Goal: Task Accomplishment & Management: Manage account settings

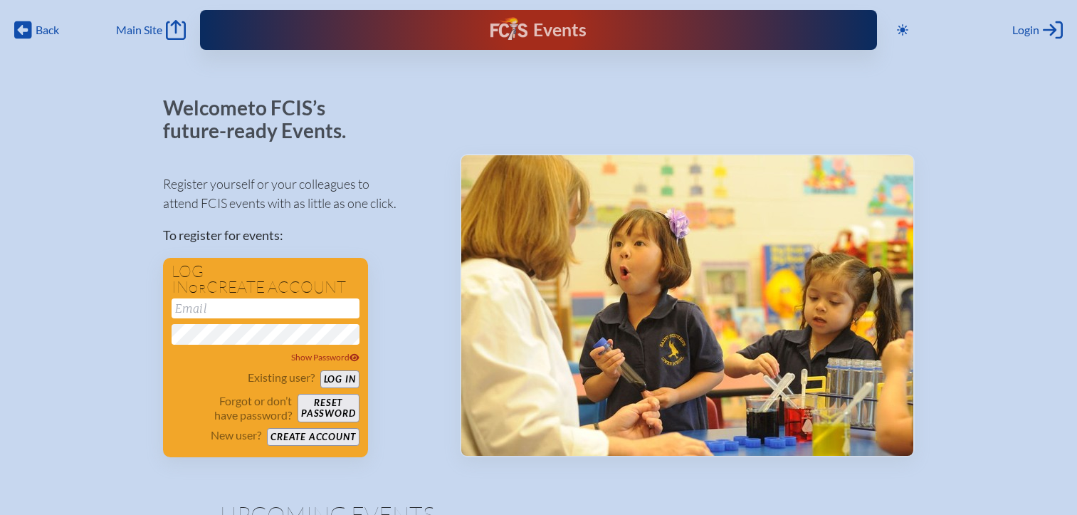
scroll to position [71, 0]
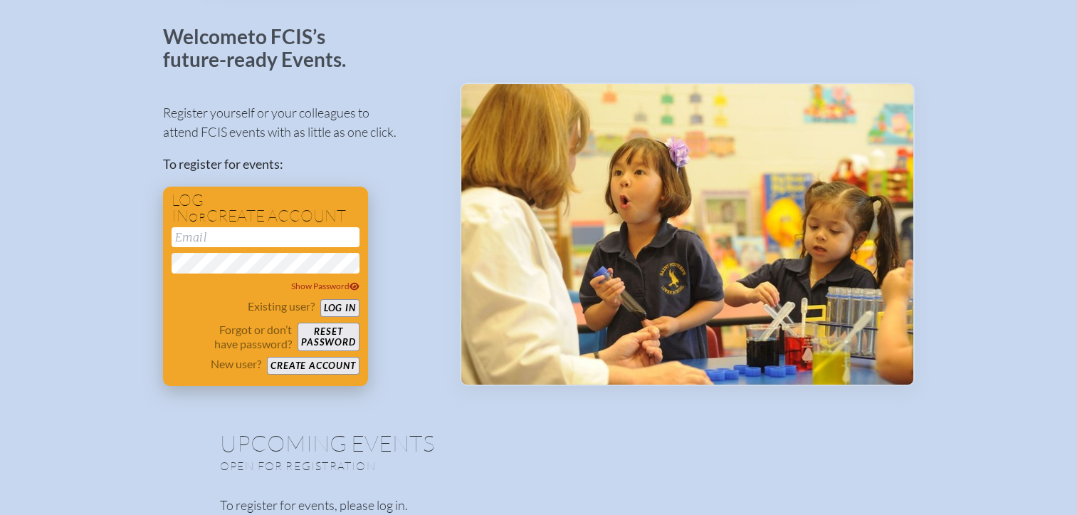
type input "[EMAIL_ADDRESS][DOMAIN_NAME]"
click at [331, 303] on button "Log in" at bounding box center [339, 308] width 39 height 18
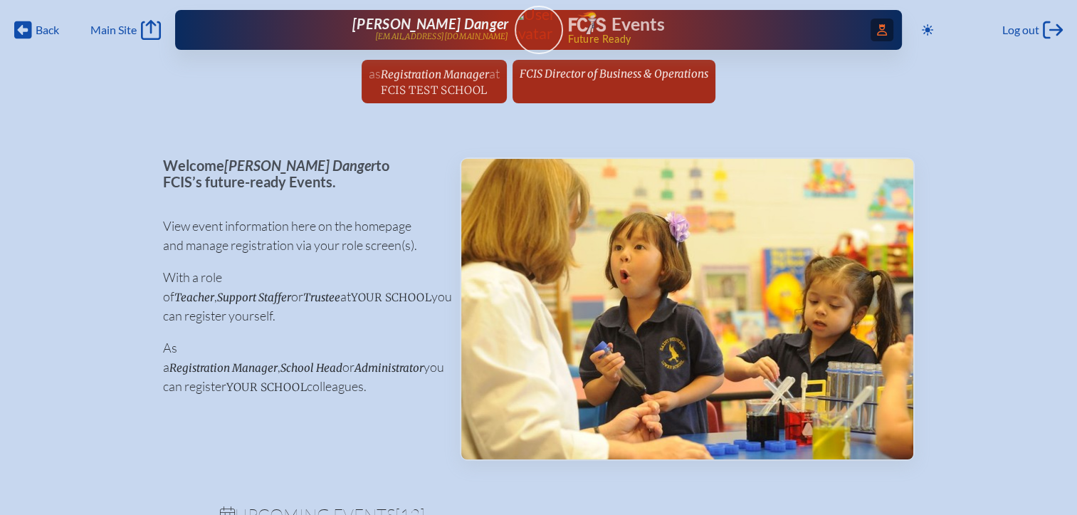
click at [883, 34] on span "Access Users..." at bounding box center [882, 30] width 23 height 23
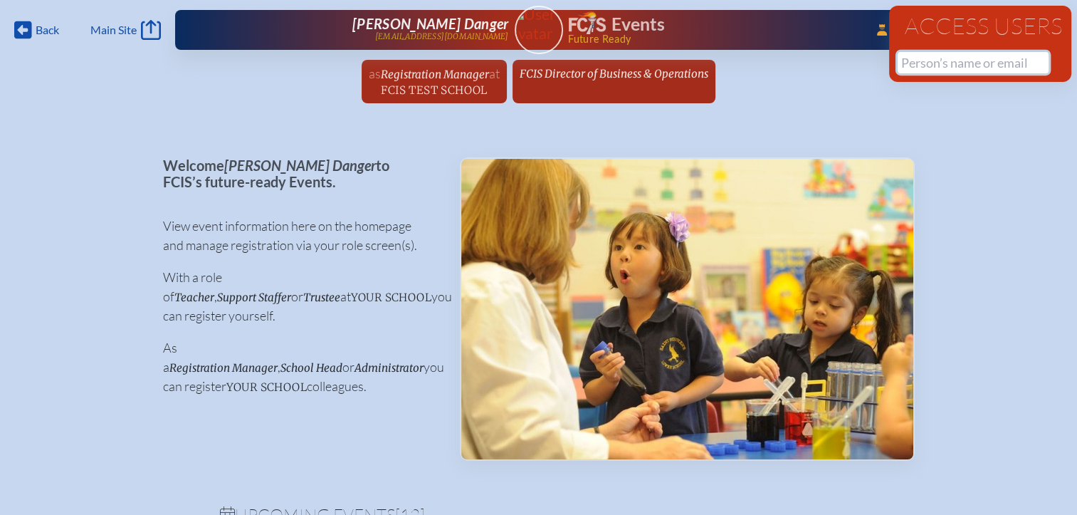
click at [921, 63] on input "text" at bounding box center [973, 62] width 151 height 21
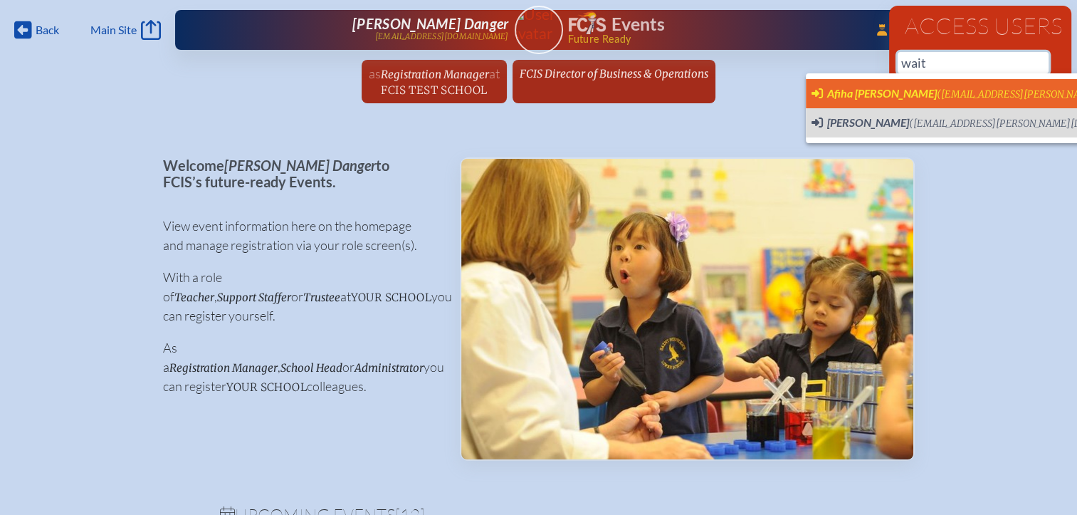
scroll to position [0, 11]
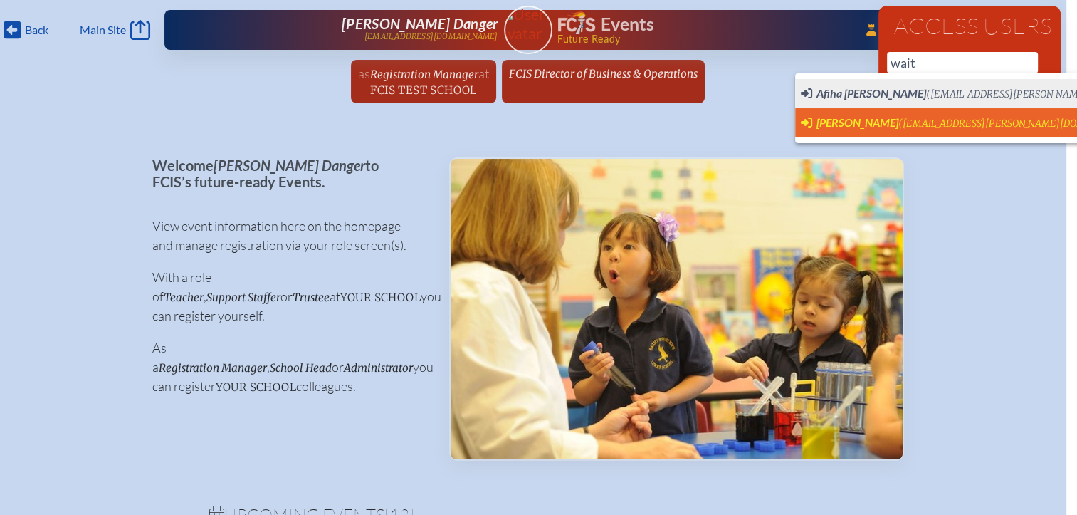
click at [846, 122] on span "[PERSON_NAME]" at bounding box center [858, 122] width 82 height 14
type input "[EMAIL_ADDRESS][PERSON_NAME][DOMAIN_NAME]"
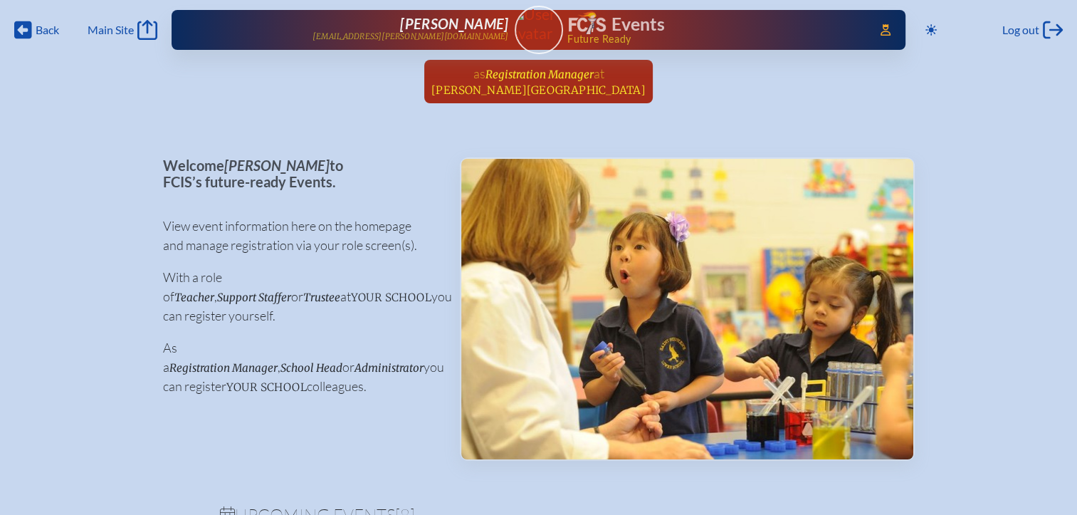
click at [535, 85] on span "[PERSON_NAME][GEOGRAPHIC_DATA]" at bounding box center [538, 90] width 214 height 14
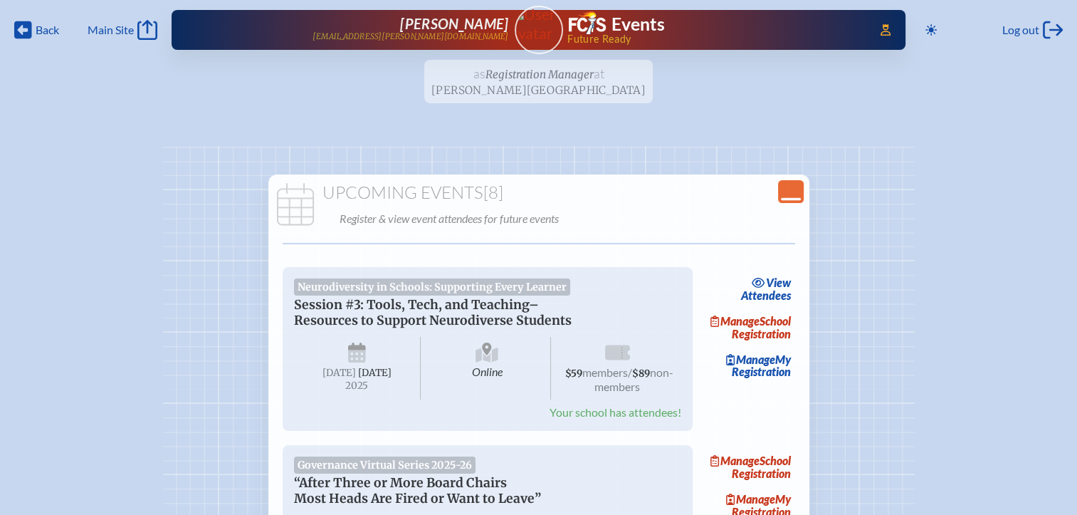
click at [786, 197] on icon "Close Console" at bounding box center [791, 192] width 20 height 20
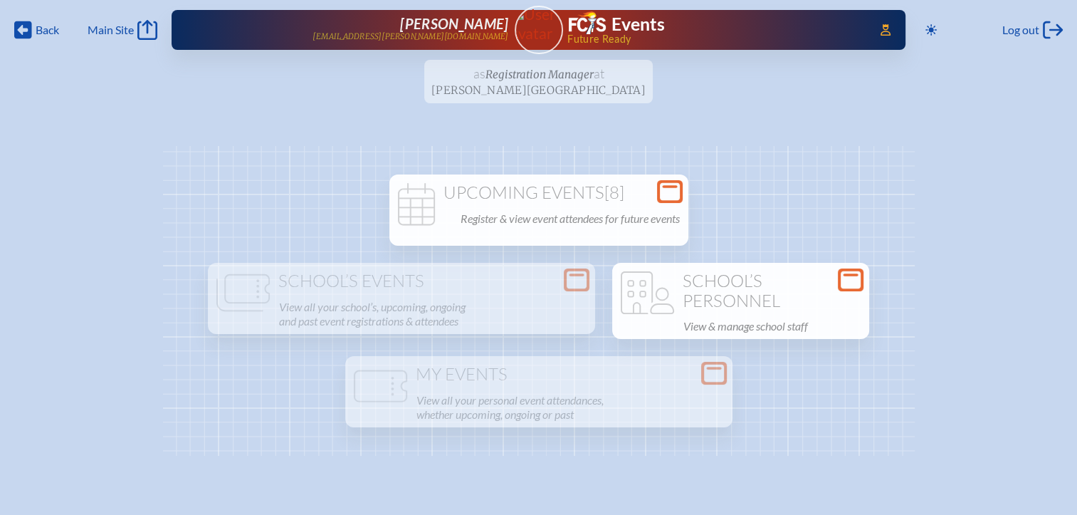
click at [846, 279] on icon at bounding box center [851, 280] width 20 height 18
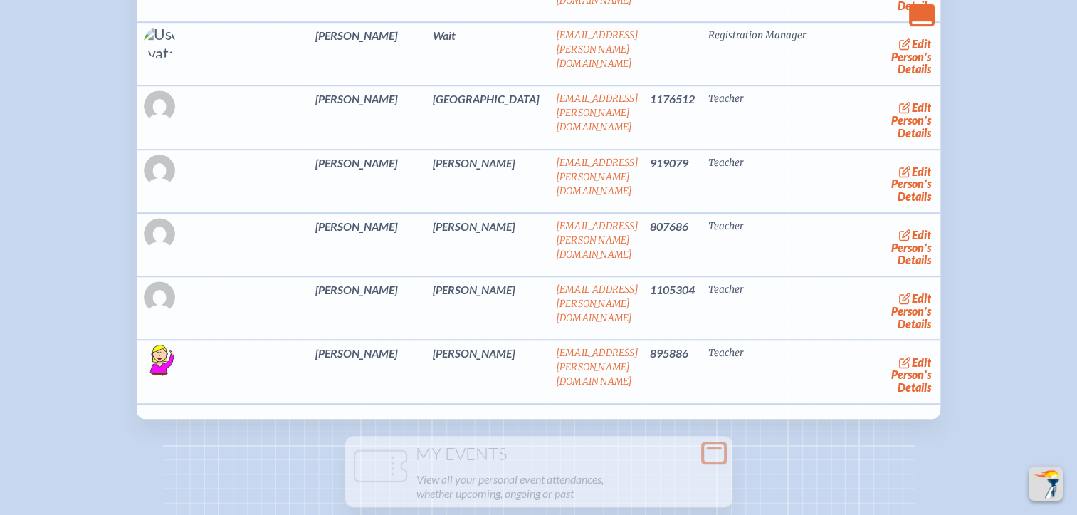
scroll to position [6264, 0]
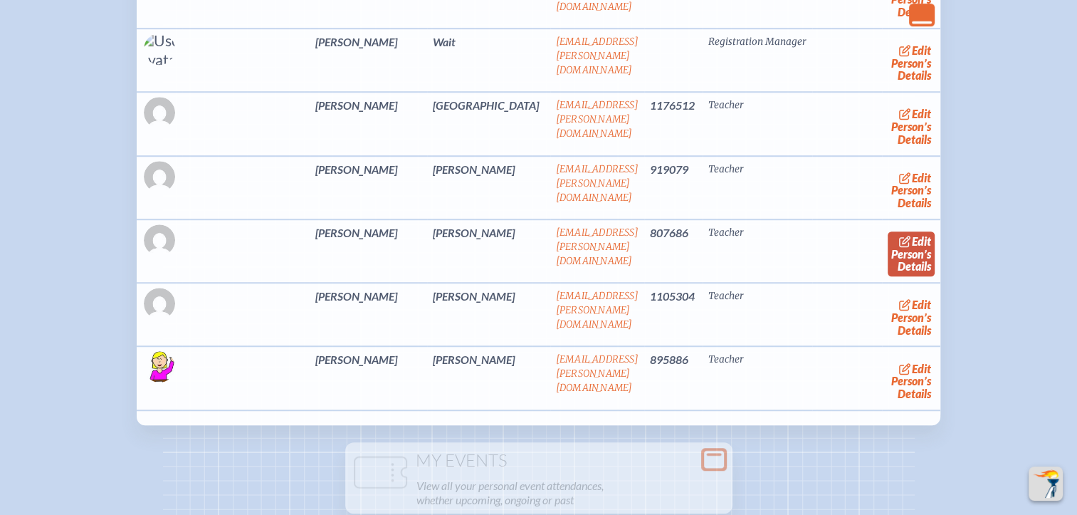
click at [888, 231] on link "edit Person’s Details" at bounding box center [912, 253] width 48 height 45
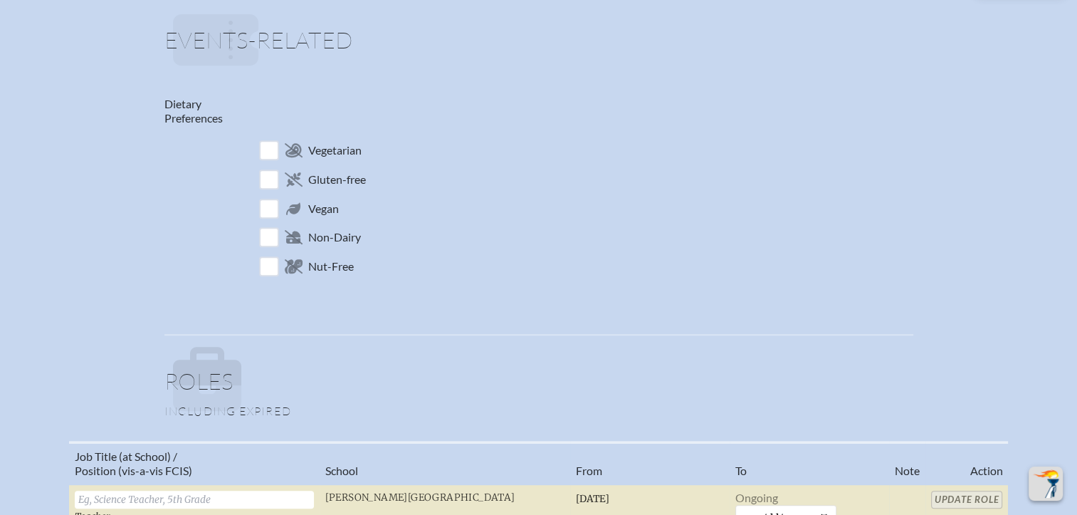
scroll to position [854, 0]
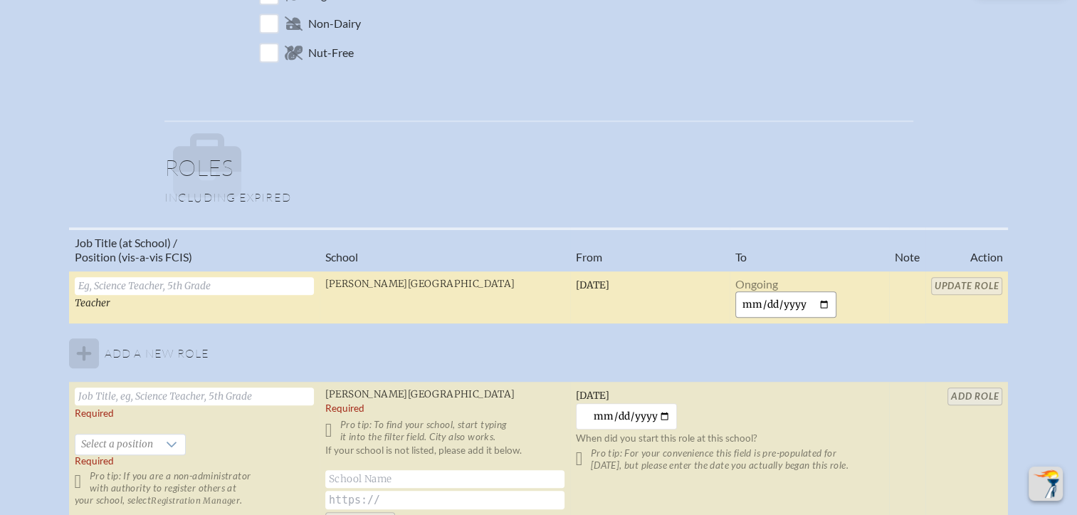
click at [821, 300] on input "date" at bounding box center [787, 304] width 102 height 26
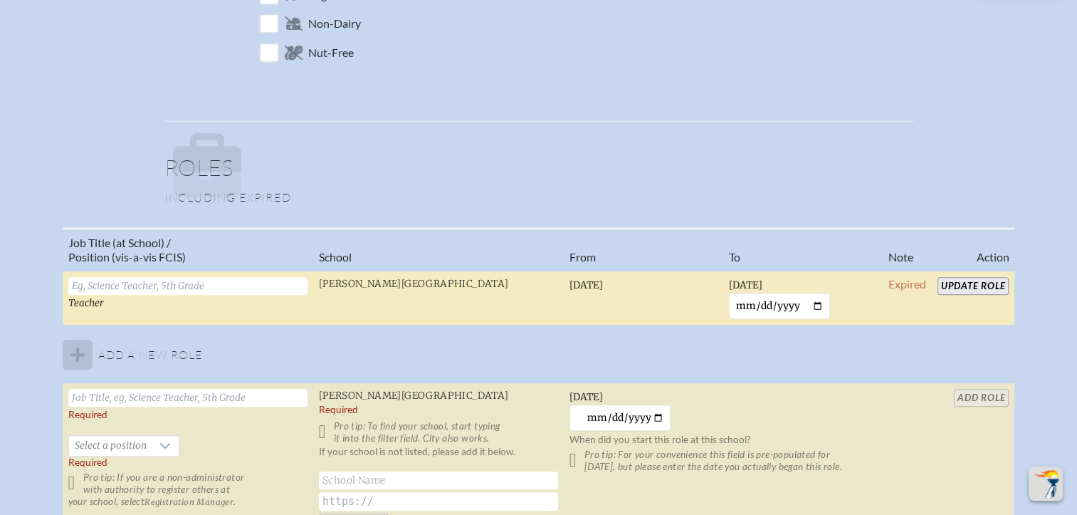
type input "2025-06-30"
click at [967, 286] on input "Update Role" at bounding box center [974, 286] width 72 height 18
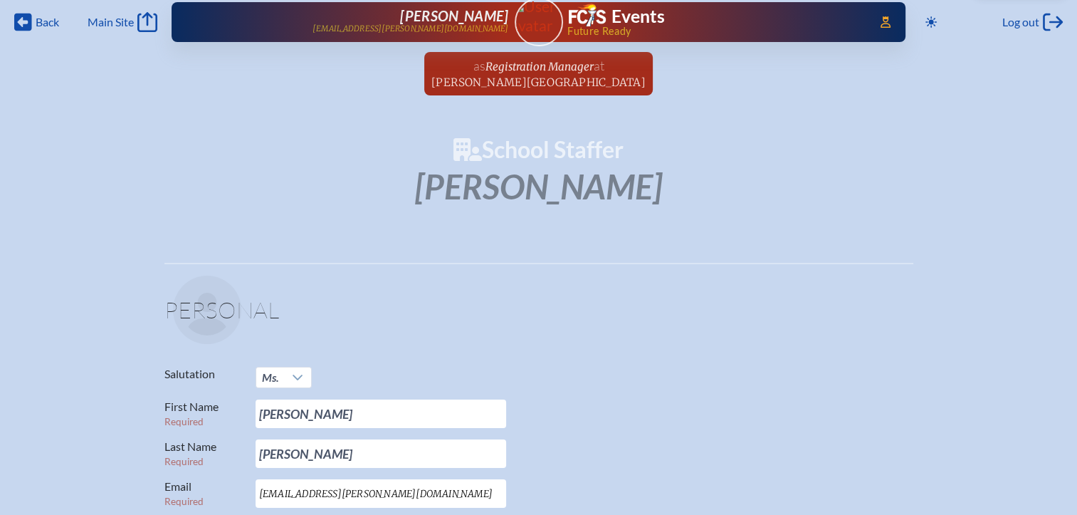
scroll to position [0, 0]
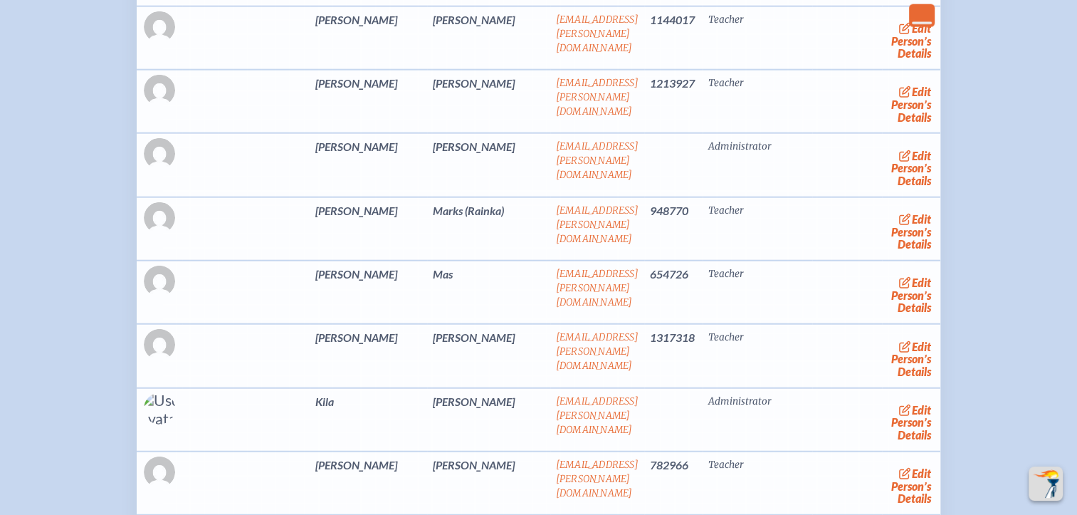
scroll to position [3566, 0]
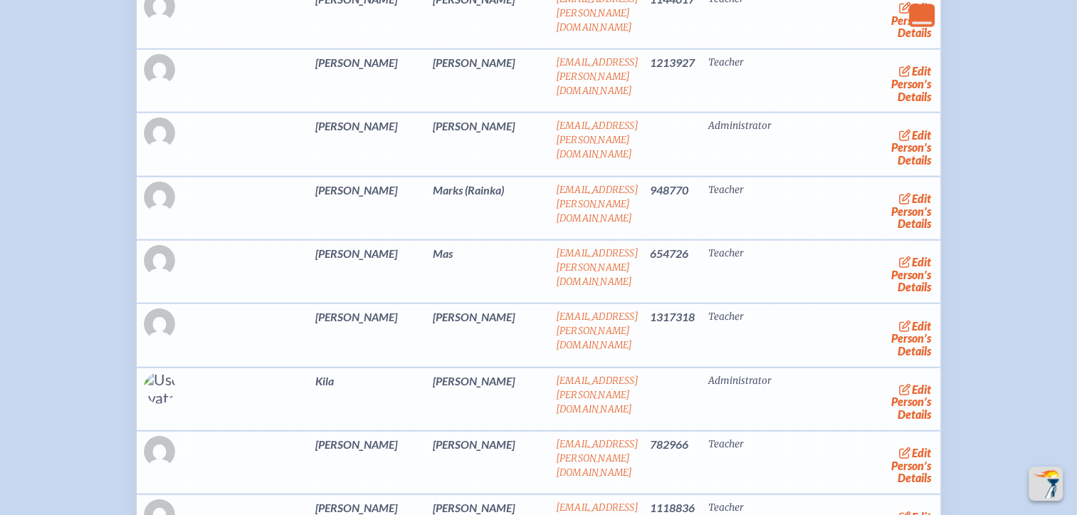
click at [888, 252] on link "edit Person’s Details" at bounding box center [912, 274] width 48 height 45
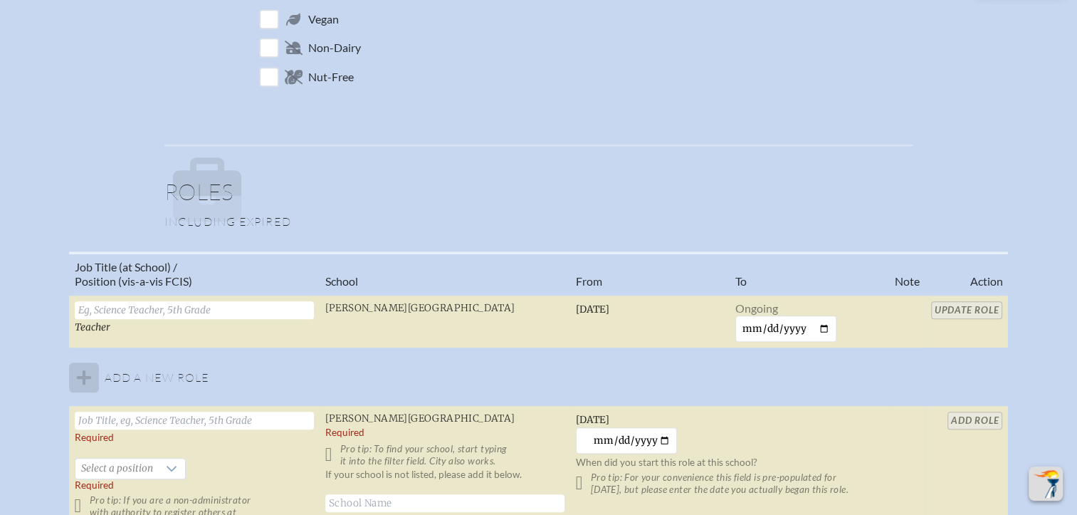
scroll to position [854, 0]
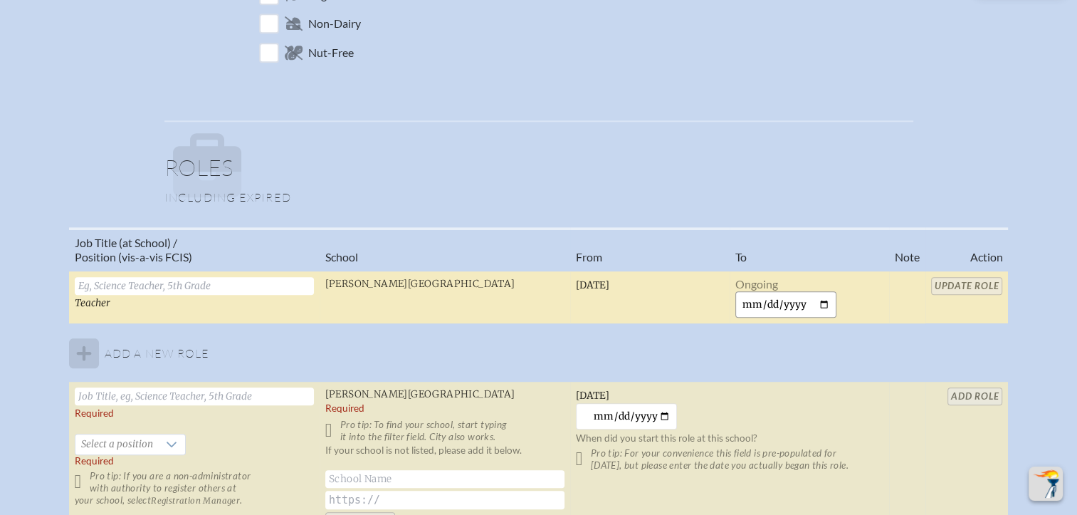
click at [822, 300] on input "date" at bounding box center [787, 304] width 102 height 26
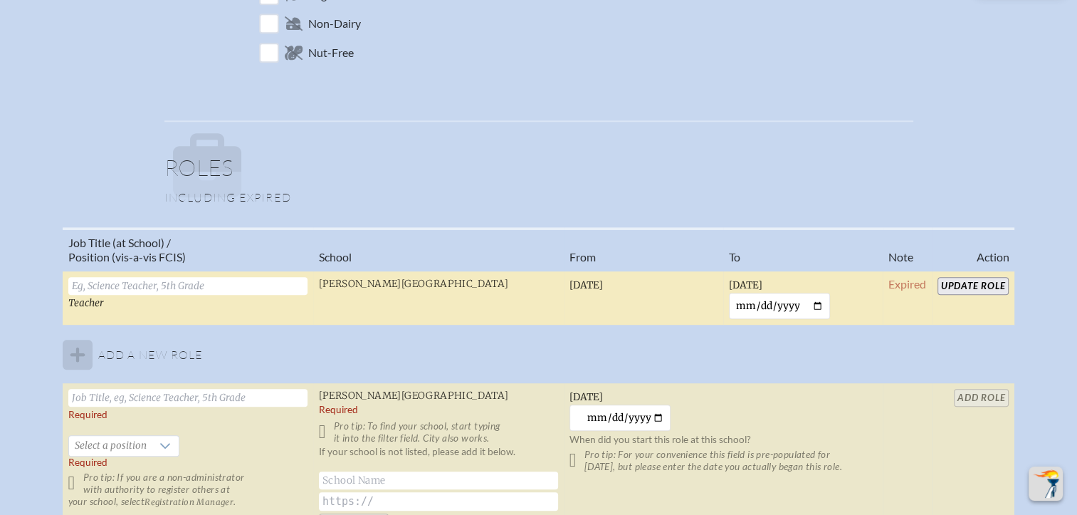
type input "2025-08-05"
click at [980, 285] on input "Update Role" at bounding box center [974, 286] width 72 height 18
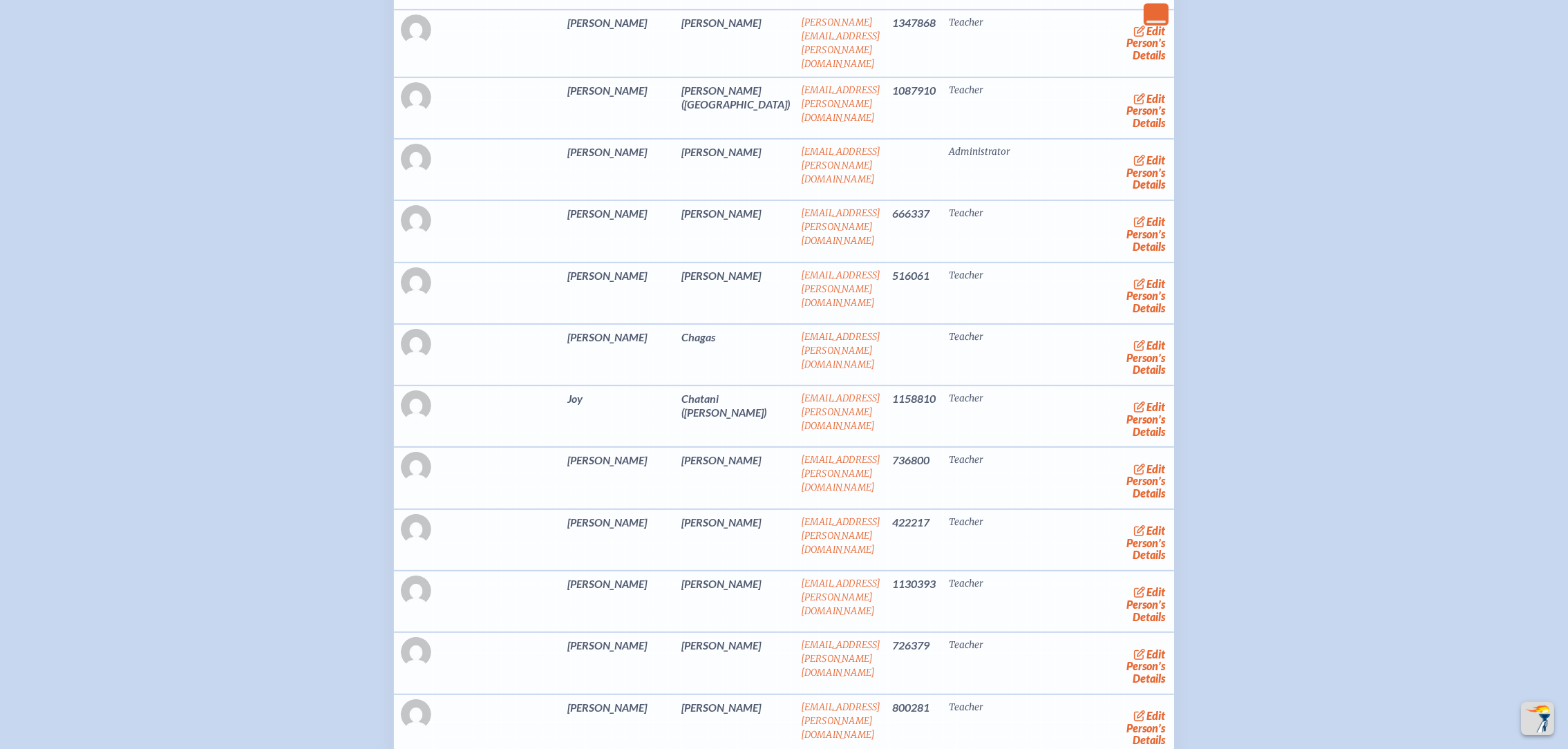
scroll to position [767, 0]
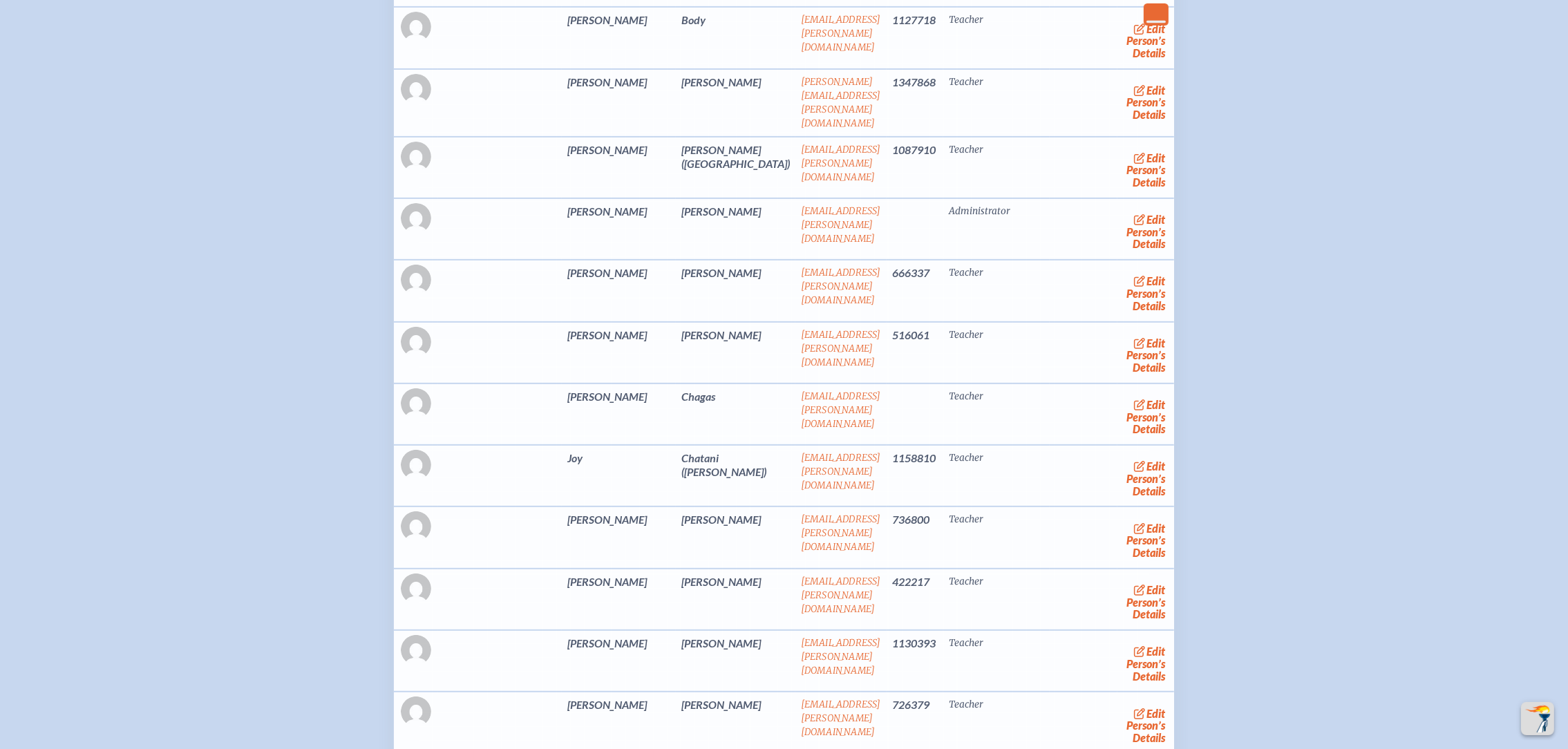
click at [1045, 339] on link "edit Person’s Details" at bounding box center [1146, 355] width 47 height 44
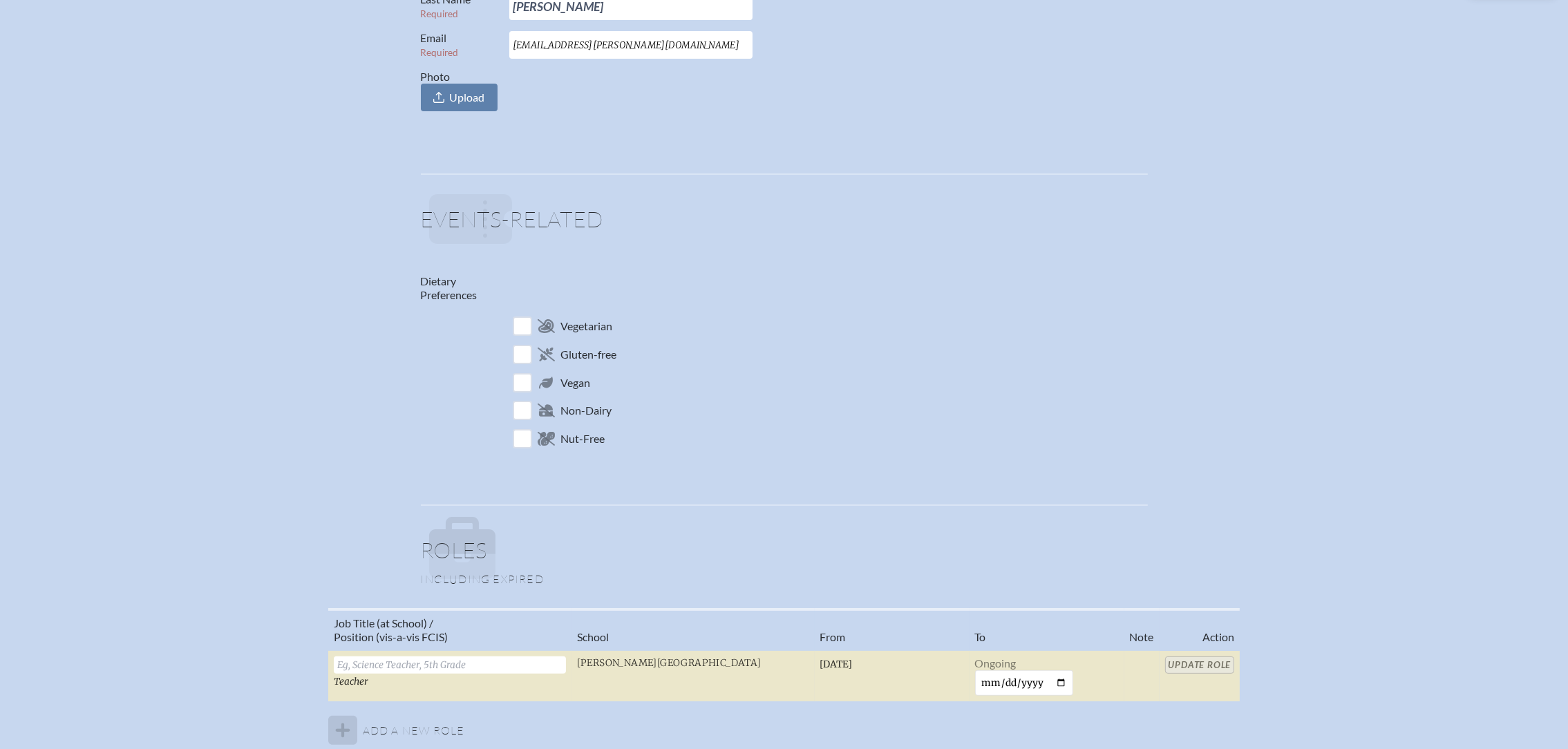
scroll to position [517, 0]
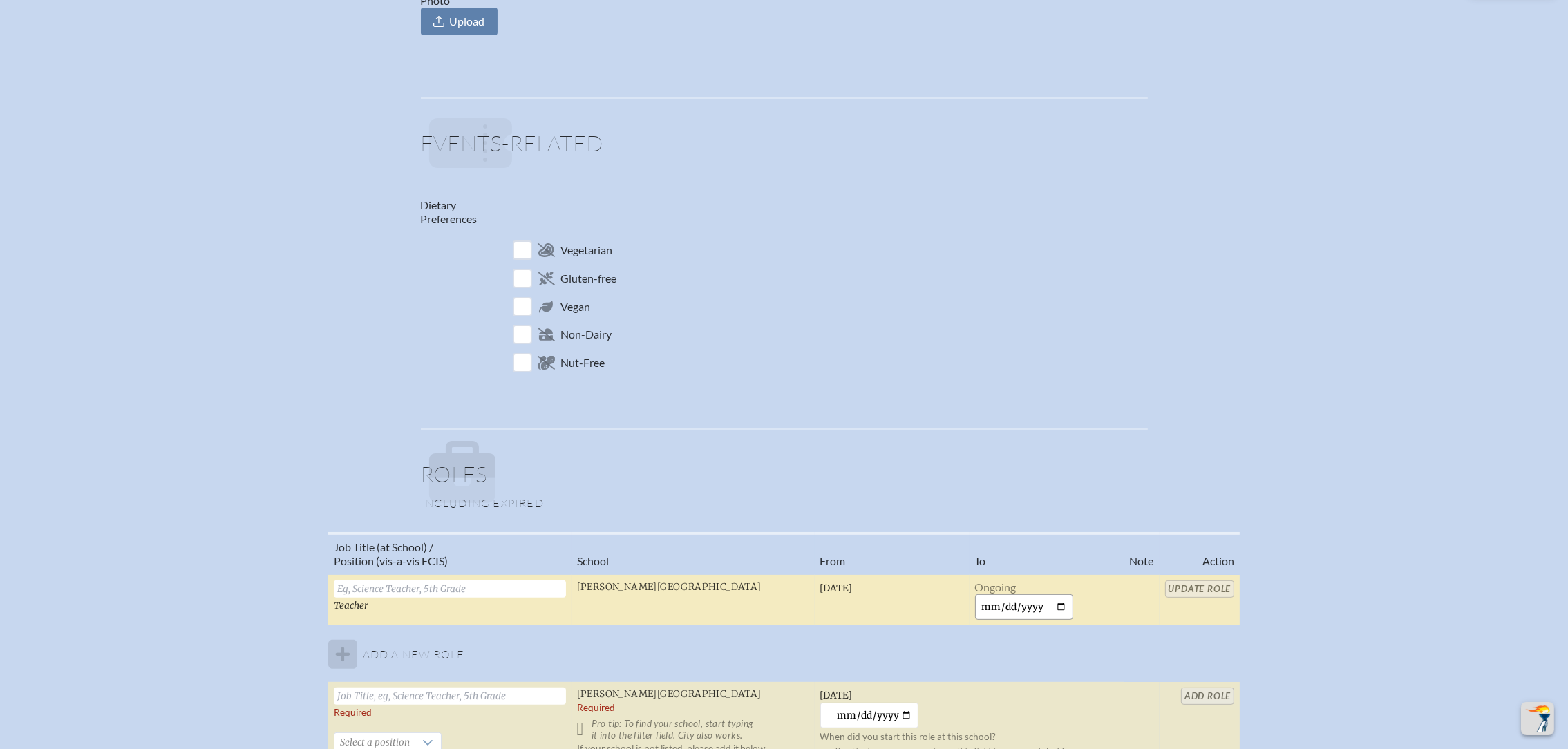
click at [1045, 499] on input "date" at bounding box center [1025, 606] width 99 height 25
type input "2025-10-01"
click at [1045, 499] on input "Update Role" at bounding box center [1206, 589] width 70 height 17
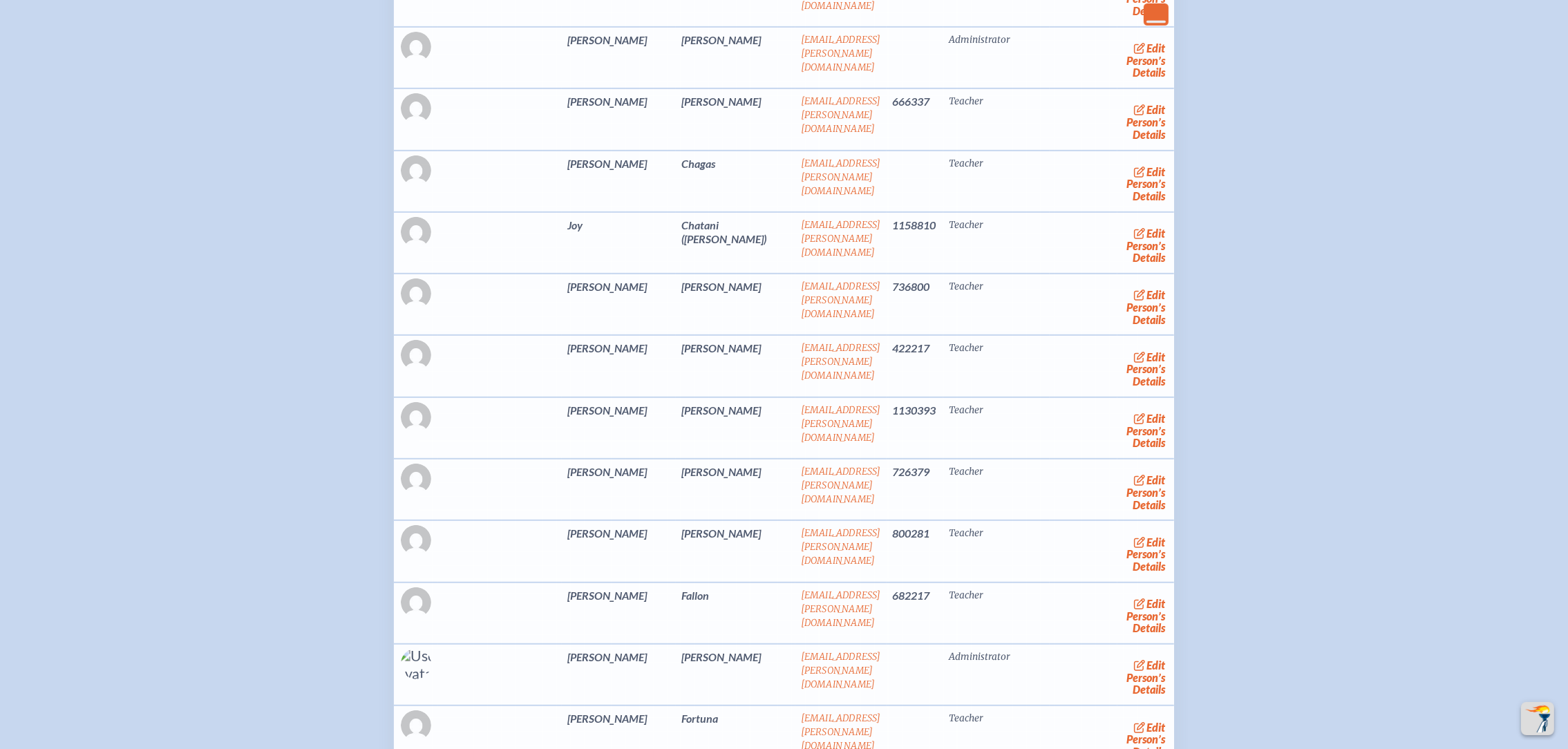
scroll to position [901, 0]
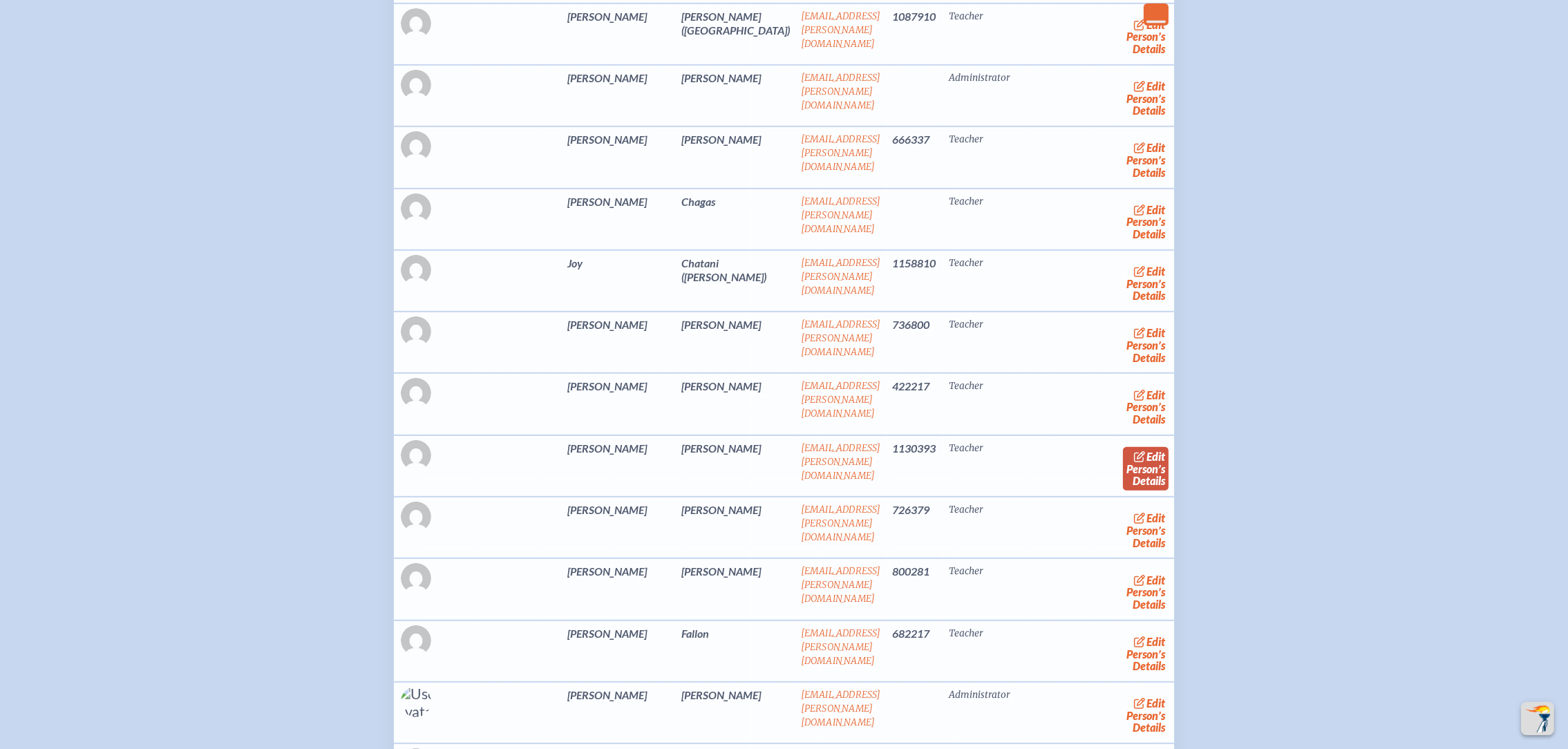
click at [1146, 450] on span "edit" at bounding box center [1155, 457] width 18 height 14
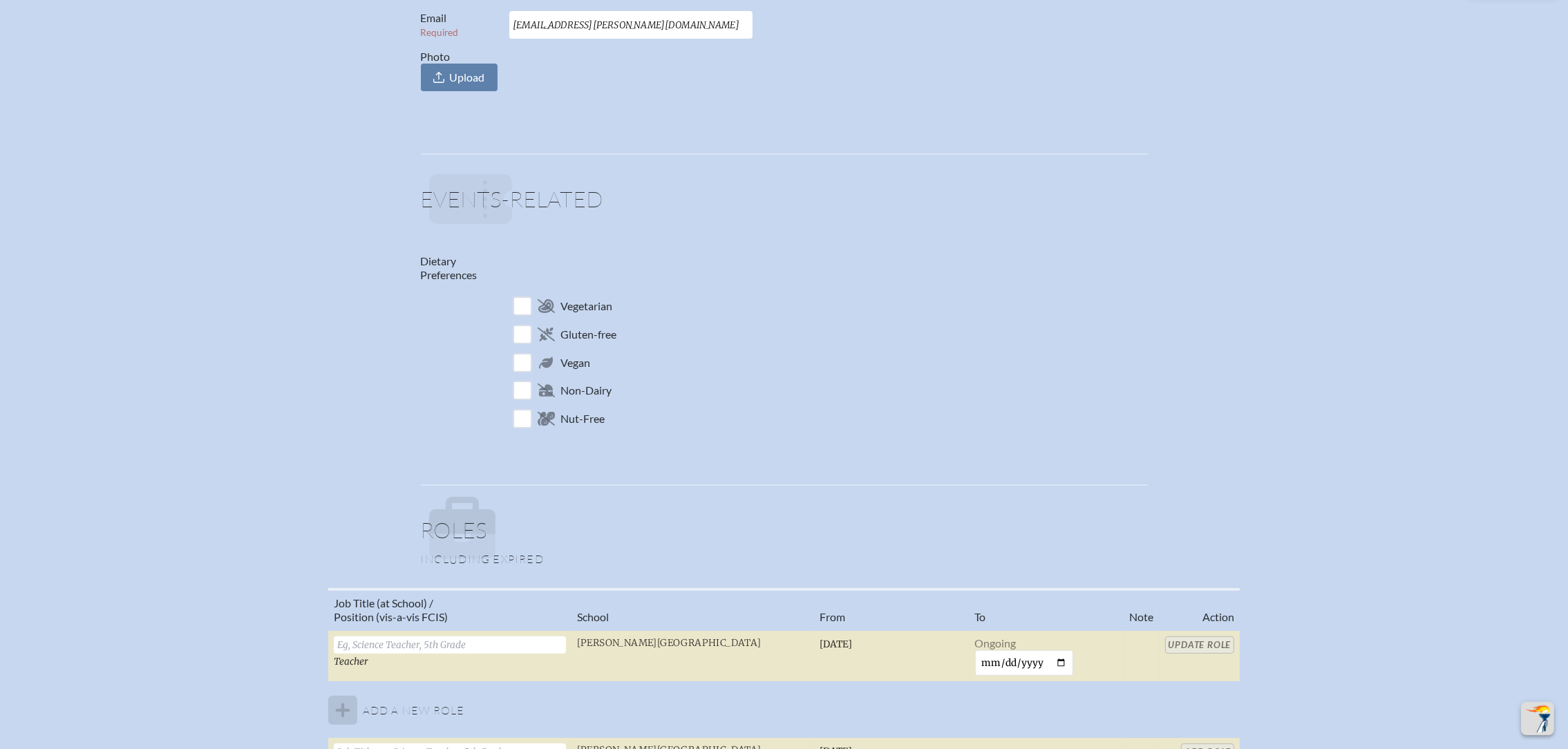
scroll to position [726, 0]
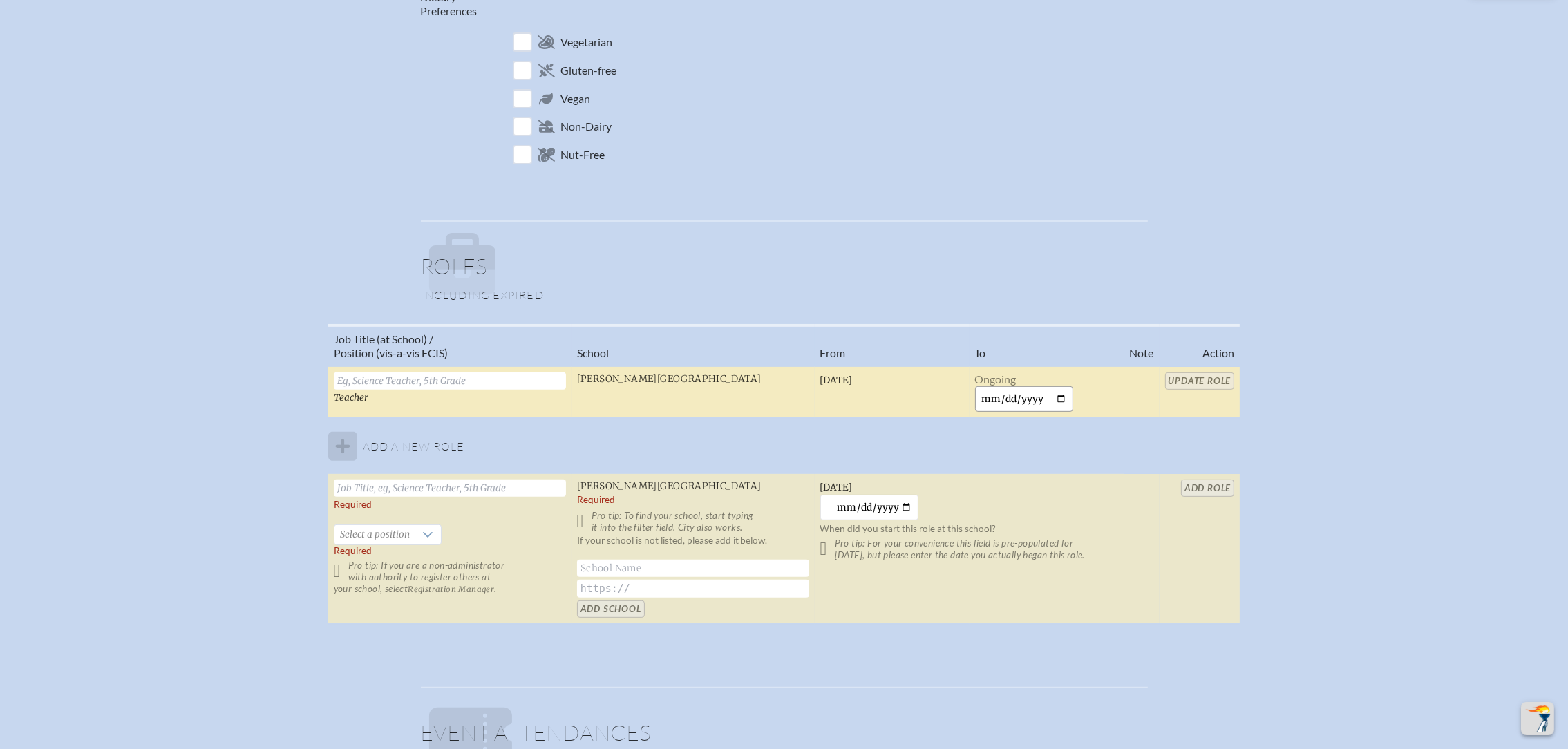
click at [1055, 390] on input "date" at bounding box center [1025, 399] width 99 height 25
type input "2025-10-01"
click at [1215, 378] on input "Update Role" at bounding box center [1206, 381] width 70 height 17
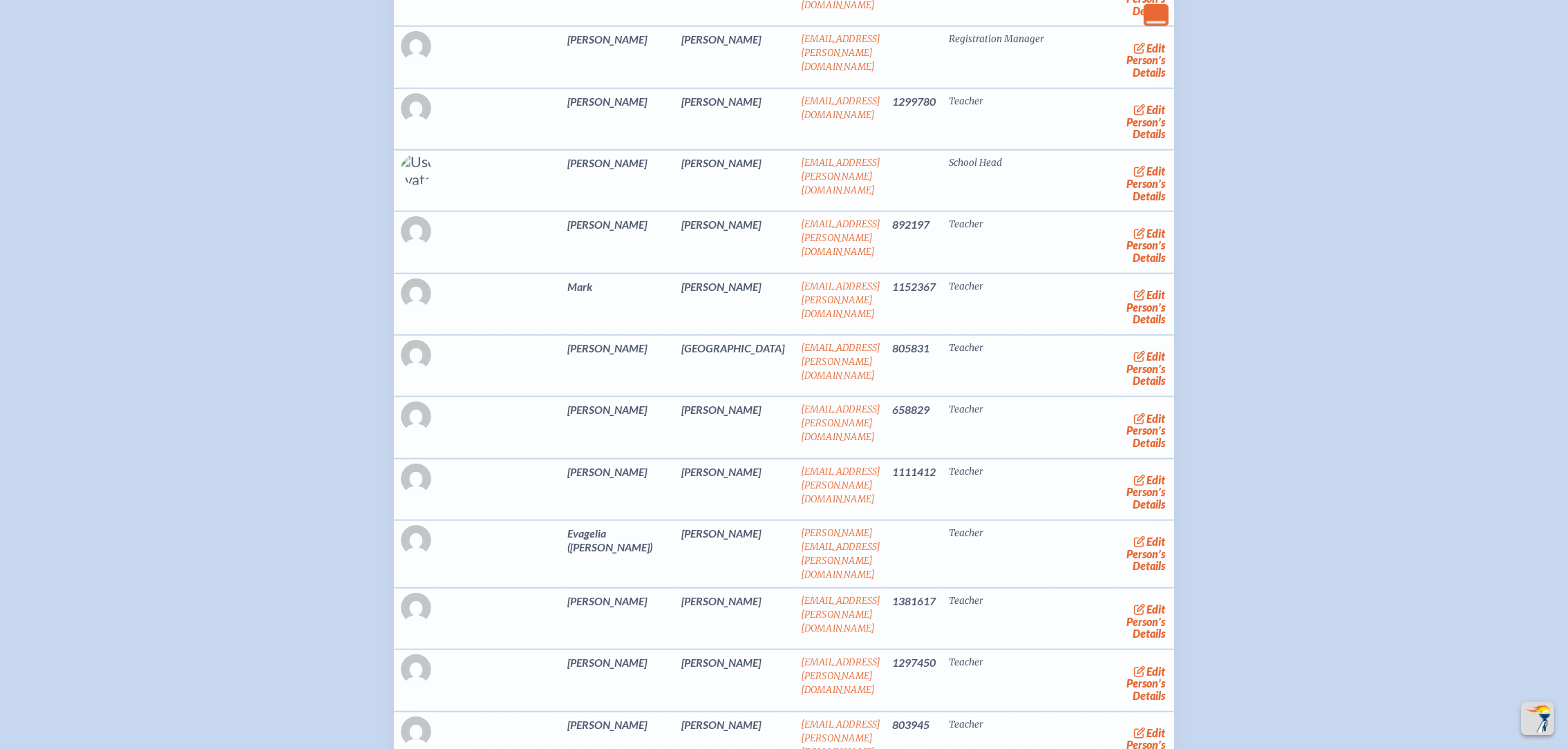
scroll to position [2175, 0]
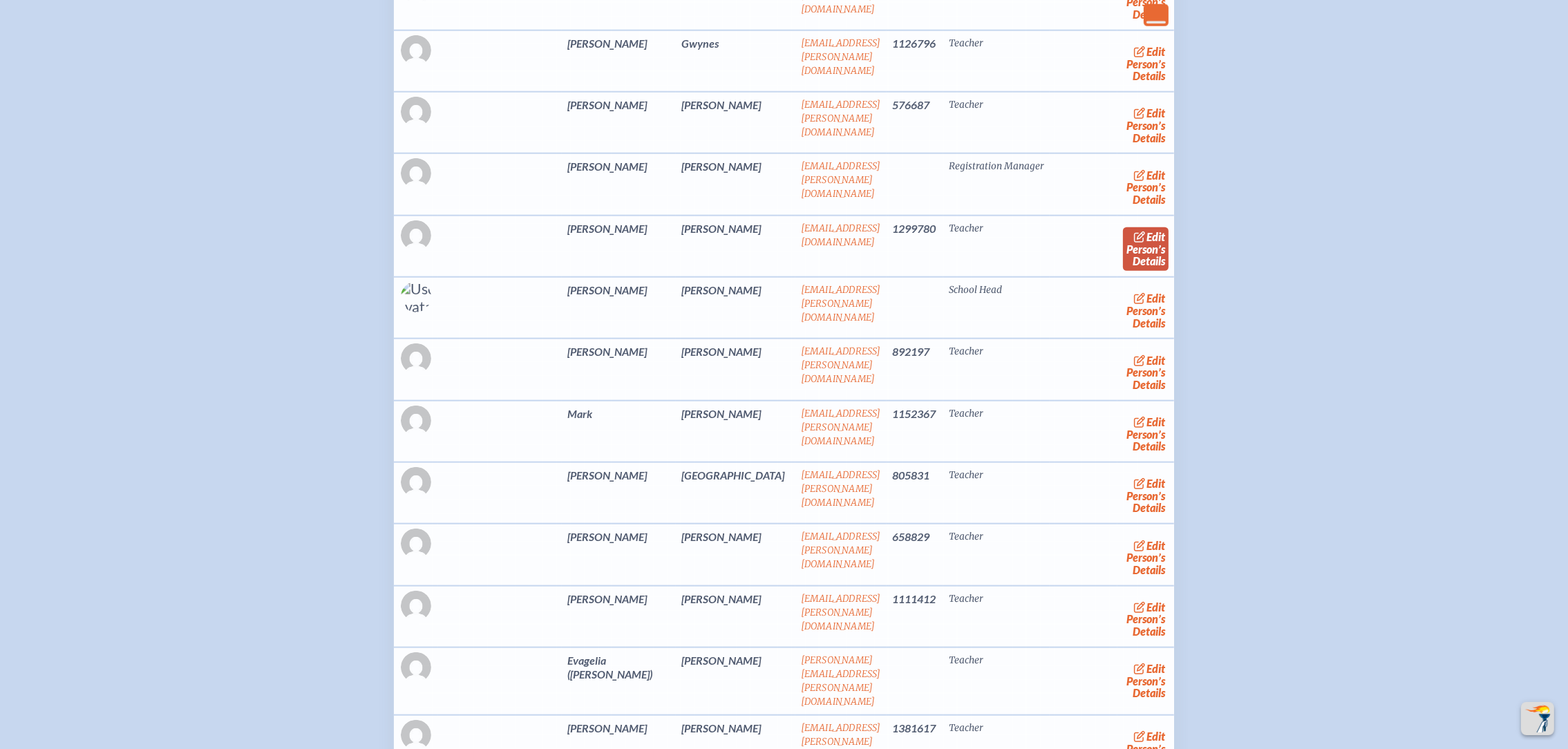
click at [1123, 227] on link "edit Person’s Details" at bounding box center [1146, 248] width 47 height 44
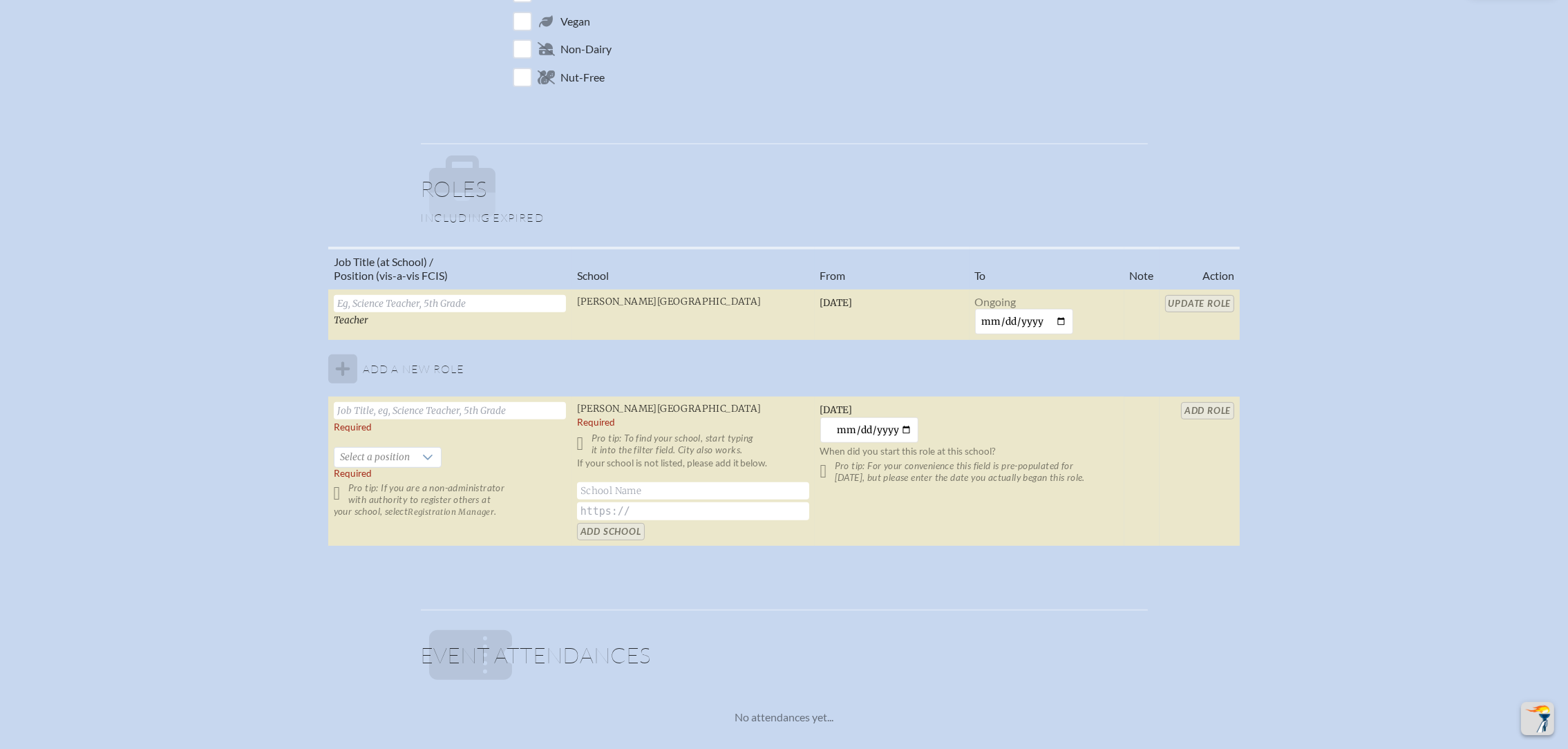
scroll to position [829, 0]
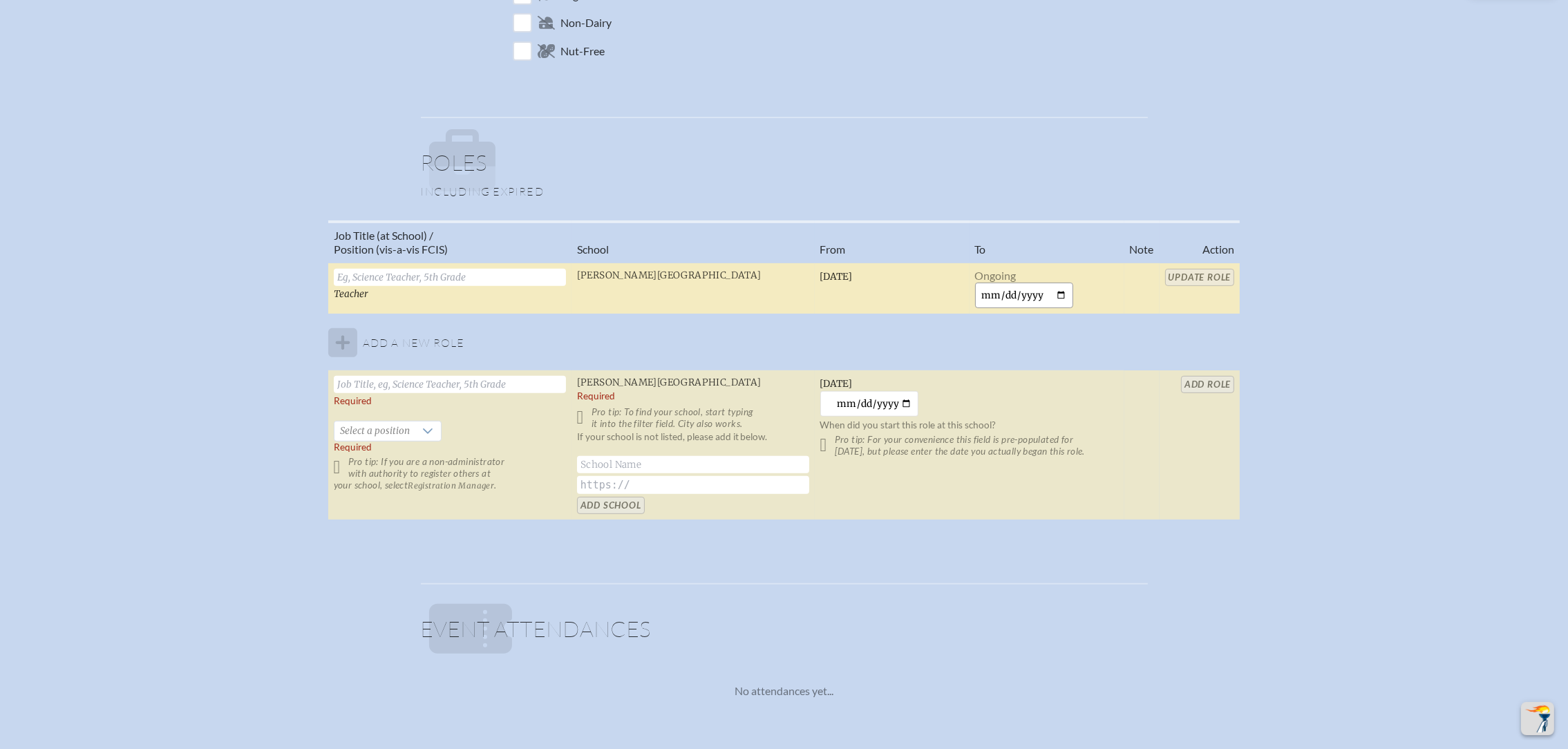
click at [1062, 287] on input "date" at bounding box center [1025, 295] width 99 height 25
type input "2025-10-01"
click at [1191, 270] on input "Update Role" at bounding box center [1206, 277] width 70 height 17
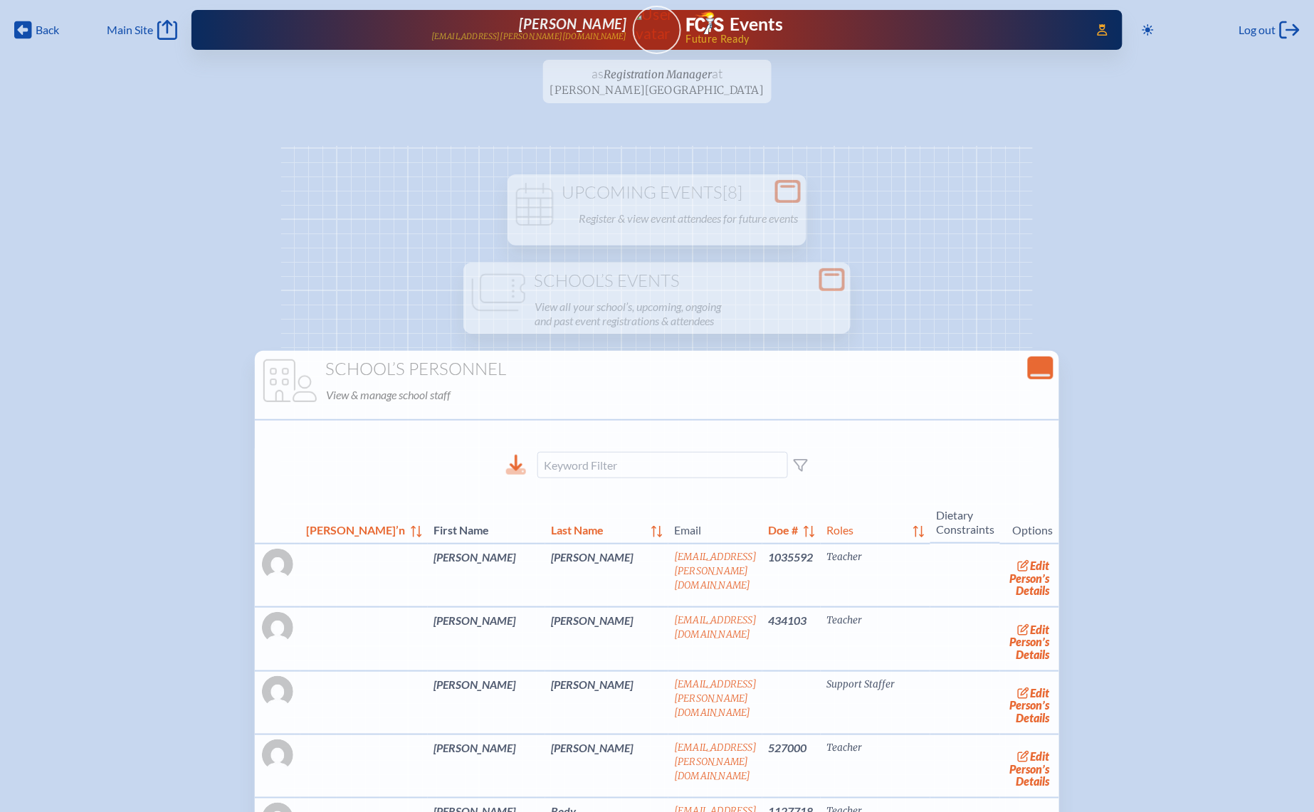
click at [511, 466] on icon at bounding box center [516, 465] width 20 height 20
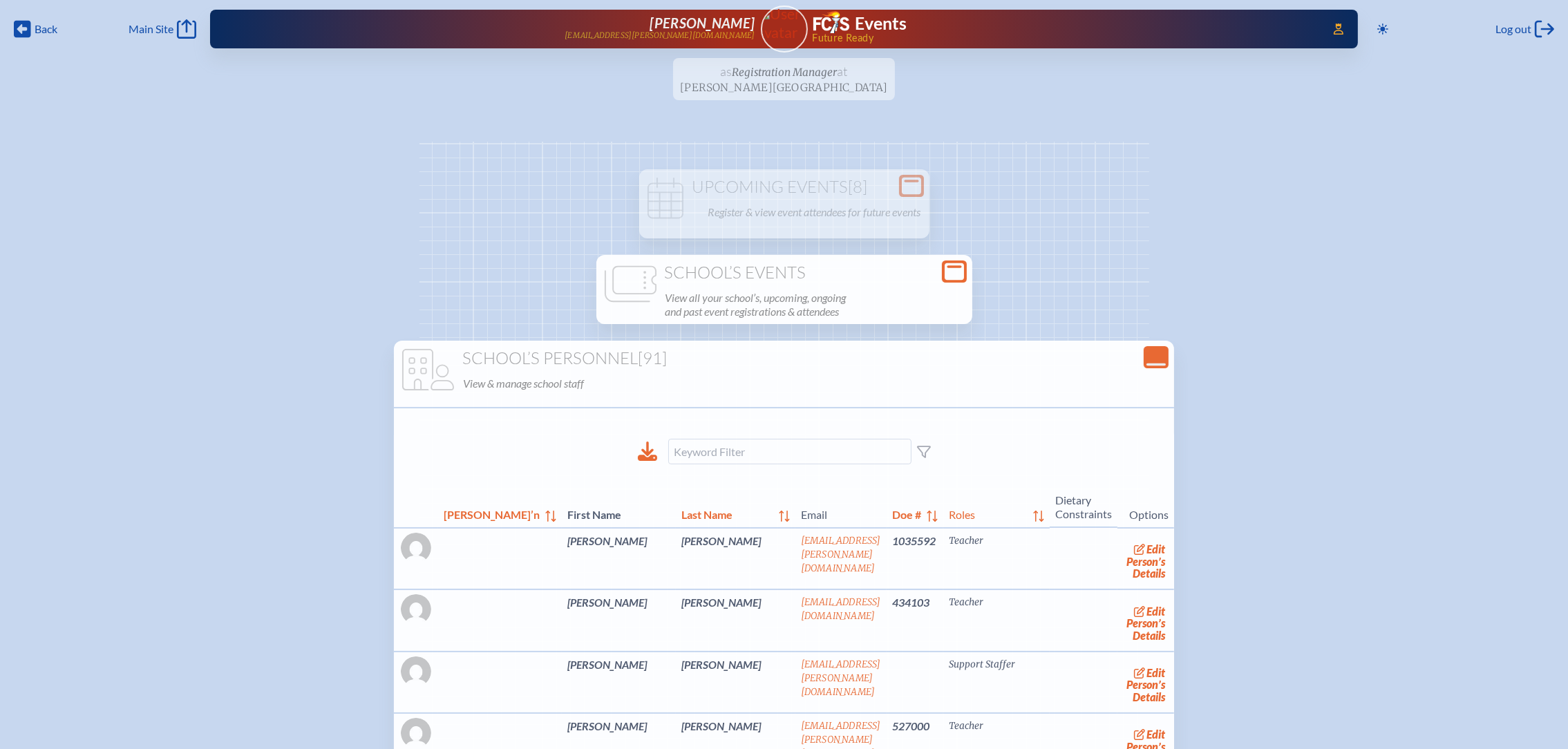
click at [951, 270] on icon at bounding box center [954, 272] width 19 height 17
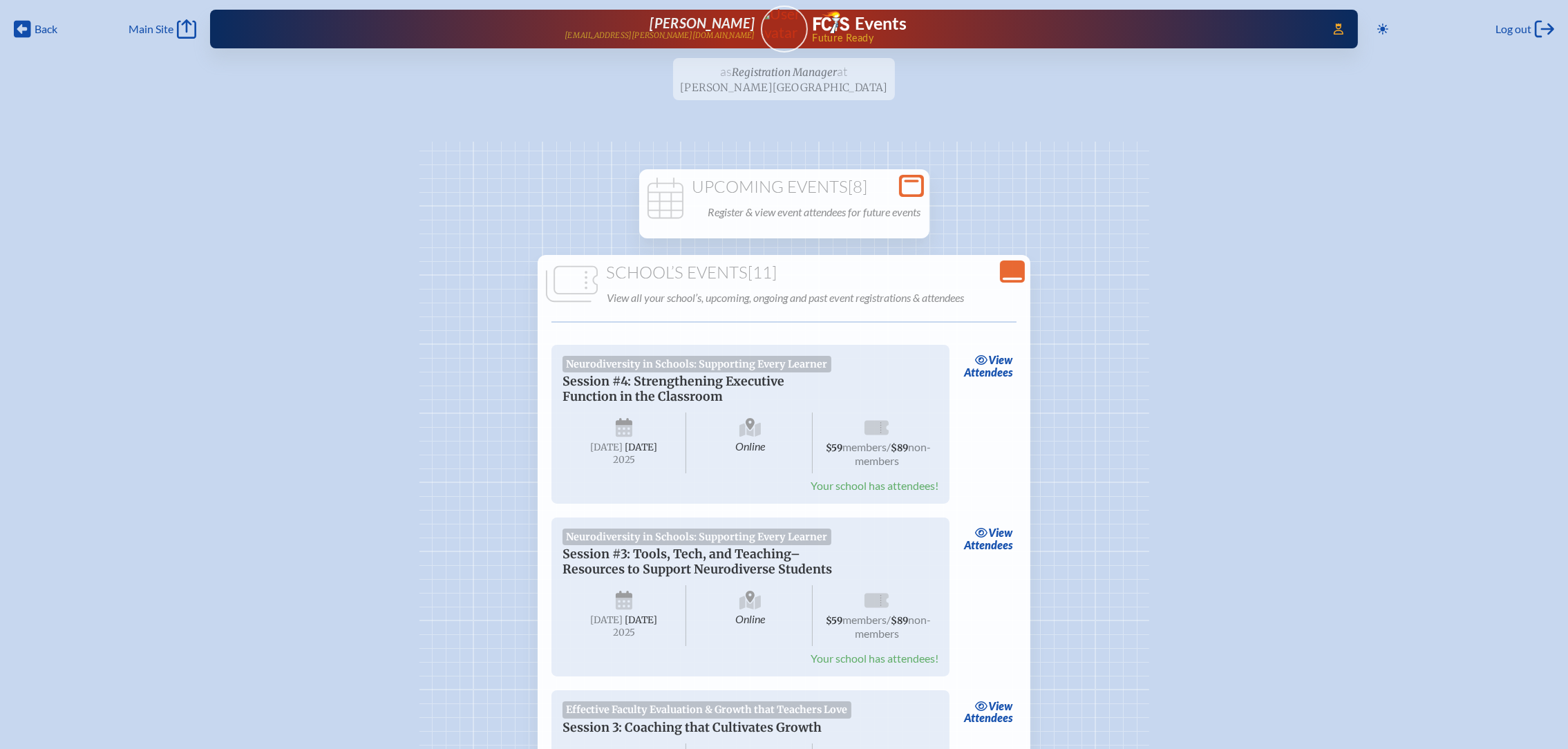
click at [915, 192] on icon at bounding box center [911, 186] width 19 height 17
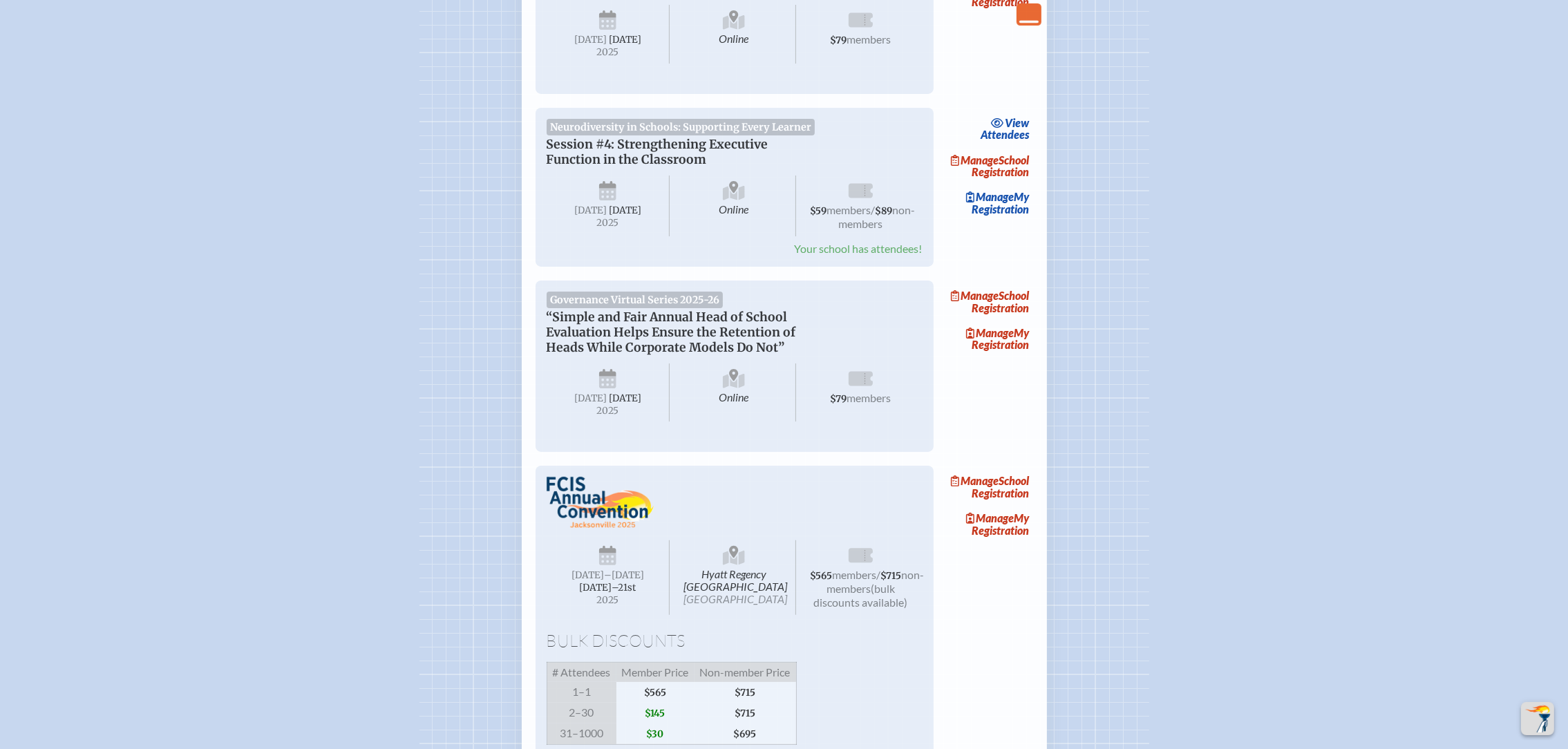
scroll to position [621, 0]
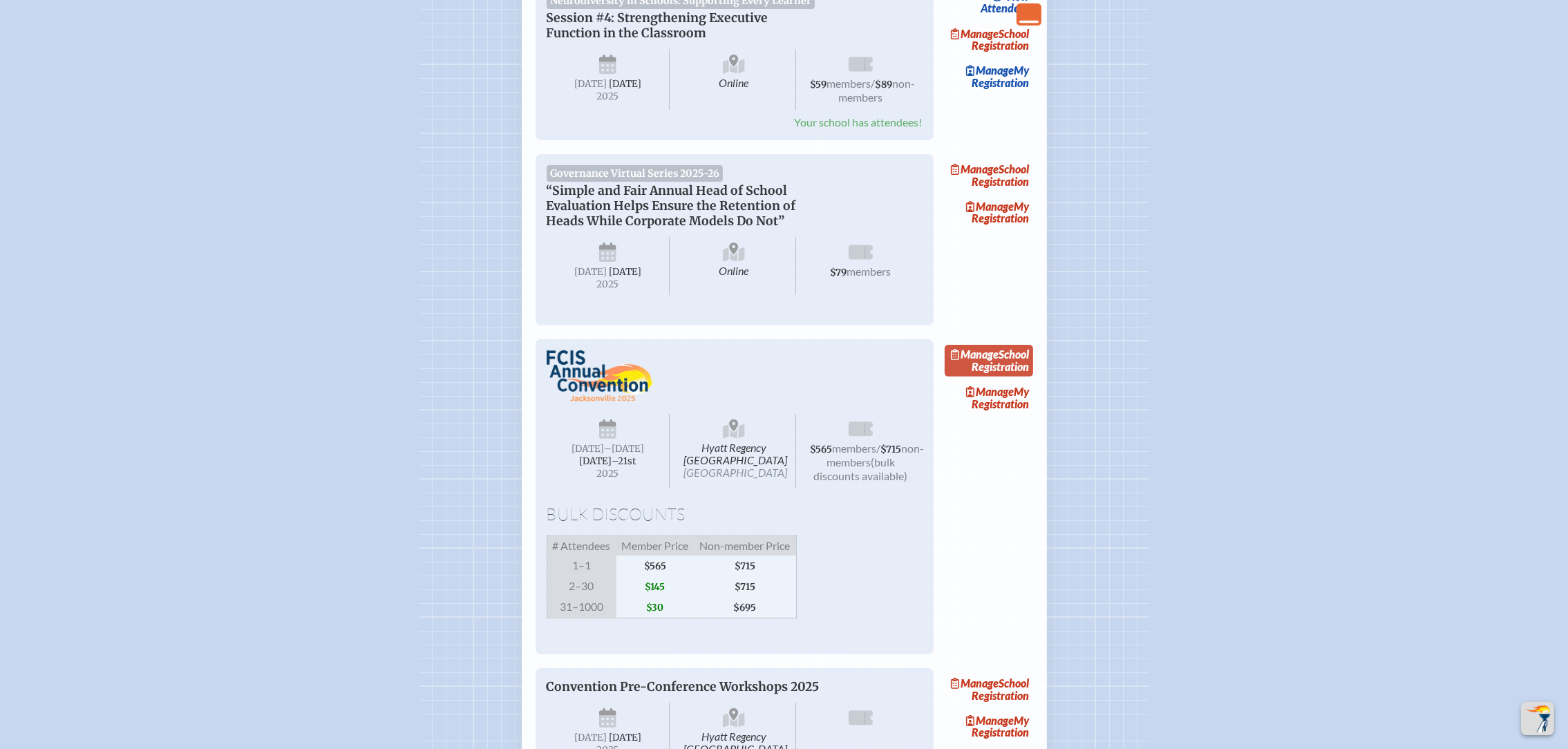
click at [1019, 376] on link "Manage School Registration" at bounding box center [988, 360] width 88 height 32
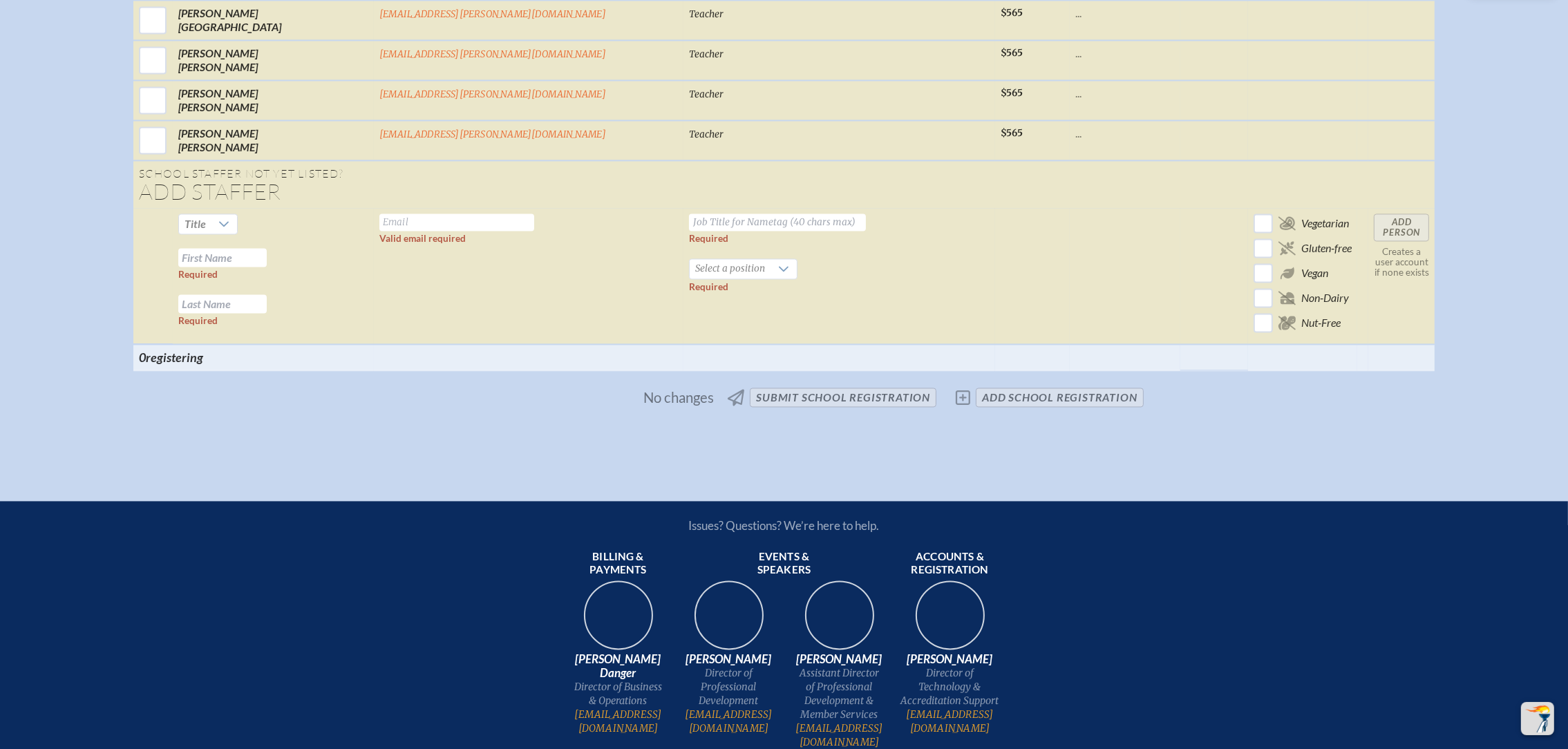
scroll to position [4046, 0]
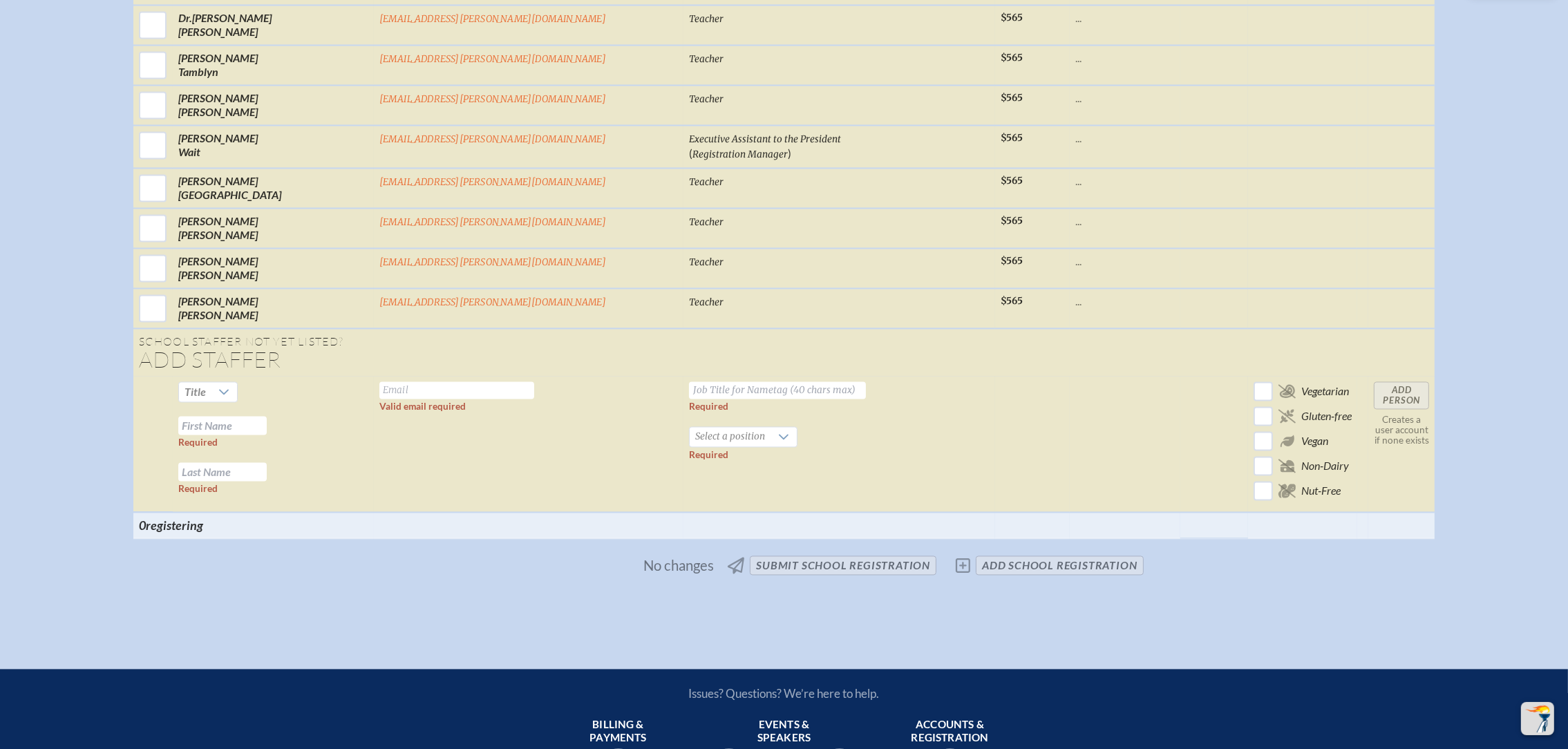
click at [499, 381] on input "text" at bounding box center [456, 390] width 154 height 17
paste input "Michael Akabekjan akabekjanm@bolles.org"
drag, startPoint x: 500, startPoint y: 328, endPoint x: 371, endPoint y: 316, distance: 129.6
click at [371, 375] on tr "Title Required Required Michael Akabekjan akabekjanm@bolles.org Valid email req…" at bounding box center [783, 443] width 1301 height 136
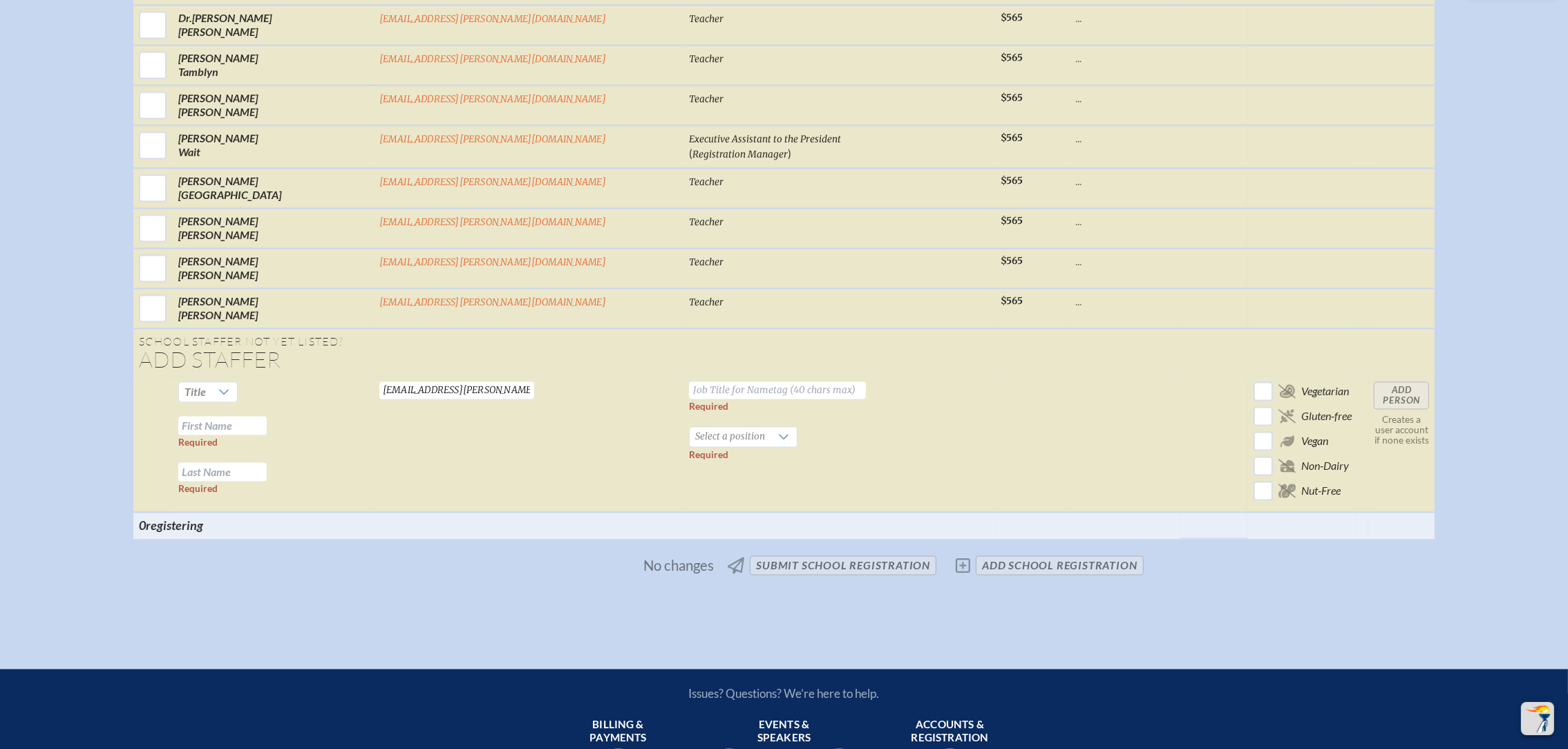
type input "[EMAIL_ADDRESS][PERSON_NAME][DOMAIN_NAME]"
click at [267, 416] on input "text" at bounding box center [222, 425] width 88 height 18
paste input "Michael Akabekjan"
drag, startPoint x: 391, startPoint y: 360, endPoint x: 516, endPoint y: 369, distance: 125.3
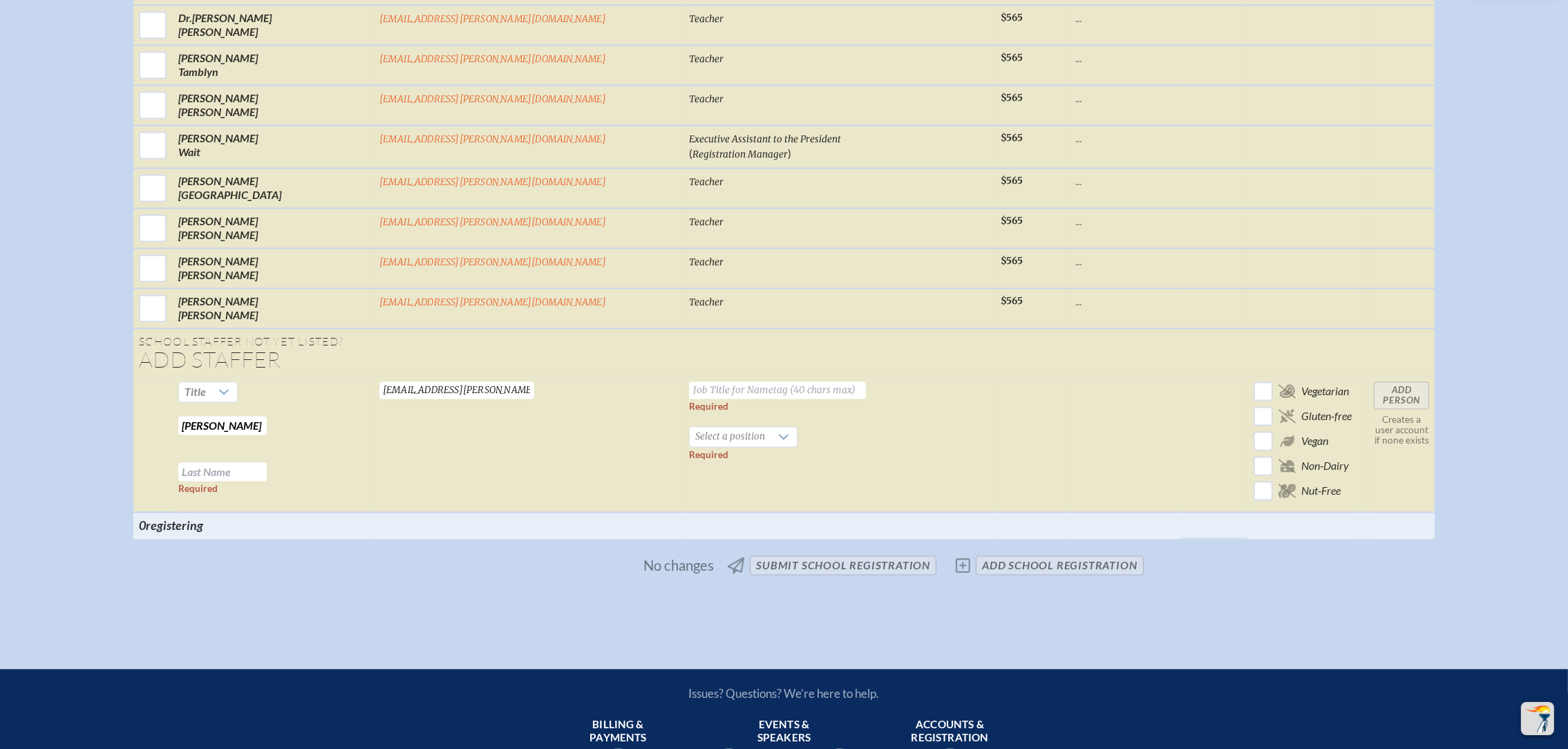
click at [516, 375] on tr "Title Michael Akabekjan Required Required kabekjanm@bolles.org Valid email requ…" at bounding box center [783, 443] width 1301 height 136
type input "[PERSON_NAME]"
click at [267, 462] on input "text" at bounding box center [222, 471] width 88 height 18
paste input "Akabekjan"
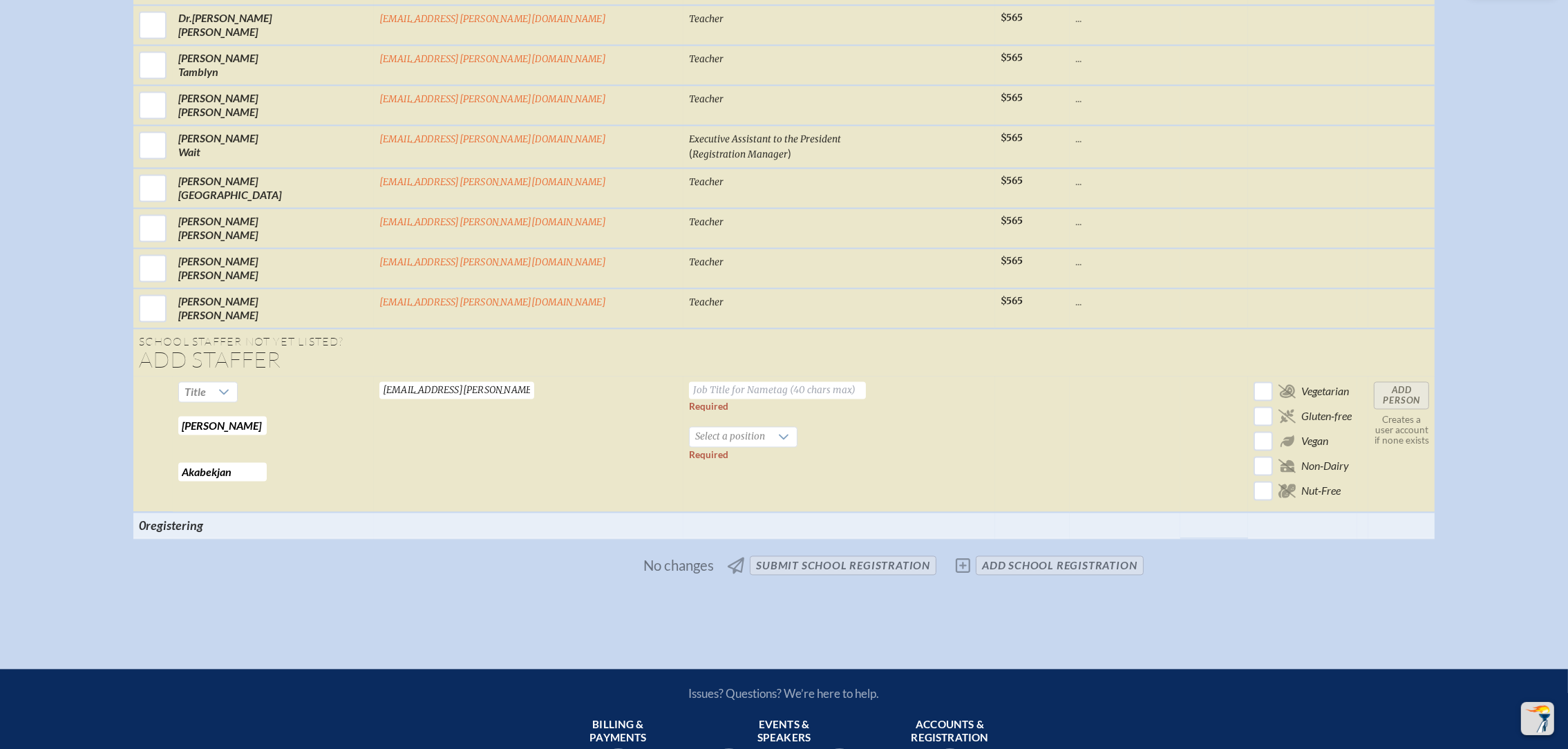
type input "Akabekjan"
click at [689, 381] on input "text" at bounding box center [777, 390] width 177 height 17
type input "Teacher"
click at [690, 427] on span "Select a position" at bounding box center [730, 437] width 81 height 19
click at [673, 470] on li "Teacher" at bounding box center [678, 477] width 107 height 19
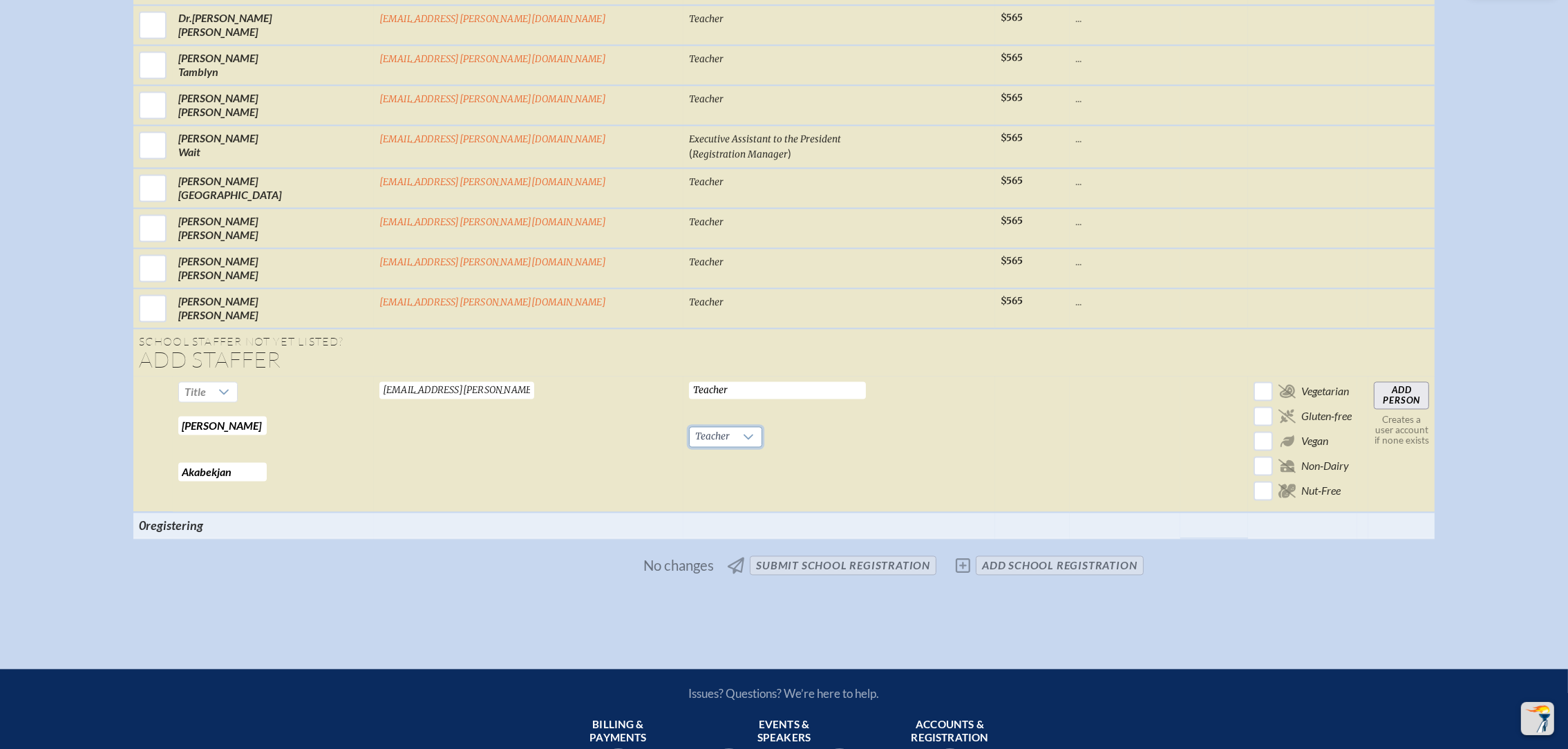
click at [1374, 381] on input "Add Person" at bounding box center [1401, 395] width 55 height 27
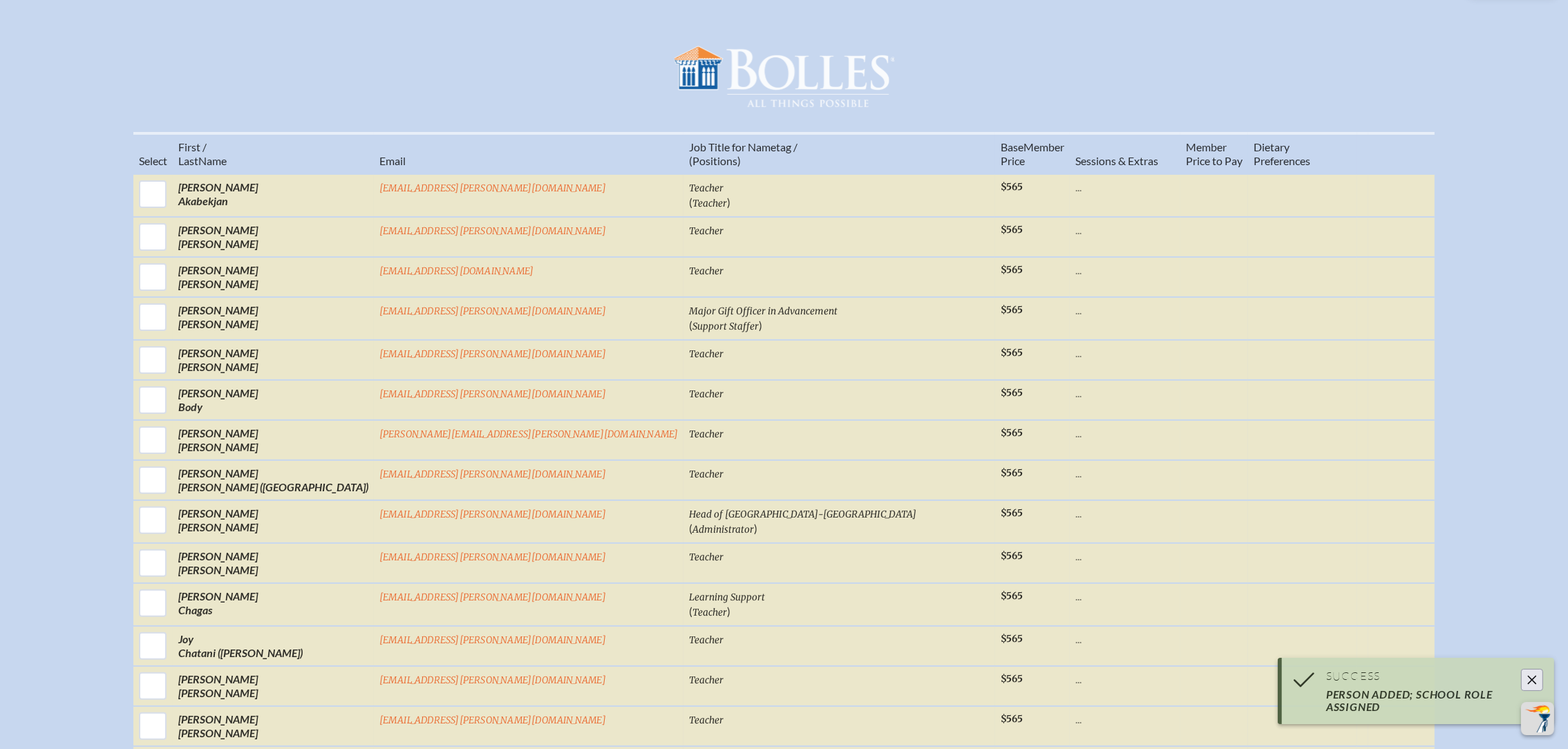
scroll to position [517, 0]
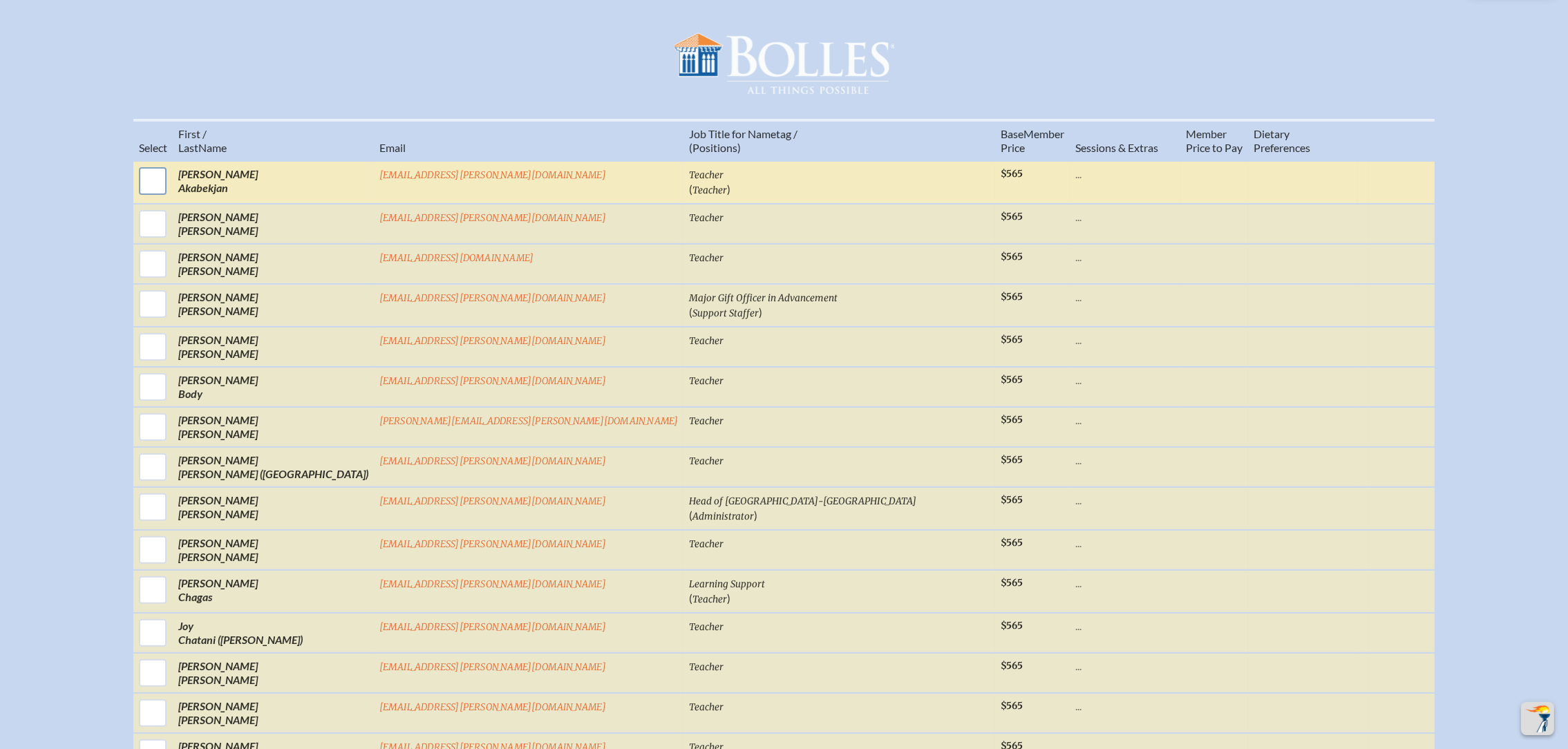
click at [170, 186] on input "checkbox" at bounding box center [153, 181] width 35 height 35
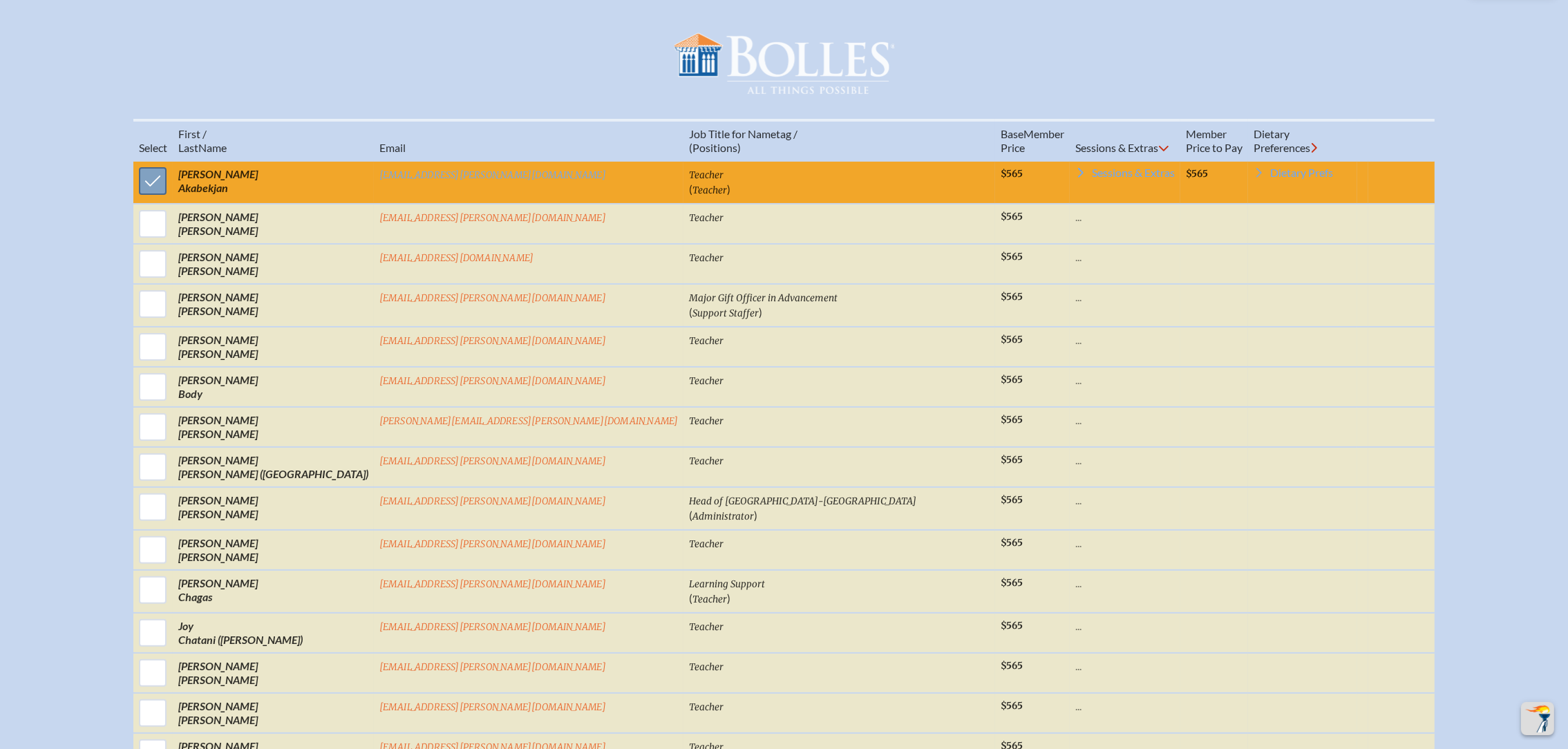
click at [170, 190] on input "checkbox" at bounding box center [153, 181] width 35 height 35
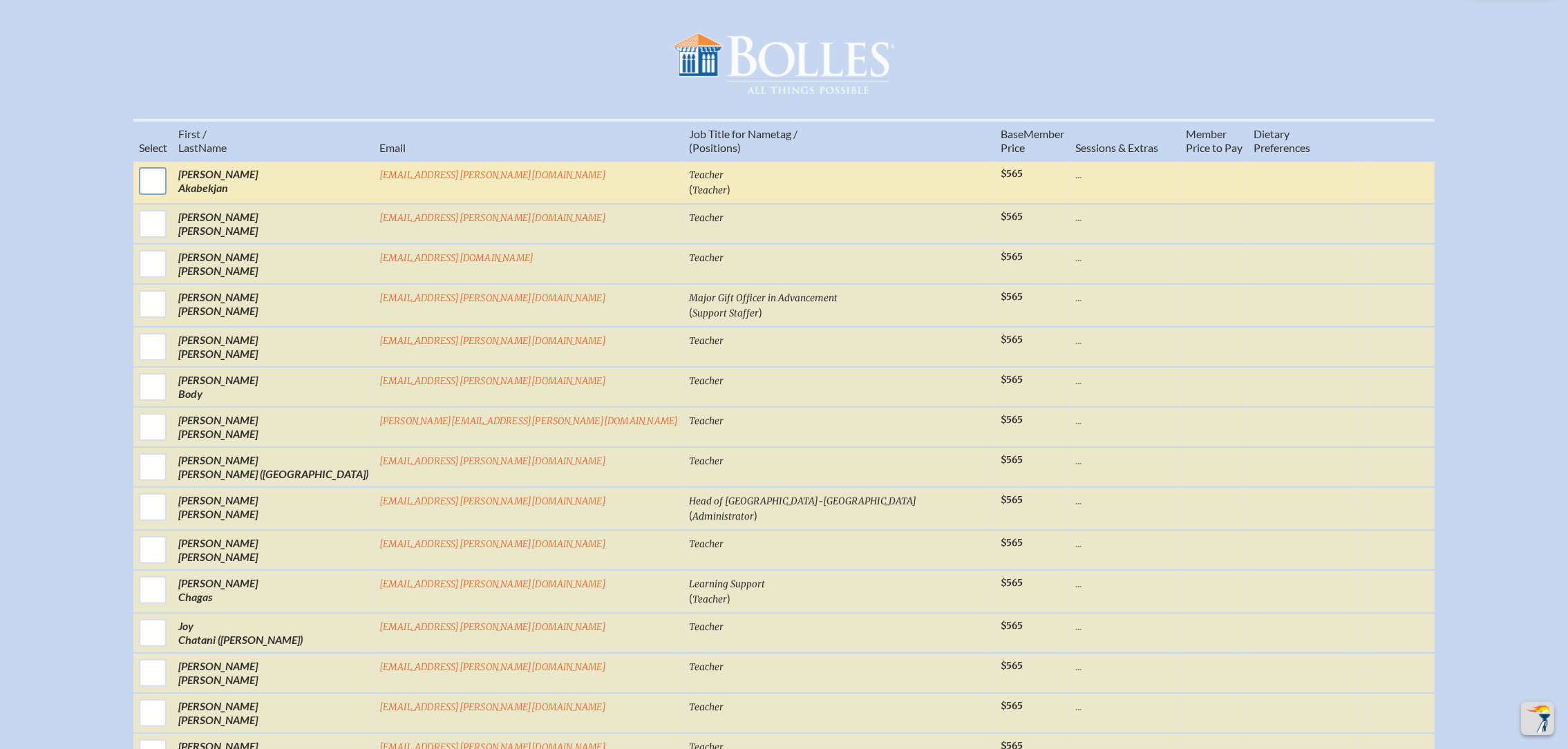
click at [170, 191] on input "checkbox" at bounding box center [153, 181] width 35 height 35
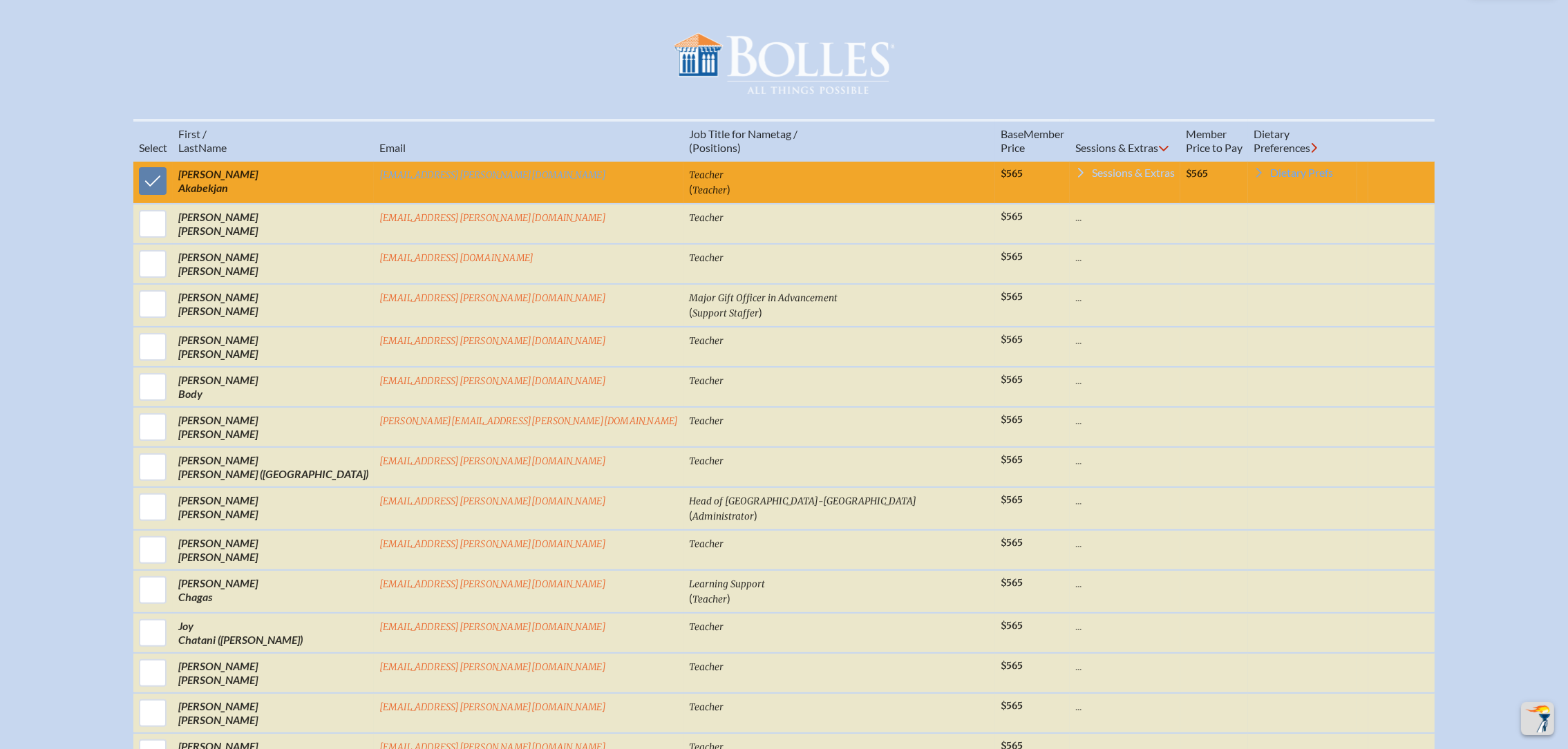
click at [1092, 179] on span "Sessions & Extras" at bounding box center [1132, 172] width 82 height 11
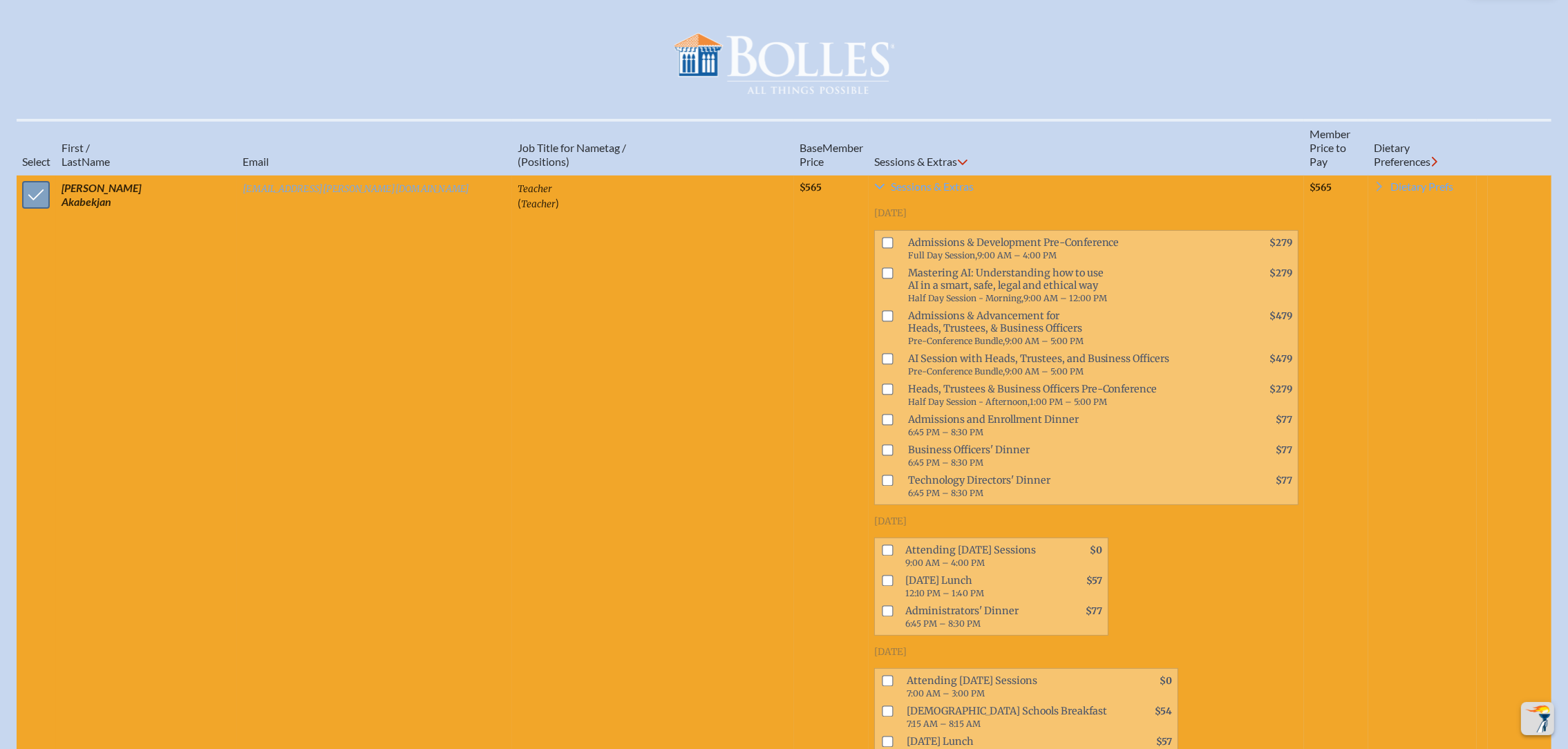
click at [53, 189] on input "checkbox" at bounding box center [36, 195] width 35 height 35
checkbox input "false"
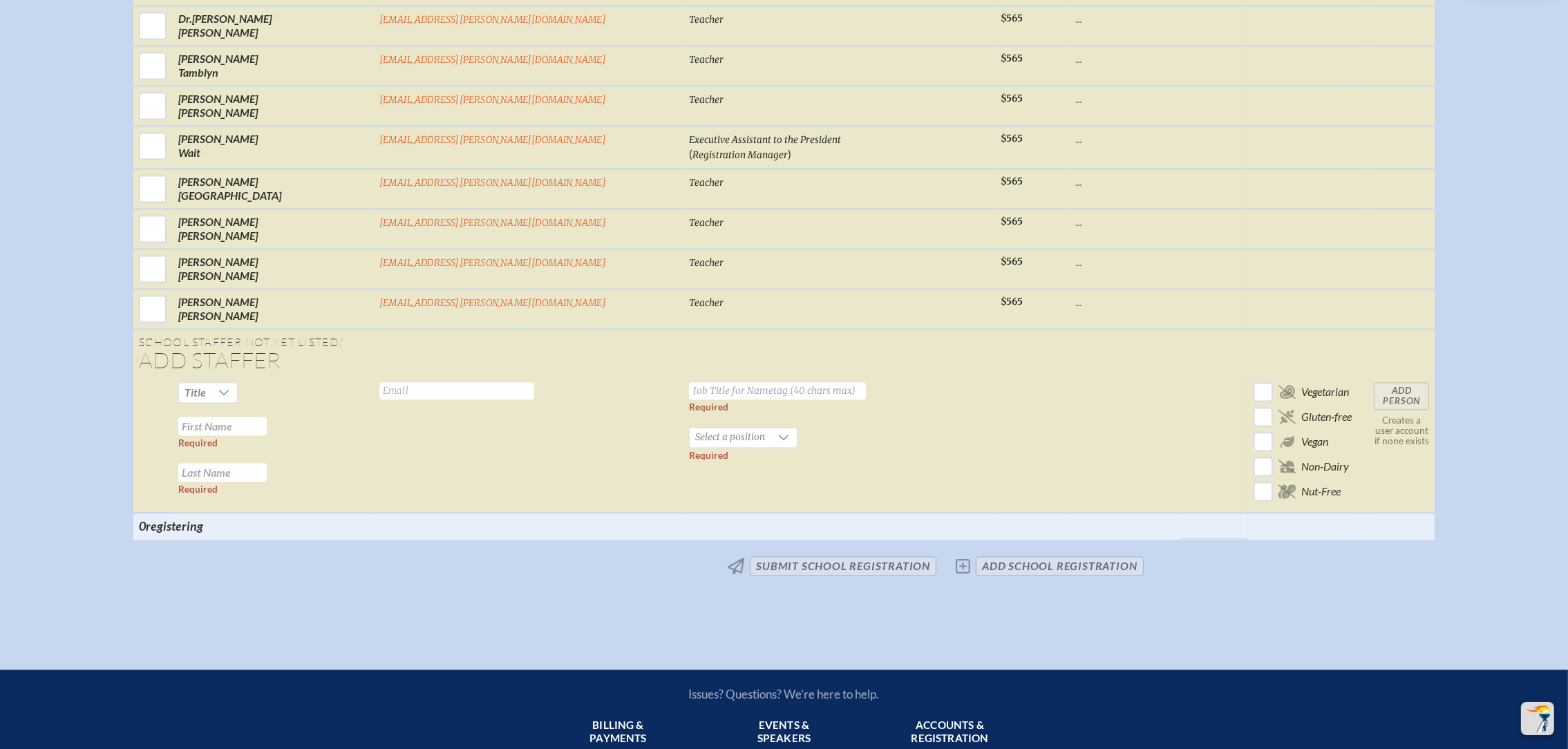
scroll to position [4087, 0]
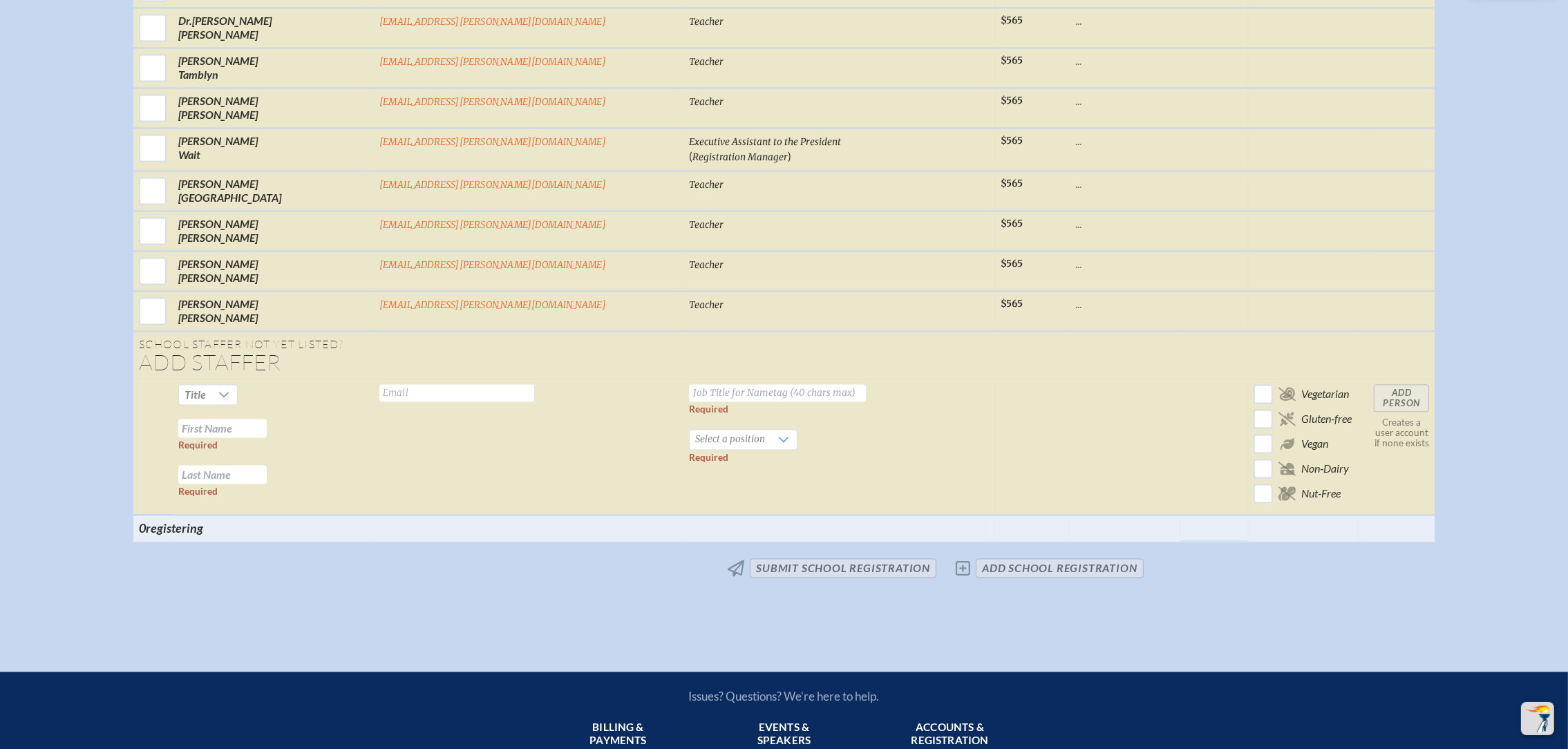
click at [468, 384] on input "text" at bounding box center [456, 393] width 154 height 17
paste input "Jon Albert albertj@bolles.org"
drag, startPoint x: 506, startPoint y: 328, endPoint x: 421, endPoint y: 333, distance: 85.1
click at [421, 378] on tr "Title Required Required Jon Albert albertj@bolles.org Valid email required Requ…" at bounding box center [783, 446] width 1301 height 136
type input "[EMAIL_ADDRESS][PERSON_NAME][DOMAIN_NAME]"
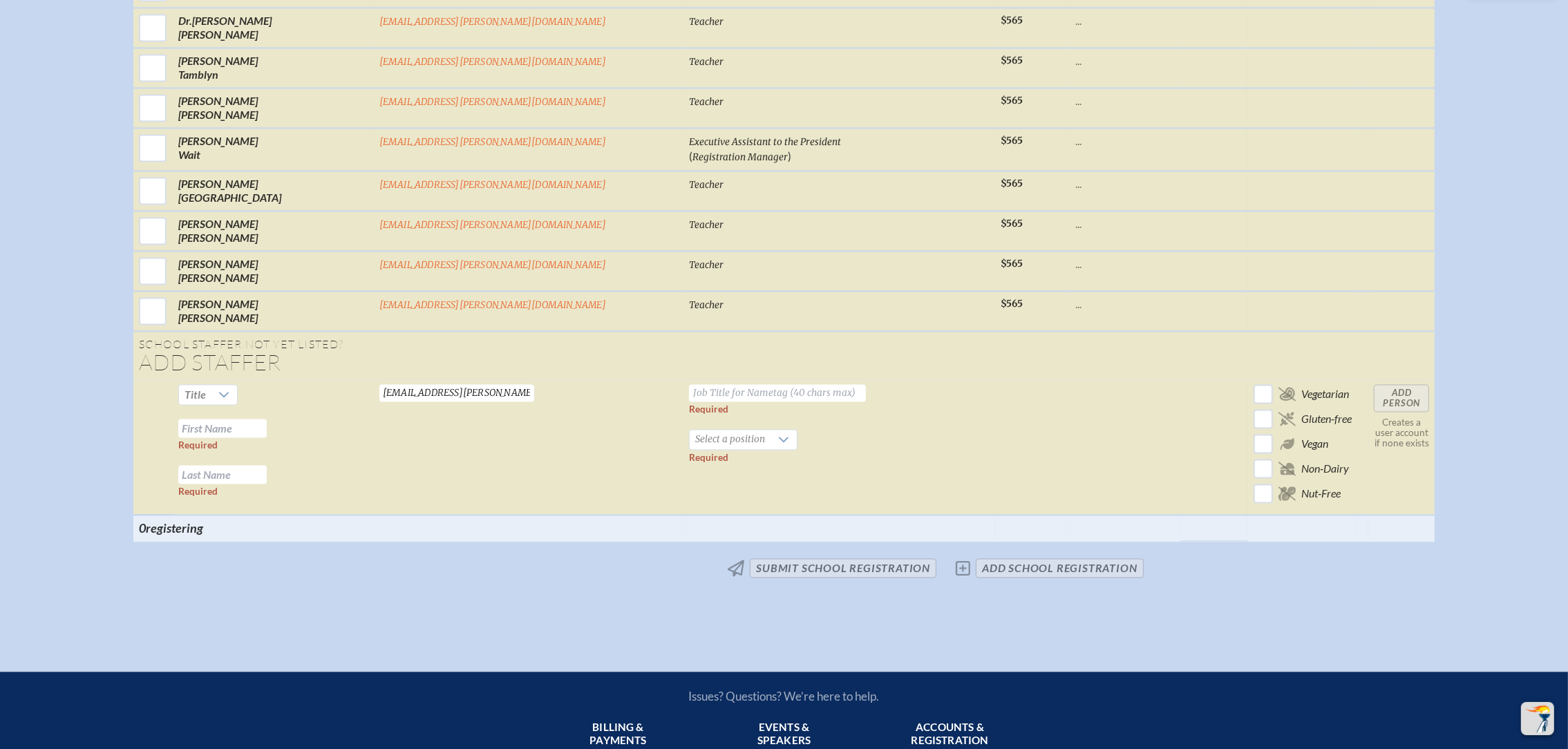
click at [267, 418] on input "text" at bounding box center [222, 427] width 88 height 18
paste input "Jon Albert"
drag, startPoint x: 429, startPoint y: 358, endPoint x: 385, endPoint y: 352, distance: 44.4
click at [267, 418] on input "Jon Albert" at bounding box center [222, 427] width 88 height 18
type input "[PERSON_NAME]"
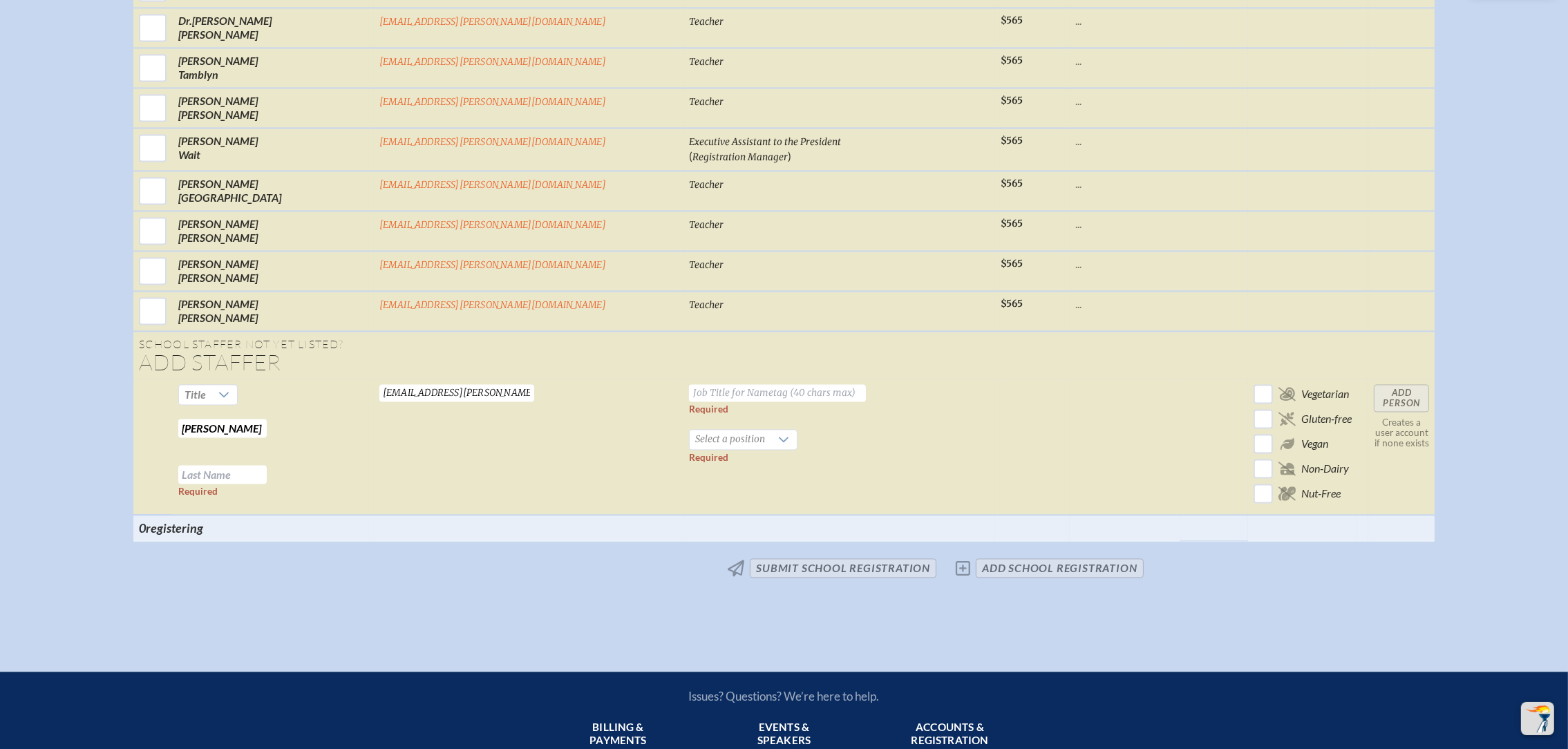
click at [267, 465] on input "text" at bounding box center [222, 473] width 88 height 18
paste input "[PERSON_NAME]"
type input "[PERSON_NAME]"
click at [690, 430] on span "Select a position" at bounding box center [730, 440] width 81 height 19
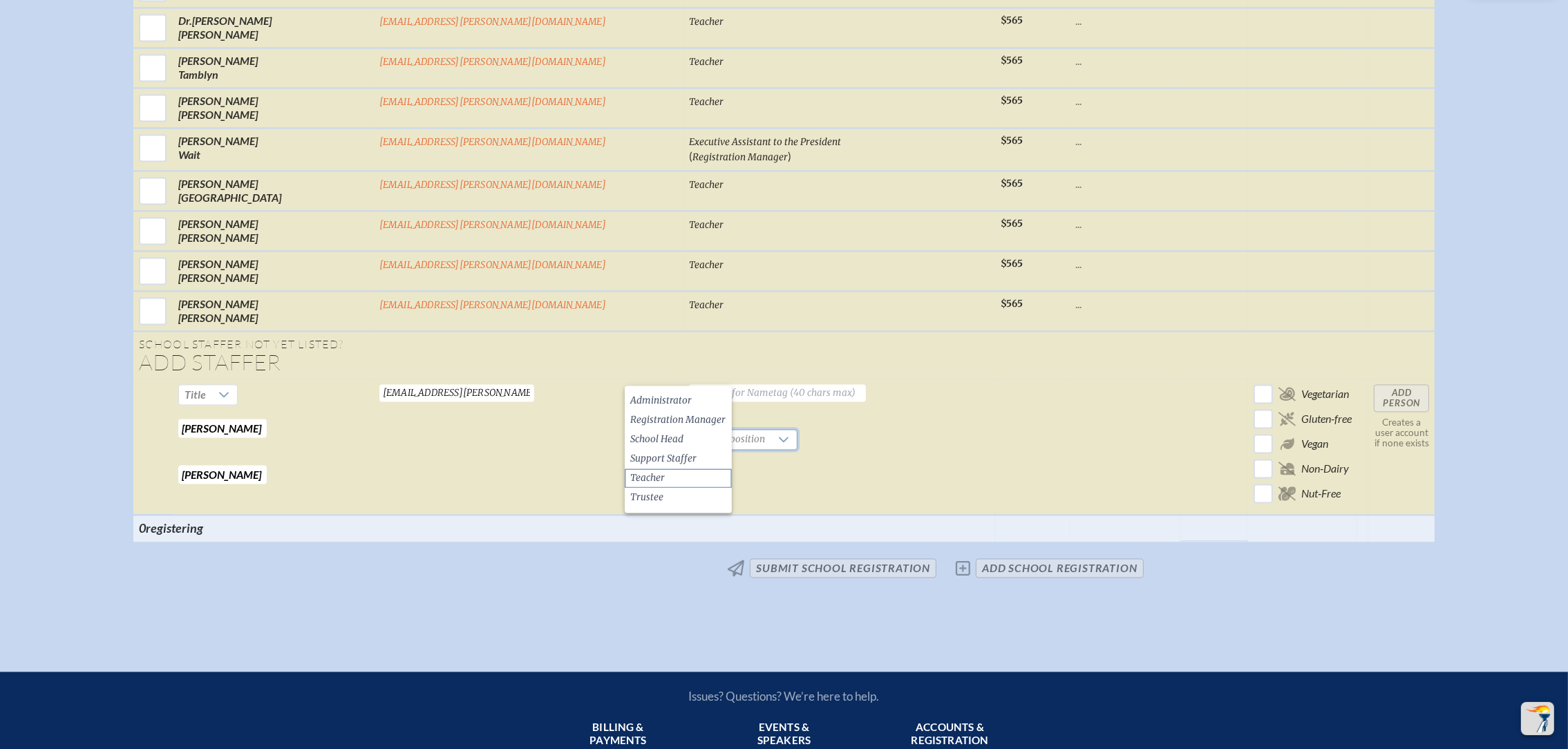
click at [656, 472] on span "Teacher" at bounding box center [647, 478] width 35 height 14
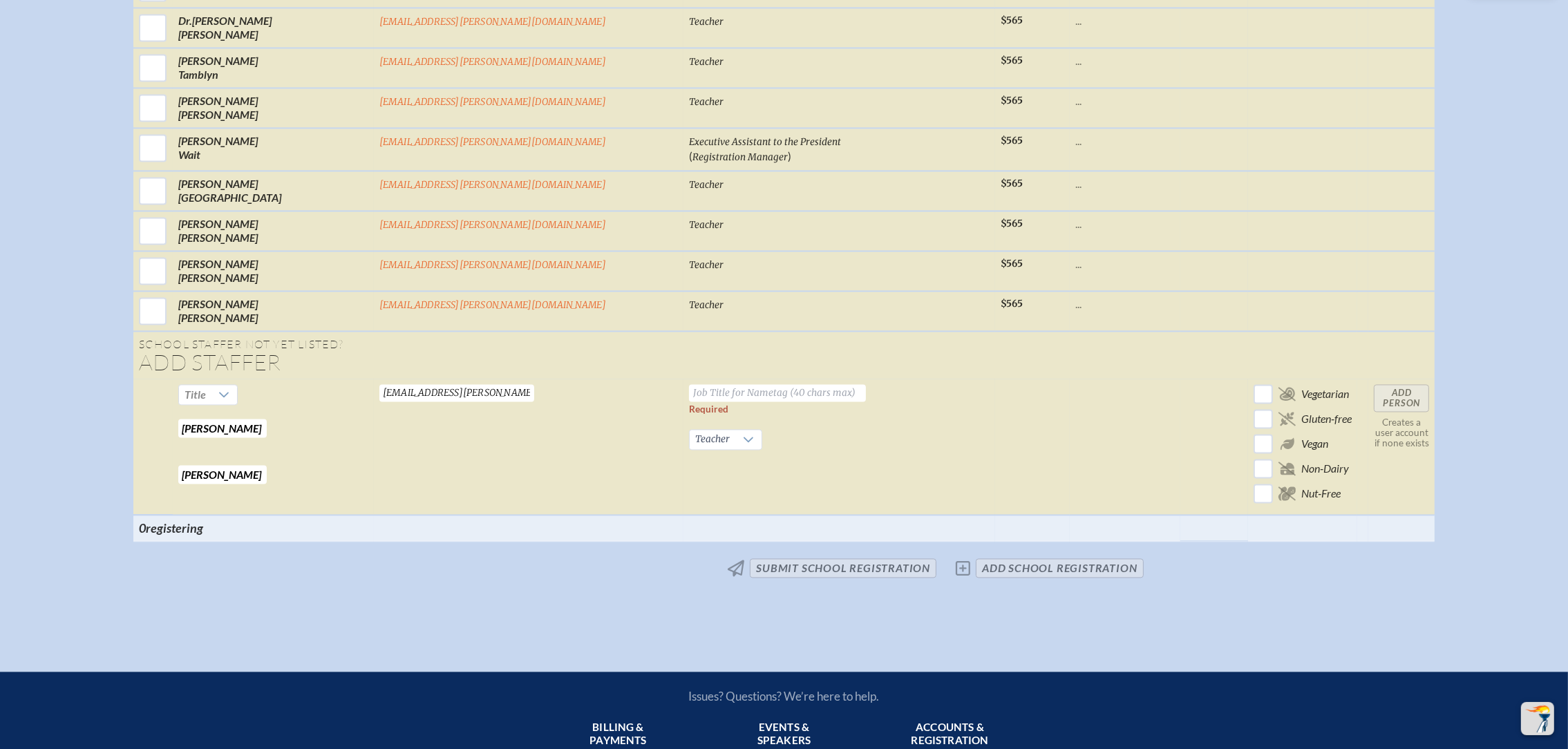
click at [700, 378] on td "Required Teacher Required" at bounding box center [838, 446] width 311 height 136
click at [703, 384] on input "text" at bounding box center [777, 393] width 177 height 17
type input "Teacher"
click at [1374, 384] on input "Add Person" at bounding box center [1401, 398] width 55 height 27
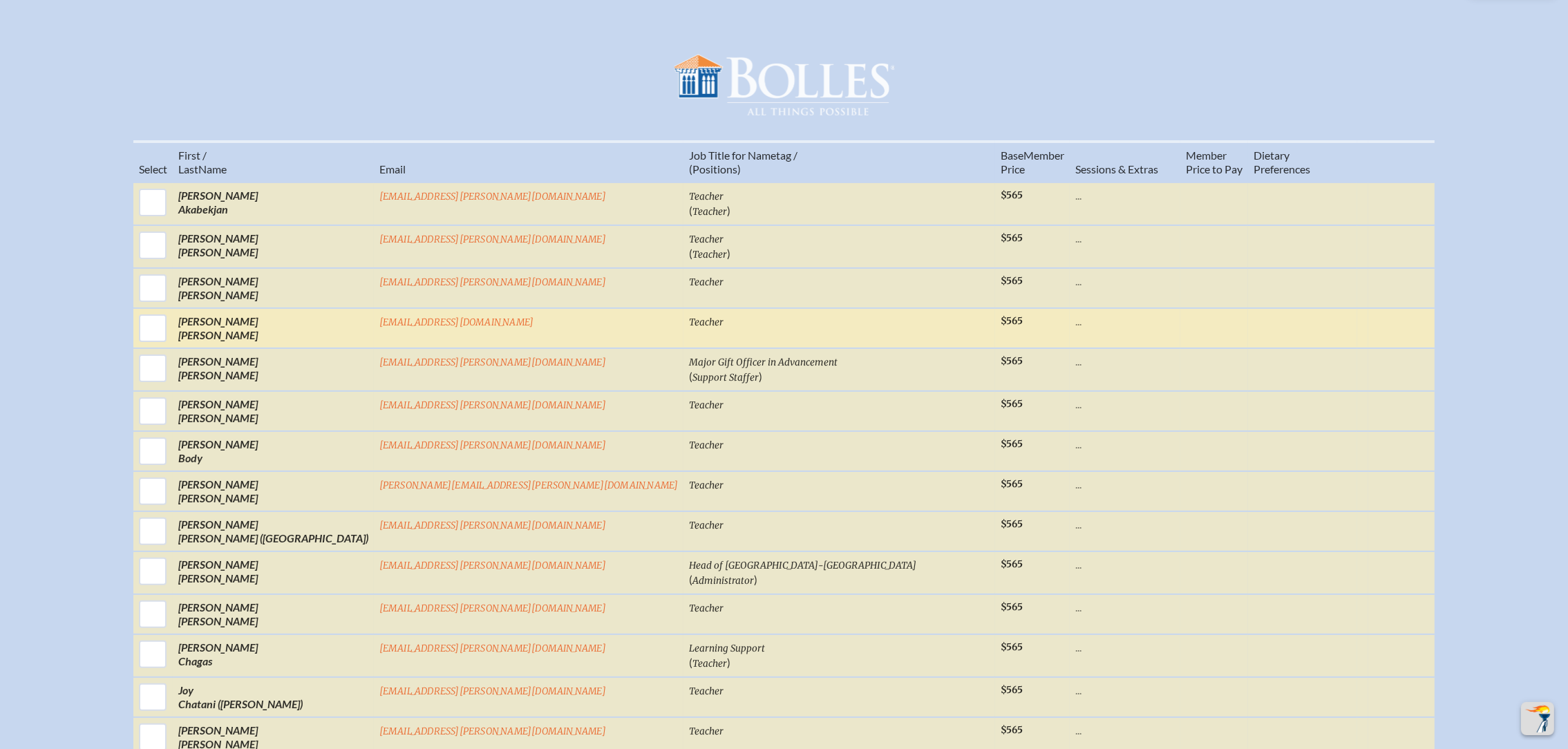
scroll to position [462, 0]
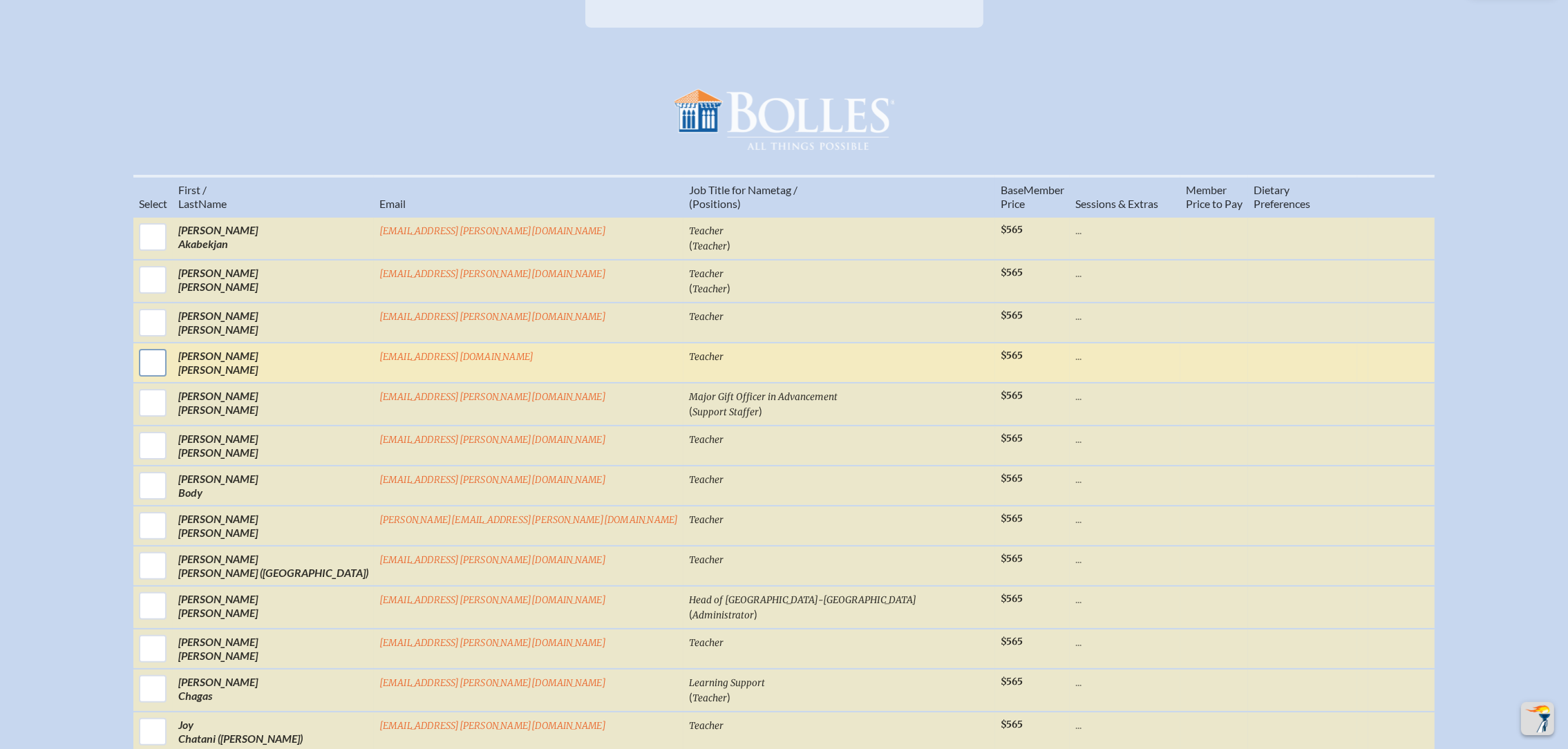
click at [170, 366] on input "checkbox" at bounding box center [153, 363] width 35 height 35
checkbox input "true"
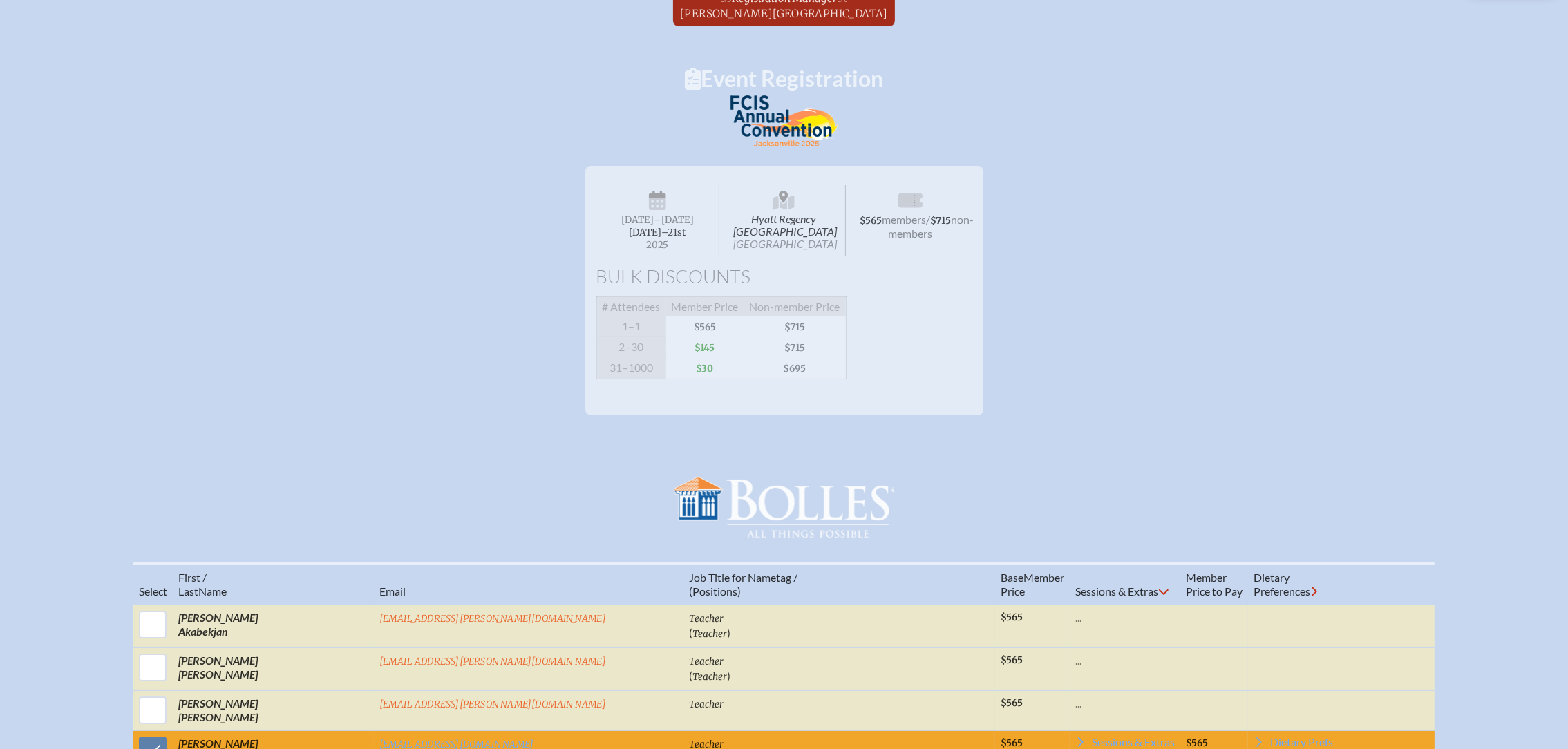
scroll to position [0, 0]
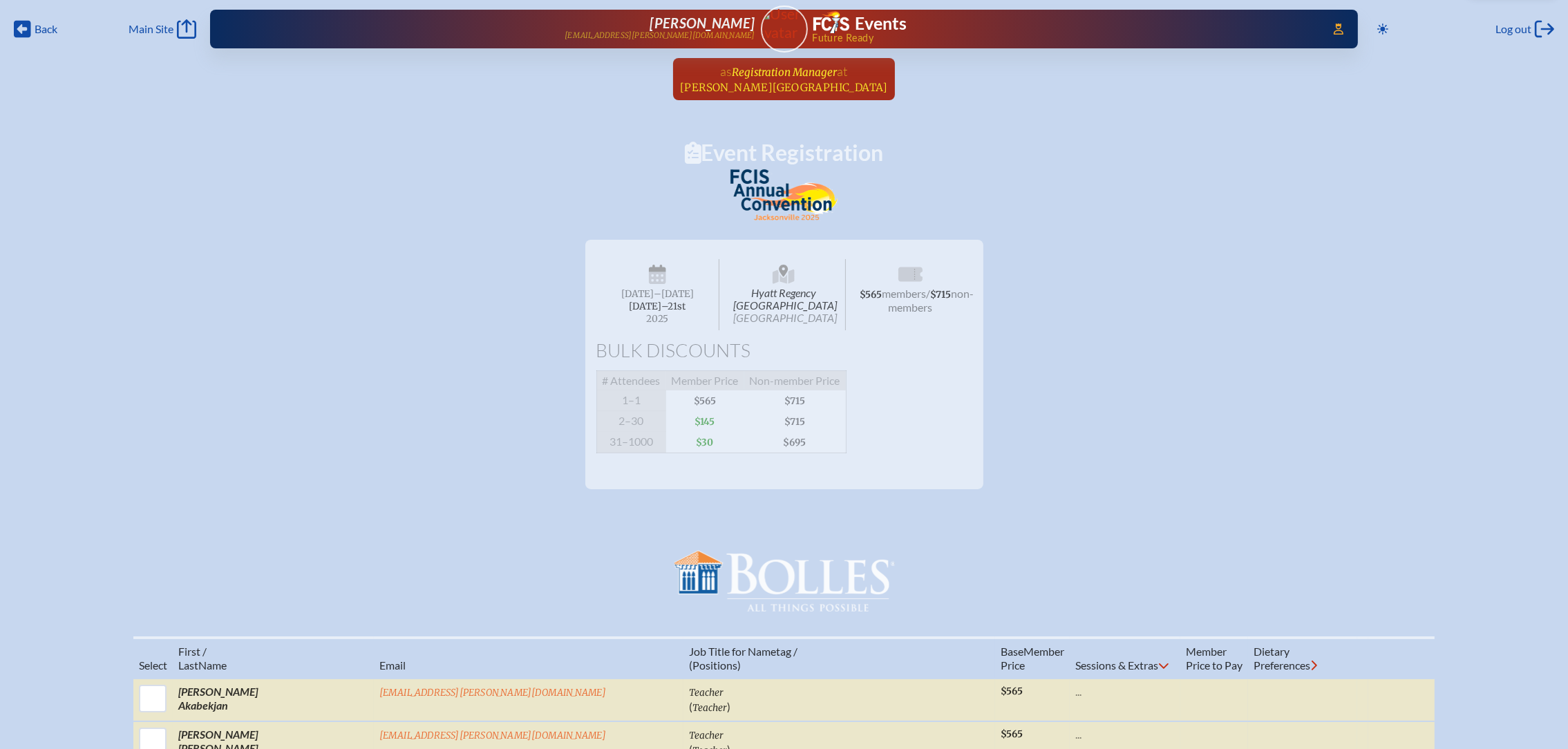
click at [796, 68] on span "Registration Manager" at bounding box center [785, 73] width 105 height 14
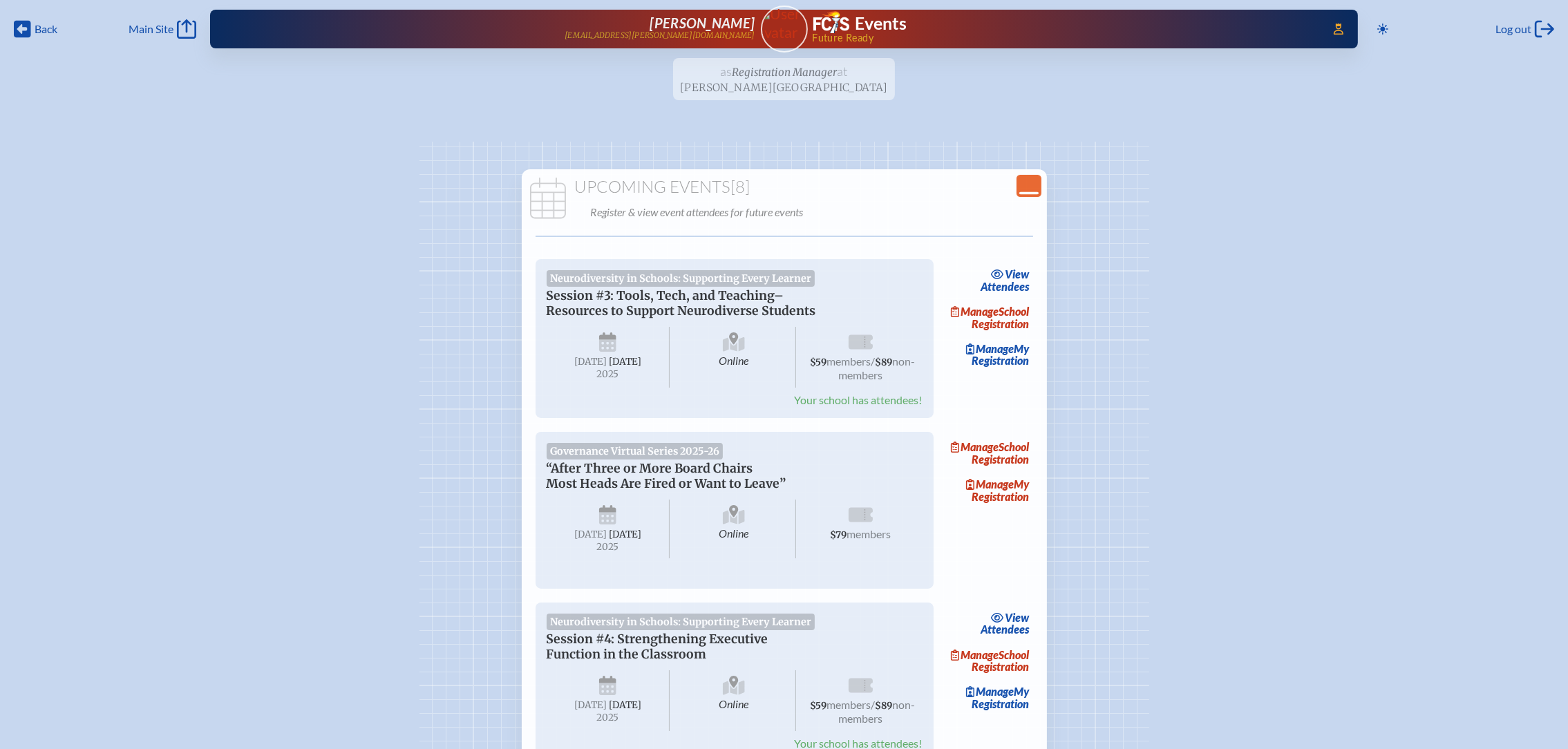
click at [1026, 179] on icon "Close Console" at bounding box center [1029, 186] width 19 height 19
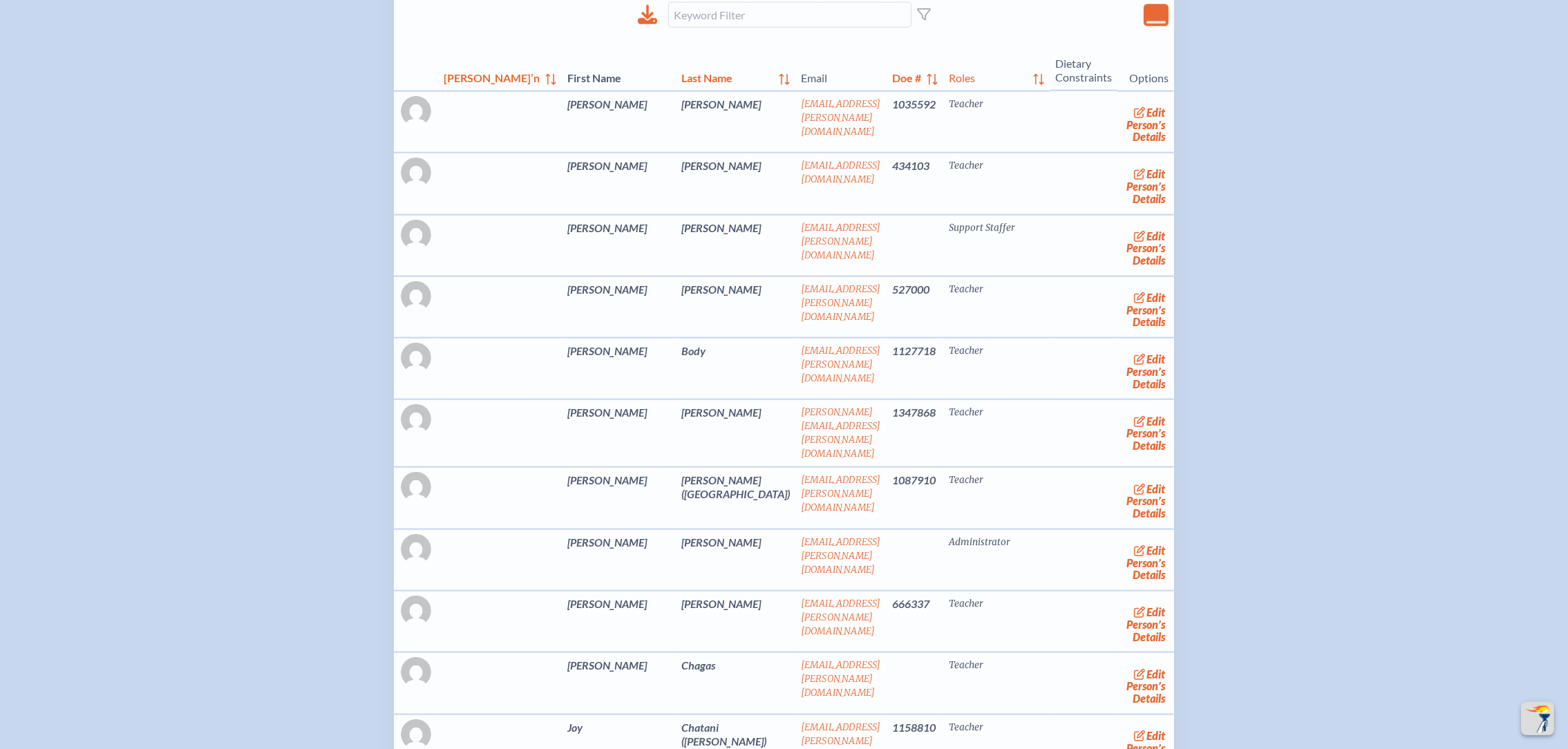
scroll to position [2175, 0]
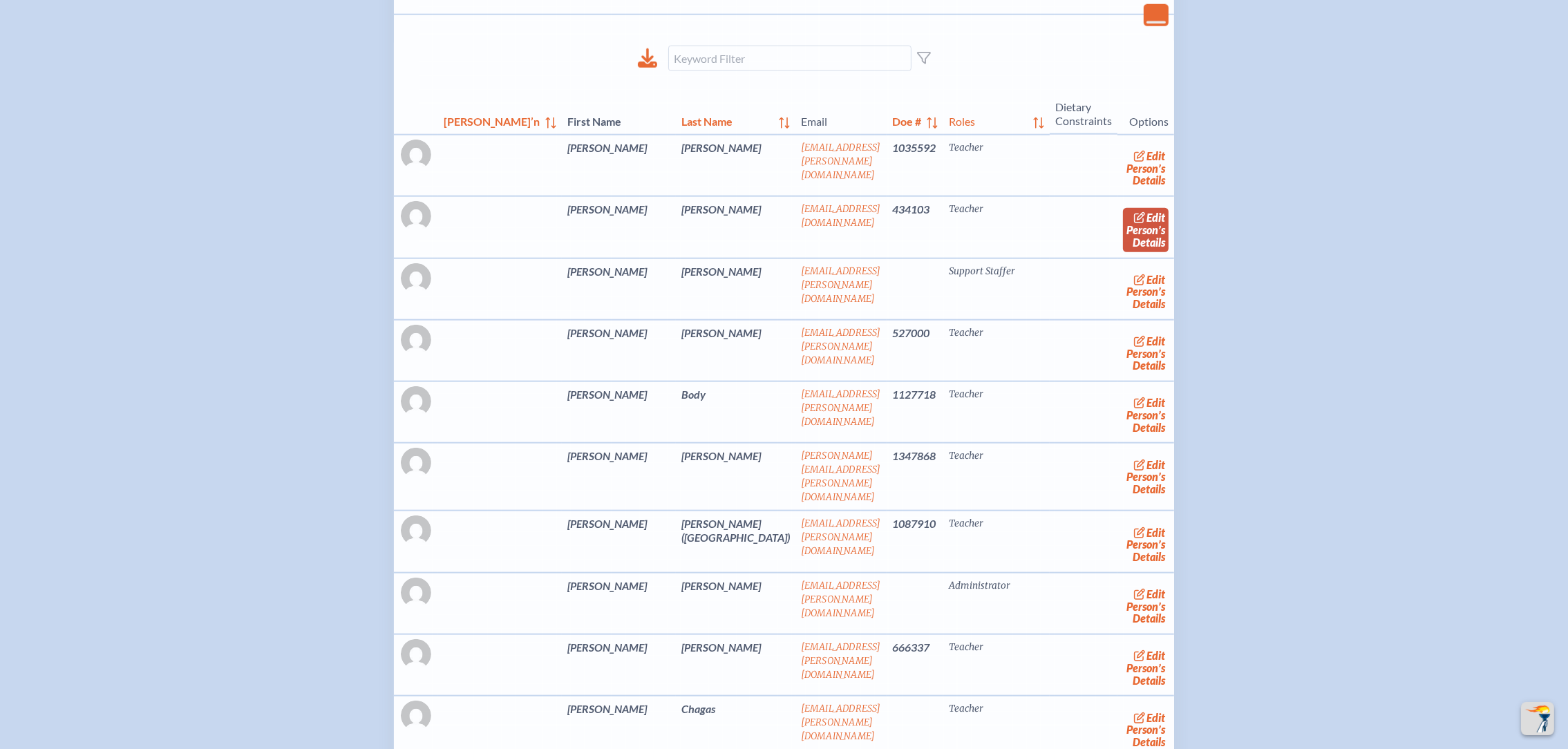
click at [1123, 251] on link "edit Person’s Details" at bounding box center [1146, 229] width 47 height 44
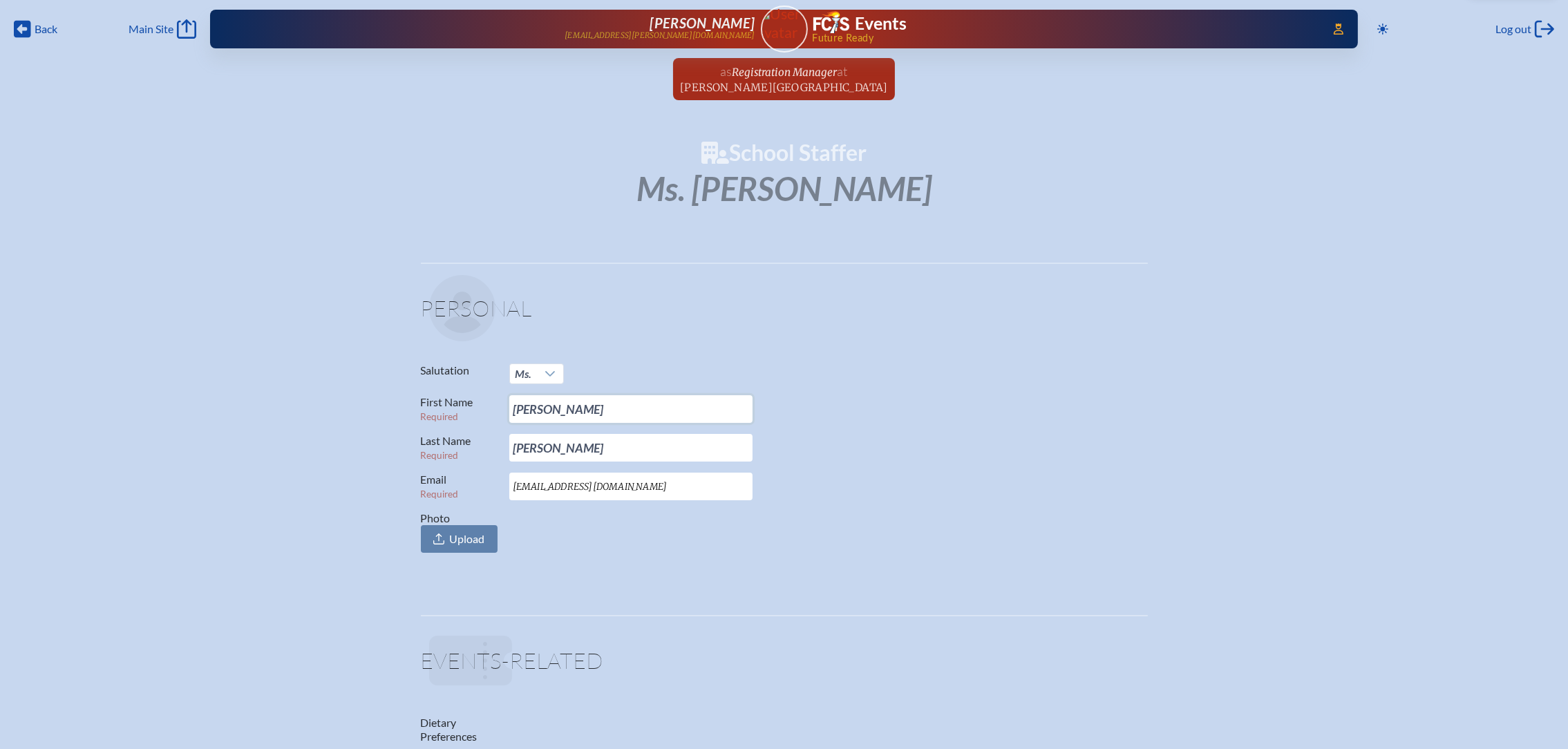
drag, startPoint x: 577, startPoint y: 398, endPoint x: 470, endPoint y: 405, distance: 107.2
click at [470, 405] on p "First Name Required Elizabeth" at bounding box center [779, 408] width 716 height 27
type input "[PERSON_NAME]"
click at [800, 81] on span "[PERSON_NAME][GEOGRAPHIC_DATA]" at bounding box center [784, 87] width 208 height 14
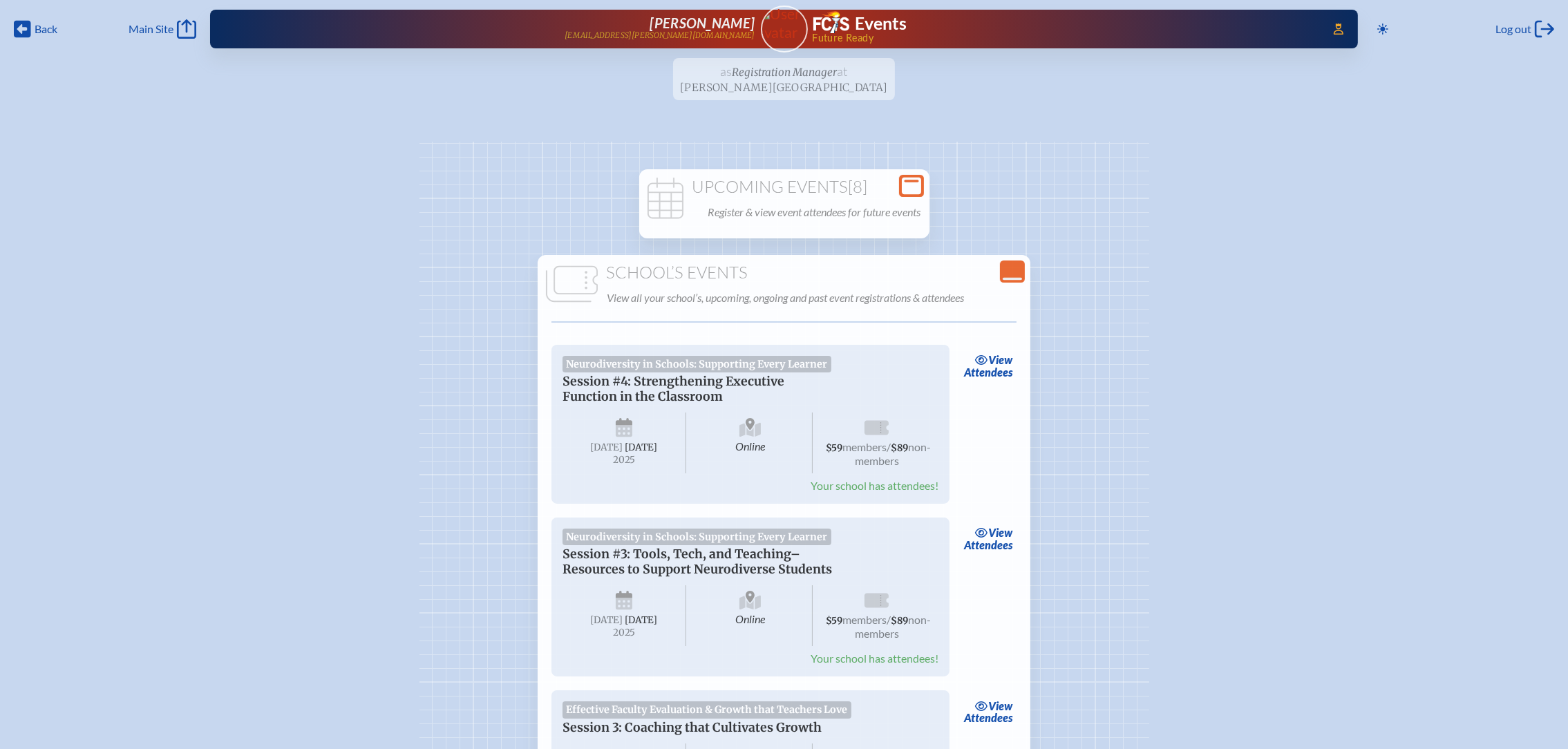
click at [913, 179] on icon at bounding box center [911, 186] width 19 height 17
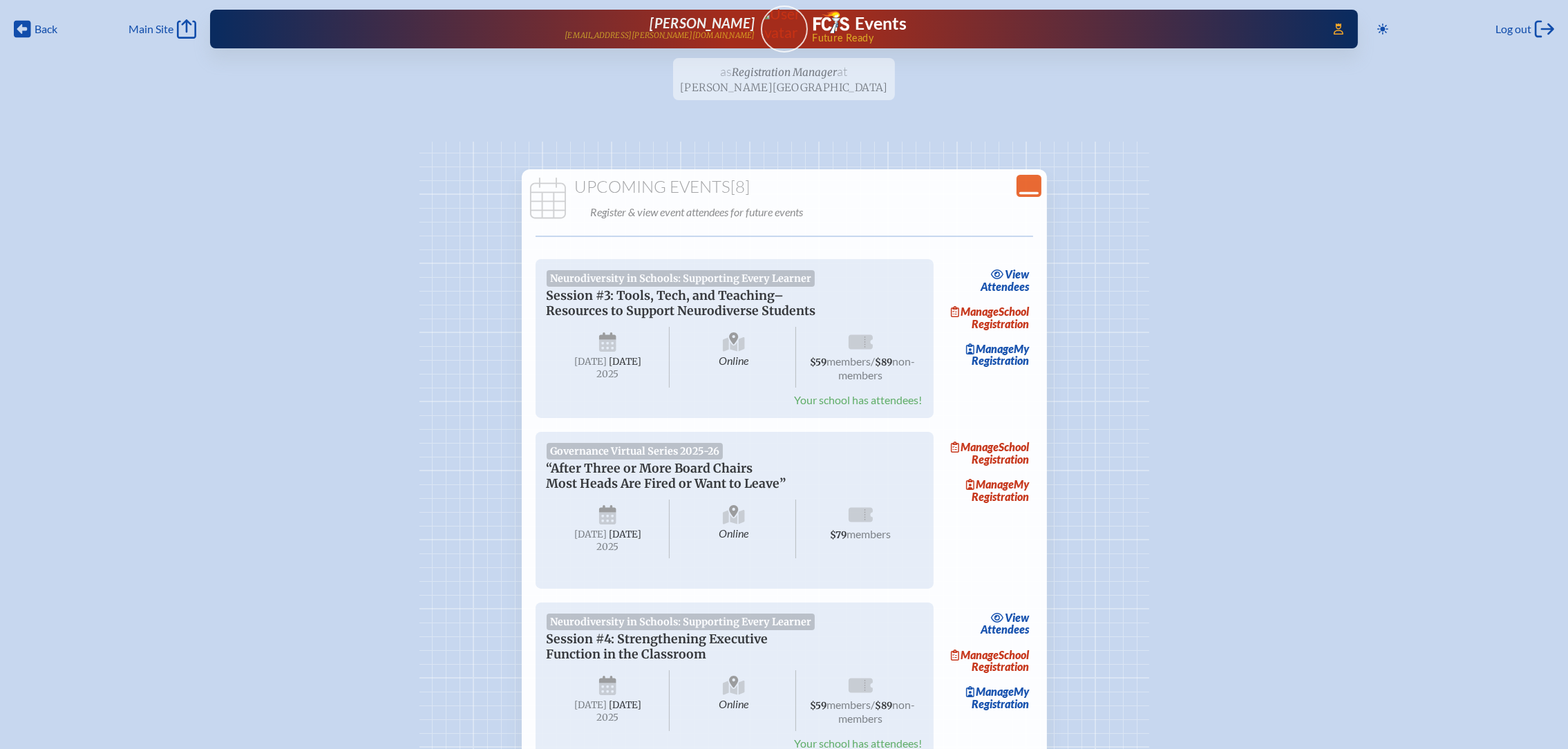
click at [1029, 179] on icon "Close Console" at bounding box center [1029, 186] width 19 height 19
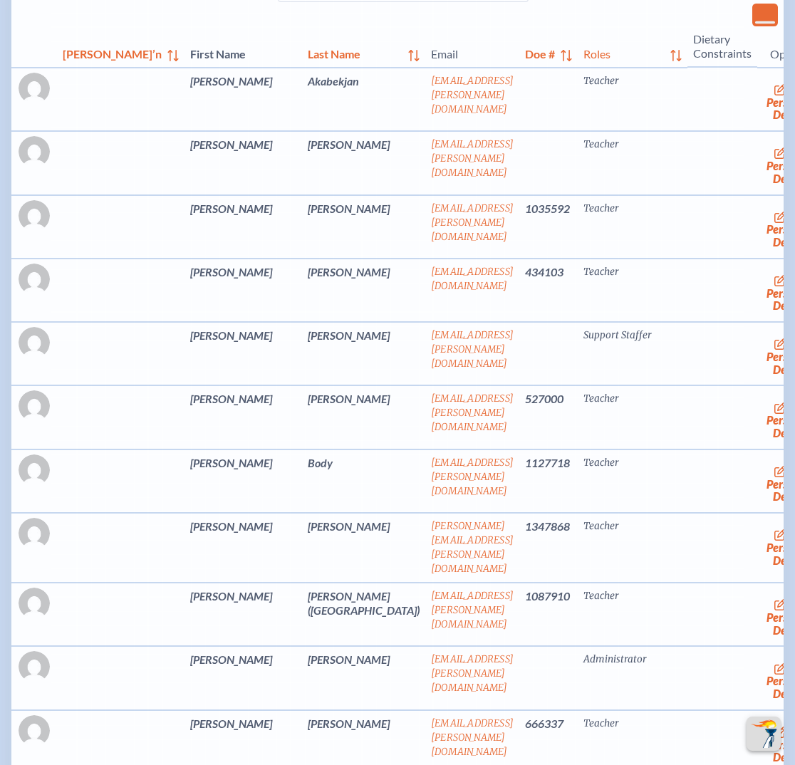
scroll to position [2349, 0]
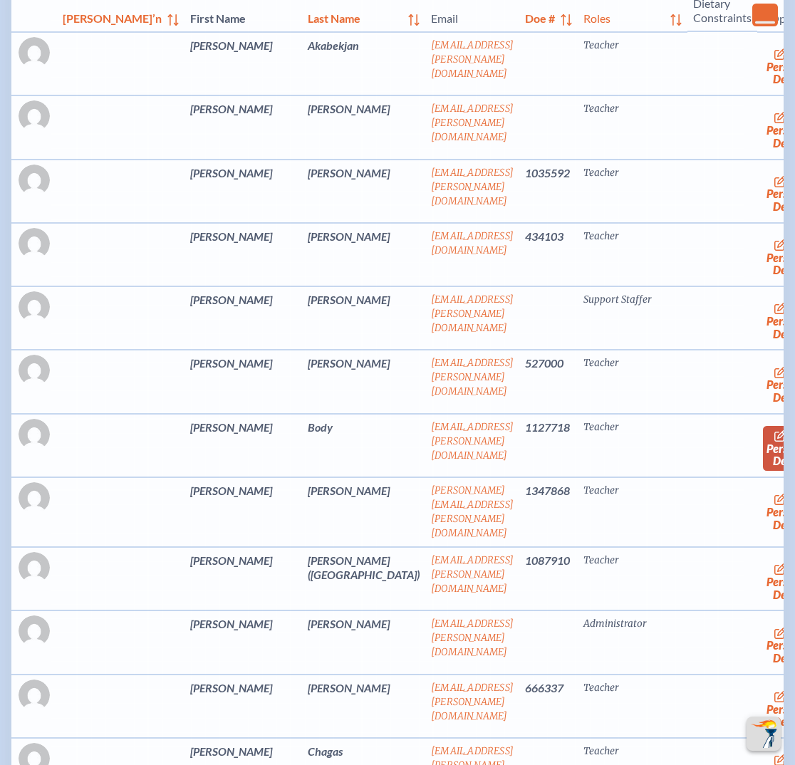
click at [763, 471] on link "edit Person’s Details" at bounding box center [787, 448] width 48 height 45
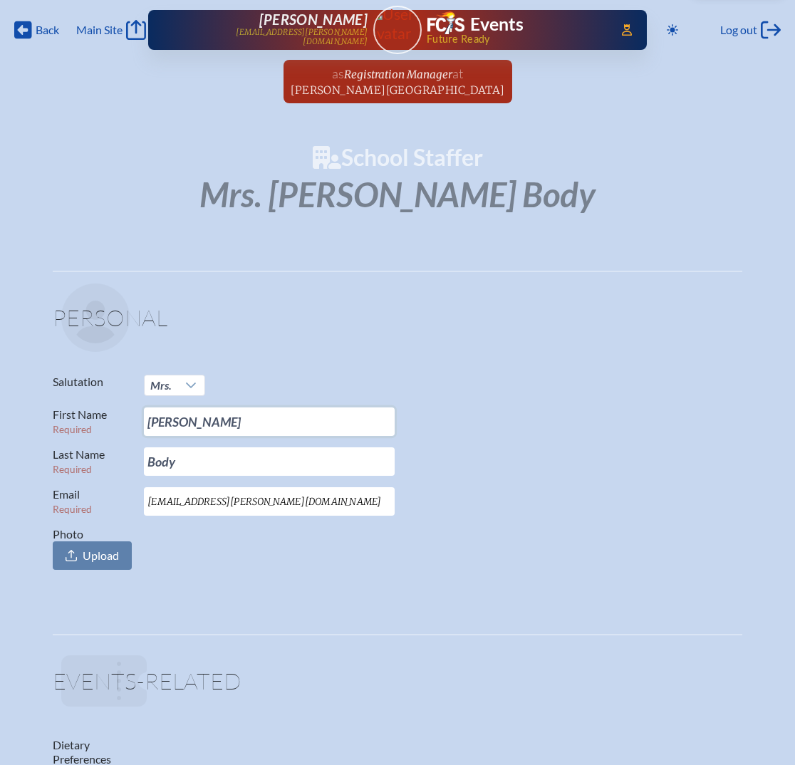
drag, startPoint x: 204, startPoint y: 421, endPoint x: 61, endPoint y: 405, distance: 144.0
click at [61, 407] on p "First Name Required Elizabeth" at bounding box center [392, 421] width 678 height 28
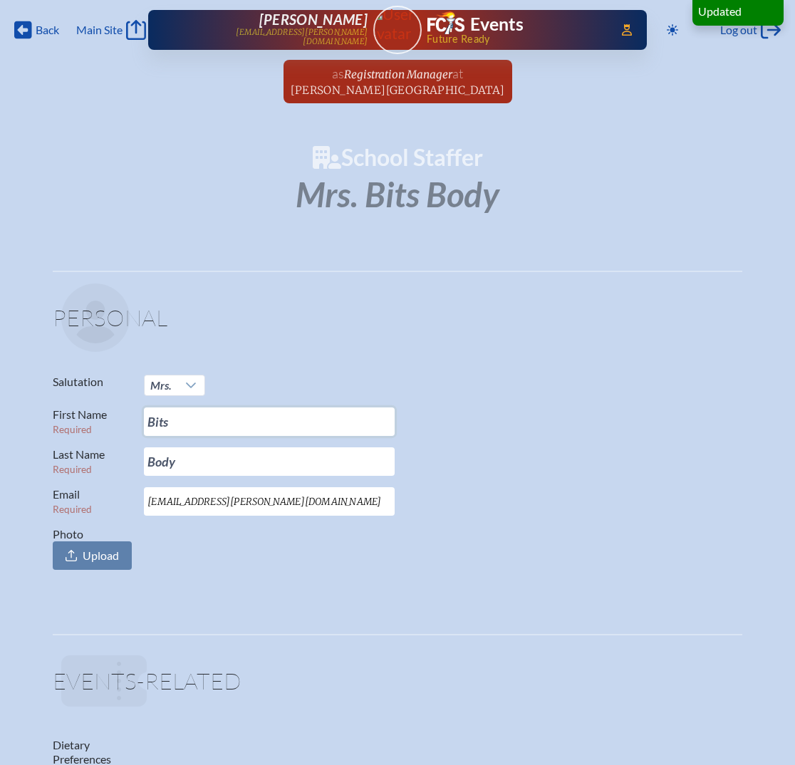
type input "Bitsy"
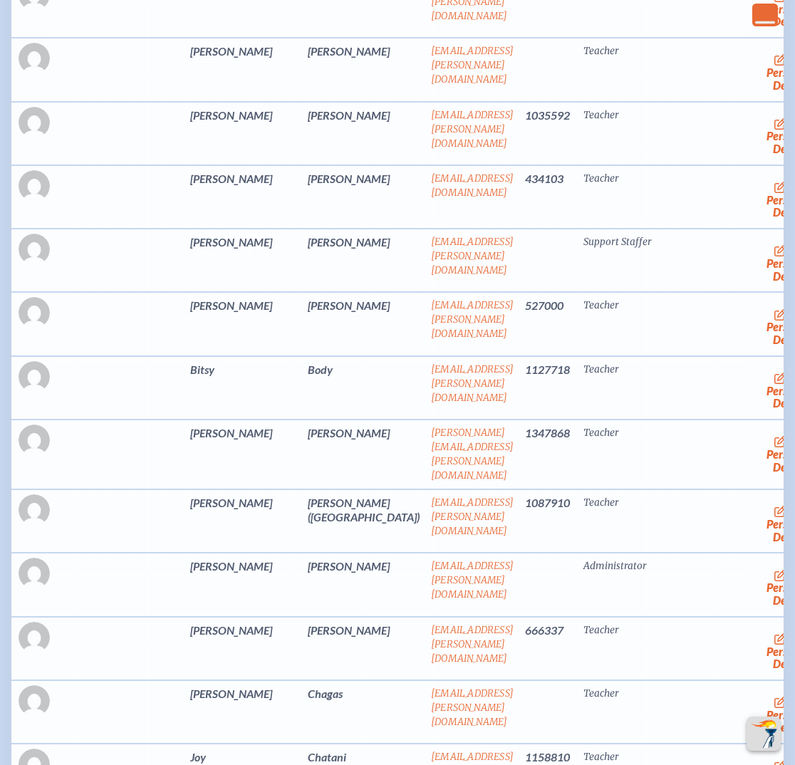
scroll to position [2456, 0]
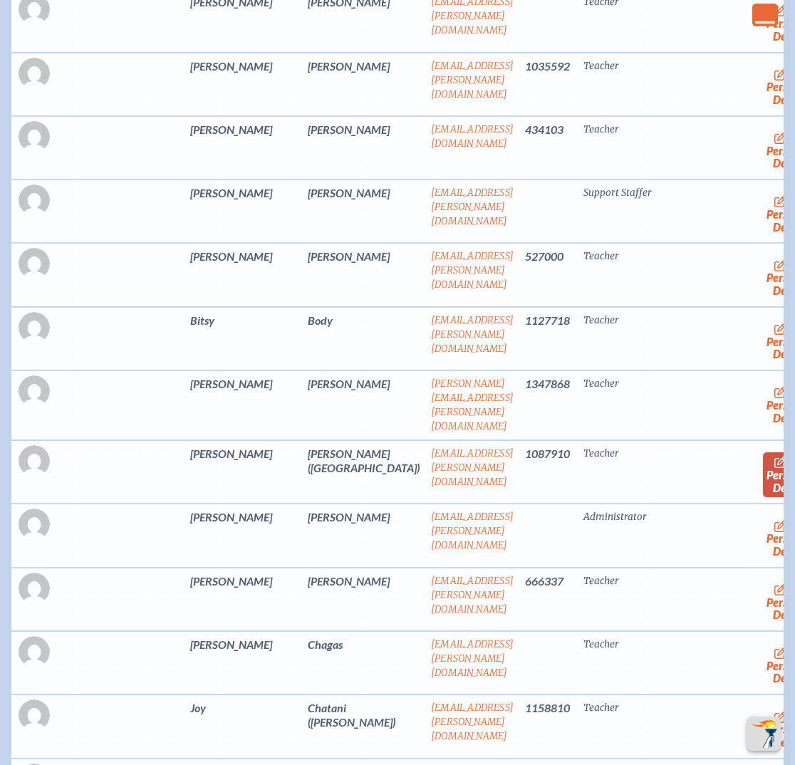
click at [774, 468] on icon at bounding box center [780, 461] width 13 height 11
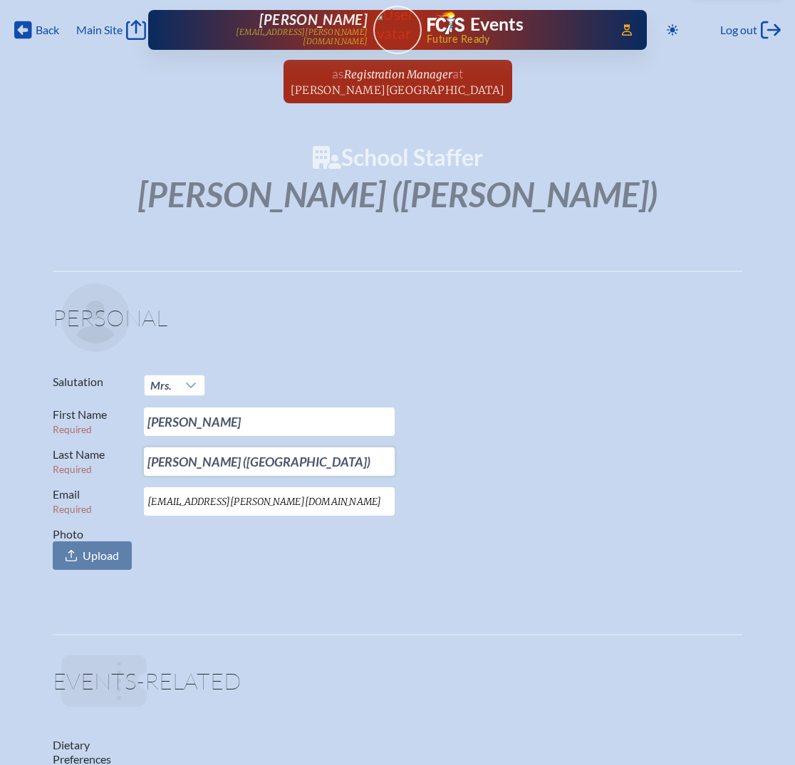
drag, startPoint x: 238, startPoint y: 461, endPoint x: 174, endPoint y: 465, distance: 64.2
click at [174, 465] on input "Bruns (Clanton)" at bounding box center [269, 461] width 251 height 28
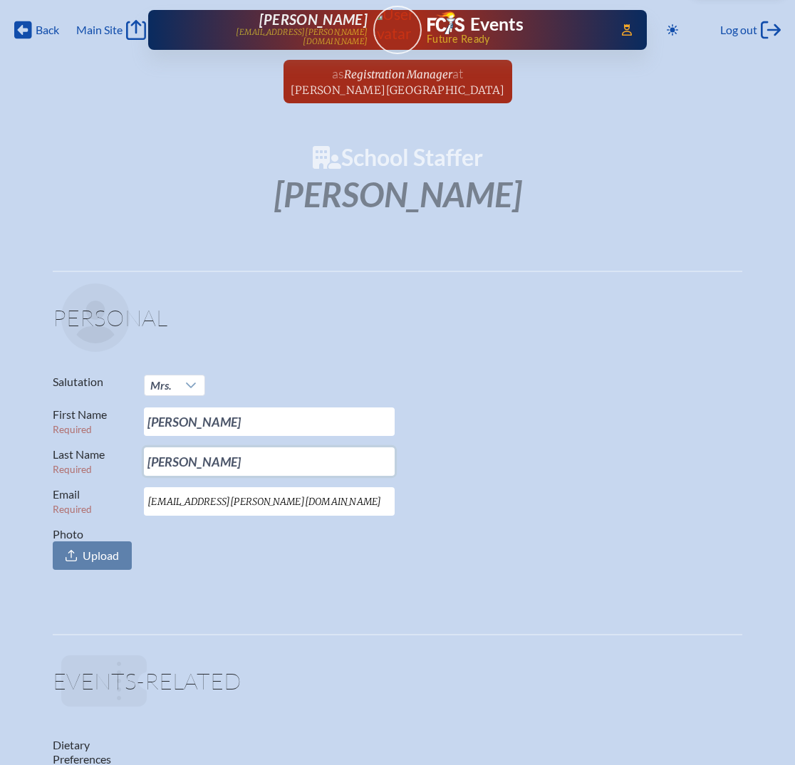
type input "[PERSON_NAME]"
drag, startPoint x: 249, startPoint y: 502, endPoint x: 58, endPoint y: 493, distance: 191.0
click at [58, 493] on p "Email Required clantonl@bolles.org" at bounding box center [392, 501] width 678 height 28
paste input "bruns"
type input "[EMAIL_ADDRESS][PERSON_NAME][DOMAIN_NAME]"
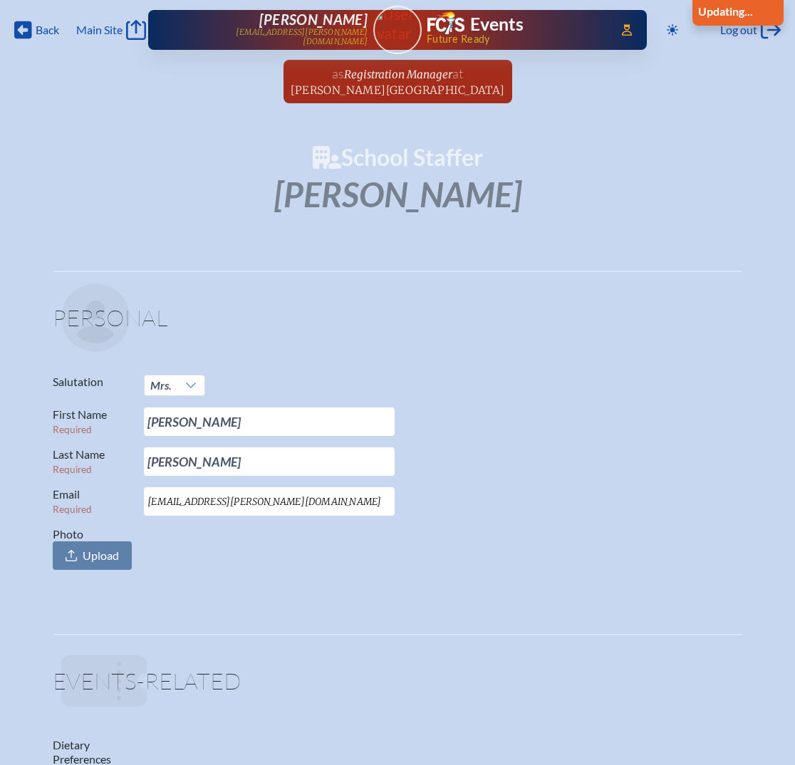
click at [11, 38] on div "Back Back Main Site Main Site Toggle to Dark Mode Log out Log out Access Users.…" at bounding box center [398, 25] width 778 height 51
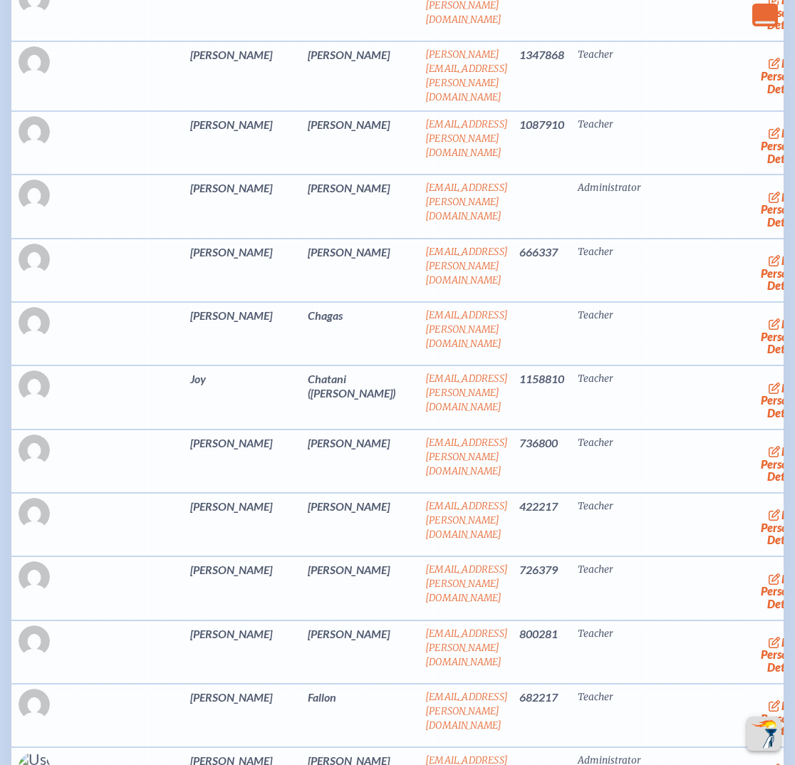
scroll to position [2822, 0]
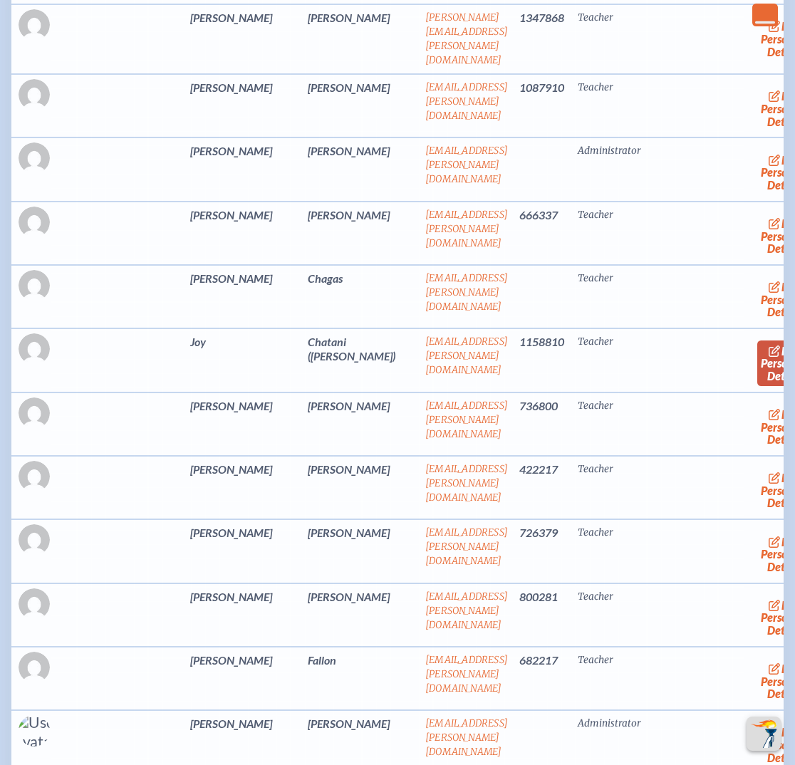
click at [757, 385] on link "edit Person’s Details" at bounding box center [781, 362] width 48 height 45
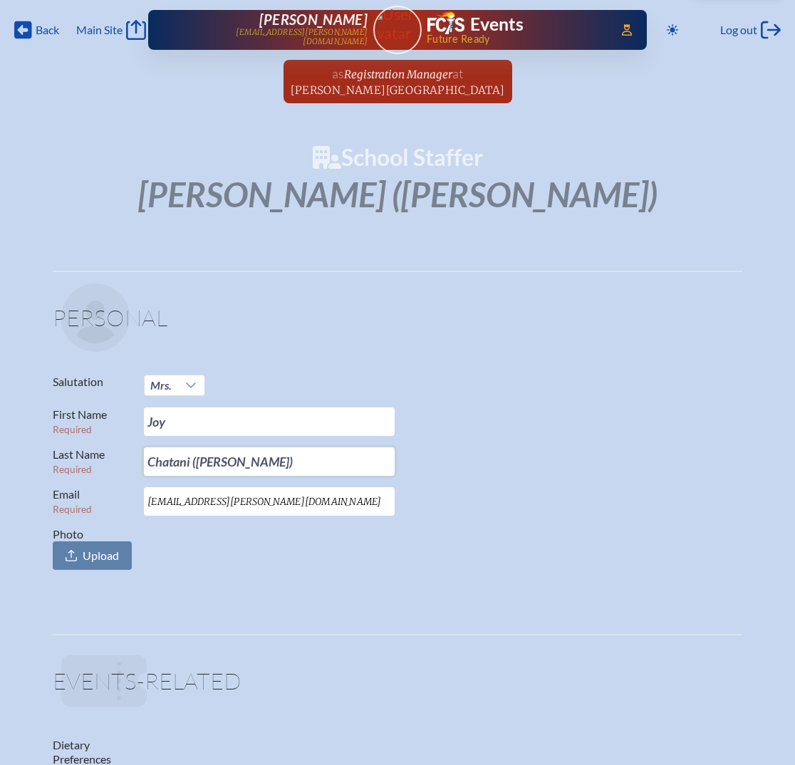
drag, startPoint x: 243, startPoint y: 460, endPoint x: 184, endPoint y: 465, distance: 58.6
click at [184, 465] on input "Chatani (Griffin)" at bounding box center [269, 461] width 251 height 28
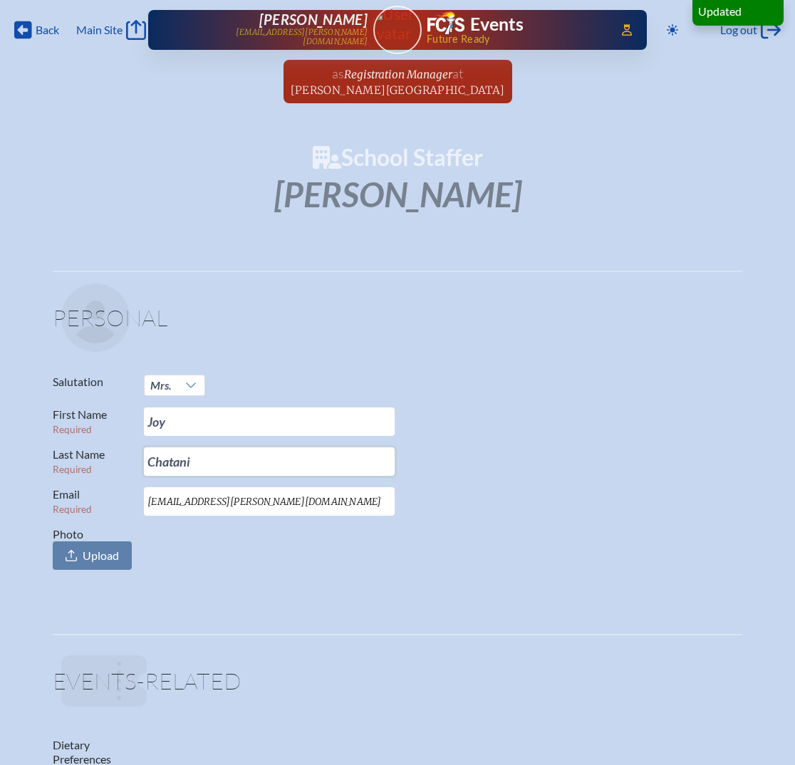
type input "Chatani"
drag, startPoint x: 246, startPoint y: 498, endPoint x: 112, endPoint y: 498, distance: 134.6
click at [112, 498] on p "Email Required griffinj@bolles.org" at bounding box center [392, 501] width 678 height 28
paste input "chatani"
type input "[EMAIL_ADDRESS][PERSON_NAME][DOMAIN_NAME]"
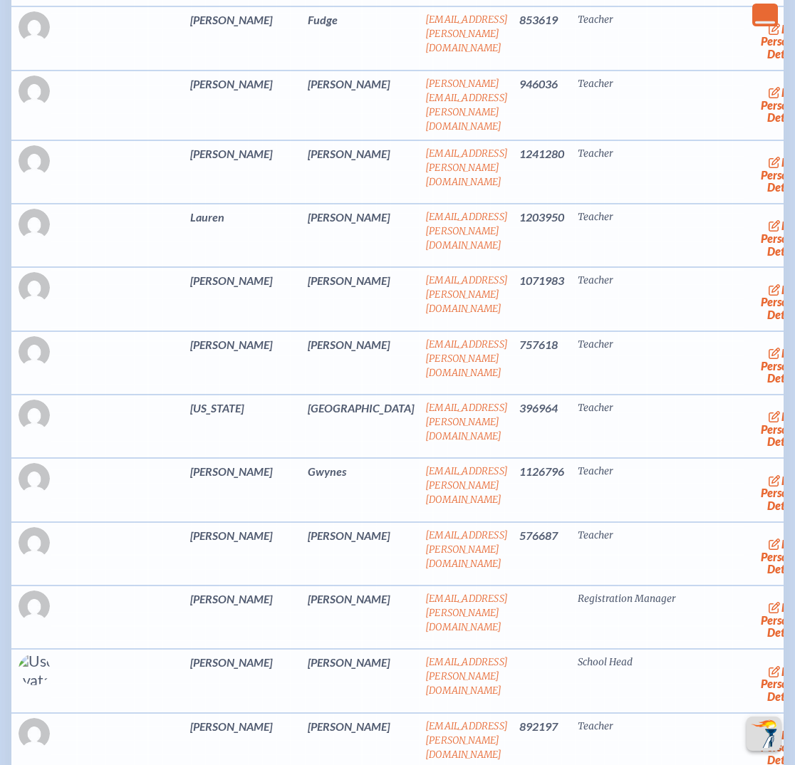
scroll to position [3783, 0]
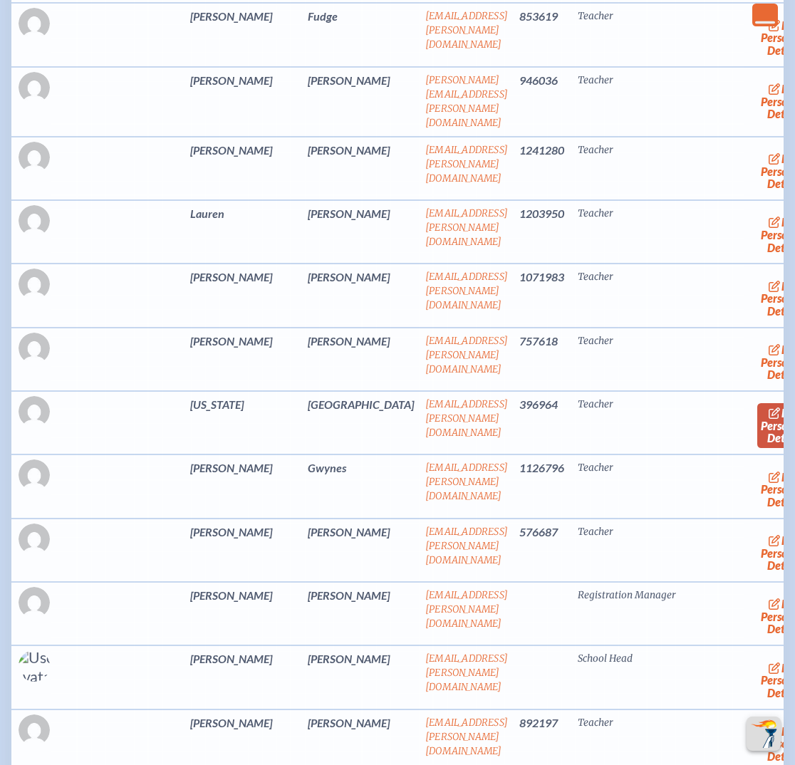
click at [781, 419] on span "edit" at bounding box center [790, 413] width 19 height 14
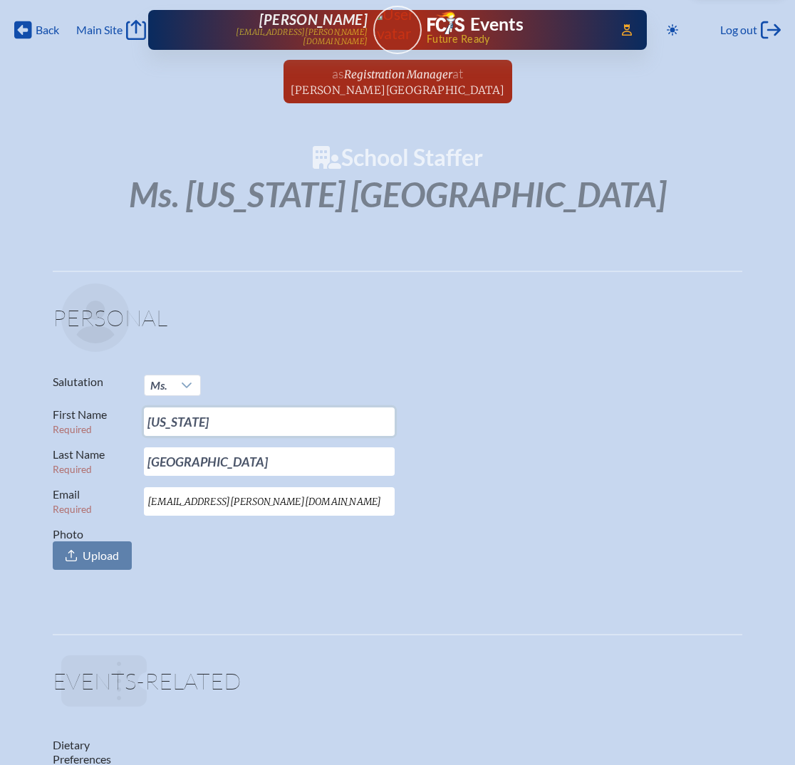
drag, startPoint x: 234, startPoint y: 425, endPoint x: 75, endPoint y: 417, distance: 159.7
click at [75, 417] on p "First Name Required Virginia" at bounding box center [392, 421] width 678 height 28
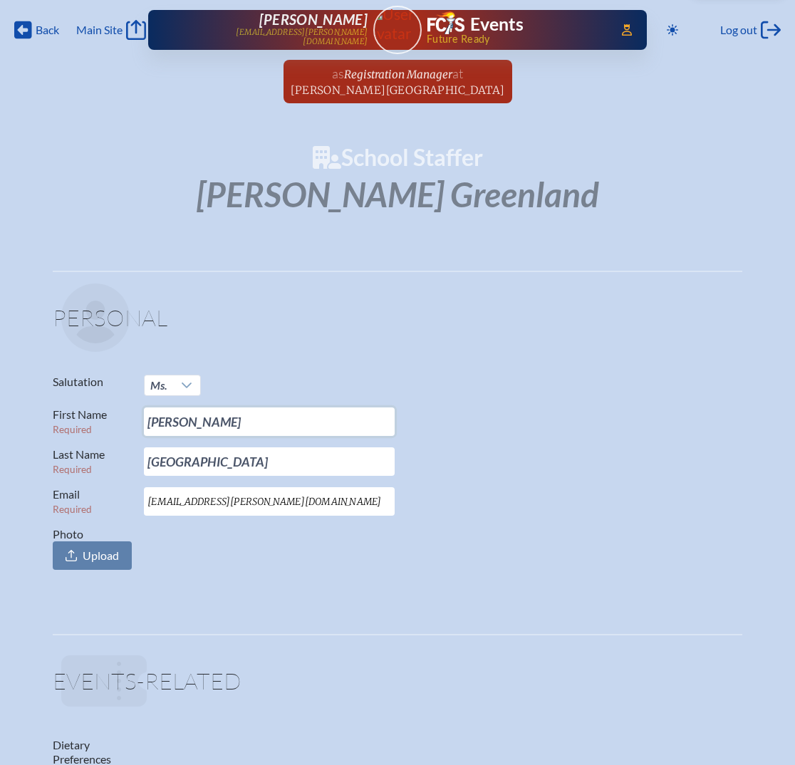
type input "[PERSON_NAME]"
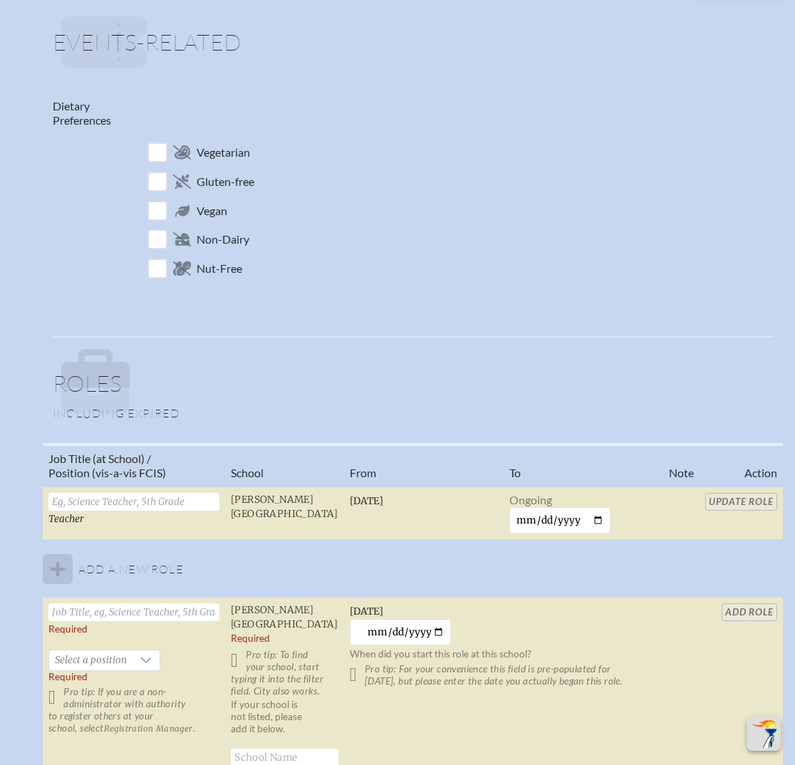
scroll to position [640, 0]
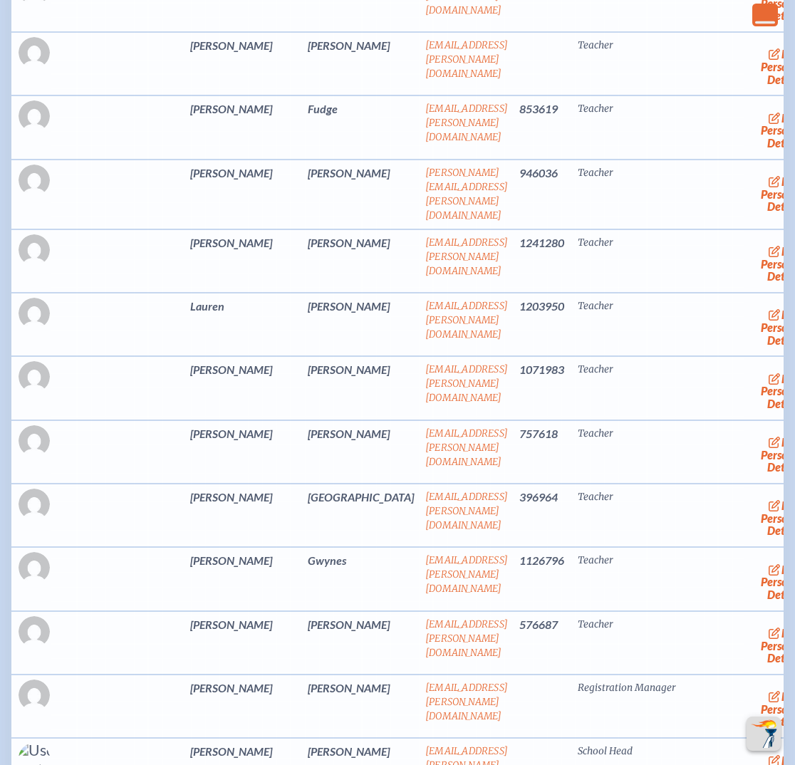
scroll to position [3890, 0]
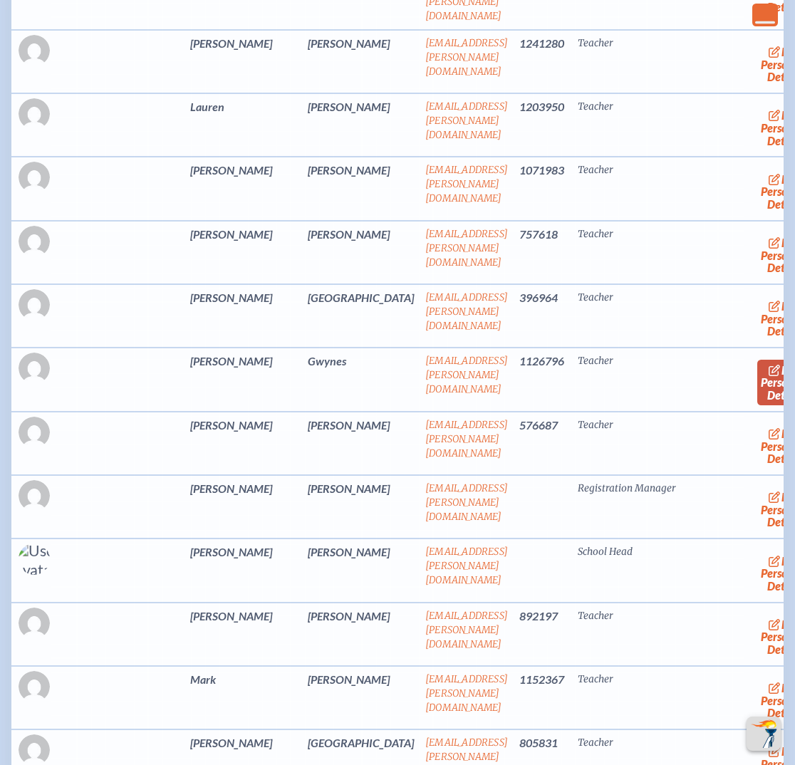
click at [757, 404] on link "edit Person’s Details" at bounding box center [781, 382] width 48 height 45
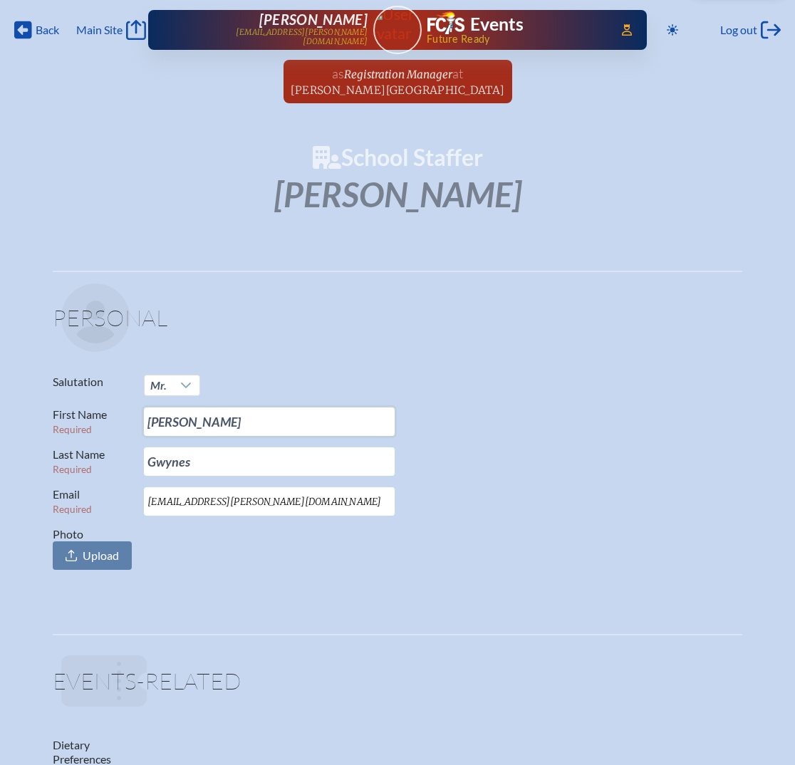
drag, startPoint x: 195, startPoint y: 421, endPoint x: 167, endPoint y: 421, distance: 27.8
click at [167, 421] on input "Johnny" at bounding box center [269, 421] width 251 height 28
type input "[PERSON_NAME]"
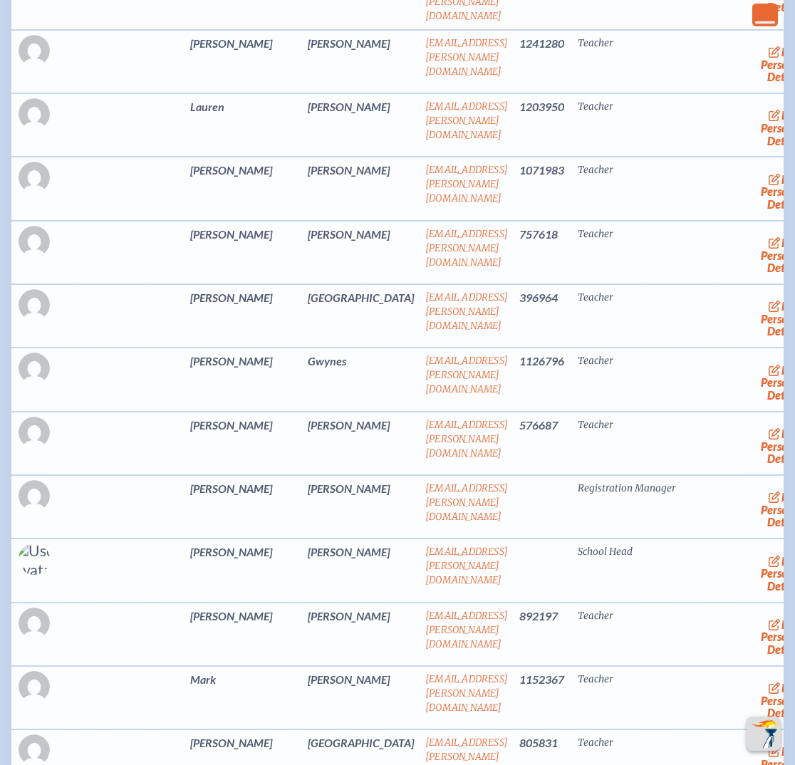
scroll to position [3997, 0]
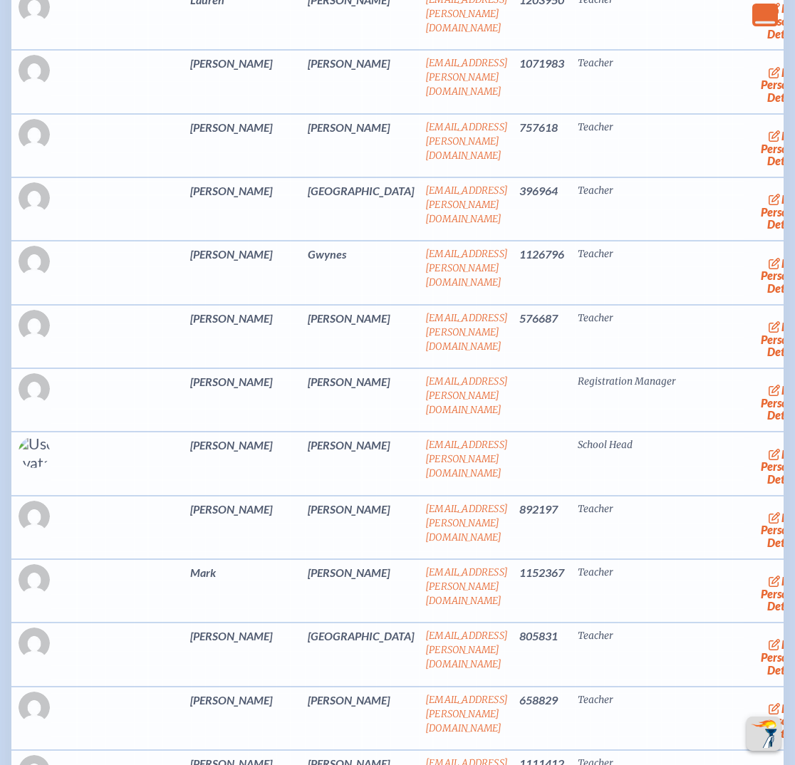
click at [118, 422] on td at bounding box center [120, 399] width 127 height 63
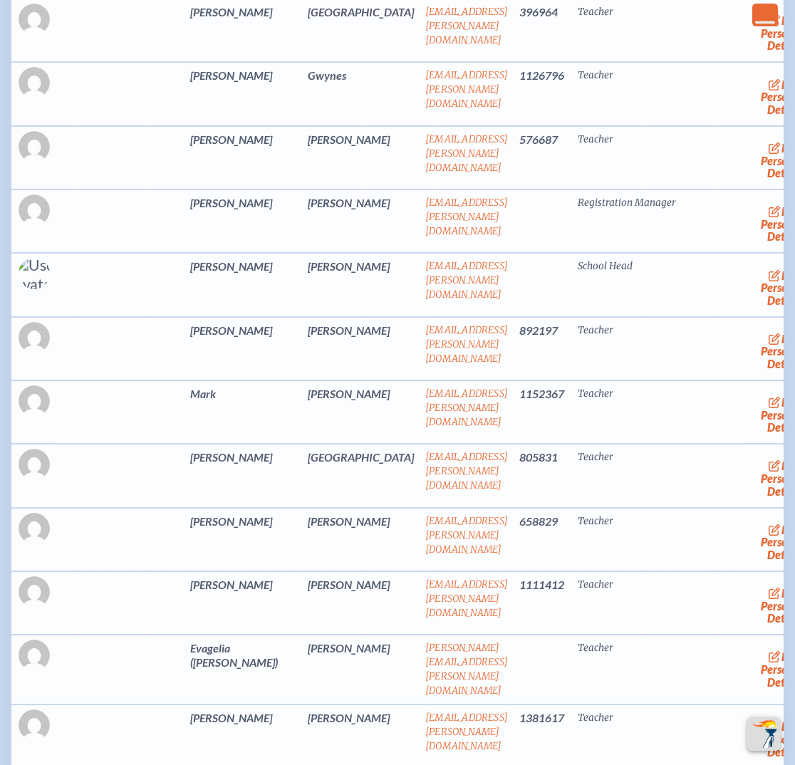
scroll to position [4210, 0]
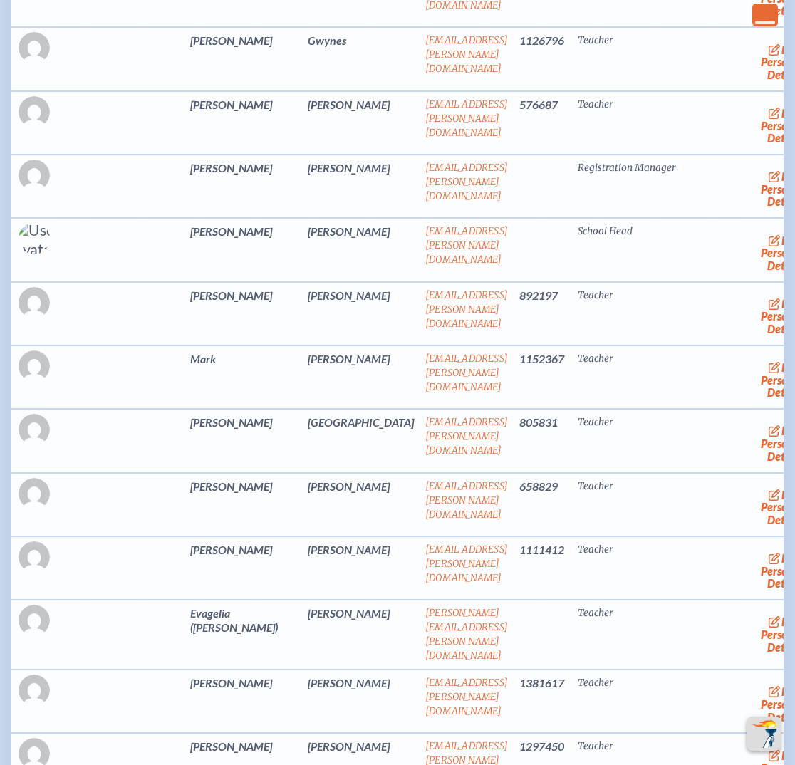
click at [115, 396] on td at bounding box center [120, 376] width 127 height 63
click at [757, 402] on link "edit Person’s Details" at bounding box center [781, 379] width 48 height 45
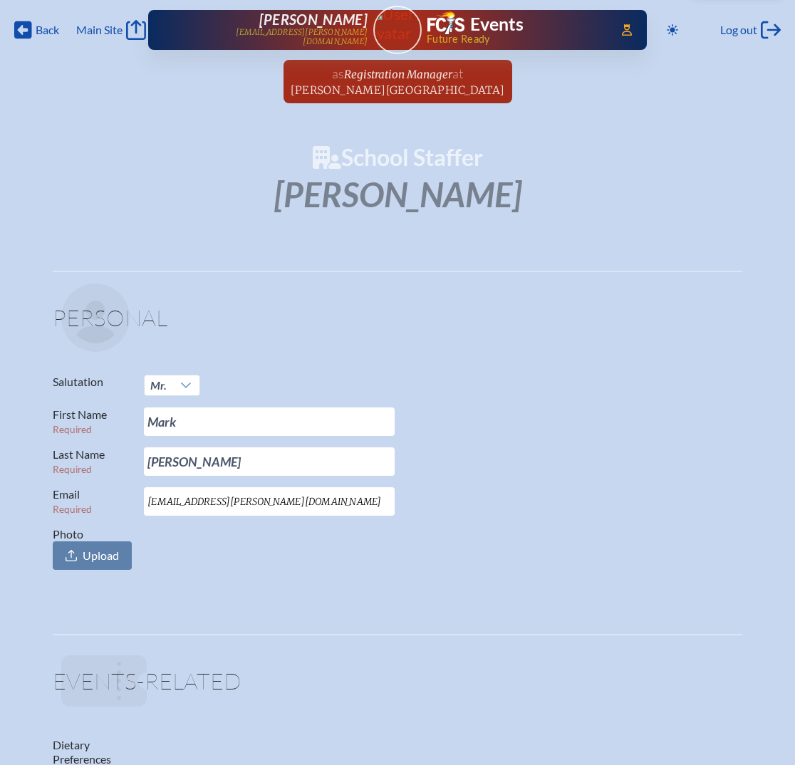
click at [162, 496] on input "hoeyj@bolles.org" at bounding box center [269, 501] width 251 height 28
type input "[EMAIL_ADDRESS][PERSON_NAME][DOMAIN_NAME]"
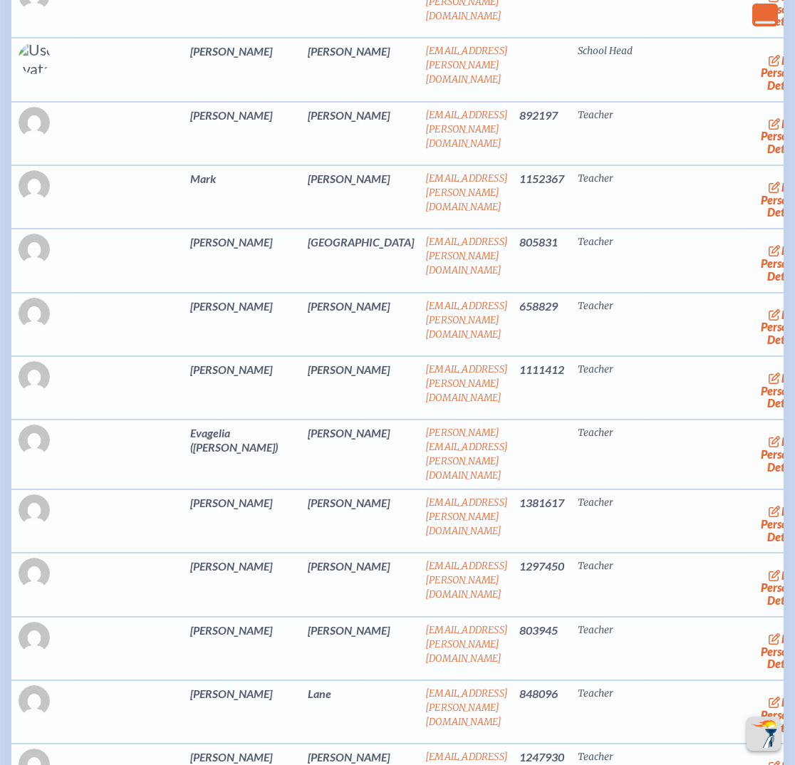
scroll to position [4424, 0]
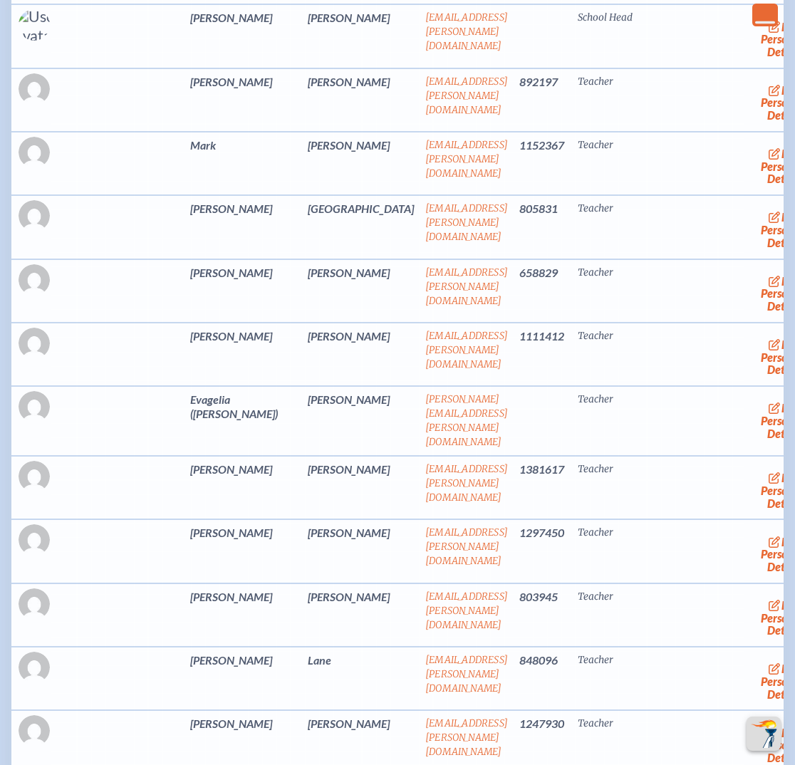
drag, startPoint x: 732, startPoint y: 447, endPoint x: 714, endPoint y: 449, distance: 17.9
click at [757, 443] on link "edit Person’s Details" at bounding box center [781, 420] width 48 height 45
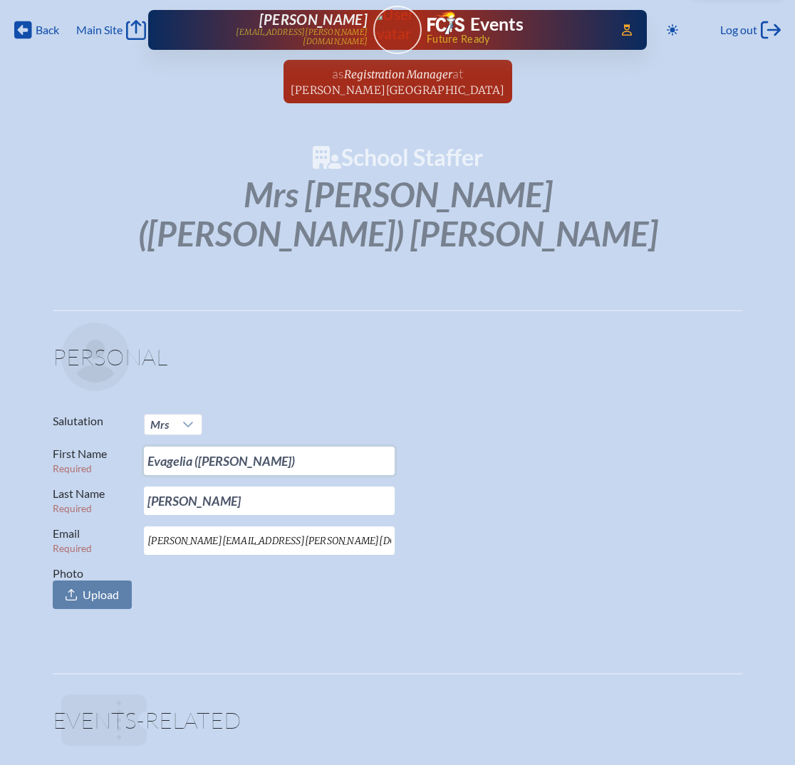
drag, startPoint x: 189, startPoint y: 419, endPoint x: 95, endPoint y: 417, distance: 94.7
click at [95, 446] on p "First Name Required Evagelia (Angela)" at bounding box center [392, 460] width 678 height 28
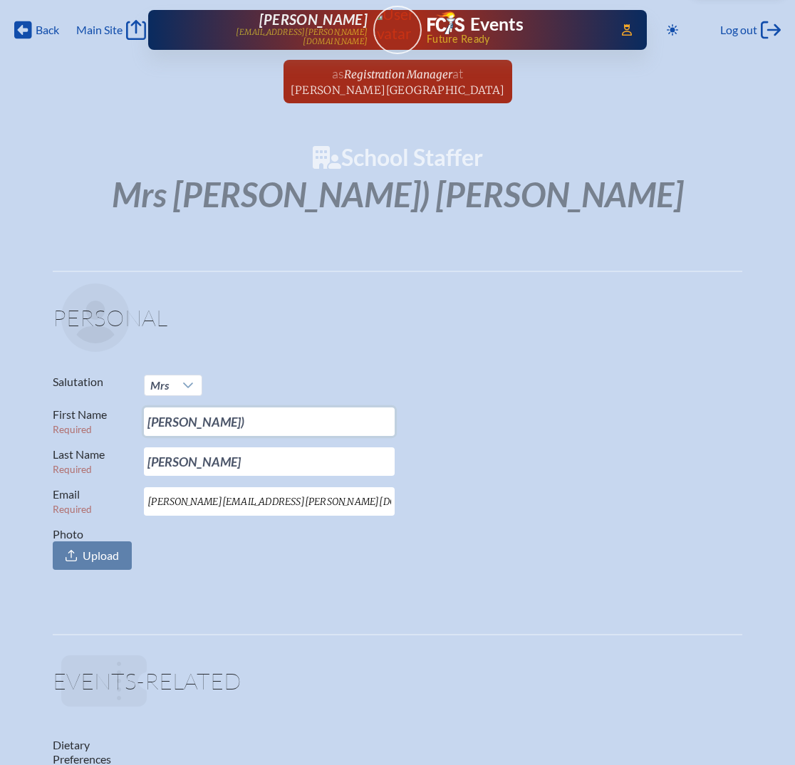
click at [202, 416] on input "Angela)" at bounding box center [269, 421] width 251 height 28
type input "[PERSON_NAME]"
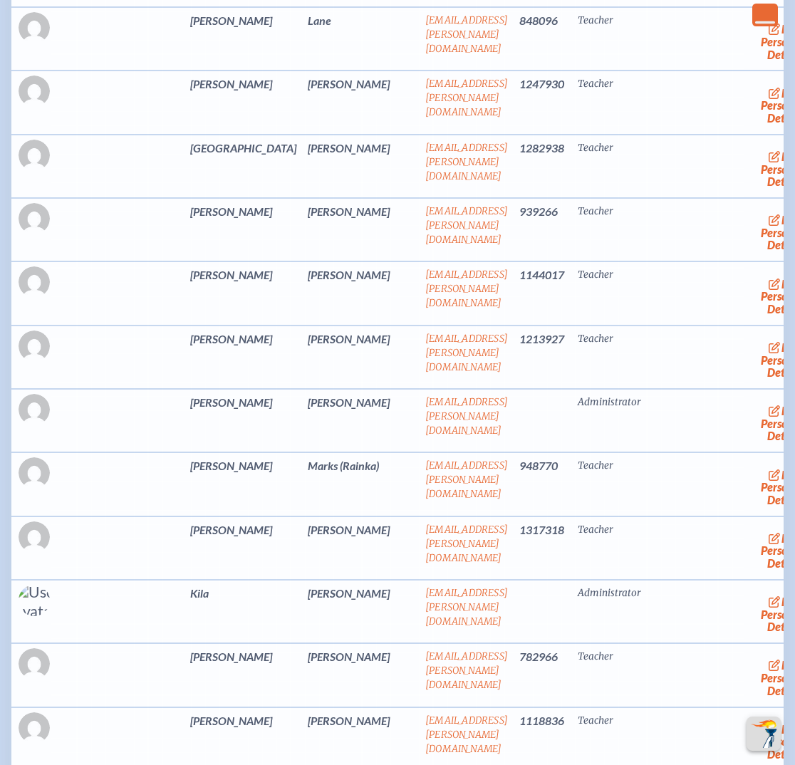
scroll to position [5065, 0]
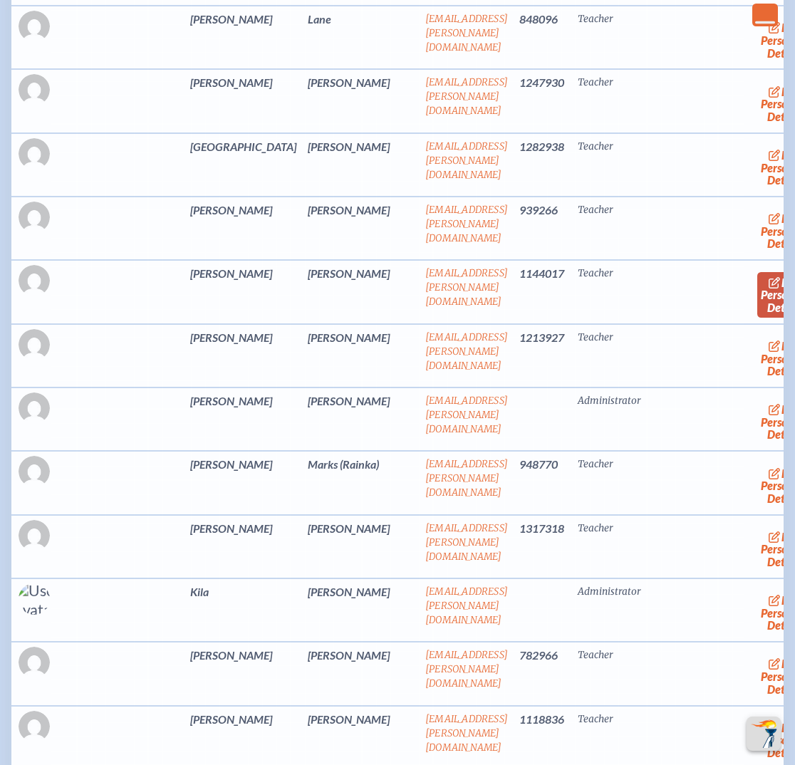
click at [757, 309] on link "edit Person’s Details" at bounding box center [781, 294] width 48 height 45
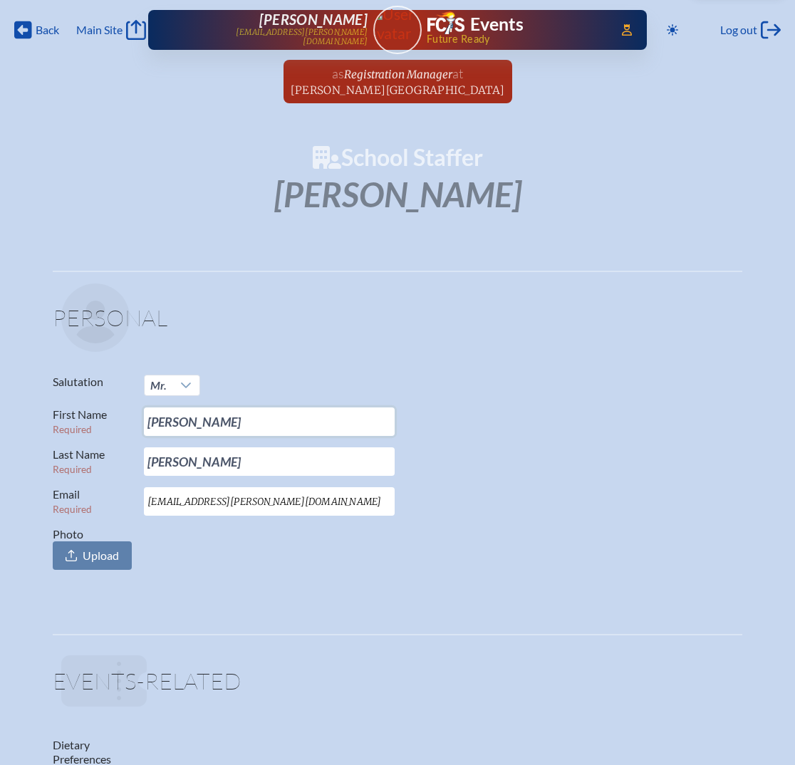
drag, startPoint x: 207, startPoint y: 422, endPoint x: 105, endPoint y: 414, distance: 102.8
click at [105, 414] on p "First Name Required Thomas" at bounding box center [392, 421] width 678 height 28
type input "Trey"
click at [224, 580] on fieldset "Personal Salutation Mr. First Name Required Trey Last Name Required Leonard Ema…" at bounding box center [397, 430] width 689 height 318
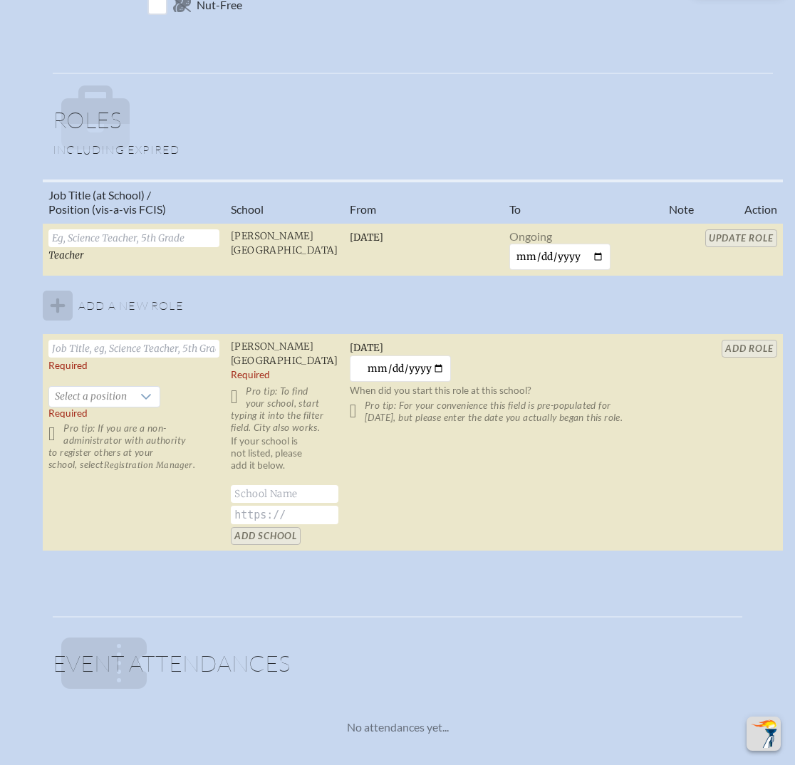
scroll to position [961, 0]
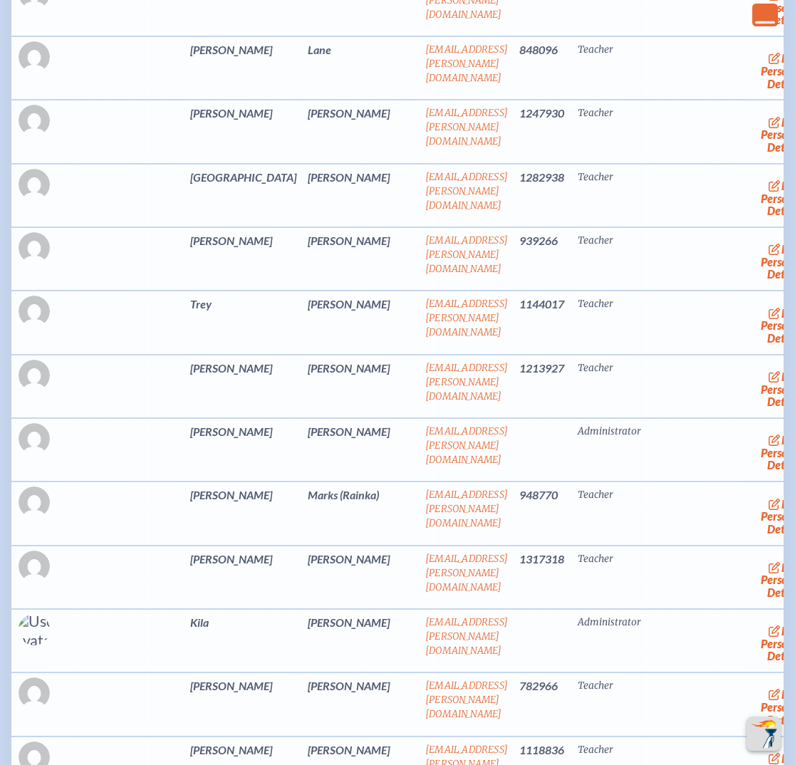
scroll to position [5172, 0]
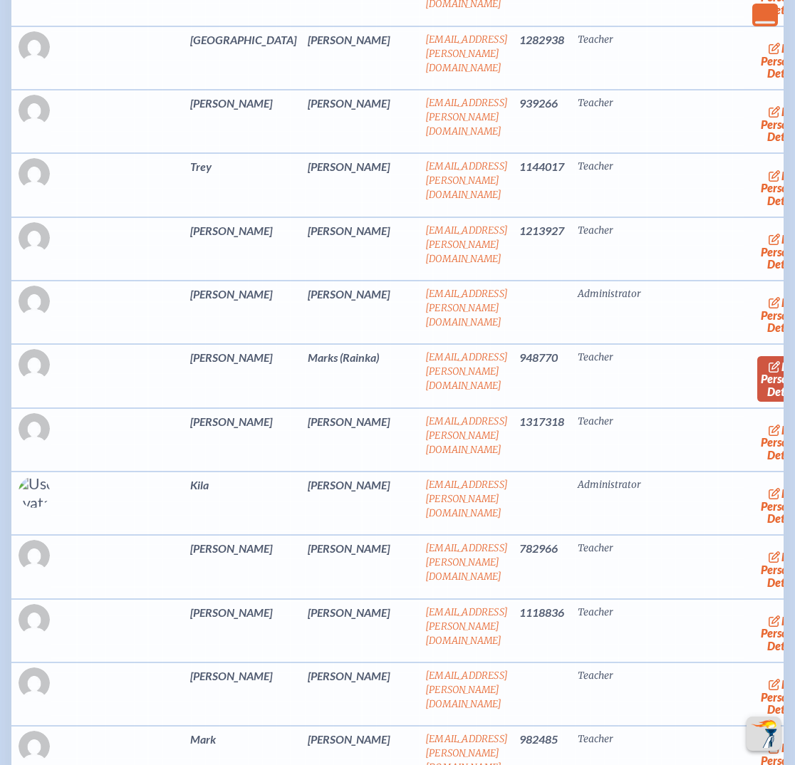
click at [757, 394] on link "edit Person’s Details" at bounding box center [781, 378] width 48 height 45
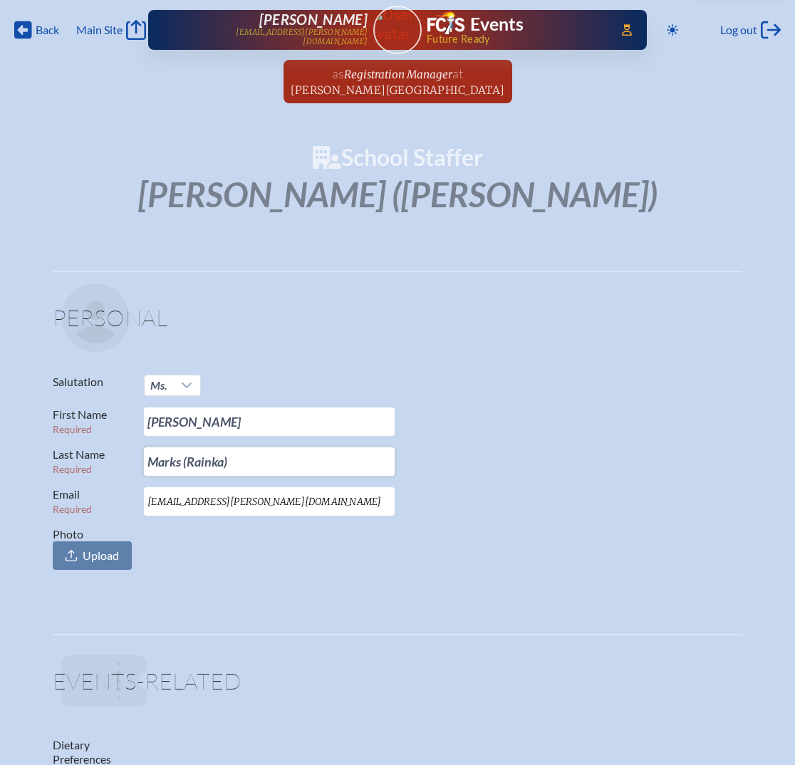
click at [180, 457] on input "Marks (Rainka)" at bounding box center [269, 461] width 251 height 28
drag, startPoint x: 237, startPoint y: 461, endPoint x: 176, endPoint y: 464, distance: 61.3
click at [176, 464] on input "Marks (Rainka)" at bounding box center [269, 461] width 251 height 28
type input "Marks"
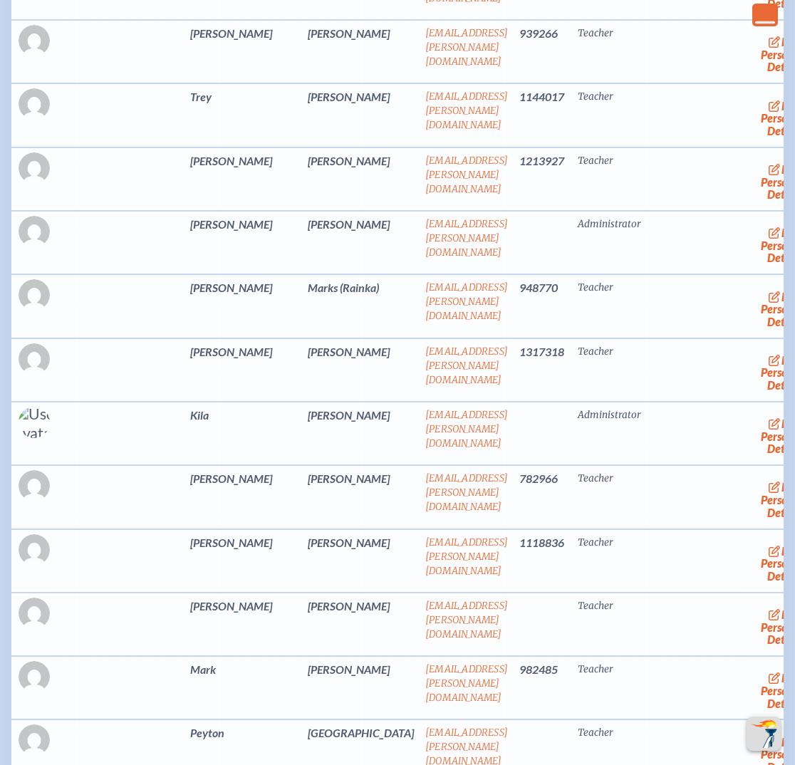
scroll to position [5278, 0]
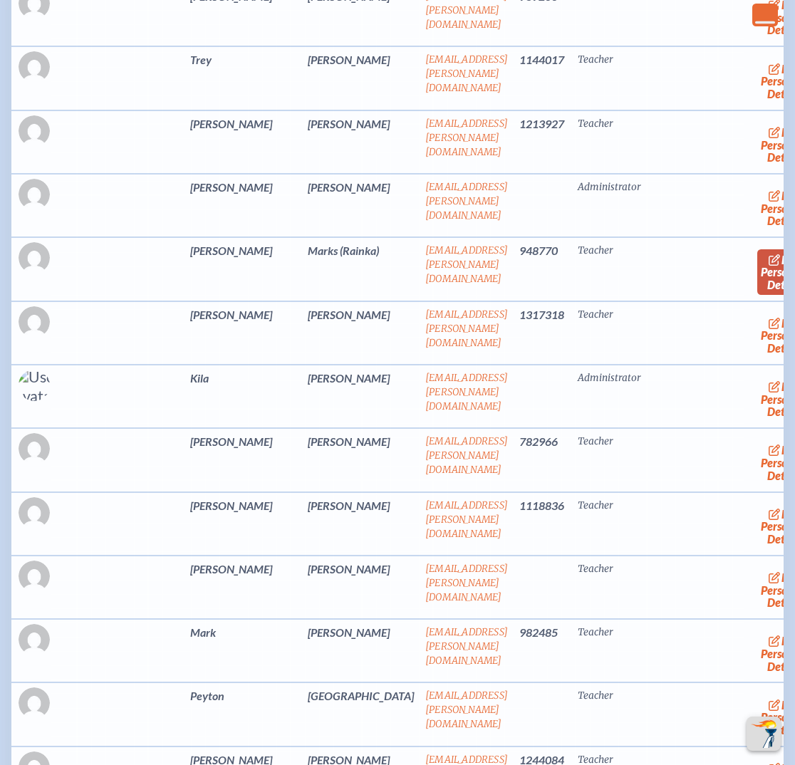
click at [757, 288] on link "edit Person’s Details" at bounding box center [781, 271] width 48 height 45
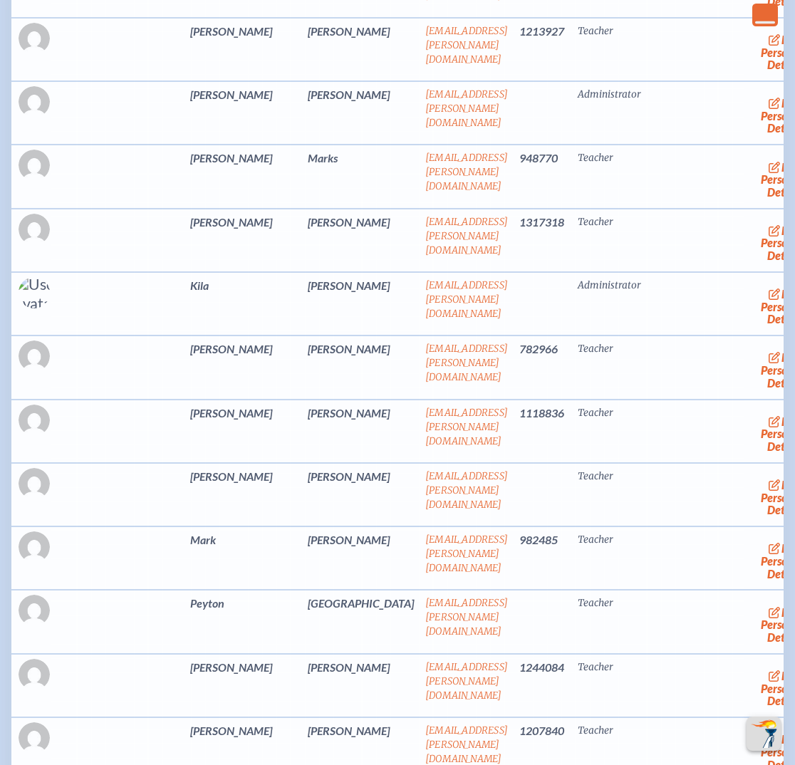
scroll to position [5278, 0]
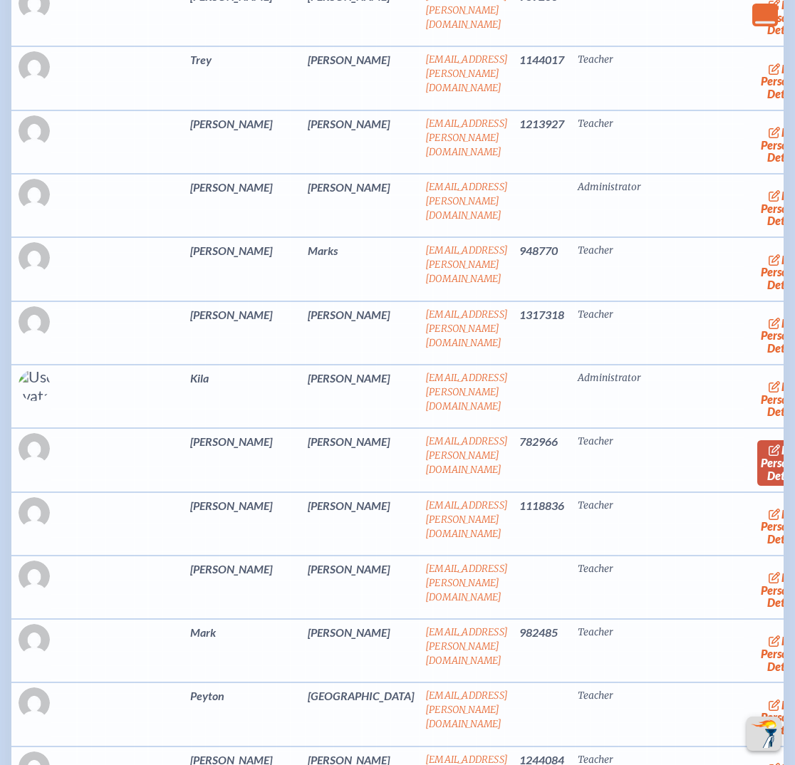
click at [757, 476] on link "edit Person’s Details" at bounding box center [781, 462] width 48 height 45
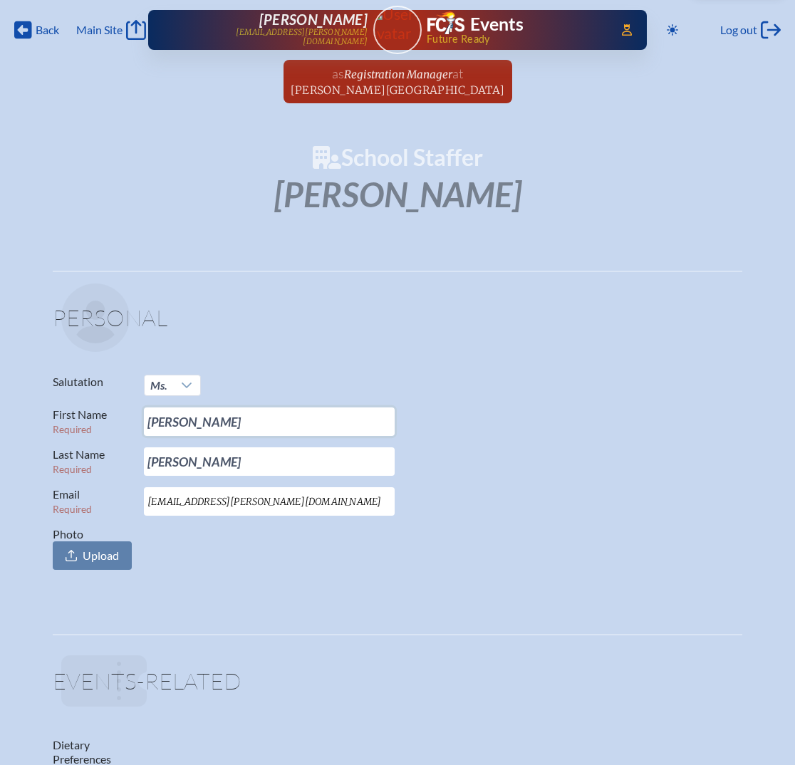
drag, startPoint x: 184, startPoint y: 423, endPoint x: 103, endPoint y: 414, distance: 81.7
click at [103, 414] on p "First Name Required Sarah" at bounding box center [392, 421] width 678 height 28
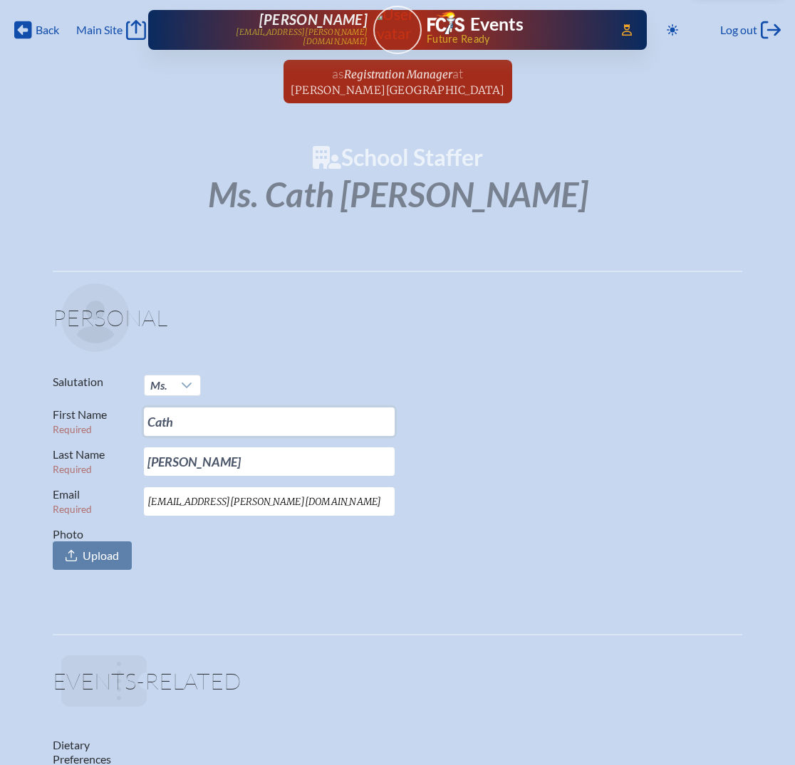
type input "[PERSON_NAME]"
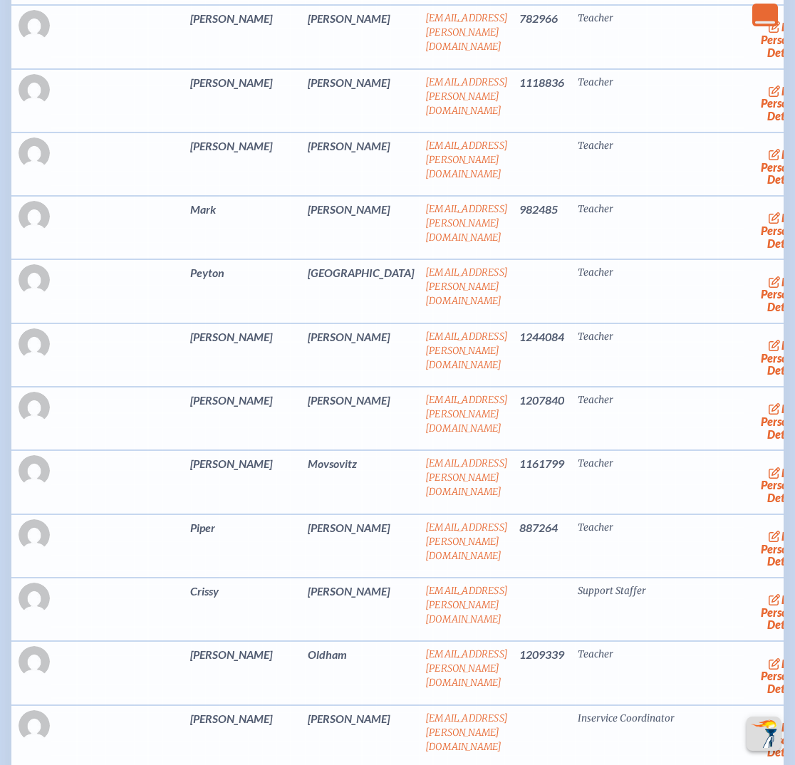
scroll to position [5492, 0]
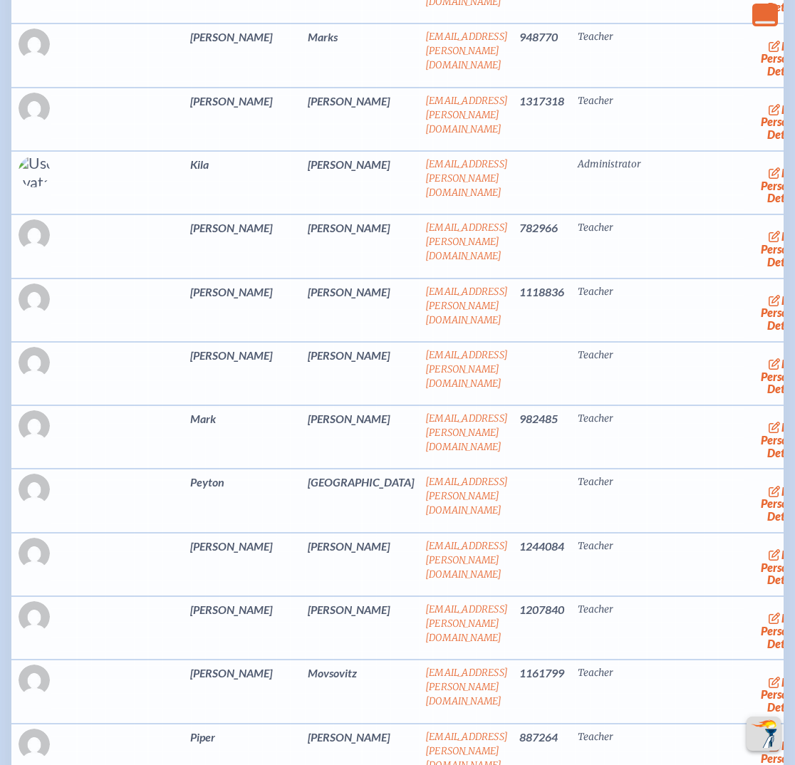
click at [419, 394] on td "mcnesbys@bolles.org" at bounding box center [466, 373] width 94 height 63
click at [757, 392] on link "edit Person’s Details" at bounding box center [781, 376] width 48 height 45
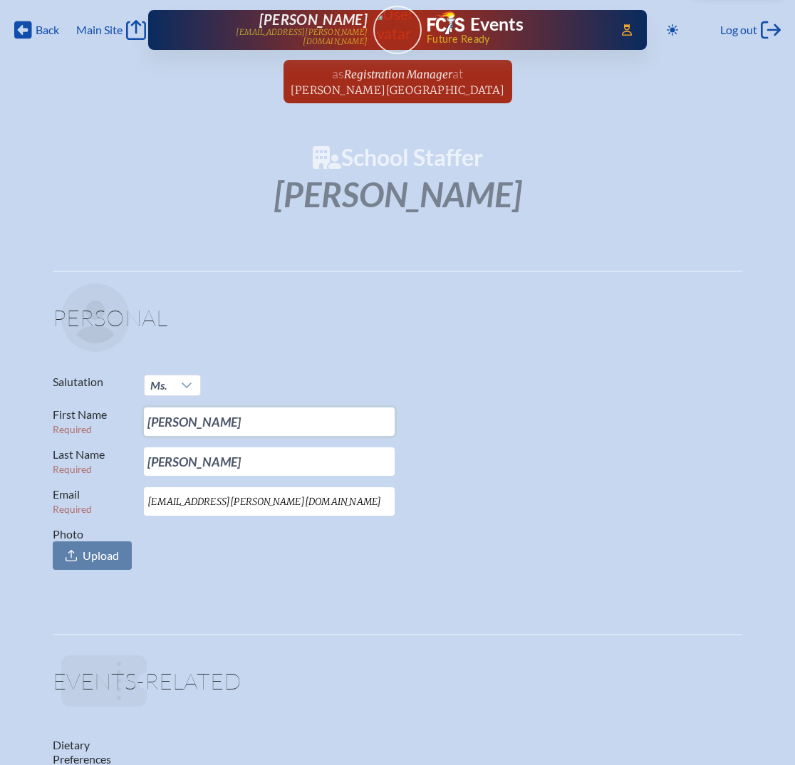
drag, startPoint x: 221, startPoint y: 412, endPoint x: 28, endPoint y: 397, distance: 194.3
type input "Stevie"
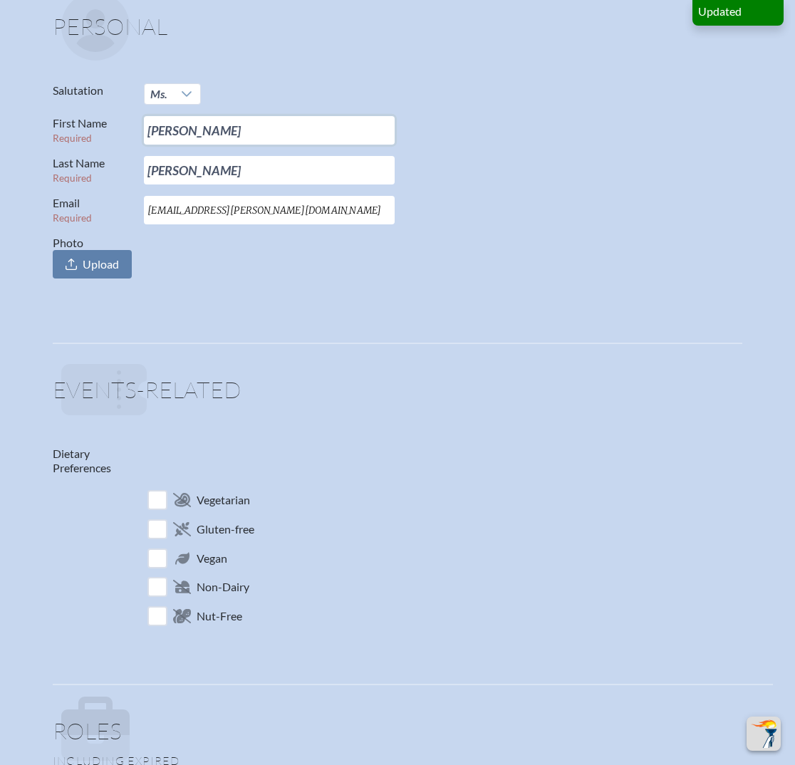
scroll to position [320, 0]
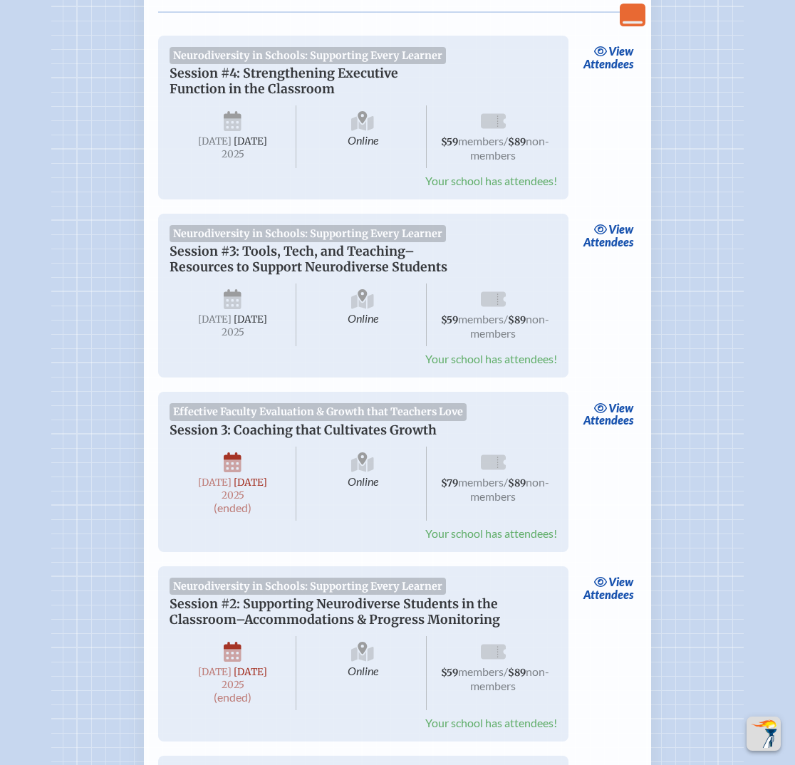
scroll to position [2395, 0]
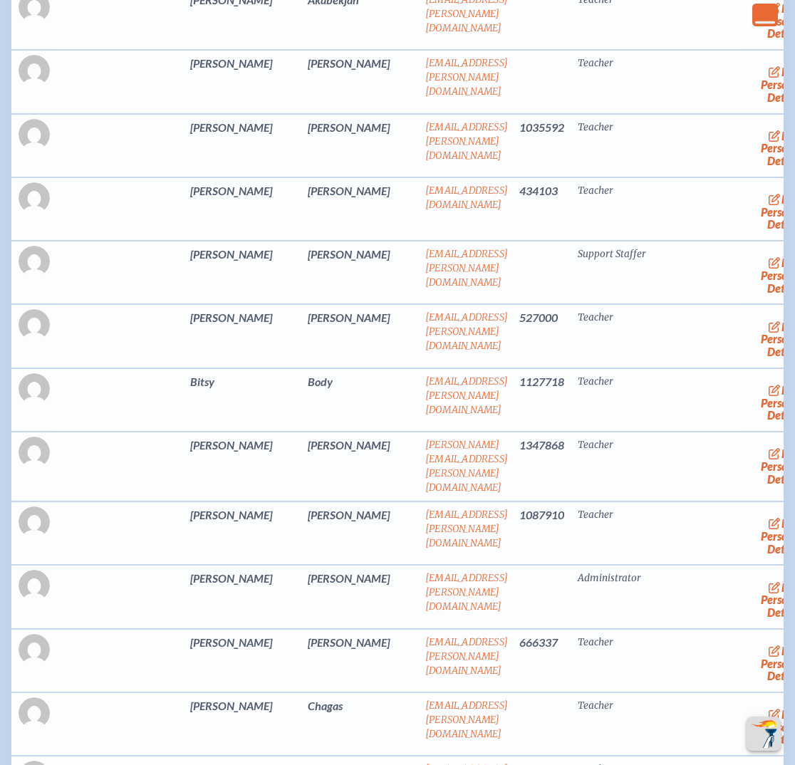
click at [116, 563] on td at bounding box center [120, 532] width 127 height 63
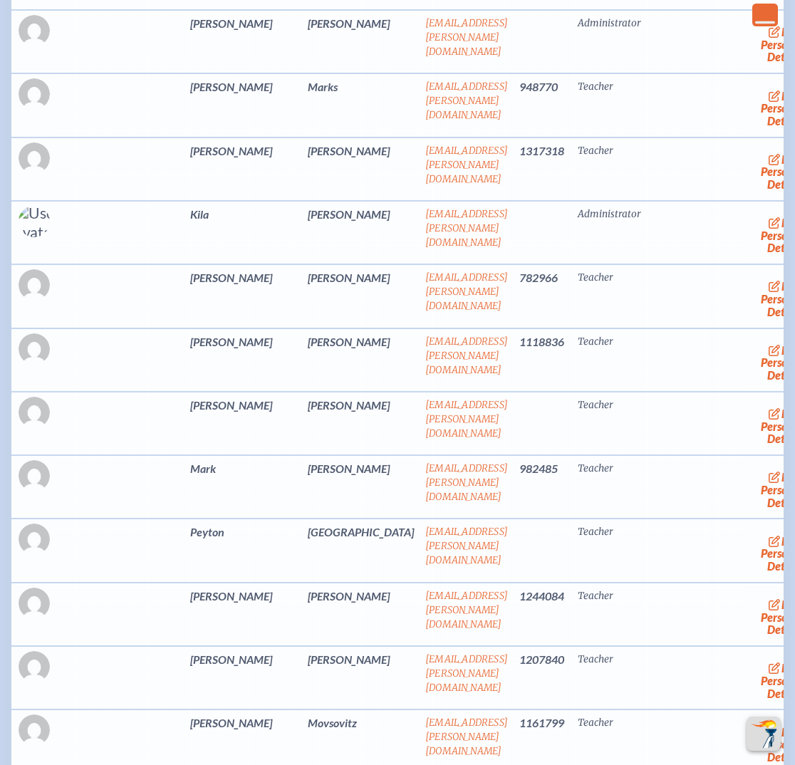
scroll to position [5492, 0]
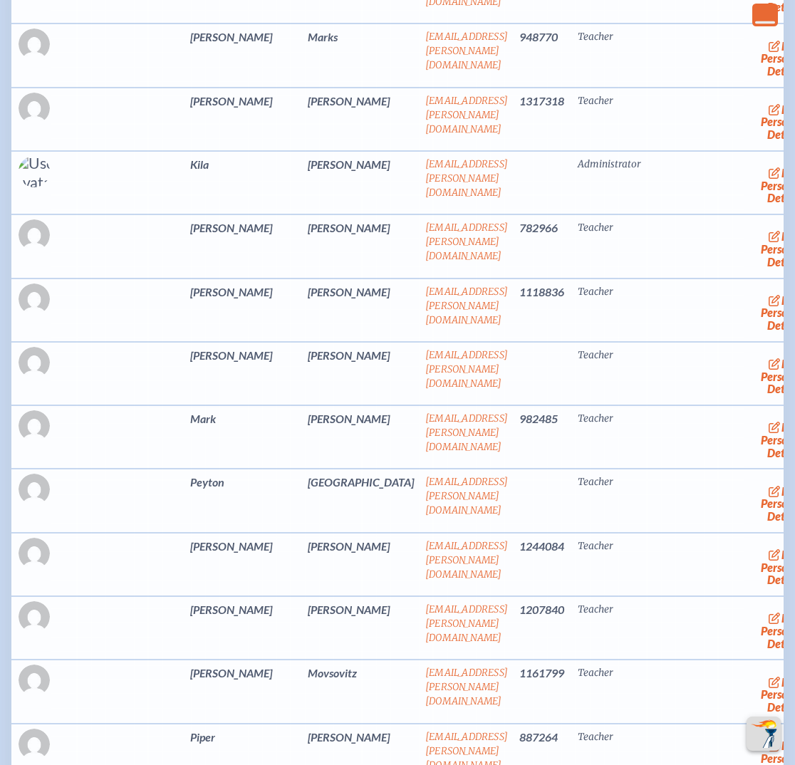
click at [302, 459] on td "Meyers" at bounding box center [360, 436] width 117 height 63
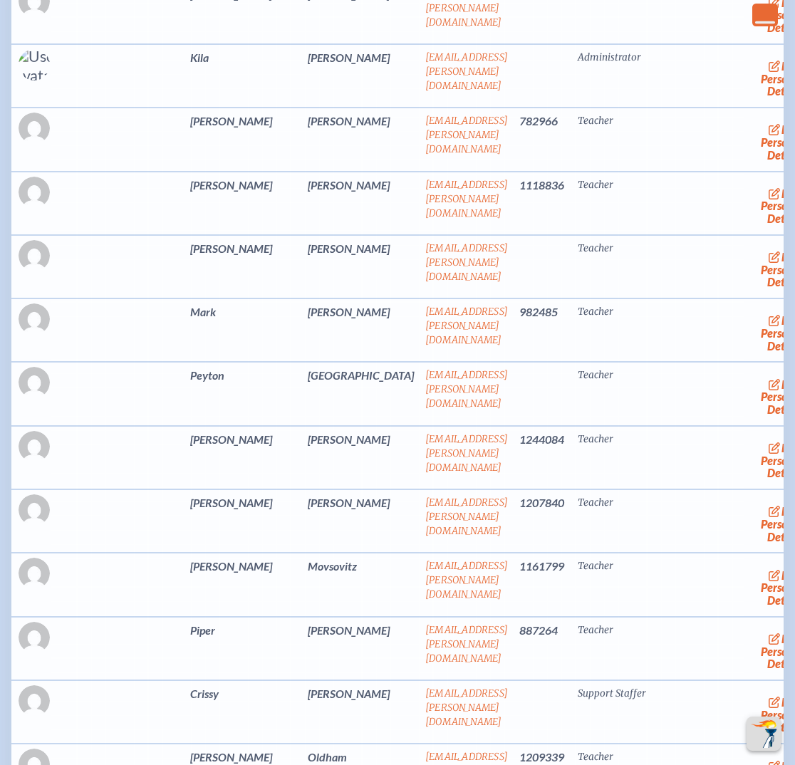
click at [184, 489] on td "Wendy" at bounding box center [242, 457] width 117 height 63
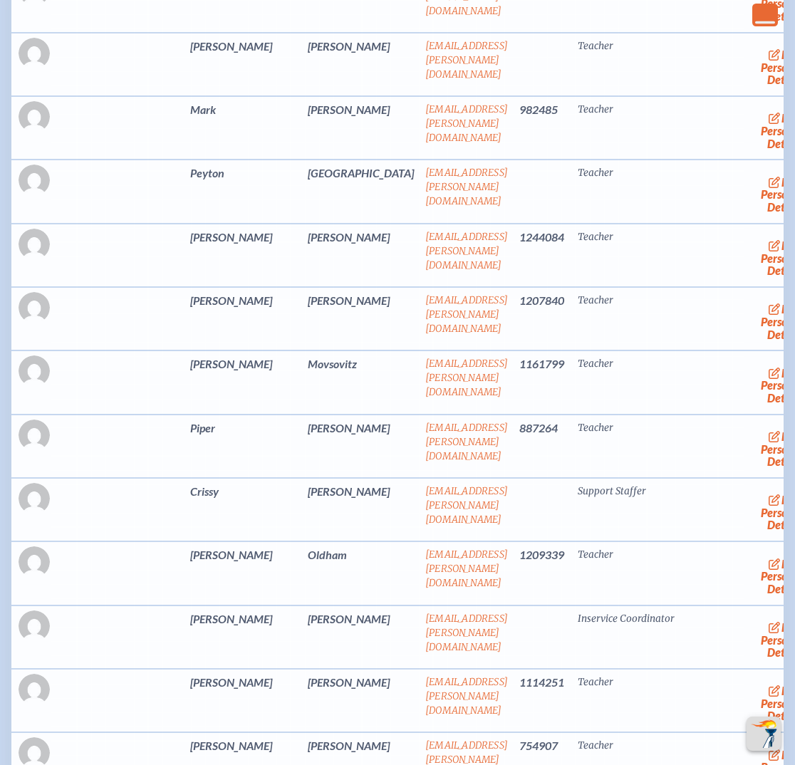
scroll to position [5812, 0]
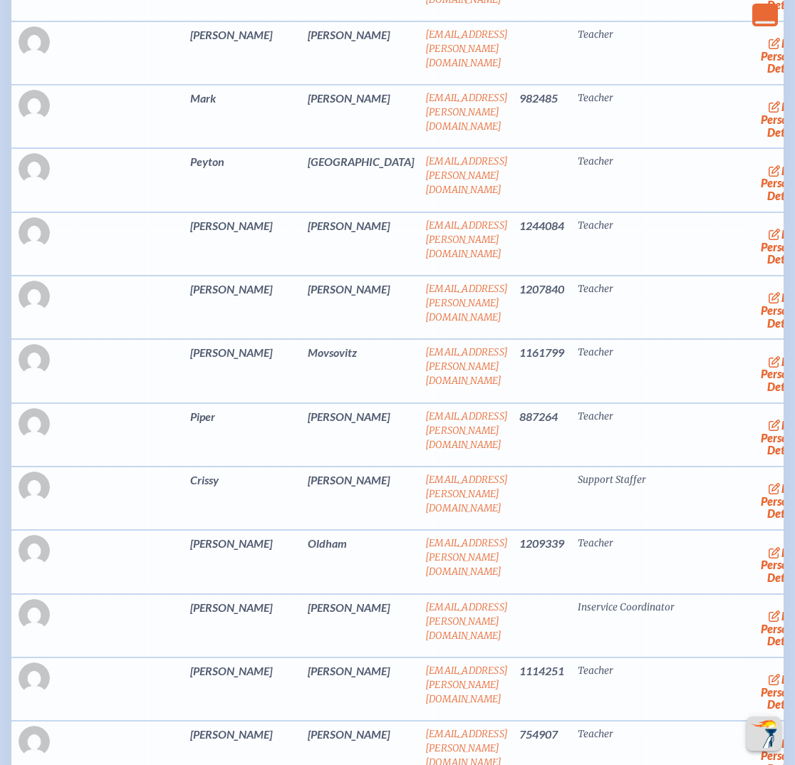
drag, startPoint x: 724, startPoint y: 392, endPoint x: 697, endPoint y: 392, distance: 27.1
click at [757, 392] on link "edit Person’s Details" at bounding box center [781, 373] width 48 height 45
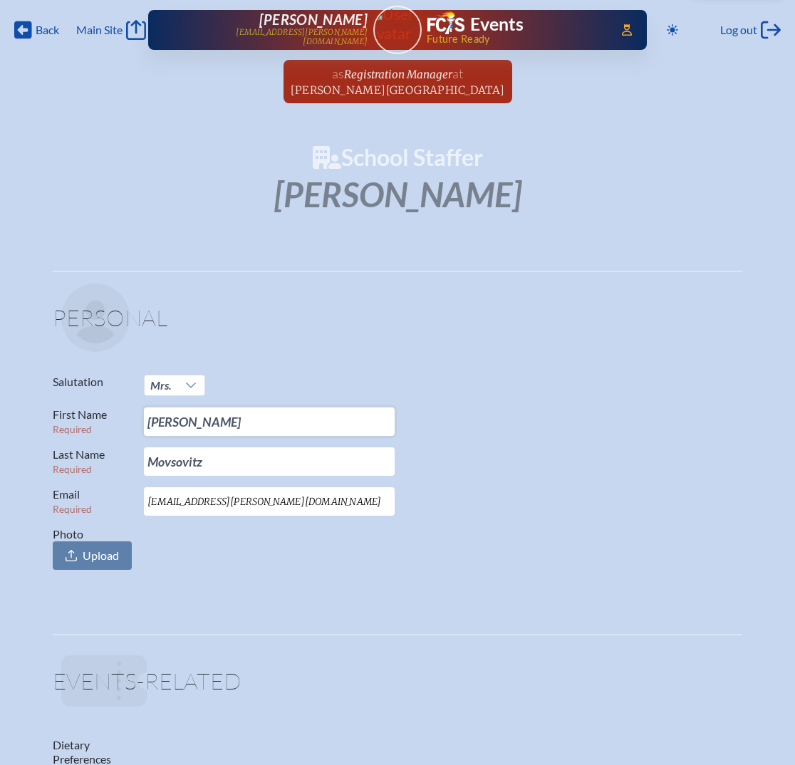
drag, startPoint x: 199, startPoint y: 421, endPoint x: 87, endPoint y: 420, distance: 111.8
click at [87, 420] on p "First Name Required Kathryn" at bounding box center [392, 421] width 678 height 28
type input "Kaki"
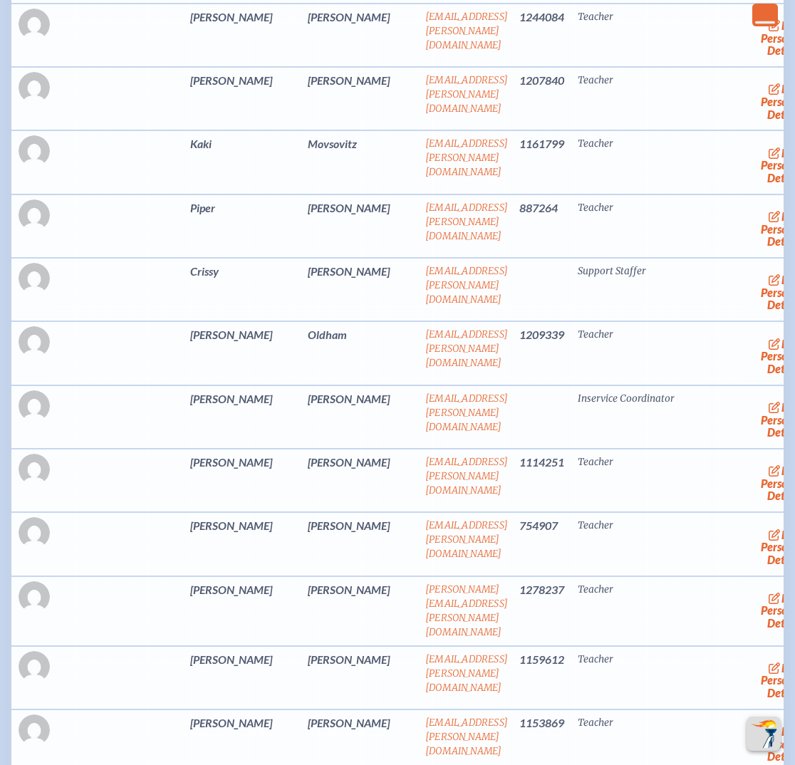
scroll to position [6026, 0]
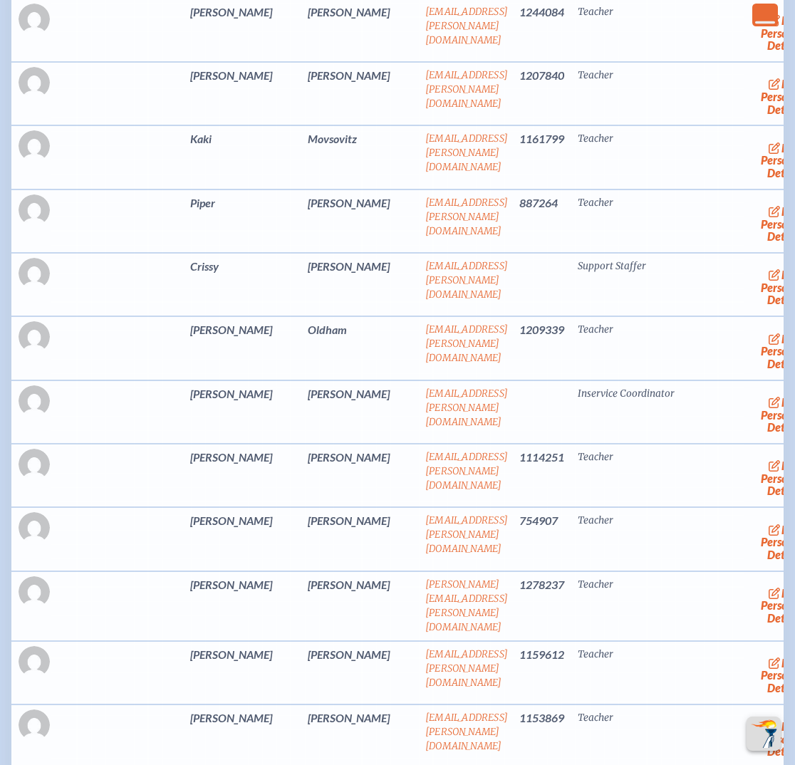
click at [781, 345] on span "edit" at bounding box center [790, 339] width 19 height 14
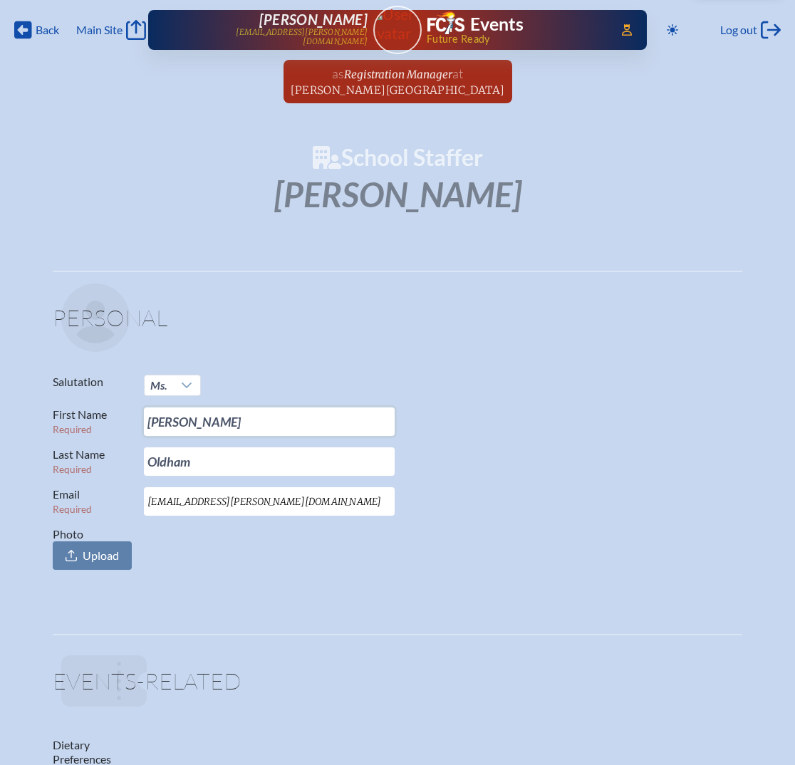
drag, startPoint x: 214, startPoint y: 414, endPoint x: 69, endPoint y: 412, distance: 145.3
click at [69, 412] on p "First Name Required Andrea" at bounding box center [392, 421] width 678 height 28
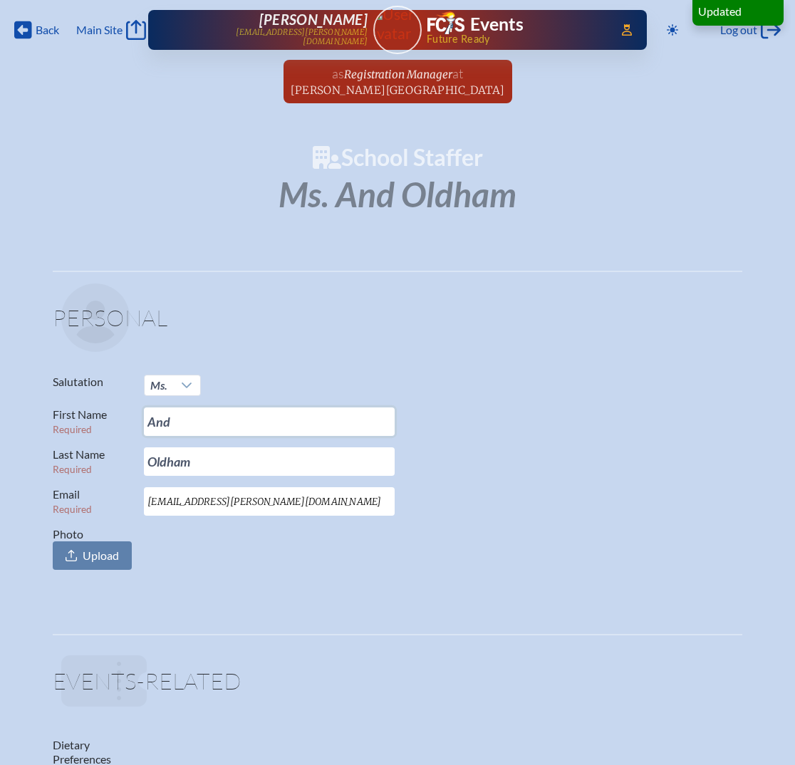
type input "Andi"
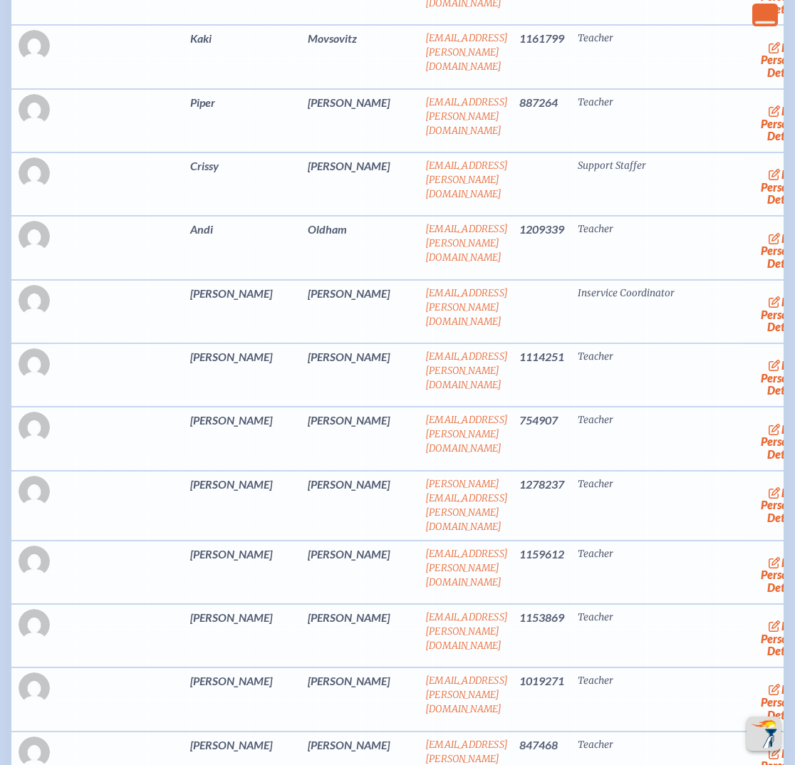
scroll to position [6133, 0]
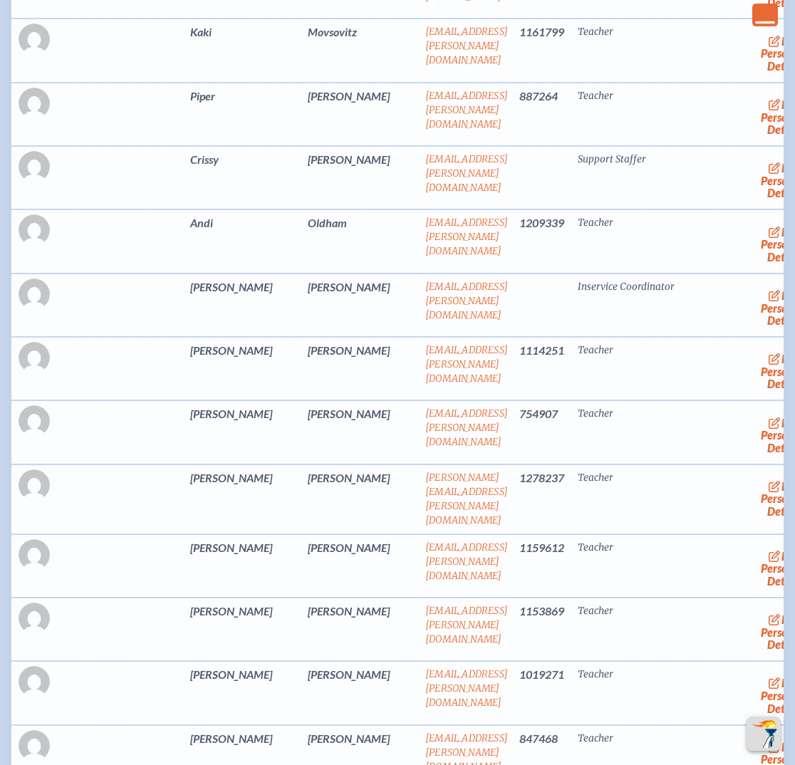
click at [116, 449] on td at bounding box center [120, 431] width 127 height 63
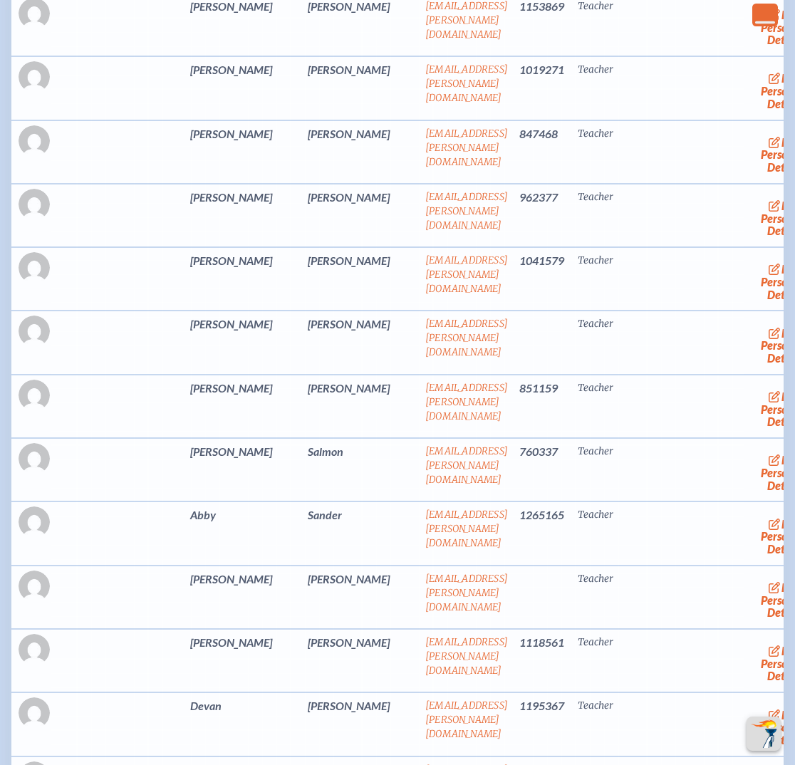
scroll to position [6774, 0]
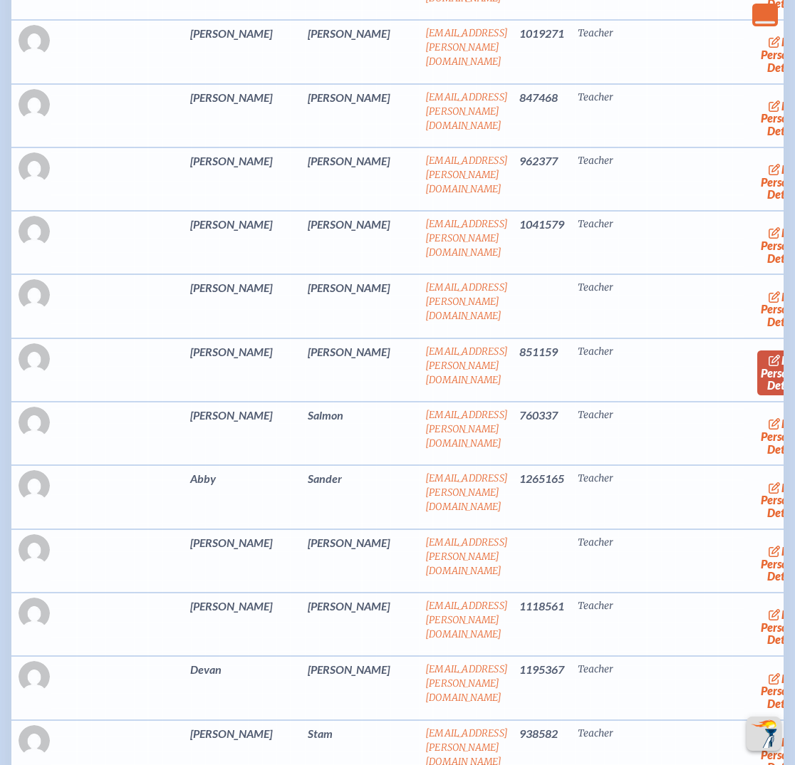
click at [781, 359] on span "edit" at bounding box center [790, 360] width 19 height 14
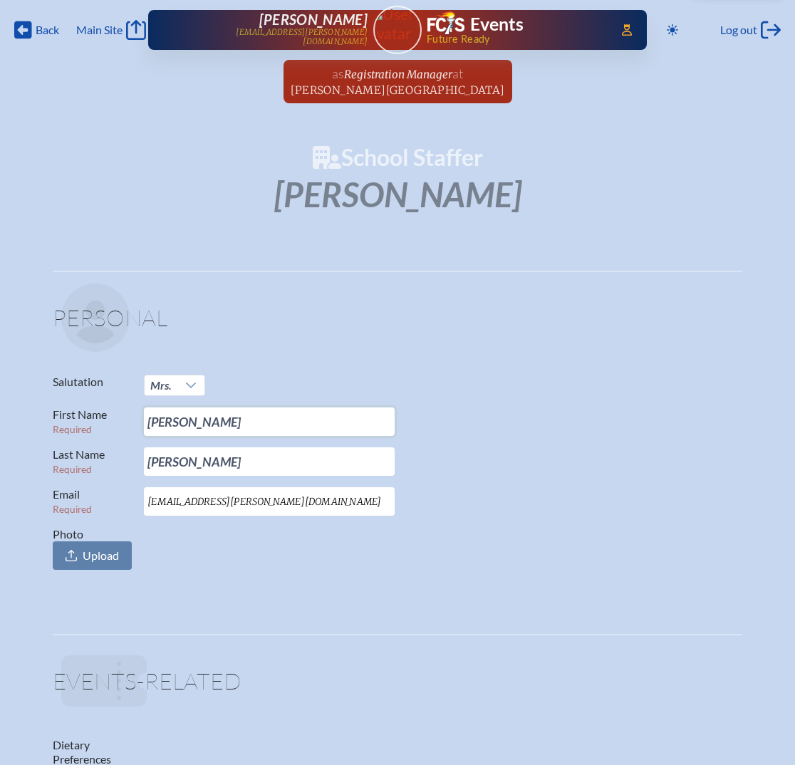
drag, startPoint x: 194, startPoint y: 425, endPoint x: 93, endPoint y: 414, distance: 101.0
click at [93, 414] on p "First Name Required Janna" at bounding box center [392, 421] width 678 height 28
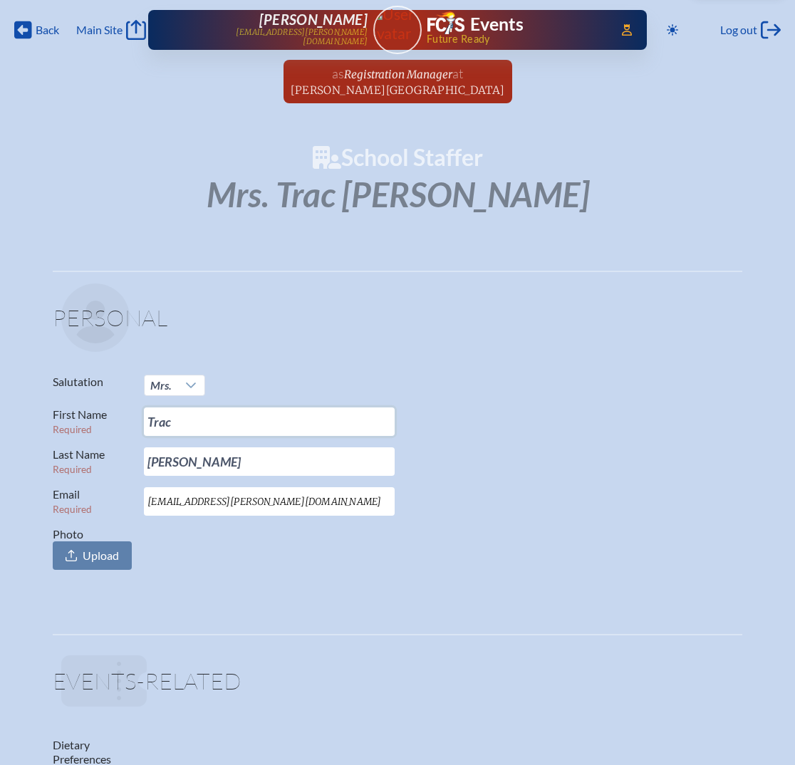
type input "Traci"
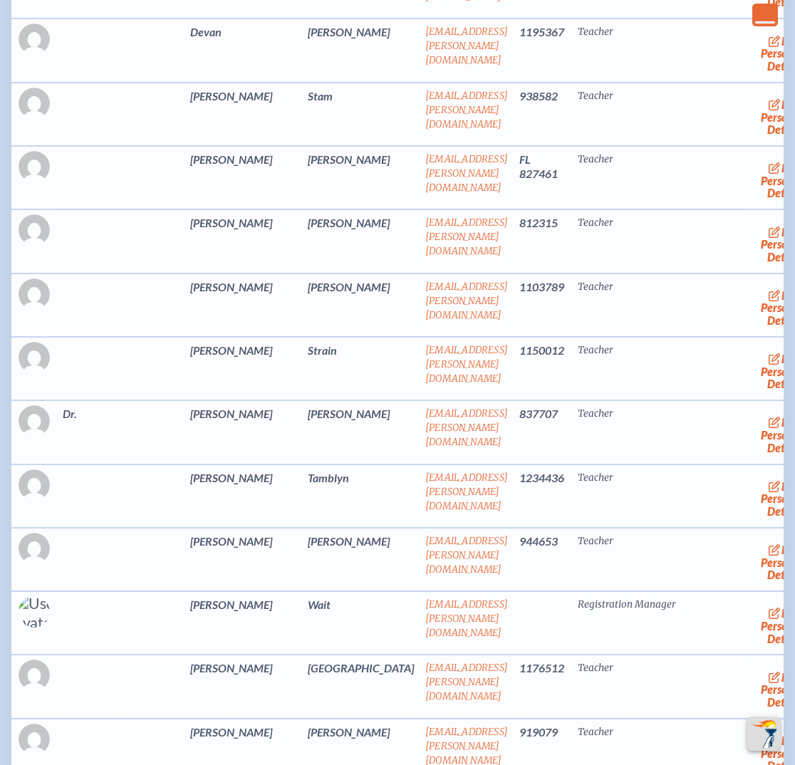
scroll to position [7414, 0]
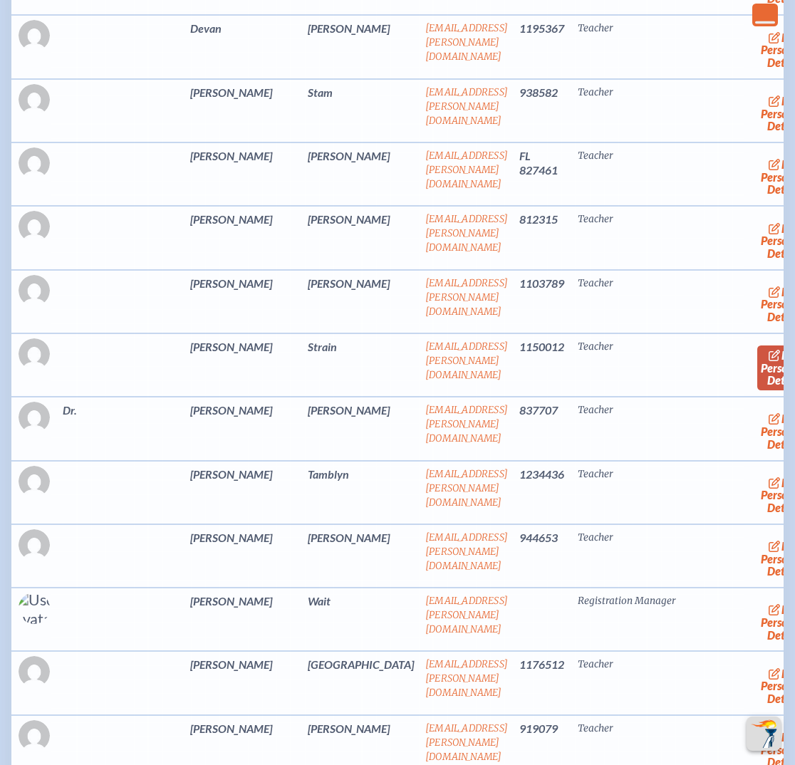
click at [757, 352] on link "edit Person’s Details" at bounding box center [781, 367] width 48 height 45
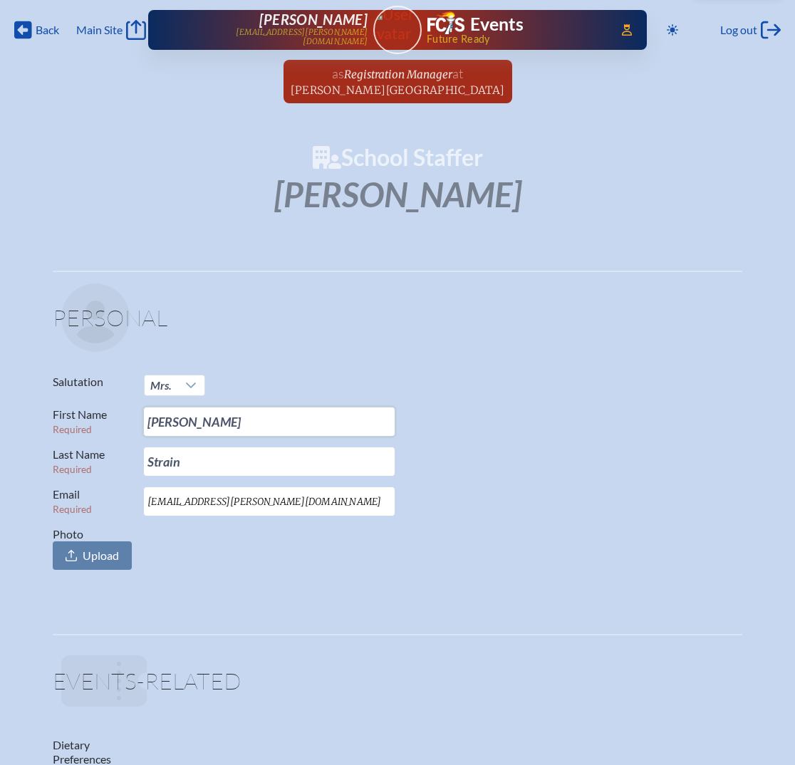
drag, startPoint x: 183, startPoint y: 419, endPoint x: 100, endPoint y: 422, distance: 82.7
click at [100, 422] on p "First Name Required Jennifer" at bounding box center [392, 421] width 678 height 28
type input "Jeni"
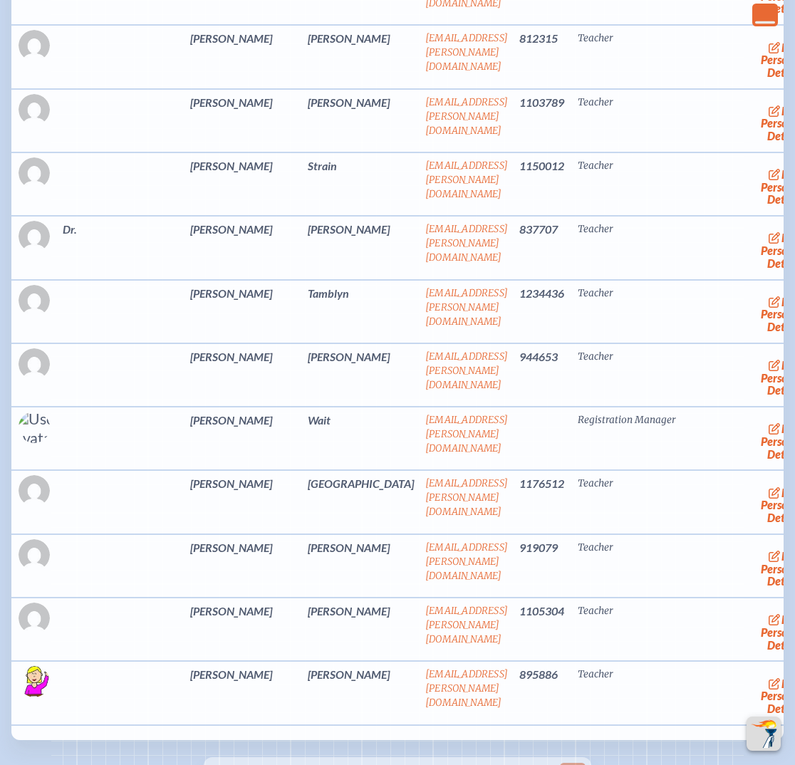
scroll to position [7628, 0]
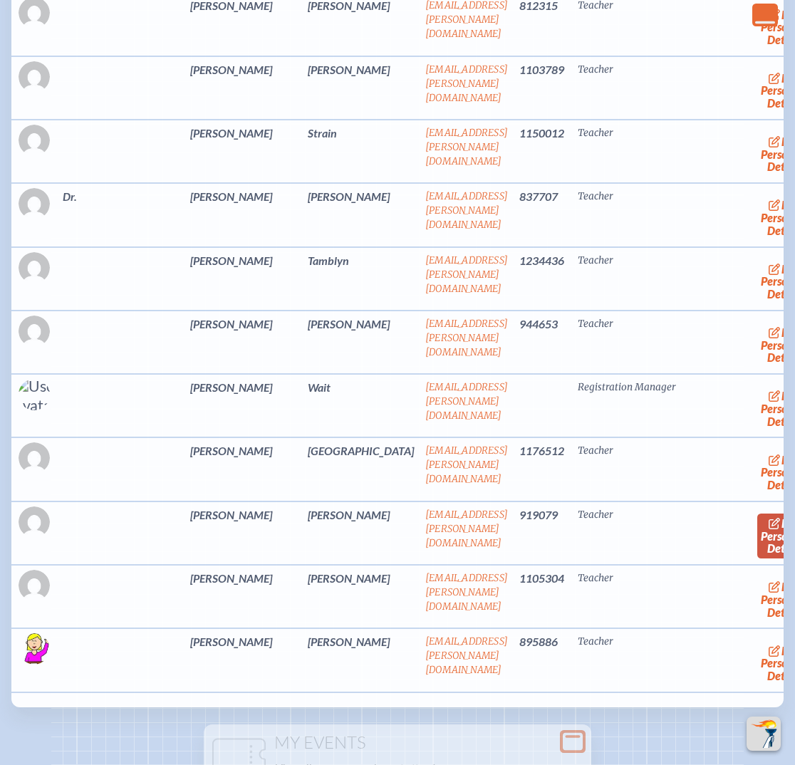
click at [757, 521] on link "edit Person’s Details" at bounding box center [781, 535] width 48 height 45
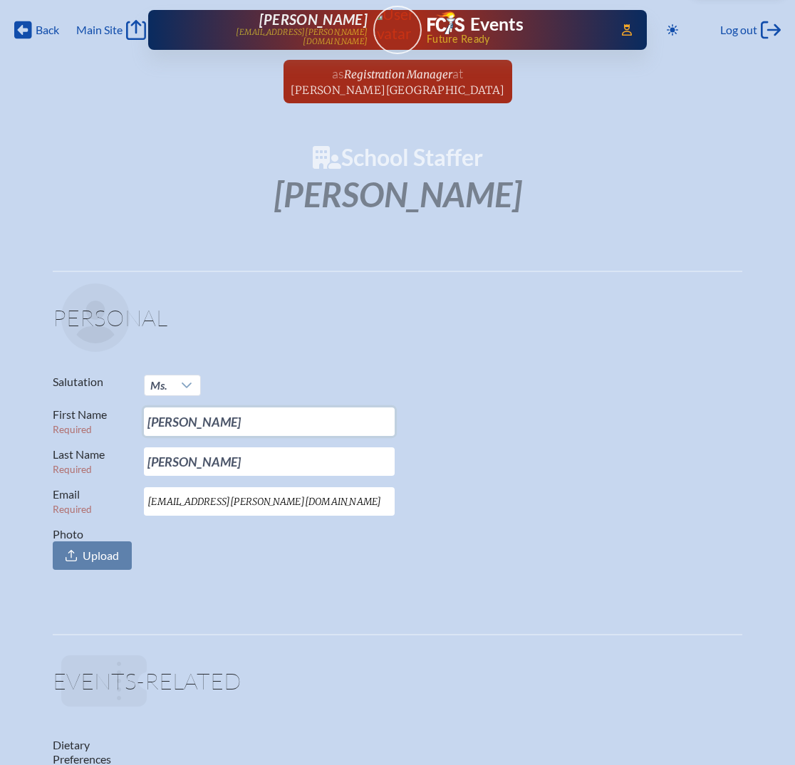
drag, startPoint x: 190, startPoint y: 414, endPoint x: 100, endPoint y: 410, distance: 90.5
click at [100, 410] on p "First Name Required Jaclyn" at bounding box center [392, 421] width 678 height 28
paste input "kie"
type input "Jackie"
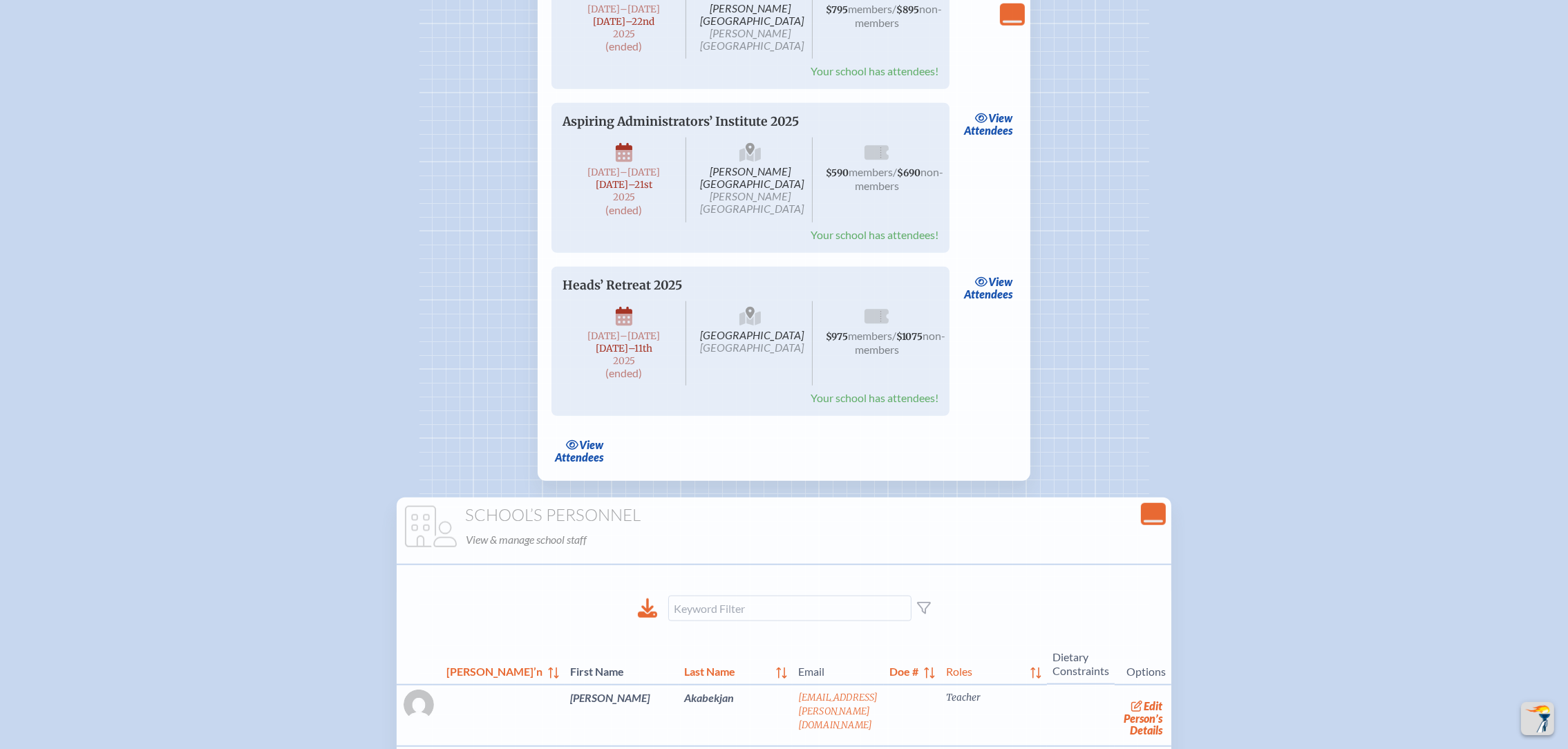
scroll to position [1725, 0]
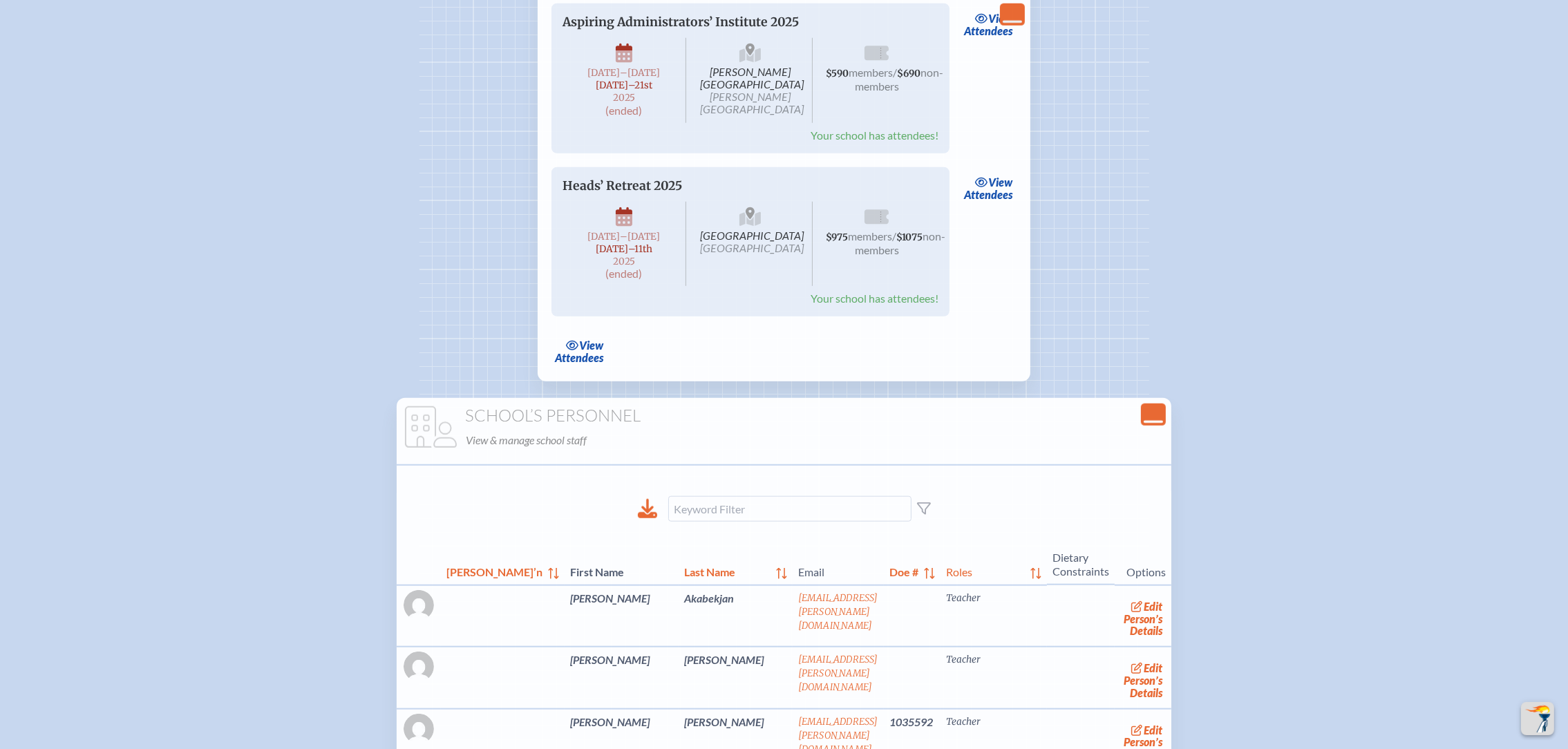
click at [1143, 424] on icon "Close Console" at bounding box center [1153, 414] width 19 height 19
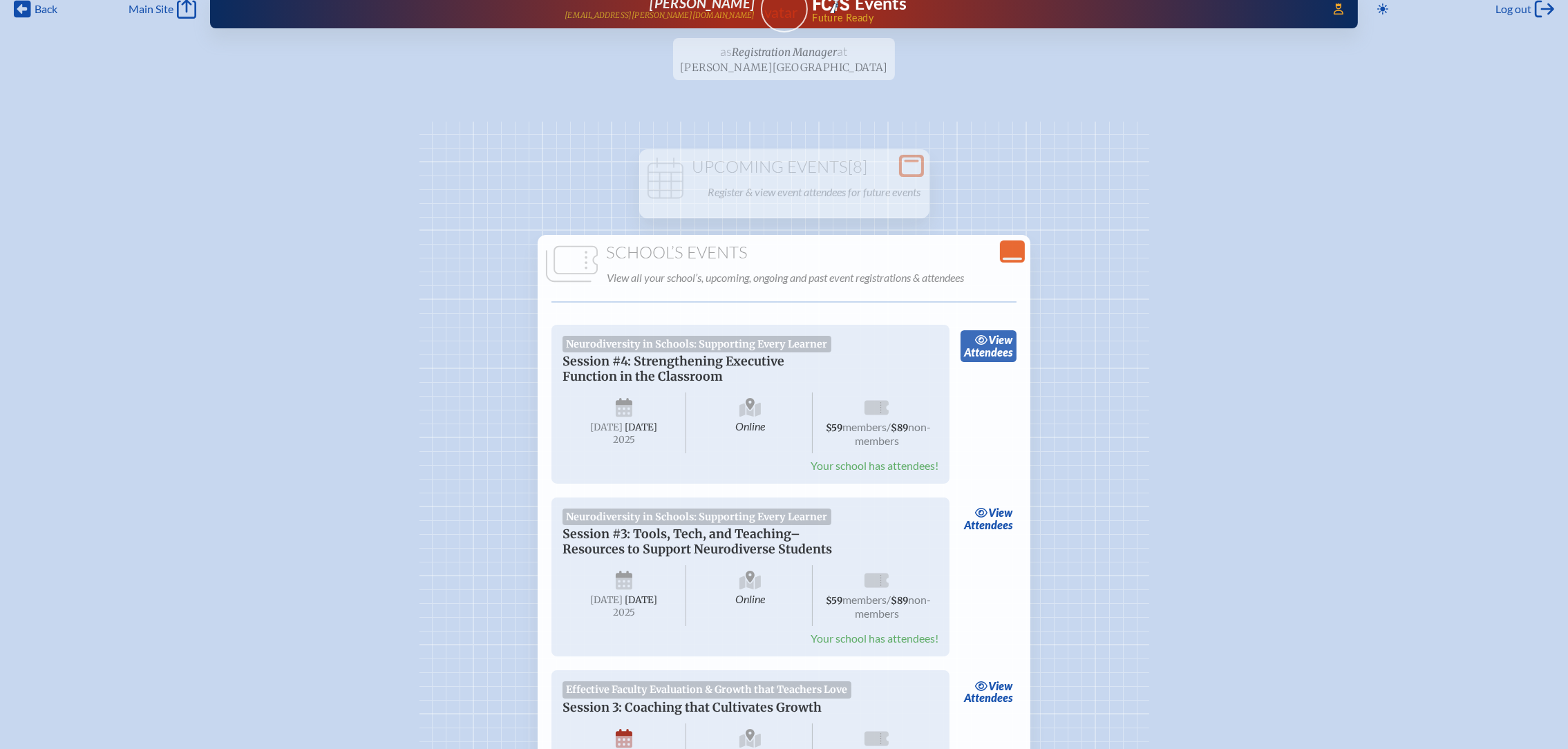
scroll to position [0, 0]
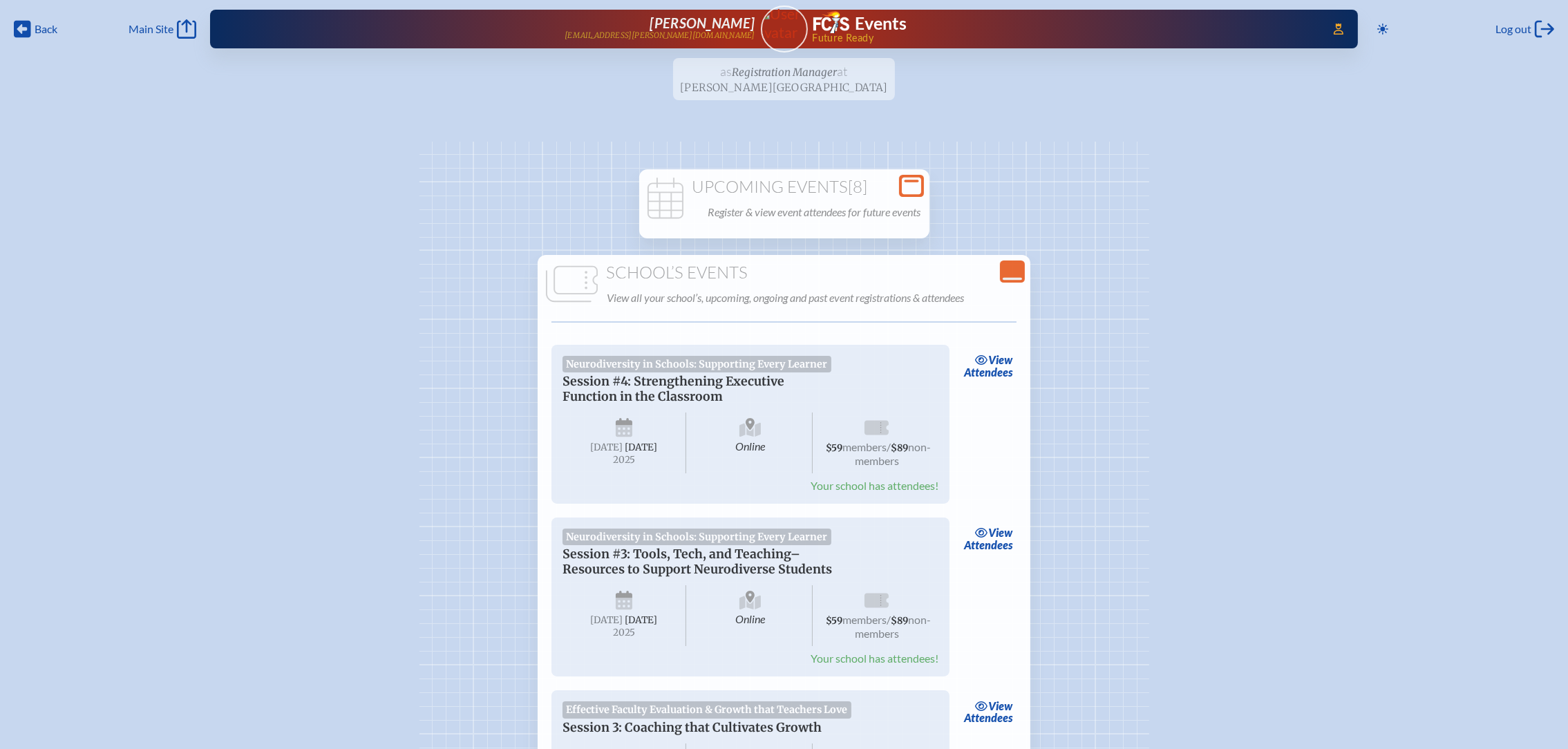
click at [913, 183] on icon at bounding box center [911, 186] width 19 height 17
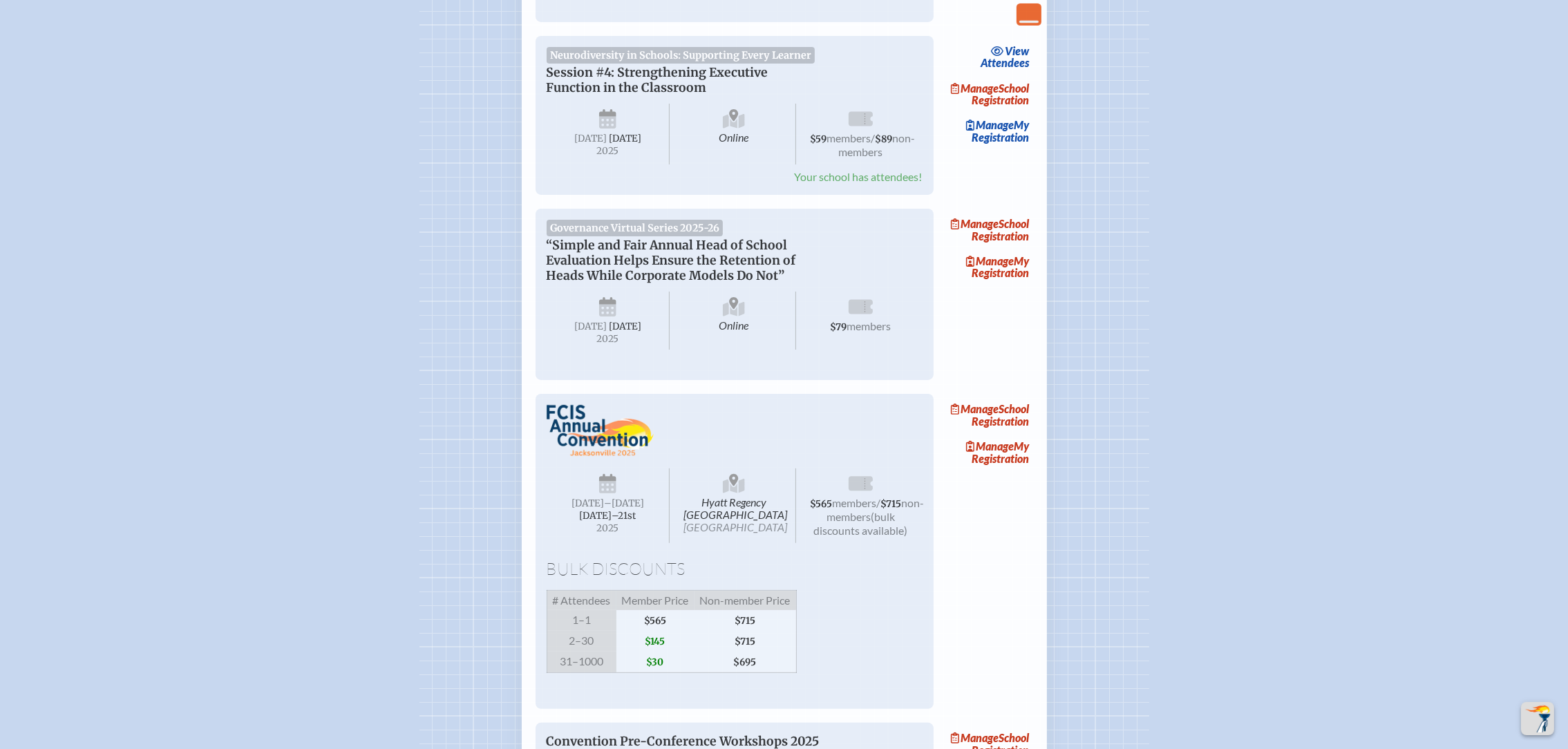
scroll to position [829, 0]
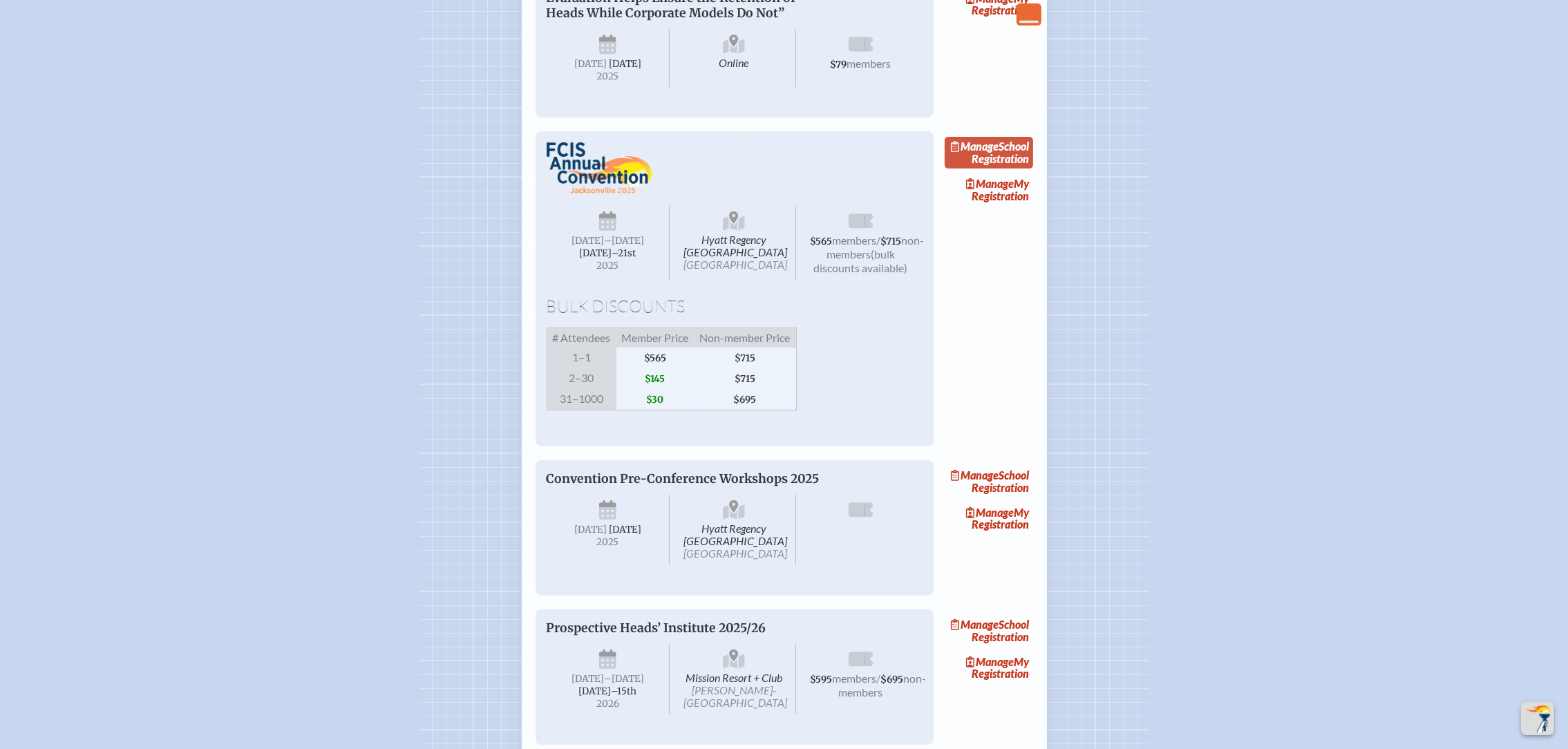
click at [1005, 169] on link "Manage School Registration" at bounding box center [988, 152] width 88 height 32
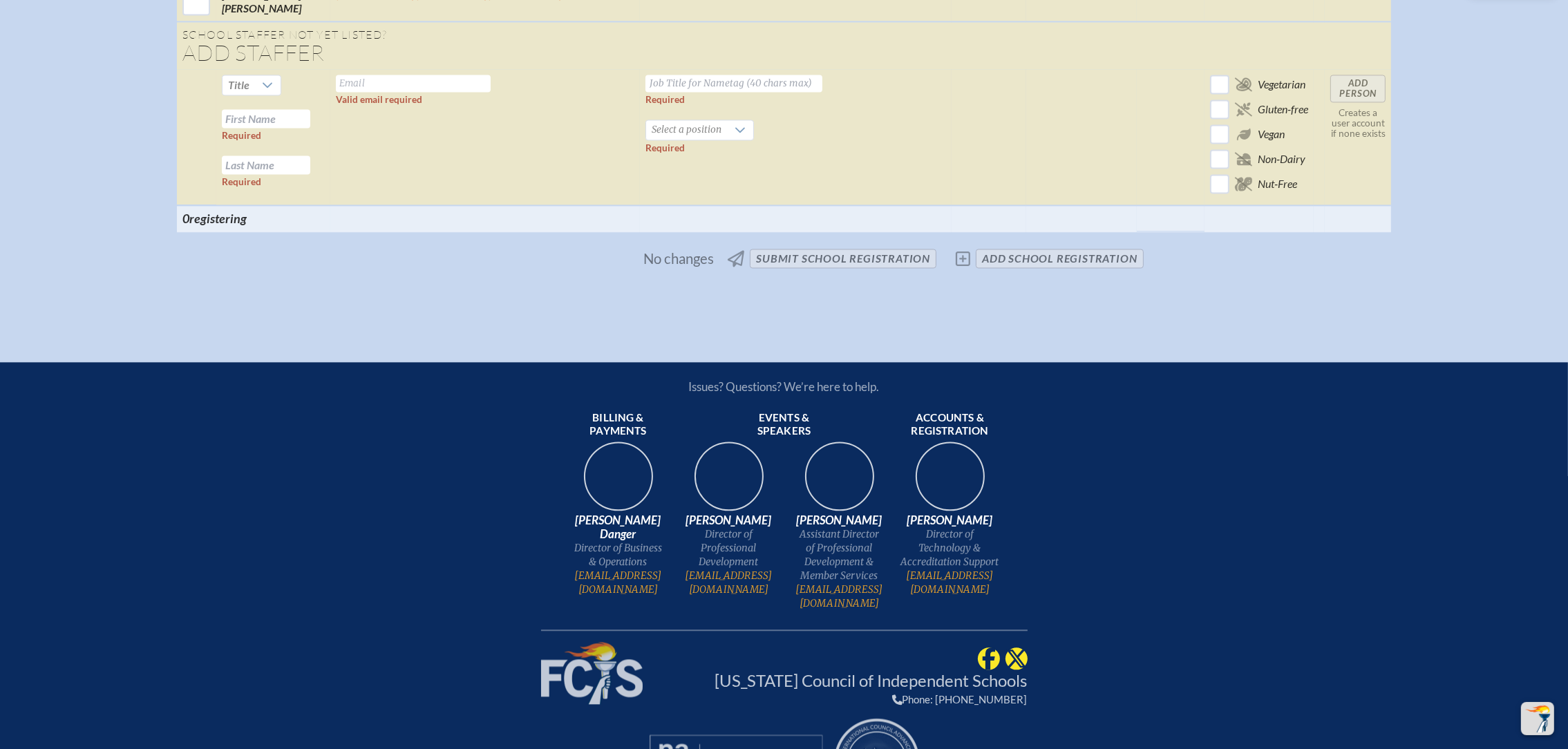
scroll to position [4231, 0]
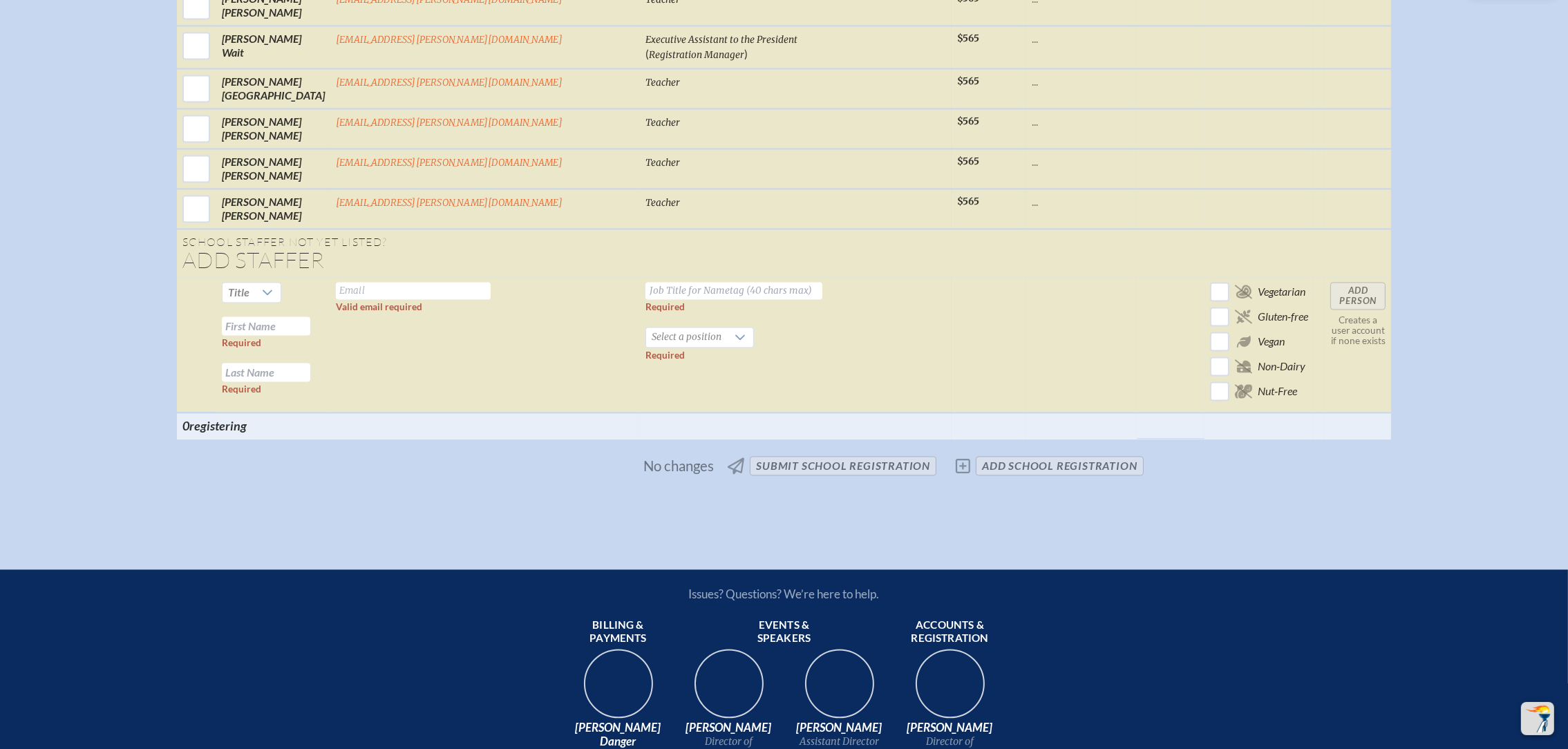
click at [491, 282] on input "text" at bounding box center [412, 291] width 154 height 17
paste input "Hilly Amell amellh@bolles.org"
drag, startPoint x: 527, startPoint y: 221, endPoint x: 435, endPoint y: 224, distance: 92.0
click at [435, 277] on tr "Title Required Required Hilly Amell amellh@bolles.org Valid email required Requ…" at bounding box center [784, 344] width 1215 height 136
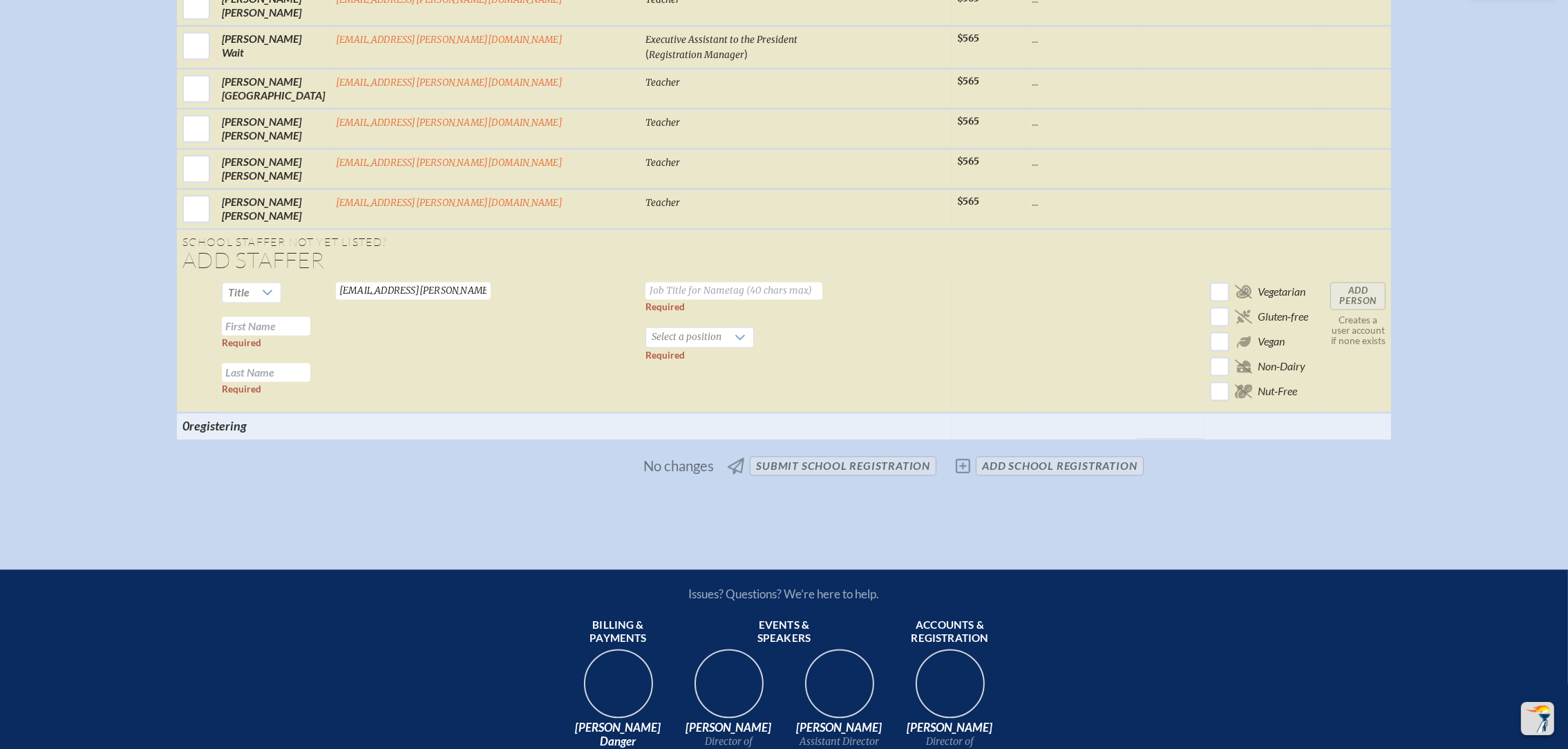
type input "amellh@bolles.org"
click at [310, 316] on input "text" at bounding box center [266, 325] width 88 height 18
paste input "Hilly Amell"
drag, startPoint x: 421, startPoint y: 262, endPoint x: 395, endPoint y: 261, distance: 26.0
click at [310, 316] on input "Hilly Amell" at bounding box center [266, 325] width 88 height 18
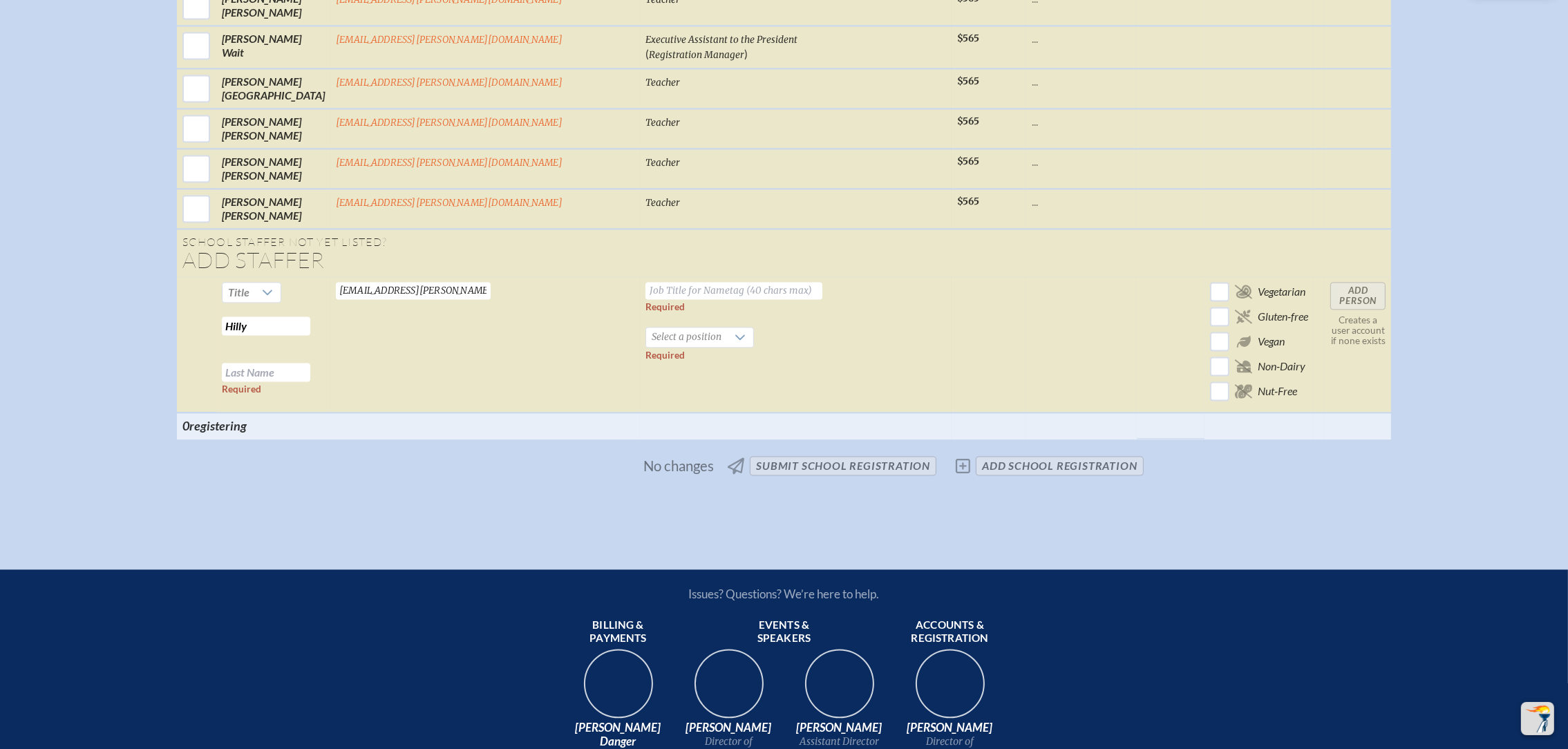
type input "Hilly"
click at [310, 363] on input "text" at bounding box center [266, 372] width 88 height 18
paste input "Amell"
type input "Amell"
click at [664, 282] on input "text" at bounding box center [734, 291] width 177 height 17
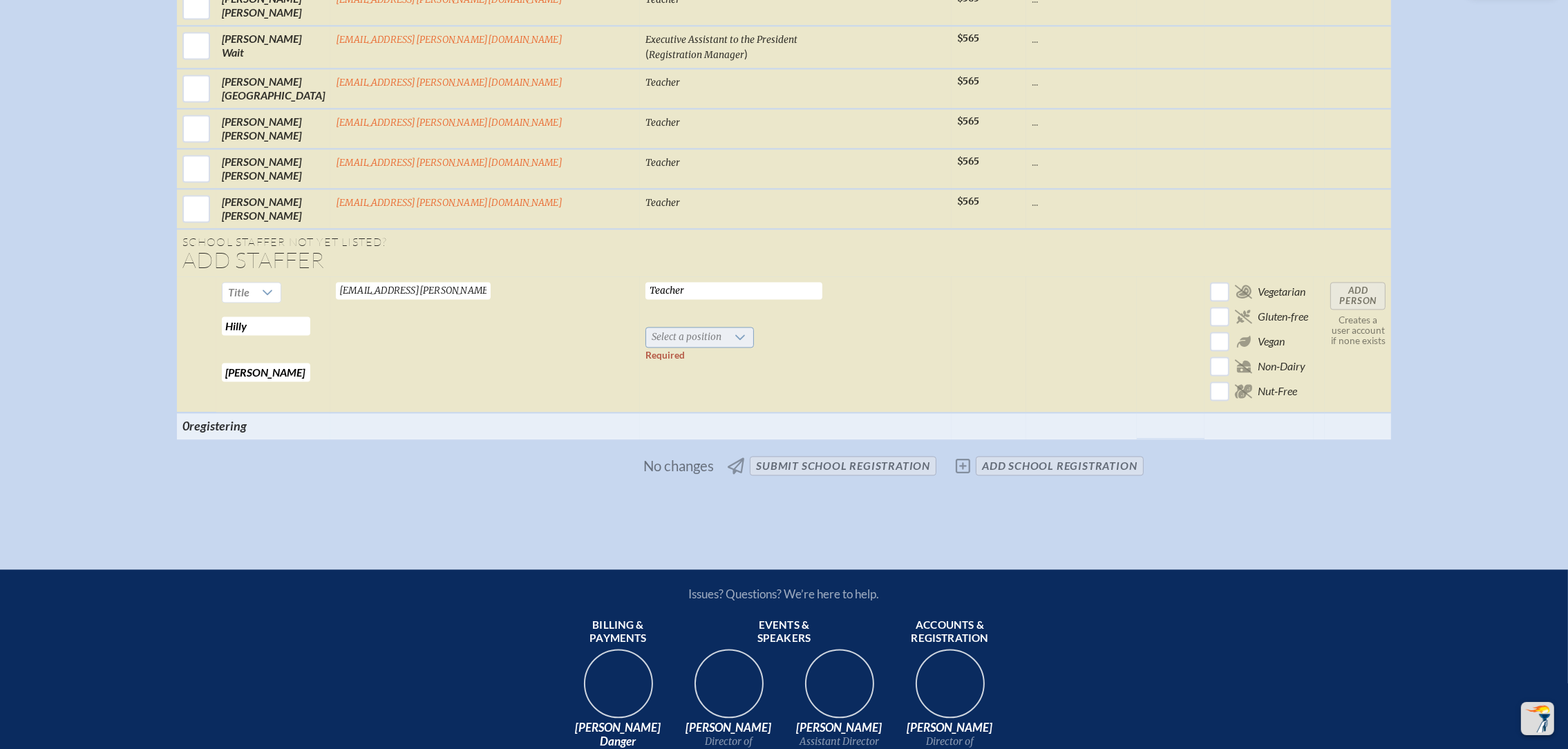
type input "Teacher"
click at [727, 328] on div at bounding box center [739, 338] width 26 height 19
click at [692, 372] on li "Teacher" at bounding box center [678, 374] width 107 height 19
click at [1330, 282] on input "Add Person" at bounding box center [1357, 296] width 55 height 27
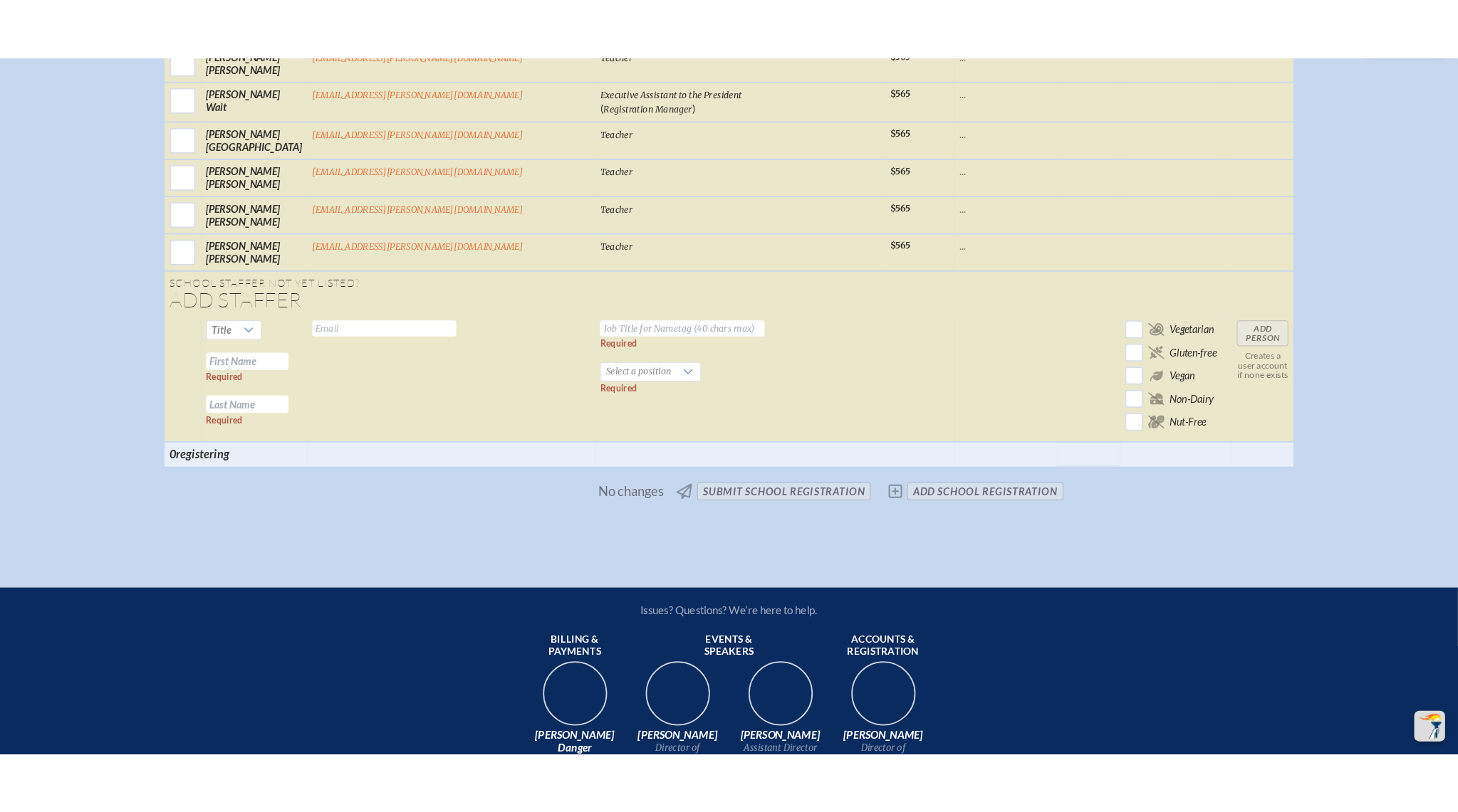
scroll to position [4363, 0]
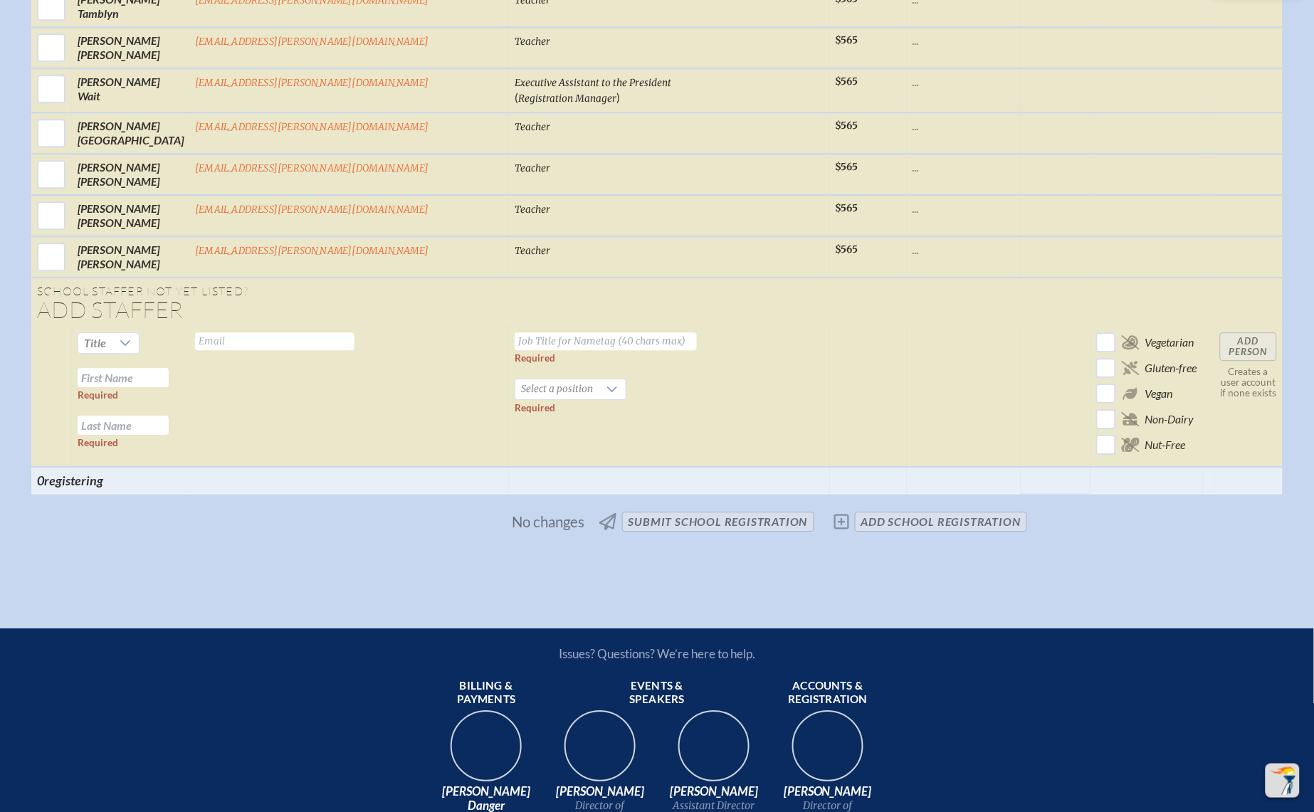
drag, startPoint x: 703, startPoint y: 271, endPoint x: 548, endPoint y: 283, distance: 155.0
click at [830, 327] on td at bounding box center [868, 397] width 77 height 140
click at [355, 333] on input "text" at bounding box center [274, 342] width 159 height 18
paste input "AustinD@bolles.org"
type input "AustinD@bolles.org"
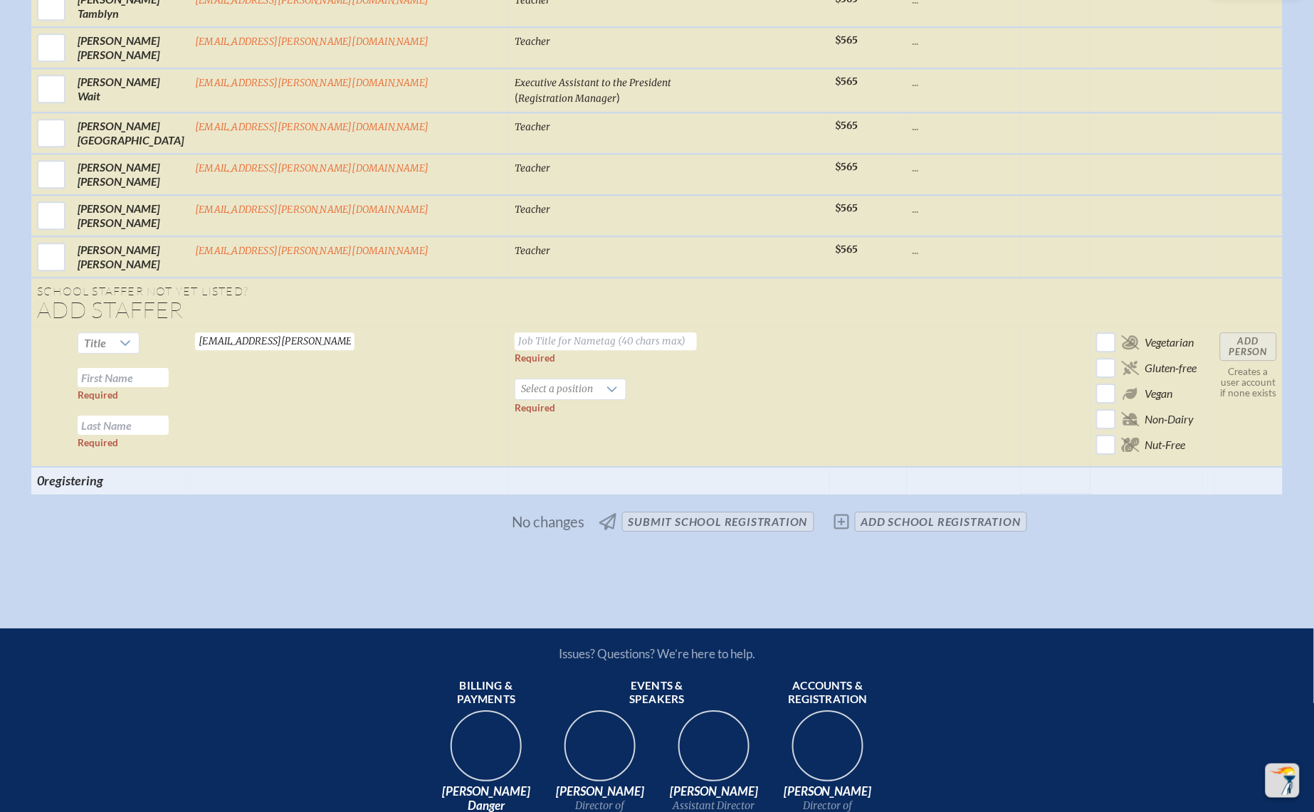
drag, startPoint x: 728, startPoint y: 380, endPoint x: 538, endPoint y: 352, distance: 192.7
click at [830, 379] on td at bounding box center [868, 397] width 77 height 140
click at [169, 368] on input "text" at bounding box center [123, 377] width 91 height 19
paste input "Daniel Austin"
drag, startPoint x: 298, startPoint y: 311, endPoint x: 256, endPoint y: 309, distance: 42.1
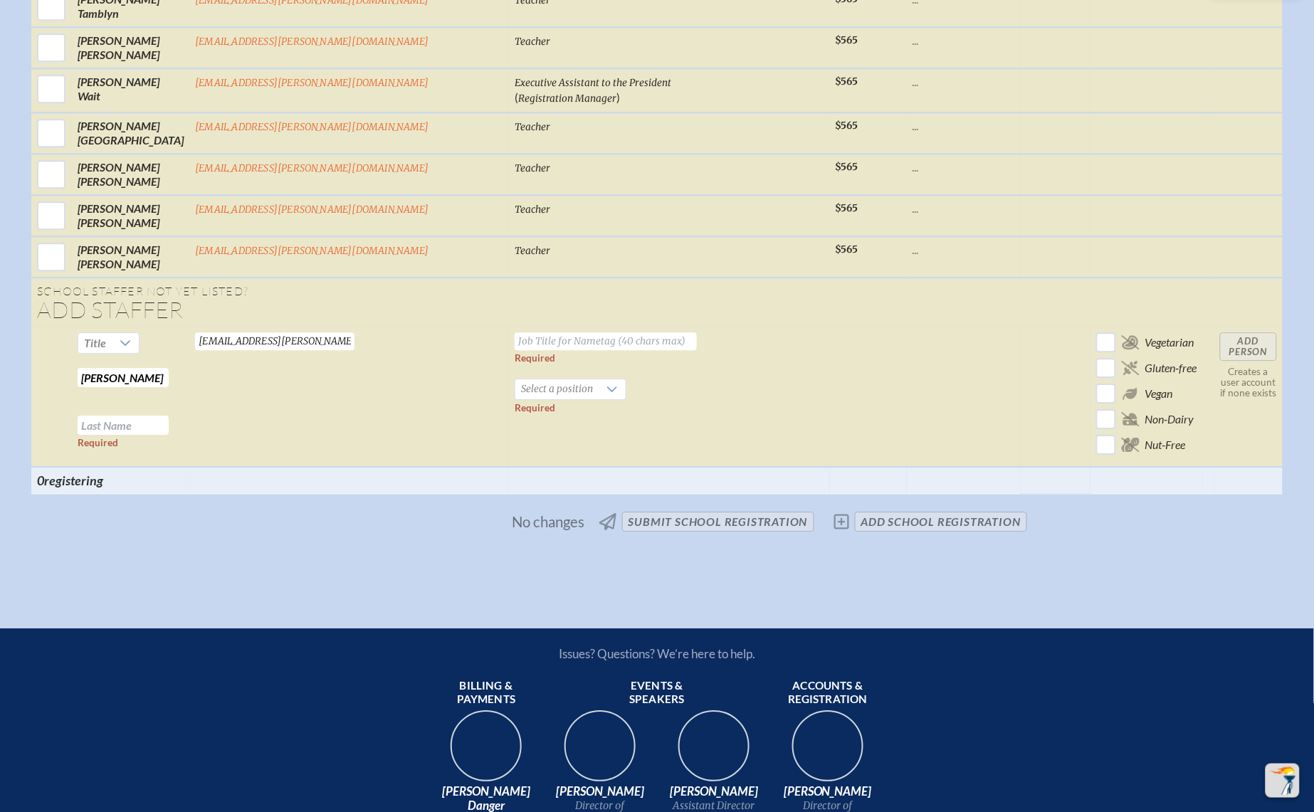
click at [169, 368] on input "Daniel Austin" at bounding box center [123, 377] width 91 height 19
type input "Daniel"
paste input "Austin"
type input "Austin"
click at [599, 380] on div at bounding box center [612, 390] width 27 height 20
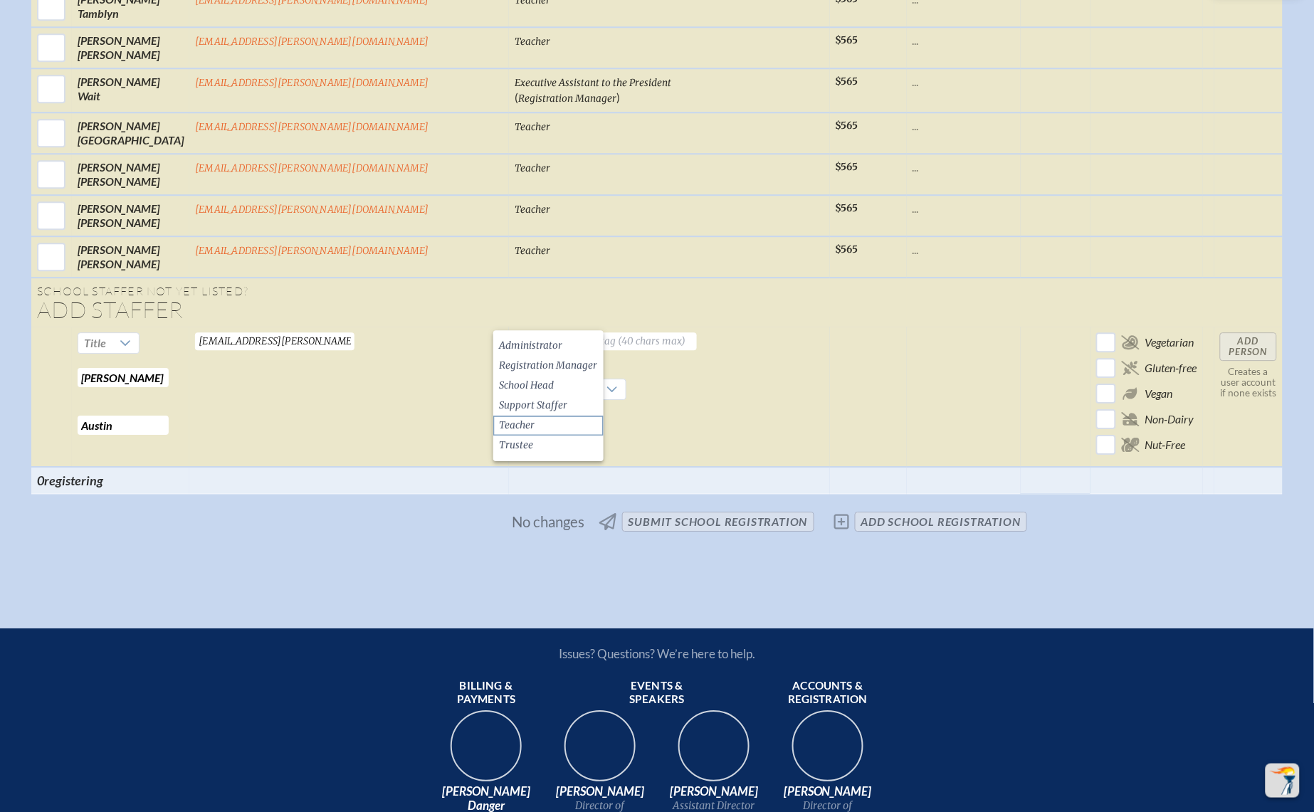
click at [544, 423] on li "Teacher" at bounding box center [548, 426] width 110 height 20
click at [560, 333] on input "text" at bounding box center [606, 342] width 182 height 18
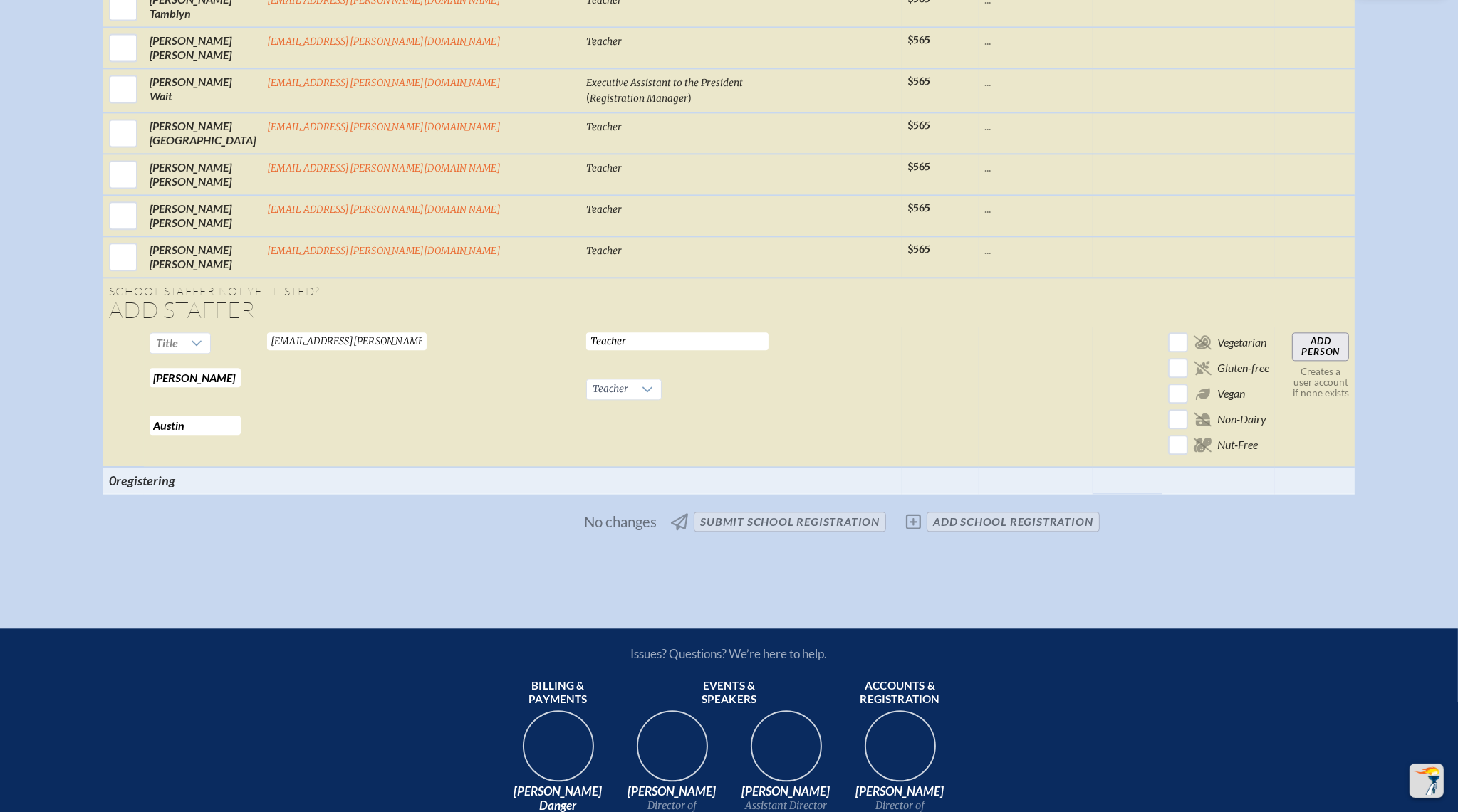
type input "Teacher"
click at [1292, 333] on input "Add Person" at bounding box center [1320, 347] width 57 height 28
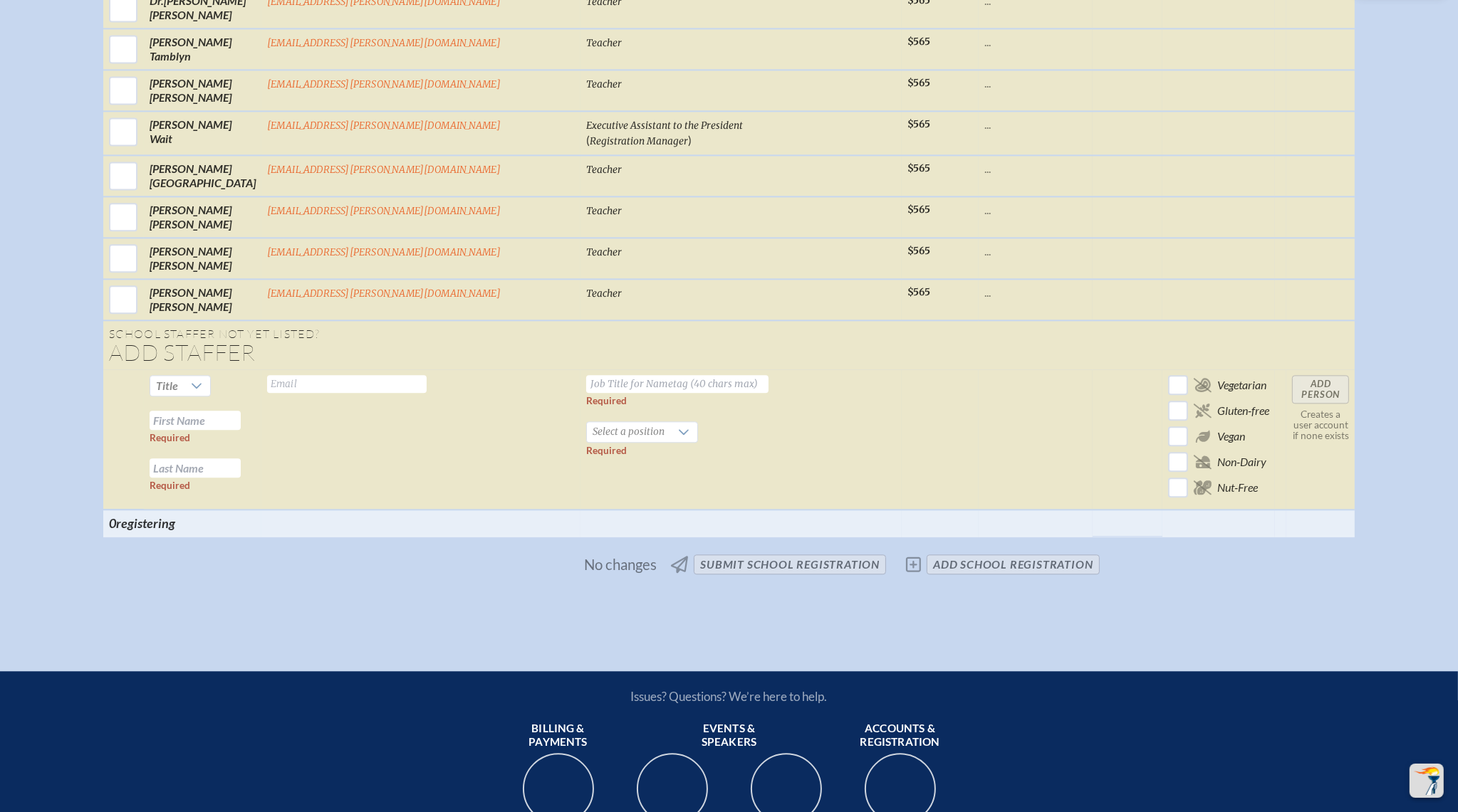
click at [631, 375] on input "text" at bounding box center [677, 384] width 182 height 18
paste input "bachmanm@bolles.org"
type input "bachmanm@bolles.org"
drag, startPoint x: 758, startPoint y: 407, endPoint x: 417, endPoint y: 392, distance: 341.4
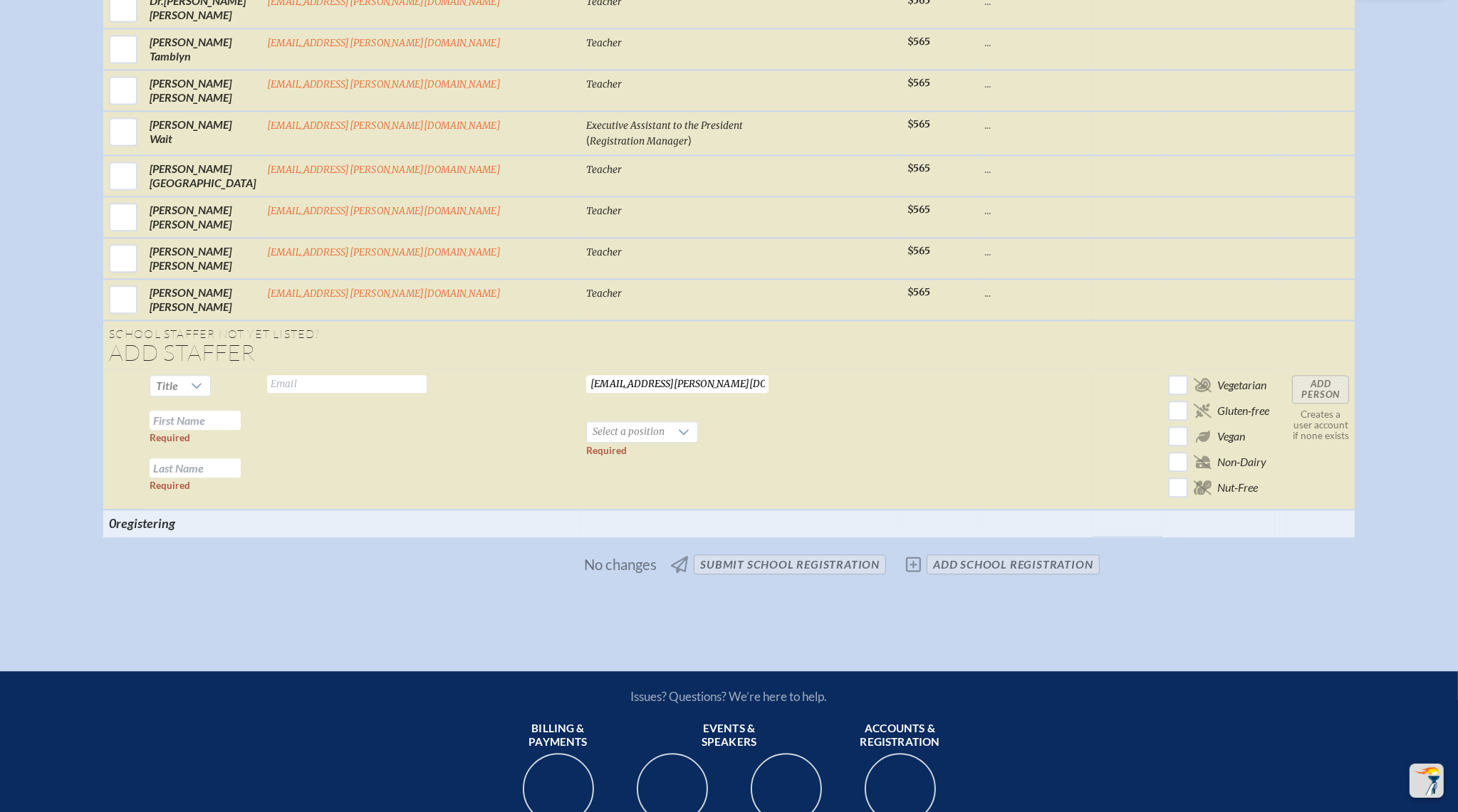
click at [753, 406] on td "bachmanm@bolles.org Required Select a position Required" at bounding box center [740, 440] width 321 height 140
click at [241, 411] on input "text" at bounding box center [195, 420] width 91 height 19
paste input "Michael Bachman"
drag, startPoint x: 333, startPoint y: 348, endPoint x: 430, endPoint y: 348, distance: 97.5
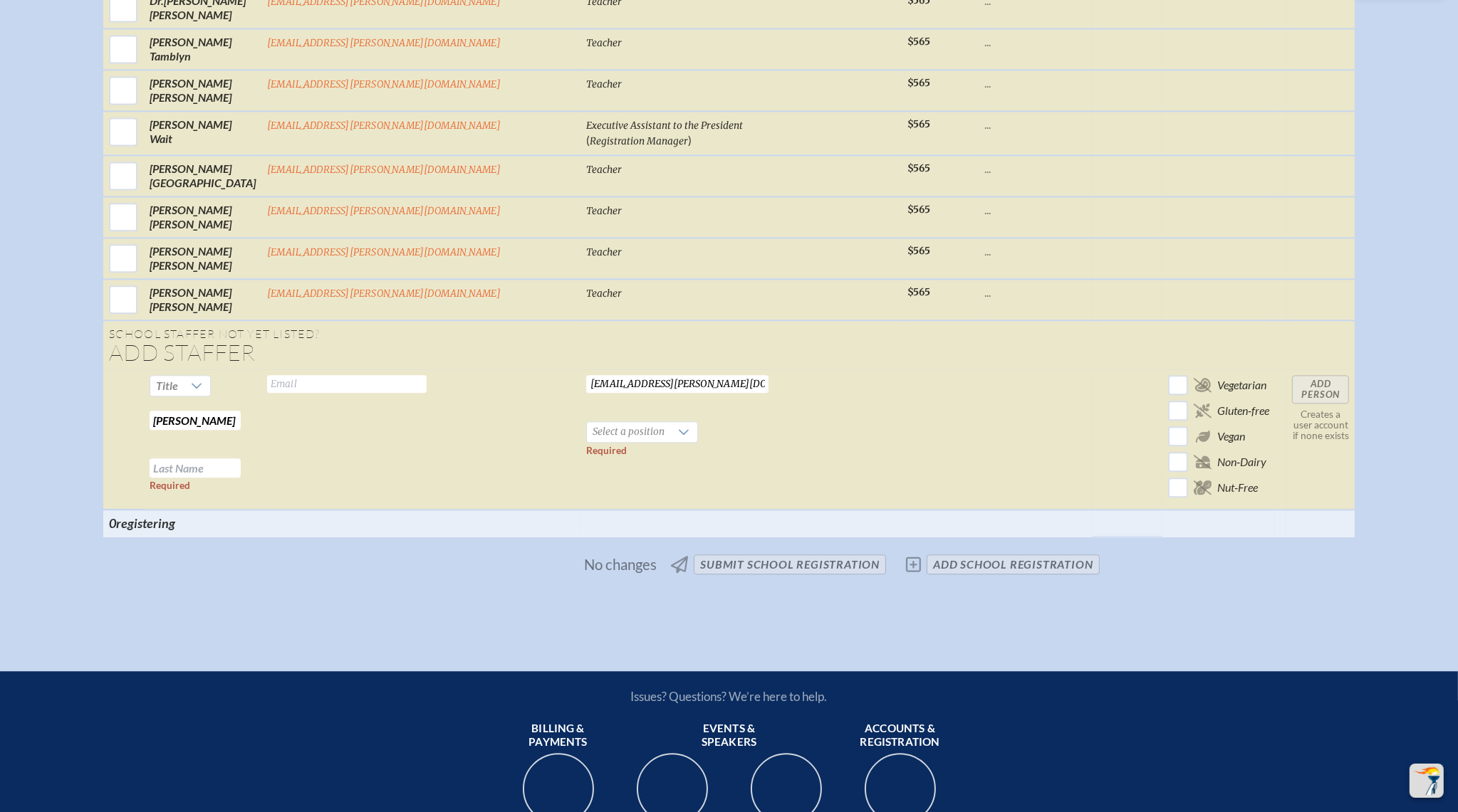
click at [430, 370] on tr "Title Michael Bachman Required Required Valid email required bachmanm@bolles.or…" at bounding box center [729, 440] width 1252 height 140
type input "Michael"
type input "v"
paste input "Bachman"
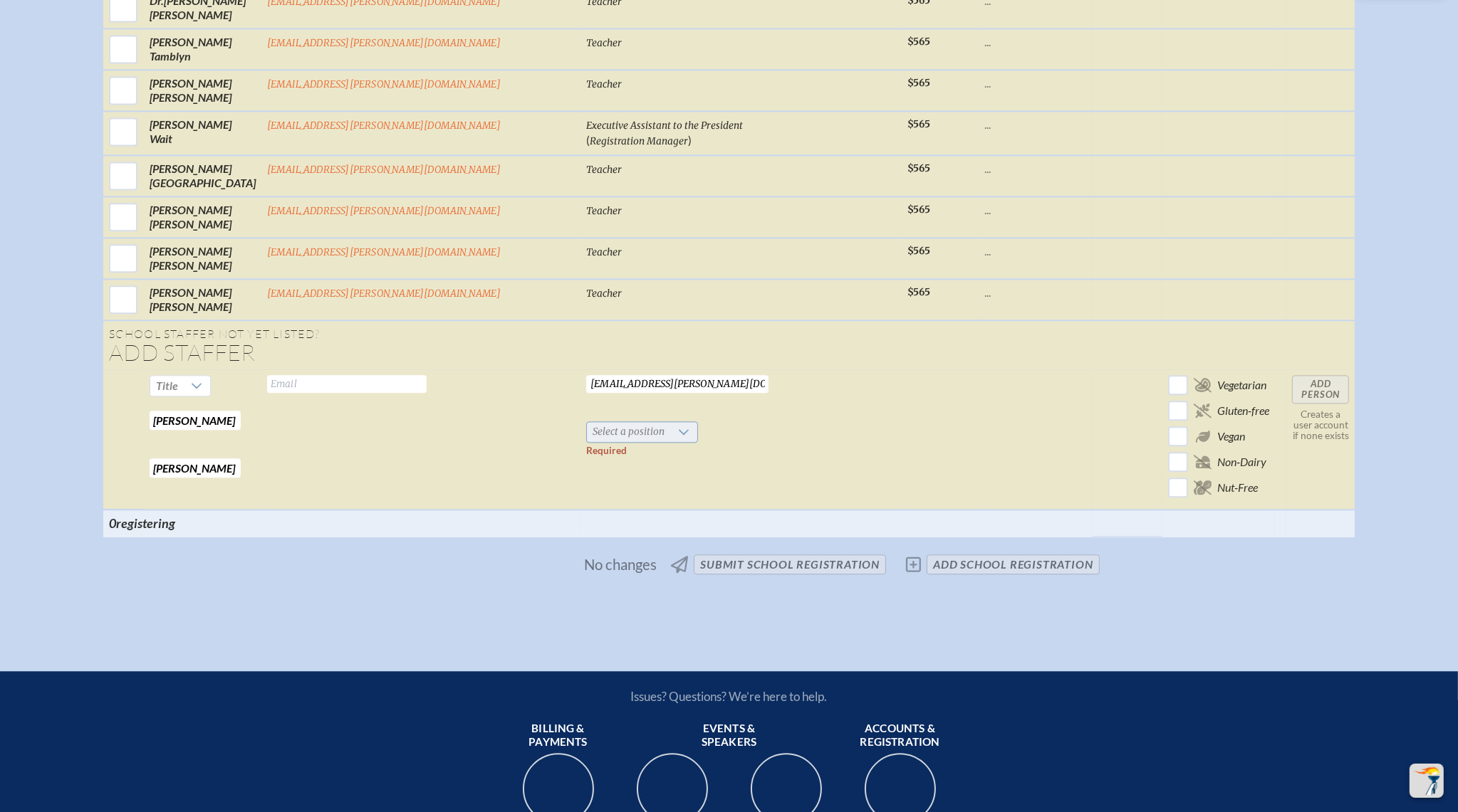
type input "Bachman"
click at [618, 422] on span "Select a position" at bounding box center [628, 432] width 83 height 20
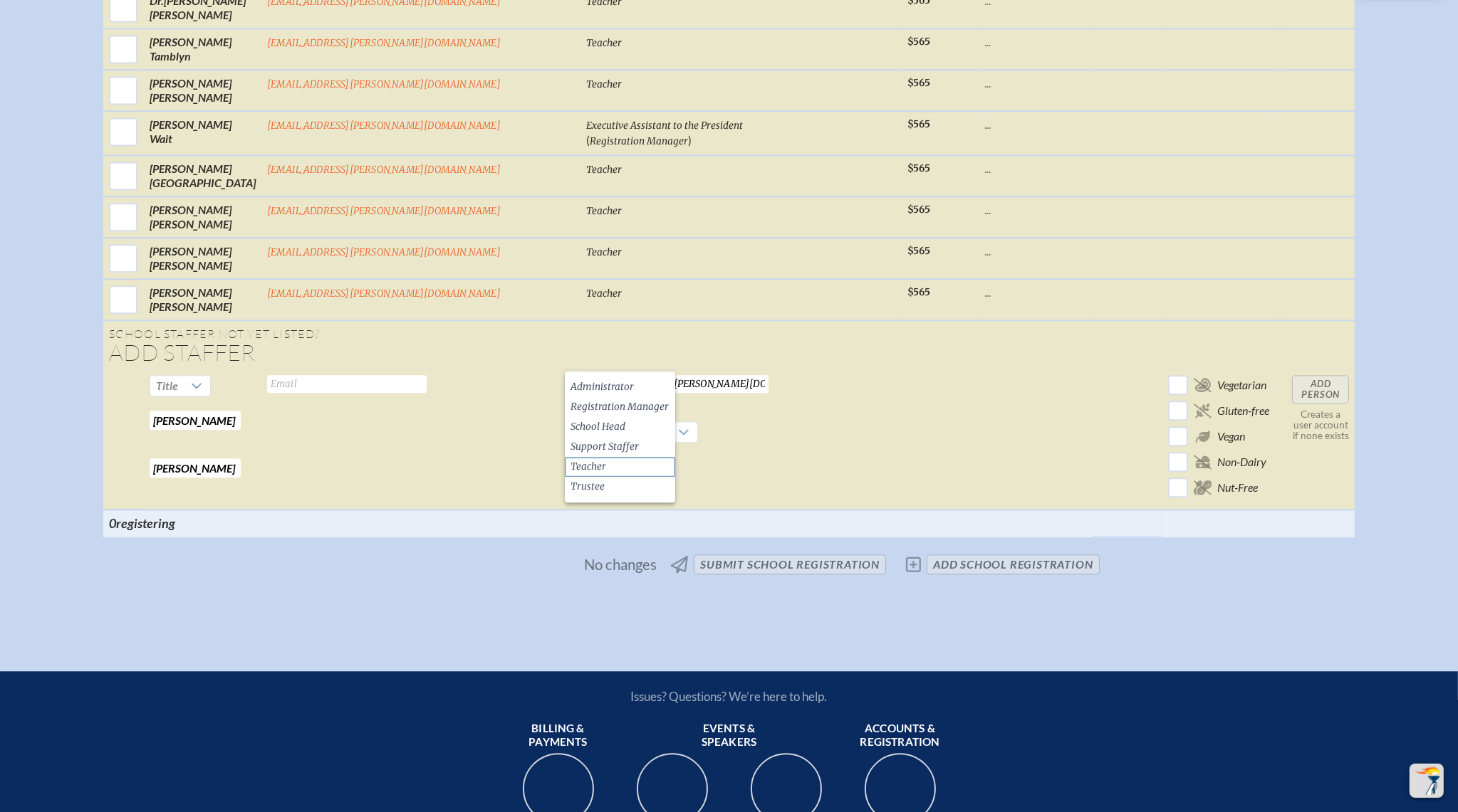
click at [622, 461] on li "Teacher" at bounding box center [620, 467] width 110 height 20
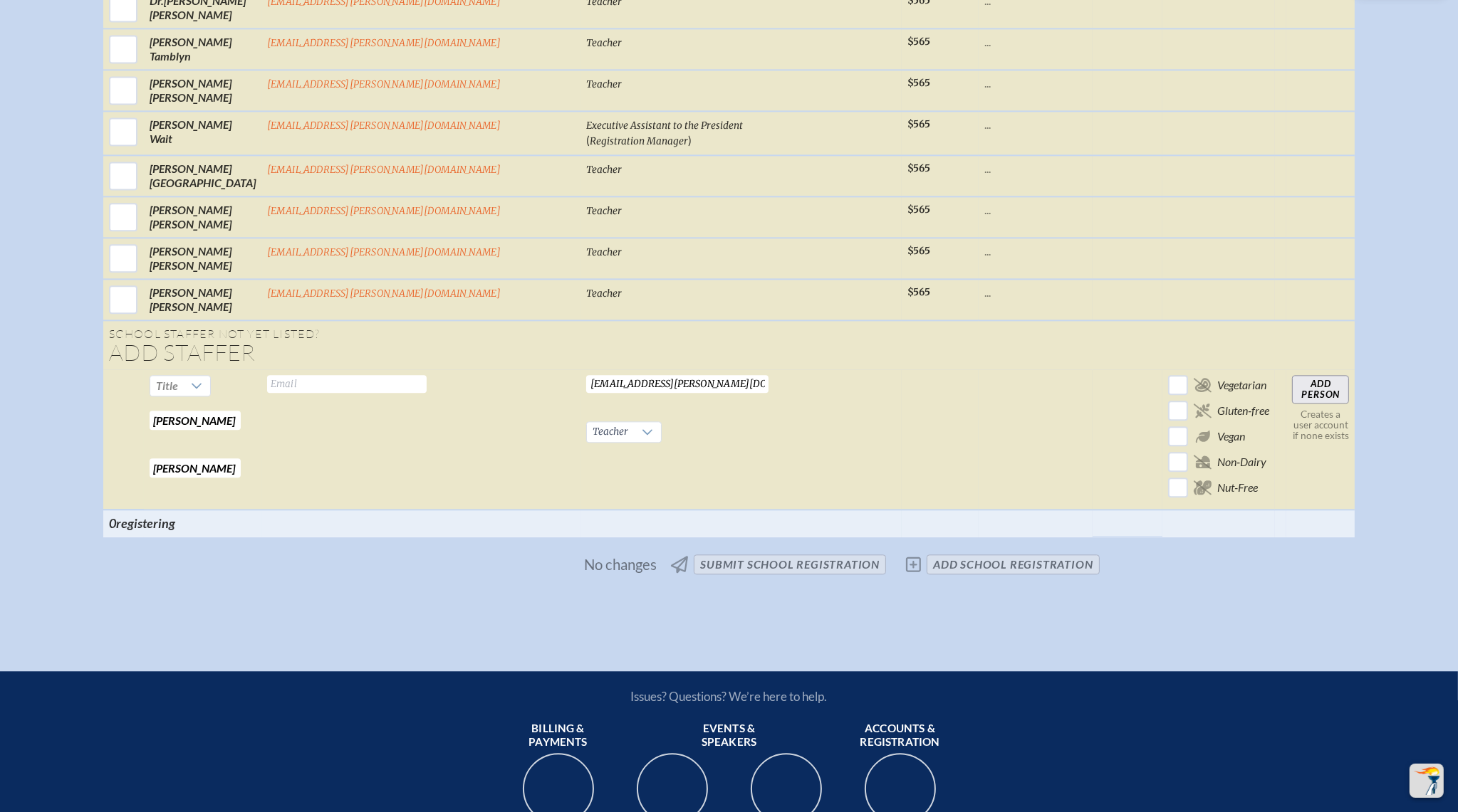
drag, startPoint x: 626, startPoint y: 312, endPoint x: 495, endPoint y: 307, distance: 131.1
click at [495, 370] on tr "Title Michael Required Bachman Required Valid email required bachmanm@bolles.or…" at bounding box center [729, 440] width 1252 height 140
click at [427, 375] on input "text" at bounding box center [346, 384] width 159 height 18
paste input "bachmanm@bolles.org"
type input "bachmanm@bolles.org"
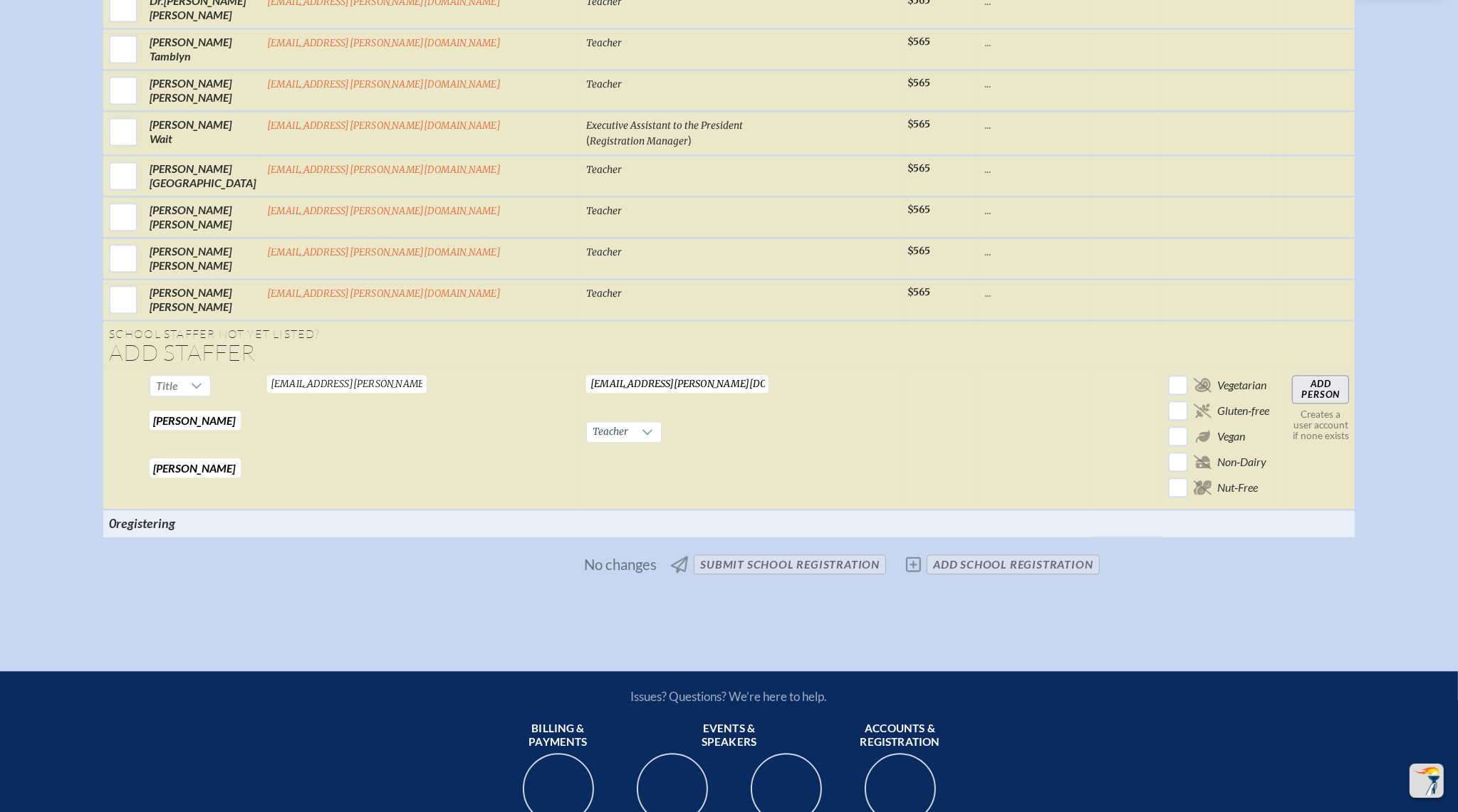
drag, startPoint x: 691, startPoint y: 308, endPoint x: 471, endPoint y: 305, distance: 220.0
click at [471, 370] on tr "Title Michael Required Bachman Required bachmanm@bolles.org Valid email require…" at bounding box center [729, 440] width 1252 height 140
type input "Teacher"
click at [978, 370] on td at bounding box center [1035, 440] width 114 height 140
click at [1292, 375] on input "Add Person" at bounding box center [1320, 389] width 57 height 28
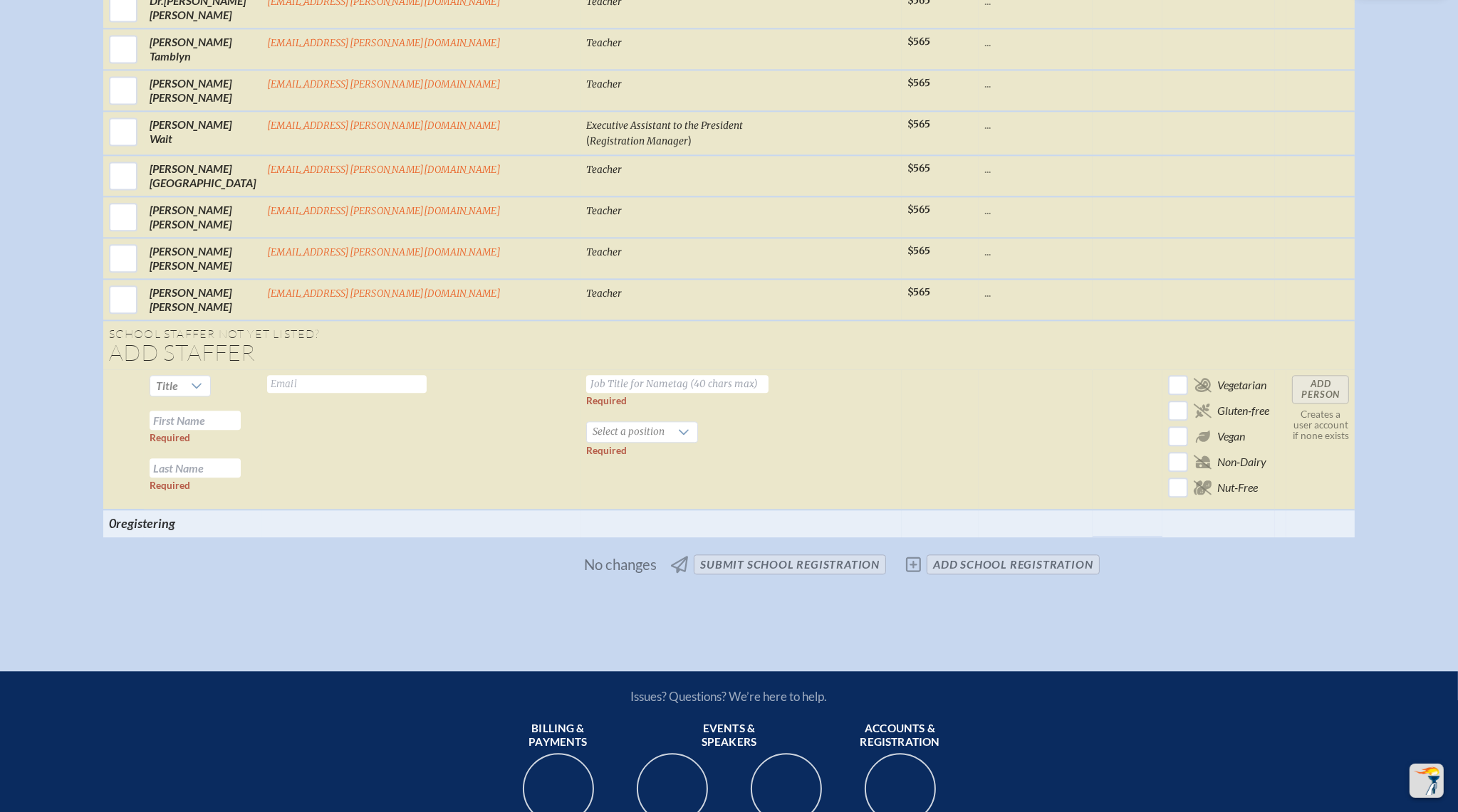
scroll to position [4367, 0]
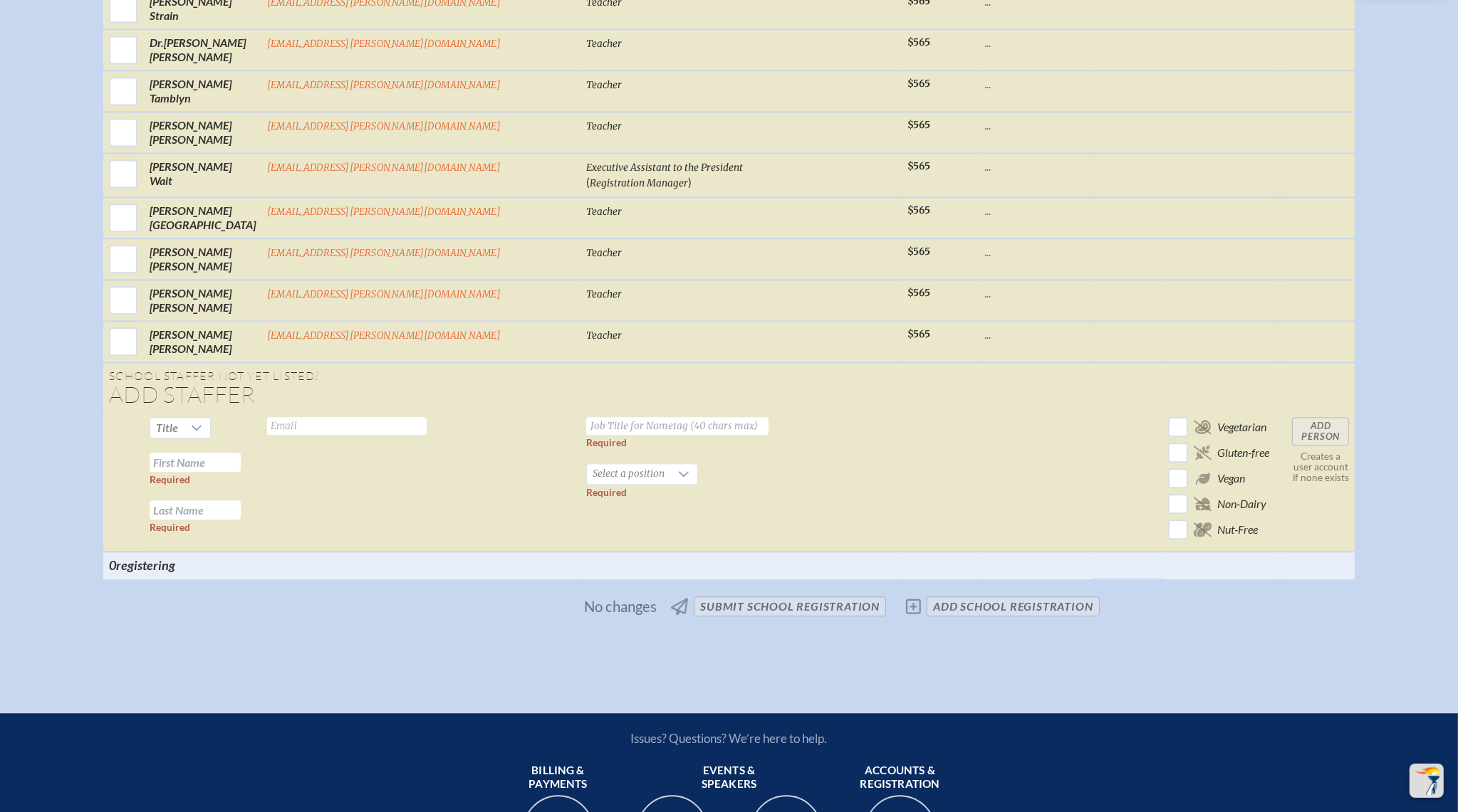
drag, startPoint x: 707, startPoint y: 444, endPoint x: 686, endPoint y: 463, distance: 28.2
click at [707, 443] on td "Required Select a position Required" at bounding box center [740, 482] width 321 height 140
click at [978, 412] on td at bounding box center [1035, 482] width 114 height 140
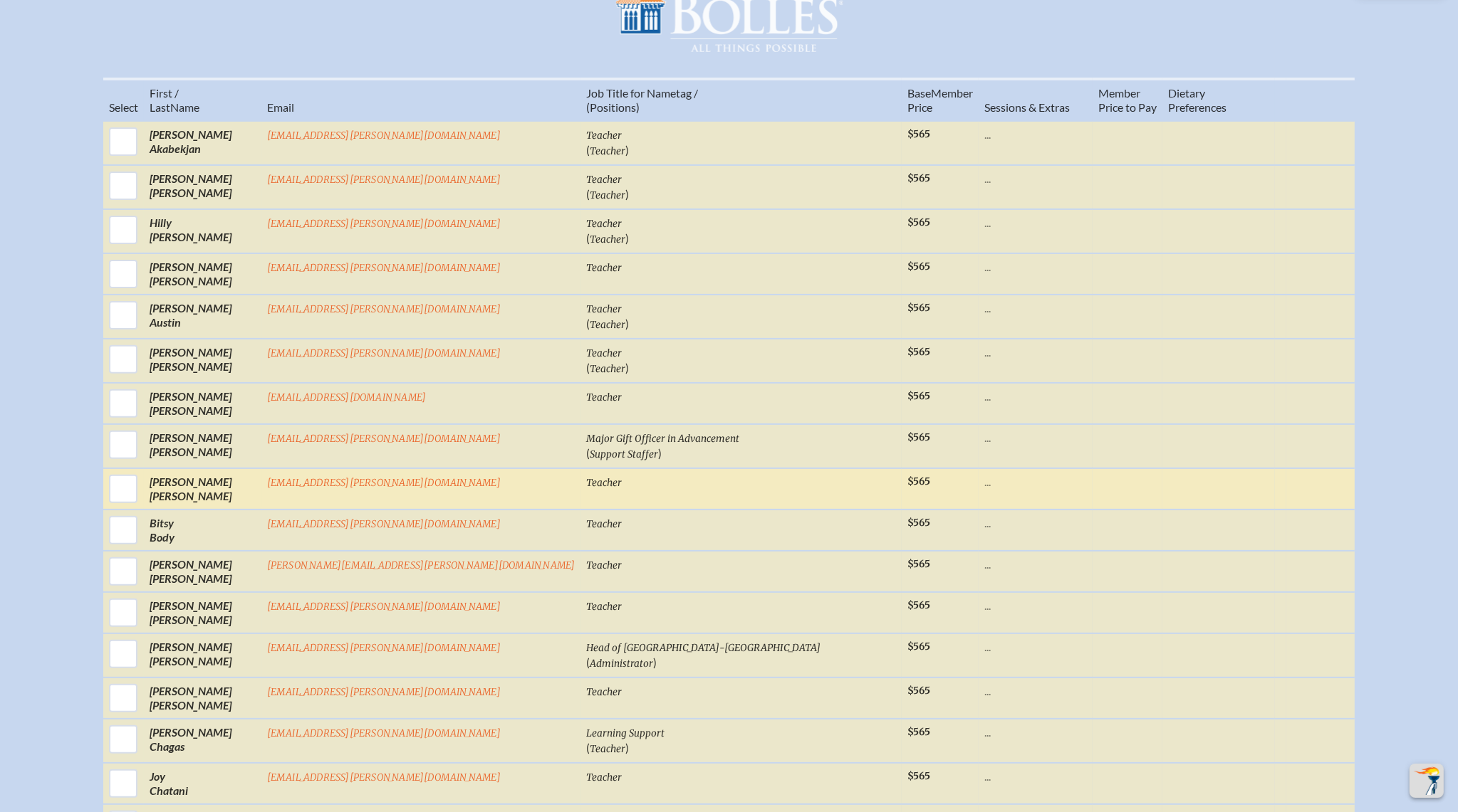
scroll to position [629, 0]
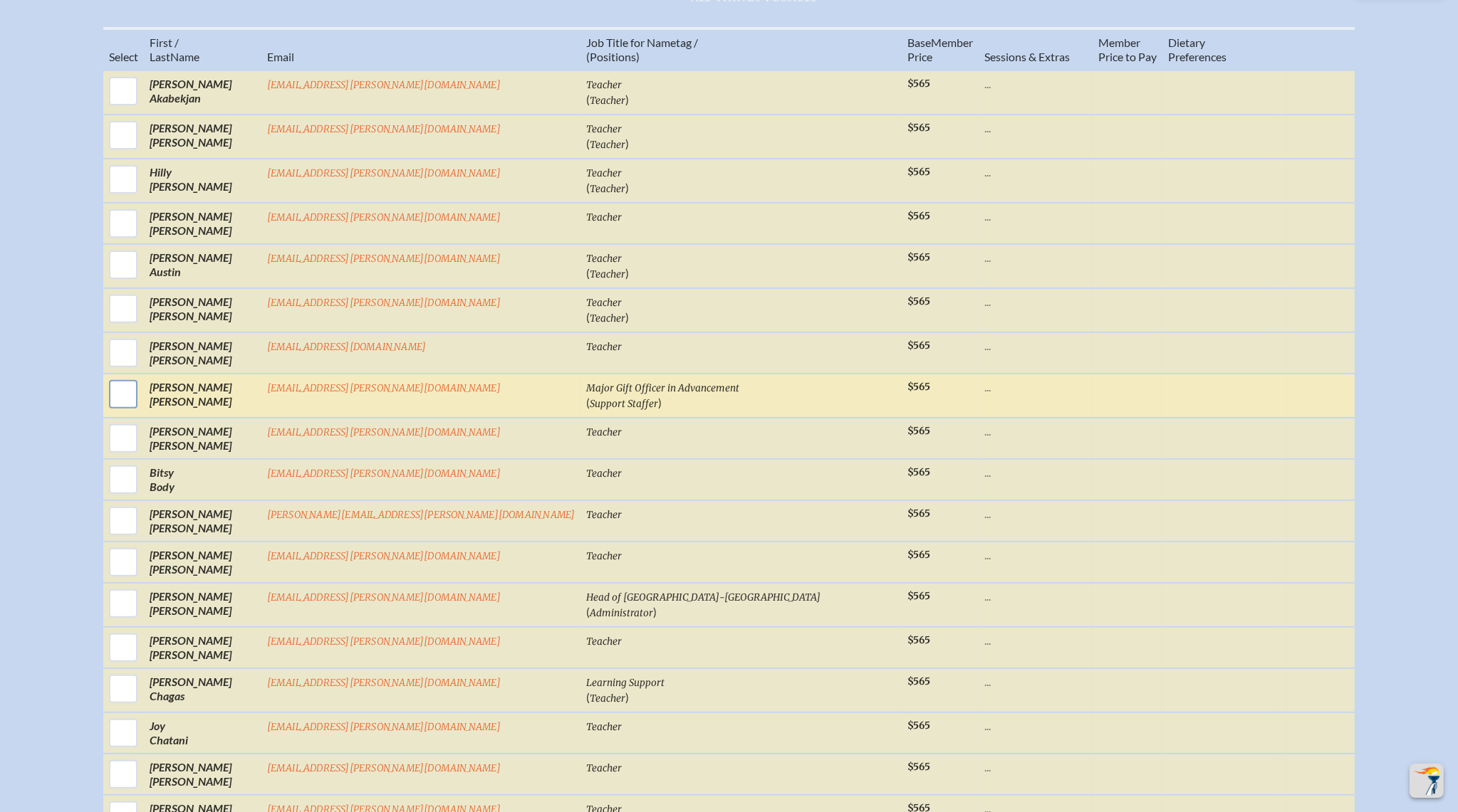
click at [141, 397] on input "checkbox" at bounding box center [123, 395] width 36 height 36
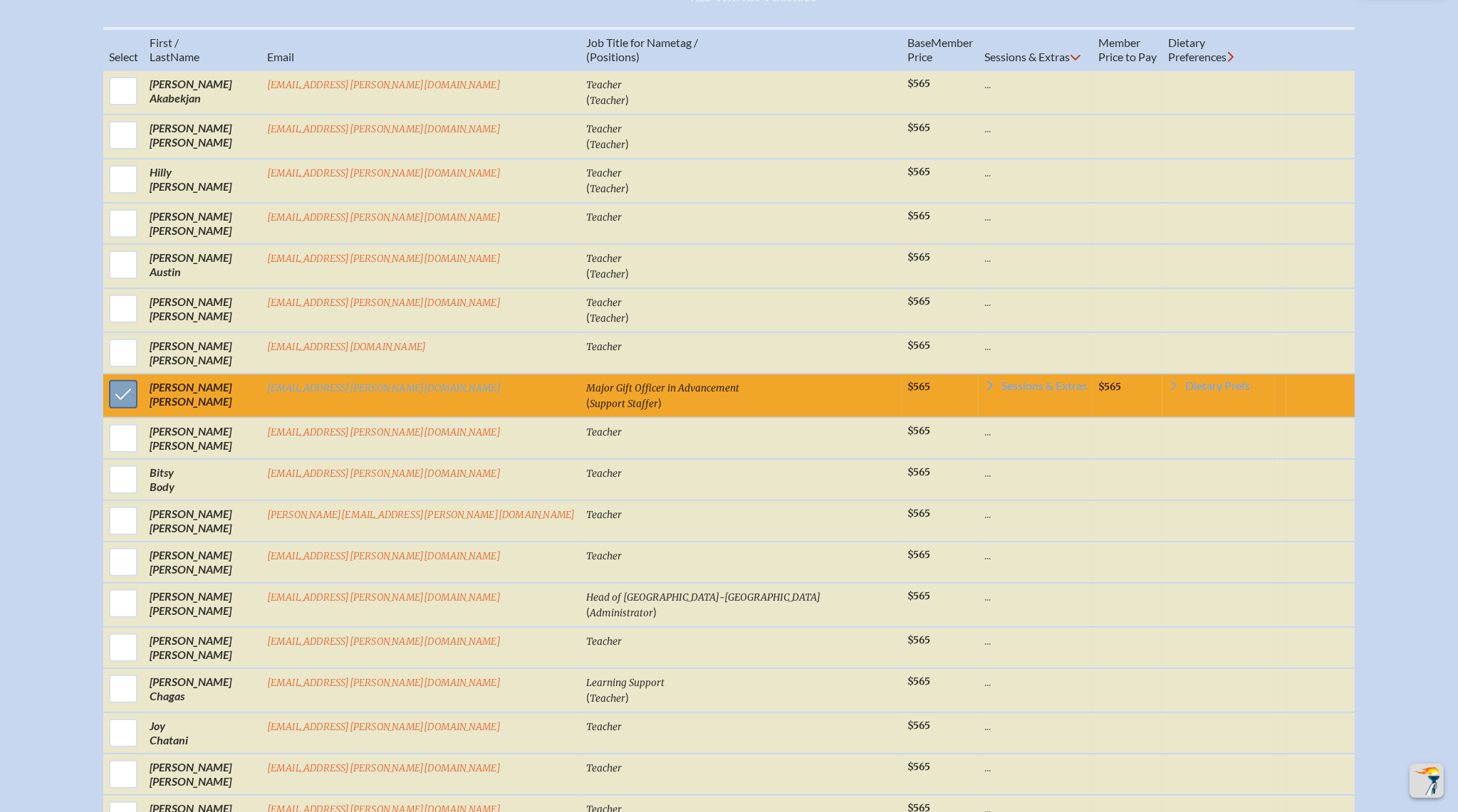
click at [141, 395] on input "checkbox" at bounding box center [123, 395] width 36 height 36
checkbox input "false"
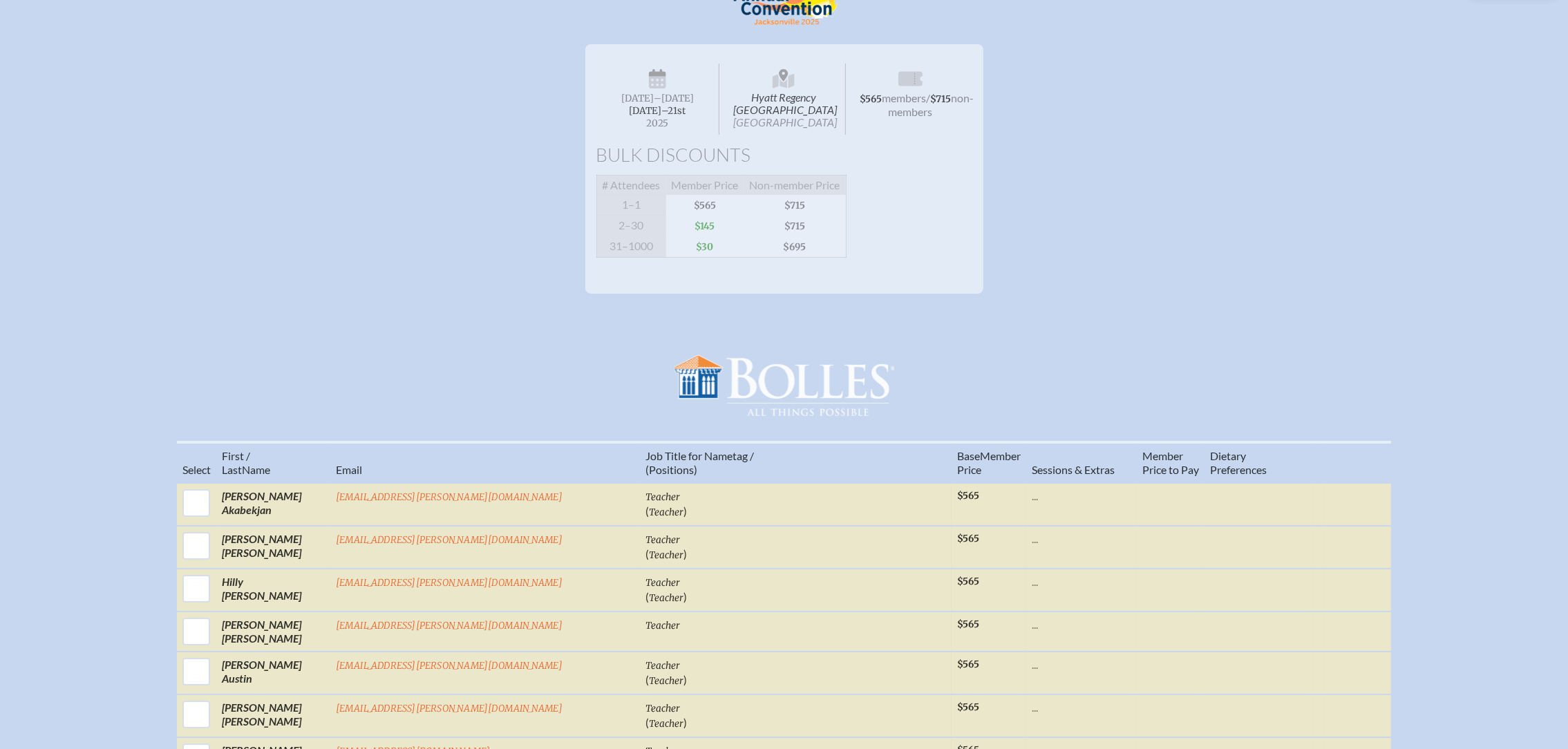
scroll to position [0, 0]
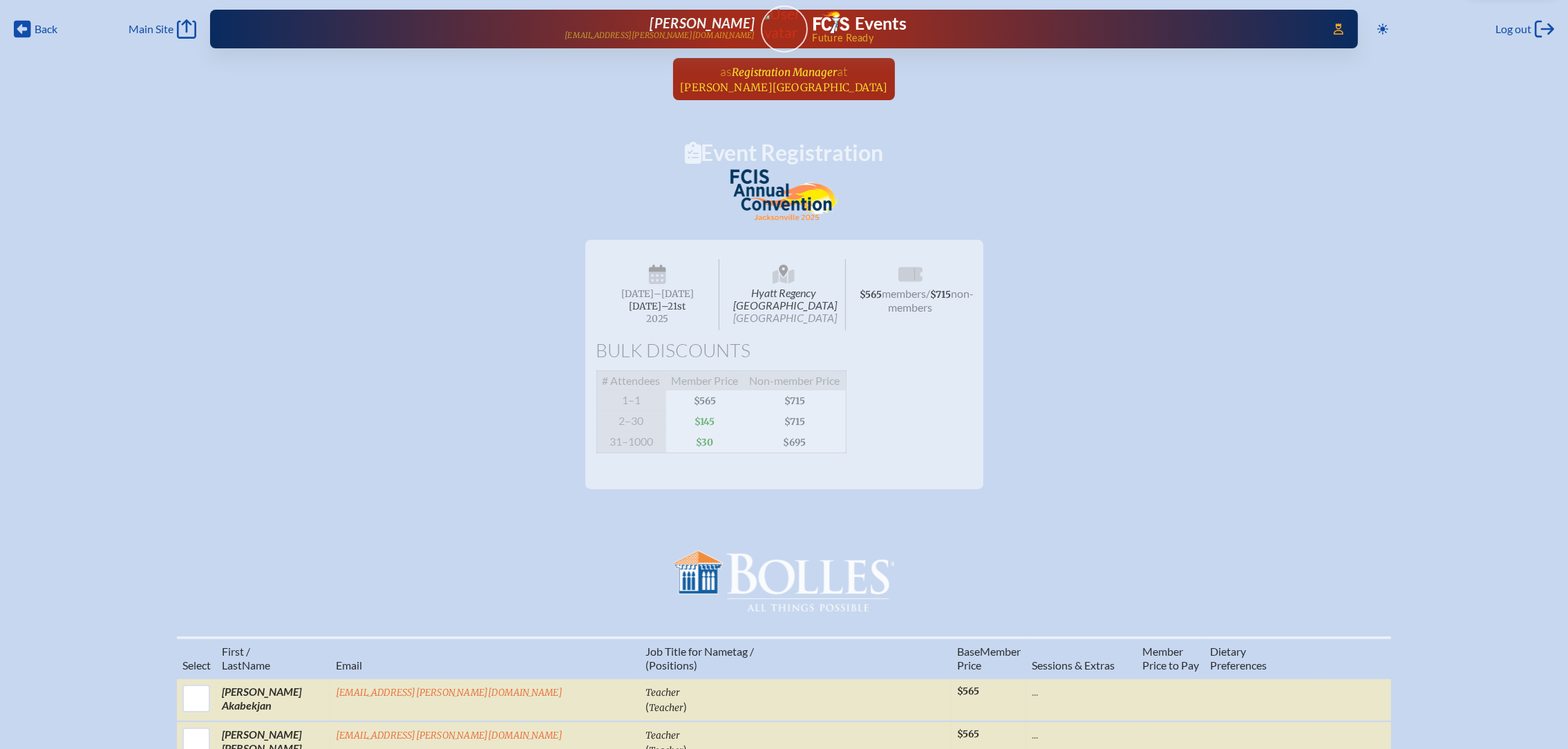
click at [815, 83] on span "Bolles School" at bounding box center [784, 87] width 208 height 14
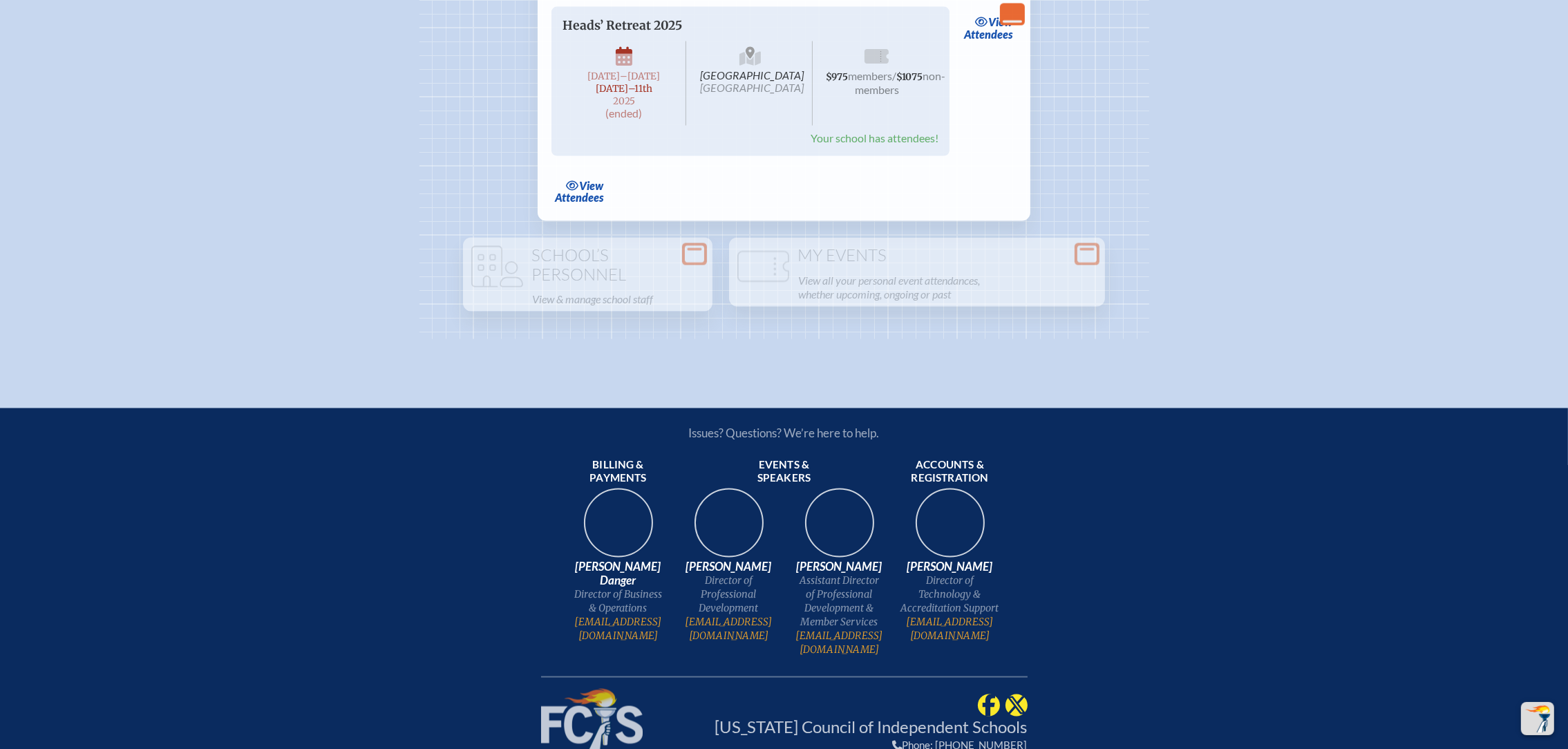
scroll to position [3212, 0]
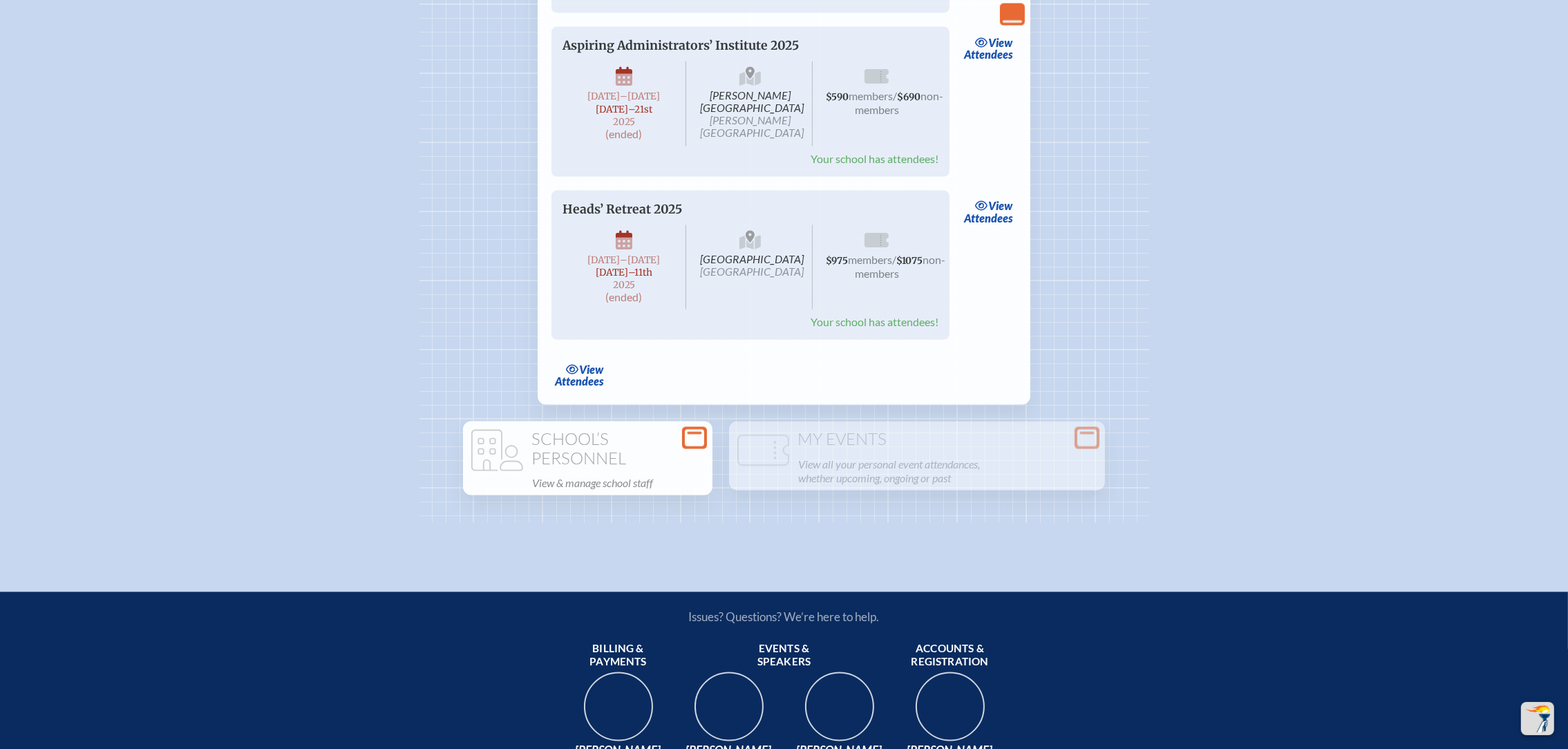
click at [695, 447] on icon at bounding box center [695, 439] width 19 height 17
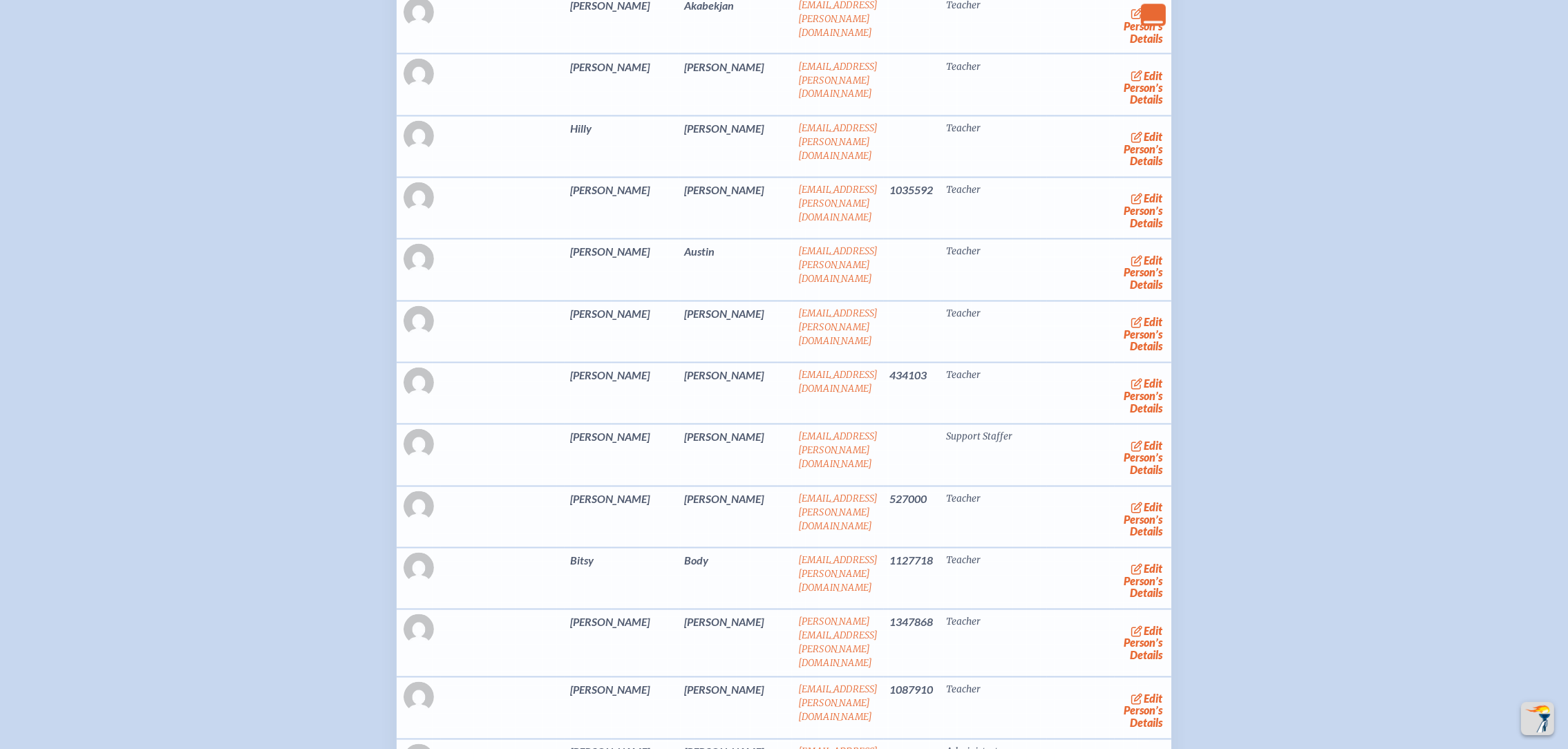
scroll to position [3937, 0]
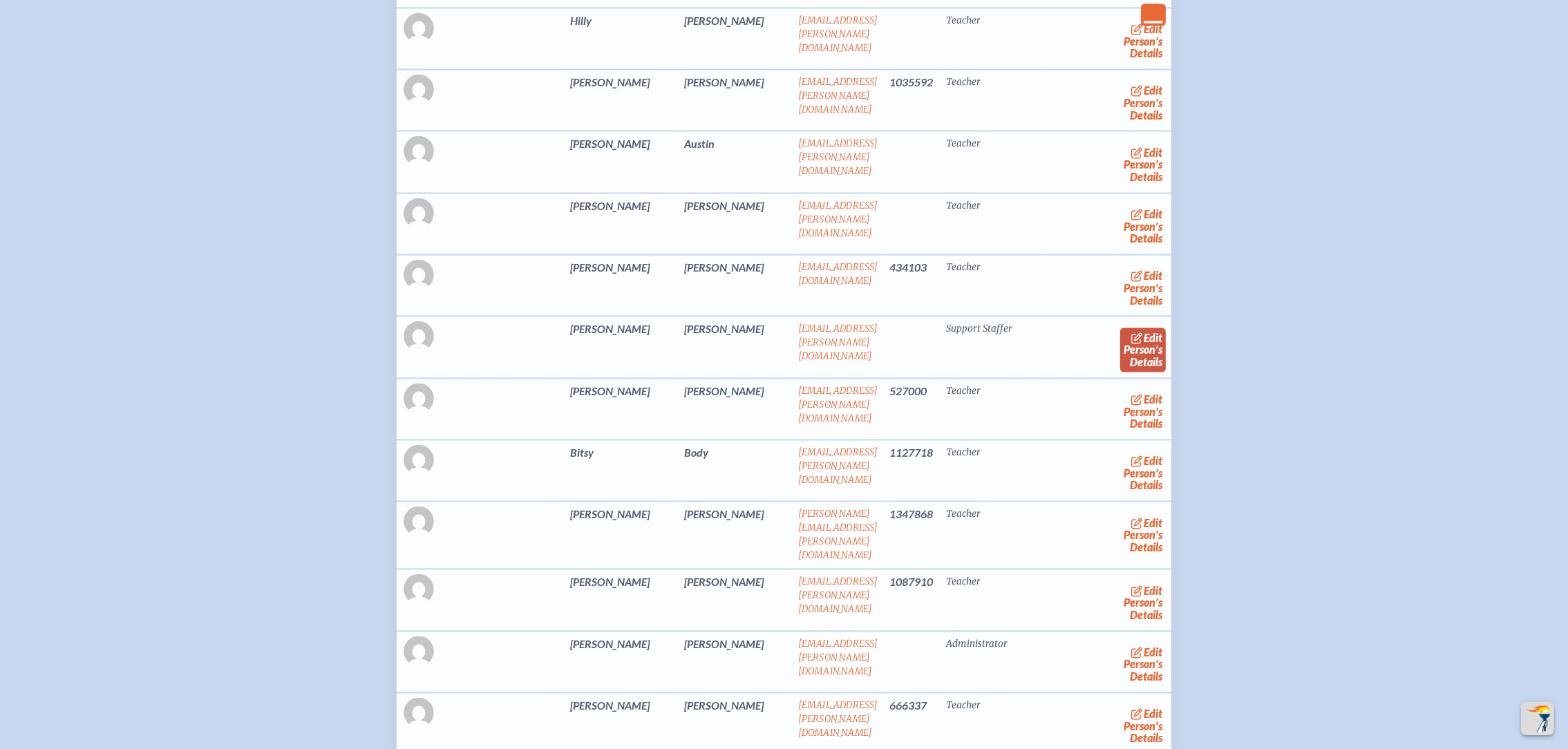
click at [1120, 371] on link "edit Person’s Details" at bounding box center [1143, 349] width 47 height 44
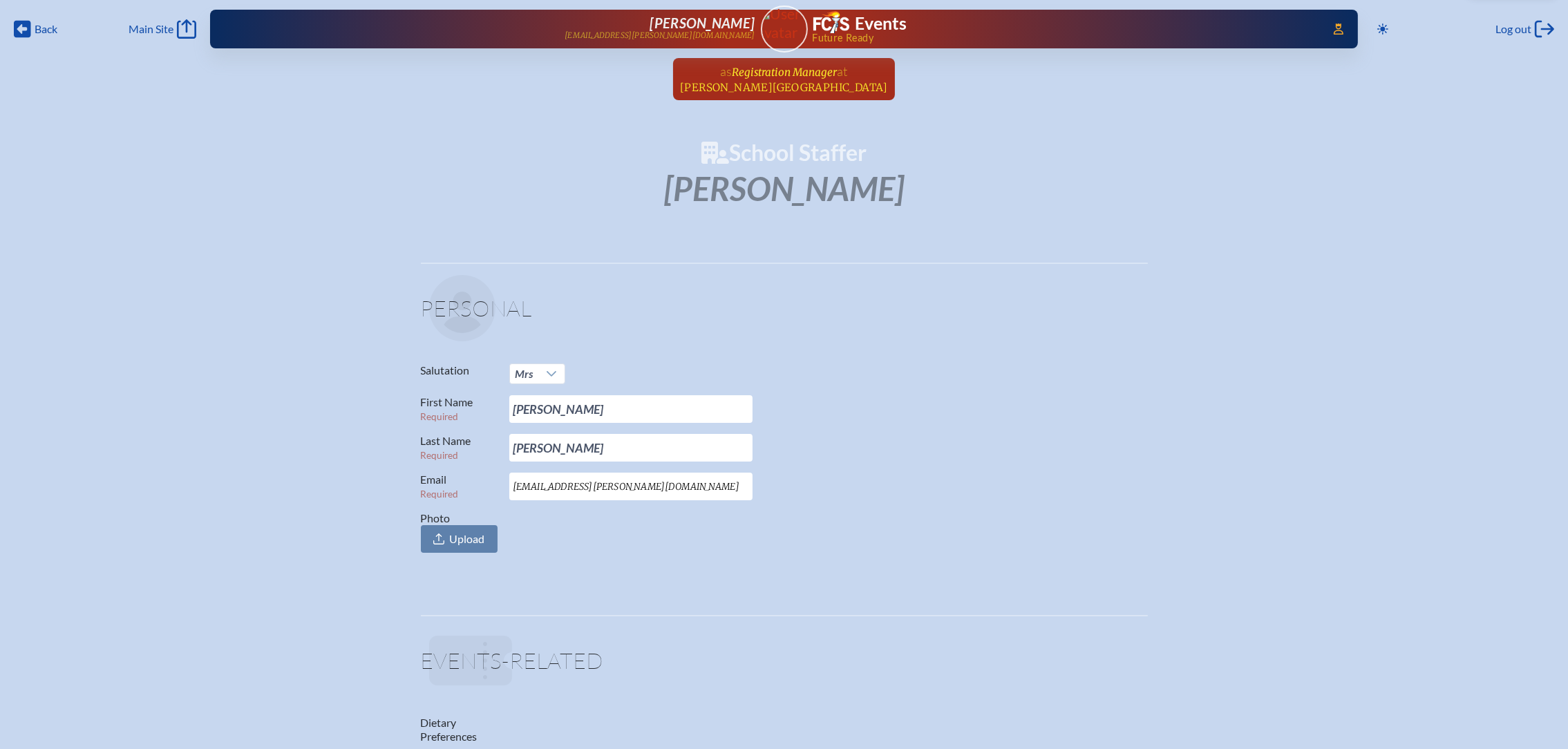
click at [773, 74] on span "Registration Manager" at bounding box center [785, 73] width 105 height 14
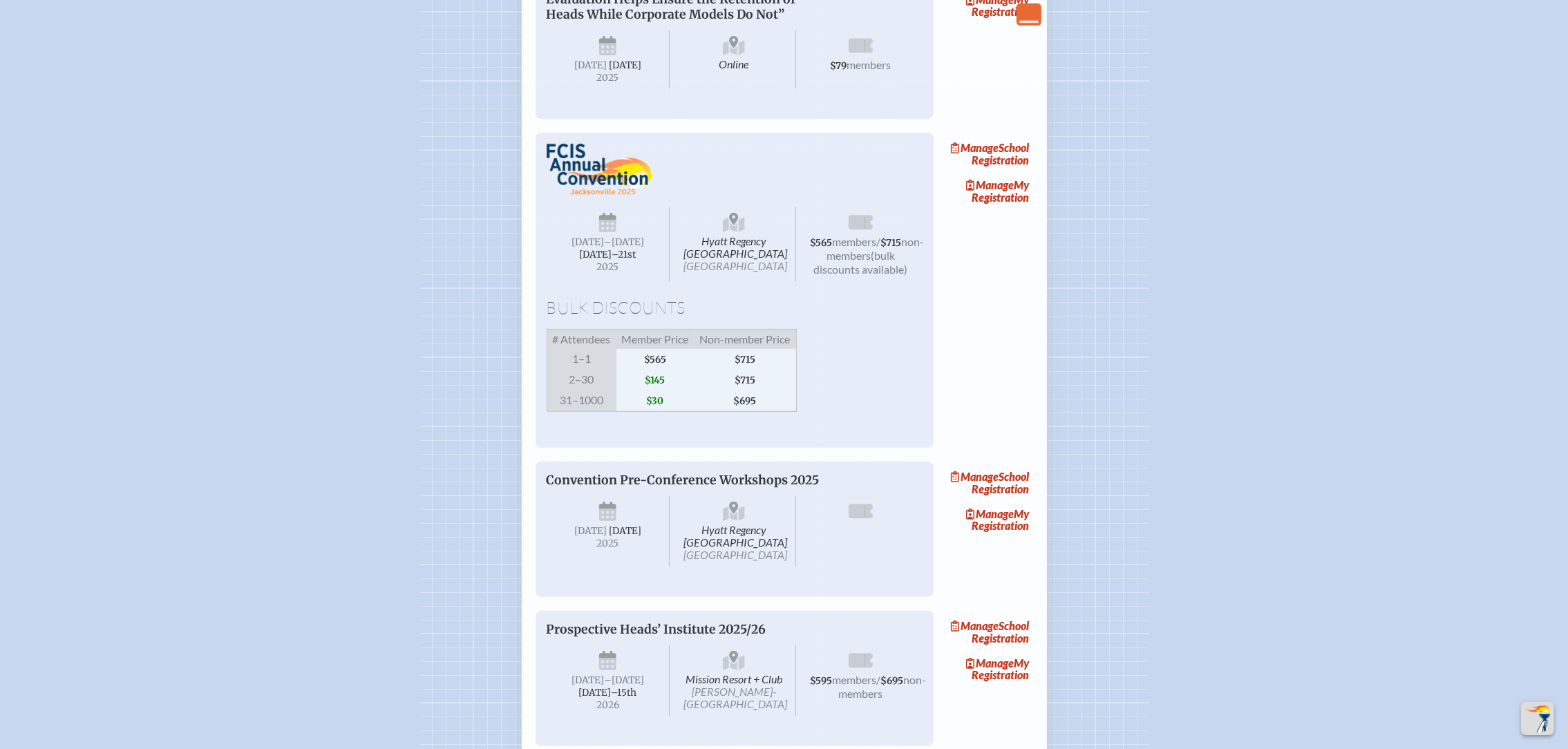
scroll to position [829, 0]
click at [1009, 169] on link "Manage School Registration" at bounding box center [988, 152] width 88 height 32
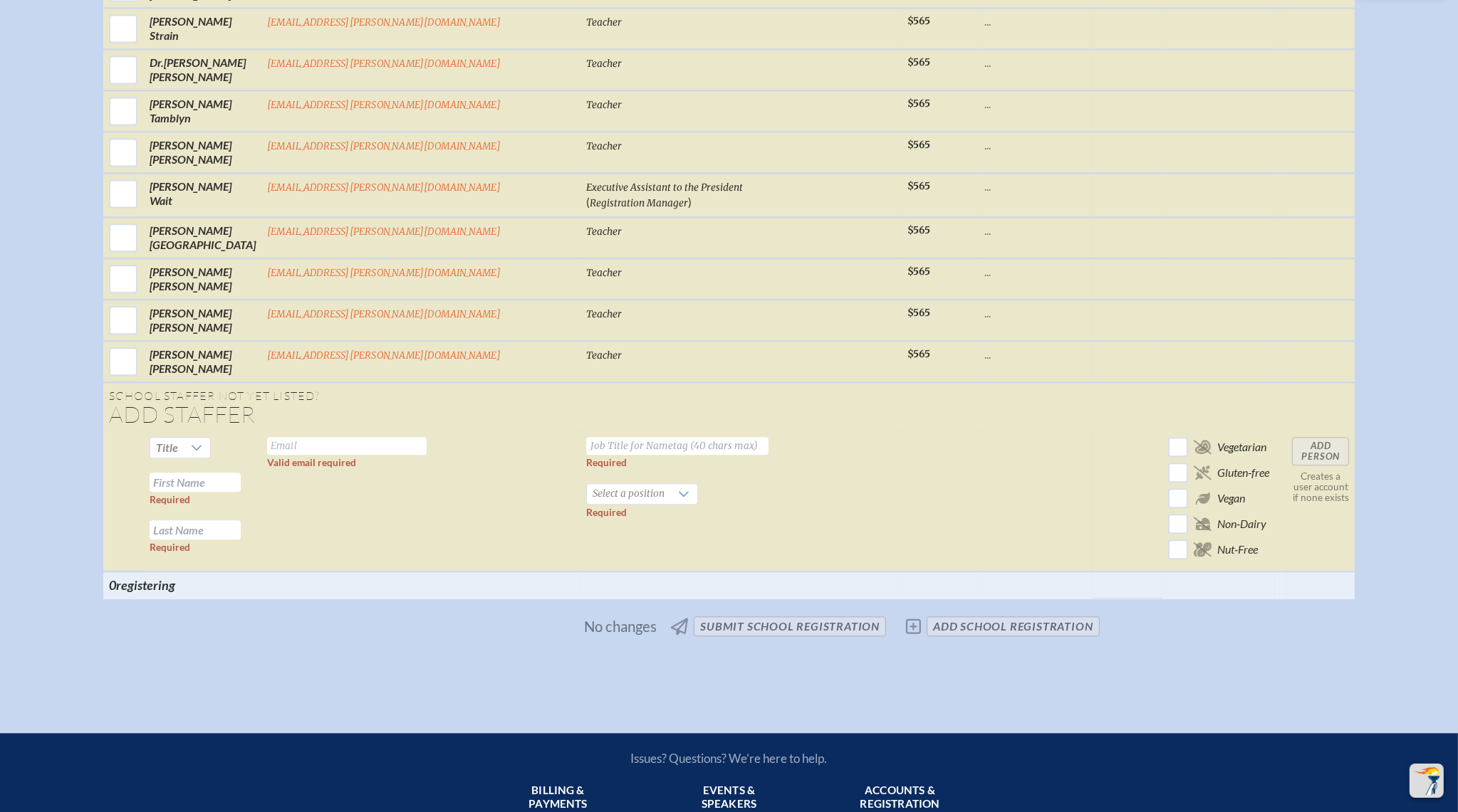
scroll to position [4342, 0]
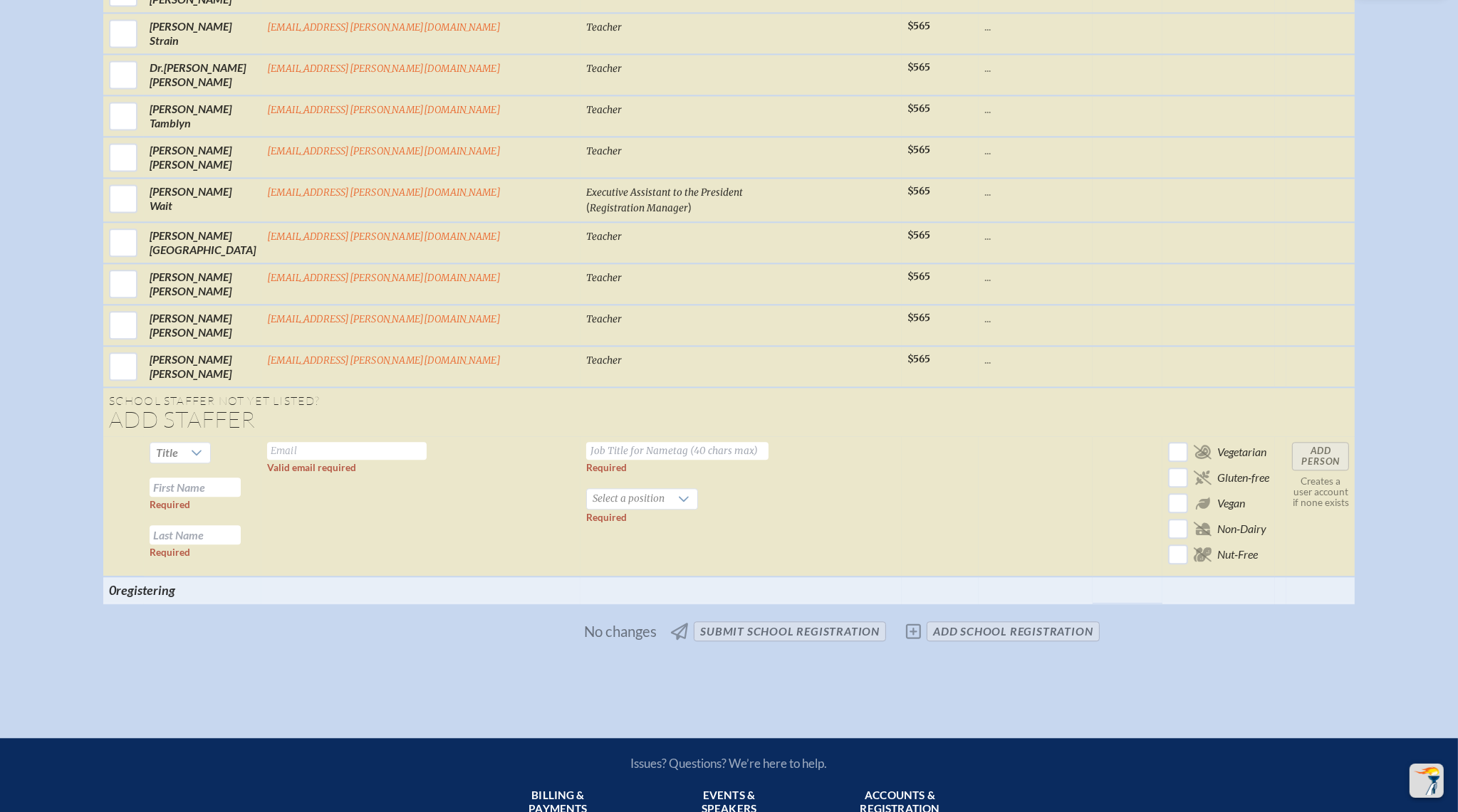
drag, startPoint x: 810, startPoint y: 382, endPoint x: 793, endPoint y: 387, distance: 17.3
click at [901, 436] on td at bounding box center [939, 506] width 77 height 140
click at [599, 442] on input "text" at bounding box center [677, 451] width 182 height 18
paste input "baumanp@bolles.org"
type input "baumanp@bolles.org"
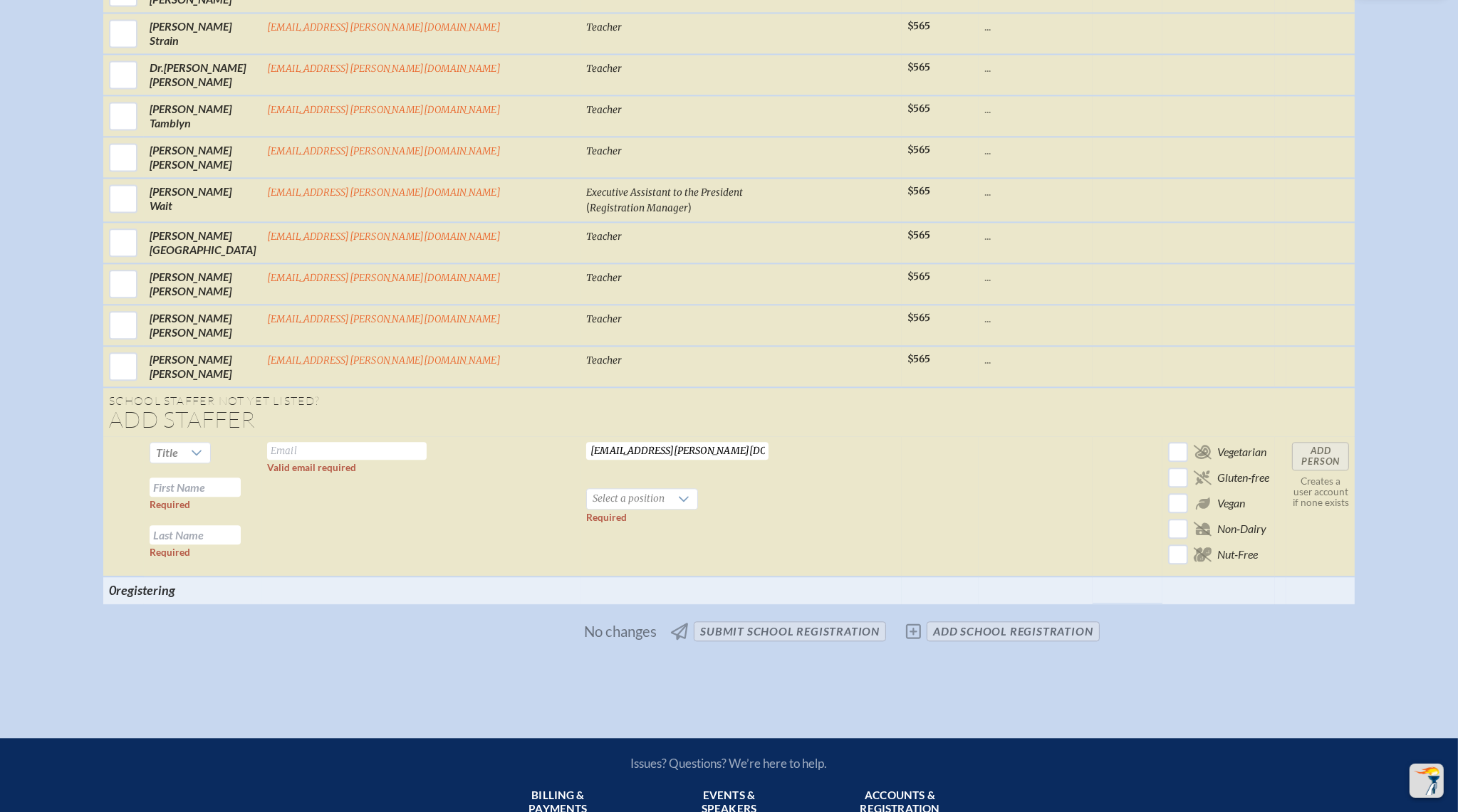
click at [427, 442] on input "text" at bounding box center [346, 451] width 159 height 18
paste input "baumanp@bolles.org"
type input "baumanp@bolles.org"
drag, startPoint x: 689, startPoint y: 376, endPoint x: 497, endPoint y: 359, distance: 193.0
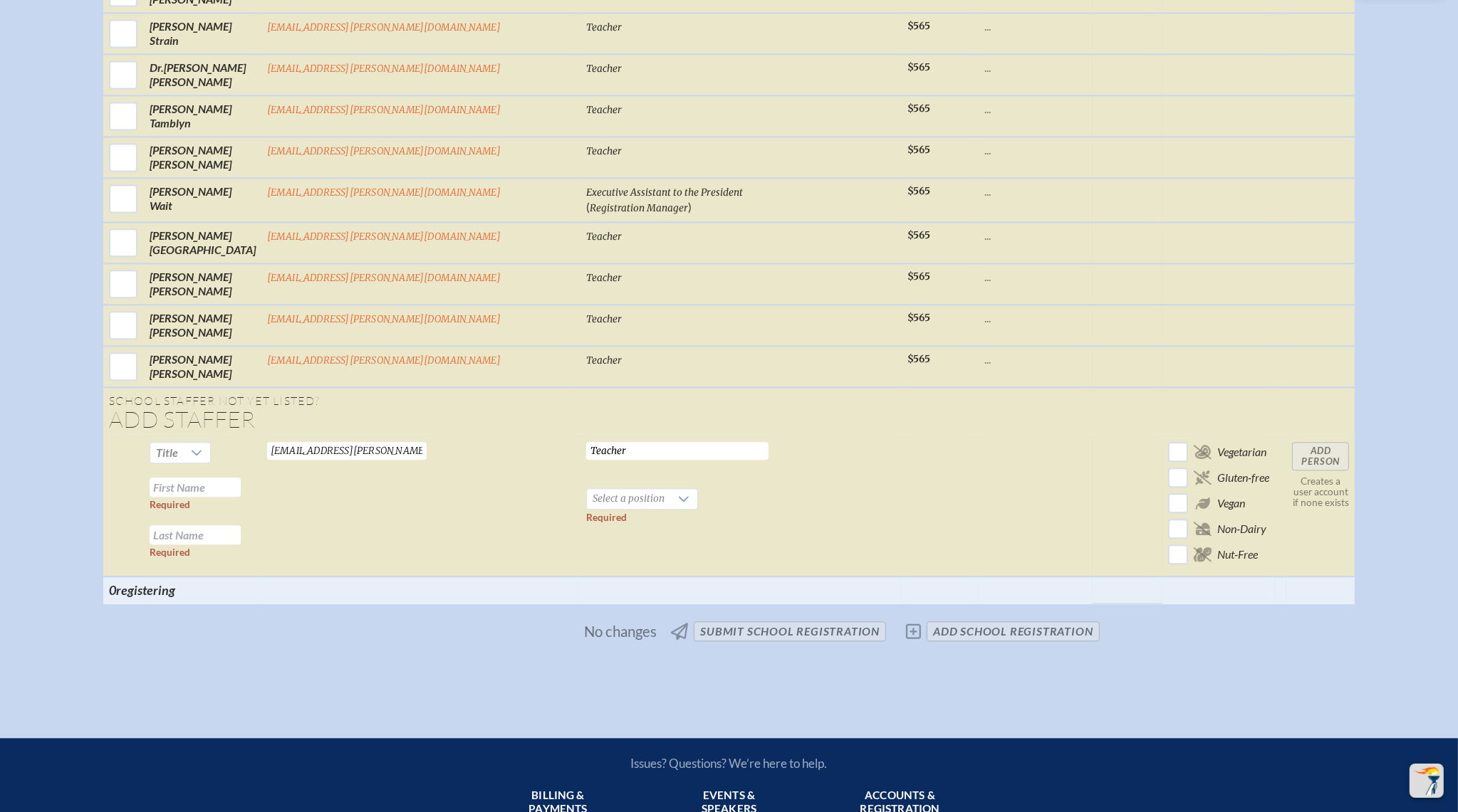
type input "Teacher"
click at [731, 451] on td "Teacher Required Select a position Required" at bounding box center [740, 506] width 321 height 140
click at [241, 478] on input "text" at bounding box center [195, 487] width 91 height 19
paste input "Pauline Bauman"
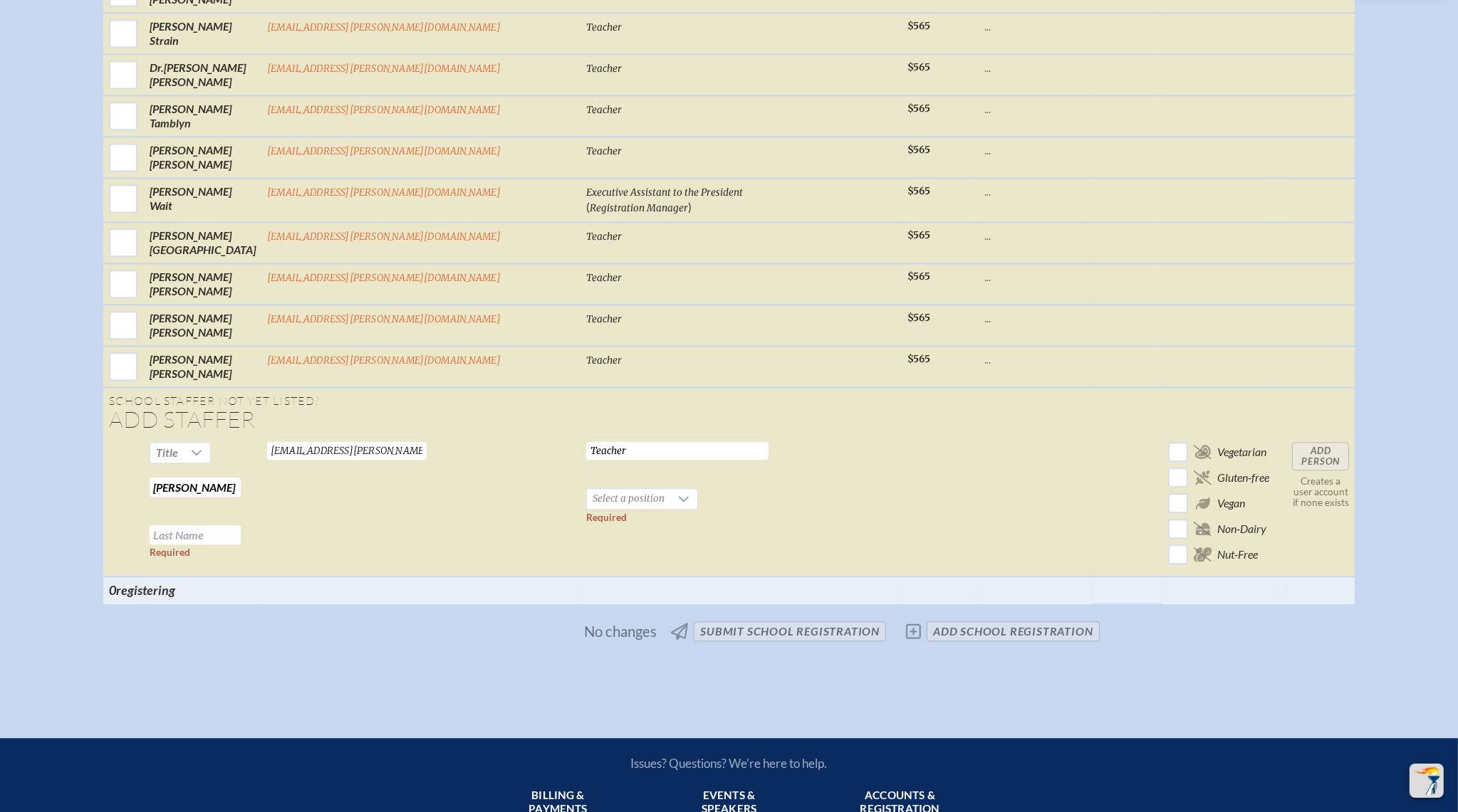
drag, startPoint x: 332, startPoint y: 414, endPoint x: 434, endPoint y: 412, distance: 102.6
click at [434, 436] on tr "Title Pauline Bauman Required Required baumanp@bolles.org Valid email required …" at bounding box center [729, 506] width 1252 height 140
type input "Pauline"
paste input "Bauman"
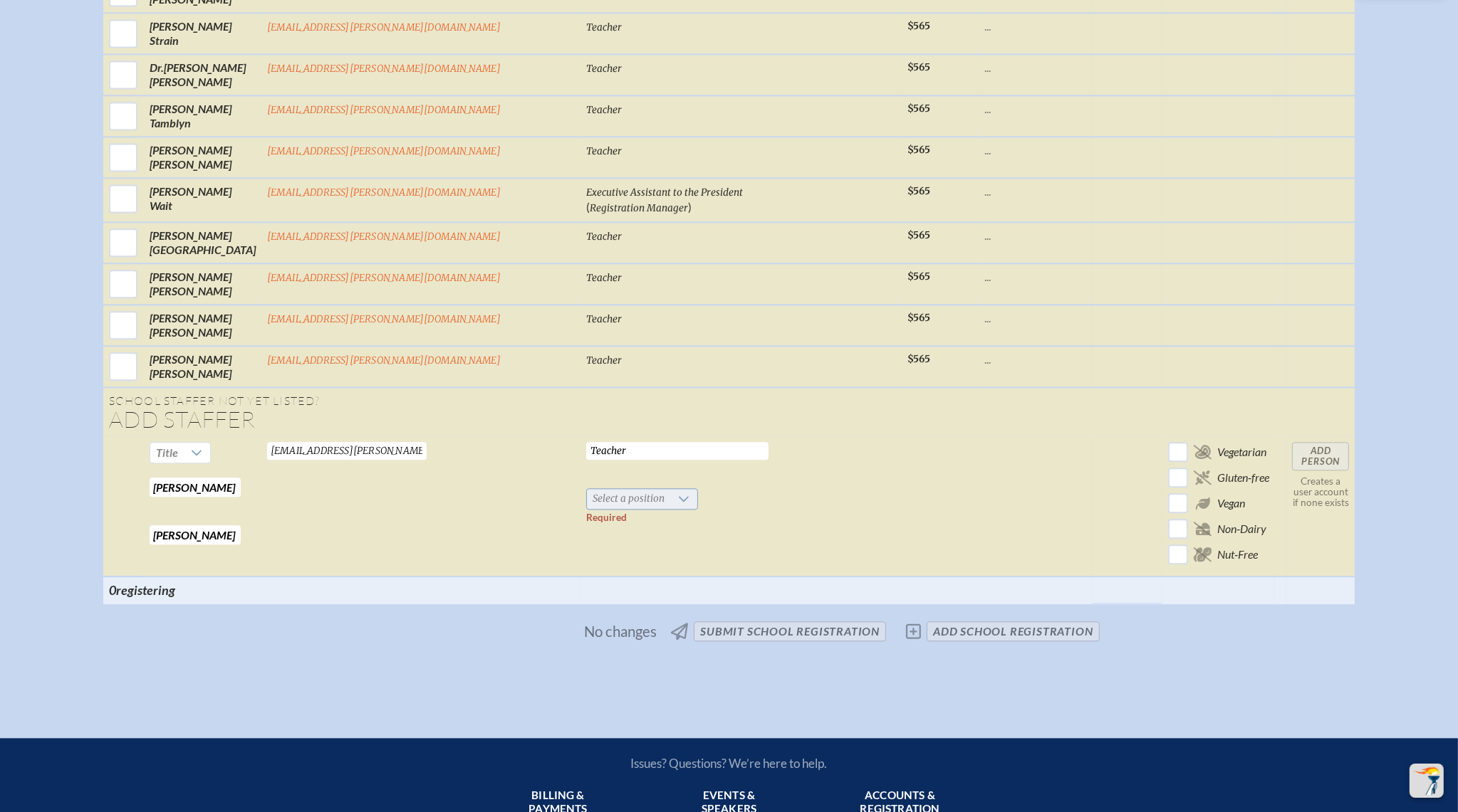
type input "Bauman"
click at [622, 489] on span "Select a position" at bounding box center [628, 499] width 83 height 20
click at [624, 529] on li "Teacher" at bounding box center [620, 533] width 110 height 20
click at [1292, 442] on input "Add Person" at bounding box center [1320, 456] width 57 height 28
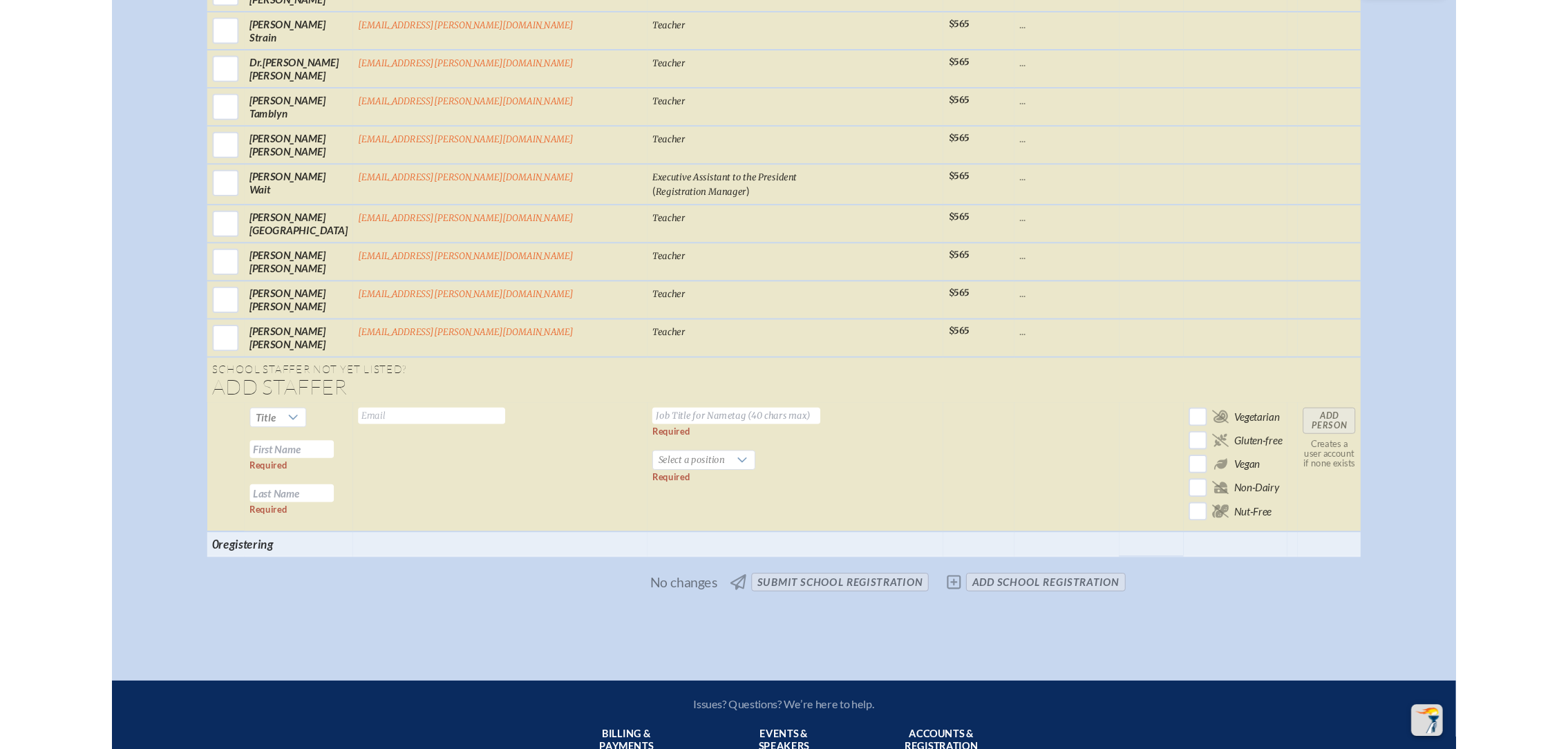
scroll to position [4214, 0]
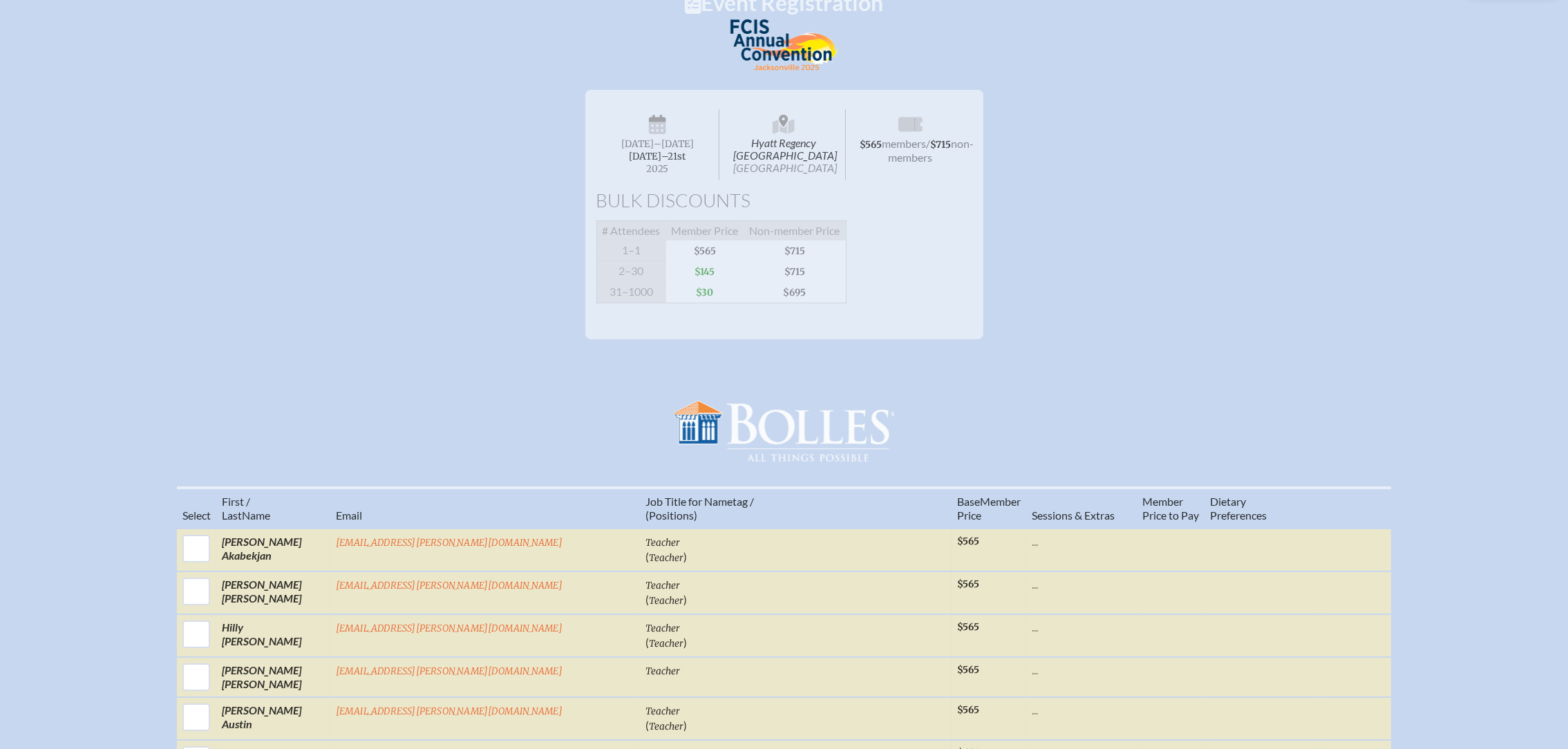
scroll to position [0, 0]
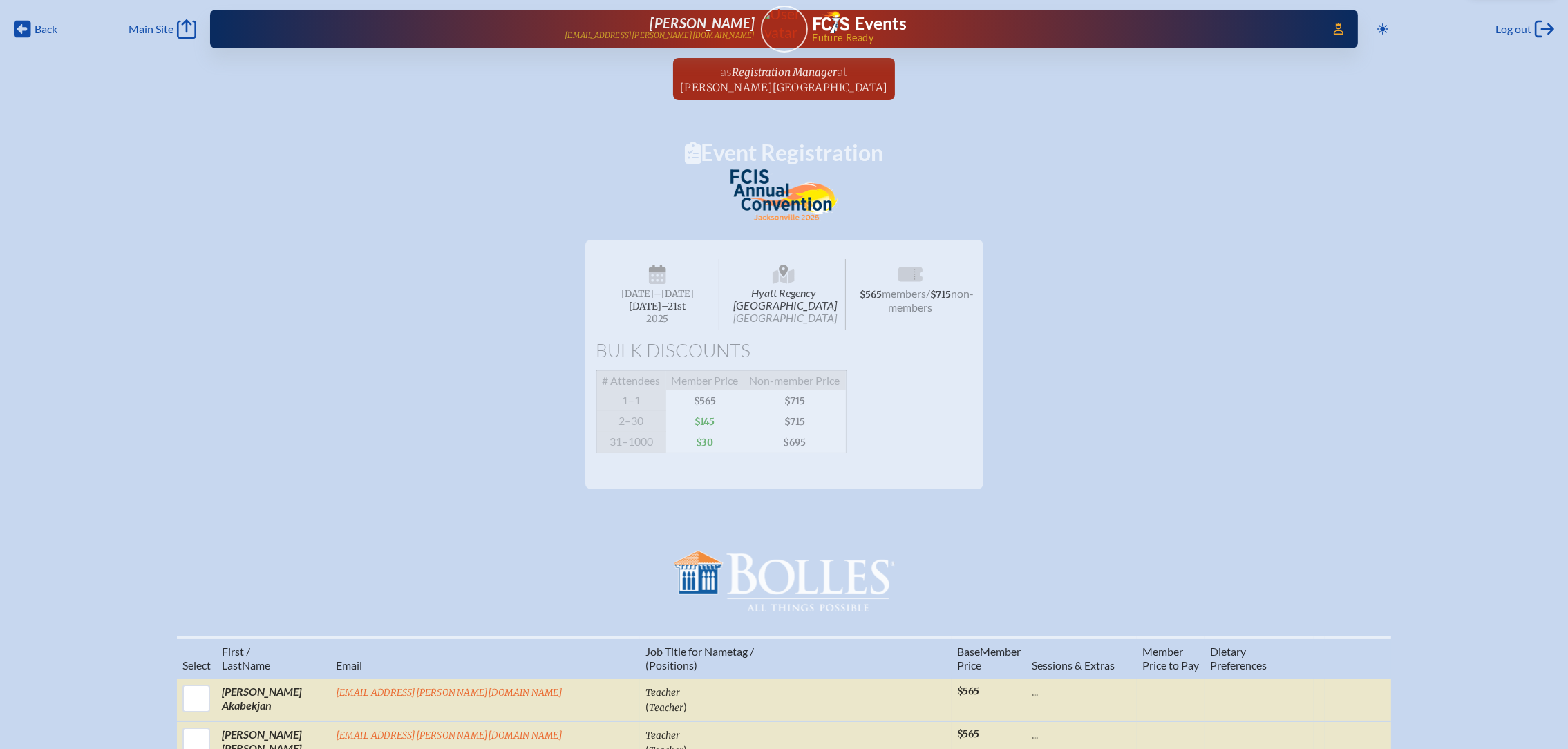
drag, startPoint x: 778, startPoint y: 87, endPoint x: 1218, endPoint y: 414, distance: 548.2
click at [778, 87] on span "Bolles School" at bounding box center [784, 87] width 208 height 14
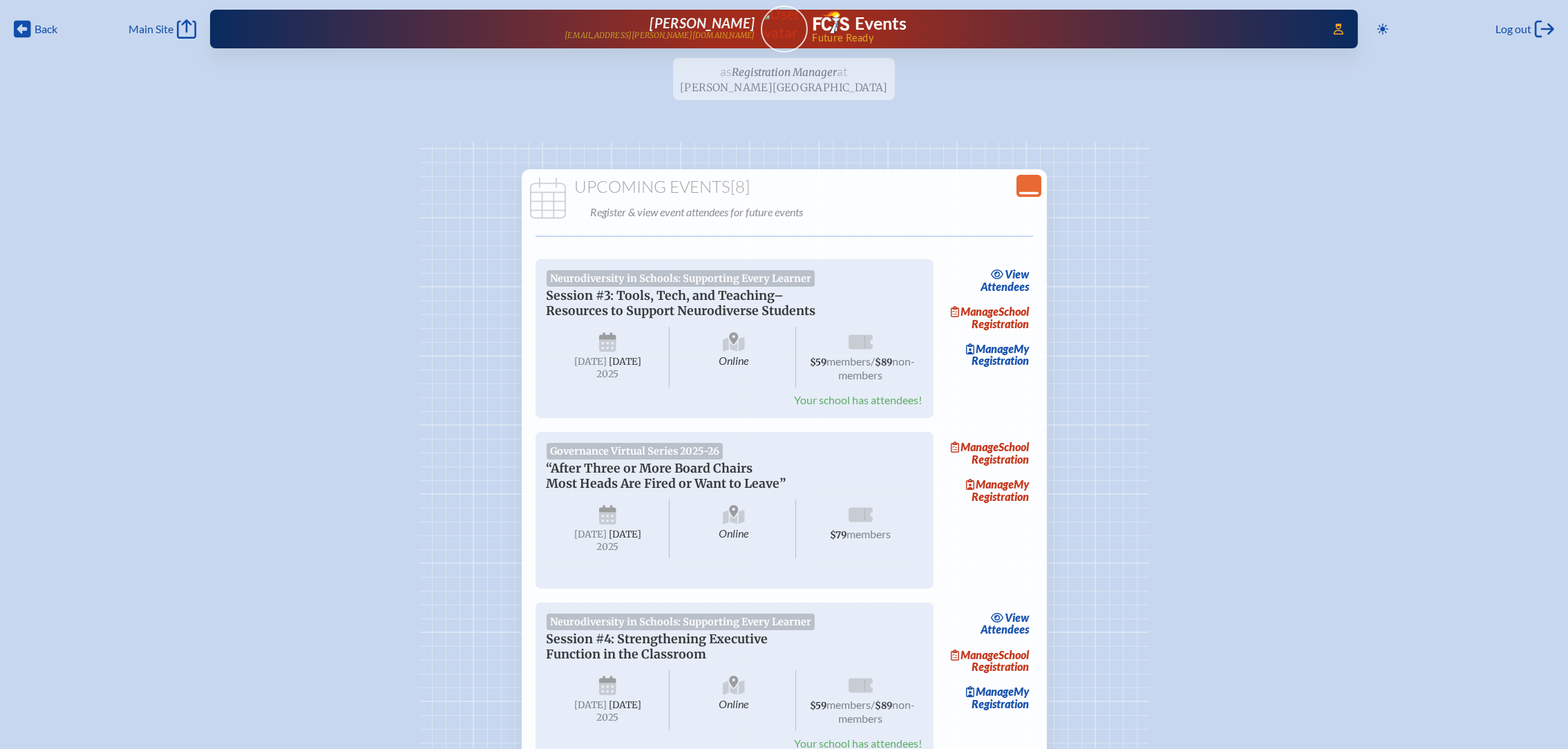
click at [1026, 192] on icon at bounding box center [1029, 193] width 19 height 3
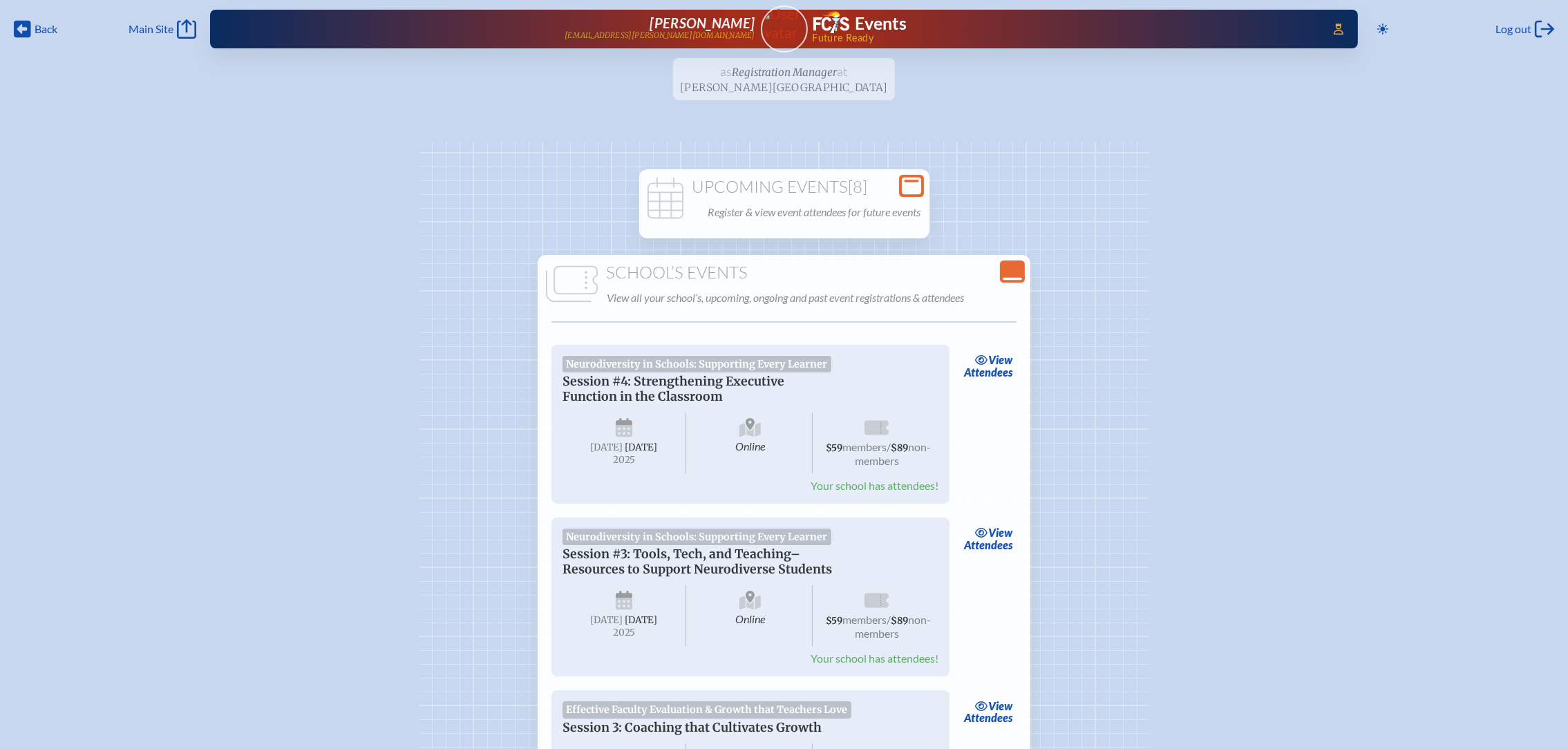
click at [1000, 264] on div "Close Console" at bounding box center [1012, 271] width 25 height 22
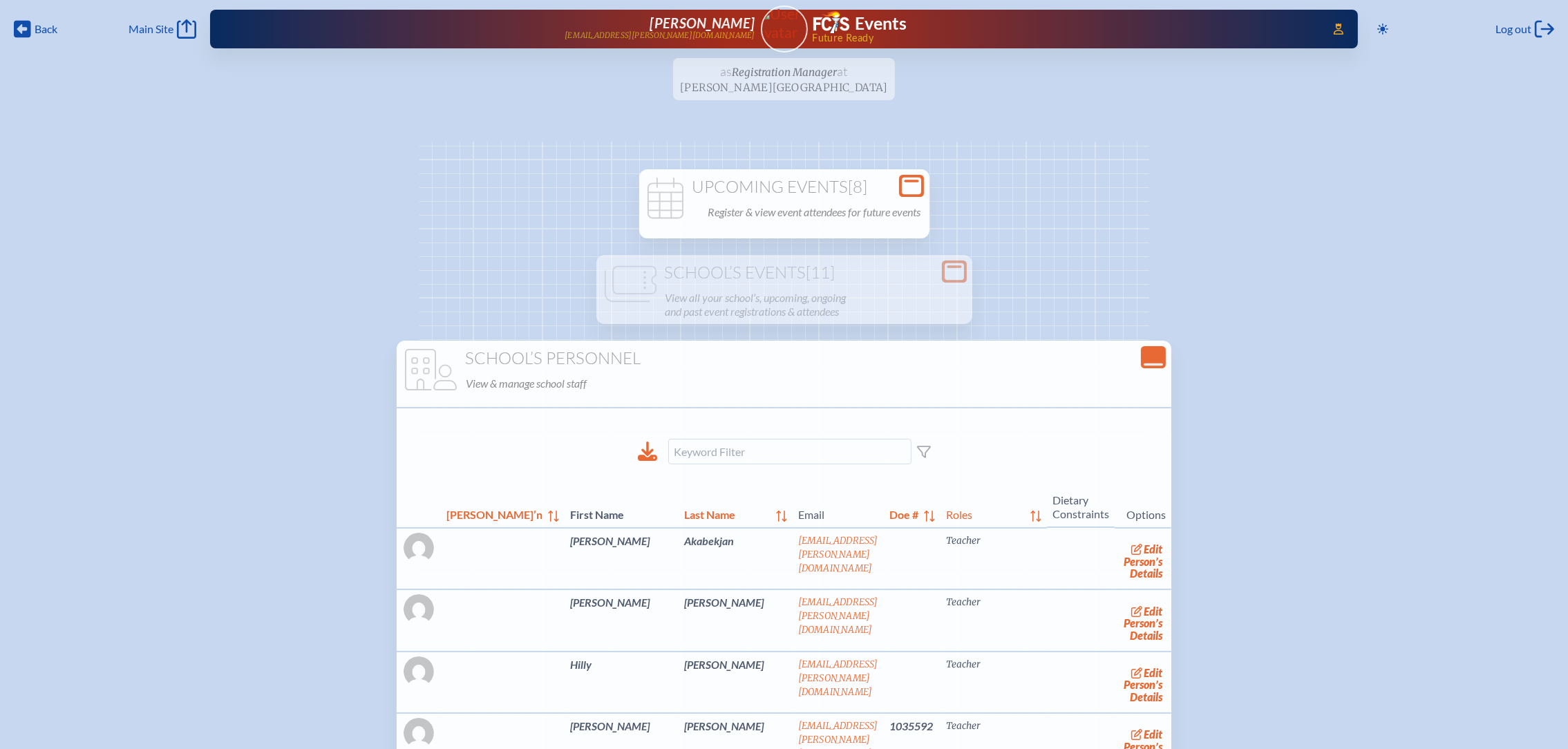
click at [909, 203] on p "Register & view event attendees for future events" at bounding box center [814, 212] width 212 height 19
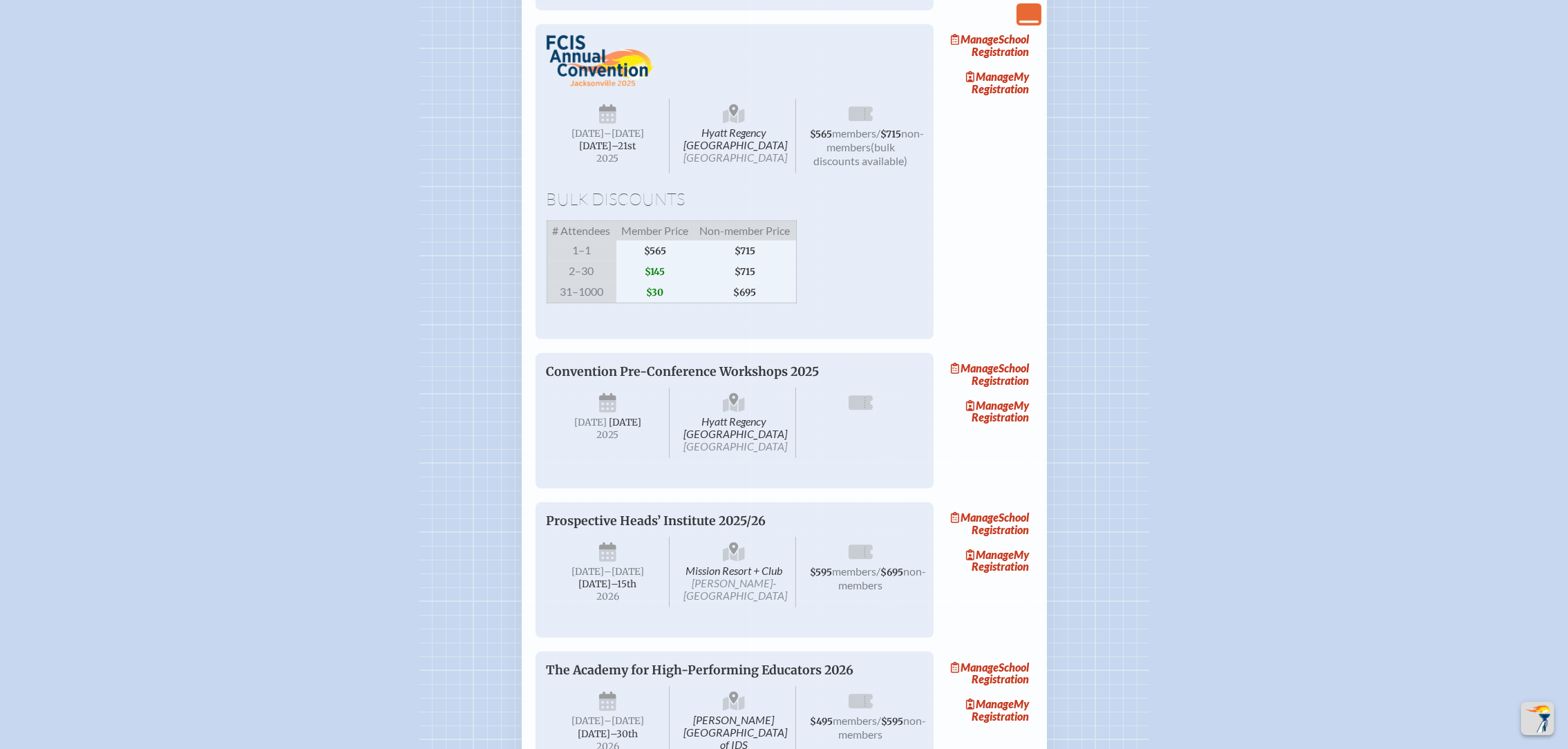
scroll to position [932, 0]
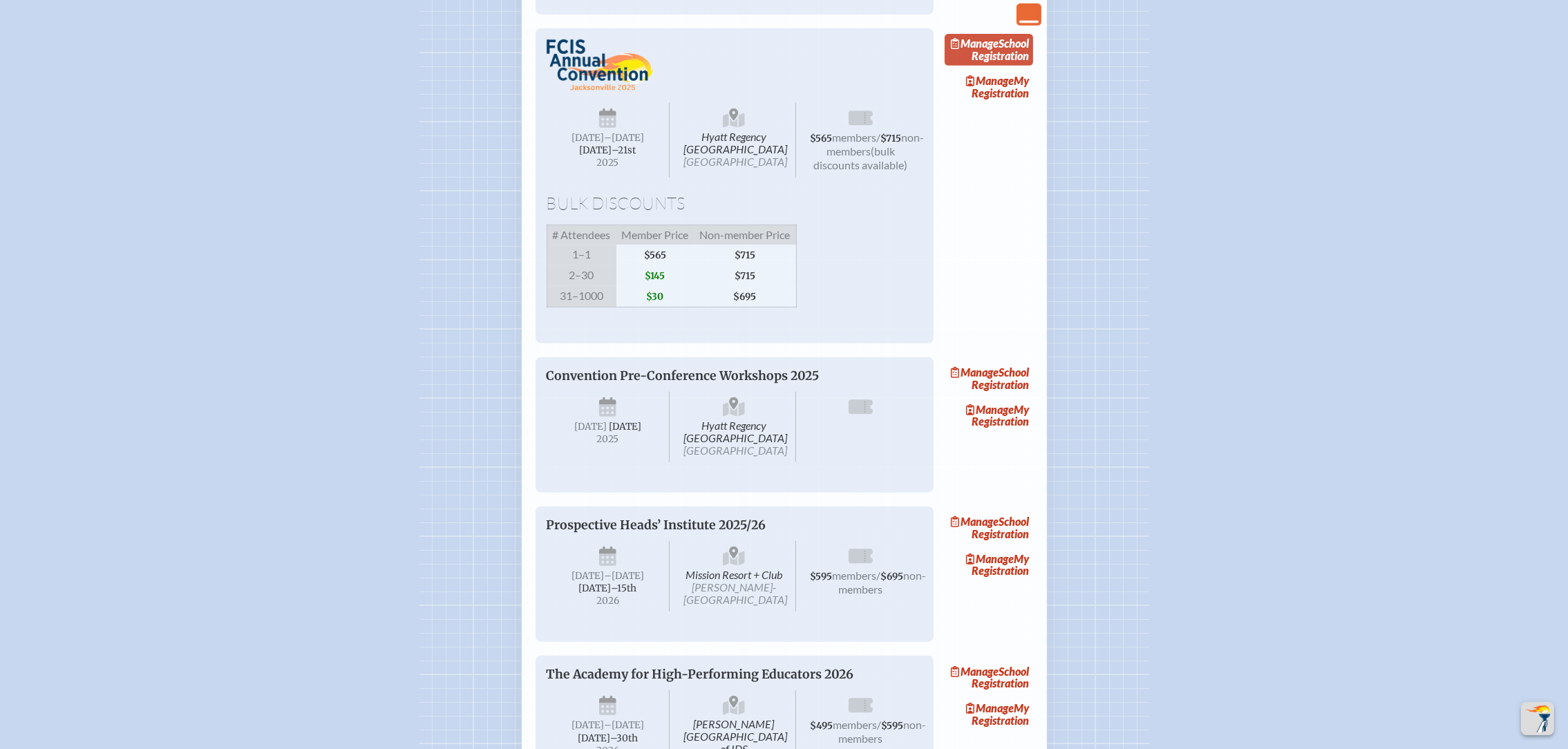
click at [1017, 66] on link "Manage School Registration" at bounding box center [988, 49] width 88 height 32
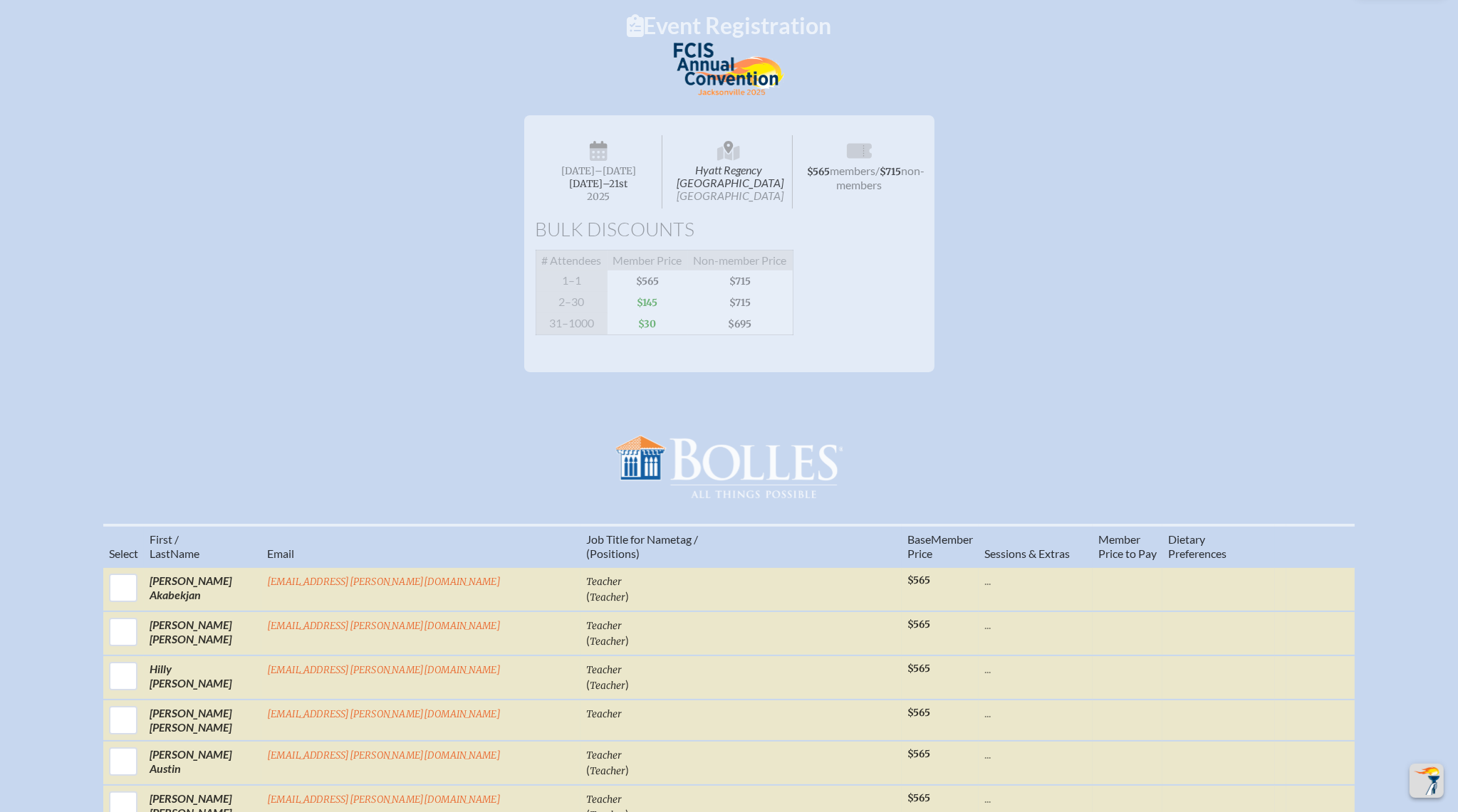
scroll to position [320, 0]
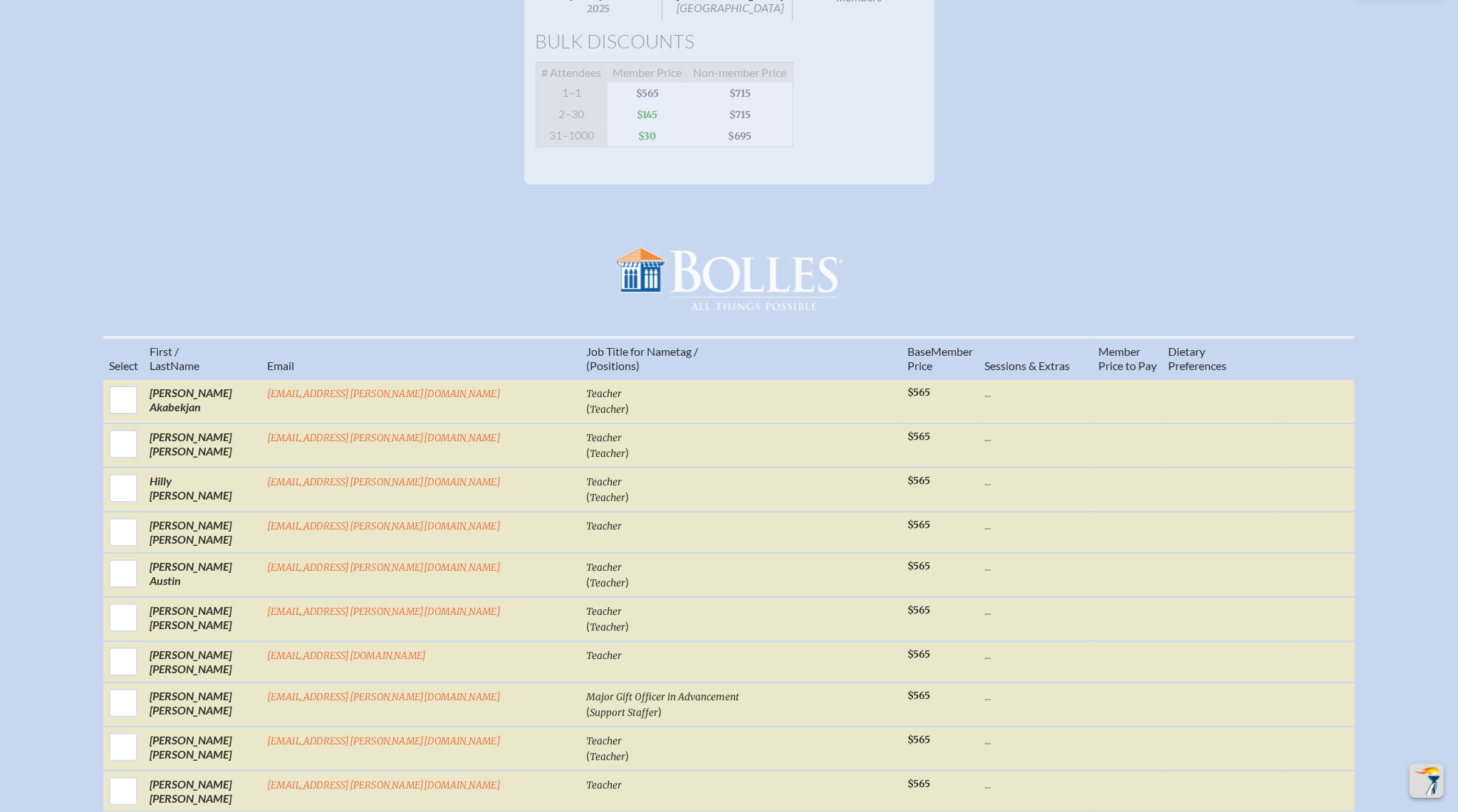
click at [1063, 268] on div "Bolles School" at bounding box center [729, 275] width 1458 height 69
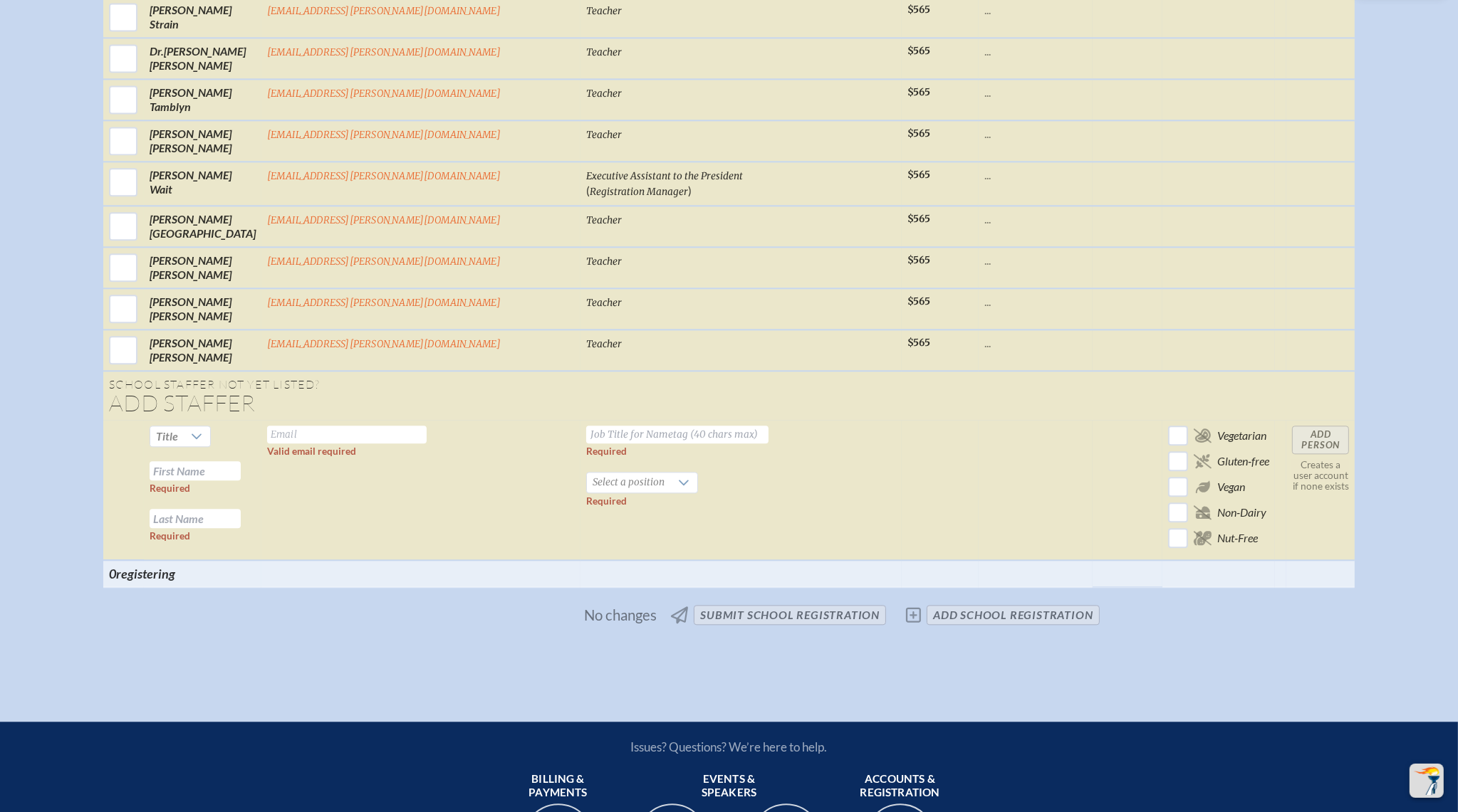
scroll to position [4384, 0]
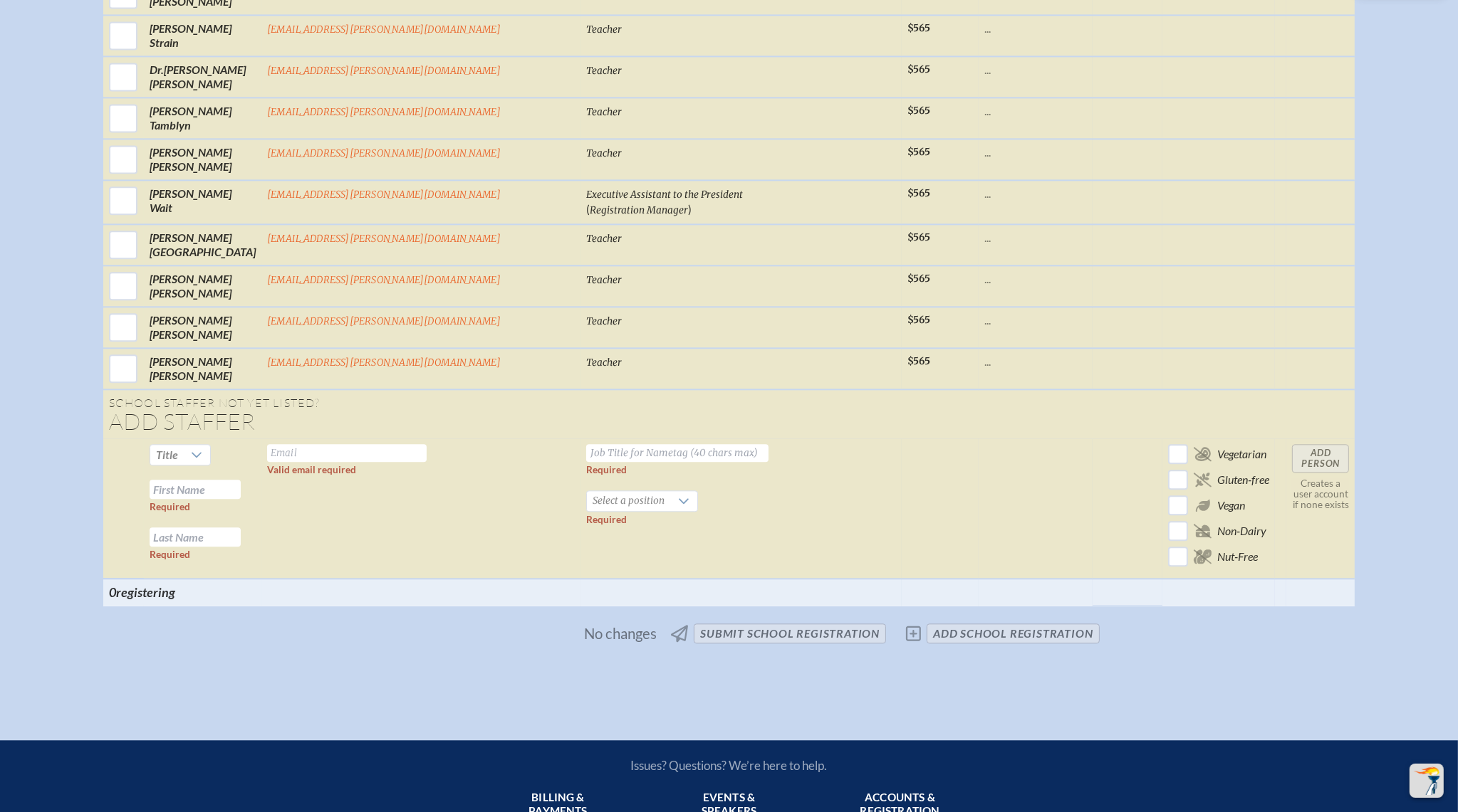
click at [427, 444] on input "text" at bounding box center [346, 453] width 159 height 18
paste input "berardij@bolles.org"
type input "berardij@bolles.org"
click at [901, 464] on td at bounding box center [939, 509] width 77 height 140
click at [241, 480] on input "text" at bounding box center [195, 489] width 91 height 19
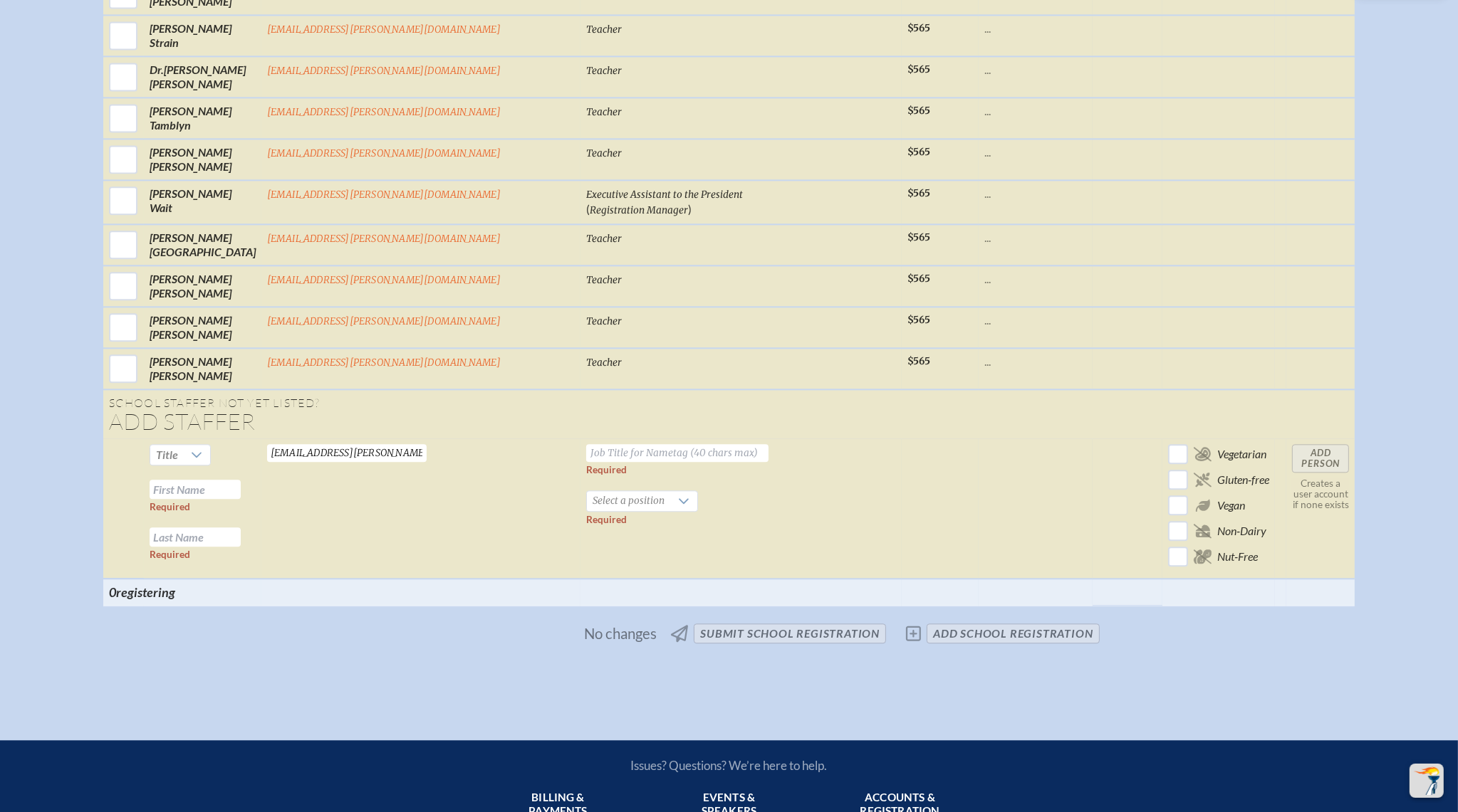
paste input "Johnna Berardi"
drag, startPoint x: 340, startPoint y: 414, endPoint x: 468, endPoint y: 423, distance: 127.7
click at [468, 439] on tr "Title Johnna Berardi Required Required berardij@bolles.org Valid email required…" at bounding box center [729, 509] width 1252 height 140
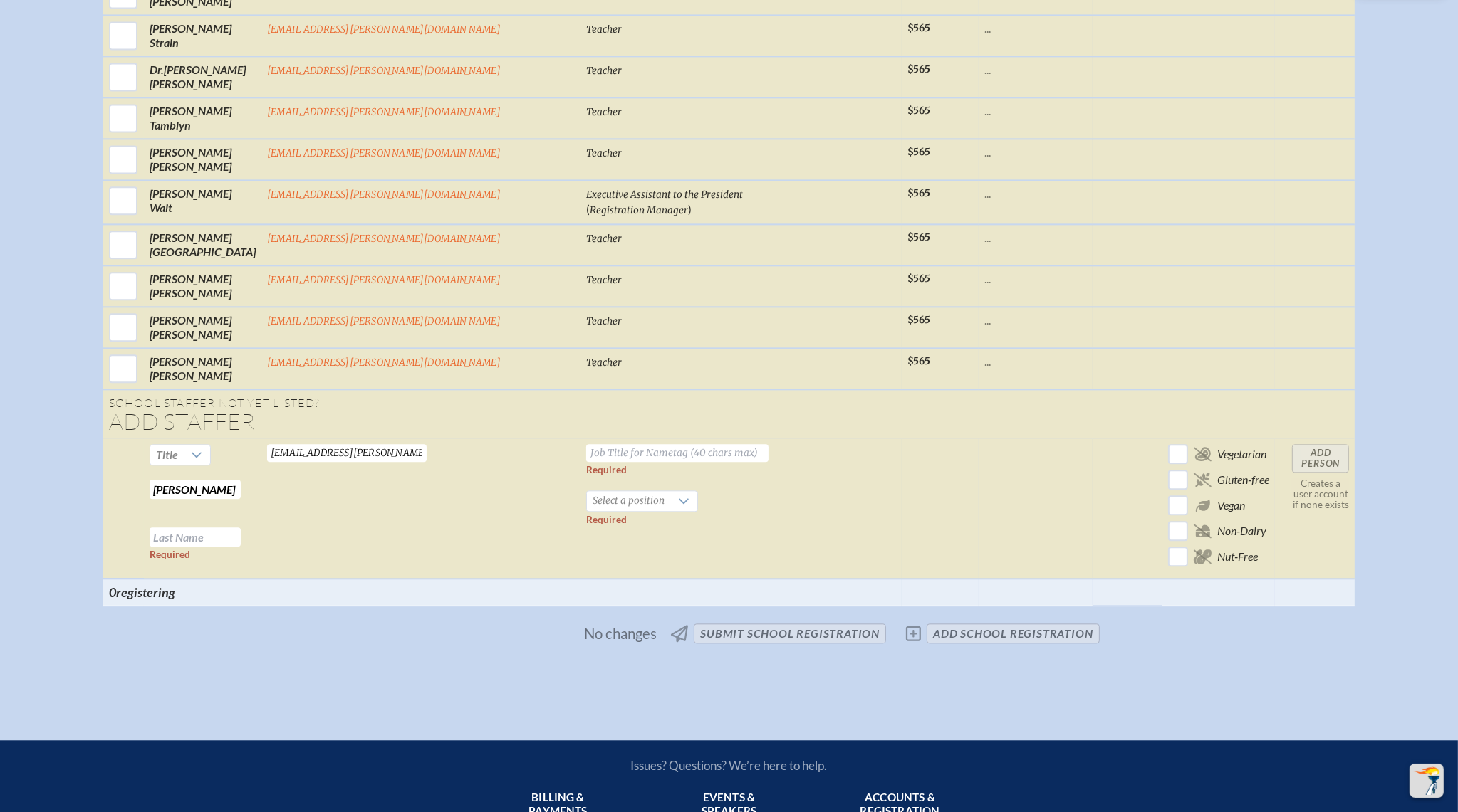
type input "Johnna"
paste input "Berardi"
type input "Berardi"
click at [592, 491] on span "Select a position" at bounding box center [628, 501] width 83 height 20
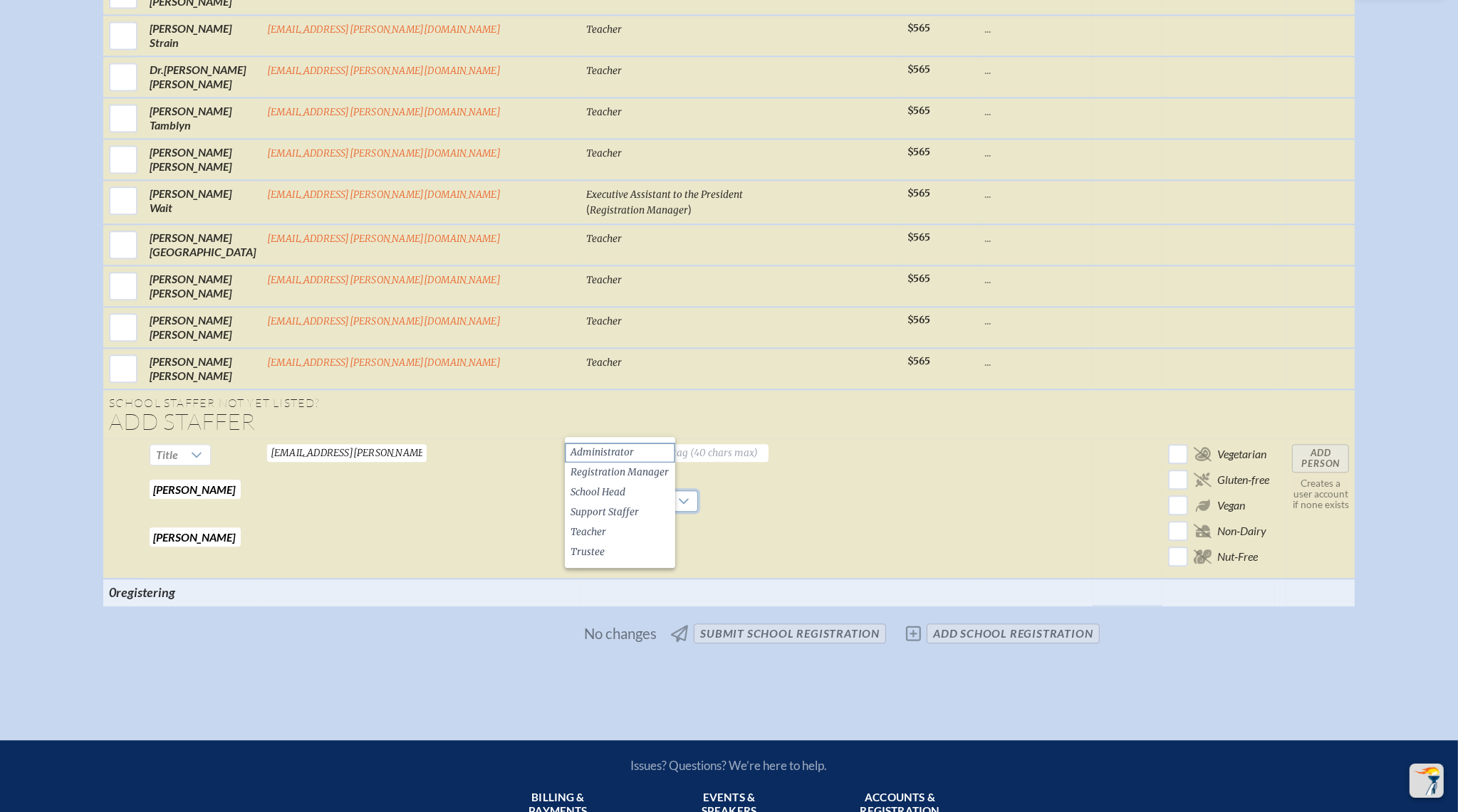
drag, startPoint x: 610, startPoint y: 535, endPoint x: 614, endPoint y: 461, distance: 74.8
click at [610, 534] on li "Teacher" at bounding box center [620, 533] width 110 height 20
click at [622, 444] on input "text" at bounding box center [677, 453] width 182 height 18
type input "Teacher"
click at [1292, 444] on input "Add Person" at bounding box center [1320, 458] width 57 height 28
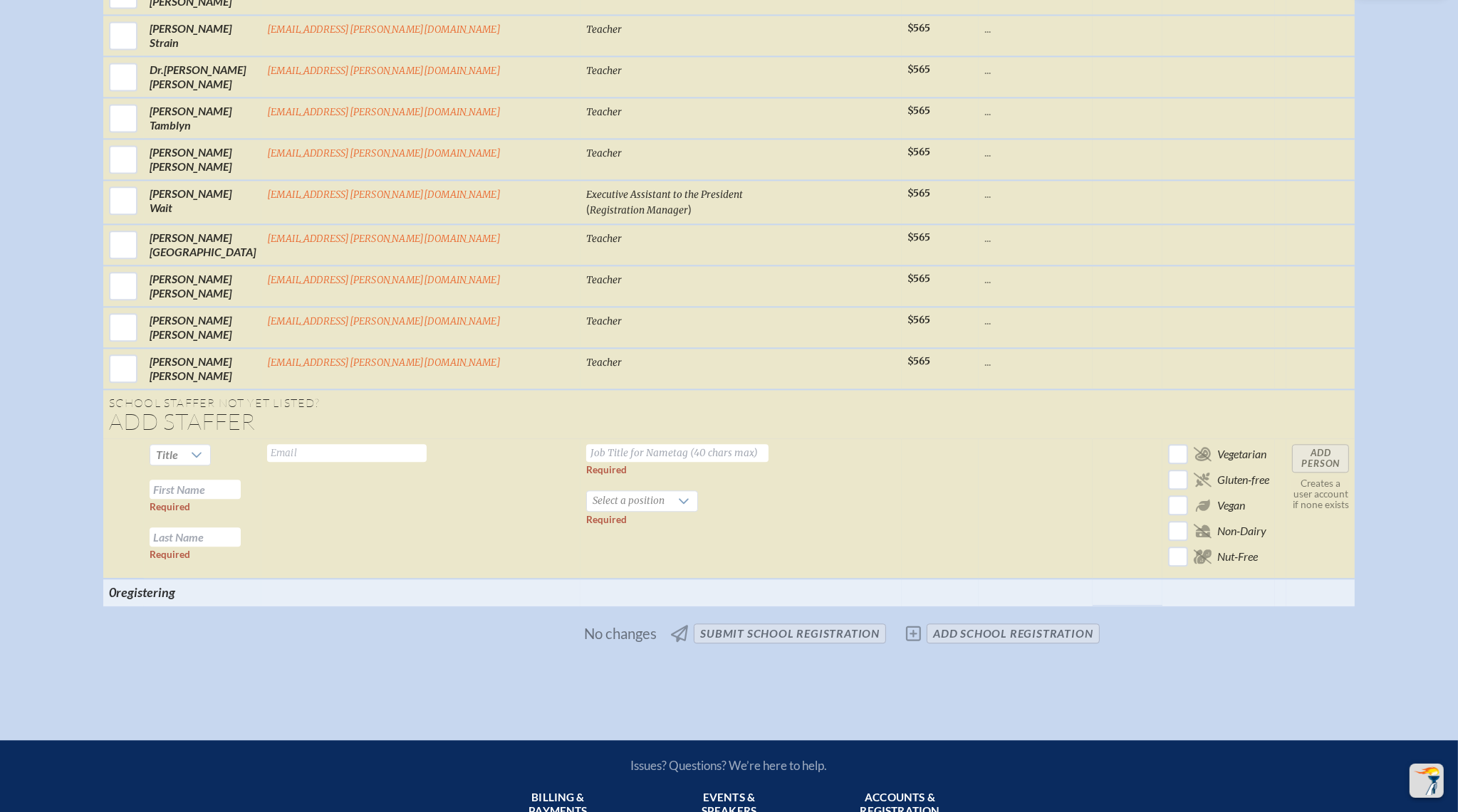
scroll to position [4385, 0]
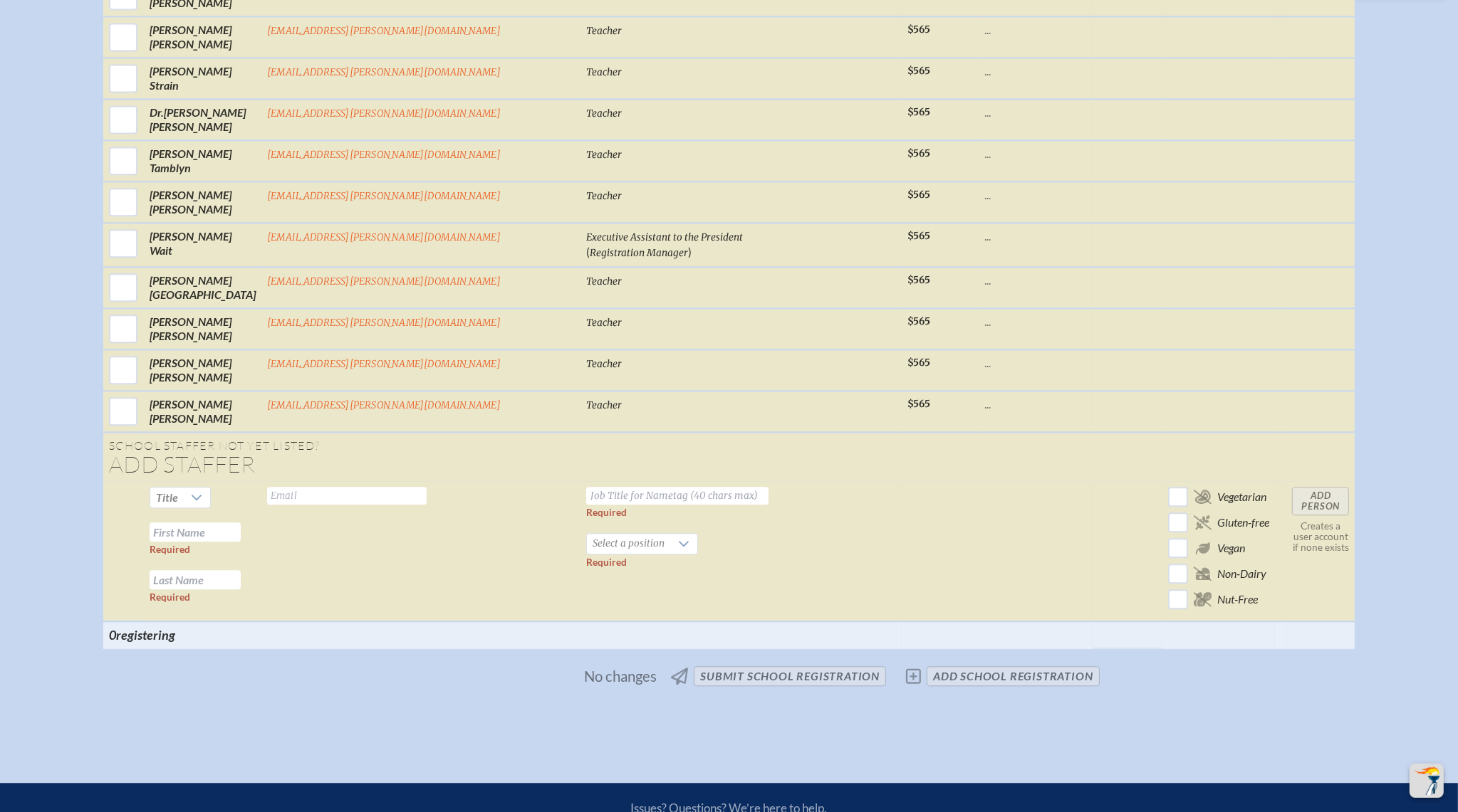
click at [901, 481] on td at bounding box center [939, 551] width 77 height 140
click at [427, 487] on input "text" at bounding box center [346, 496] width 159 height 18
paste input "bergm@bolles.org"
type input "bergm@bolles.org"
click at [749, 622] on th at bounding box center [740, 635] width 321 height 27
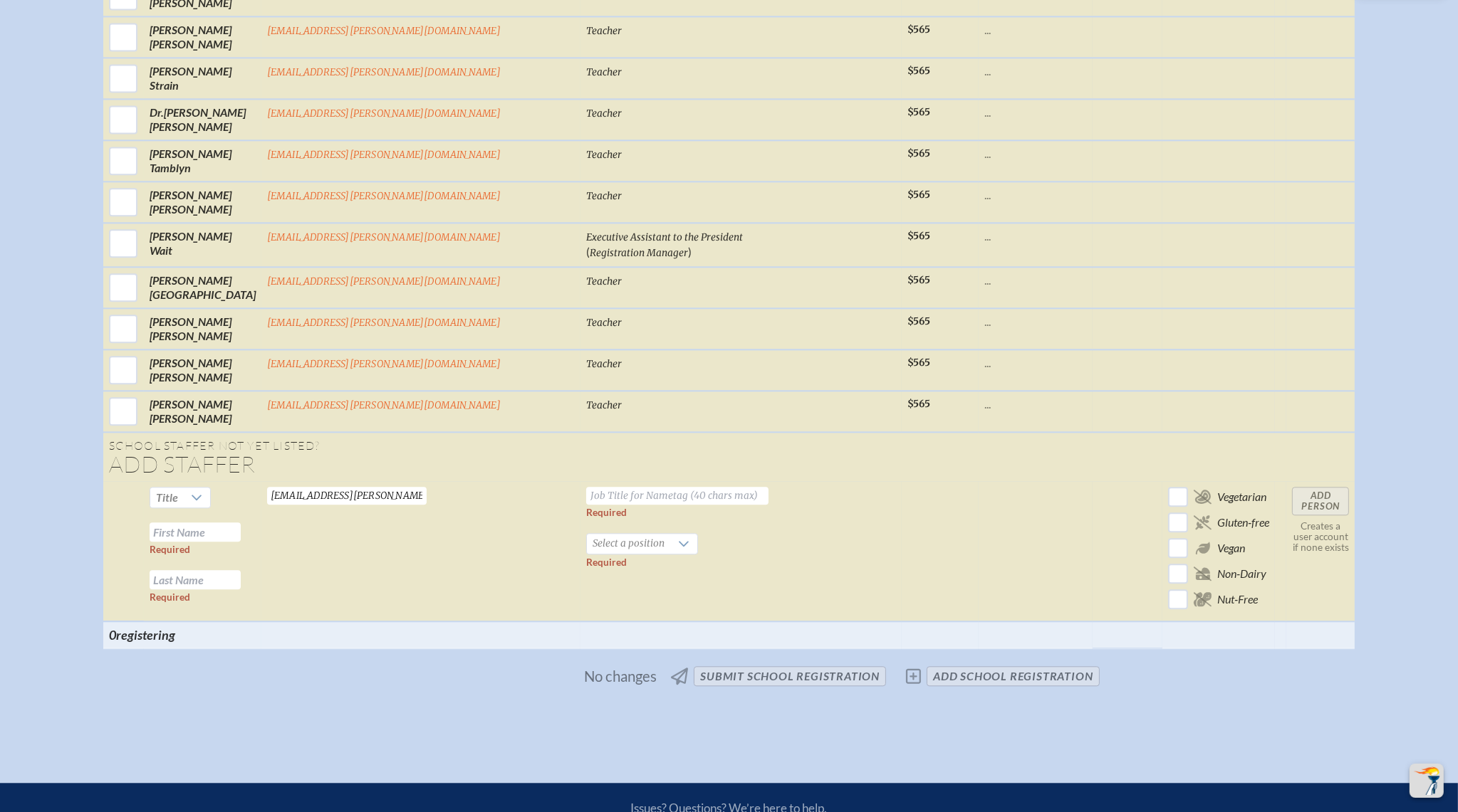
click at [241, 523] on input "text" at bounding box center [195, 532] width 91 height 19
paste input "Mary Caroline Berg"
drag, startPoint x: 354, startPoint y: 452, endPoint x: 412, endPoint y: 450, distance: 58.4
click at [412, 481] on tr "Title Mary Caroline Berg Required Required bergm@bolles.org Valid email require…" at bounding box center [729, 551] width 1252 height 140
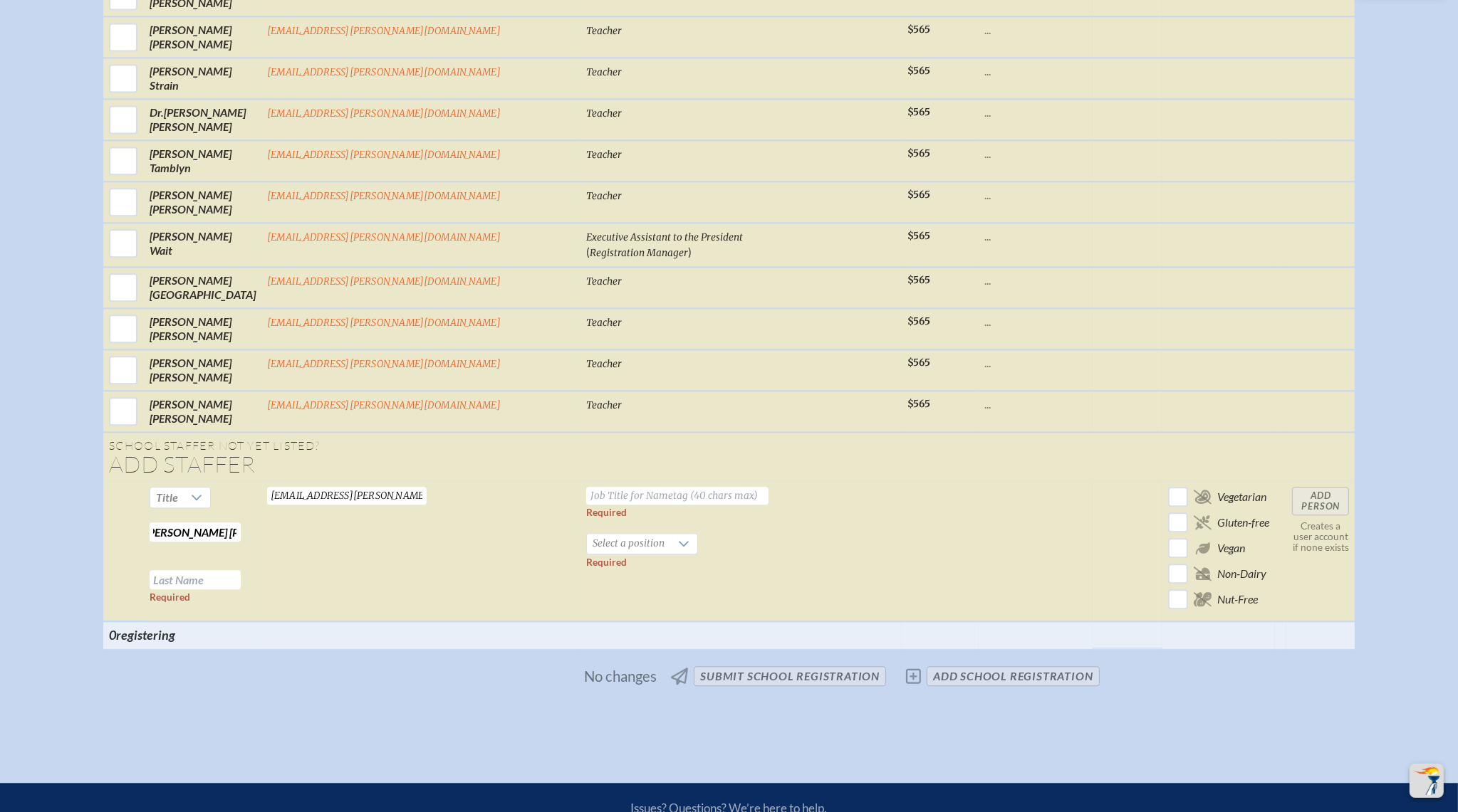
scroll to position [0, 0]
type input "Mary Caroline"
paste input "Berg"
type input "Berg"
click at [597, 534] on span "Select a position" at bounding box center [628, 544] width 83 height 20
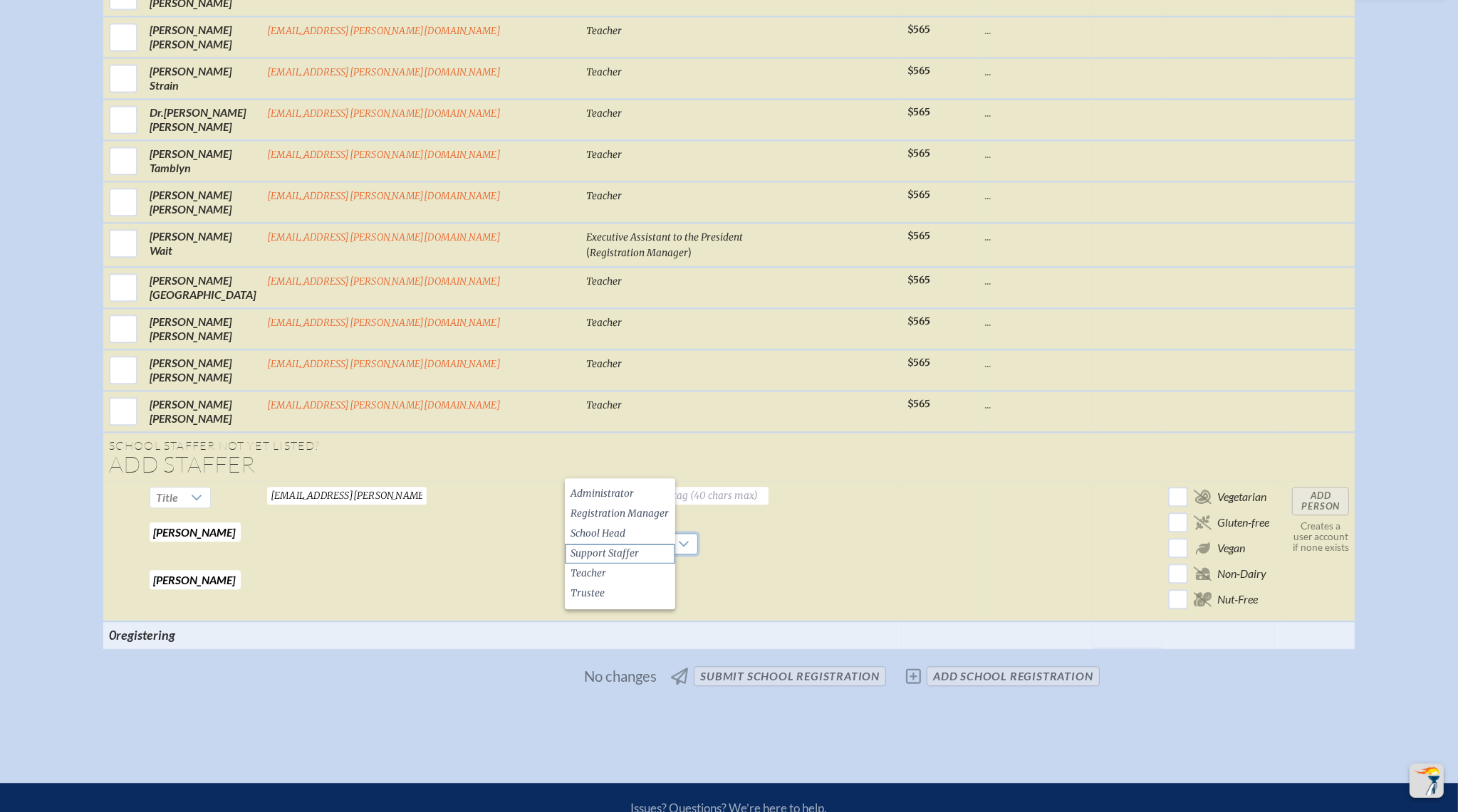
drag, startPoint x: 609, startPoint y: 576, endPoint x: 608, endPoint y: 544, distance: 32.0
click at [609, 575] on li "Teacher" at bounding box center [620, 574] width 110 height 20
click at [626, 487] on input "text" at bounding box center [677, 496] width 182 height 18
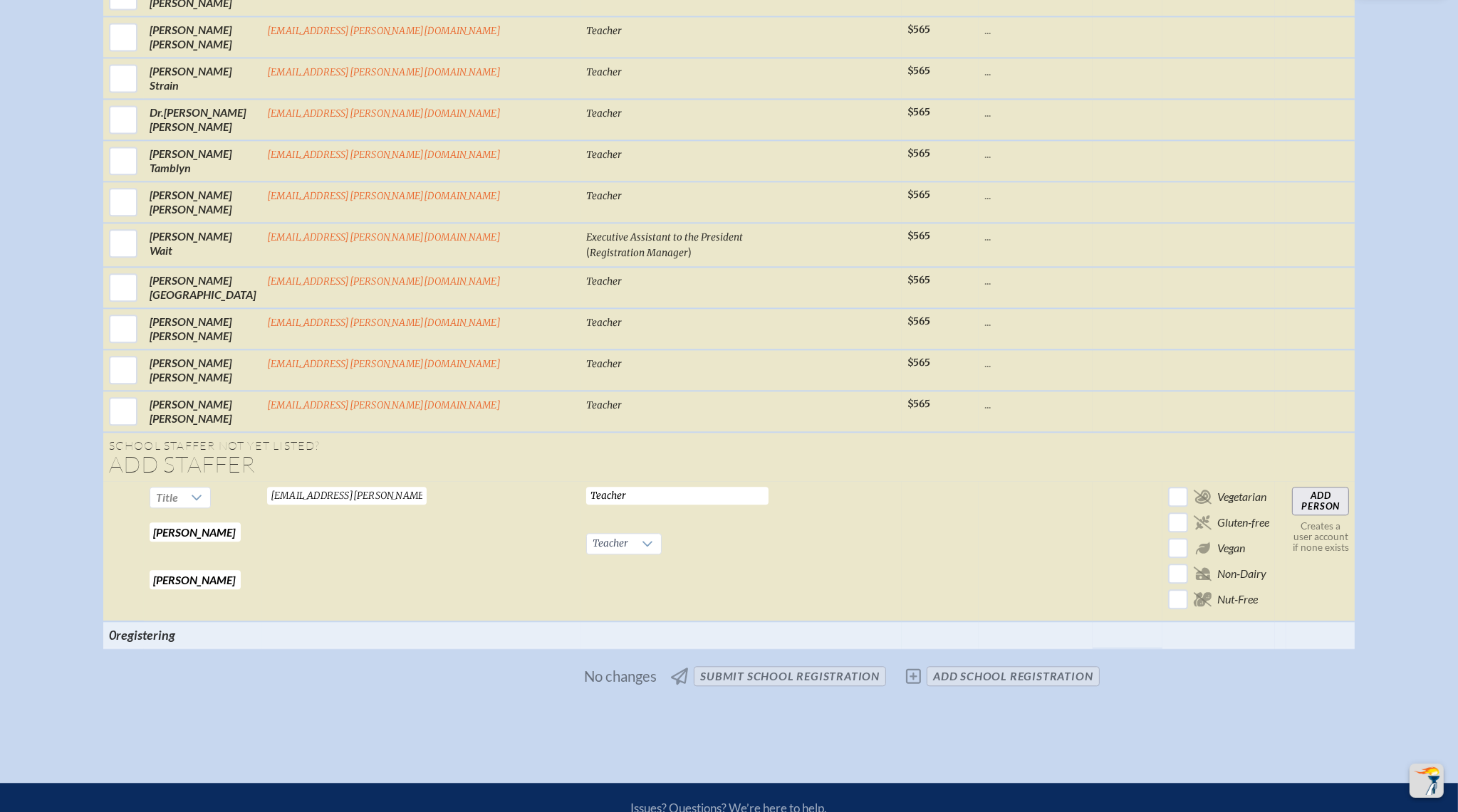
type input "Teacher"
click at [1292, 487] on input "Add Person" at bounding box center [1320, 501] width 57 height 28
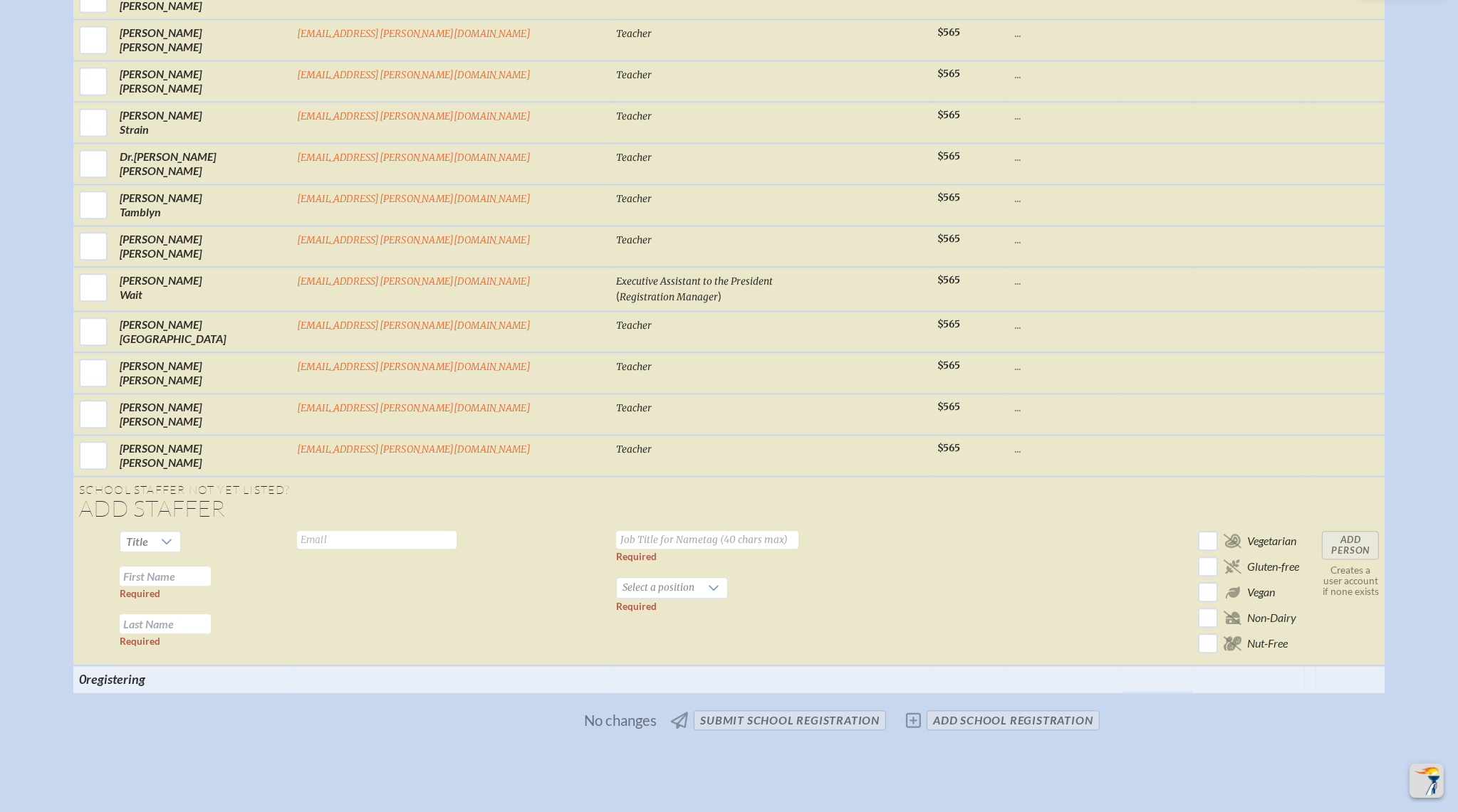
scroll to position [4387, 0]
click at [1008, 524] on td at bounding box center [1065, 594] width 114 height 140
click at [456, 530] on input "text" at bounding box center [376, 539] width 159 height 18
paste input "blackwelln@bolles.org"
type input "blackwelln@bolles.org"
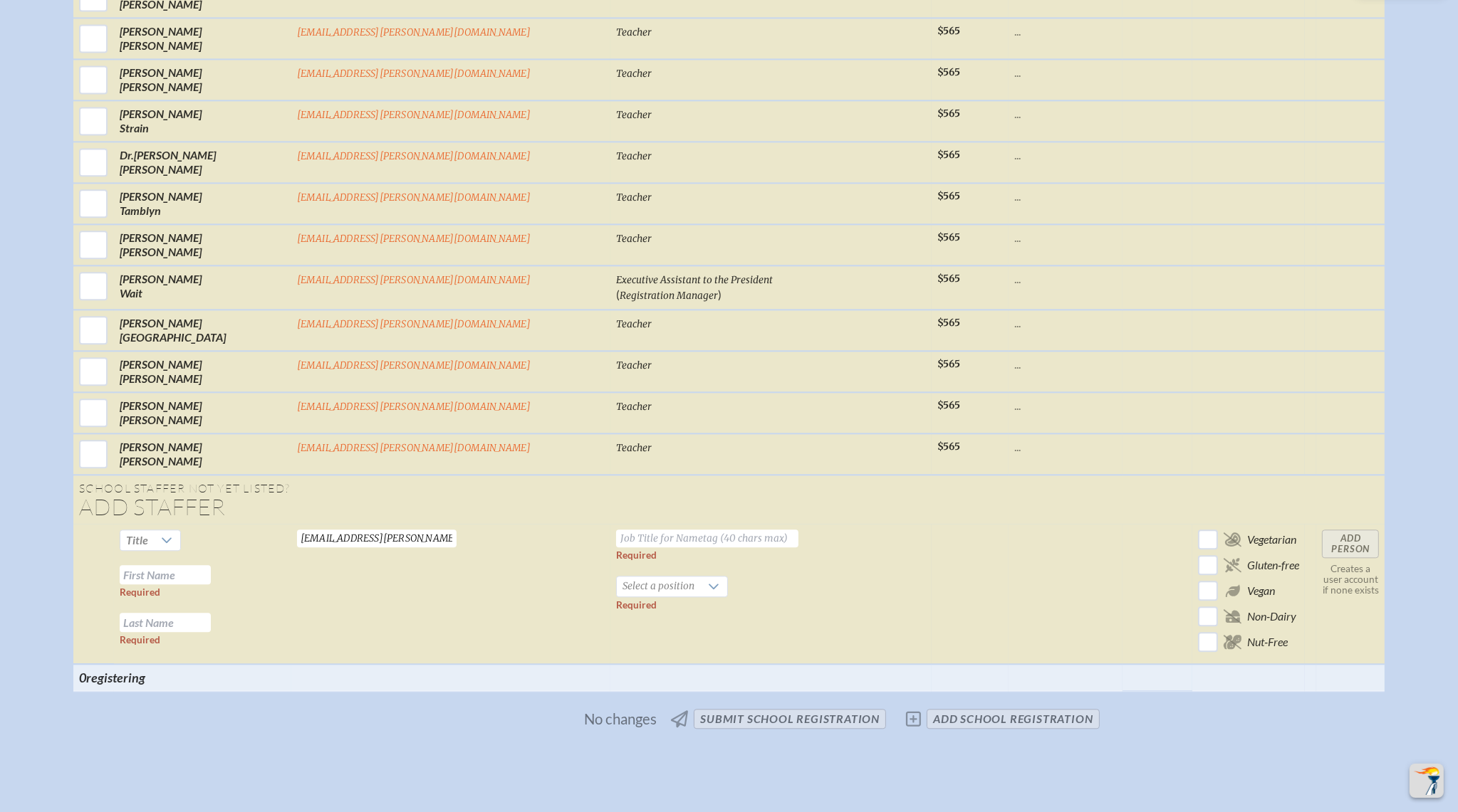
drag, startPoint x: 779, startPoint y: 534, endPoint x: 573, endPoint y: 532, distance: 205.8
click at [931, 534] on td at bounding box center [969, 594] width 77 height 140
click at [211, 565] on input "text" at bounding box center [165, 574] width 91 height 19
paste input "Natale Blackwell"
drag, startPoint x: 326, startPoint y: 496, endPoint x: 418, endPoint y: 494, distance: 91.9
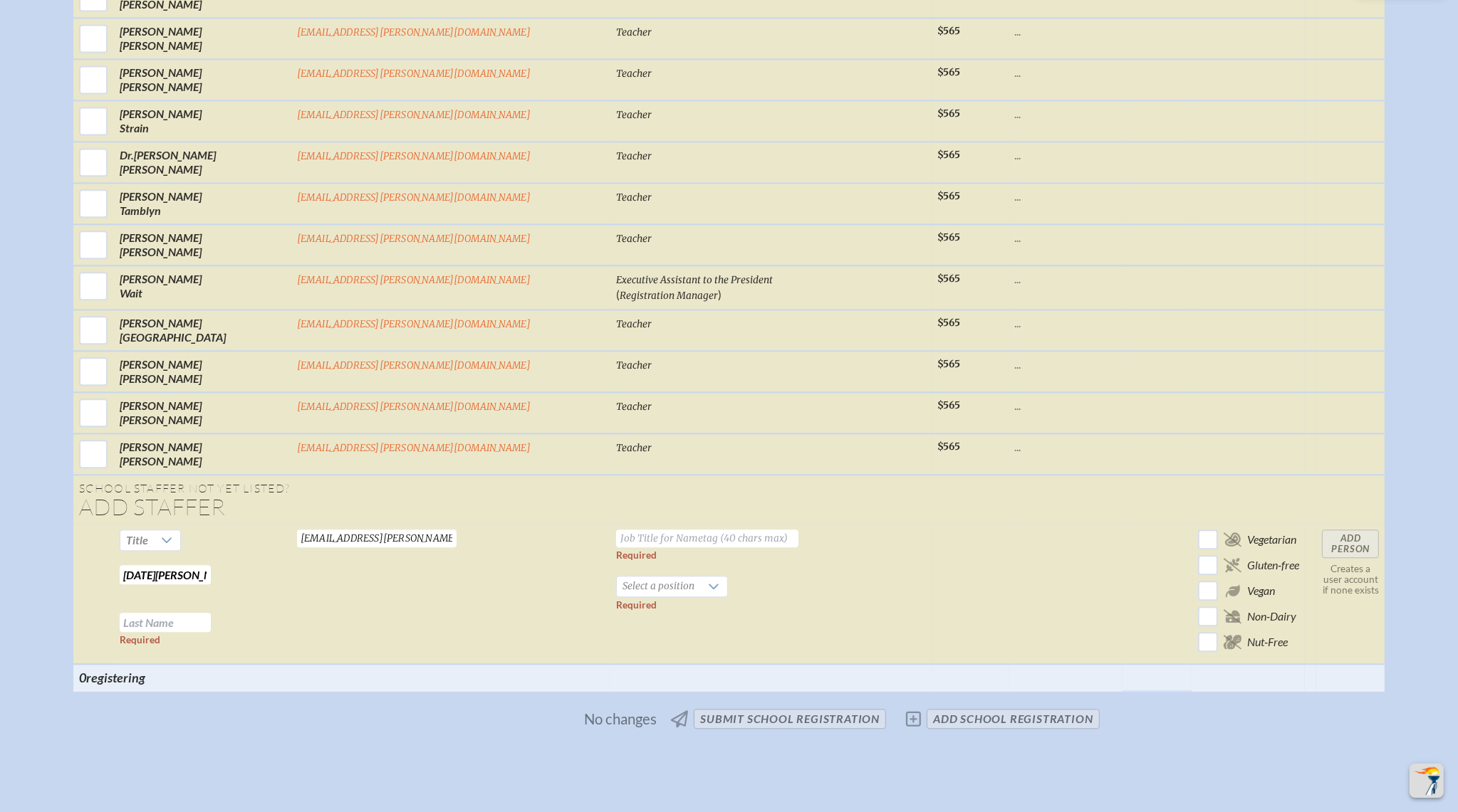
click at [418, 524] on tr "Title Natale Blackwell Required Required blackwelln@bolles.org Valid email requ…" at bounding box center [729, 594] width 1312 height 140
type input "Natale"
paste input "Blackwell"
type input "Blackwell"
click at [700, 577] on div at bounding box center [713, 587] width 27 height 20
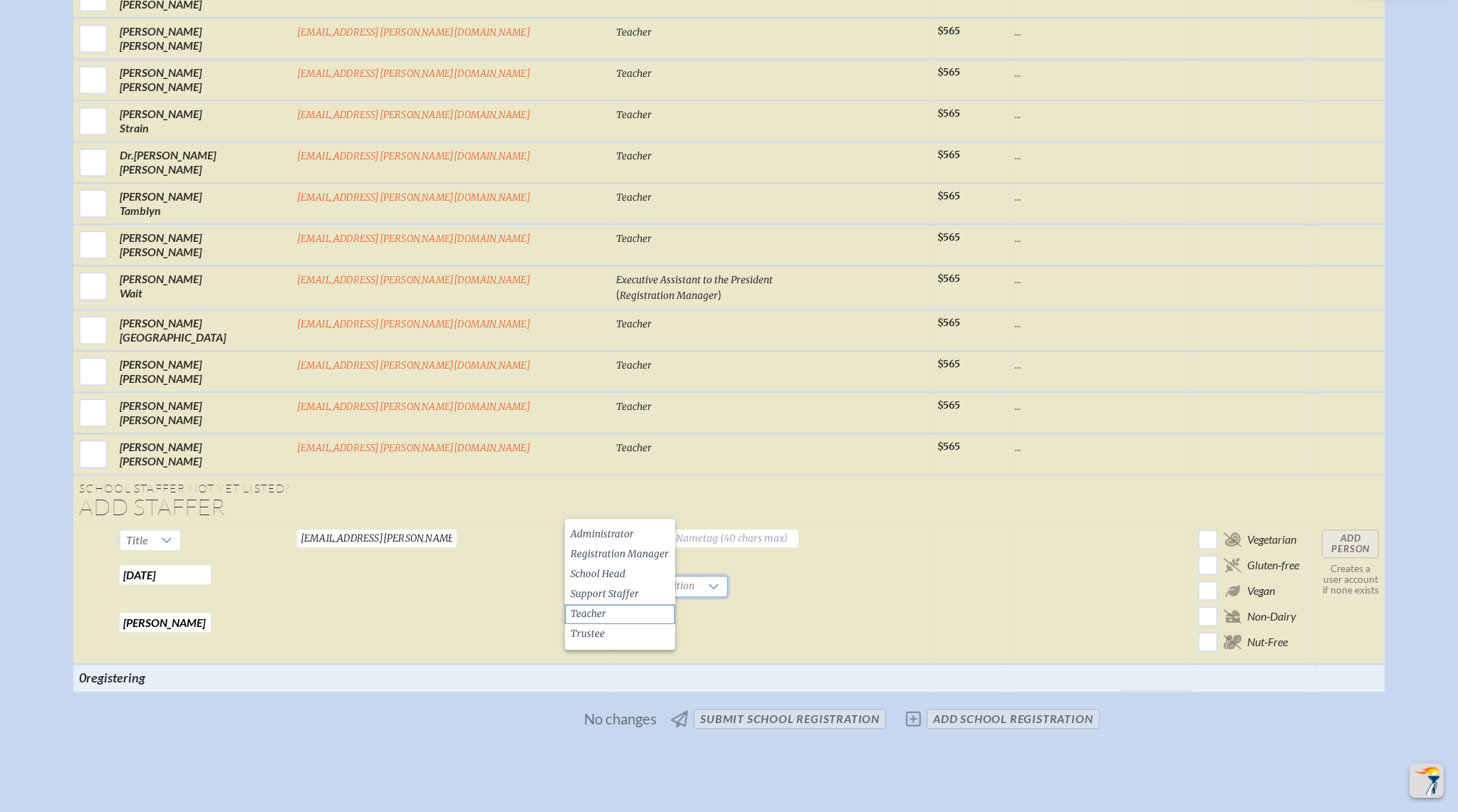
click at [631, 611] on li "Teacher" at bounding box center [620, 615] width 110 height 20
click at [642, 530] on input "text" at bounding box center [707, 539] width 182 height 18
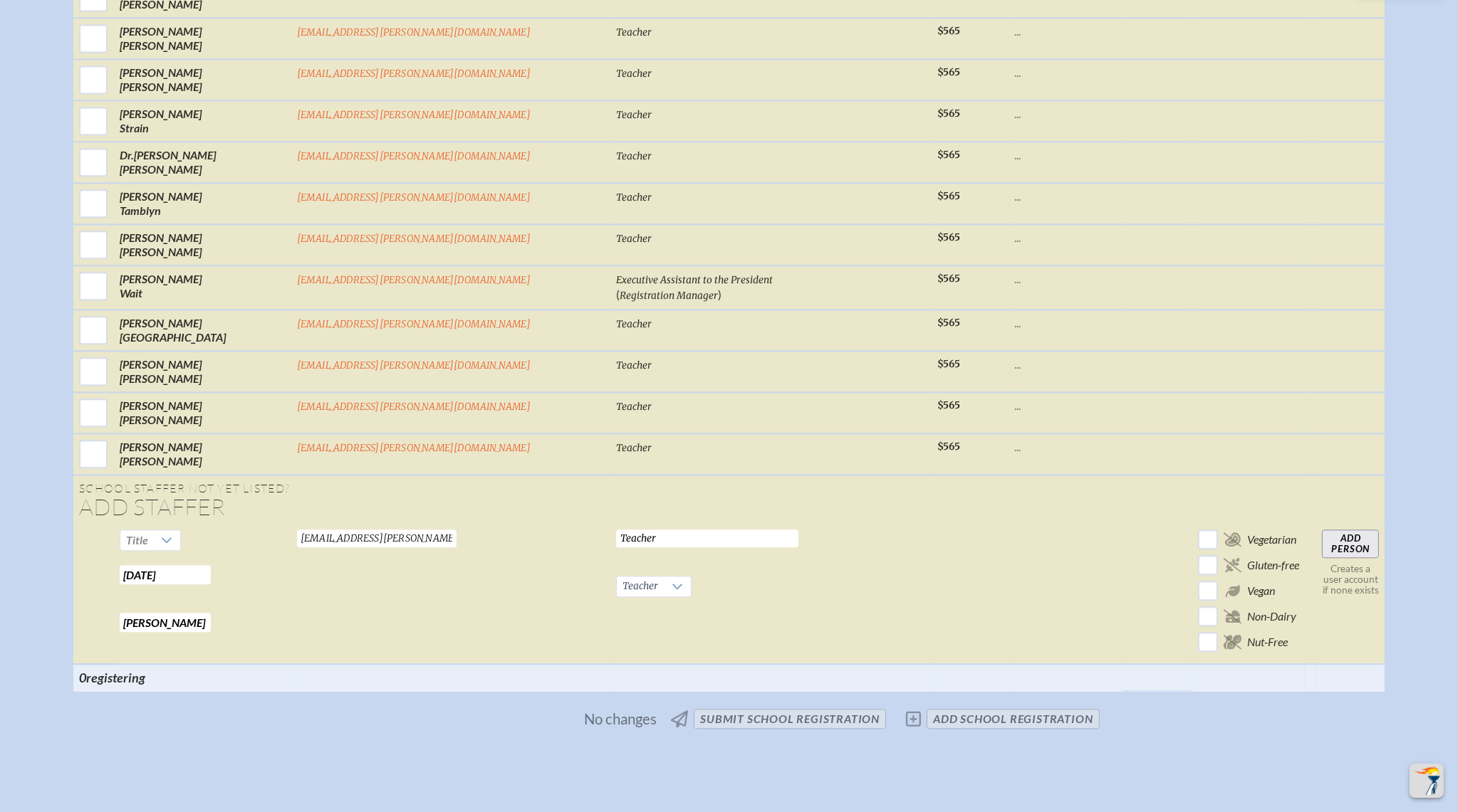
type input "Teacher"
drag, startPoint x: 1169, startPoint y: 468, endPoint x: 1151, endPoint y: 467, distance: 17.8
click at [1322, 530] on input "Add Person" at bounding box center [1350, 544] width 57 height 28
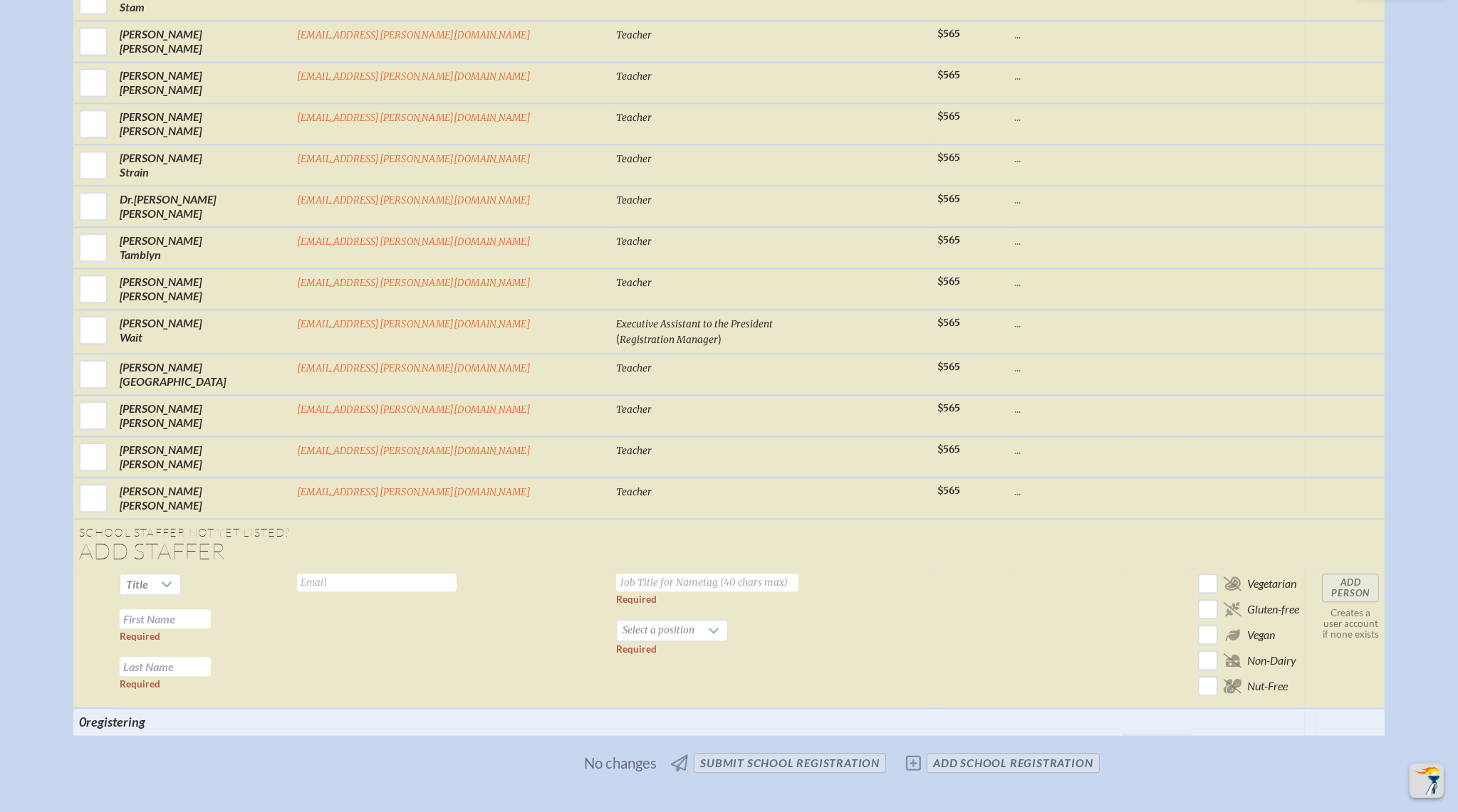
scroll to position [4389, 0]
click at [1122, 566] on td at bounding box center [1157, 636] width 70 height 140
click at [456, 572] on input "text" at bounding box center [376, 581] width 159 height 18
paste input "Boswellm@bolles.org"
type input "Boswellm@bolles.org"
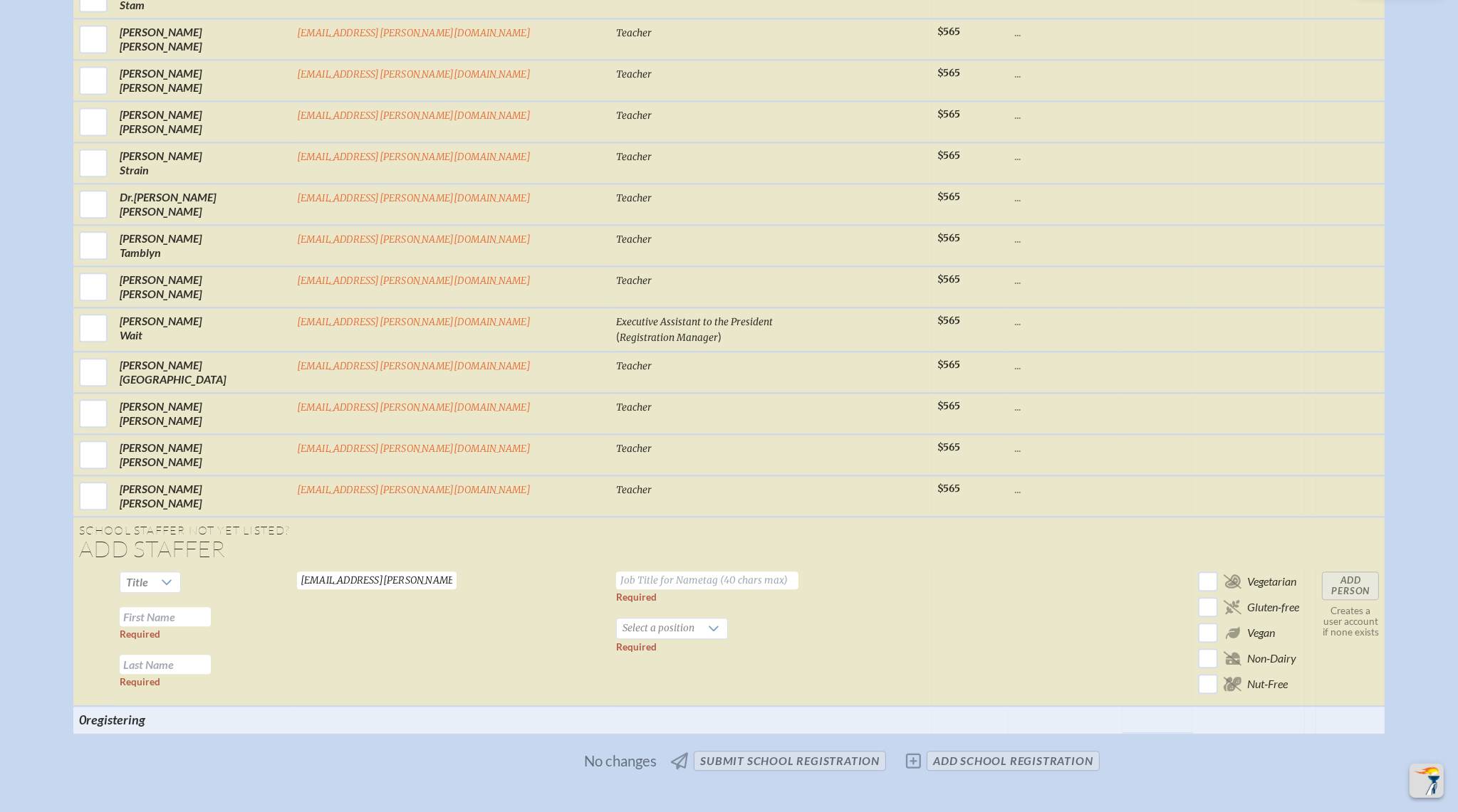
drag, startPoint x: 713, startPoint y: 528, endPoint x: 498, endPoint y: 521, distance: 215.2
click at [713, 566] on td "Required Select a position Required" at bounding box center [770, 636] width 321 height 140
click at [211, 607] on input "text" at bounding box center [165, 616] width 91 height 19
paste input "Michael Boswell"
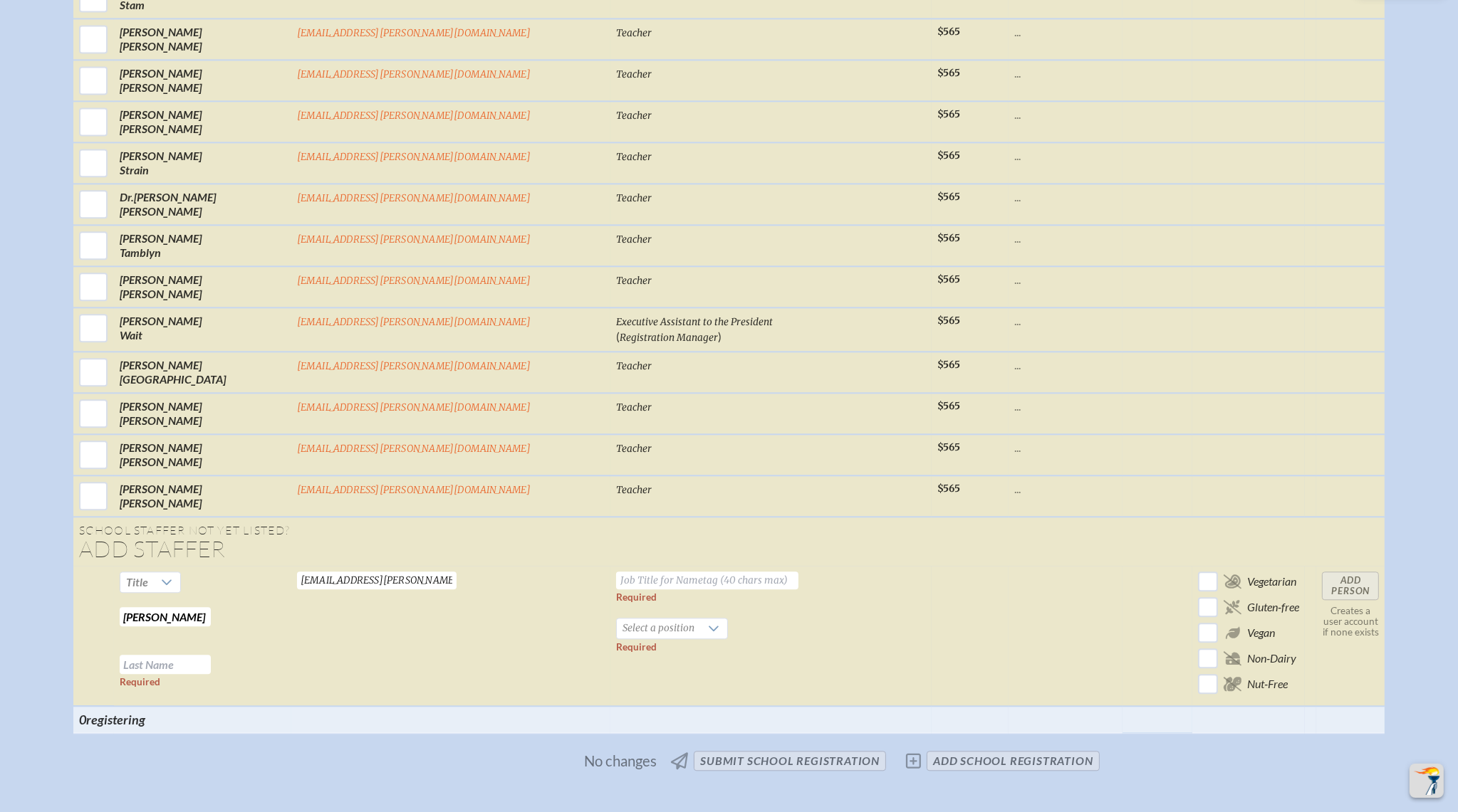
drag, startPoint x: 338, startPoint y: 538, endPoint x: 438, endPoint y: 534, distance: 99.7
click at [438, 566] on tr "Title Michael Boswell Required Required Boswellm@bolles.org Valid email require…" at bounding box center [729, 636] width 1312 height 140
type input "Michael"
paste input "Boswell"
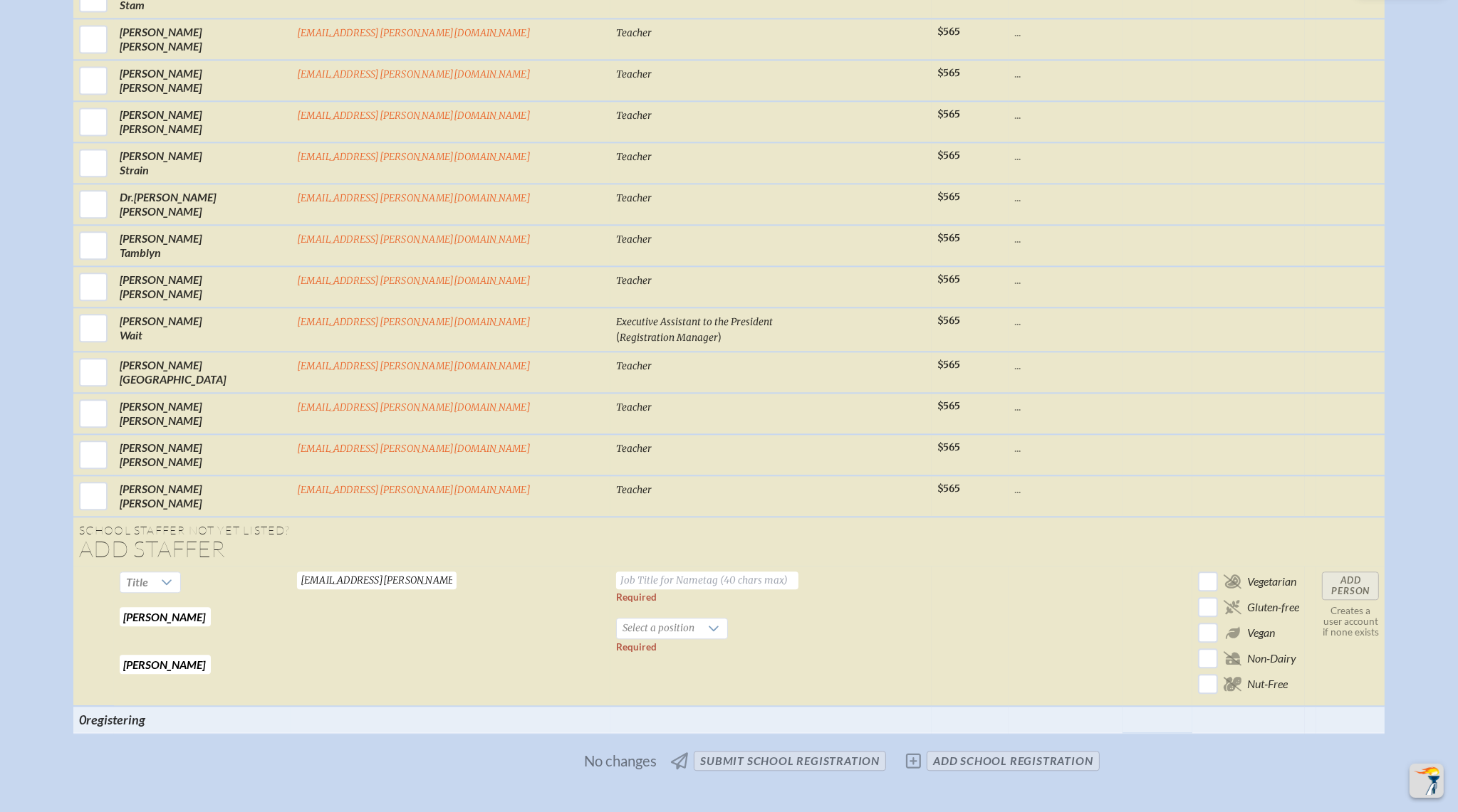
type input "Boswell"
click at [610, 566] on td "Required Select a position Required" at bounding box center [770, 636] width 321 height 140
click at [616, 572] on input "text" at bounding box center [707, 581] width 182 height 18
type input "Teacher"
click at [617, 619] on span "Select a position" at bounding box center [658, 629] width 83 height 20
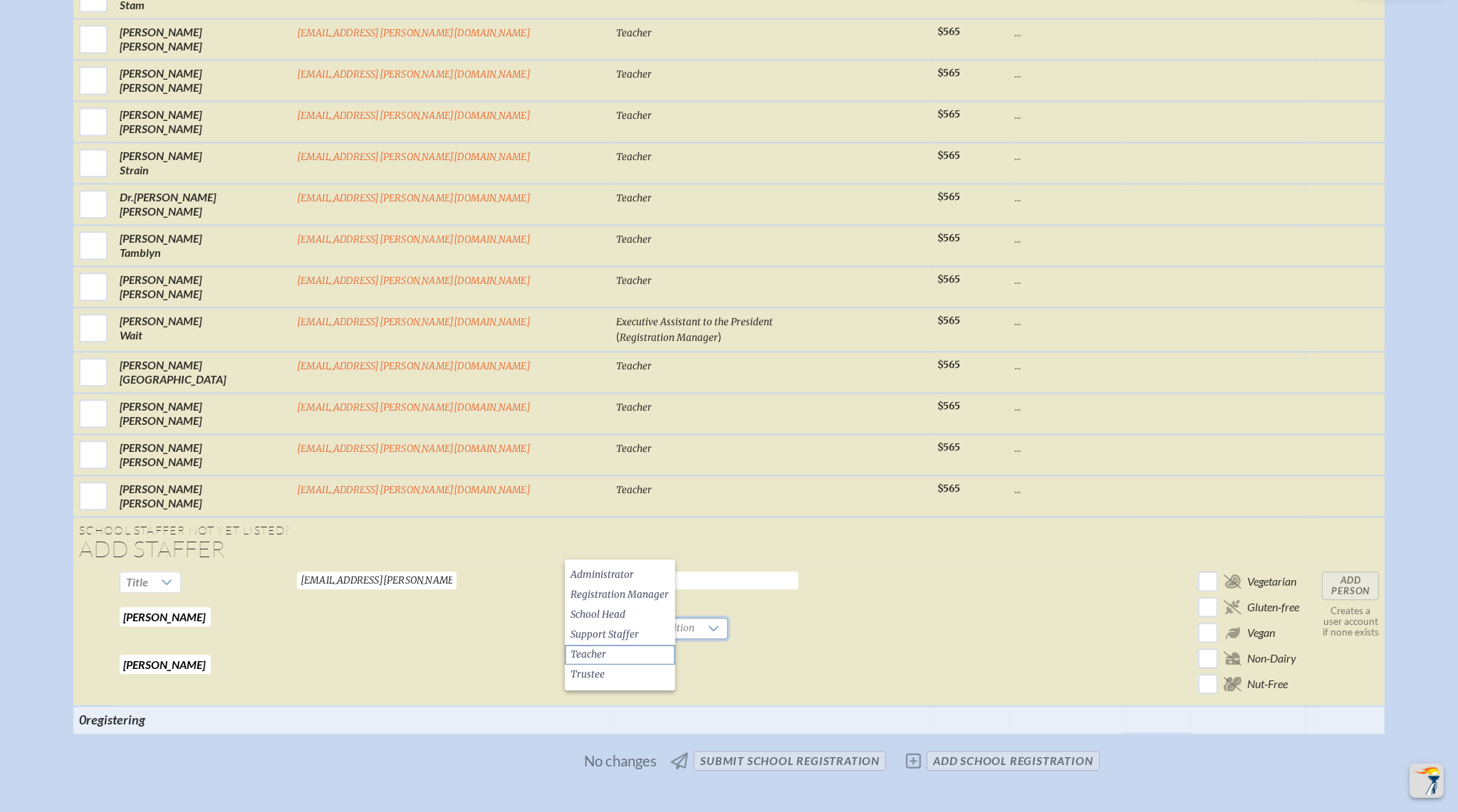
click at [633, 658] on li "Teacher" at bounding box center [620, 655] width 110 height 20
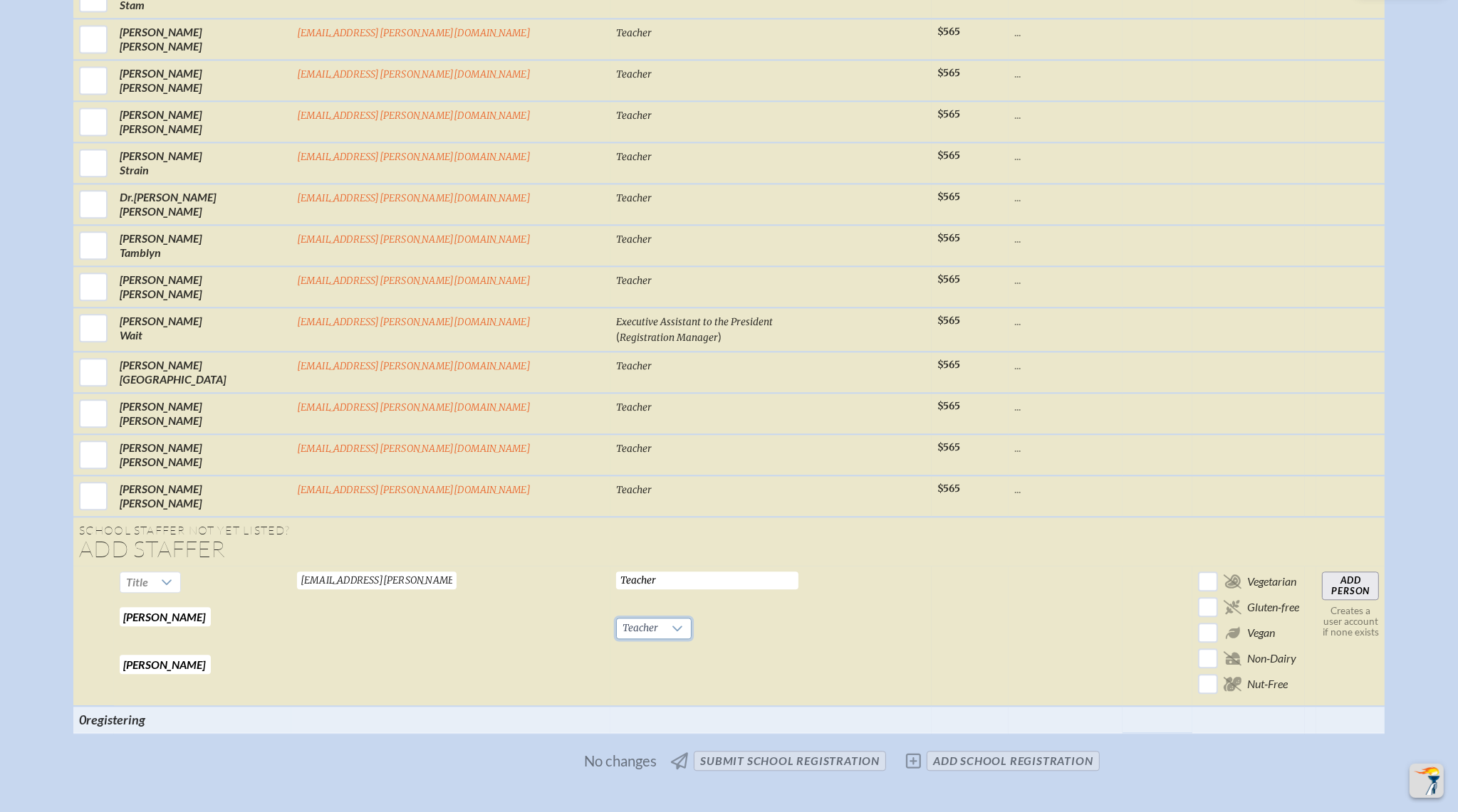
click at [1322, 572] on input "Add Person" at bounding box center [1350, 586] width 57 height 28
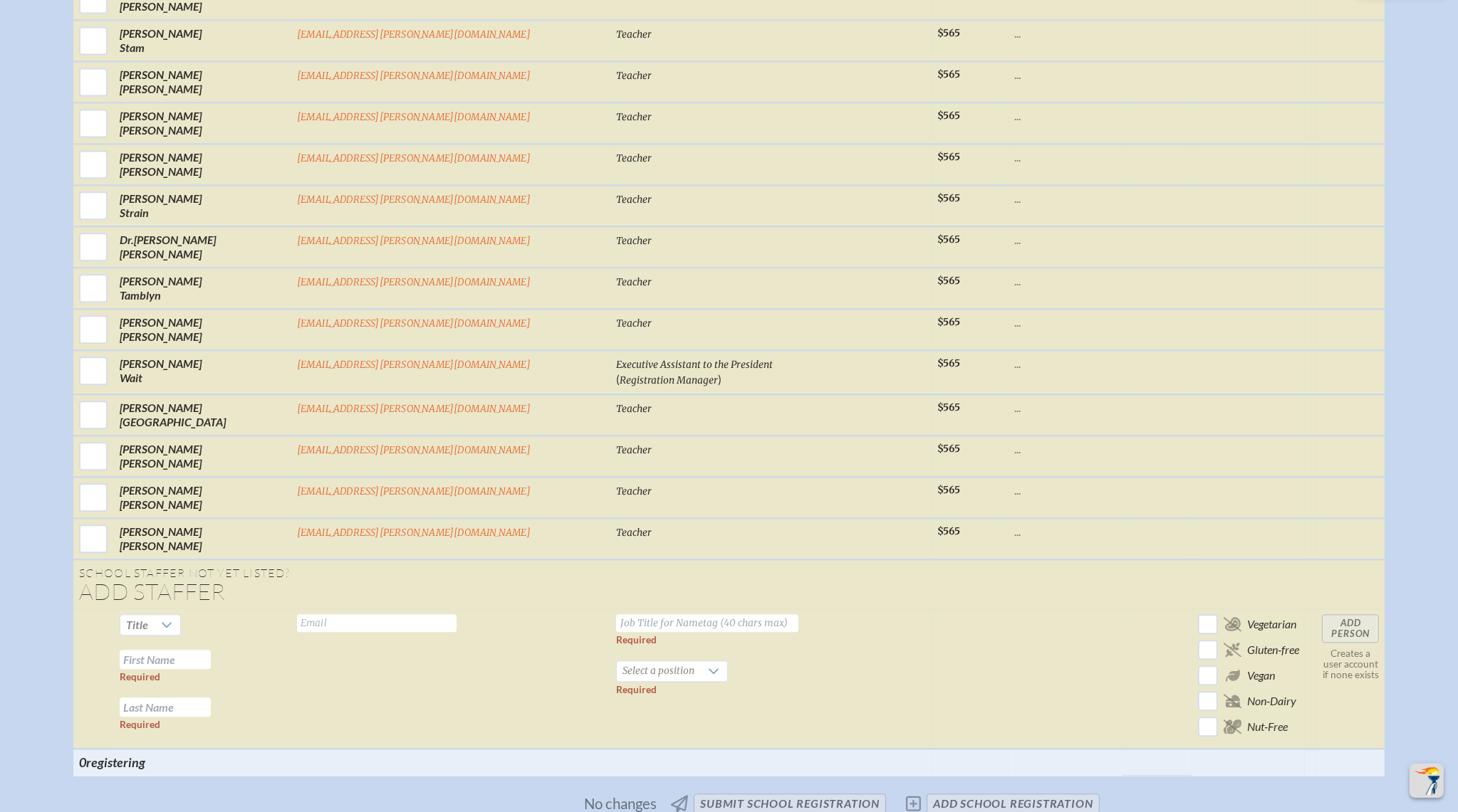
drag, startPoint x: 821, startPoint y: 602, endPoint x: 808, endPoint y: 597, distance: 13.5
click at [931, 609] on td at bounding box center [969, 679] width 77 height 140
click at [456, 614] on input "text" at bounding box center [376, 623] width 159 height 18
paste input "boswelll@bolles.org"
type input "boswelll@bolles.org"
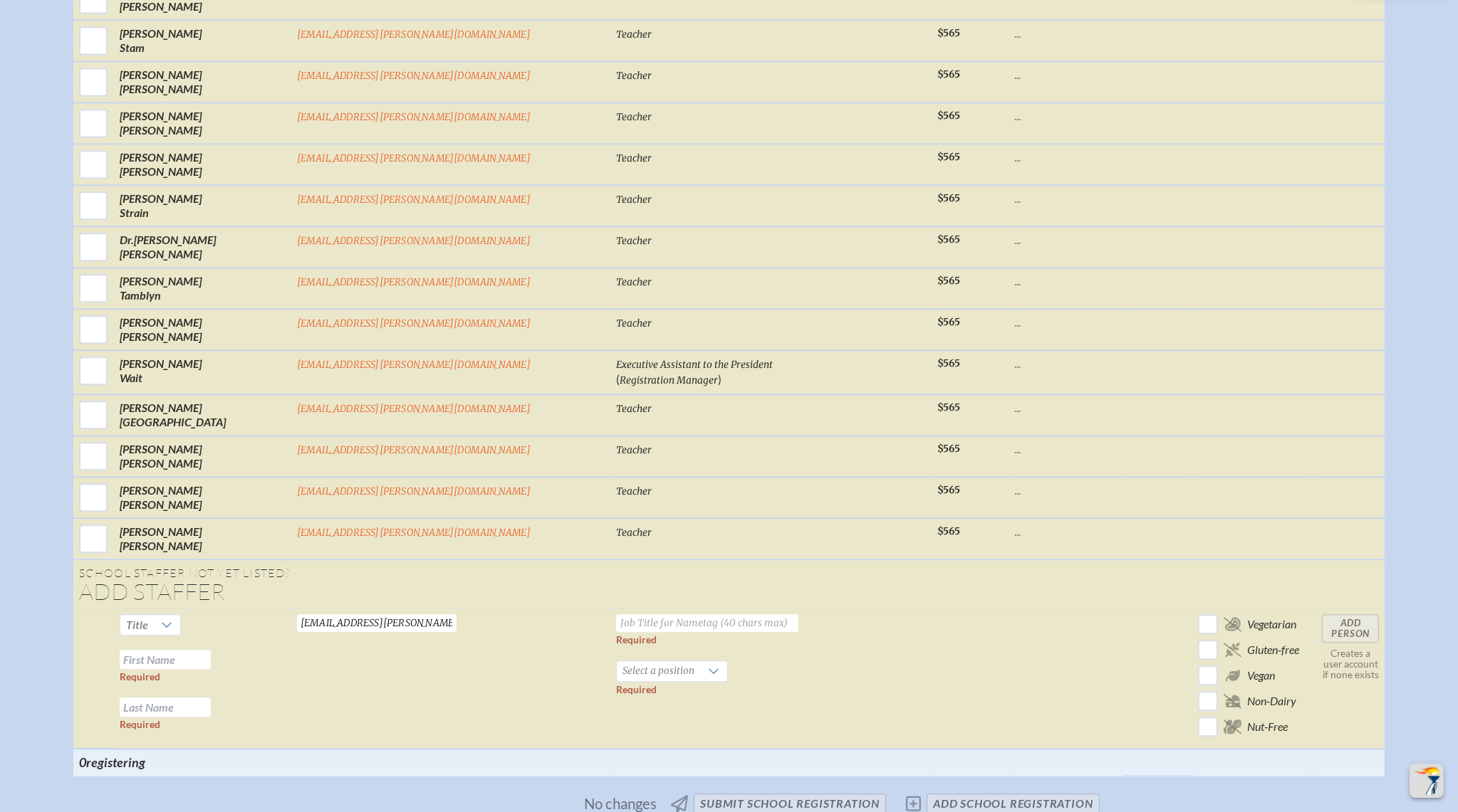
drag, startPoint x: 717, startPoint y: 548, endPoint x: 663, endPoint y: 550, distance: 54.2
click at [717, 614] on input "text" at bounding box center [707, 623] width 182 height 18
click at [211, 650] on input "text" at bounding box center [165, 659] width 91 height 19
paste input "Laura Boswell"
drag, startPoint x: 327, startPoint y: 578, endPoint x: 404, endPoint y: 577, distance: 76.9
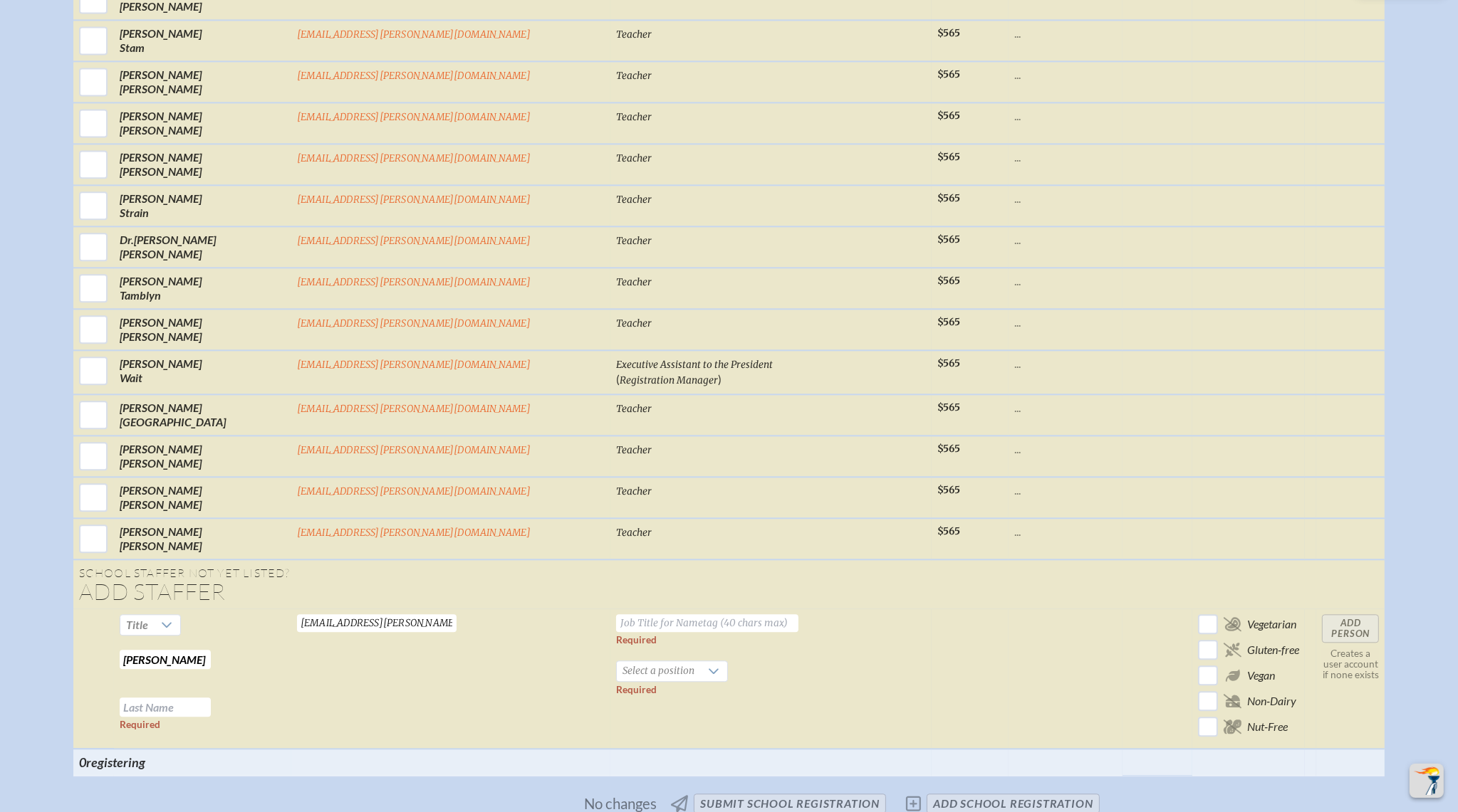
click at [404, 609] on tr "Title Laura Boswell Required Required boswelll@bolles.org Valid email required …" at bounding box center [729, 679] width 1312 height 140
type input "Laura"
paste input "Boswell"
type input "Boswell"
click at [616, 614] on input "text" at bounding box center [707, 623] width 182 height 18
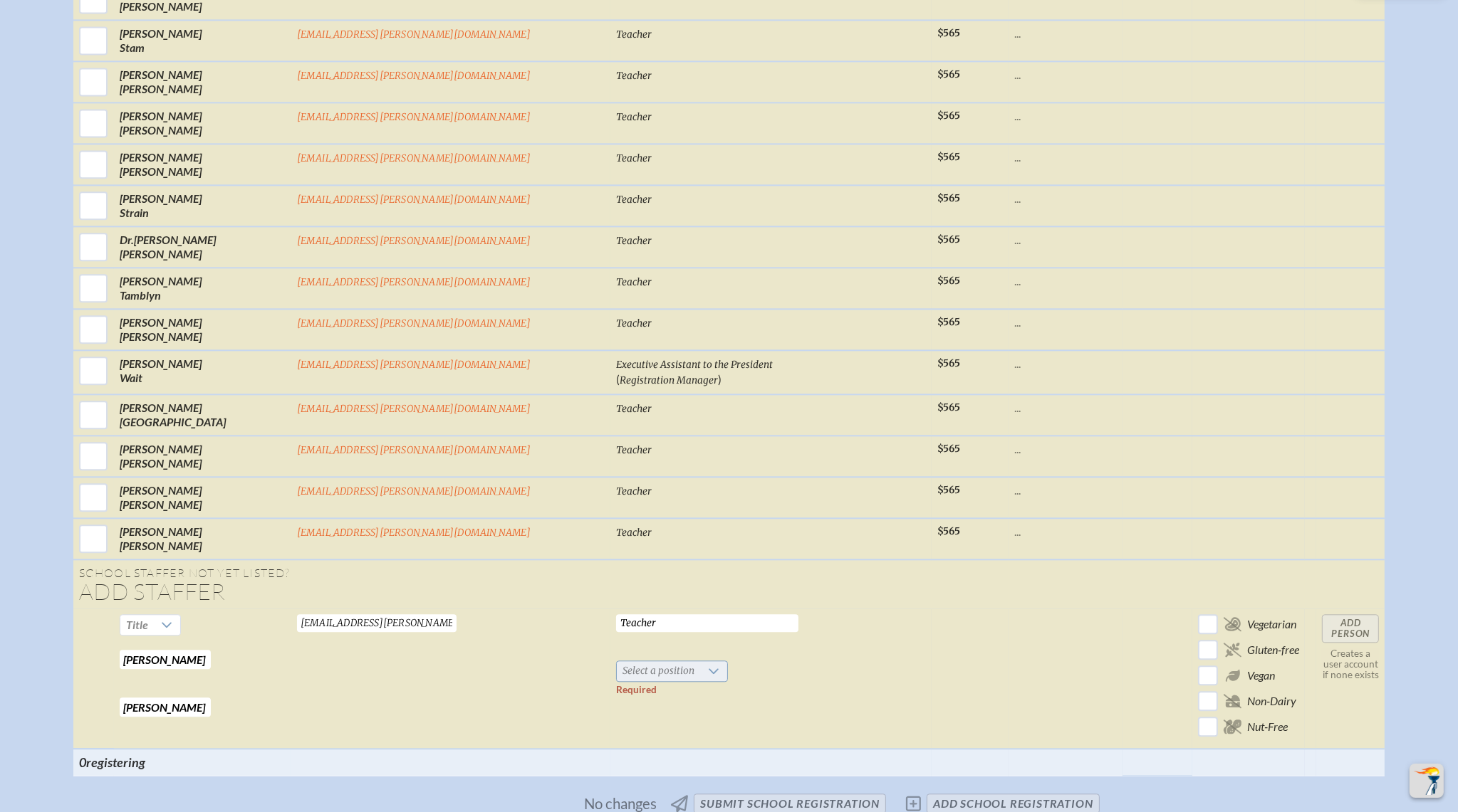
type input "Teacher"
click at [617, 661] on span "Select a position" at bounding box center [658, 671] width 83 height 20
click at [617, 687] on li "Teacher" at bounding box center [620, 696] width 110 height 20
click at [1322, 614] on input "Add Person" at bounding box center [1350, 628] width 57 height 28
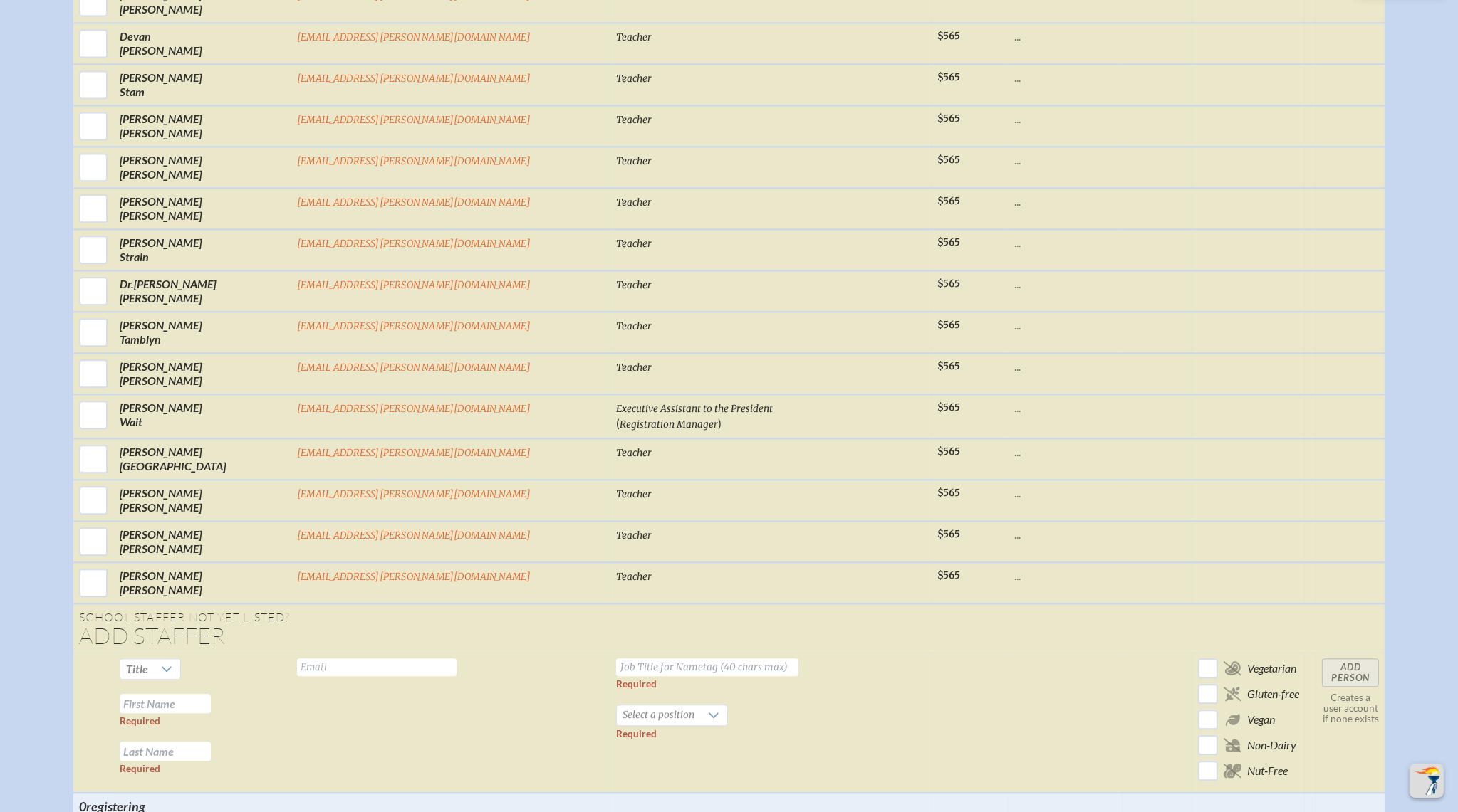
scroll to position [4393, 0]
drag, startPoint x: 832, startPoint y: 636, endPoint x: 605, endPoint y: 622, distance: 226.9
click at [931, 651] on td at bounding box center [969, 721] width 77 height 140
click at [456, 657] on input "text" at bounding box center [376, 666] width 159 height 18
paste input "boylanj@bolles.org"
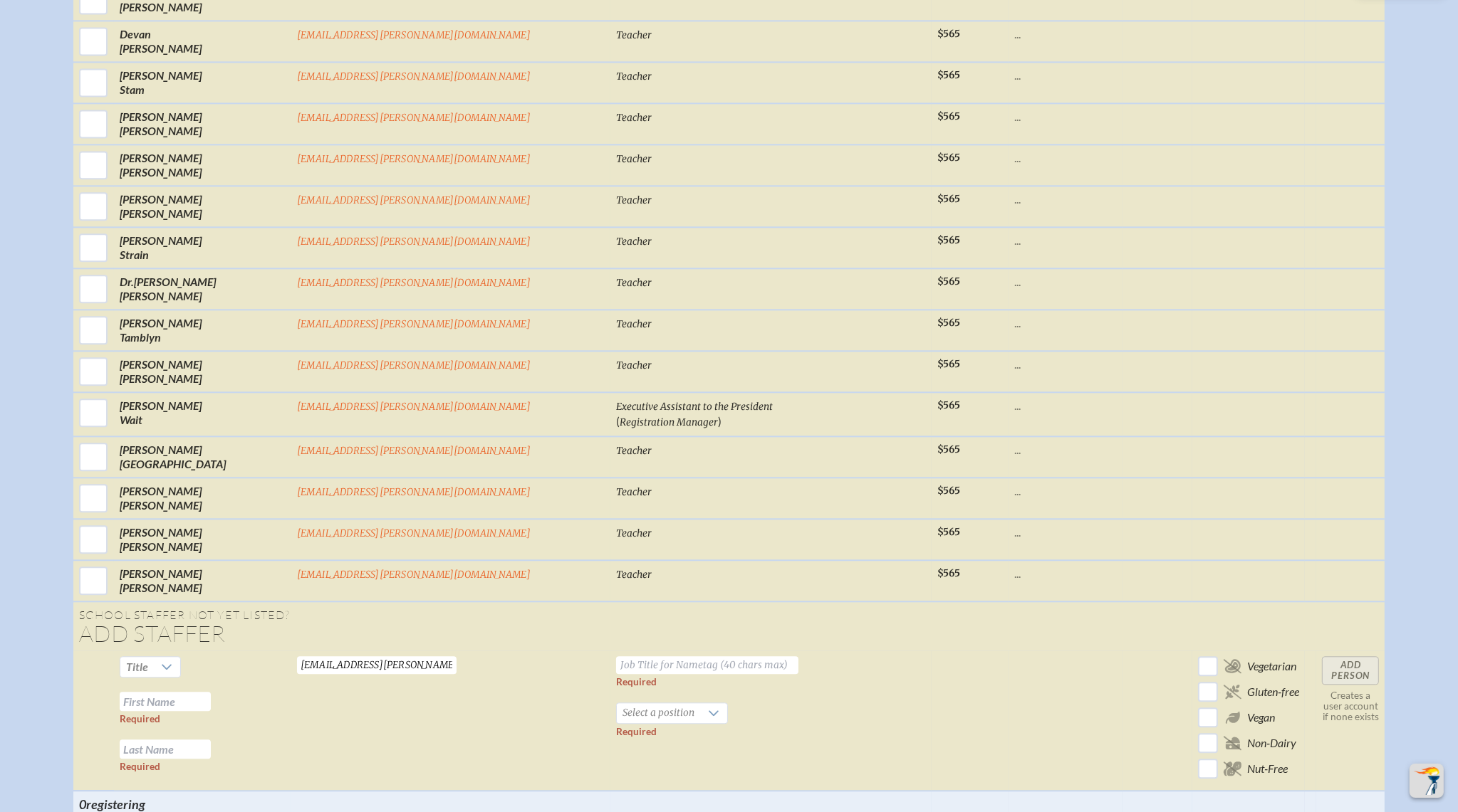
type input "boylanj@bolles.org"
click at [610, 670] on td "Required Select a position Required" at bounding box center [770, 721] width 321 height 140
click at [211, 692] on input "text" at bounding box center [165, 701] width 91 height 19
paste input "Jessica Boylan"
drag, startPoint x: 330, startPoint y: 622, endPoint x: 409, endPoint y: 622, distance: 79.7
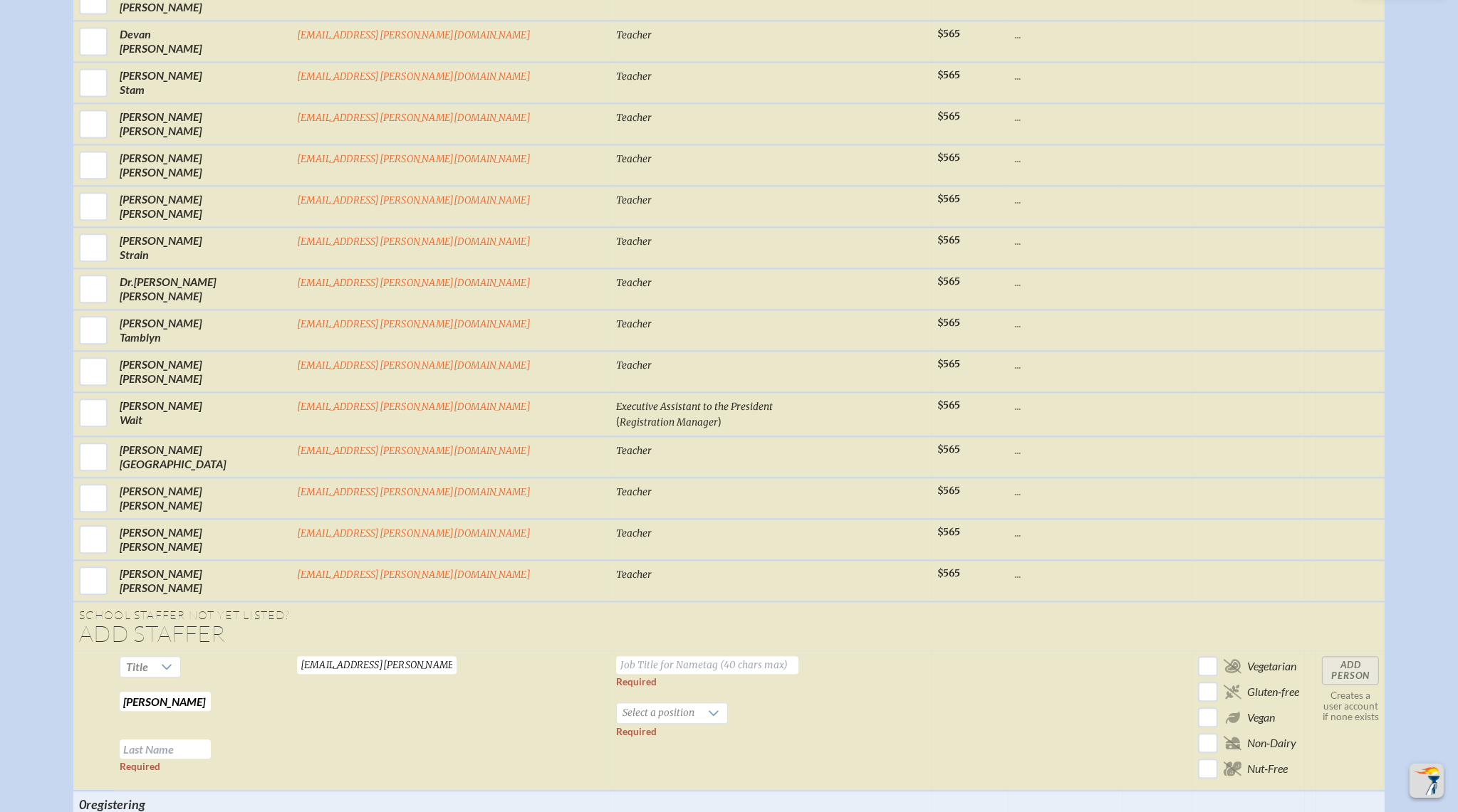
click at [409, 651] on tr "Title Jessica Boylan Required Required boylanj@bolles.org Valid email required …" at bounding box center [729, 721] width 1312 height 140
type input "Jessica"
paste input "Boylan"
type input "Boylan"
click at [622, 703] on span "Select a position" at bounding box center [658, 713] width 83 height 20
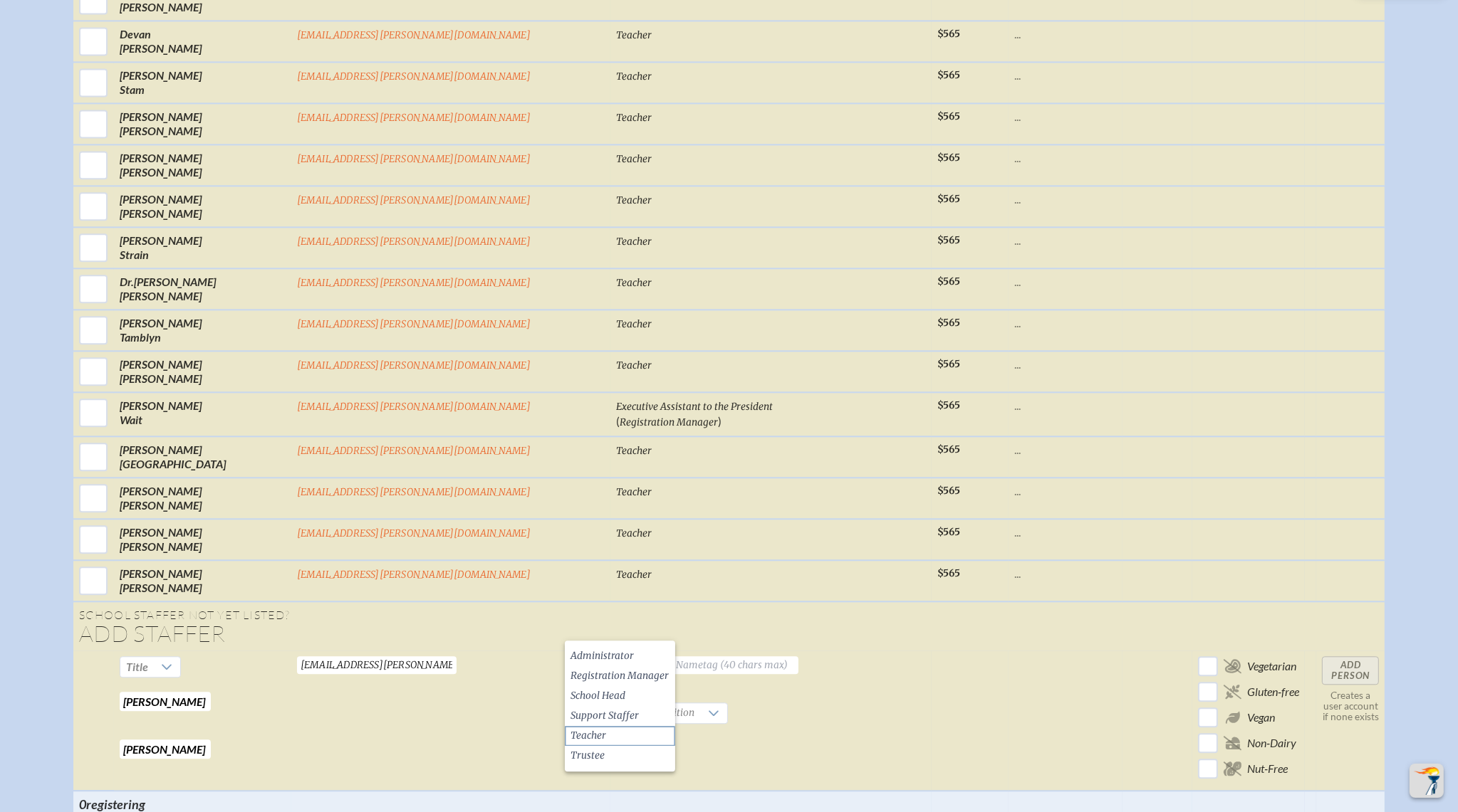
click at [614, 736] on li "Teacher" at bounding box center [620, 736] width 110 height 20
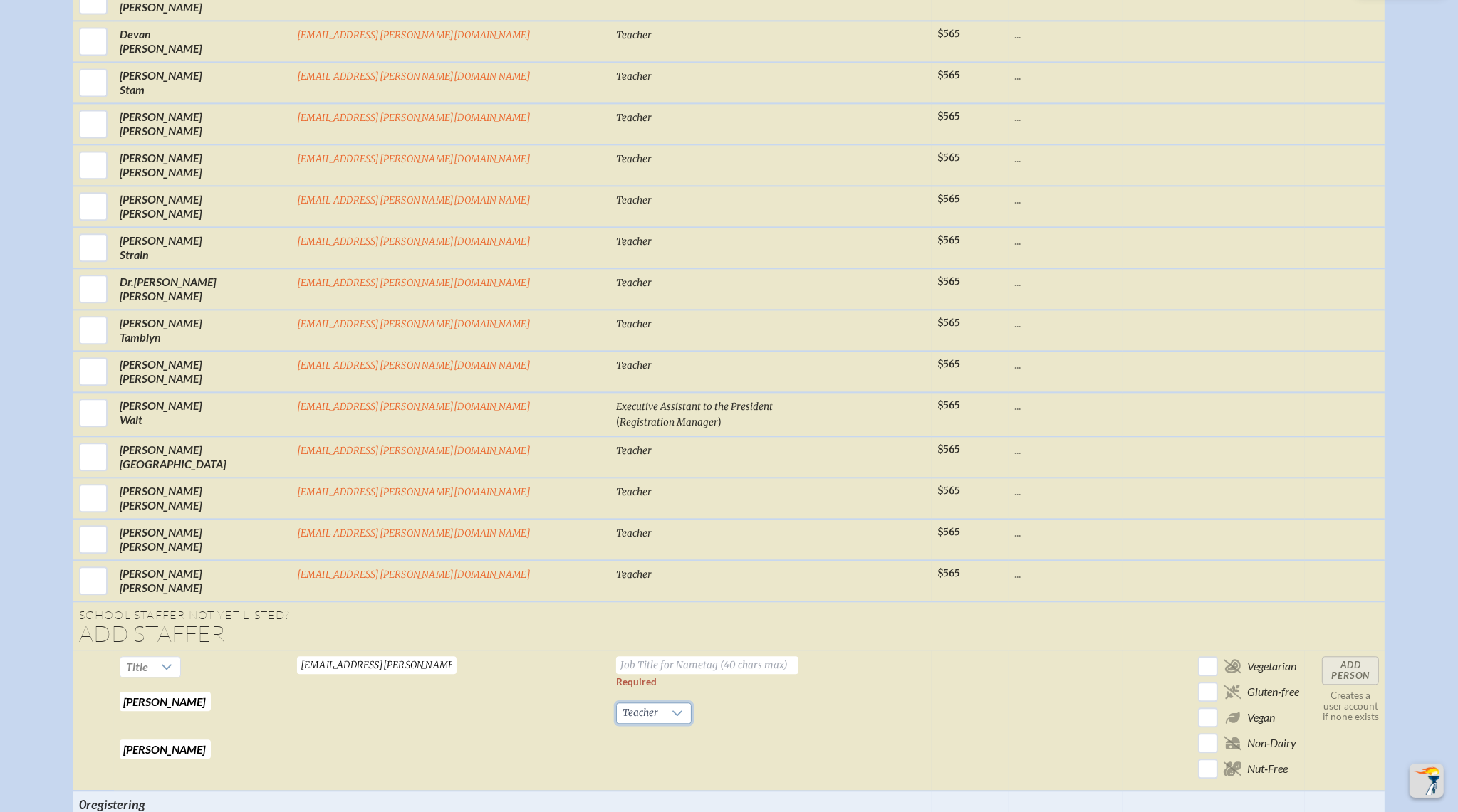
click at [630, 657] on input "text" at bounding box center [707, 666] width 182 height 18
type input "Teacher"
click at [1322, 657] on input "Add Person" at bounding box center [1350, 671] width 57 height 28
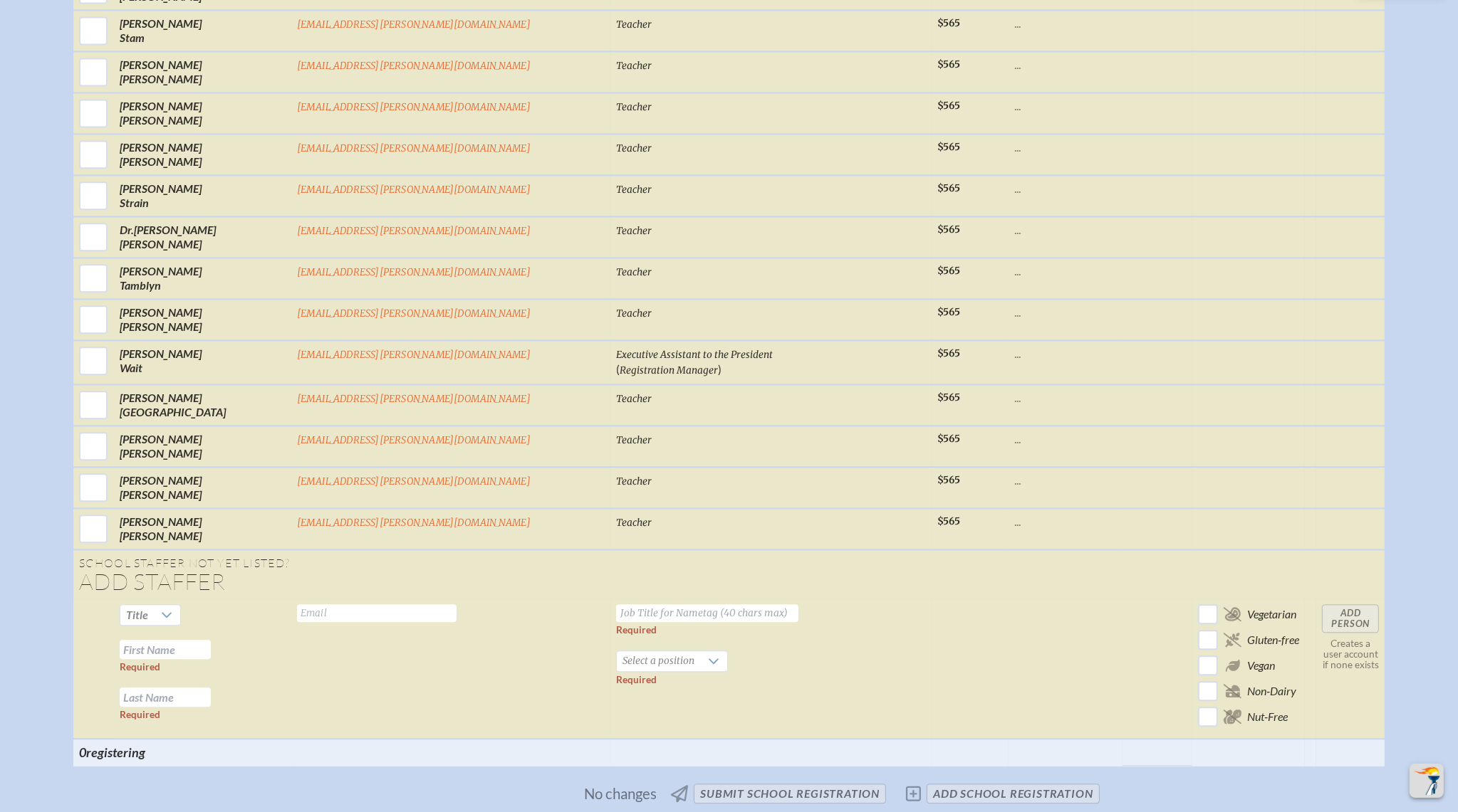
scroll to position [4300, 0]
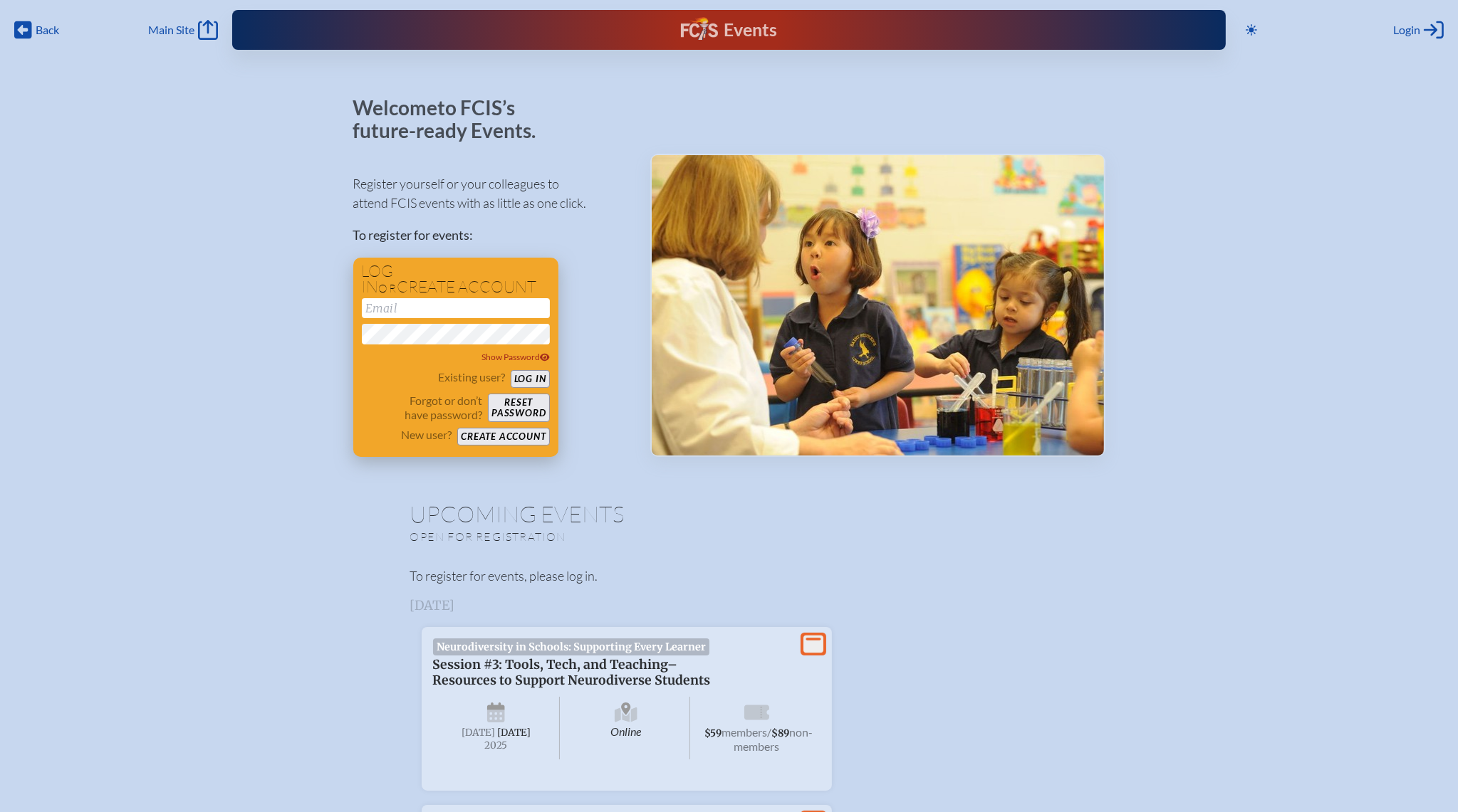
type input "[EMAIL_ADDRESS][DOMAIN_NAME]"
click at [531, 379] on button "Log in" at bounding box center [530, 379] width 39 height 18
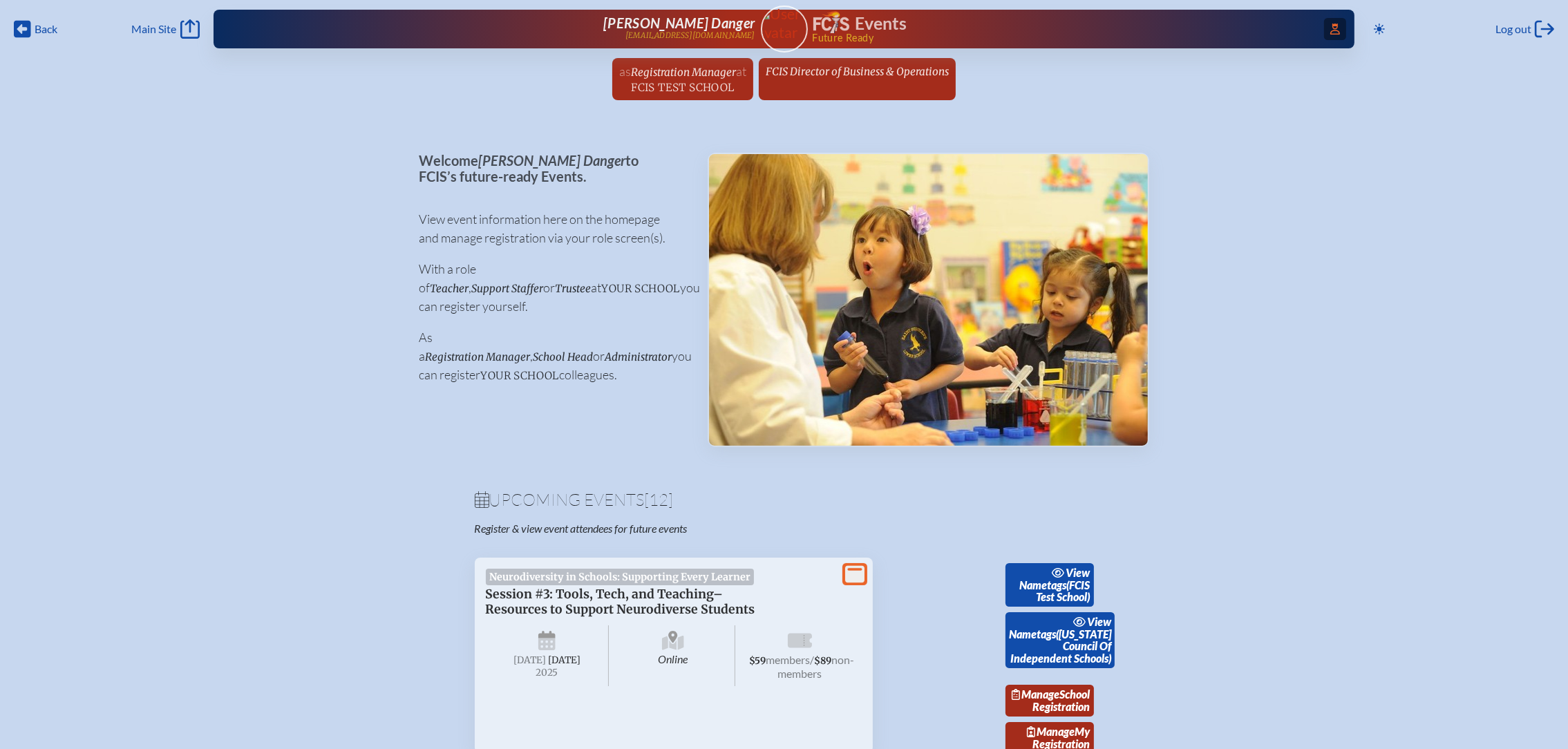
click at [1338, 26] on span "Access Users..." at bounding box center [1334, 29] width 22 height 22
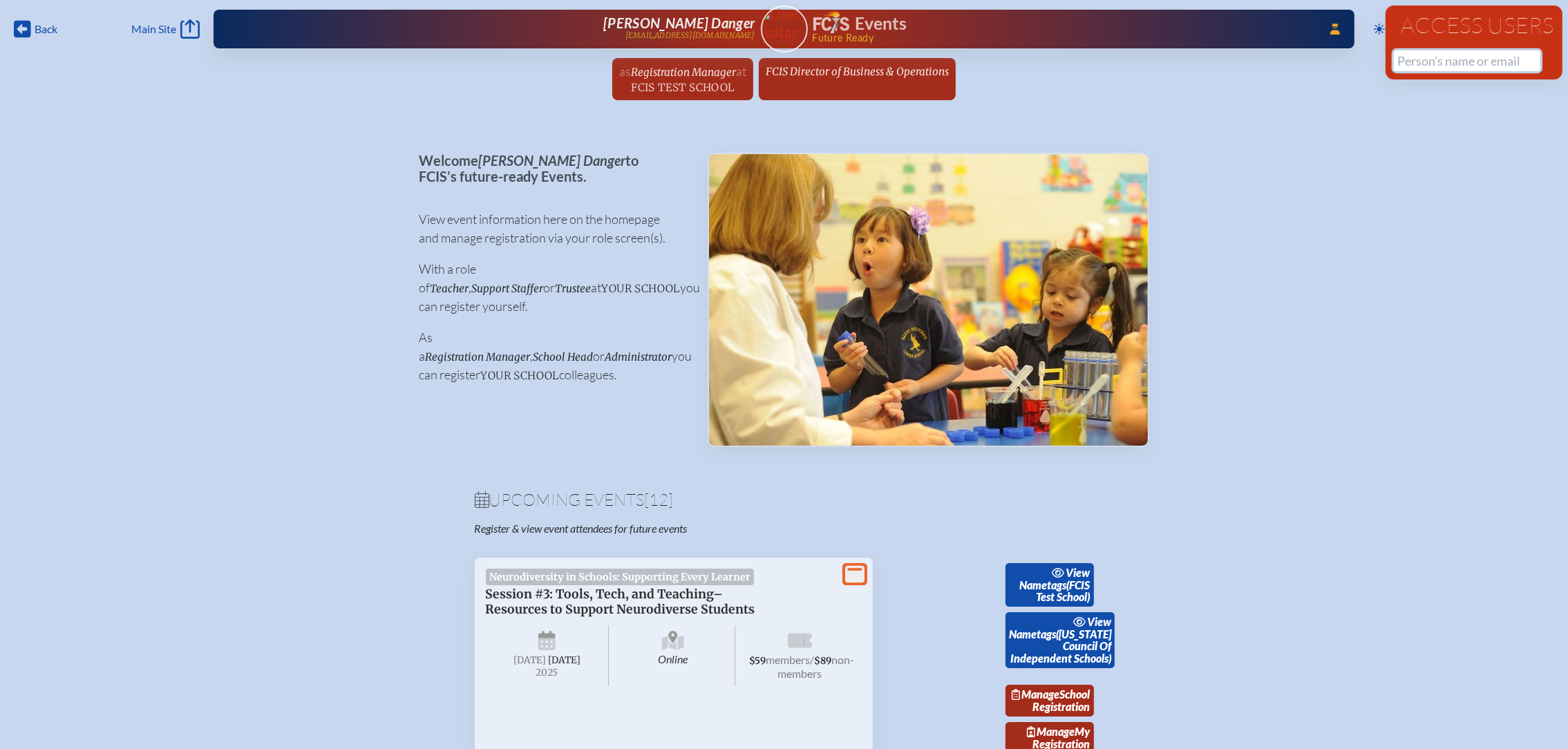
click at [1406, 59] on input "text" at bounding box center [1466, 60] width 147 height 20
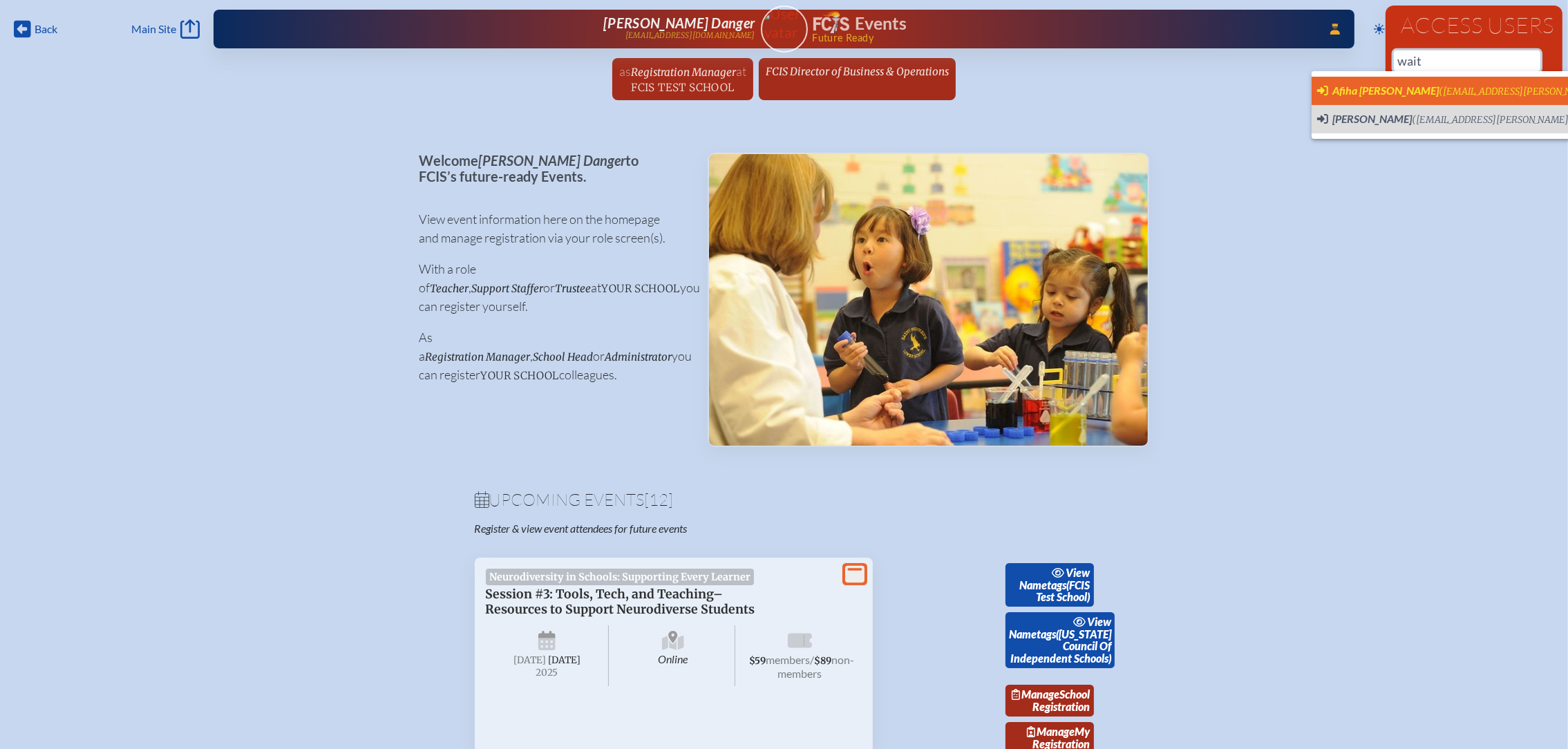
scroll to position [0, 16]
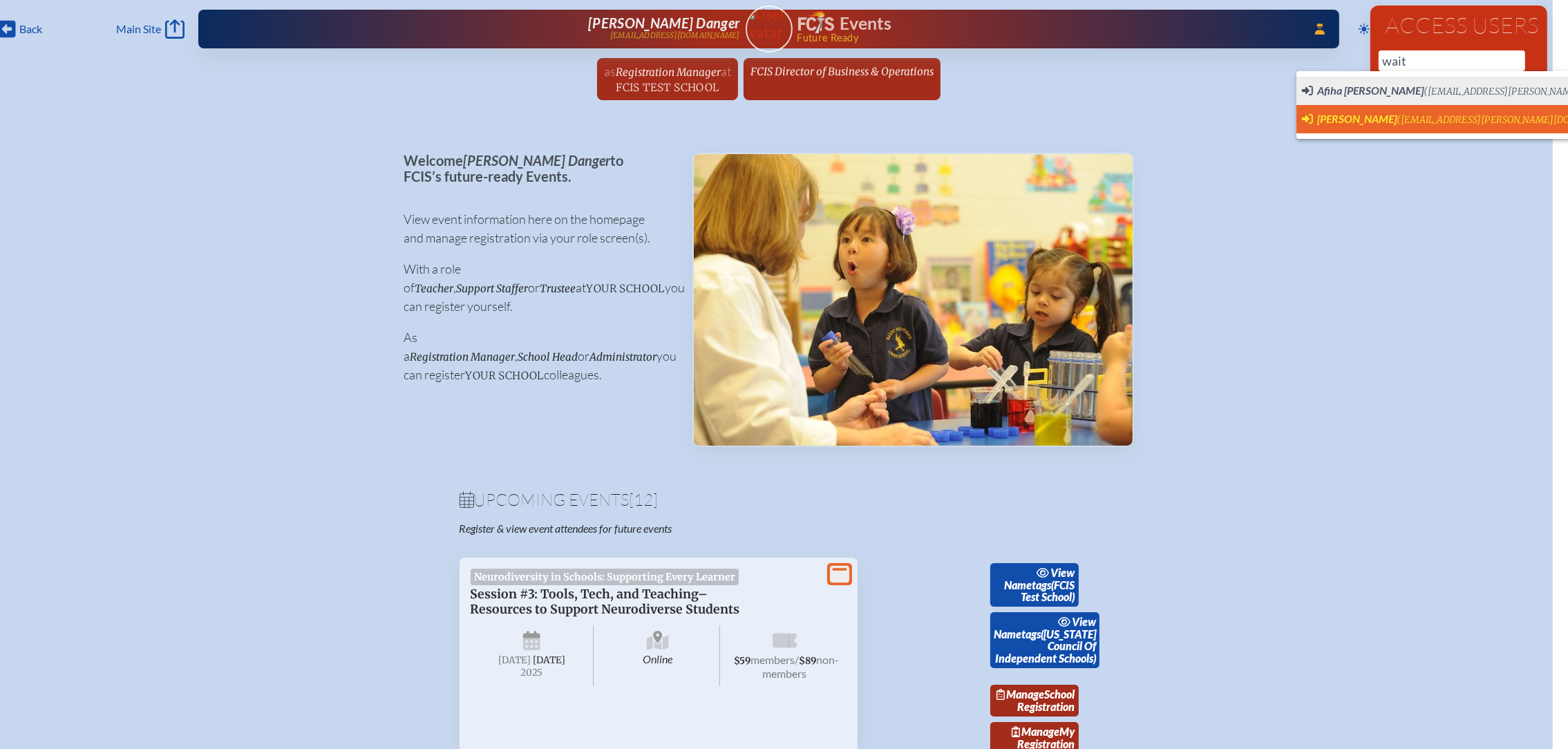
click at [1362, 113] on span "[PERSON_NAME]" at bounding box center [1356, 118] width 80 height 14
type input "[EMAIL_ADDRESS][PERSON_NAME][DOMAIN_NAME]"
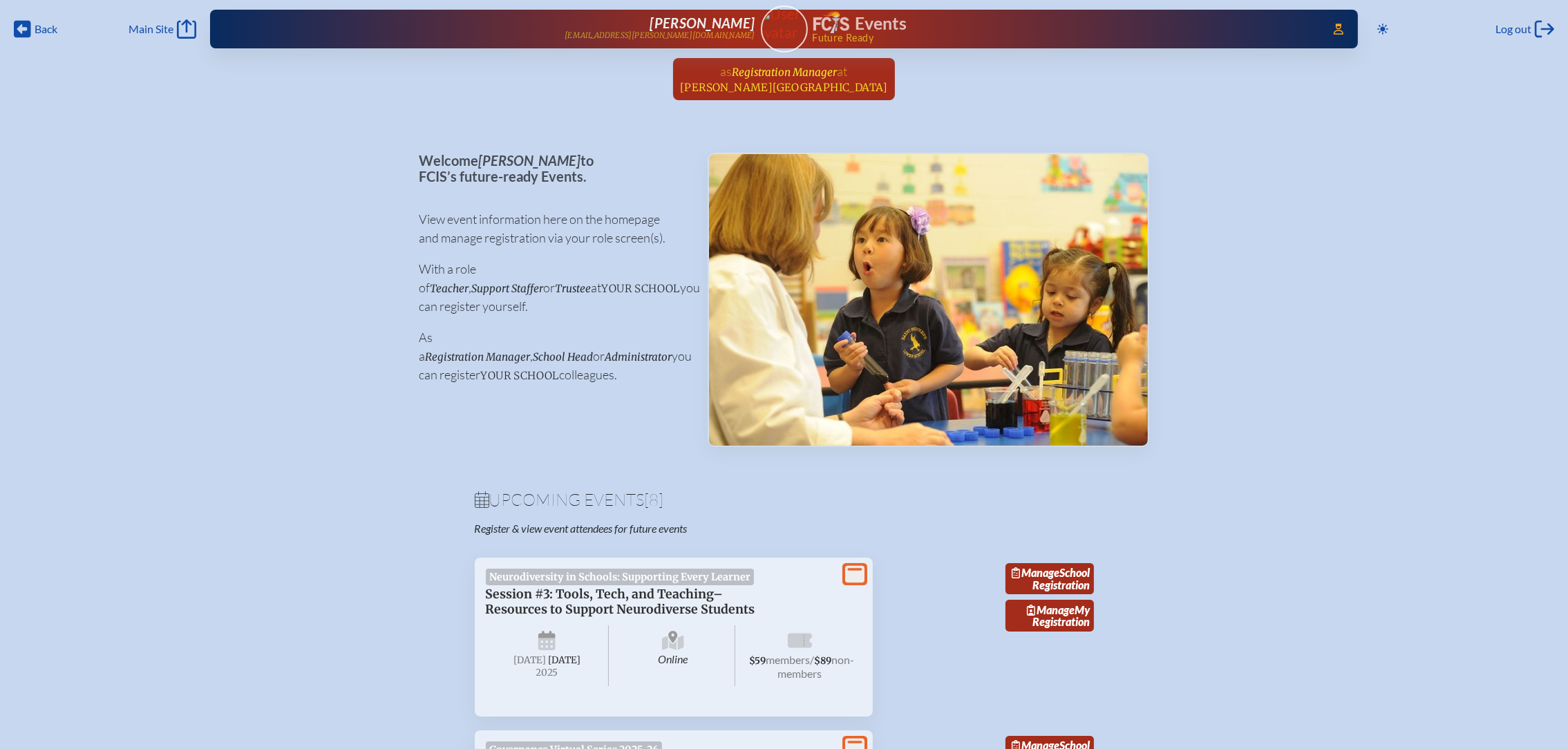
click at [802, 75] on span "Registration Manager" at bounding box center [785, 73] width 105 height 14
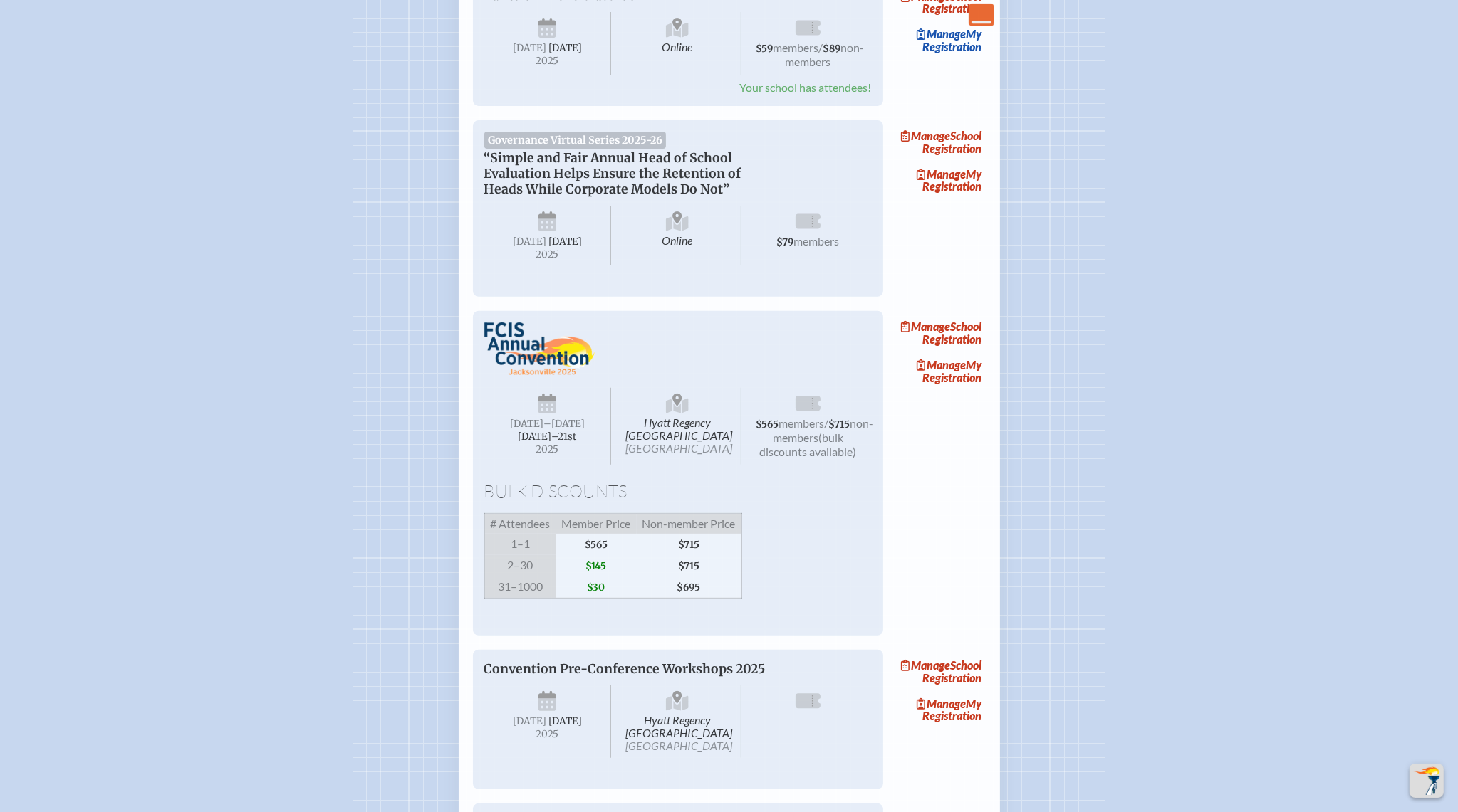
scroll to position [961, 0]
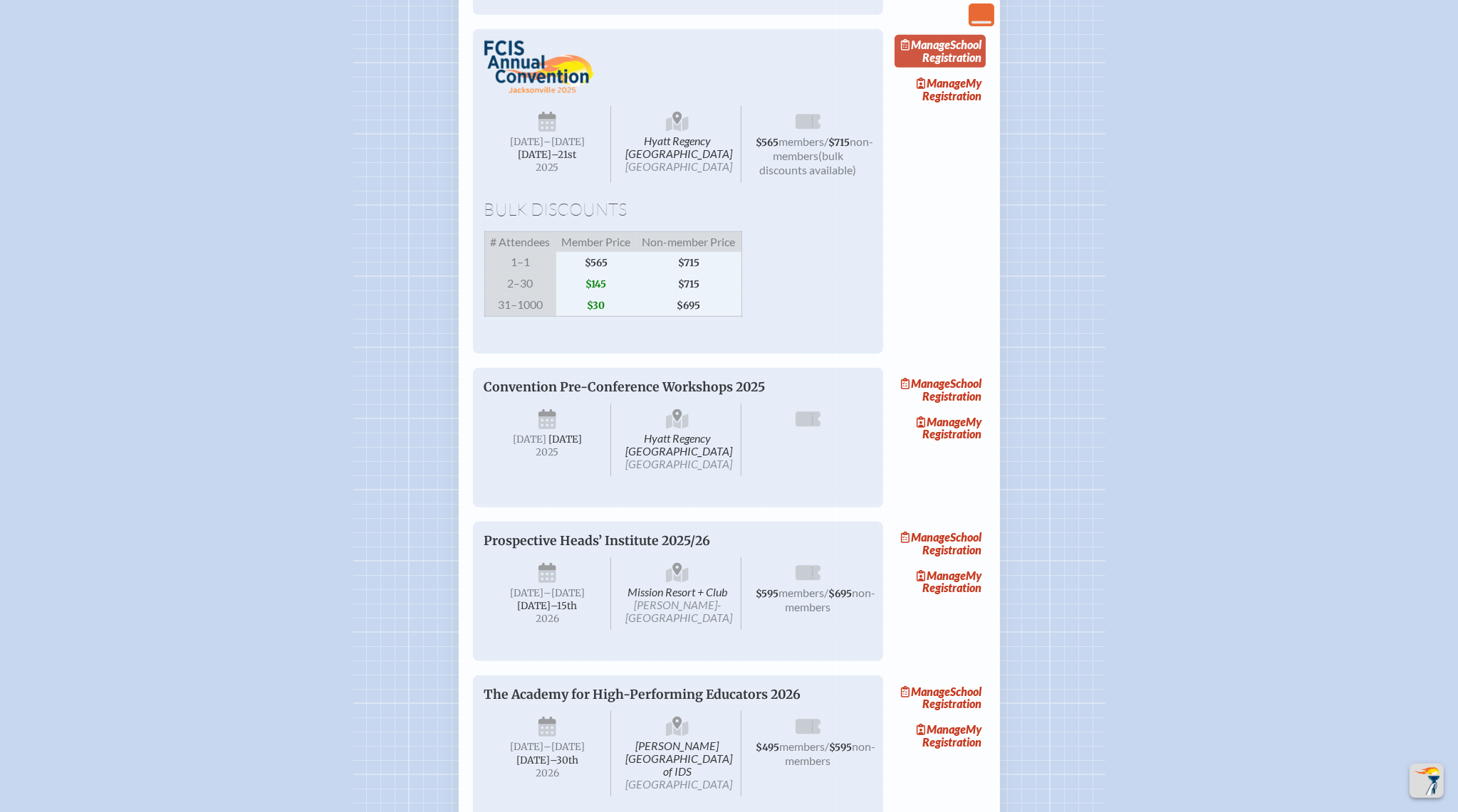
click at [963, 68] on link "Manage School Registration" at bounding box center [939, 51] width 91 height 33
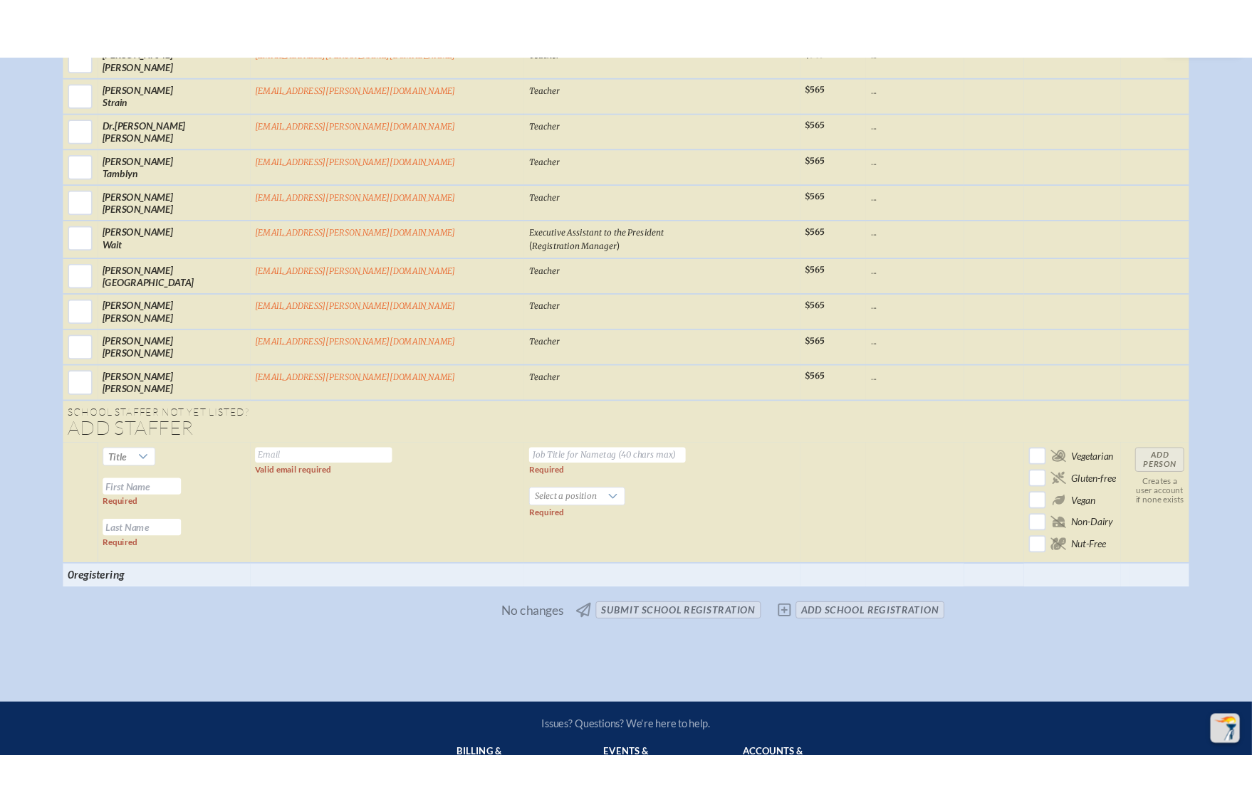
scroll to position [4638, 0]
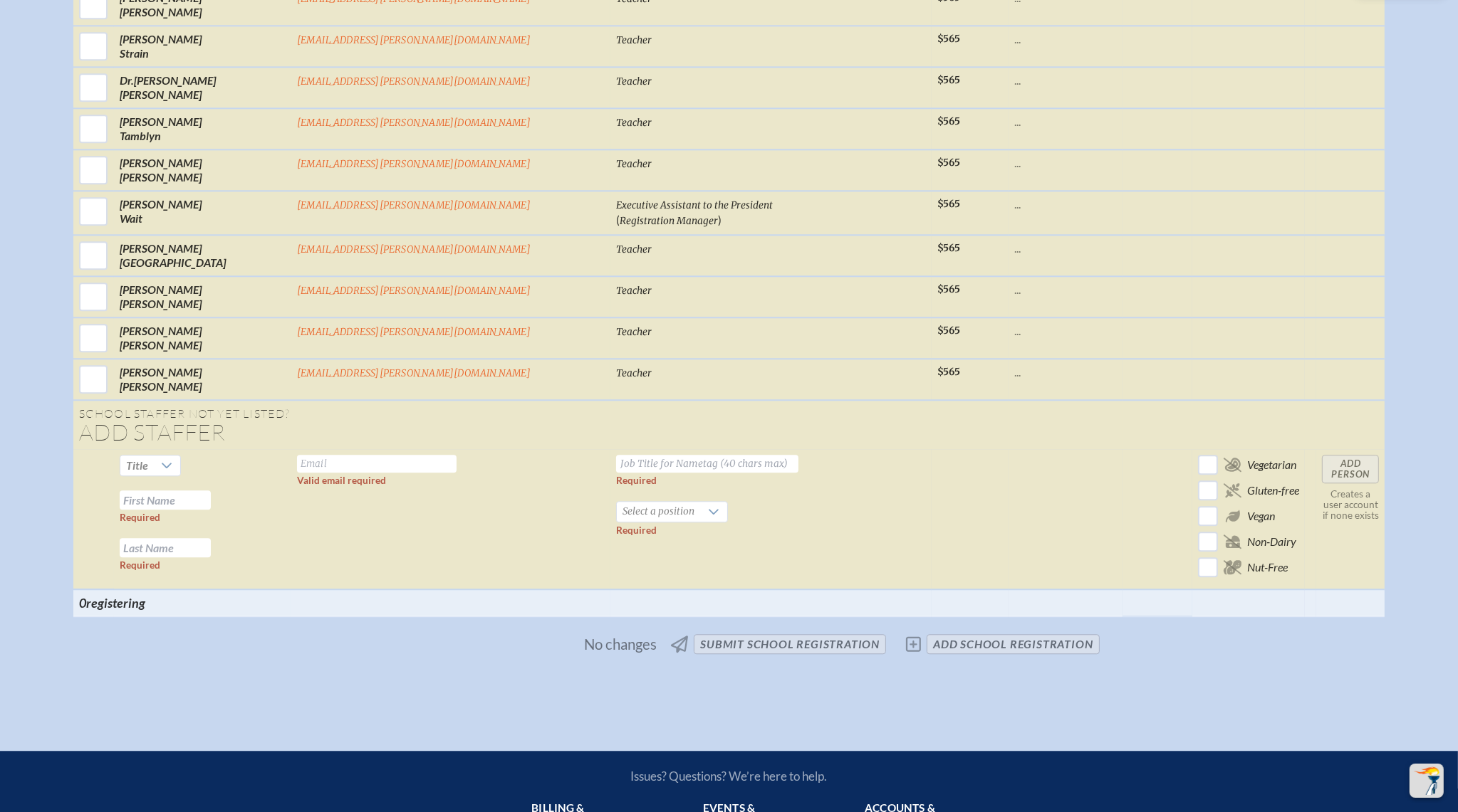
drag, startPoint x: 873, startPoint y: 478, endPoint x: 855, endPoint y: 506, distance: 33.0
click at [1008, 478] on td at bounding box center [1065, 519] width 114 height 140
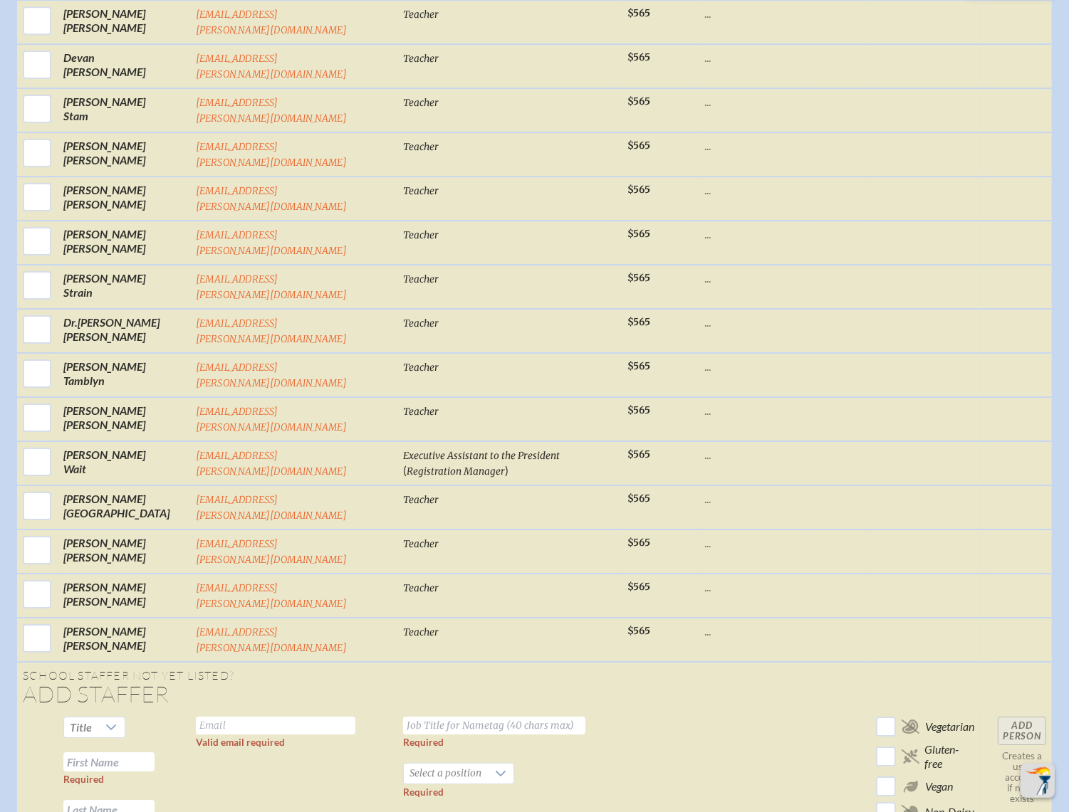
click at [403, 717] on input "text" at bounding box center [494, 726] width 182 height 18
paste input "[EMAIL_ADDRESS][PERSON_NAME][DOMAIN_NAME]"
type input "[EMAIL_ADDRESS][PERSON_NAME][DOMAIN_NAME]"
drag, startPoint x: 321, startPoint y: 489, endPoint x: 253, endPoint y: 470, distance: 71.0
click at [321, 711] on td "Valid email required" at bounding box center [293, 785] width 207 height 149
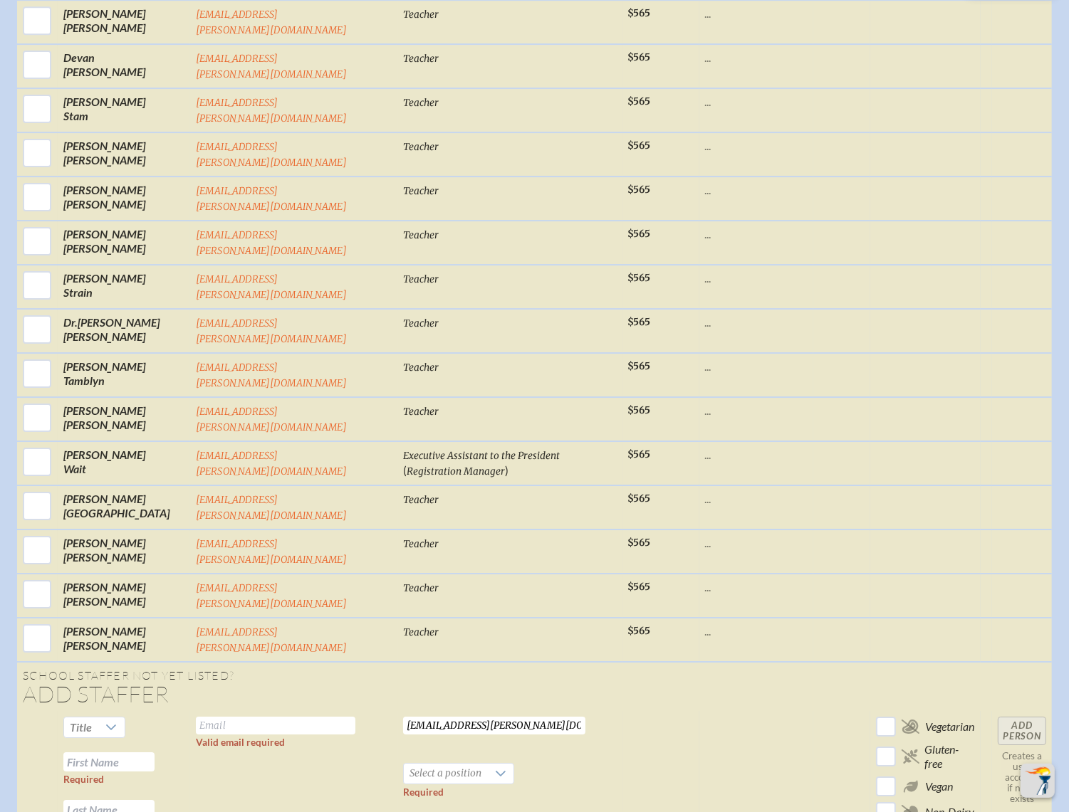
click at [143, 753] on input "text" at bounding box center [108, 762] width 91 height 19
paste input "Julian Bryson"
drag, startPoint x: 138, startPoint y: 418, endPoint x: 190, endPoint y: 417, distance: 52.0
click at [190, 711] on tr "Title Julian Bryson Required Required Valid email required brysonj@bolles.org R…" at bounding box center [534, 785] width 1035 height 149
drag, startPoint x: 135, startPoint y: 420, endPoint x: 198, endPoint y: 423, distance: 63.4
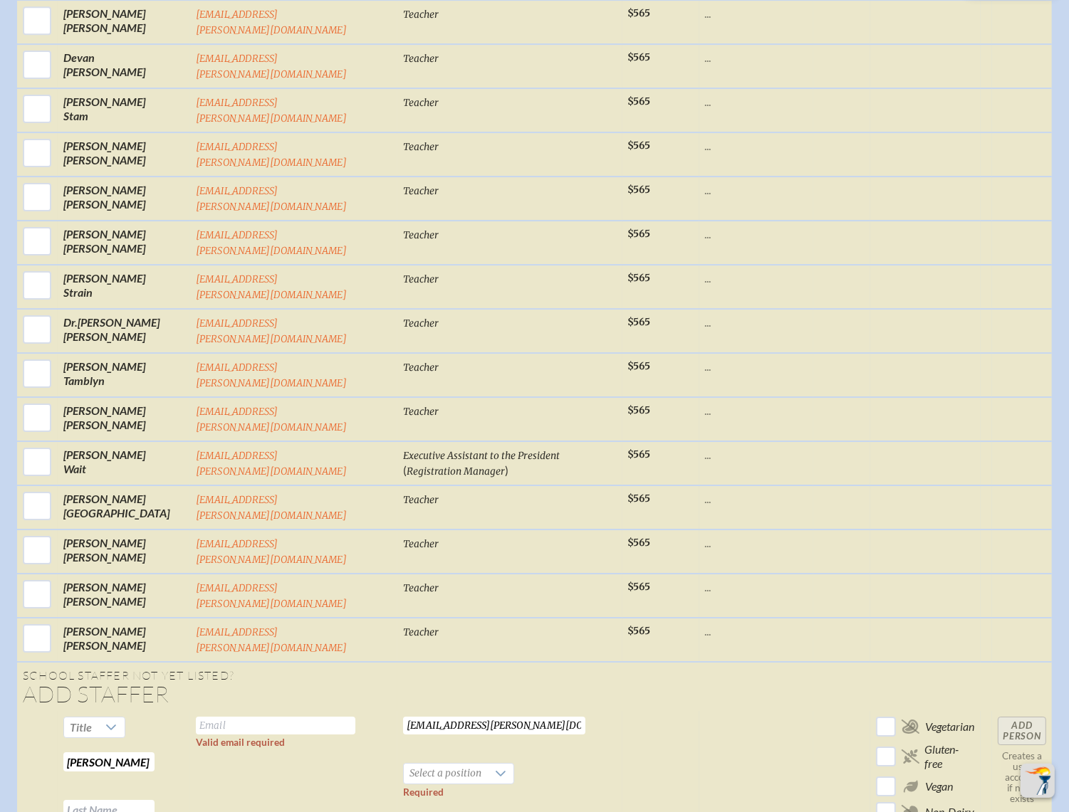
click at [198, 711] on tr "Title Julian Bryson Required Required Valid email required brysonj@bolles.org R…" at bounding box center [534, 785] width 1035 height 149
type input "[PERSON_NAME]"
paste input "[PERSON_NAME]"
type input "[PERSON_NAME]"
click at [245, 717] on input "text" at bounding box center [275, 726] width 159 height 18
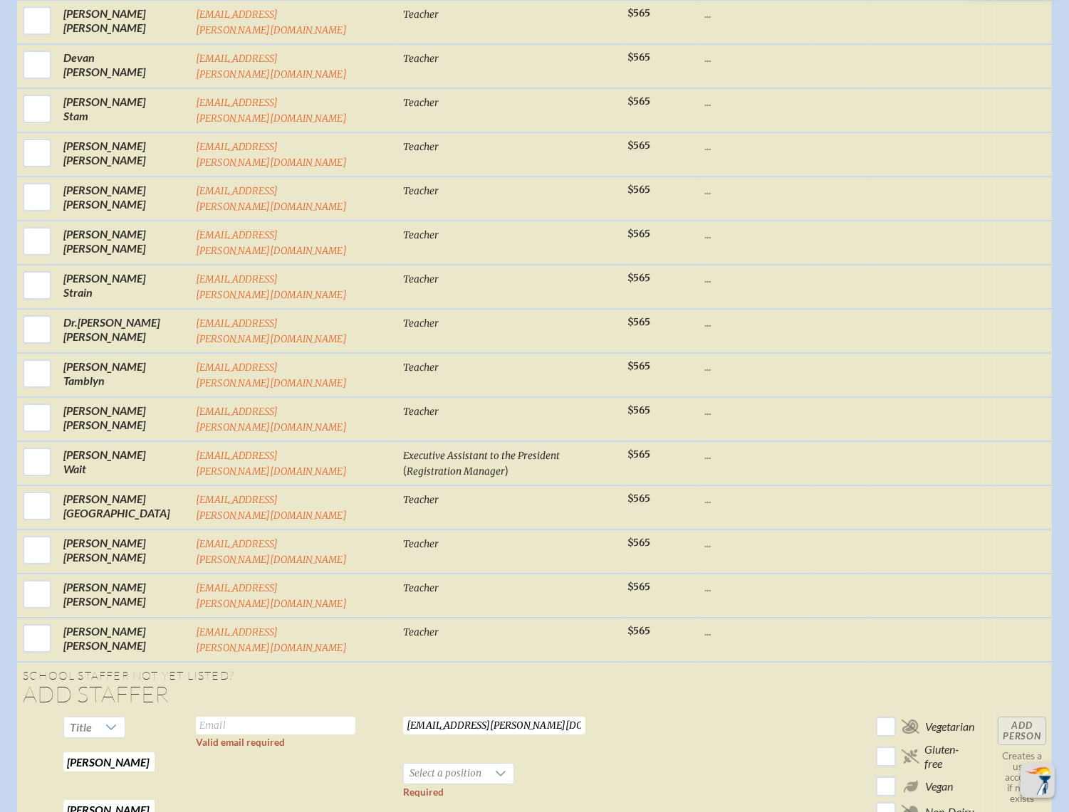
drag, startPoint x: 484, startPoint y: 379, endPoint x: 324, endPoint y: 371, distance: 160.4
click at [324, 711] on tr "Title Julian Required Bryson Required Valid email required brysonj@bolles.org R…" at bounding box center [534, 785] width 1035 height 149
click at [303, 717] on input "text" at bounding box center [275, 726] width 159 height 18
paste input "[EMAIL_ADDRESS][PERSON_NAME][DOMAIN_NAME]"
type input "[EMAIL_ADDRESS][PERSON_NAME][DOMAIN_NAME]"
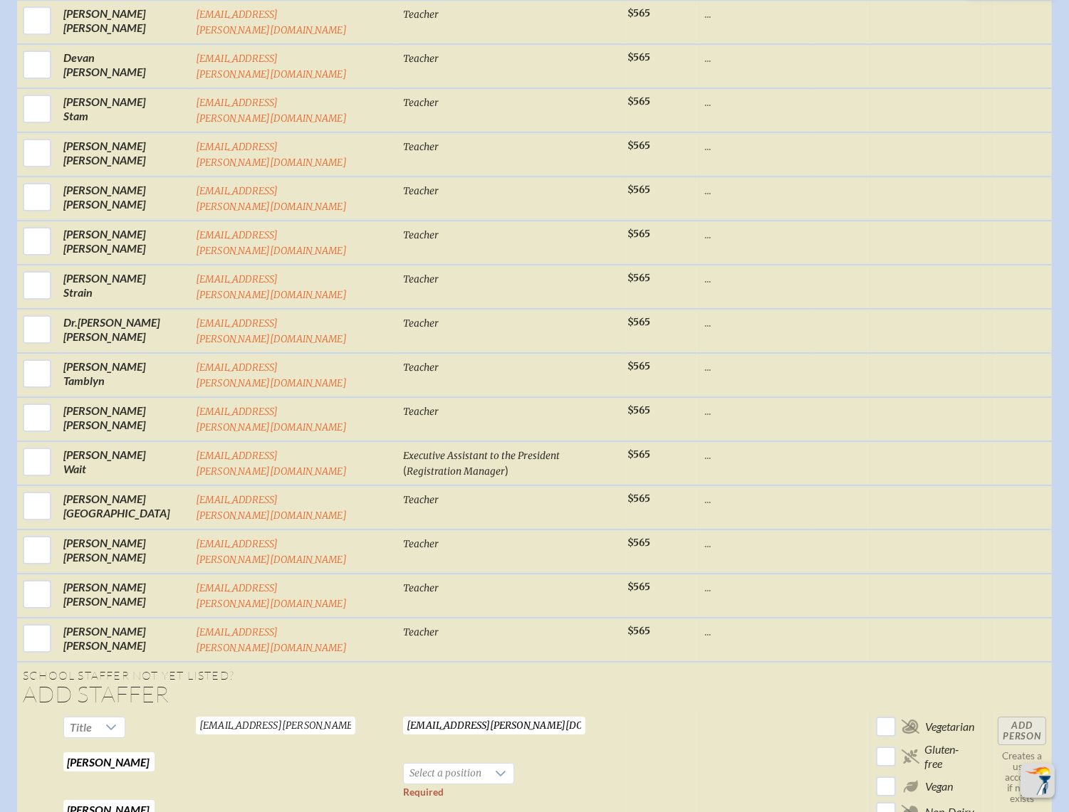
drag, startPoint x: 503, startPoint y: 382, endPoint x: 339, endPoint y: 380, distance: 163.8
click at [339, 711] on tr "Title Julian Required Bryson Required brysonj@bolles.org Valid email required b…" at bounding box center [534, 785] width 1035 height 149
type input "Teacher"
click at [446, 764] on span "Select a position" at bounding box center [445, 774] width 83 height 20
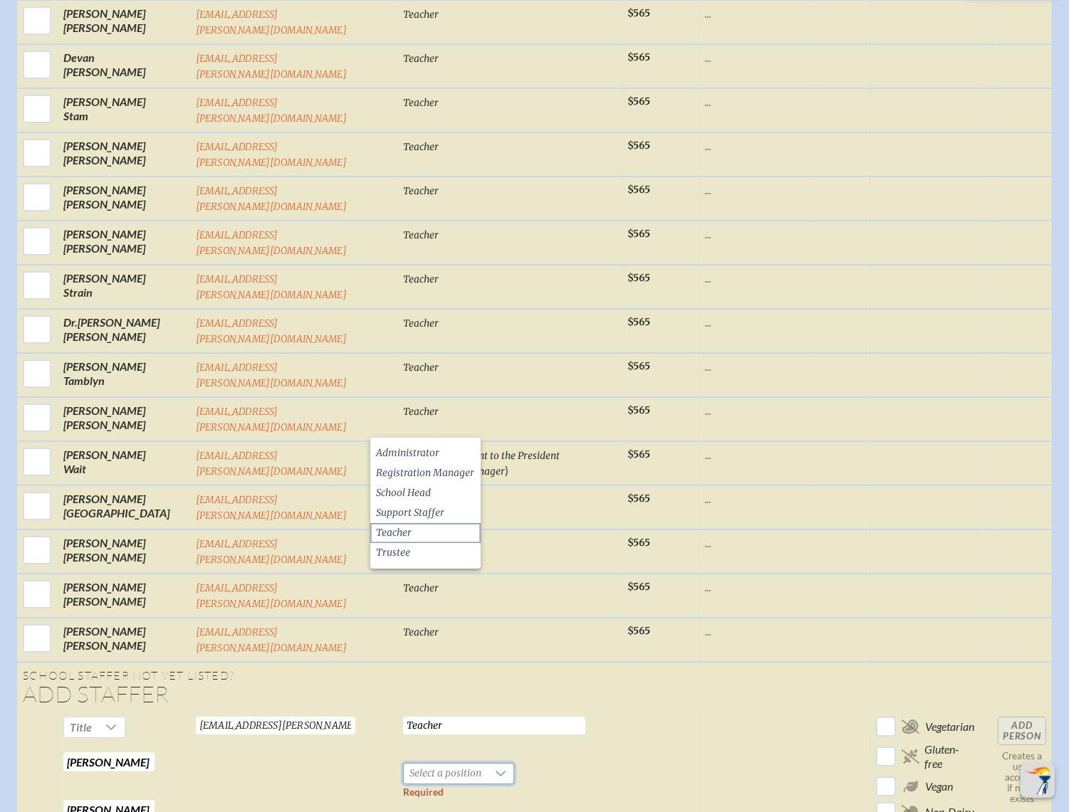
click at [426, 533] on li "Teacher" at bounding box center [425, 533] width 110 height 20
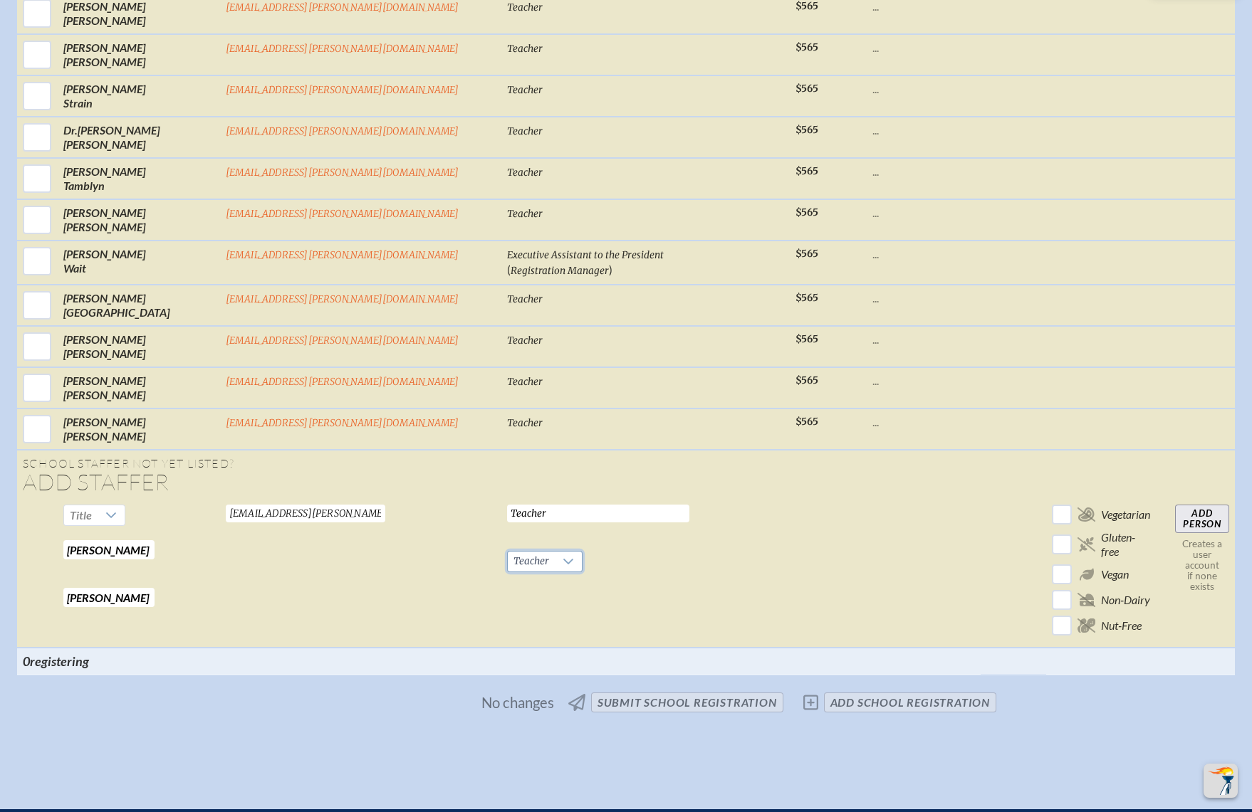
drag, startPoint x: 1074, startPoint y: 386, endPoint x: 968, endPoint y: 389, distance: 106.8
click at [1175, 505] on input "Add Person" at bounding box center [1202, 519] width 54 height 28
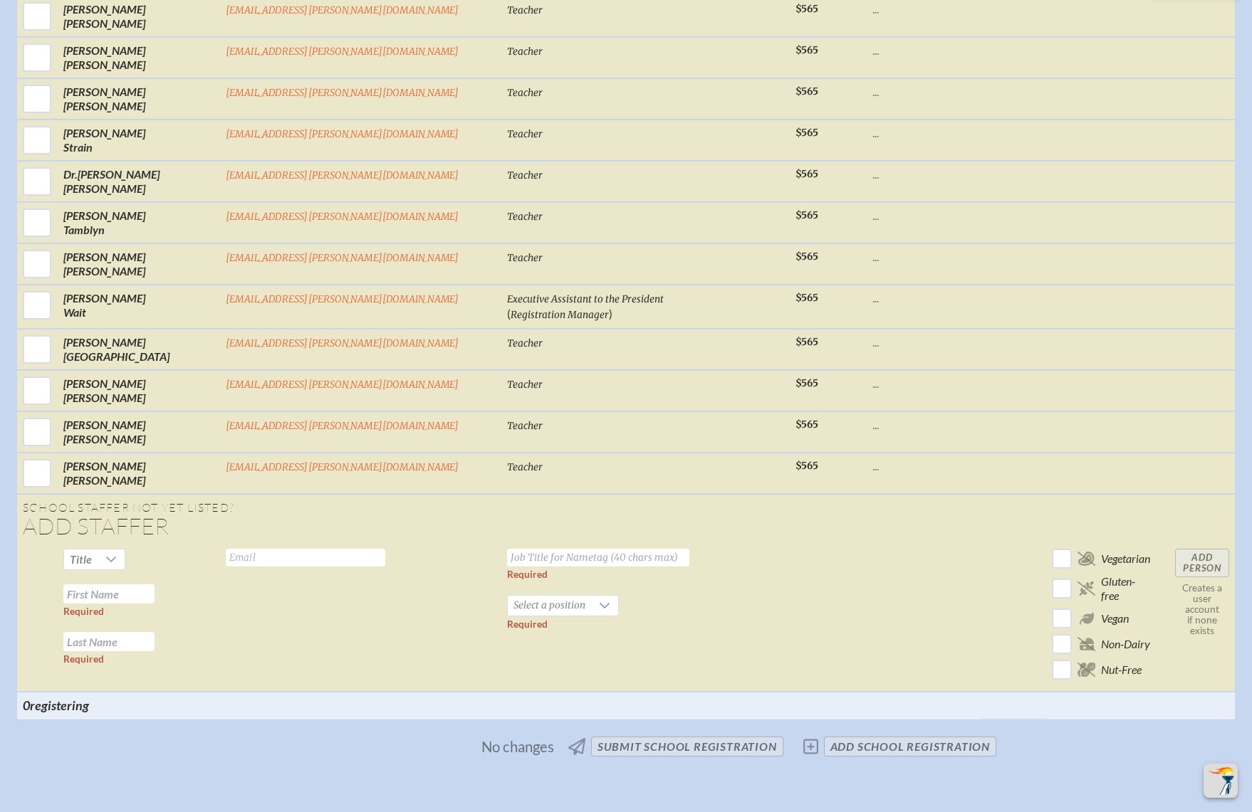
scroll to position [4640, 0]
click at [385, 547] on input "text" at bounding box center [305, 556] width 159 height 18
paste input "[EMAIL_ADDRESS][PERSON_NAME][DOMAIN_NAME]"
type input "[EMAIL_ADDRESS][PERSON_NAME][DOMAIN_NAME]"
drag, startPoint x: 590, startPoint y: 524, endPoint x: 307, endPoint y: 520, distance: 283.4
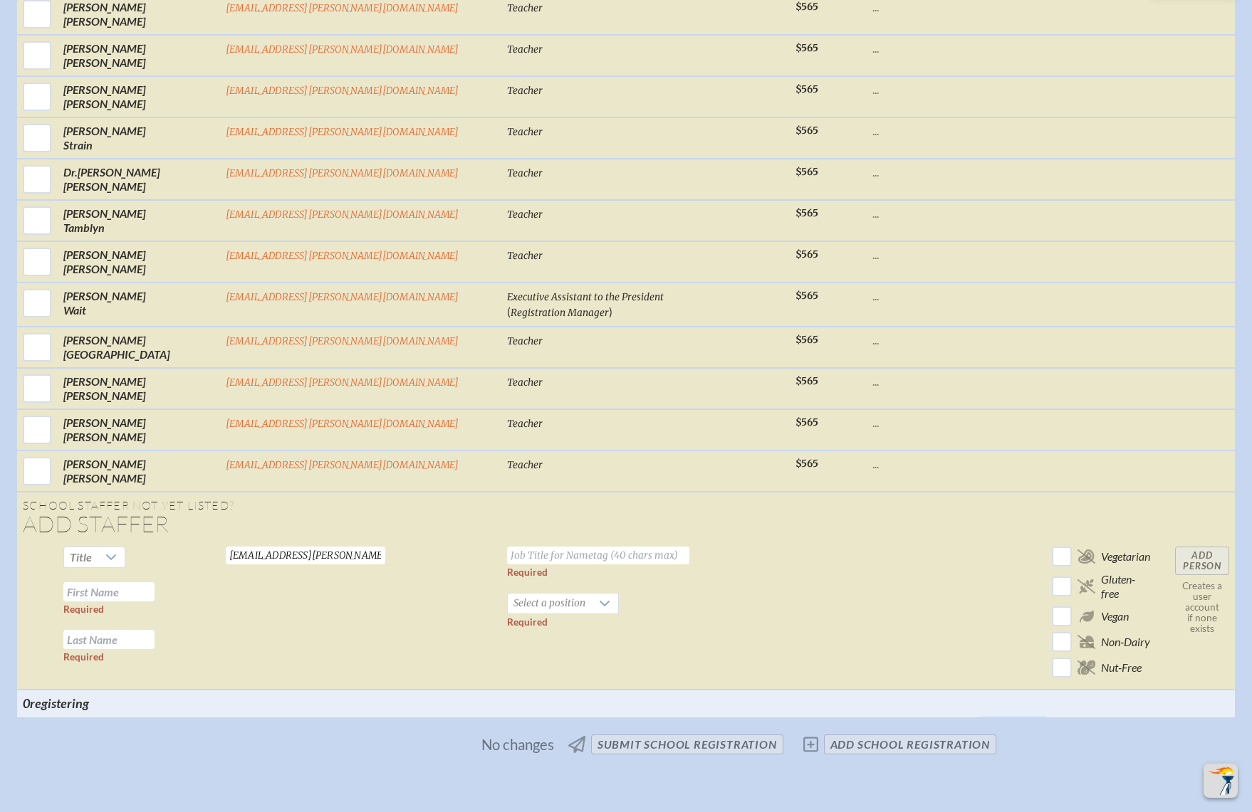
click at [588, 541] on td "Required Select a position Required" at bounding box center [645, 615] width 288 height 149
click at [155, 582] on input "text" at bounding box center [108, 591] width 91 height 19
paste input "Andres Buitrago"
drag, startPoint x: 224, startPoint y: 460, endPoint x: 317, endPoint y: 459, distance: 93.3
click at [317, 541] on tr "Title Andres Buitrago Required Required buitragoa@bolles.org Valid email requir…" at bounding box center [626, 615] width 1218 height 149
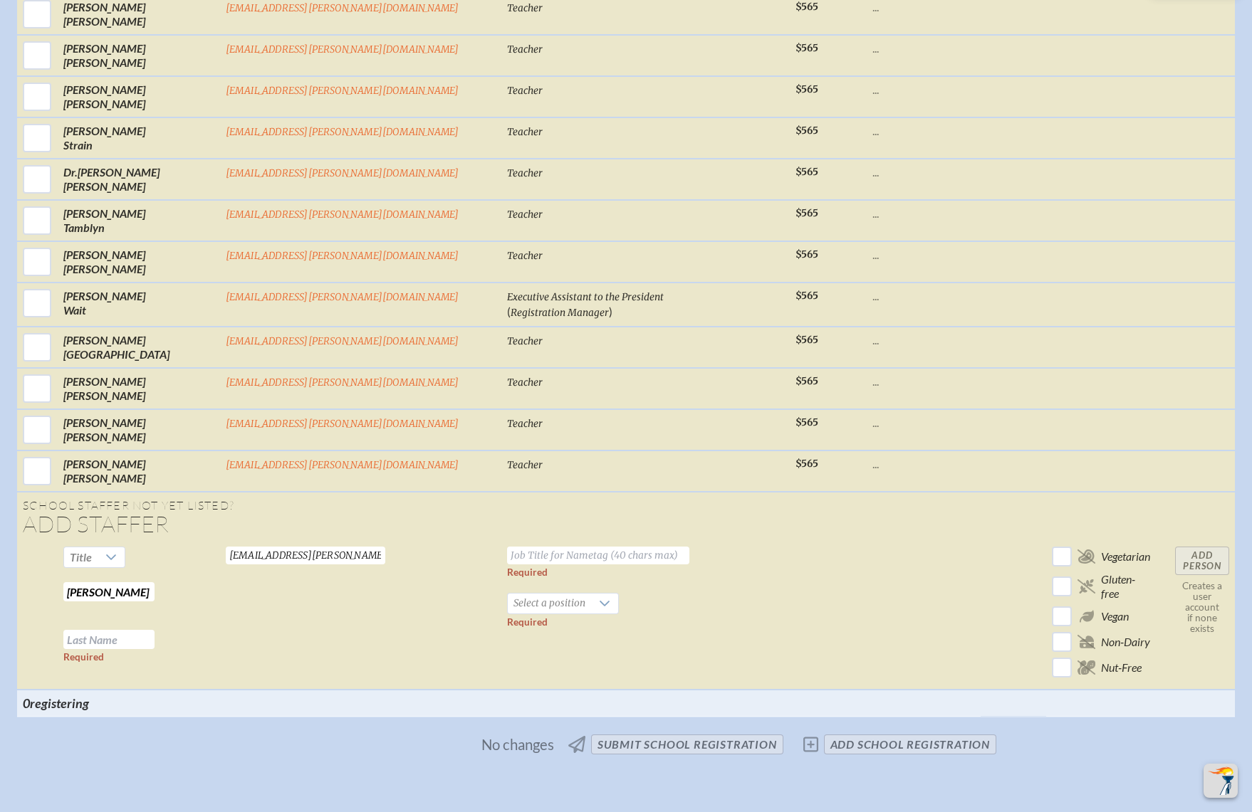
type input "[PERSON_NAME]"
paste input "[PERSON_NAME]"
type input "[PERSON_NAME]"
click at [507, 547] on input "text" at bounding box center [598, 556] width 182 height 18
type input "Teacher"
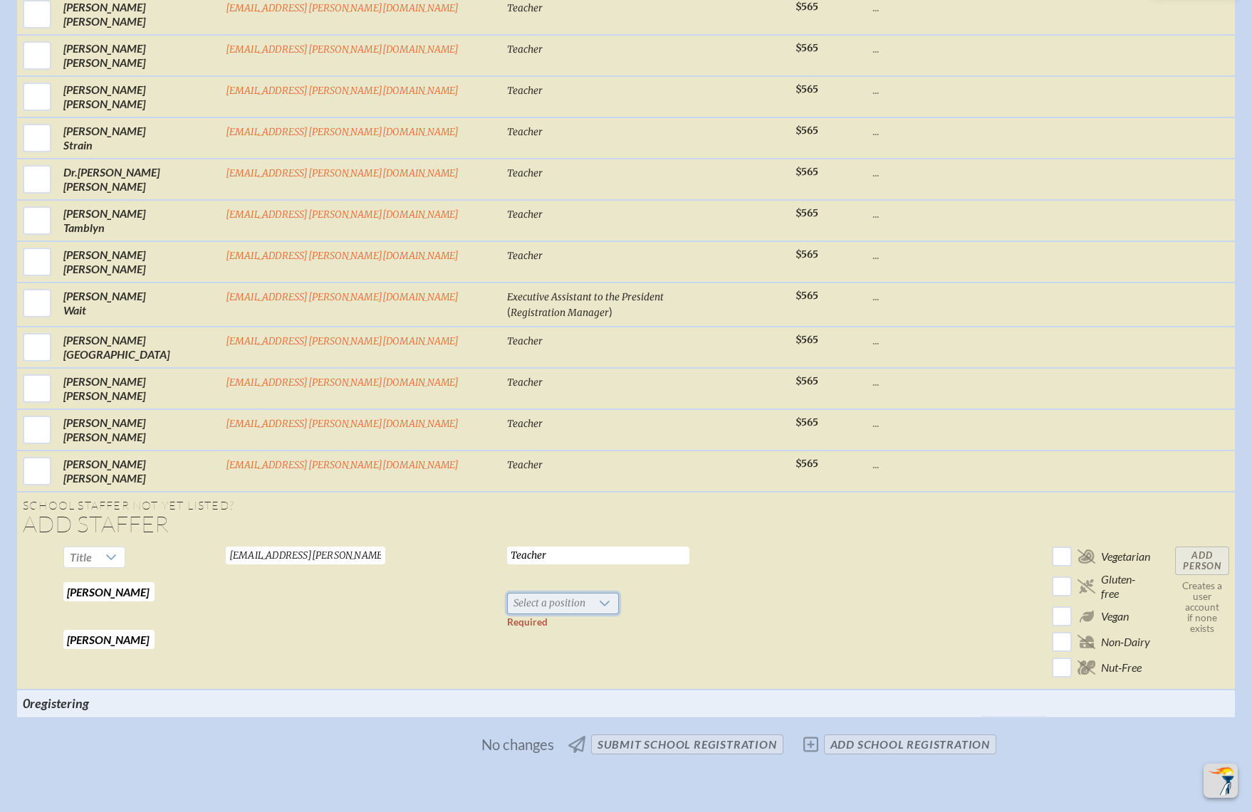
click at [508, 594] on span "Select a position" at bounding box center [549, 604] width 83 height 20
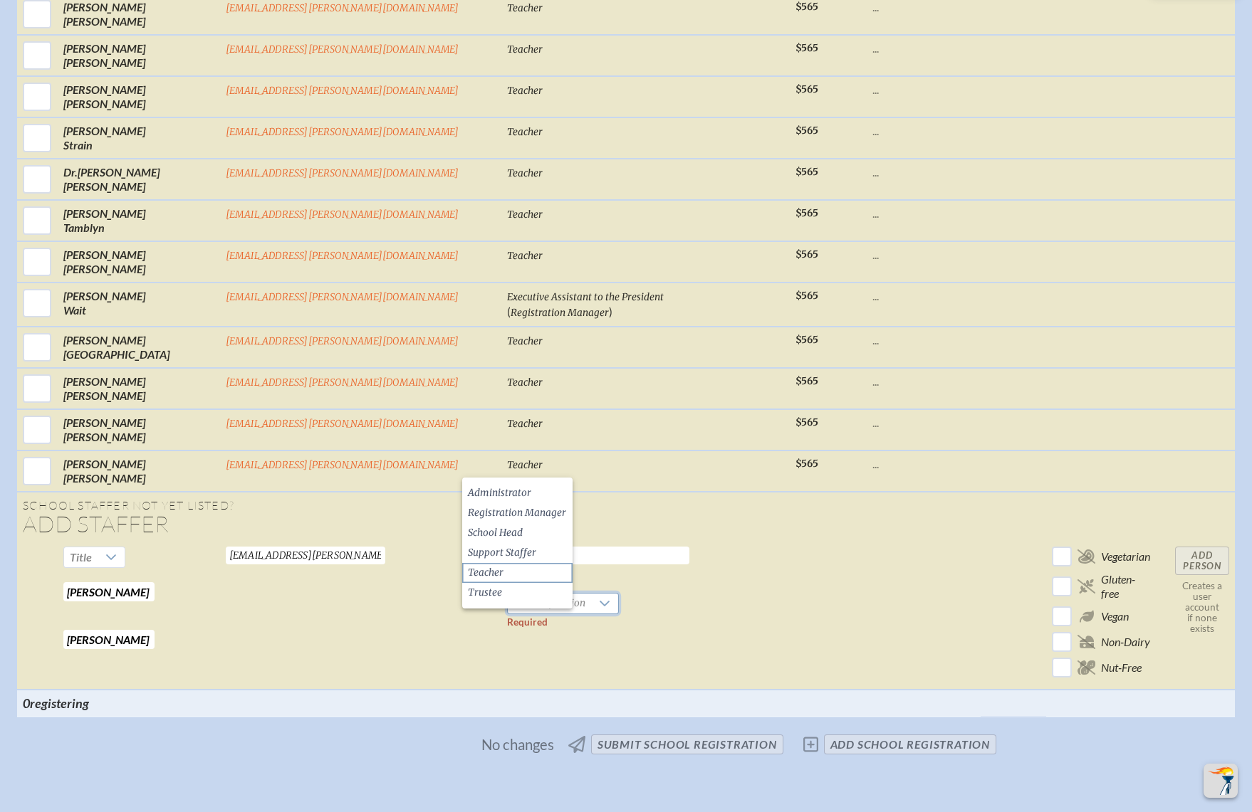
click at [494, 575] on span "Teacher" at bounding box center [486, 573] width 36 height 14
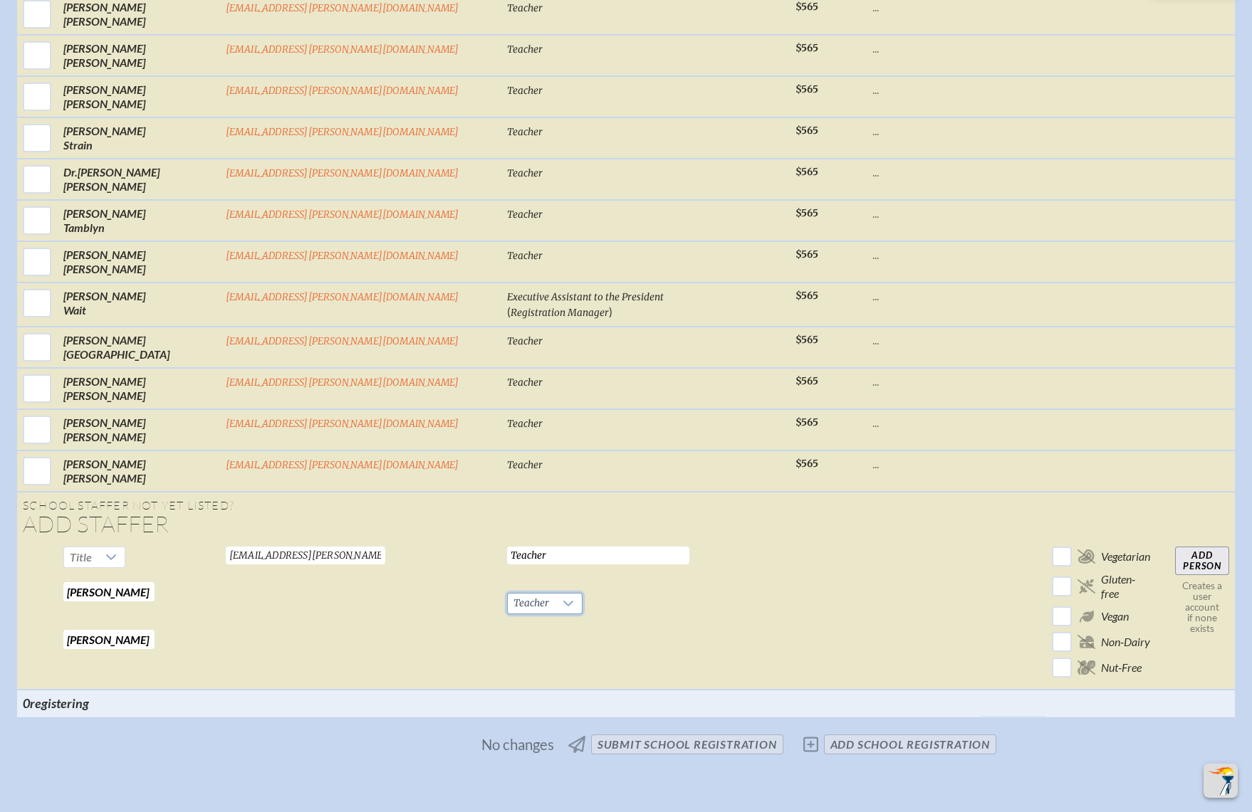
click at [1175, 547] on input "Add Person" at bounding box center [1202, 561] width 54 height 28
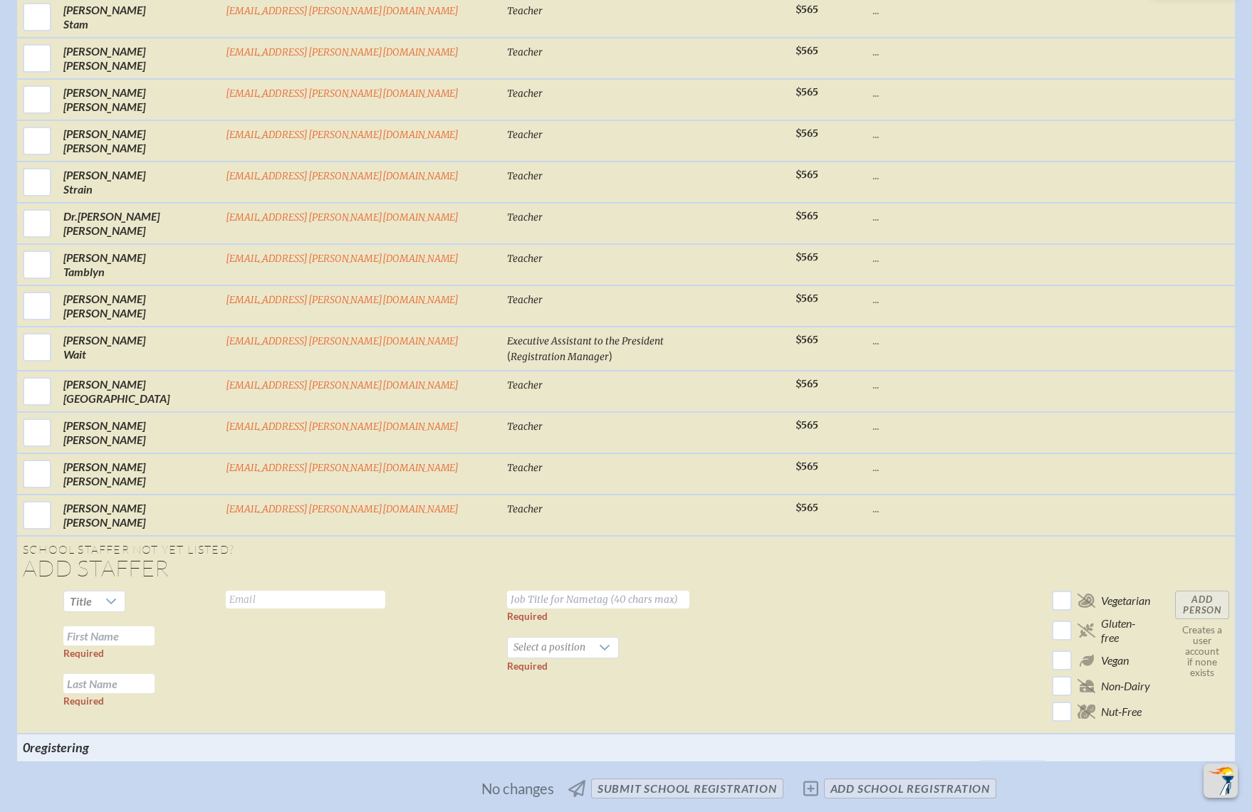
scroll to position [4642, 0]
drag, startPoint x: 513, startPoint y: 703, endPoint x: 496, endPoint y: 632, distance: 73.2
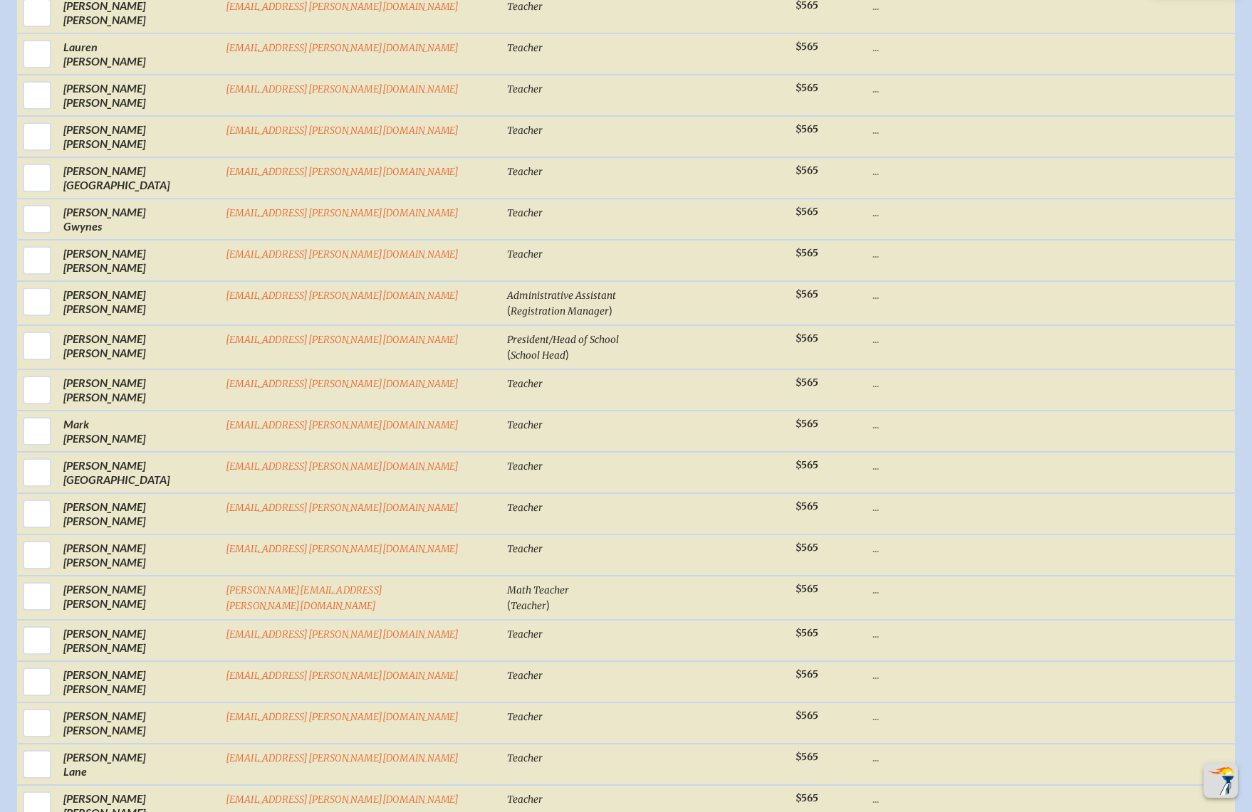
scroll to position [2292, 0]
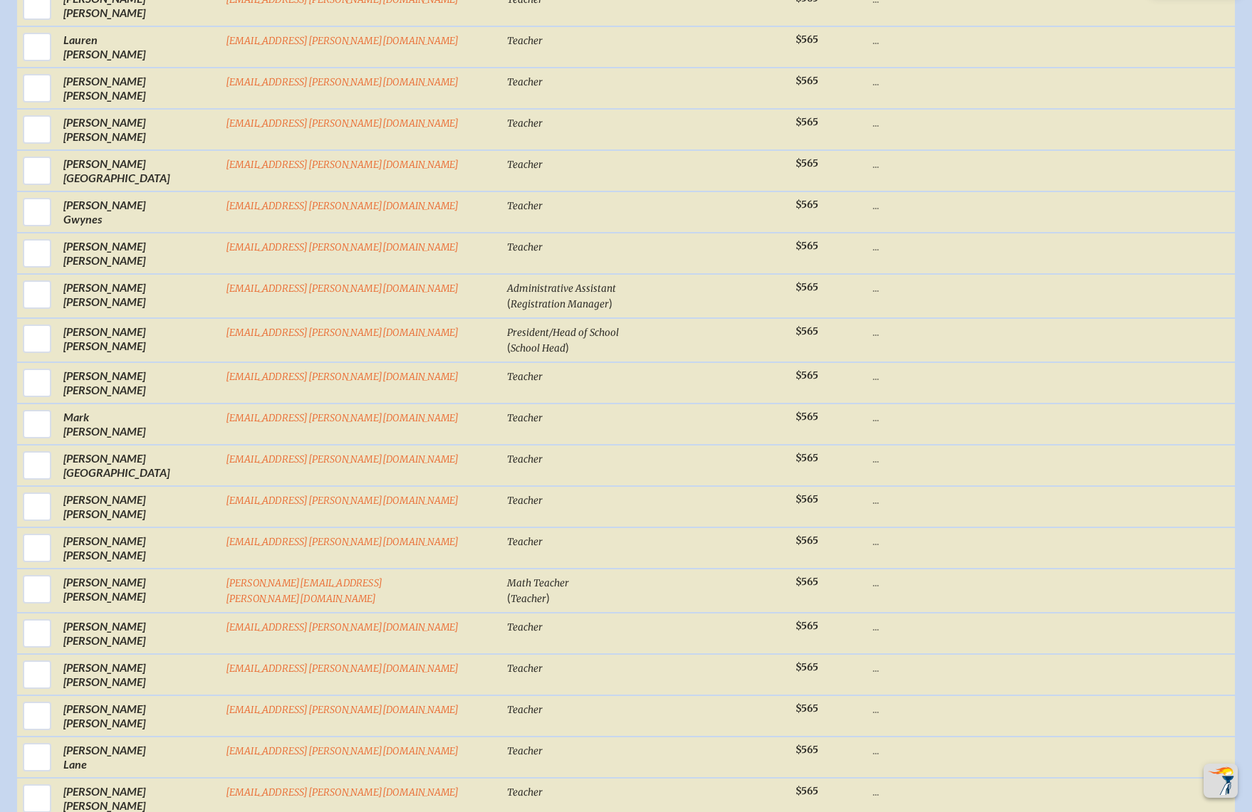
click at [1183, 504] on div "Select First / Last Name Email Job Title for Nametag / (Positions) Base Memb . …" at bounding box center [626, 743] width 1218 height 4758
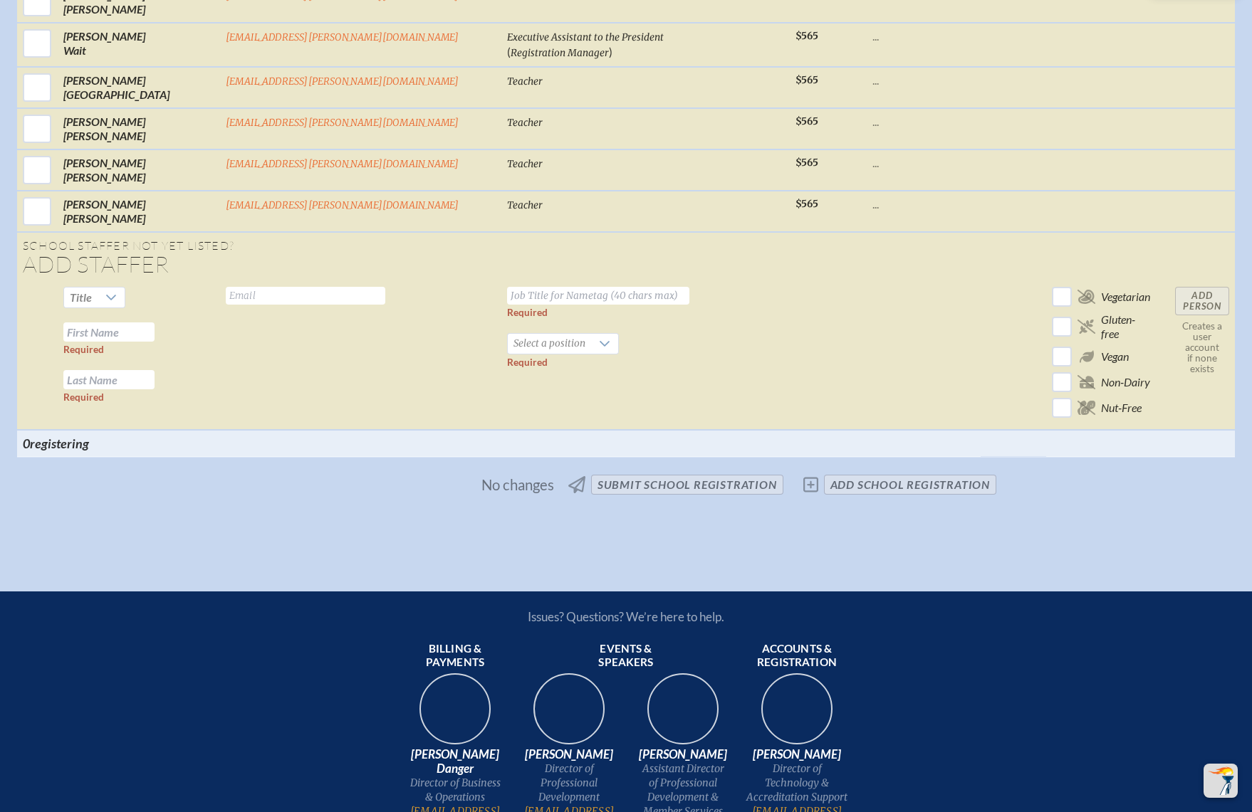
scroll to position [4830, 0]
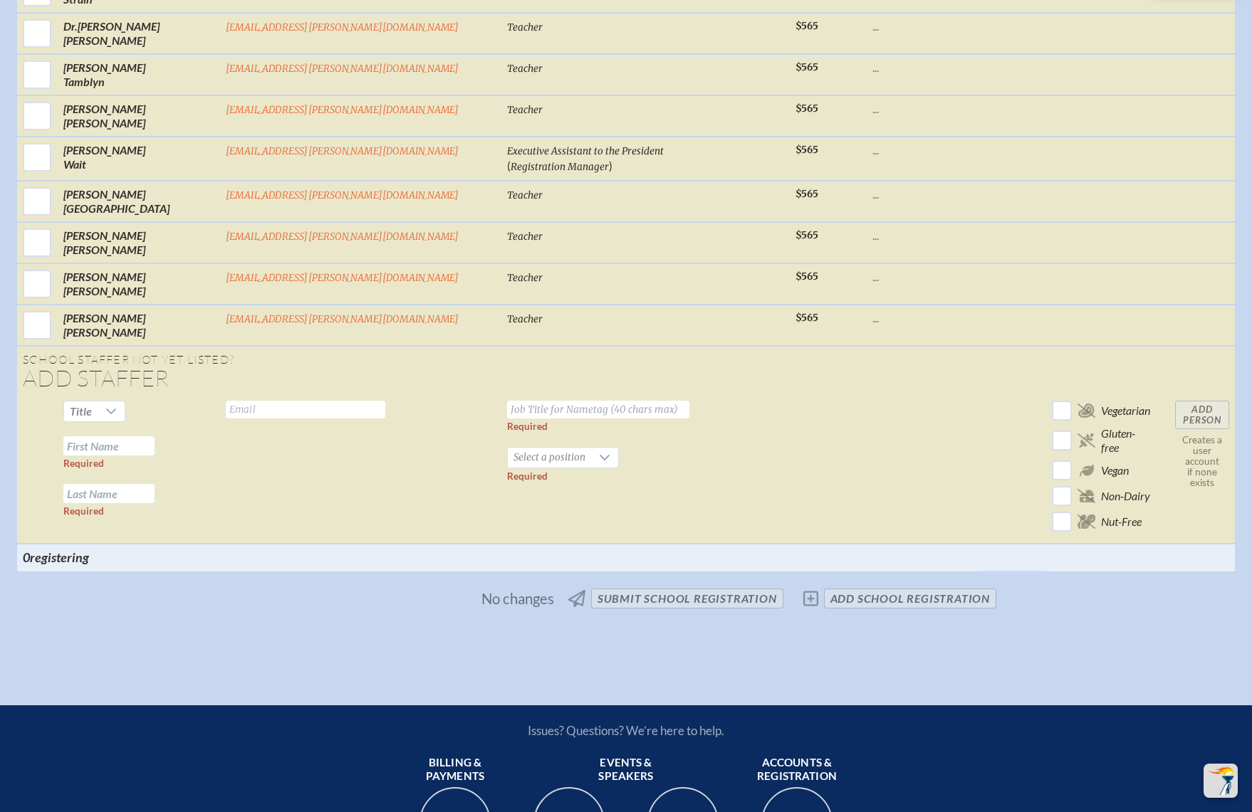
click at [352, 401] on input "text" at bounding box center [305, 410] width 159 height 18
paste input "[EMAIL_ADDRESS][PERSON_NAME][DOMAIN_NAME]"
type input "[EMAIL_ADDRESS][PERSON_NAME][DOMAIN_NAME]"
click at [980, 395] on td at bounding box center [1013, 469] width 66 height 149
click at [155, 436] on input "text" at bounding box center [108, 445] width 91 height 19
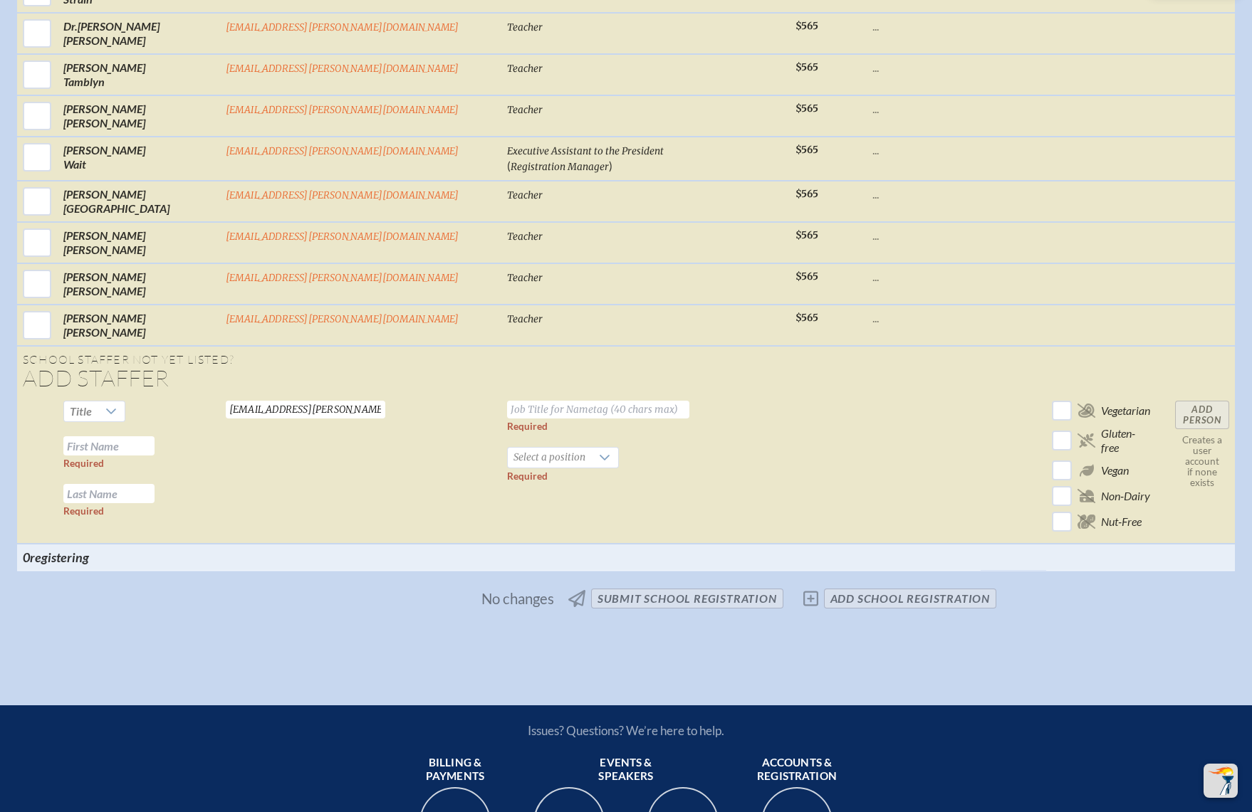
paste input "Josh Bauman"
drag, startPoint x: 223, startPoint y: 307, endPoint x: 328, endPoint y: 314, distance: 104.9
click at [328, 395] on tr "Title Josh Bauman Required Required baumanj@bolles.org Valid email required Req…" at bounding box center [626, 469] width 1218 height 149
type input "[PERSON_NAME]"
paste input "[PERSON_NAME]"
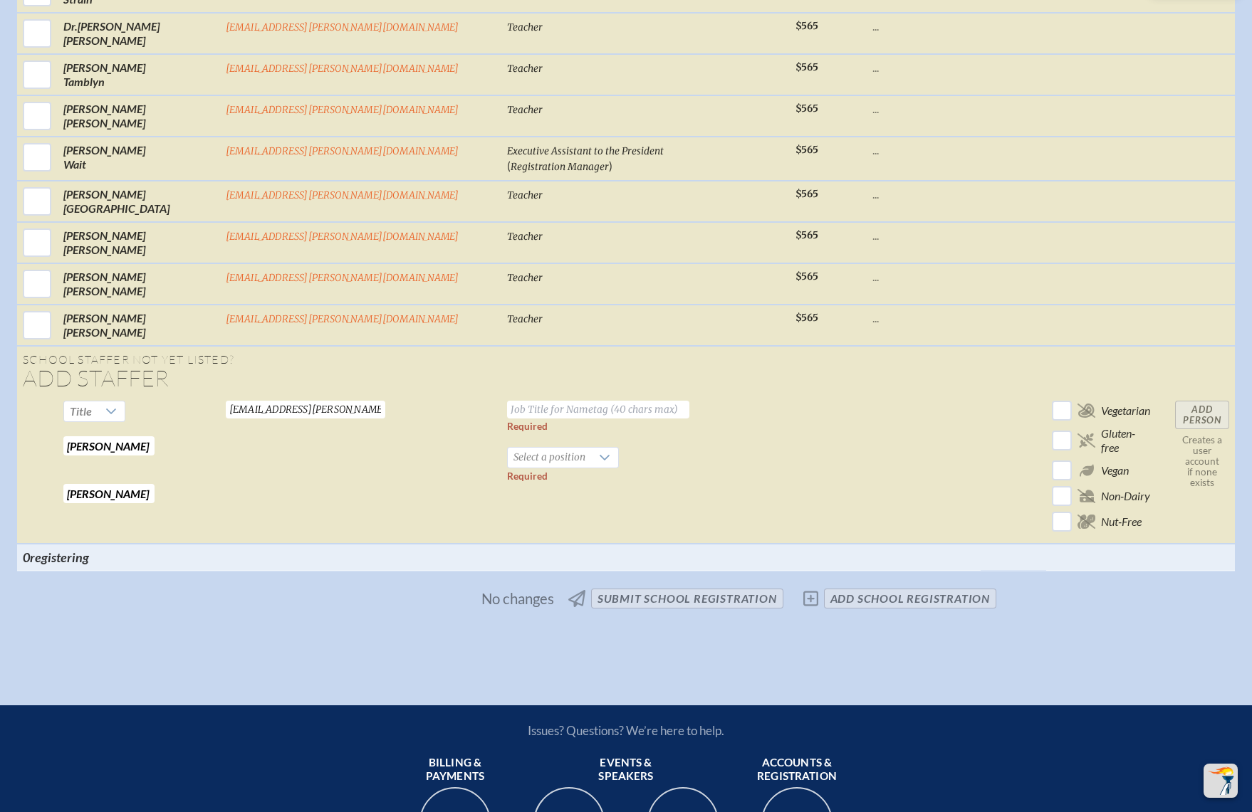
type input "[PERSON_NAME]"
click at [519, 401] on input "text" at bounding box center [598, 410] width 182 height 18
type input "Head of Middle School"
click at [522, 448] on span "Select a position" at bounding box center [549, 458] width 83 height 20
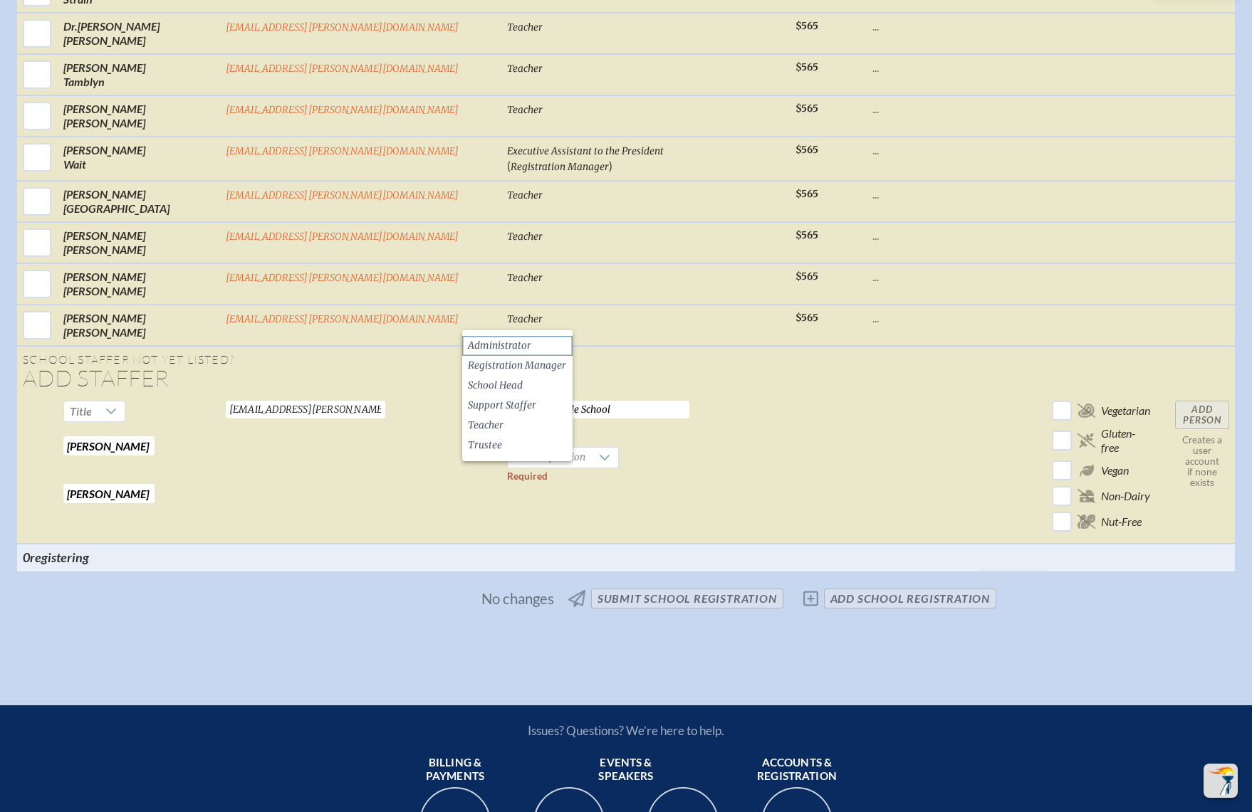
click at [527, 346] on span "Administrator" at bounding box center [499, 346] width 63 height 14
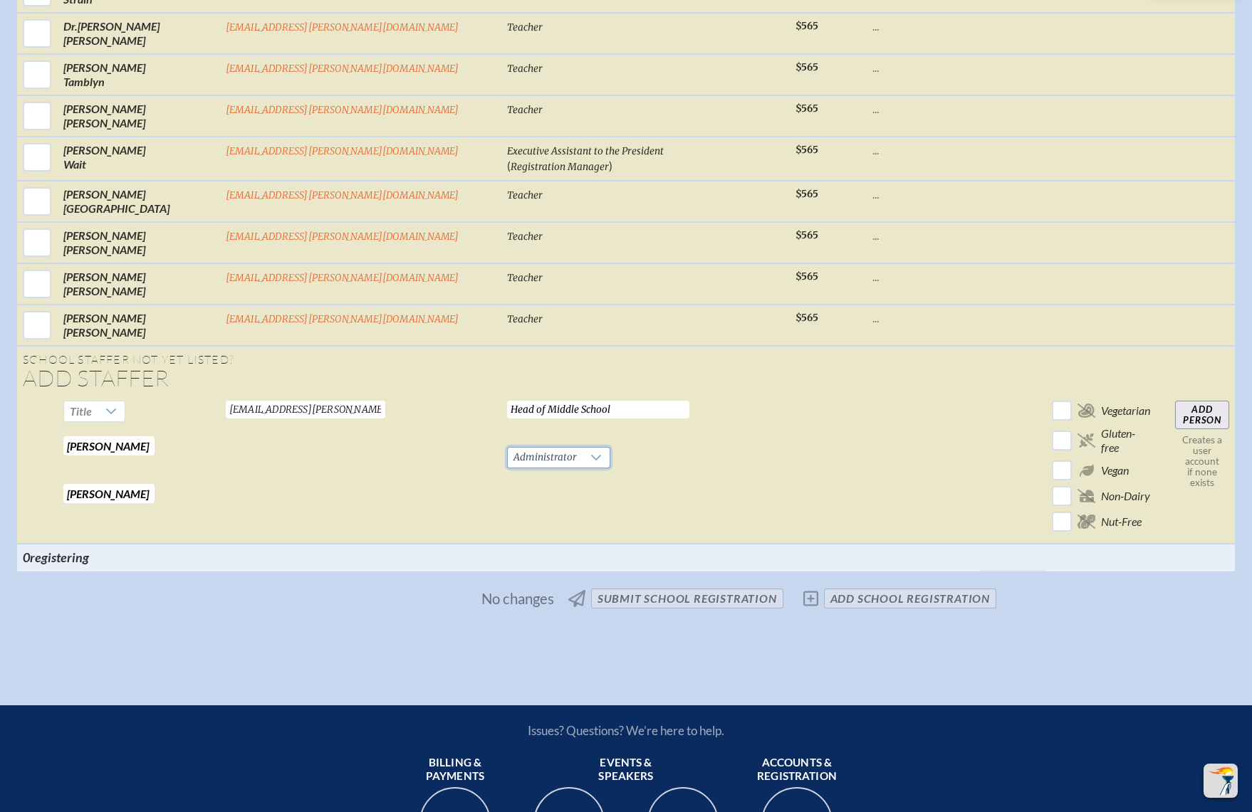
click at [1175, 401] on input "Add Person" at bounding box center [1202, 415] width 54 height 28
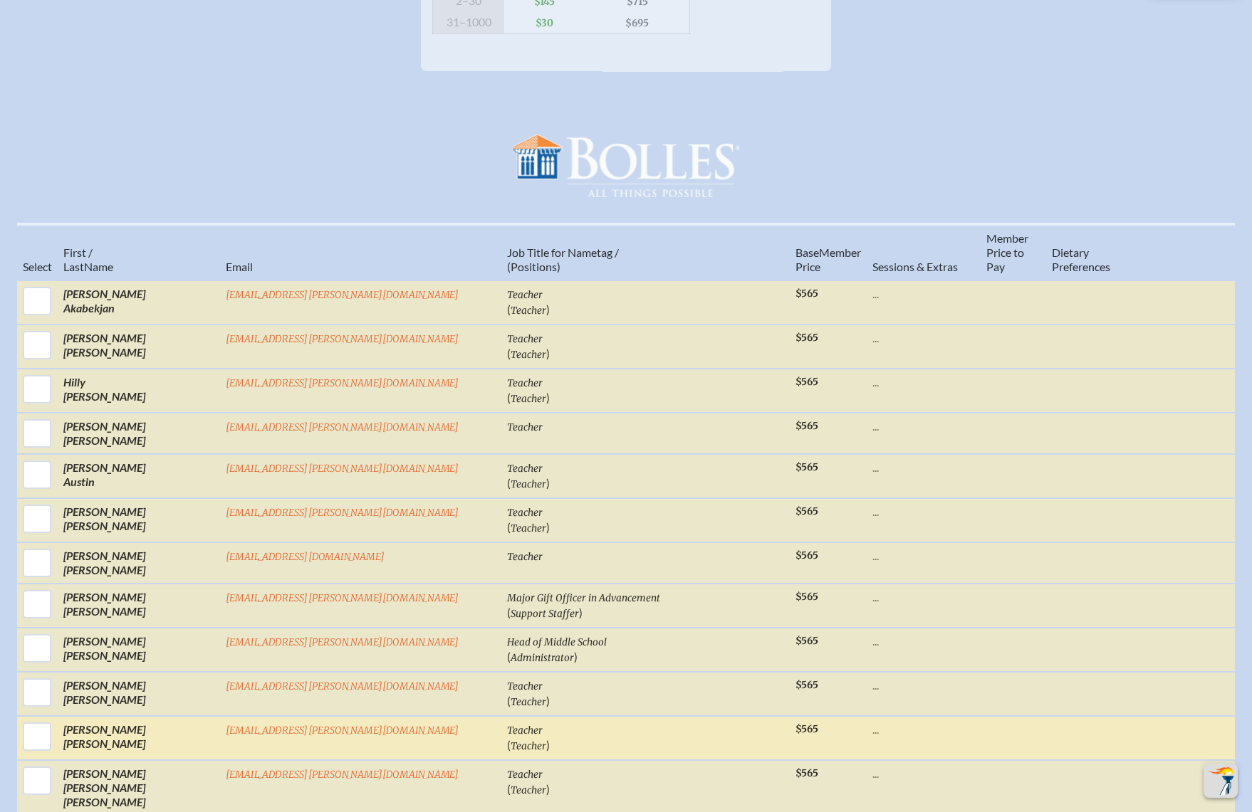
scroll to position [560, 0]
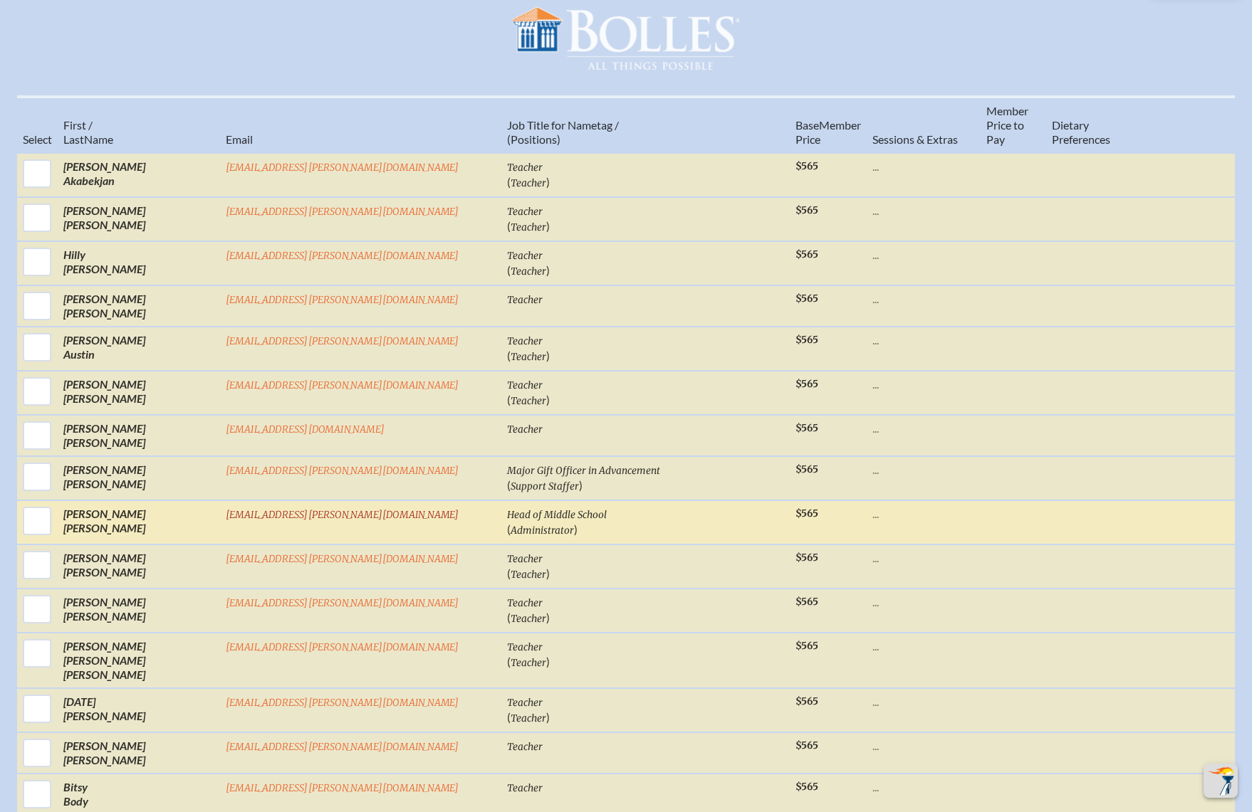
click at [323, 509] on link "[EMAIL_ADDRESS][PERSON_NAME][DOMAIN_NAME]" at bounding box center [343, 515] width 234 height 12
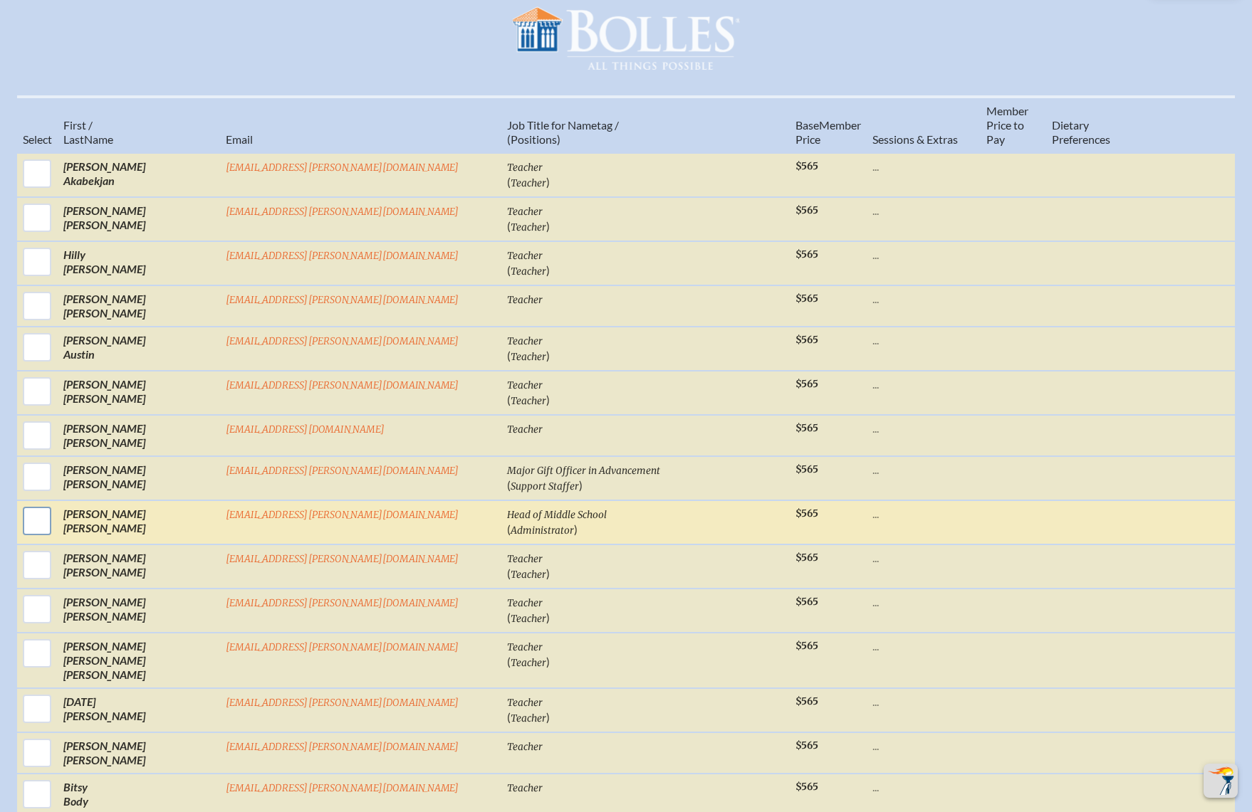
click at [55, 503] on input "checkbox" at bounding box center [37, 521] width 36 height 36
checkbox input "true"
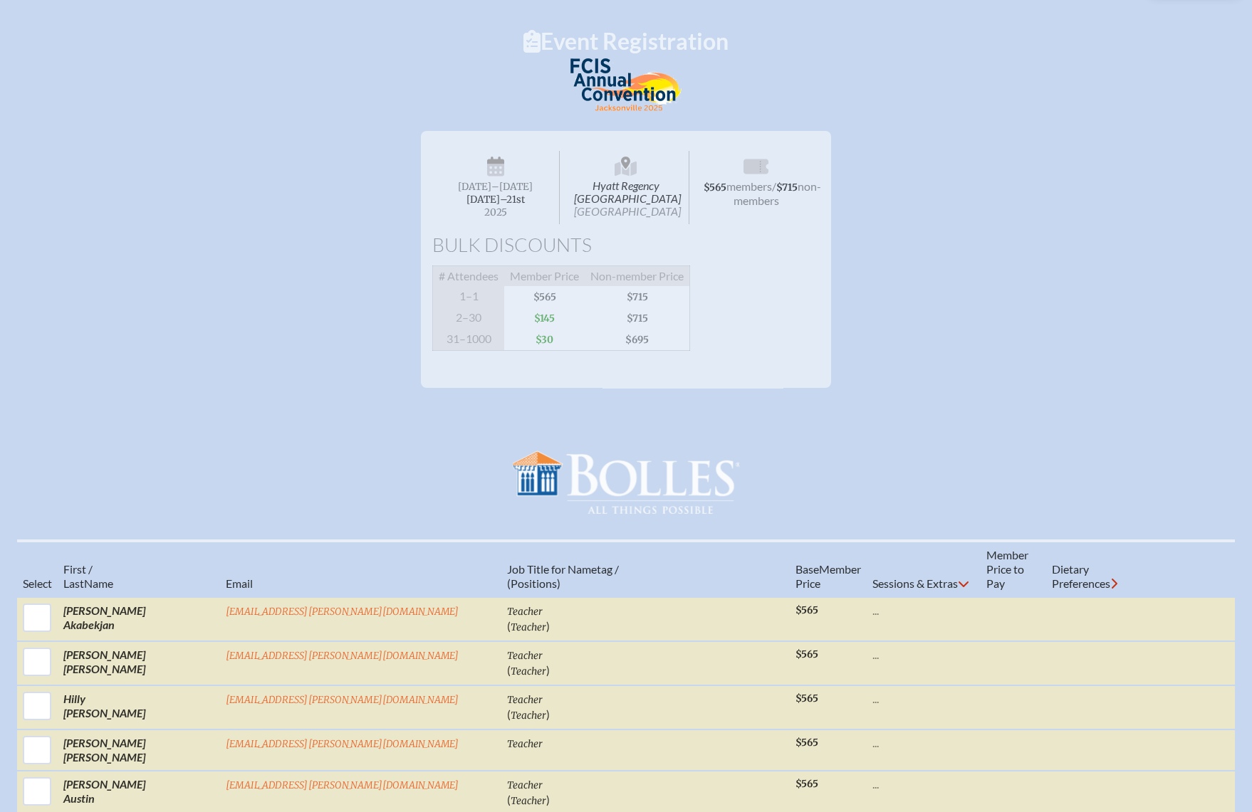
scroll to position [0, 0]
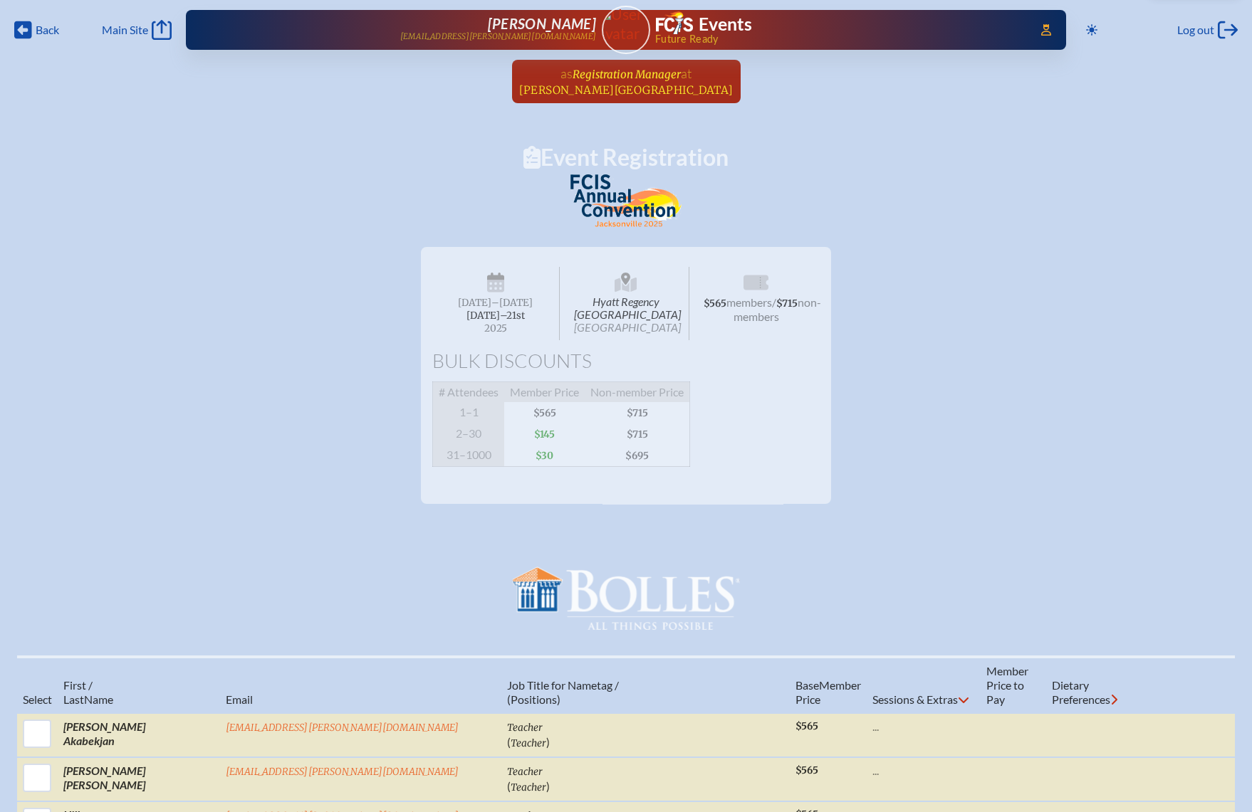
click at [643, 80] on span "at Bolles School" at bounding box center [626, 81] width 214 height 31
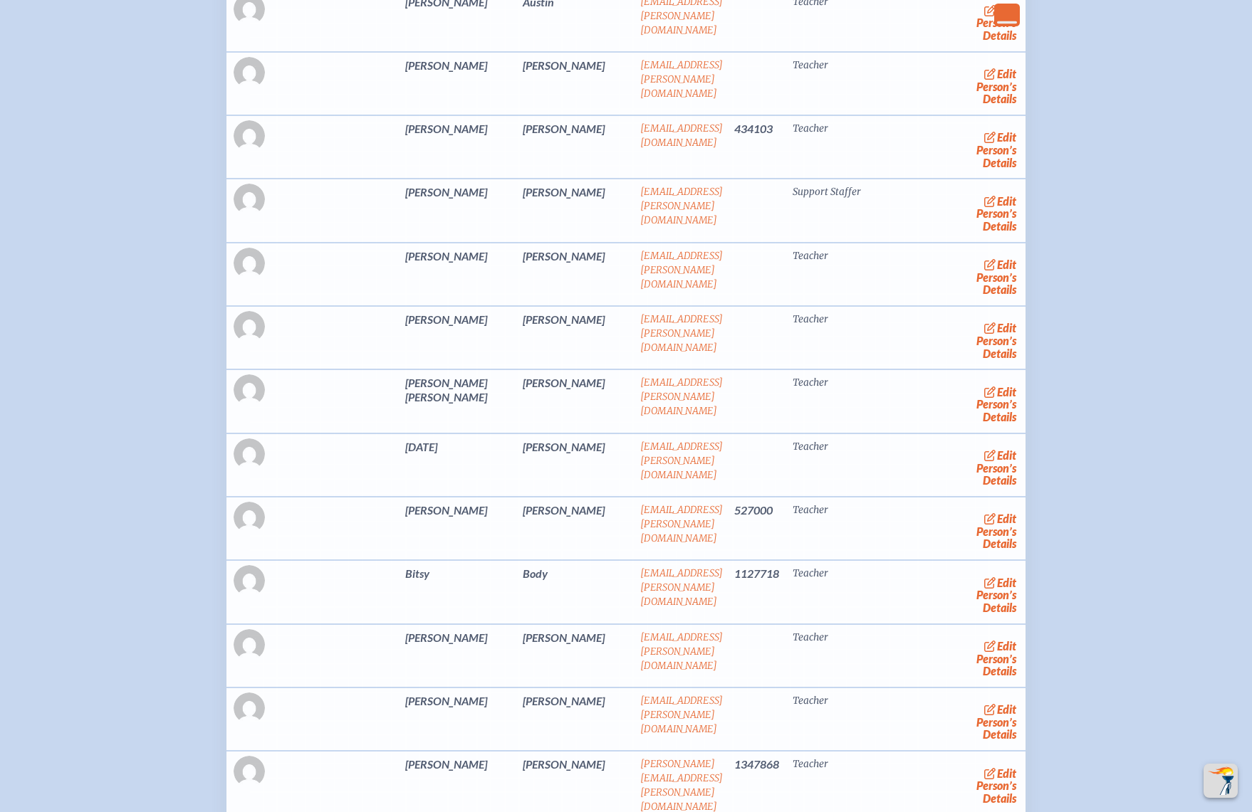
scroll to position [2349, 0]
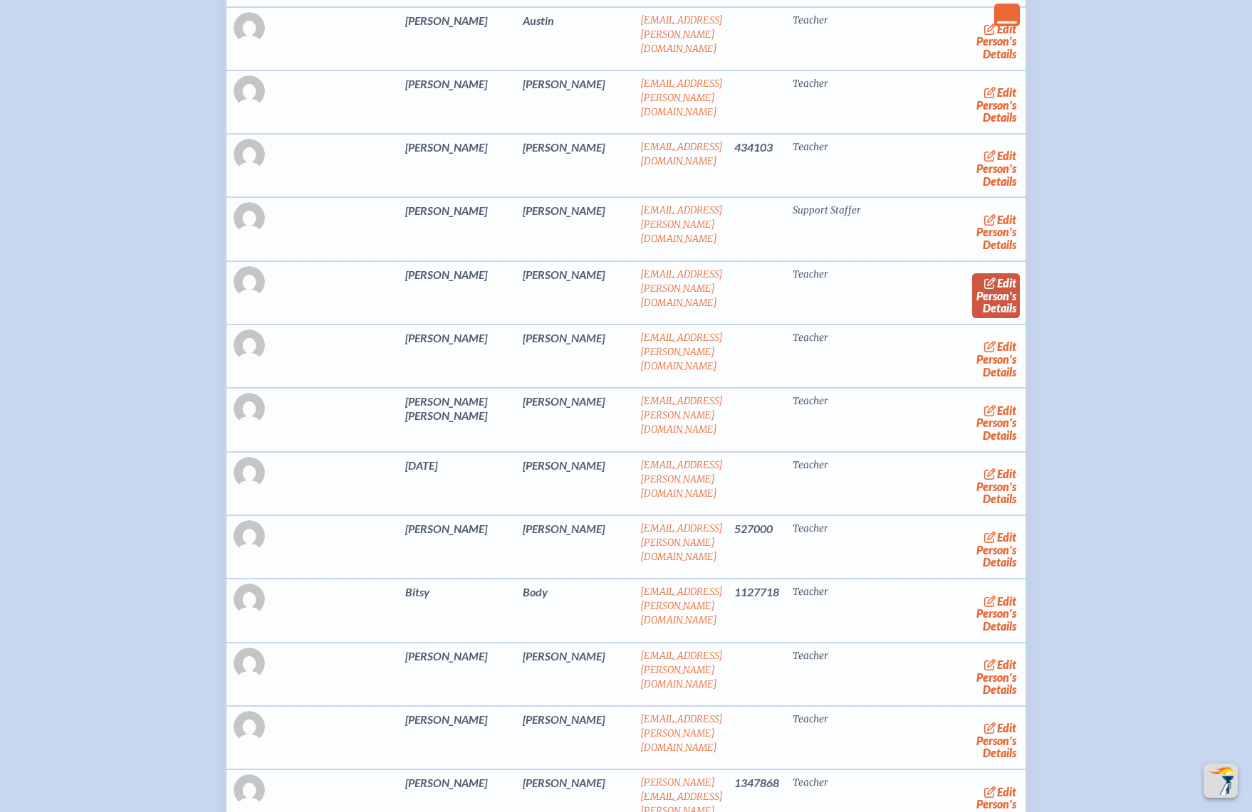
click at [984, 289] on icon at bounding box center [990, 283] width 13 height 11
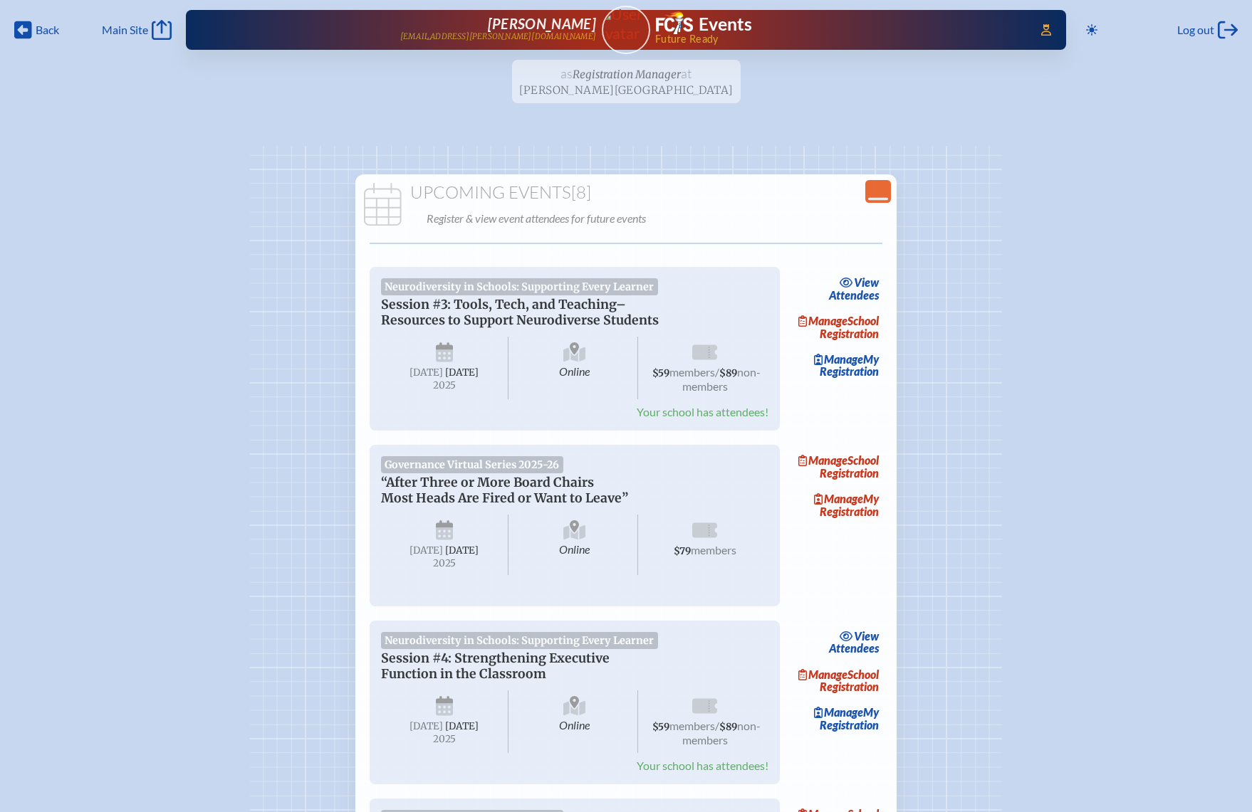
scroll to position [2349, 0]
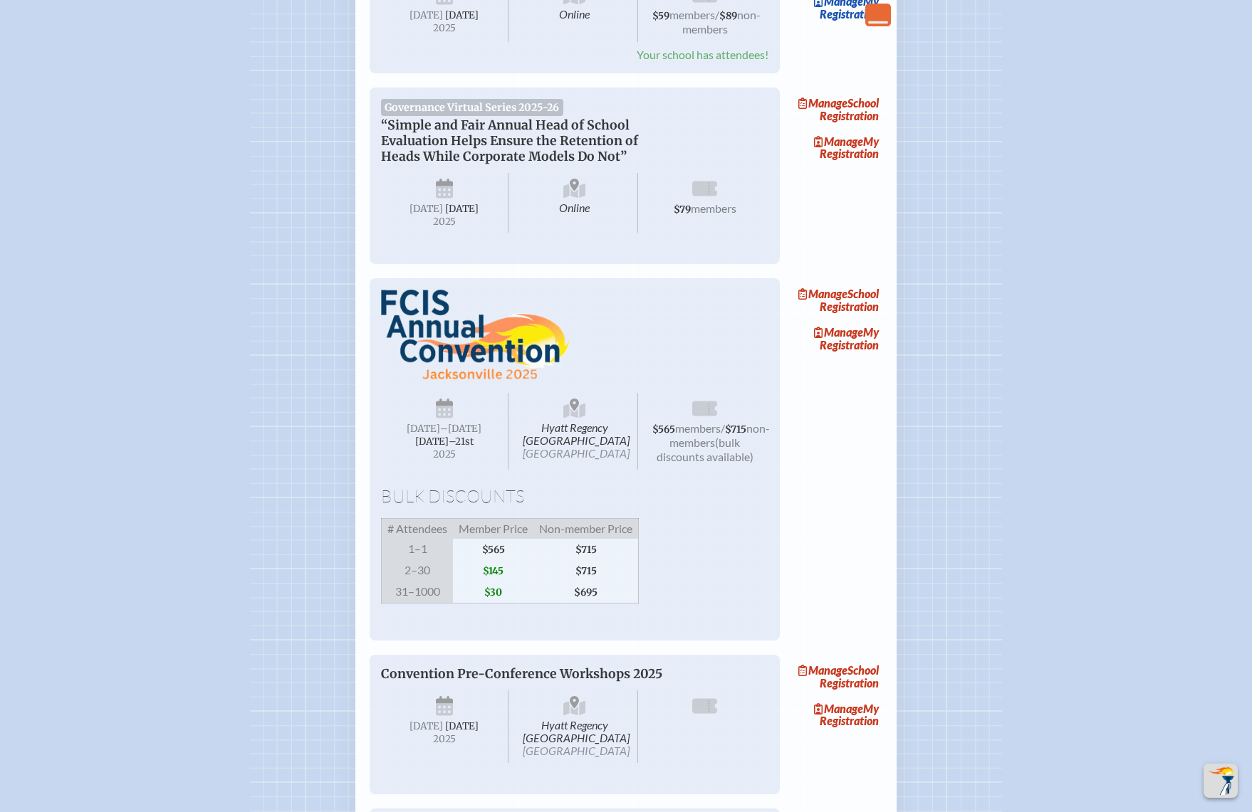
scroll to position [748, 0]
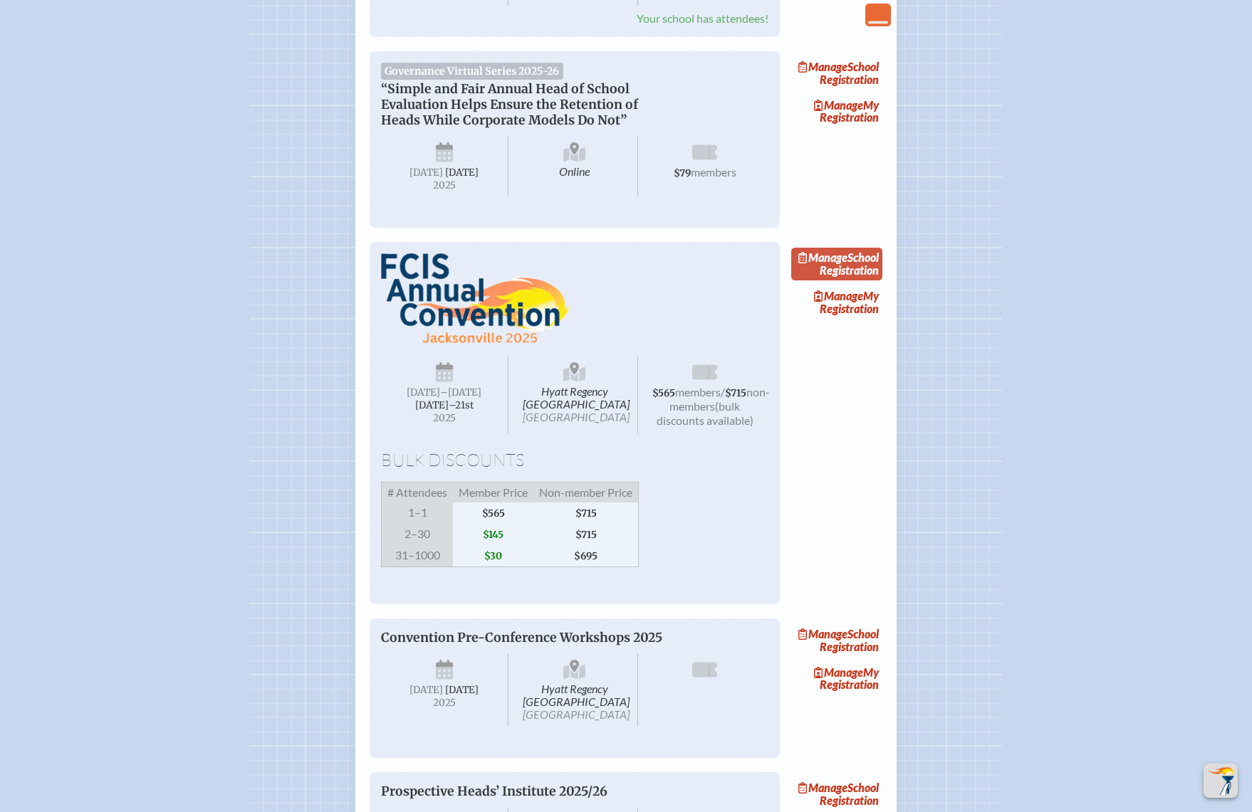
click at [862, 281] on link "Manage School Registration" at bounding box center [836, 264] width 91 height 33
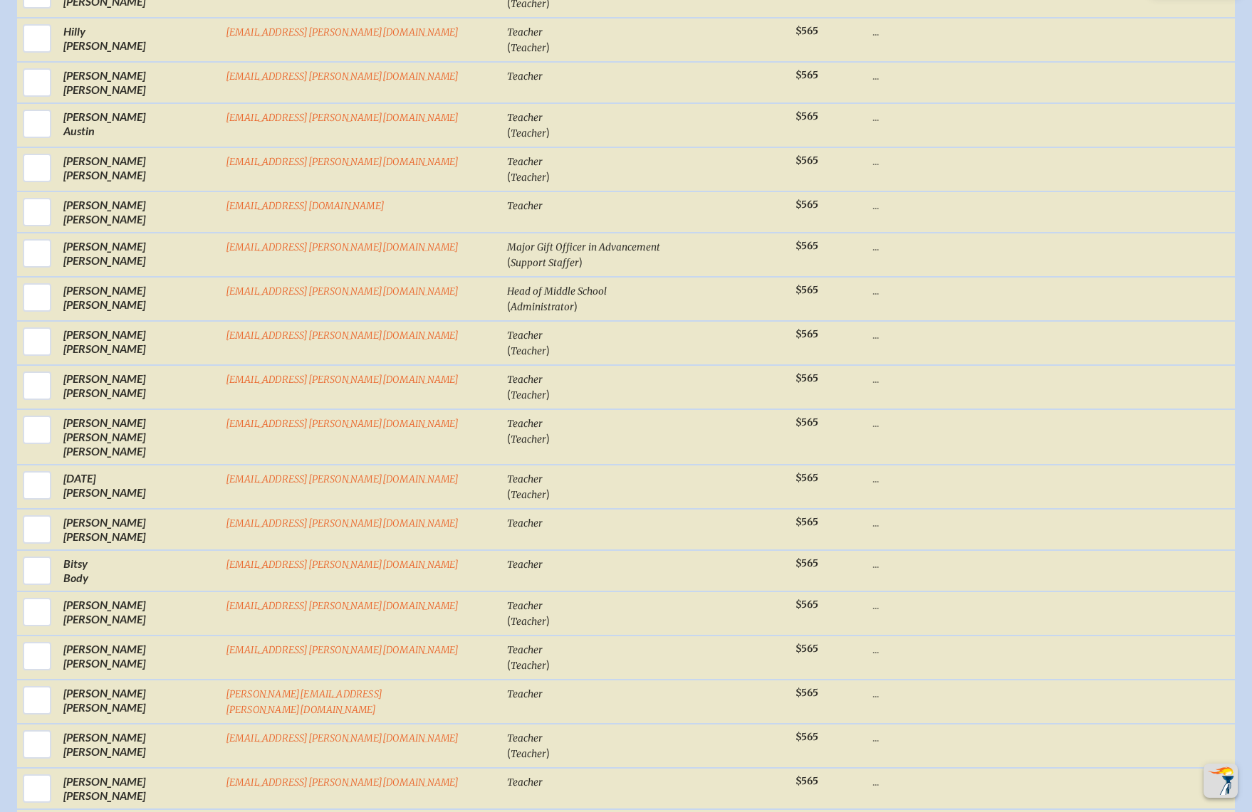
scroll to position [748, 0]
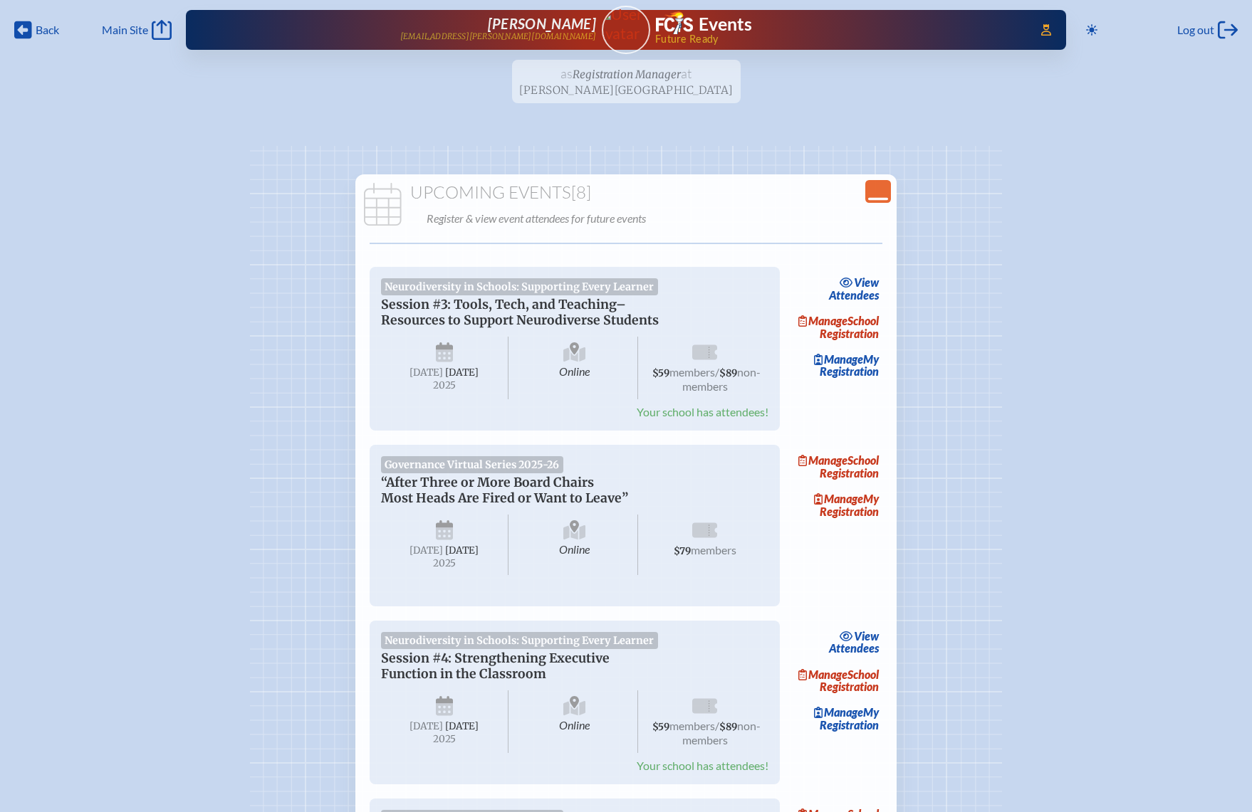
click at [870, 188] on icon "Close Console" at bounding box center [878, 192] width 20 height 20
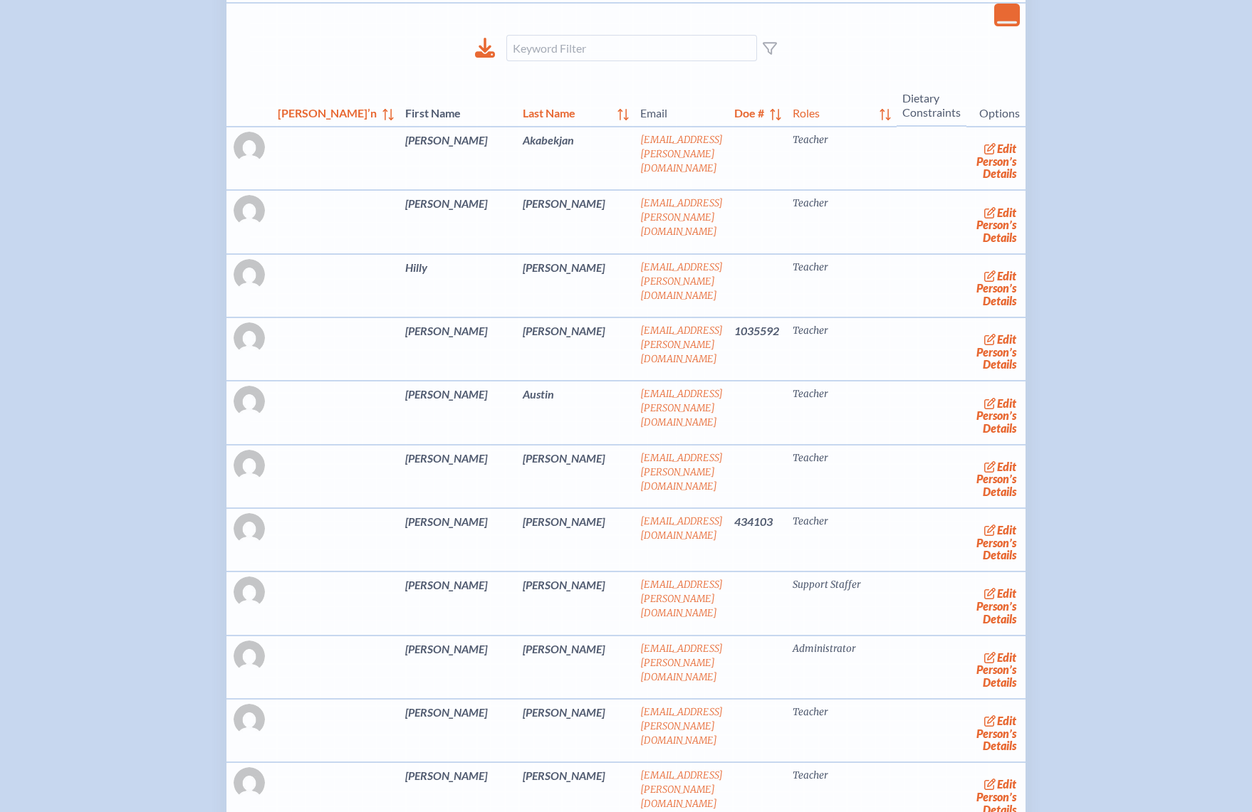
scroll to position [427, 0]
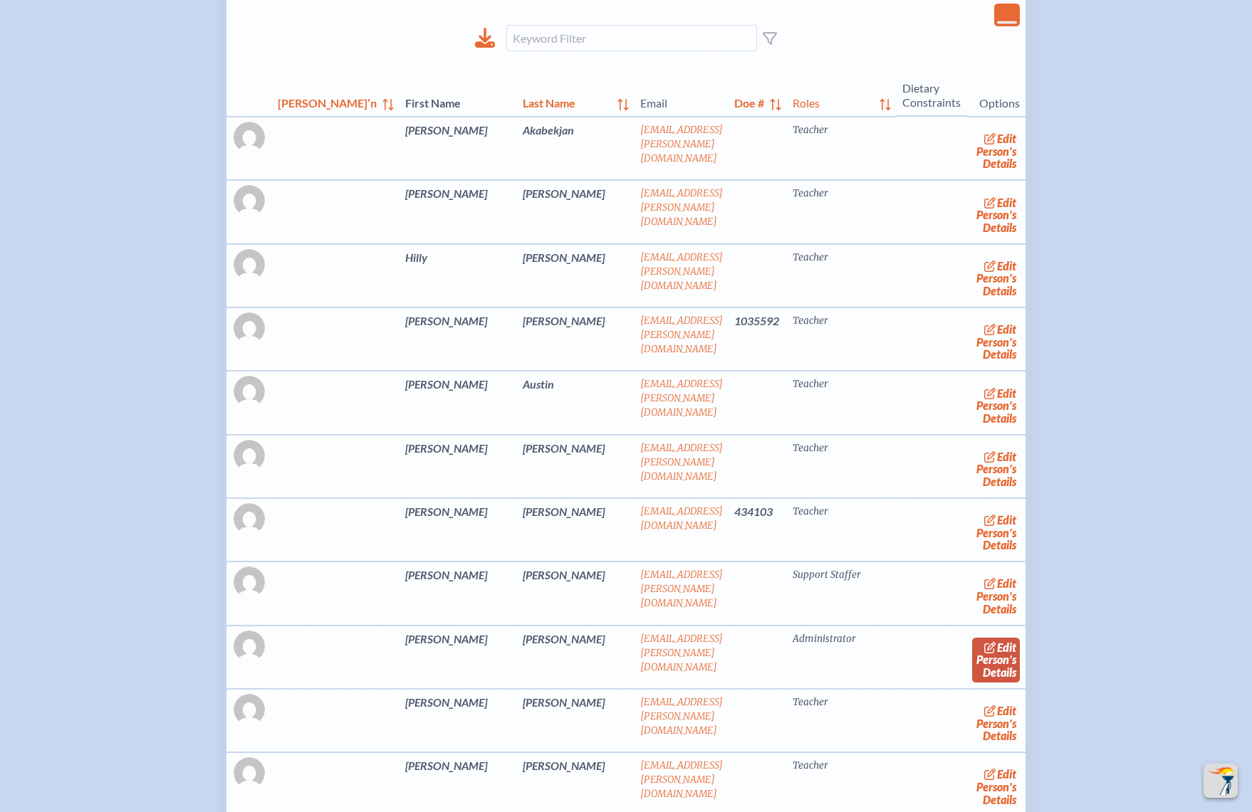
click at [972, 666] on link "edit Person’s Details" at bounding box center [996, 660] width 48 height 45
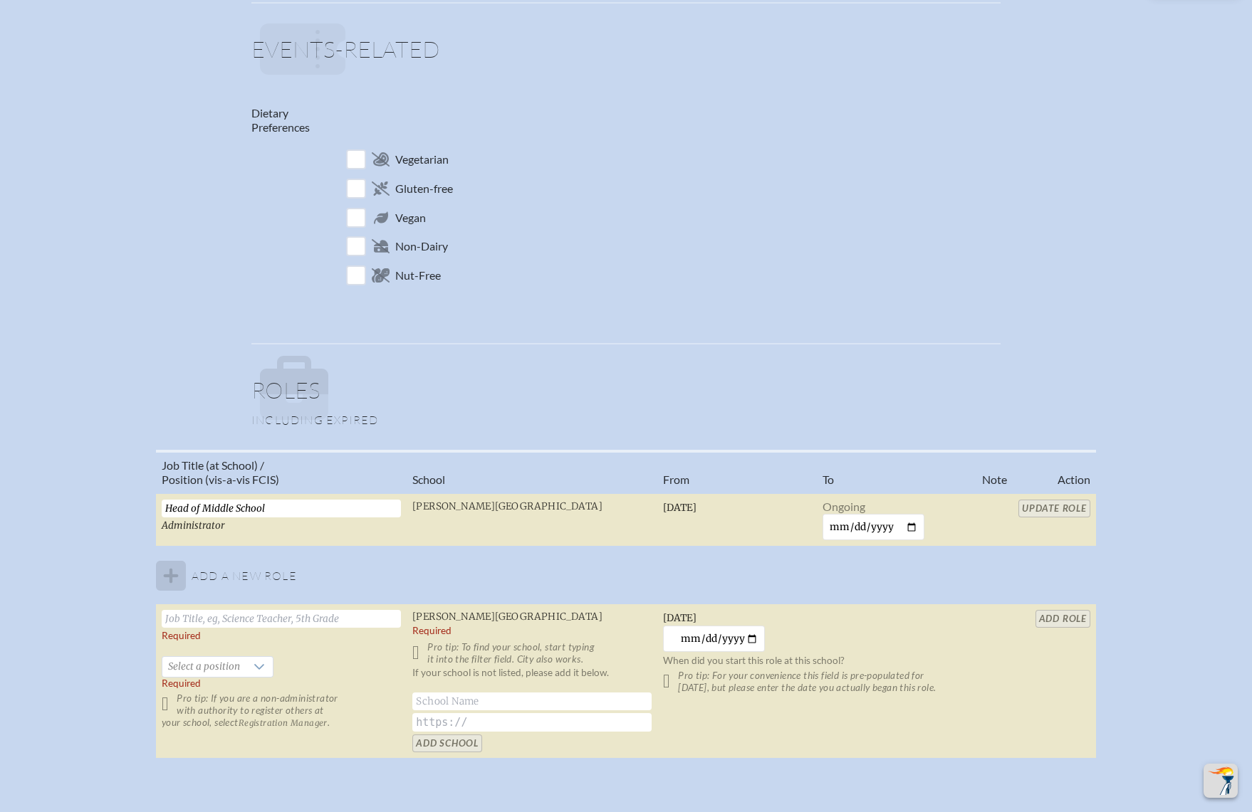
scroll to position [640, 0]
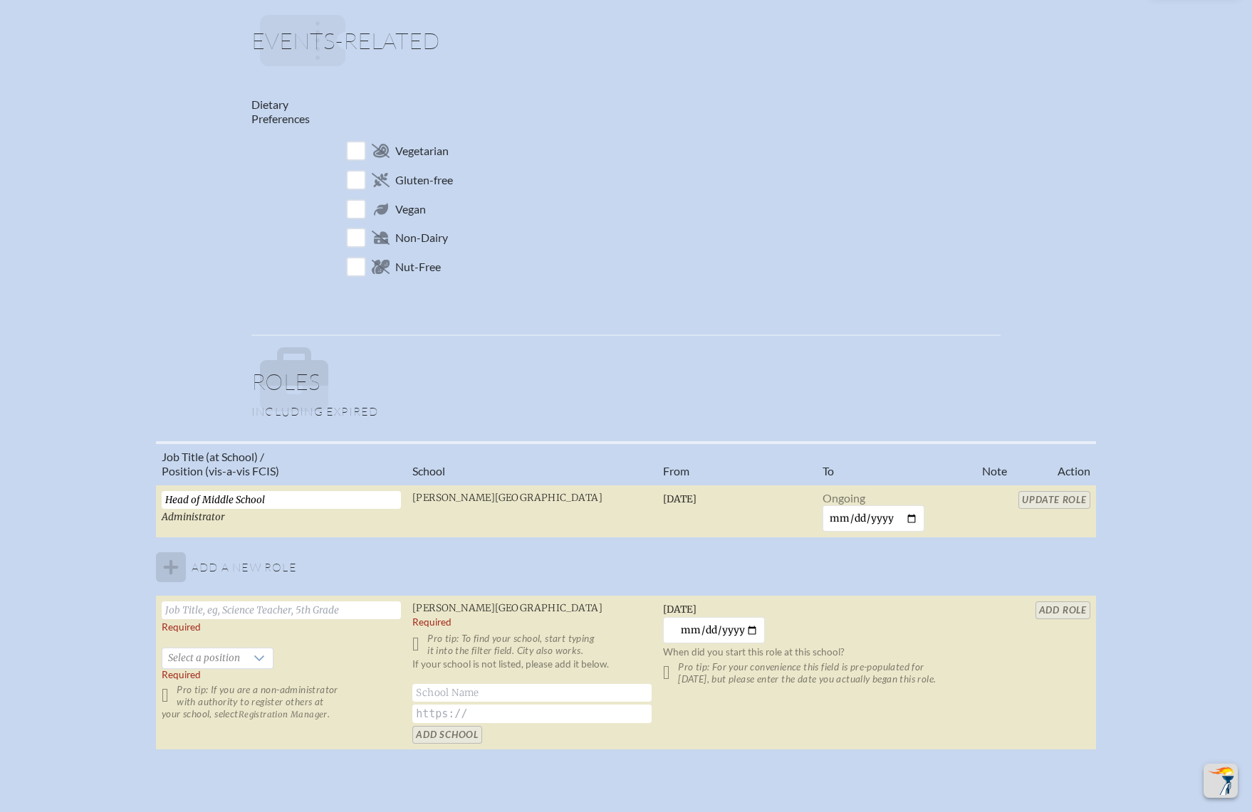
drag, startPoint x: 293, startPoint y: 500, endPoint x: 87, endPoint y: 483, distance: 207.2
click at [87, 483] on div "Job Title (at School) / Position (vis-a-vis FCIS) School From To Note Action He…" at bounding box center [626, 601] width 1226 height 321
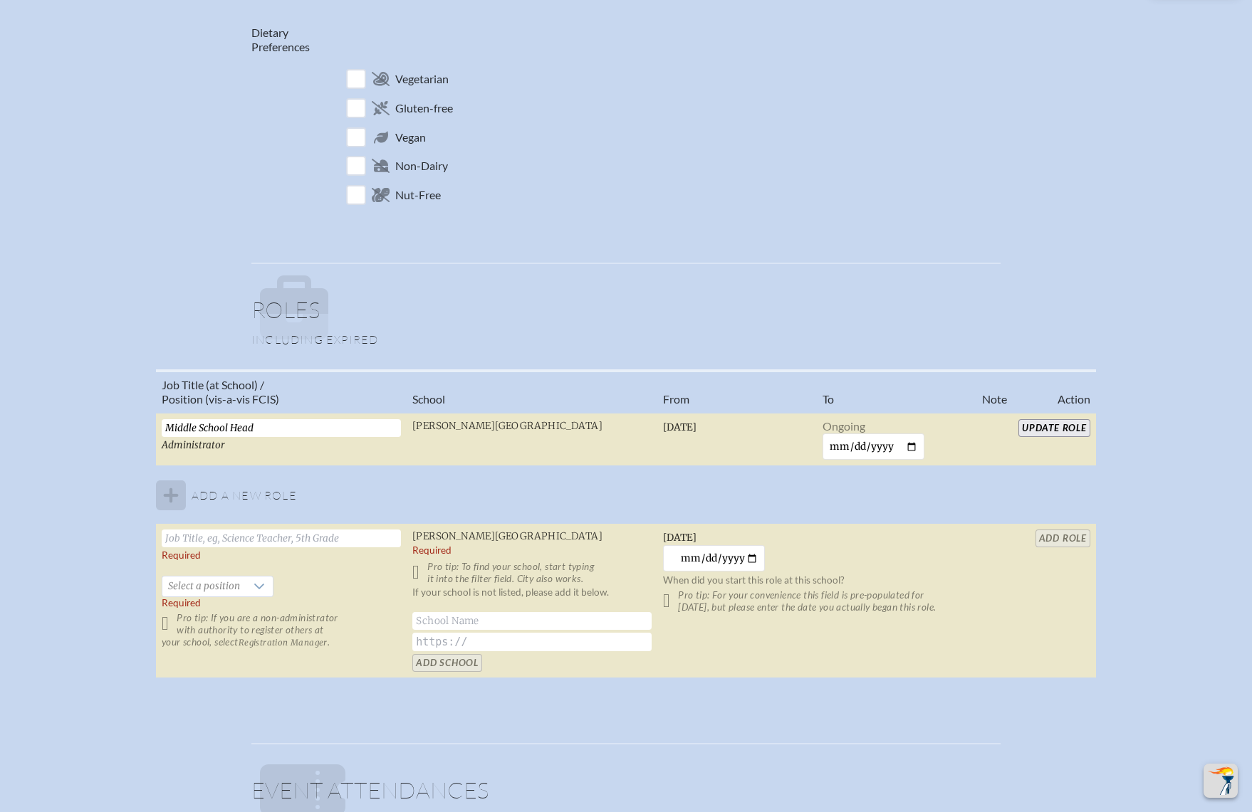
scroll to position [748, 0]
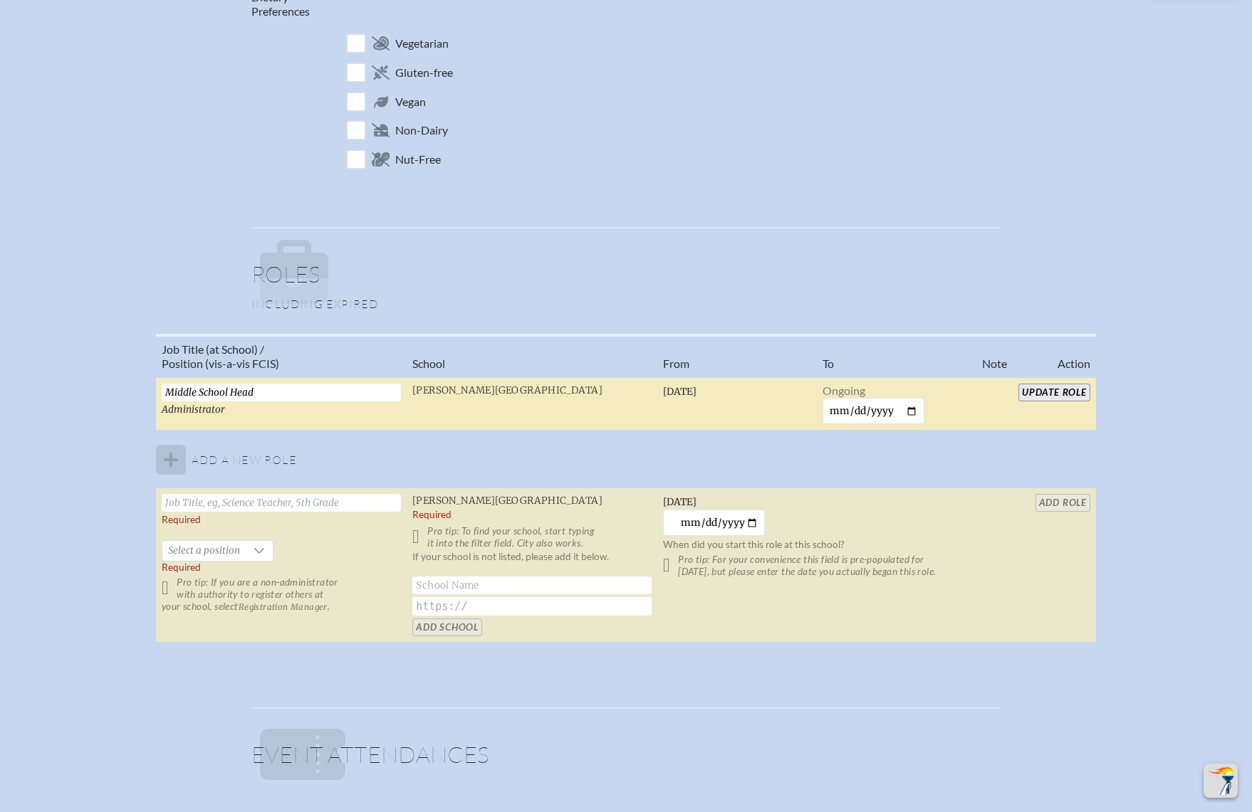
type input "Middle School Head"
click at [1028, 387] on input "Update Role" at bounding box center [1054, 393] width 72 height 18
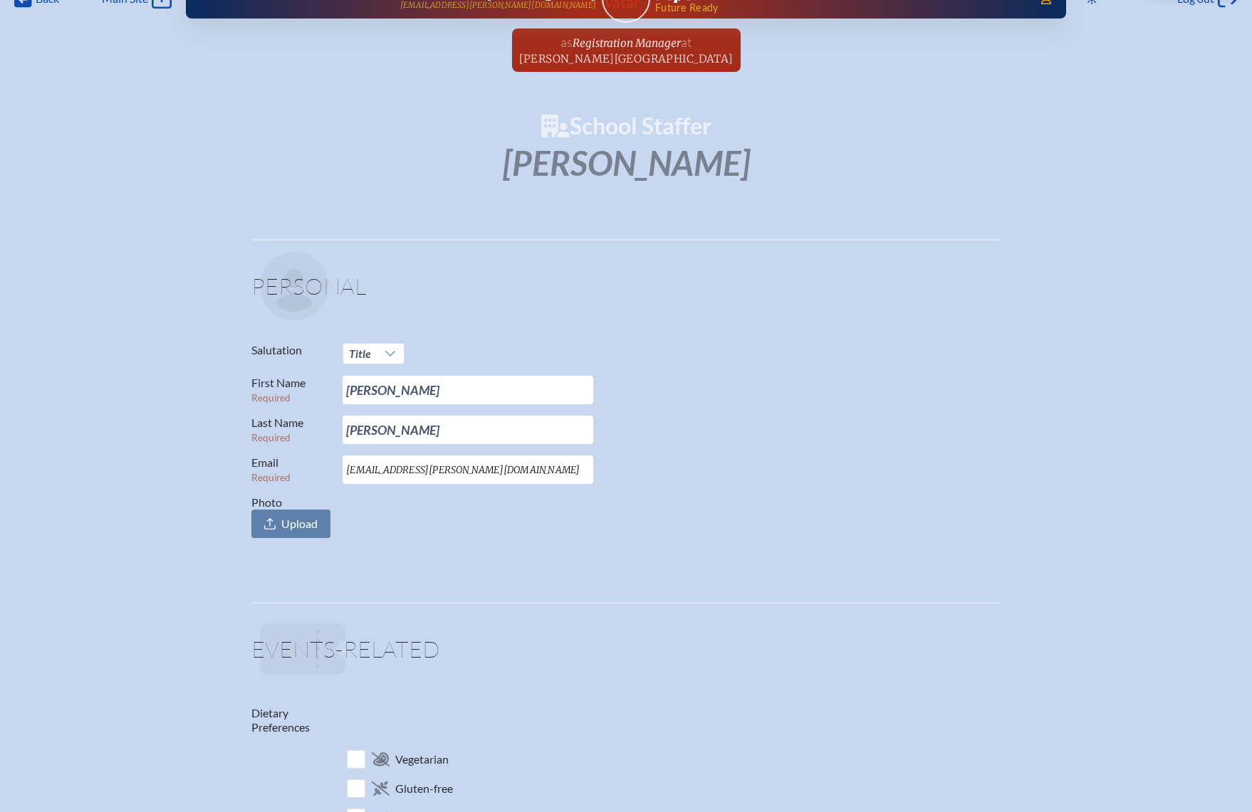
scroll to position [0, 0]
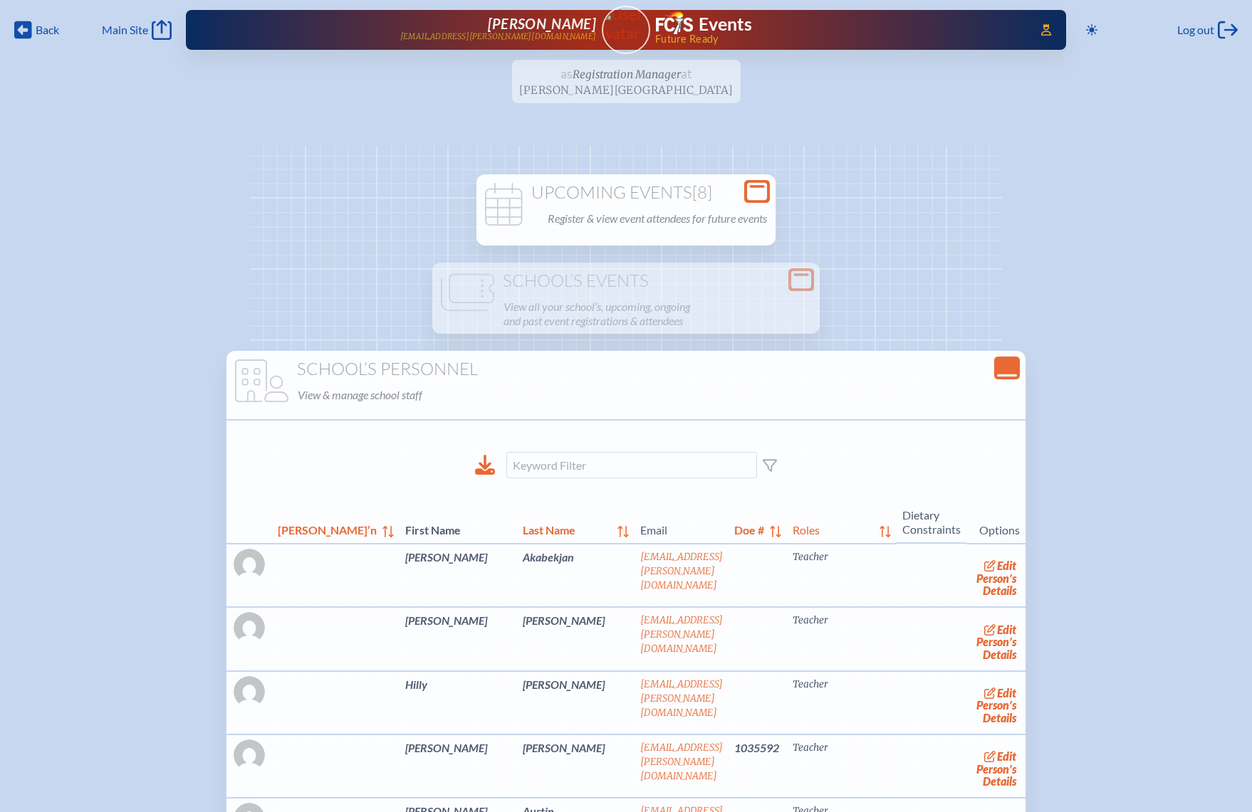
click at [723, 211] on p "Register & view event attendees for future events" at bounding box center [657, 219] width 219 height 20
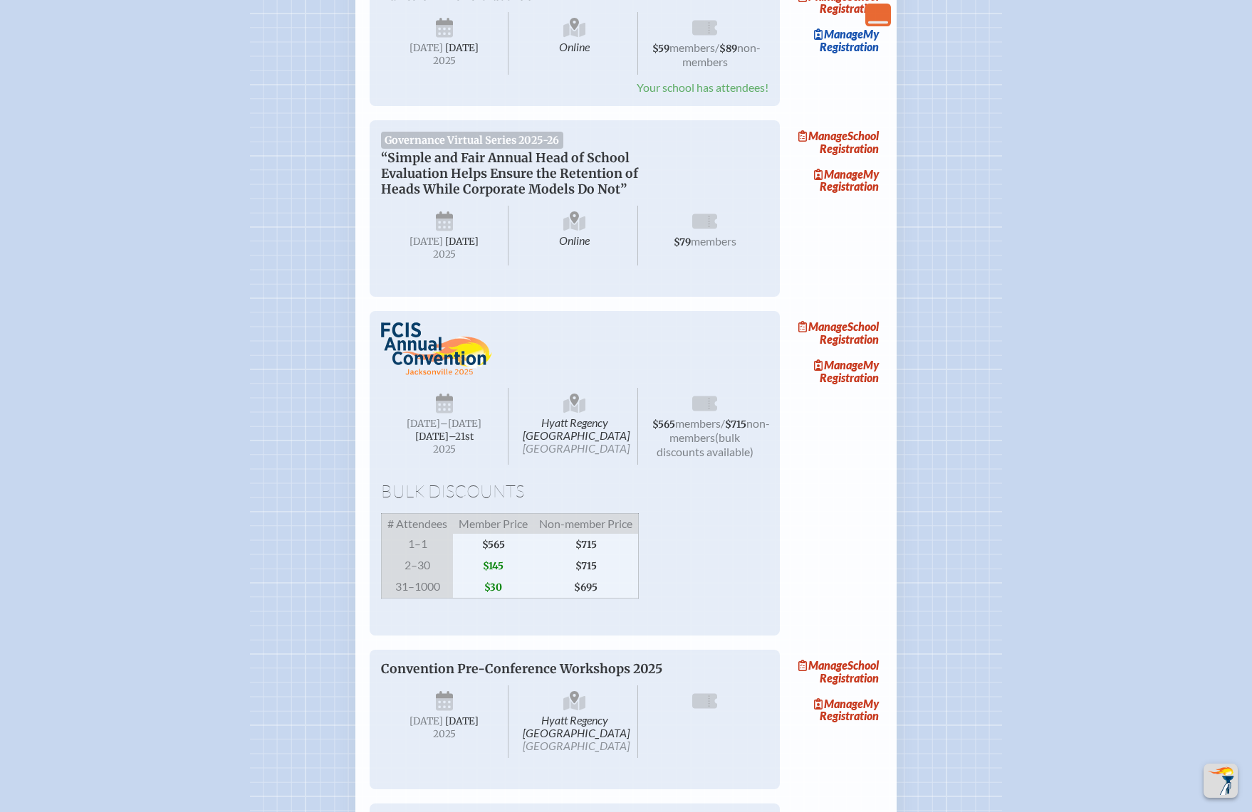
scroll to position [854, 0]
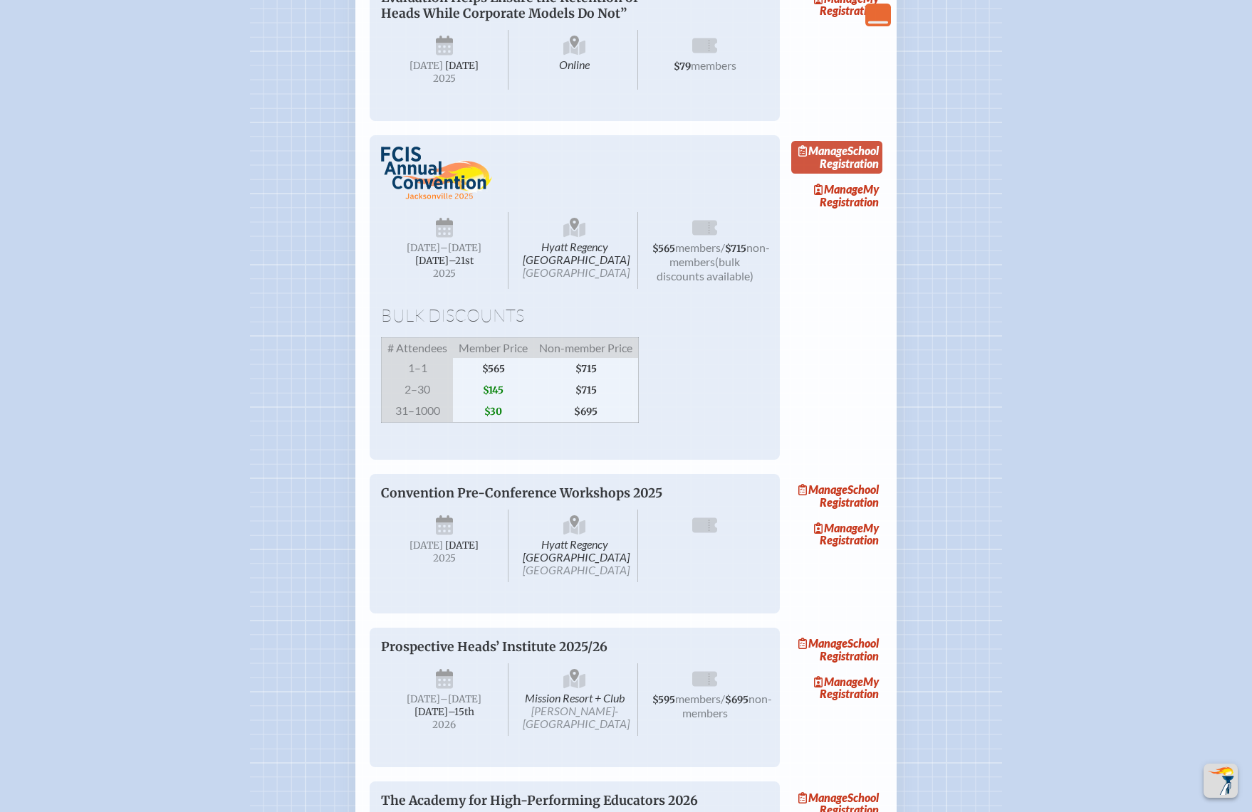
click at [859, 174] on link "Manage School Registration" at bounding box center [836, 157] width 91 height 33
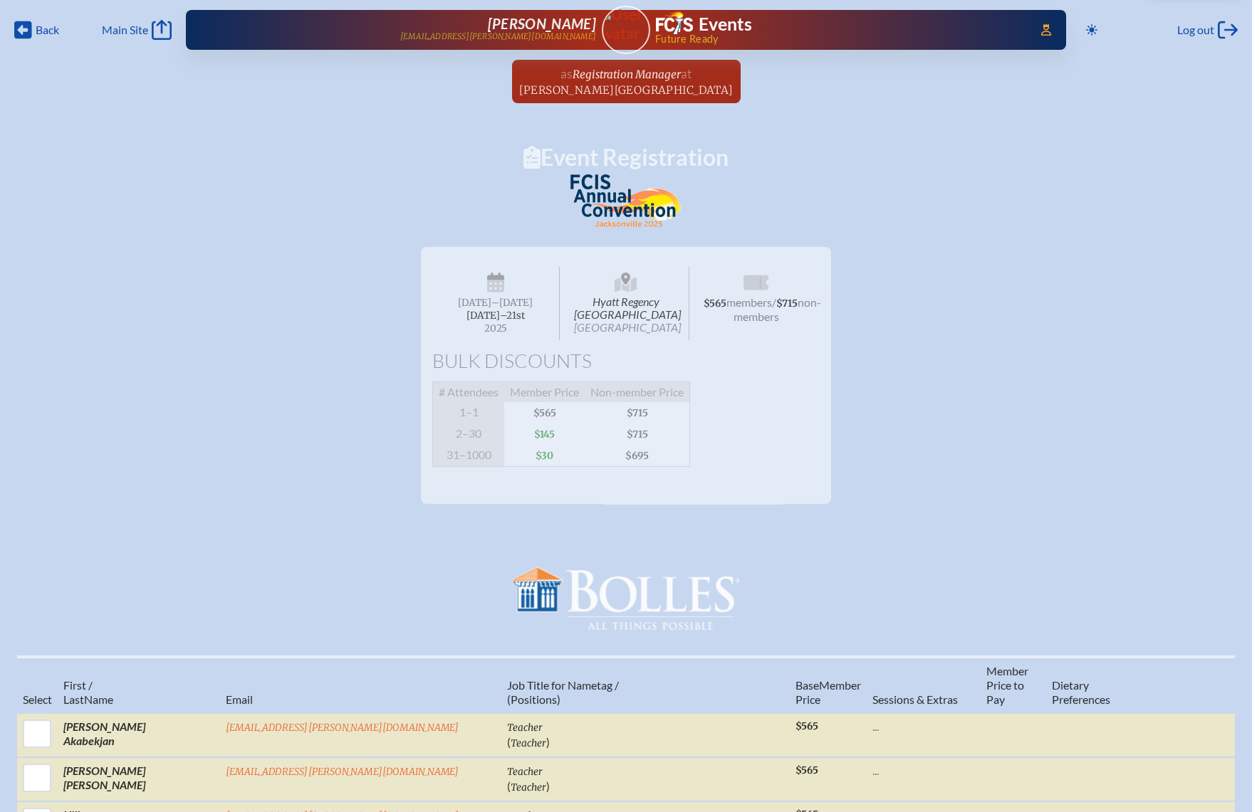
click at [1102, 478] on div "Hyatt Regency Jacksonville Riverfront Jacksonville Wednesday –Friday , November…" at bounding box center [626, 370] width 1252 height 268
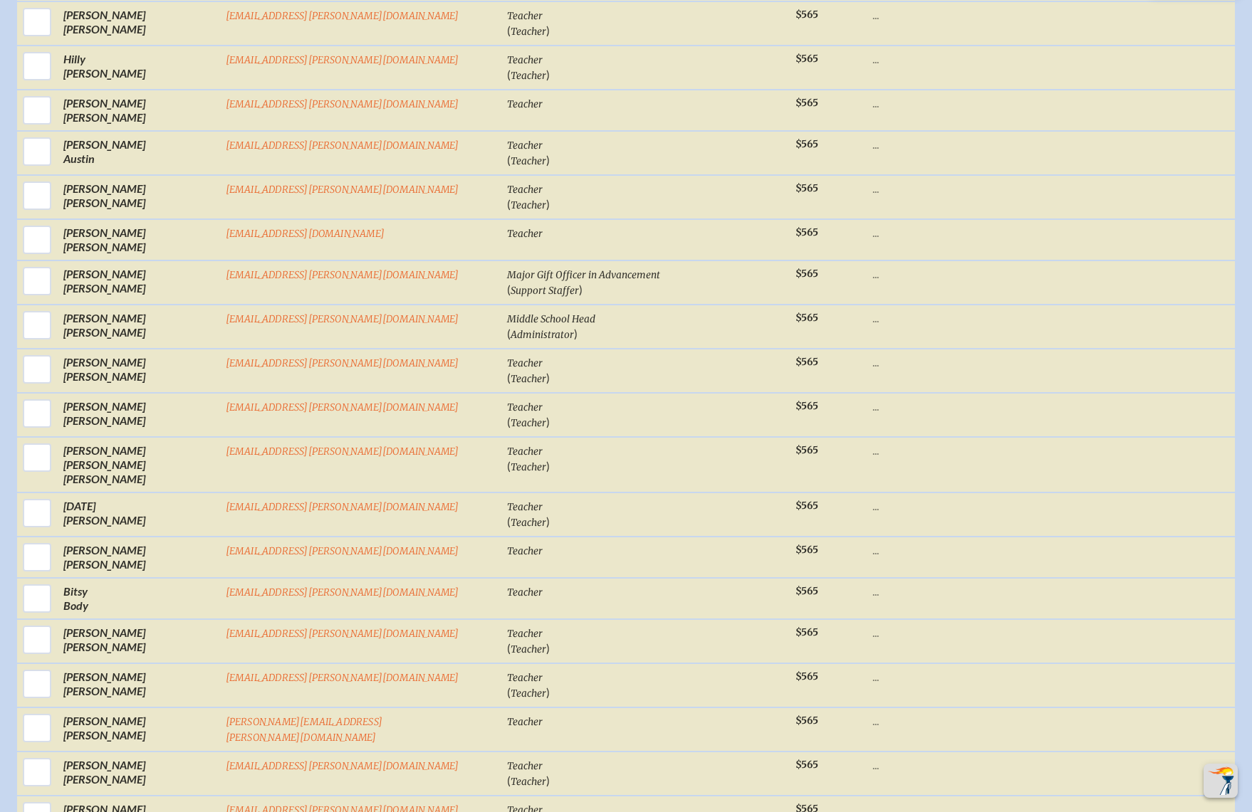
scroll to position [854, 0]
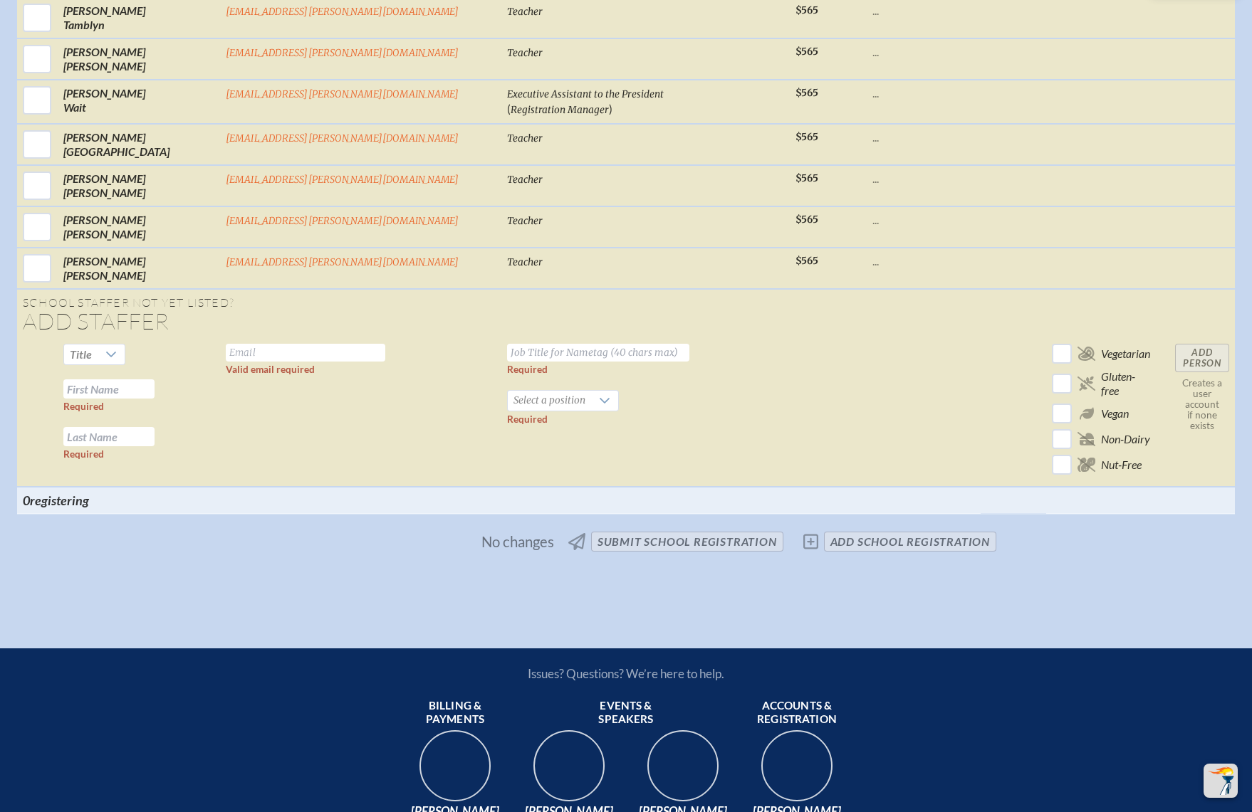
scroll to position [4766, 0]
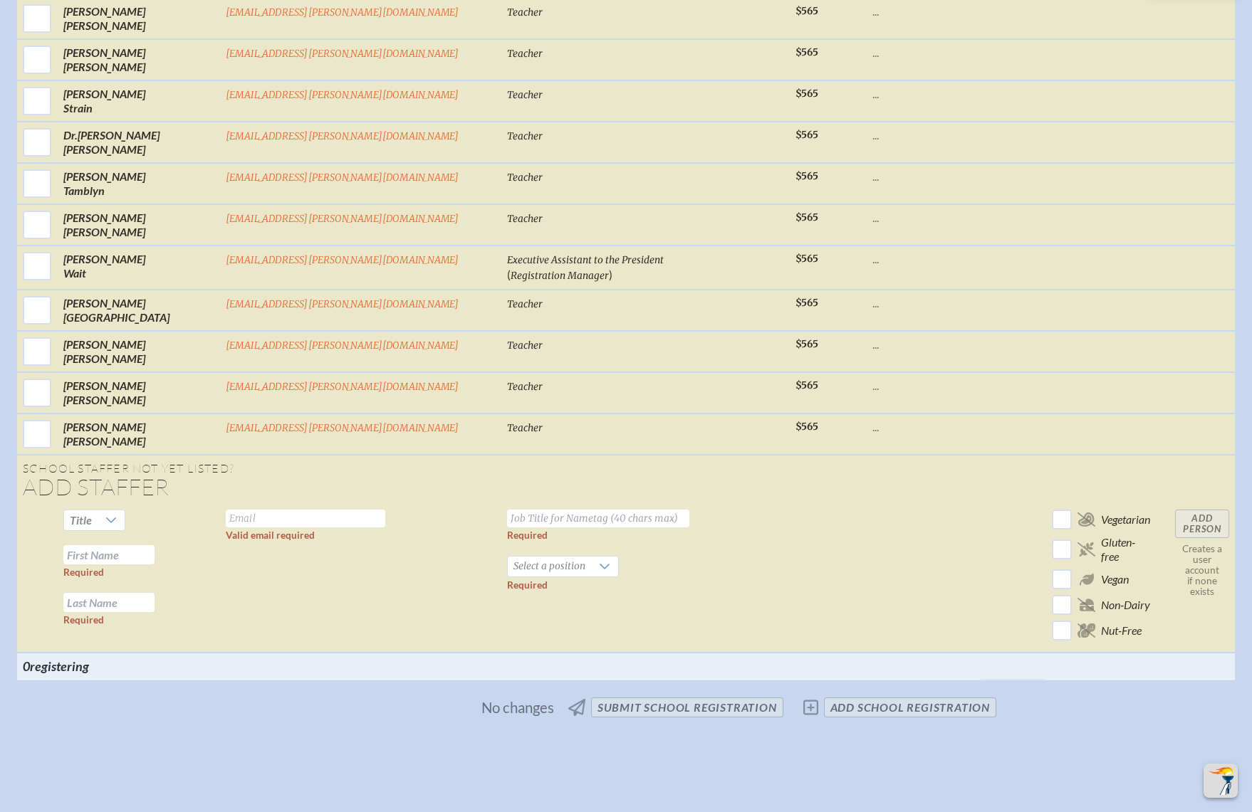
drag, startPoint x: 336, startPoint y: 369, endPoint x: 339, endPoint y: 376, distance: 7.7
click at [337, 504] on td "Valid email required" at bounding box center [360, 578] width 281 height 149
click at [339, 510] on input "text" at bounding box center [305, 519] width 159 height 18
paste input "[EMAIL_ADDRESS][PERSON_NAME][DOMAIN_NAME]"
type input "[EMAIL_ADDRESS][PERSON_NAME][DOMAIN_NAME]"
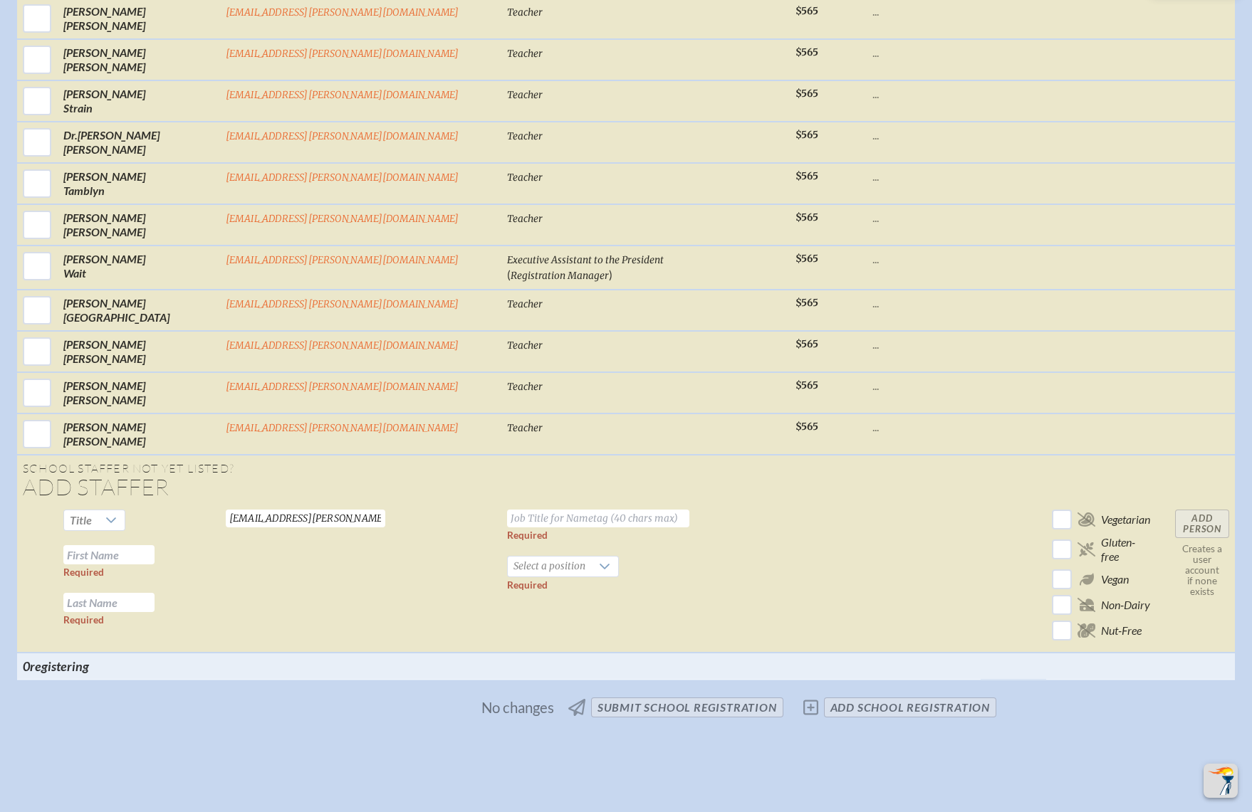
click at [867, 504] on td at bounding box center [924, 578] width 114 height 149
click at [155, 545] on input "text" at bounding box center [108, 554] width 91 height 19
paste input "Andrea Benitez"
drag, startPoint x: 237, startPoint y: 416, endPoint x: 331, endPoint y: 421, distance: 94.1
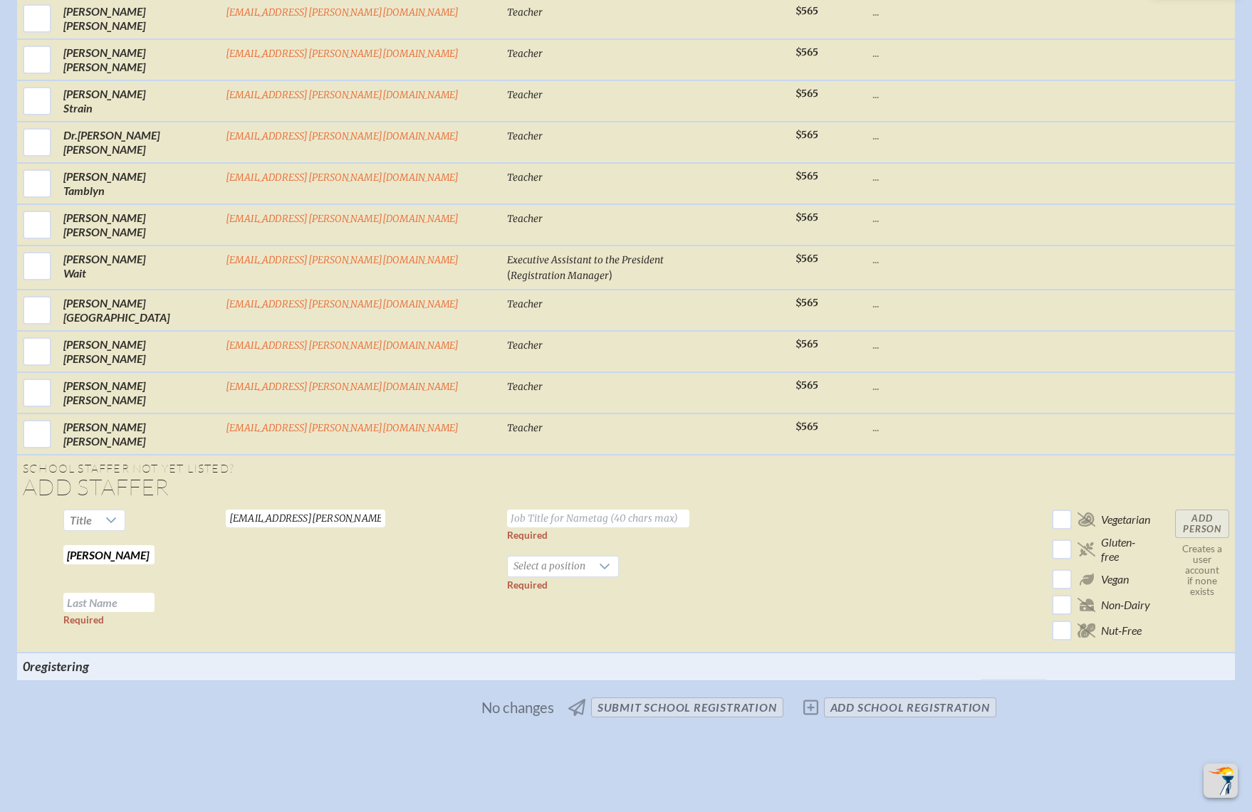
click at [331, 504] on tr "Title Andrea Benitez Required Required beniteza@bolles.org Valid email required…" at bounding box center [626, 578] width 1218 height 149
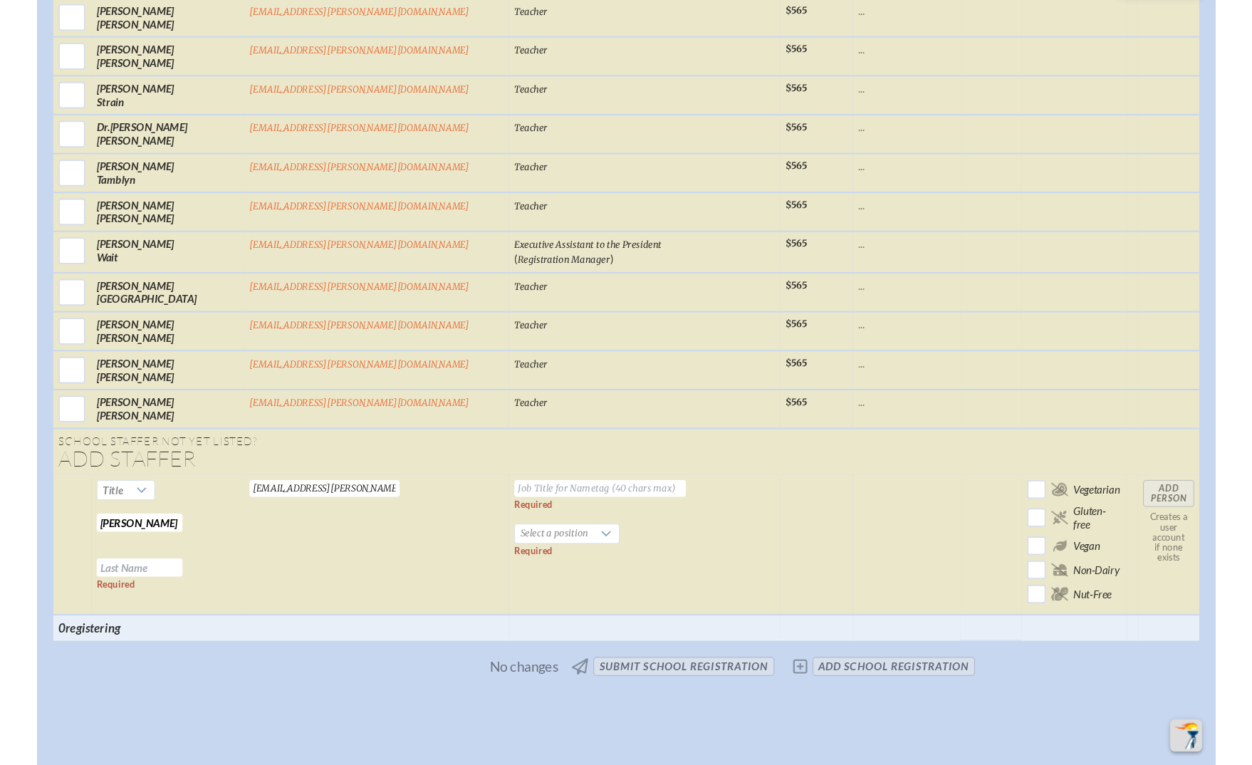
scroll to position [0, 0]
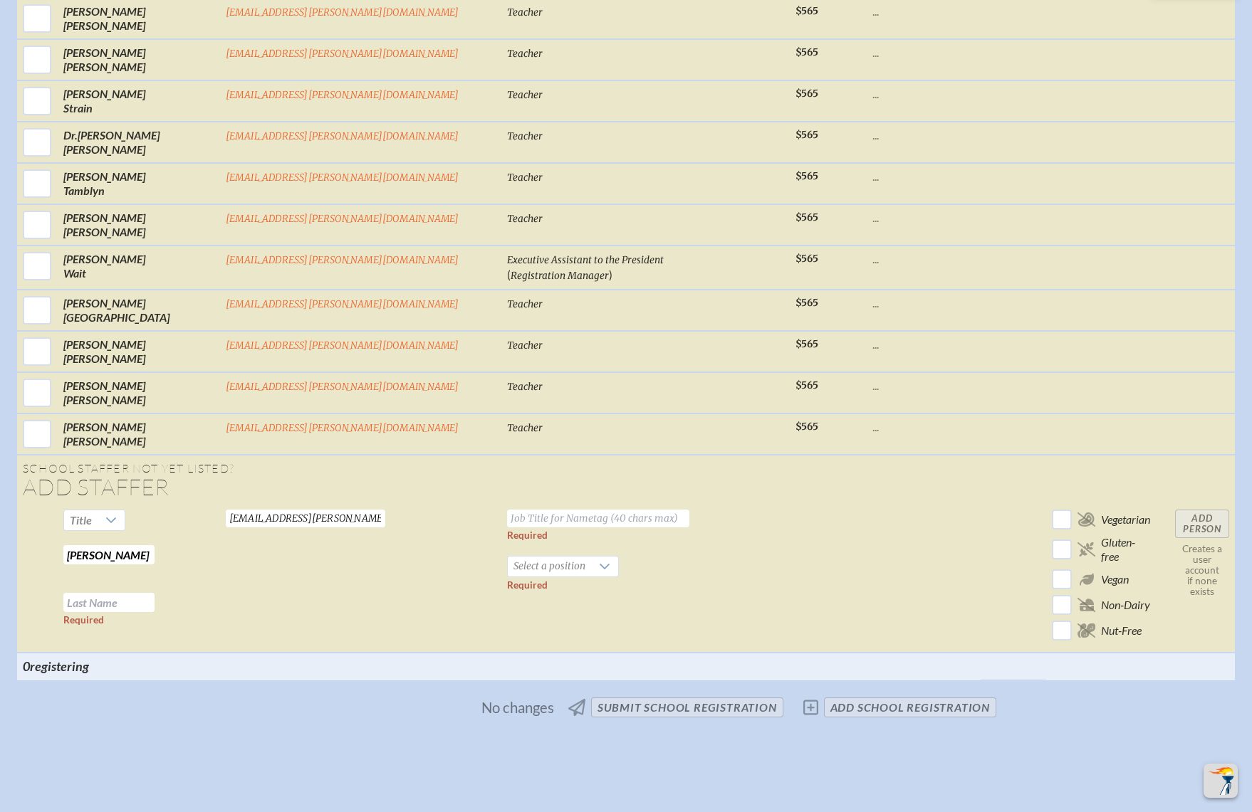
type input "[PERSON_NAME]"
paste input "[PERSON_NAME]"
type input "[PERSON_NAME]"
click at [508, 557] on span "Select a position" at bounding box center [549, 567] width 83 height 20
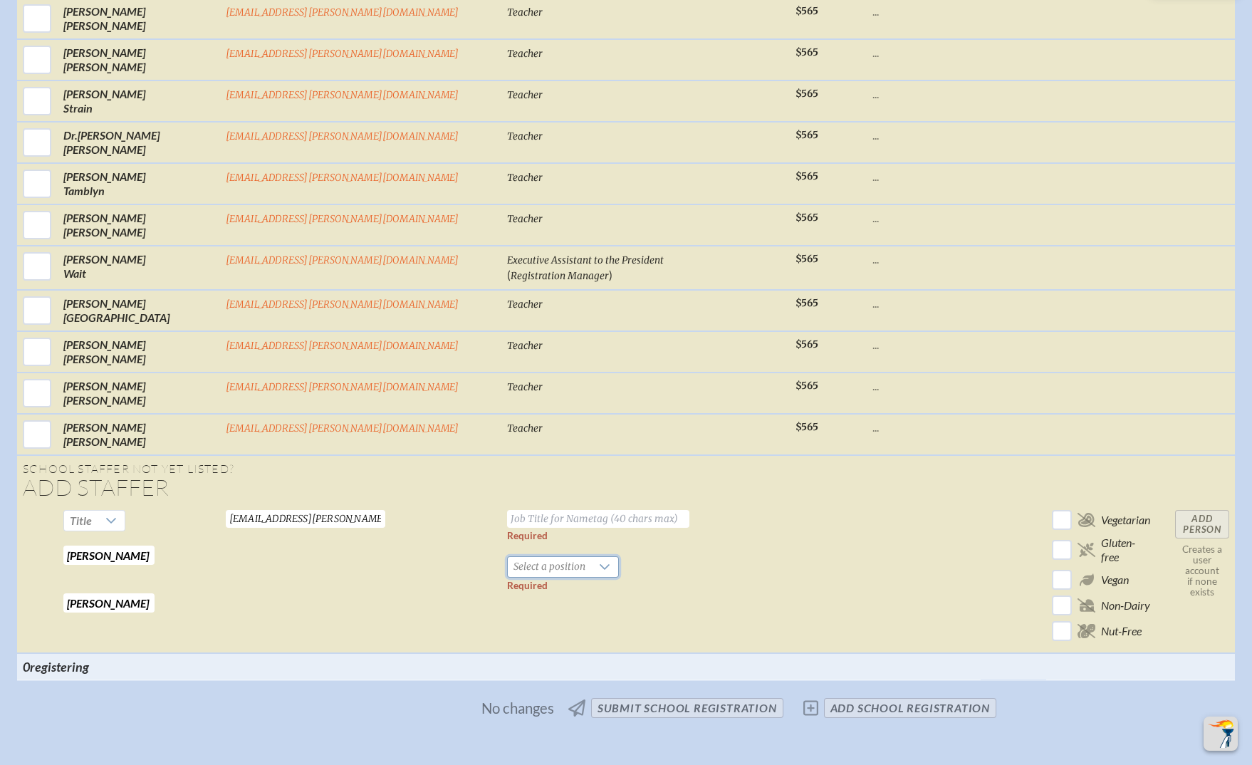
click at [507, 510] on input "text" at bounding box center [598, 519] width 182 height 18
type input "Teacher"
click at [508, 557] on span "Select a position" at bounding box center [549, 567] width 83 height 20
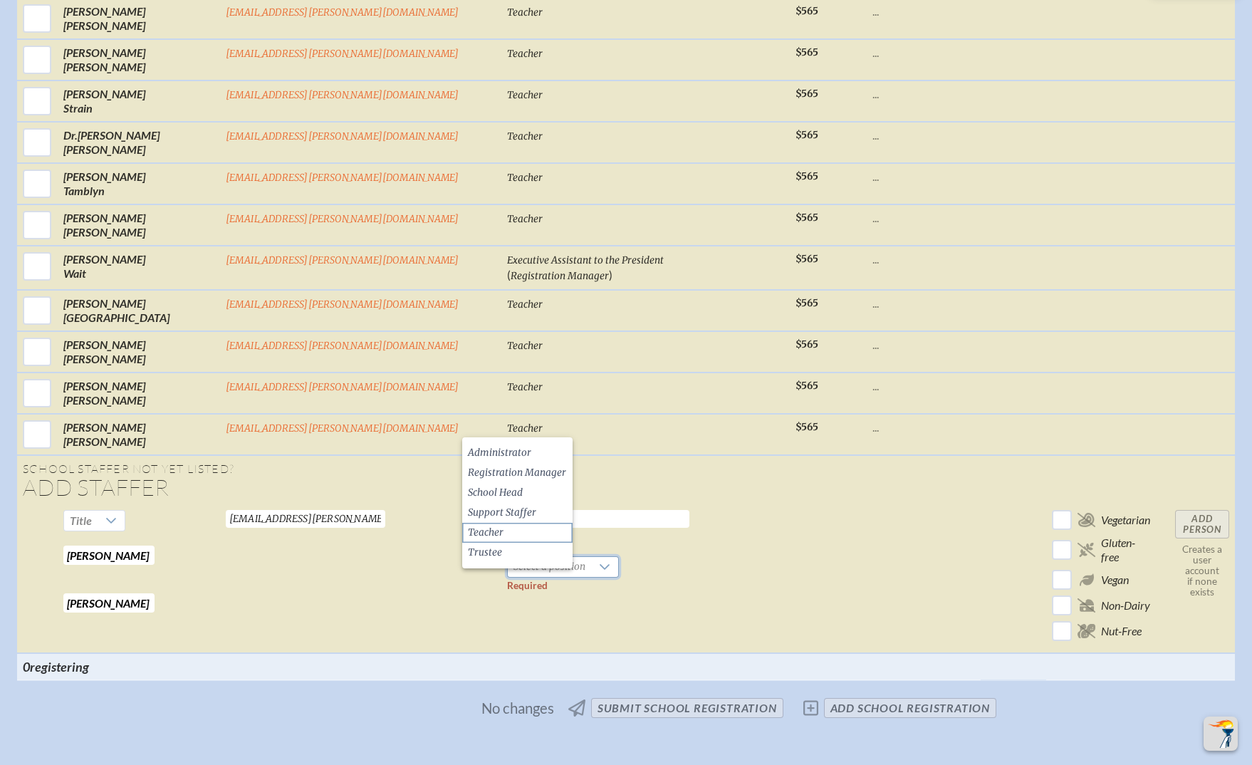
click at [510, 528] on li "Teacher" at bounding box center [517, 533] width 110 height 20
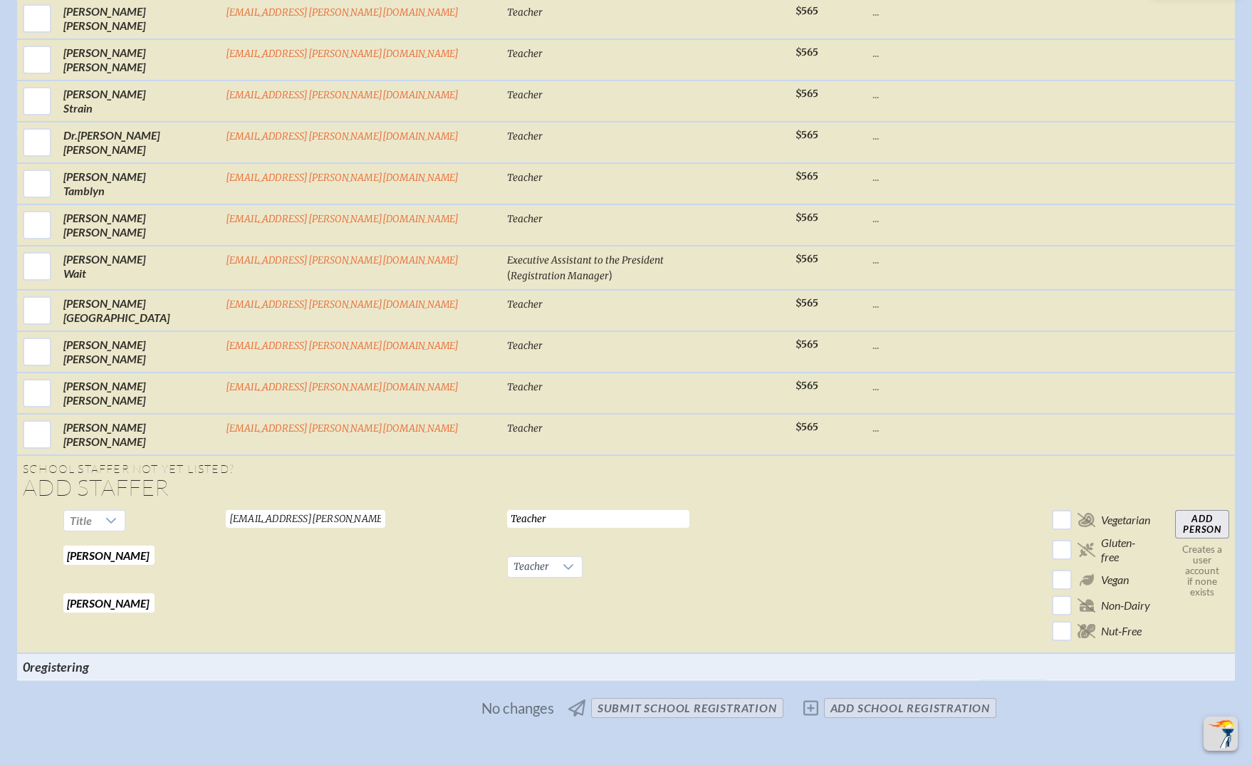
click at [1175, 510] on input "Add Person" at bounding box center [1202, 524] width 54 height 28
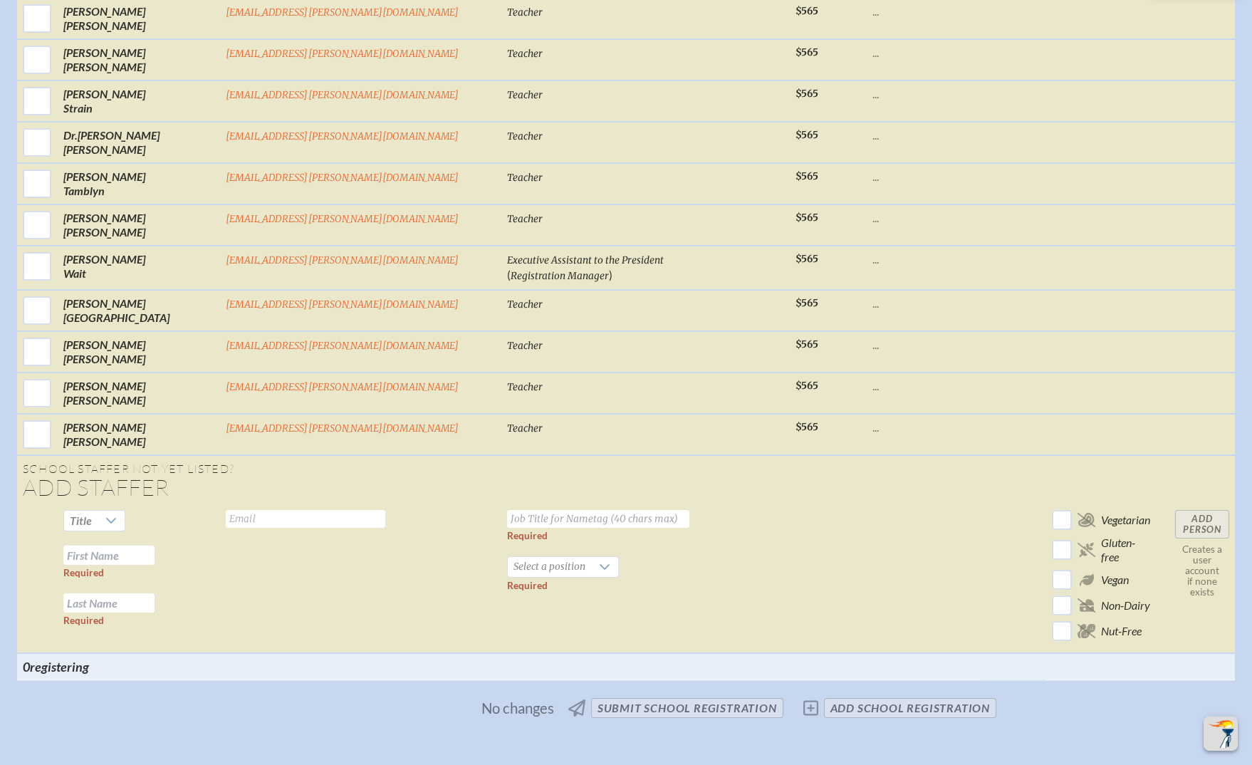
scroll to position [4767, 0]
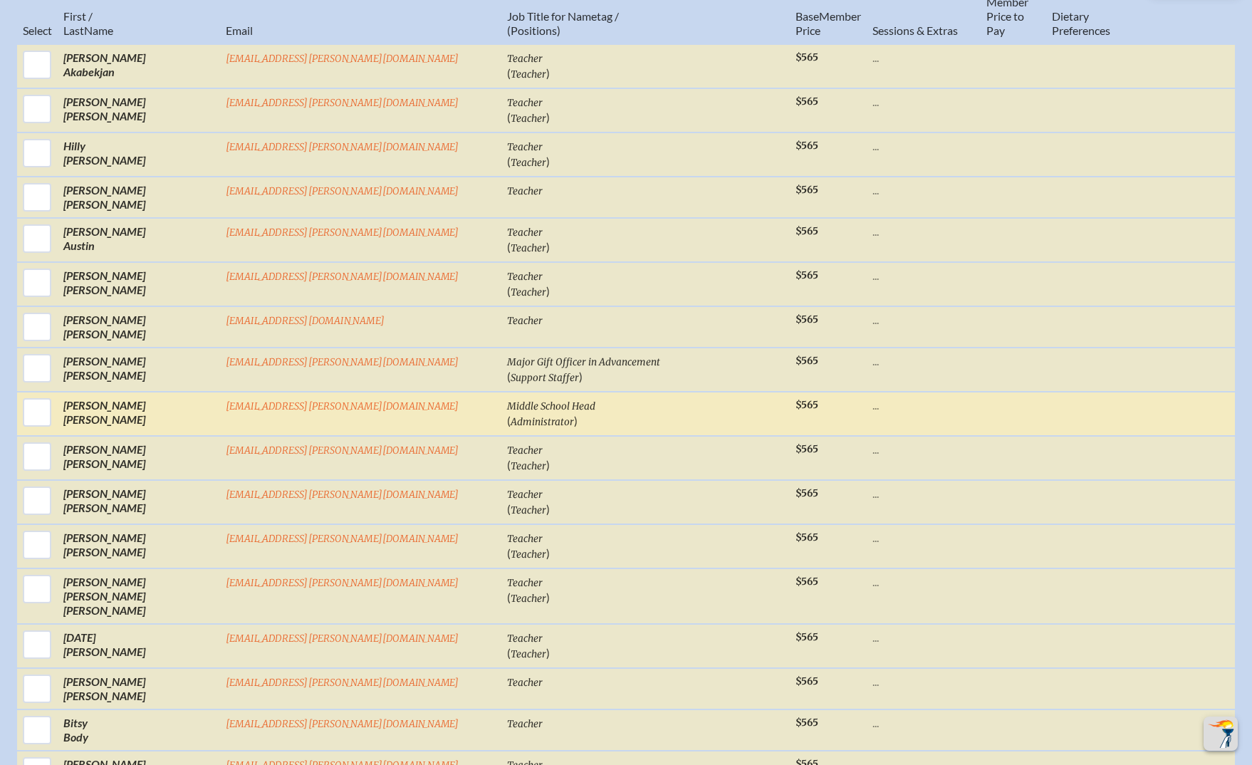
scroll to position [708, 0]
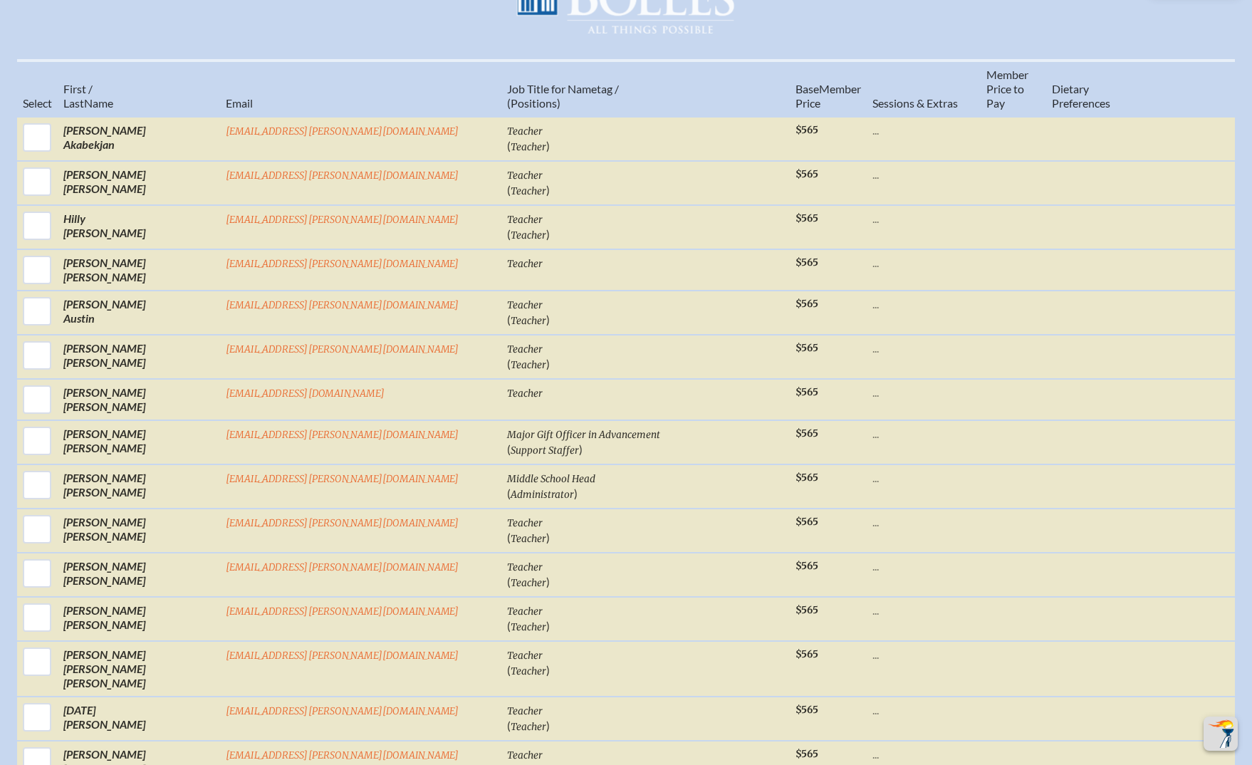
scroll to position [602, 0]
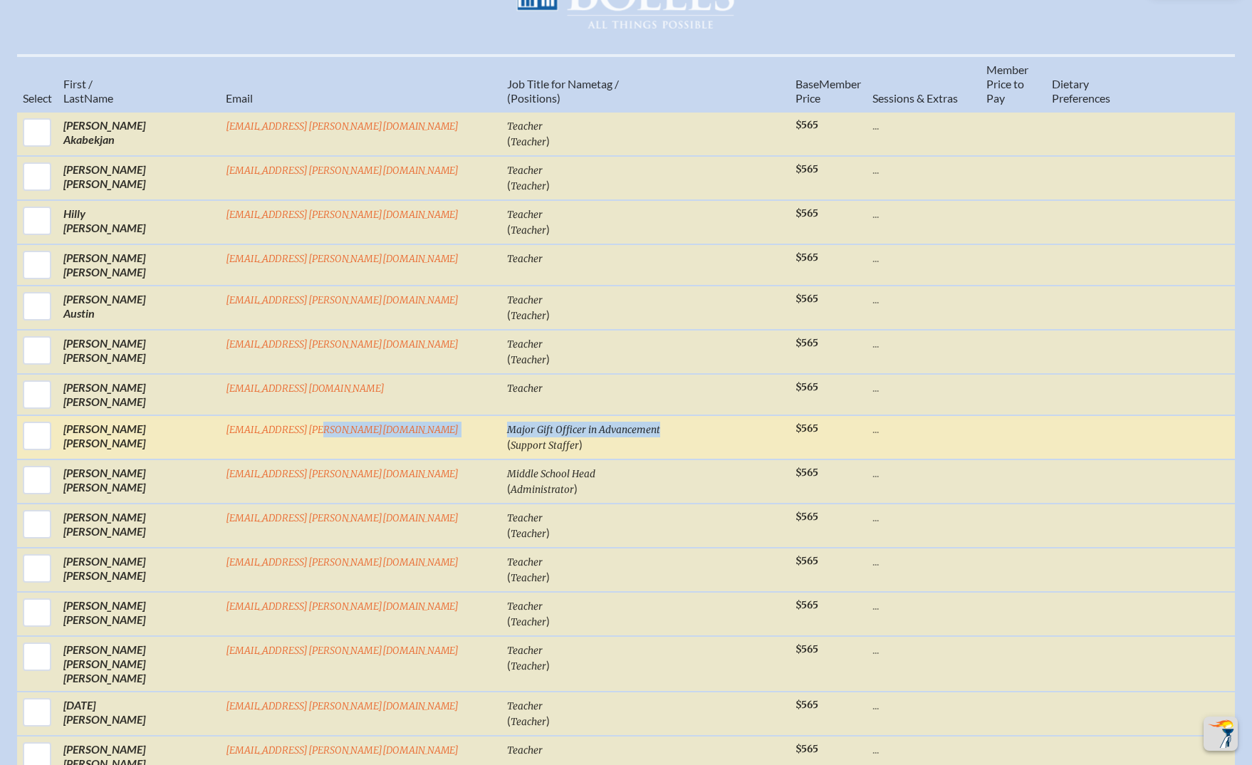
drag, startPoint x: 626, startPoint y: 413, endPoint x: 455, endPoint y: 404, distance: 171.1
click at [455, 415] on tr "Kara Barber barberk@bolles.org Major Gift Officer in Advancement ( Support Staf…" at bounding box center [626, 437] width 1218 height 44
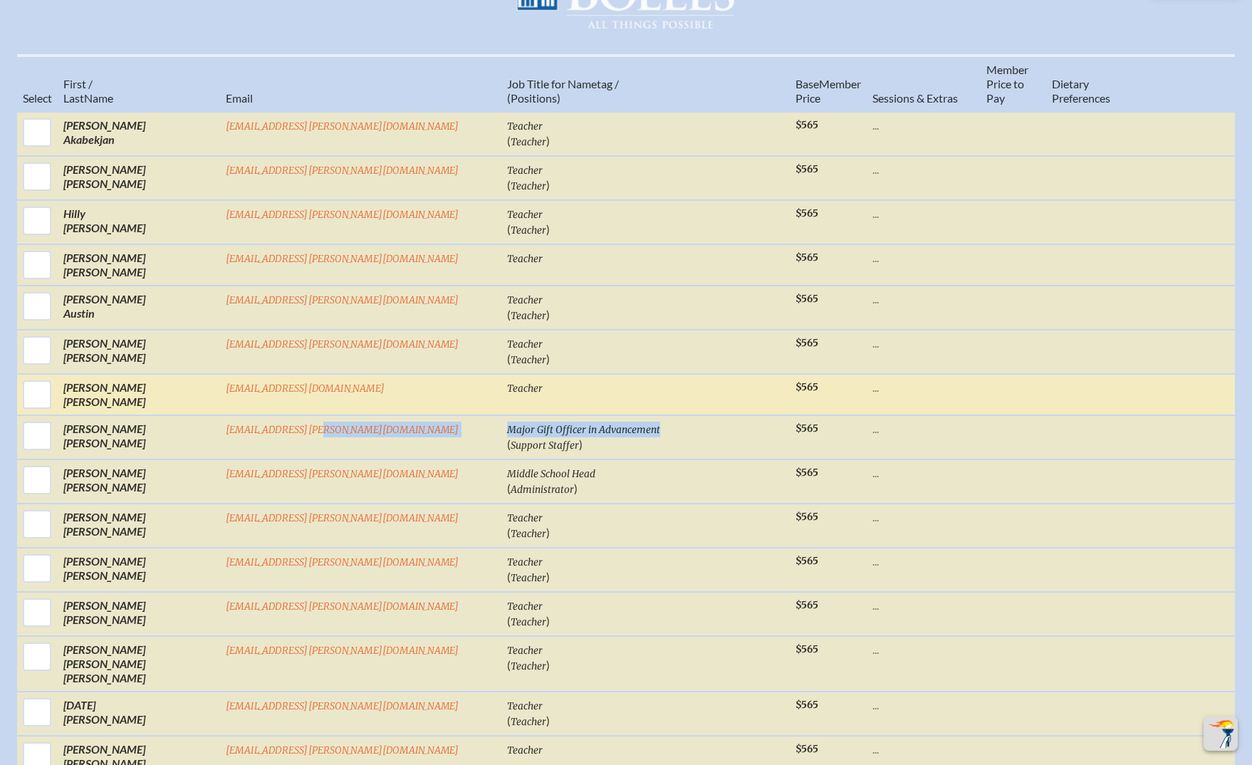
copy tr "Major Gift Officer in Advancement"
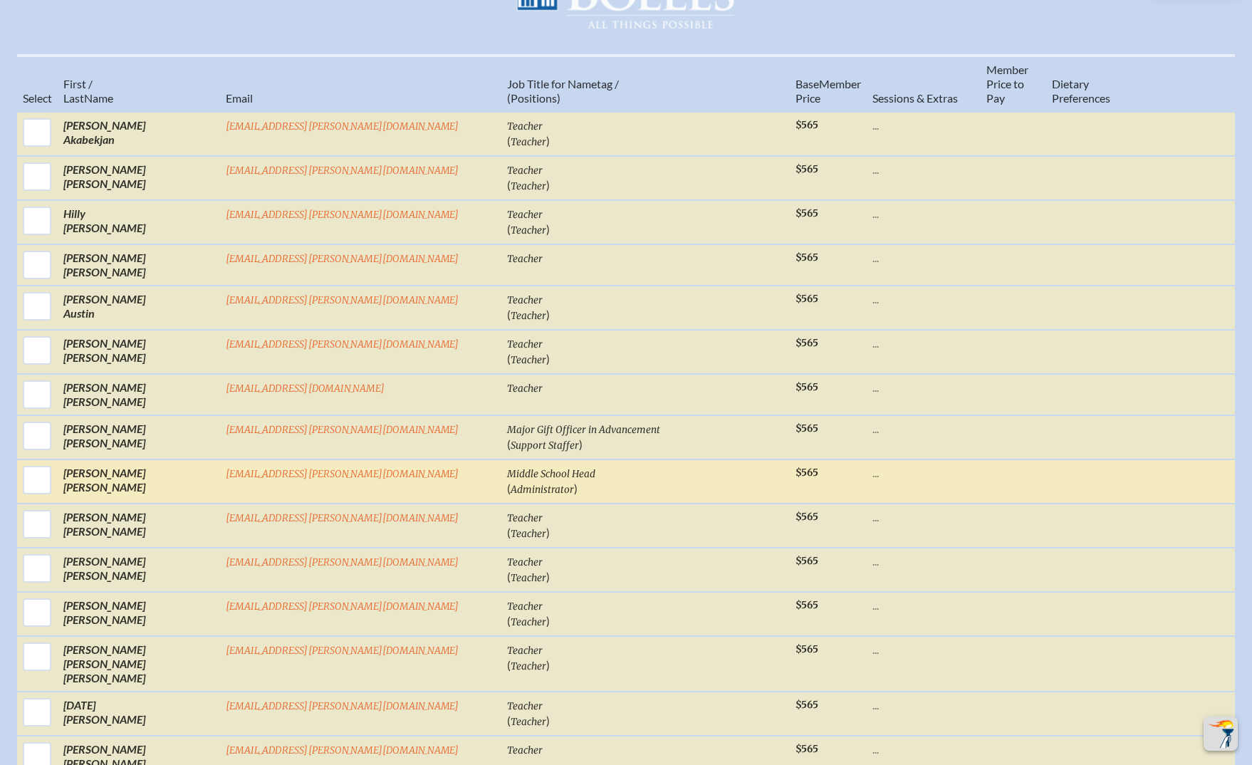
drag, startPoint x: 1186, startPoint y: 419, endPoint x: 1045, endPoint y: 456, distance: 145.8
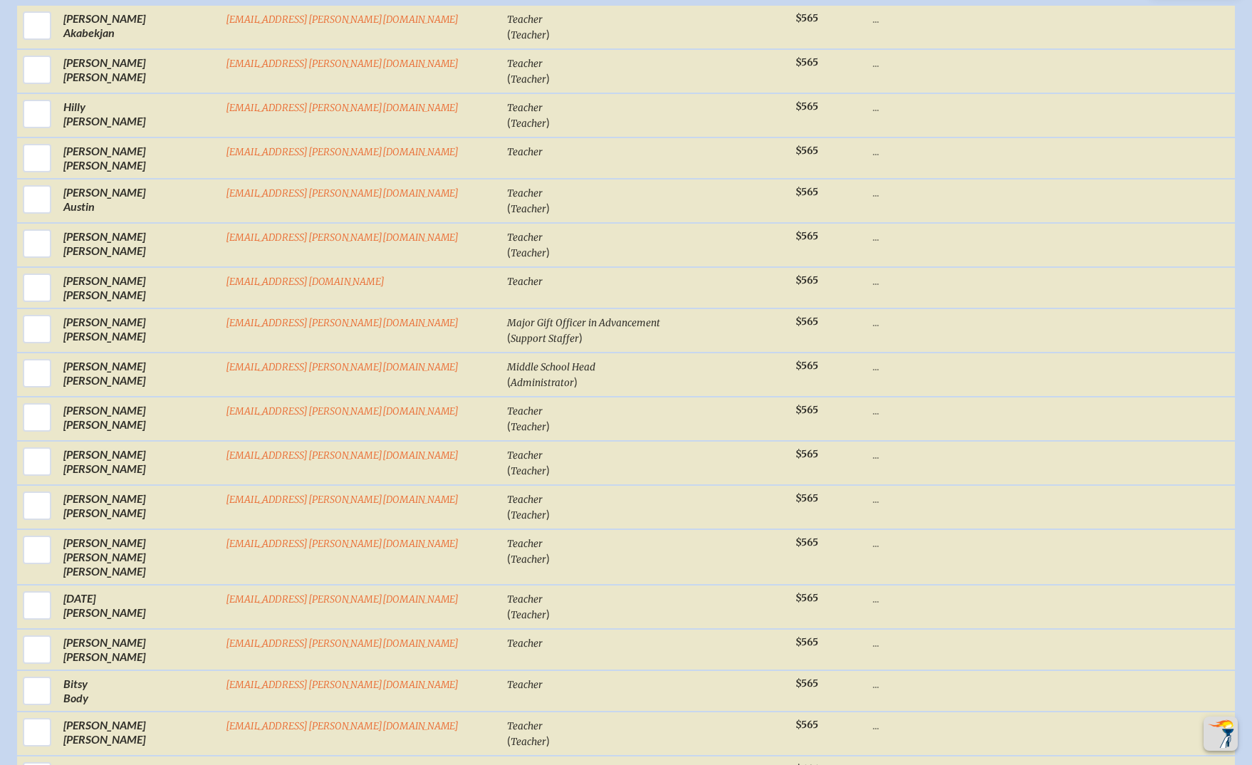
scroll to position [816, 0]
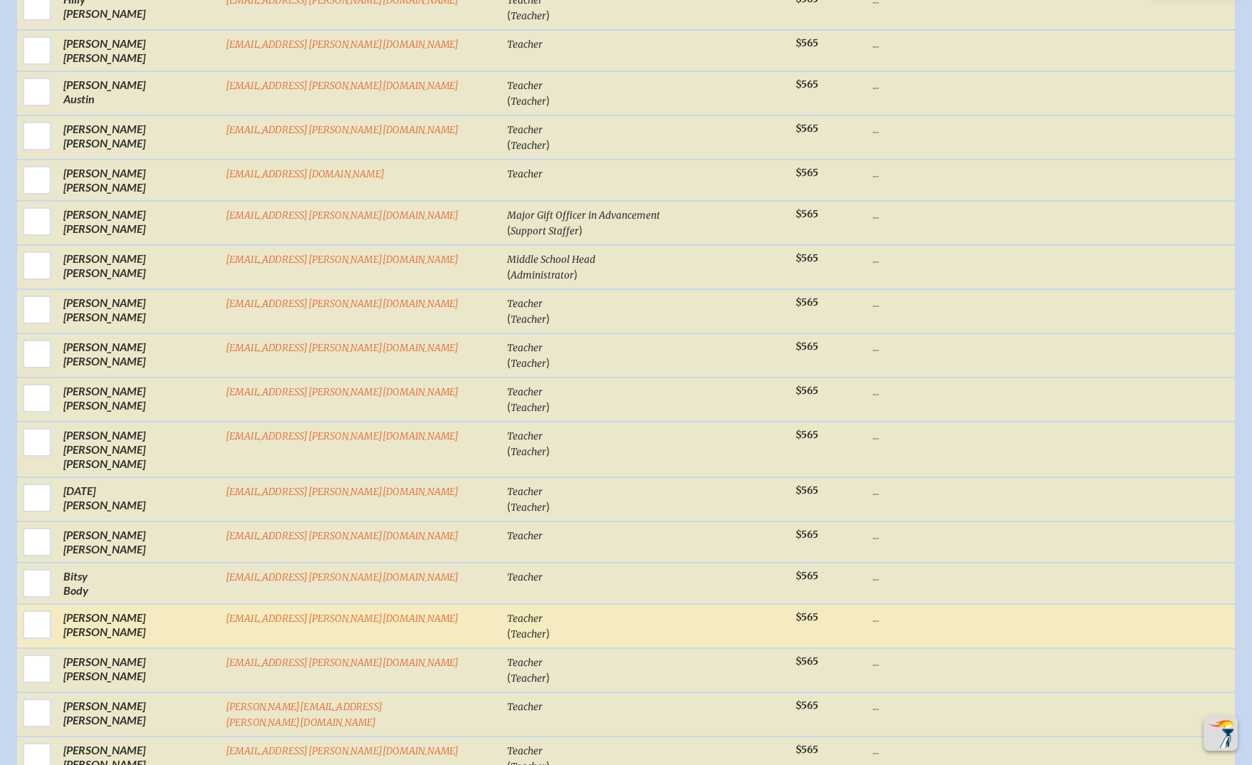
drag, startPoint x: 1170, startPoint y: 512, endPoint x: 965, endPoint y: 602, distance: 224.1
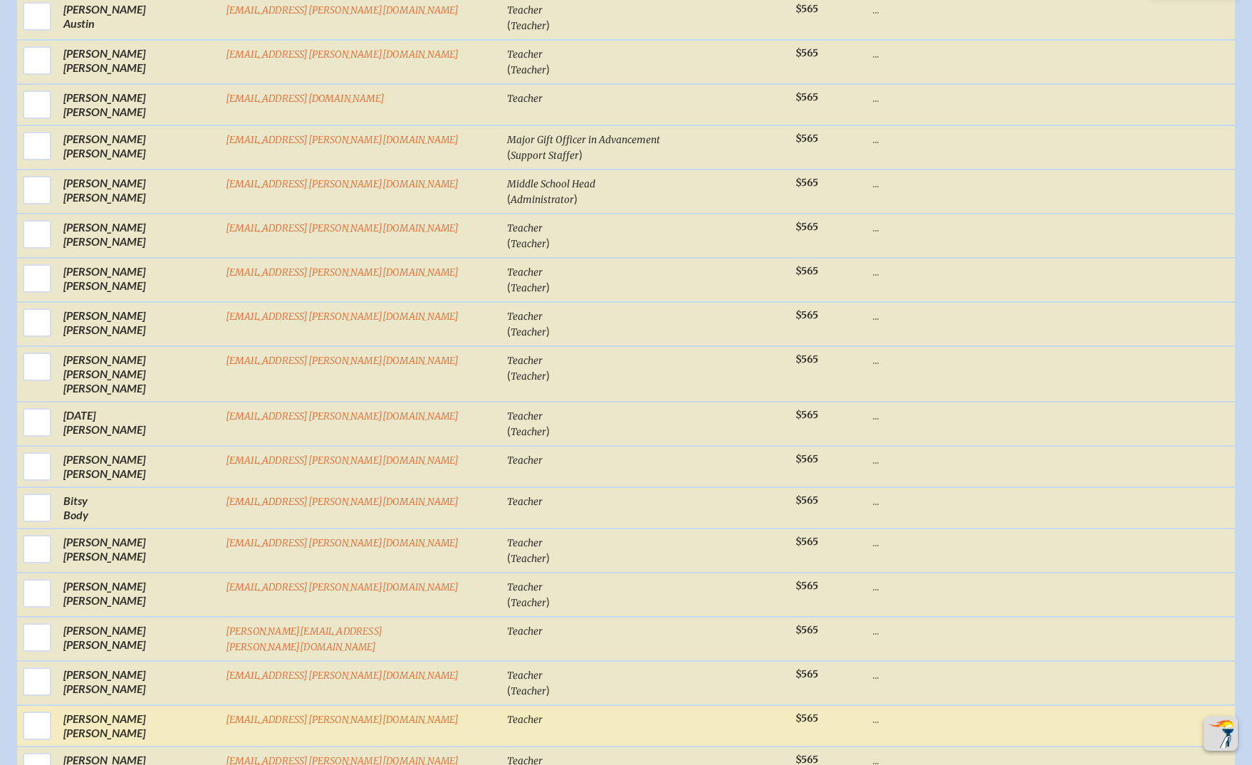
scroll to position [1029, 0]
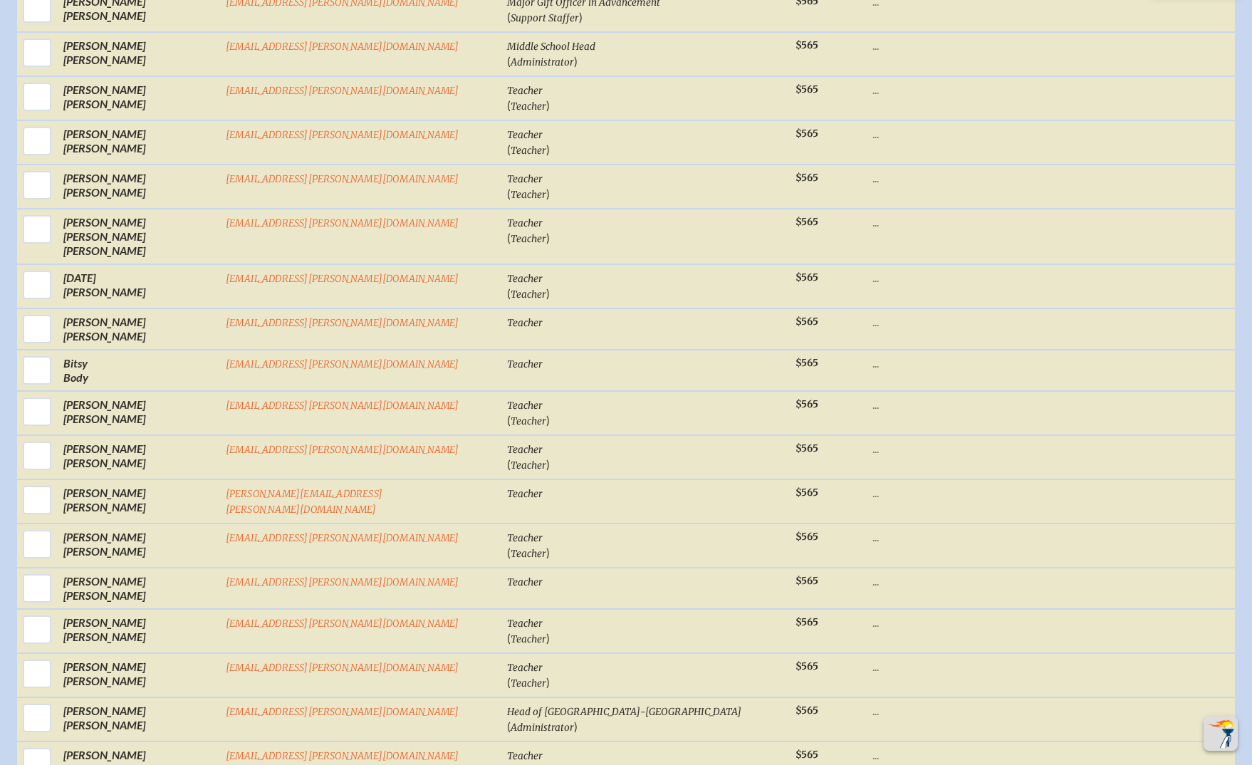
drag, startPoint x: 1204, startPoint y: 271, endPoint x: 1196, endPoint y: 276, distance: 9.9
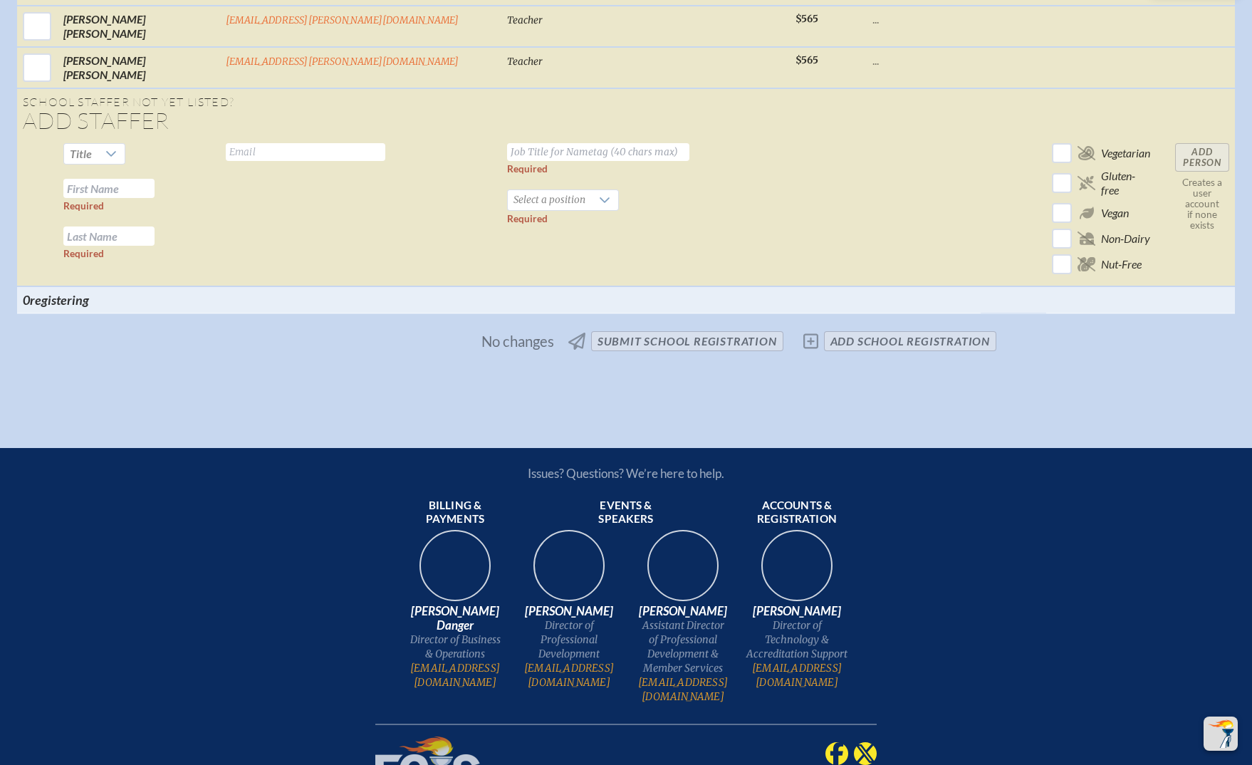
scroll to position [4963, 0]
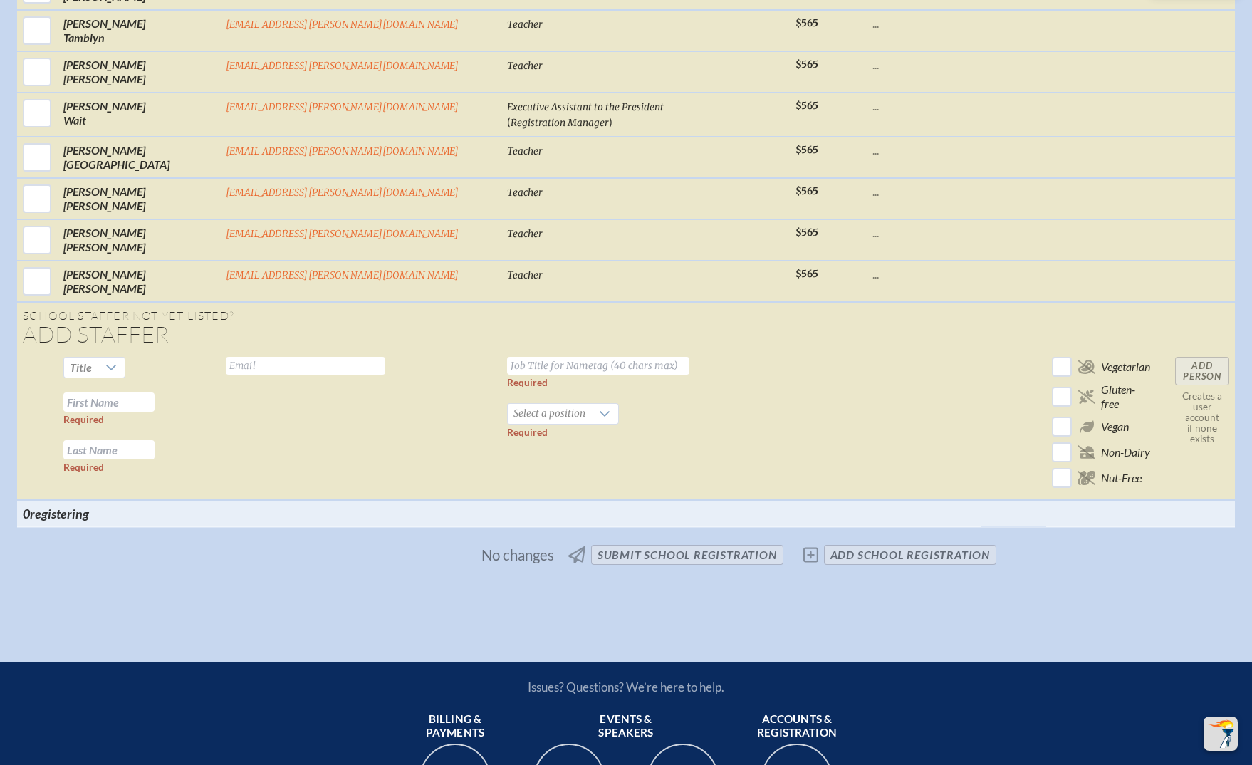
click at [365, 357] on input "text" at bounding box center [305, 366] width 159 height 18
paste input "[EMAIL_ADDRESS][PERSON_NAME][DOMAIN_NAME]"
type input "[EMAIL_ADDRESS][PERSON_NAME][DOMAIN_NAME]"
drag, startPoint x: 789, startPoint y: 484, endPoint x: 599, endPoint y: 452, distance: 192.8
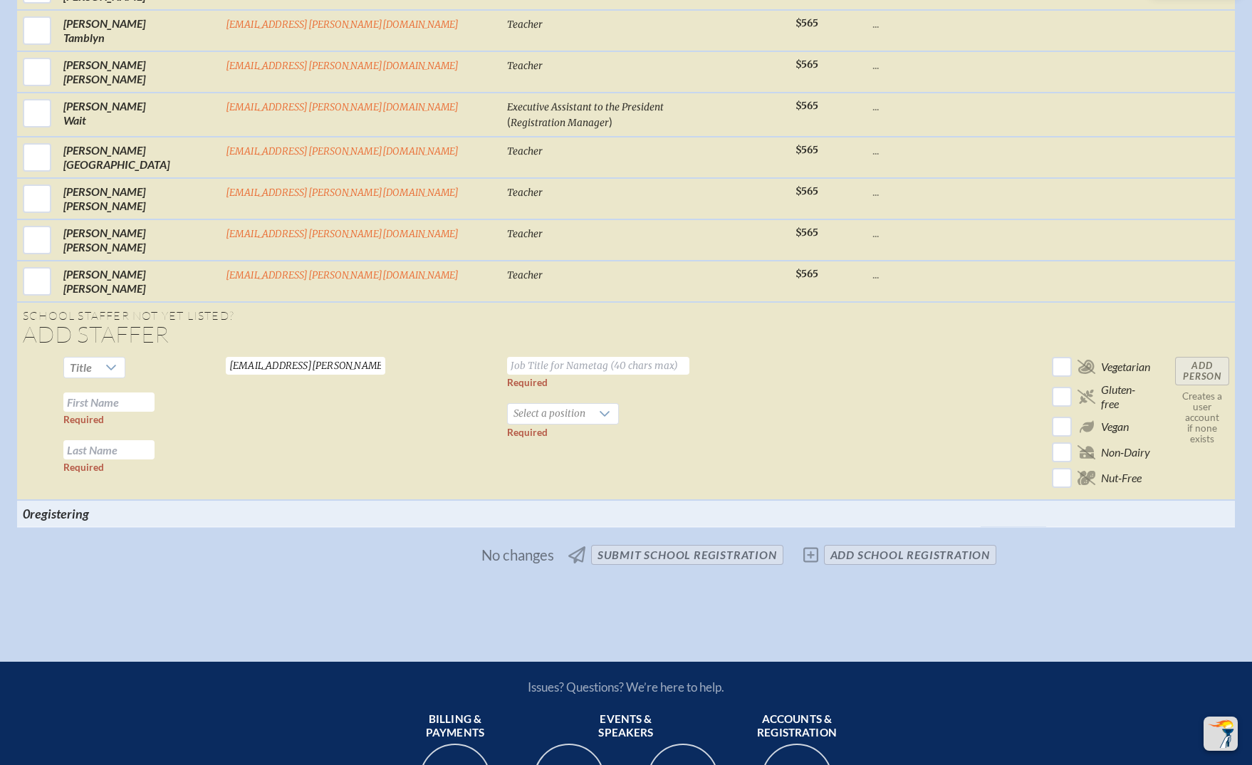
click at [155, 392] on input "text" at bounding box center [108, 401] width 91 height 19
paste input "Brad Bullington"
drag, startPoint x: 224, startPoint y: 264, endPoint x: 313, endPoint y: 265, distance: 89.0
click at [313, 351] on tr "Title Brad Bullington Required Required bullingtonb@bolles.org Valid email requ…" at bounding box center [626, 425] width 1218 height 149
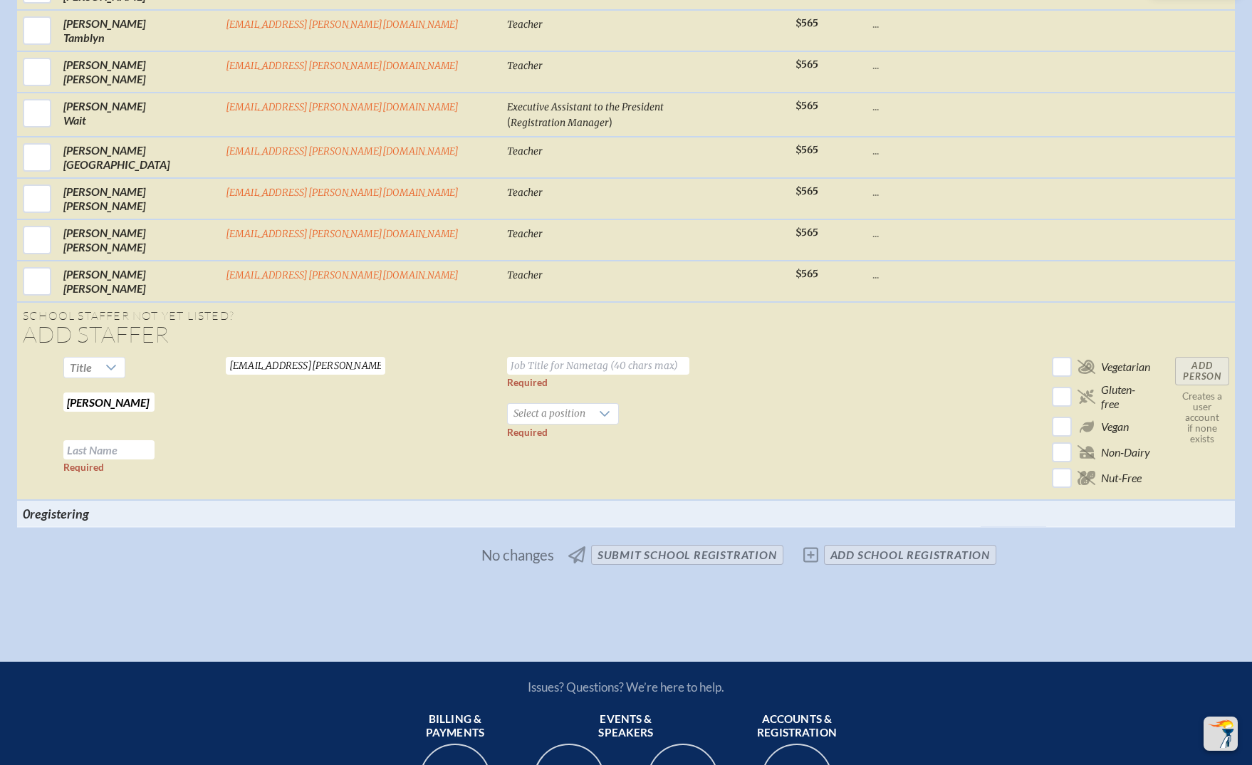
type input "[PERSON_NAME]"
paste input "[PERSON_NAME]"
type input "[PERSON_NAME]"
click at [518, 357] on input "text" at bounding box center [598, 366] width 182 height 18
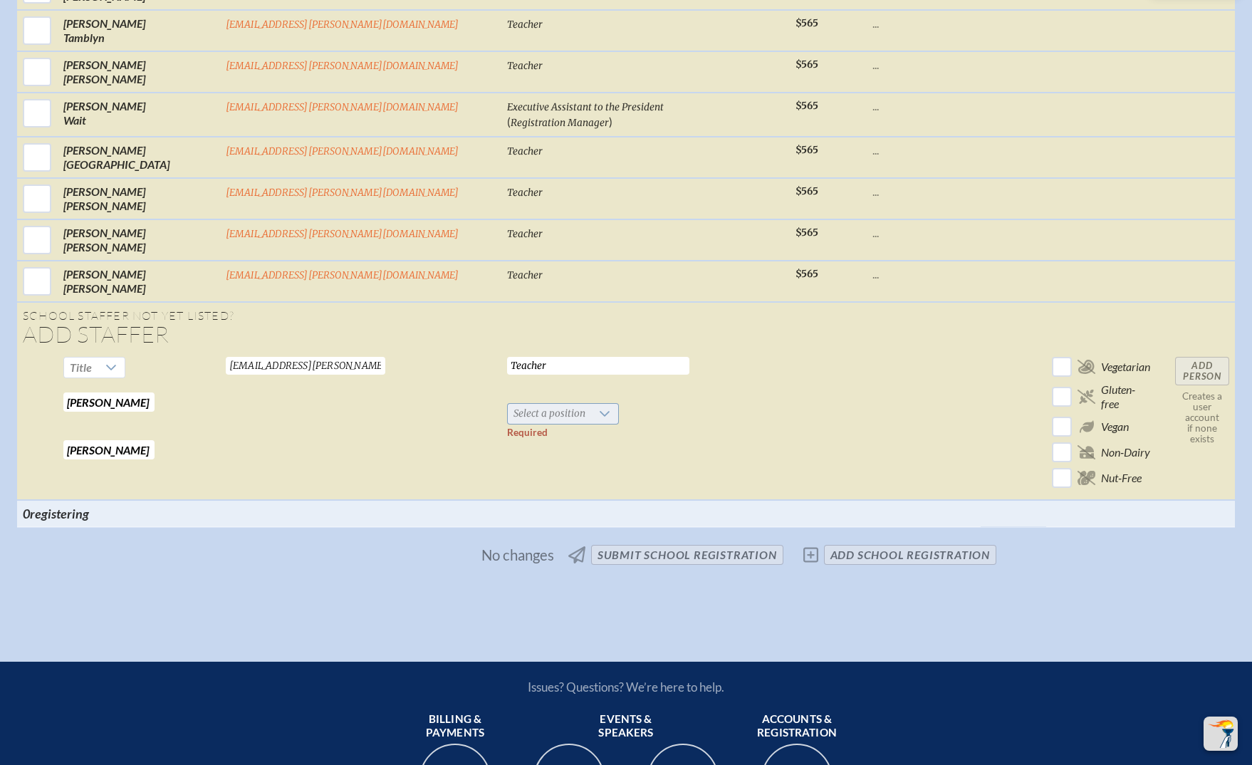
type input "Teacher"
click at [528, 404] on span "Select a position" at bounding box center [549, 414] width 83 height 20
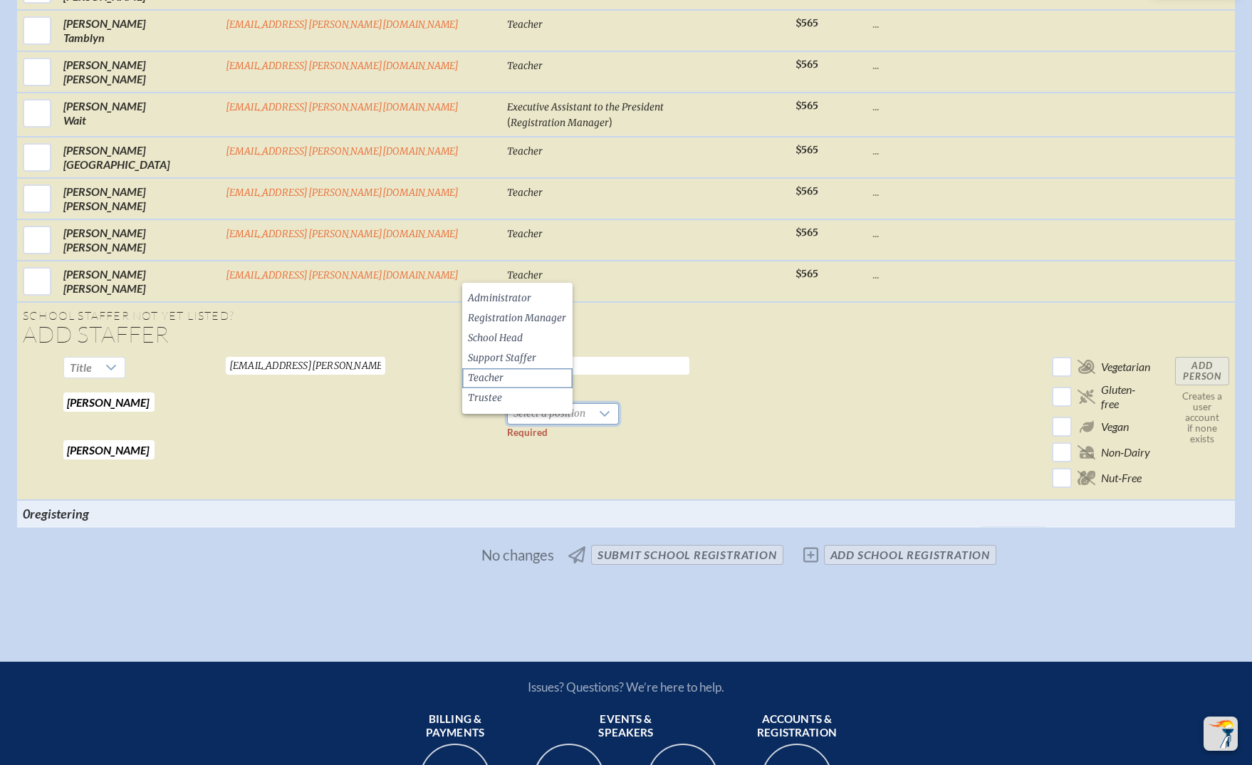
click at [526, 375] on li "Teacher" at bounding box center [517, 378] width 110 height 20
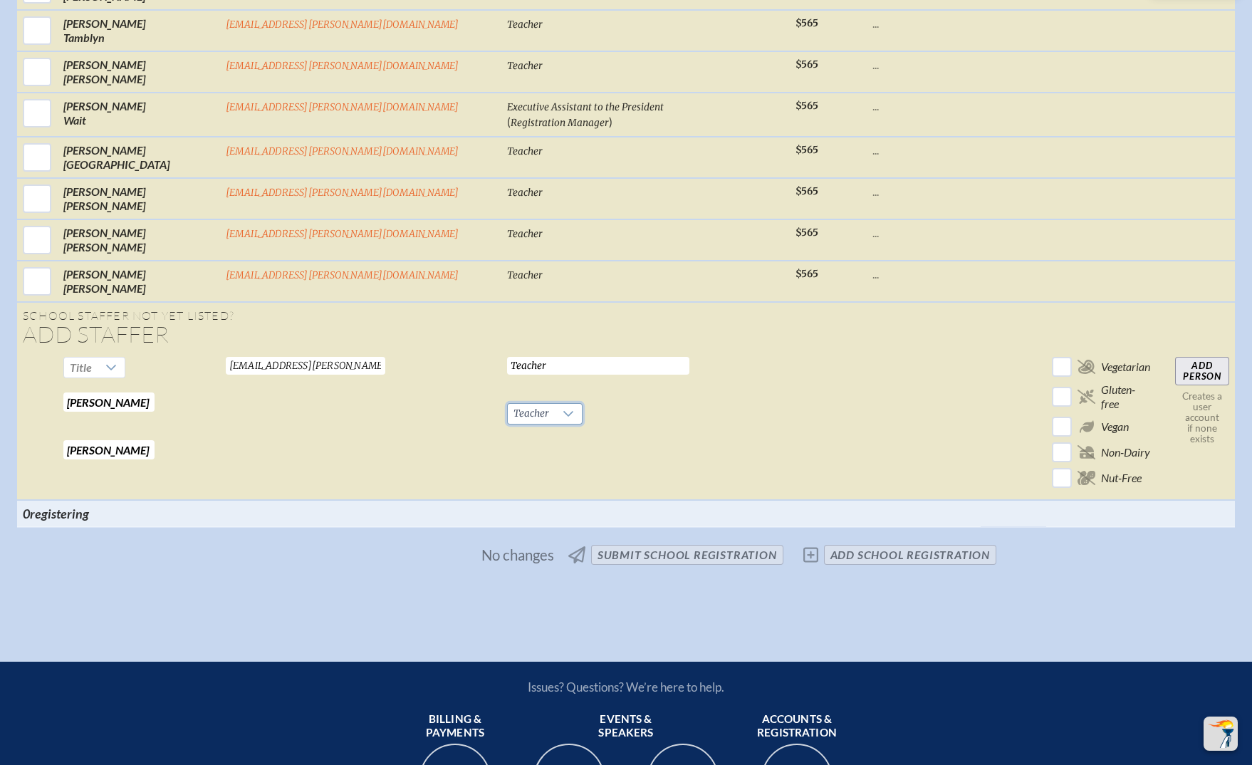
click at [1175, 357] on input "Add Person" at bounding box center [1202, 371] width 54 height 28
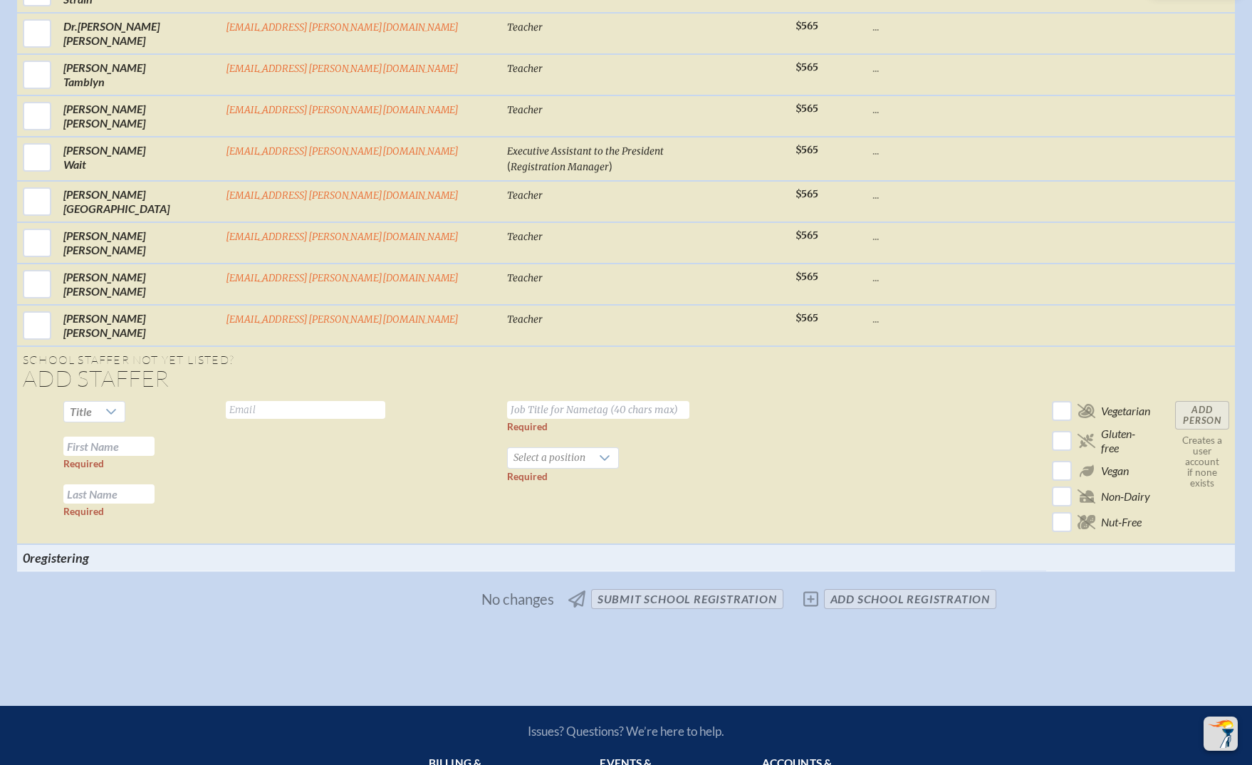
click at [374, 401] on input "text" at bounding box center [305, 410] width 159 height 18
paste input "[EMAIL_ADDRESS][PERSON_NAME][DOMAIN_NAME]"
type input "[EMAIL_ADDRESS][PERSON_NAME][DOMAIN_NAME]"
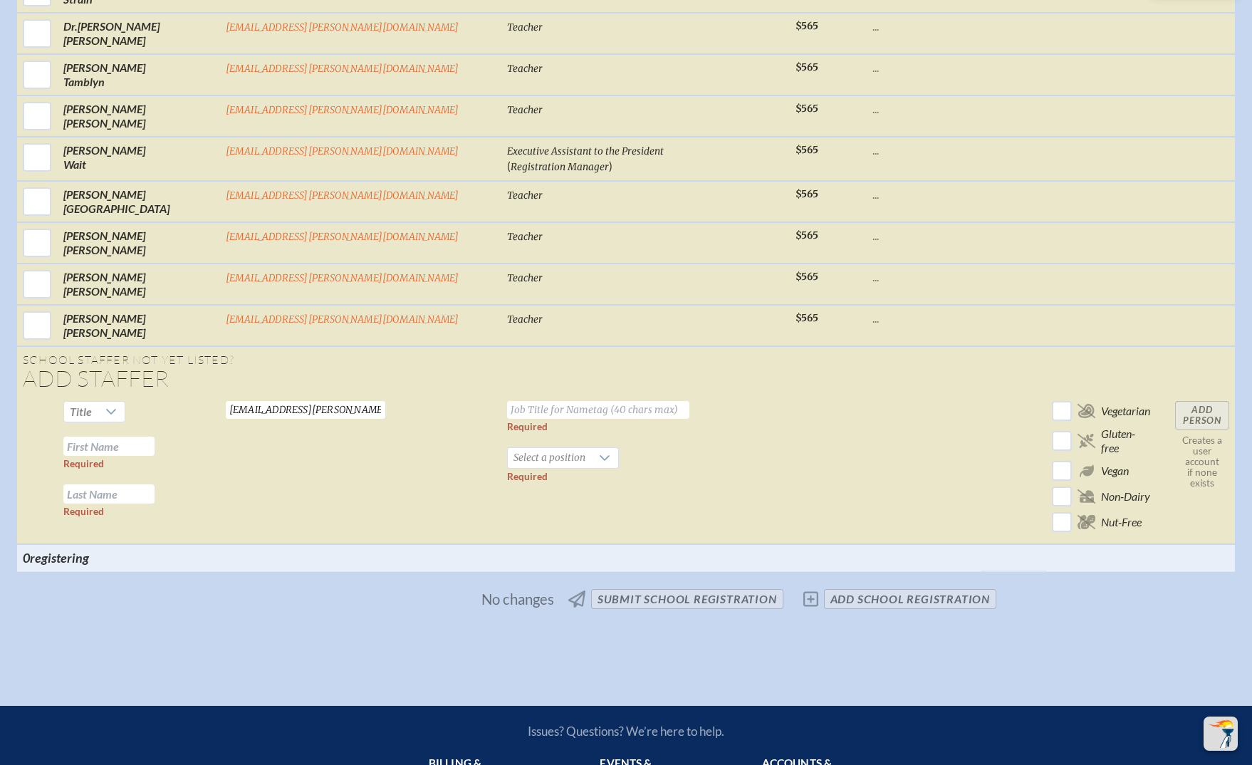
click at [155, 436] on input "text" at bounding box center [108, 445] width 91 height 19
paste input "[PERSON_NAME]"
drag, startPoint x: 224, startPoint y: 307, endPoint x: 305, endPoint y: 309, distance: 81.2
click at [305, 395] on tr "Title [PERSON_NAME] Required Required [EMAIL_ADDRESS][PERSON_NAME][DOMAIN_NAME]…" at bounding box center [626, 469] width 1218 height 149
type input "[PERSON_NAME]"
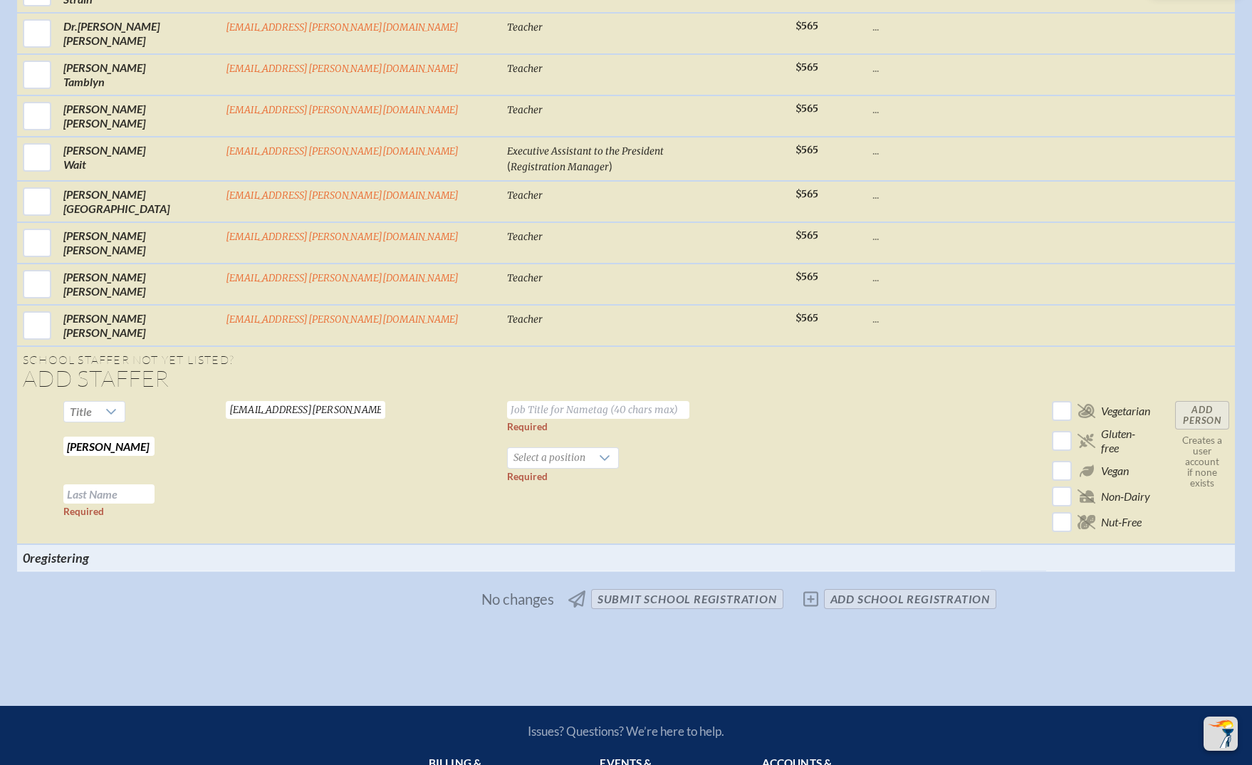
paste input "[PERSON_NAME]"
type input "[PERSON_NAME]"
click at [510, 448] on span "Select a position" at bounding box center [549, 458] width 83 height 20
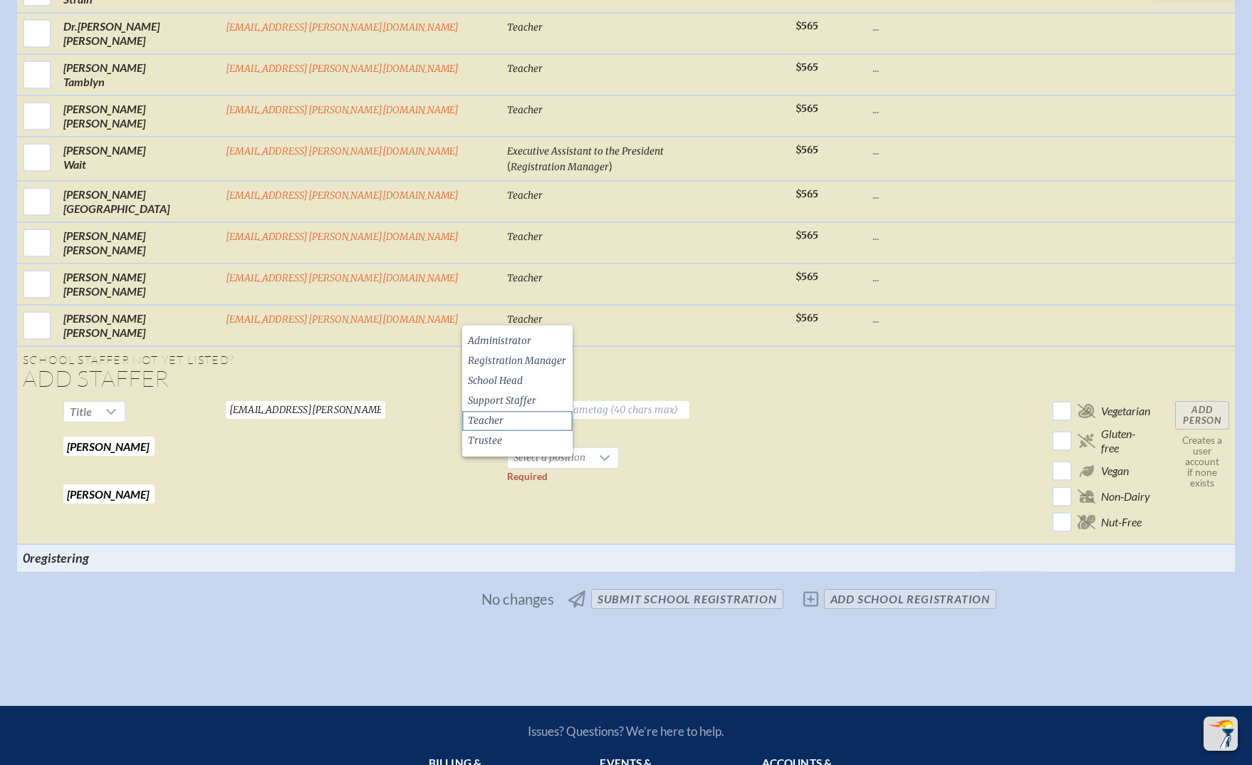
click at [520, 414] on li "Teacher" at bounding box center [517, 421] width 110 height 20
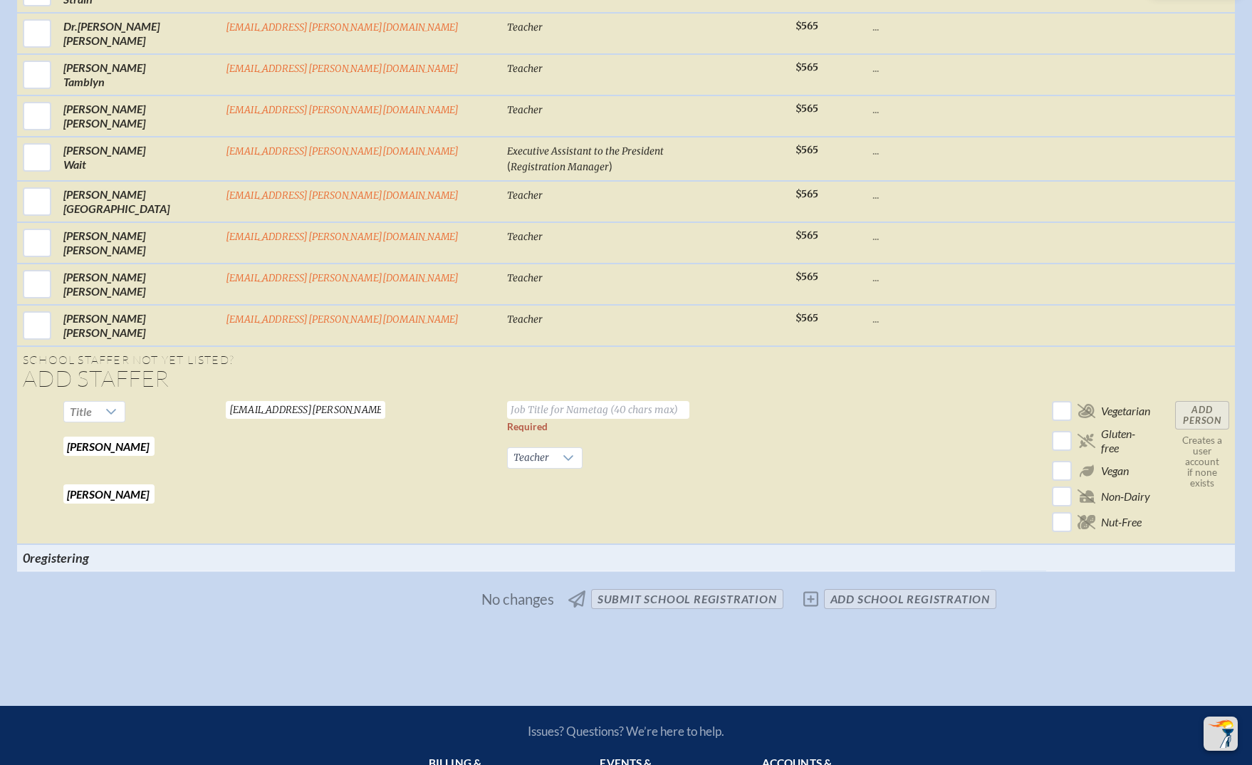
drag, startPoint x: 802, startPoint y: 362, endPoint x: 640, endPoint y: 363, distance: 162.3
click at [867, 395] on td at bounding box center [924, 469] width 114 height 149
click at [507, 401] on input "text" at bounding box center [598, 410] width 182 height 18
type input "Teacher"
click at [1175, 401] on input "Add Person" at bounding box center [1202, 415] width 54 height 28
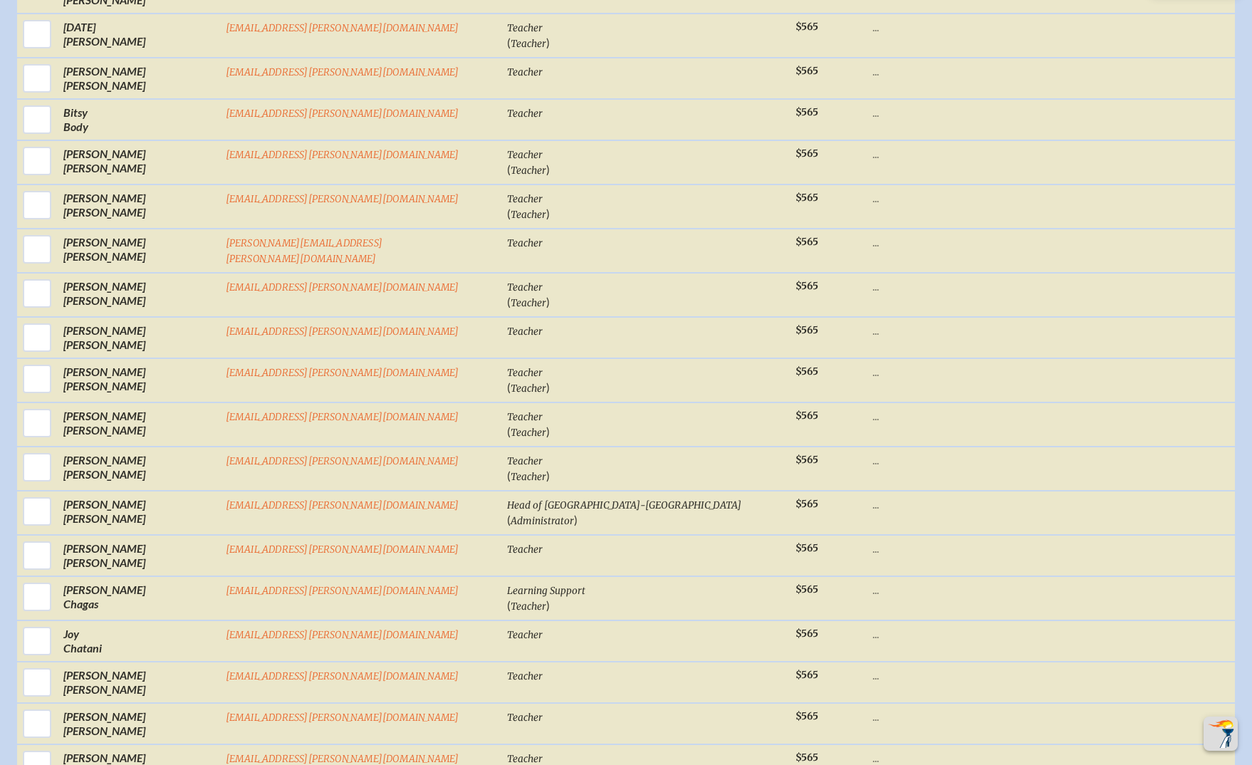
scroll to position [1438, 0]
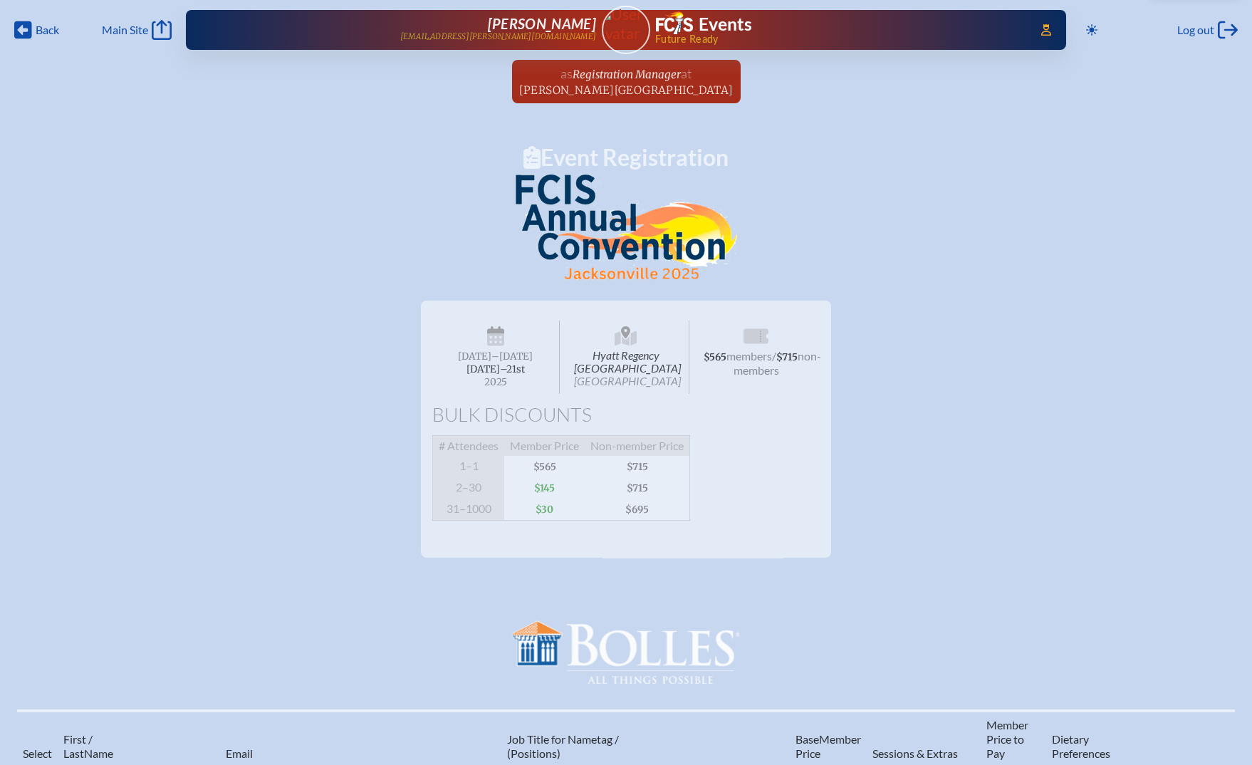
click at [620, 90] on span "[PERSON_NAME][GEOGRAPHIC_DATA]" at bounding box center [626, 90] width 214 height 14
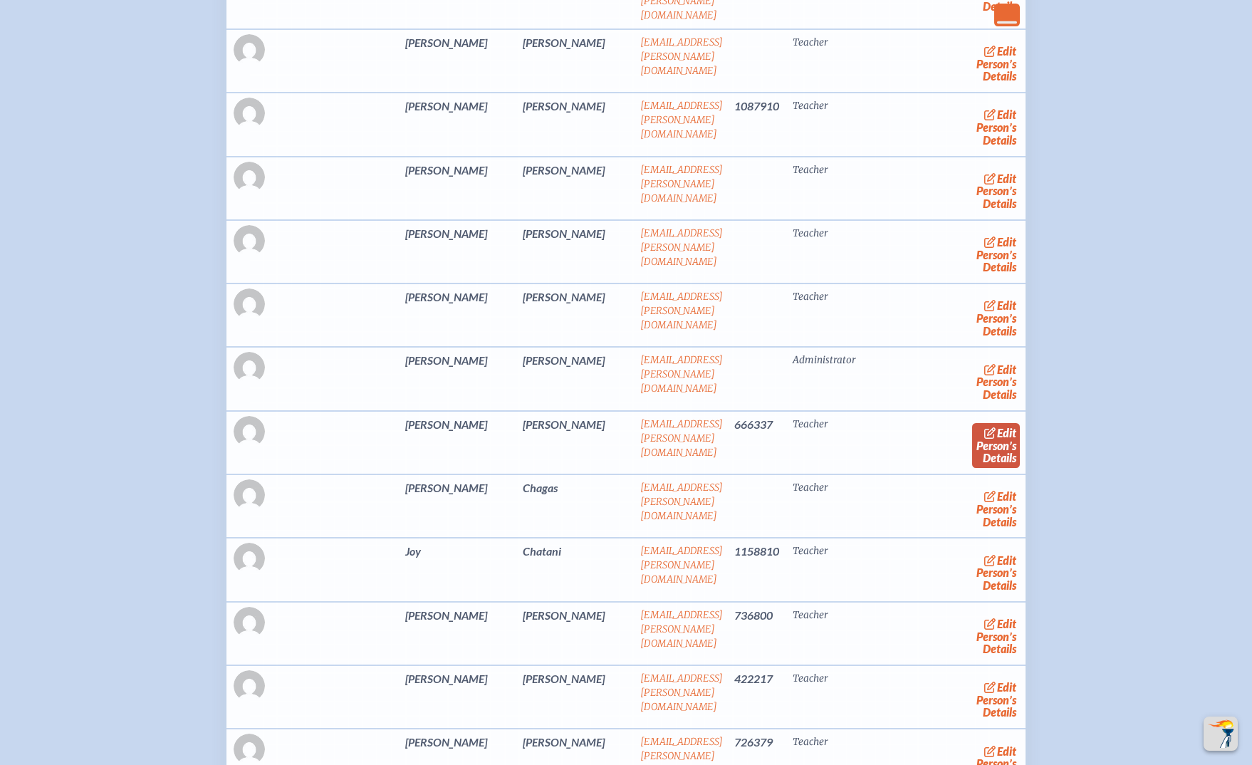
scroll to position [3311, 0]
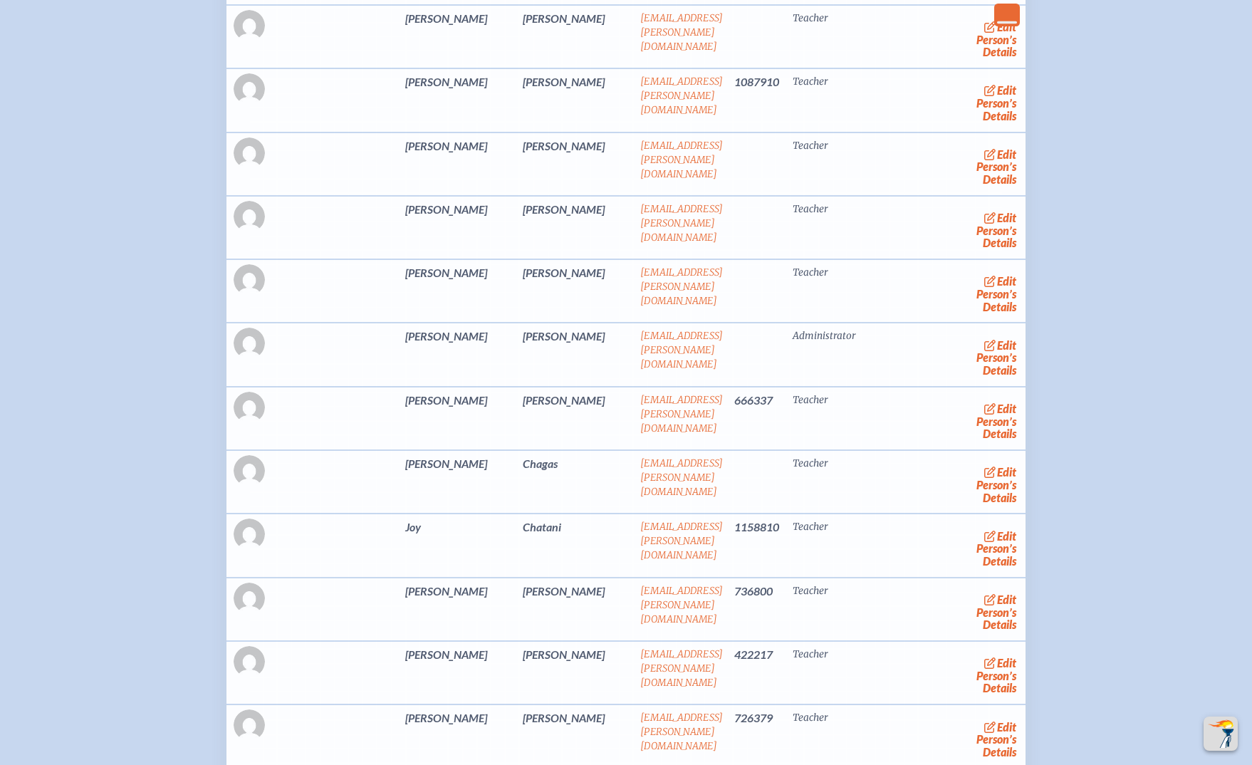
click at [972, 380] on link "edit Person’s Details" at bounding box center [996, 357] width 48 height 45
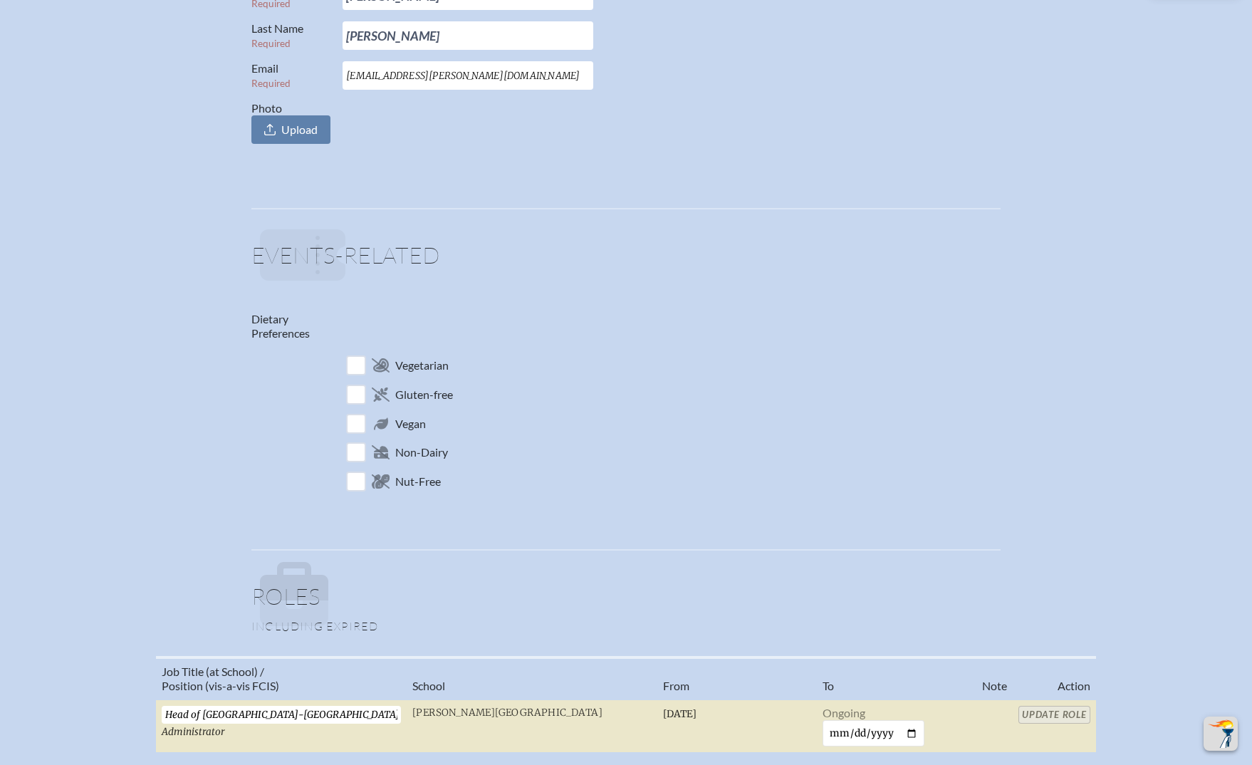
scroll to position [640, 0]
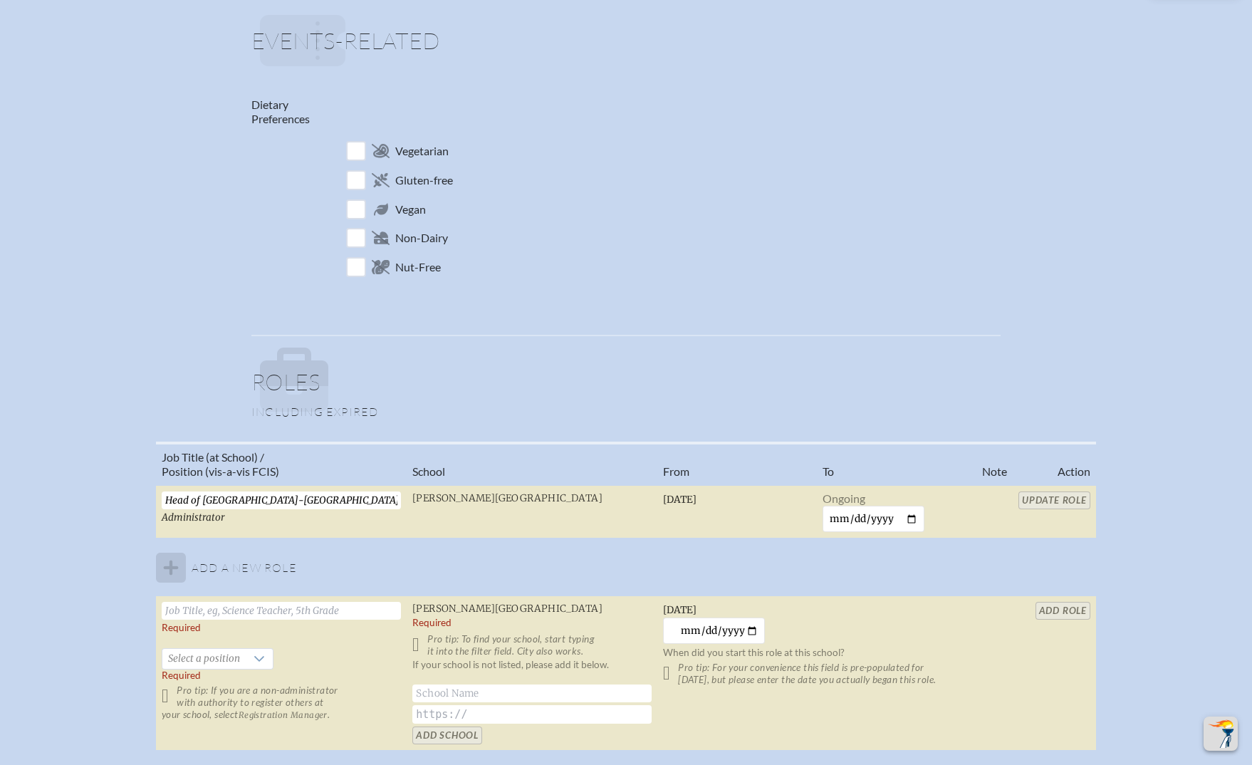
drag, startPoint x: 386, startPoint y: 493, endPoint x: 95, endPoint y: 481, distance: 290.8
click at [95, 481] on div "Job Title (at School) / Position (vis-a-vis FCIS) School From To Note Action He…" at bounding box center [626, 601] width 1226 height 321
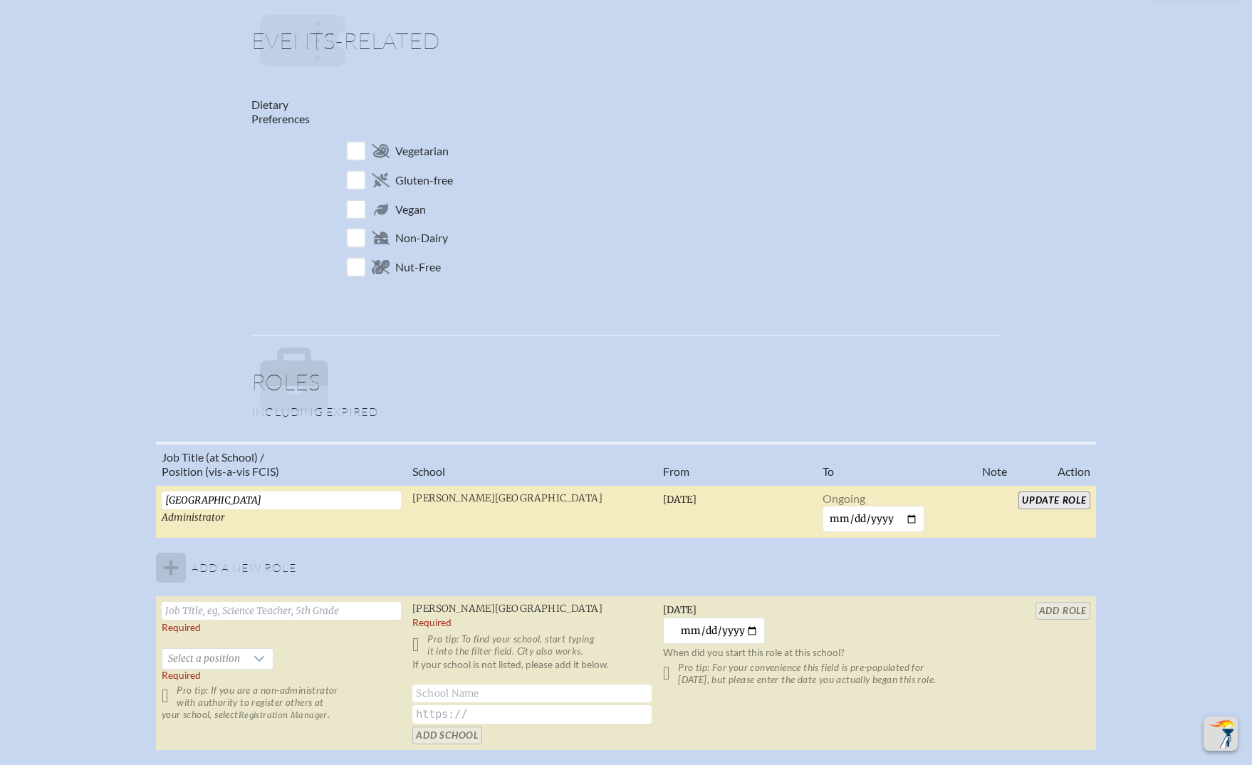
paste input "[GEOGRAPHIC_DATA]"
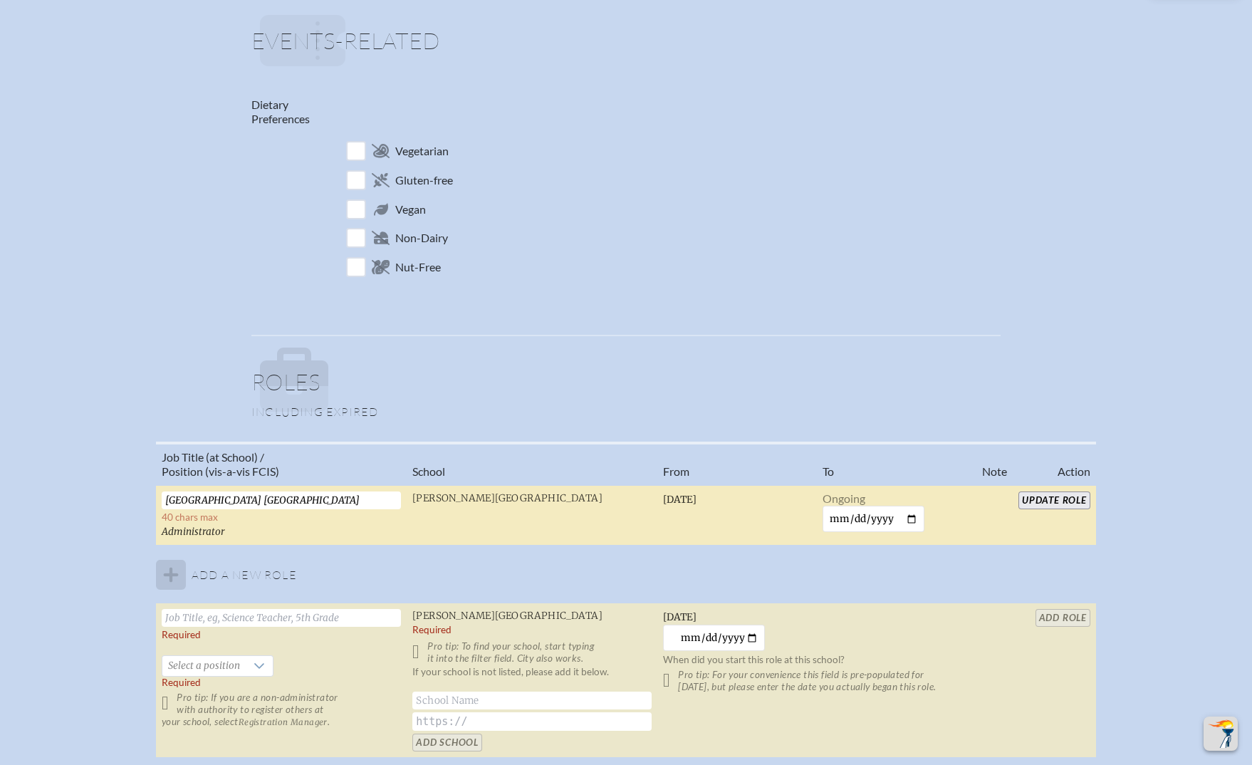
drag, startPoint x: 339, startPoint y: 496, endPoint x: 305, endPoint y: 495, distance: 34.2
click at [305, 495] on input "[GEOGRAPHIC_DATA] [GEOGRAPHIC_DATA]" at bounding box center [281, 500] width 239 height 18
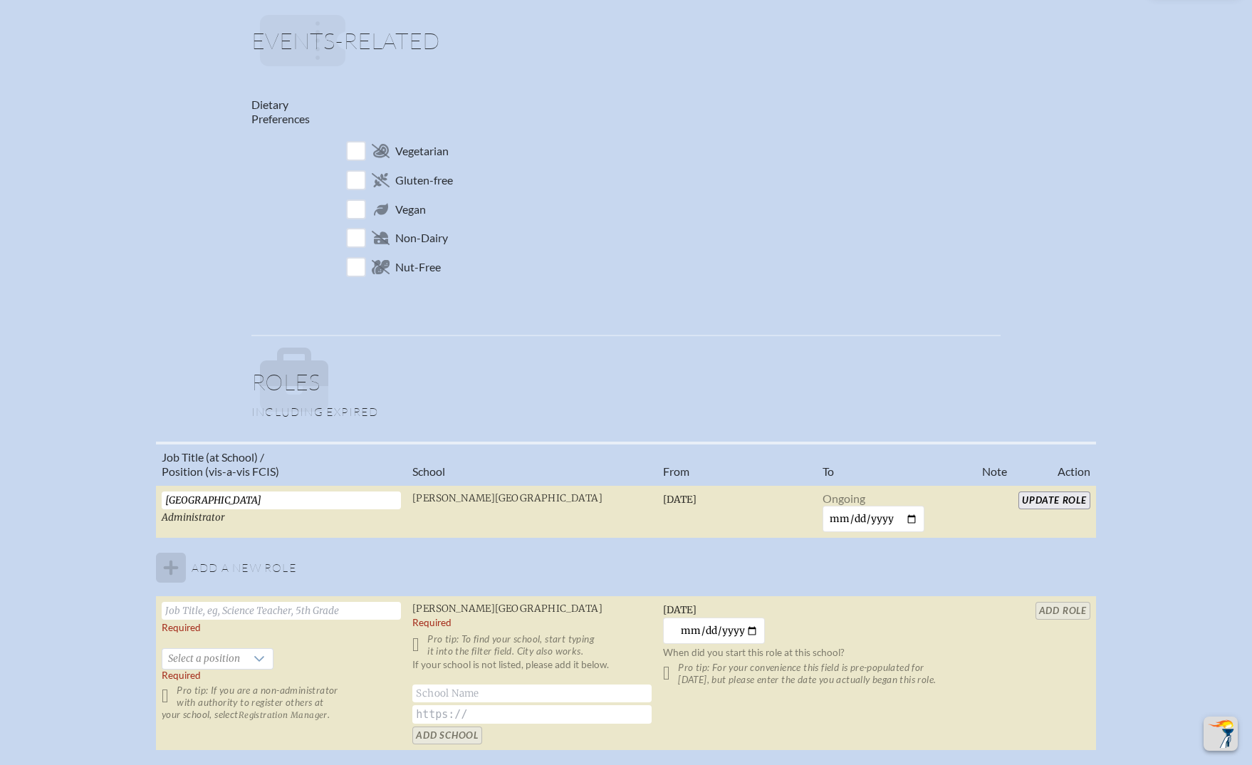
type input "[GEOGRAPHIC_DATA]"
click at [209, 340] on div "School Staffer [PERSON_NAME] Personal Salutation Ms. First Name Required [PERSO…" at bounding box center [626, 307] width 1206 height 1603
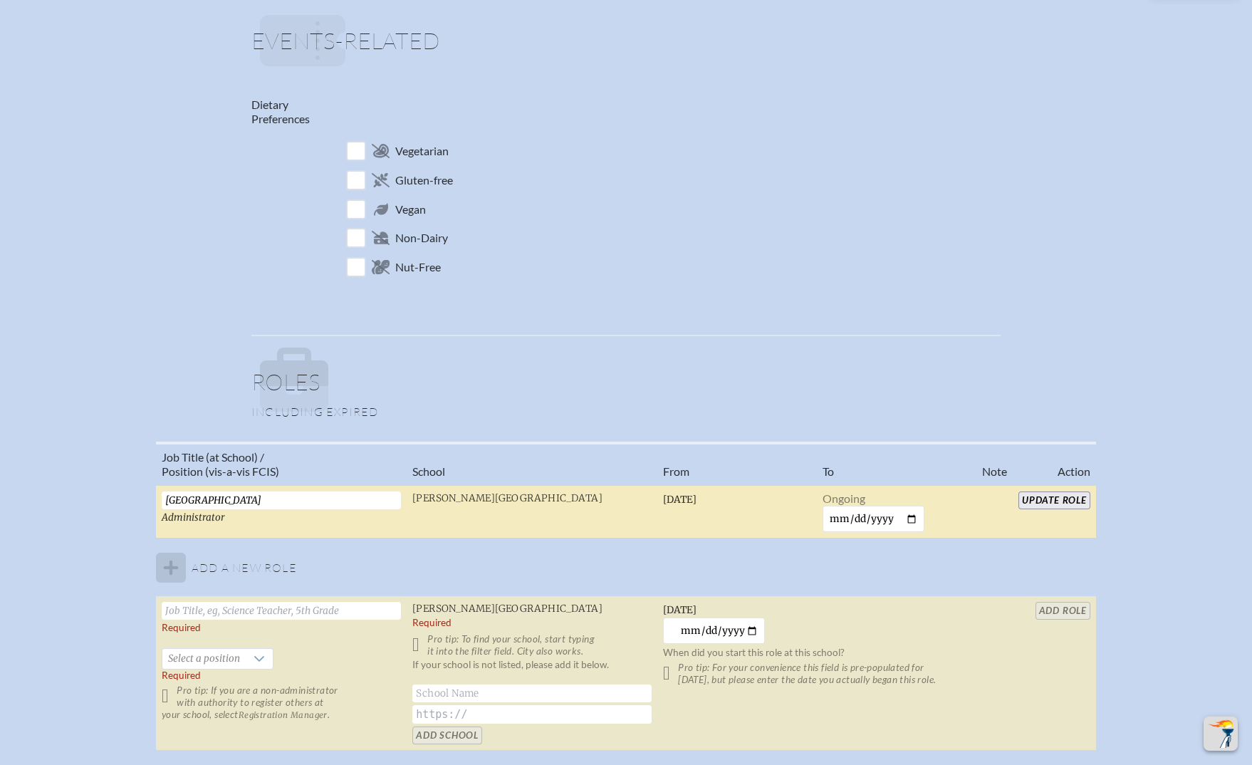
click at [1045, 494] on input "Update Role" at bounding box center [1054, 500] width 72 height 18
drag, startPoint x: 830, startPoint y: 338, endPoint x: 743, endPoint y: 401, distance: 107.5
click at [830, 338] on fieldset "Roles Including expired Job Title (at School) / Position (vis-a-vis FCIS) Schoo…" at bounding box center [625, 552] width 749 height 435
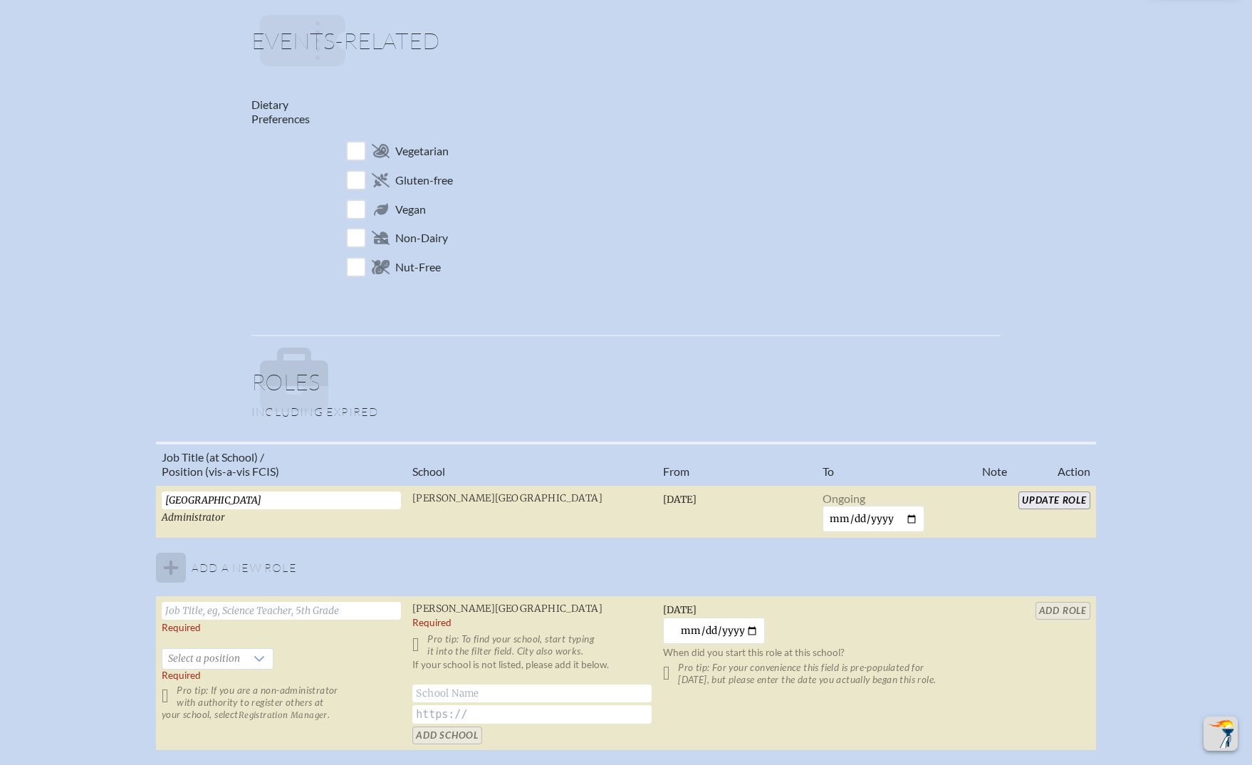
drag, startPoint x: 365, startPoint y: 496, endPoint x: 138, endPoint y: 491, distance: 227.2
click at [138, 491] on div "Job Title (at School) / Position (vis-a-vis FCIS) School From To Note Action Lo…" at bounding box center [626, 601] width 1226 height 321
click at [760, 318] on div "Personal Salutation Ms. First Name Required [PERSON_NAME] Last Name Required [P…" at bounding box center [626, 355] width 752 height 1450
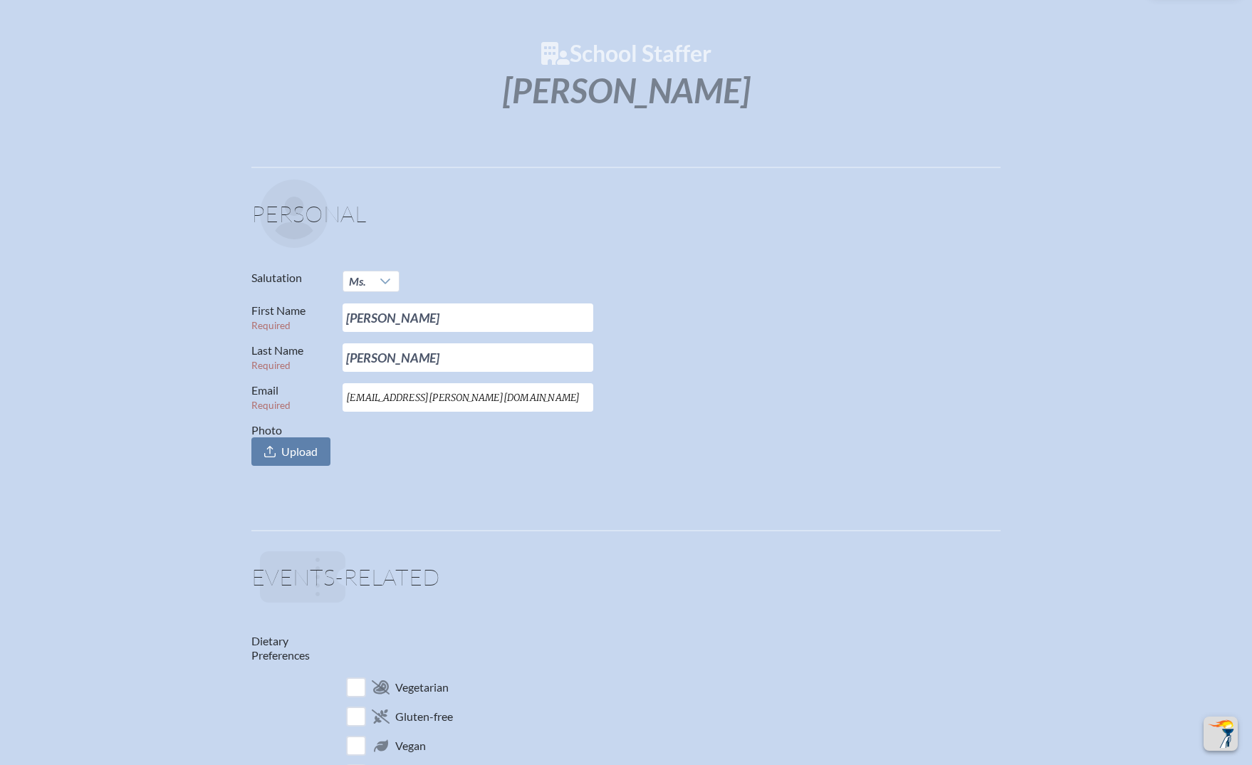
scroll to position [0, 0]
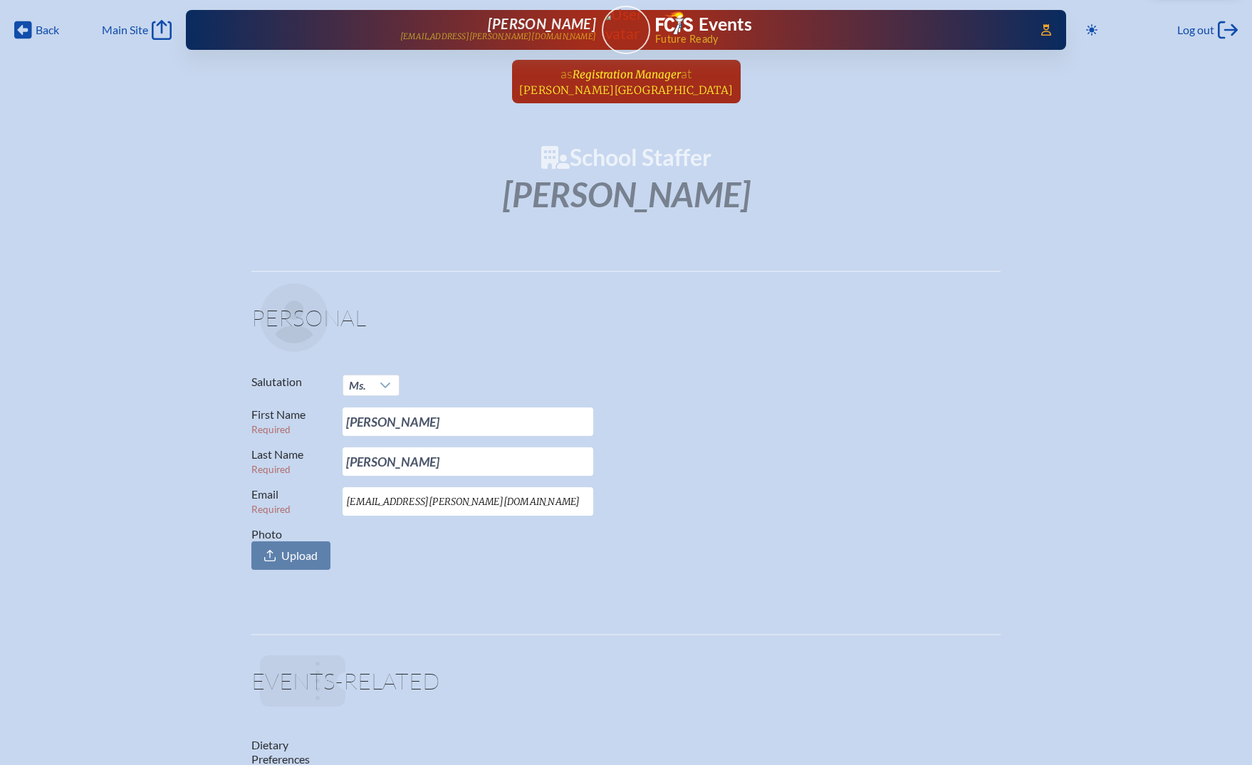
click at [622, 79] on span "Registration Manager" at bounding box center [626, 75] width 108 height 14
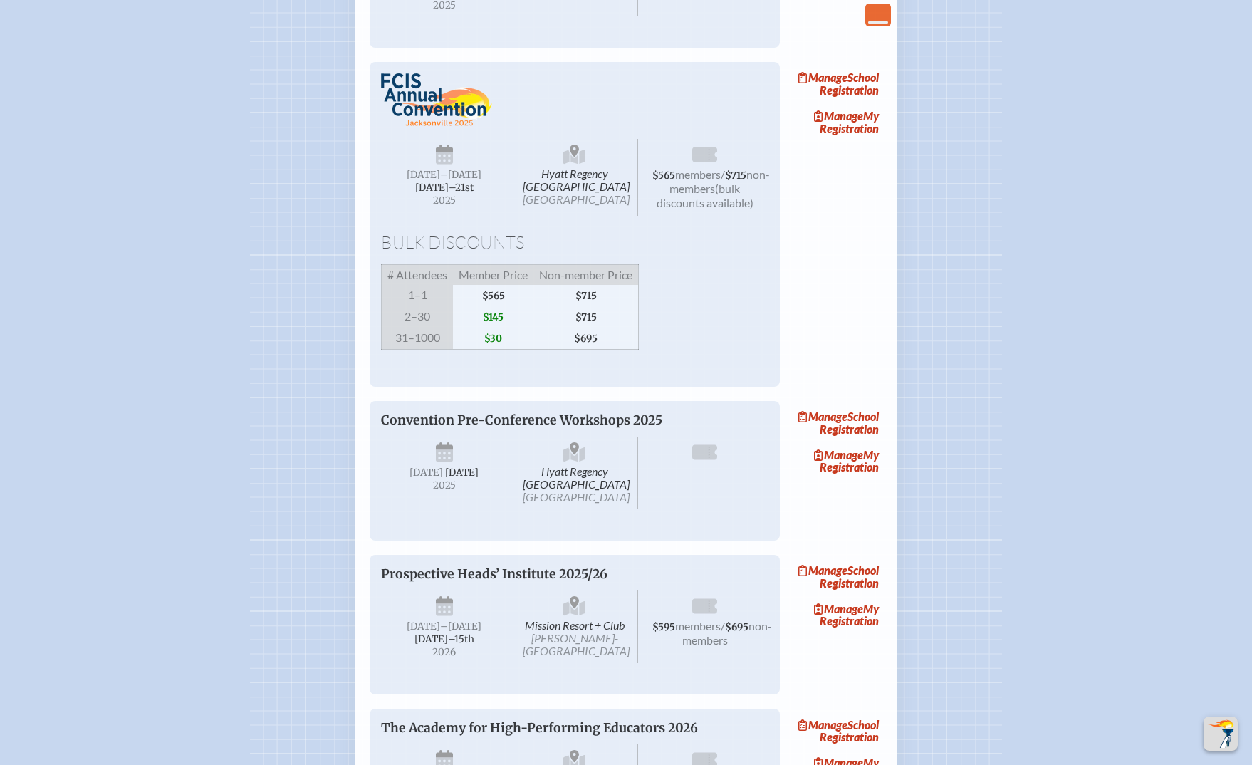
scroll to position [961, 0]
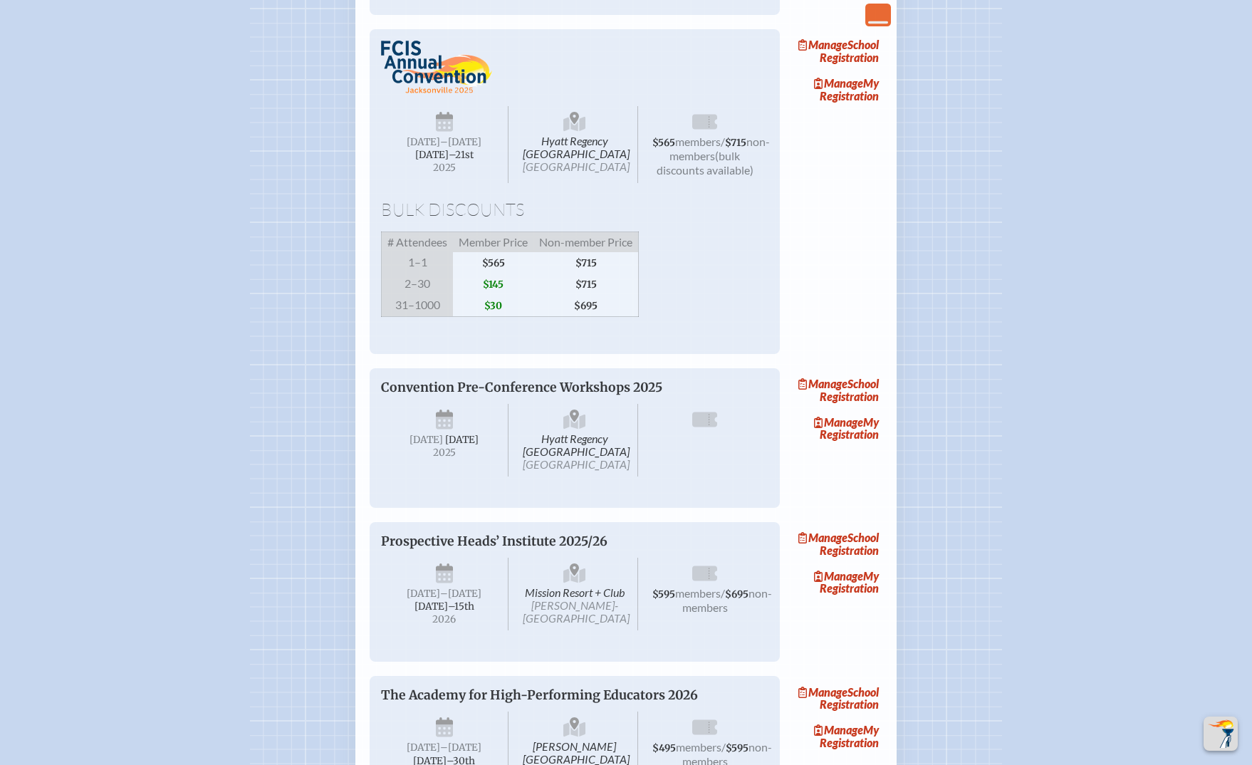
click at [854, 68] on link "Manage School Registration" at bounding box center [836, 51] width 91 height 33
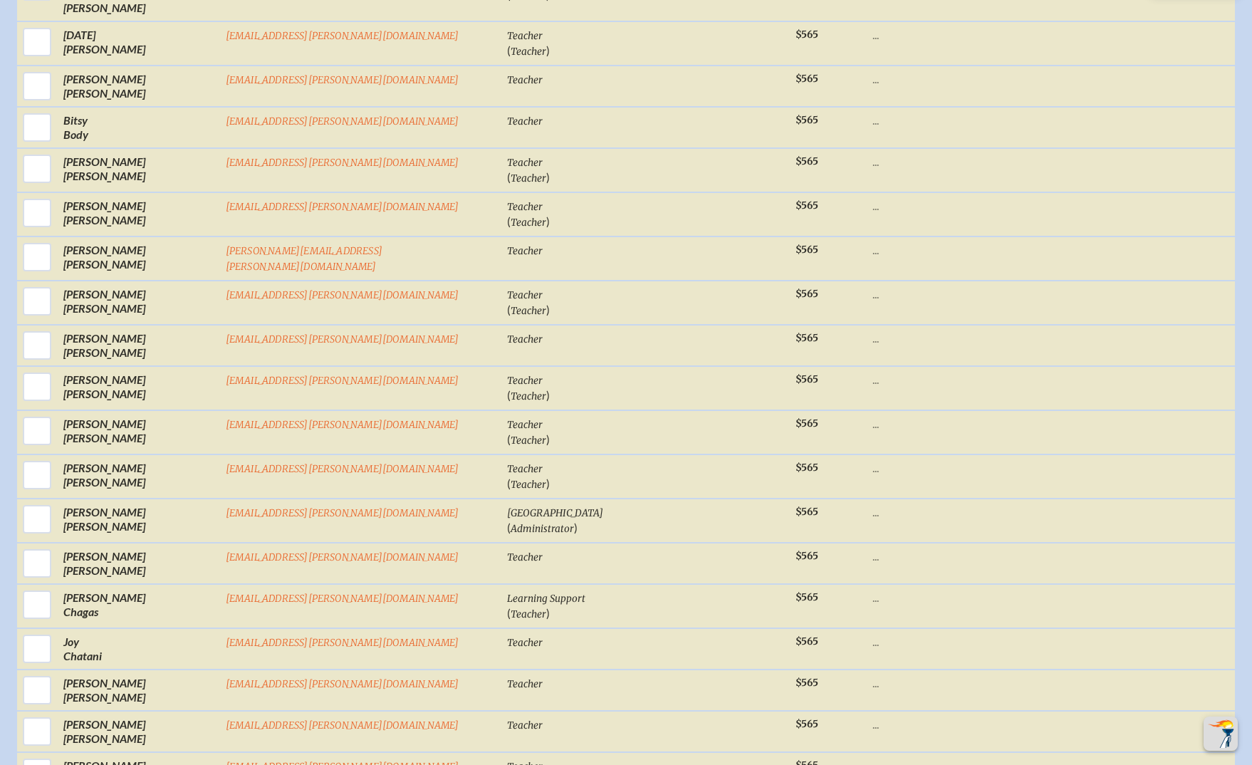
scroll to position [1281, 0]
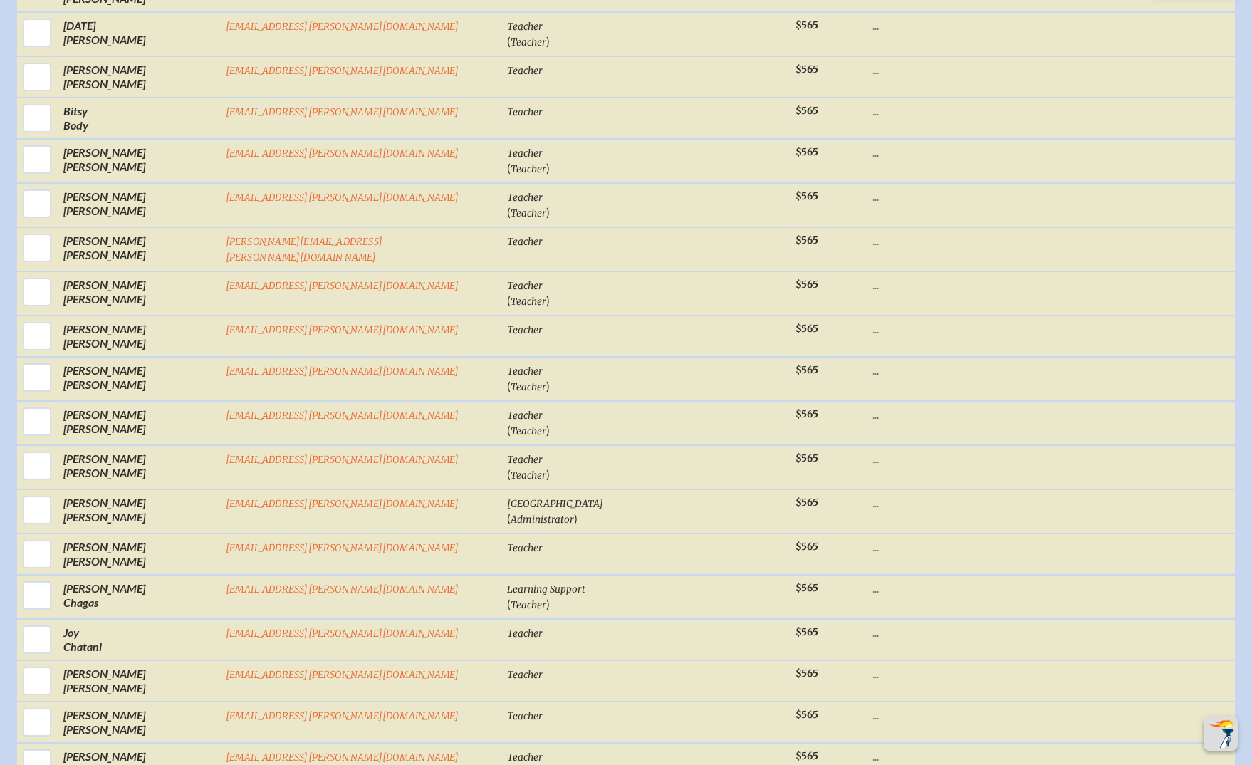
drag, startPoint x: 1161, startPoint y: 409, endPoint x: 1152, endPoint y: 424, distance: 17.8
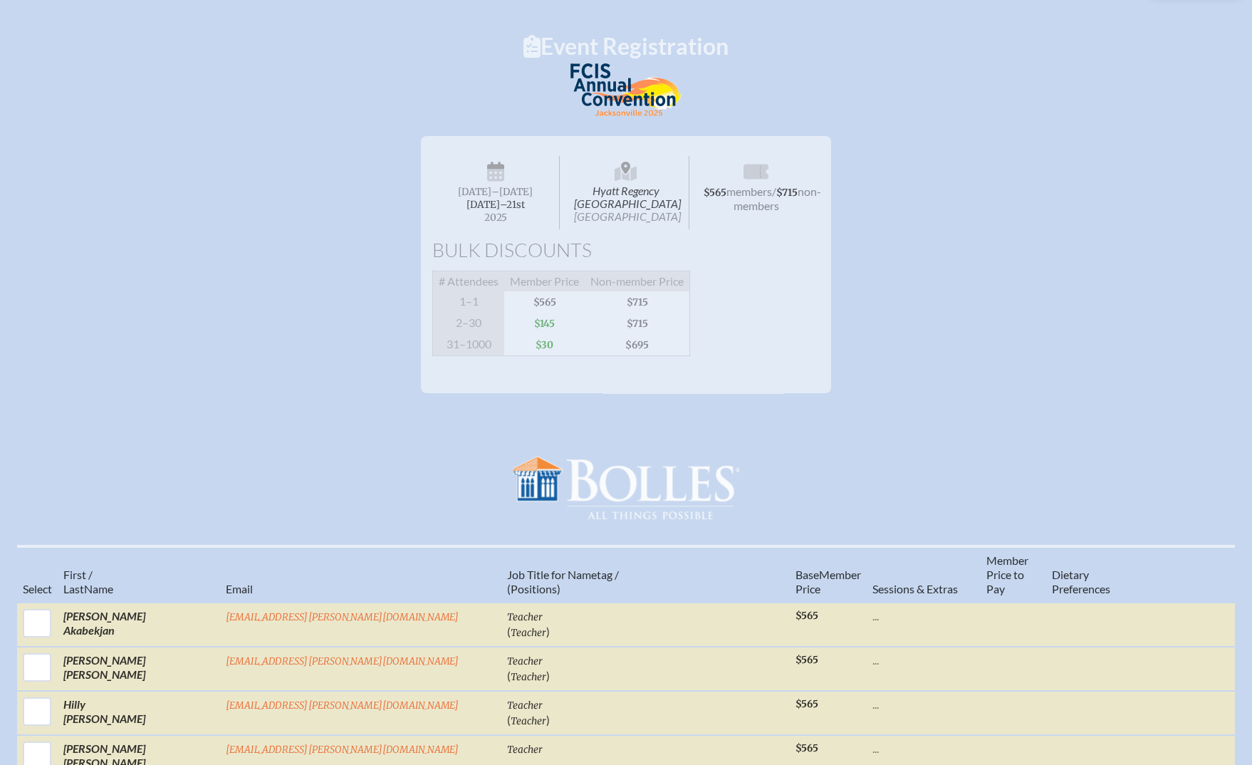
scroll to position [0, 0]
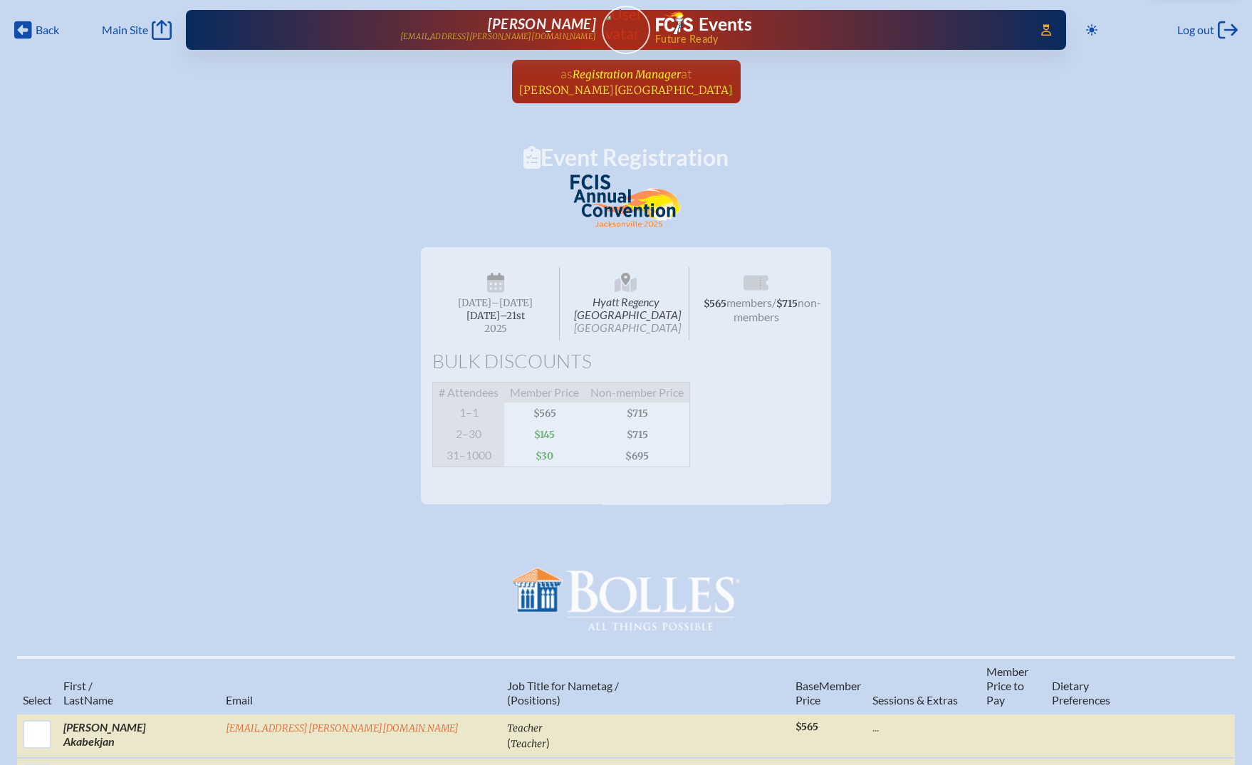
click at [625, 75] on span "Registration Manager" at bounding box center [626, 75] width 108 height 14
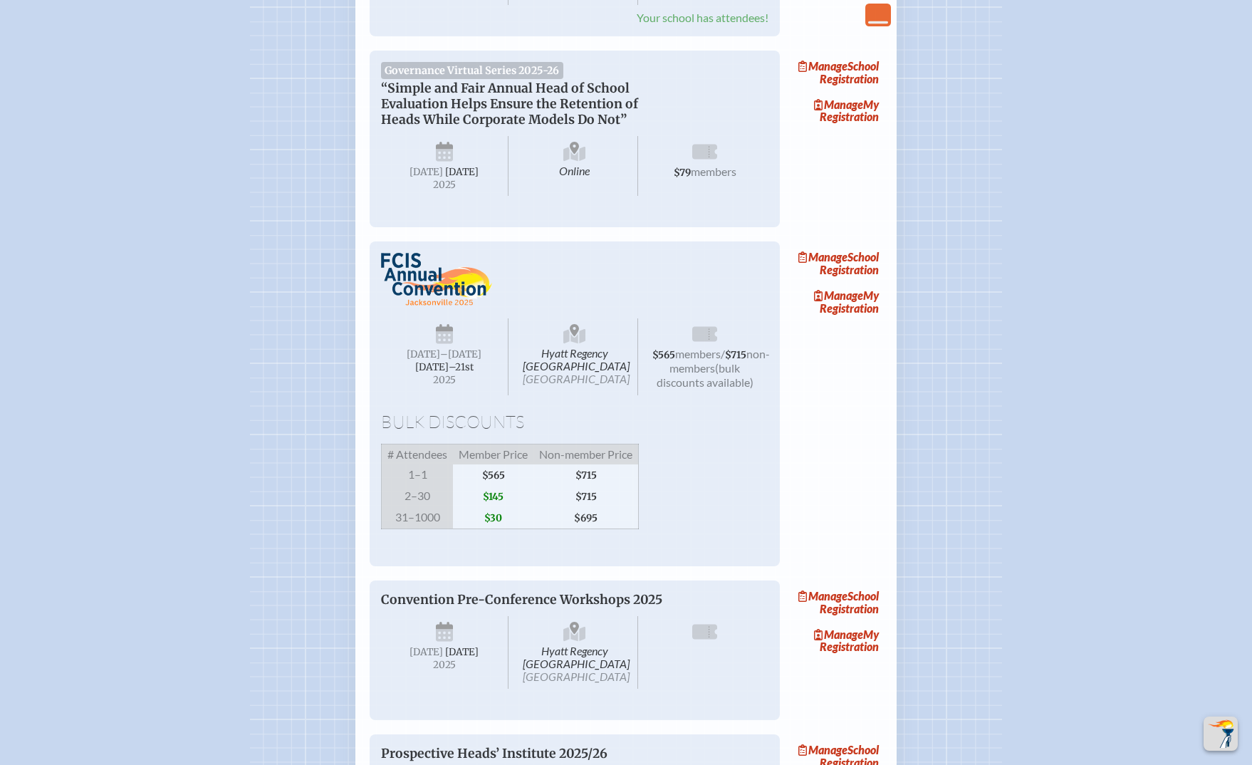
scroll to position [748, 0]
click at [849, 281] on link "Manage School Registration" at bounding box center [836, 264] width 91 height 33
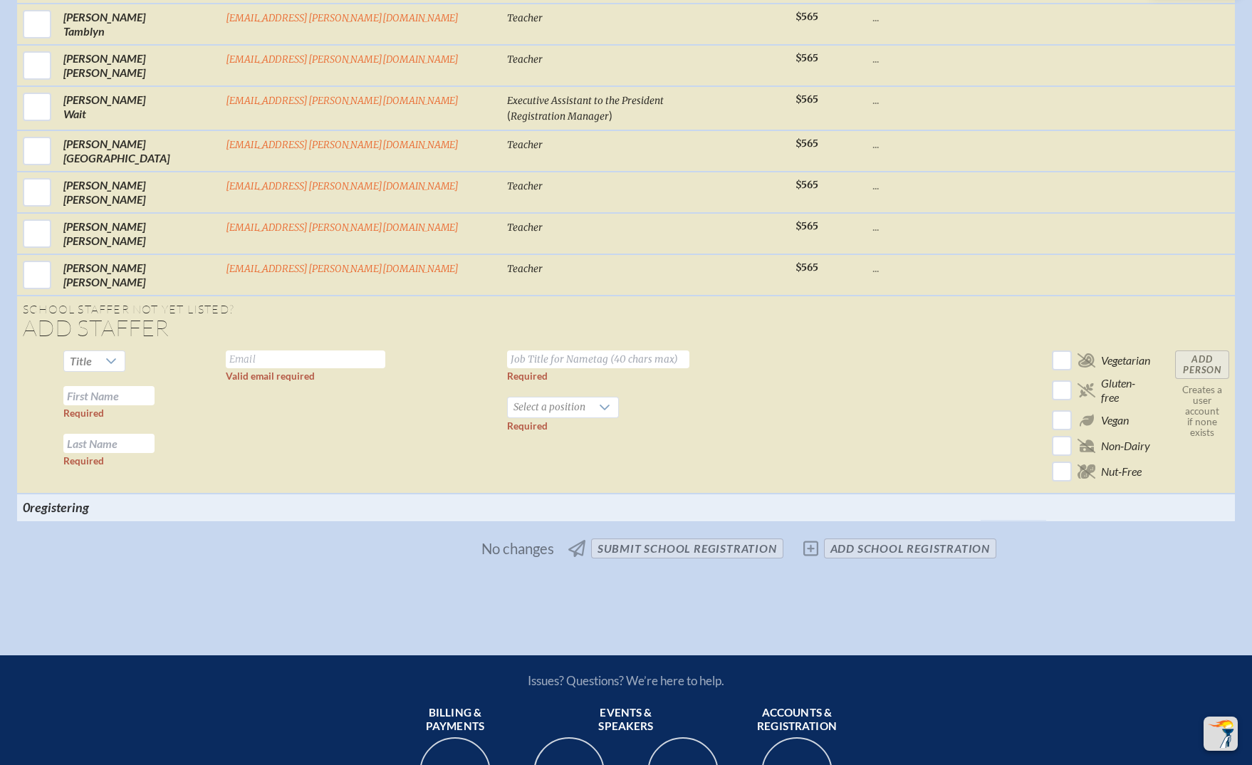
scroll to position [5006, 0]
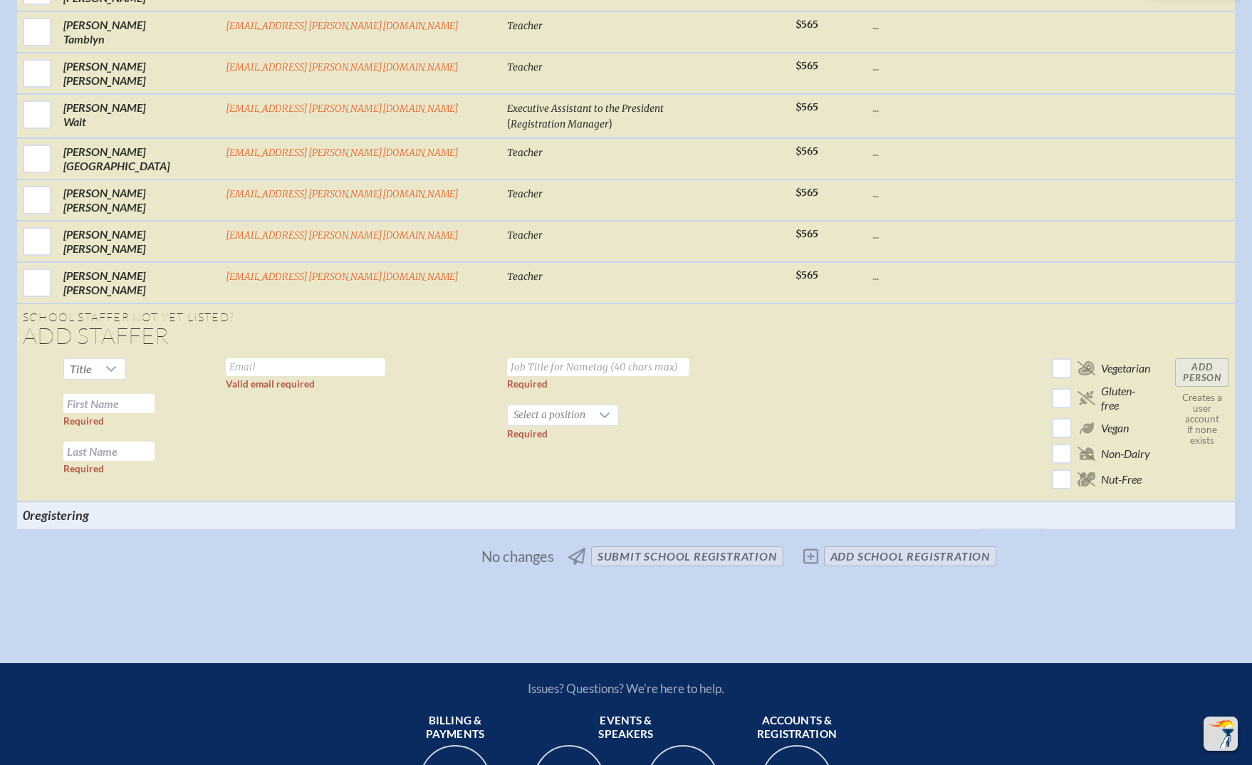
click at [355, 358] on input "text" at bounding box center [305, 367] width 159 height 18
paste input "[EMAIL_ADDRESS][PERSON_NAME][DOMAIN_NAME]"
type input "[EMAIL_ADDRESS][PERSON_NAME][DOMAIN_NAME]"
click at [155, 394] on input "text" at bounding box center [108, 403] width 91 height 19
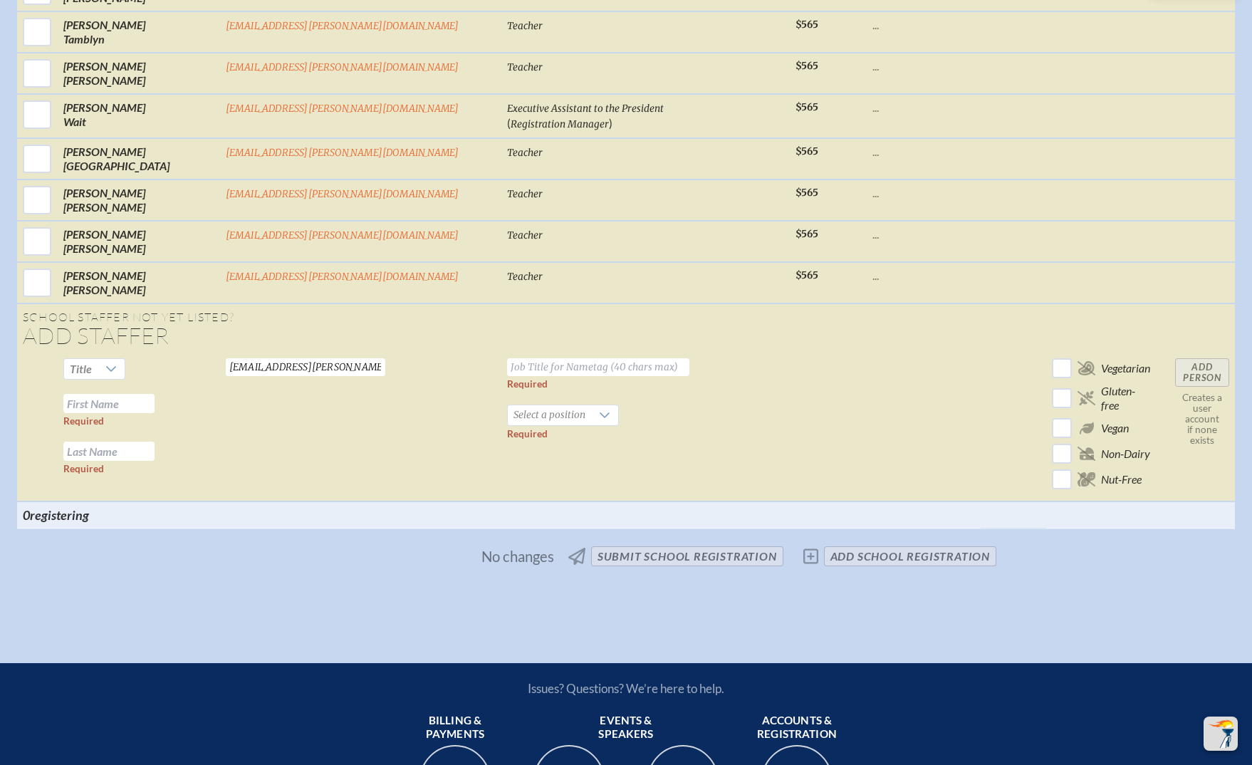
paste input "[PERSON_NAME]"
drag, startPoint x: 229, startPoint y: 263, endPoint x: 300, endPoint y: 258, distance: 72.1
click at [300, 352] on tr "Title [PERSON_NAME] Required Required [EMAIL_ADDRESS][PERSON_NAME][DOMAIN_NAME]…" at bounding box center [626, 426] width 1218 height 149
type input "[PERSON_NAME]"
paste input "[PERSON_NAME]"
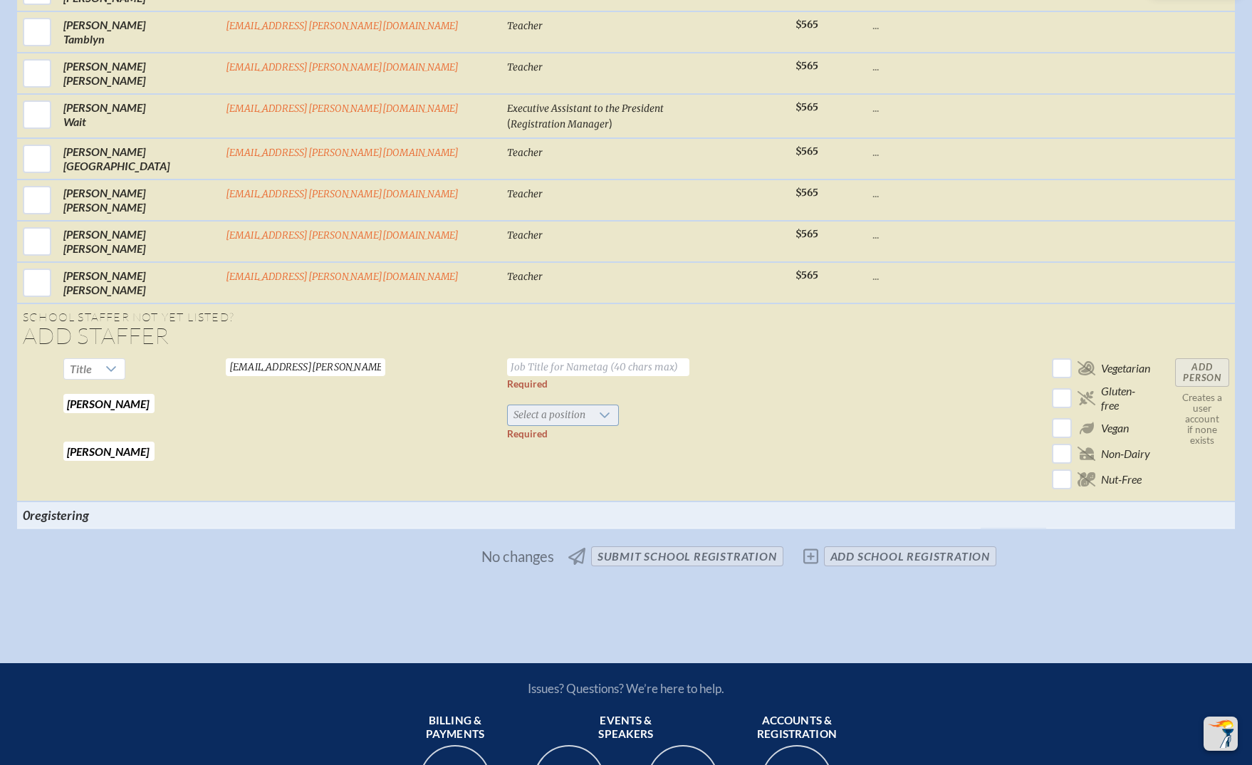
type input "[PERSON_NAME]"
click at [526, 405] on span "Select a position" at bounding box center [549, 415] width 83 height 20
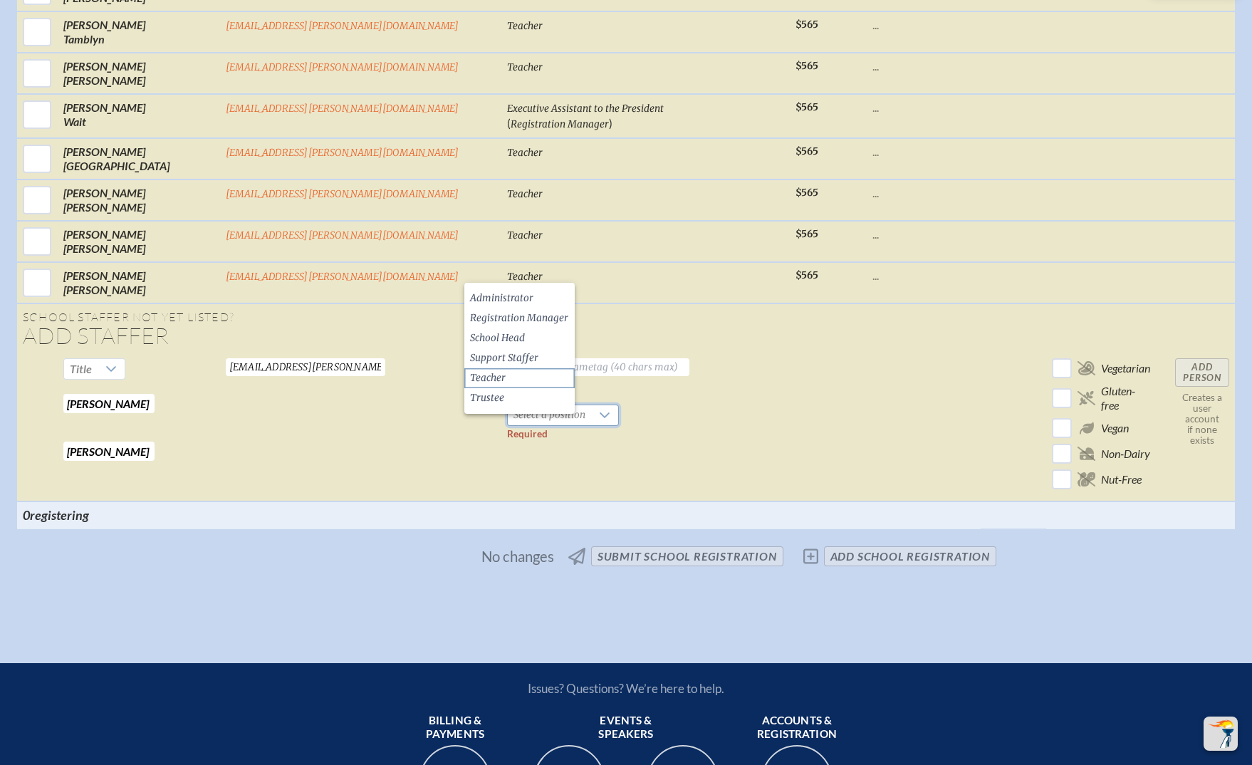
click at [523, 371] on li "Teacher" at bounding box center [519, 378] width 110 height 20
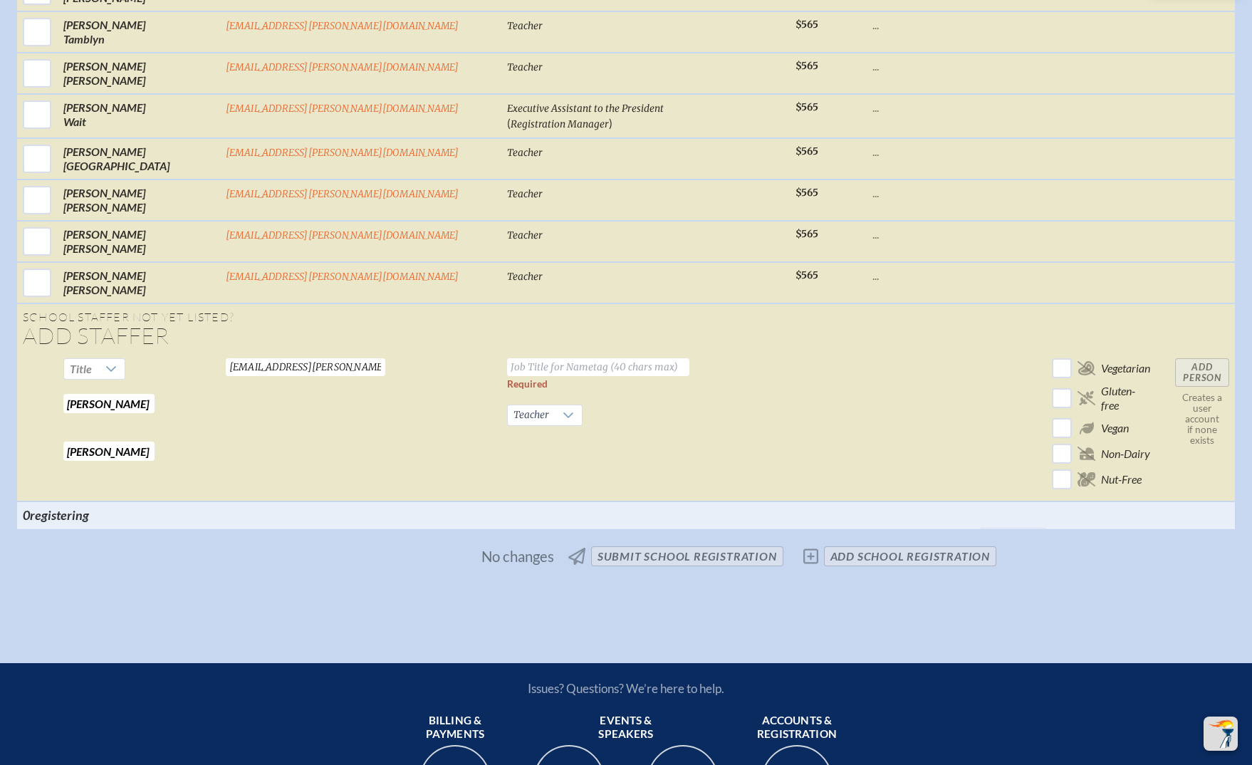
click at [519, 358] on input "text" at bounding box center [598, 367] width 182 height 18
type input "Teacher"
click at [867, 352] on td at bounding box center [924, 426] width 114 height 149
click at [1175, 358] on input "Add Person" at bounding box center [1202, 372] width 54 height 28
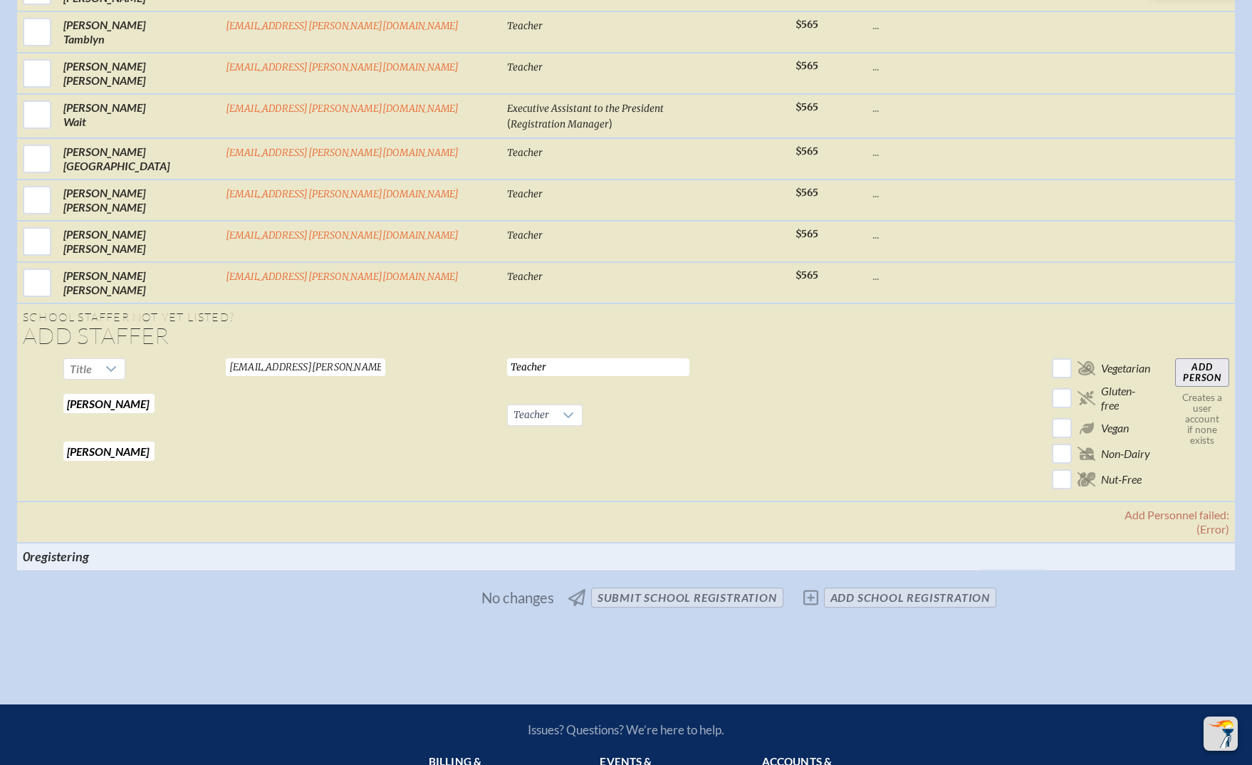
drag, startPoint x: 808, startPoint y: 248, endPoint x: 730, endPoint y: 279, distance: 84.4
click at [867, 352] on td at bounding box center [924, 426] width 114 height 149
drag, startPoint x: 438, startPoint y: 226, endPoint x: 206, endPoint y: 207, distance: 232.2
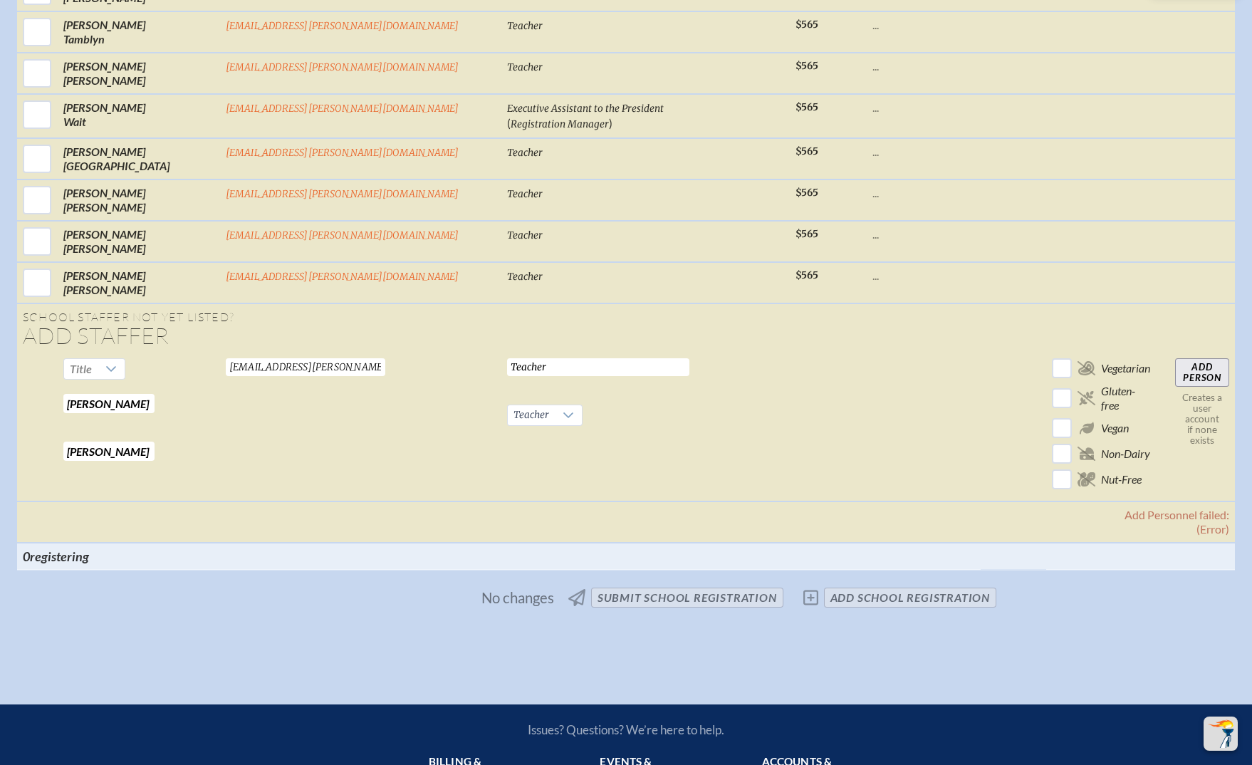
paste input "[EMAIL_ADDRESS][PERSON_NAME][DOMAIN_NAME]"
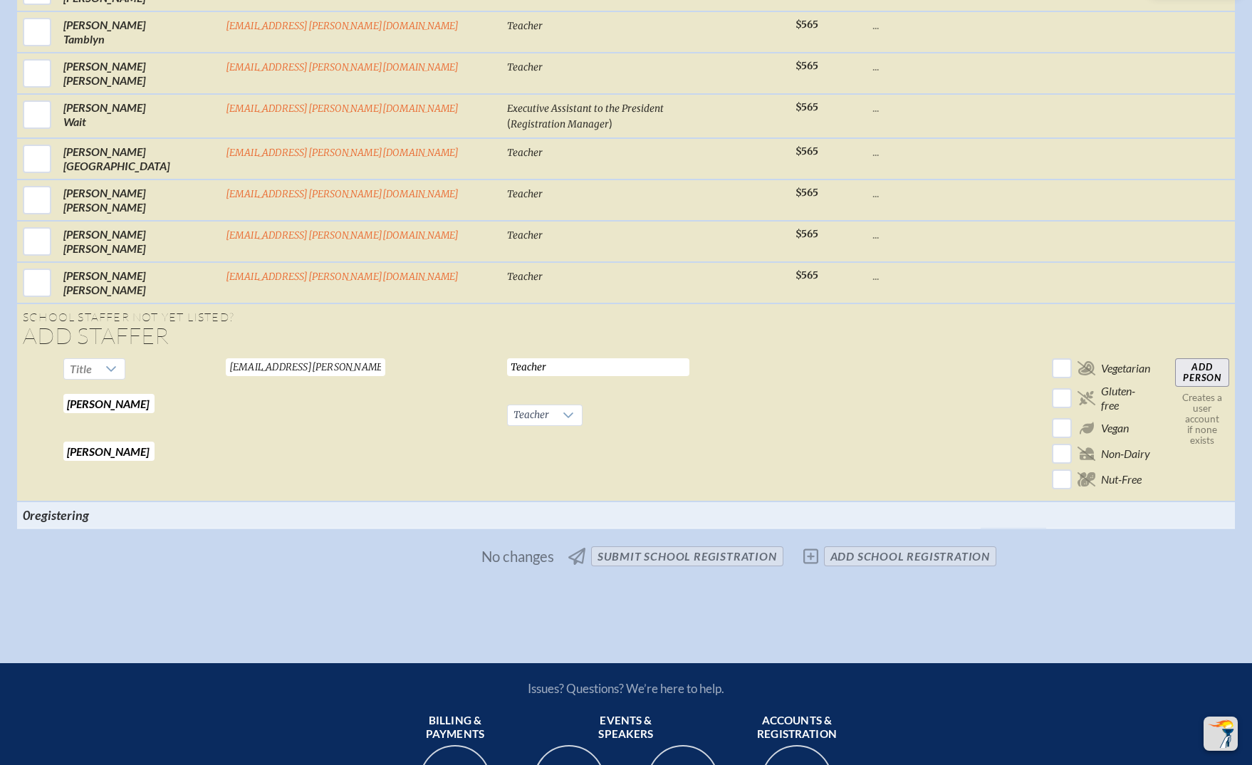
type input "[EMAIL_ADDRESS][PERSON_NAME][DOMAIN_NAME]"
click at [867, 352] on td at bounding box center [924, 426] width 114 height 149
drag, startPoint x: 172, startPoint y: 258, endPoint x: 181, endPoint y: 271, distance: 16.4
click at [147, 352] on tr "Title Caryn Required Canfield Required chandlera@bolles.org Valid email require…" at bounding box center [626, 426] width 1218 height 149
paste input "Allison Chandler"
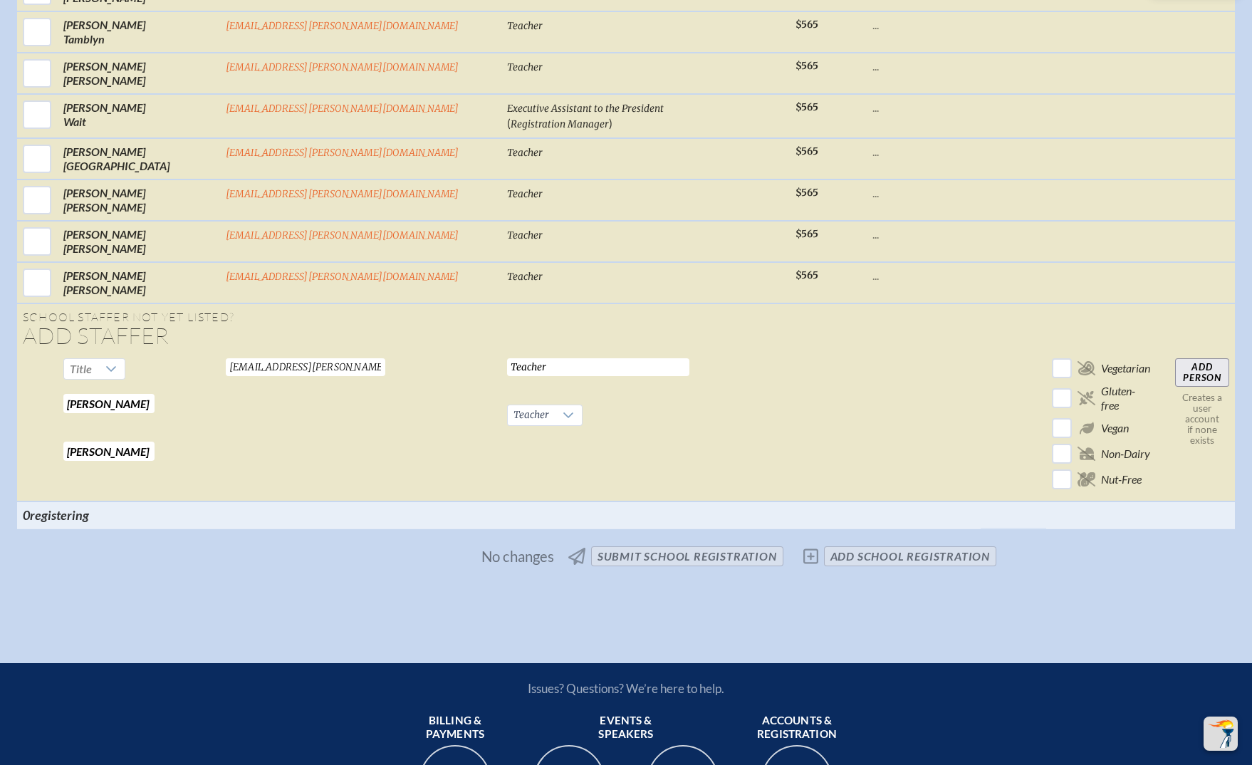
click at [155, 394] on input "Allison Chandler" at bounding box center [108, 403] width 91 height 19
drag, startPoint x: 228, startPoint y: 263, endPoint x: 296, endPoint y: 263, distance: 68.4
click at [296, 352] on tr "Title Allison Chandler Required Canfield Required chandlera@bolles.org Valid em…" at bounding box center [626, 426] width 1218 height 149
type input "[PERSON_NAME]"
paste input "handler"
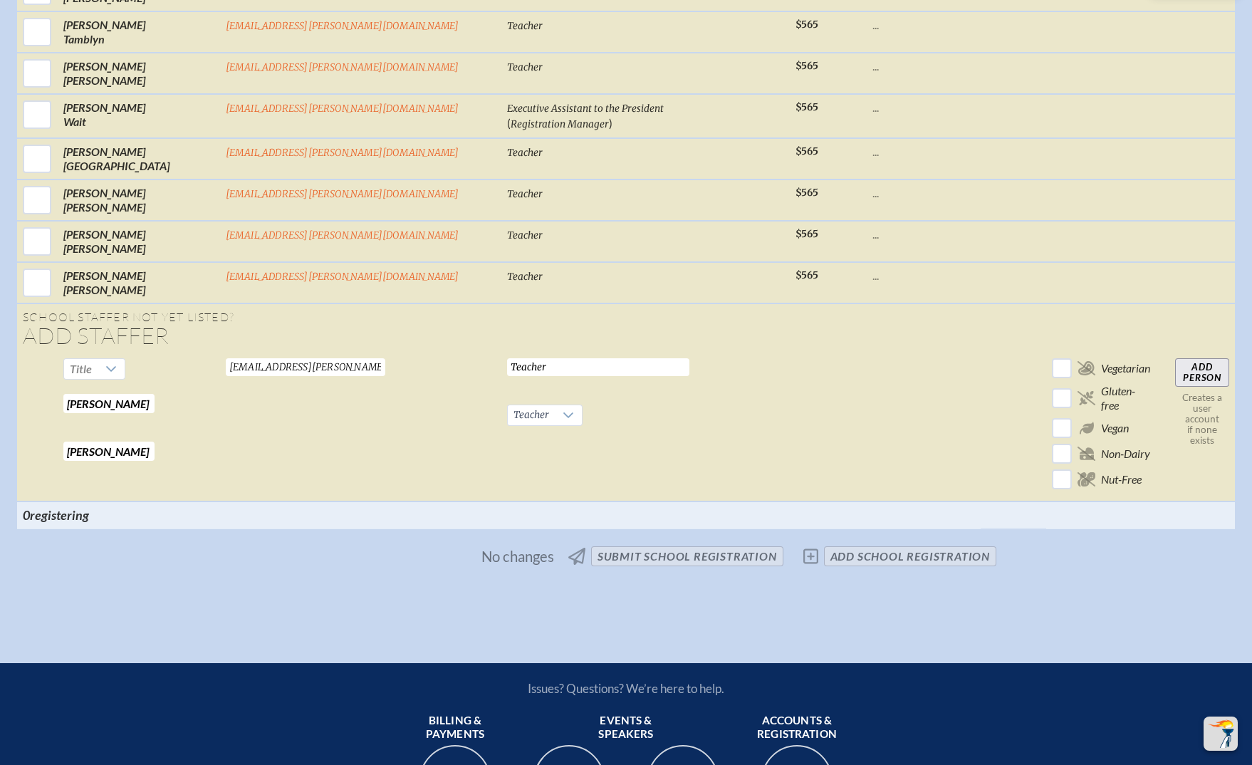
type input "[PERSON_NAME]"
drag, startPoint x: 800, startPoint y: 230, endPoint x: 733, endPoint y: 258, distance: 71.8
click at [867, 352] on td at bounding box center [924, 426] width 114 height 149
drag, startPoint x: 1062, startPoint y: 224, endPoint x: 849, endPoint y: 271, distance: 217.3
click at [1175, 358] on input "Add Person" at bounding box center [1202, 372] width 54 height 28
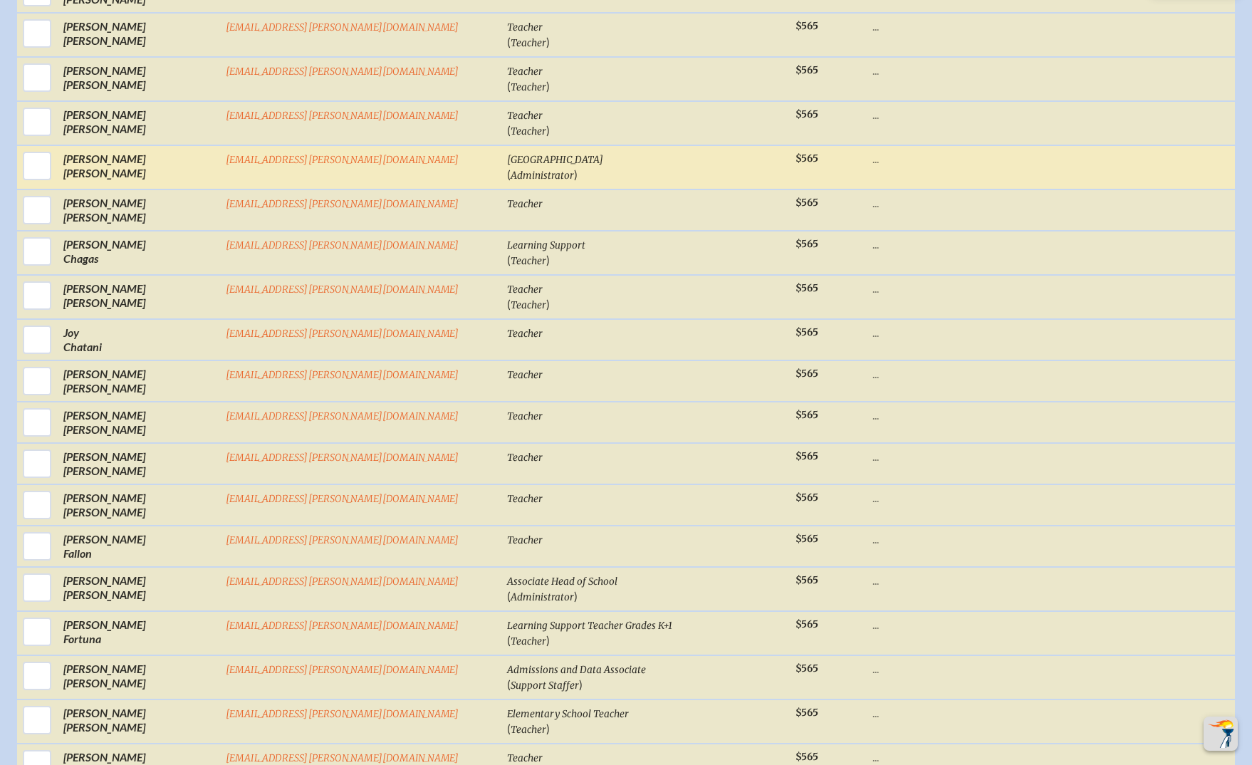
scroll to position [1588, 0]
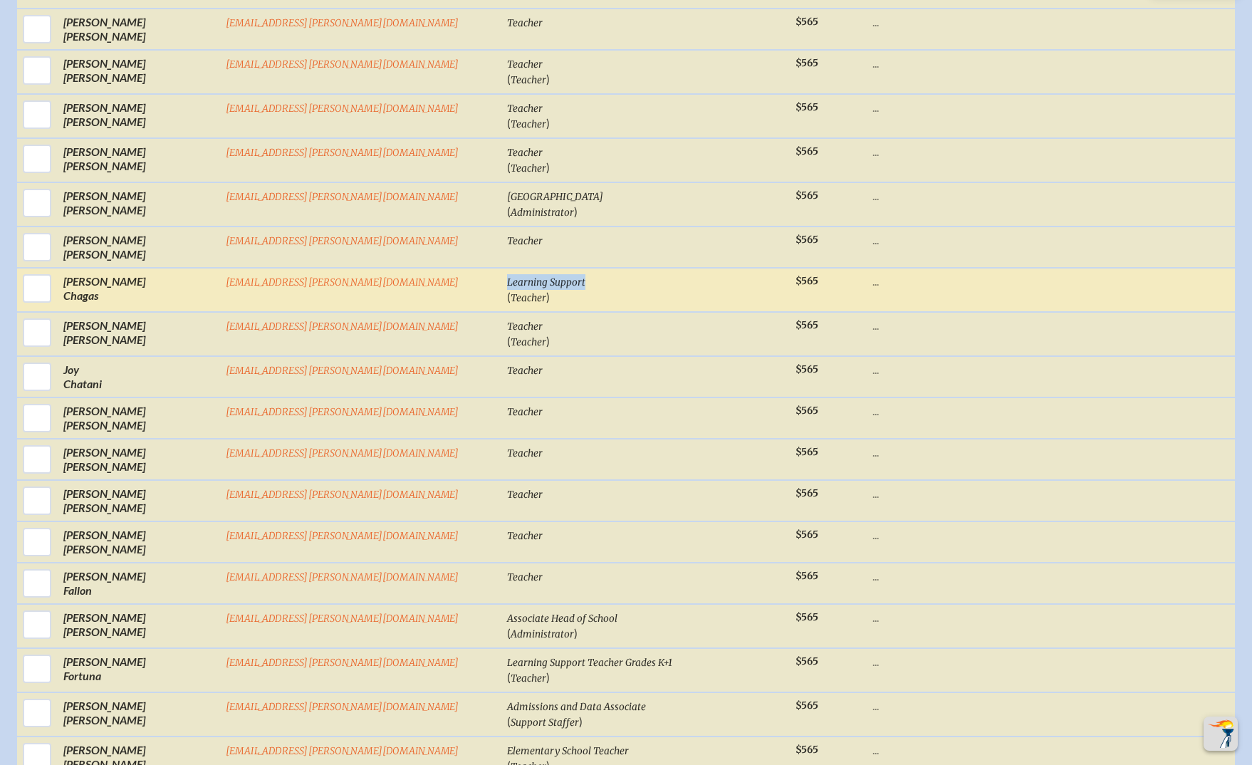
drag, startPoint x: 544, startPoint y: 226, endPoint x: 461, endPoint y: 222, distance: 83.4
click at [501, 268] on td "Learning Support ( Teacher )" at bounding box center [645, 290] width 288 height 44
copy span "Learning Support"
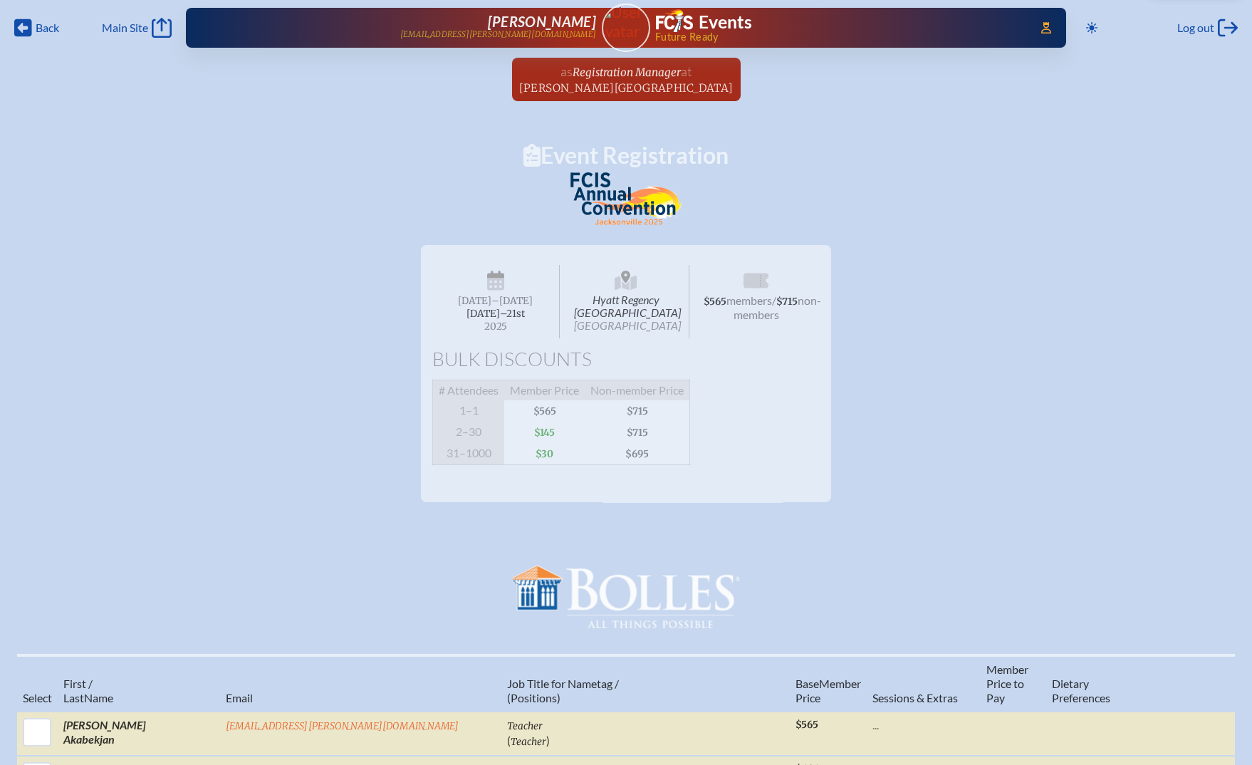
scroll to position [0, 0]
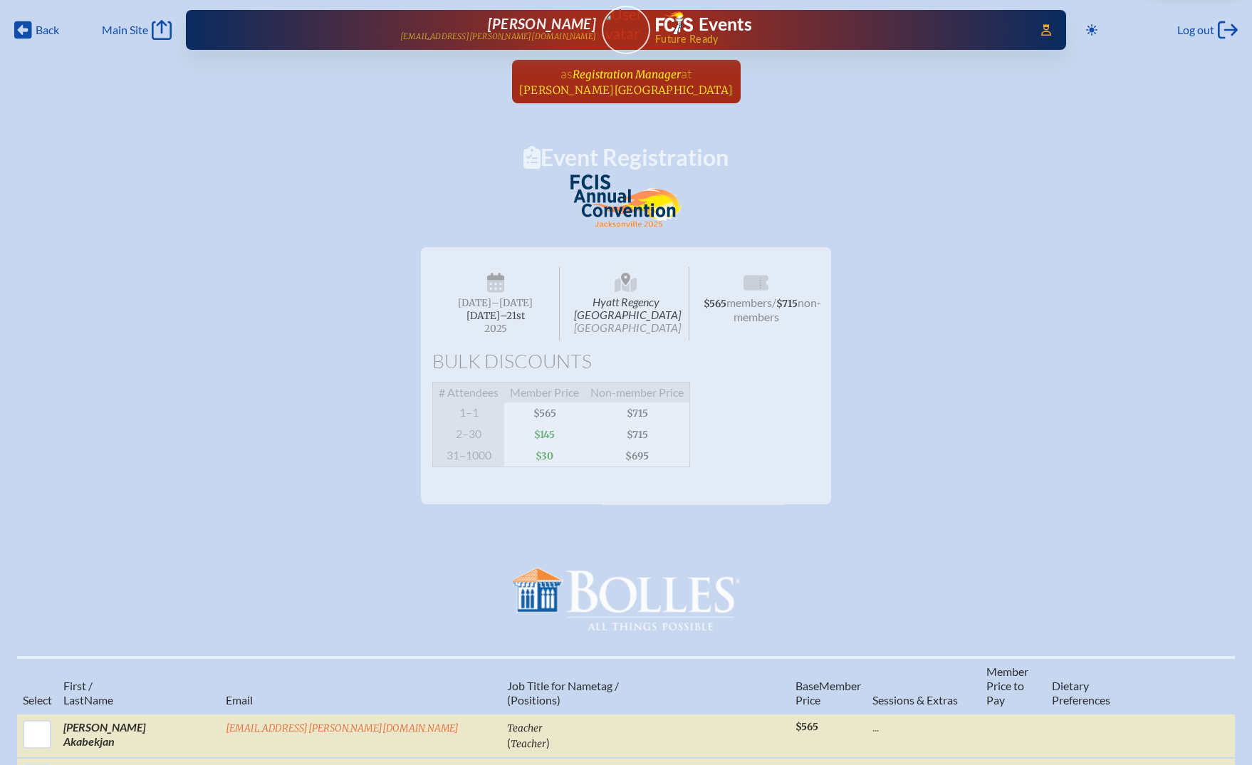
click at [640, 83] on span "[PERSON_NAME][GEOGRAPHIC_DATA]" at bounding box center [626, 90] width 214 height 14
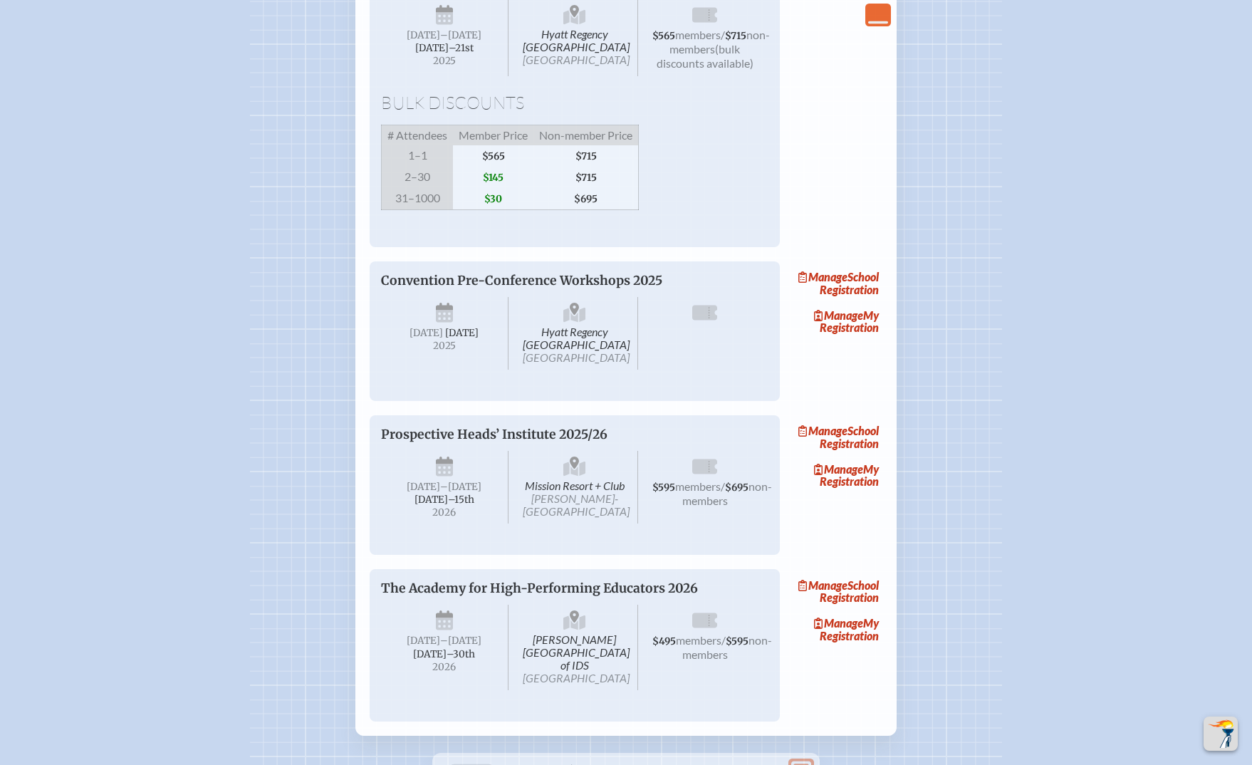
scroll to position [854, 0]
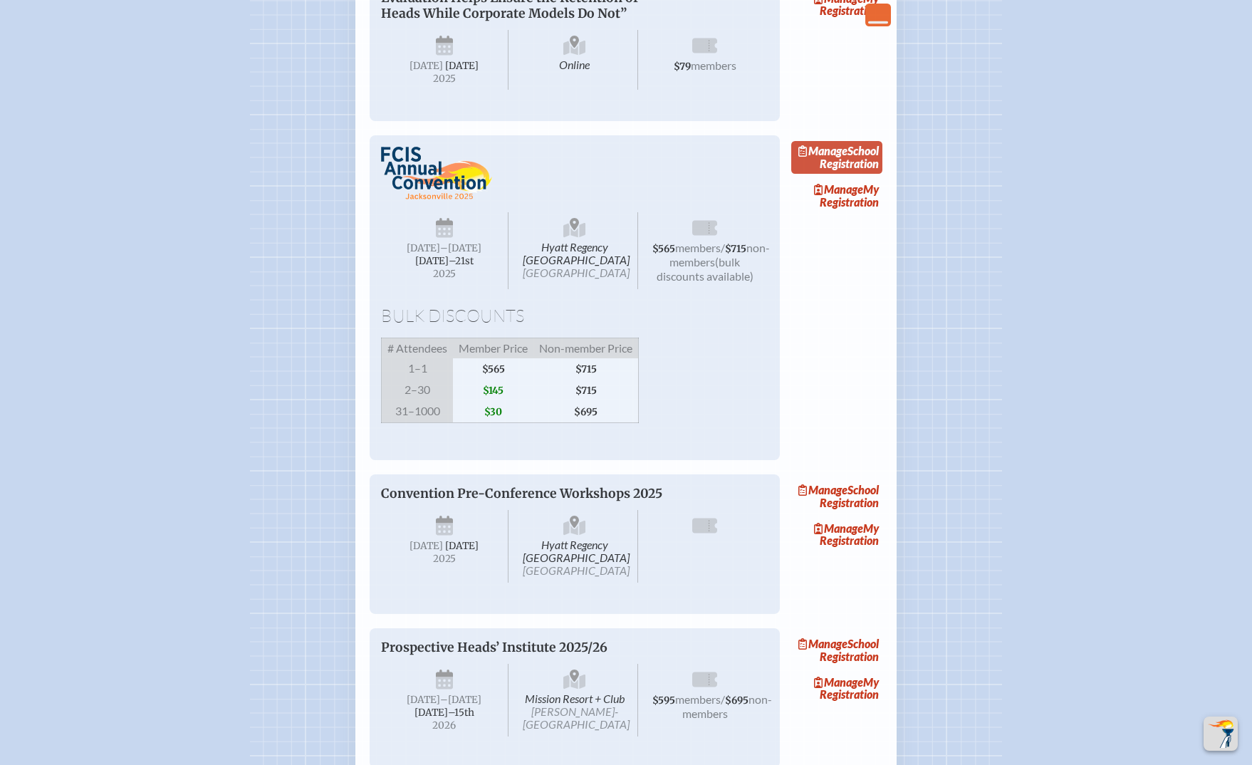
click at [849, 174] on link "Manage School Registration" at bounding box center [836, 157] width 91 height 33
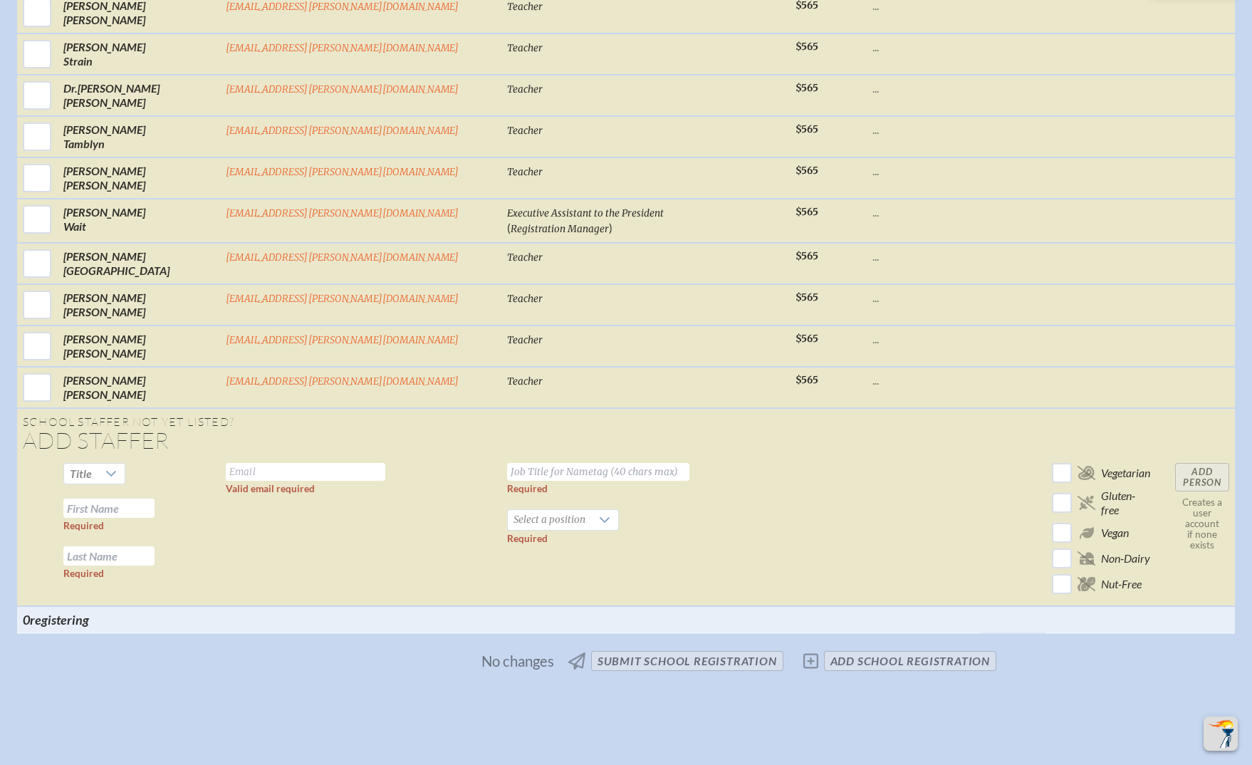
scroll to position [4941, 0]
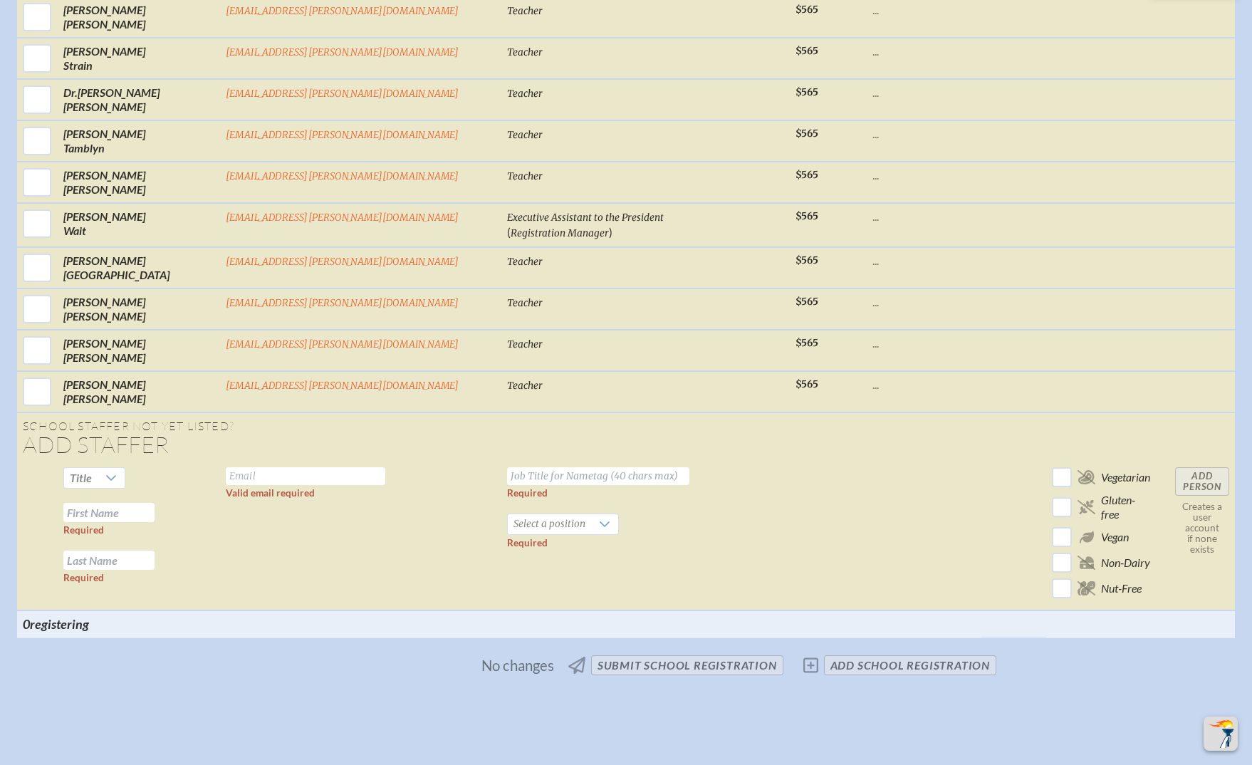
click at [385, 467] on input "text" at bounding box center [305, 476] width 159 height 18
paste input "[EMAIL_ADDRESS][PERSON_NAME][DOMAIN_NAME]"
type input "[EMAIL_ADDRESS][PERSON_NAME][DOMAIN_NAME]"
drag, startPoint x: 793, startPoint y: 419, endPoint x: 610, endPoint y: 421, distance: 183.7
click at [867, 461] on td at bounding box center [924, 535] width 114 height 149
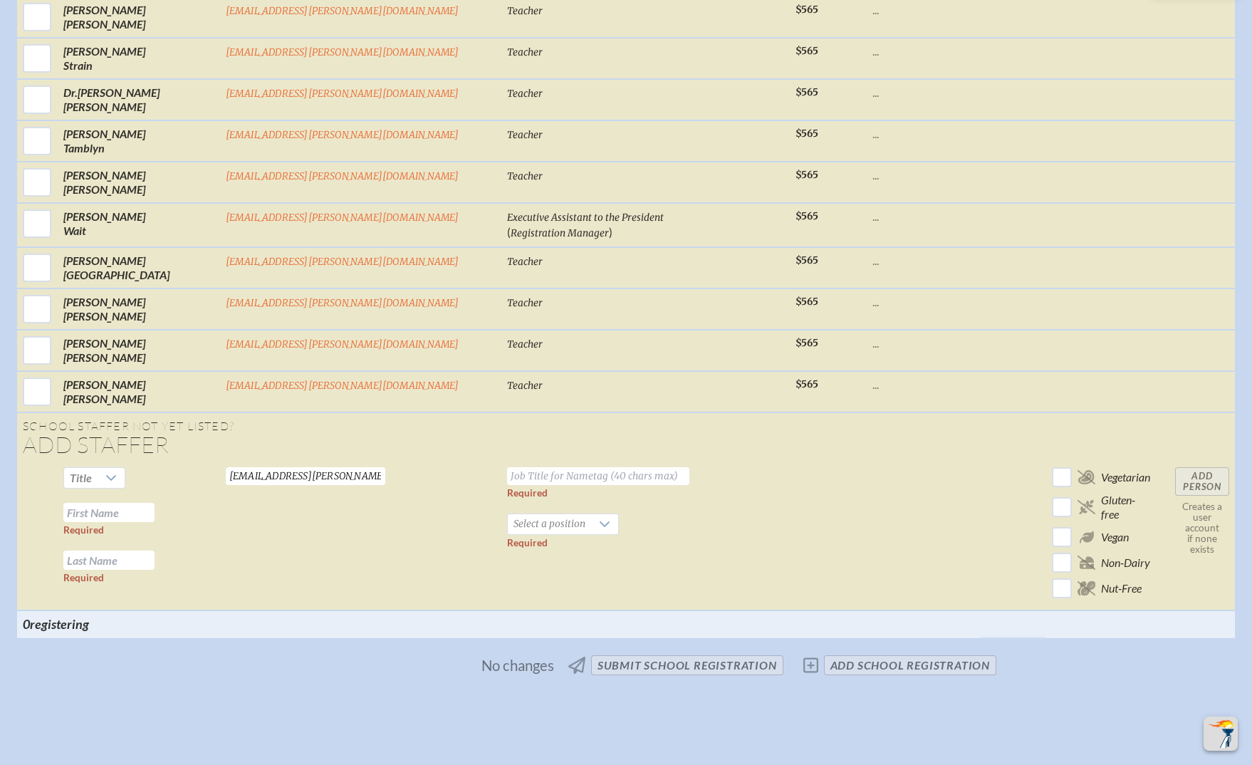
click at [155, 503] on input "text" at bounding box center [108, 512] width 91 height 19
paste input "Amy Coles"
drag, startPoint x: 228, startPoint y: 367, endPoint x: 281, endPoint y: 365, distance: 53.4
click at [220, 461] on td "Title Amy Coles Required Required" at bounding box center [139, 535] width 162 height 149
type input "[PERSON_NAME]"
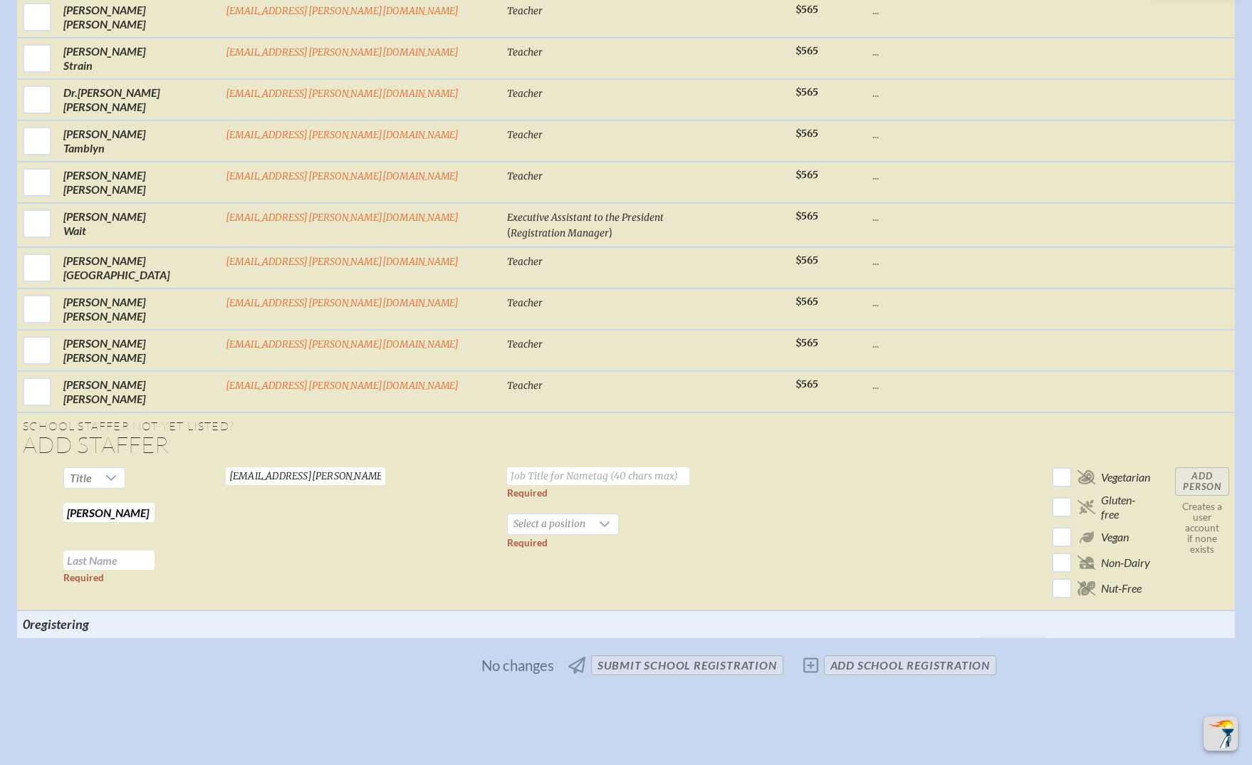
paste input "Coles"
type input "Coles"
click at [507, 467] on input "text" at bounding box center [598, 476] width 182 height 18
type input "Teacher"
click at [528, 514] on span "Select a position" at bounding box center [549, 524] width 83 height 20
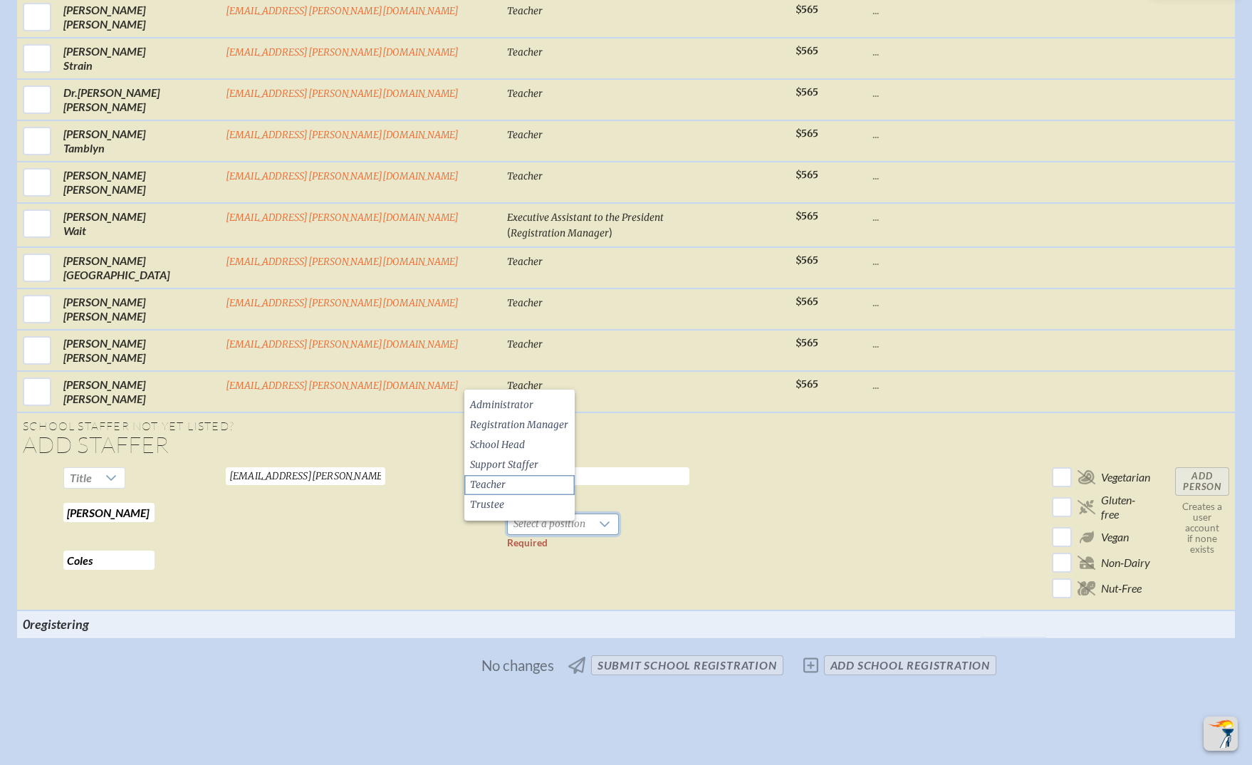
click at [516, 481] on li "Teacher" at bounding box center [519, 485] width 110 height 20
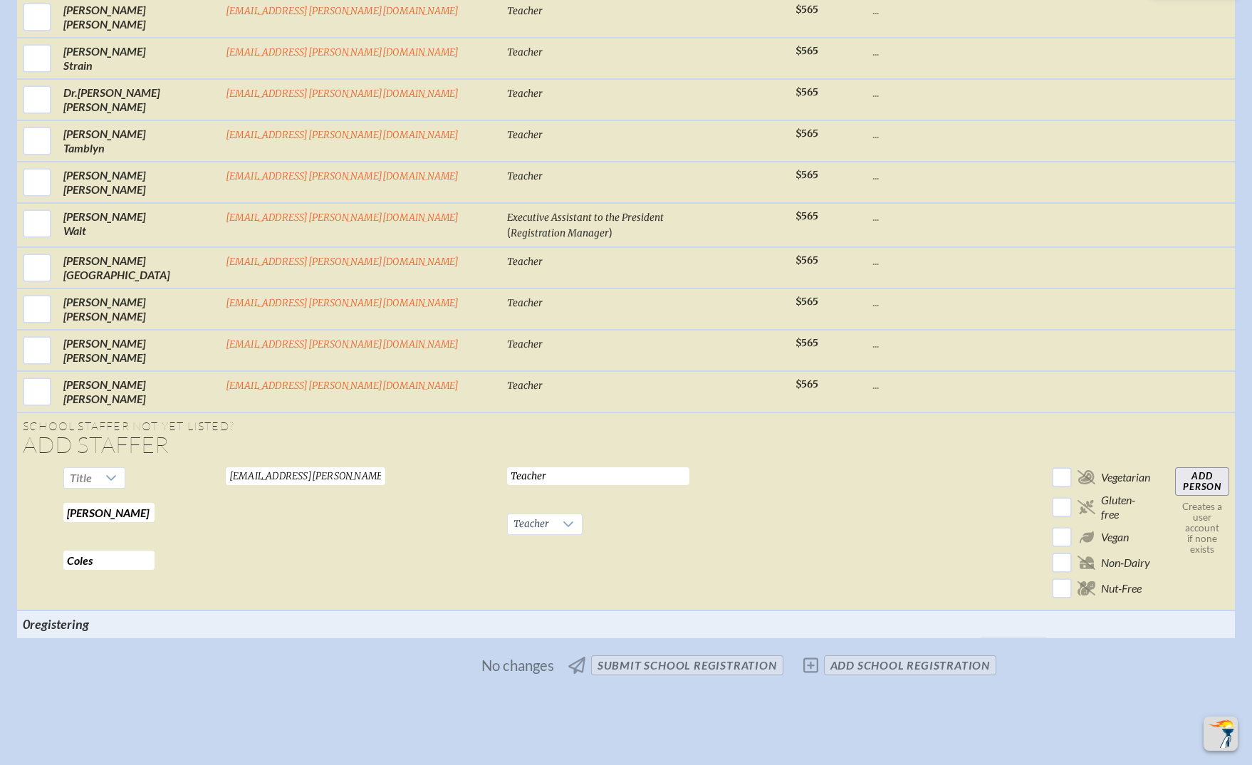
click at [1175, 467] on input "Add Person" at bounding box center [1202, 481] width 54 height 28
click at [385, 469] on input "text" at bounding box center [305, 478] width 159 height 18
paste input "[EMAIL_ADDRESS][PERSON_NAME][DOMAIN_NAME]"
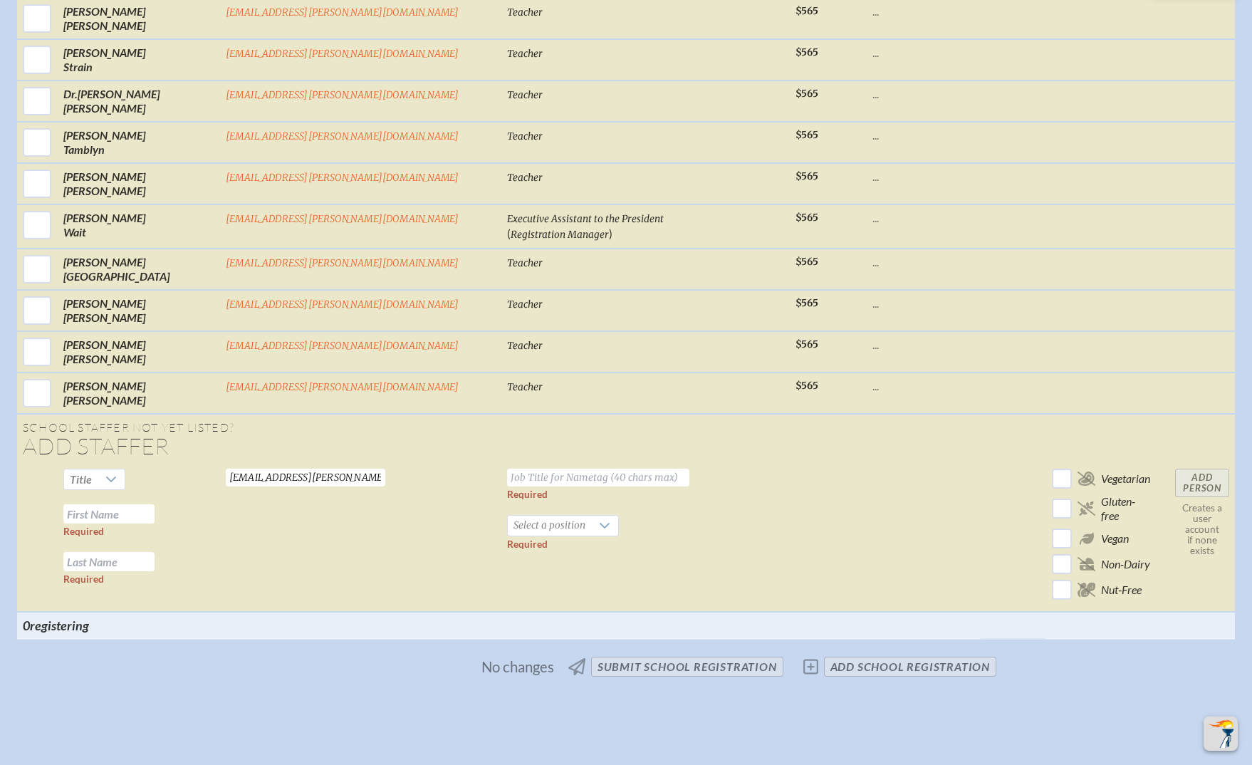
type input "[EMAIL_ADDRESS][PERSON_NAME][DOMAIN_NAME]"
click at [790, 463] on td at bounding box center [828, 537] width 77 height 149
click at [155, 504] on input "text" at bounding box center [108, 513] width 91 height 19
paste input "Kip Collins"
drag, startPoint x: 213, startPoint y: 367, endPoint x: 266, endPoint y: 370, distance: 52.8
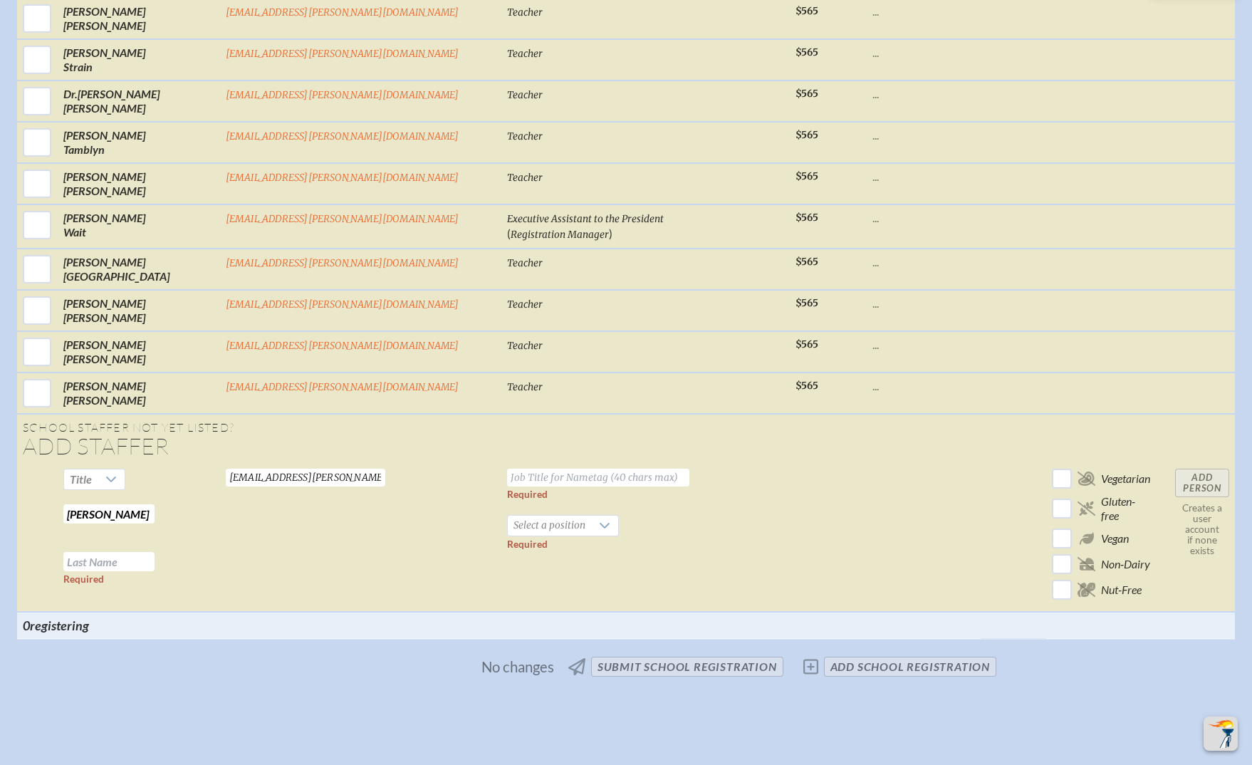
click at [155, 504] on input "Kip Collins" at bounding box center [108, 513] width 91 height 19
drag, startPoint x: 209, startPoint y: 369, endPoint x: 251, endPoint y: 366, distance: 42.1
click at [155, 504] on input "Kip Collins" at bounding box center [108, 513] width 91 height 19
type input "Kip"
paste input "[PERSON_NAME]"
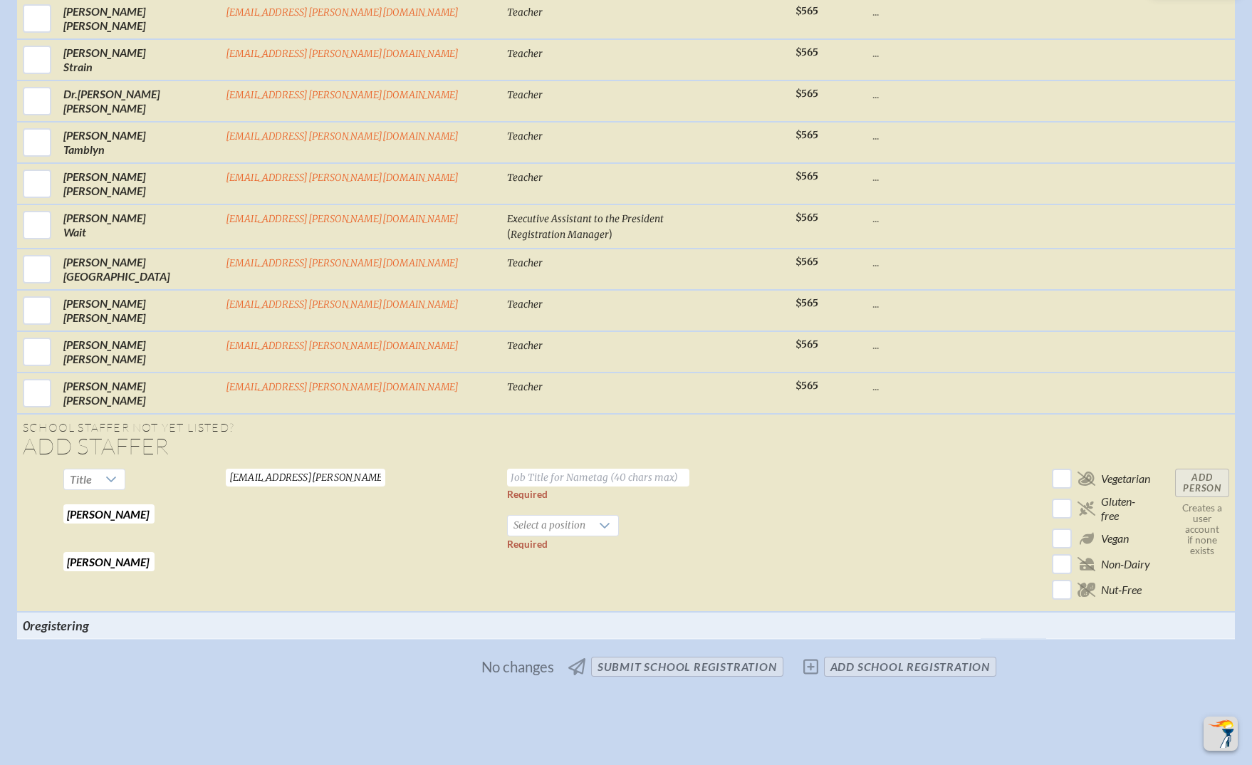
type input "[PERSON_NAME]"
click at [528, 469] on input "text" at bounding box center [598, 478] width 182 height 18
type input "Teacher"
click at [508, 516] on span "Select a position" at bounding box center [549, 526] width 83 height 20
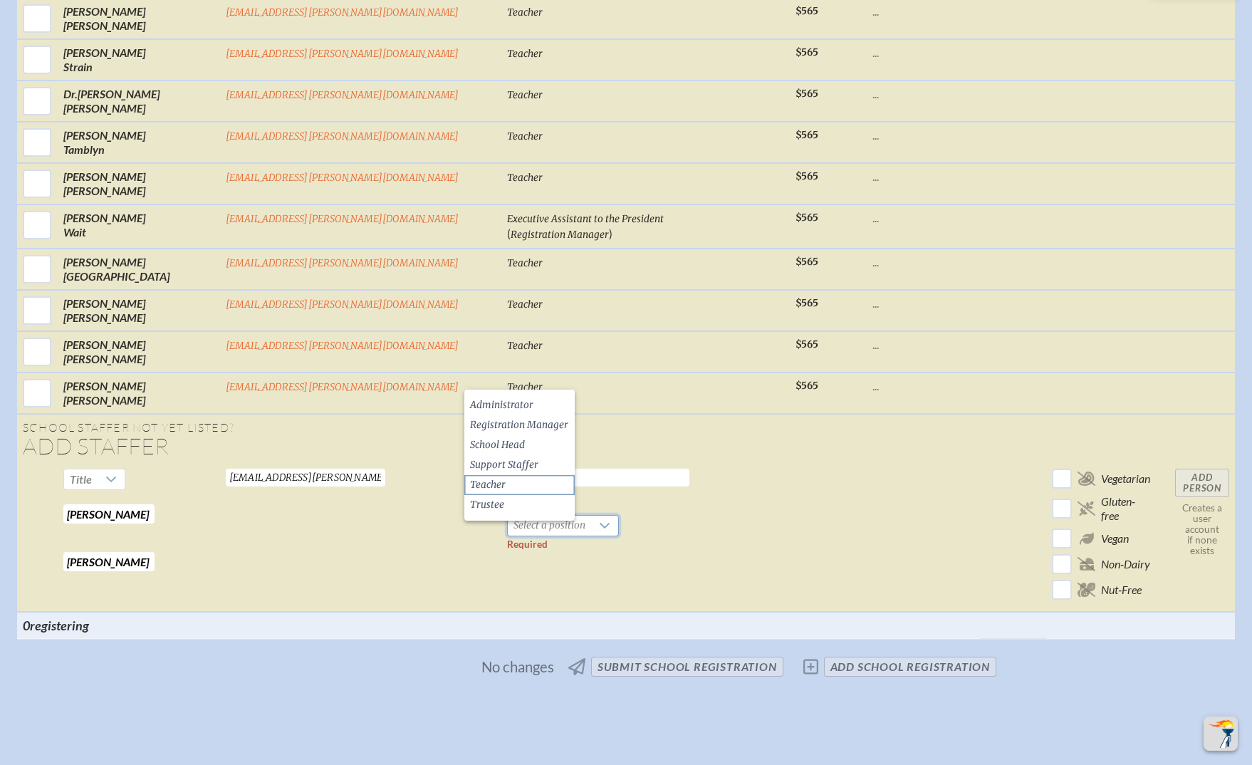
click at [512, 478] on li "Teacher" at bounding box center [519, 485] width 110 height 20
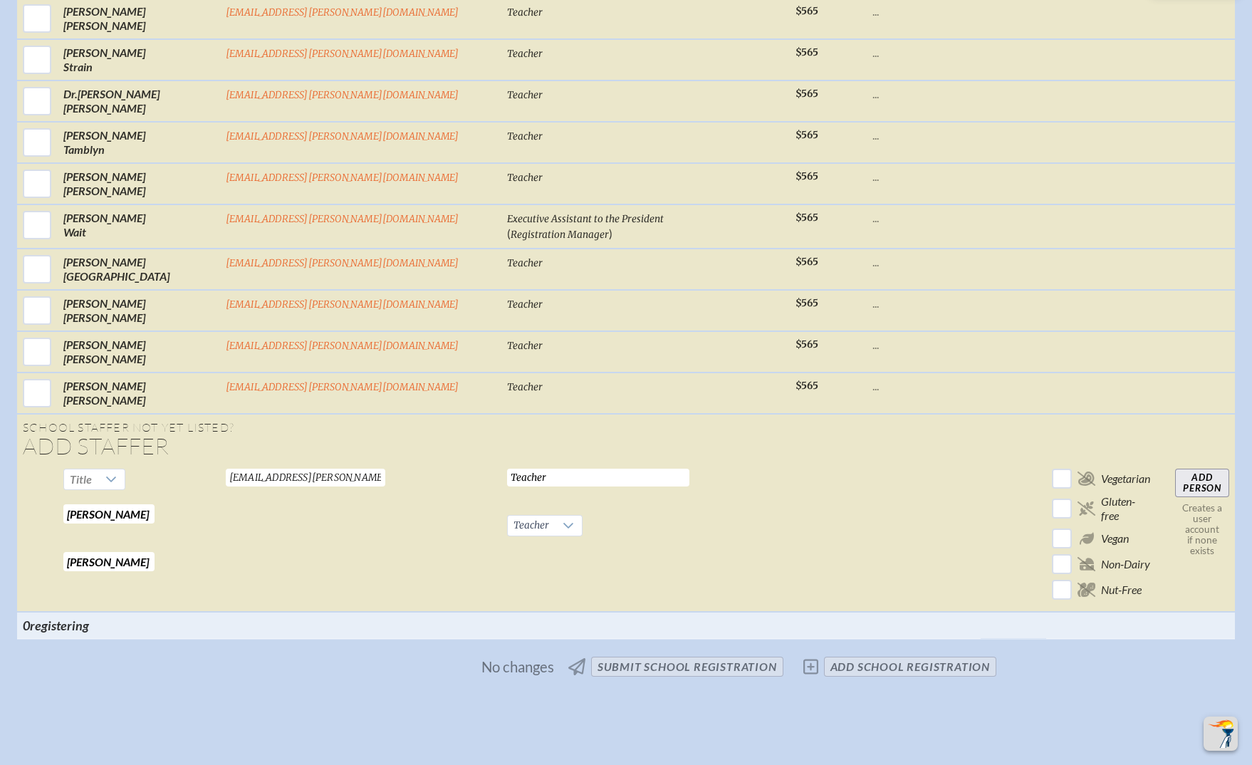
click at [1175, 469] on input "Add Person" at bounding box center [1202, 483] width 54 height 28
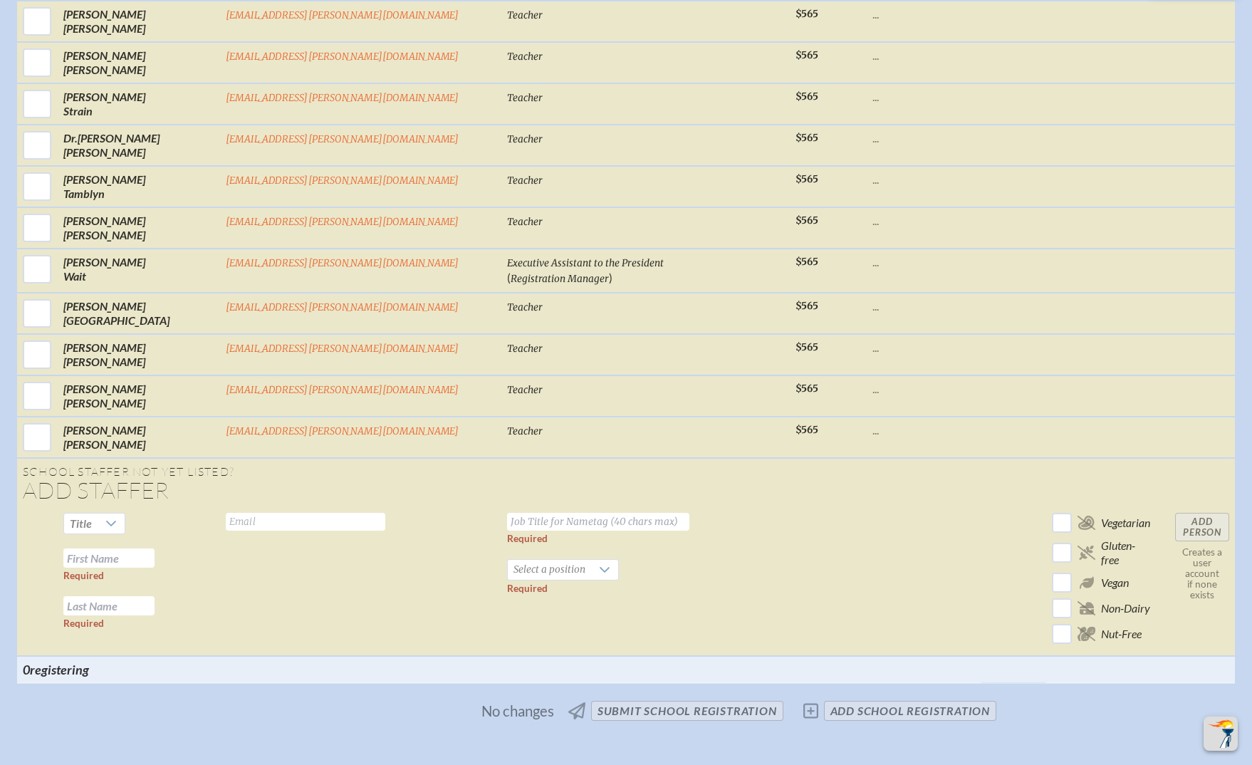
scroll to position [4985, 0]
click at [867, 506] on td at bounding box center [924, 580] width 114 height 149
click at [538, 511] on input "text" at bounding box center [598, 520] width 182 height 18
paste input "[EMAIL_ADDRESS][PERSON_NAME][DOMAIN_NAME]"
type input "[EMAIL_ADDRESS][PERSON_NAME][DOMAIN_NAME]"
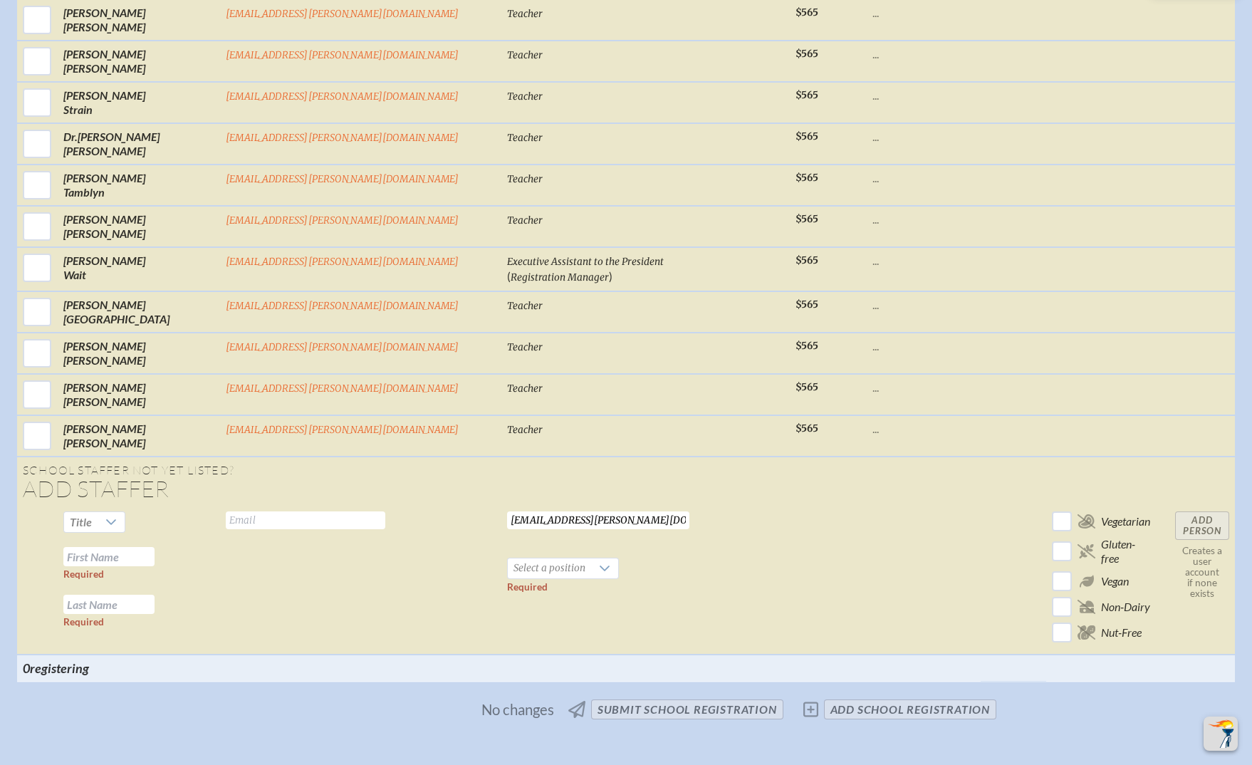
drag, startPoint x: 682, startPoint y: 444, endPoint x: 669, endPoint y: 446, distance: 12.9
click at [790, 506] on td at bounding box center [828, 580] width 77 height 149
click at [155, 547] on input "text" at bounding box center [108, 556] width 91 height 19
paste input "Marty Coyne"
drag, startPoint x: 266, startPoint y: 408, endPoint x: 310, endPoint y: 409, distance: 44.2
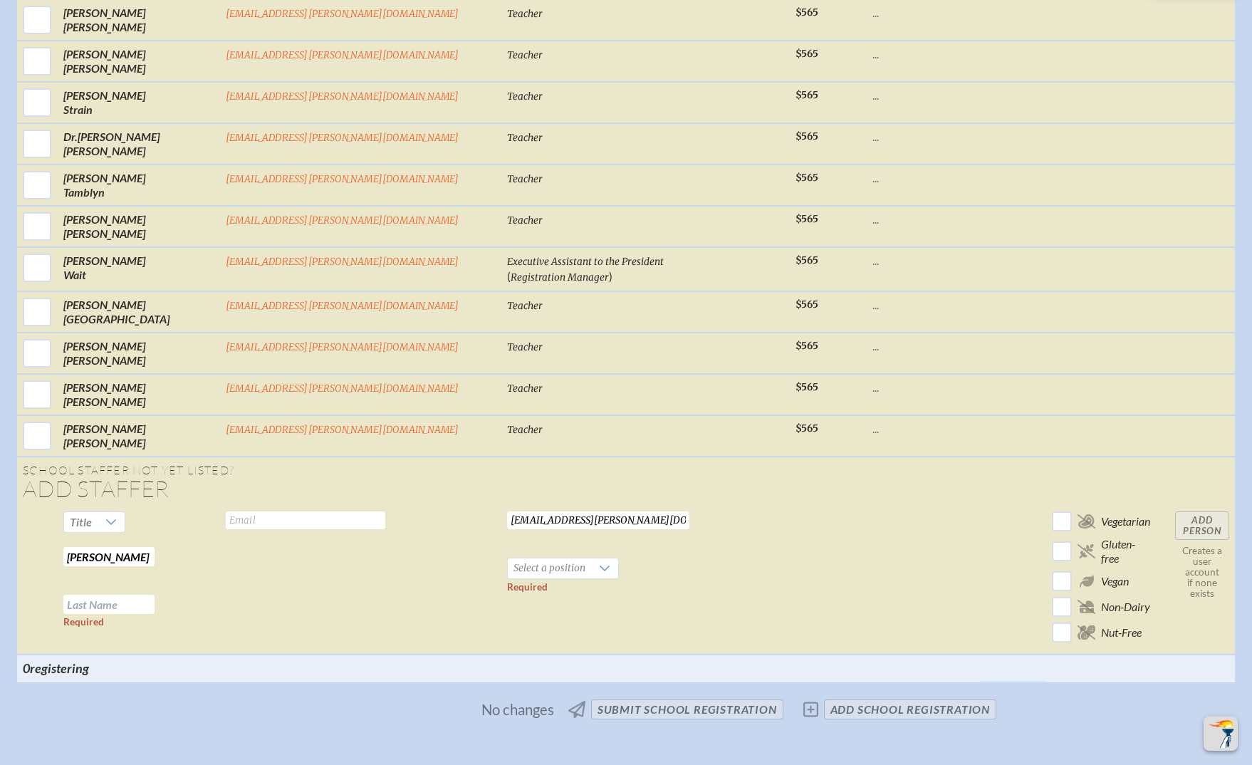
click at [310, 506] on tr "Title Marty Coyne Required Required Valid email required CoyneM@Bolles.org Requ…" at bounding box center [626, 580] width 1218 height 149
type input "Marty"
paste input "Coyne"
type input "Coyne"
click at [514, 558] on span "Select a position" at bounding box center [549, 568] width 83 height 20
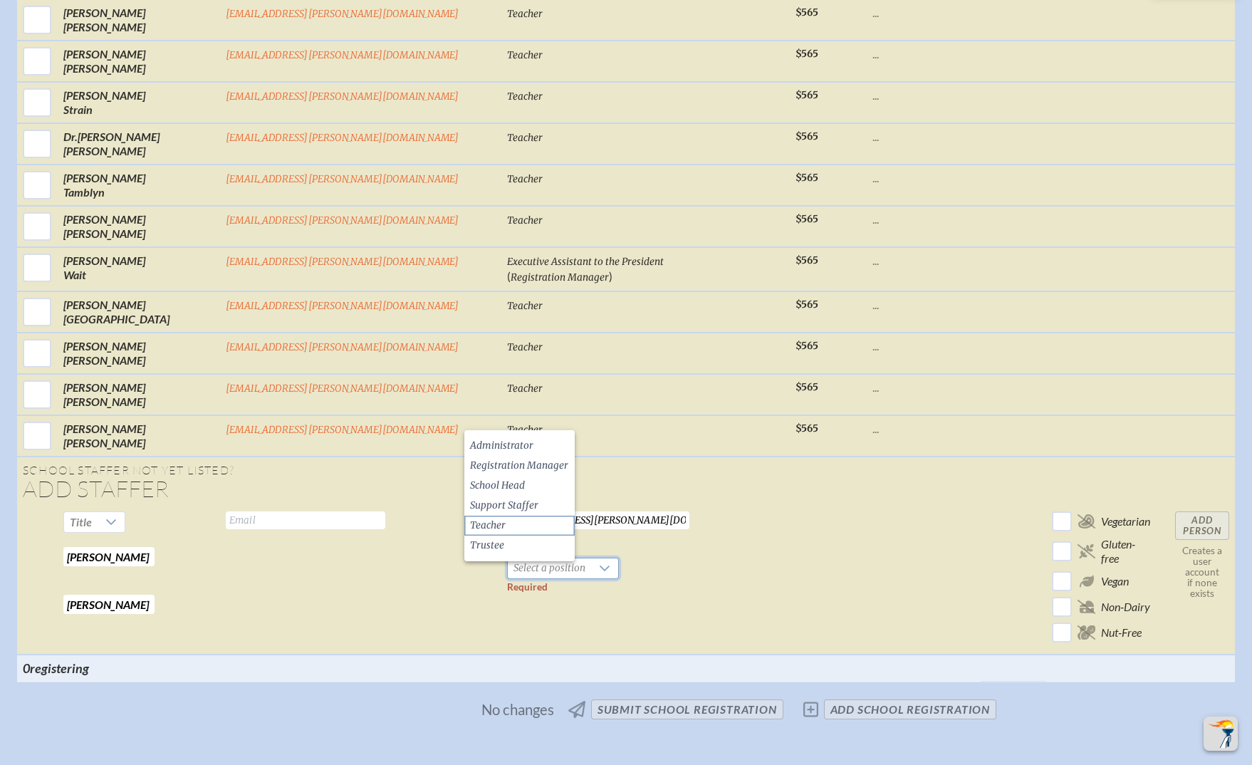
click at [516, 527] on li "Teacher" at bounding box center [519, 526] width 110 height 20
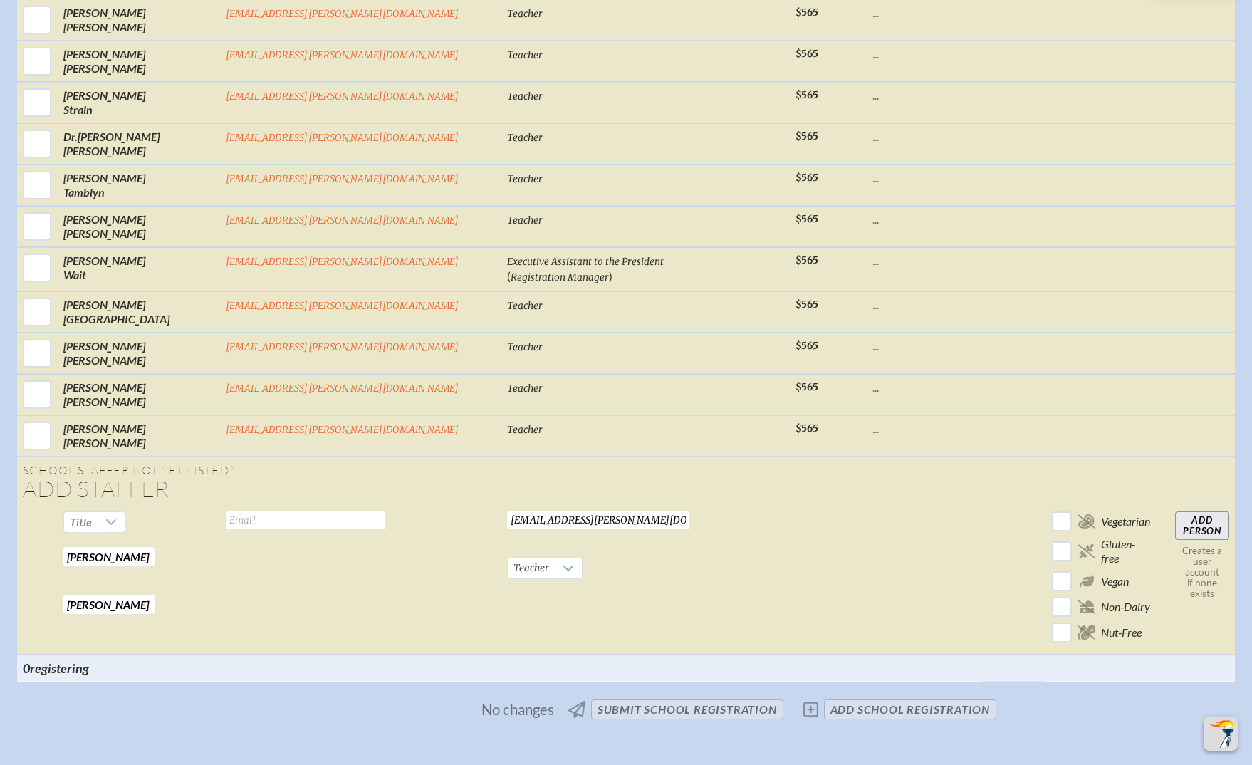
drag, startPoint x: 584, startPoint y: 371, endPoint x: 430, endPoint y: 363, distance: 154.0
click at [430, 506] on tr "Title Marty Required Coyne Required Valid email required CoyneM@Bolles.org Requ…" at bounding box center [626, 580] width 1218 height 149
click at [375, 511] on input "text" at bounding box center [305, 520] width 159 height 18
paste input "CoyneM@Bolles.org"
type input "CoyneM@Bolles.org"
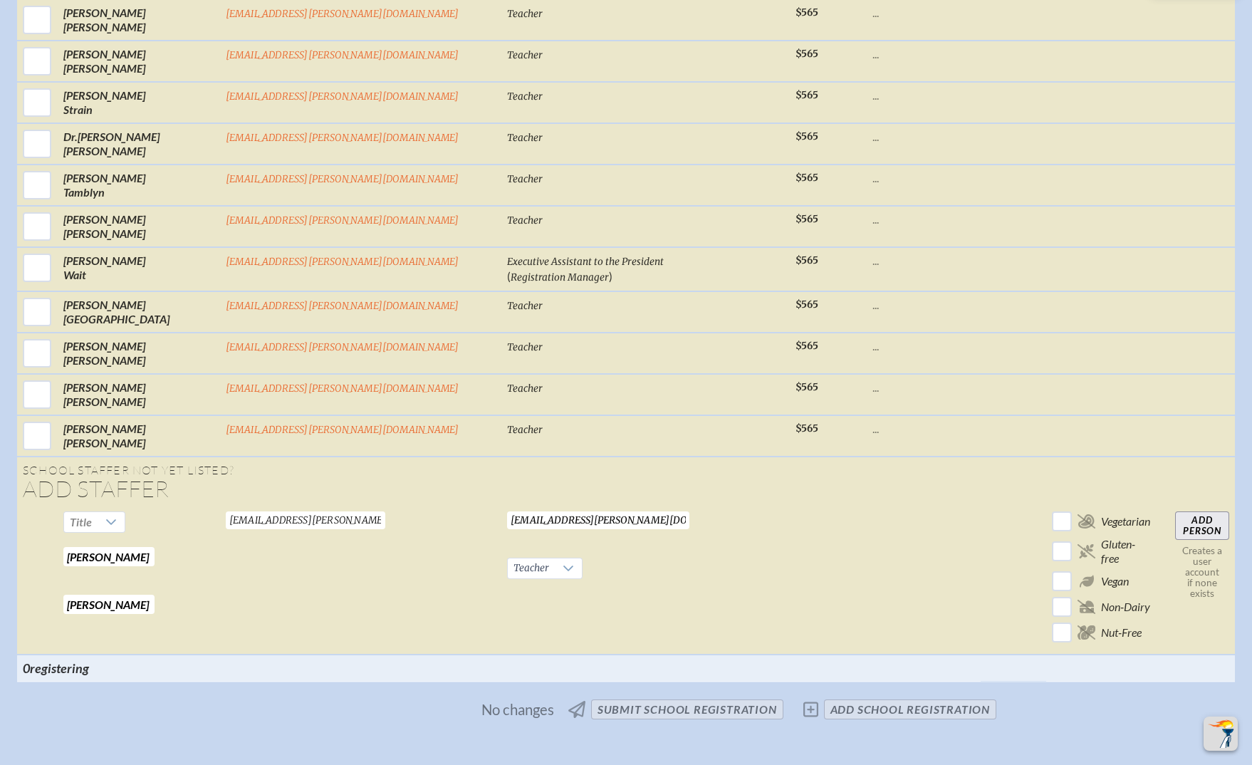
drag, startPoint x: 591, startPoint y: 367, endPoint x: 398, endPoint y: 347, distance: 194.0
type input "Teacher"
click at [790, 506] on td at bounding box center [828, 580] width 77 height 149
click at [1175, 511] on input "Add Person" at bounding box center [1202, 525] width 54 height 28
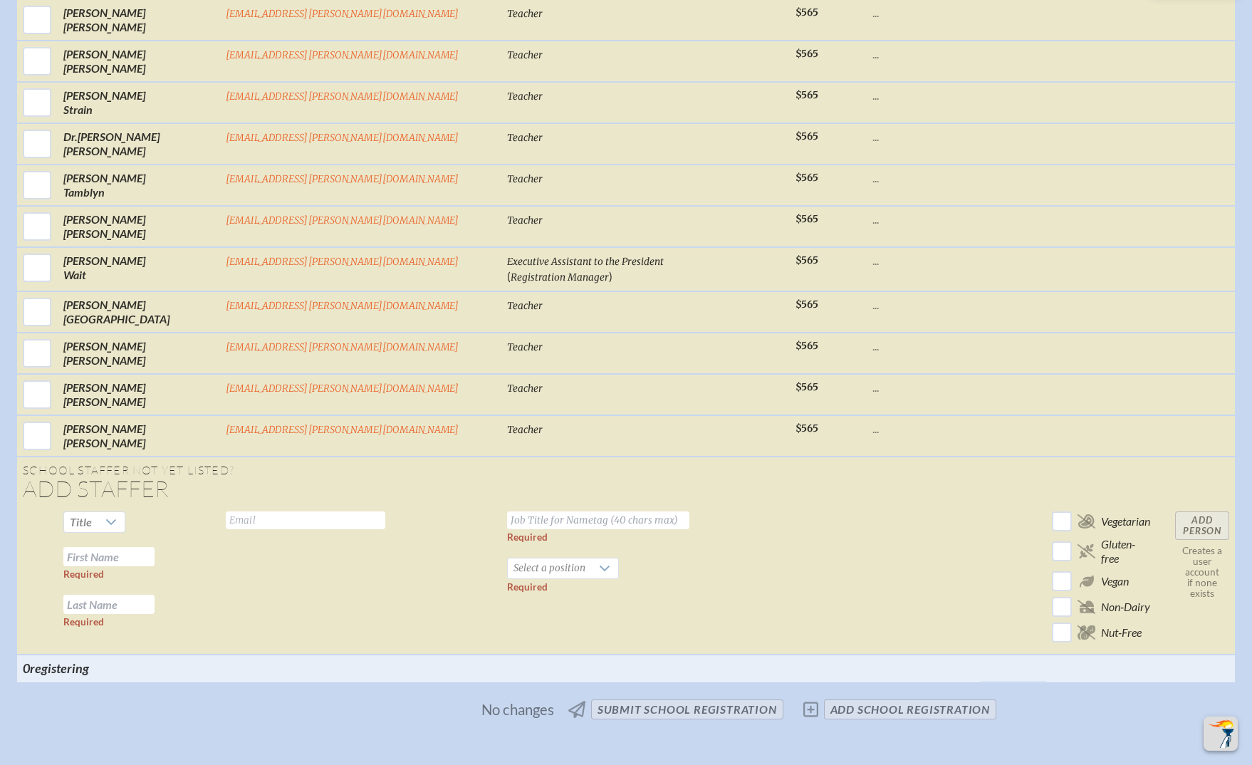
scroll to position [4987, 0]
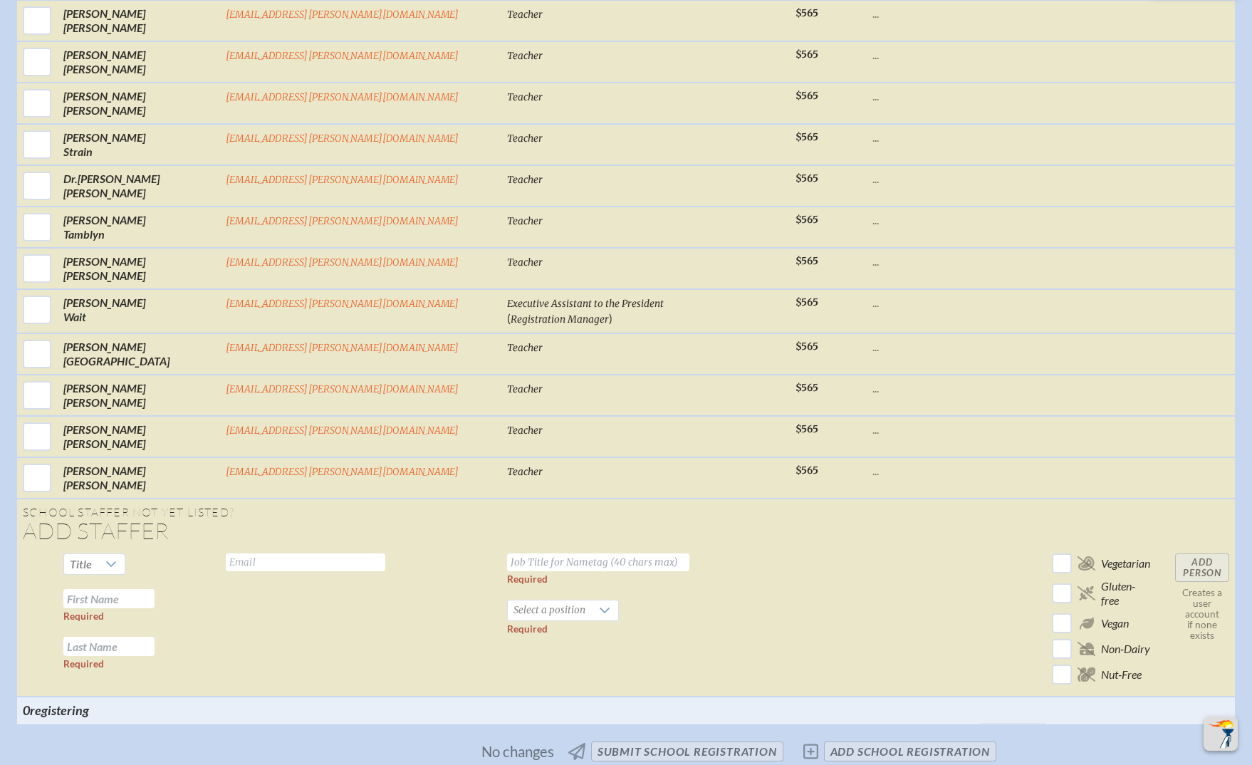
drag, startPoint x: 699, startPoint y: 500, endPoint x: 622, endPoint y: 489, distance: 77.6
click at [790, 548] on td at bounding box center [828, 622] width 77 height 149
click at [385, 553] on input "text" at bounding box center [305, 562] width 159 height 18
paste input "mirone@bolles.org"
type input "mirone@bolles.org"
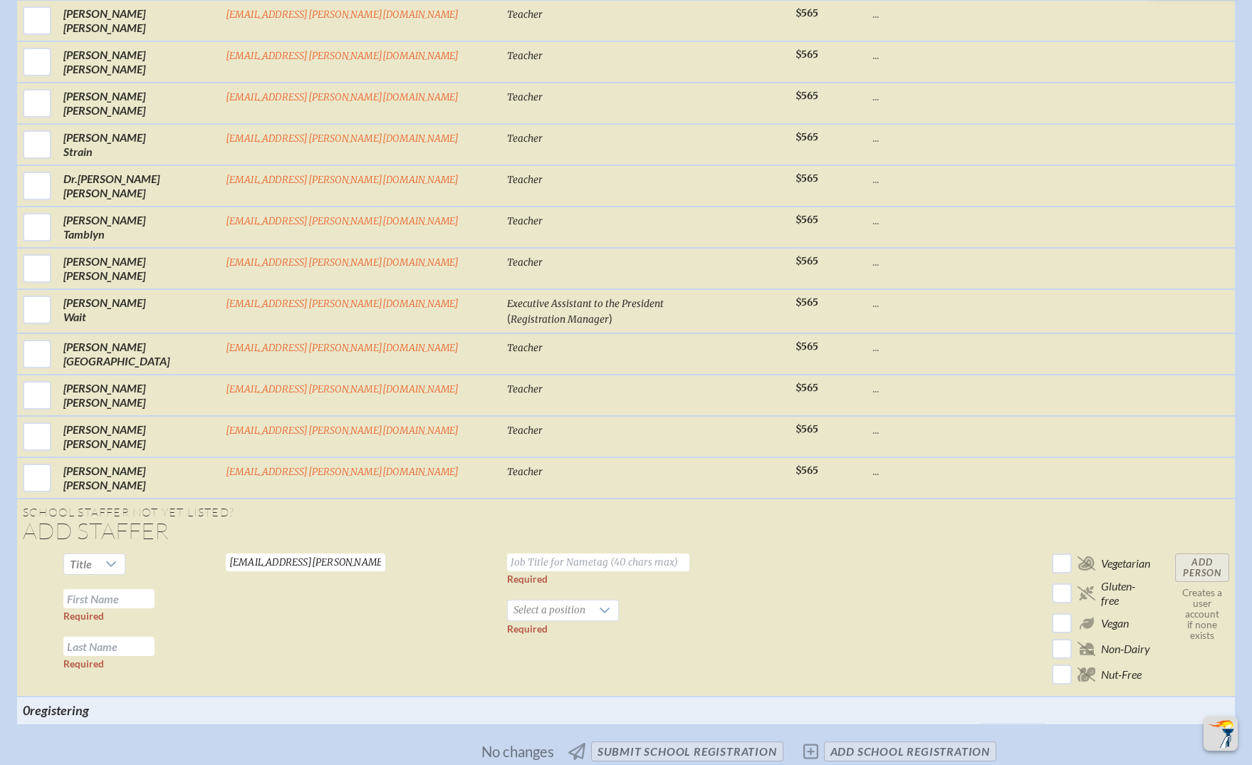
drag, startPoint x: 668, startPoint y: 499, endPoint x: 360, endPoint y: 478, distance: 308.3
click at [790, 548] on td at bounding box center [828, 622] width 77 height 149
click at [155, 589] on input "text" at bounding box center [108, 598] width 91 height 19
paste input "Elizabeth Crawford"
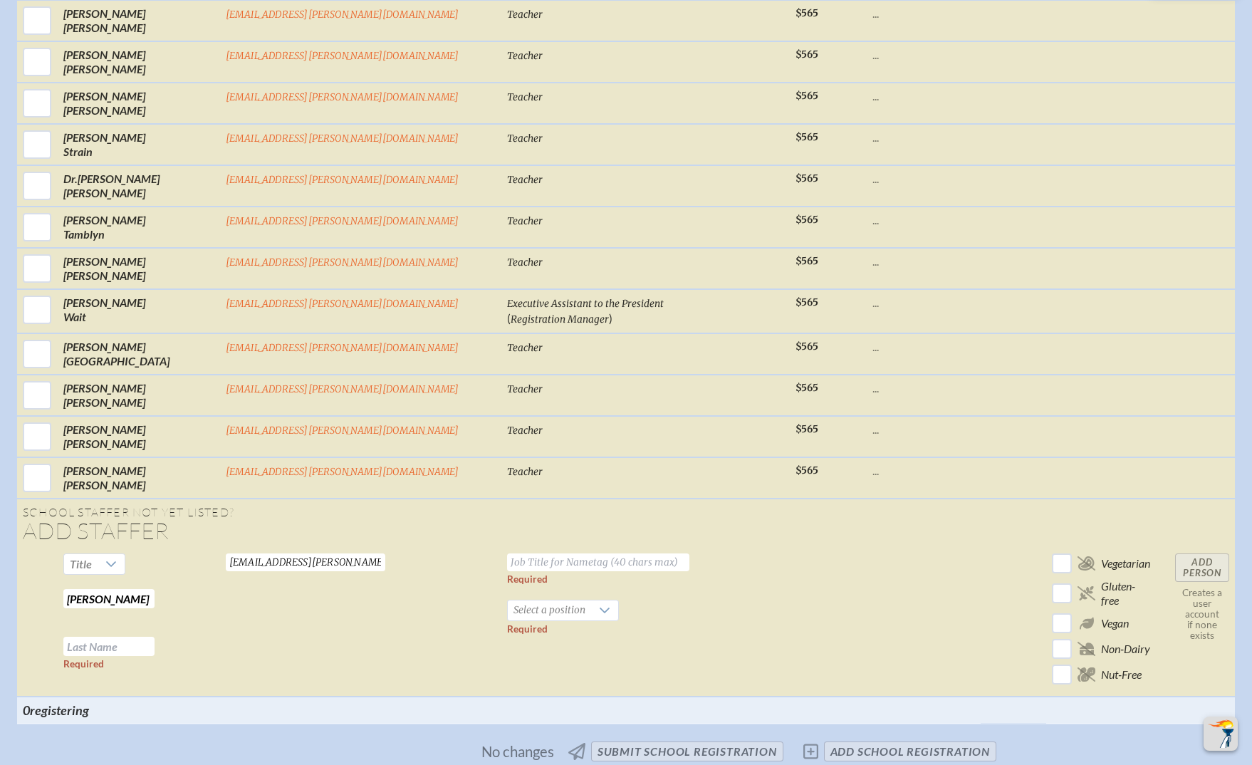
drag, startPoint x: 225, startPoint y: 451, endPoint x: 347, endPoint y: 461, distance: 122.2
click at [347, 548] on tr "Title Elizabeth Crawford Required Required mirone@bolles.org Valid email requir…" at bounding box center [626, 622] width 1218 height 149
type input "Elizabeth"
paste input "Crawford"
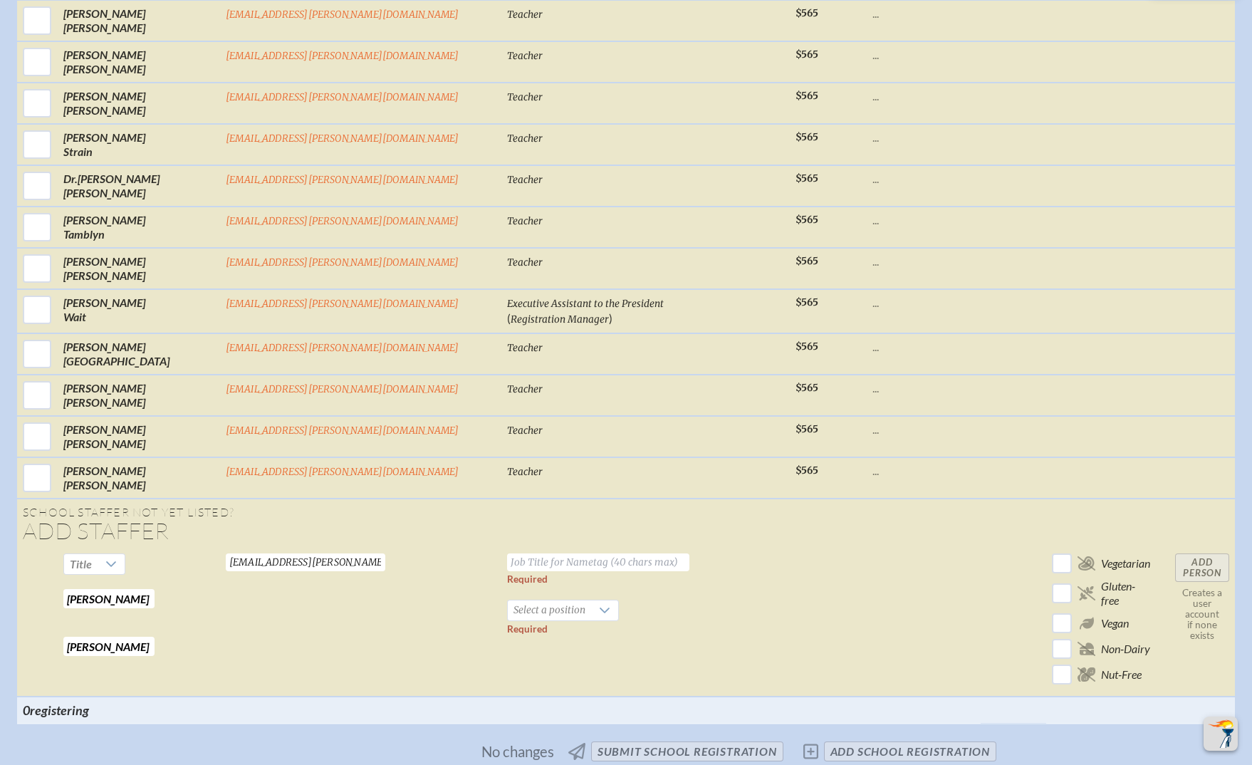
drag, startPoint x: 204, startPoint y: 495, endPoint x: 93, endPoint y: 498, distance: 110.4
type input "Crawford"
click at [507, 553] on input "text" at bounding box center [598, 562] width 182 height 18
type input "Teacher"
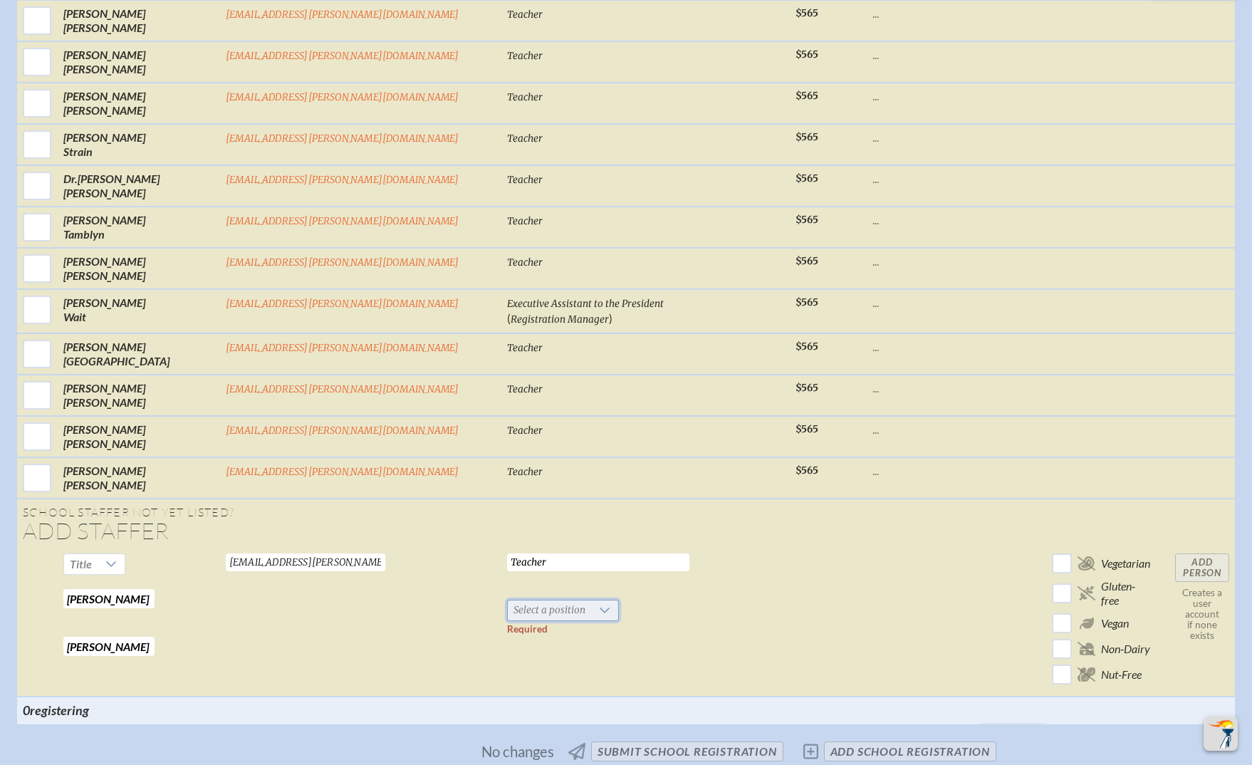
click at [508, 600] on span "Select a position" at bounding box center [549, 610] width 83 height 20
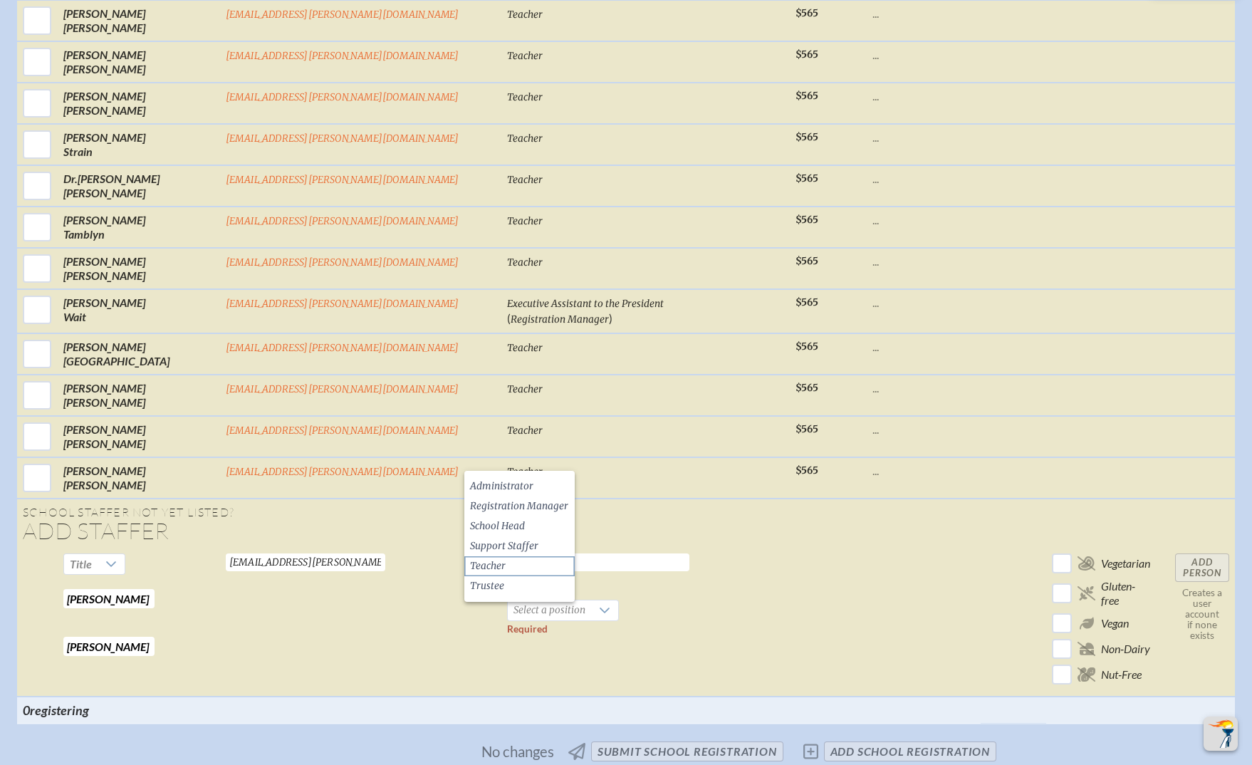
click at [506, 558] on li "Teacher" at bounding box center [519, 566] width 110 height 20
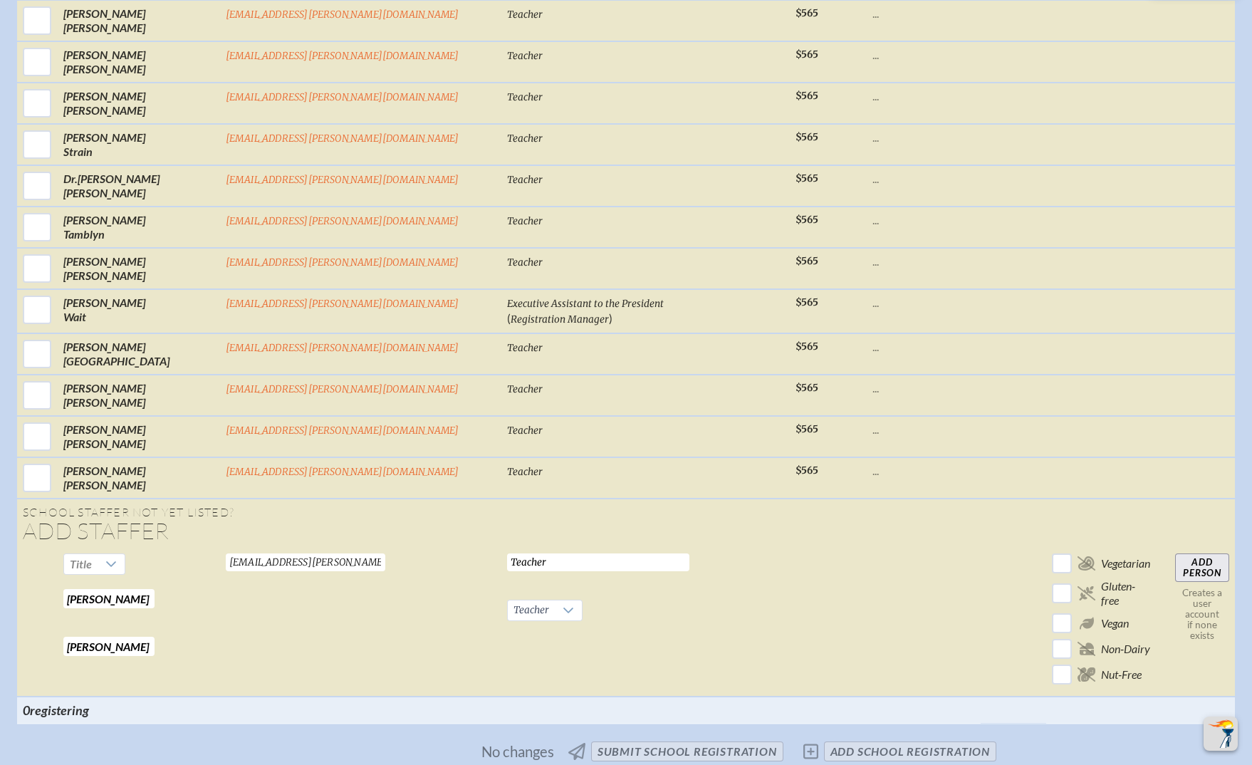
click at [1175, 553] on input "Add Person" at bounding box center [1202, 567] width 54 height 28
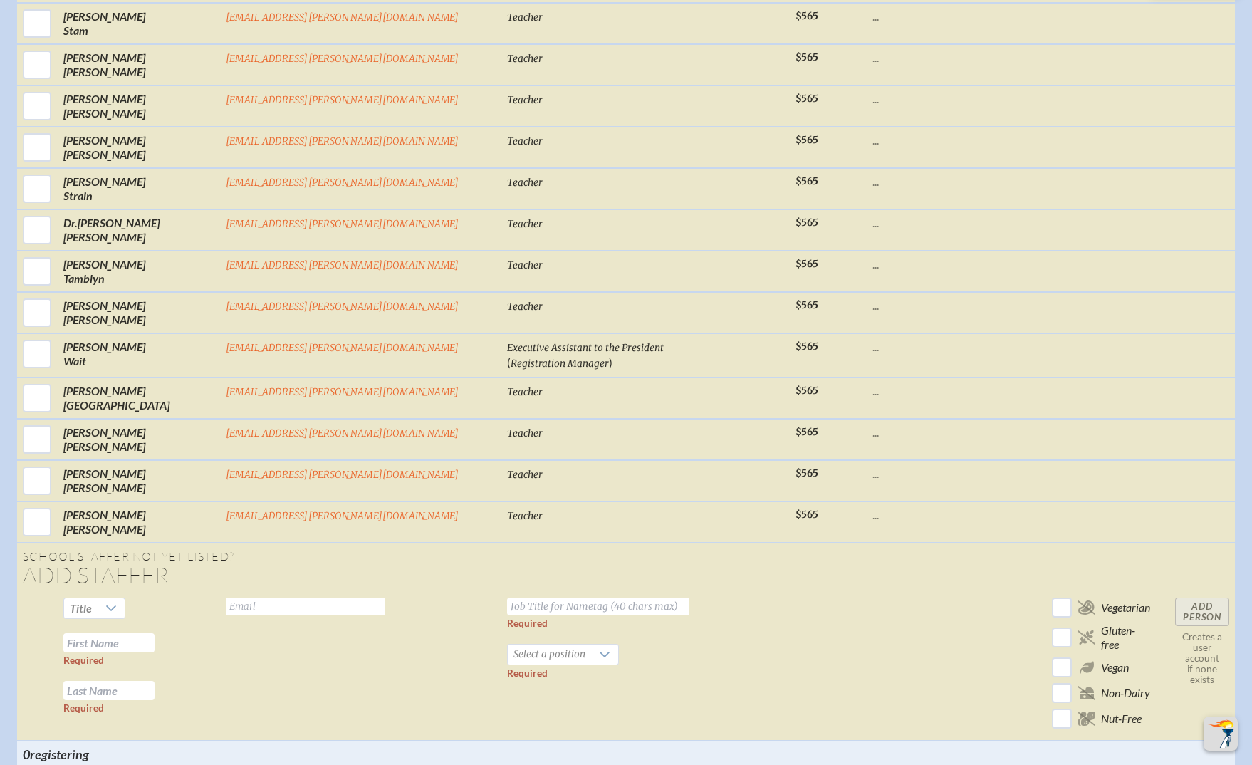
scroll to position [4989, 0]
drag, startPoint x: 827, startPoint y: 705, endPoint x: 760, endPoint y: 676, distance: 72.7
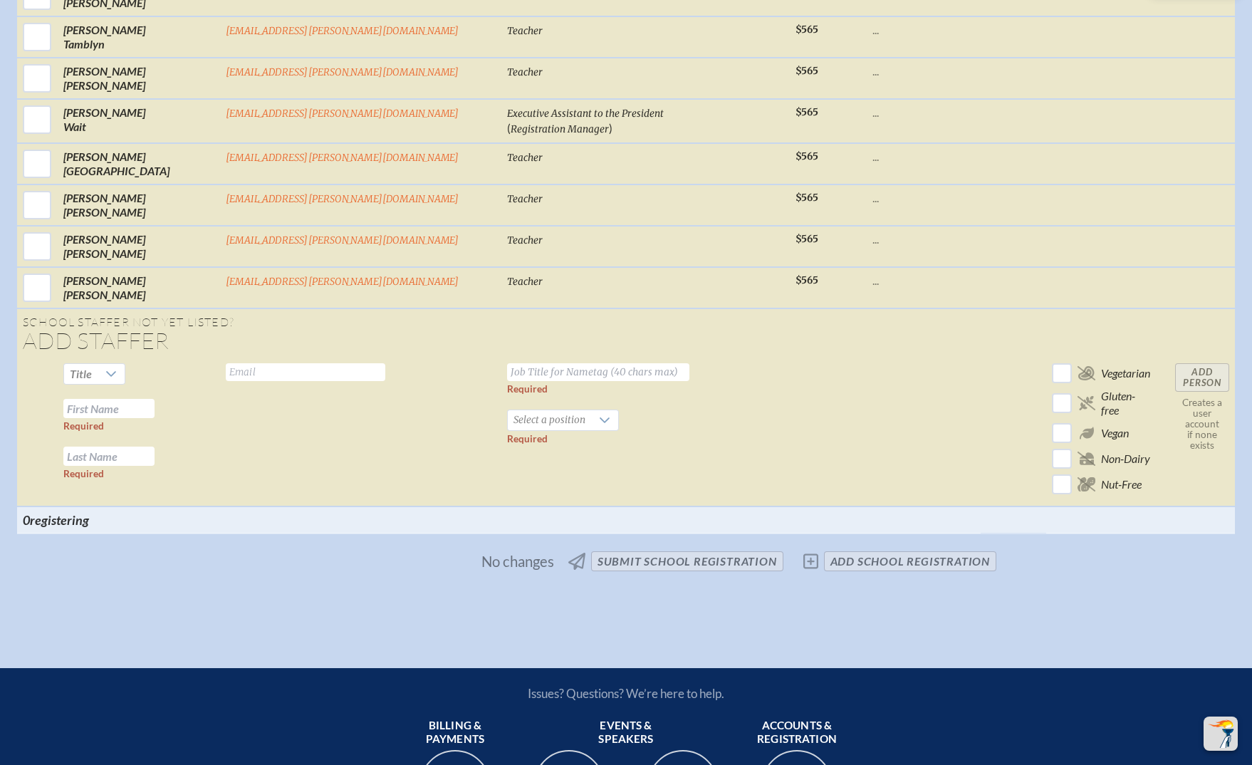
scroll to position [5218, 0]
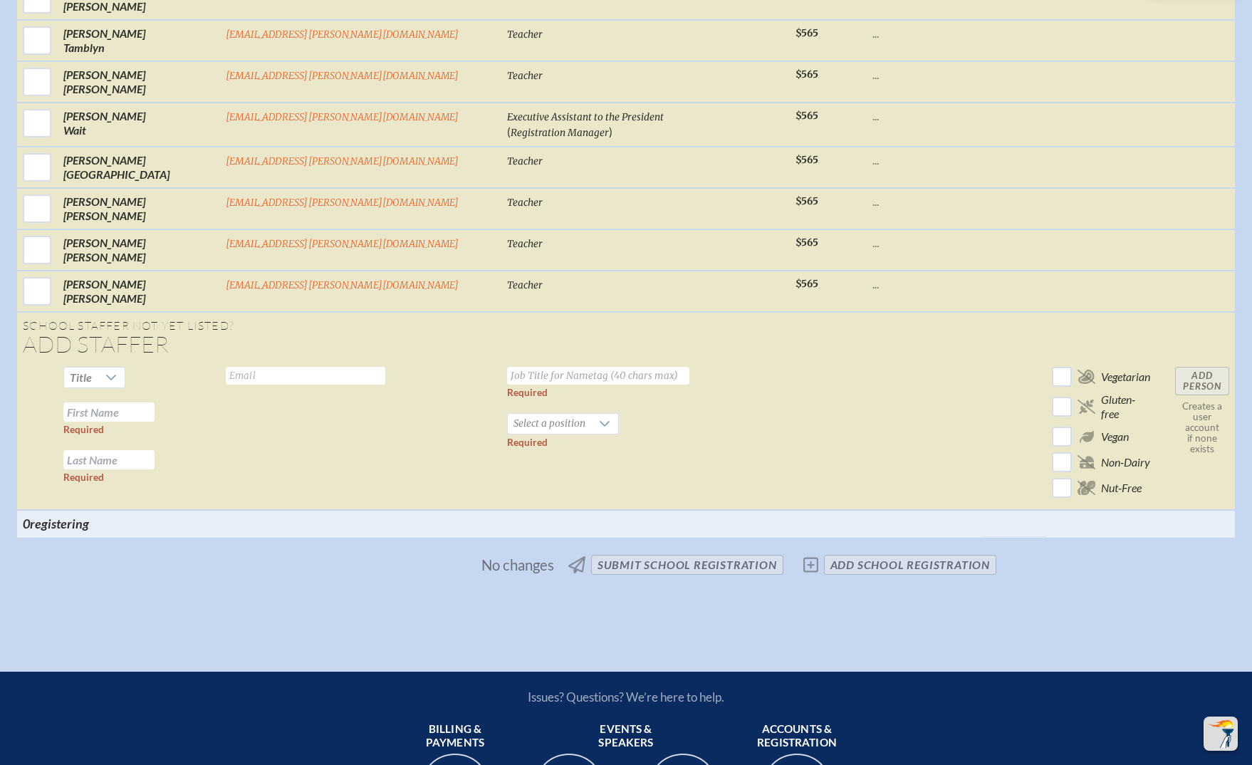
click at [315, 367] on input "text" at bounding box center [305, 376] width 159 height 18
paste input "creterj@bolles.org"
type input "creterj@bolles.org"
drag, startPoint x: 700, startPoint y: 263, endPoint x: 422, endPoint y: 308, distance: 281.9
click at [790, 361] on td at bounding box center [828, 435] width 77 height 149
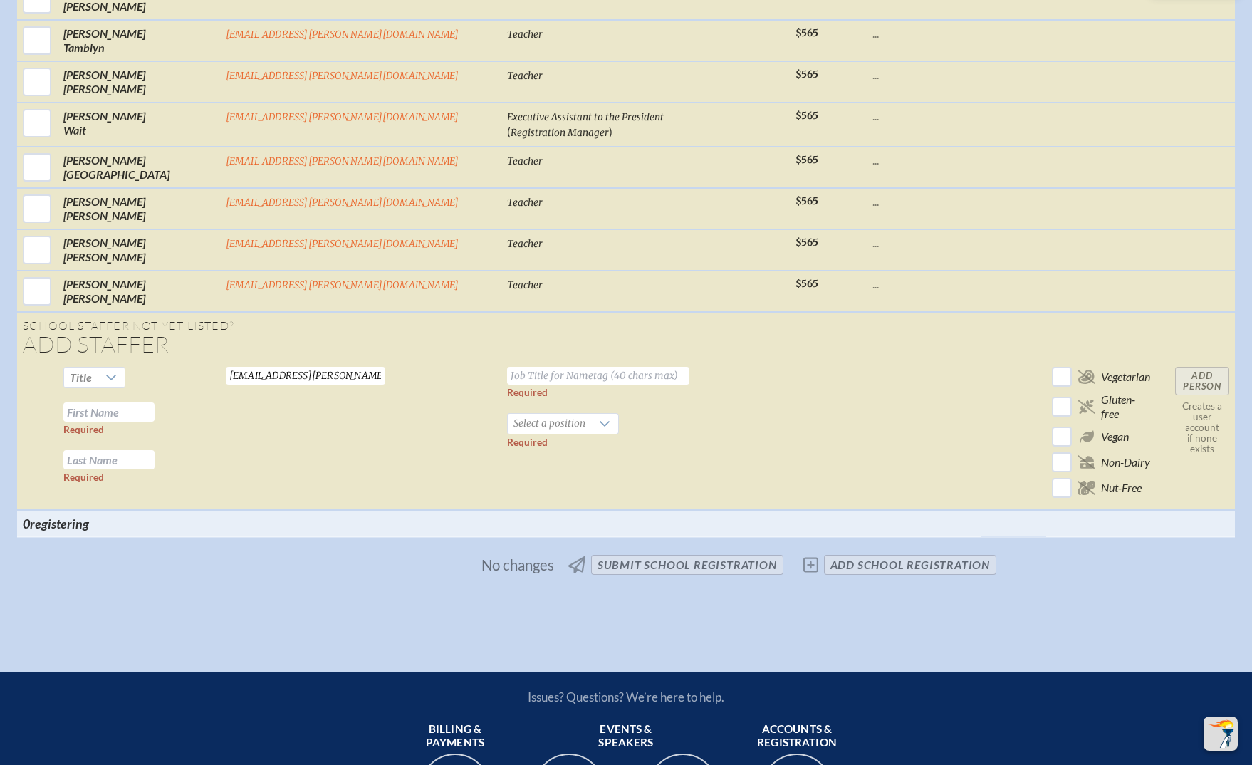
click at [155, 402] on input "text" at bounding box center [108, 411] width 91 height 19
paste input "Jeff Creter"
drag, startPoint x: 225, startPoint y: 260, endPoint x: 298, endPoint y: 263, distance: 72.7
click at [298, 361] on tr "Title Jeff Creter Required Required creterj@bolles.org Valid email required Req…" at bounding box center [626, 435] width 1218 height 149
type input "Jeff"
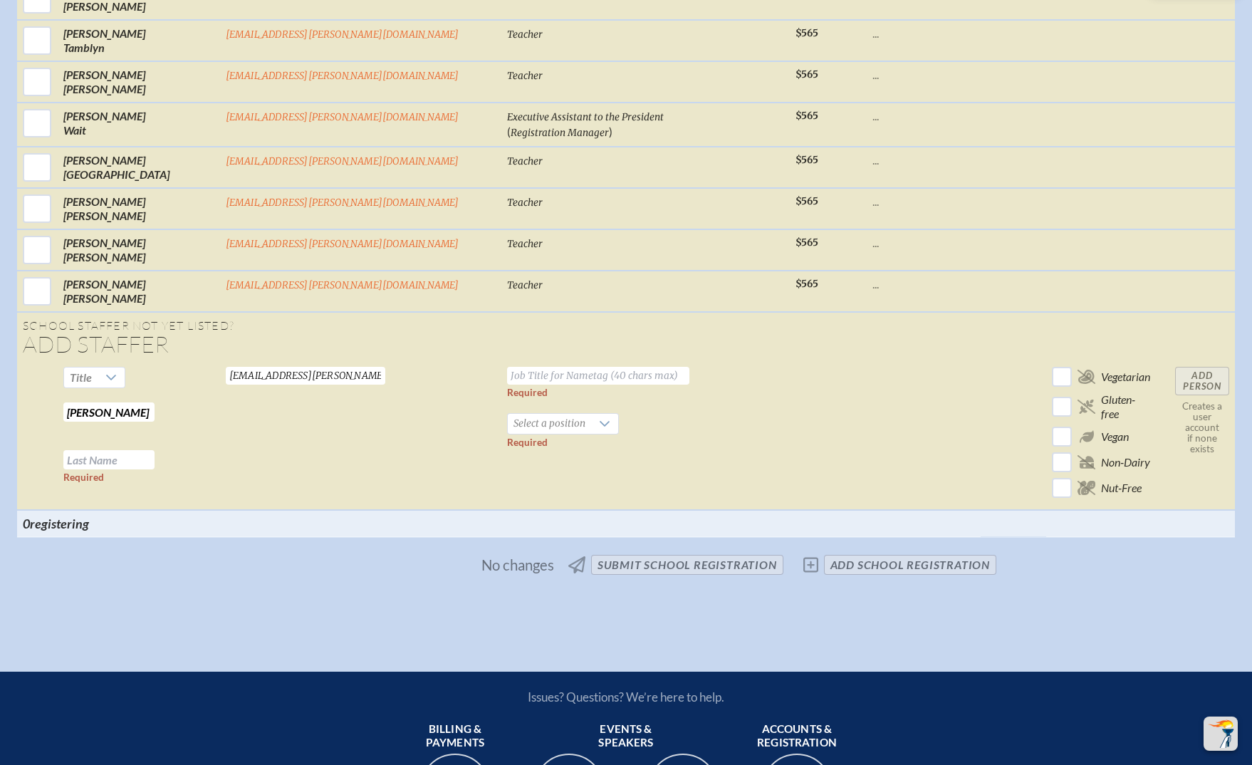
paste input "Creter"
type input "Creter"
click at [508, 414] on span "Select a position" at bounding box center [549, 424] width 83 height 20
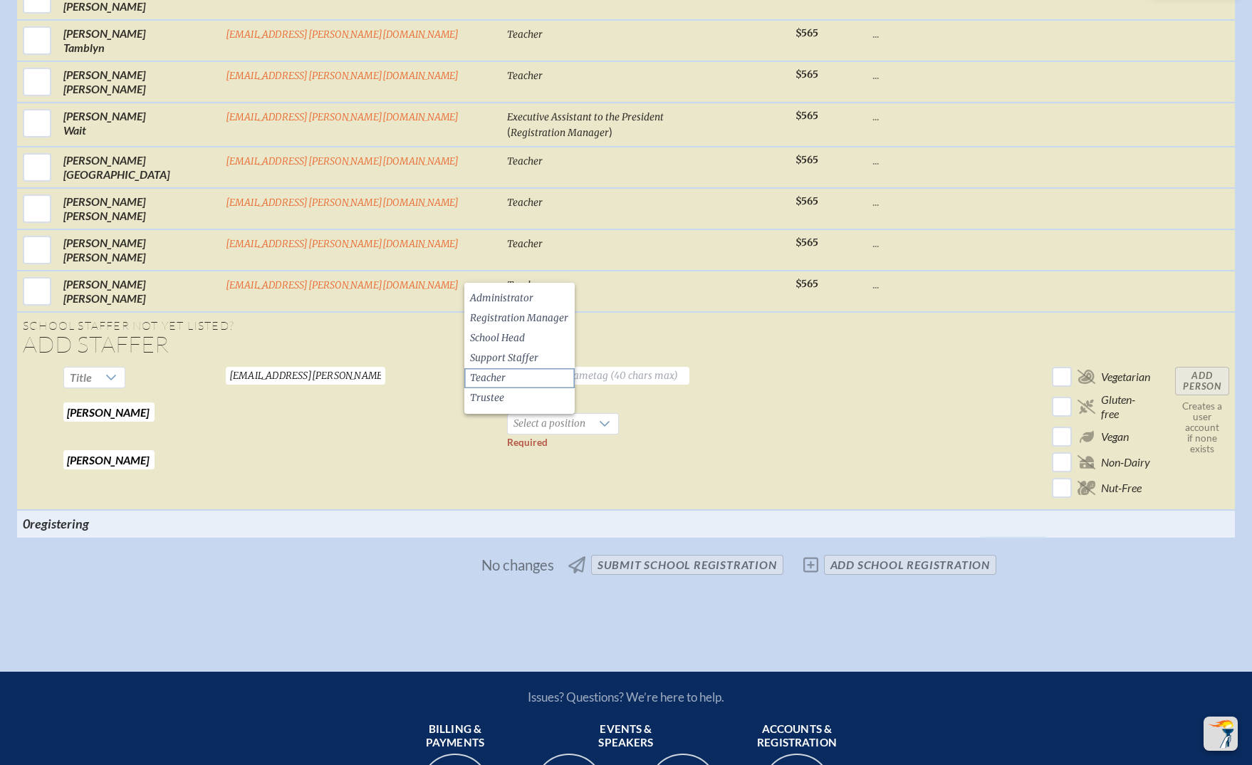
click at [498, 371] on span "Teacher" at bounding box center [488, 378] width 36 height 14
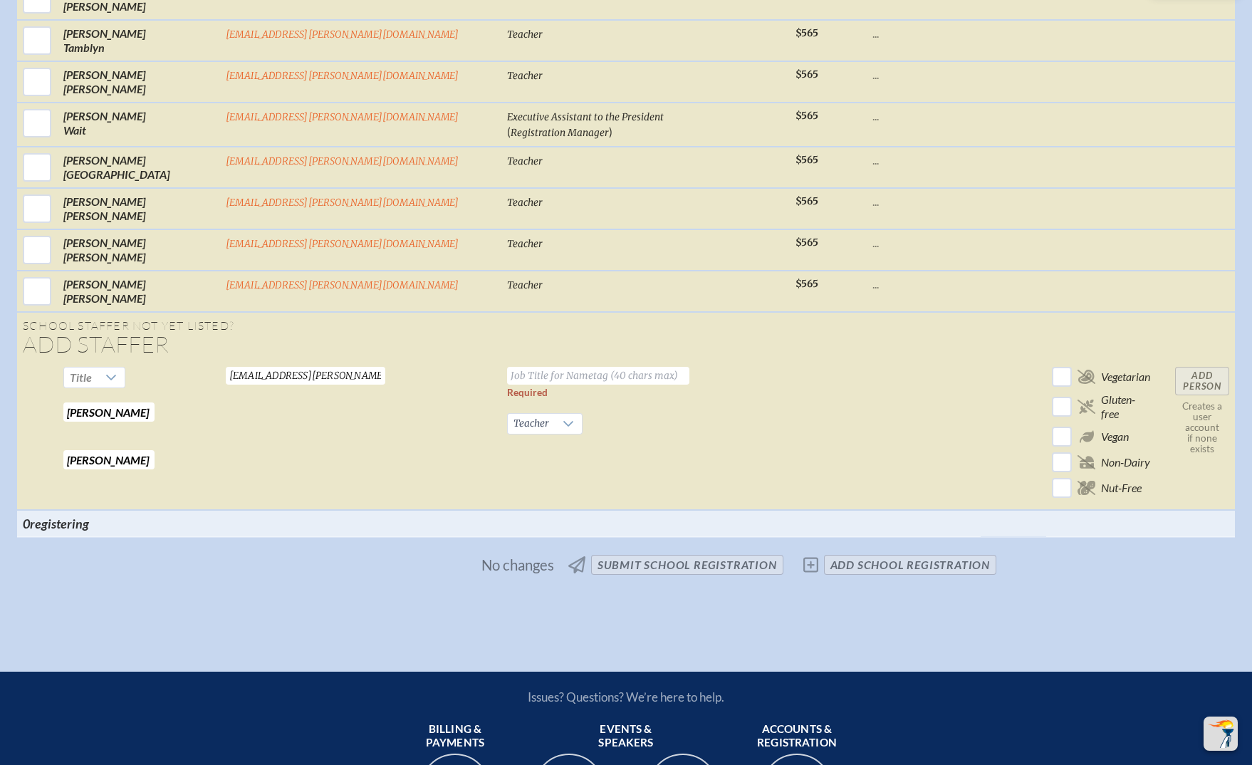
click at [507, 367] on input "text" at bounding box center [598, 376] width 182 height 18
type input "Teacher"
click at [1175, 367] on input "Add Person" at bounding box center [1202, 381] width 54 height 28
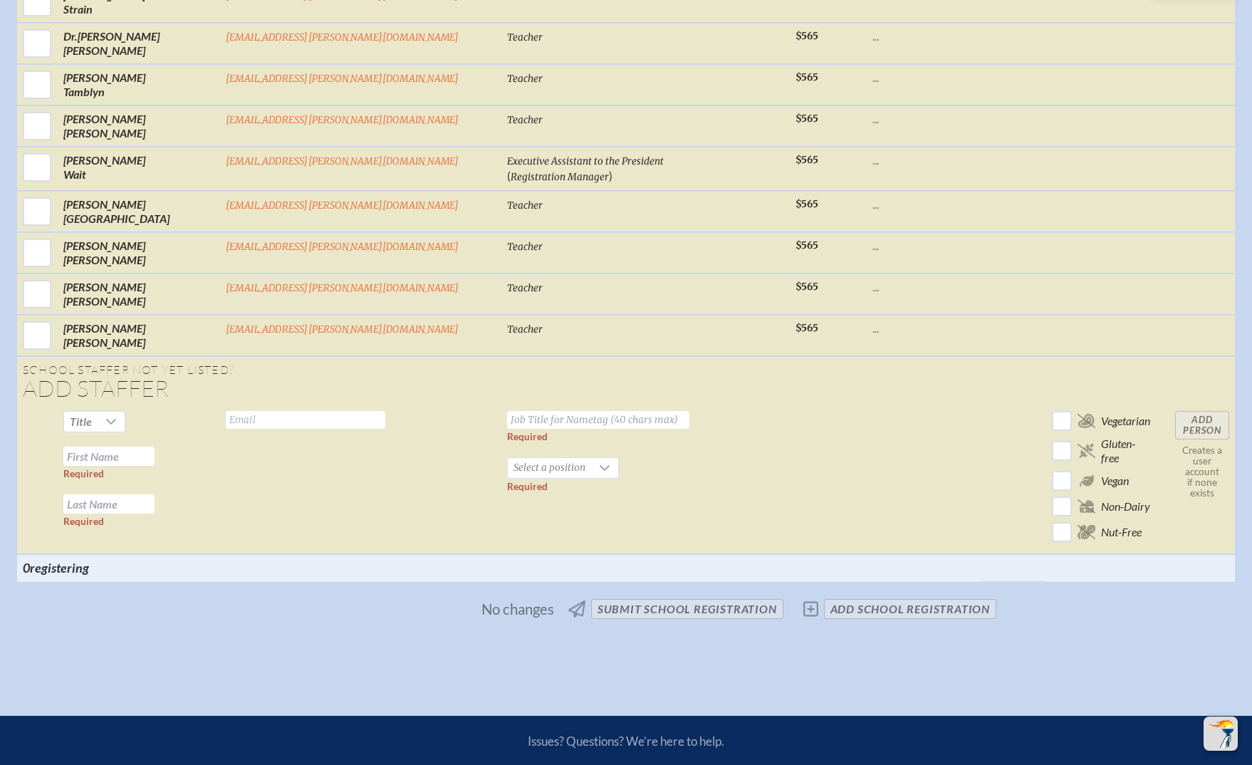
click at [790, 405] on td at bounding box center [828, 479] width 77 height 149
click at [385, 411] on input "text" at bounding box center [305, 420] width 159 height 18
paste input "cretert@bolles.org"
type input "cretert@bolles.org"
drag, startPoint x: 694, startPoint y: 282, endPoint x: 673, endPoint y: 288, distance: 22.3
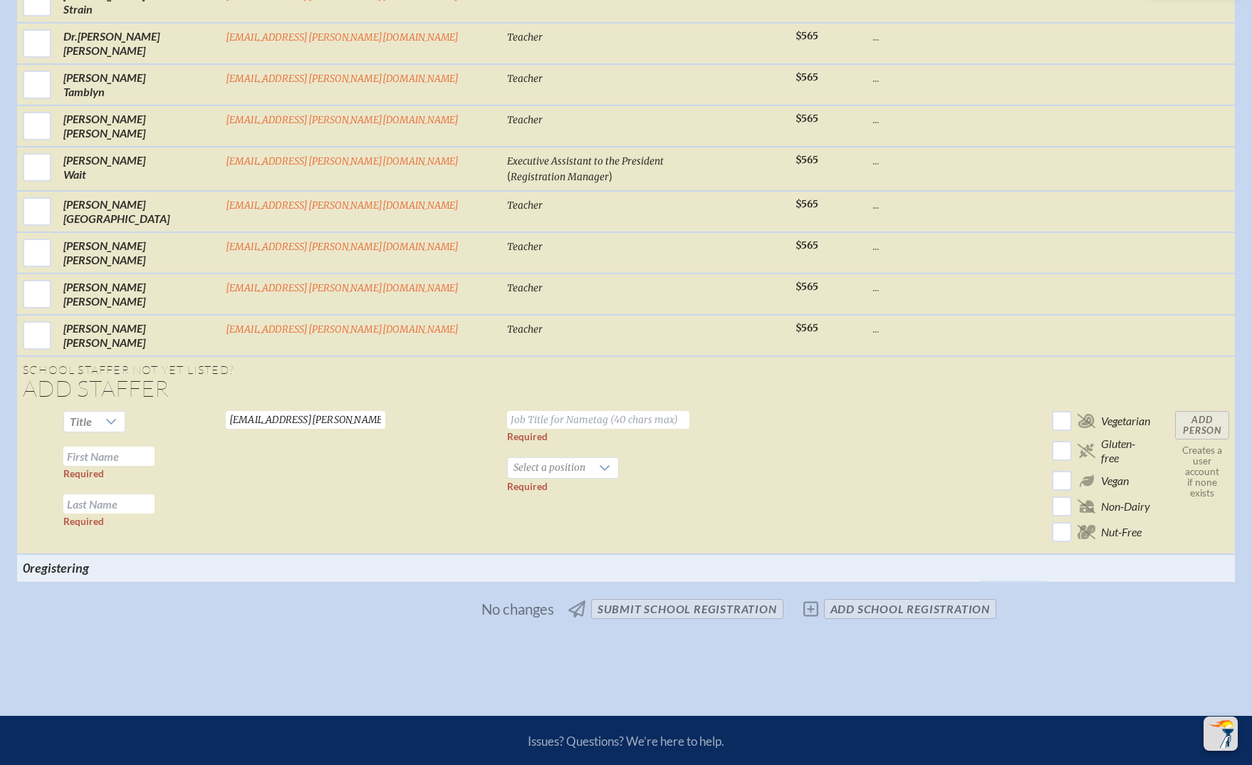
click at [790, 405] on td at bounding box center [828, 479] width 77 height 149
click at [155, 446] on input "text" at bounding box center [108, 455] width 91 height 19
paste input "Tim Creter"
drag, startPoint x: 227, startPoint y: 307, endPoint x: 318, endPoint y: 303, distance: 91.2
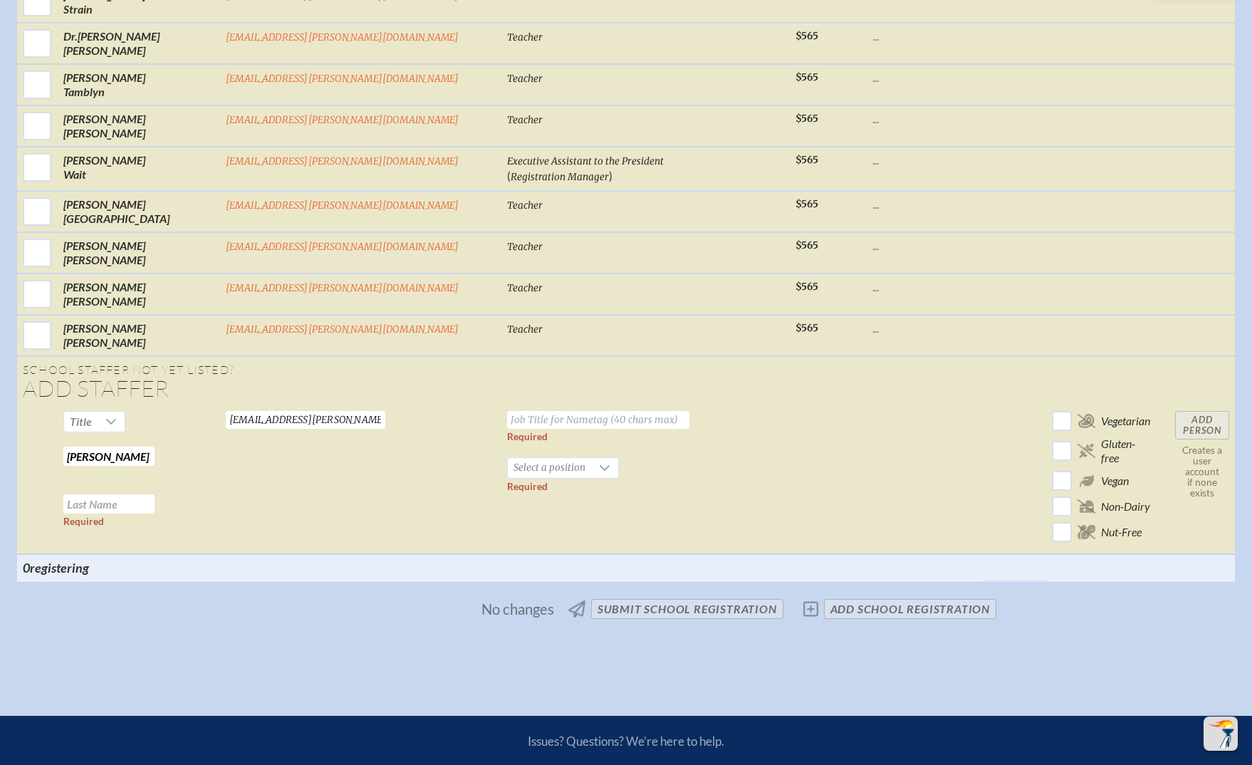
click at [318, 405] on tr "Title Tim Creter Required Required cretert@bolles.org Valid email required Requ…" at bounding box center [626, 479] width 1218 height 149
type input "Tim"
paste input "Creter"
type input "Creter"
click at [591, 458] on div at bounding box center [604, 468] width 27 height 20
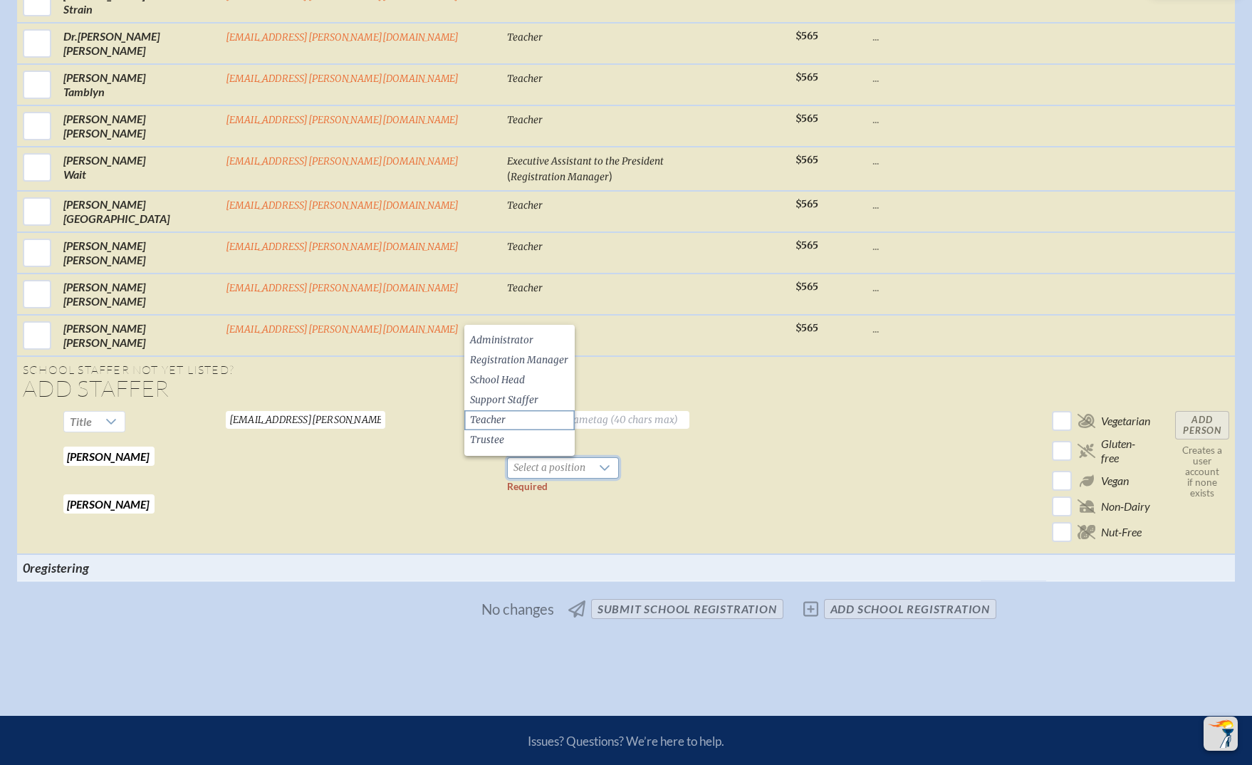
click at [524, 418] on li "Teacher" at bounding box center [519, 420] width 110 height 20
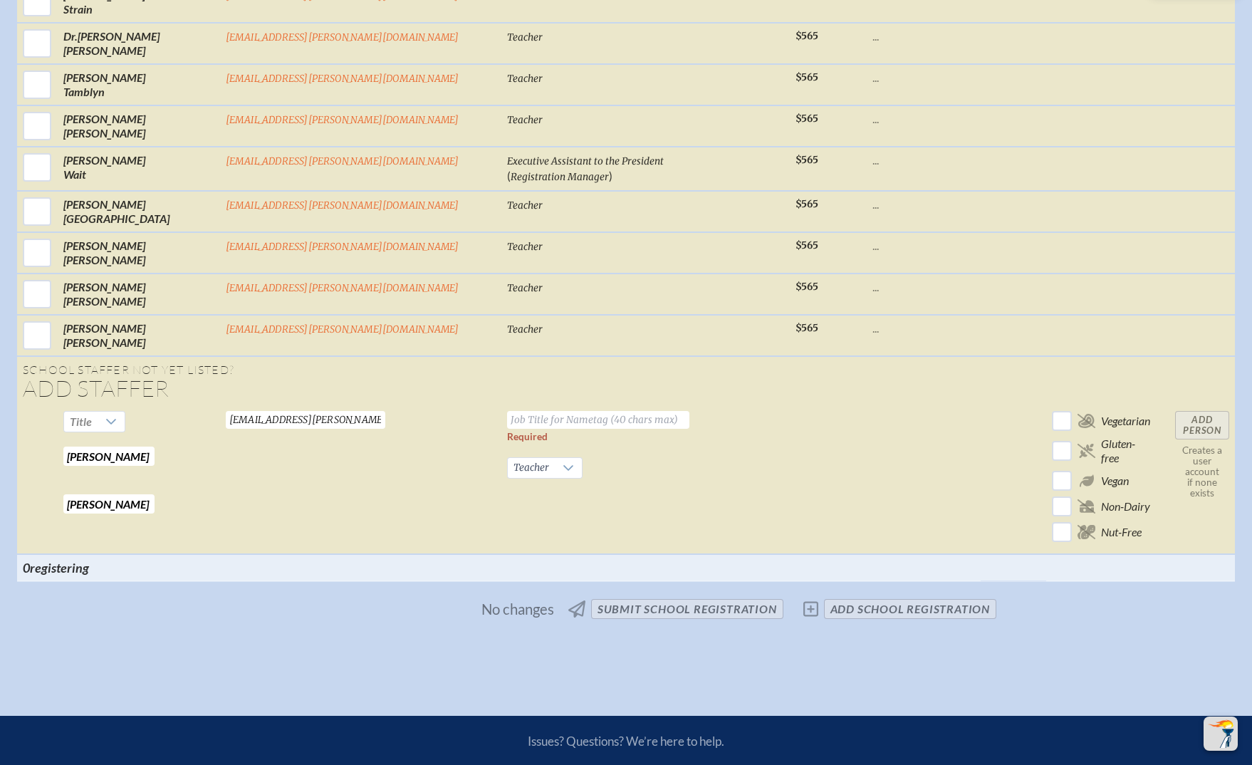
click at [528, 411] on input "text" at bounding box center [598, 420] width 182 height 18
type input "Teacher"
click at [1175, 411] on input "Add Person" at bounding box center [1202, 425] width 54 height 28
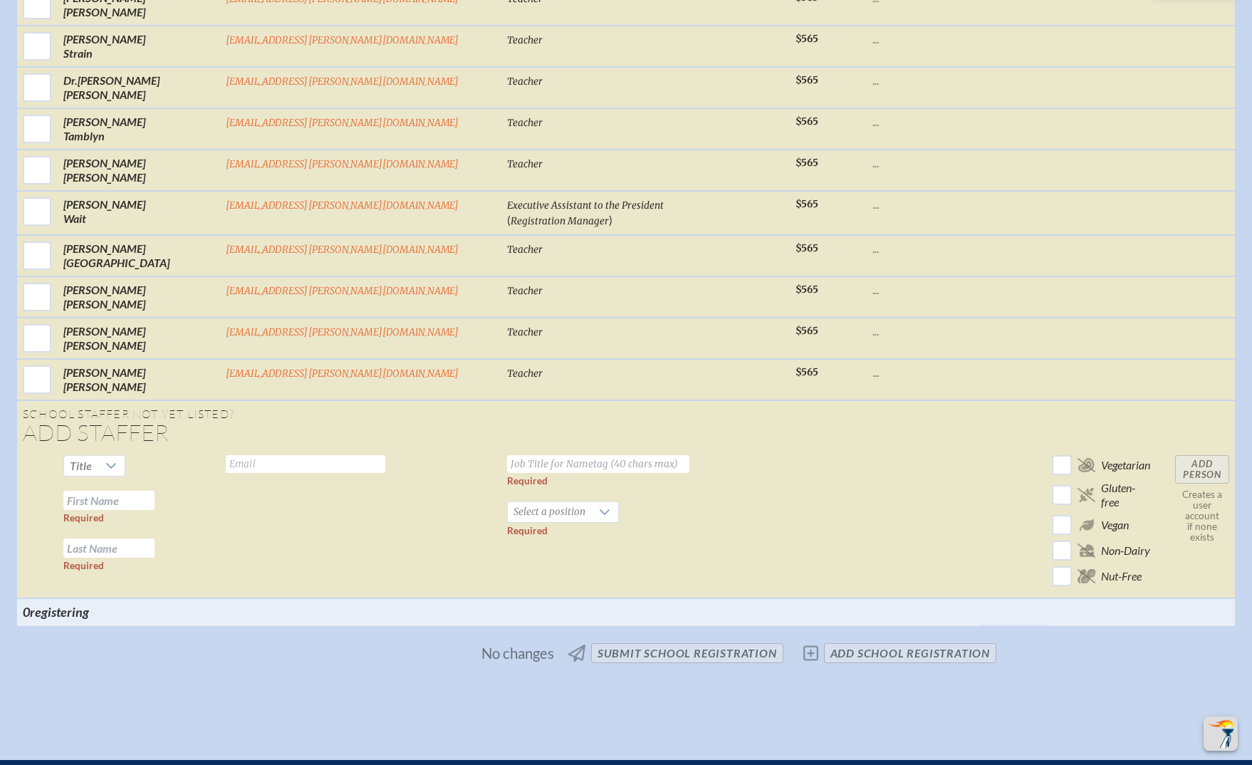
scroll to position [5219, 0]
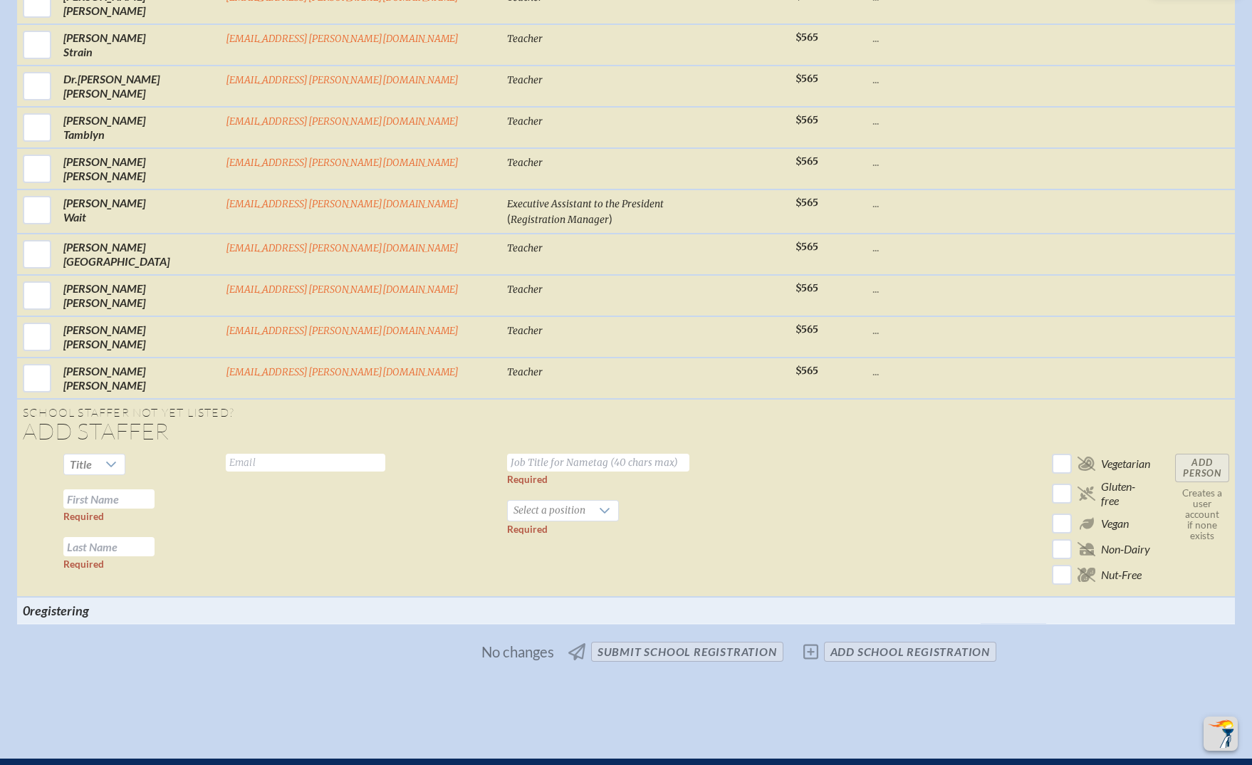
click at [507, 454] on input "text" at bounding box center [598, 463] width 182 height 18
paste input "Director Of Counseling Services"
type input "Director Of Counseling Services"
click at [538, 501] on span "Select a position" at bounding box center [549, 511] width 83 height 20
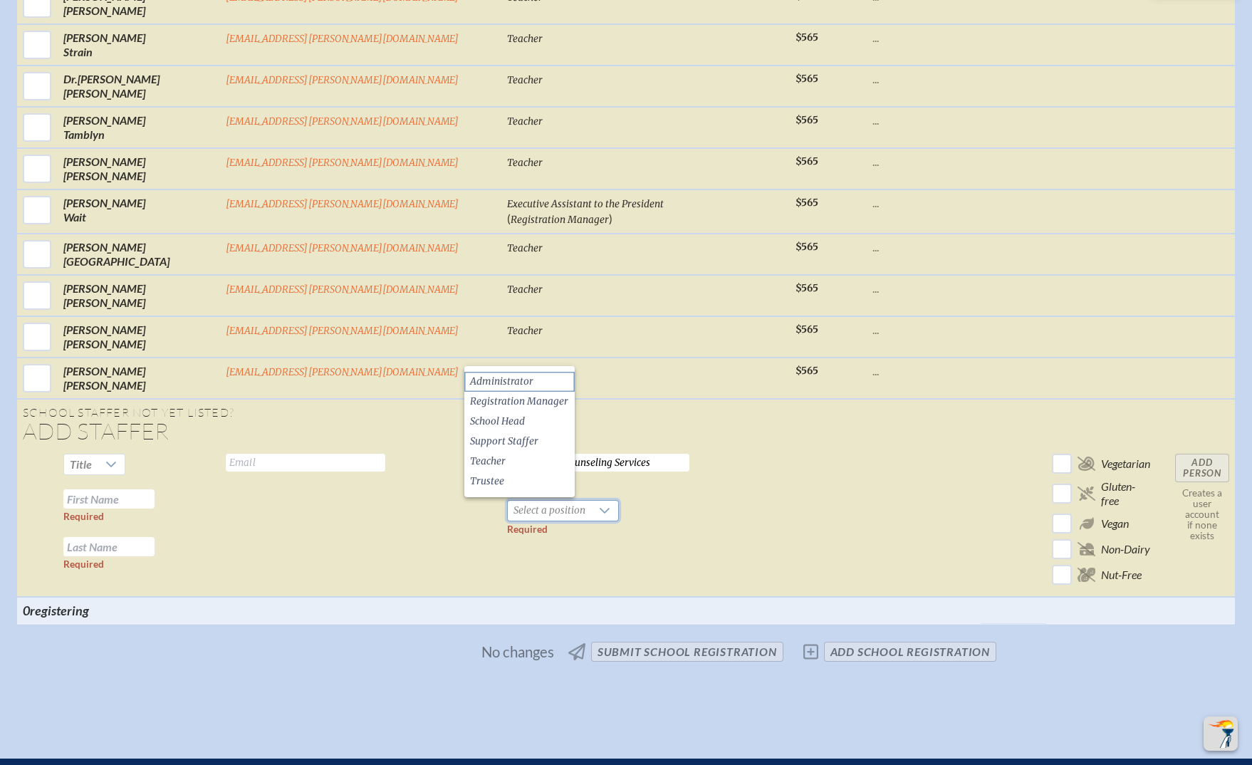
click at [533, 388] on li "Administrator" at bounding box center [519, 382] width 110 height 20
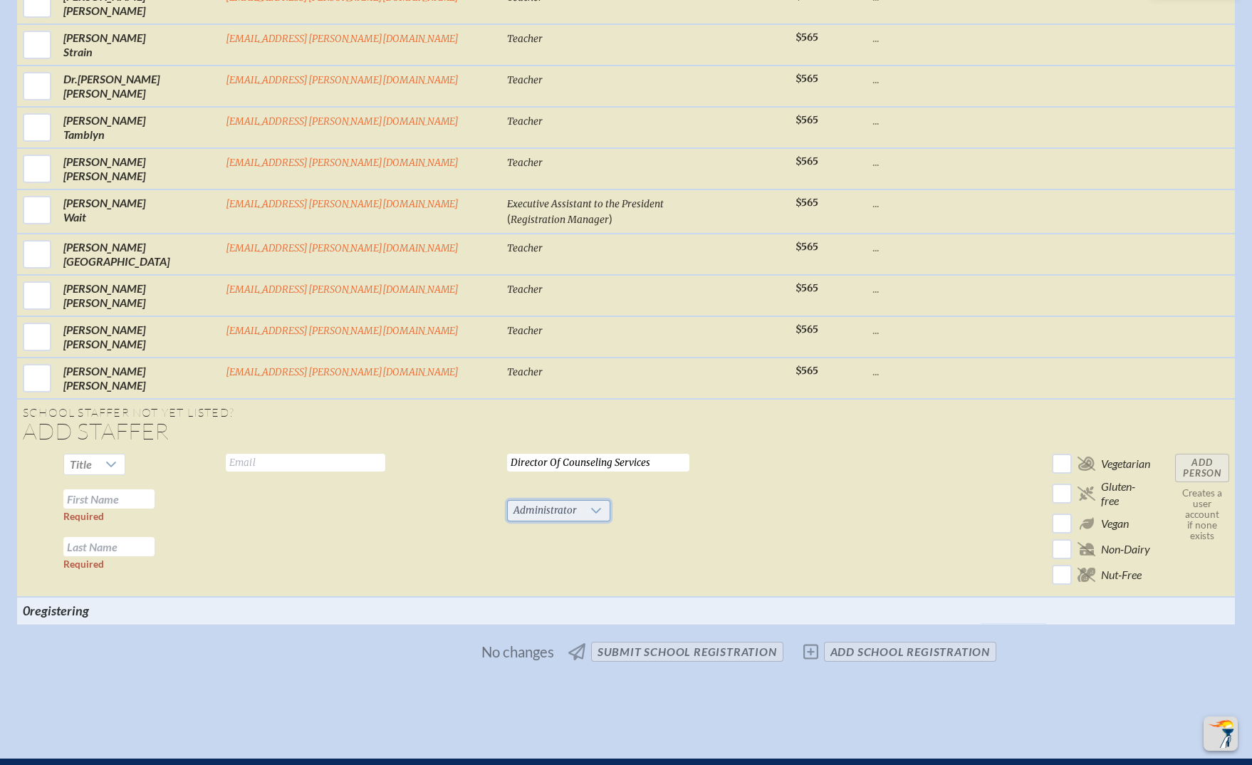
drag, startPoint x: 835, startPoint y: 325, endPoint x: 494, endPoint y: 354, distance: 341.6
click at [867, 448] on td at bounding box center [924, 522] width 114 height 149
click at [328, 454] on input "text" at bounding box center [305, 463] width 159 height 18
paste input "cussenk@bolles.org"
type input "cussenk@bolles.org"
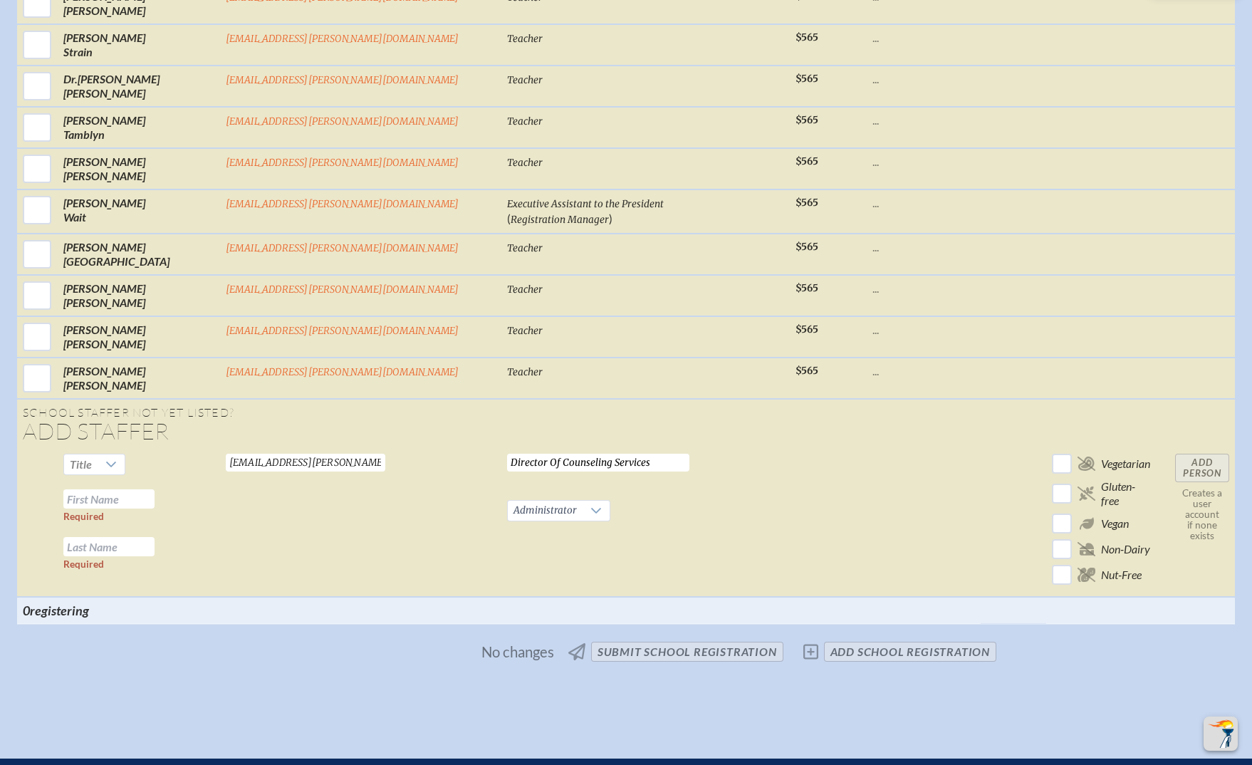
drag, startPoint x: 714, startPoint y: 385, endPoint x: 360, endPoint y: 420, distance: 356.4
click at [790, 448] on td at bounding box center [828, 522] width 77 height 149
click at [155, 489] on input "text" at bounding box center [108, 498] width 91 height 19
paste input "Katie Cussen"
drag, startPoint x: 224, startPoint y: 345, endPoint x: 281, endPoint y: 345, distance: 57.7
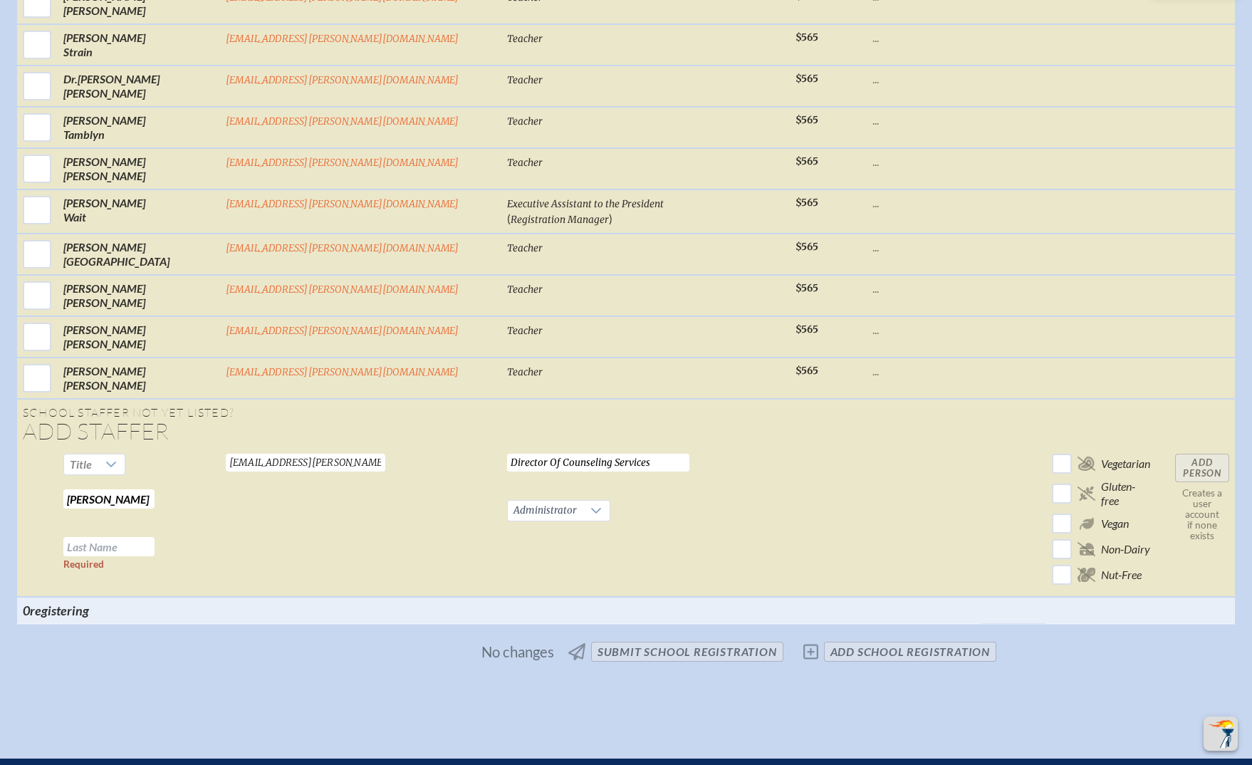
click at [220, 448] on td "Title Katie Cussen Required Required" at bounding box center [139, 522] width 162 height 149
type input "Katie"
paste input "Cussen"
type input "Cussen"
click at [790, 448] on td at bounding box center [828, 522] width 77 height 149
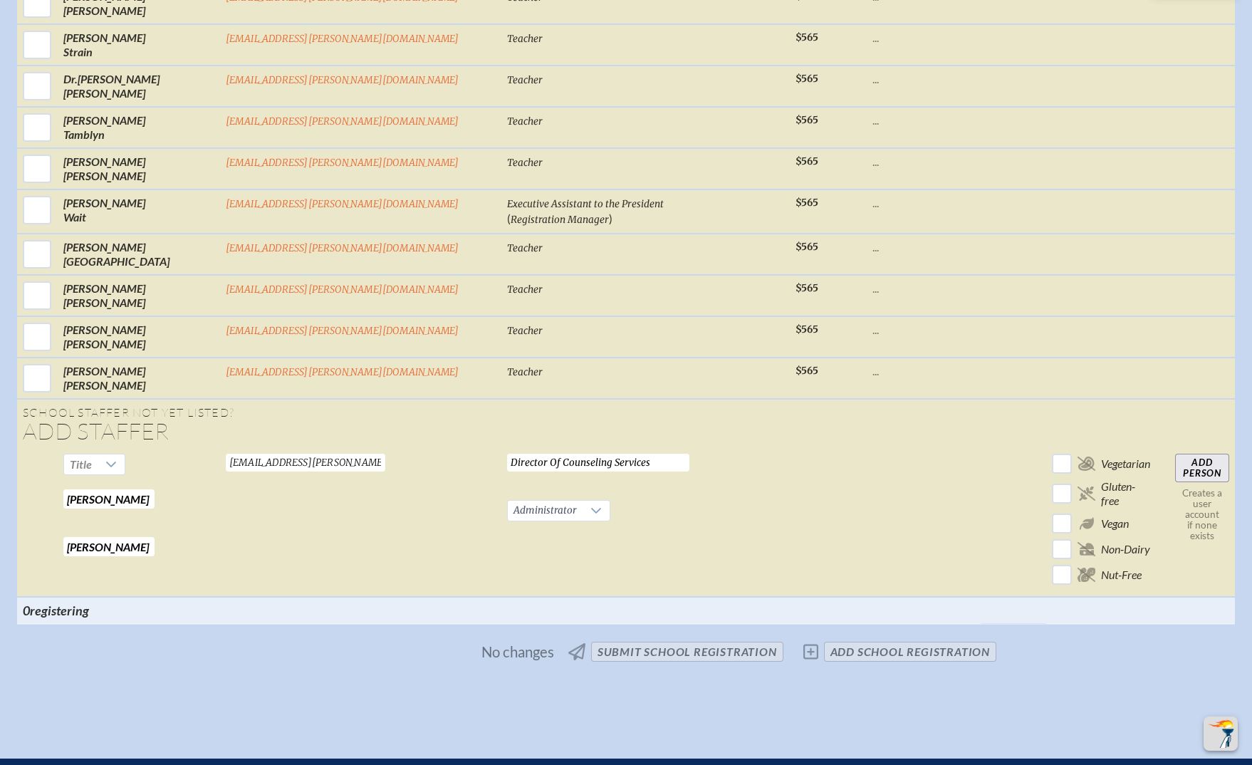
click at [1175, 454] on input "Add Person" at bounding box center [1202, 468] width 54 height 28
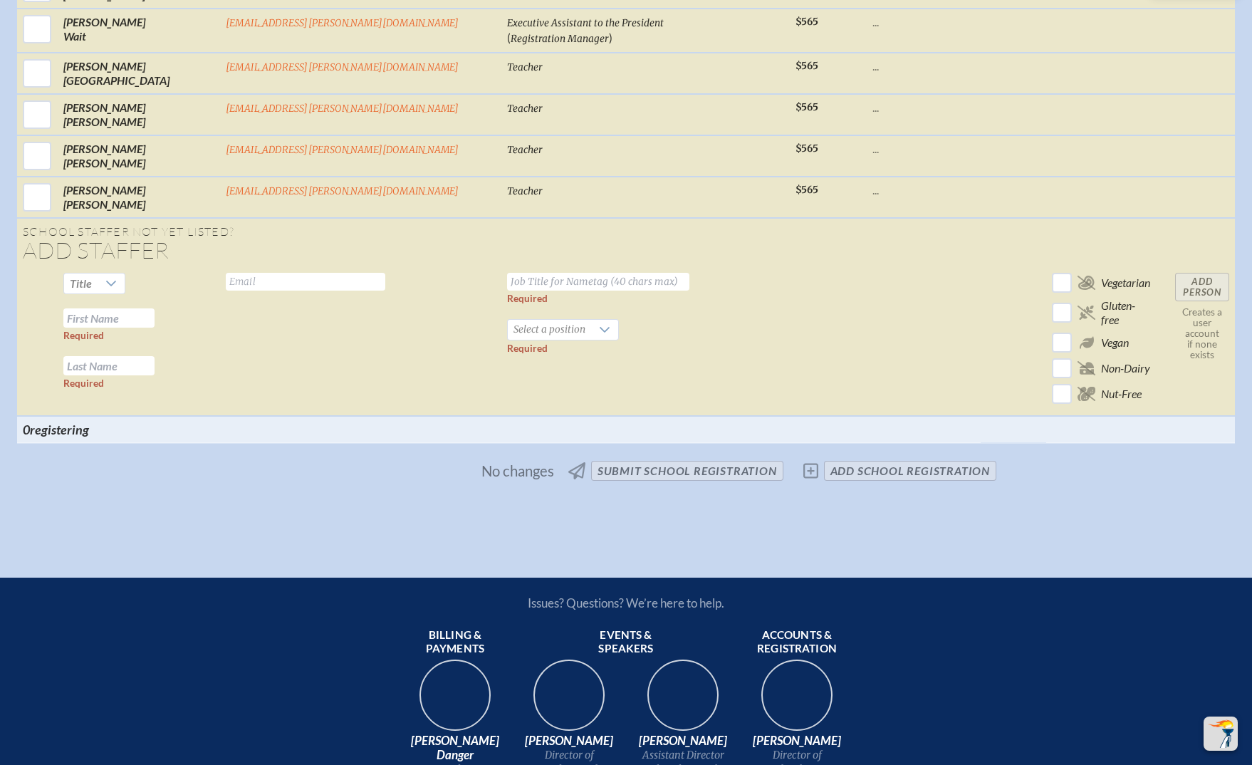
scroll to position [5345, 0]
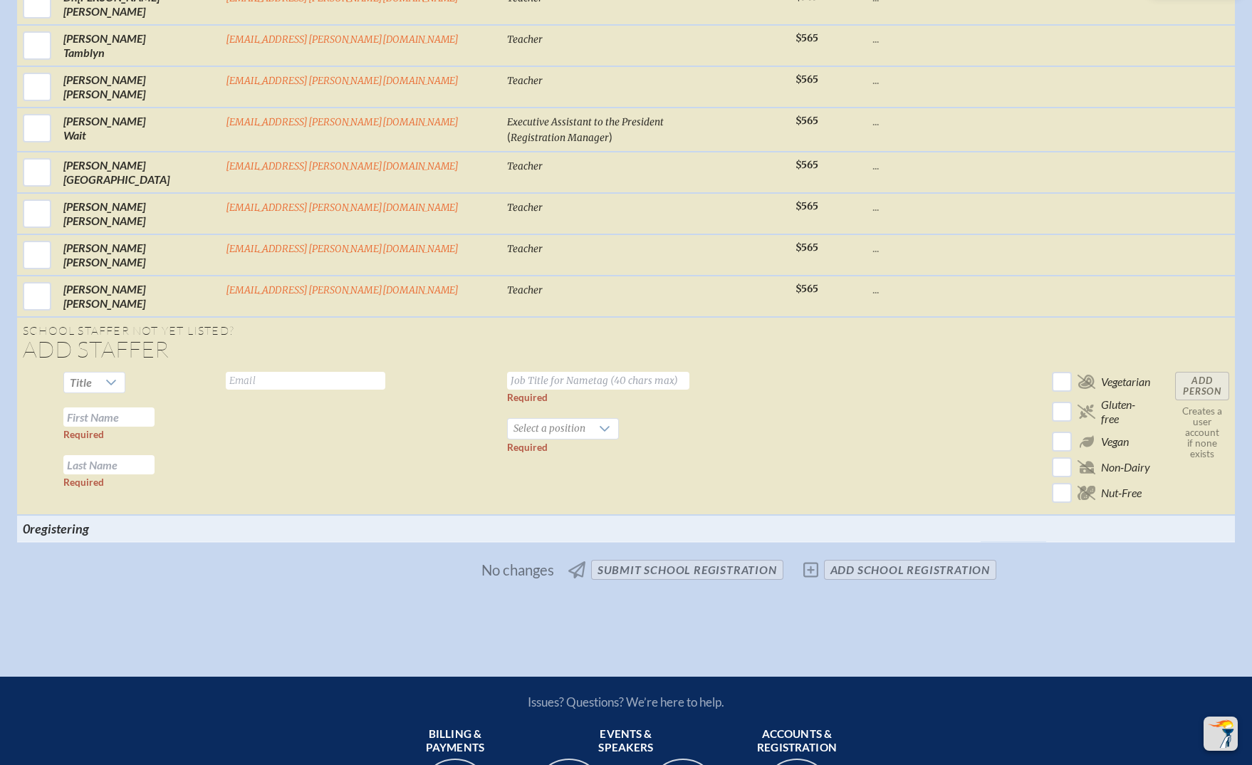
click at [356, 372] on input "text" at bounding box center [305, 381] width 159 height 18
paste input "dalee@bolles.org"
type input "dalee@bolles.org"
drag, startPoint x: 670, startPoint y: 276, endPoint x: 424, endPoint y: 318, distance: 249.2
click at [790, 366] on td at bounding box center [828, 440] width 77 height 149
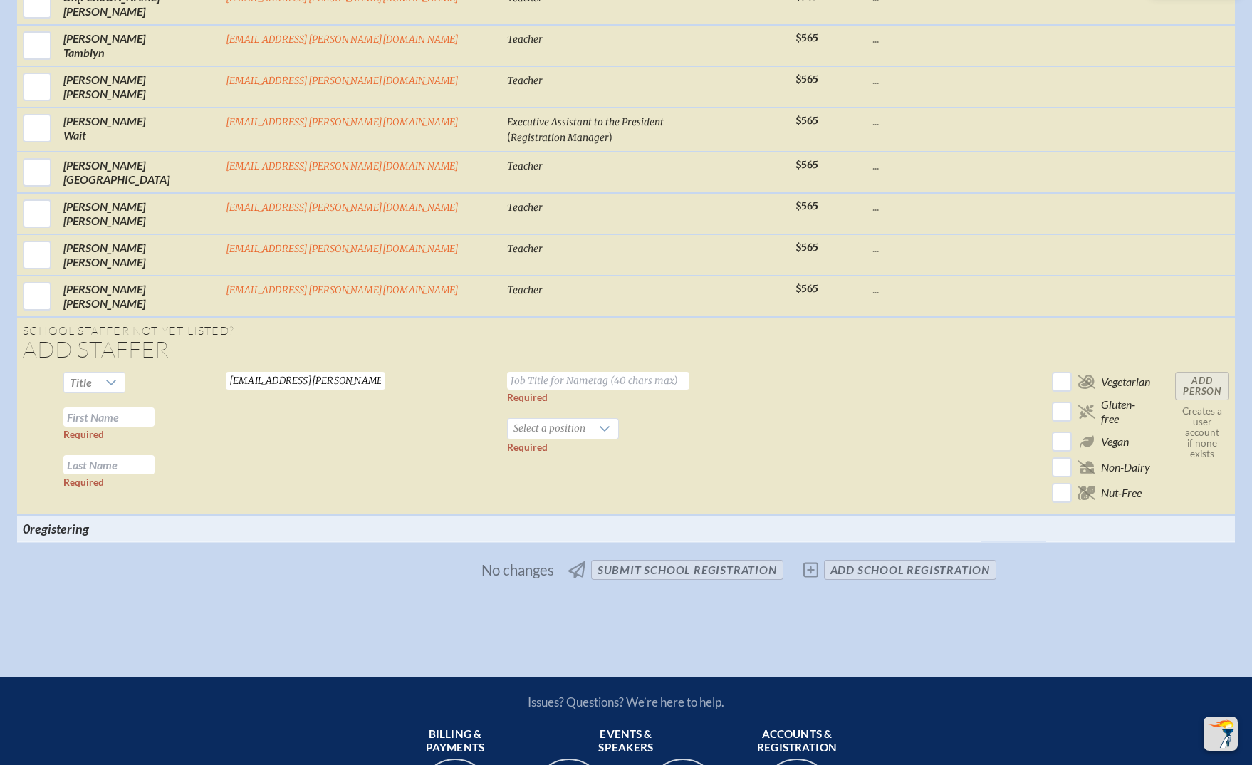
click at [155, 407] on input "text" at bounding box center [108, 416] width 91 height 19
paste input "Erika Dale"
drag, startPoint x: 228, startPoint y: 265, endPoint x: 263, endPoint y: 266, distance: 34.9
click at [155, 407] on input "Erika Dale" at bounding box center [108, 416] width 91 height 19
type input "Erika"
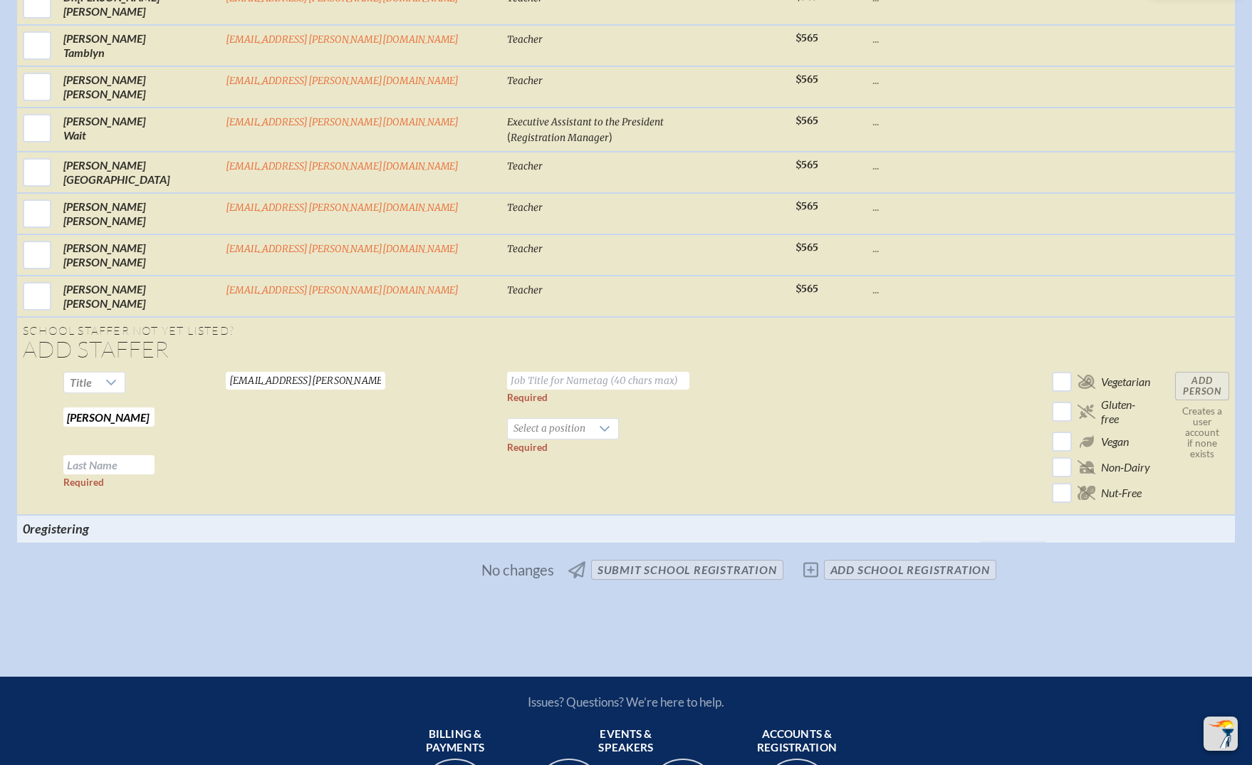
click at [155, 455] on input "text" at bounding box center [108, 464] width 91 height 19
type input "Dale"
click at [360, 366] on td "dalee@bolles.org Valid email required" at bounding box center [360, 440] width 281 height 149
click at [525, 419] on span "Select a position" at bounding box center [549, 429] width 83 height 20
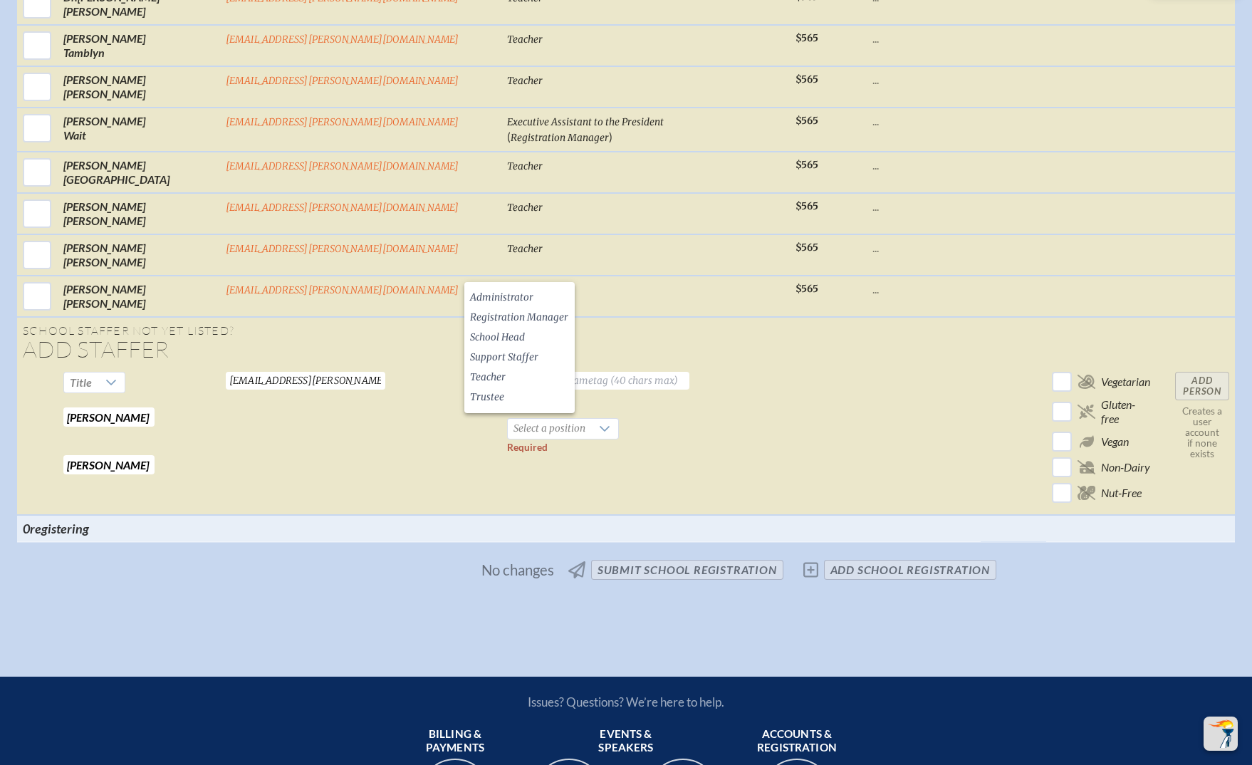
drag, startPoint x: 681, startPoint y: 284, endPoint x: 661, endPoint y: 314, distance: 35.9
click at [790, 366] on td at bounding box center [828, 440] width 77 height 149
click at [554, 372] on input "text" at bounding box center [598, 381] width 182 height 18
paste input "dalee@bolles.org"
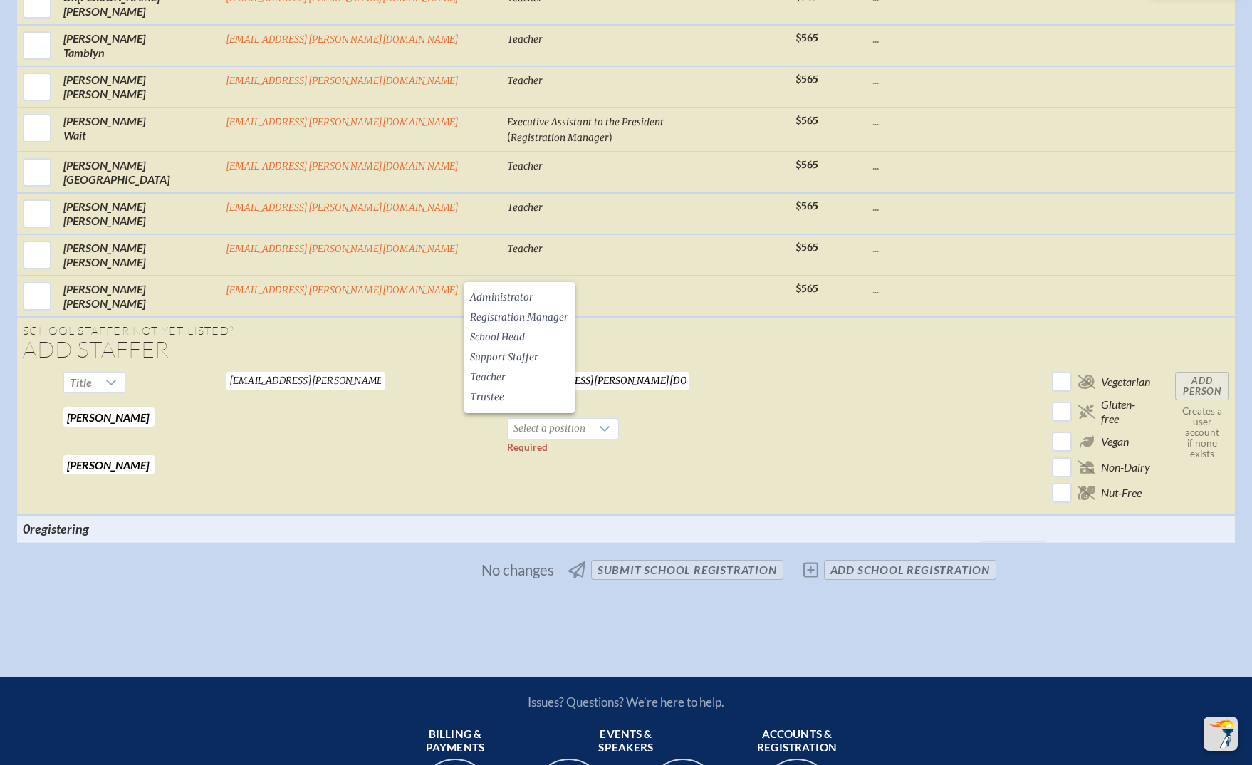
type input "dalee@bolles.org"
click at [365, 366] on td "dalee@bolles.org Valid email required" at bounding box center [360, 440] width 281 height 149
click at [508, 370] on li "Teacher" at bounding box center [519, 377] width 110 height 20
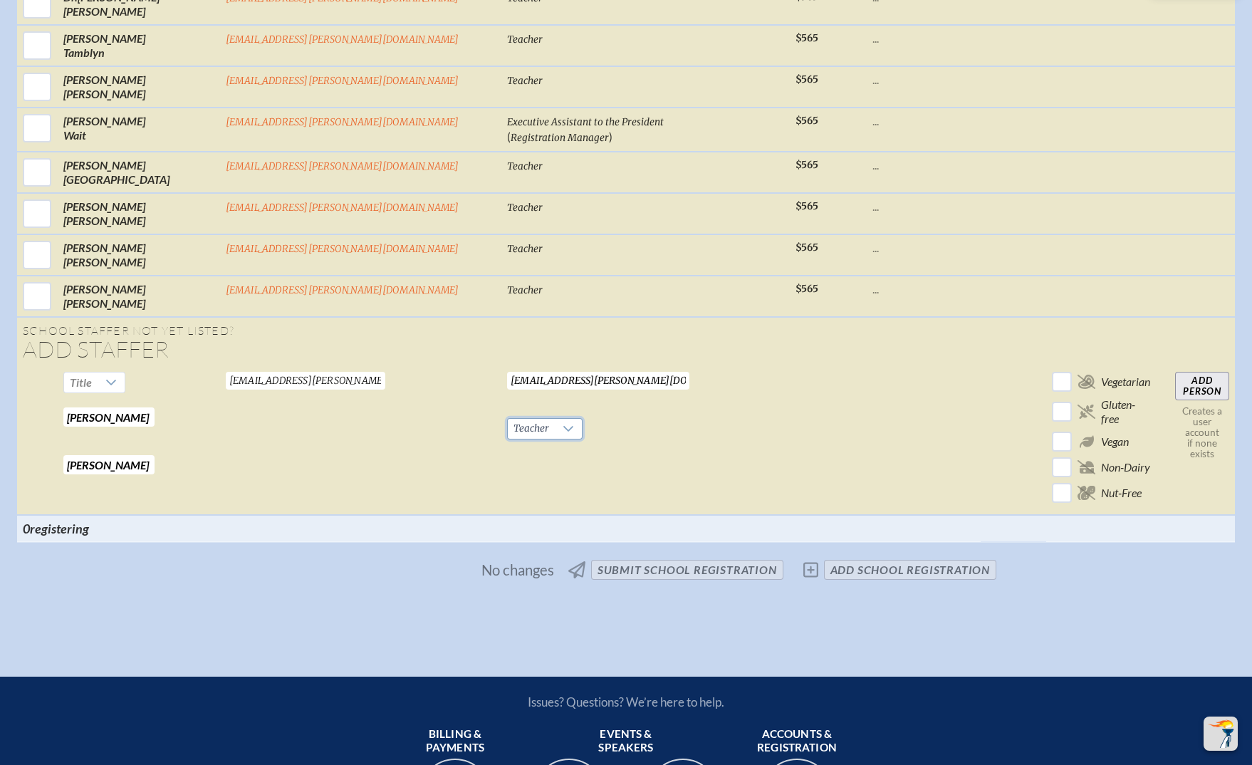
click at [339, 366] on td "dalee@bolles.org Valid email required" at bounding box center [360, 440] width 281 height 149
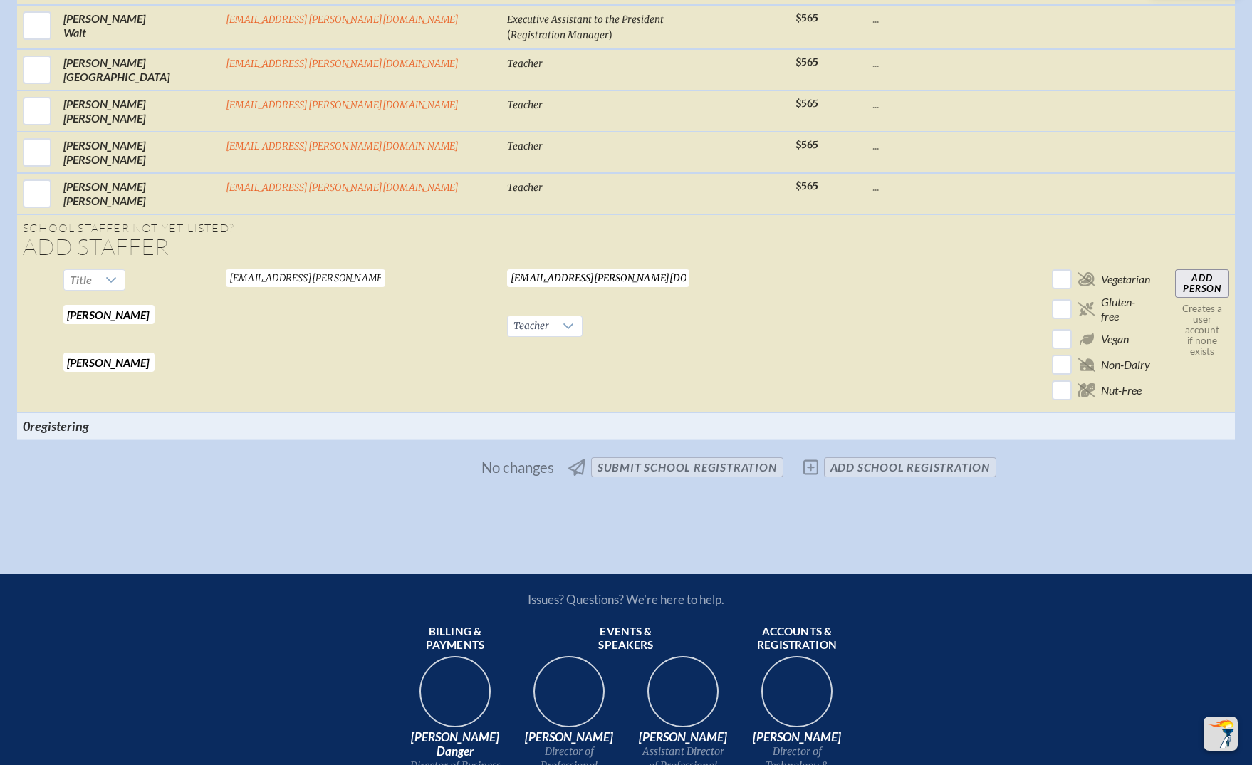
scroll to position [5452, 0]
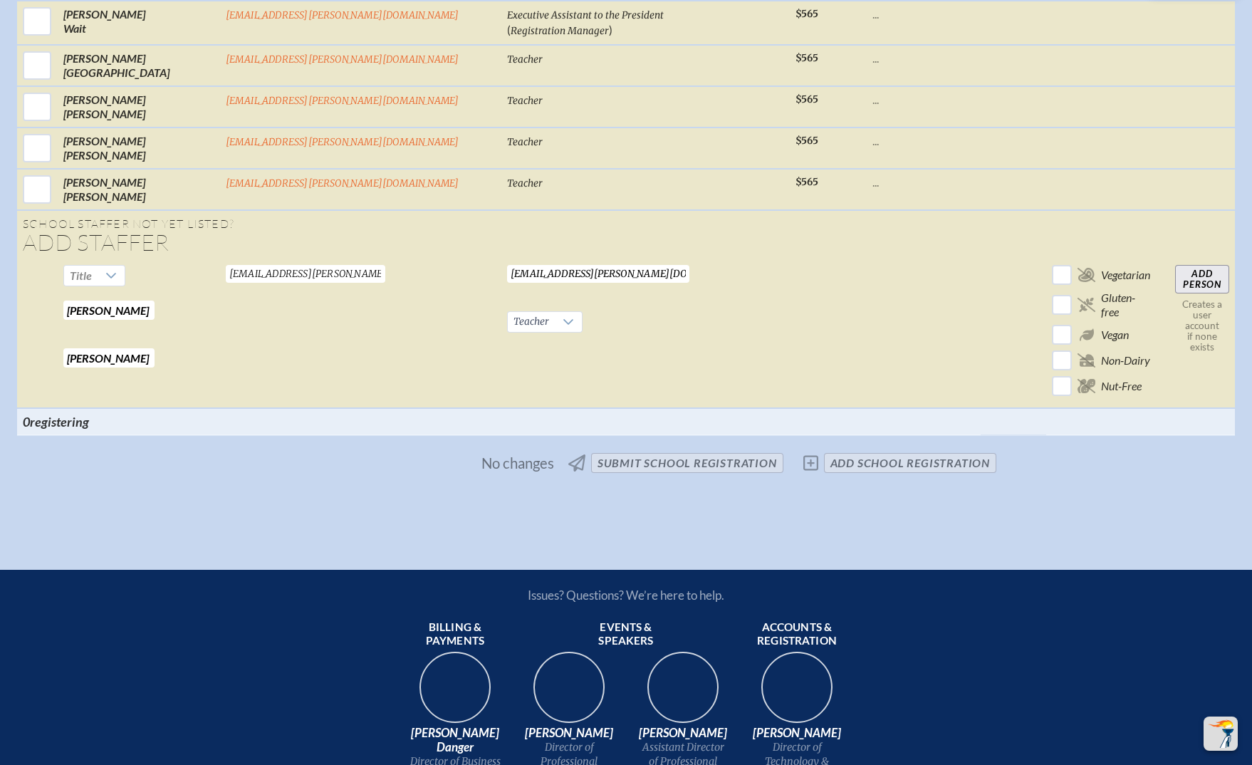
drag, startPoint x: 1067, startPoint y: 115, endPoint x: 1045, endPoint y: 122, distance: 23.2
click at [1175, 265] on input "Add Person" at bounding box center [1202, 279] width 54 height 28
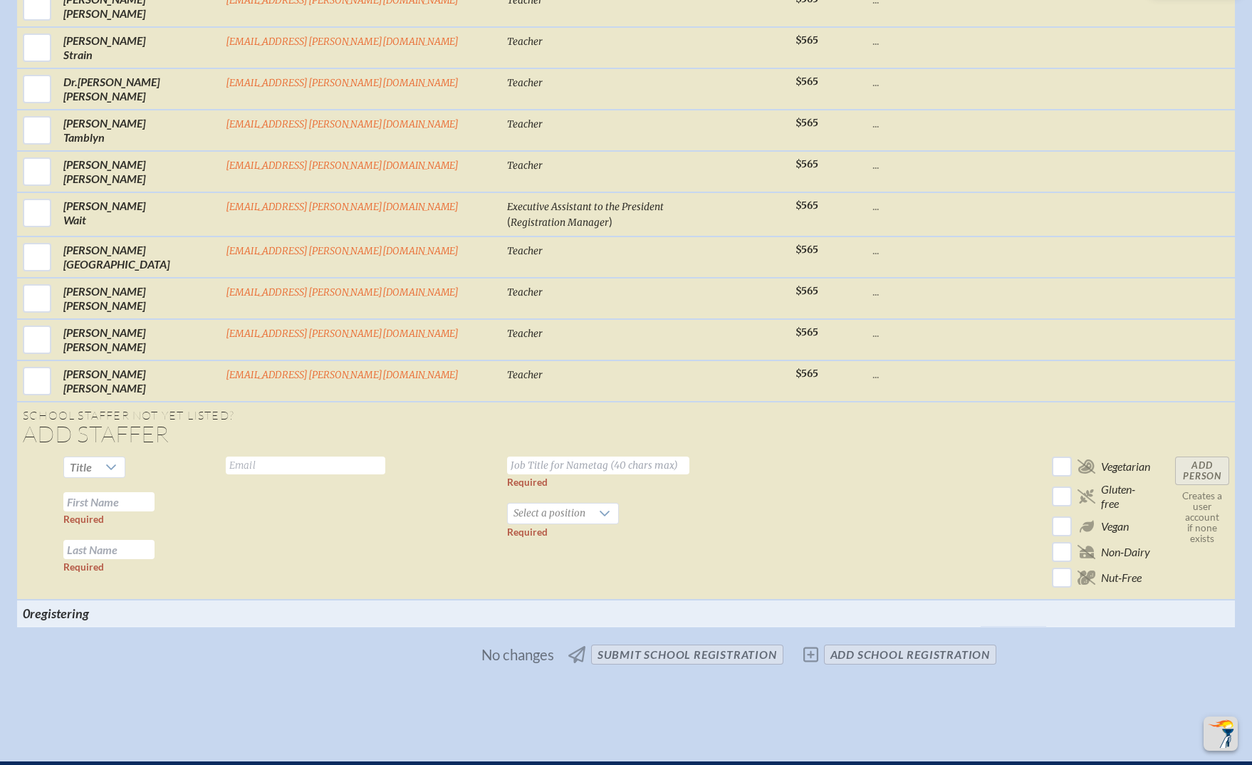
scroll to position [5281, 0]
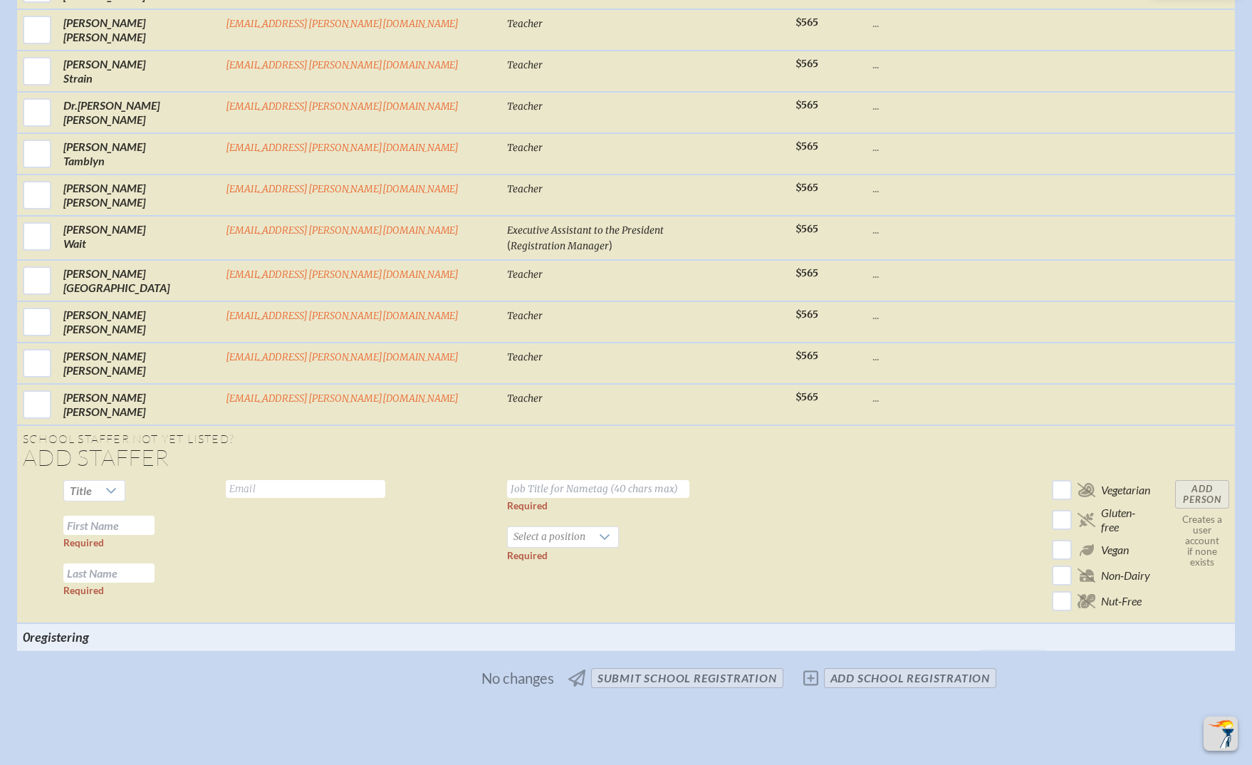
click at [348, 480] on input "text" at bounding box center [305, 489] width 159 height 18
paste input "dalkine@bolles.org"
type input "dalkine@bolles.org"
click at [790, 474] on td at bounding box center [828, 548] width 77 height 149
click at [155, 516] on input "text" at bounding box center [108, 525] width 91 height 19
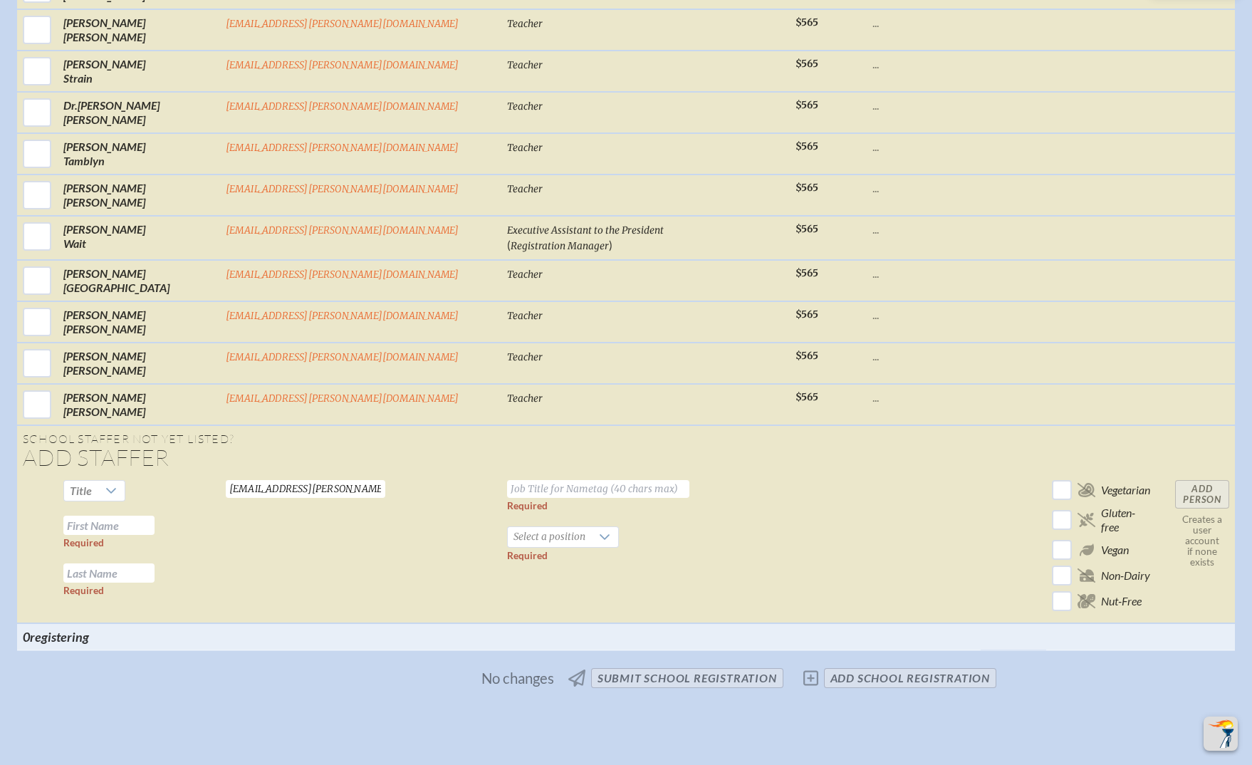
paste input "Ellie Dalkin"
drag, startPoint x: 223, startPoint y: 371, endPoint x: 292, endPoint y: 369, distance: 69.1
click at [292, 474] on tr "Title Ellie Dalkin Required Required dalkine@bolles.org Valid email required Re…" at bounding box center [626, 548] width 1218 height 149
type input "Ellie"
paste input "Dalkin"
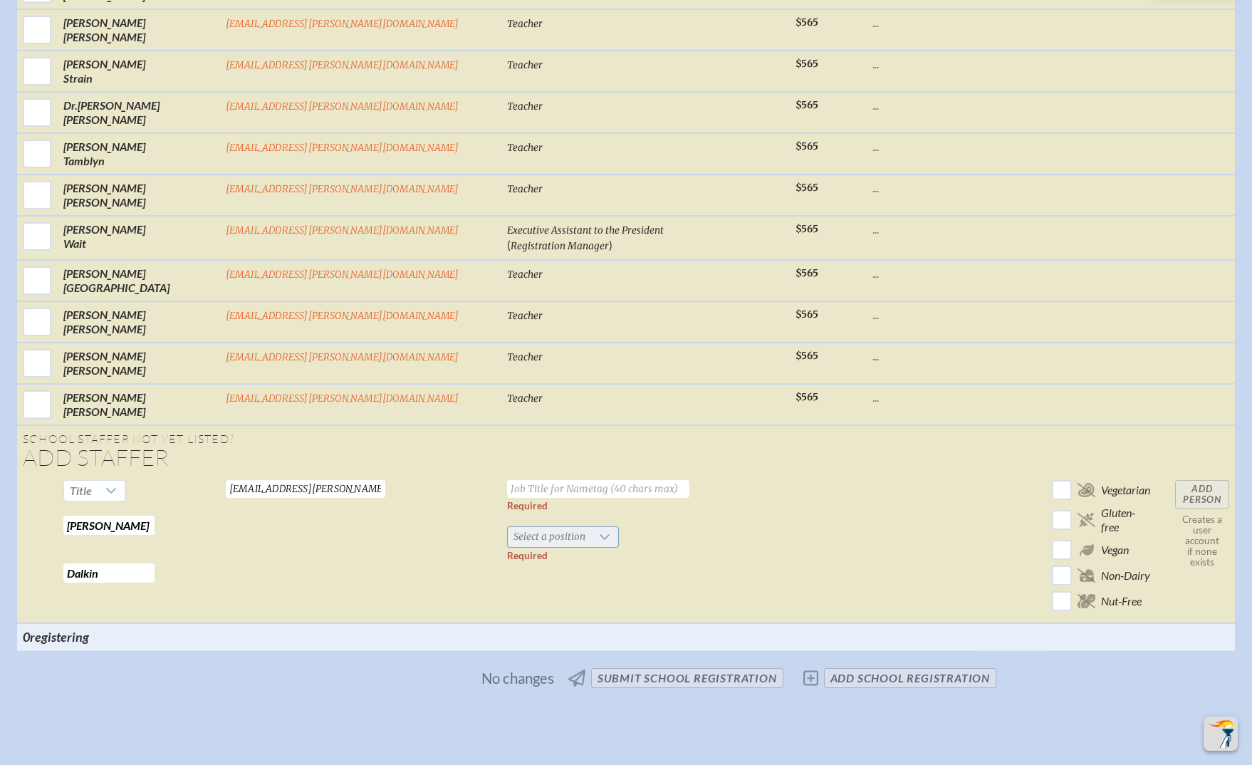
type input "Dalkin"
click at [508, 527] on span "Select a position" at bounding box center [549, 537] width 83 height 20
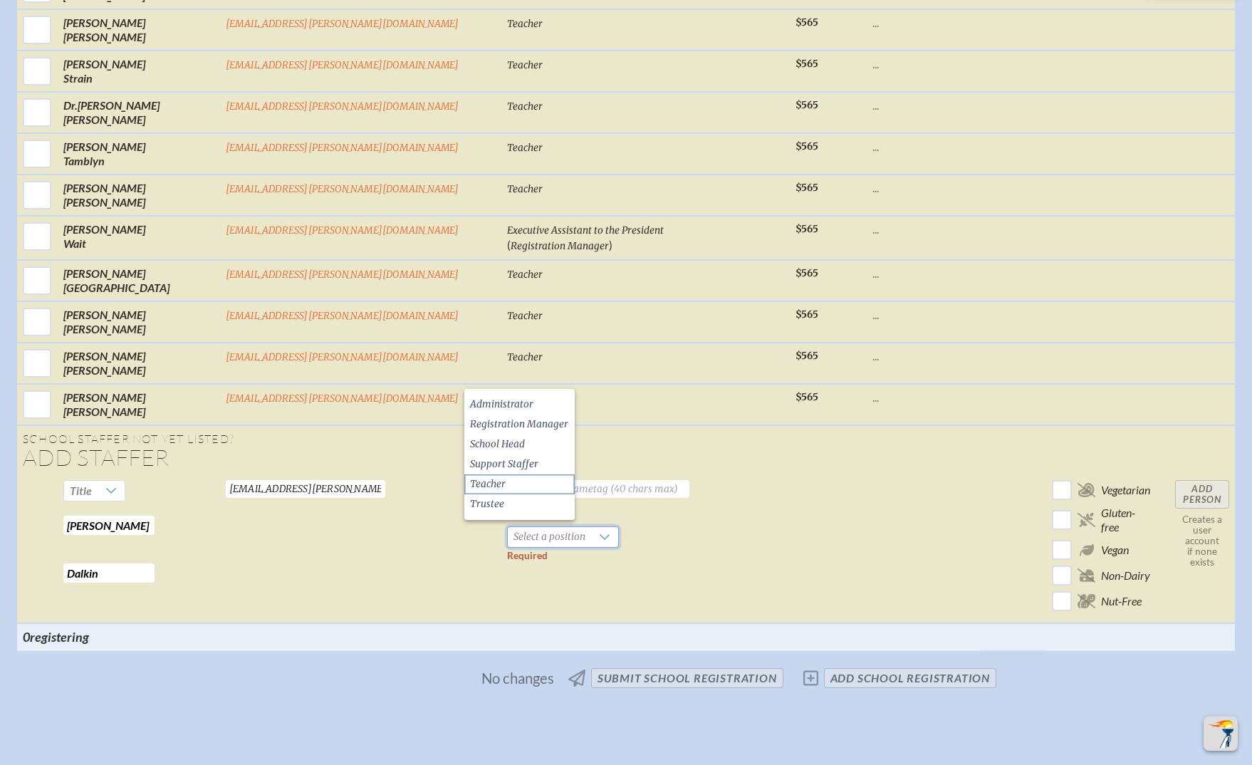
click at [513, 485] on li "Teacher" at bounding box center [519, 484] width 110 height 20
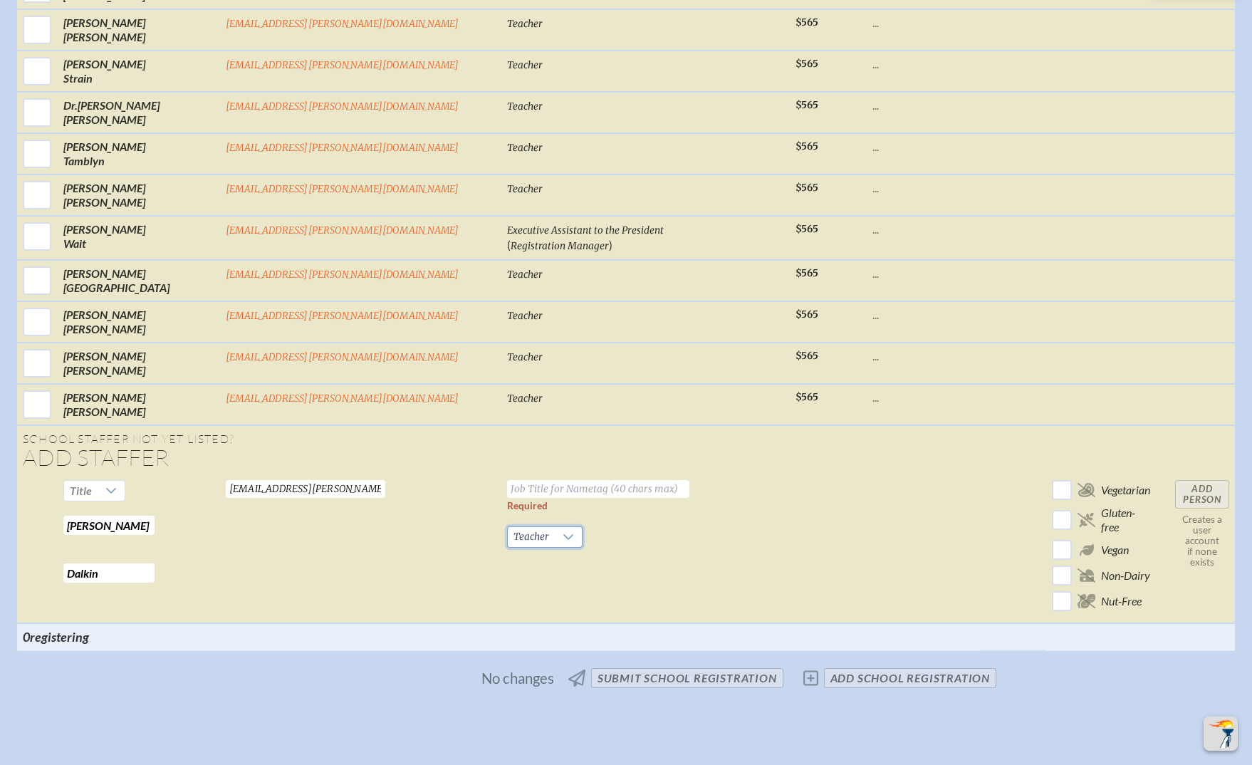
click at [552, 474] on td "Required Teacher Required" at bounding box center [645, 548] width 288 height 149
click at [545, 480] on input "text" at bounding box center [598, 489] width 182 height 18
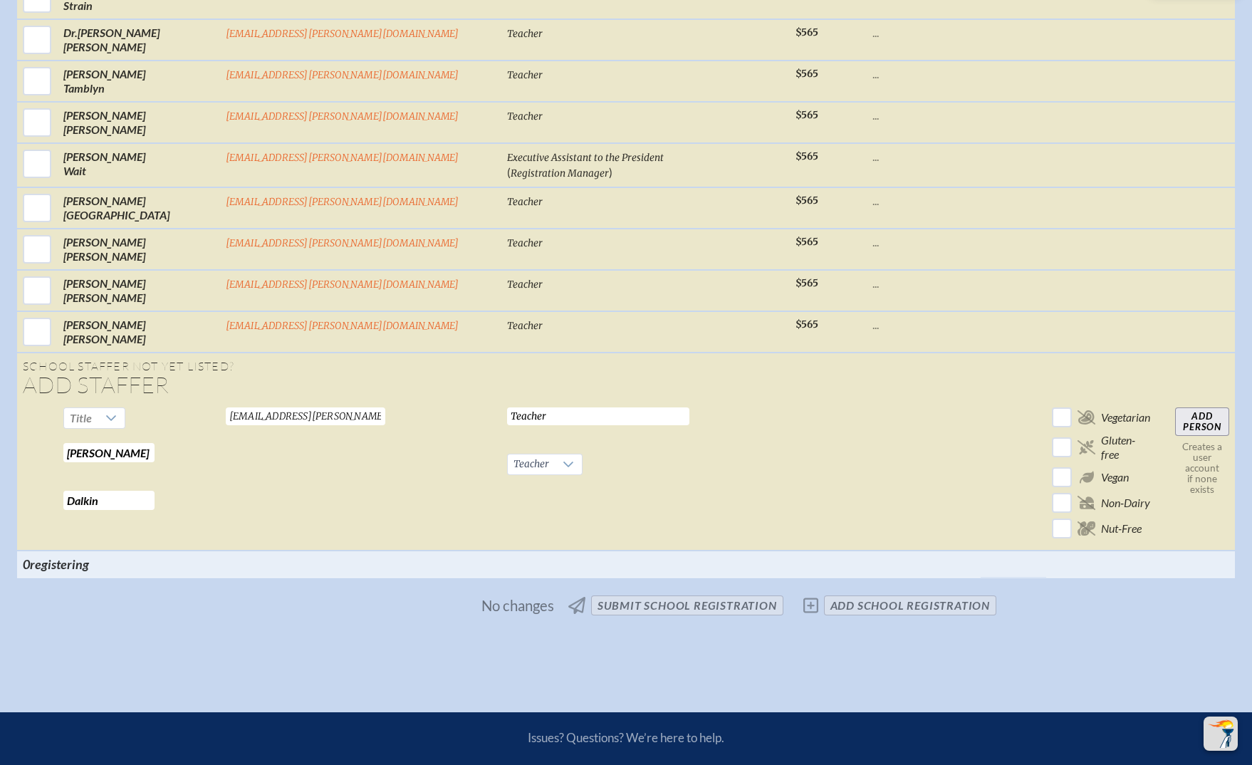
type input "Teacher"
drag, startPoint x: 784, startPoint y: 333, endPoint x: 790, endPoint y: 352, distance: 20.7
click at [867, 402] on td at bounding box center [924, 476] width 114 height 149
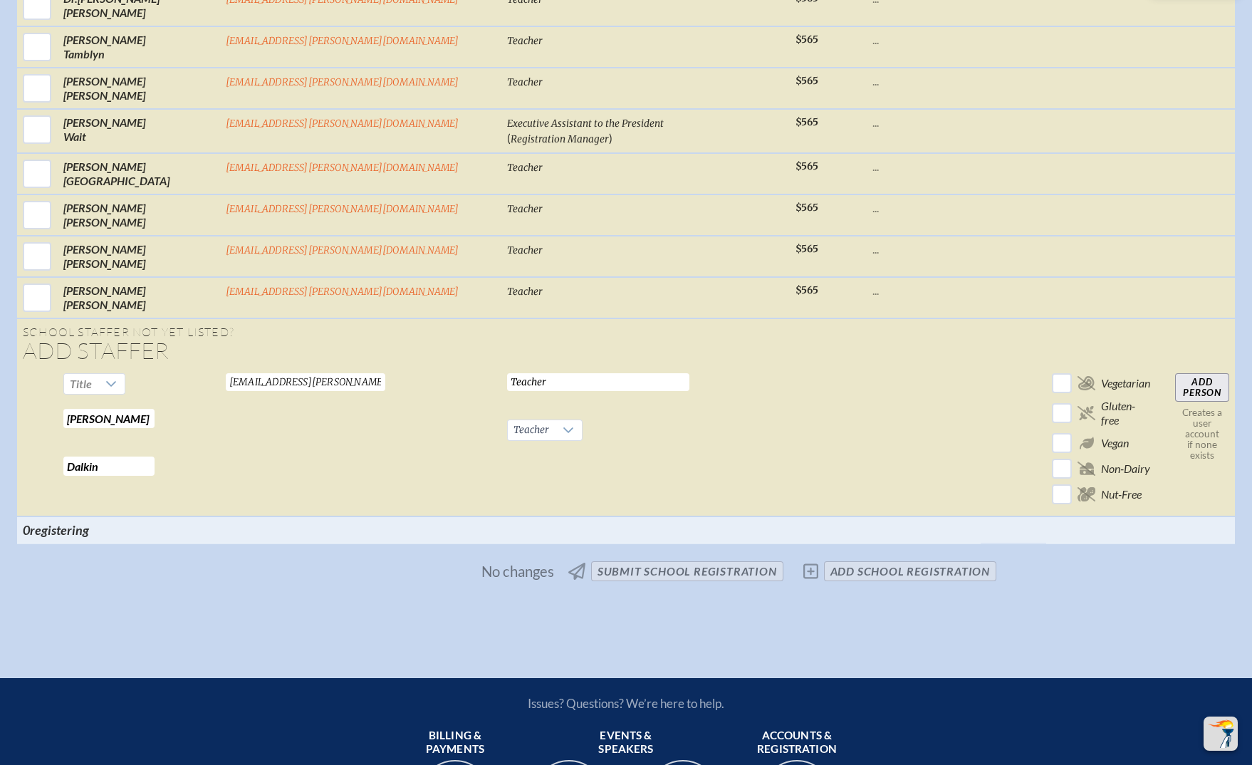
click at [1175, 373] on input "Add Person" at bounding box center [1202, 387] width 54 height 28
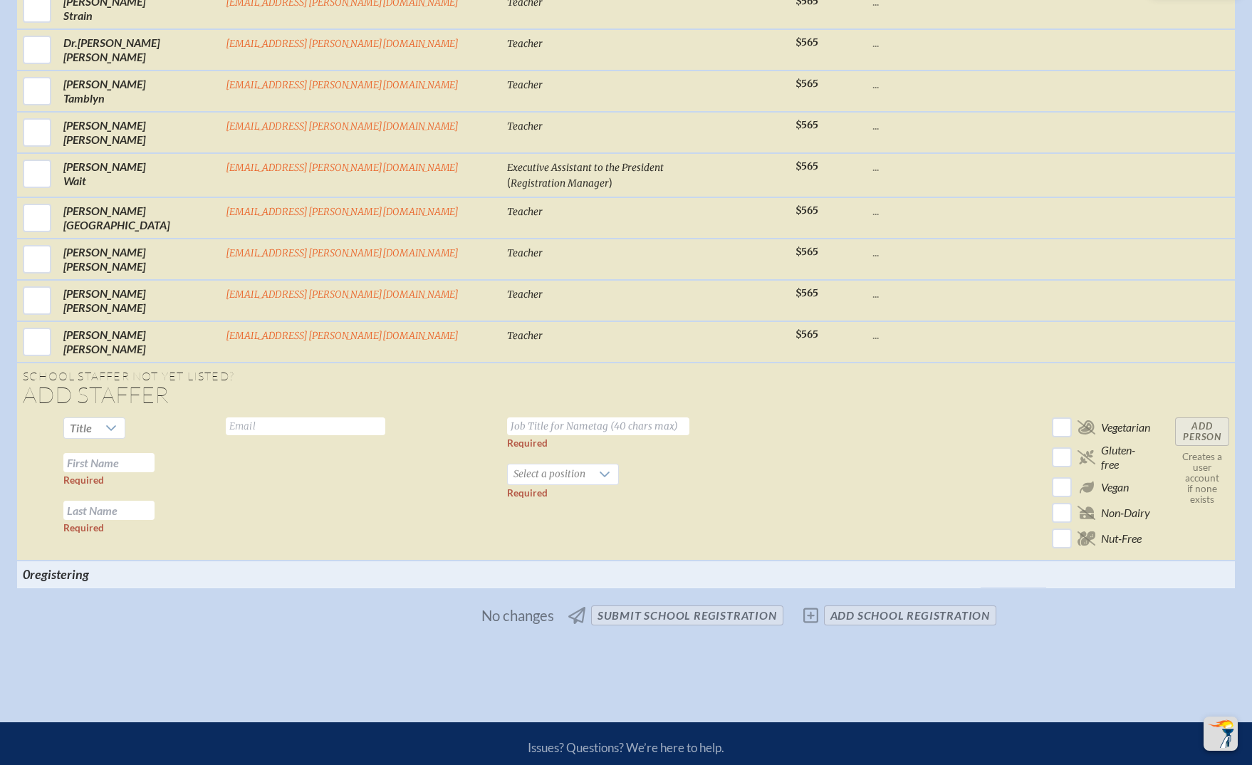
drag, startPoint x: 726, startPoint y: 266, endPoint x: 610, endPoint y: 268, distance: 116.1
click at [790, 412] on td at bounding box center [828, 486] width 77 height 149
click at [361, 417] on input "text" at bounding box center [305, 426] width 159 height 18
paste input "denmarka@bolles.org"
type input "denmarka@bolles.org"
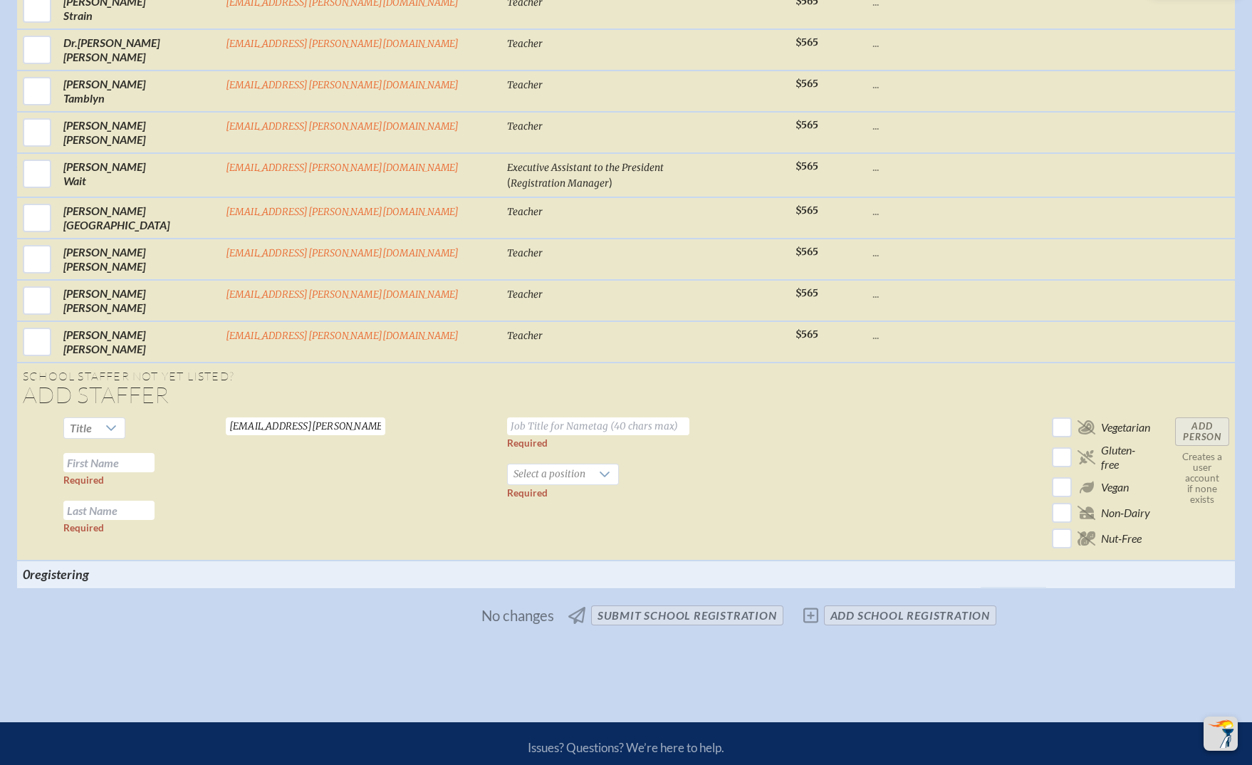
drag, startPoint x: 683, startPoint y: 335, endPoint x: 511, endPoint y: 327, distance: 172.5
click at [790, 412] on td at bounding box center [828, 486] width 77 height 149
click at [155, 453] on input "text" at bounding box center [108, 462] width 91 height 19
paste input "Allison Denmark"
drag, startPoint x: 229, startPoint y: 303, endPoint x: 293, endPoint y: 303, distance: 64.1
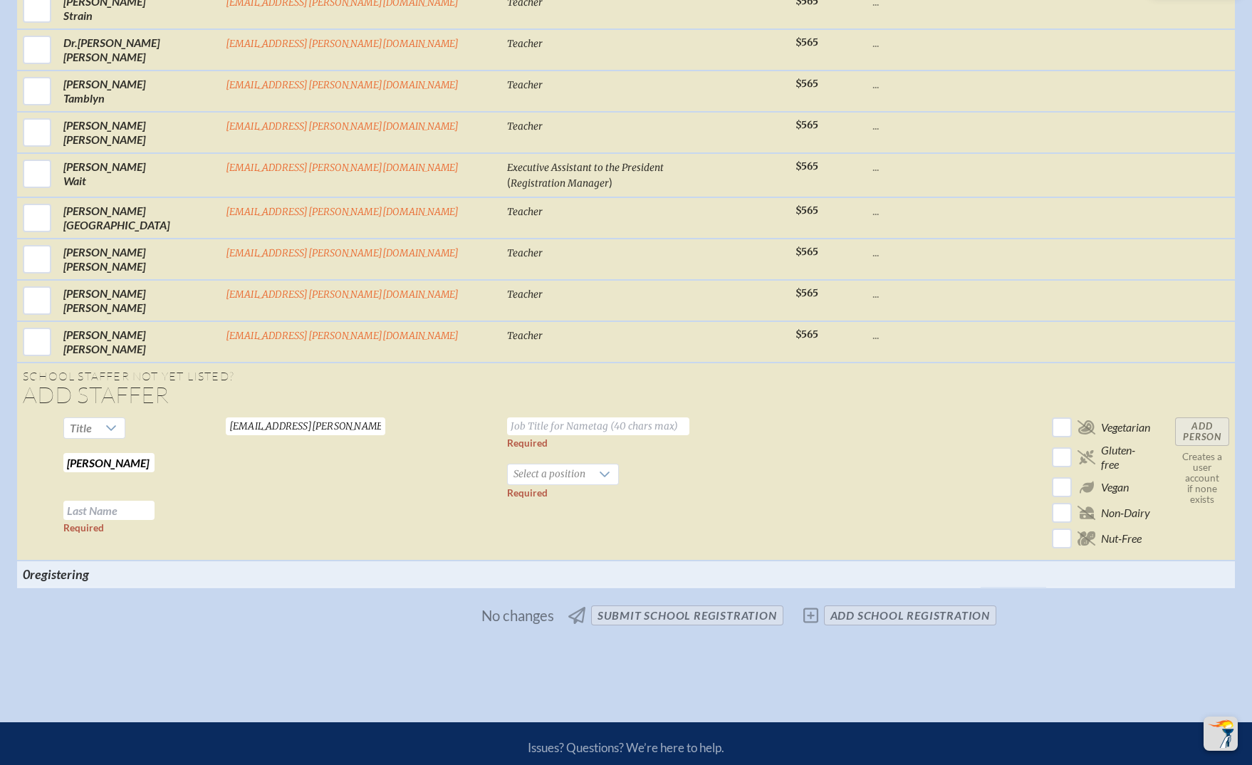
click at [293, 412] on tr "Title Allison Denmark Required Required denmarka@bolles.org Valid email require…" at bounding box center [626, 486] width 1218 height 149
type input "Allison"
paste input "Denmark"
type input "Denmark"
click at [513, 464] on span "Select a position" at bounding box center [549, 474] width 83 height 20
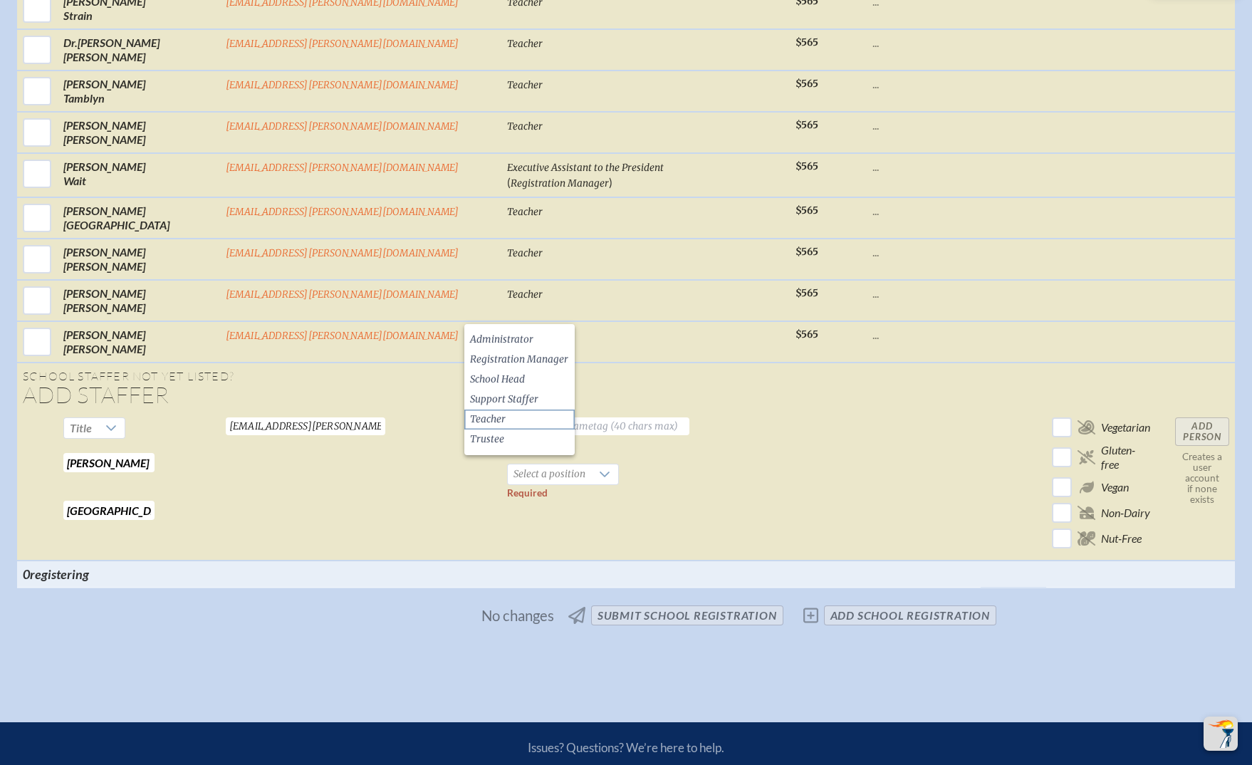
click at [512, 419] on li "Teacher" at bounding box center [519, 419] width 110 height 20
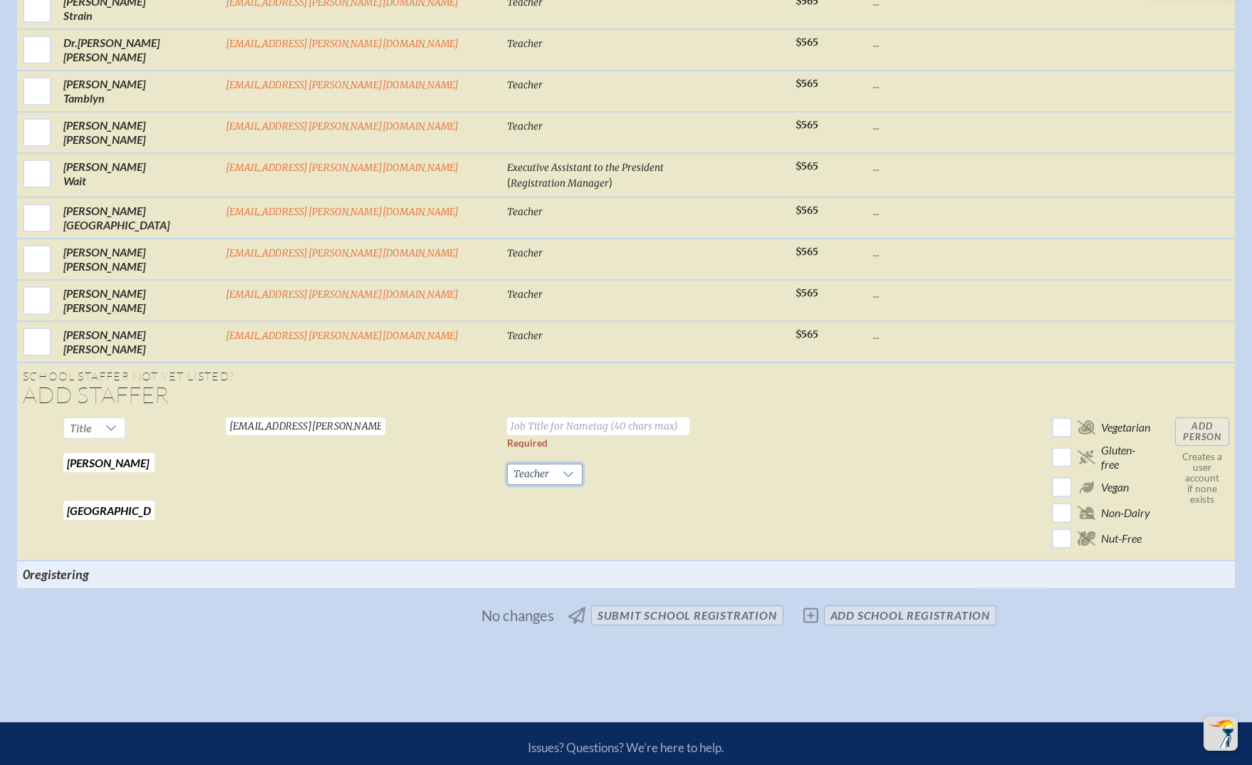
click at [555, 417] on input "text" at bounding box center [598, 426] width 182 height 18
type input "Teacher"
drag, startPoint x: 1067, startPoint y: 263, endPoint x: 883, endPoint y: 268, distance: 183.8
click at [1175, 417] on input "Add Person" at bounding box center [1202, 431] width 54 height 28
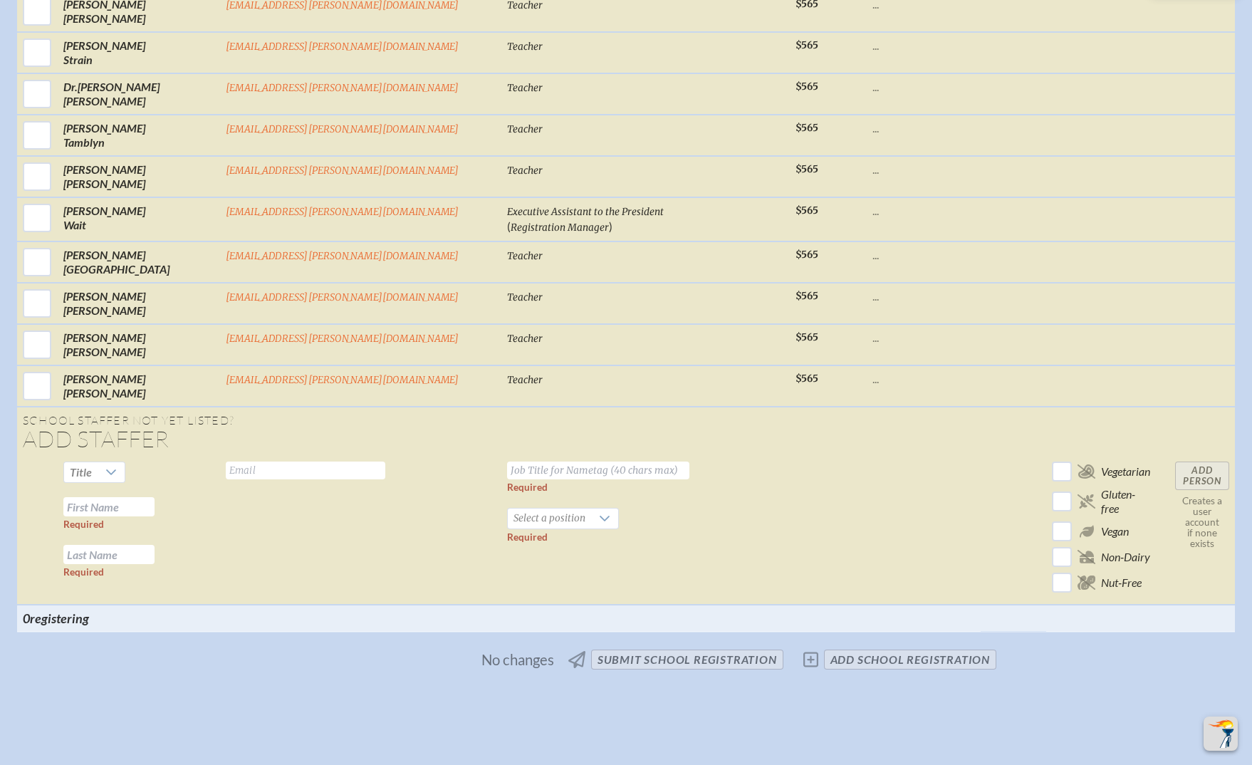
scroll to position [5389, 0]
drag, startPoint x: 790, startPoint y: 403, endPoint x: 599, endPoint y: 395, distance: 191.0
click at [867, 454] on td at bounding box center [924, 528] width 114 height 149
click at [324, 460] on input "text" at bounding box center [305, 469] width 159 height 18
paste input "denmarkm@bolles.org"
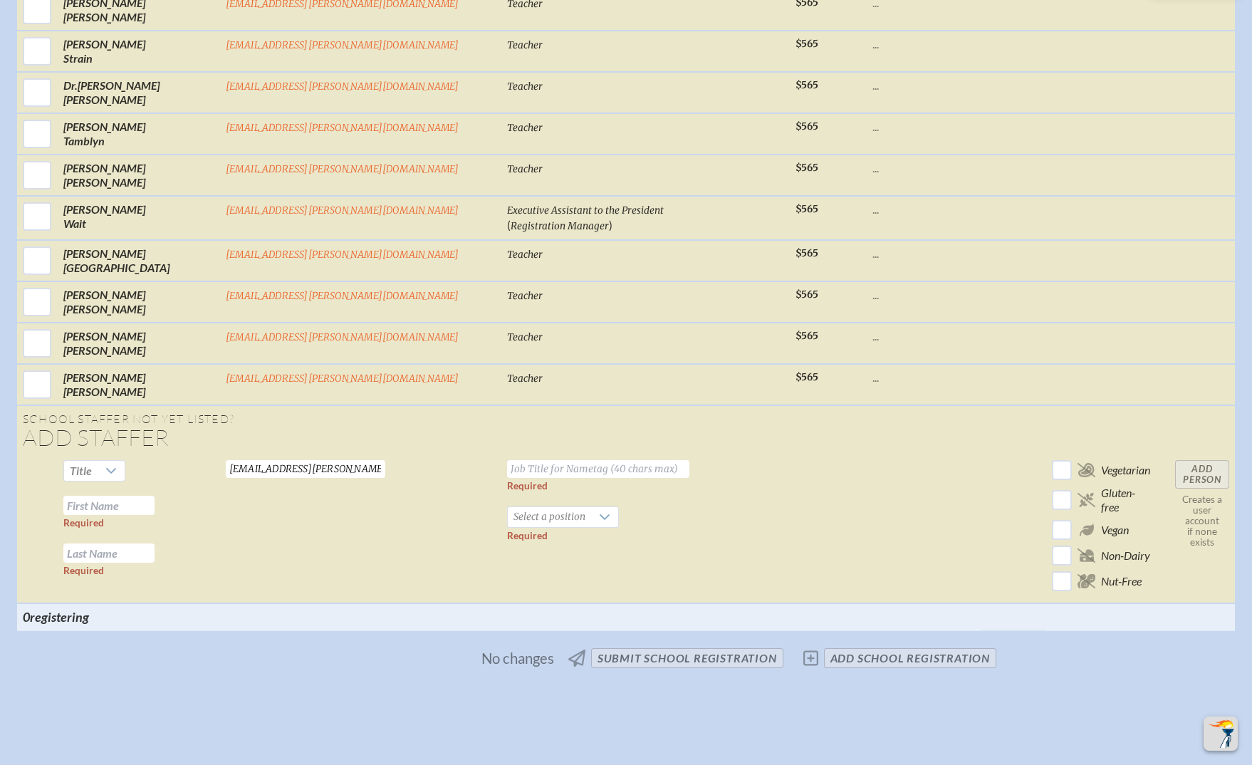
type input "denmarkm@bolles.org"
drag, startPoint x: 683, startPoint y: 345, endPoint x: 463, endPoint y: 379, distance: 222.7
click at [790, 454] on td at bounding box center [828, 528] width 77 height 149
click at [155, 496] on input "text" at bounding box center [108, 505] width 91 height 19
paste input "Matt Denmark"
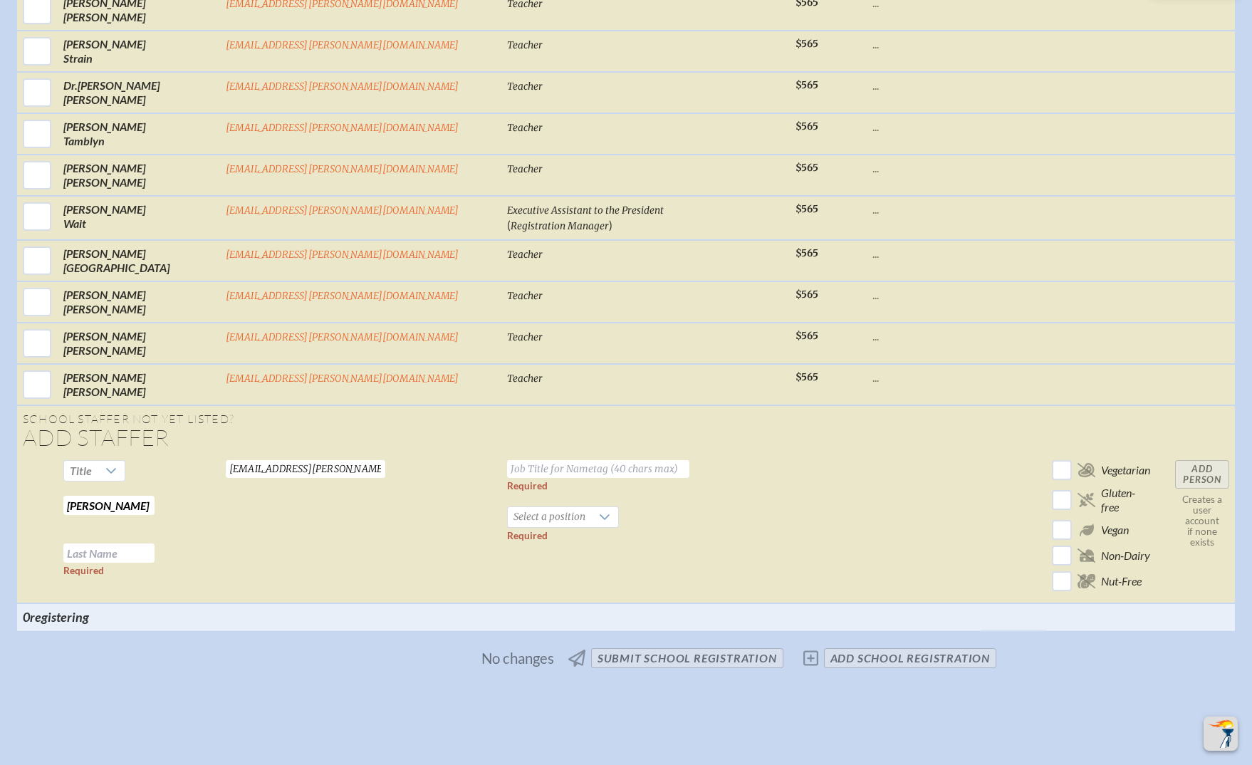
drag, startPoint x: 227, startPoint y: 340, endPoint x: 303, endPoint y: 343, distance: 75.5
click at [303, 454] on tr "Title Matt Denmark Required Required denmarkm@bolles.org Valid email required R…" at bounding box center [626, 528] width 1218 height 149
type input "Matt"
paste input "Denmark"
type input "Denmark"
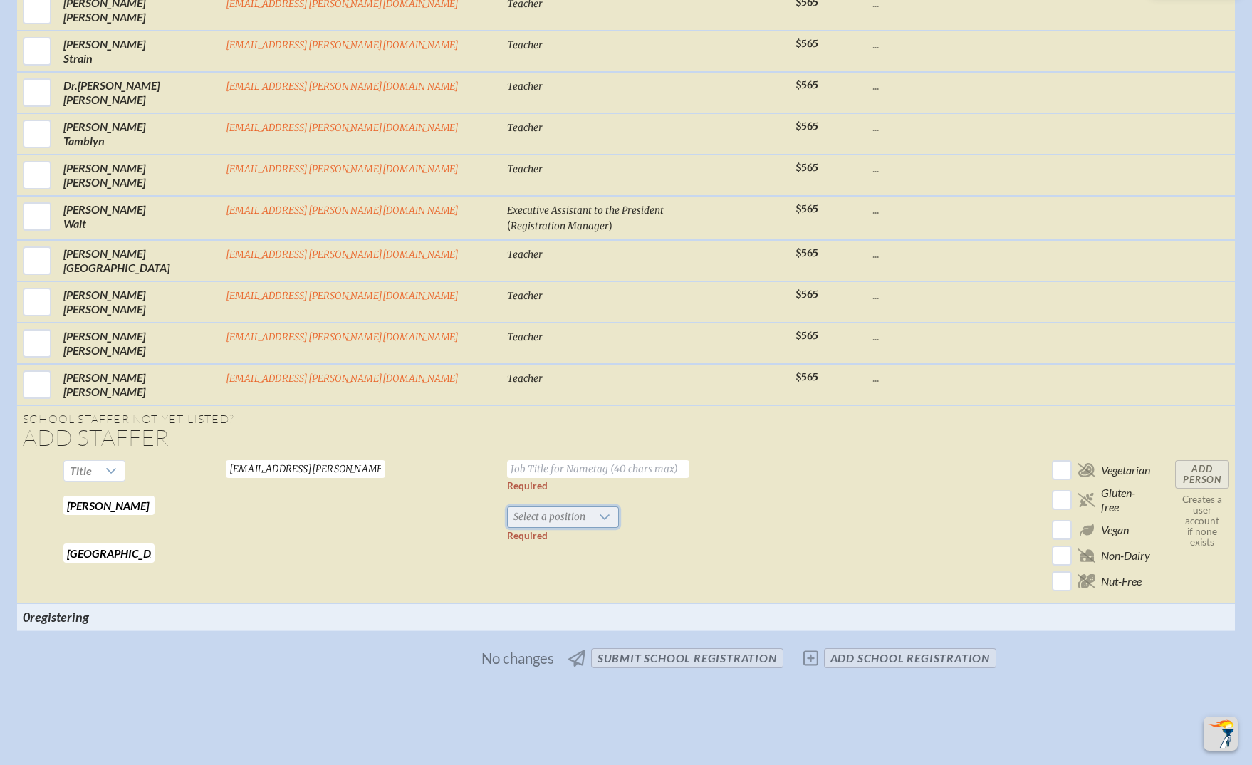
click at [508, 507] on span "Select a position" at bounding box center [549, 517] width 83 height 20
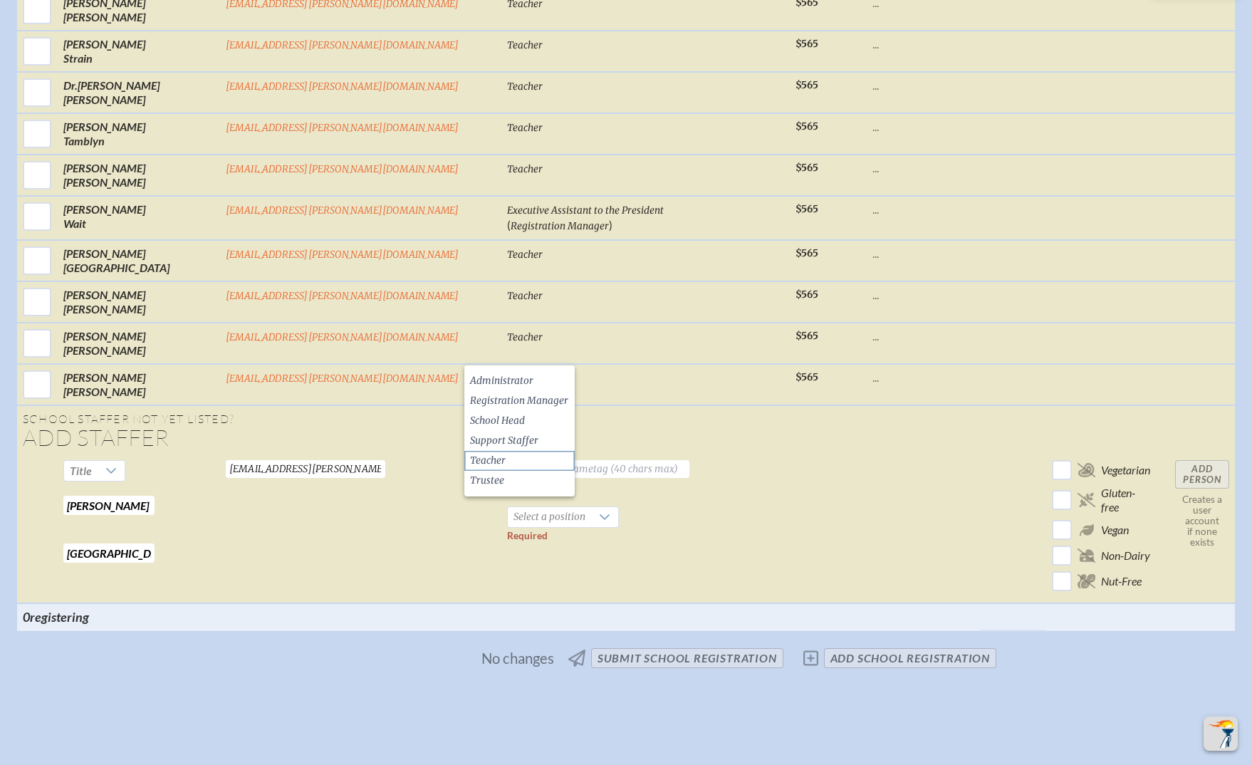
click at [518, 456] on li "Teacher" at bounding box center [519, 461] width 110 height 20
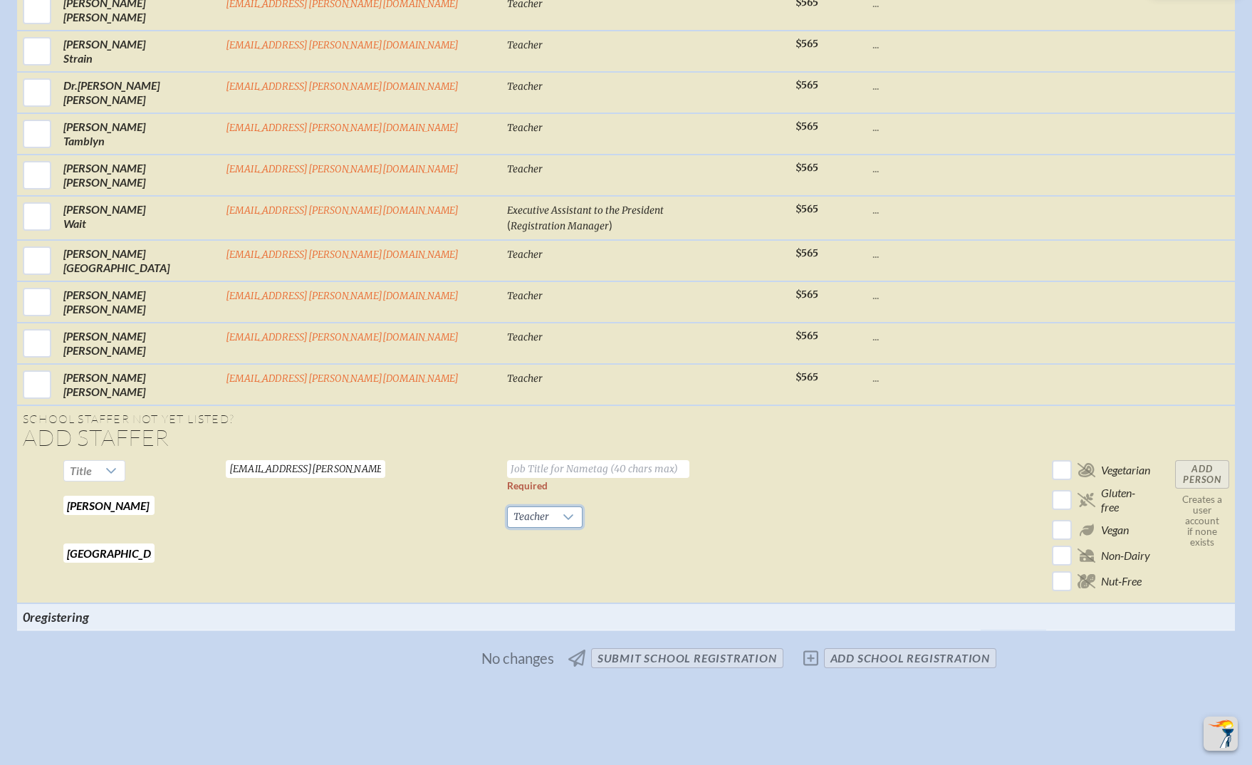
click at [525, 460] on input "text" at bounding box center [598, 469] width 182 height 18
type input "Teacher"
drag, startPoint x: 1060, startPoint y: 309, endPoint x: 648, endPoint y: 311, distance: 412.3
click at [1175, 460] on input "Add Person" at bounding box center [1202, 474] width 54 height 28
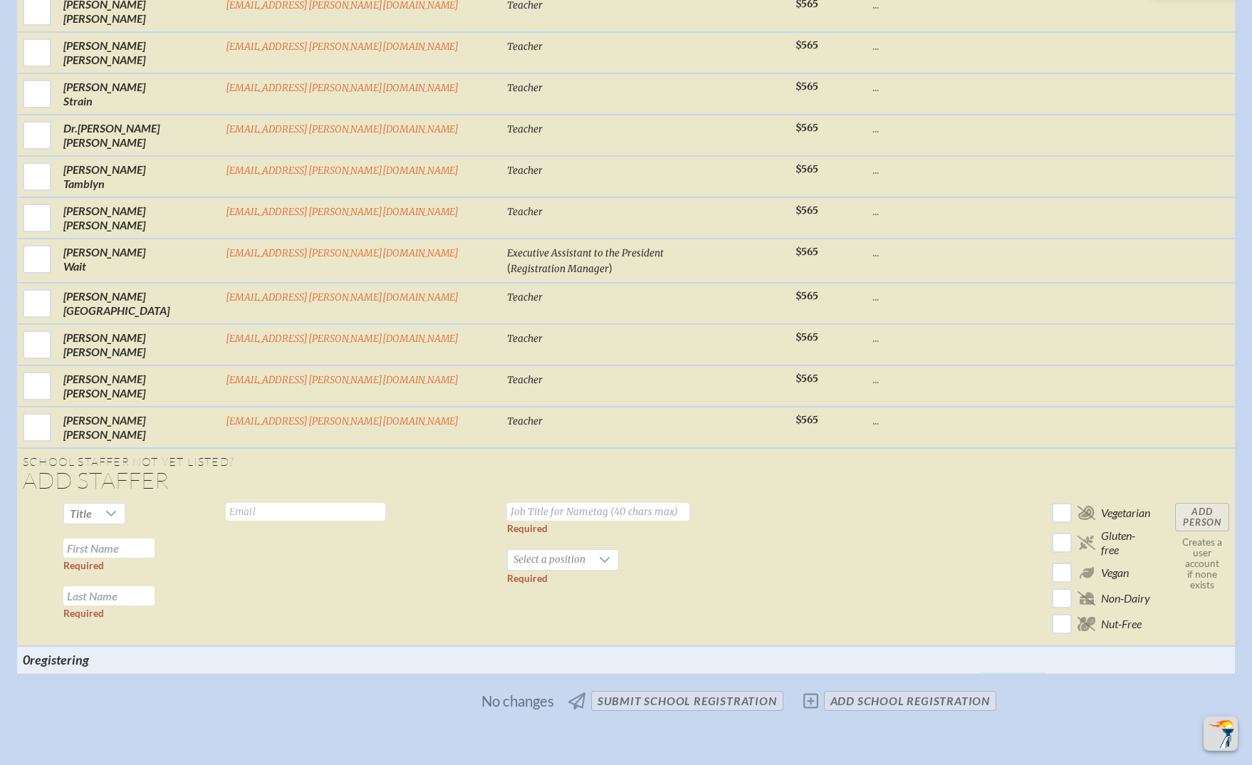
click at [867, 497] on td at bounding box center [924, 571] width 114 height 149
drag, startPoint x: 321, startPoint y: 347, endPoint x: 330, endPoint y: 349, distance: 9.4
click at [321, 503] on input "text" at bounding box center [305, 512] width 159 height 18
paste input "sdeshmukhmba@yahoo.com"
type input "sdeshmukhmba@yahoo.com"
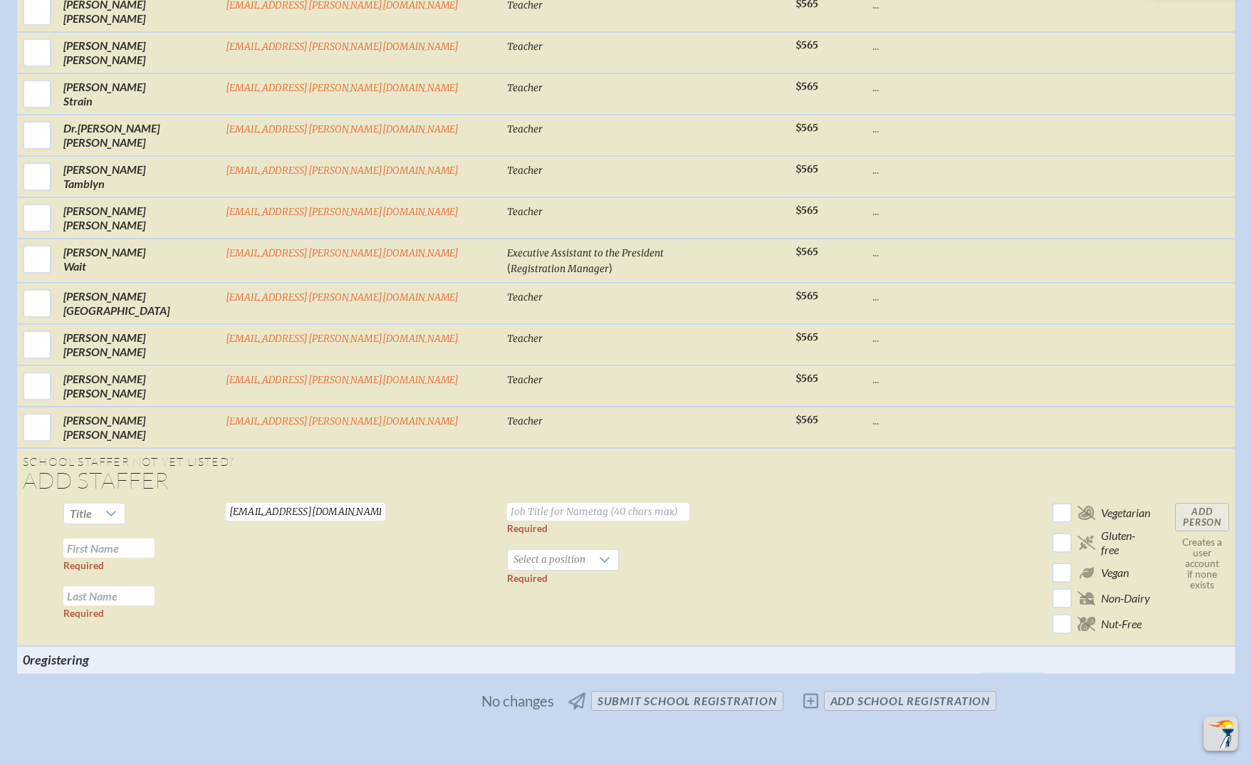
click at [507, 503] on input "text" at bounding box center [598, 512] width 182 height 18
type input "Trustee"
click at [508, 550] on span "Select a position" at bounding box center [549, 560] width 83 height 20
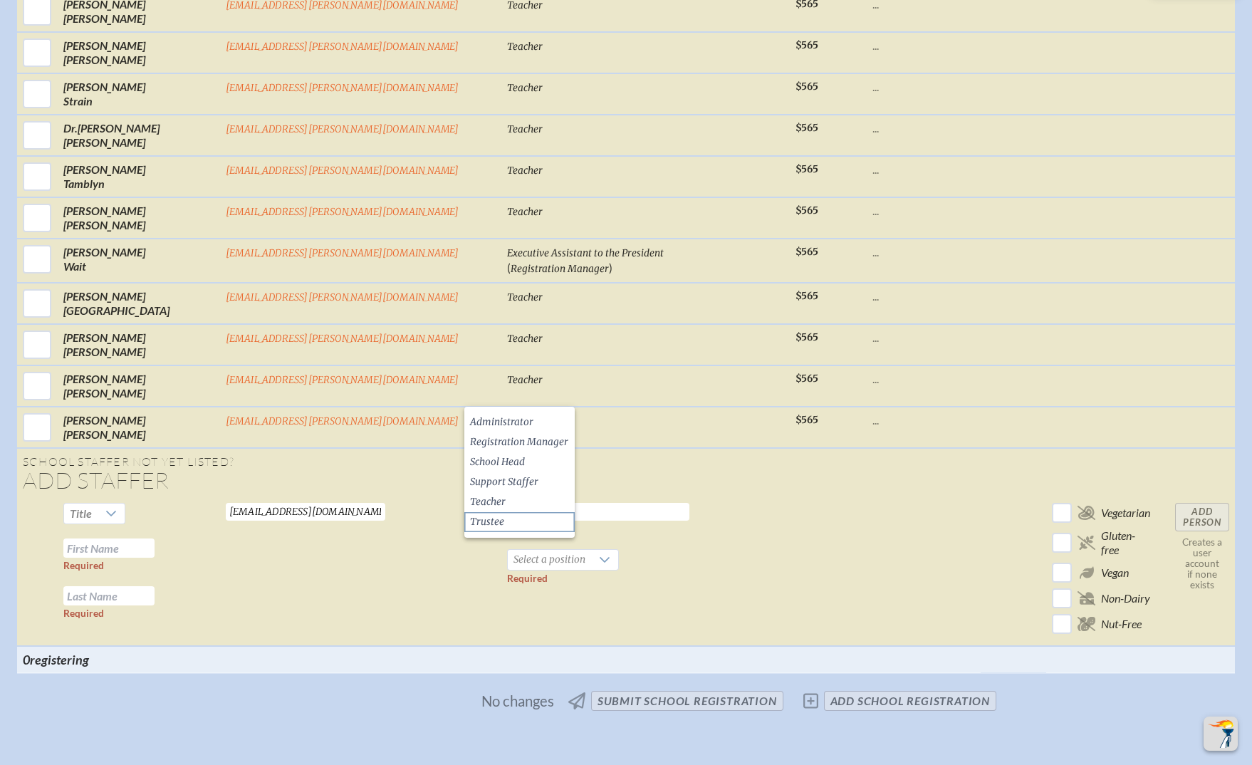
click at [503, 516] on li "Trustee" at bounding box center [519, 522] width 110 height 20
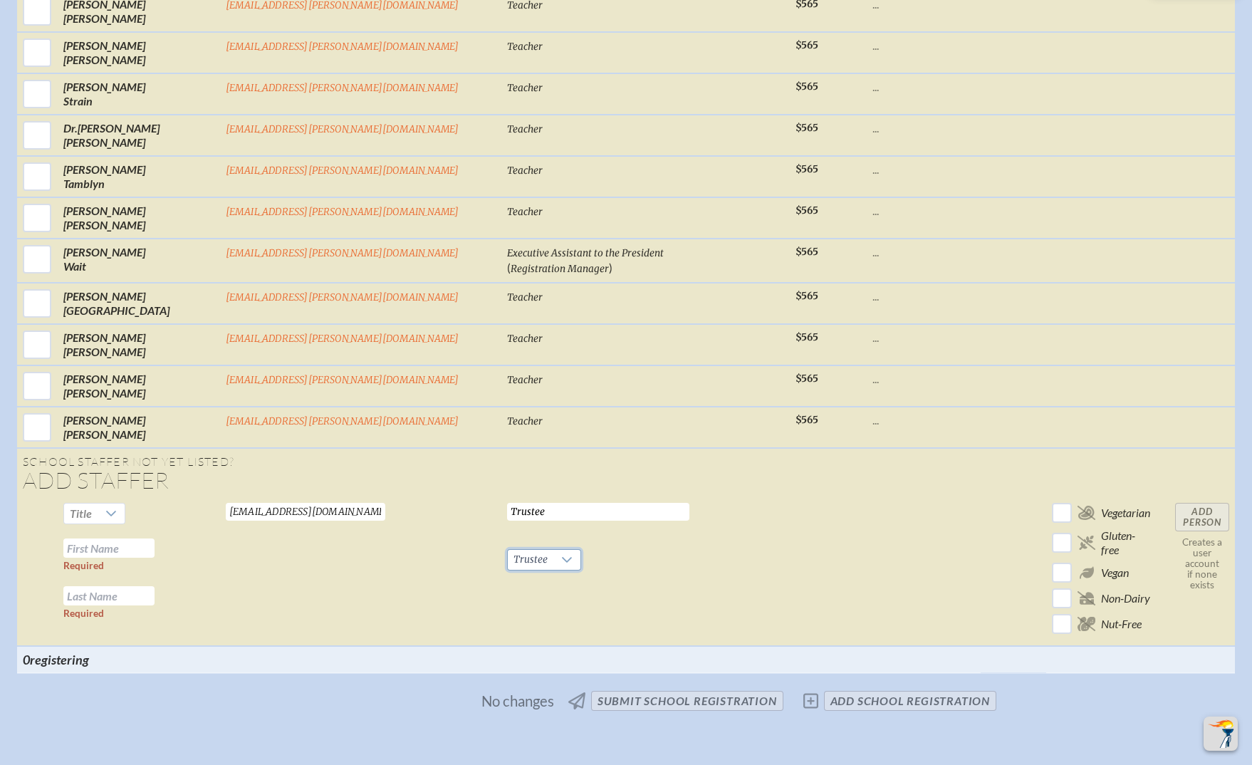
drag, startPoint x: 748, startPoint y: 439, endPoint x: 264, endPoint y: 414, distance: 484.8
click at [867, 497] on td at bounding box center [924, 571] width 114 height 149
click at [155, 538] on input "text" at bounding box center [108, 547] width 91 height 19
paste input "Sujata Deshmukh"
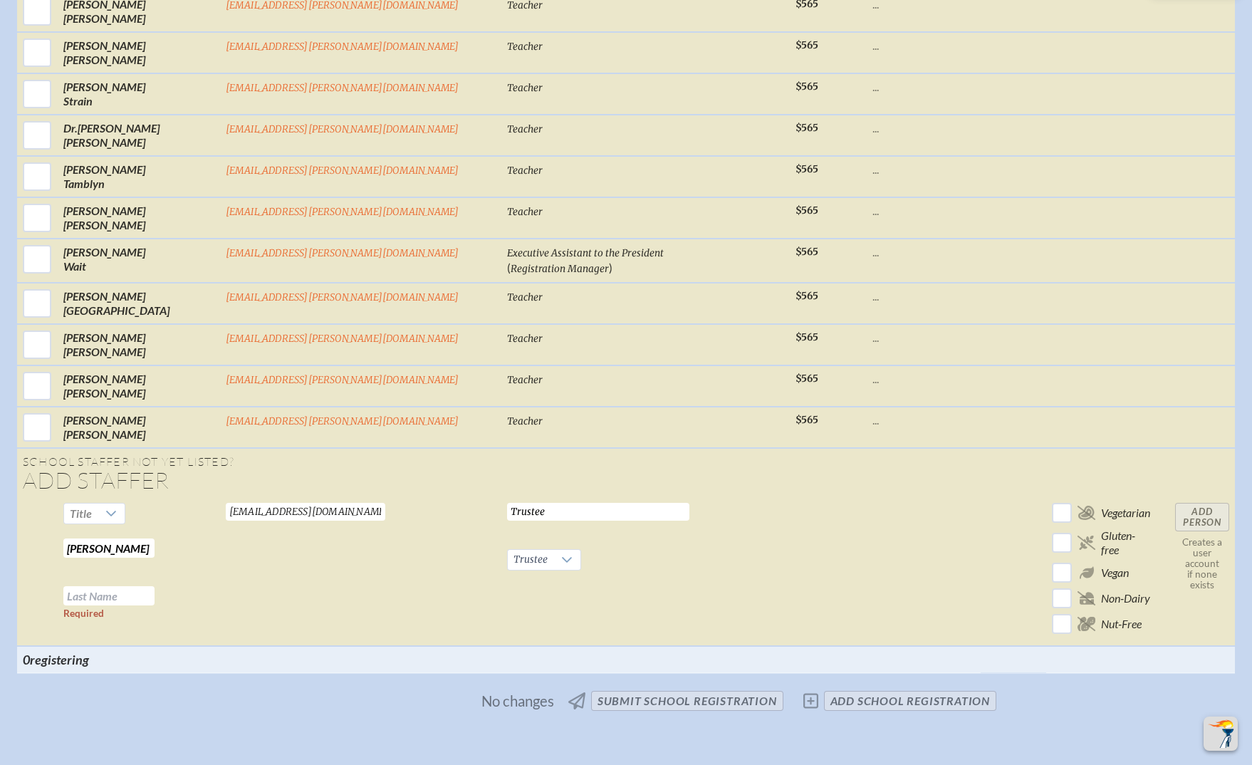
drag, startPoint x: 227, startPoint y: 390, endPoint x: 308, endPoint y: 391, distance: 81.2
click at [308, 497] on tr "Title Sujata Deshmukh Required Required sdeshmukhmba@yahoo.com Valid email requ…" at bounding box center [626, 571] width 1218 height 149
type input "Sujata"
paste input "Deshmukh"
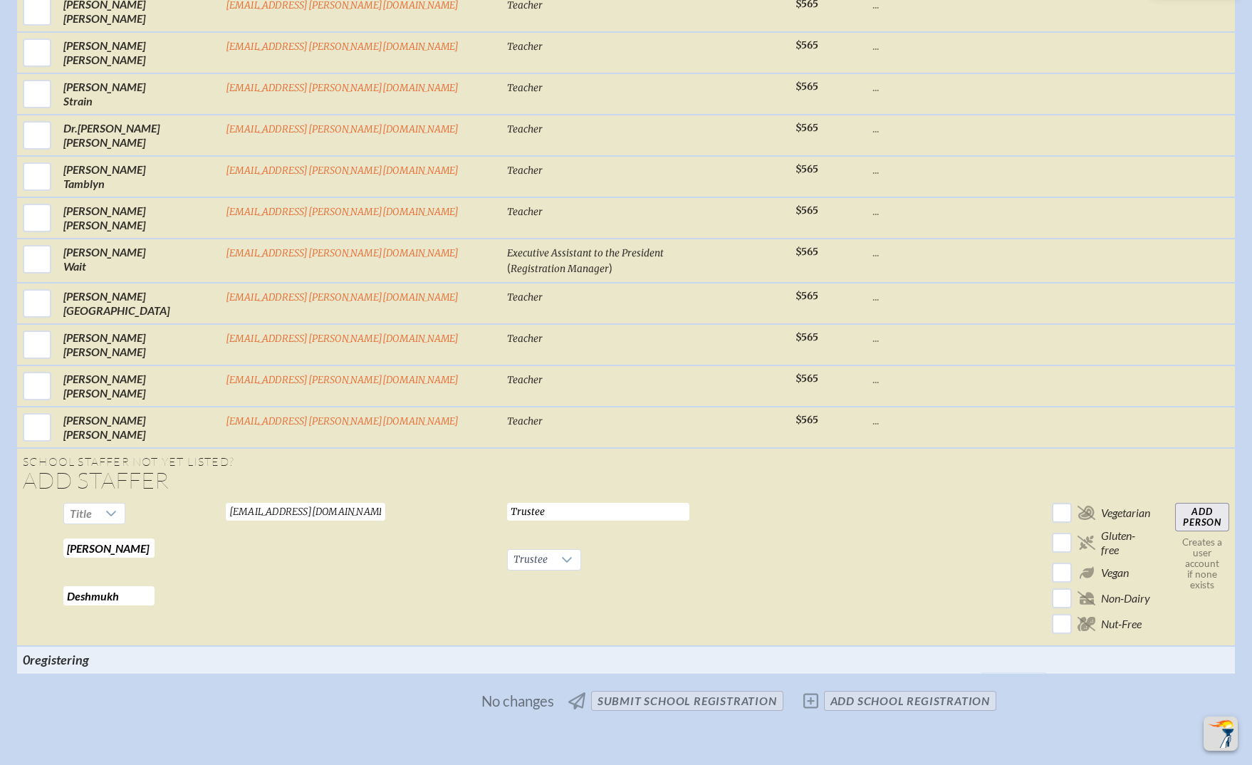
type input "Deshmukh"
click at [1175, 503] on input "Add Person" at bounding box center [1202, 517] width 54 height 28
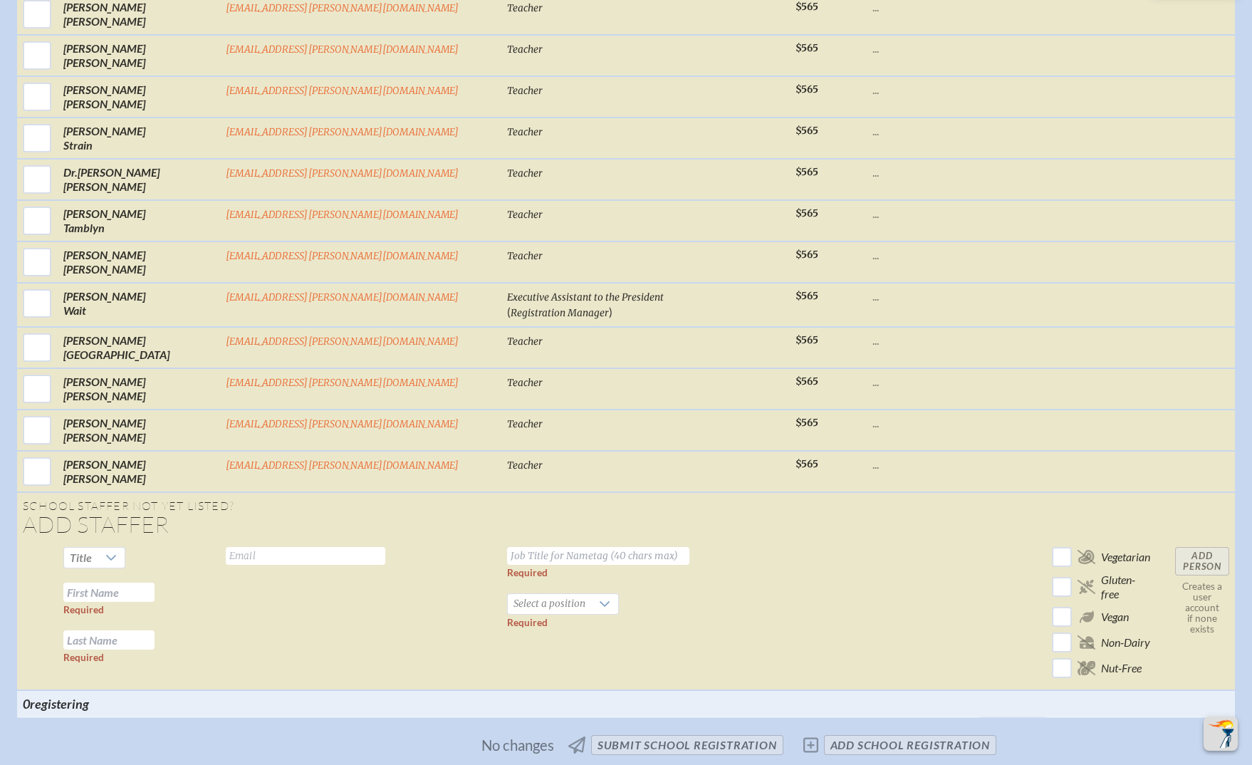
scroll to position [5393, 0]
click at [1050, 542] on input "checkbox" at bounding box center [1062, 554] width 25 height 25
click at [1169, 539] on td "Add Person Creates a user account if none exists" at bounding box center [1202, 613] width 66 height 149
click at [1050, 542] on input "checkbox" at bounding box center [1062, 554] width 25 height 25
checkbox input "false"
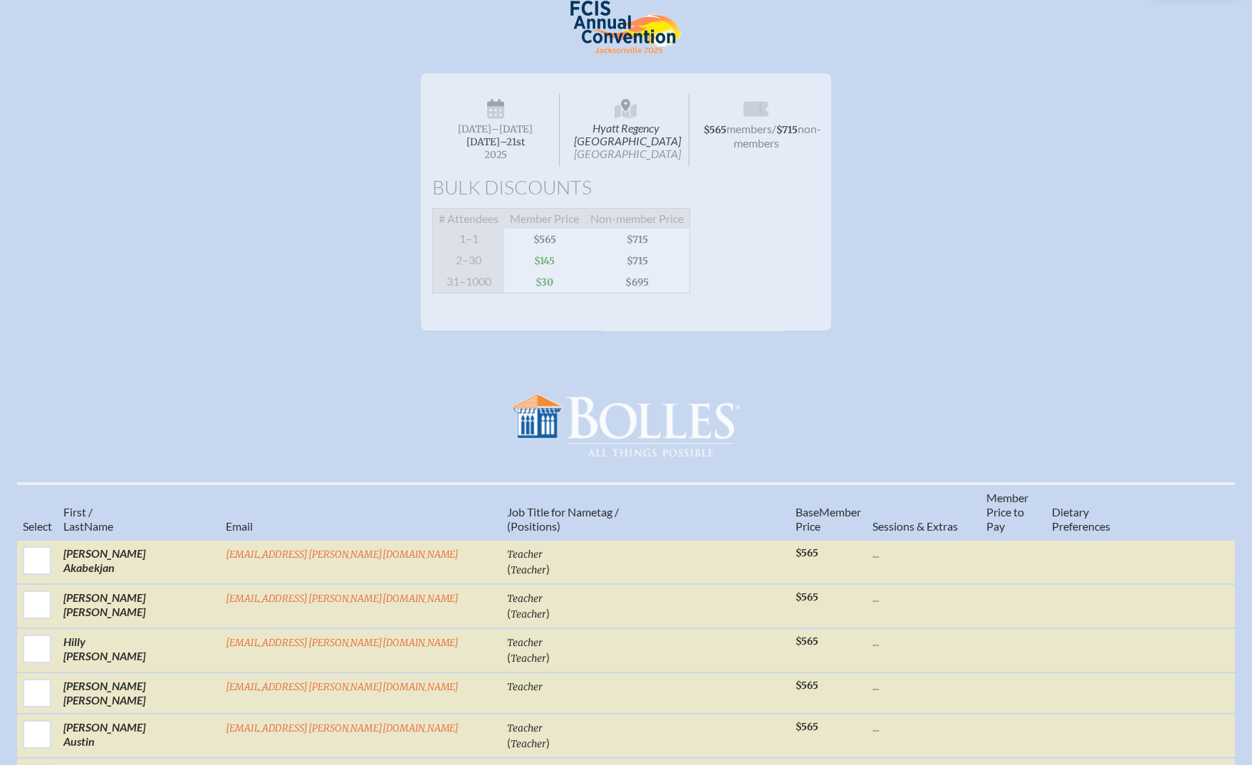
scroll to position [0, 0]
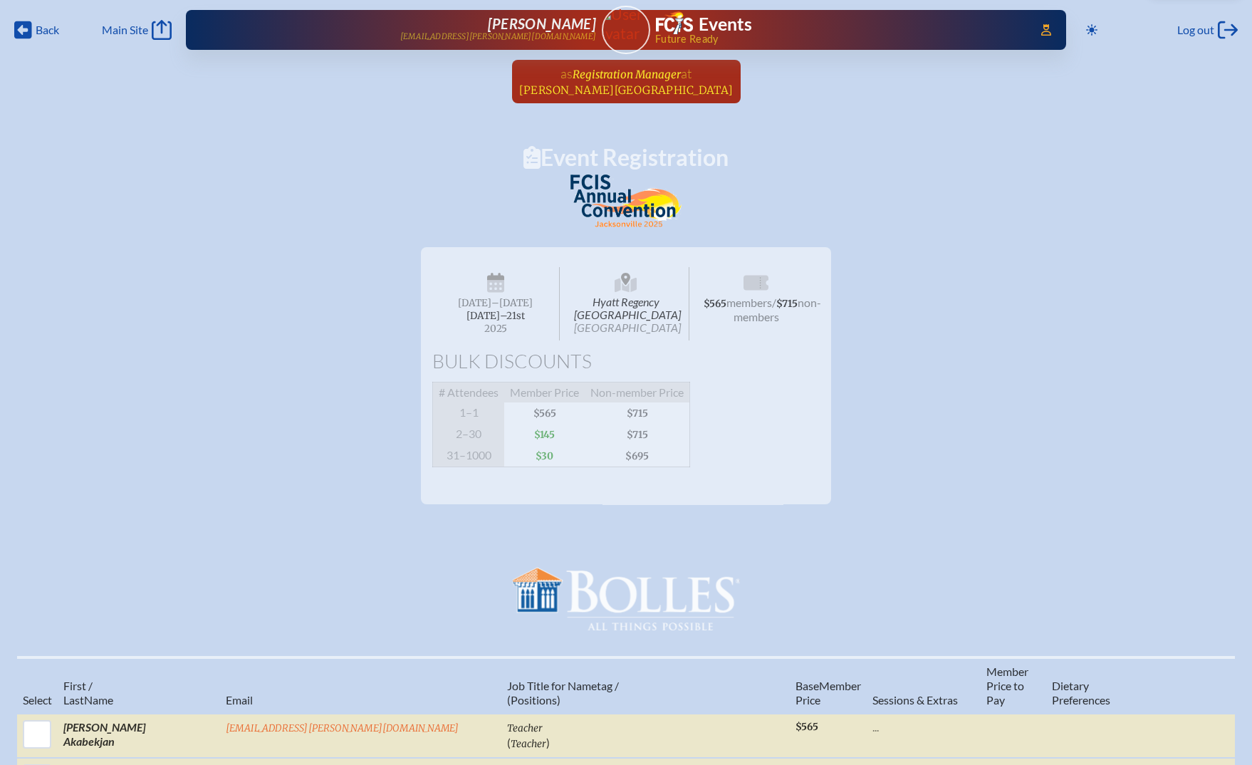
click at [634, 85] on span "Bolles School" at bounding box center [626, 90] width 214 height 14
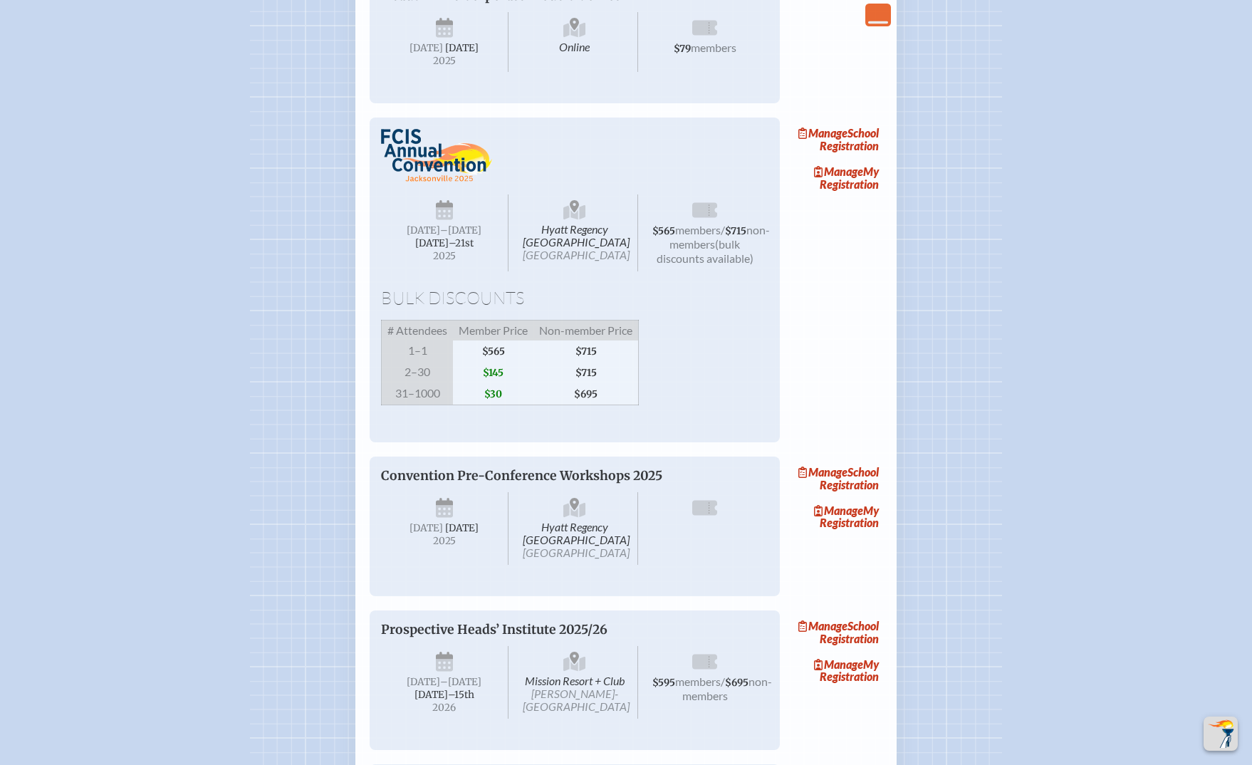
scroll to position [854, 0]
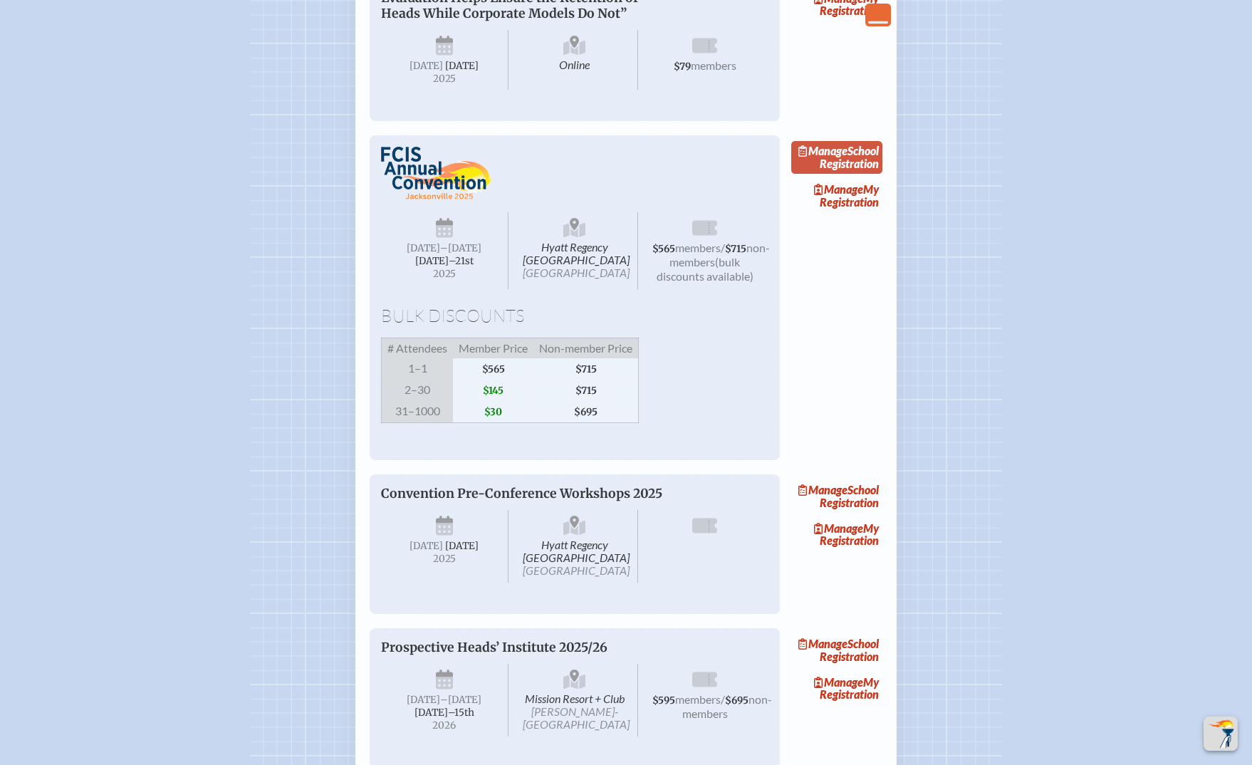
click at [860, 174] on link "Manage School Registration" at bounding box center [836, 157] width 91 height 33
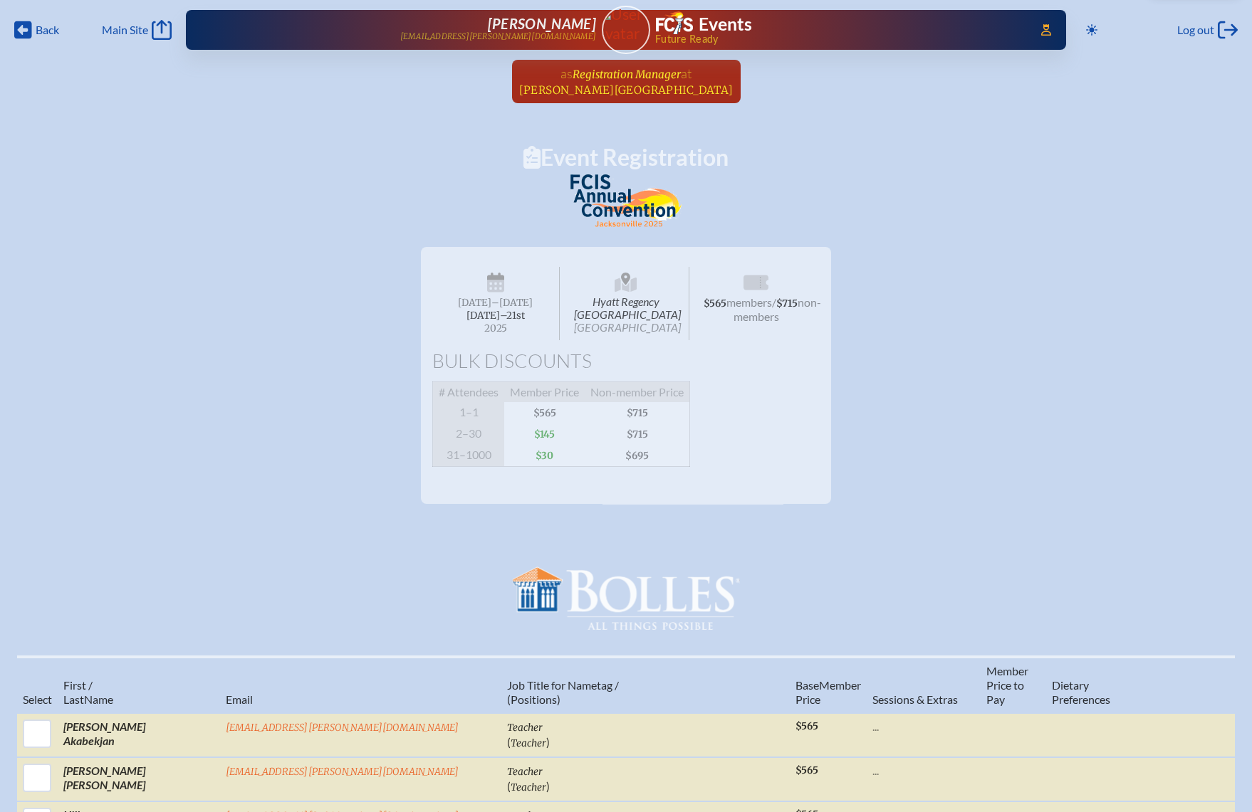
click at [672, 92] on link "as Registration Manager at Bolles School since September 1st, 2009" at bounding box center [626, 81] width 226 height 43
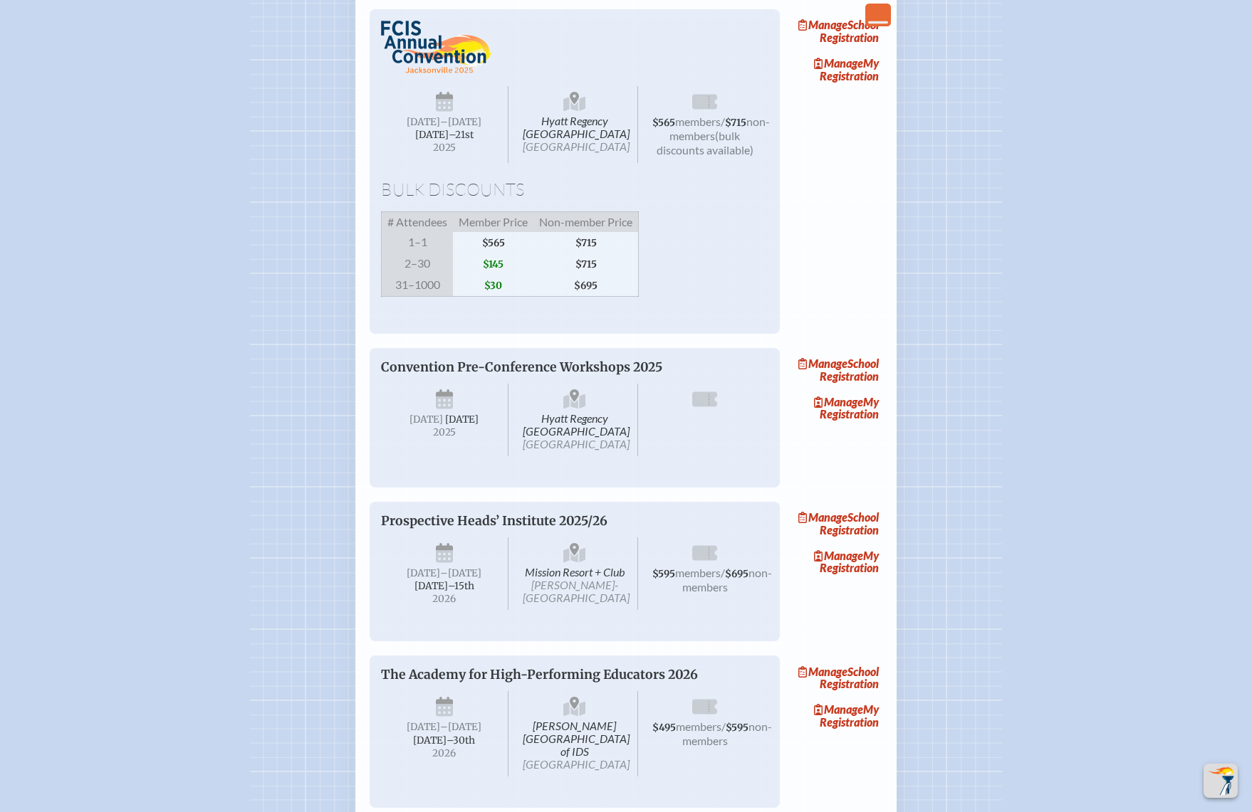
scroll to position [961, 0]
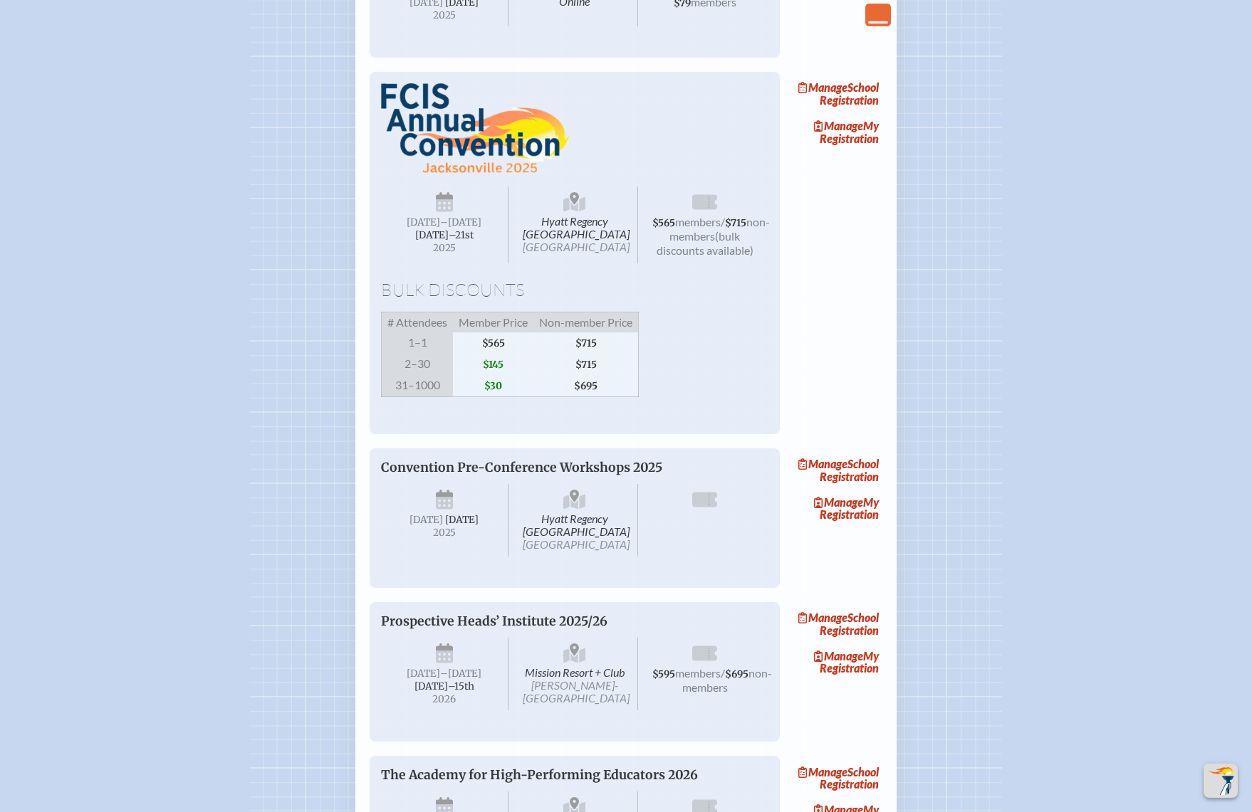
scroll to position [961, 0]
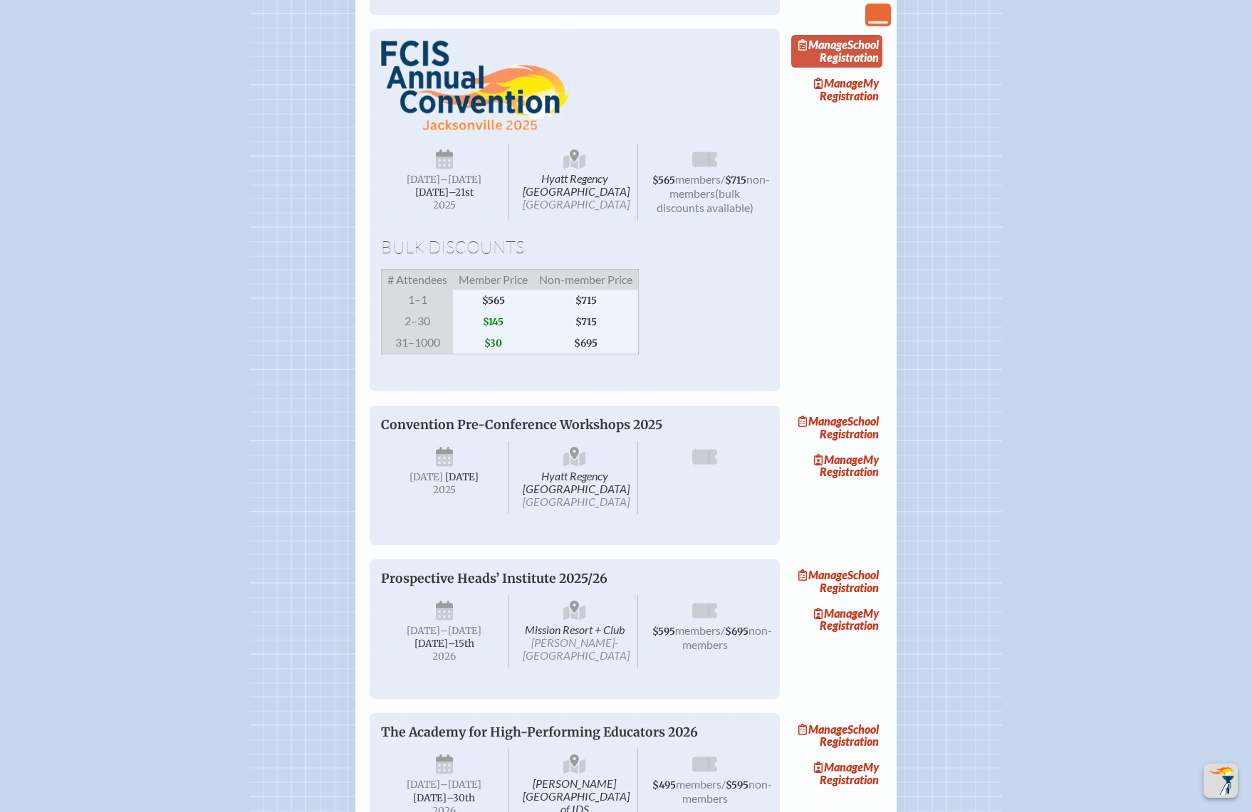
click at [867, 68] on link "Manage School Registration" at bounding box center [836, 51] width 91 height 33
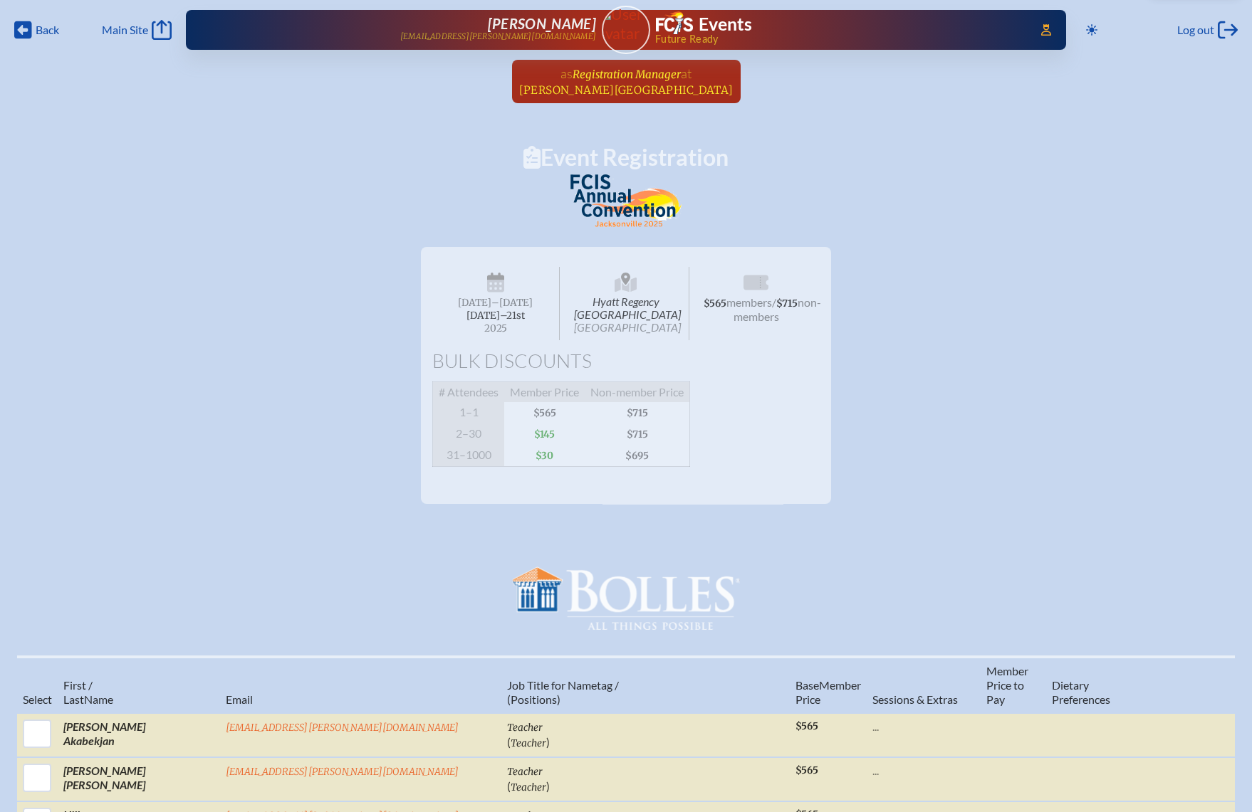
click at [650, 83] on span "[PERSON_NAME][GEOGRAPHIC_DATA]" at bounding box center [626, 90] width 214 height 14
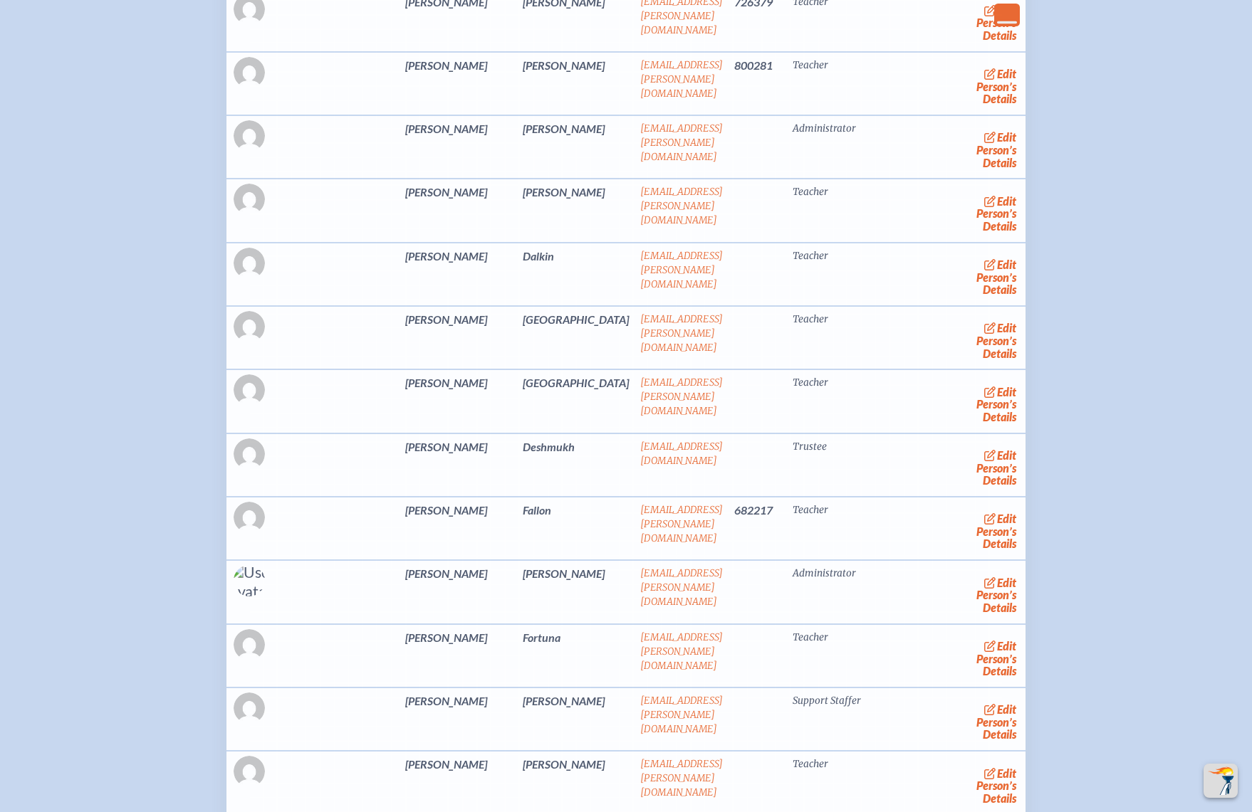
scroll to position [4485, 0]
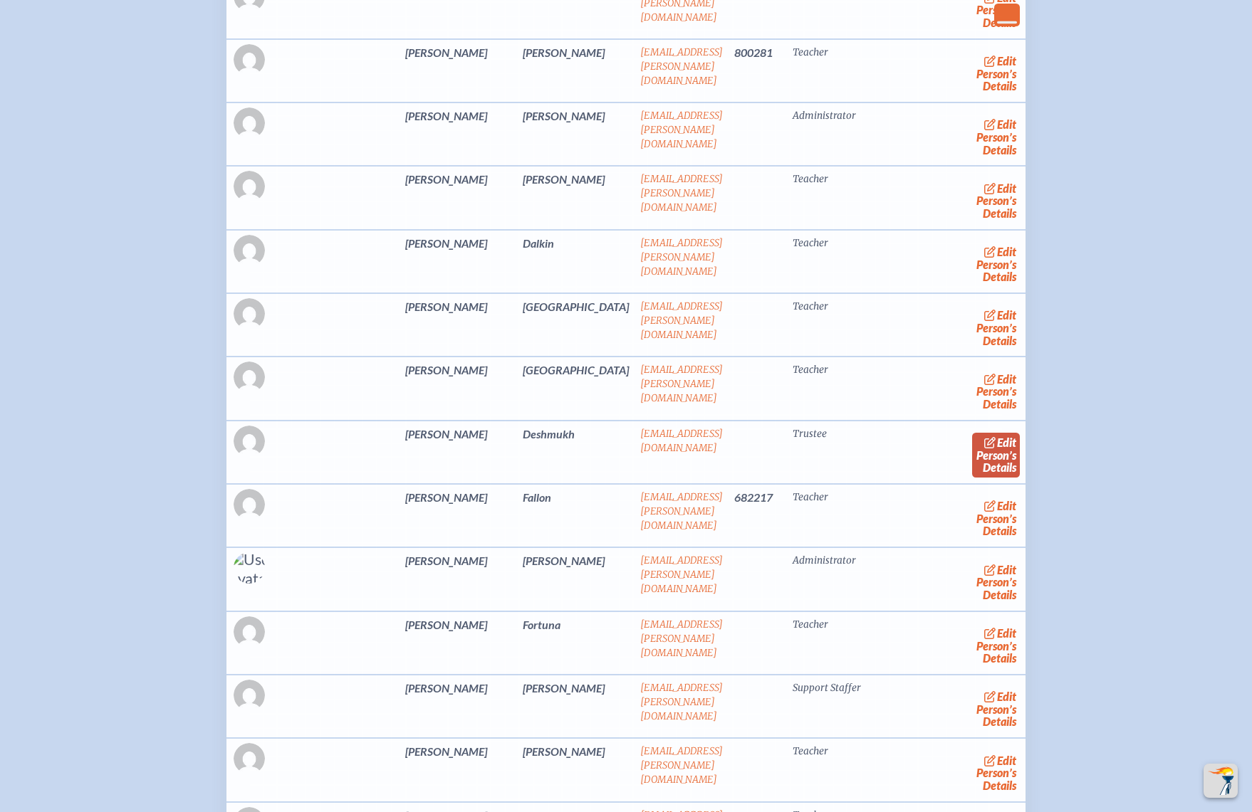
click at [972, 478] on link "edit Person’s Details" at bounding box center [996, 455] width 48 height 45
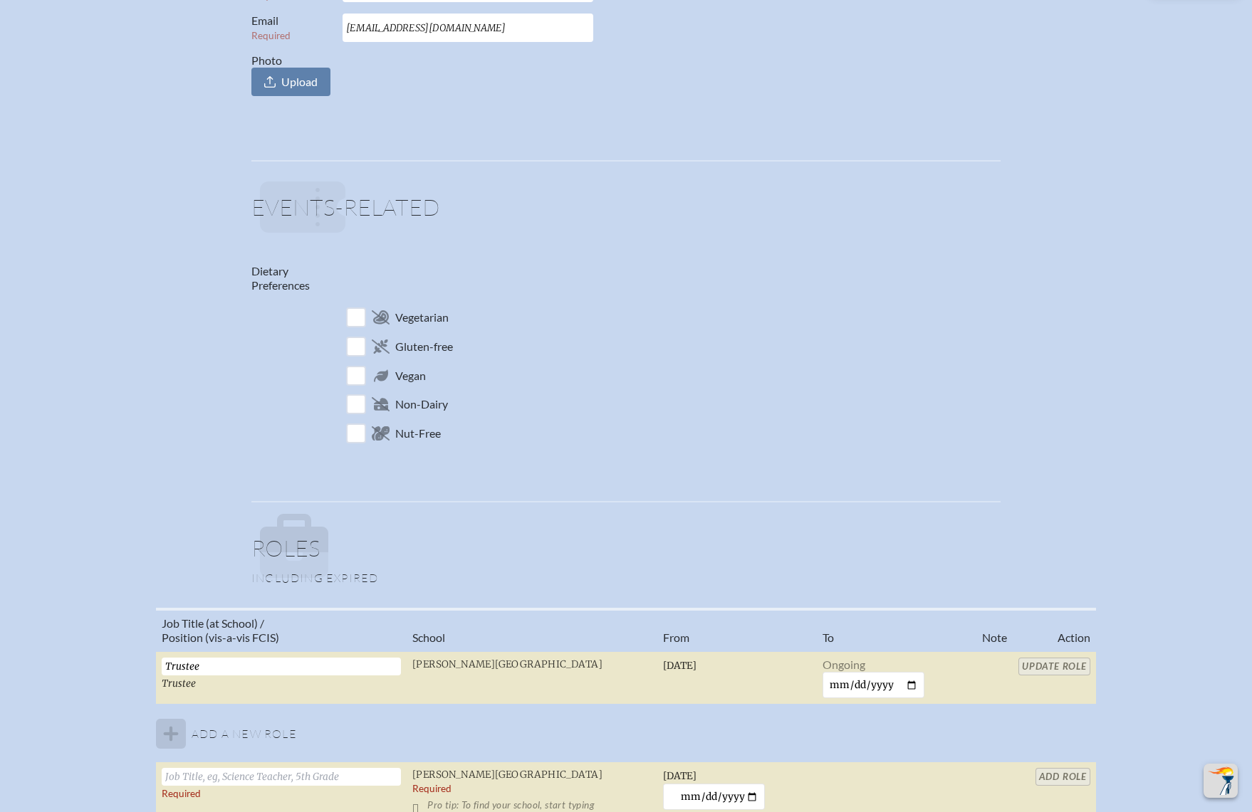
scroll to position [427, 0]
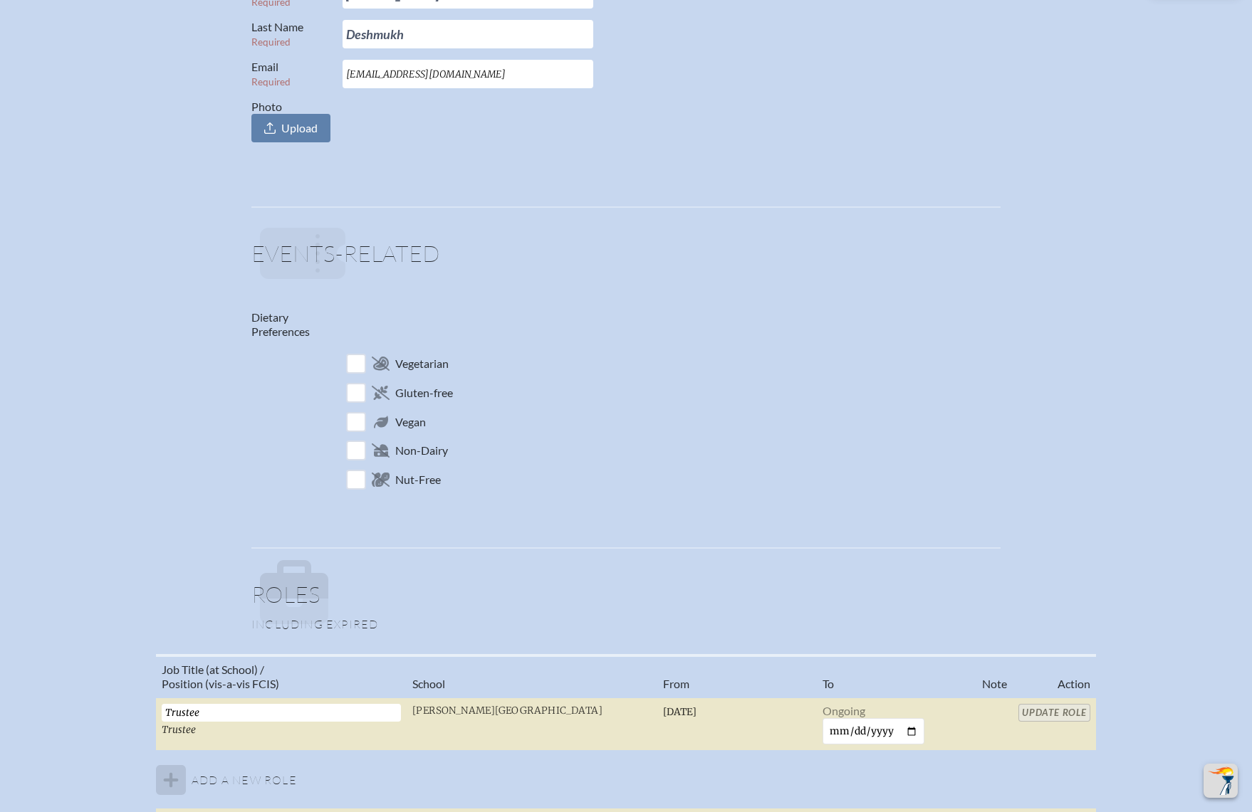
click at [355, 362] on input "checkbox" at bounding box center [356, 364] width 25 height 25
checkbox input "true"
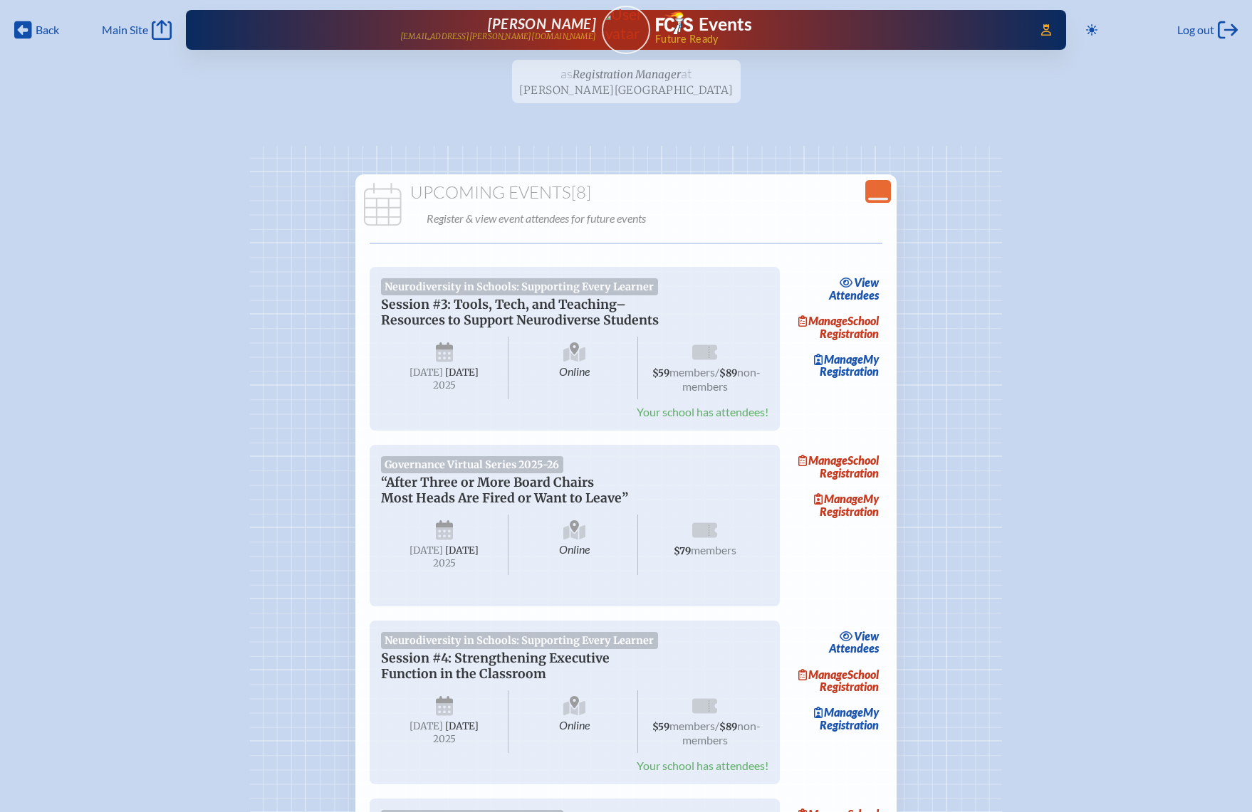
drag, startPoint x: 627, startPoint y: 80, endPoint x: 646, endPoint y: 92, distance: 21.7
click at [627, 80] on ul "as Registration Manager at [PERSON_NAME][GEOGRAPHIC_DATA] since [DATE]" at bounding box center [626, 86] width 1252 height 52
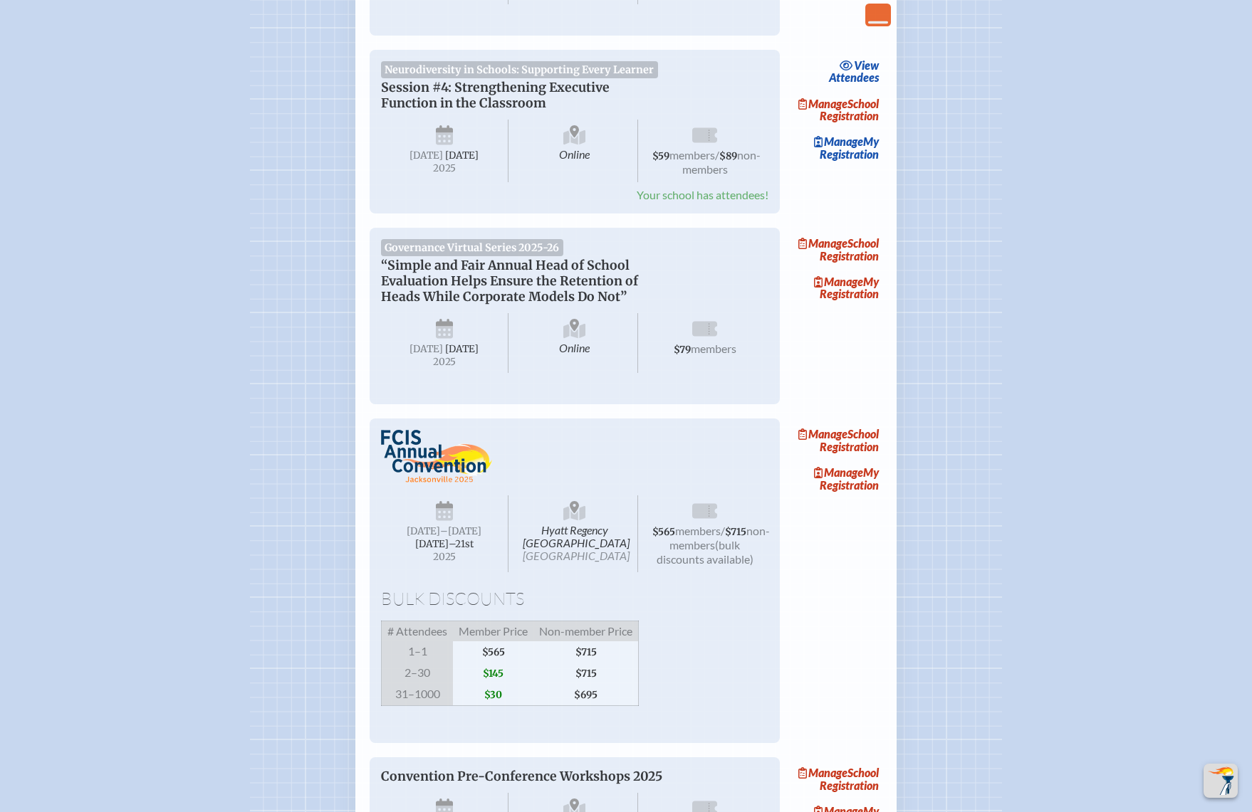
scroll to position [854, 0]
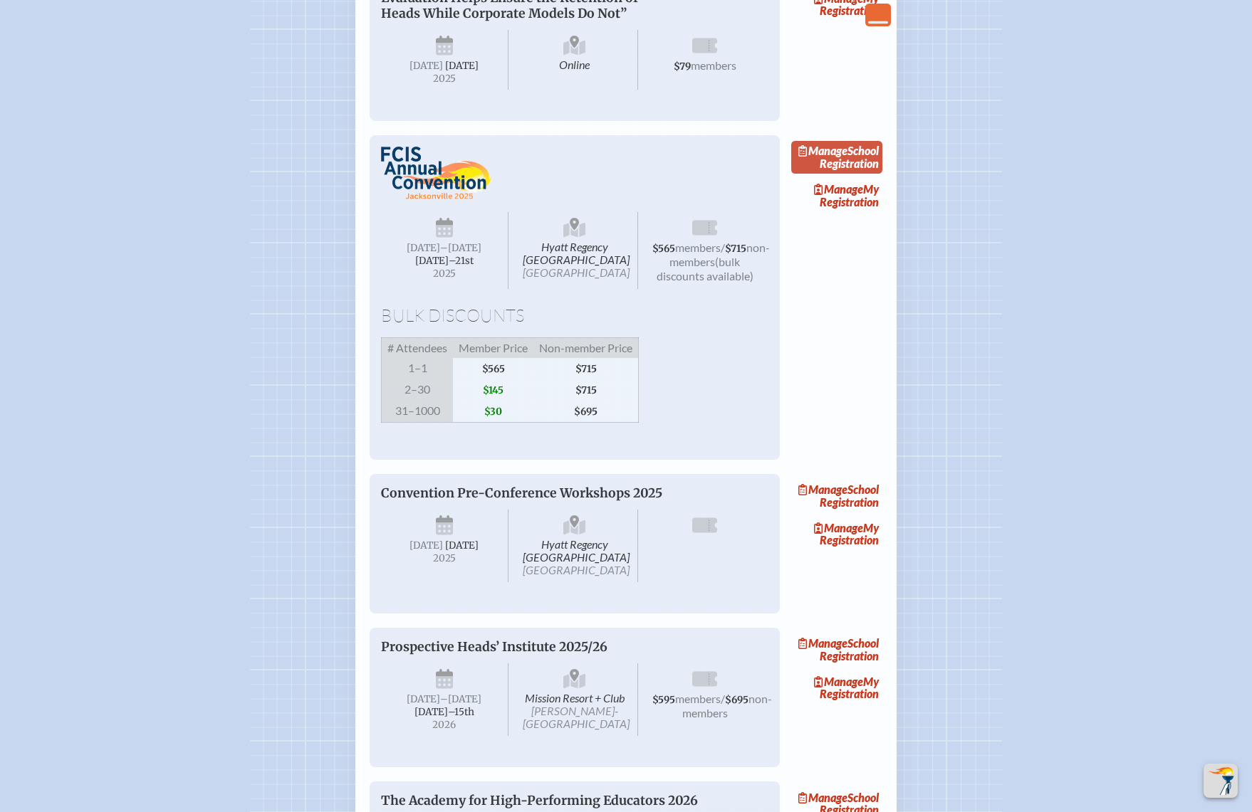
click at [841, 174] on link "Manage School Registration" at bounding box center [836, 157] width 91 height 33
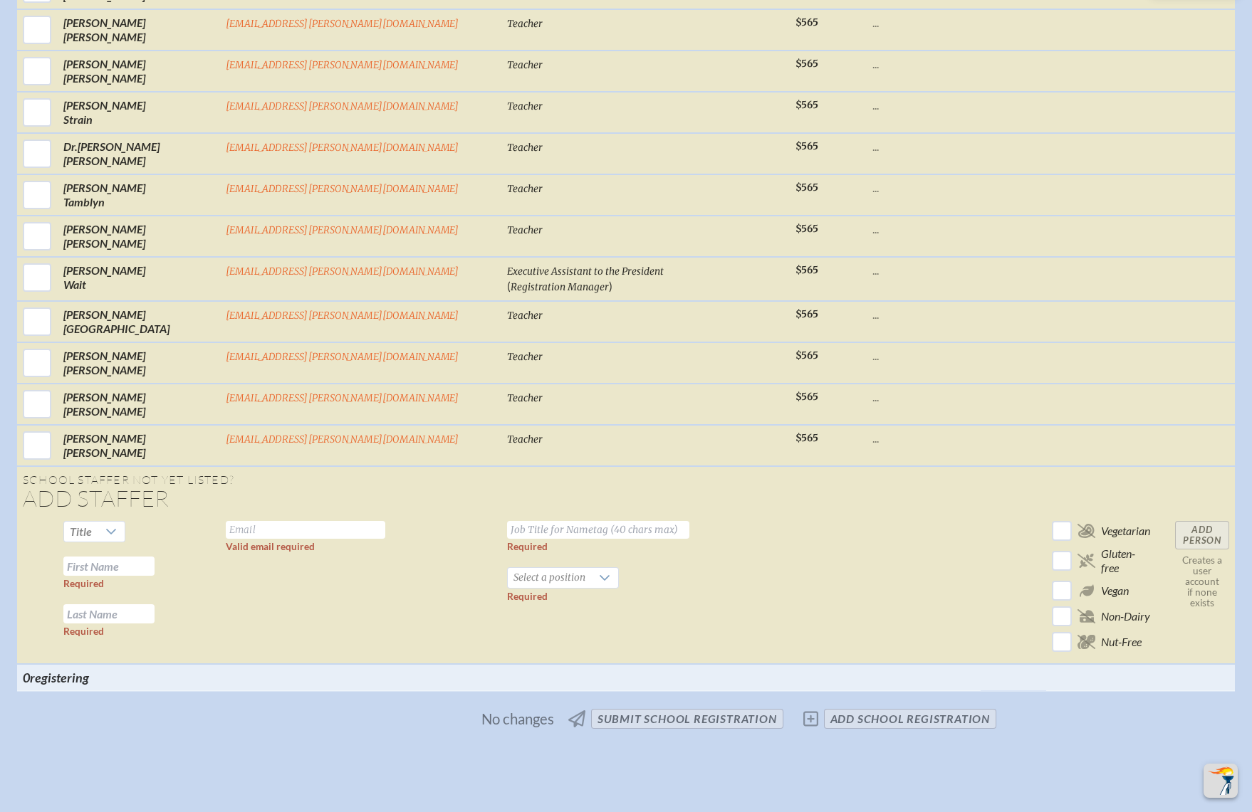
scroll to position [5402, 0]
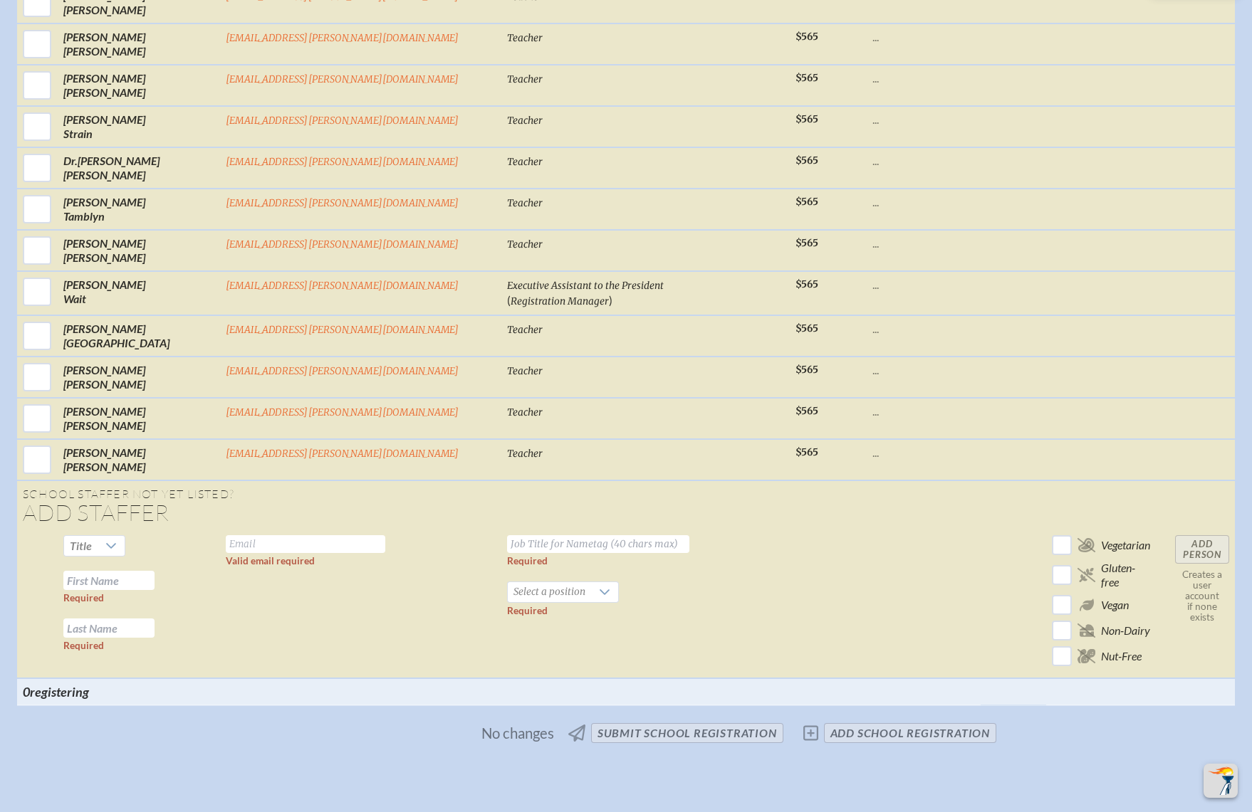
drag, startPoint x: 832, startPoint y: 280, endPoint x: 508, endPoint y: 393, distance: 343.9
click at [867, 439] on td "..." at bounding box center [924, 459] width 114 height 41
drag, startPoint x: 386, startPoint y: 363, endPoint x: 392, endPoint y: 378, distance: 16.3
click at [385, 535] on input "text" at bounding box center [305, 544] width 159 height 18
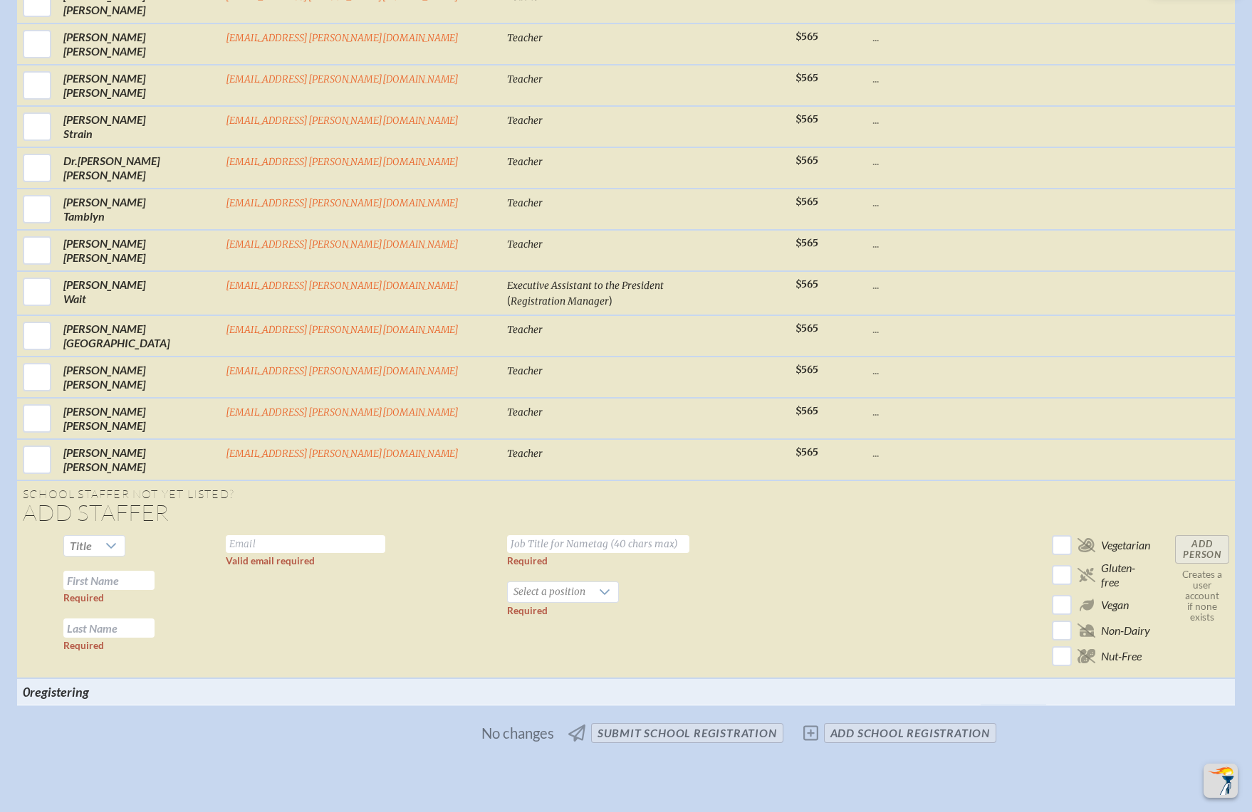
paste input "[EMAIL_ADDRESS][PERSON_NAME][DOMAIN_NAME]"
type input "[EMAIL_ADDRESS][PERSON_NAME][DOMAIN_NAME]"
drag, startPoint x: 768, startPoint y: 347, endPoint x: 730, endPoint y: 365, distance: 41.4
click at [155, 571] on input "text" at bounding box center [108, 580] width 91 height 19
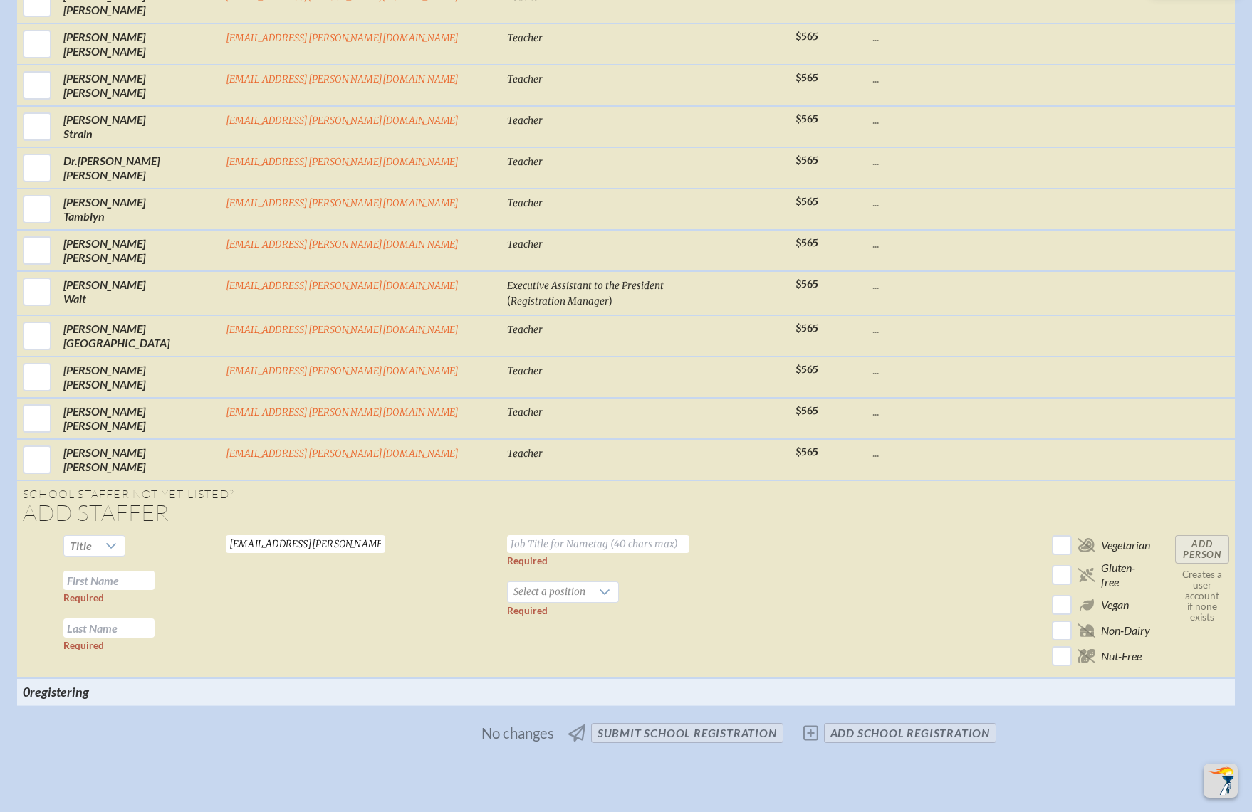
paste input "Kevin Desrosiers"
drag, startPoint x: 226, startPoint y: 417, endPoint x: 315, endPoint y: 423, distance: 89.9
click at [315, 530] on tr "Title Kevin Desrosiers Required Required desrosiersk@bolles.org Valid email req…" at bounding box center [626, 604] width 1218 height 149
type input "[PERSON_NAME]"
paste input "[PERSON_NAME]"
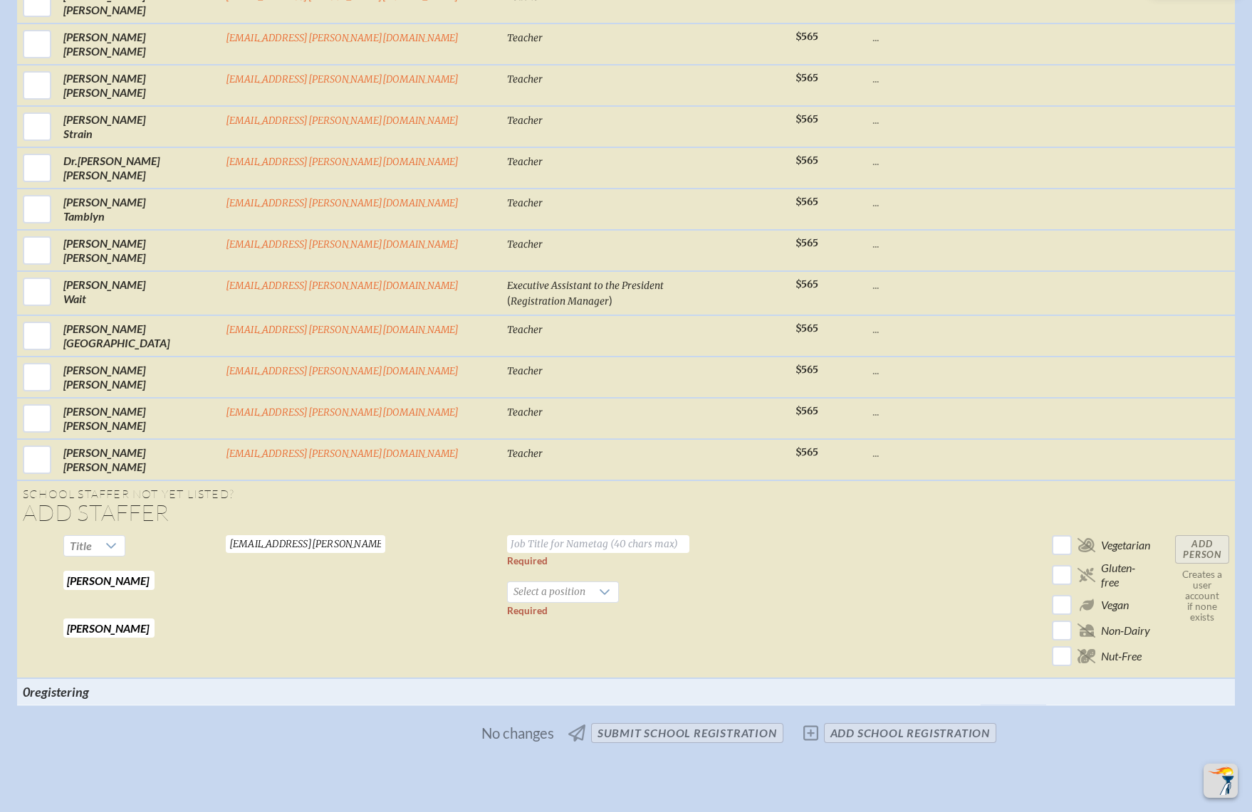
type input "[PERSON_NAME]"
click at [867, 530] on td at bounding box center [924, 604] width 114 height 149
click at [612, 535] on input "text" at bounding box center [598, 544] width 182 height 18
type input "Teacher"
click at [591, 582] on div at bounding box center [604, 592] width 27 height 20
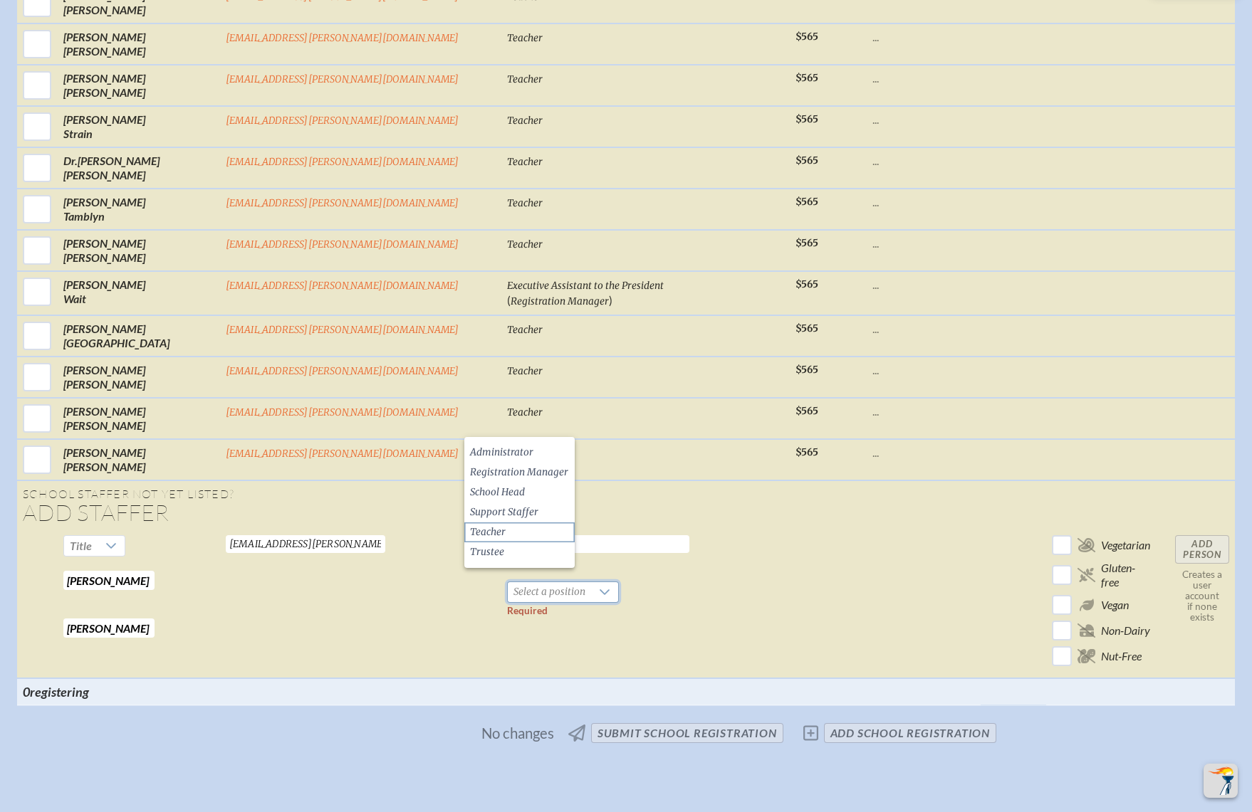
click at [507, 532] on li "Teacher" at bounding box center [519, 533] width 110 height 20
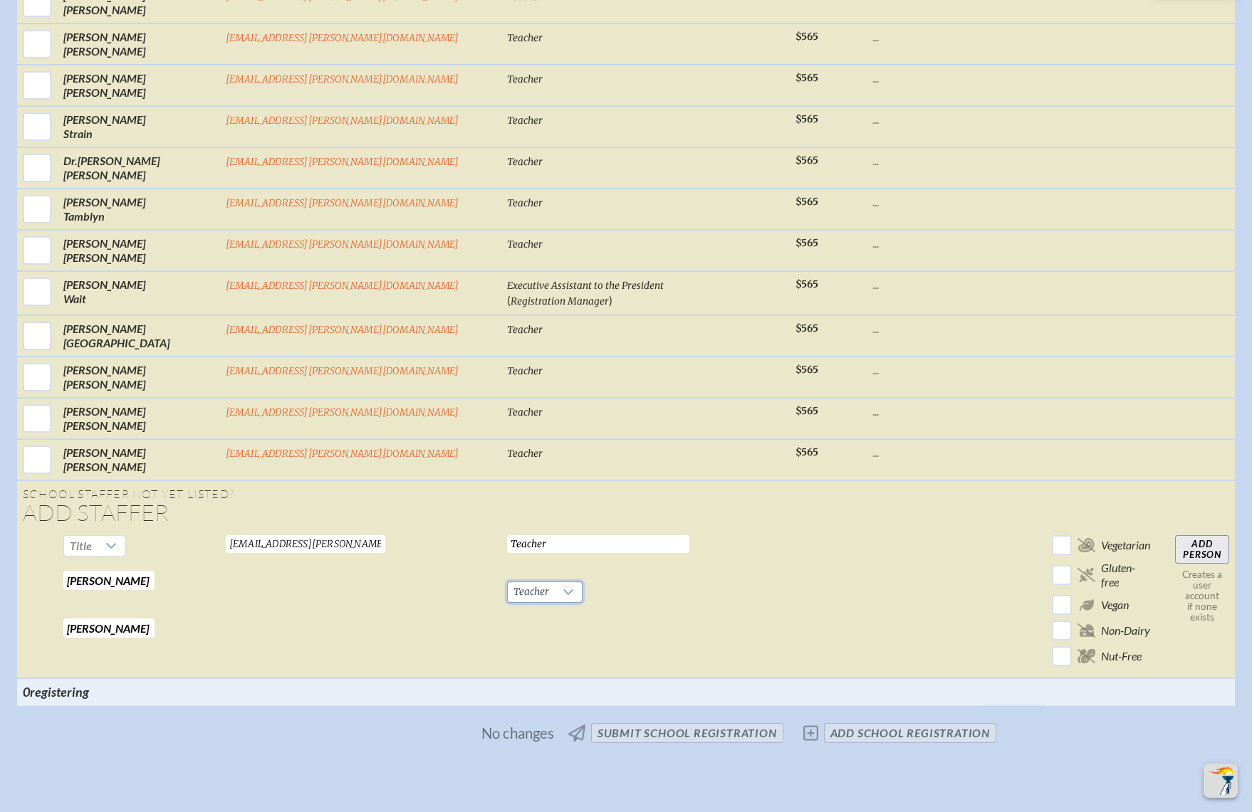
click at [1175, 535] on input "Add Person" at bounding box center [1202, 549] width 54 height 28
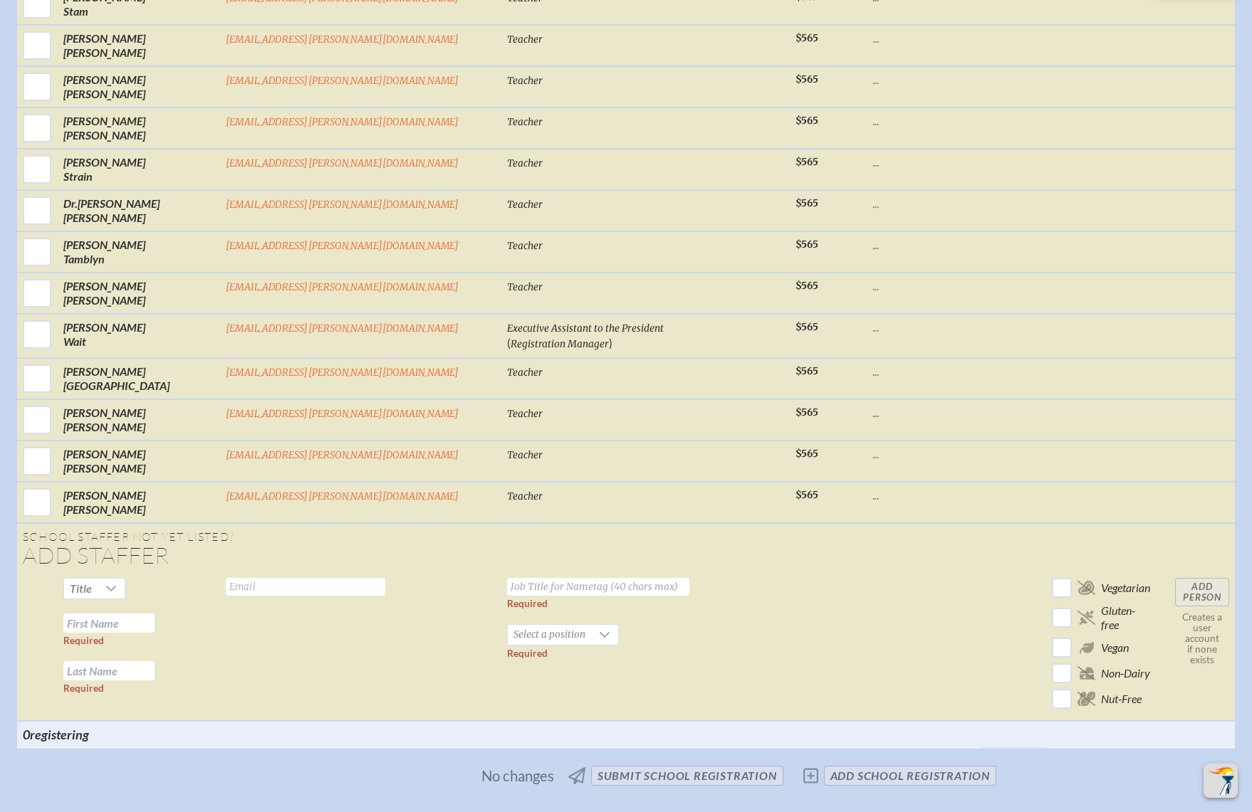
drag, startPoint x: 787, startPoint y: 453, endPoint x: 617, endPoint y: 471, distance: 171.2
click at [867, 572] on td at bounding box center [924, 646] width 114 height 149
click at [385, 578] on input "text" at bounding box center [305, 587] width 159 height 18
paste input "[EMAIL_ADDRESS][PERSON_NAME][DOMAIN_NAME]"
type input "[EMAIL_ADDRESS][PERSON_NAME][DOMAIN_NAME]"
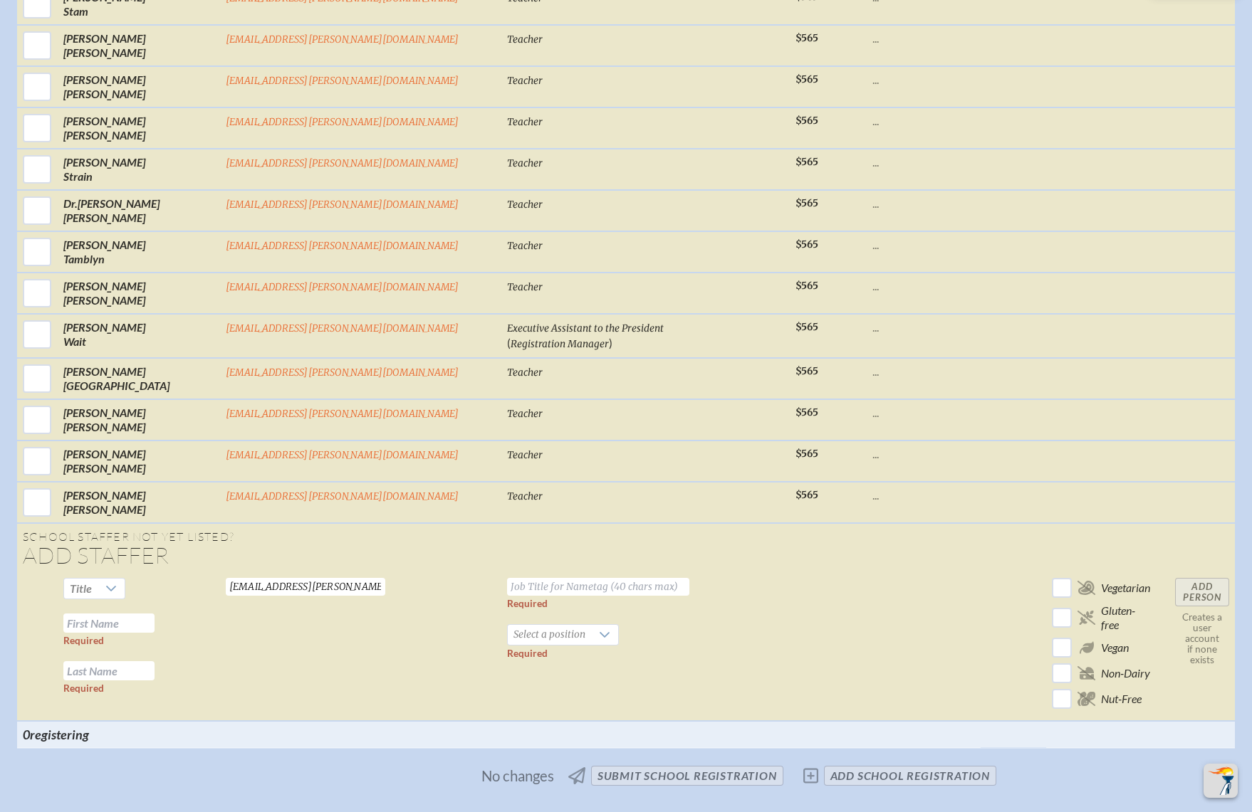
click at [155, 614] on input "text" at bounding box center [108, 623] width 91 height 19
paste input "Andrew Dickson"
drag, startPoint x: 237, startPoint y: 459, endPoint x: 321, endPoint y: 461, distance: 84.0
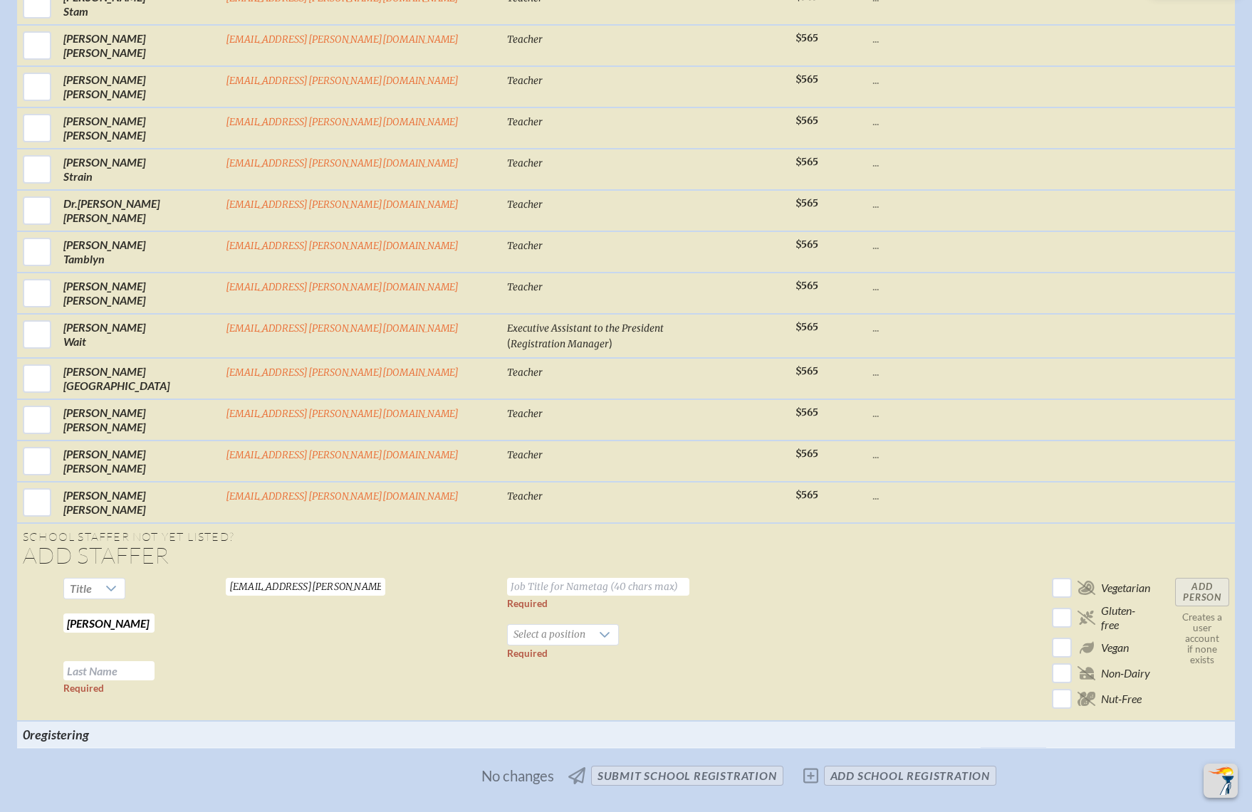
click at [321, 572] on tr "Title Andrew Dickson Required Required dicksona@bolles.org Valid email required…" at bounding box center [626, 646] width 1218 height 149
type input "Andrew"
paste input "Dickson"
type input "Dickson"
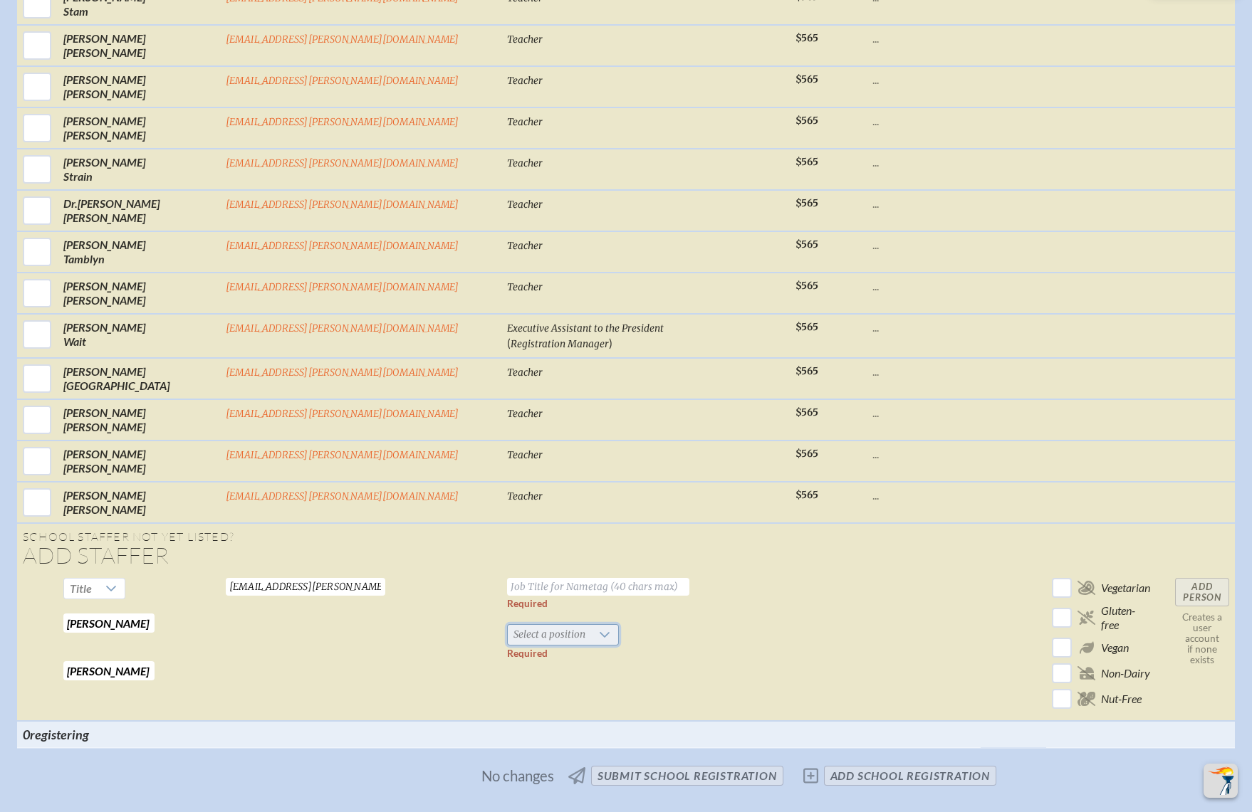
click at [508, 625] on span "Select a position" at bounding box center [549, 635] width 83 height 20
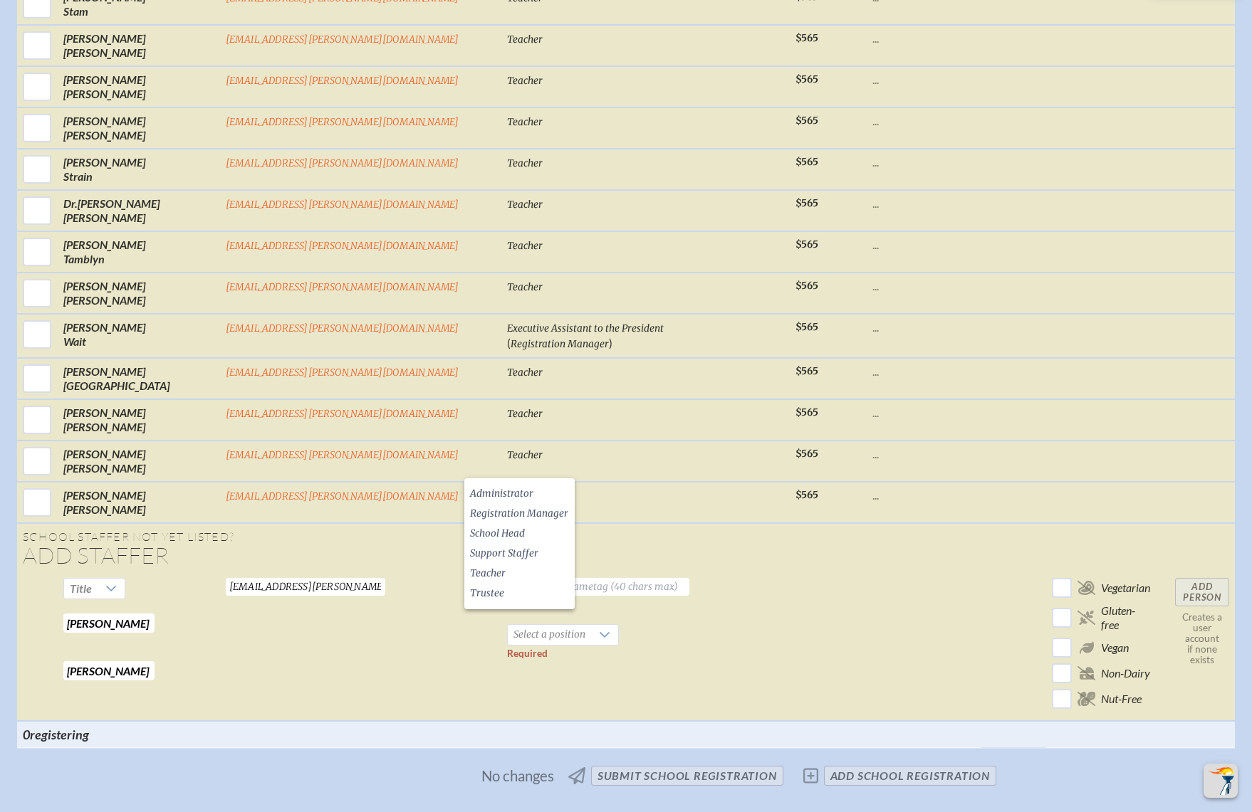
drag, startPoint x: 498, startPoint y: 565, endPoint x: 150, endPoint y: 596, distance: 349.5
click at [498, 567] on span "Teacher" at bounding box center [488, 574] width 36 height 14
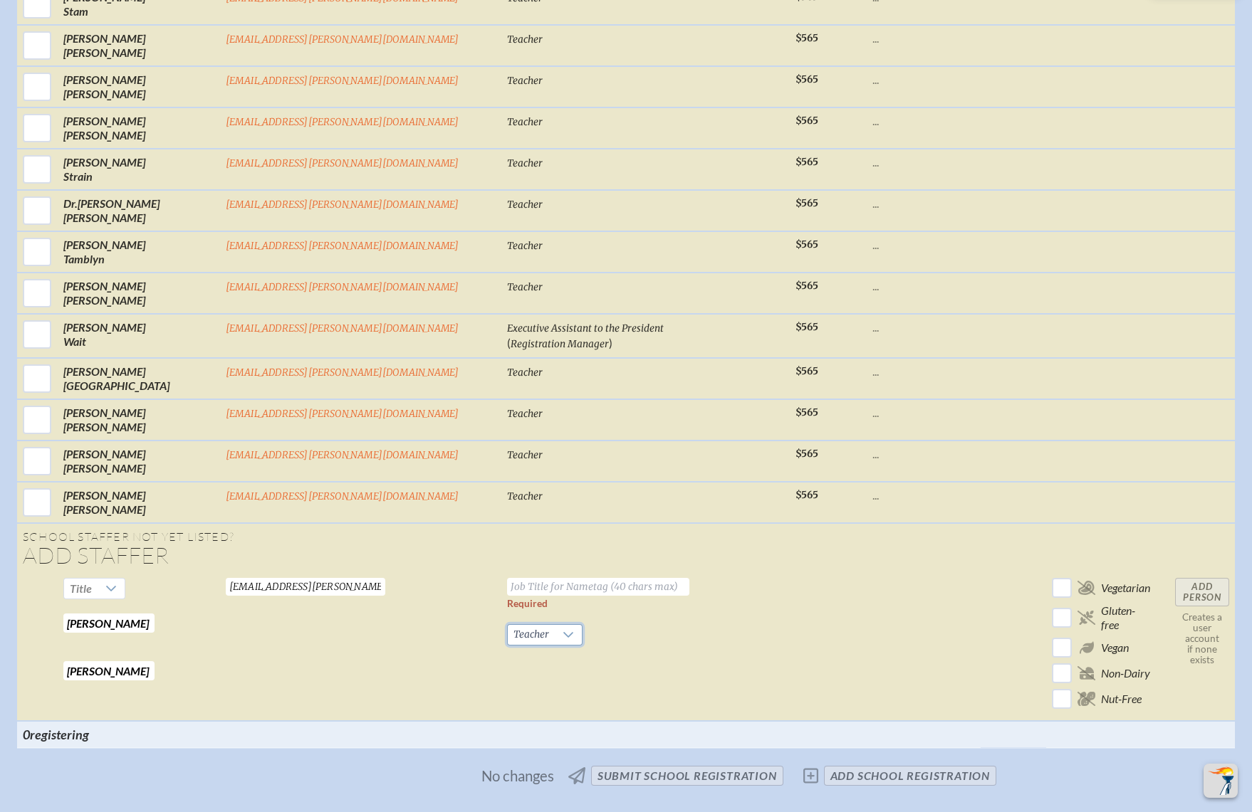
click at [507, 578] on input "text" at bounding box center [598, 587] width 182 height 18
drag, startPoint x: 501, startPoint y: 422, endPoint x: 392, endPoint y: 414, distance: 108.6
click at [392, 572] on tr "Title Andrew Required Dickson Required dicksona@bolles.org Valid email required…" at bounding box center [626, 646] width 1218 height 149
type input "Teacher"
drag, startPoint x: 892, startPoint y: 366, endPoint x: 879, endPoint y: 371, distance: 13.8
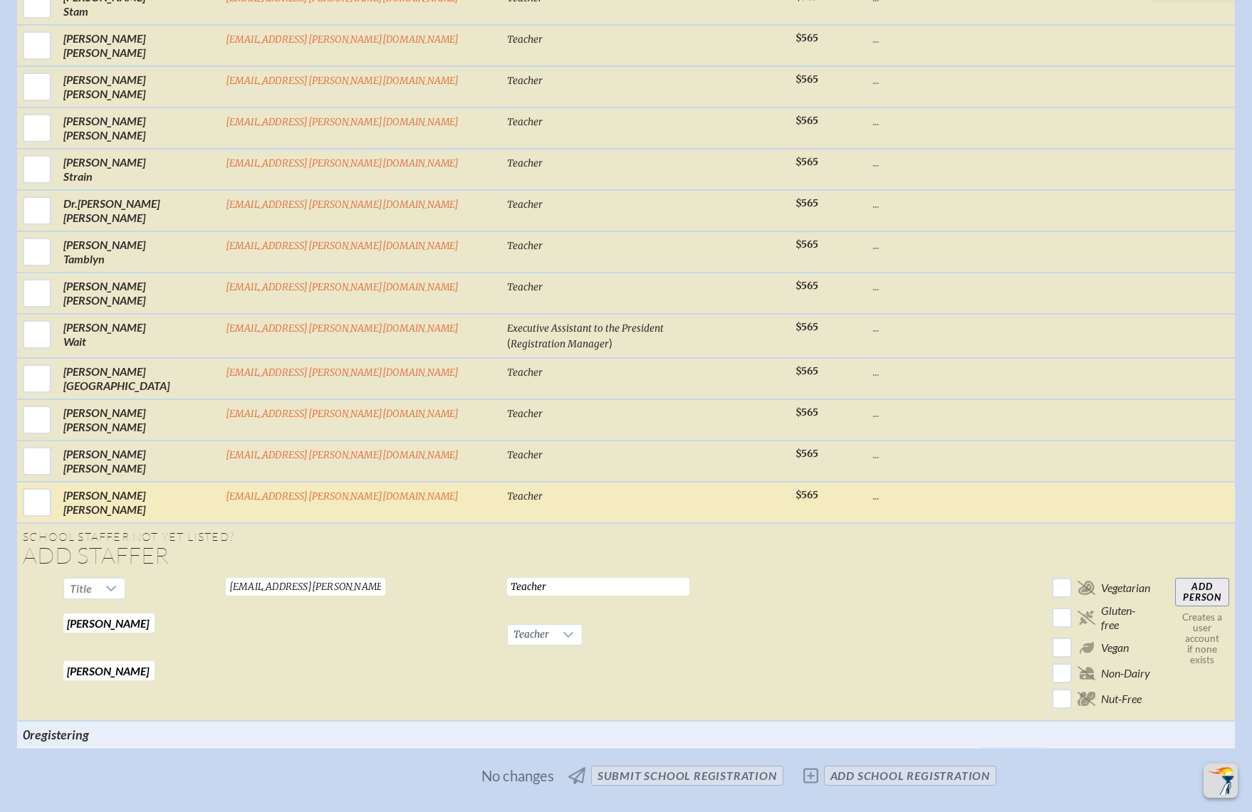
click at [1046, 483] on td at bounding box center [1102, 491] width 112 height 17
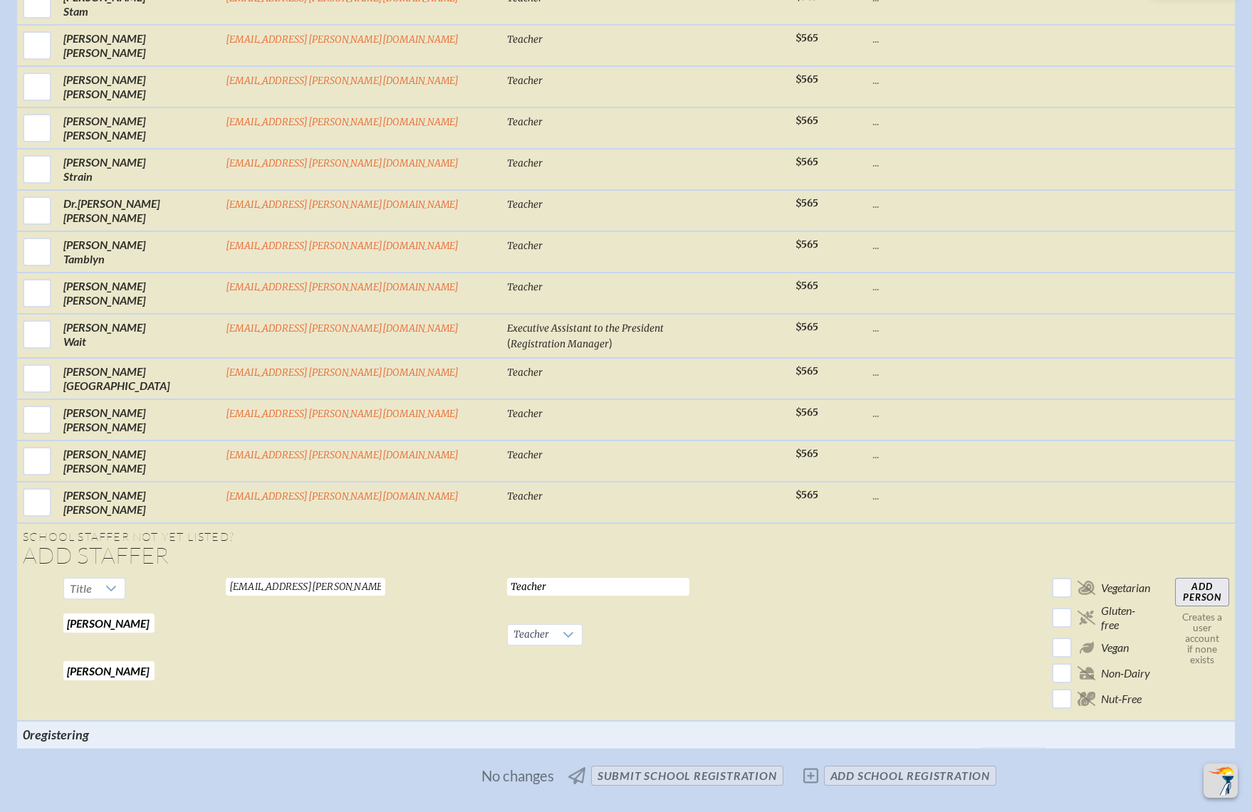
click at [1175, 578] on input "Add Person" at bounding box center [1202, 592] width 54 height 28
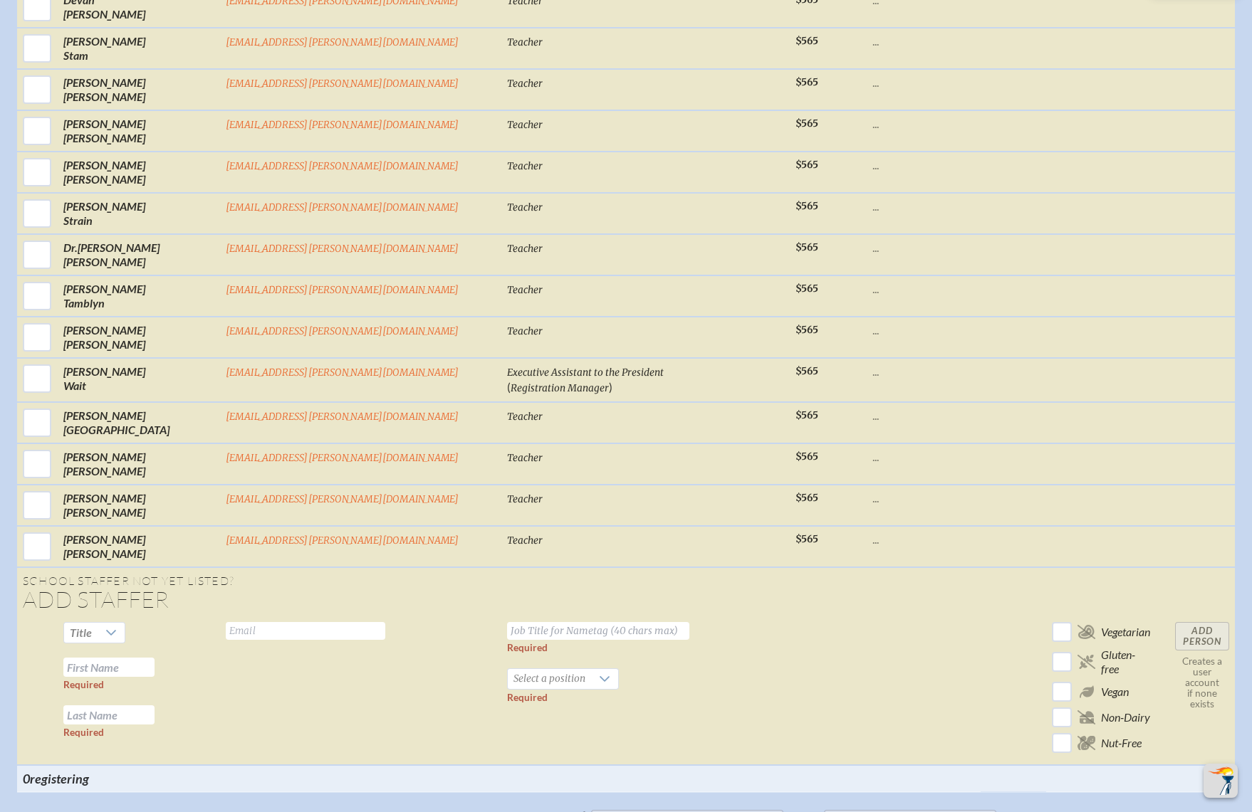
scroll to position [5406, 0]
click at [867, 614] on td at bounding box center [924, 688] width 114 height 149
click at [306, 620] on input "text" at bounding box center [305, 629] width 159 height 18
paste input "dividuk@bolles.org"
type input "dividuk@bolles.org"
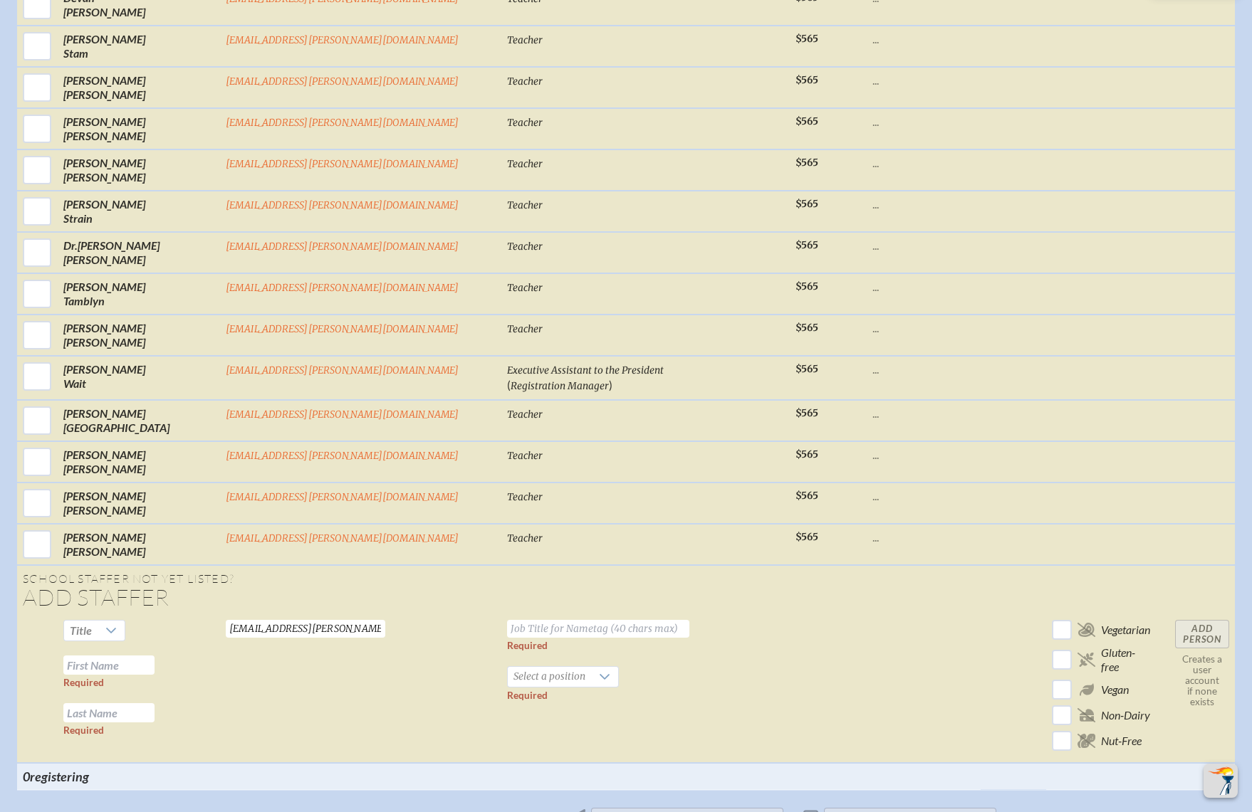
click at [867, 614] on td at bounding box center [924, 688] width 114 height 149
click at [155, 656] on input "text" at bounding box center [108, 665] width 91 height 19
paste input "Kimberly Dividu"
drag, startPoint x: 243, startPoint y: 500, endPoint x: 340, endPoint y: 495, distance: 97.7
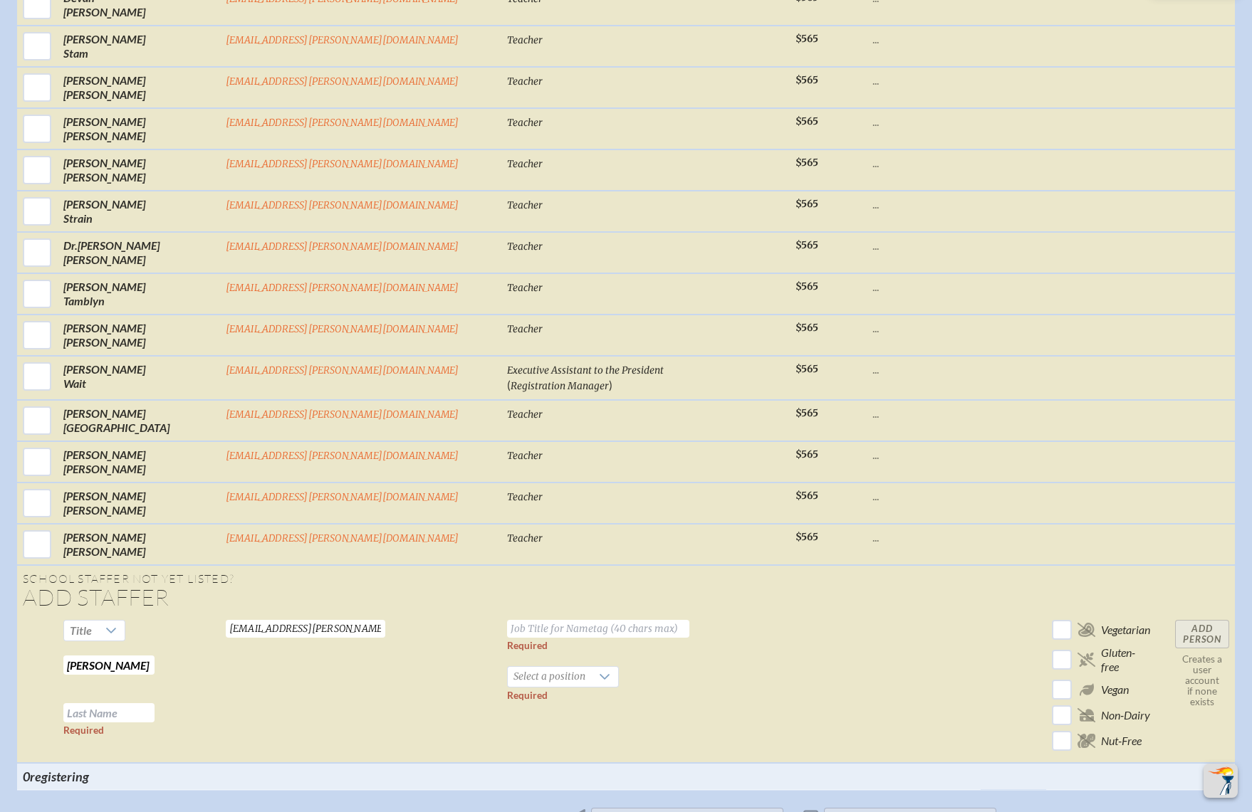
click at [340, 614] on tr "Title Kimberly Dividu Required Required dividuk@bolles.org Valid email required…" at bounding box center [626, 688] width 1218 height 149
type input "Kimberly"
paste input "Dividu"
type input "Dividu"
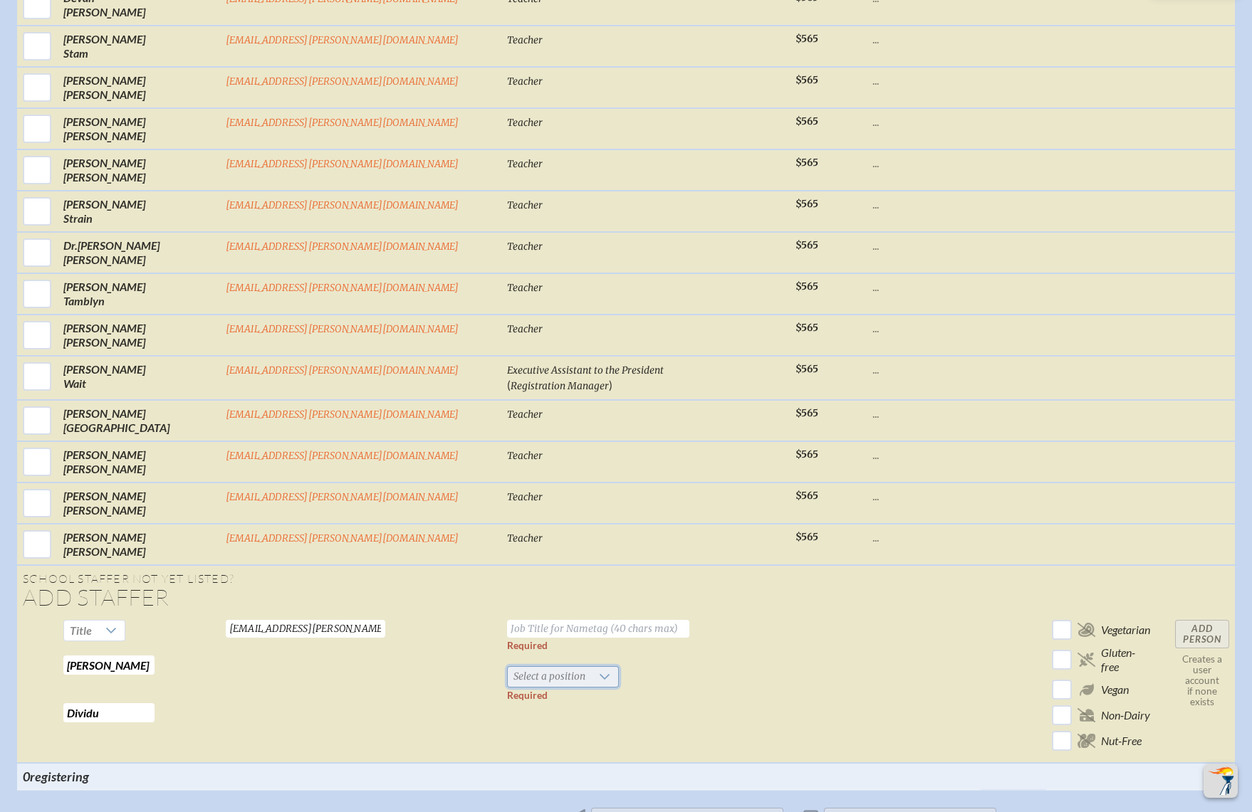
click at [508, 667] on span "Select a position" at bounding box center [549, 677] width 83 height 20
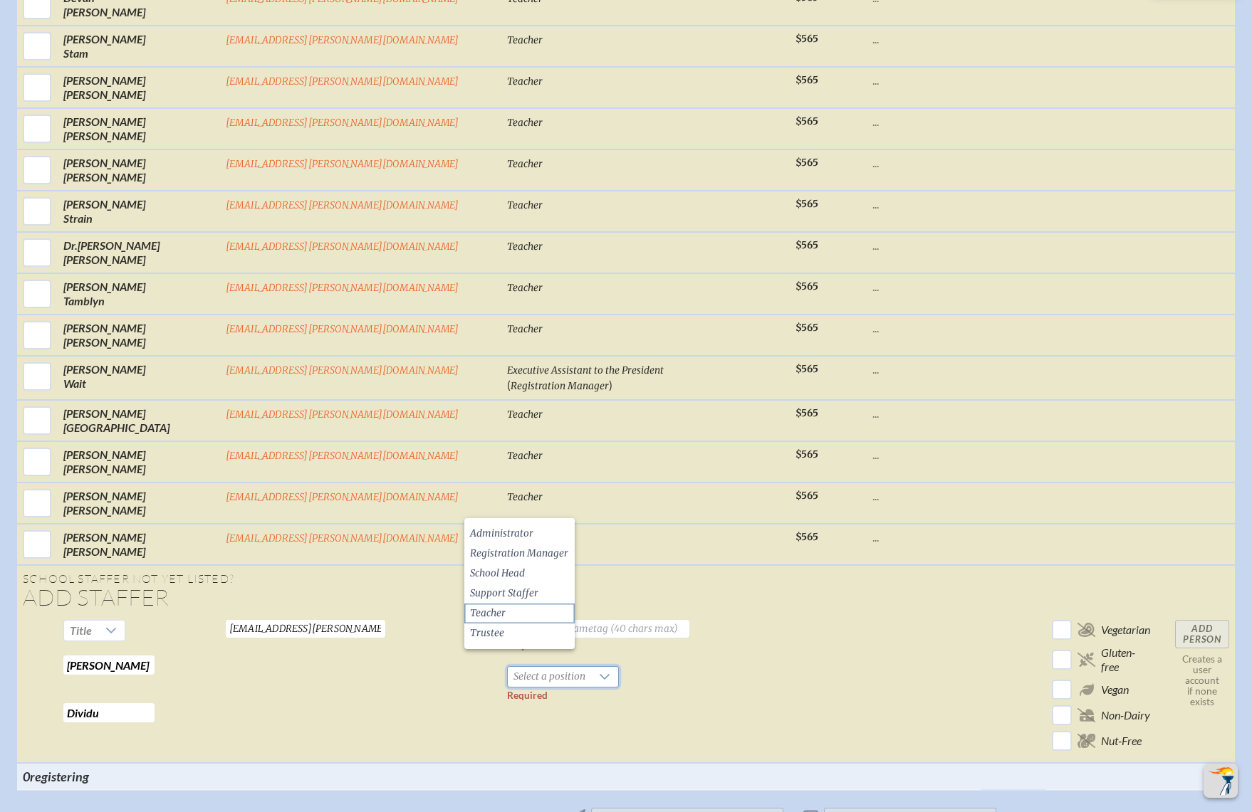
click at [499, 614] on span "Teacher" at bounding box center [488, 614] width 36 height 14
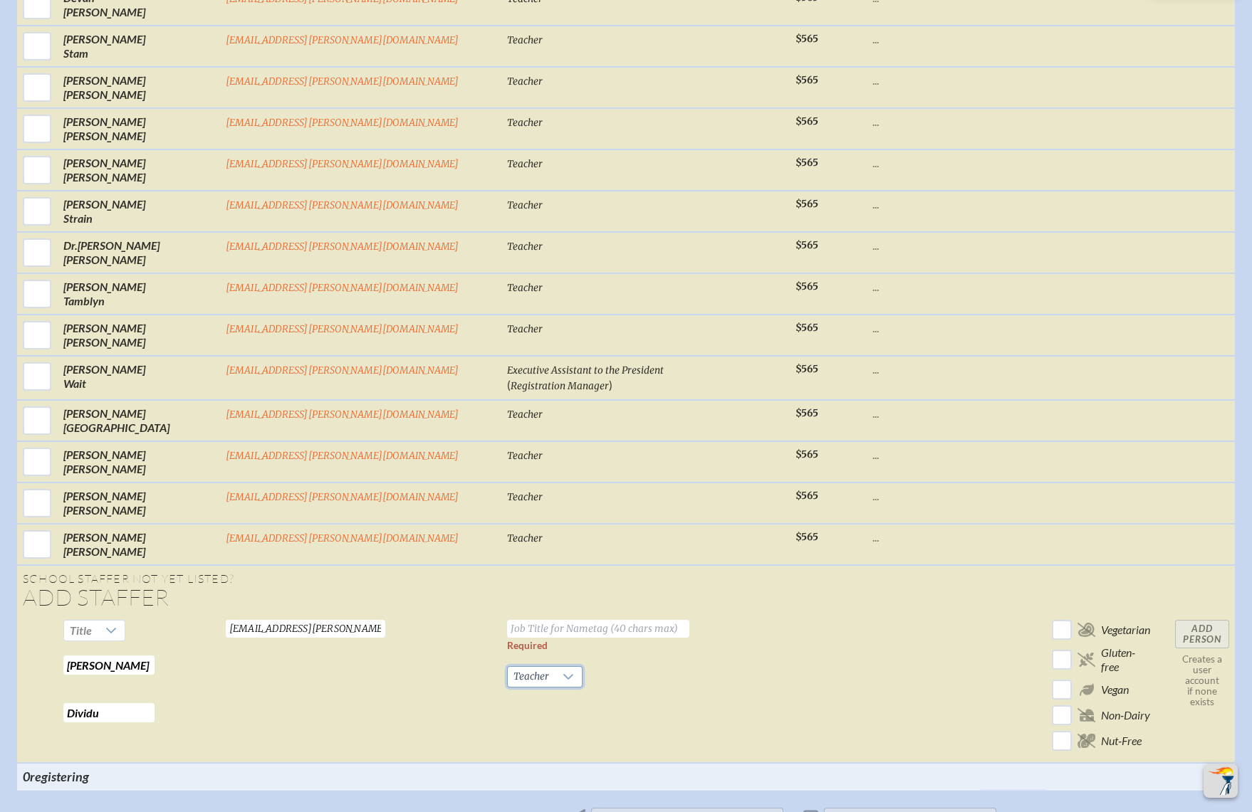
click at [528, 620] on input "text" at bounding box center [598, 629] width 182 height 18
type input "Teacher"
drag, startPoint x: 778, startPoint y: 486, endPoint x: 899, endPoint y: 465, distance: 122.2
click at [867, 614] on td at bounding box center [924, 688] width 114 height 149
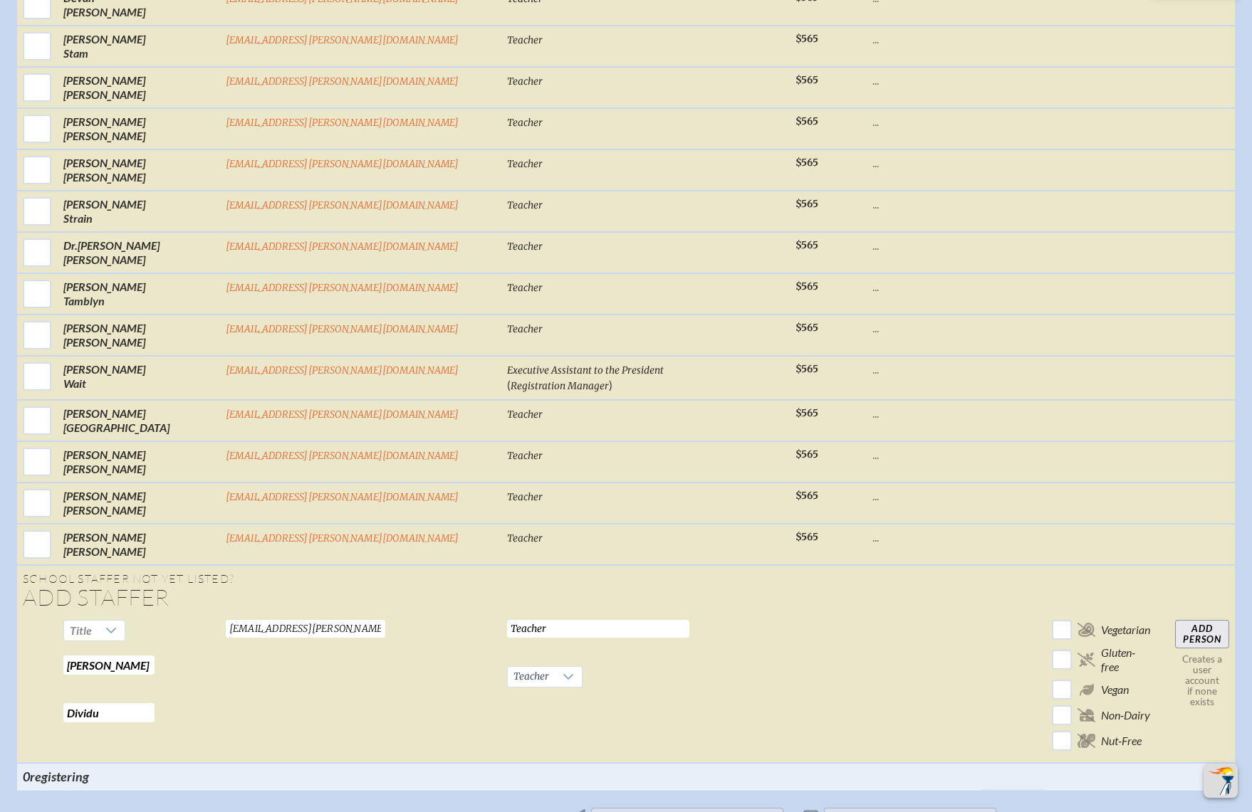
click at [1175, 620] on input "Add Person" at bounding box center [1202, 634] width 54 height 28
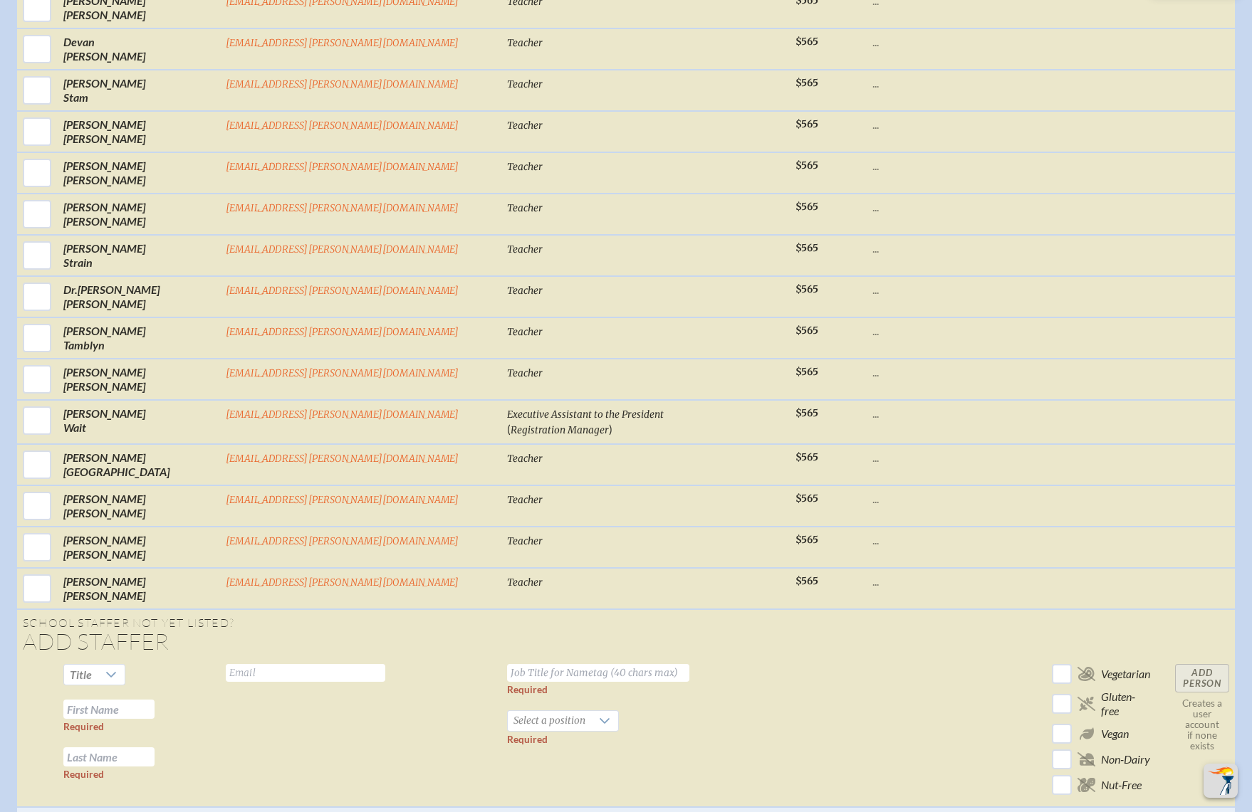
scroll to position [5407, 0]
click at [867, 657] on td at bounding box center [924, 731] width 114 height 149
click at [529, 663] on input "text" at bounding box center [598, 672] width 182 height 18
click at [385, 663] on input "text" at bounding box center [305, 672] width 159 height 18
paste input "dostertp@bolles.org"
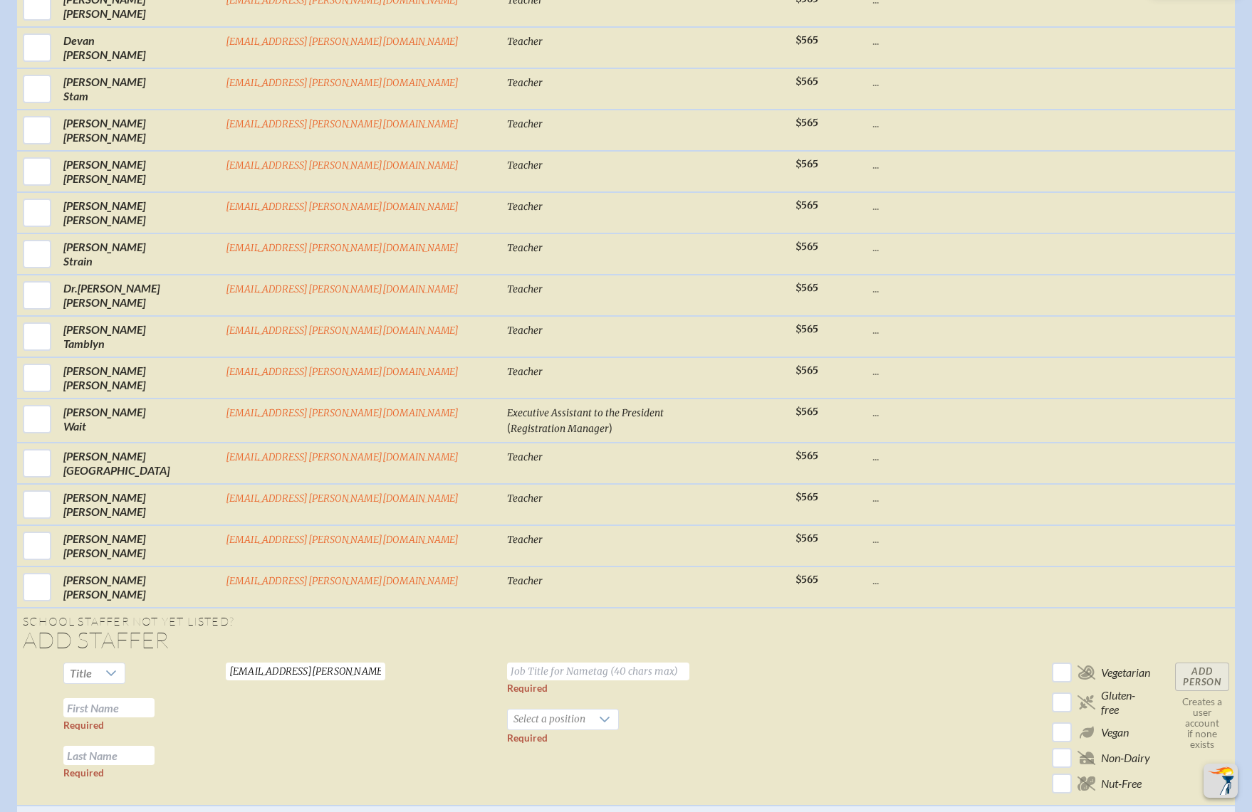
type input "dostertp@bolles.org"
drag, startPoint x: 778, startPoint y: 571, endPoint x: 605, endPoint y: 597, distance: 174.9
click at [867, 657] on td at bounding box center [924, 731] width 114 height 149
click at [155, 699] on input "text" at bounding box center [108, 708] width 91 height 19
paste input "Paul Dostert"
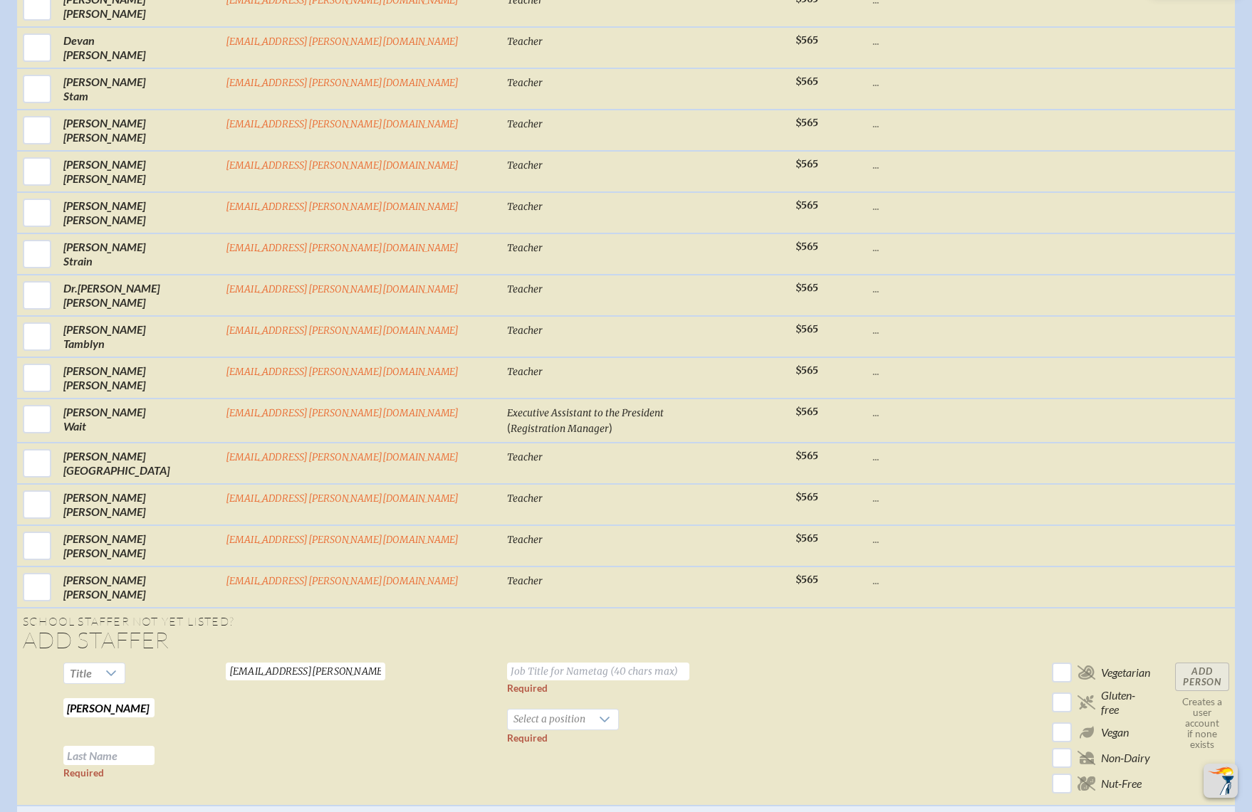
drag, startPoint x: 229, startPoint y: 542, endPoint x: 301, endPoint y: 537, distance: 72.8
click at [301, 657] on tr "Title Paul Dostert Required Required dostertp@bolles.org Valid email required R…" at bounding box center [626, 731] width 1218 height 149
type input "Paul"
paste input "Dostert"
type input "Dostert"
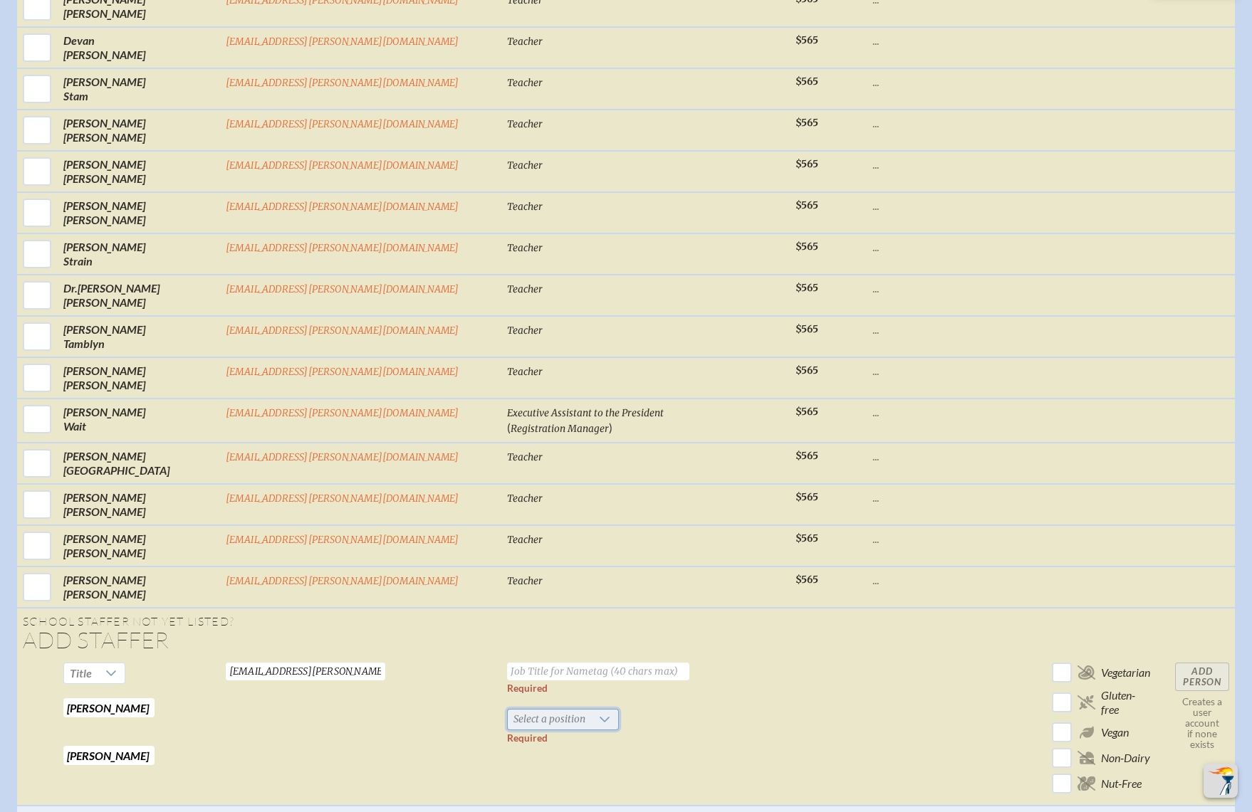
click at [508, 710] on span "Select a position" at bounding box center [549, 720] width 83 height 20
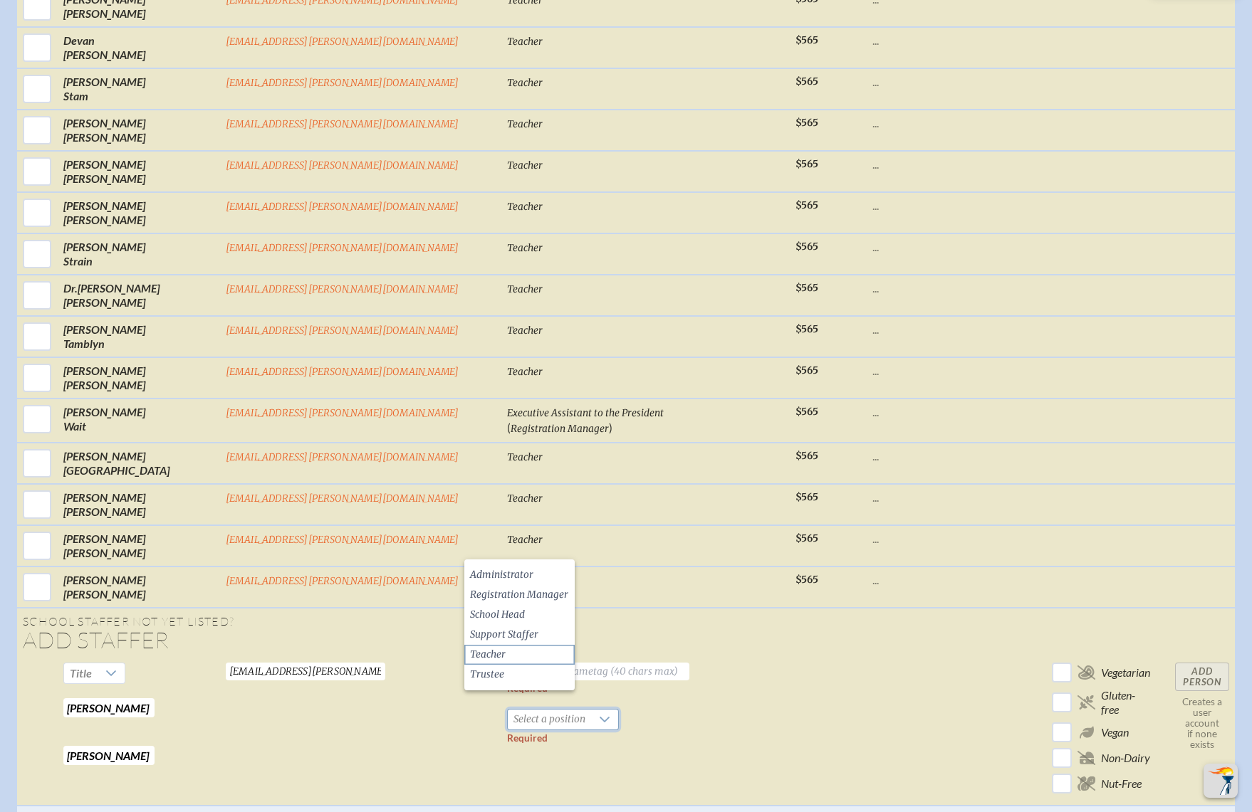
click at [496, 652] on span "Teacher" at bounding box center [488, 655] width 36 height 14
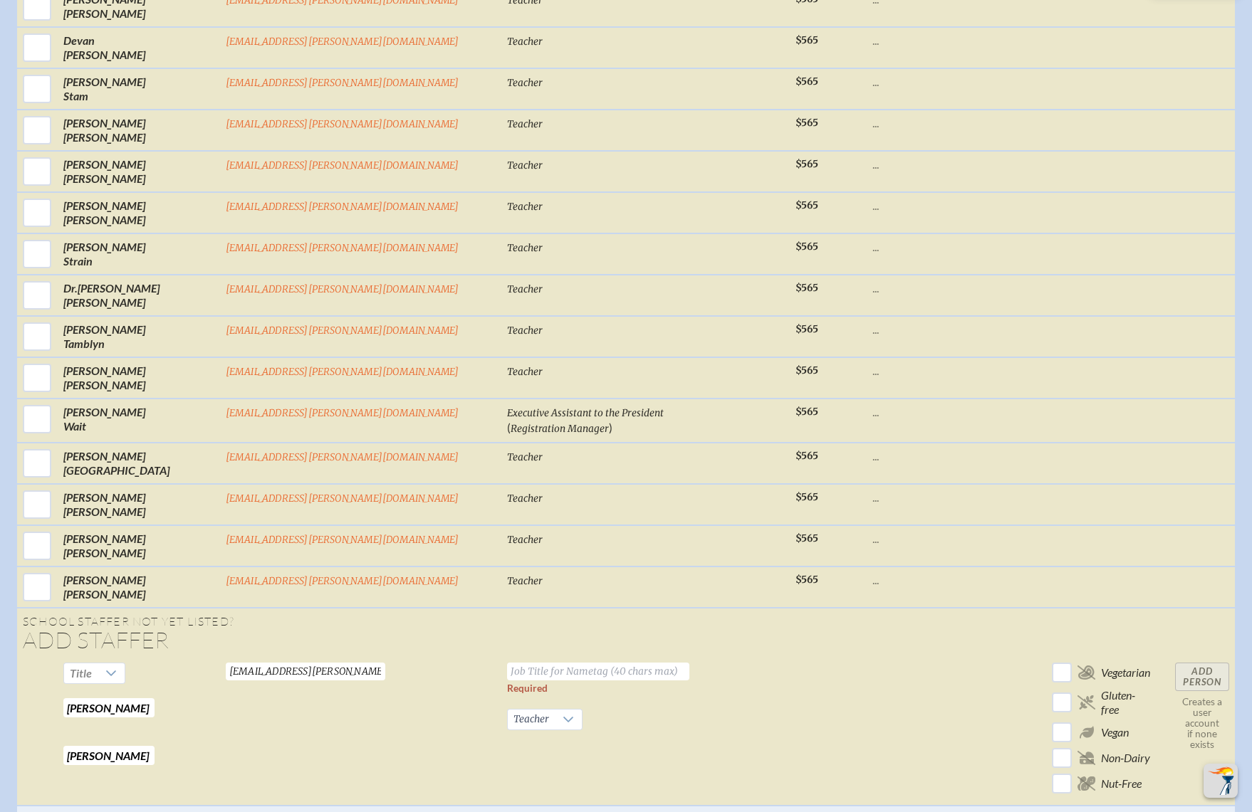
drag, startPoint x: 768, startPoint y: 459, endPoint x: 633, endPoint y: 533, distance: 153.6
click at [507, 663] on input "text" at bounding box center [598, 672] width 182 height 18
type input "Teacher"
click at [1175, 663] on input "Add Person" at bounding box center [1202, 677] width 54 height 28
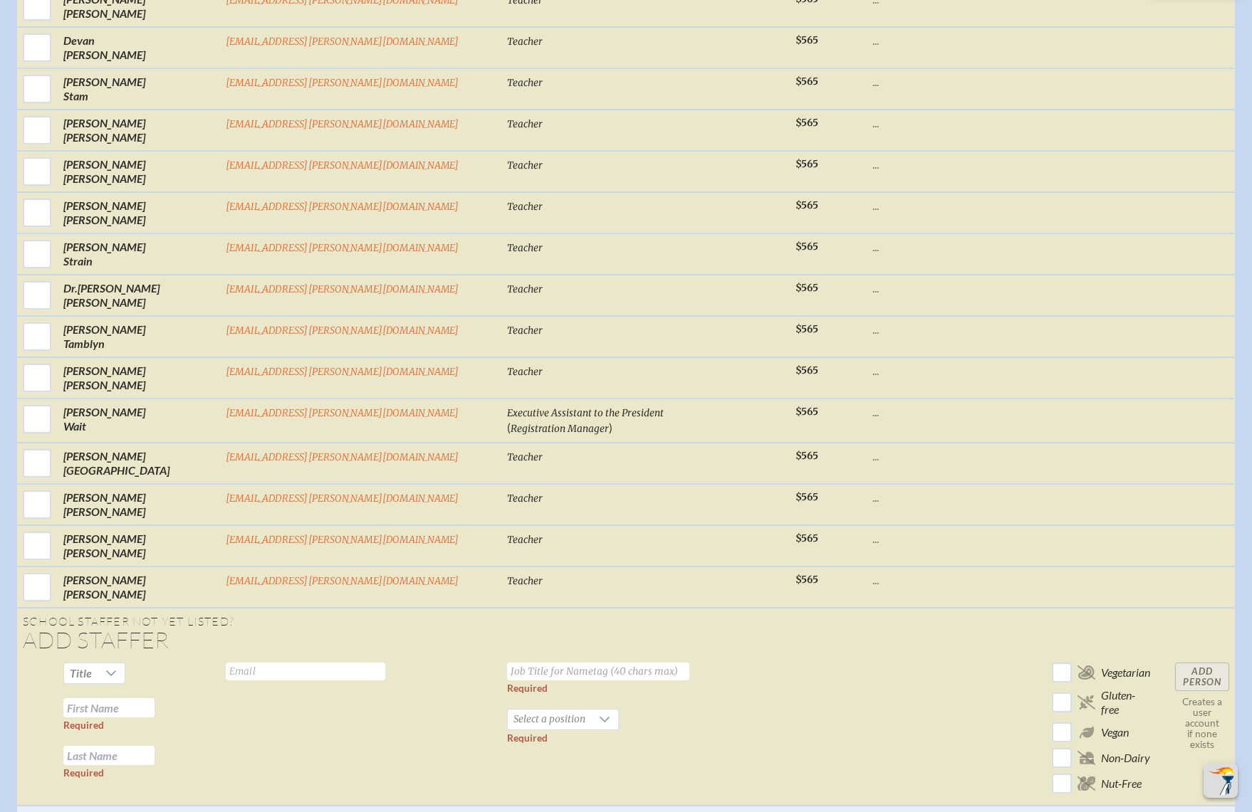
scroll to position [5409, 0]
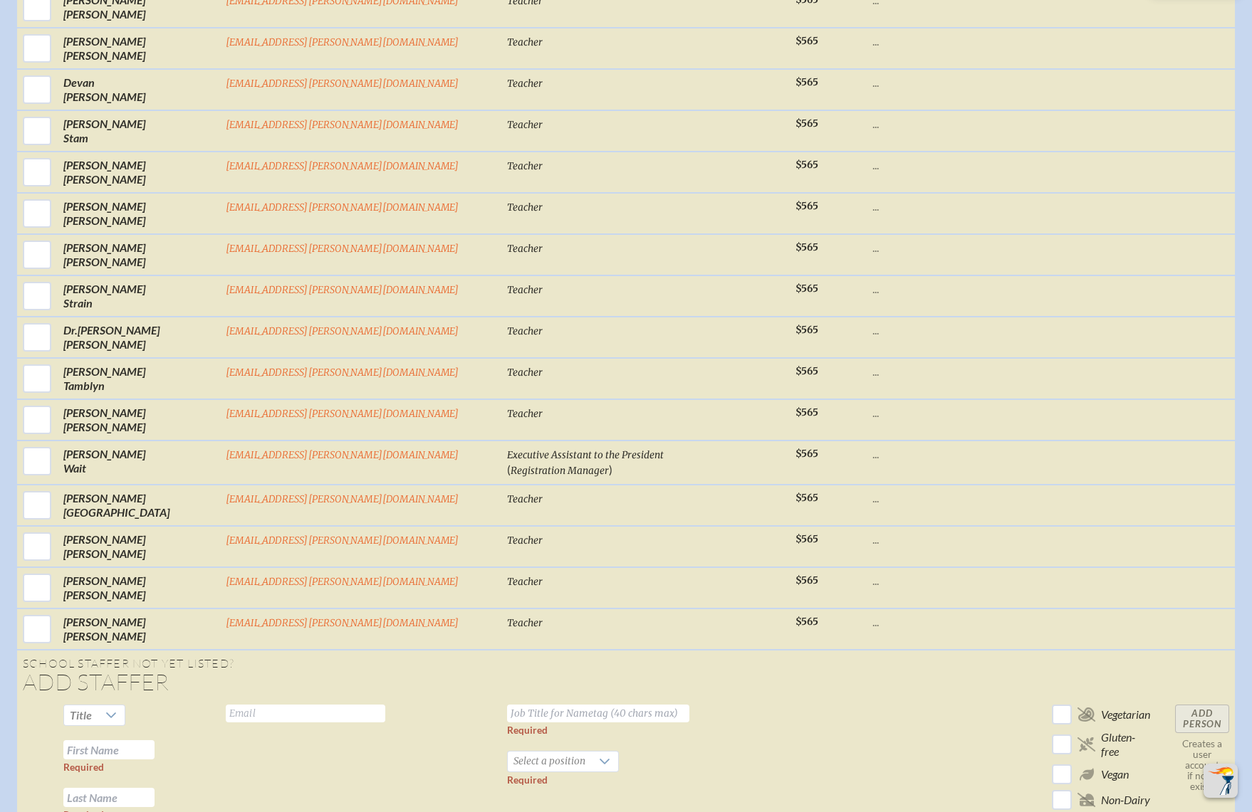
click at [867, 699] on td at bounding box center [924, 773] width 114 height 149
click at [385, 705] on input "text" at bounding box center [305, 714] width 159 height 18
paste input "dostertl@bolles.org"
type input "dostertl@bolles.org"
drag, startPoint x: 843, startPoint y: 546, endPoint x: 365, endPoint y: 610, distance: 482.7
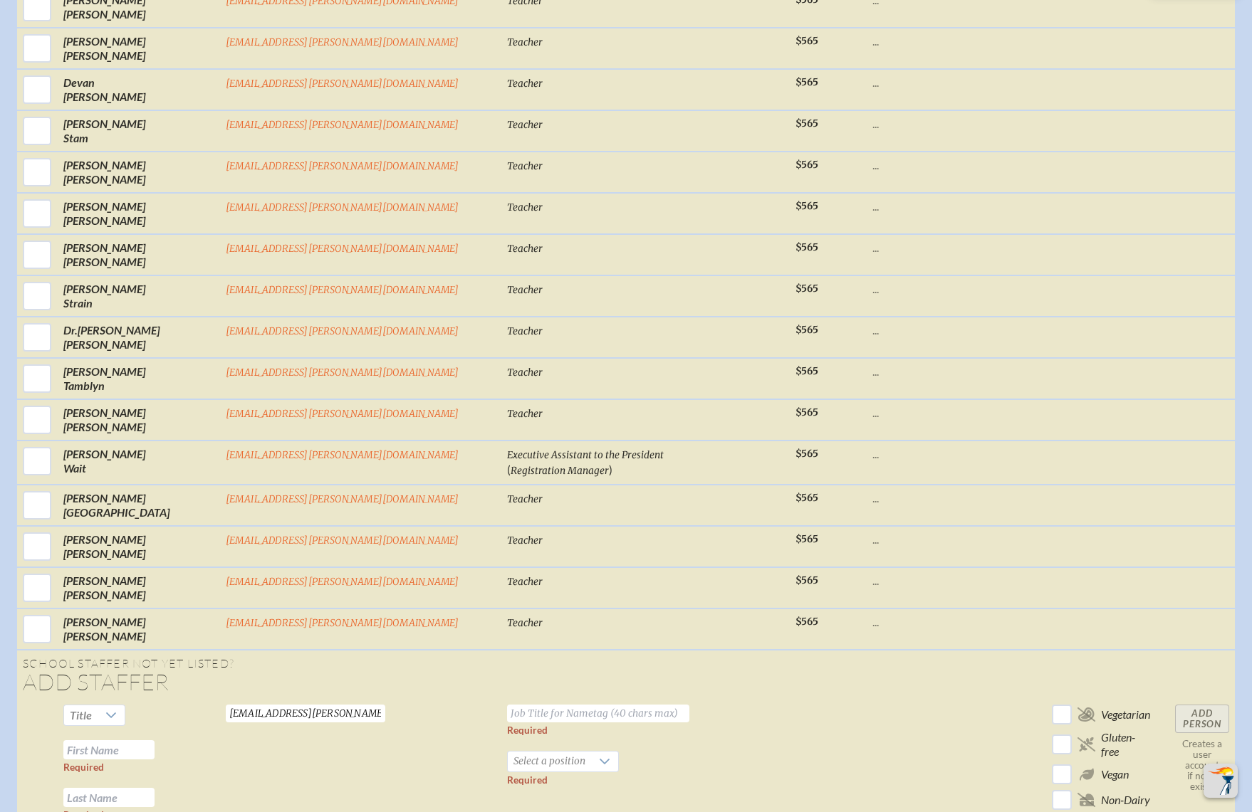
click at [867, 699] on td at bounding box center [924, 773] width 114 height 149
click at [155, 741] on input "text" at bounding box center [108, 750] width 91 height 19
paste input "Laura Dostert"
drag, startPoint x: 221, startPoint y: 580, endPoint x: 302, endPoint y: 584, distance: 81.3
click at [302, 699] on tr "Title Laura Dostert Required Required dostertl@bolles.org Valid email required …" at bounding box center [626, 773] width 1218 height 149
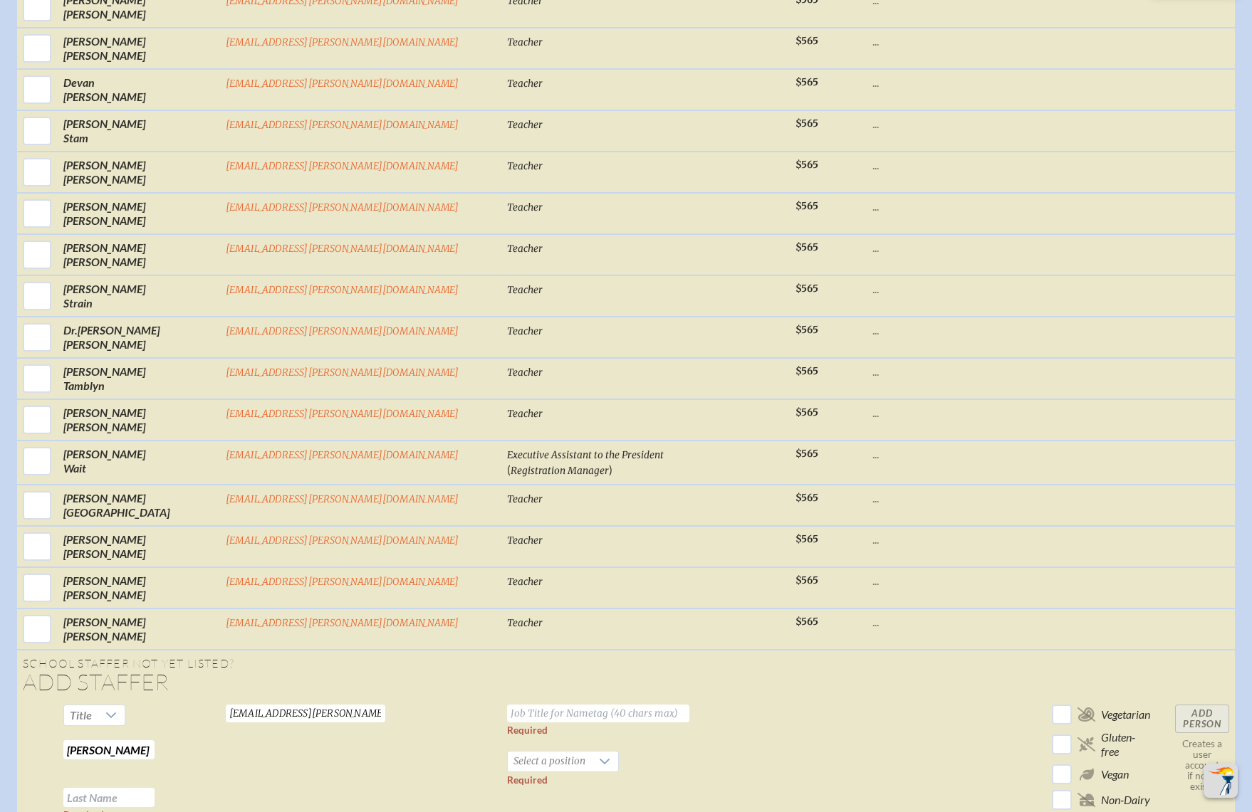
type input "Laura"
paste input "Dostert"
drag, startPoint x: 204, startPoint y: 622, endPoint x: 104, endPoint y: 628, distance: 100.6
type input "Dostert"
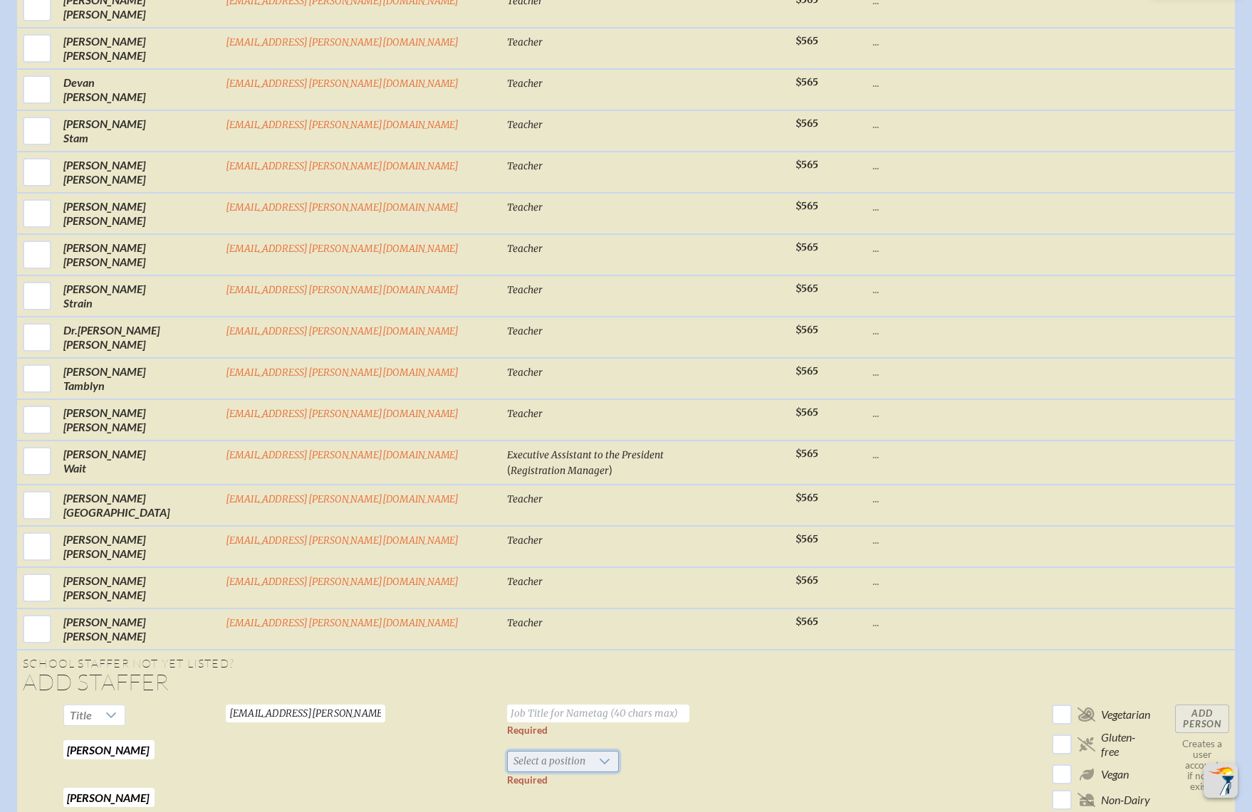
click at [508, 752] on span "Select a position" at bounding box center [549, 762] width 83 height 20
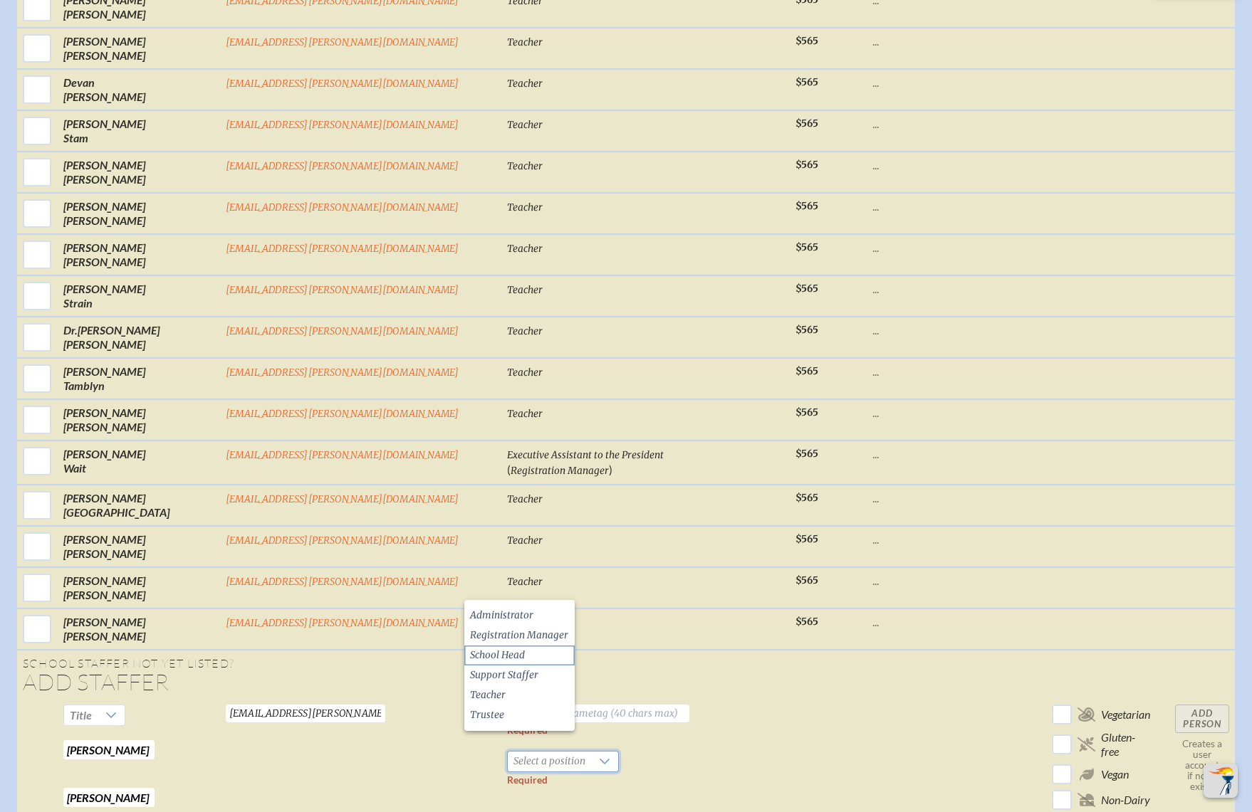
drag, startPoint x: 518, startPoint y: 691, endPoint x: 525, endPoint y: 652, distance: 39.0
click at [519, 691] on li "Teacher" at bounding box center [519, 696] width 110 height 20
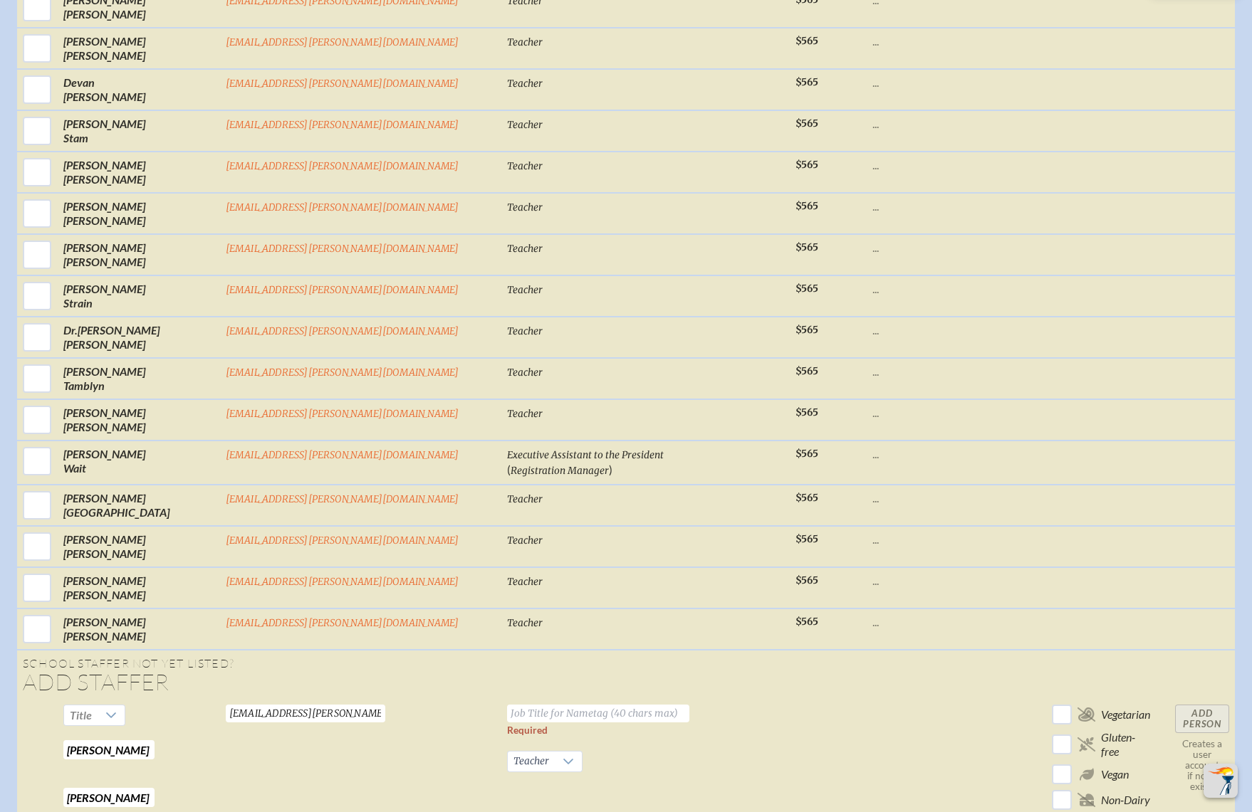
click at [524, 705] on input "text" at bounding box center [598, 714] width 182 height 18
type input "Teacher"
drag, startPoint x: 881, startPoint y: 566, endPoint x: 889, endPoint y: 580, distance: 16.0
click at [980, 699] on td at bounding box center [1013, 773] width 66 height 149
click at [1175, 705] on input "Add Person" at bounding box center [1202, 719] width 54 height 28
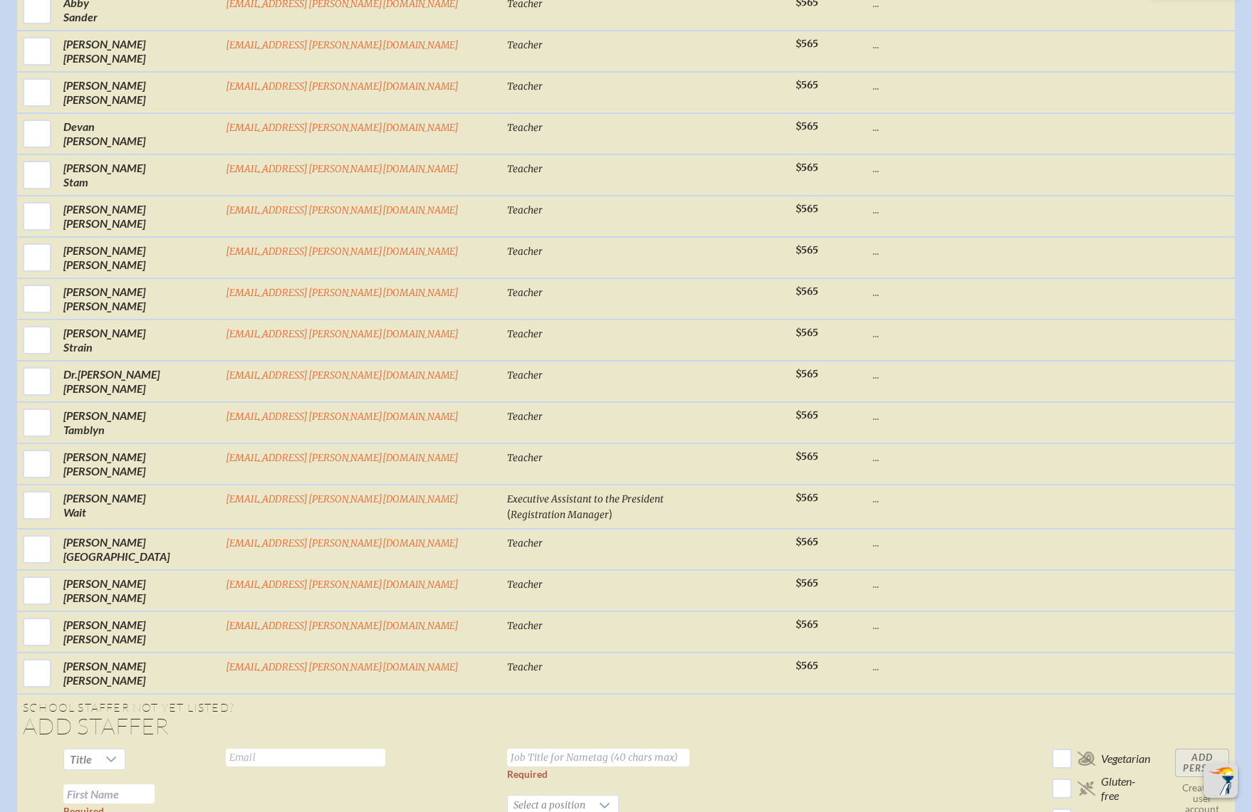
scroll to position [5411, 0]
click at [867, 742] on td at bounding box center [924, 816] width 114 height 149
click at [383, 748] on input "text" at bounding box center [305, 757] width 159 height 18
paste input "edmonsone@bolles.org"
type input "edmonsone@bolles.org"
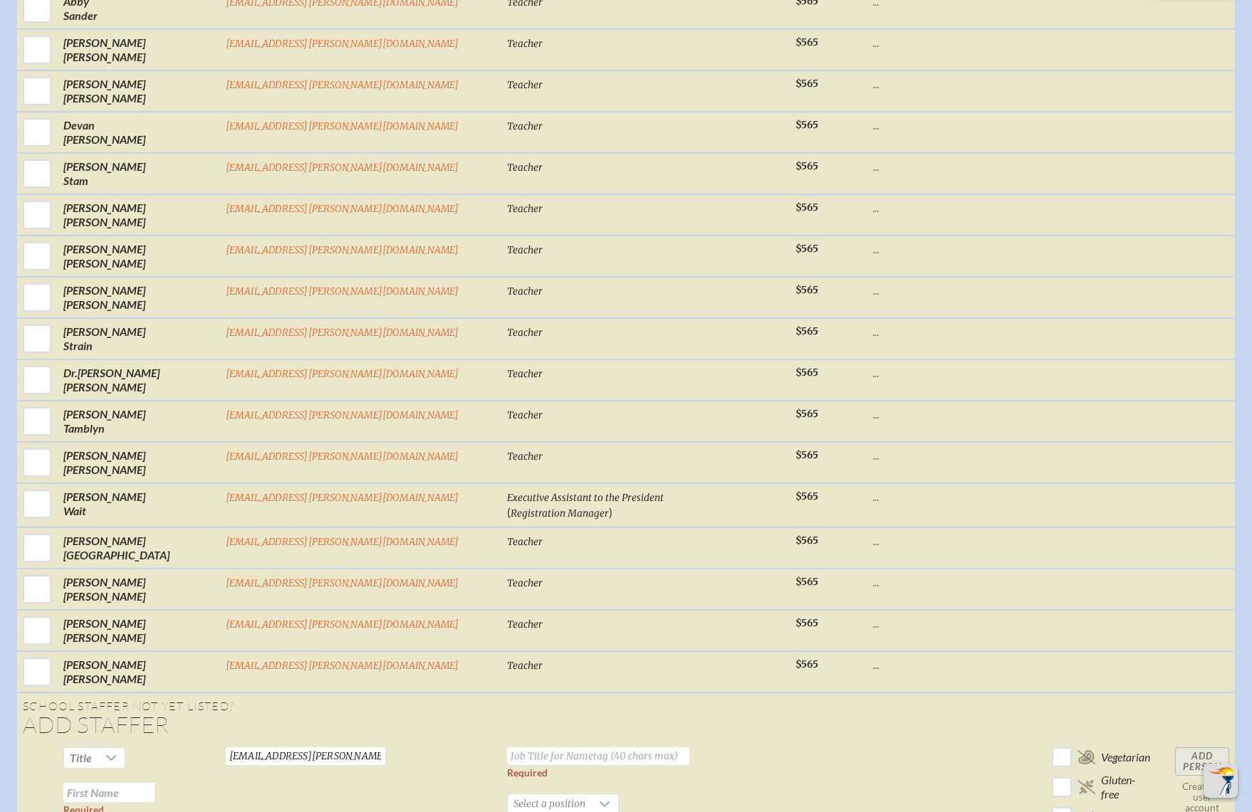
click at [867, 742] on td at bounding box center [924, 816] width 114 height 149
click at [155, 783] on input "text" at bounding box center [108, 792] width 91 height 19
paste input "Emily Edmonson"
click at [285, 742] on tr "Title Emily Edmonson Required Required edmonsone@bolles.org Valid email require…" at bounding box center [626, 816] width 1218 height 149
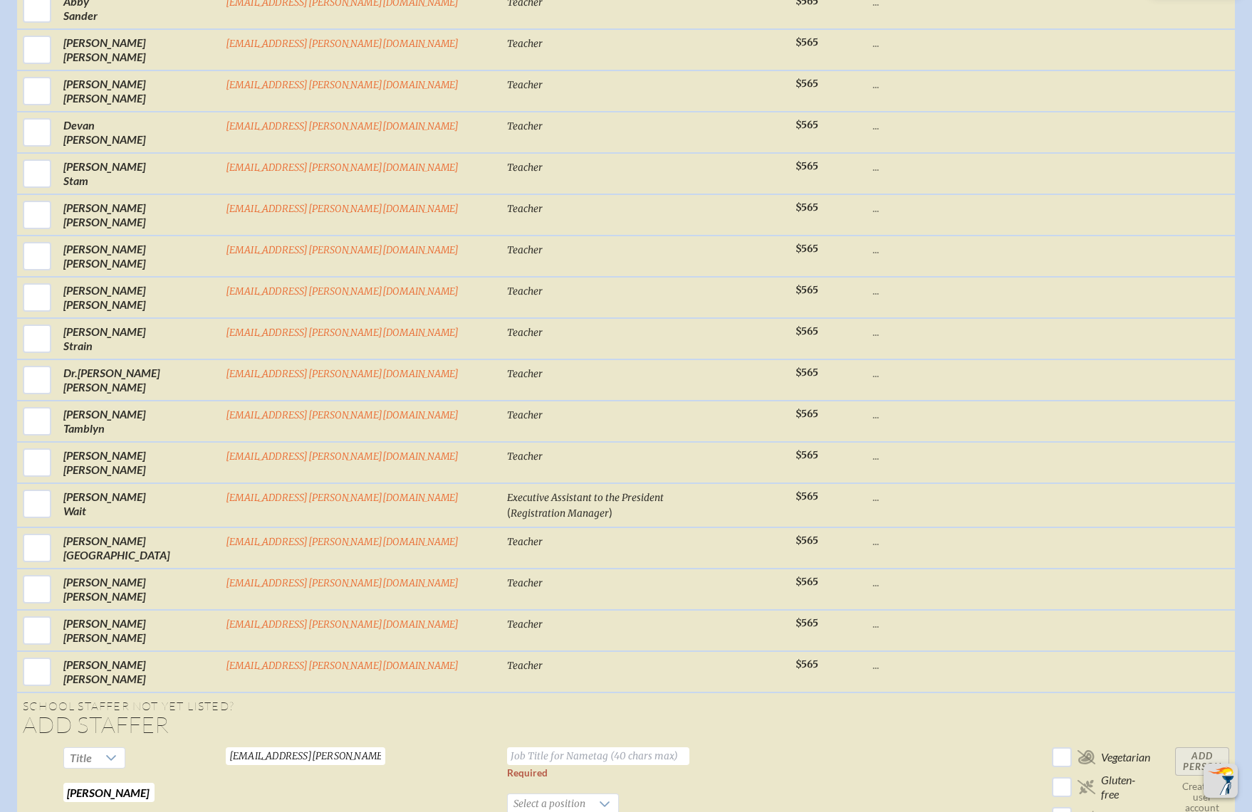
drag, startPoint x: 223, startPoint y: 618, endPoint x: 326, endPoint y: 624, distance: 103.4
click at [326, 742] on tr "Title Emily Edmonson Required Required edmonsone@bolles.org Valid email require…" at bounding box center [626, 816] width 1218 height 149
type input "Emily"
paste input "Edmonson"
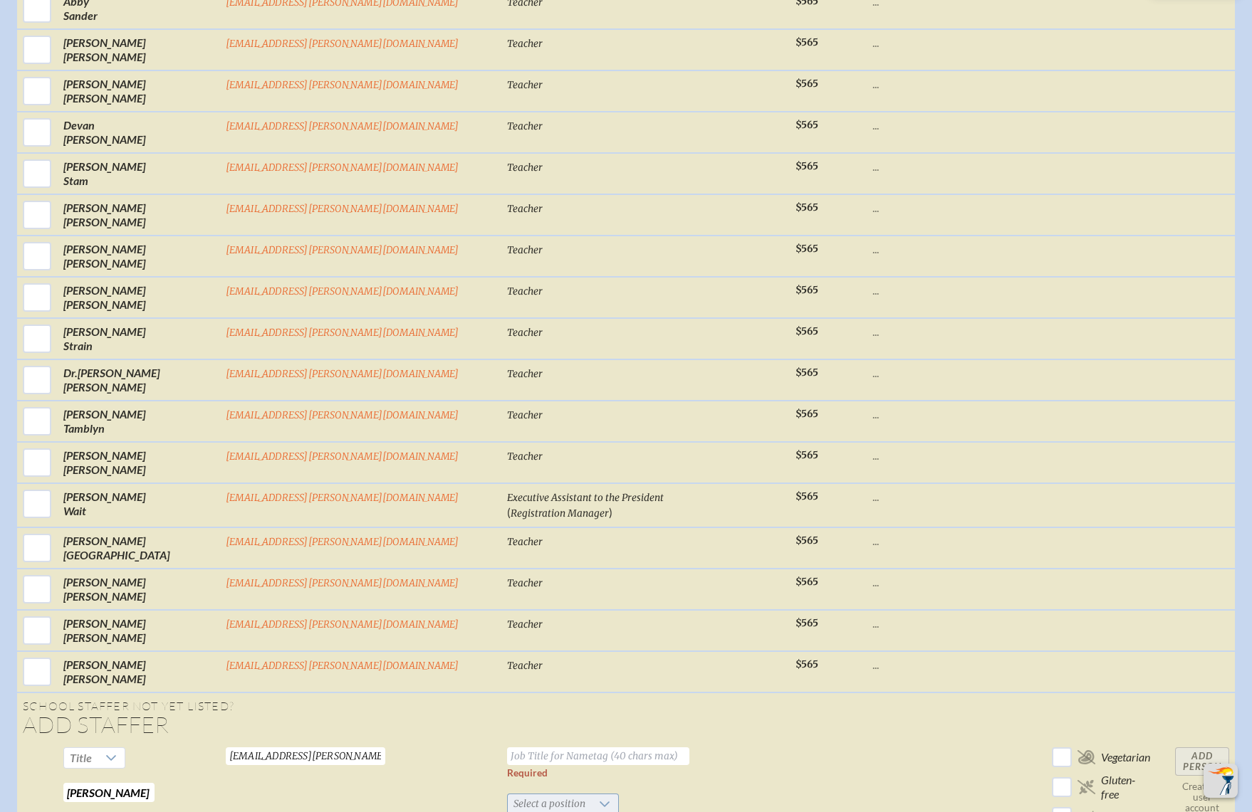
type input "Edmonson"
click at [508, 795] on span "Select a position" at bounding box center [549, 805] width 83 height 20
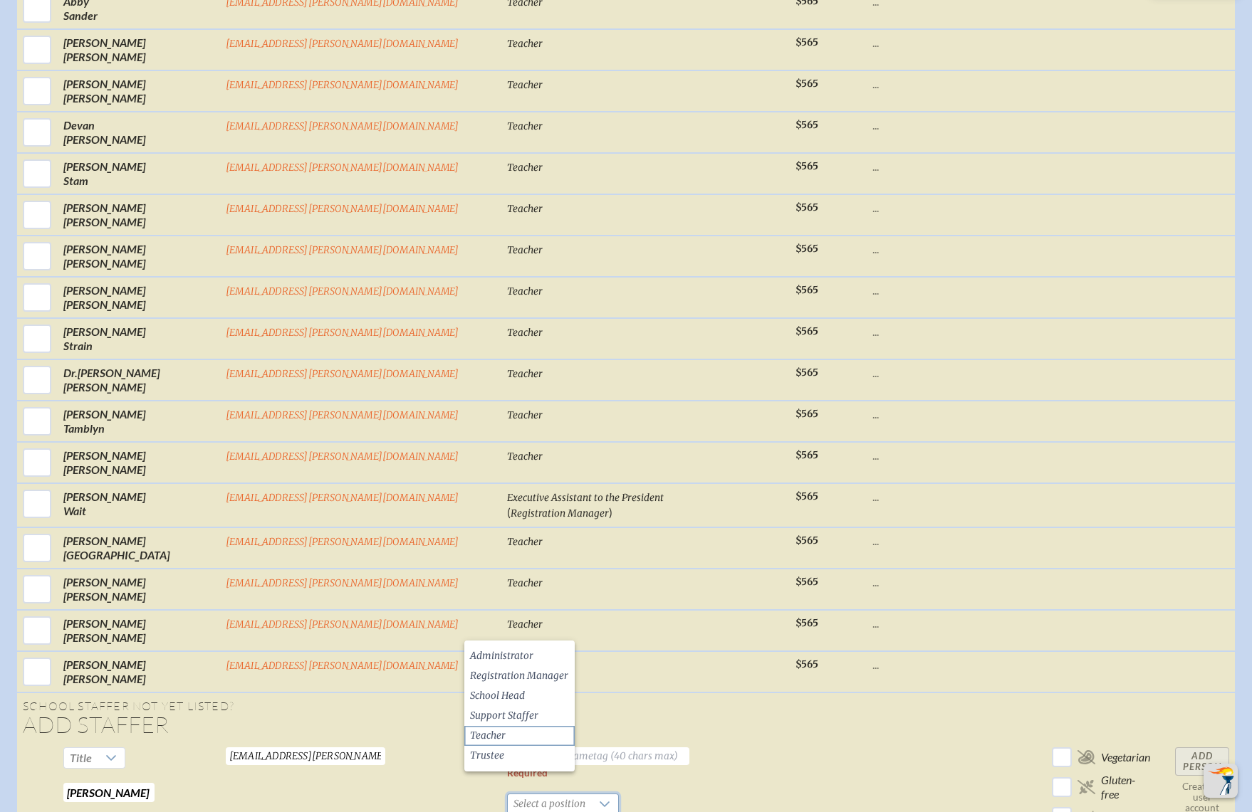
click at [508, 737] on li "Teacher" at bounding box center [519, 736] width 110 height 20
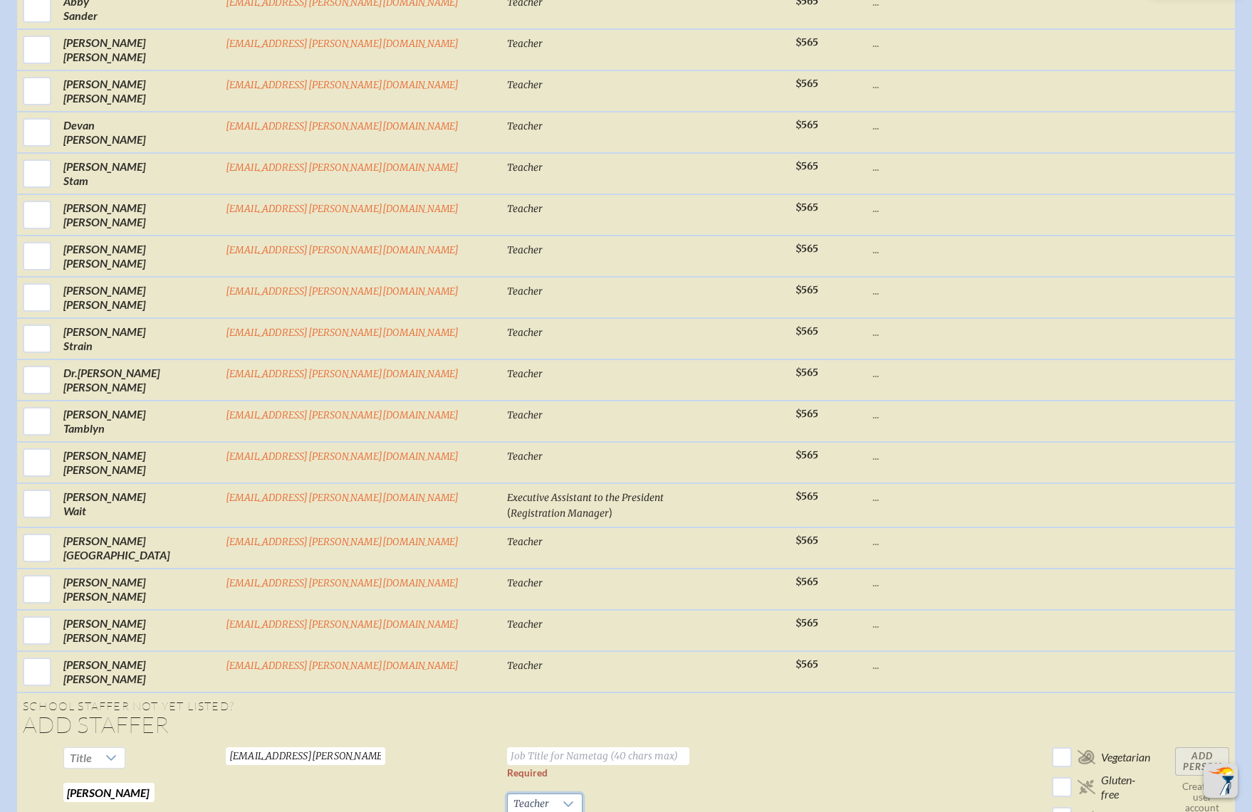
click at [533, 748] on input "text" at bounding box center [598, 757] width 182 height 18
type input "Teacher"
drag, startPoint x: 852, startPoint y: 549, endPoint x: 1045, endPoint y: 597, distance: 198.1
click at [1175, 748] on input "Add Person" at bounding box center [1202, 762] width 54 height 28
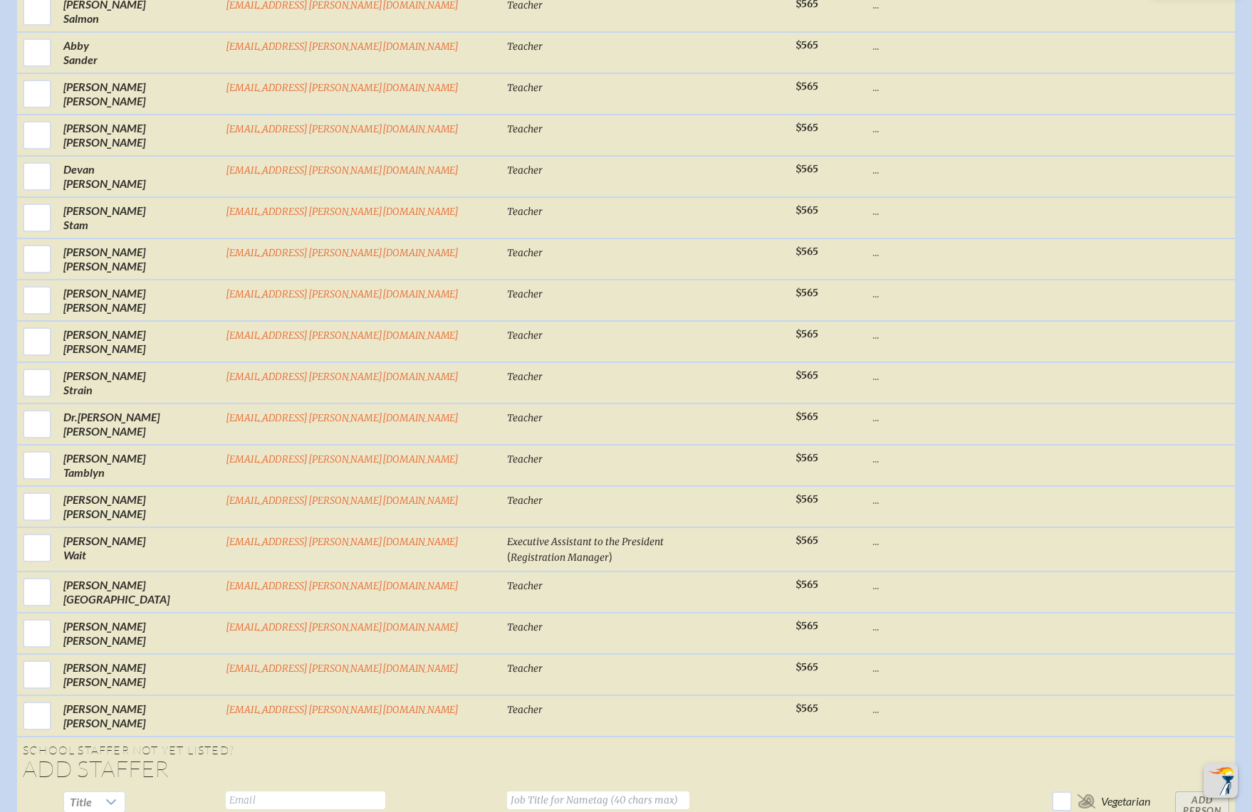
scroll to position [5412, 0]
click at [323, 790] on input "text" at bounding box center [305, 799] width 159 height 18
paste input "edwardsj@bolles.org"
type input "edwardsj@bolles.org"
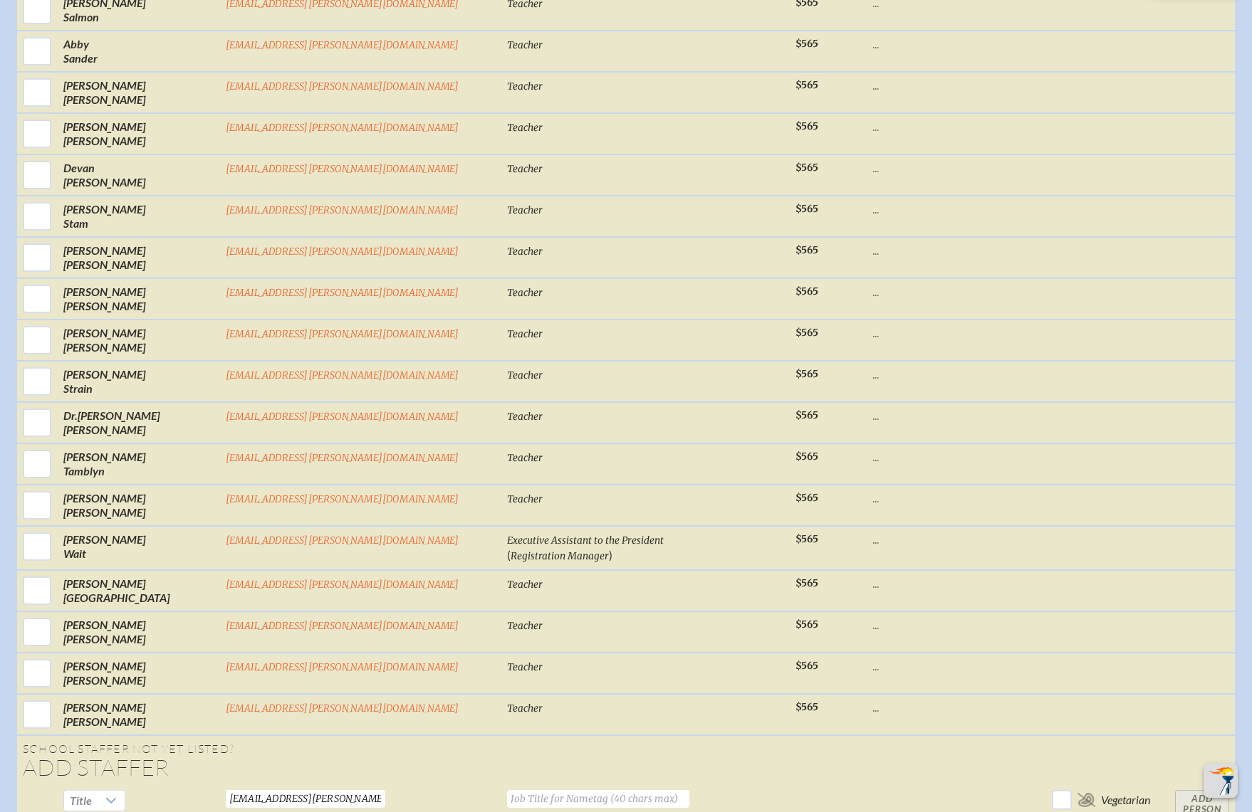
paste input "Jen Edwards"
drag, startPoint x: 228, startPoint y: 661, endPoint x: 335, endPoint y: 661, distance: 107.5
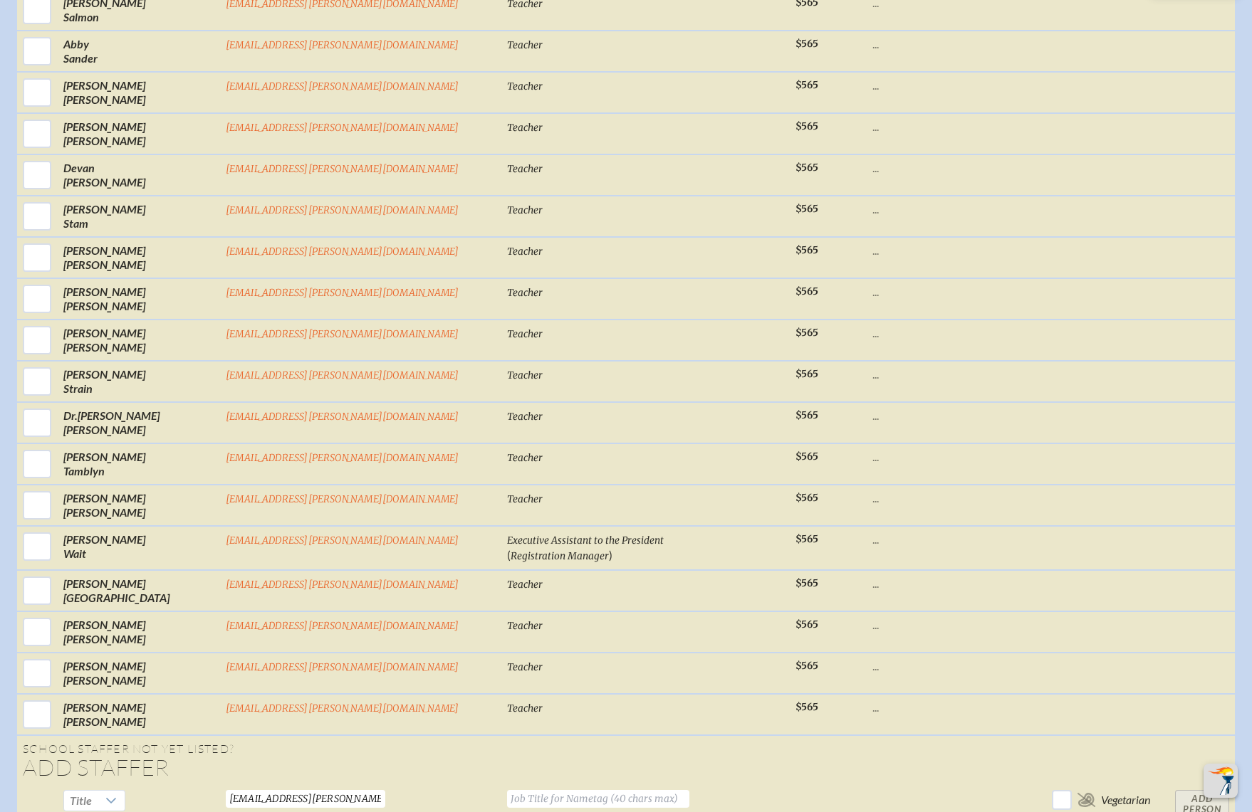
type input "Jen"
paste input "Edwards"
type input "Edwards"
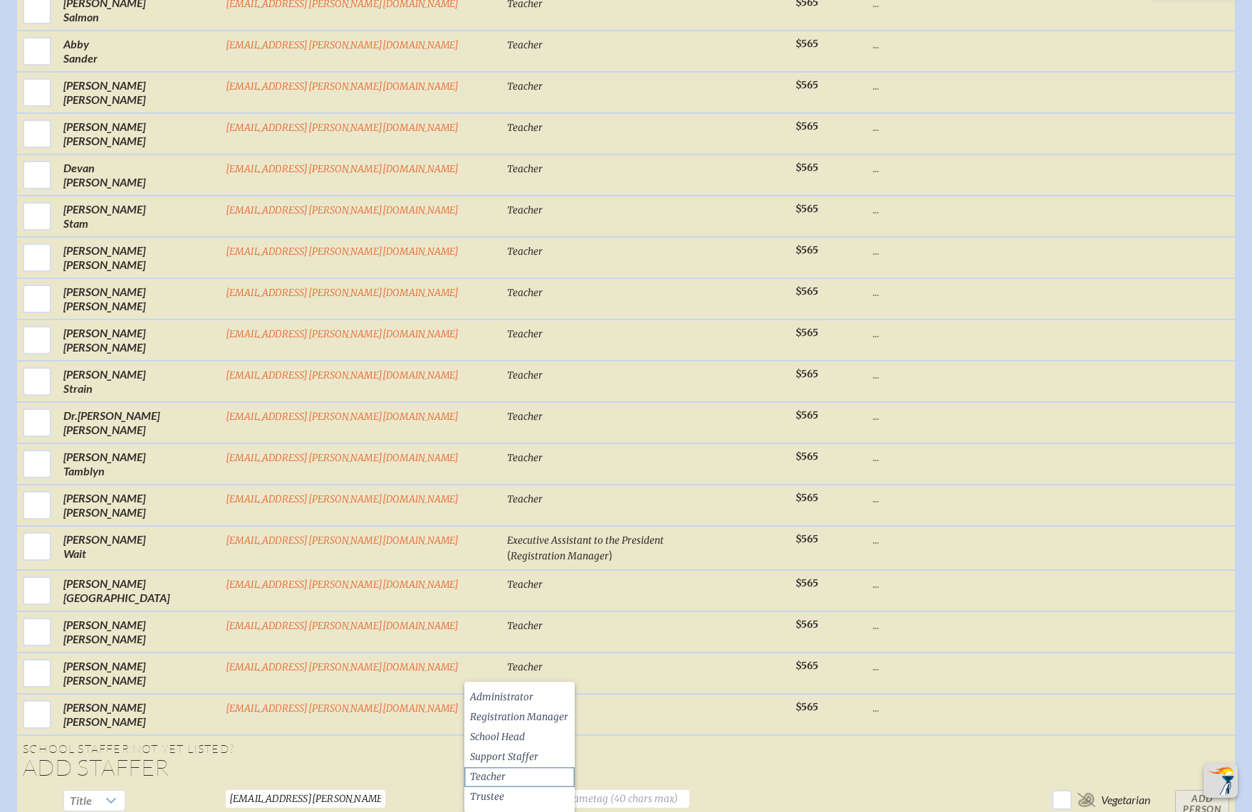
click at [503, 771] on span "Teacher" at bounding box center [488, 777] width 36 height 14
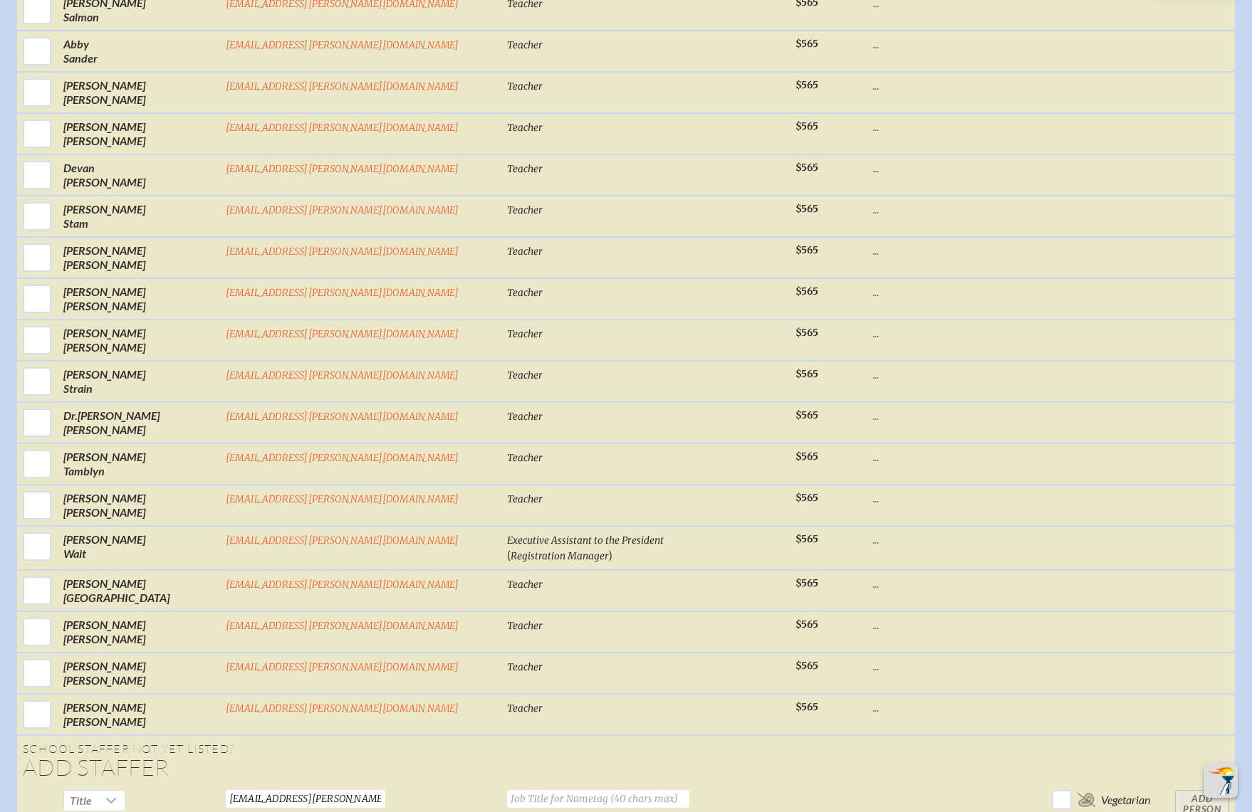
click at [525, 790] on input "text" at bounding box center [598, 799] width 182 height 18
type input "Teacher"
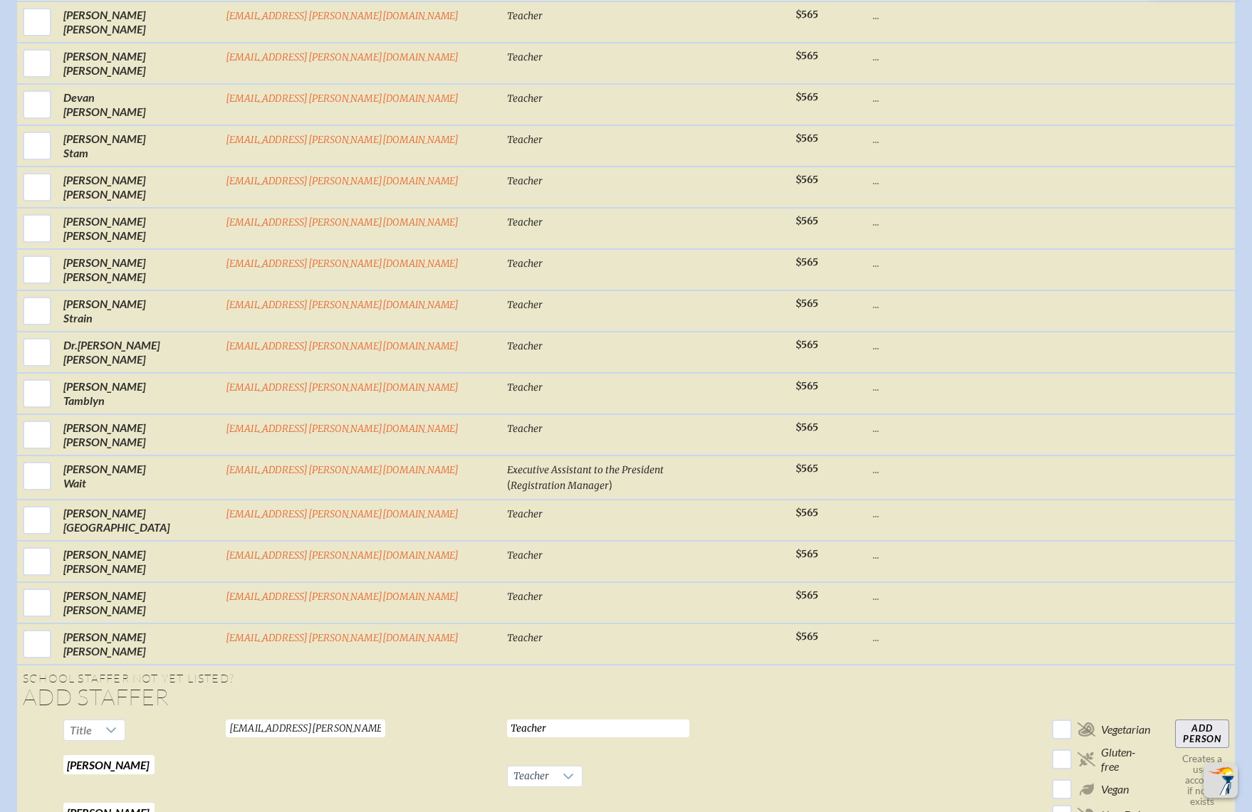
scroll to position [5519, 0]
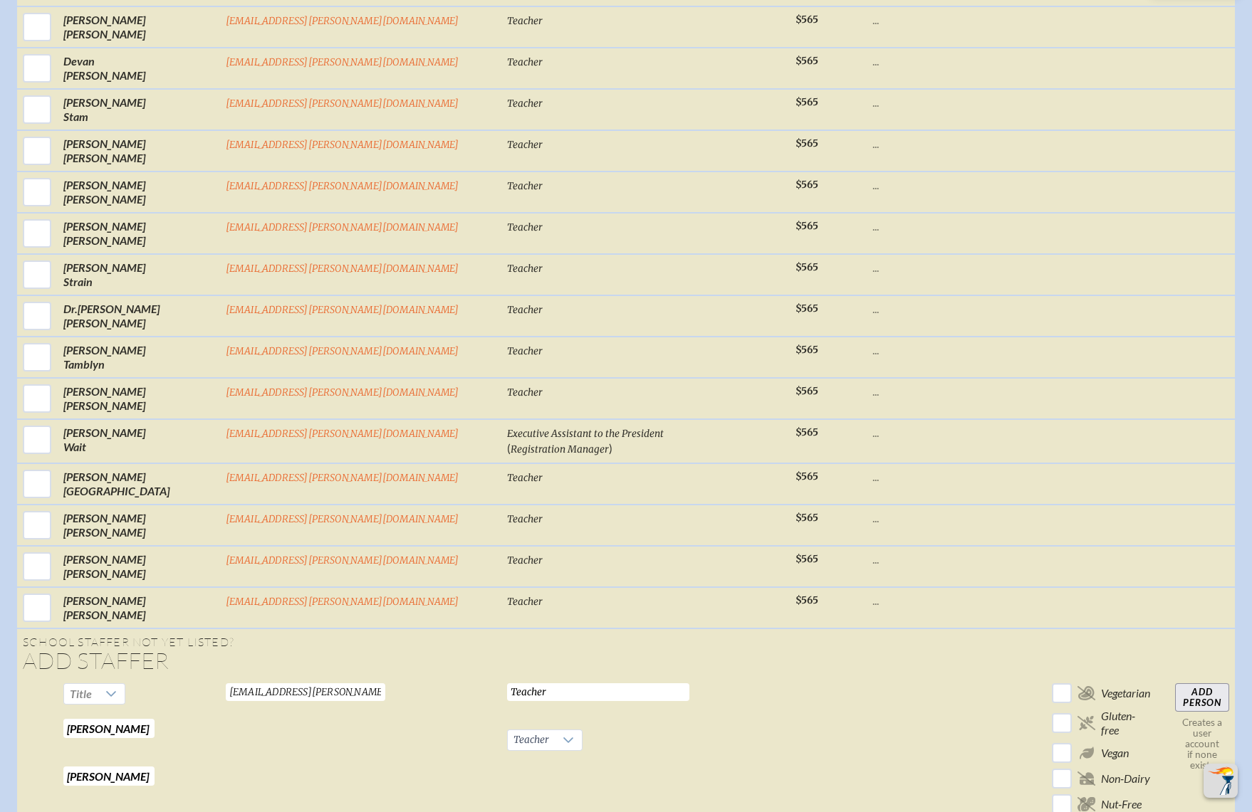
click at [1175, 684] on input "Add Person" at bounding box center [1202, 698] width 54 height 28
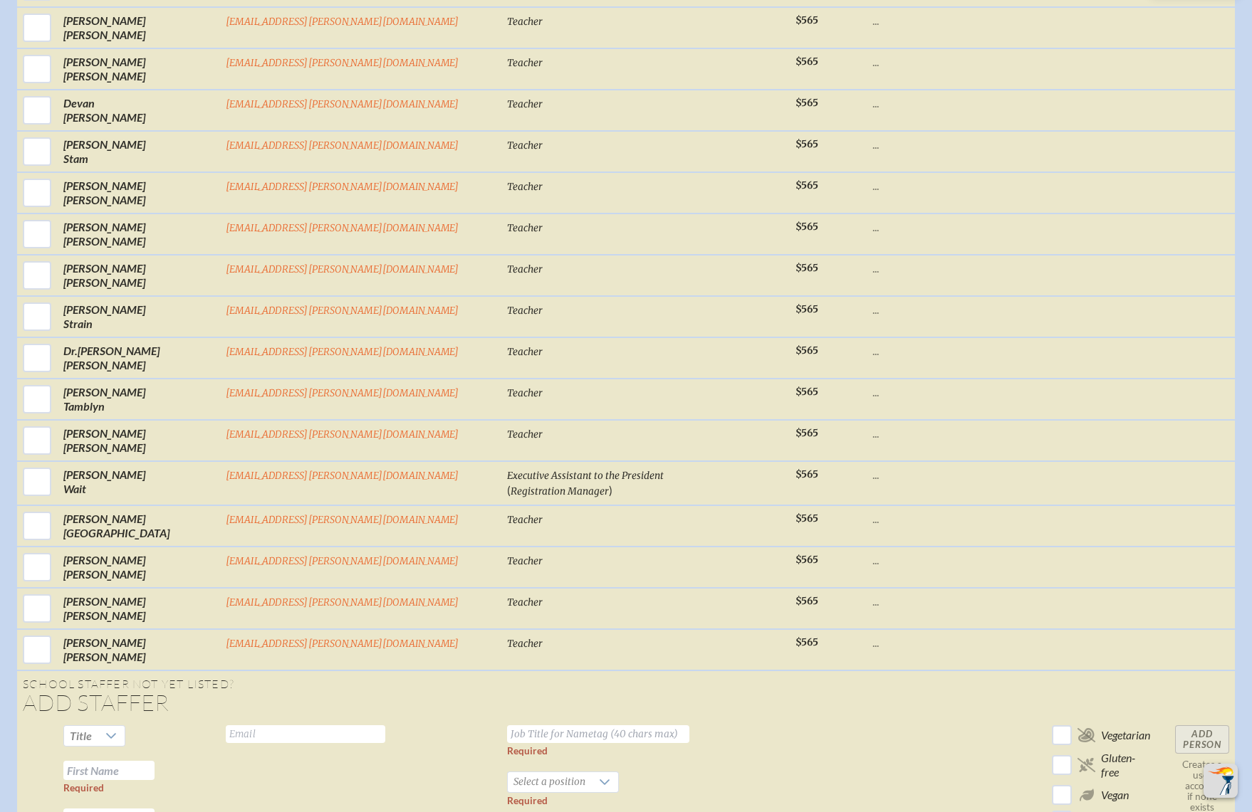
click at [867, 720] on td at bounding box center [924, 794] width 114 height 149
click at [358, 726] on input "text" at bounding box center [305, 735] width 159 height 18
paste input "ezzellj@bolles.org"
type input "ezzellj@bolles.org"
click at [867, 720] on td at bounding box center [924, 794] width 114 height 149
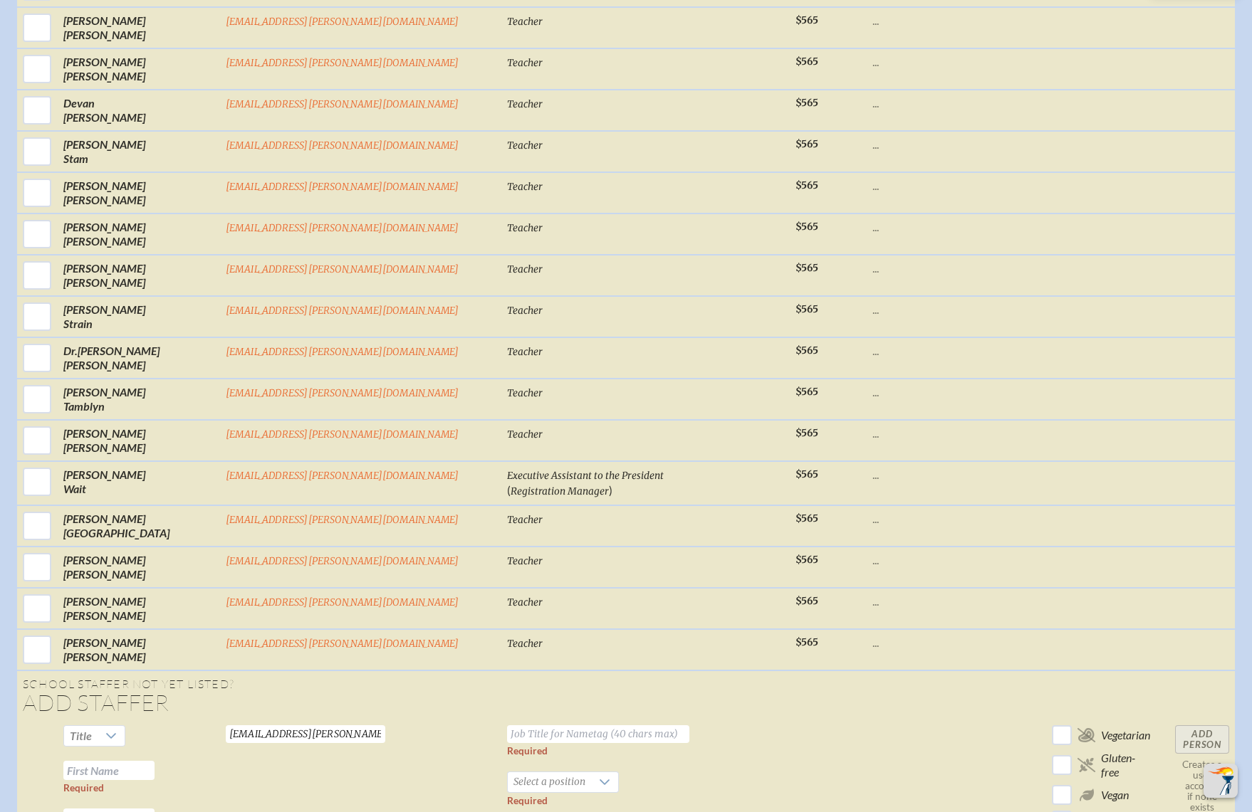
click at [155, 761] on input "text" at bounding box center [108, 770] width 91 height 19
paste input "Jon Ezzell"
drag, startPoint x: 224, startPoint y: 591, endPoint x: 298, endPoint y: 597, distance: 75.0
click at [298, 720] on tr "Title Jon Ezzell Required Required ezzellj@bolles.org Valid email required Requ…" at bounding box center [626, 794] width 1218 height 149
type input "Jon"
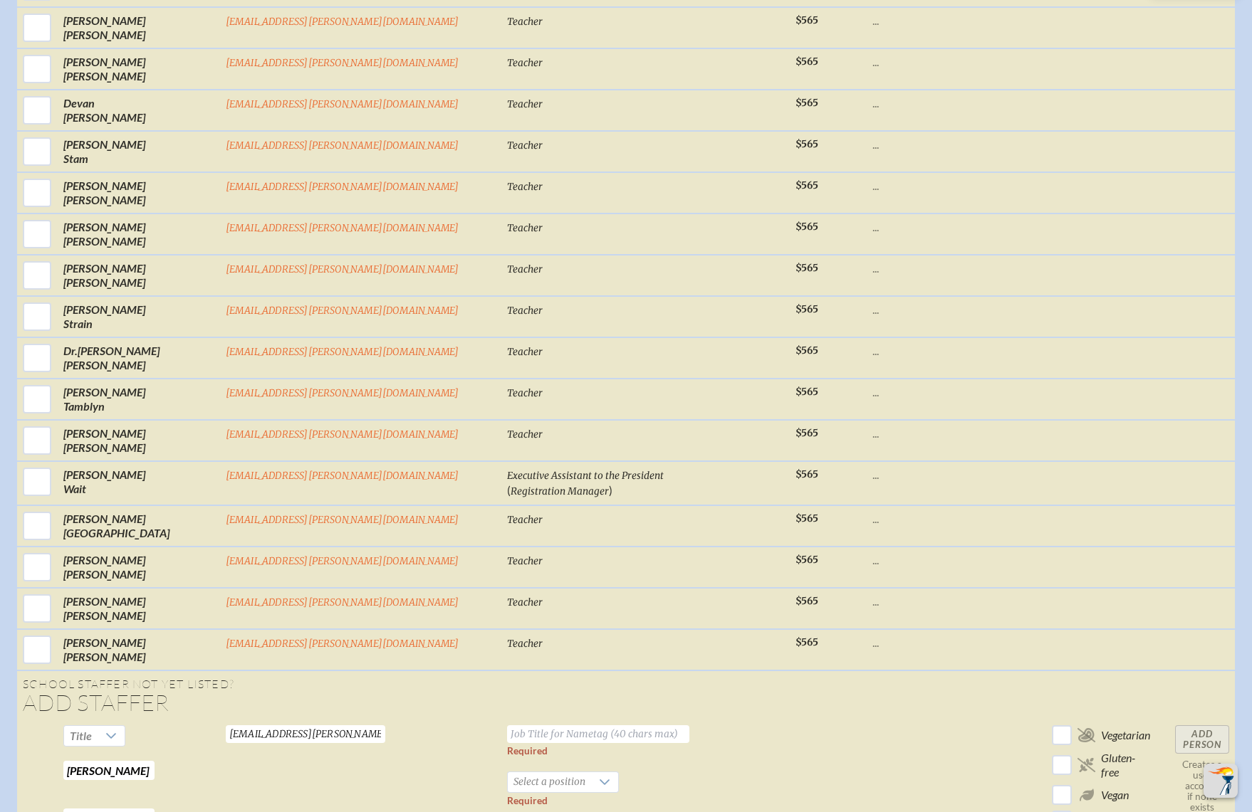
paste input "Ezzell"
type input "Ezzell"
click at [508, 773] on span "Select a position" at bounding box center [549, 783] width 83 height 20
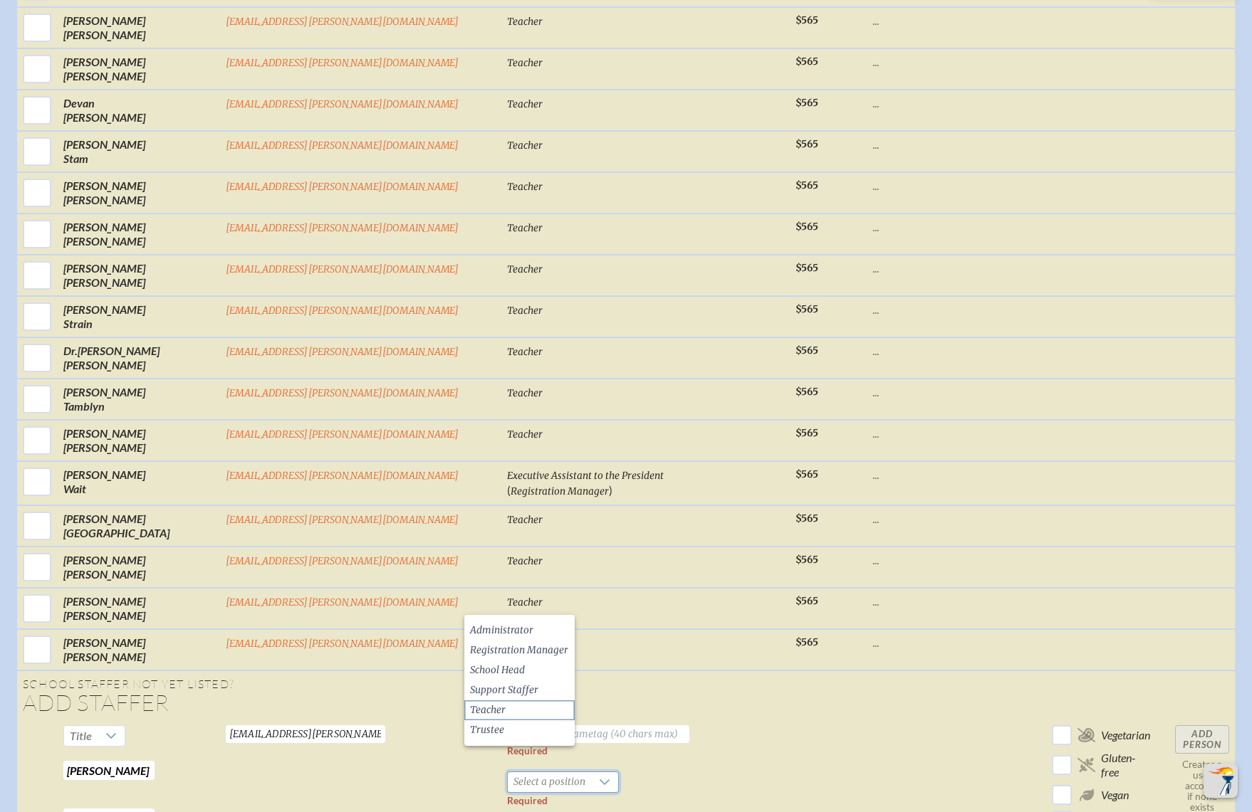
click at [510, 706] on li "Teacher" at bounding box center [519, 711] width 110 height 20
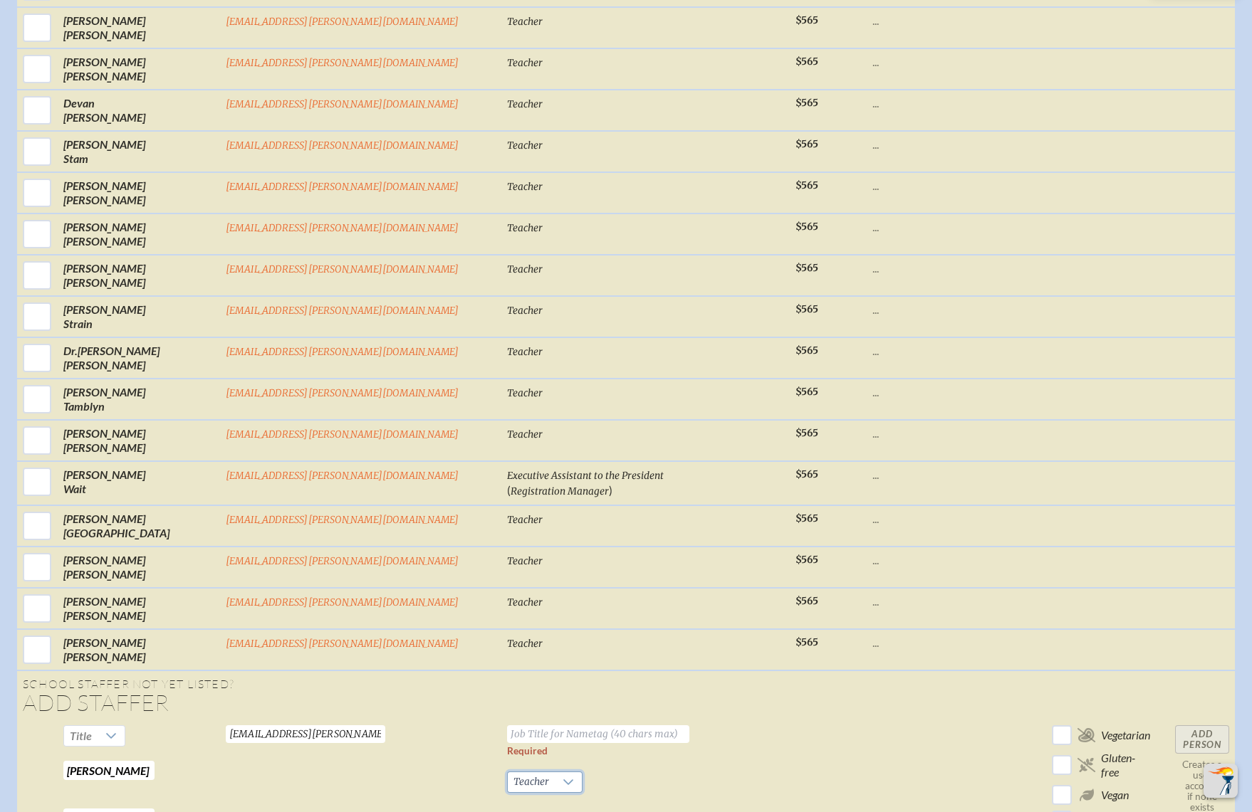
click at [516, 726] on input "text" at bounding box center [598, 735] width 182 height 18
type input "Teacher"
click at [867, 720] on td at bounding box center [924, 794] width 114 height 149
click at [1175, 726] on input "Add Person" at bounding box center [1202, 740] width 54 height 28
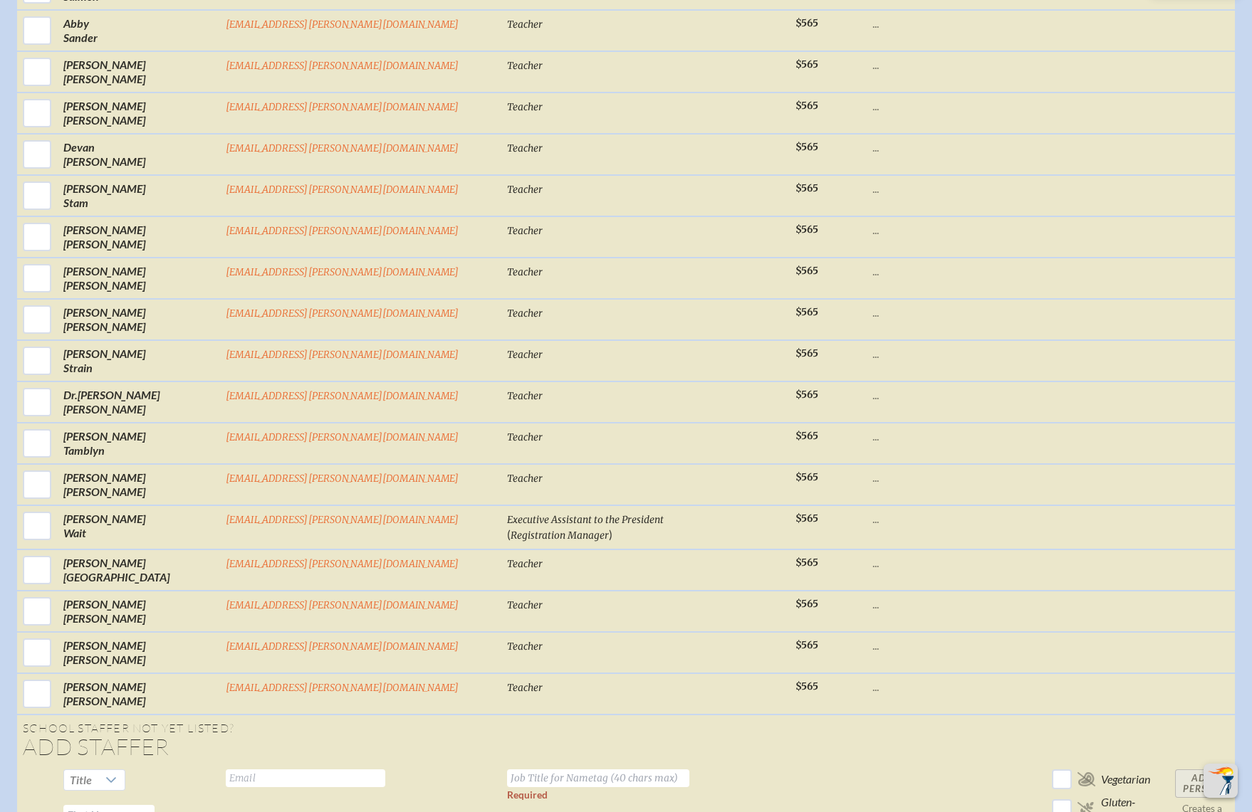
scroll to position [5523, 0]
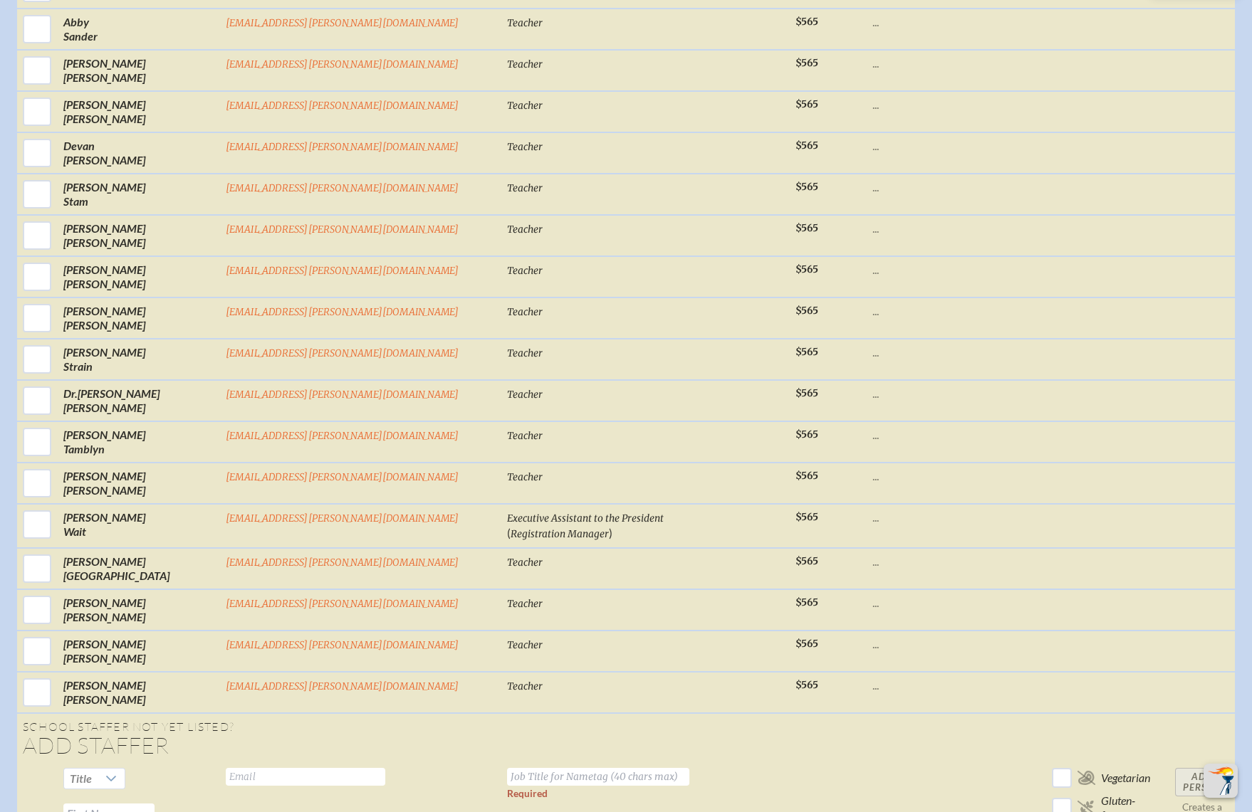
click at [335, 768] on input "text" at bounding box center [305, 777] width 159 height 18
paste input "Farberl@bolles.org"
type input "Farberl@bolles.org"
drag, startPoint x: 774, startPoint y: 674, endPoint x: 455, endPoint y: 673, distance: 319.0
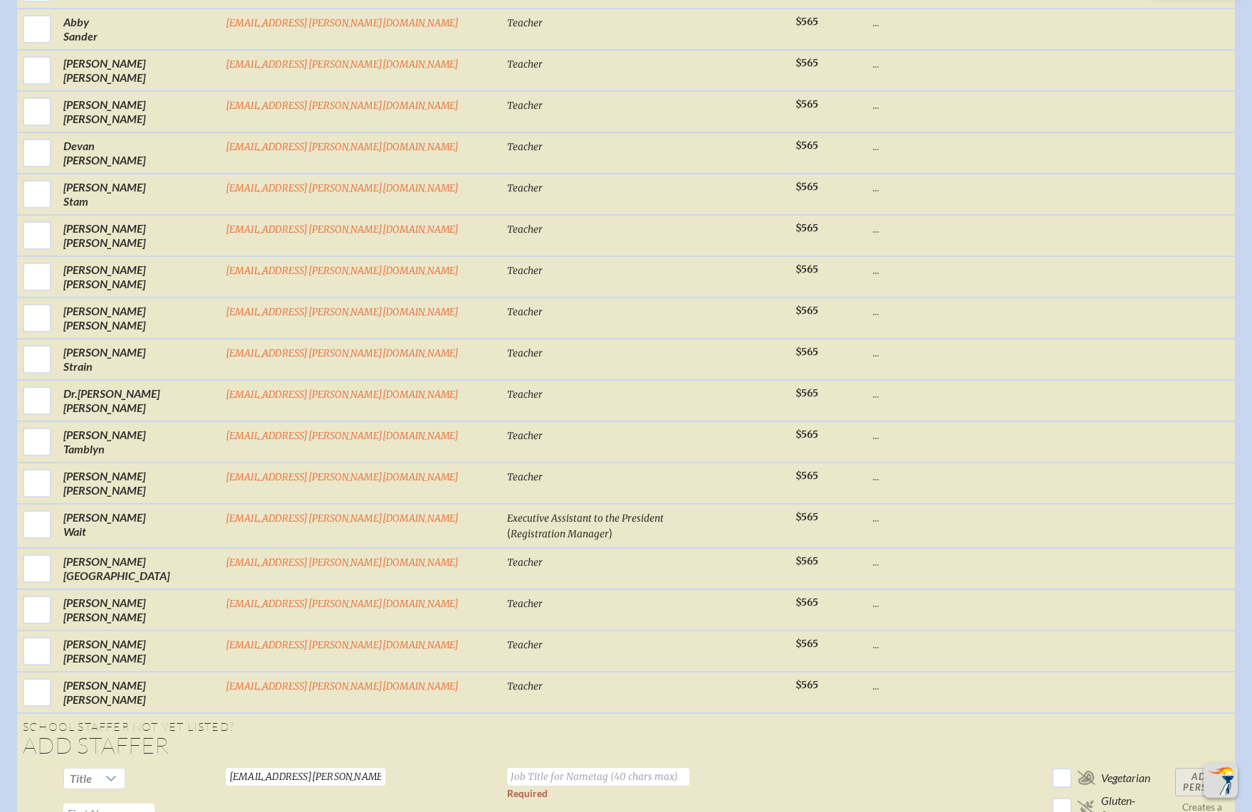
click at [155, 804] on input "text" at bounding box center [108, 813] width 91 height 19
paste input "Linda Farber"
drag, startPoint x: 228, startPoint y: 639, endPoint x: 301, endPoint y: 632, distance: 73.6
type input "Linda"
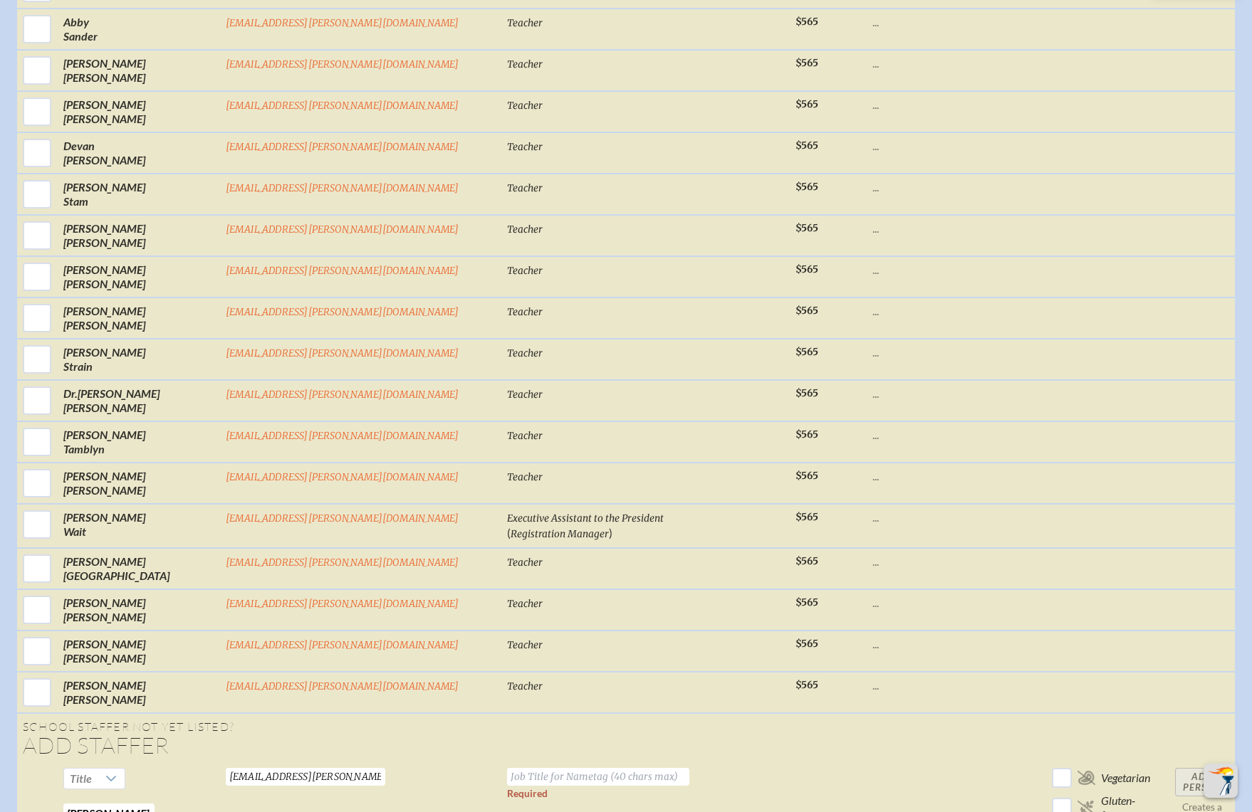
paste input "Farber"
type input "Farber"
click at [508, 812] on span "Select a position" at bounding box center [549, 825] width 83 height 20
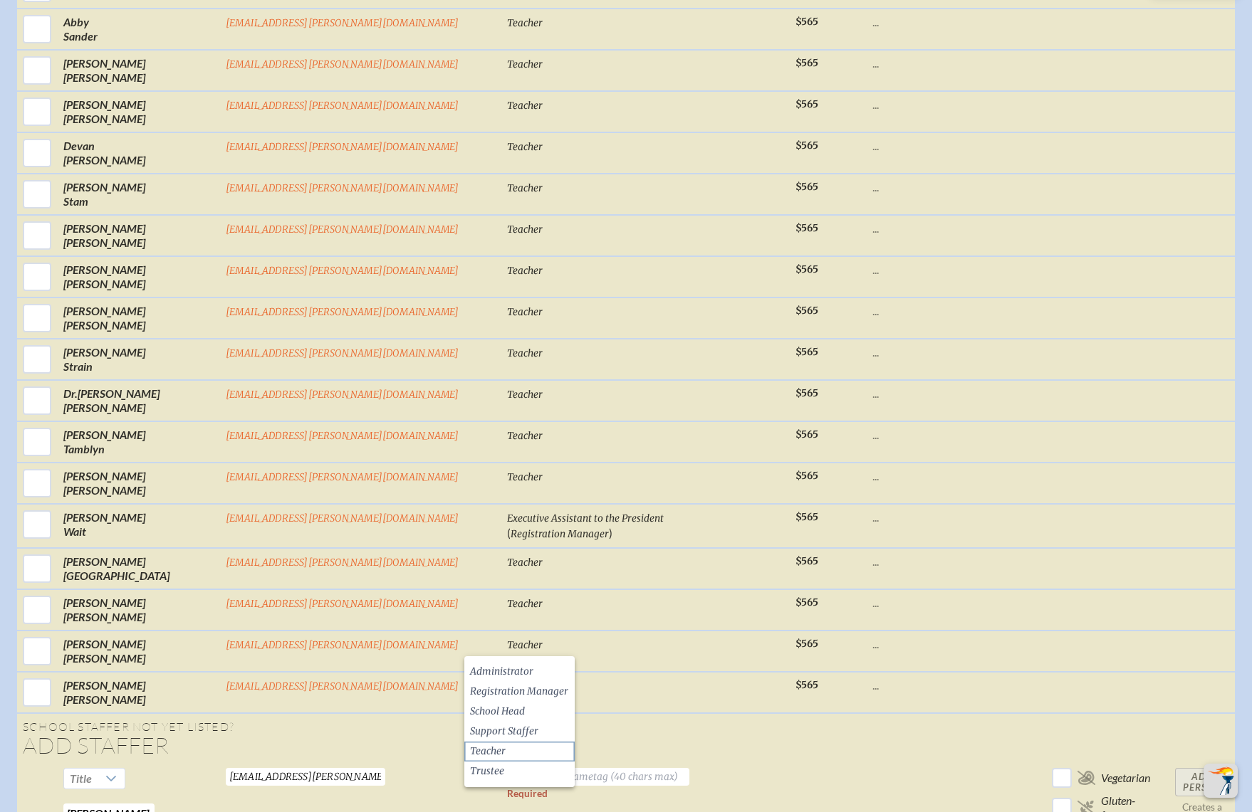
click at [513, 748] on li "Teacher" at bounding box center [519, 752] width 110 height 20
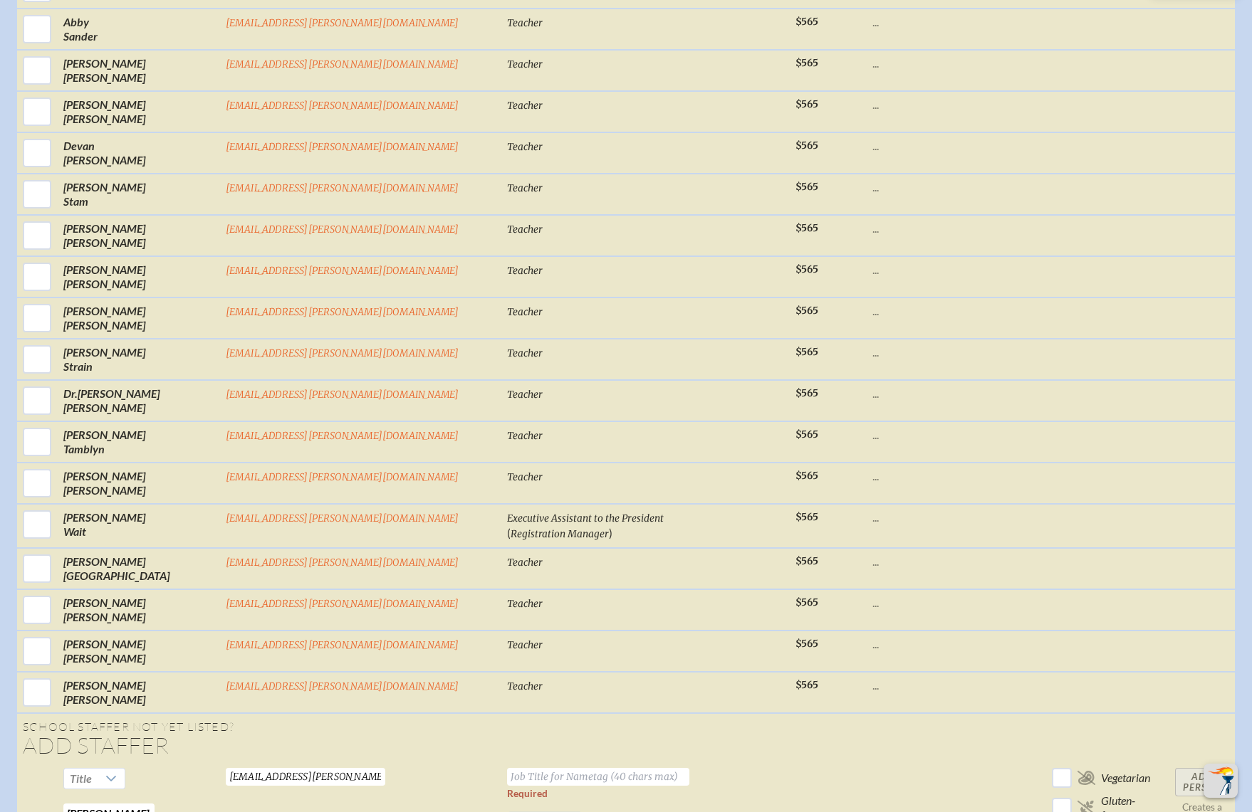
click at [539, 768] on input "text" at bounding box center [598, 777] width 182 height 18
type input "Teacher"
drag, startPoint x: 815, startPoint y: 687, endPoint x: 967, endPoint y: 652, distance: 156.5
click at [1175, 768] on input "Add Person" at bounding box center [1202, 782] width 54 height 28
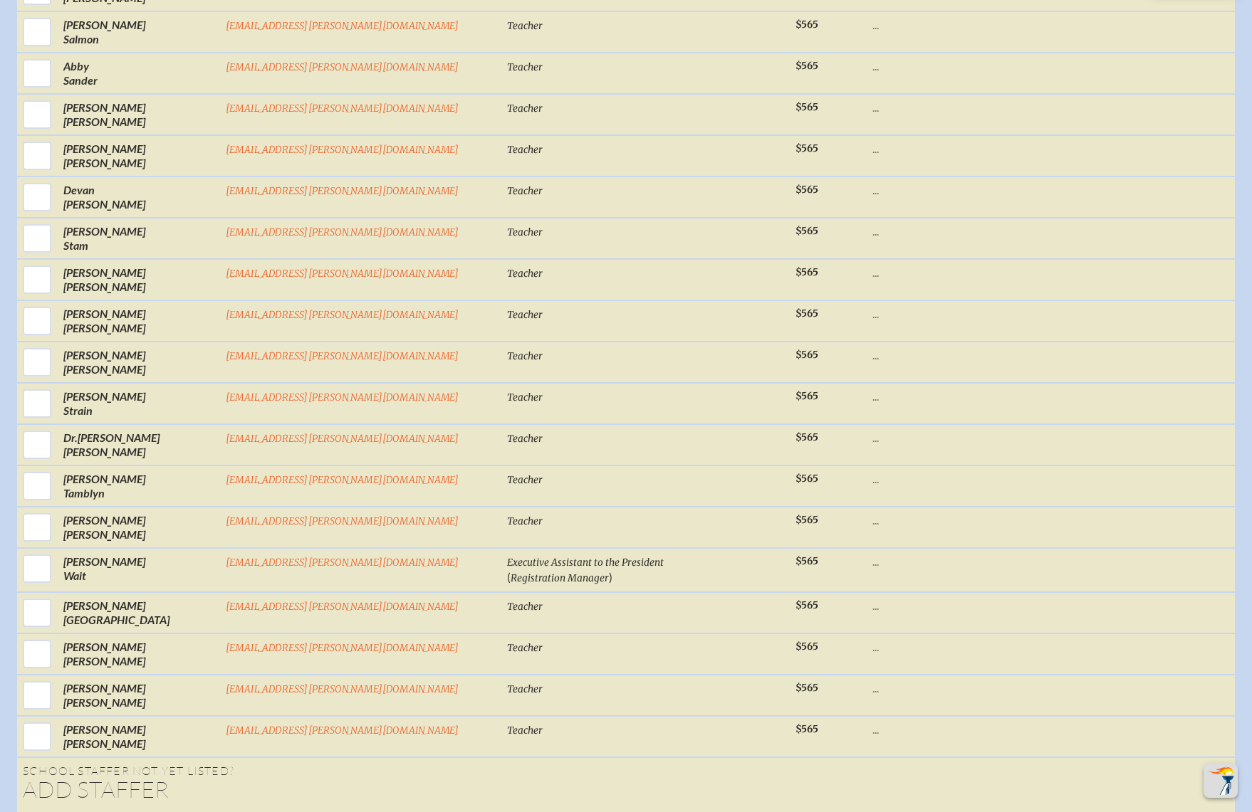
scroll to position [5525, 0]
click at [385, 810] on input "text" at bounding box center [305, 819] width 159 height 18
paste input "ferrarid@bolles.org"
type input "ferrarid@bolles.org"
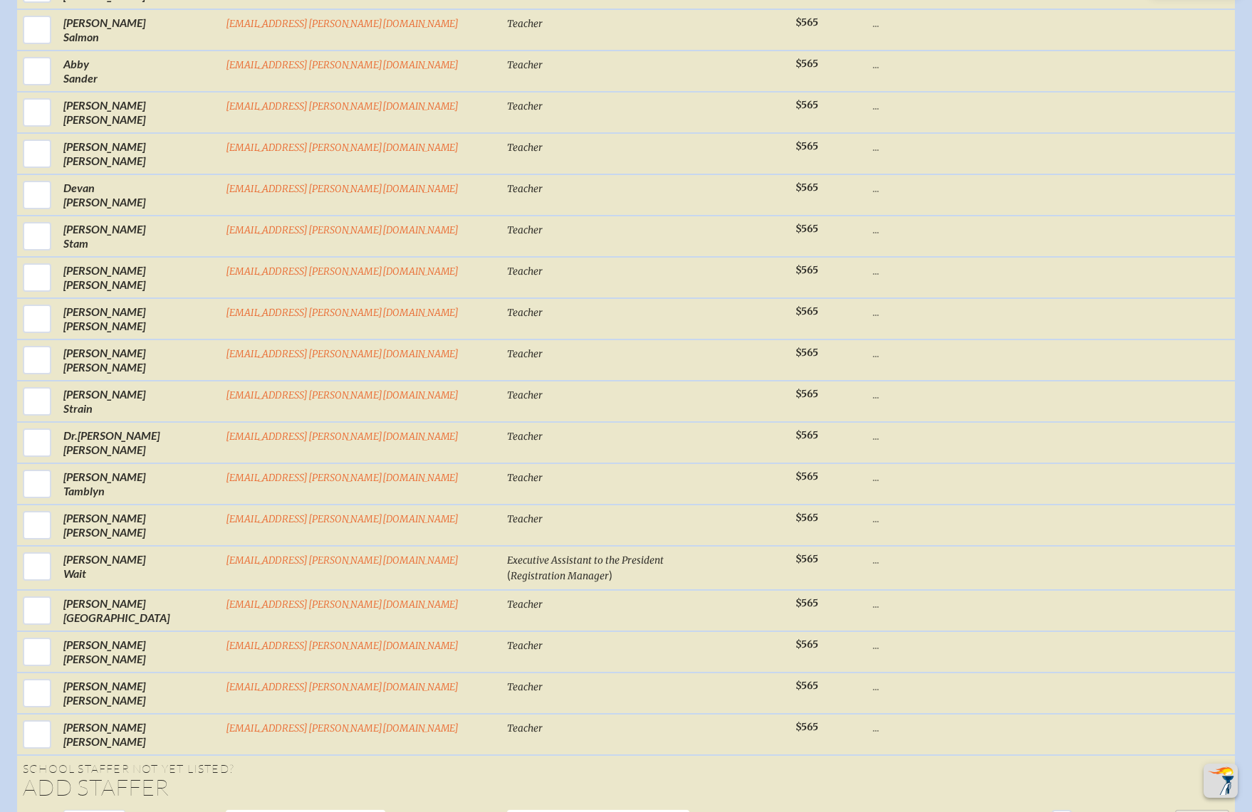
drag, startPoint x: 830, startPoint y: 703, endPoint x: 392, endPoint y: 681, distance: 439.1
paste input "Daniel Ferrari"
drag, startPoint x: 224, startPoint y: 677, endPoint x: 308, endPoint y: 684, distance: 84.3
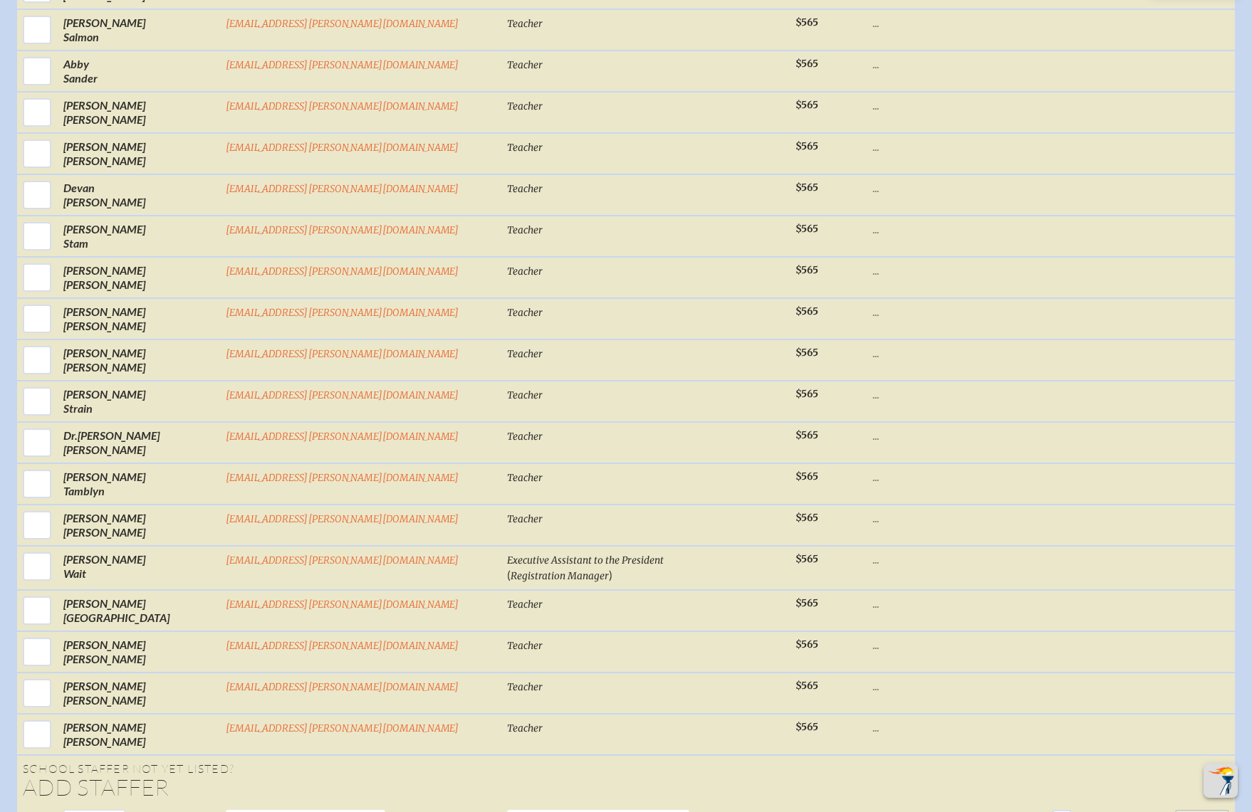
type input "Daniel"
paste input "Ferrari"
type input "Ferrari"
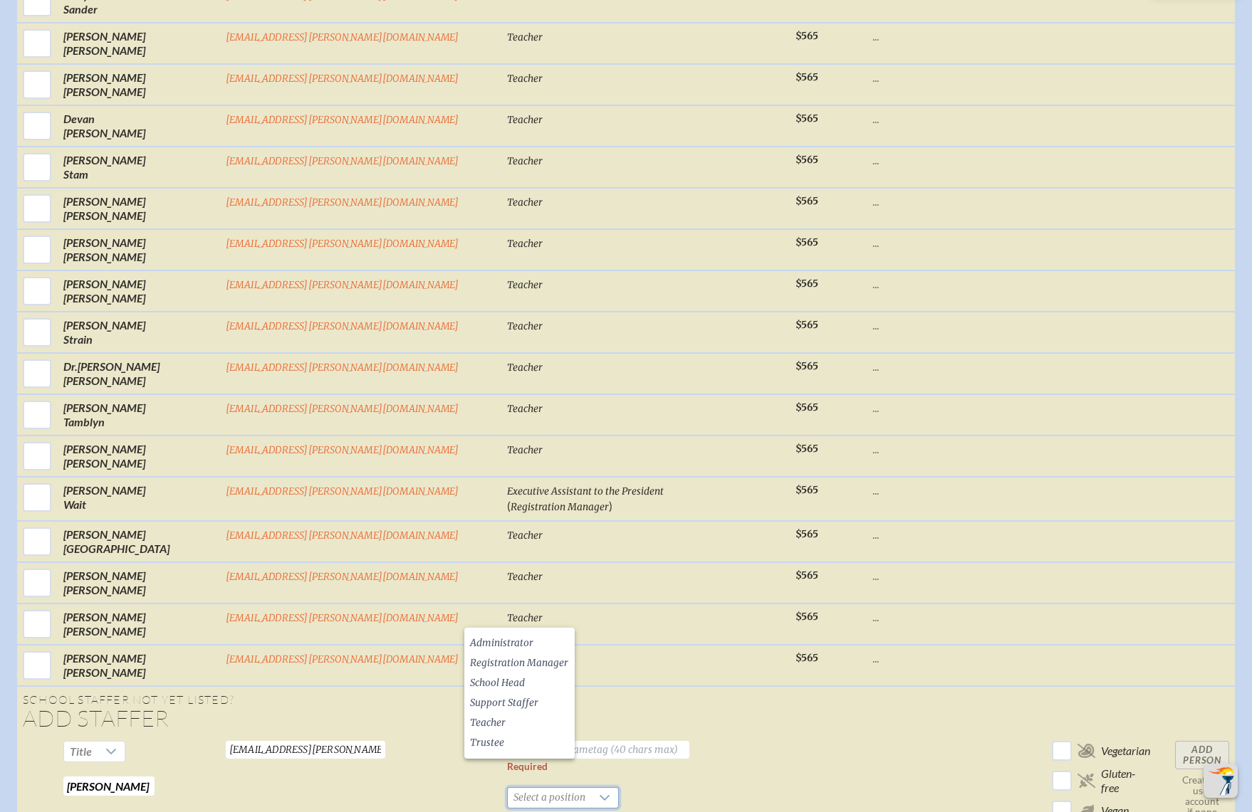
scroll to position [5632, 0]
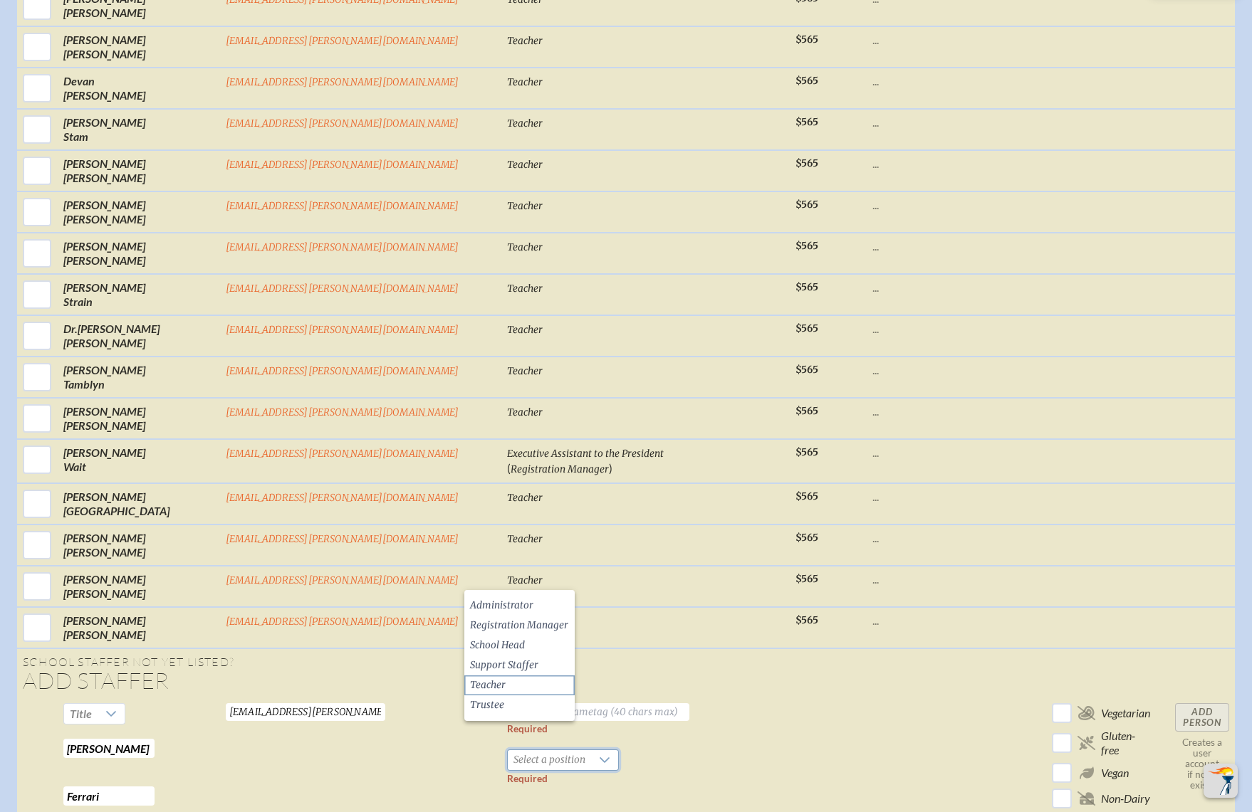
click at [516, 685] on li "Teacher" at bounding box center [519, 686] width 110 height 20
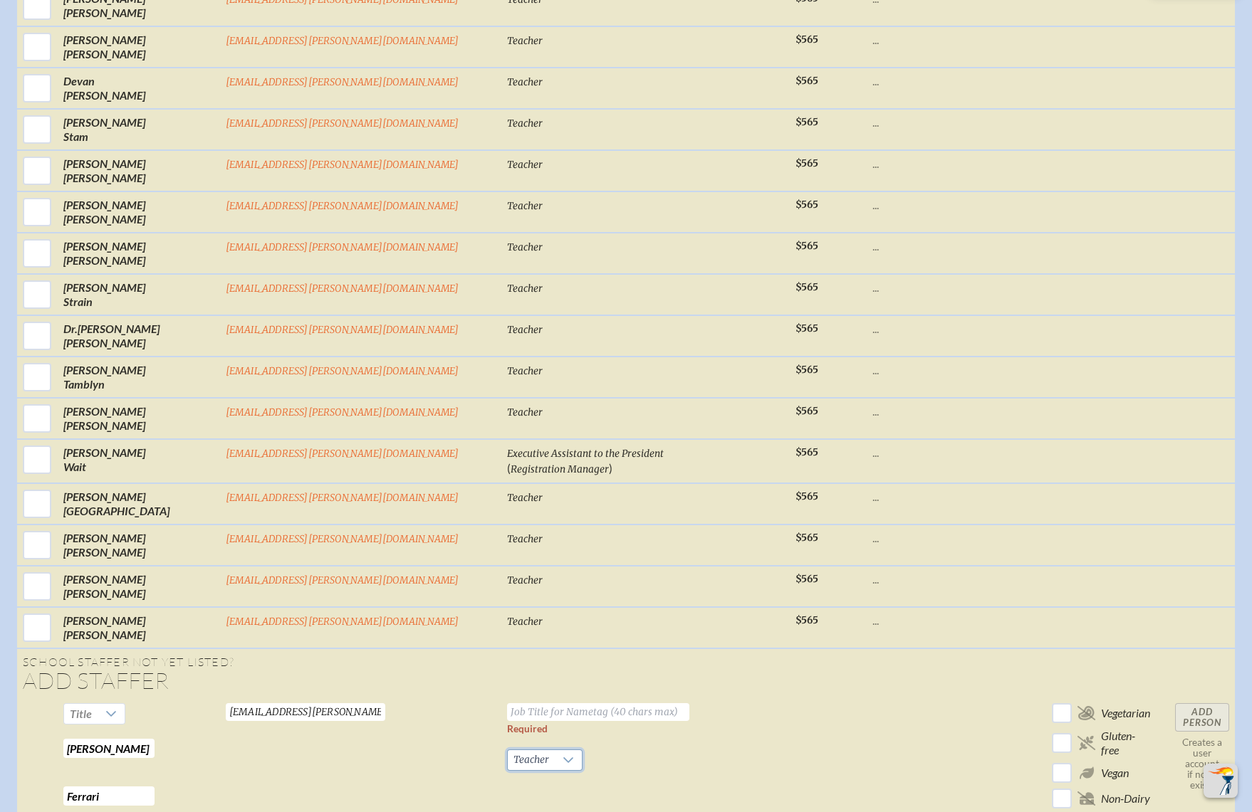
click at [533, 703] on input "text" at bounding box center [598, 712] width 182 height 18
type input "Teacher"
click at [577, 698] on td "Teacher Required Teacher Required" at bounding box center [645, 772] width 288 height 149
click at [867, 698] on td at bounding box center [924, 772] width 114 height 149
click at [1175, 703] on input "Add Person" at bounding box center [1202, 717] width 54 height 28
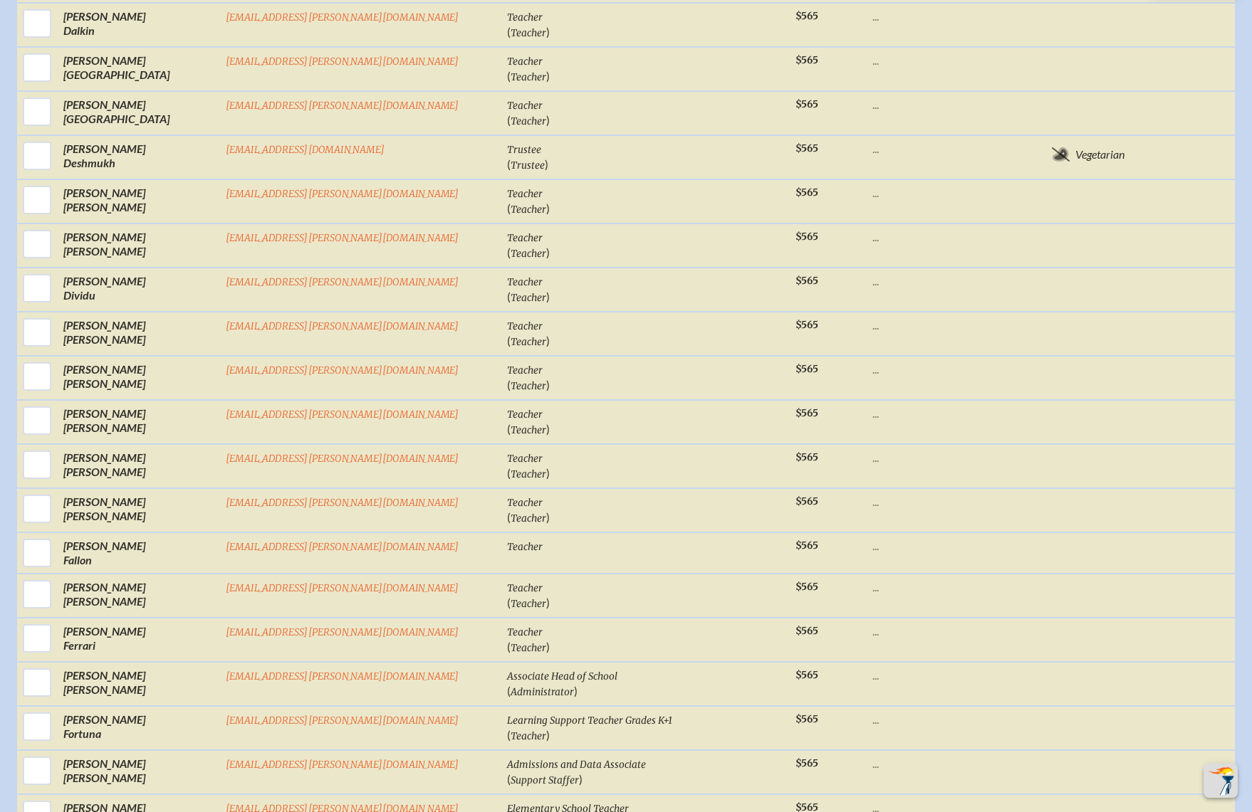
scroll to position [2642, 0]
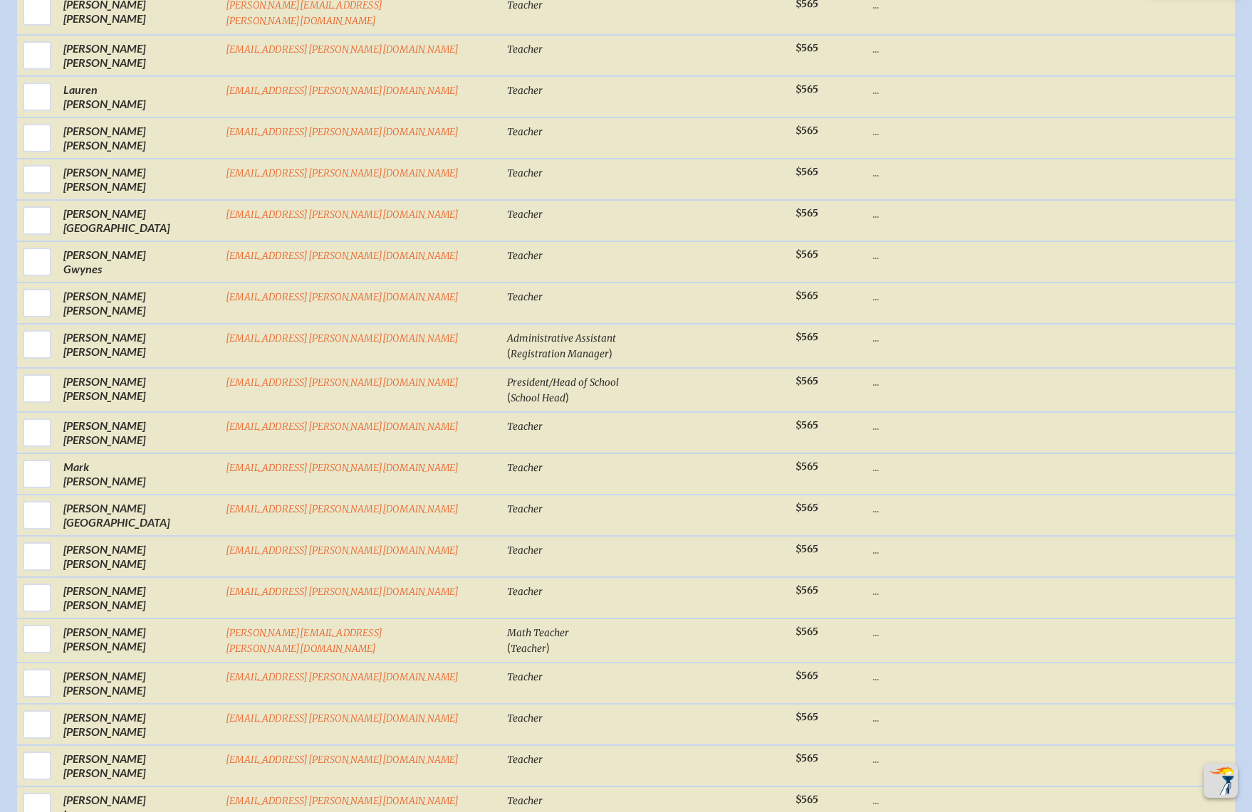
click at [1189, 601] on div "Select First / Last Name Email Job Title for Nametag / (Positions) Base Memb . …" at bounding box center [626, 219] width 1218 height 5906
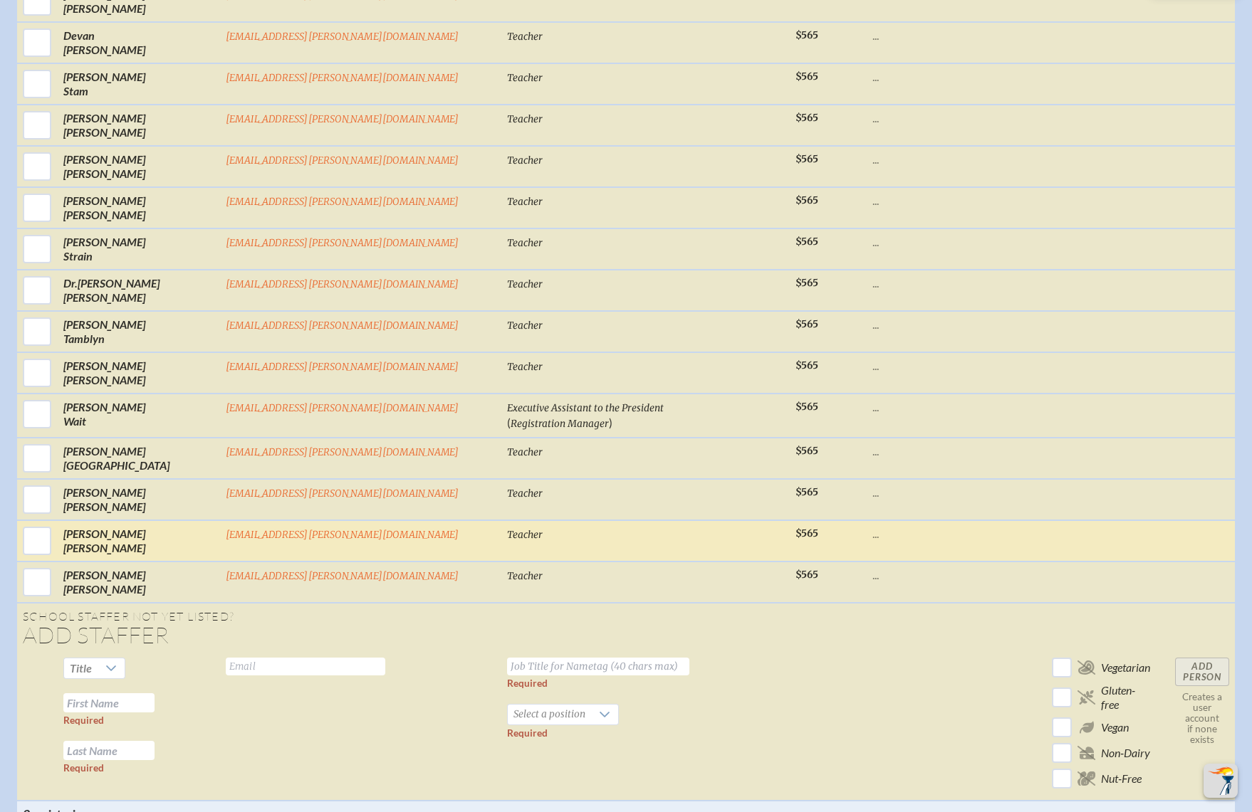
scroll to position [5720, 0]
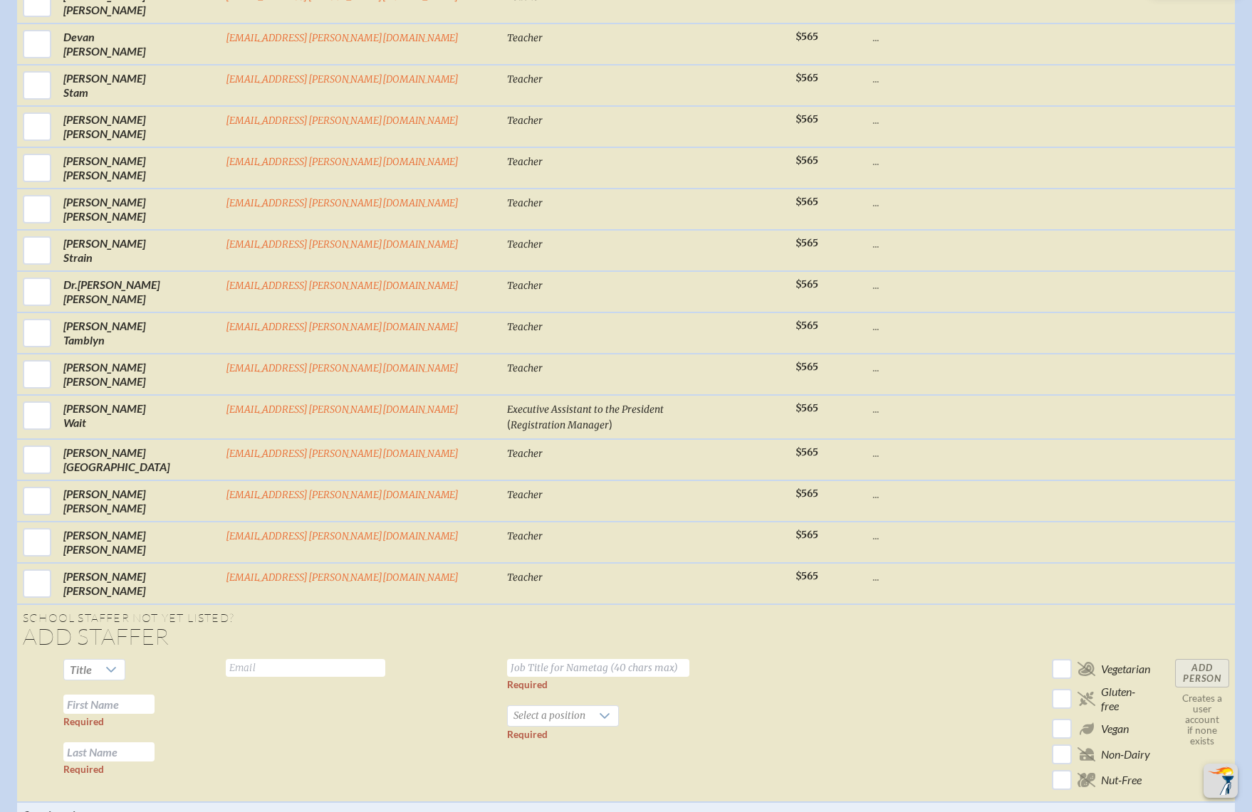
click at [332, 654] on td "Valid email required" at bounding box center [360, 728] width 281 height 149
click at [335, 659] on input "text" at bounding box center [305, 668] width 159 height 18
paste input "forda@bolles.org"
type input "forda@bolles.org"
drag, startPoint x: 825, startPoint y: 579, endPoint x: 490, endPoint y: 558, distance: 336.0
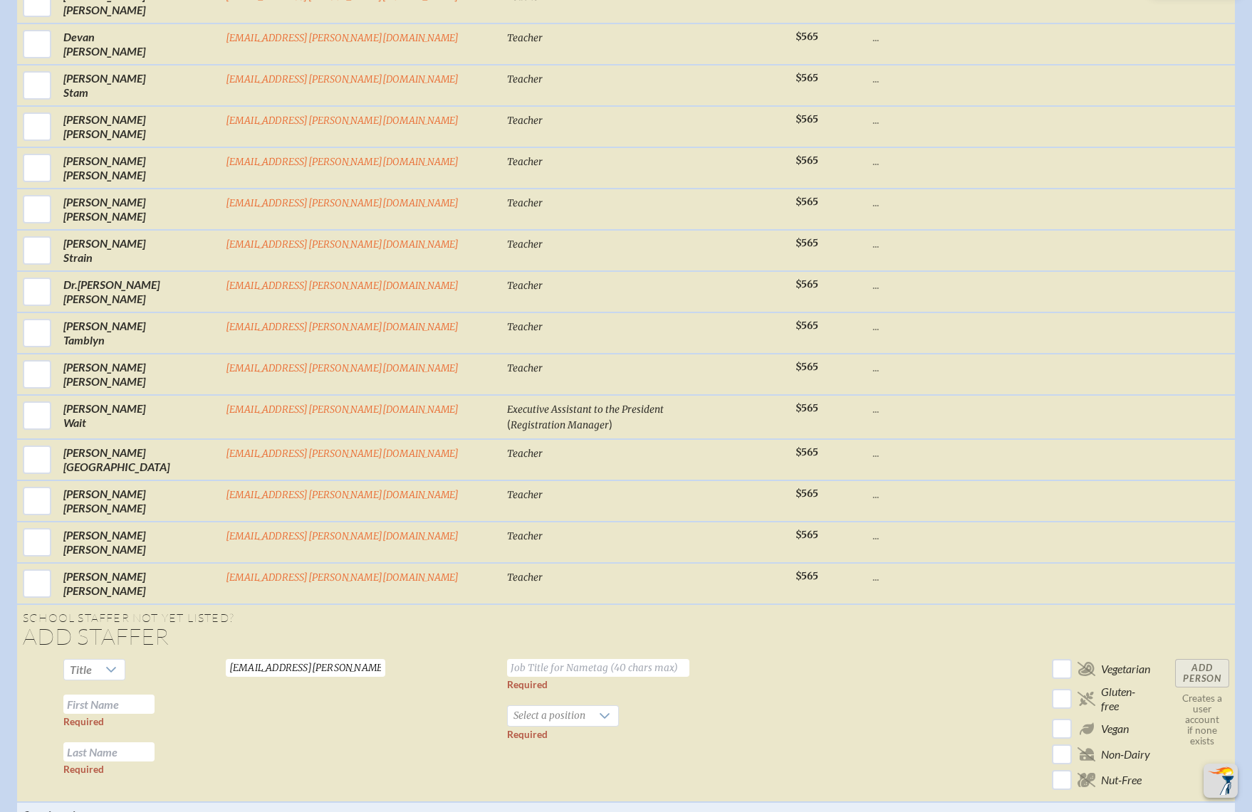
click at [867, 654] on td at bounding box center [924, 728] width 114 height 149
click at [155, 695] on input "text" at bounding box center [108, 704] width 91 height 19
paste input "Alex Ford"
drag, startPoint x: 229, startPoint y: 525, endPoint x: 264, endPoint y: 524, distance: 34.9
click at [155, 695] on input "Alex Ford" at bounding box center [108, 704] width 91 height 19
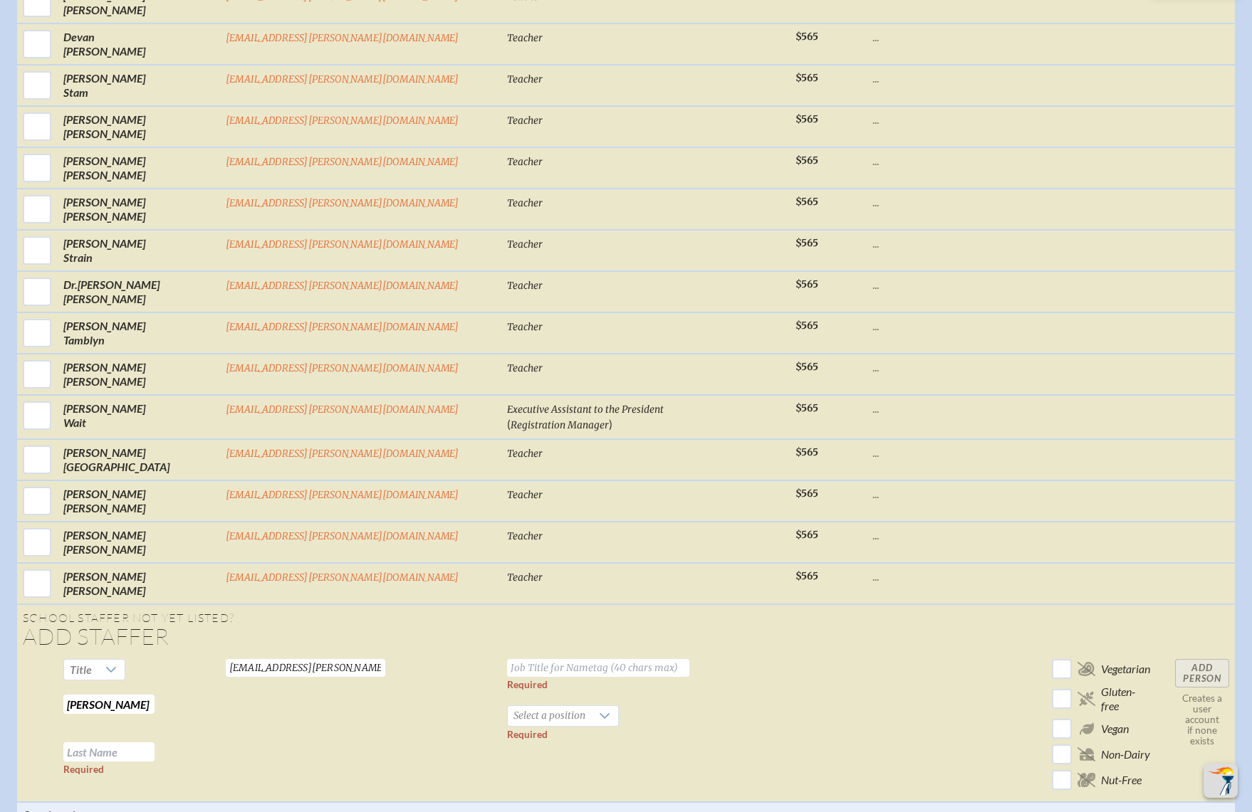
drag, startPoint x: 225, startPoint y: 525, endPoint x: 264, endPoint y: 527, distance: 39.2
click at [155, 695] on input "Alex Ford" at bounding box center [108, 704] width 91 height 19
type input "Alex"
paste input "Ford"
type input "Ford"
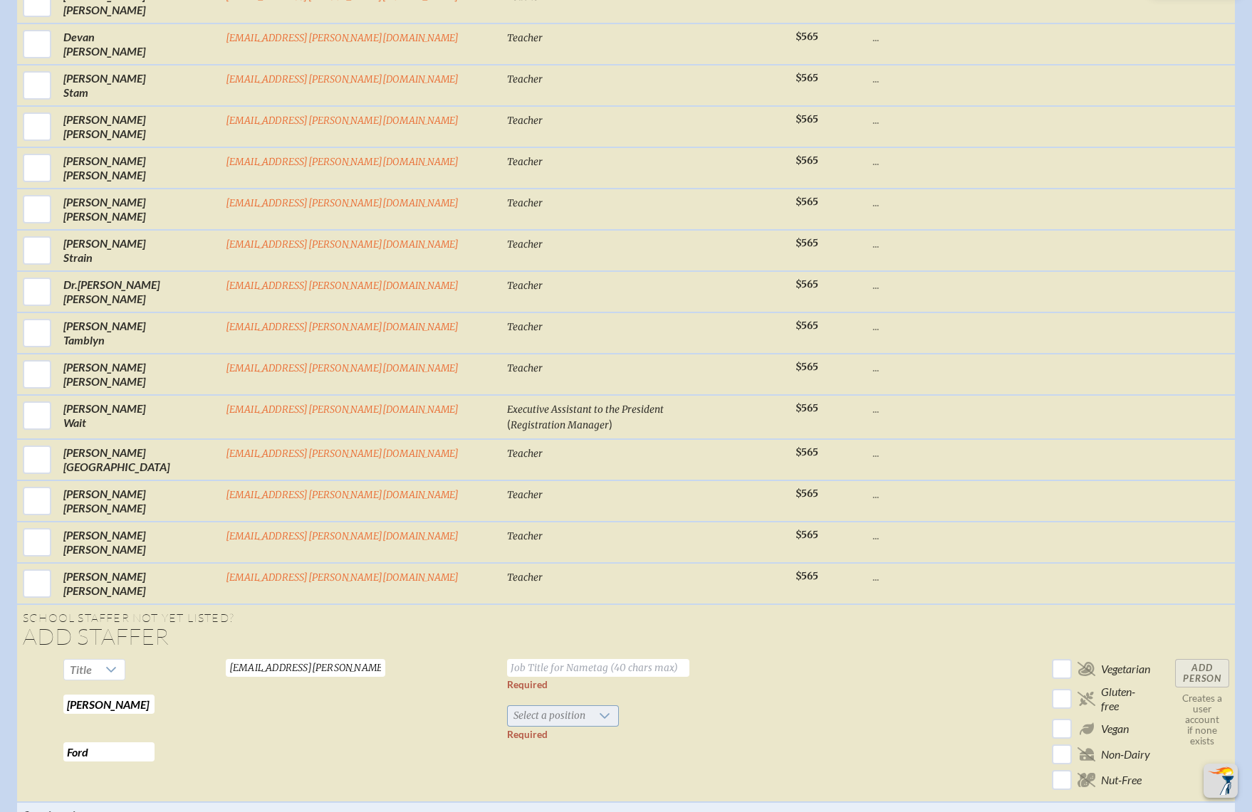
click at [591, 706] on div at bounding box center [604, 716] width 27 height 20
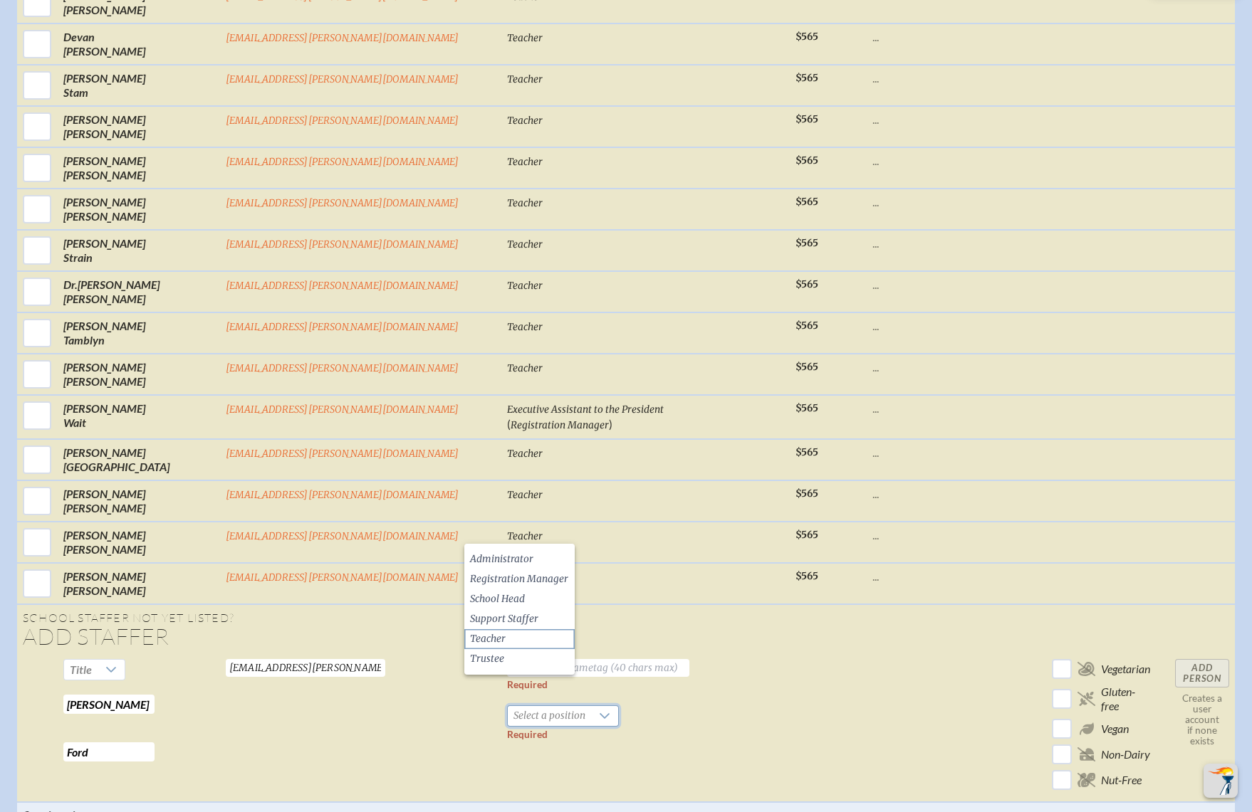
click at [512, 634] on li "Teacher" at bounding box center [519, 639] width 110 height 20
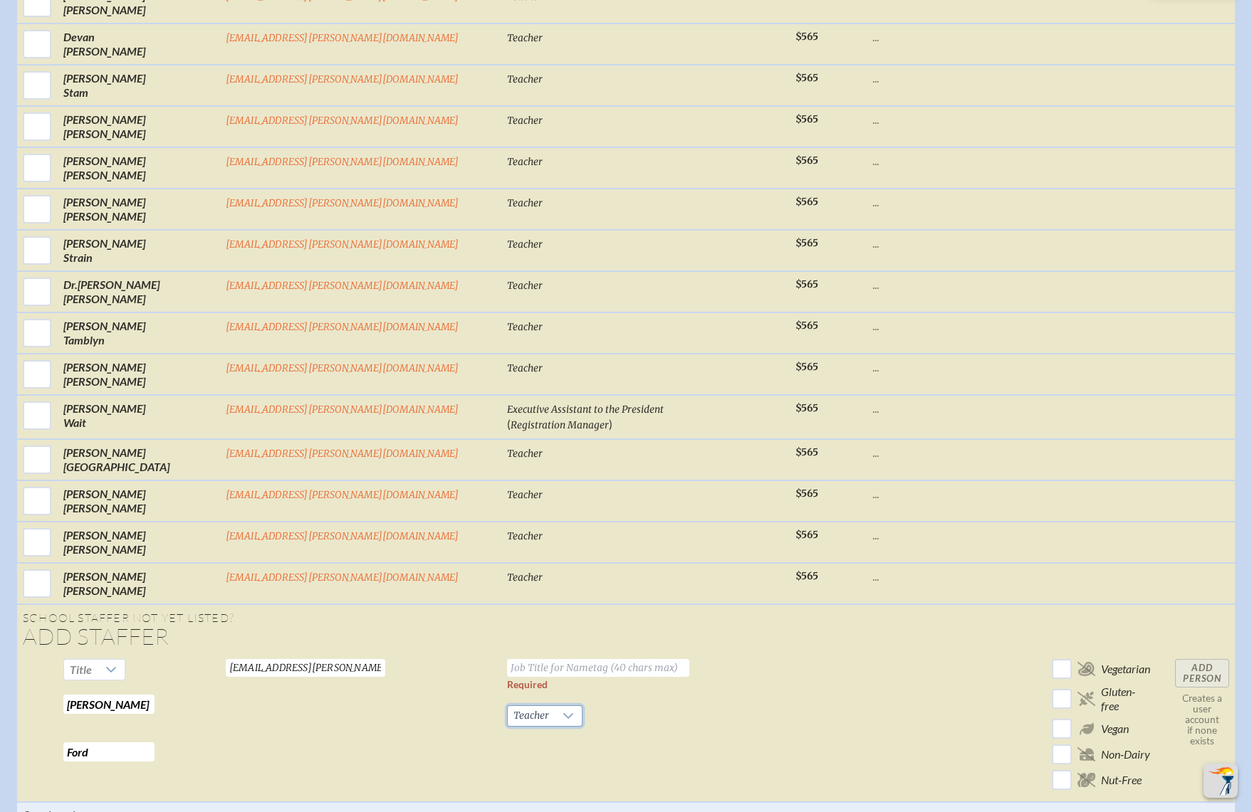
click at [523, 659] on input "text" at bounding box center [598, 668] width 182 height 18
type input "Teacher"
click at [867, 654] on td at bounding box center [924, 728] width 114 height 149
click at [1175, 659] on input "Add Person" at bounding box center [1202, 673] width 54 height 28
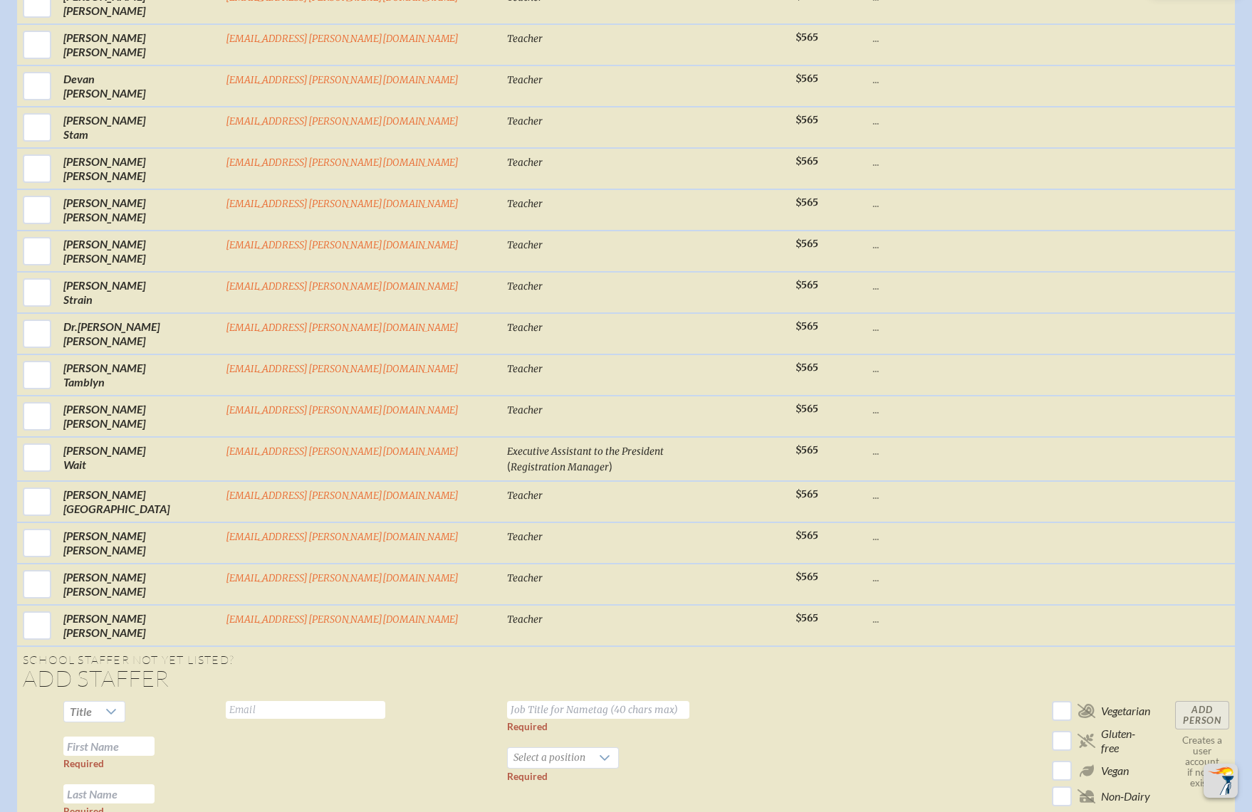
drag, startPoint x: 844, startPoint y: 530, endPoint x: 789, endPoint y: 537, distance: 56.0
click at [867, 696] on td at bounding box center [924, 770] width 114 height 149
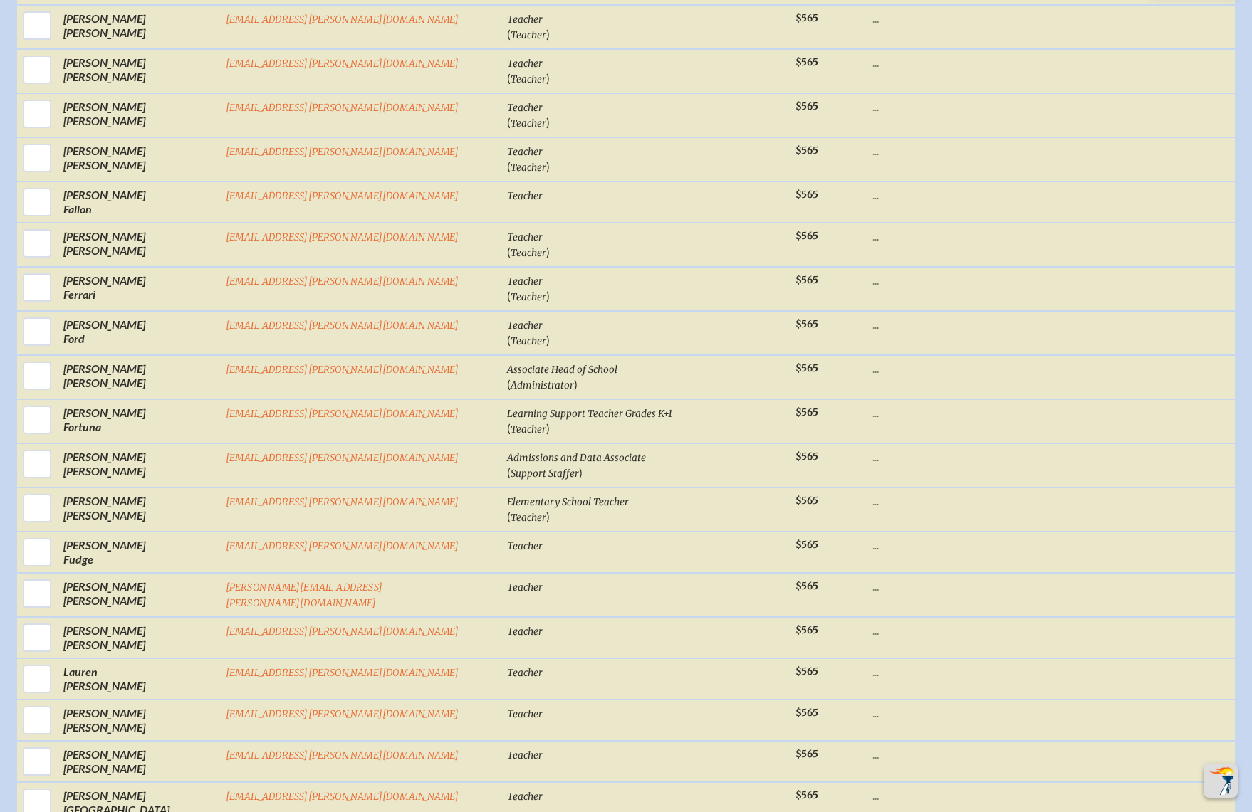
scroll to position [2731, 0]
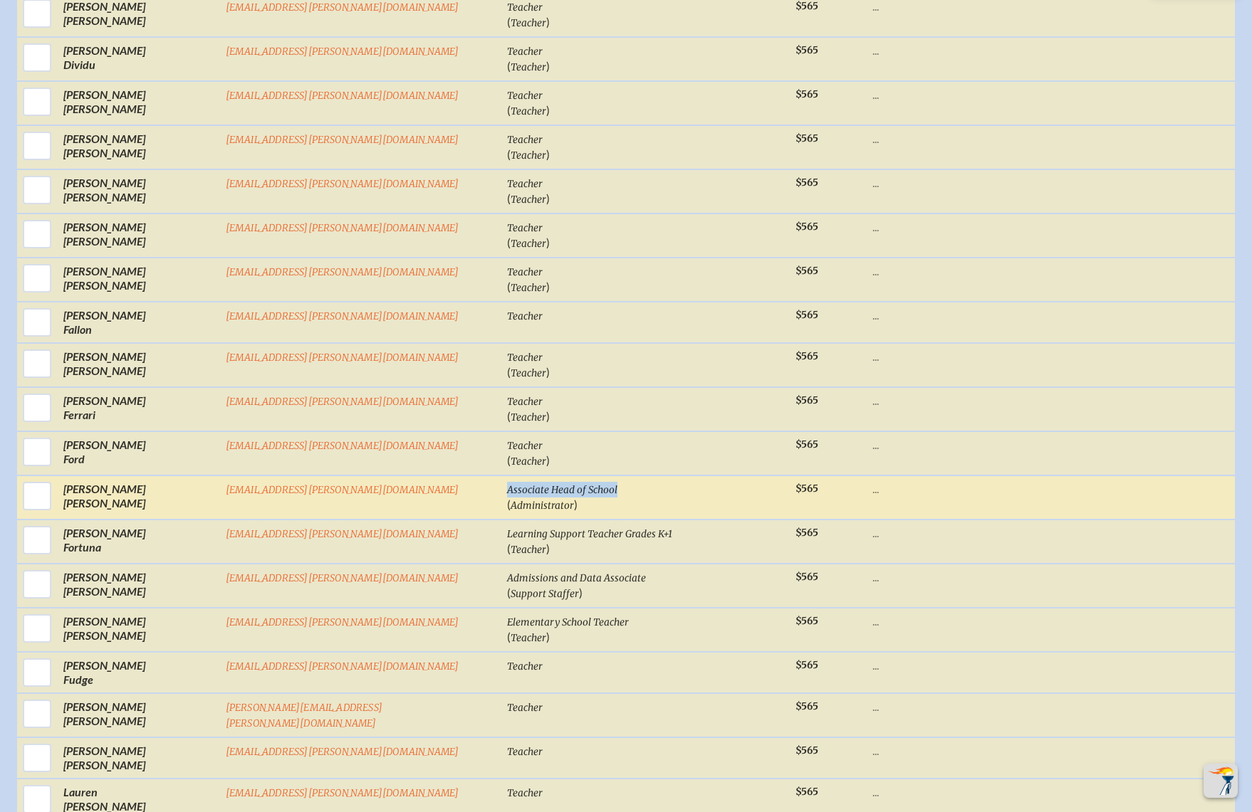
drag, startPoint x: 575, startPoint y: 384, endPoint x: 461, endPoint y: 385, distance: 113.9
click at [501, 476] on td "Associate Head of School ( Administrator )" at bounding box center [645, 498] width 288 height 44
copy span "Associate Head of School"
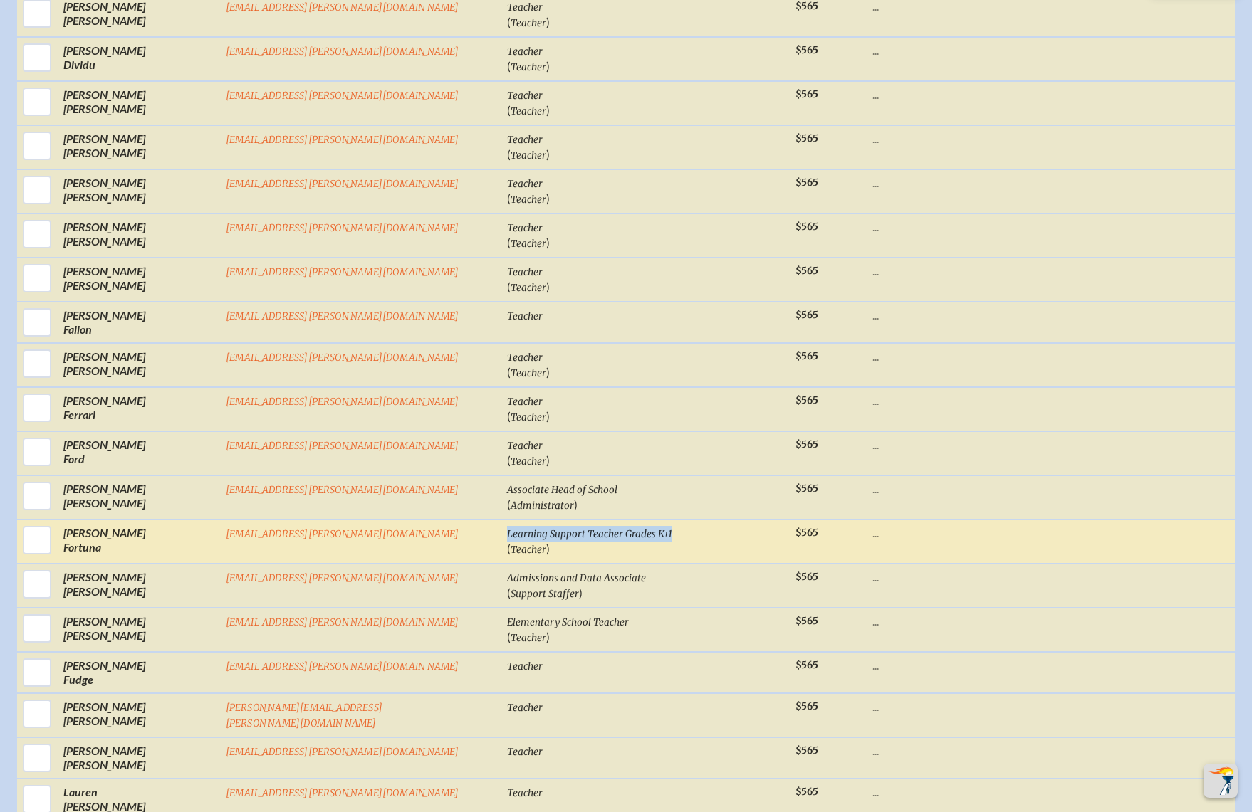
drag, startPoint x: 635, startPoint y: 427, endPoint x: 462, endPoint y: 421, distance: 173.1
click at [501, 520] on td "Learning Support Teacher Grades K+1 ( Teacher )" at bounding box center [645, 542] width 288 height 44
copy span "Learning Support Teacher Grades K+1"
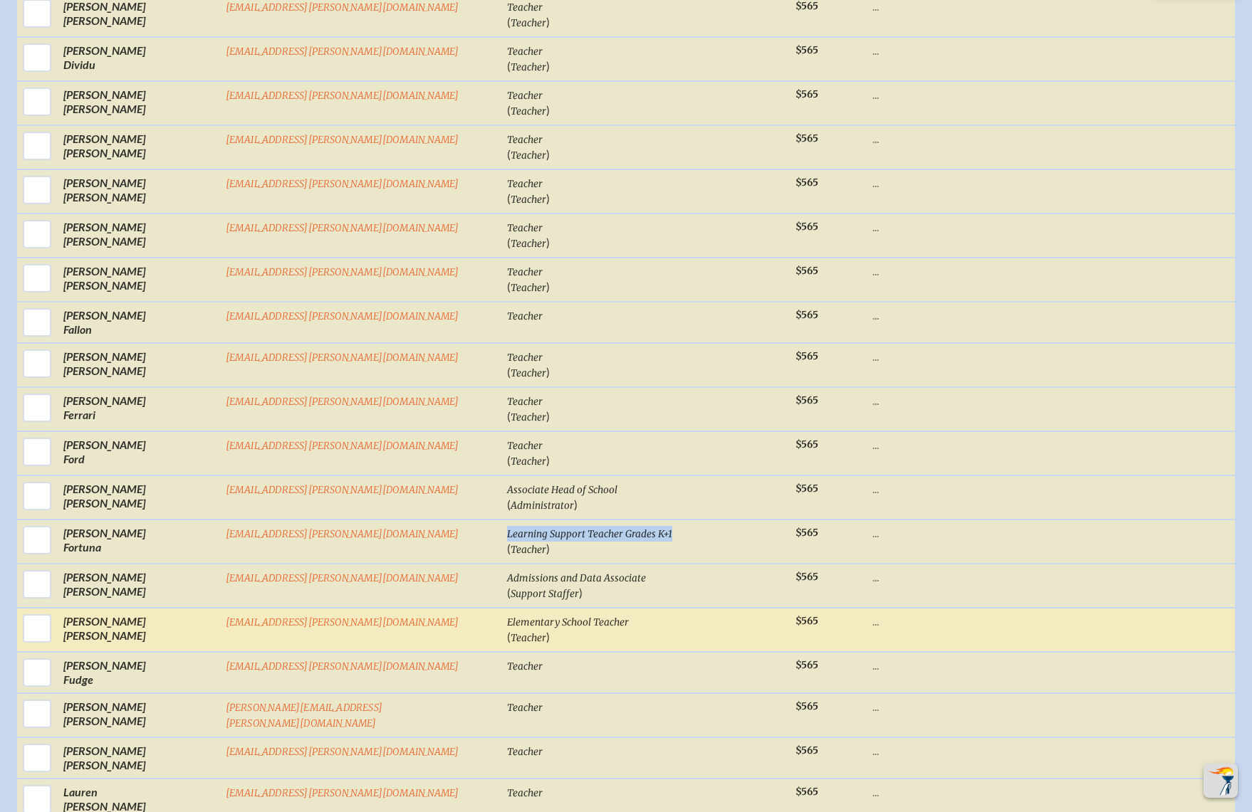
drag, startPoint x: 1187, startPoint y: 461, endPoint x: 759, endPoint y: 501, distance: 429.9
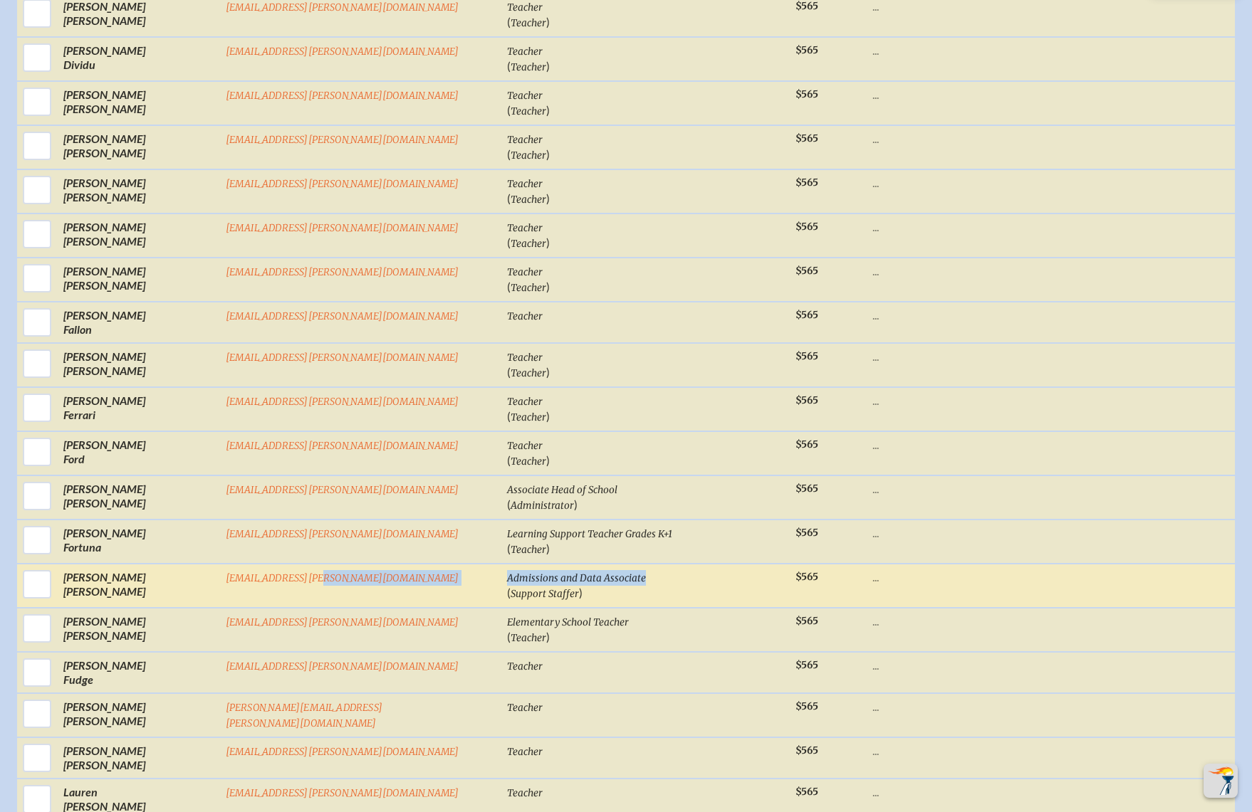
drag, startPoint x: 602, startPoint y: 470, endPoint x: 447, endPoint y: 464, distance: 154.6
click at [447, 564] on tr "Jessica Fowler fowlerj@bolles.org Admissions and Data Associate ( Support Staff…" at bounding box center [626, 586] width 1218 height 44
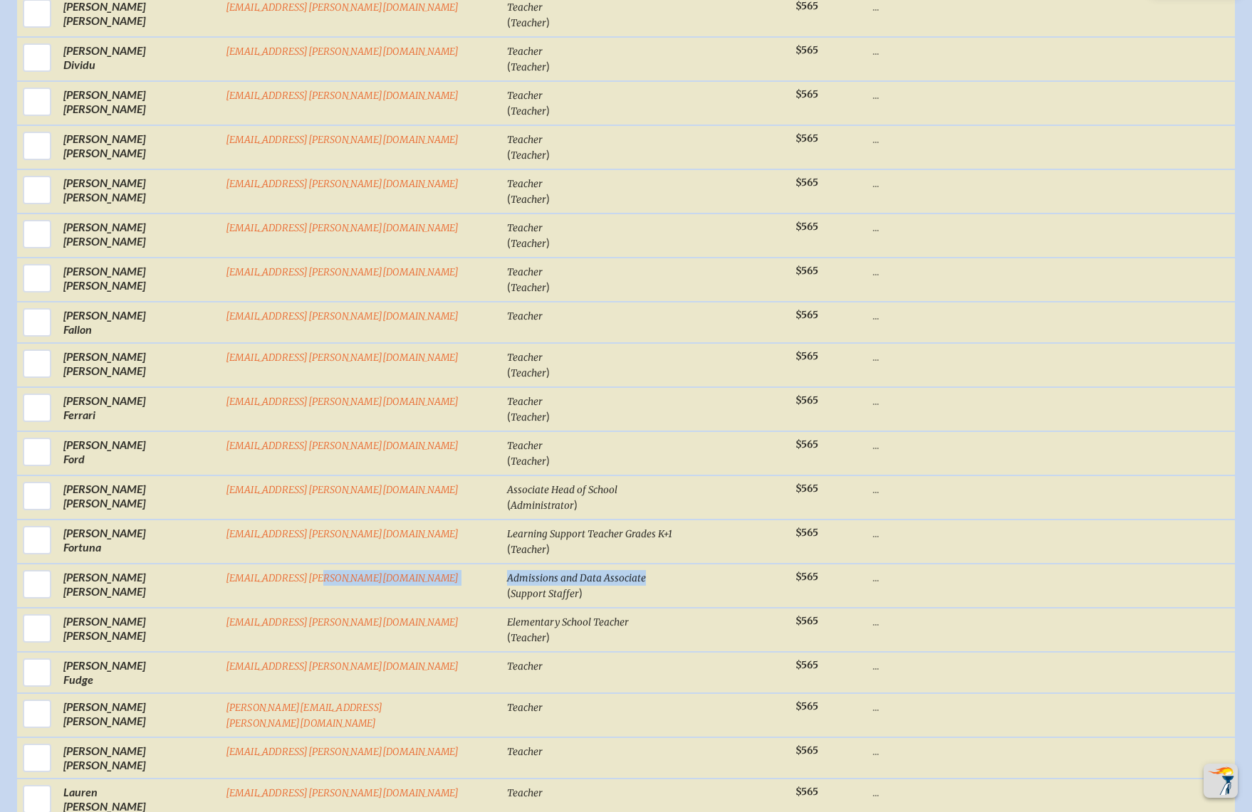
copy tr "Admissions and Data Associate"
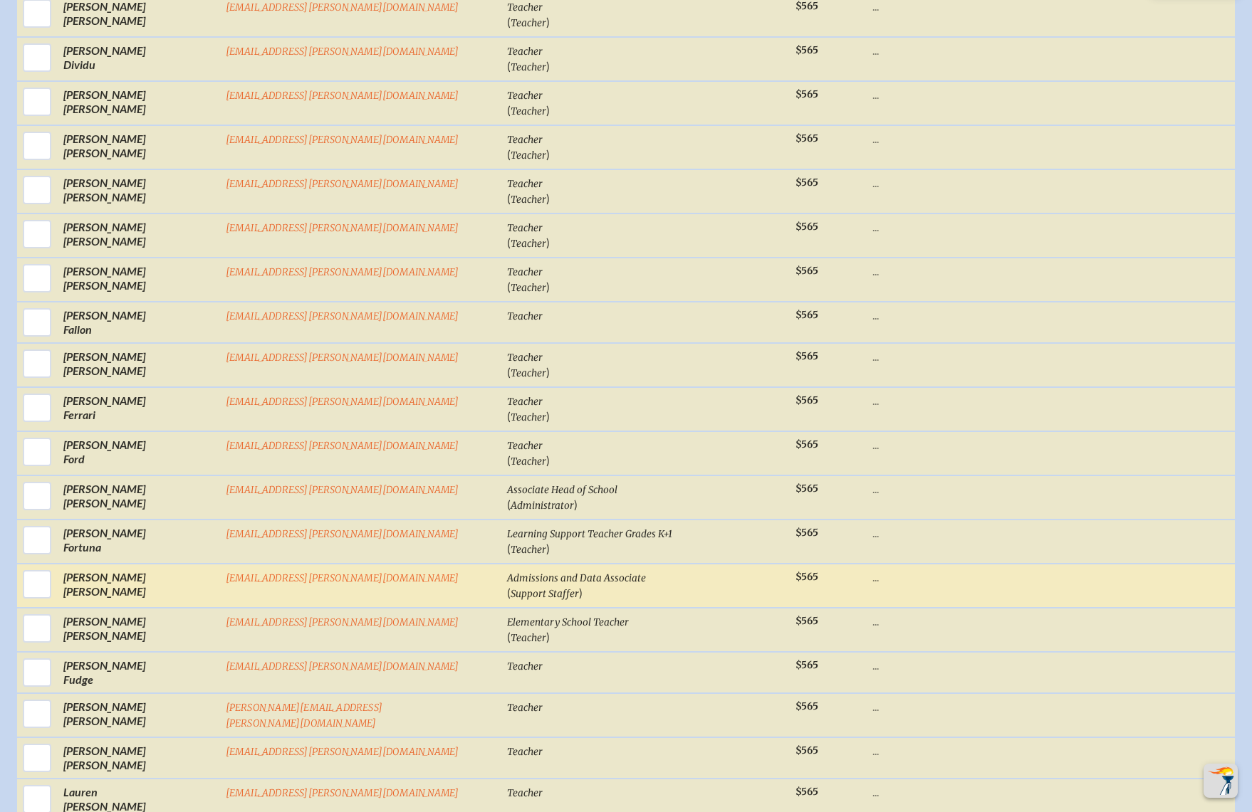
drag, startPoint x: 1204, startPoint y: 429, endPoint x: 763, endPoint y: 461, distance: 442.6
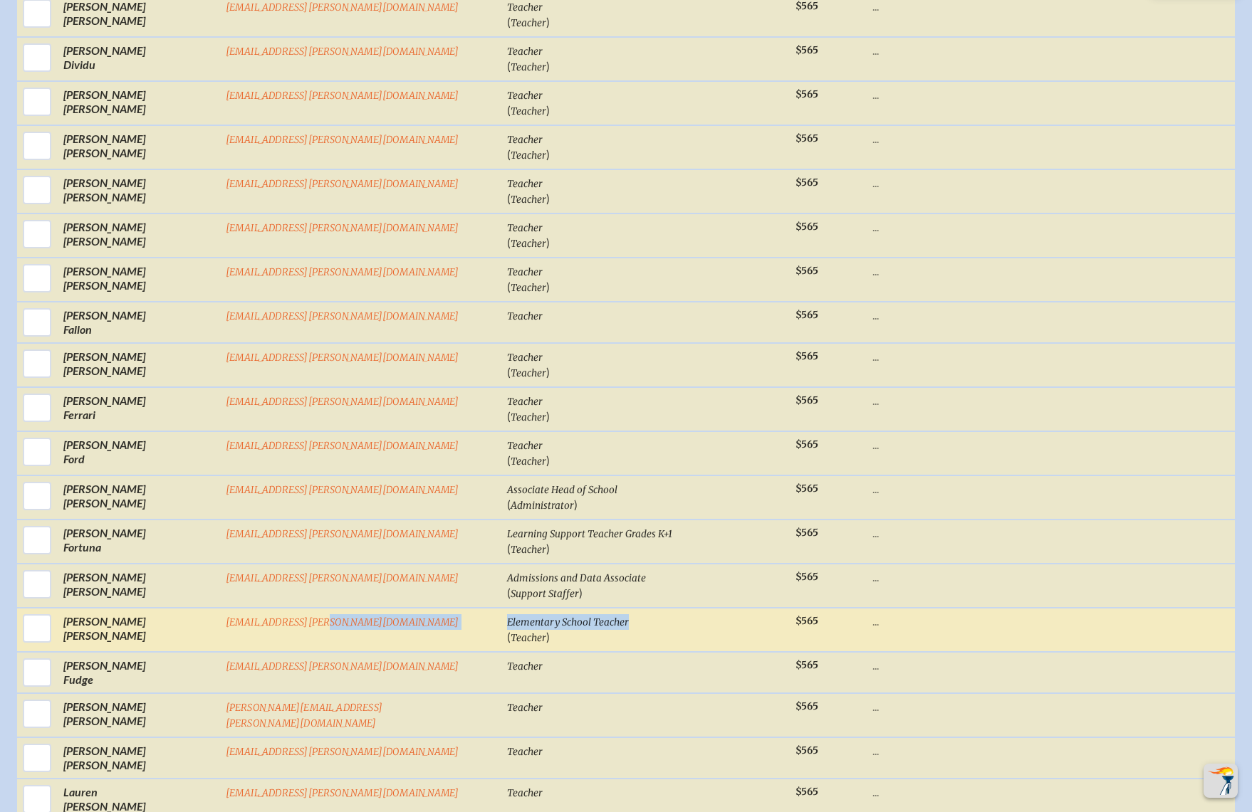
drag, startPoint x: 589, startPoint y: 510, endPoint x: 456, endPoint y: 514, distance: 133.2
click at [456, 608] on tr "Rachel Freeman freemanr@bolles.org Elementary School Teacher ( Teacher ) $565 .…" at bounding box center [626, 630] width 1218 height 44
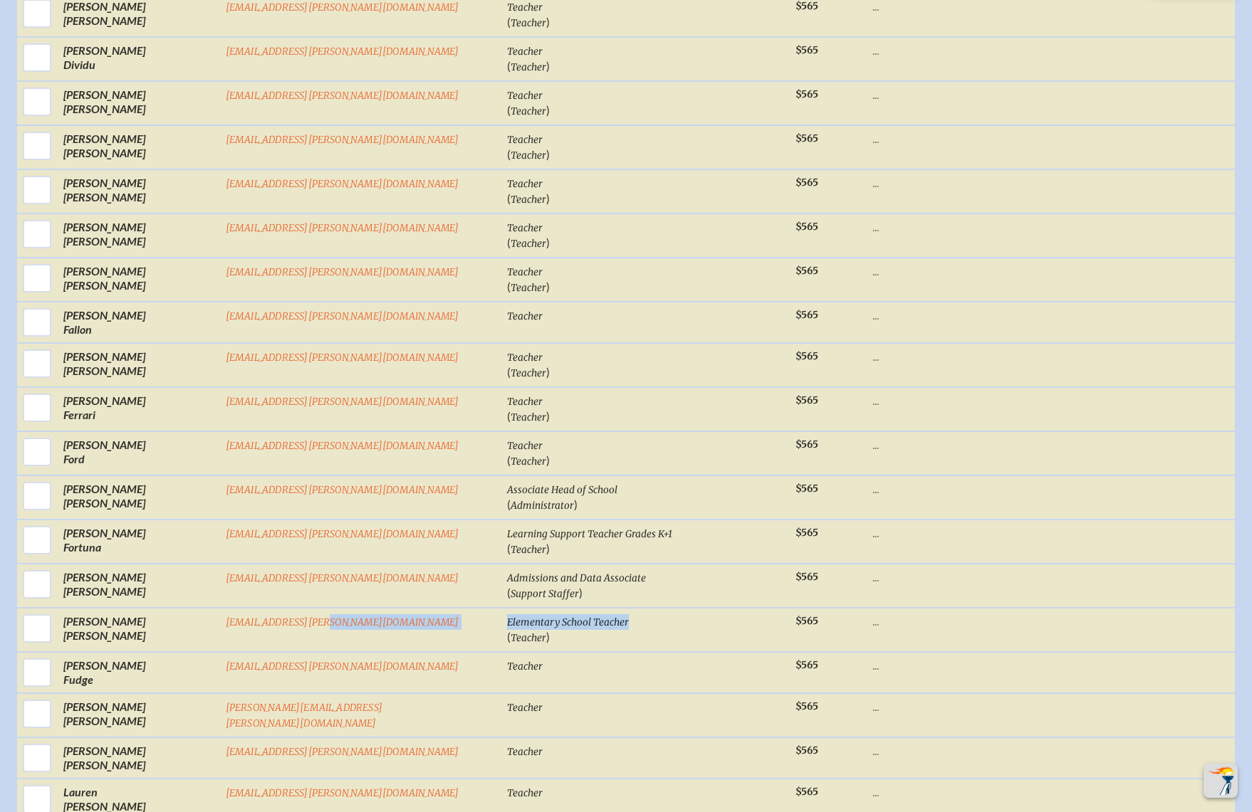
copy tr "Elementary School Teacher"
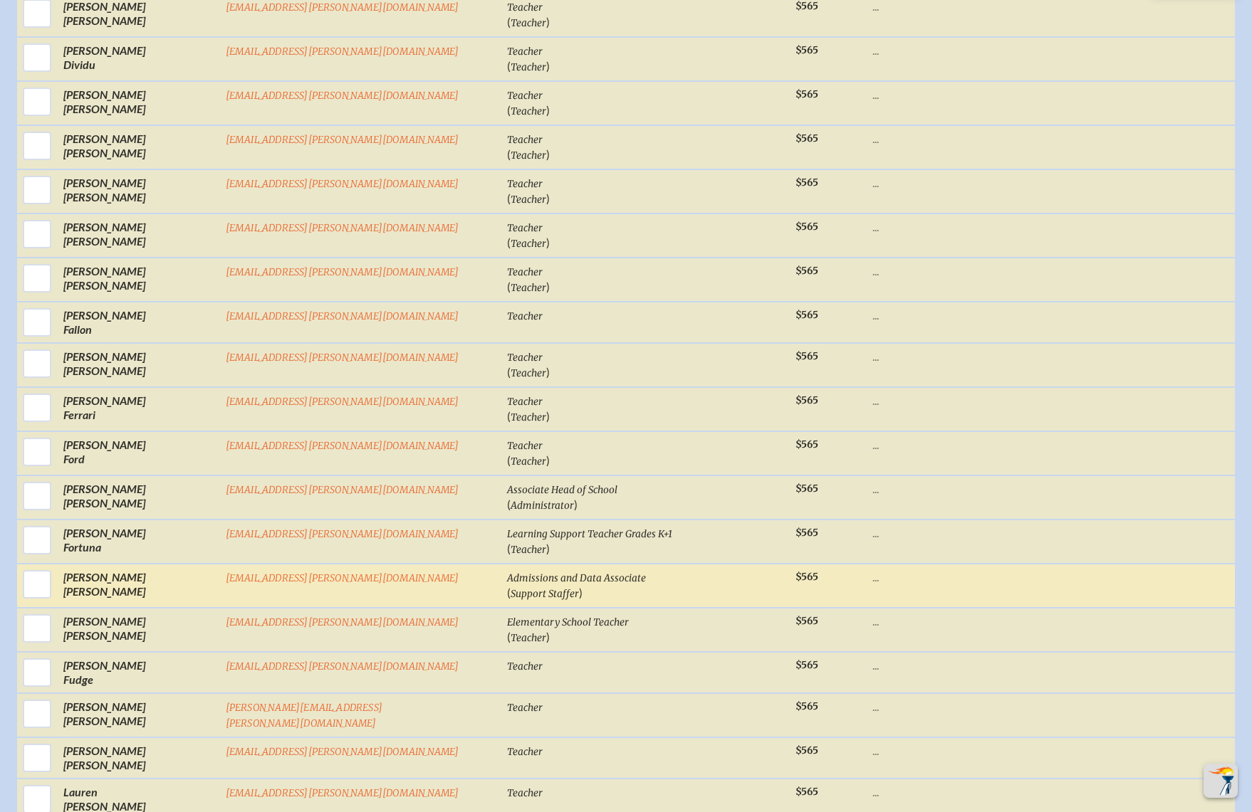
drag, startPoint x: 1131, startPoint y: 444, endPoint x: 892, endPoint y: 481, distance: 241.5
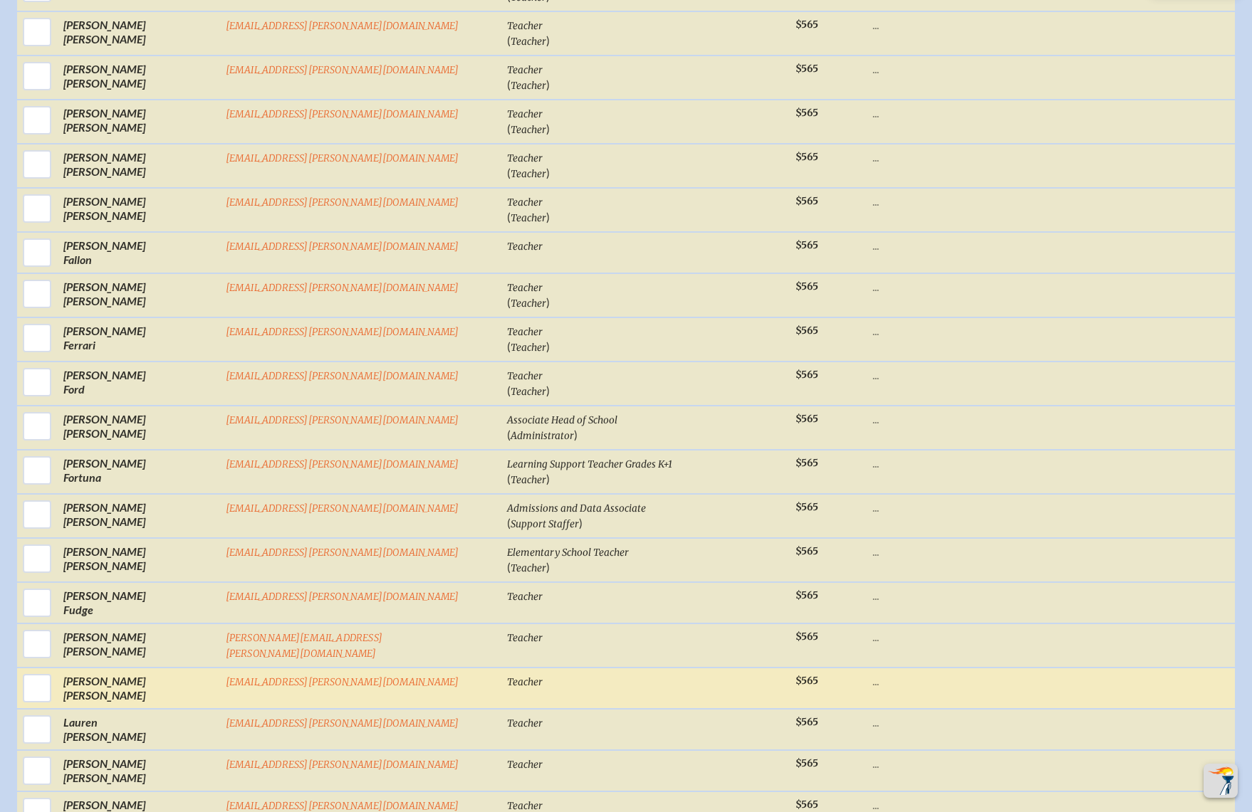
scroll to position [2838, 0]
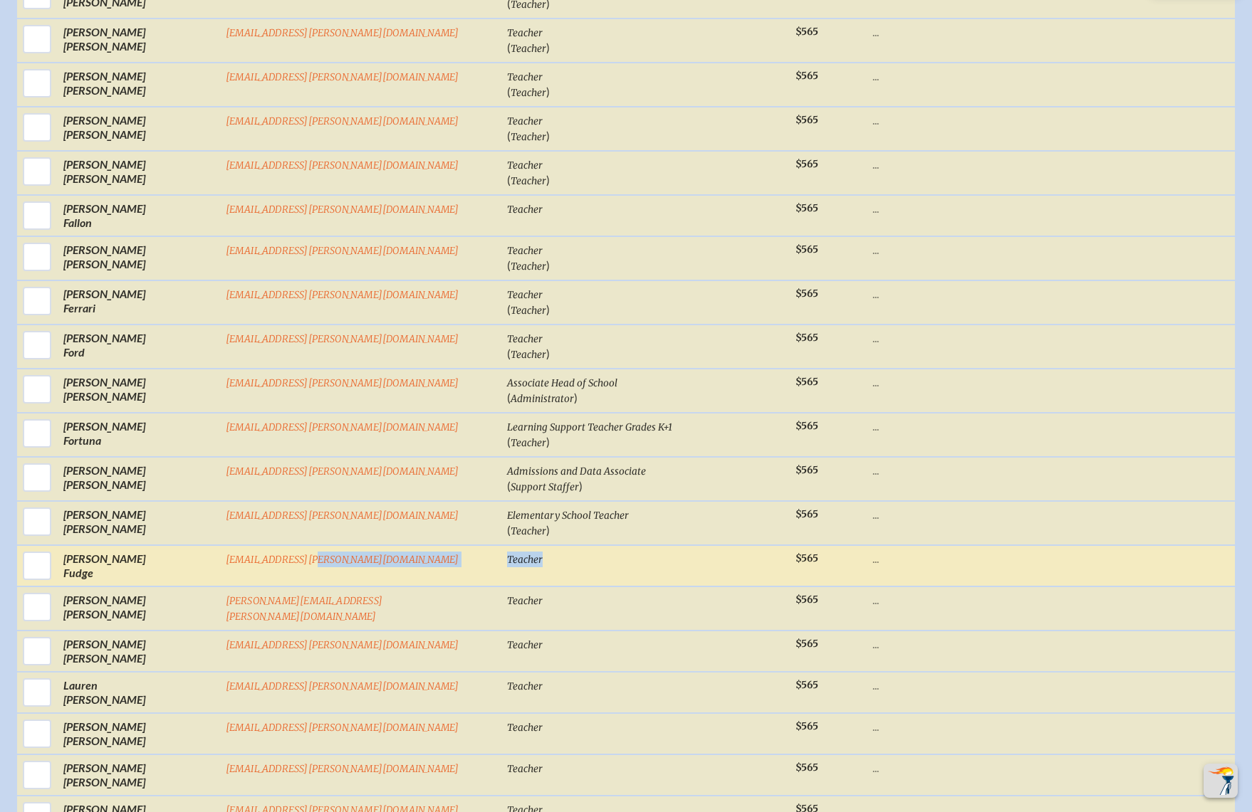
drag, startPoint x: 516, startPoint y: 451, endPoint x: 454, endPoint y: 448, distance: 61.3
click at [454, 545] on tr "Gabrielle Fudge fudgeg@bolles.org Teacher $565 ..." at bounding box center [626, 565] width 1218 height 41
copy tr "Teacher"
drag, startPoint x: 1203, startPoint y: 396, endPoint x: 988, endPoint y: 464, distance: 225.6
click at [1203, 396] on div "Select First / Last Name Email Job Title for Nametag / (Positions) Base Memb . …" at bounding box center [626, 793] width 1218 height 5950
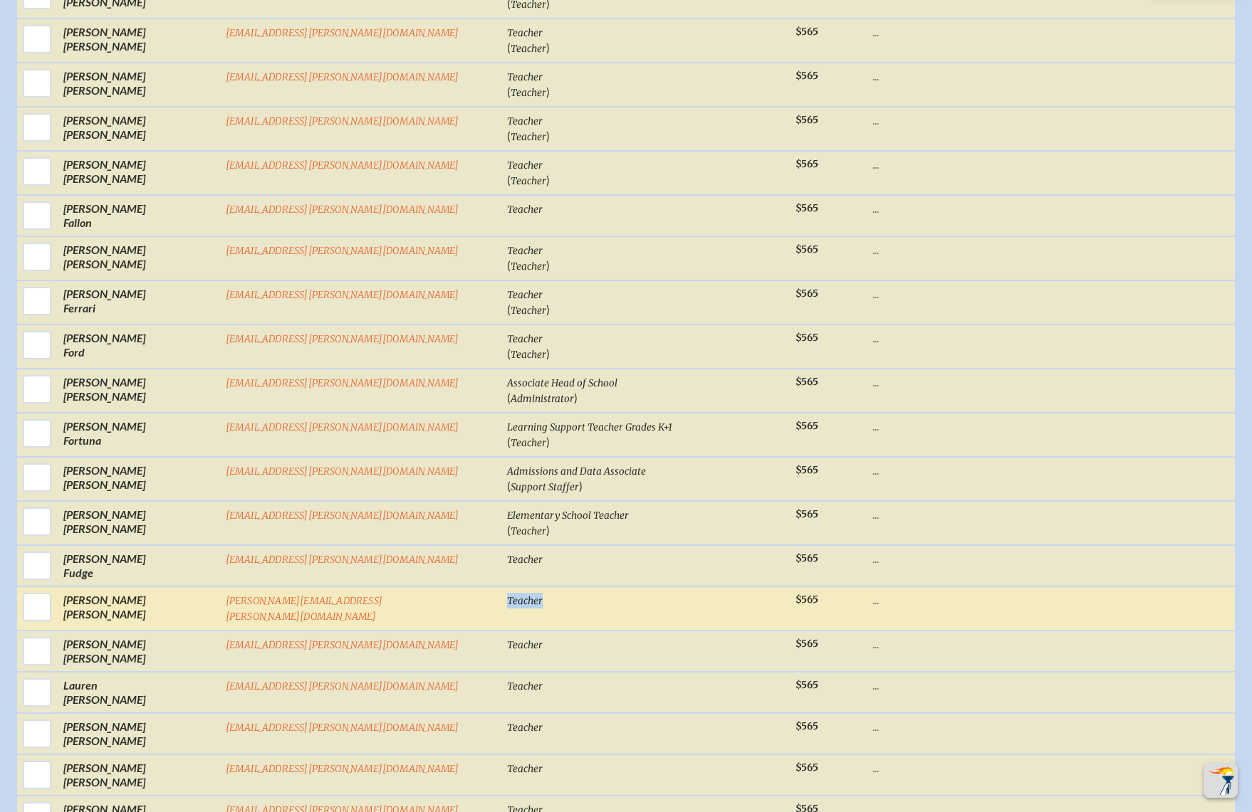
drag, startPoint x: 523, startPoint y: 495, endPoint x: 461, endPoint y: 489, distance: 62.2
click at [501, 587] on td "Teacher" at bounding box center [645, 609] width 288 height 44
copy span "Teacher"
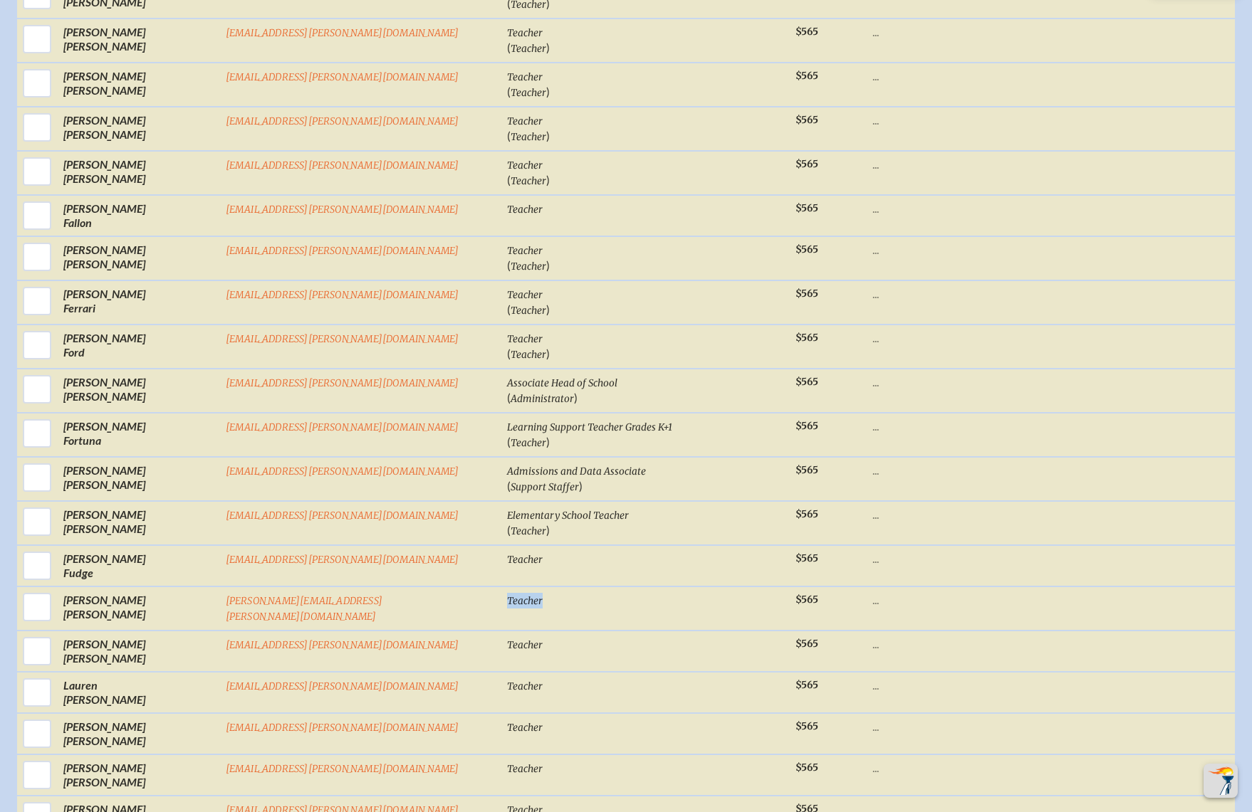
drag, startPoint x: 1197, startPoint y: 504, endPoint x: 1195, endPoint y: 524, distance: 20.1
click at [1197, 504] on div "Select First / Last Name Email Job Title for Nametag / (Positions) Base Memb . …" at bounding box center [626, 793] width 1218 height 5950
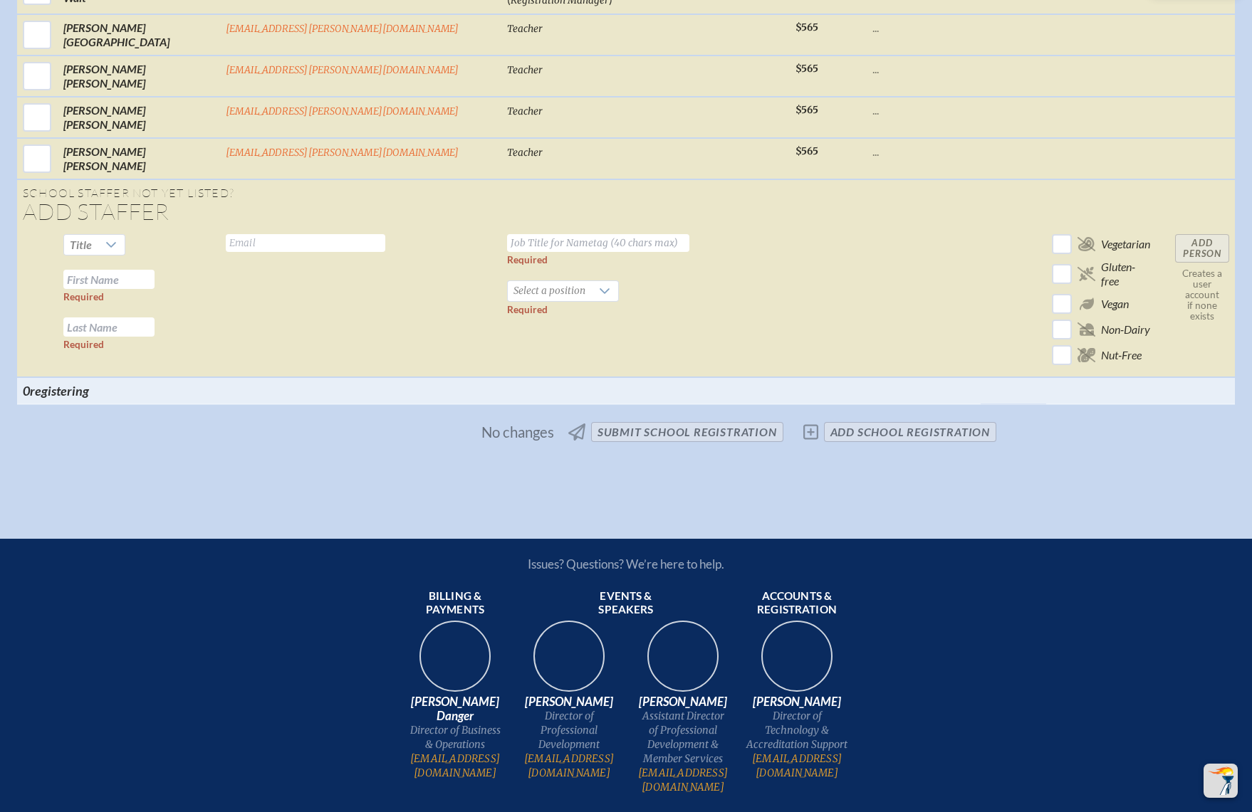
scroll to position [5869, 0]
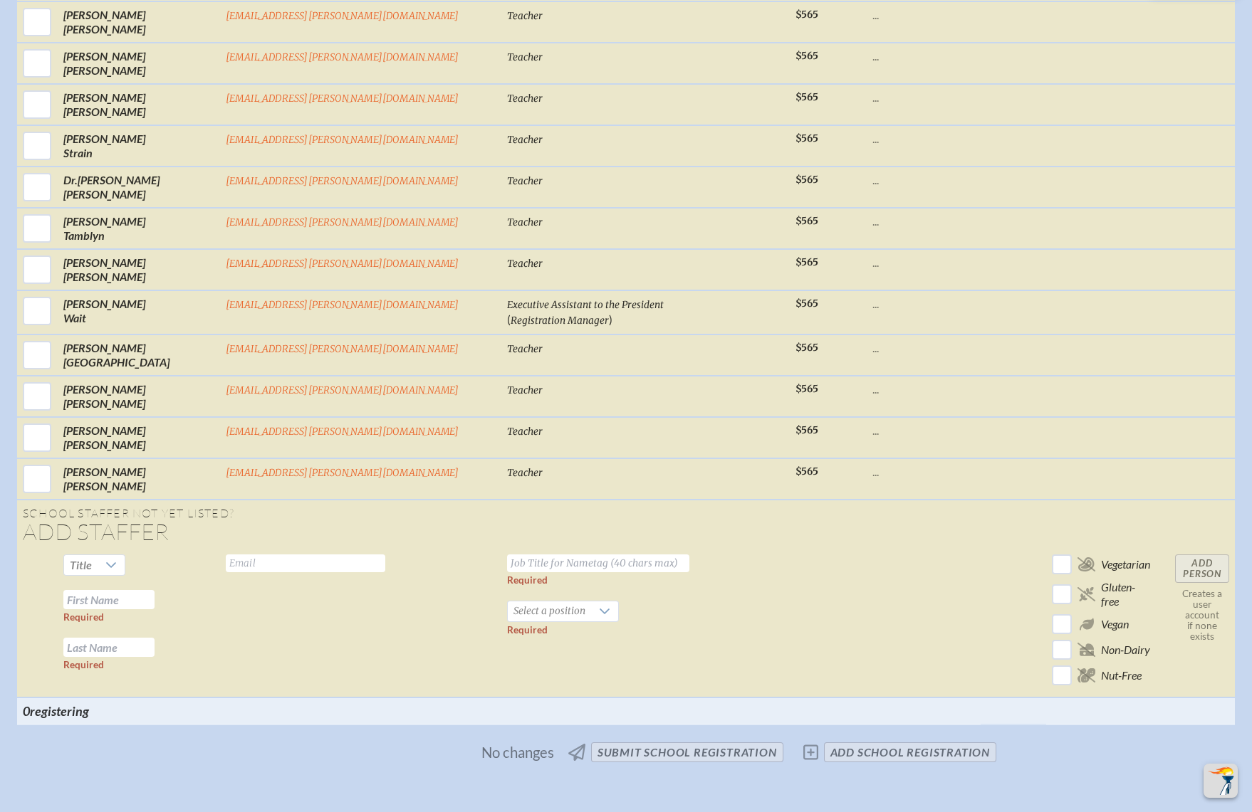
click at [345, 555] on input "text" at bounding box center [305, 564] width 159 height 18
paste input "canfieldc@bolles.org"
type input "canfieldc@bolles.org"
click at [847, 549] on tr "Title Required Required canfieldc@bolles.org Valid email required Required Sele…" at bounding box center [626, 623] width 1218 height 149
click at [155, 638] on input "text" at bounding box center [108, 647] width 91 height 19
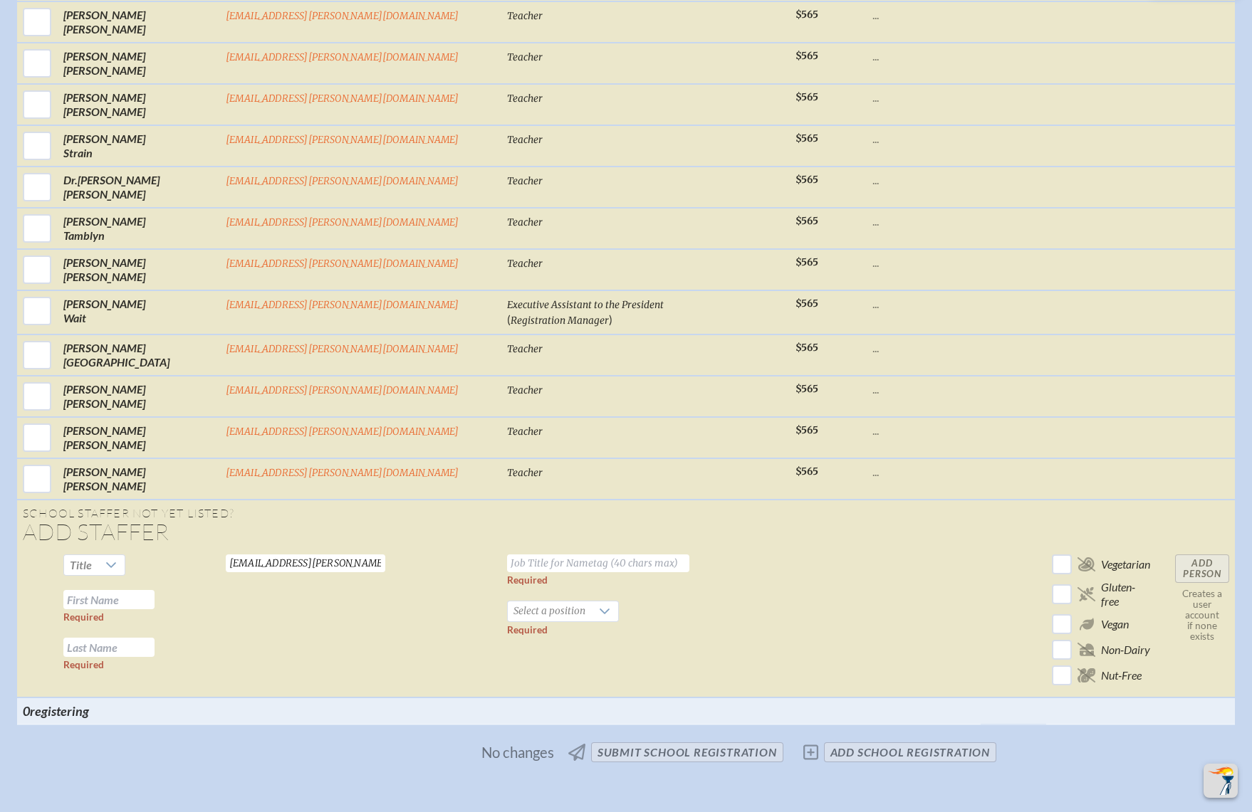
paste input "Canfield"
type input "Canfield"
click at [155, 590] on input "text" at bounding box center [108, 599] width 91 height 19
type input "Caryn"
click at [518, 602] on span "Select a position" at bounding box center [549, 612] width 83 height 20
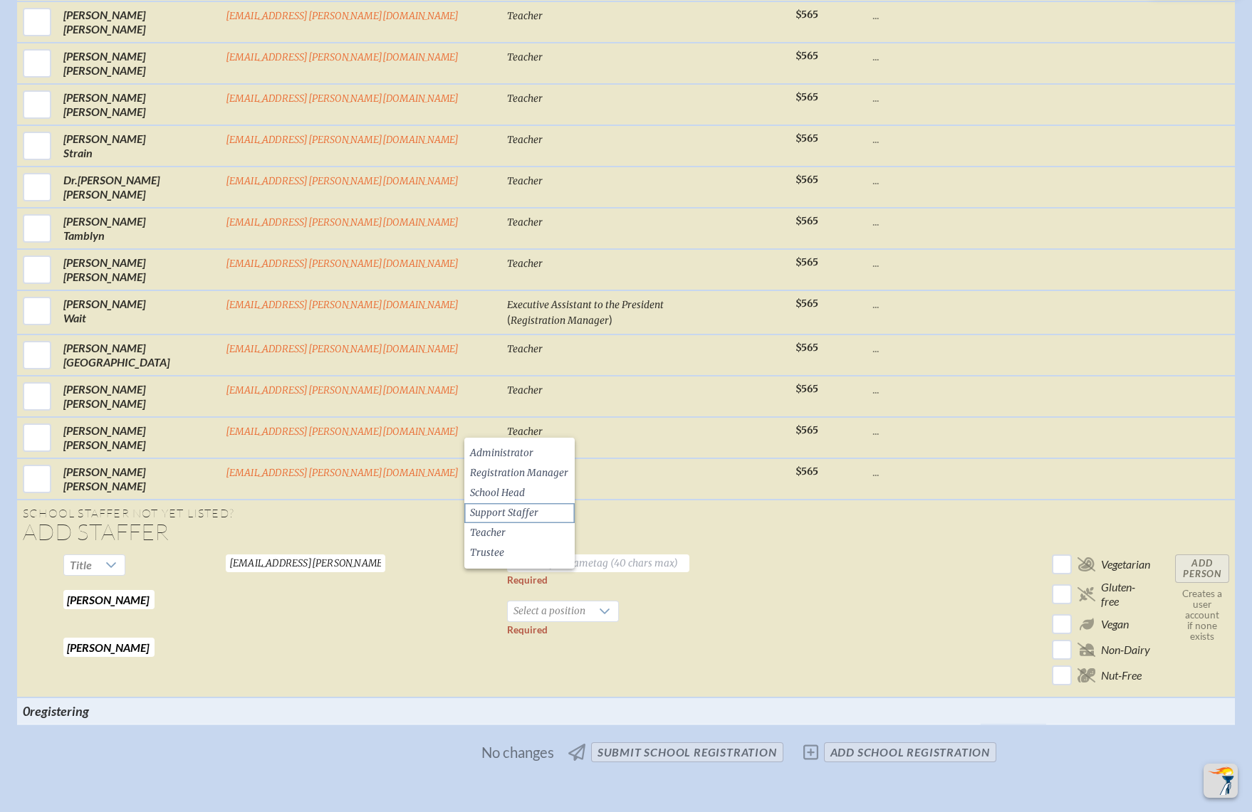
drag, startPoint x: 507, startPoint y: 532, endPoint x: 506, endPoint y: 521, distance: 11.5
click at [506, 521] on ul "Administrator Registration Manager School Head Support Staffer Teacher Trustee" at bounding box center [519, 503] width 110 height 131
drag, startPoint x: 506, startPoint y: 521, endPoint x: 486, endPoint y: 528, distance: 21.2
click at [483, 533] on span "Teacher" at bounding box center [488, 533] width 36 height 14
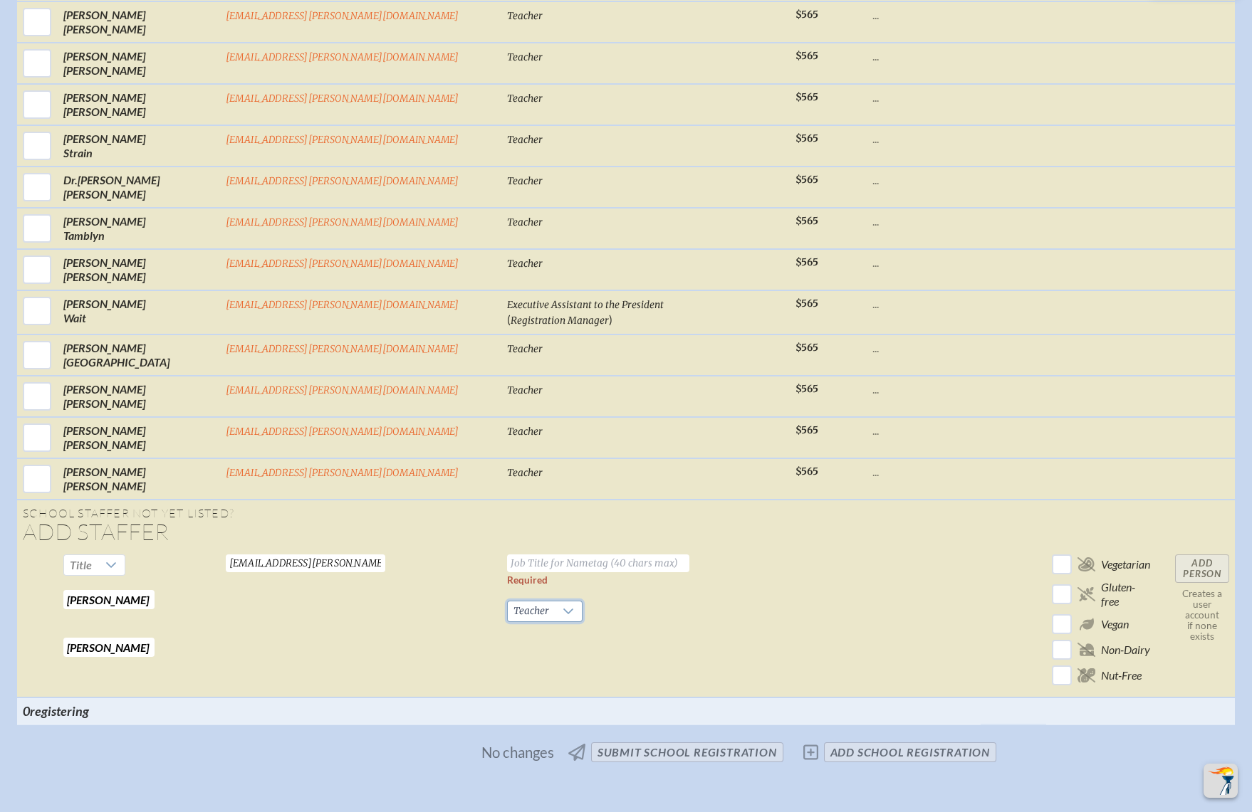
click at [525, 555] on input "text" at bounding box center [598, 564] width 182 height 18
type input "Teacher"
click at [867, 549] on td at bounding box center [924, 623] width 114 height 149
click at [1175, 555] on input "Add Person" at bounding box center [1202, 569] width 54 height 28
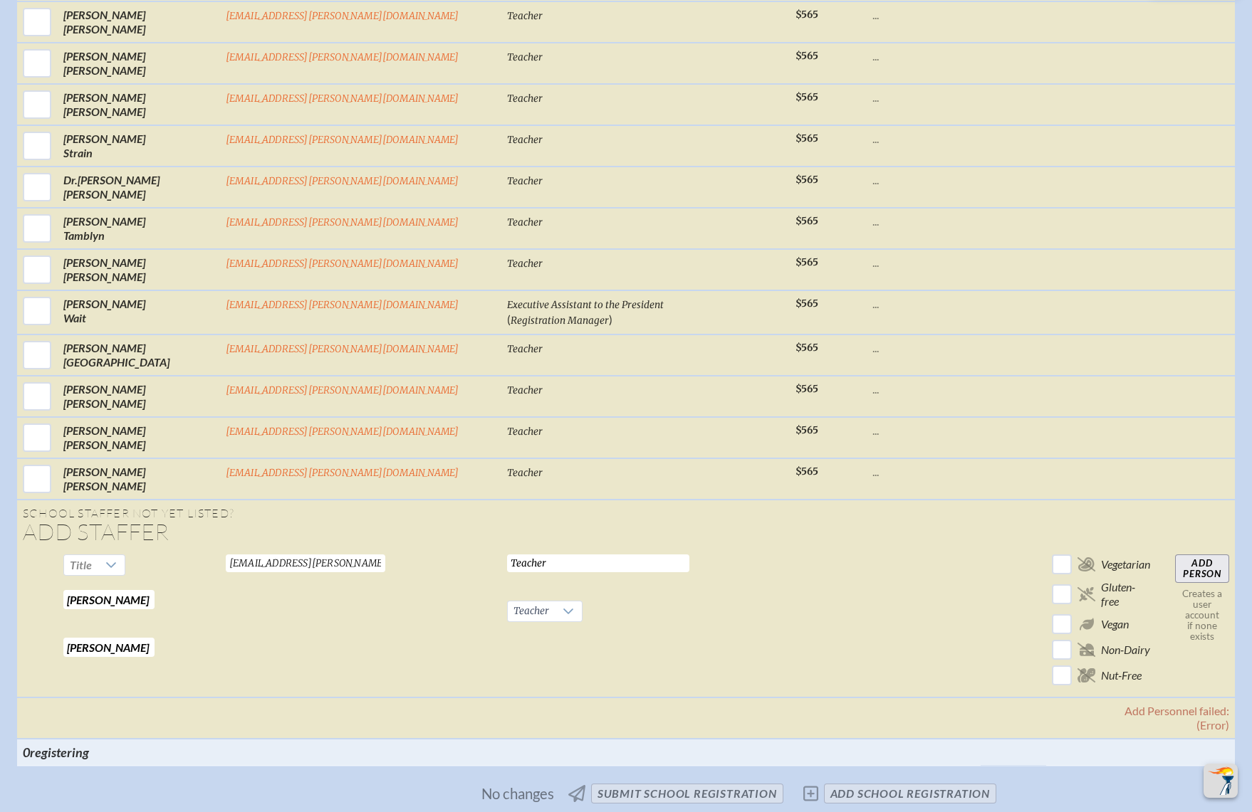
click at [867, 549] on td at bounding box center [924, 623] width 114 height 149
drag, startPoint x: 418, startPoint y: 380, endPoint x: 236, endPoint y: 367, distance: 182.7
click at [236, 549] on tr "Title Caryn Required Canfield Required canfieldc@bolles.org Valid email require…" at bounding box center [626, 623] width 1218 height 149
paste input "fowlerm@bolles.org"
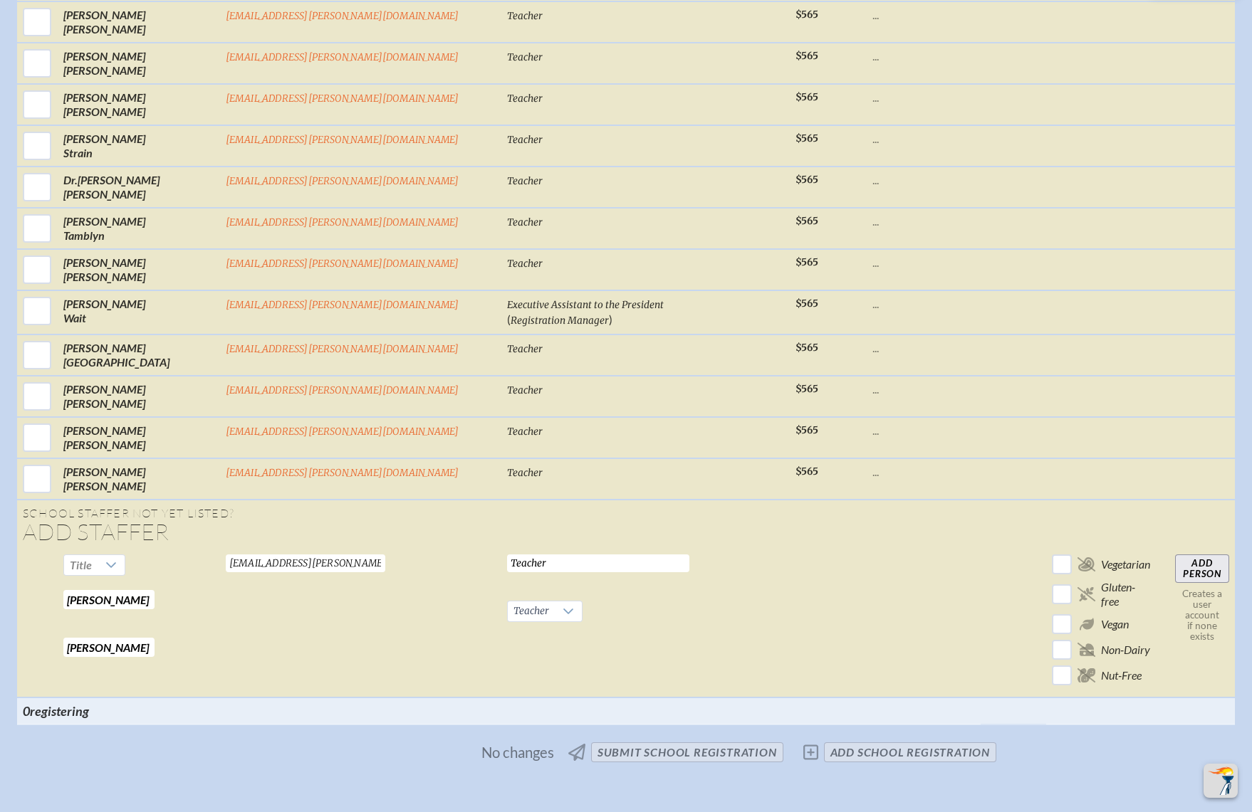
type input "fowlerm@bolles.org"
drag, startPoint x: 770, startPoint y: 414, endPoint x: 306, endPoint y: 439, distance: 464.2
click at [867, 549] on td at bounding box center [924, 623] width 114 height 149
drag, startPoint x: 236, startPoint y: 421, endPoint x: 157, endPoint y: 417, distance: 79.9
click at [140, 549] on tr "Title Caryn Required Canfield Required fowlerm@bolles.org Valid email required …" at bounding box center [626, 623] width 1218 height 149
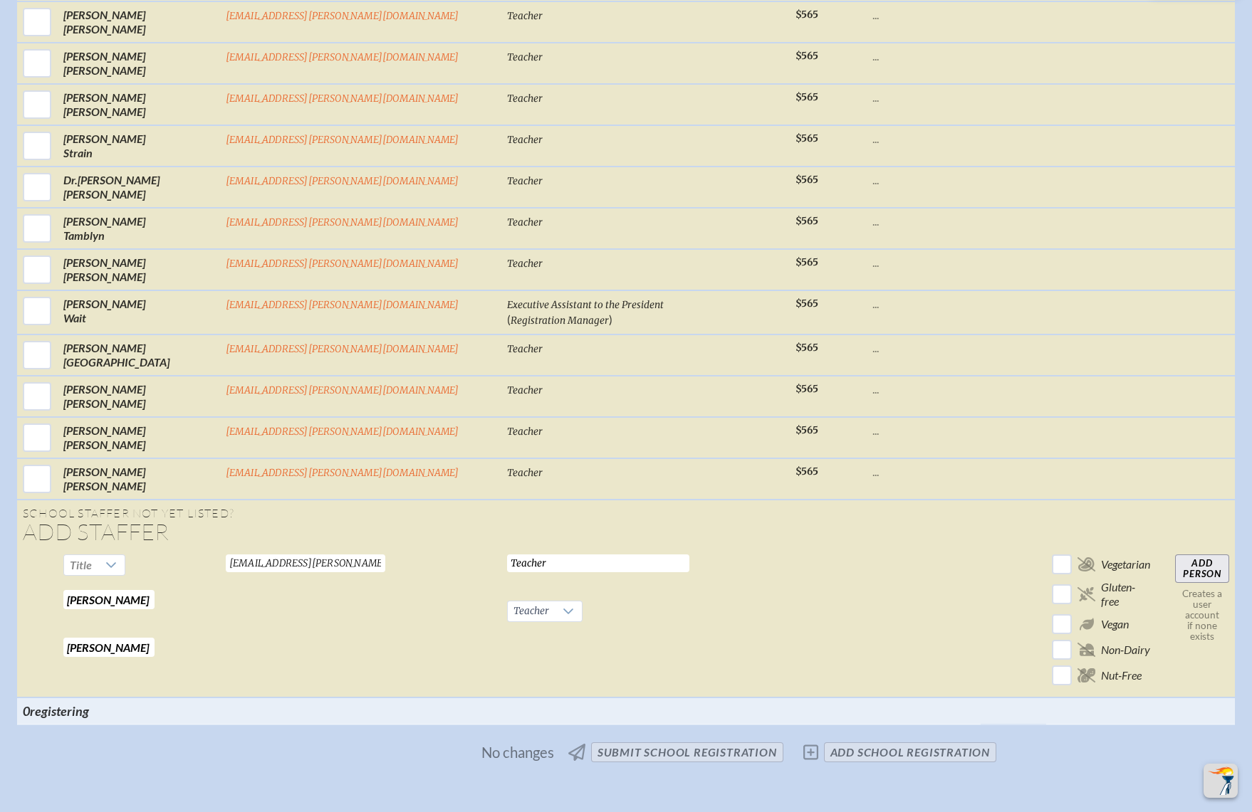
paste input "Marissa Fowler"
drag, startPoint x: 249, startPoint y: 416, endPoint x: 369, endPoint y: 427, distance: 120.2
click at [360, 549] on tr "Title Marissa Fowler Required Canfield Required fowlerm@bolles.org Valid email …" at bounding box center [626, 623] width 1218 height 149
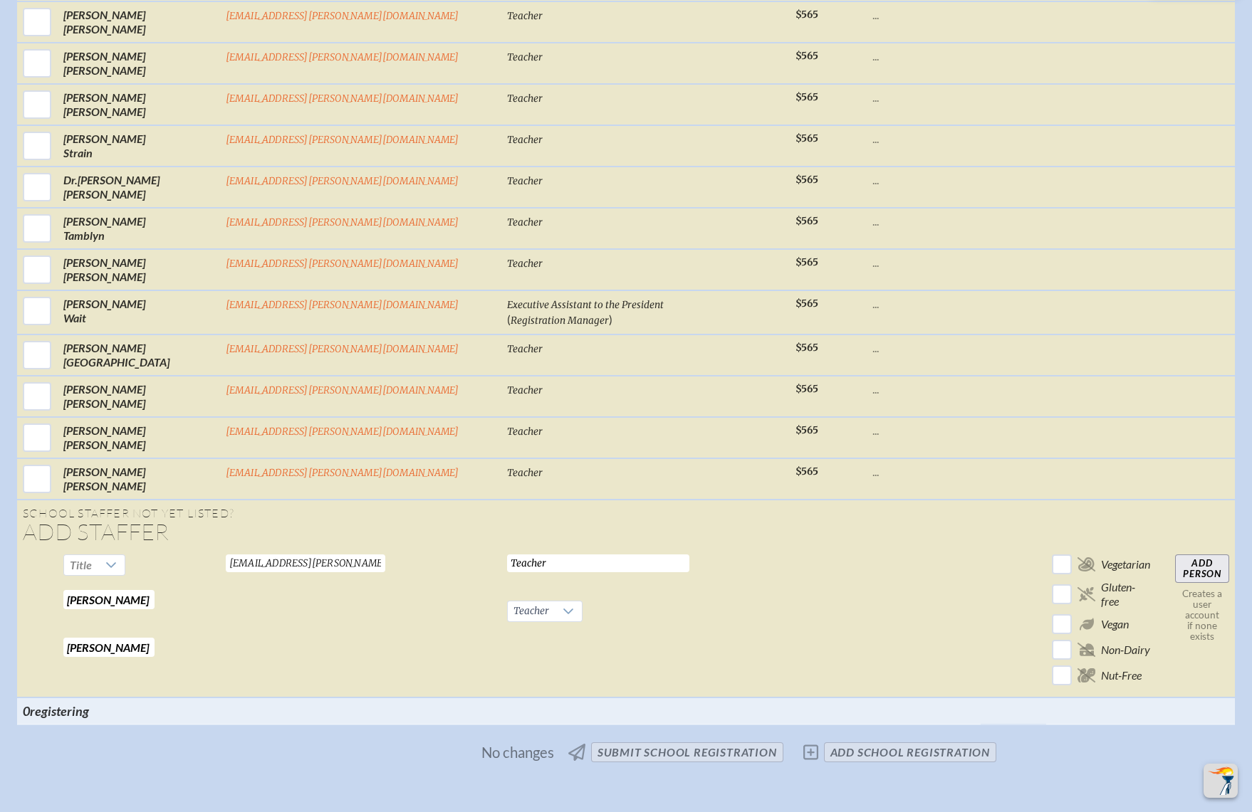
type input "Marissa"
paste input "Fowler"
type input "Fowler"
click at [435, 549] on td "fowlerm@bolles.org Valid email required" at bounding box center [360, 623] width 281 height 149
click at [1175, 555] on input "Add Person" at bounding box center [1202, 569] width 54 height 28
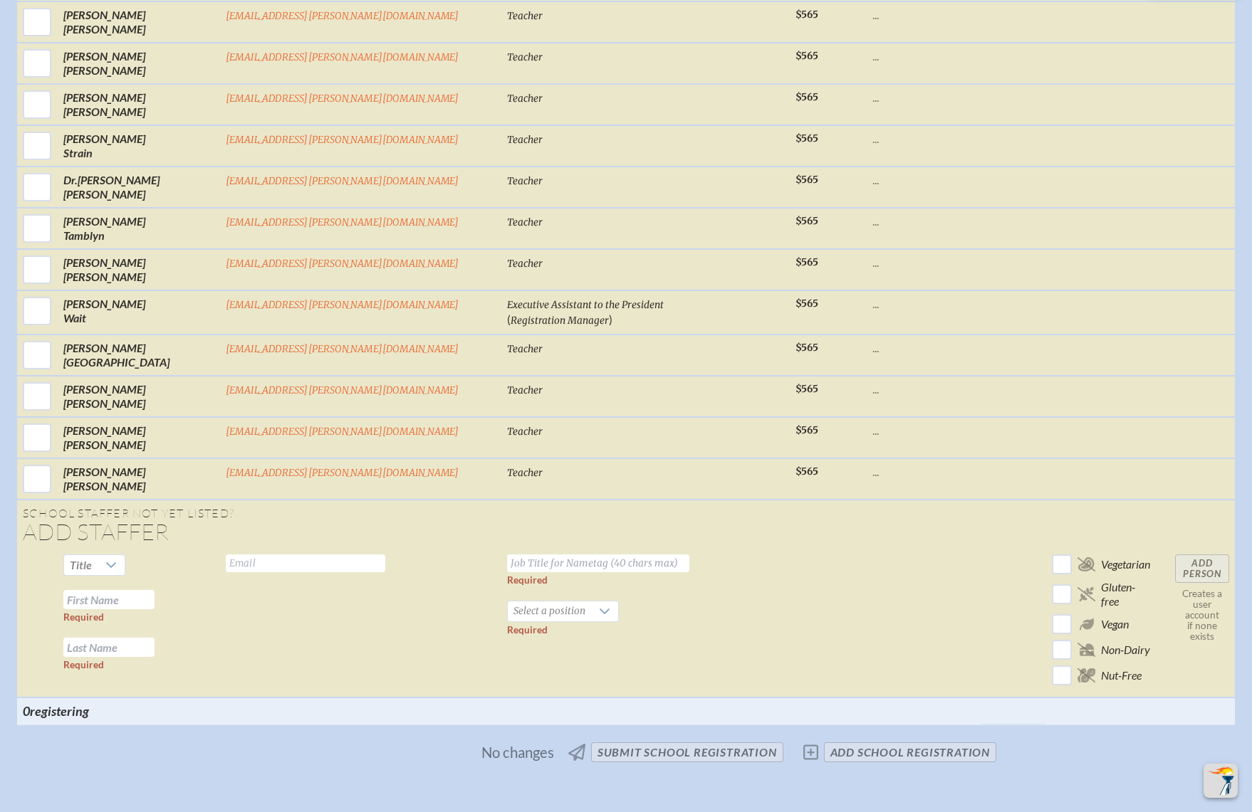
scroll to position [5871, 0]
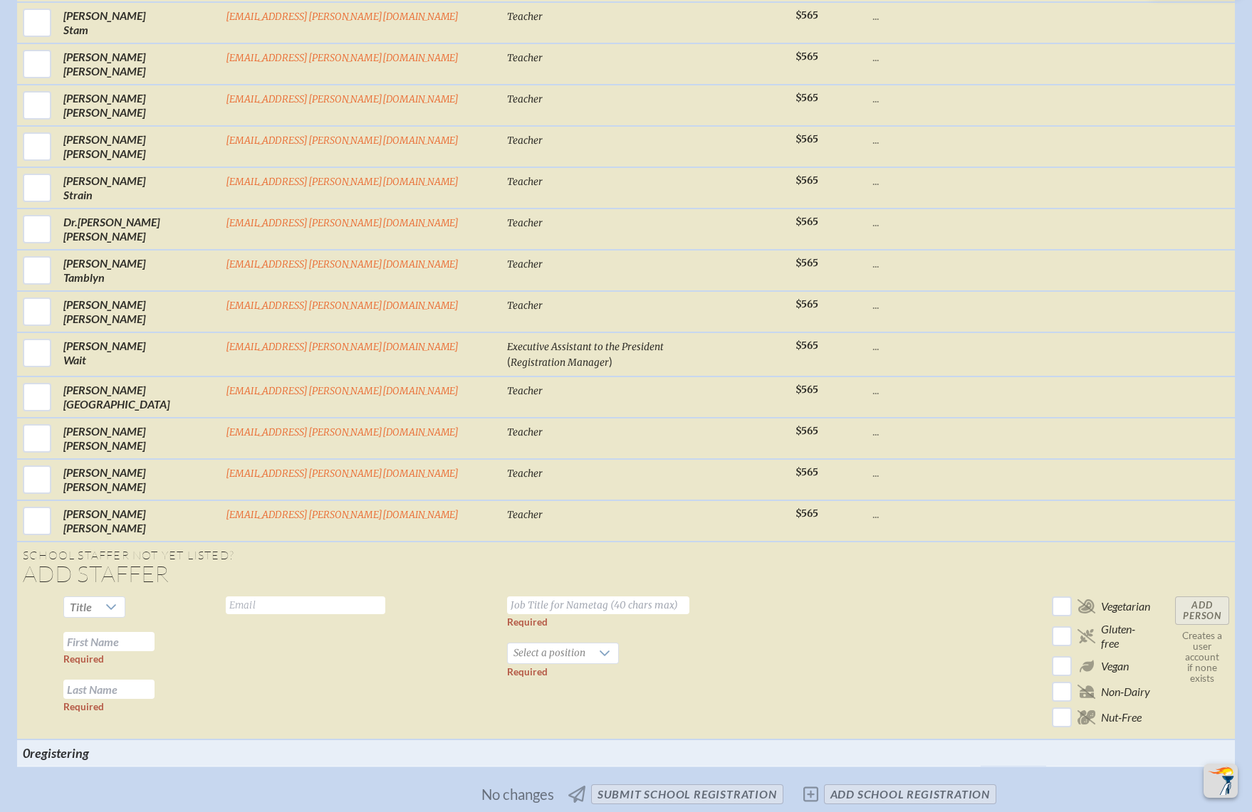
drag, startPoint x: 805, startPoint y: 413, endPoint x: 639, endPoint y: 412, distance: 165.9
click at [867, 591] on td at bounding box center [924, 665] width 114 height 149
click at [385, 597] on input "text" at bounding box center [305, 606] width 159 height 18
paste input "freedmanj@bolles.org"
type input "freedmanj@bolles.org"
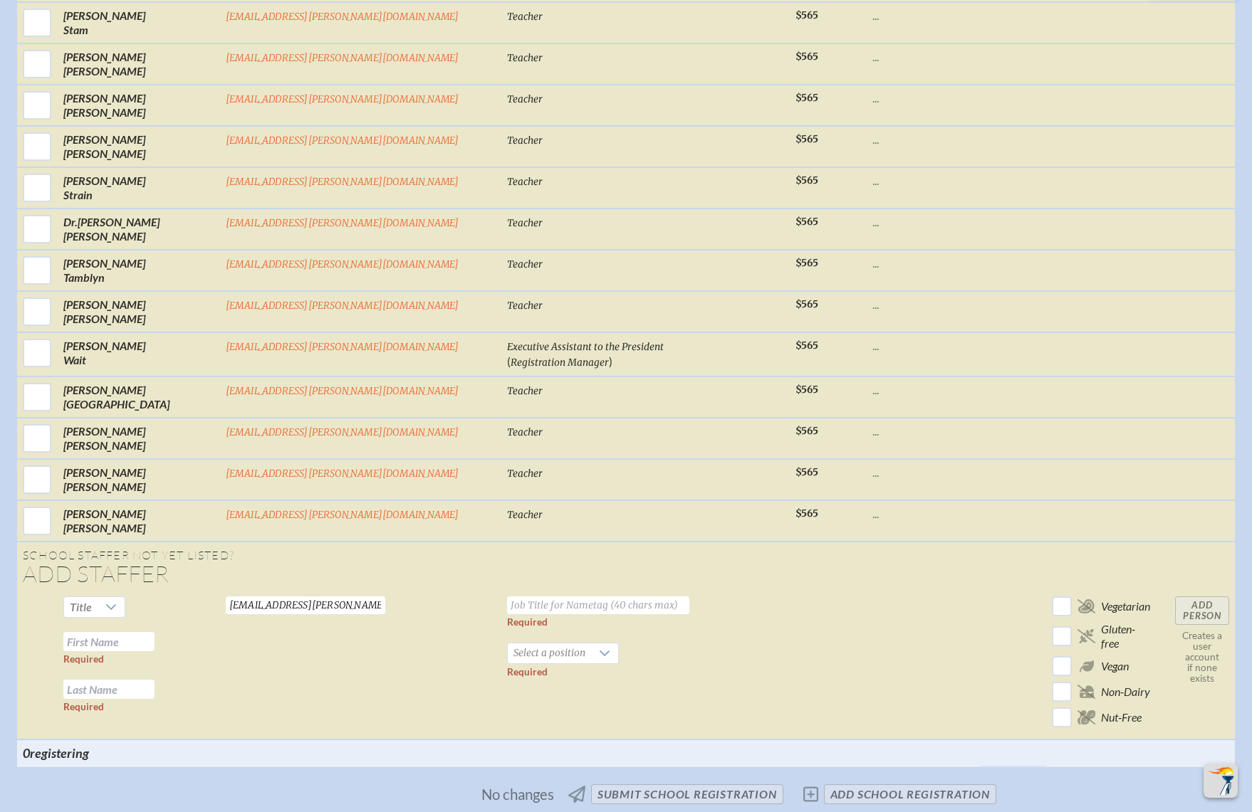
click at [867, 591] on td at bounding box center [924, 665] width 114 height 149
click at [155, 632] on input "text" at bounding box center [108, 641] width 91 height 19
paste input "Johanna Freedman"
drag, startPoint x: 231, startPoint y: 456, endPoint x: 328, endPoint y: 459, distance: 96.9
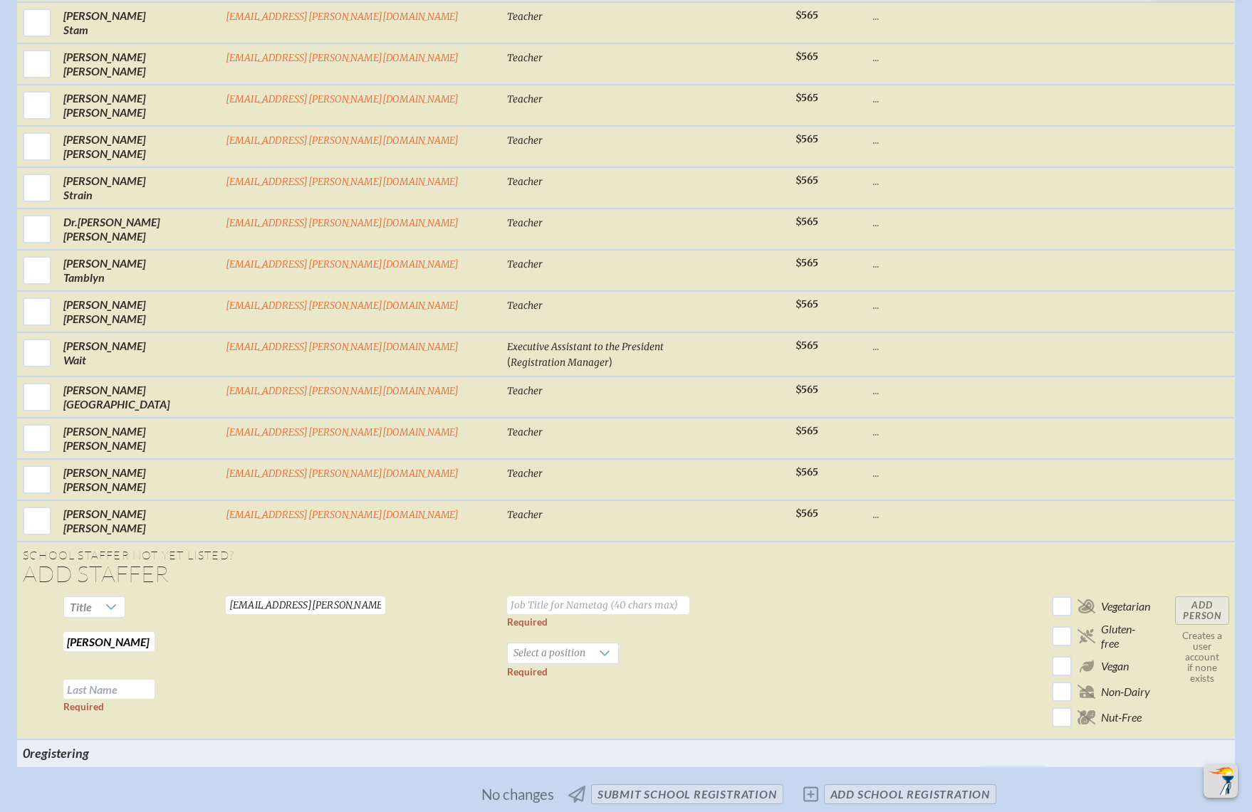
click at [335, 591] on tr "Title Johanna Freedman Required Required freedmanj@bolles.org Valid email requi…" at bounding box center [626, 665] width 1218 height 149
drag, startPoint x: 228, startPoint y: 451, endPoint x: 340, endPoint y: 466, distance: 112.7
click at [340, 591] on tr "Title Johanna Freedman Required Required freedmanj@bolles.org Valid email requi…" at bounding box center [626, 665] width 1218 height 149
type input "Johanna"
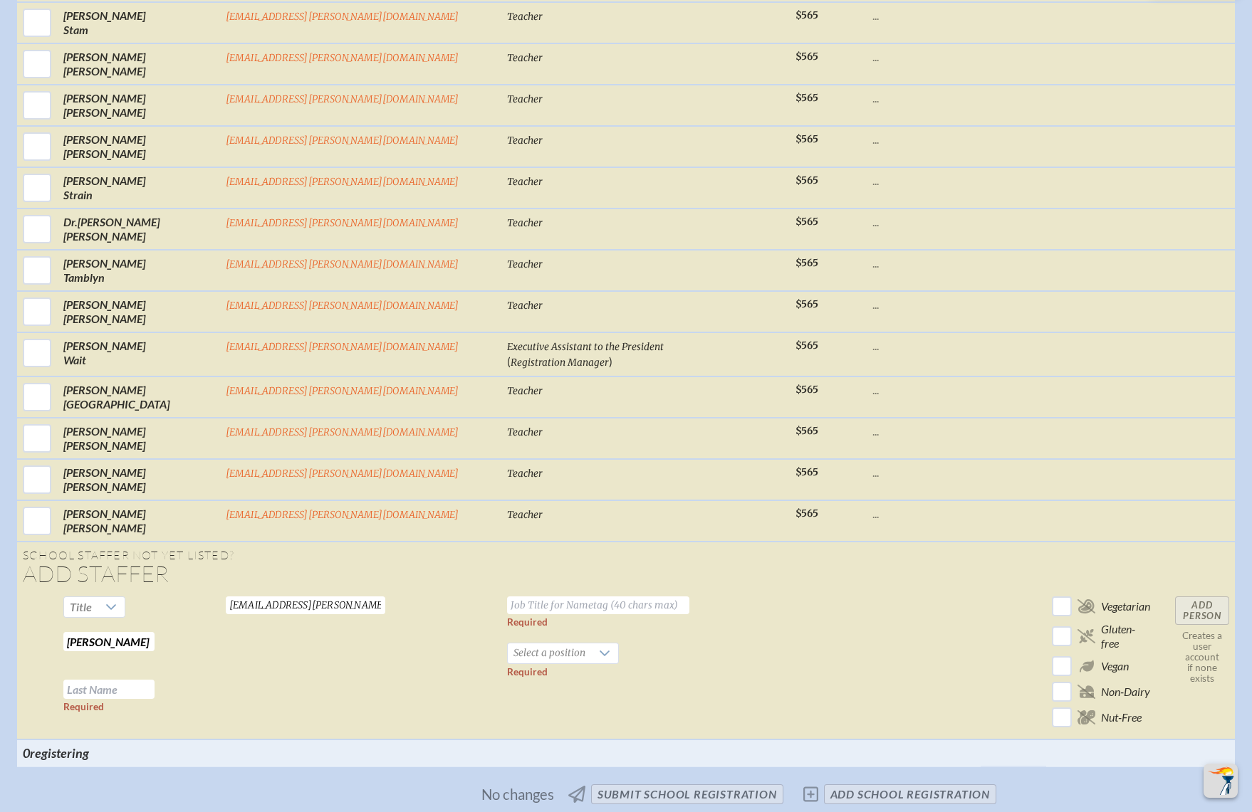
paste input "Freedman"
type input "Freedman"
click at [519, 644] on span "Select a position" at bounding box center [549, 654] width 83 height 20
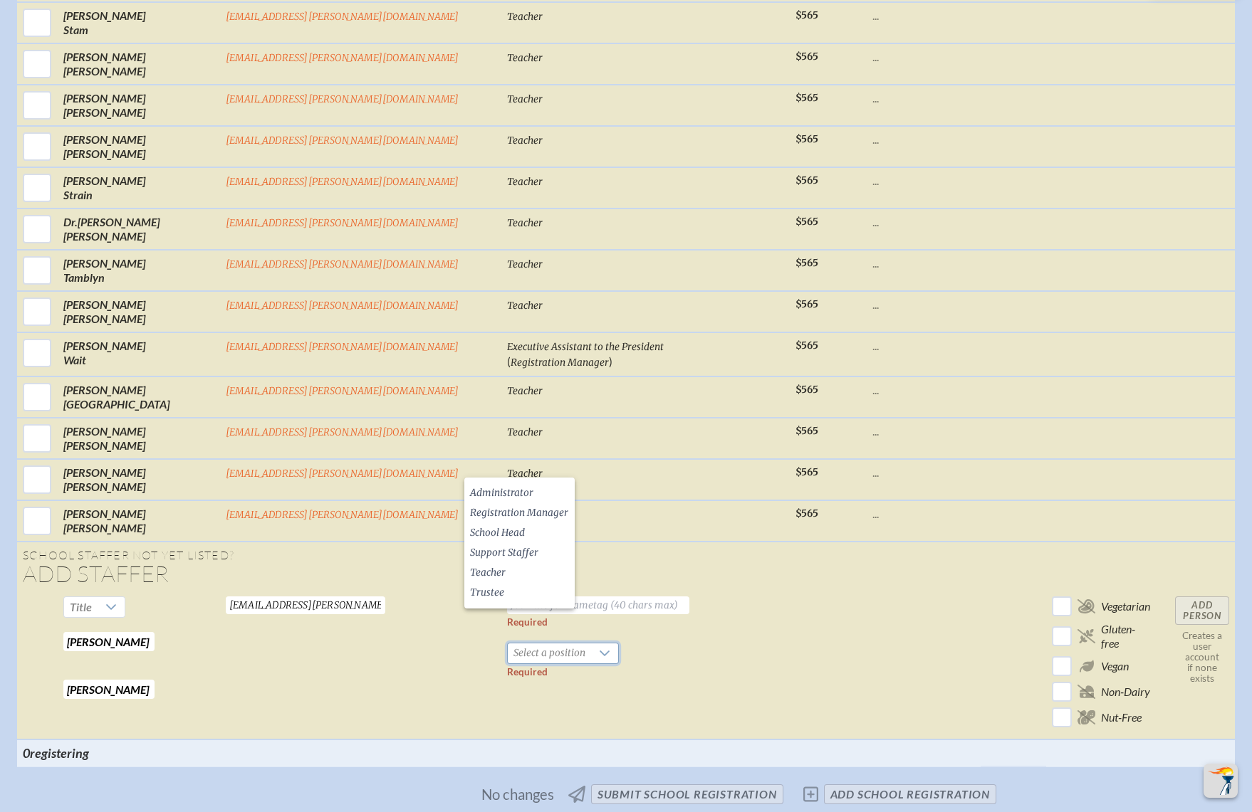
drag, startPoint x: 520, startPoint y: 574, endPoint x: 539, endPoint y: 456, distance: 119.8
click at [521, 568] on li "Teacher" at bounding box center [519, 573] width 110 height 20
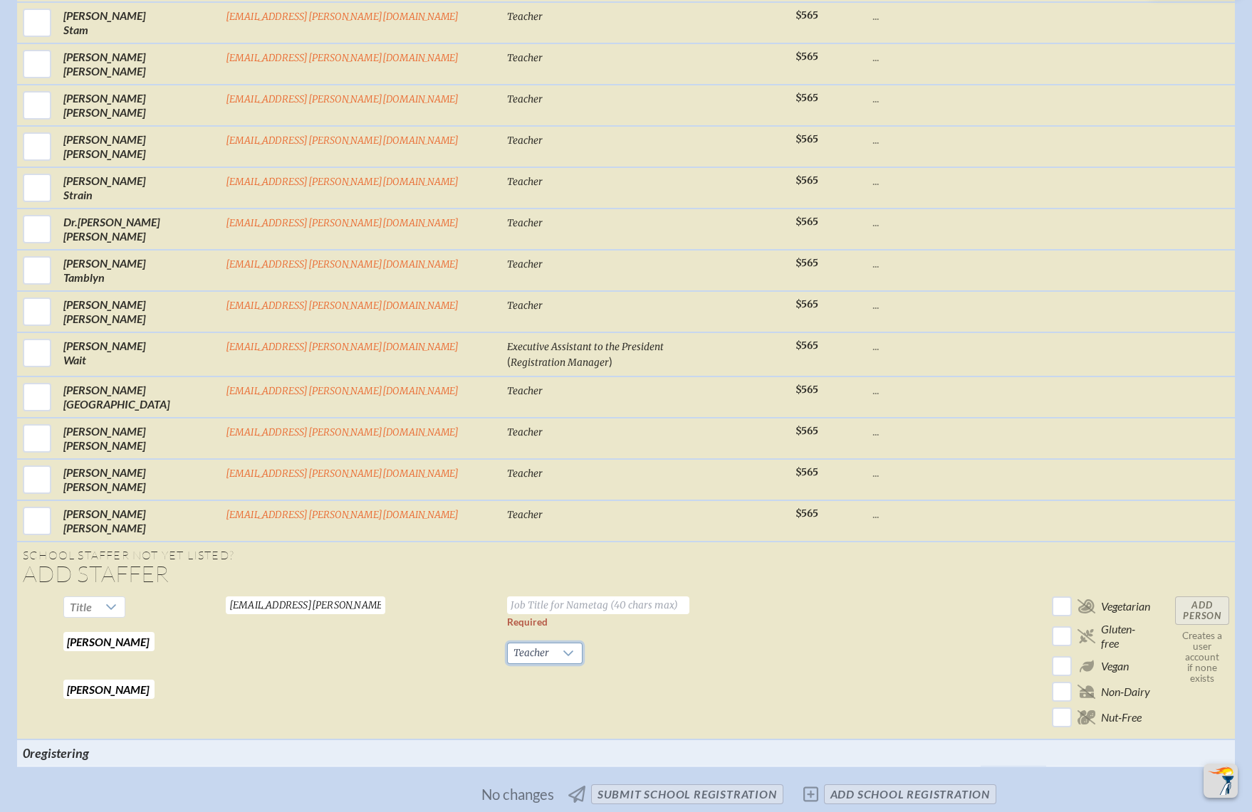
click at [536, 597] on input "text" at bounding box center [598, 606] width 182 height 18
type input "Teacher"
click at [1175, 597] on input "Add Person" at bounding box center [1202, 611] width 54 height 28
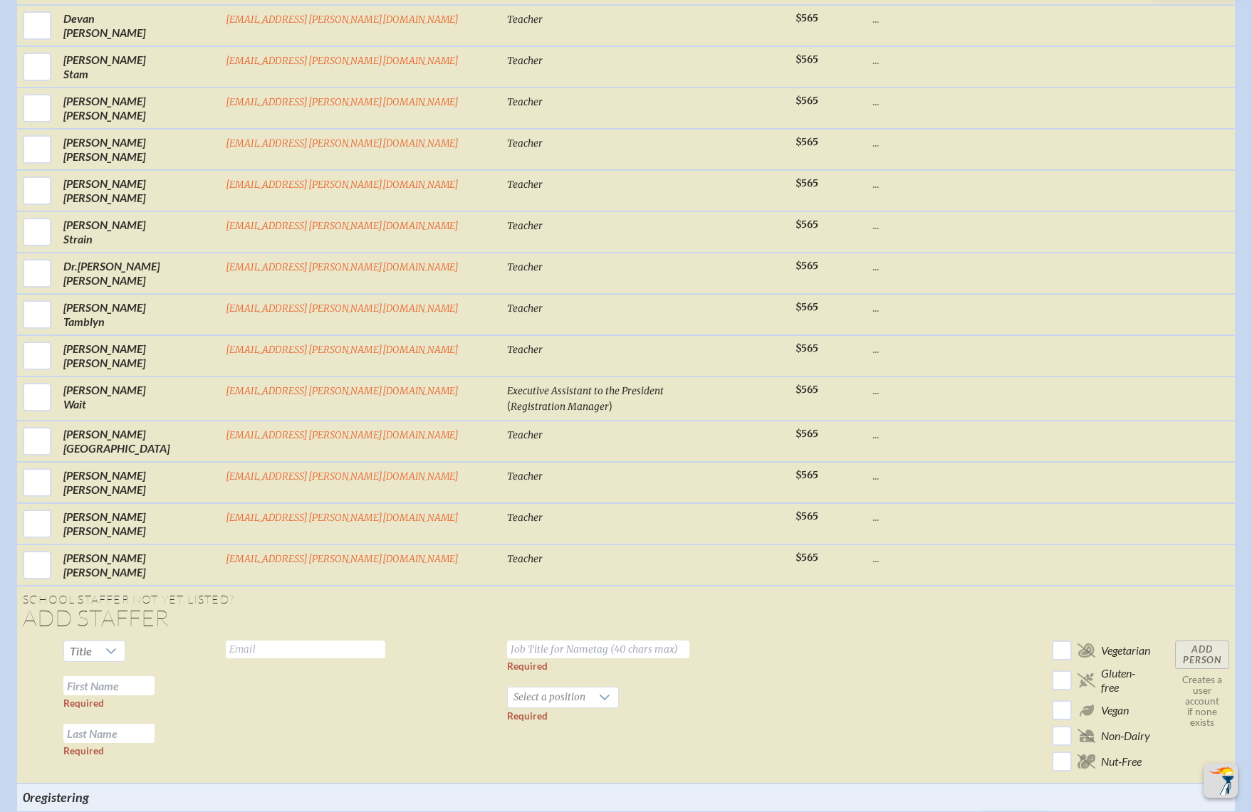
scroll to position [5872, 0]
drag, startPoint x: 832, startPoint y: 500, endPoint x: 524, endPoint y: 494, distance: 308.4
click at [867, 634] on td at bounding box center [924, 708] width 114 height 149
click at [385, 639] on input "text" at bounding box center [305, 648] width 159 height 18
paste input "frittonm@bolles.org"
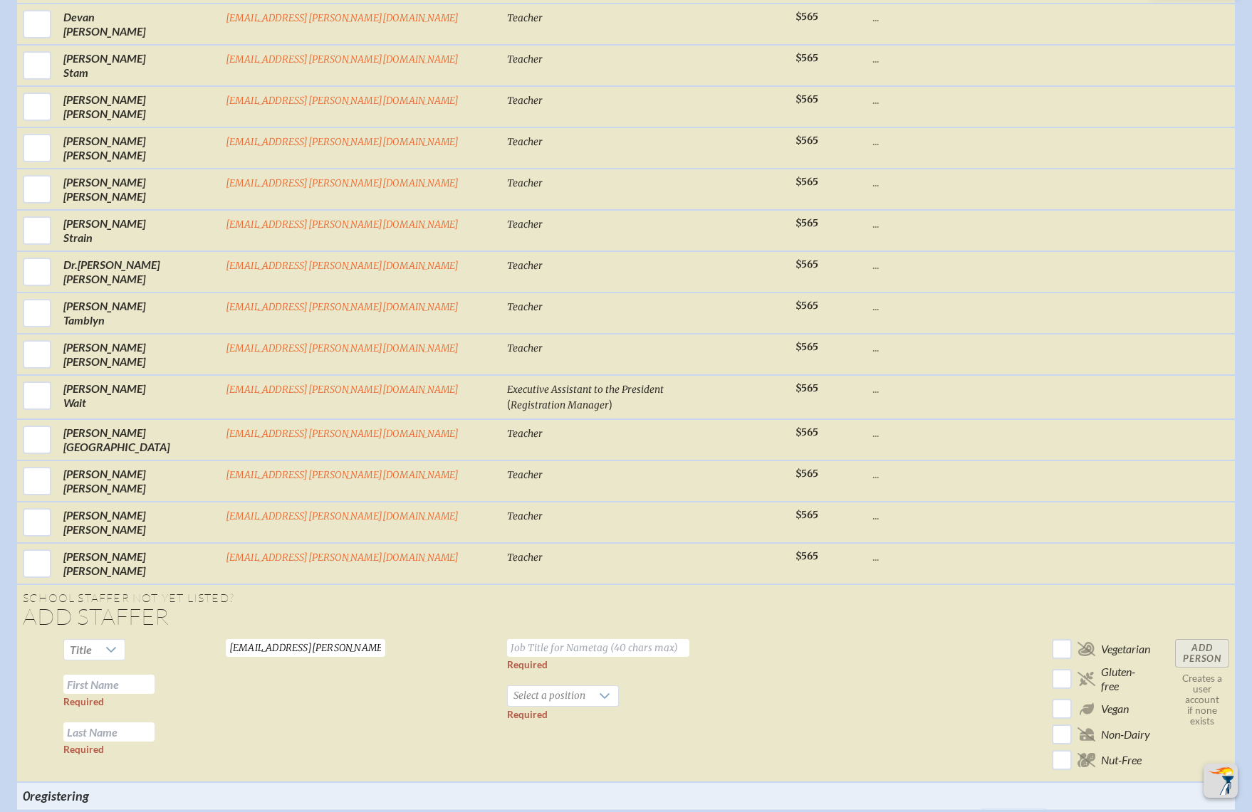
type input "frittonm@bolles.org"
click at [867, 634] on td at bounding box center [924, 708] width 114 height 149
click at [155, 675] on input "text" at bounding box center [108, 684] width 91 height 19
paste input "Michael Fritton"
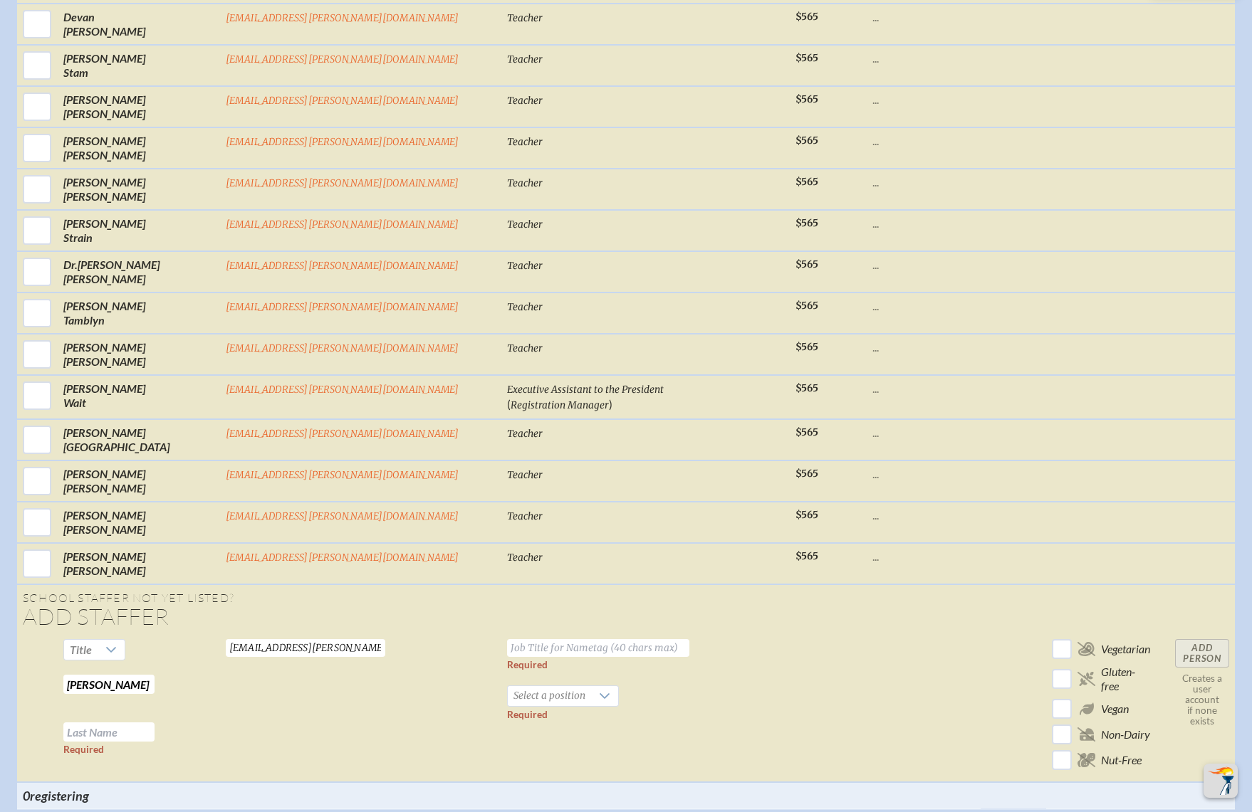
drag, startPoint x: 236, startPoint y: 498, endPoint x: 328, endPoint y: 503, distance: 92.0
click at [322, 634] on tr "Title Michael Fritton Required Required frittonm@bolles.org Valid email require…" at bounding box center [626, 708] width 1218 height 149
type input "Michael"
paste input "Fritton"
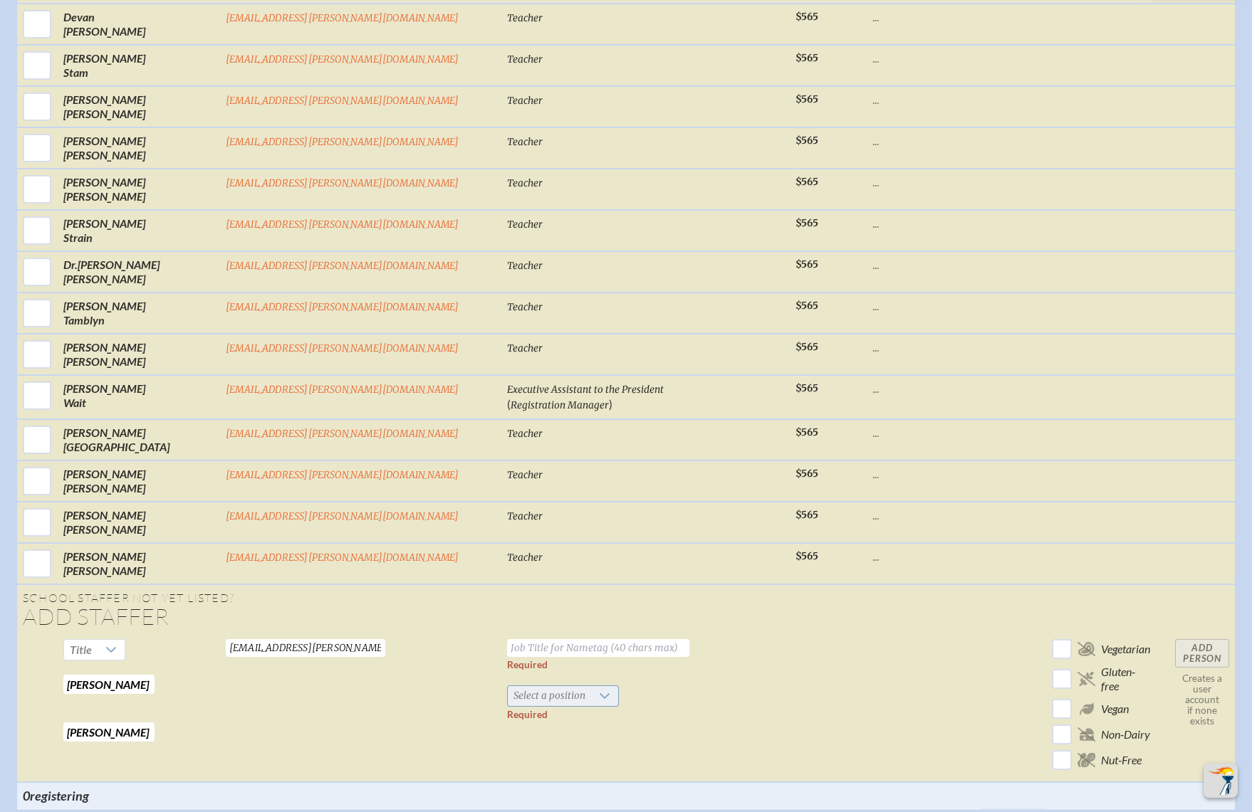
type input "Fritton"
click at [523, 686] on span "Select a position" at bounding box center [549, 696] width 83 height 20
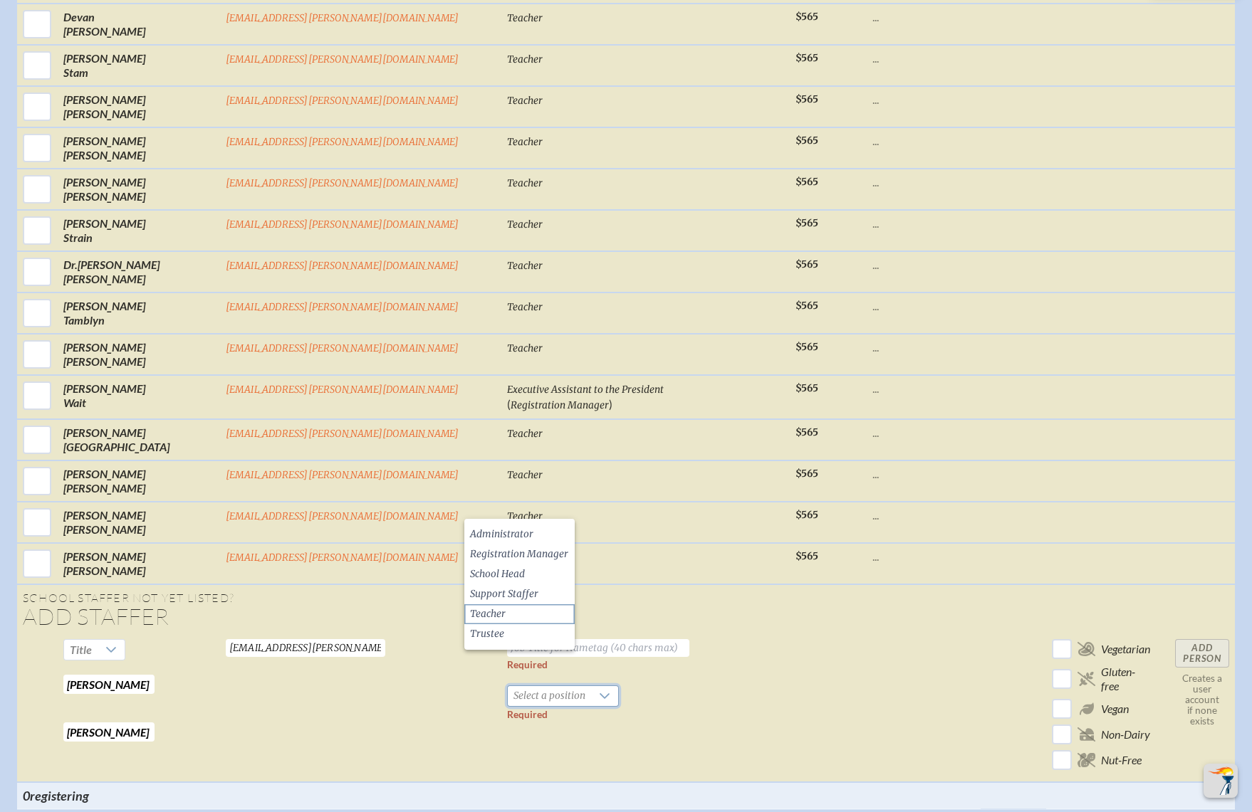
click at [509, 605] on li "Teacher" at bounding box center [519, 615] width 110 height 20
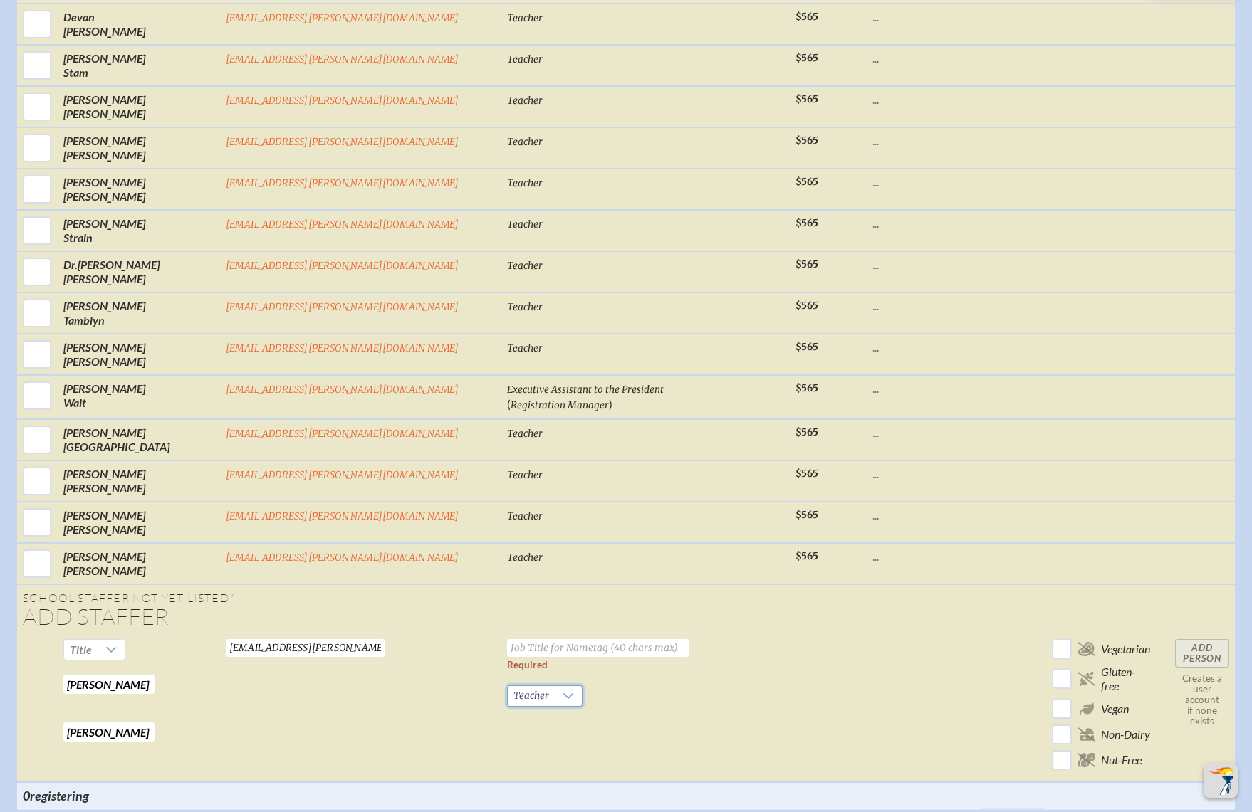
click at [528, 639] on input "text" at bounding box center [598, 648] width 182 height 18
type input "Teacher"
click at [1175, 639] on input "Add Person" at bounding box center [1202, 653] width 54 height 28
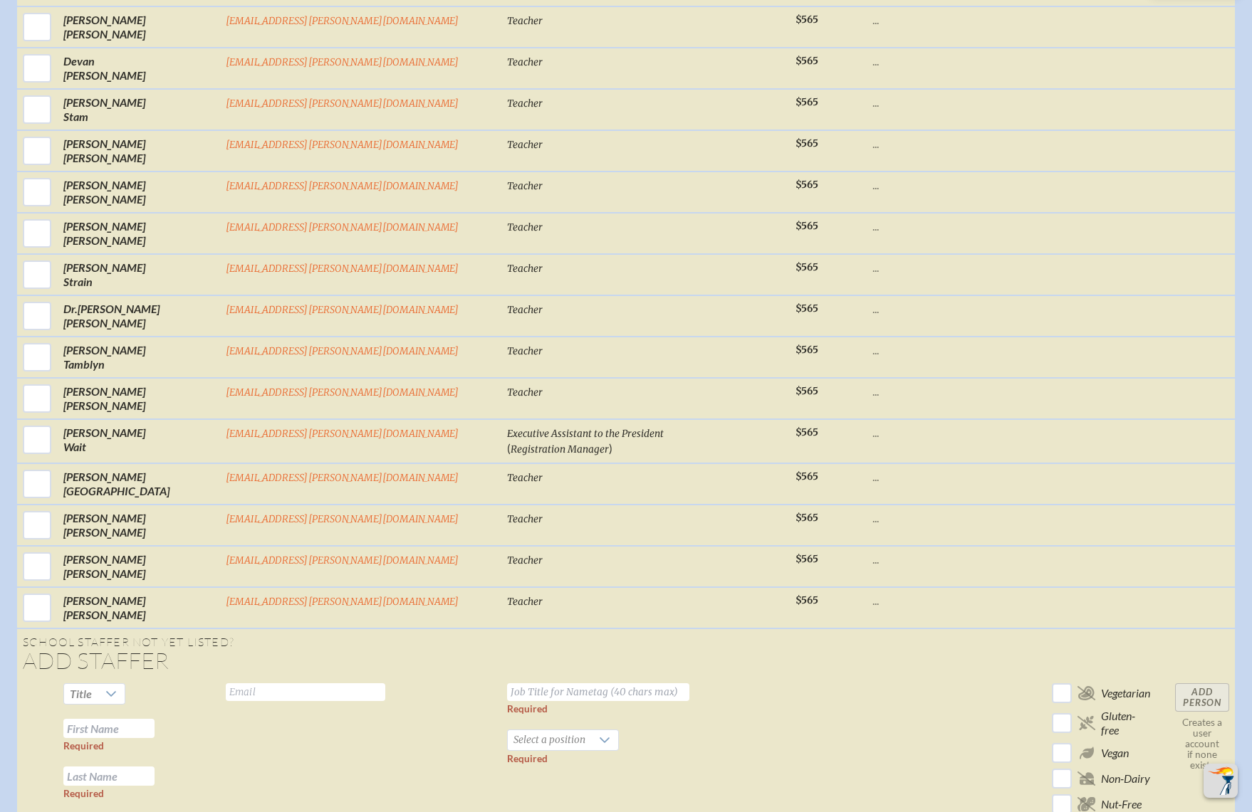
scroll to position [5874, 0]
click at [980, 676] on td at bounding box center [1013, 750] width 66 height 149
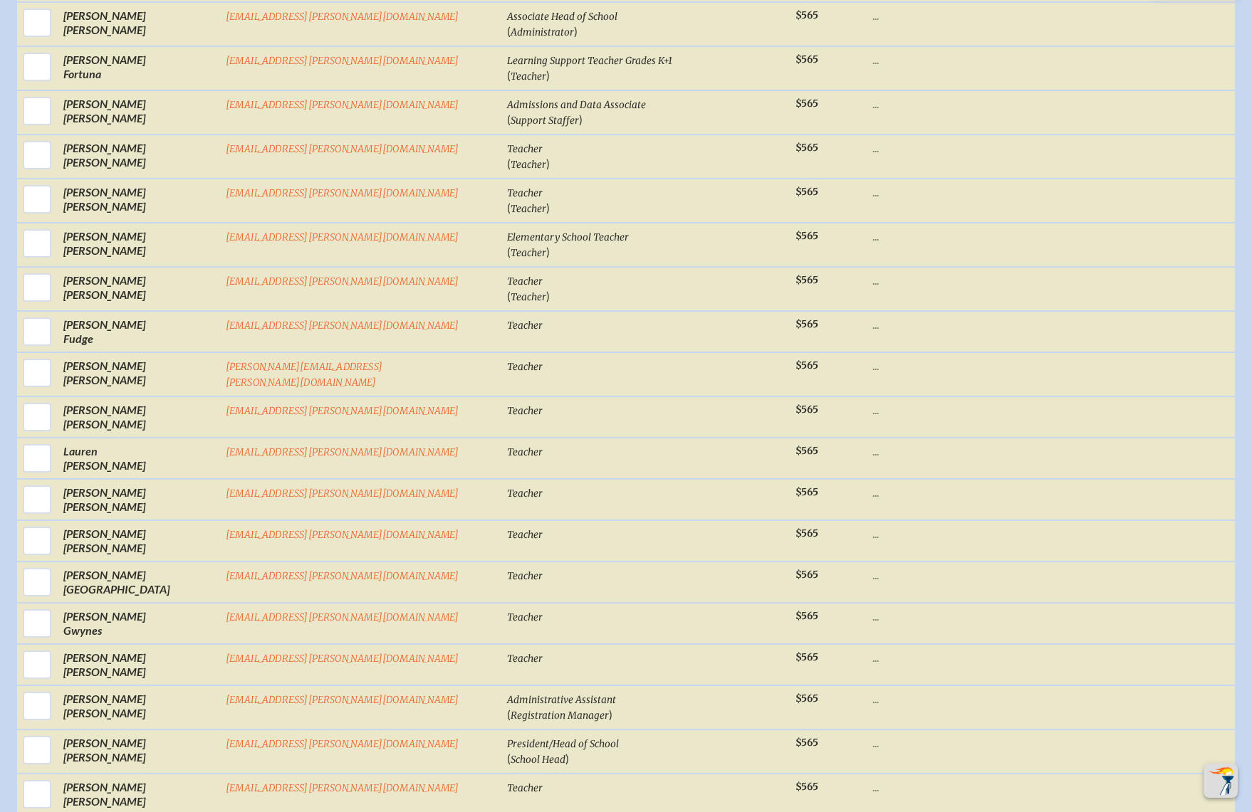
scroll to position [3204, 0]
click at [1181, 541] on div "Select First / Last Name Email Job Title for Nametag / (Positions) Base Memb . …" at bounding box center [626, 493] width 1218 height 6082
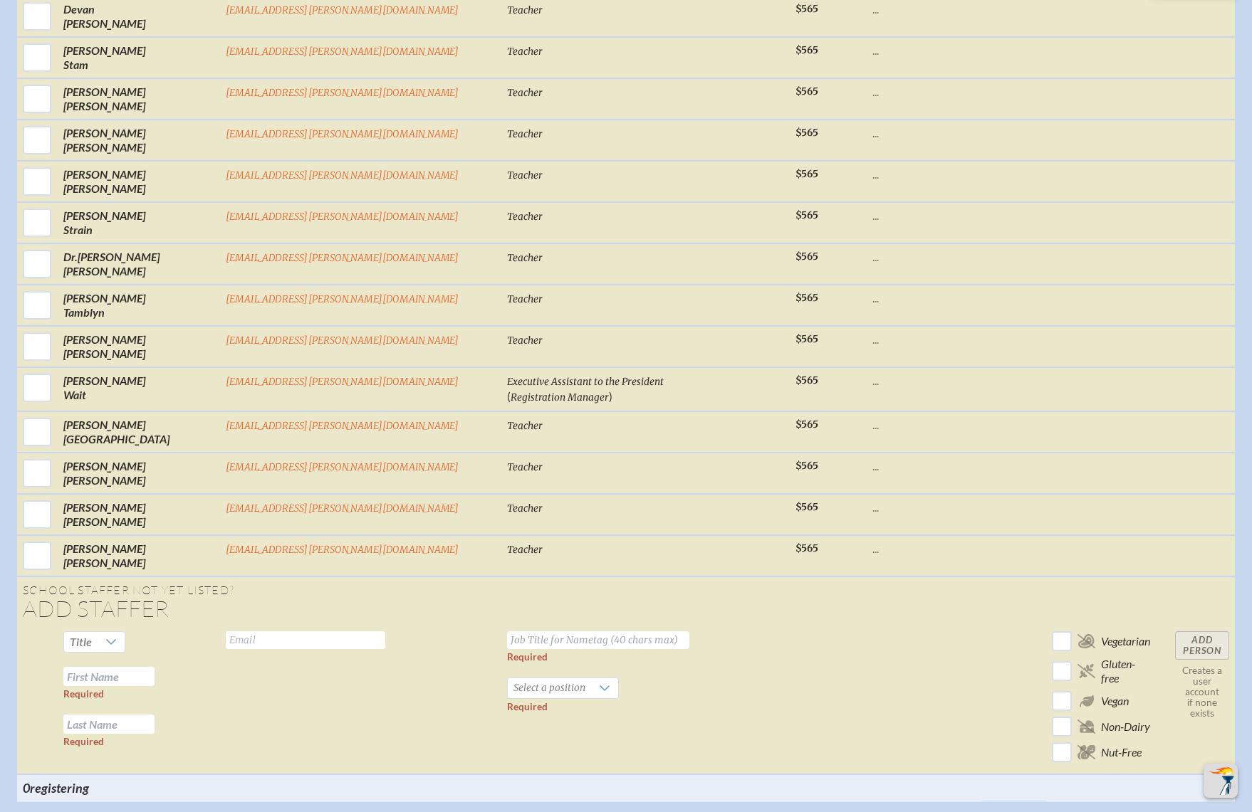
scroll to position [5889, 0]
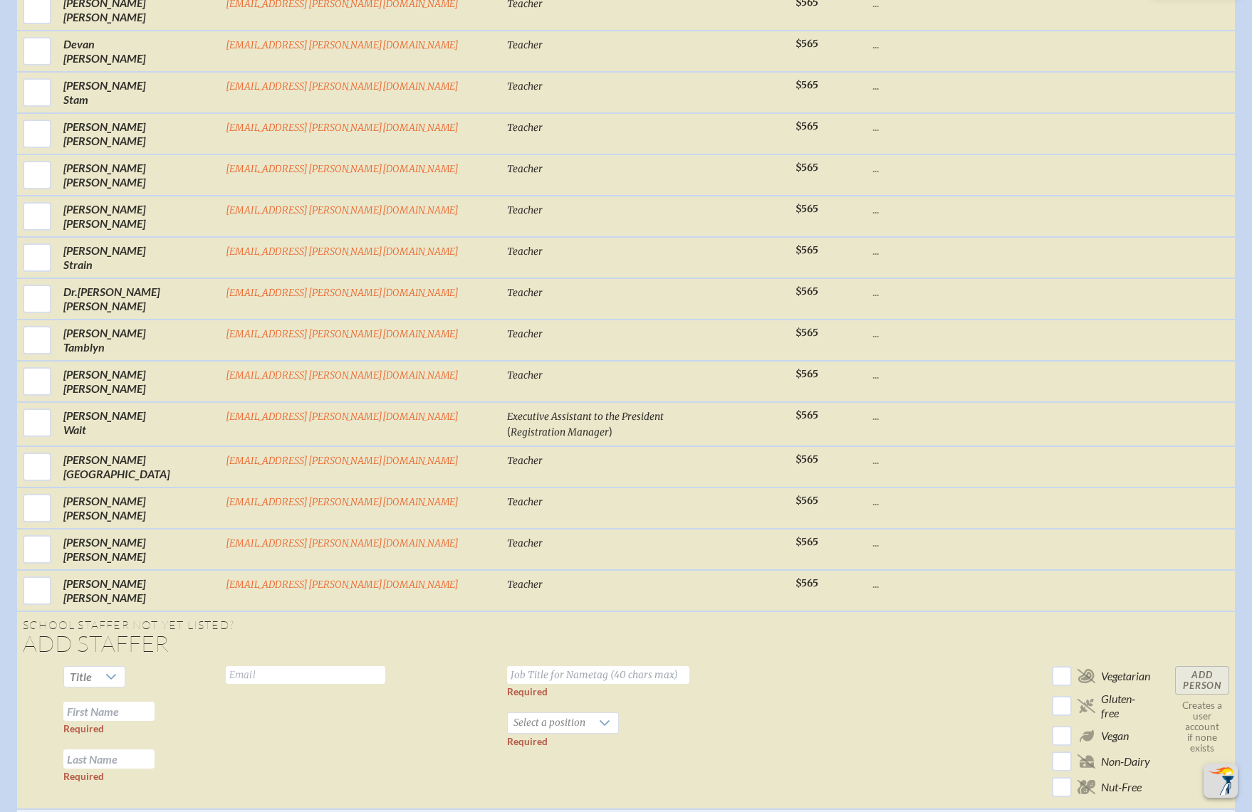
click at [354, 666] on input "text" at bounding box center [305, 675] width 159 height 18
paste input "garciak@bolles.org"
type input "garciak@bolles.org"
click at [867, 661] on td at bounding box center [924, 735] width 114 height 149
click at [155, 702] on input "text" at bounding box center [108, 711] width 91 height 19
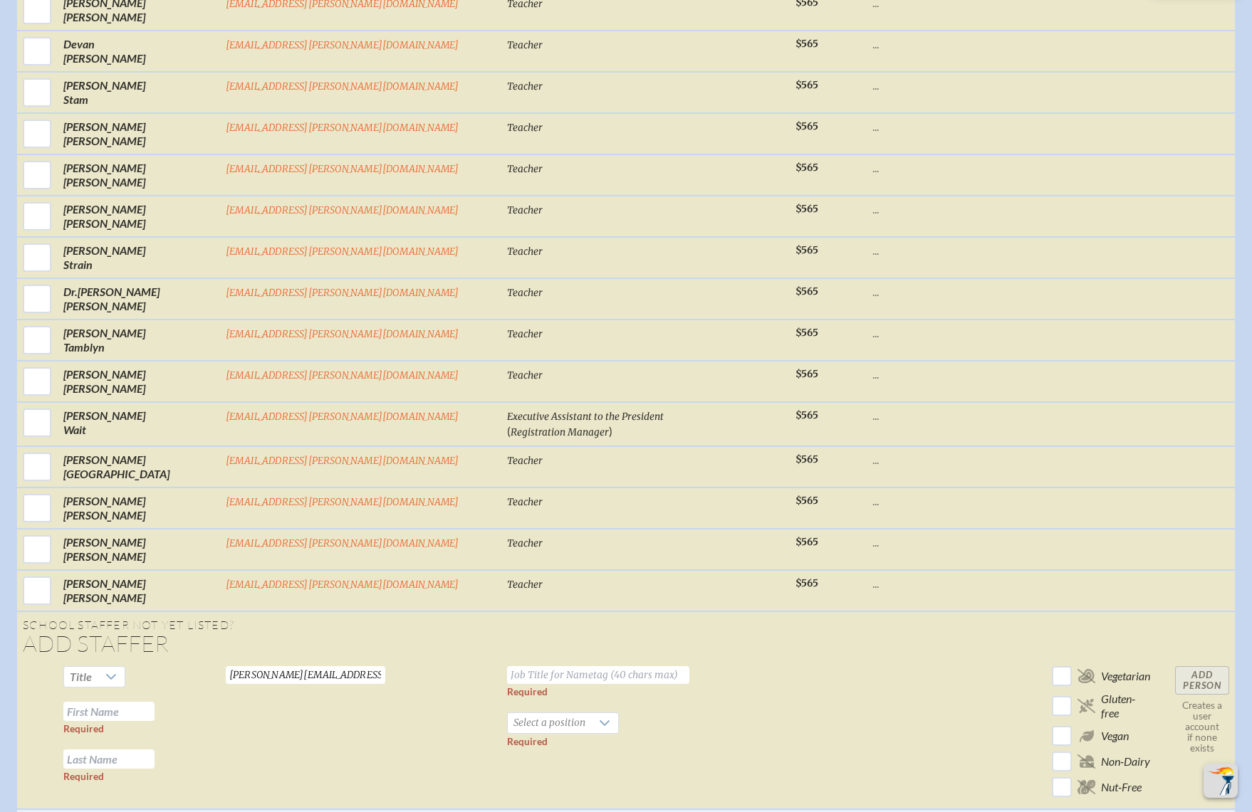
paste input "Katy Garcia"
drag, startPoint x: 243, startPoint y: 523, endPoint x: 301, endPoint y: 521, distance: 58.4
click at [301, 661] on tr "Title Katy Garcia Required Required garciak@bolles.org Valid email required Req…" at bounding box center [626, 735] width 1218 height 149
type input "Katy"
paste input "Garcia"
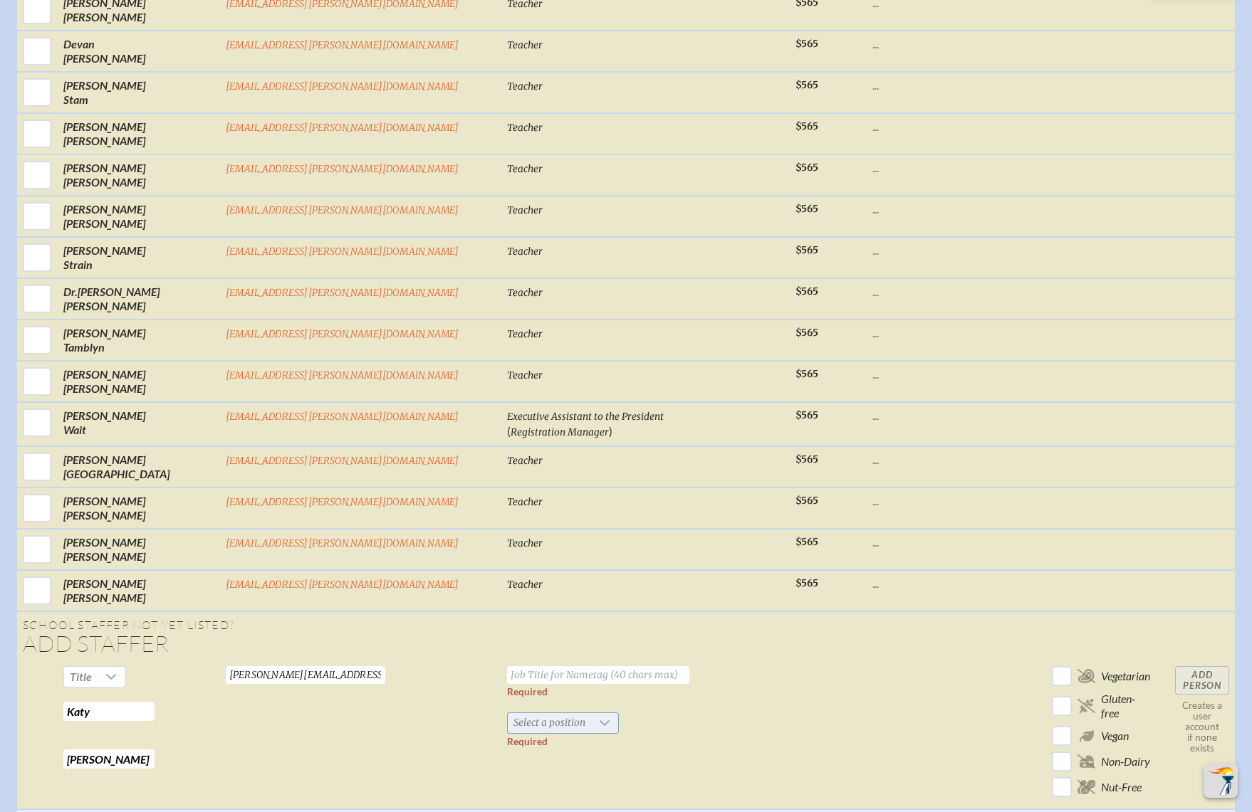
type input "Garcia"
click at [537, 713] on span "Select a position" at bounding box center [549, 723] width 83 height 20
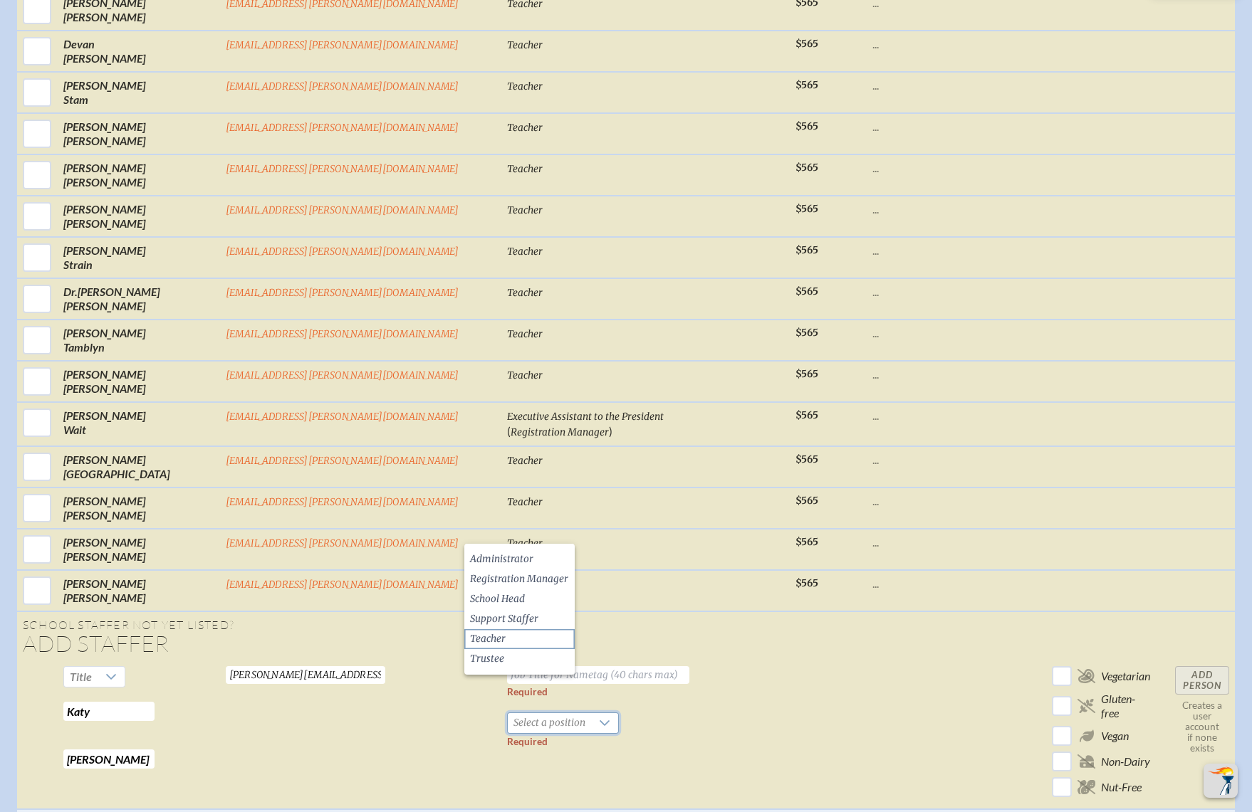
click at [523, 630] on li "Teacher" at bounding box center [519, 639] width 110 height 20
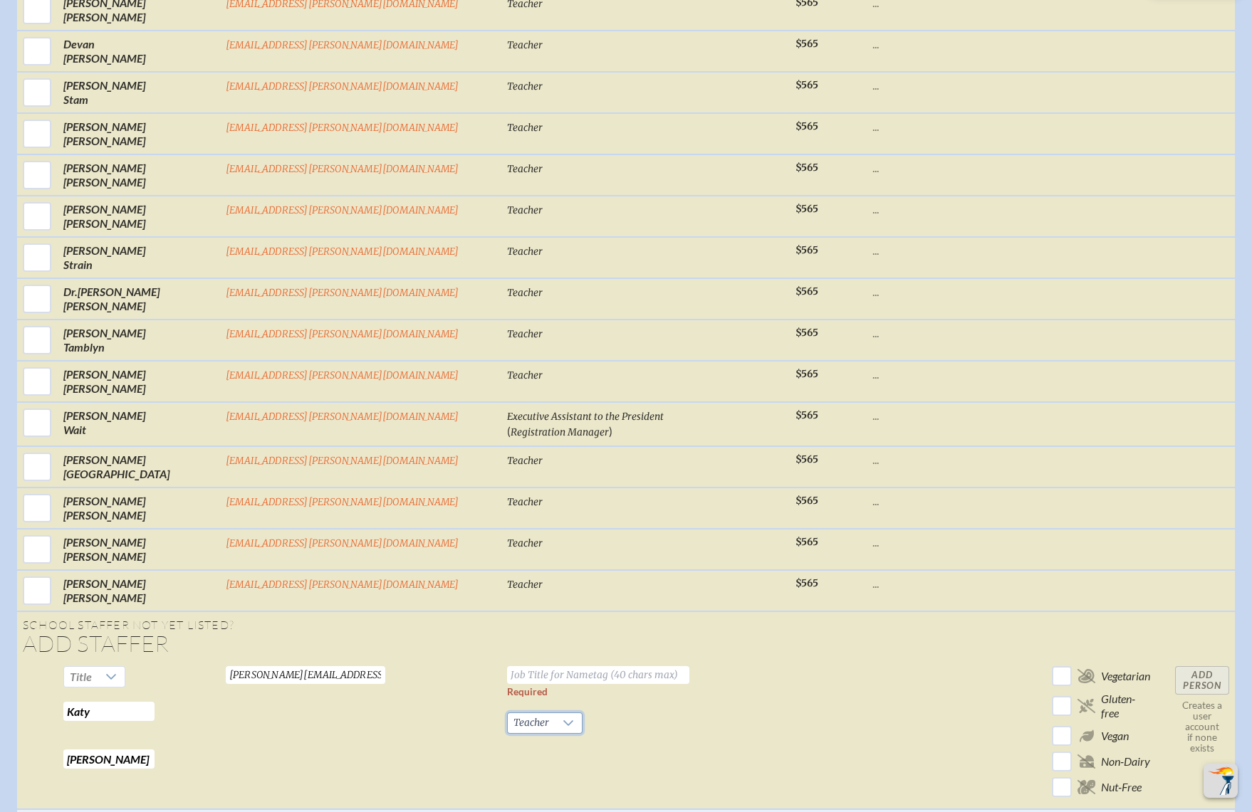
click at [540, 661] on td "Required Teacher Required" at bounding box center [645, 735] width 288 height 149
click at [507, 666] on input "text" at bounding box center [598, 675] width 182 height 18
type input "Teacher"
click at [1175, 666] on input "Add Person" at bounding box center [1202, 680] width 54 height 28
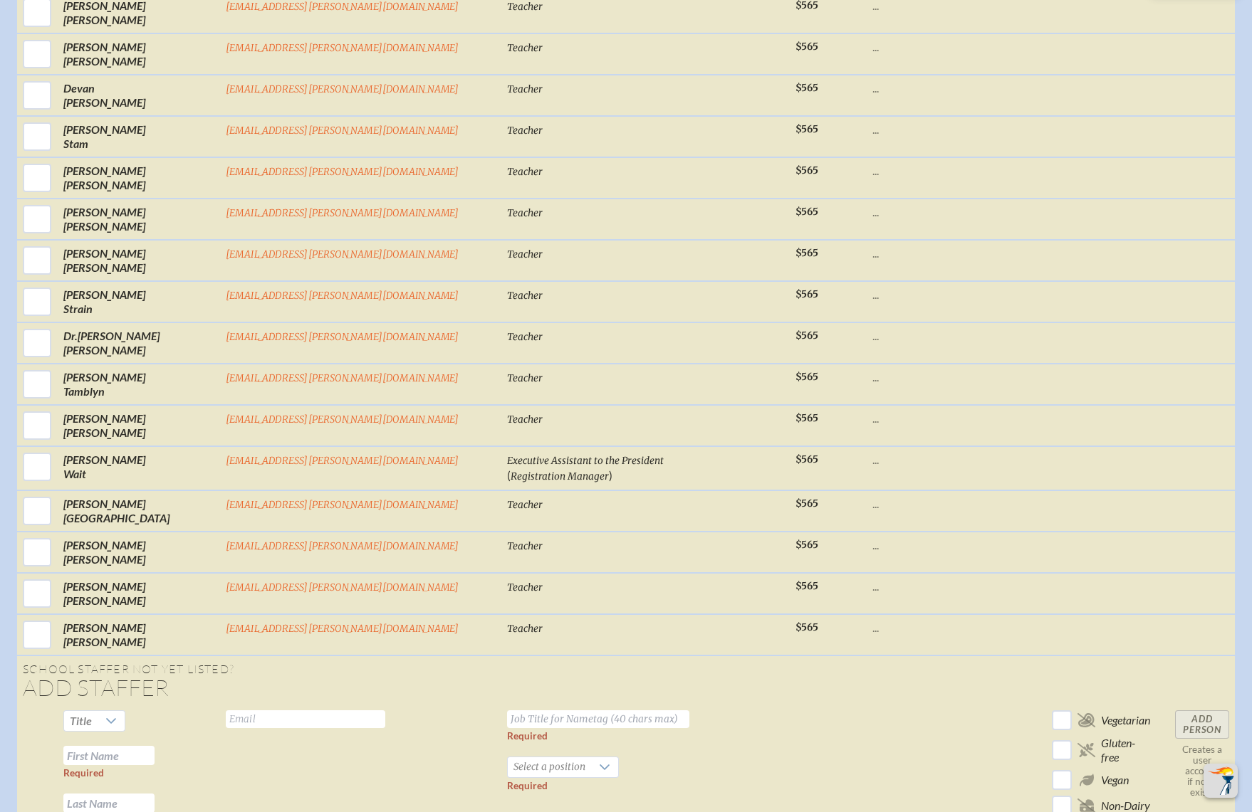
scroll to position [5891, 0]
drag, startPoint x: 1220, startPoint y: 424, endPoint x: 1200, endPoint y: 431, distance: 21.2
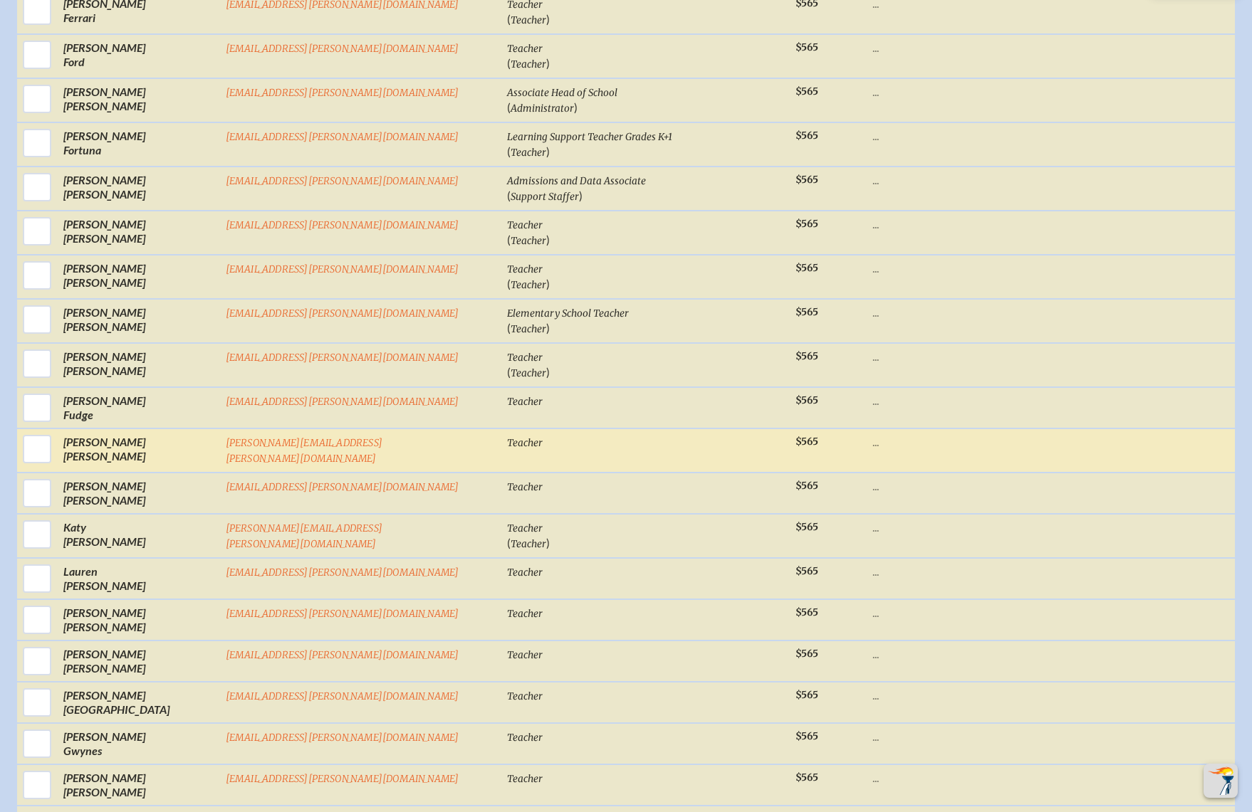
scroll to position [3114, 0]
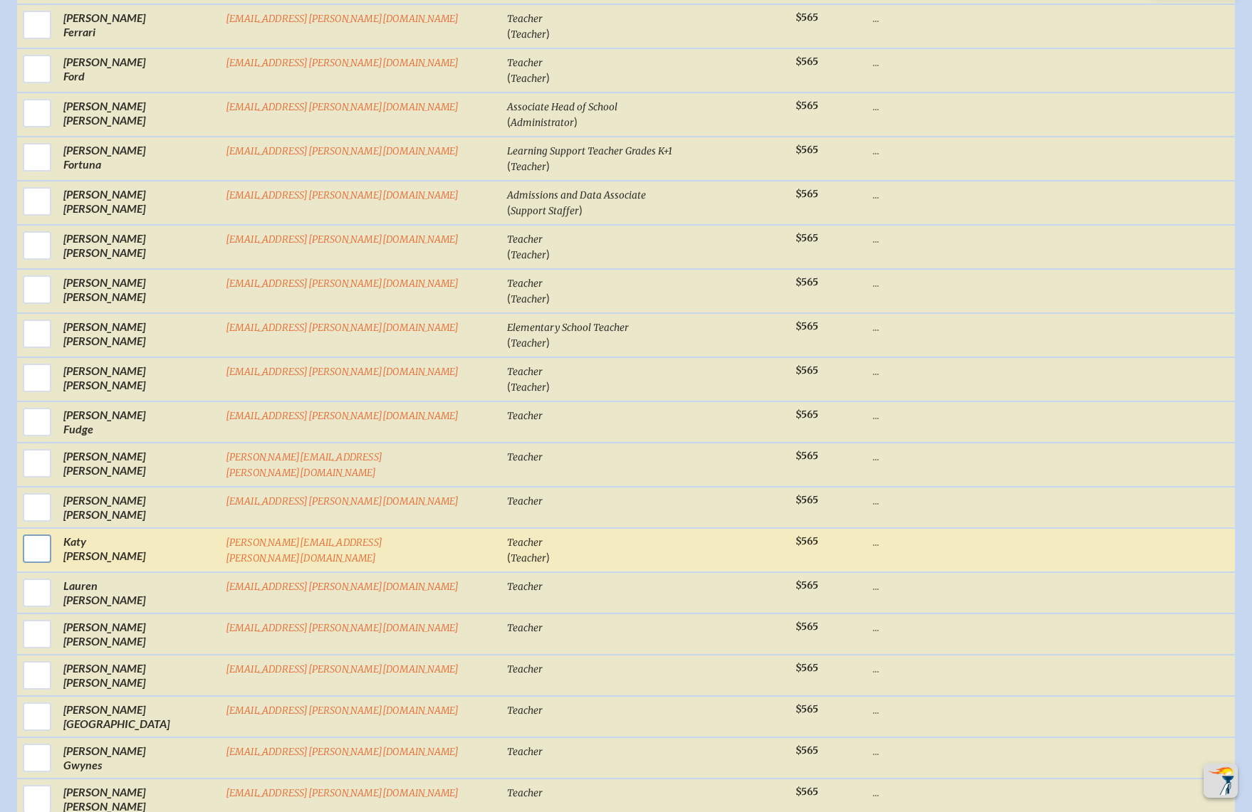
click at [55, 531] on input "checkbox" at bounding box center [37, 549] width 36 height 36
checkbox input "true"
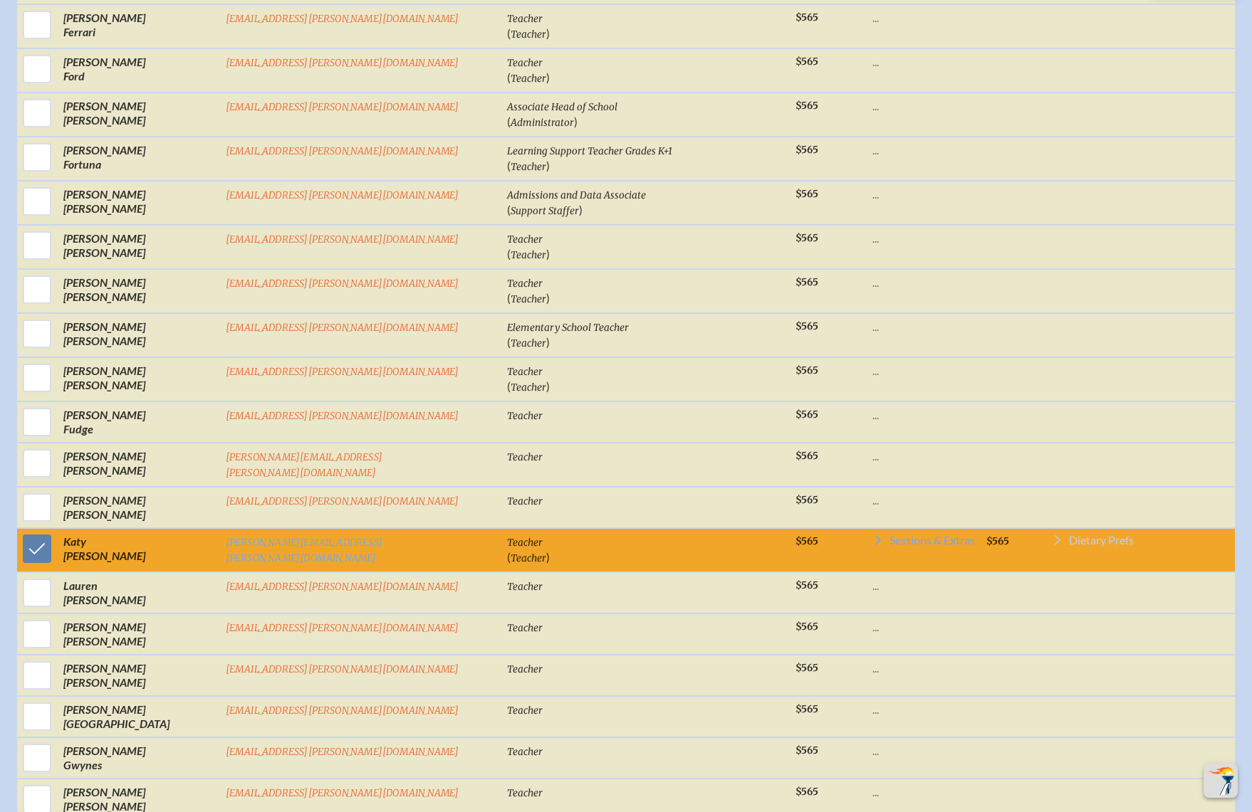
click at [1069, 535] on span "Dietary Prefs" at bounding box center [1101, 540] width 65 height 11
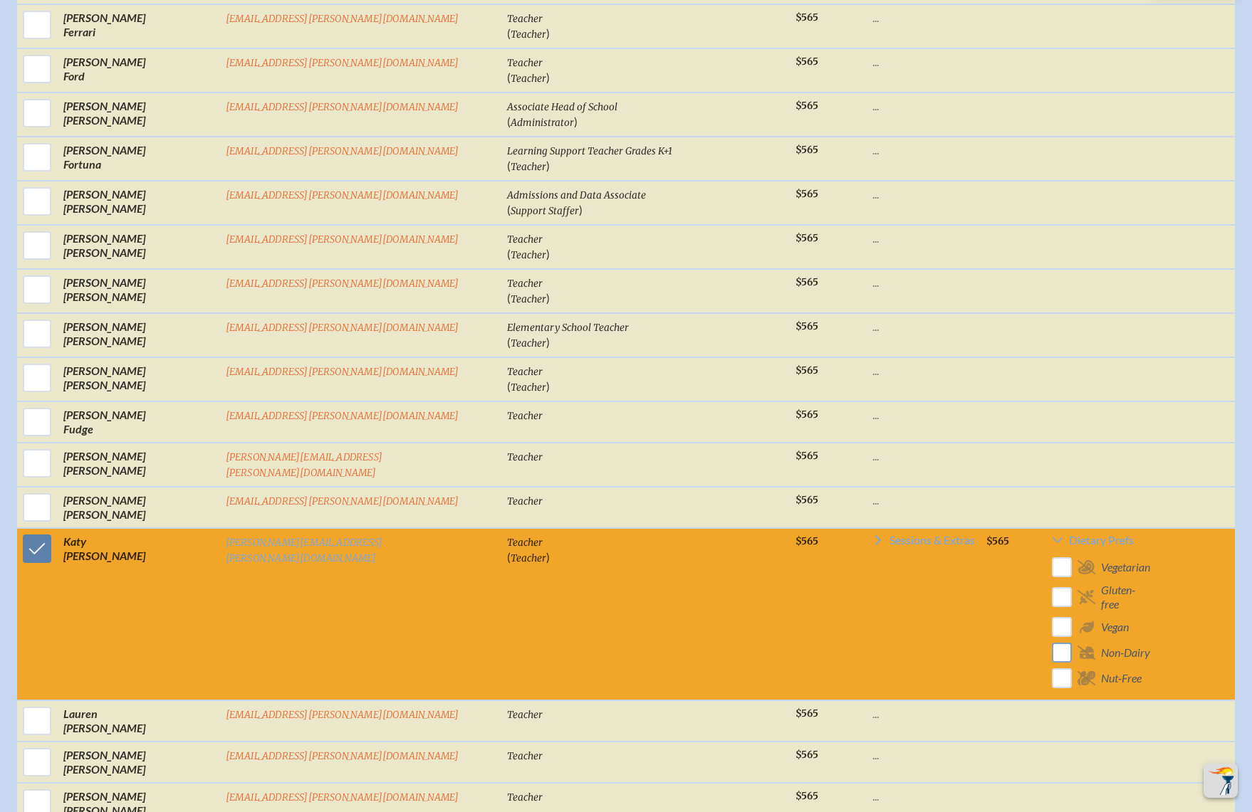
click at [1050, 640] on input "checkbox" at bounding box center [1062, 652] width 25 height 25
checkbox input "false"
click at [55, 531] on input "checkbox" at bounding box center [37, 549] width 36 height 36
checkbox input "false"
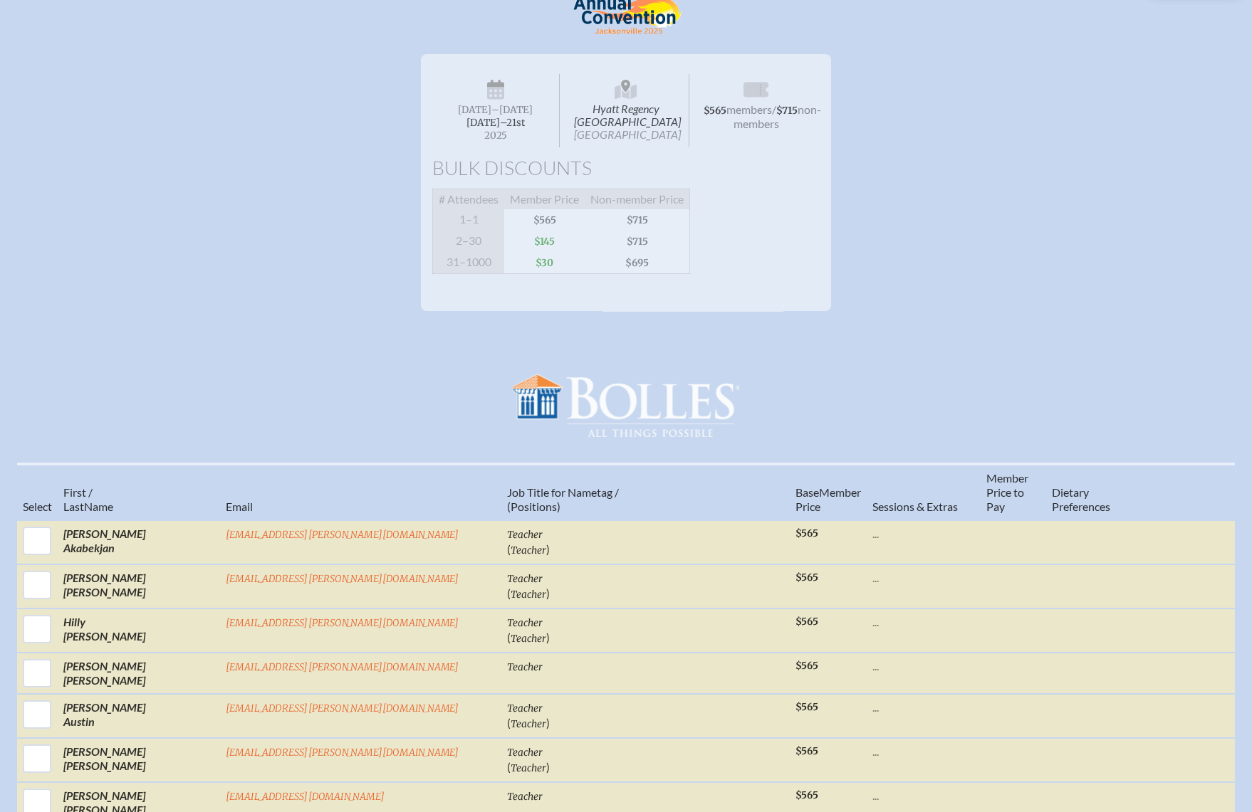
scroll to position [0, 0]
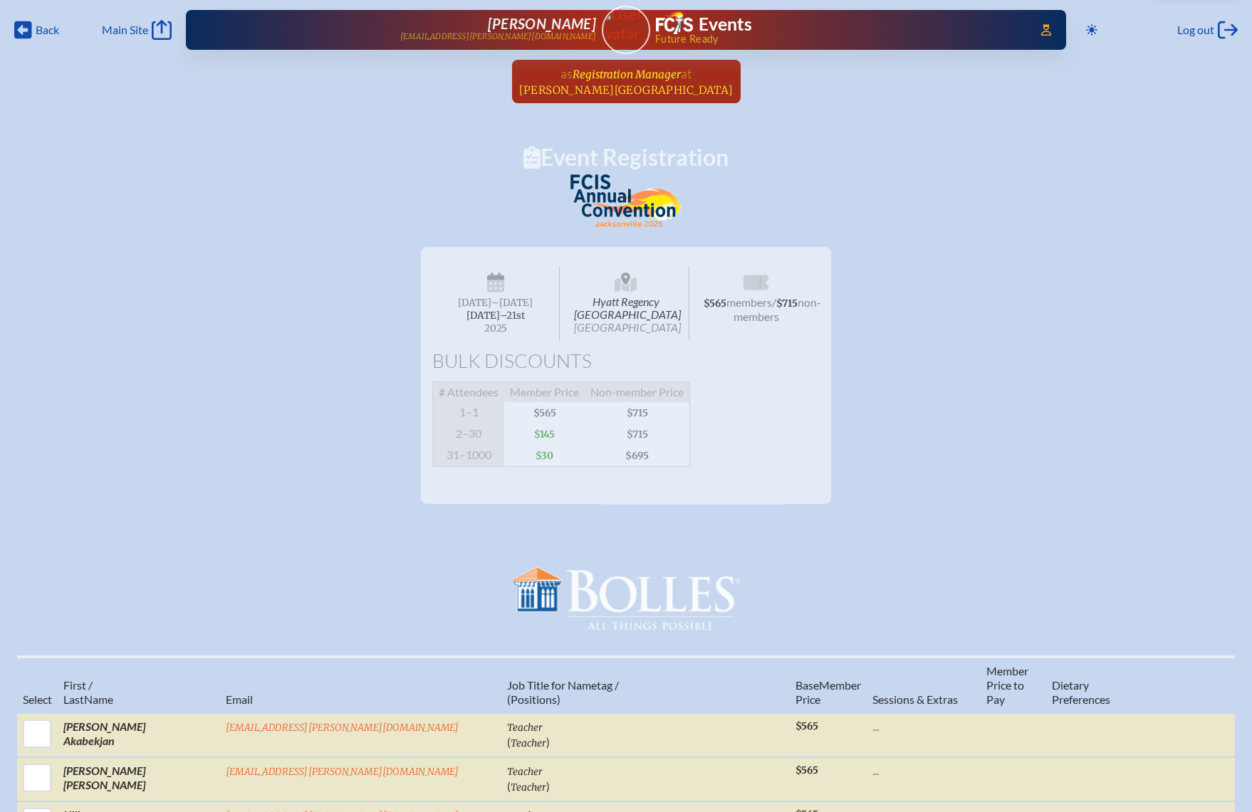
click at [624, 84] on span "Bolles School" at bounding box center [626, 90] width 214 height 14
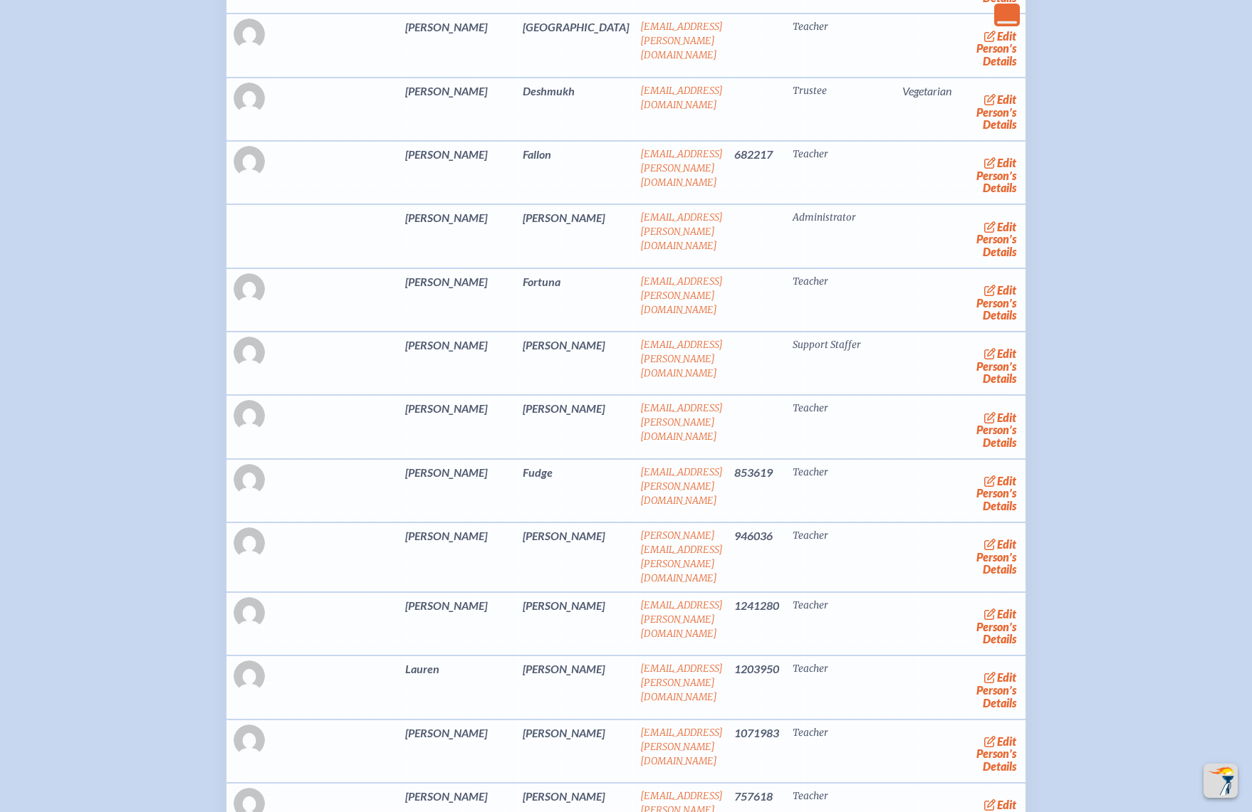
scroll to position [5126, 0]
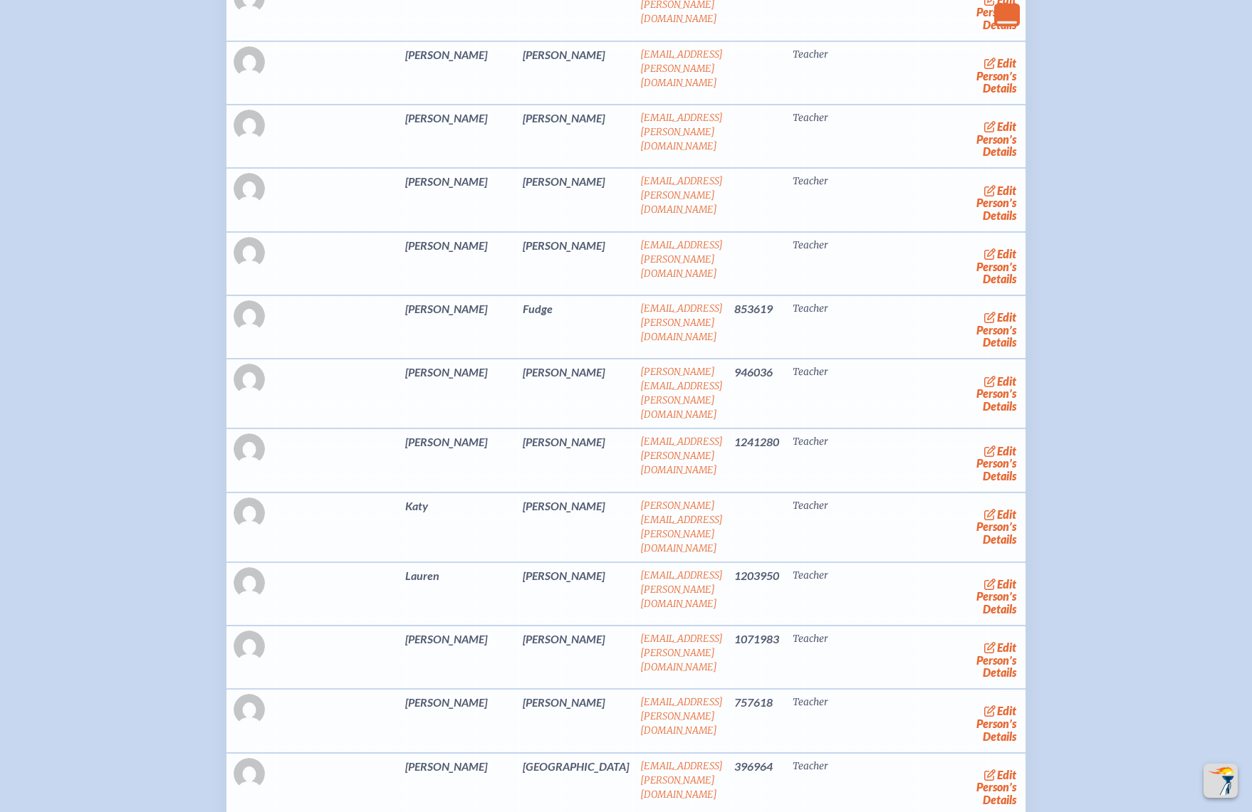
scroll to position [5981, 0]
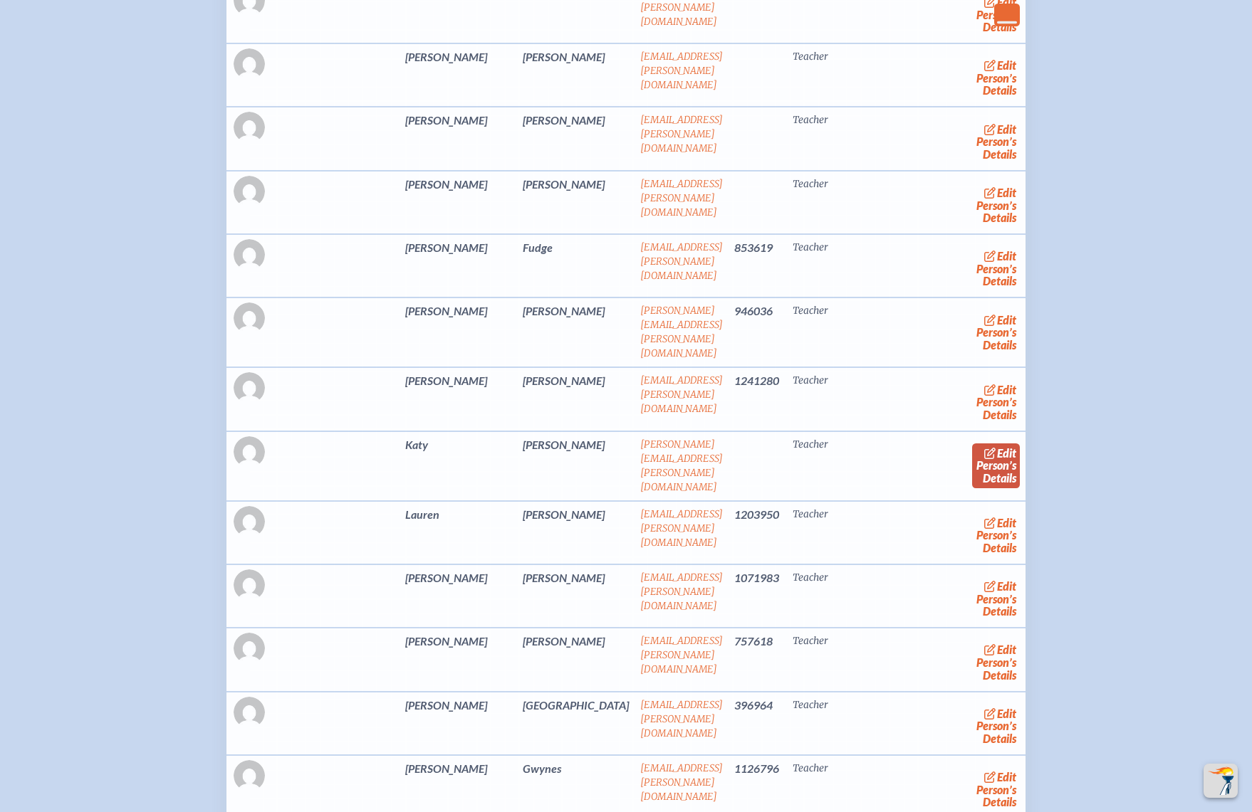
click at [972, 444] on link "edit Person’s Details" at bounding box center [996, 466] width 48 height 45
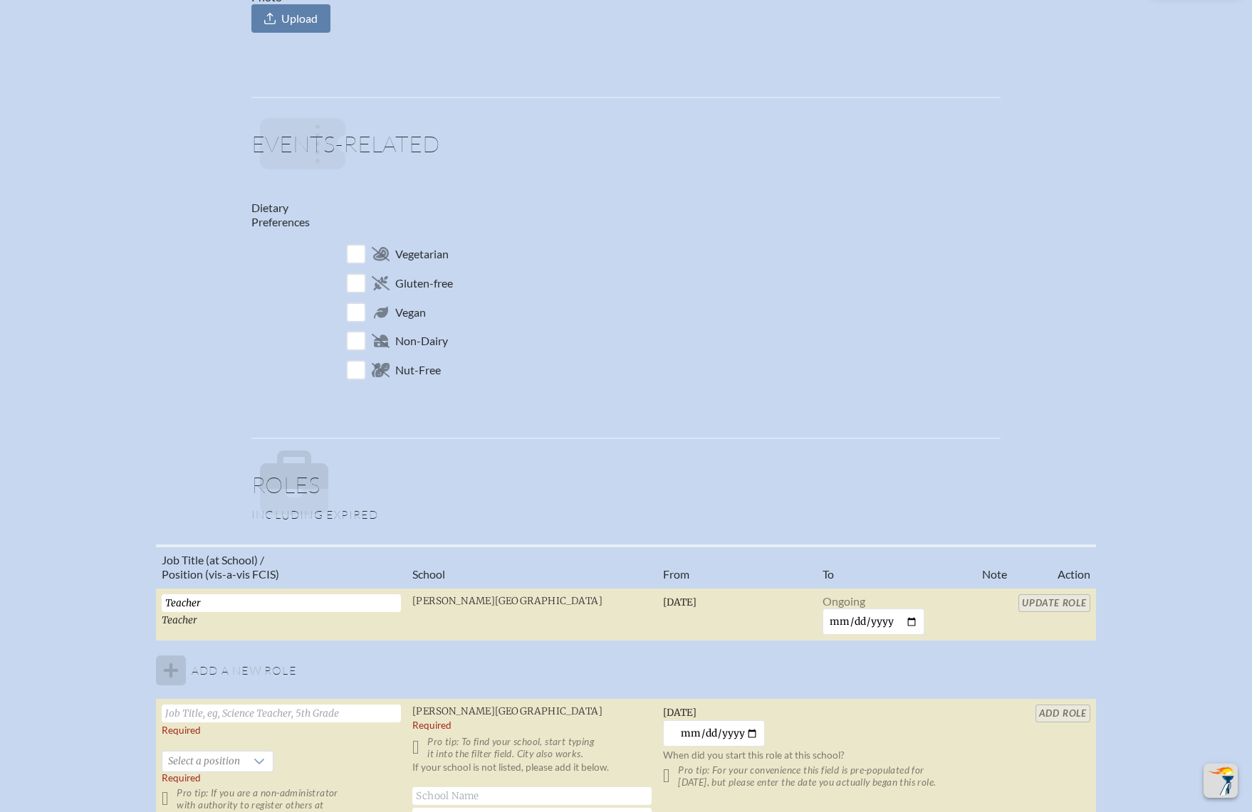
scroll to position [533, 0]
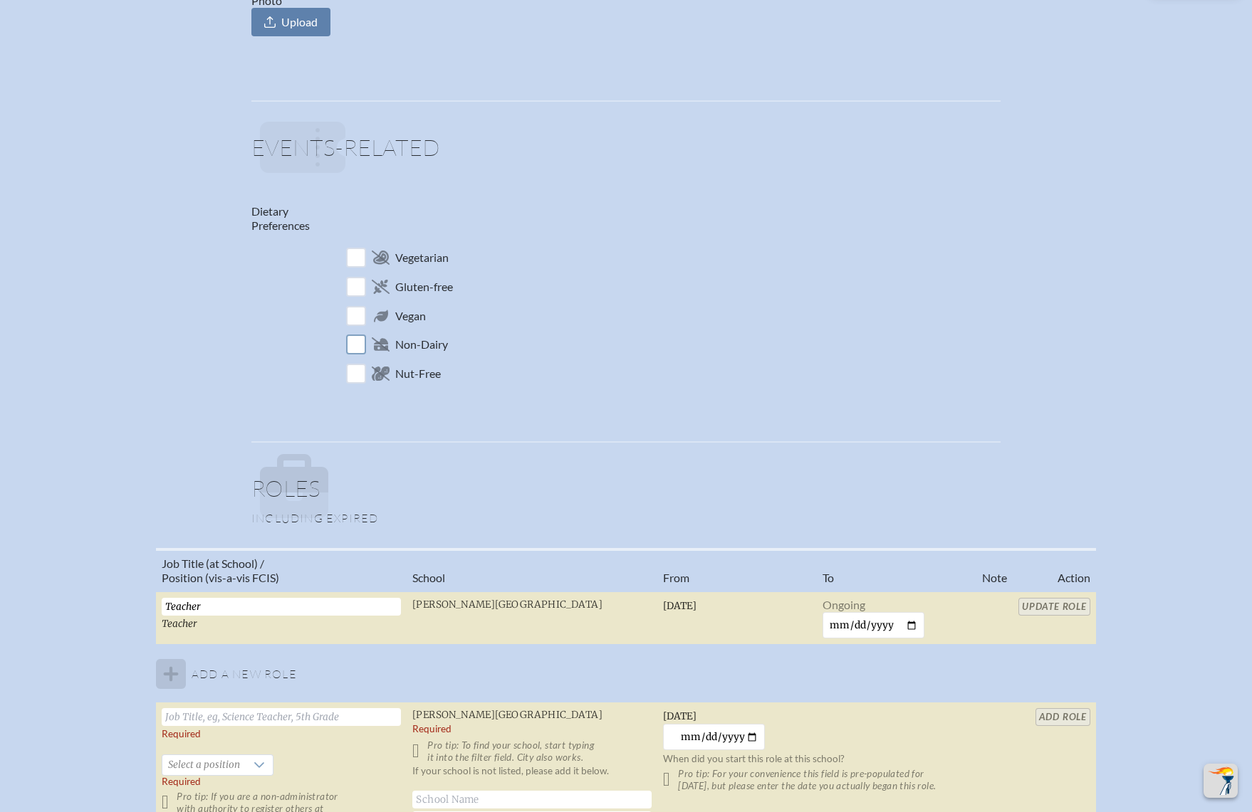
click at [360, 336] on input "checkbox" at bounding box center [356, 345] width 25 height 25
checkbox input "true"
click at [921, 397] on div "Personal Salutation Title First Name Required [PERSON_NAME] Last Name Required …" at bounding box center [626, 398] width 752 height 1322
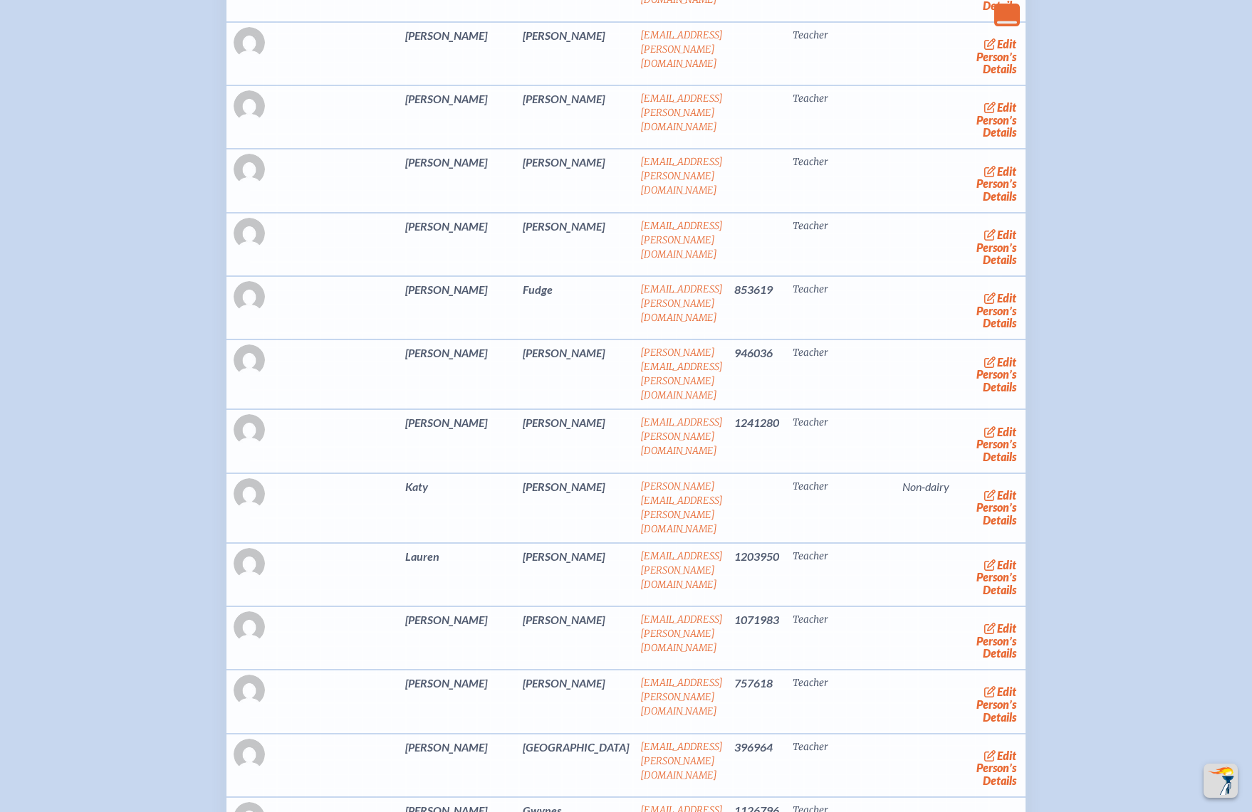
scroll to position [5920, 0]
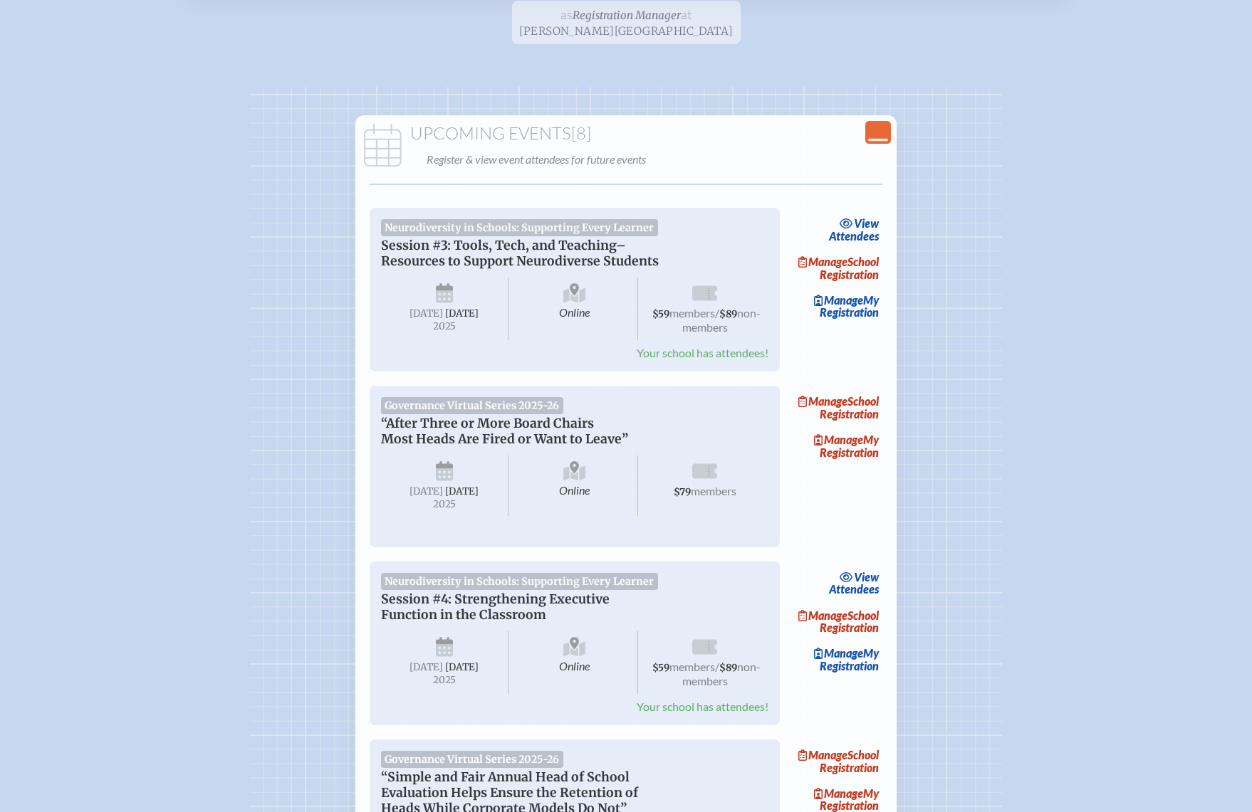
scroll to position [0, 0]
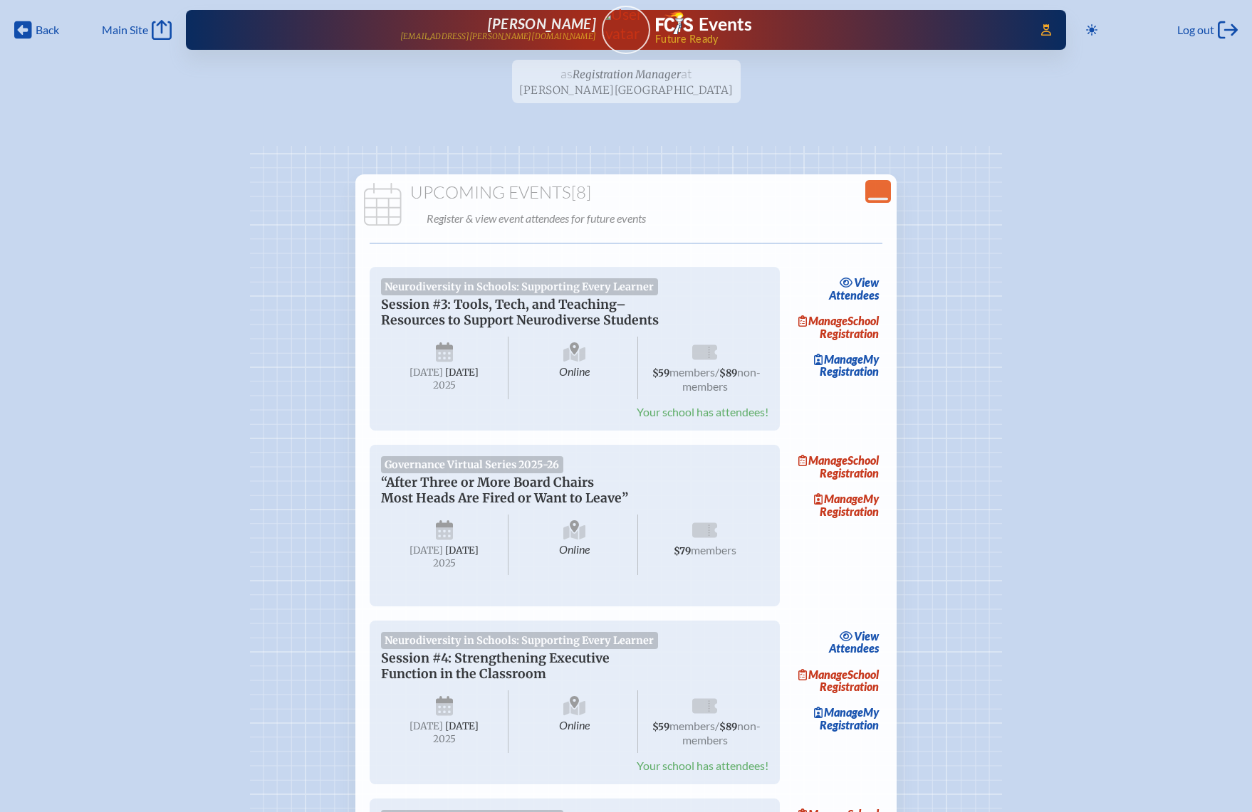
click at [617, 81] on ul "as Registration Manager at [PERSON_NAME][GEOGRAPHIC_DATA] since [DATE]" at bounding box center [626, 86] width 1252 height 52
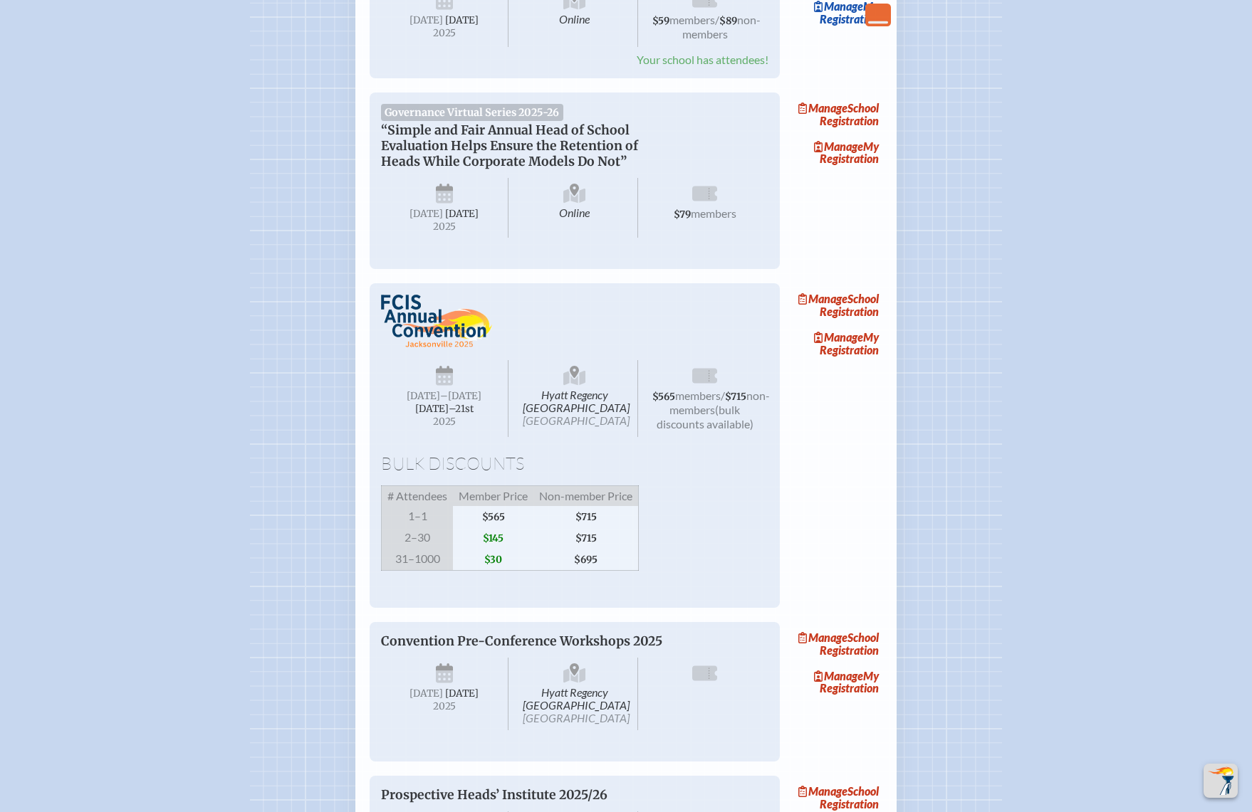
scroll to position [748, 0]
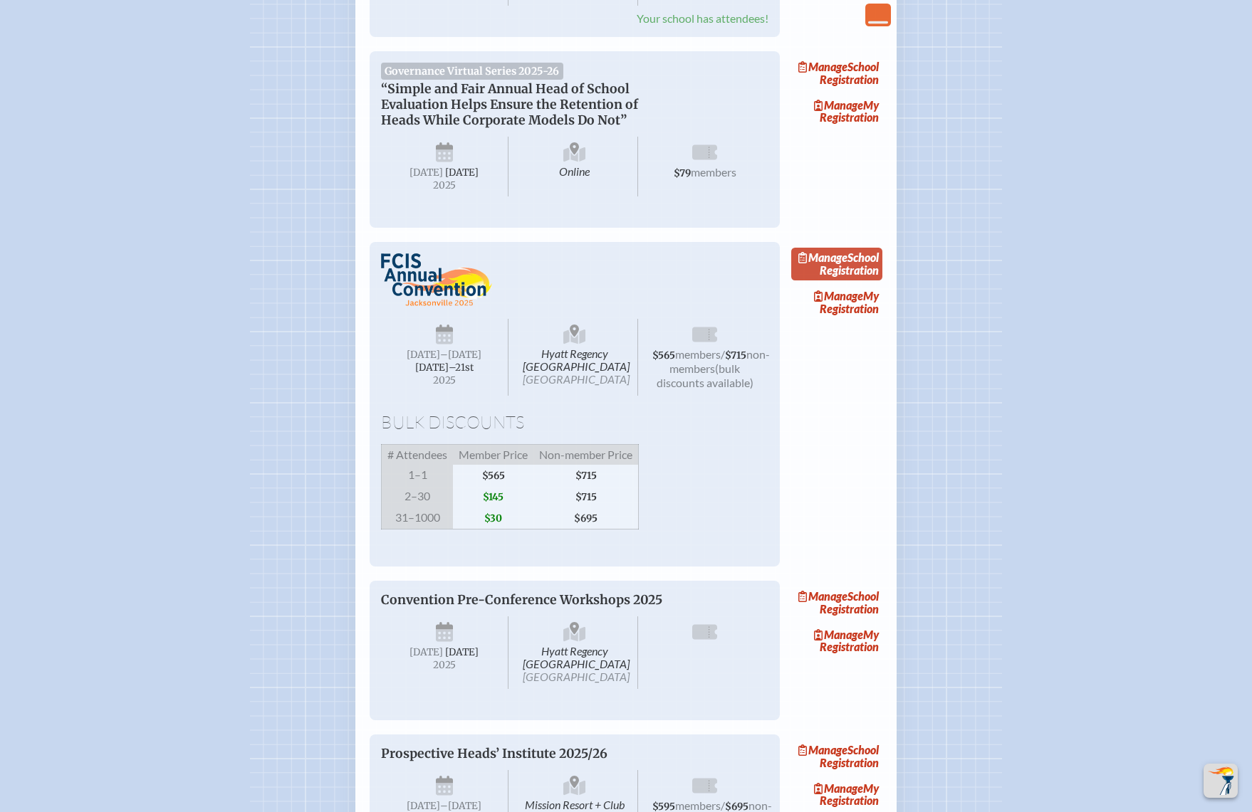
click at [853, 281] on link "Manage School Registration" at bounding box center [836, 264] width 91 height 33
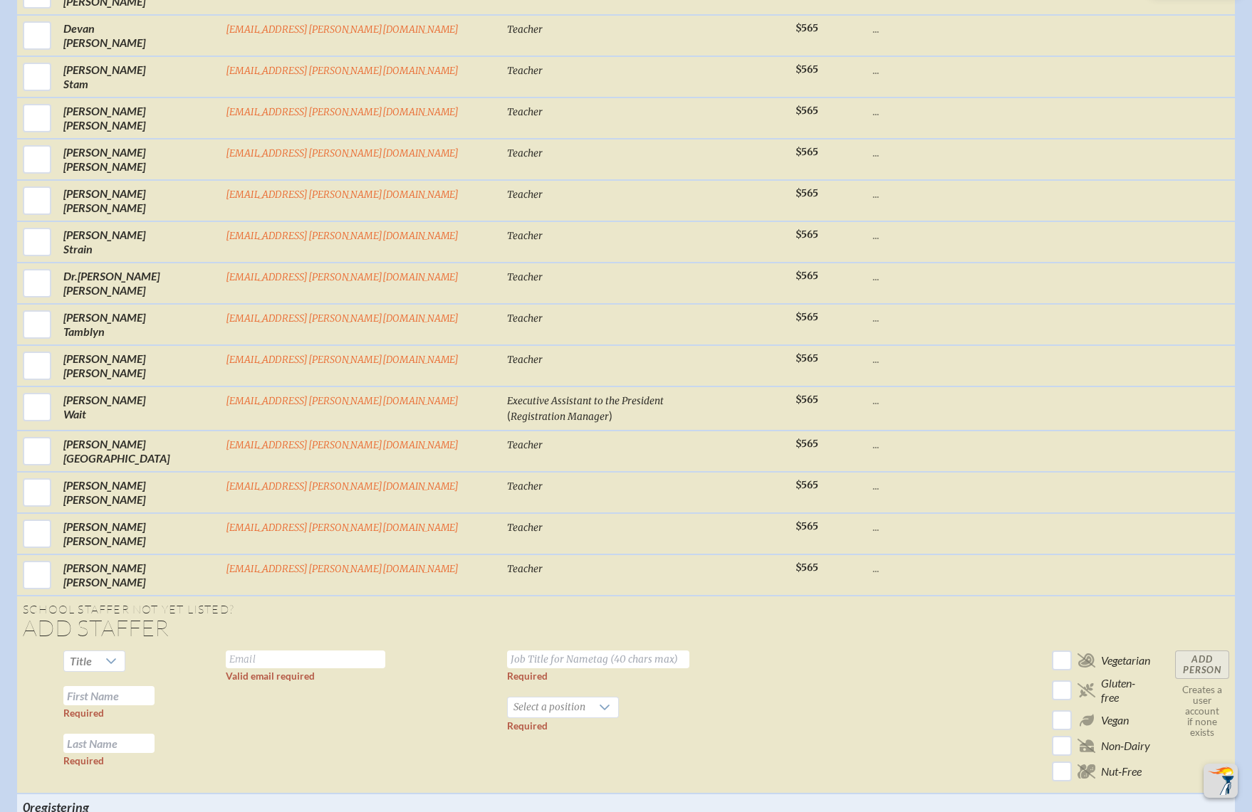
scroll to position [5932, 0]
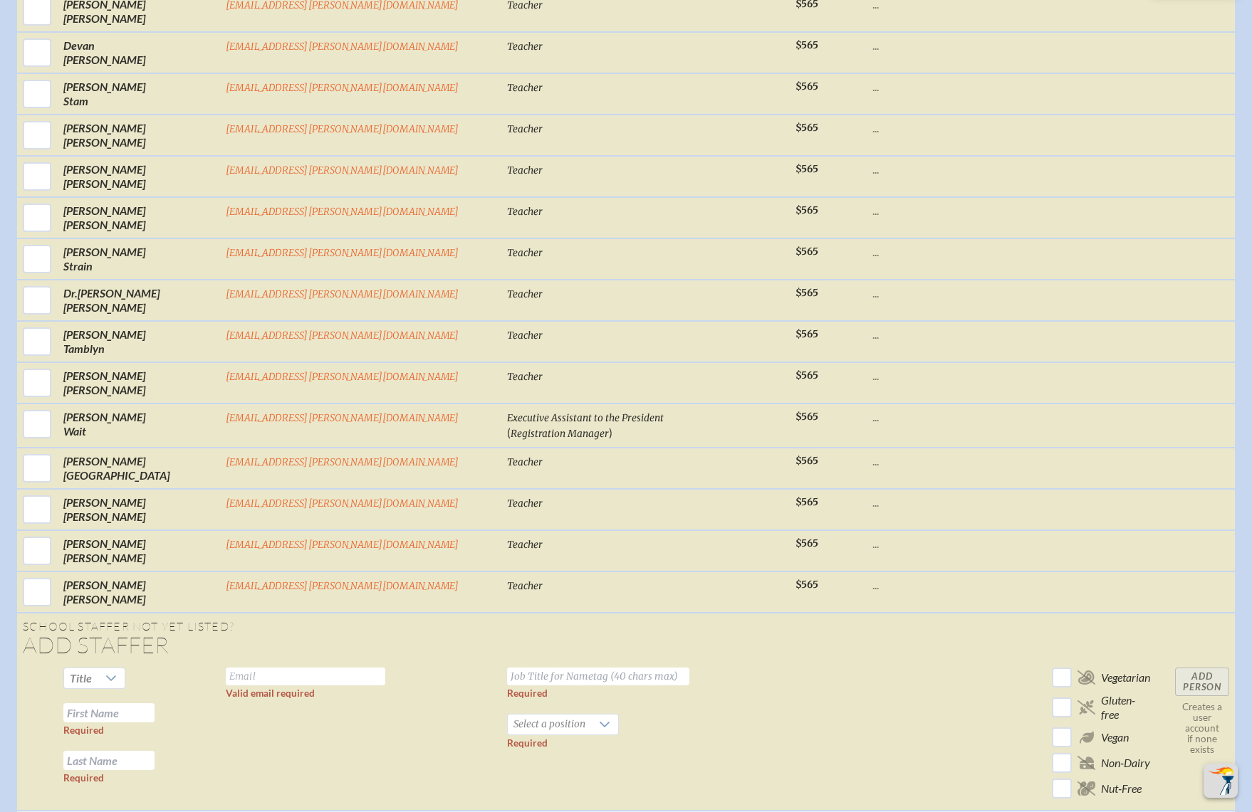
click at [384, 668] on input "text" at bounding box center [305, 677] width 159 height 18
paste input "[EMAIL_ADDRESS][PERSON_NAME][DOMAIN_NAME]"
type input "[EMAIL_ADDRESS][PERSON_NAME][DOMAIN_NAME]"
click at [867, 662] on td at bounding box center [924, 736] width 114 height 149
click at [155, 703] on input "text" at bounding box center [108, 712] width 91 height 19
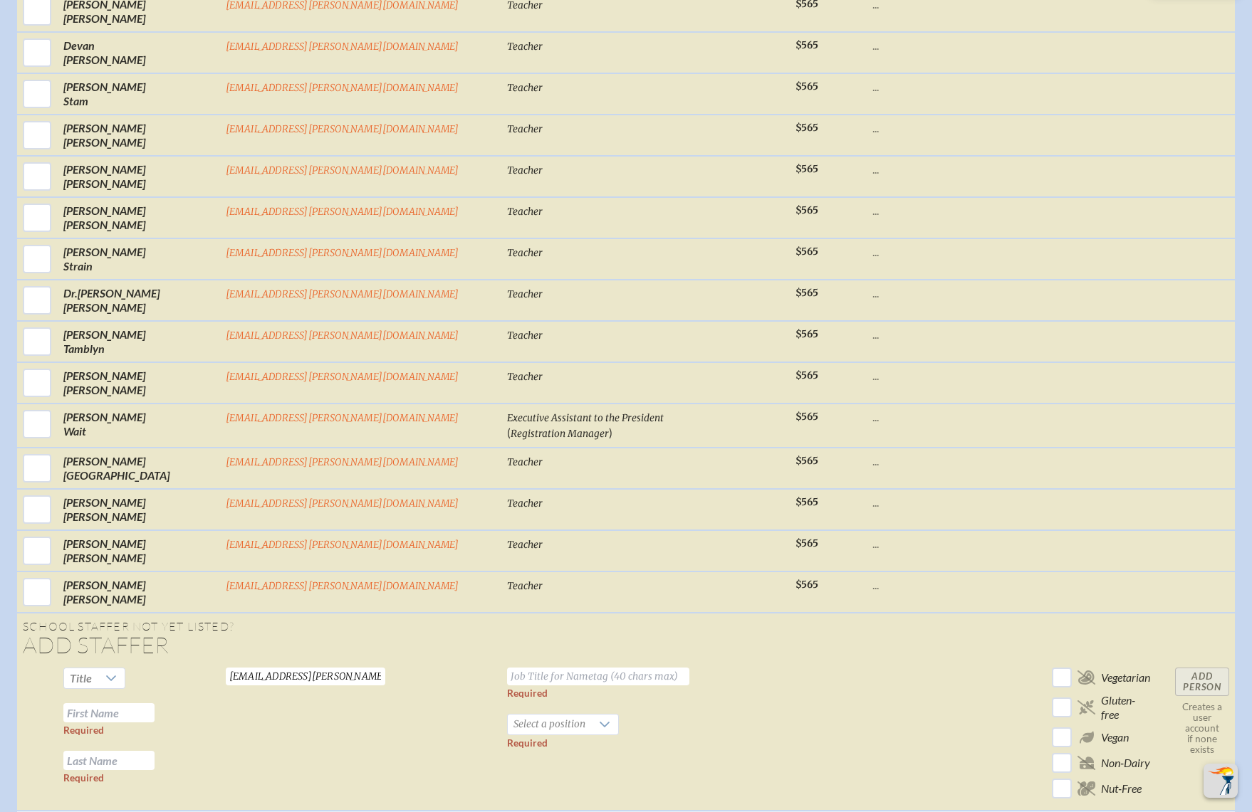
paste input "[PERSON_NAME]"
click at [155, 703] on input "[PERSON_NAME]" at bounding box center [108, 712] width 91 height 19
drag, startPoint x: 225, startPoint y: 523, endPoint x: 315, endPoint y: 532, distance: 90.8
click at [315, 662] on tr "Title [PERSON_NAME] Required Required [EMAIL_ADDRESS][PERSON_NAME][DOMAIN_NAME]…" at bounding box center [626, 736] width 1218 height 149
type input "[PERSON_NAME]"
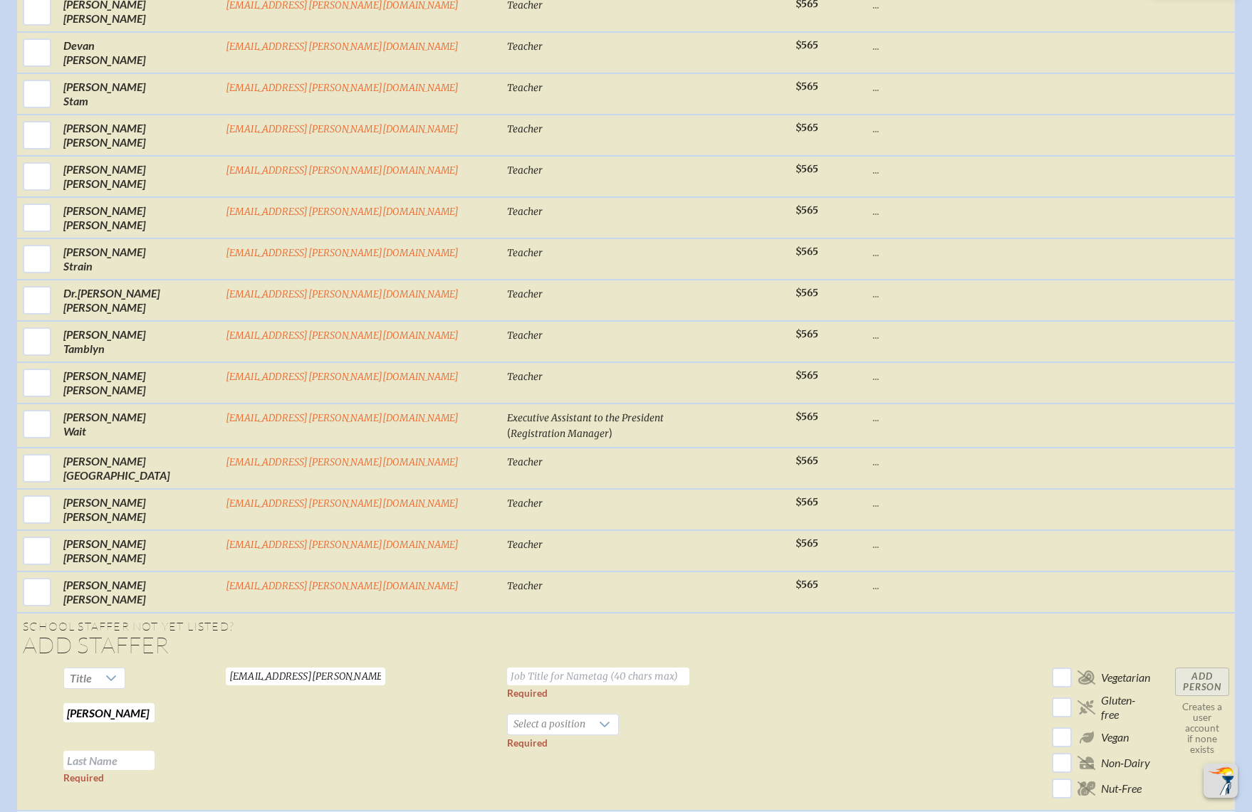
paste input "Gastaldi"
type input "Gastaldi"
click at [507, 668] on input "text" at bounding box center [598, 677] width 182 height 18
type input "Teacher"
click at [508, 715] on span "Select a position" at bounding box center [549, 725] width 83 height 20
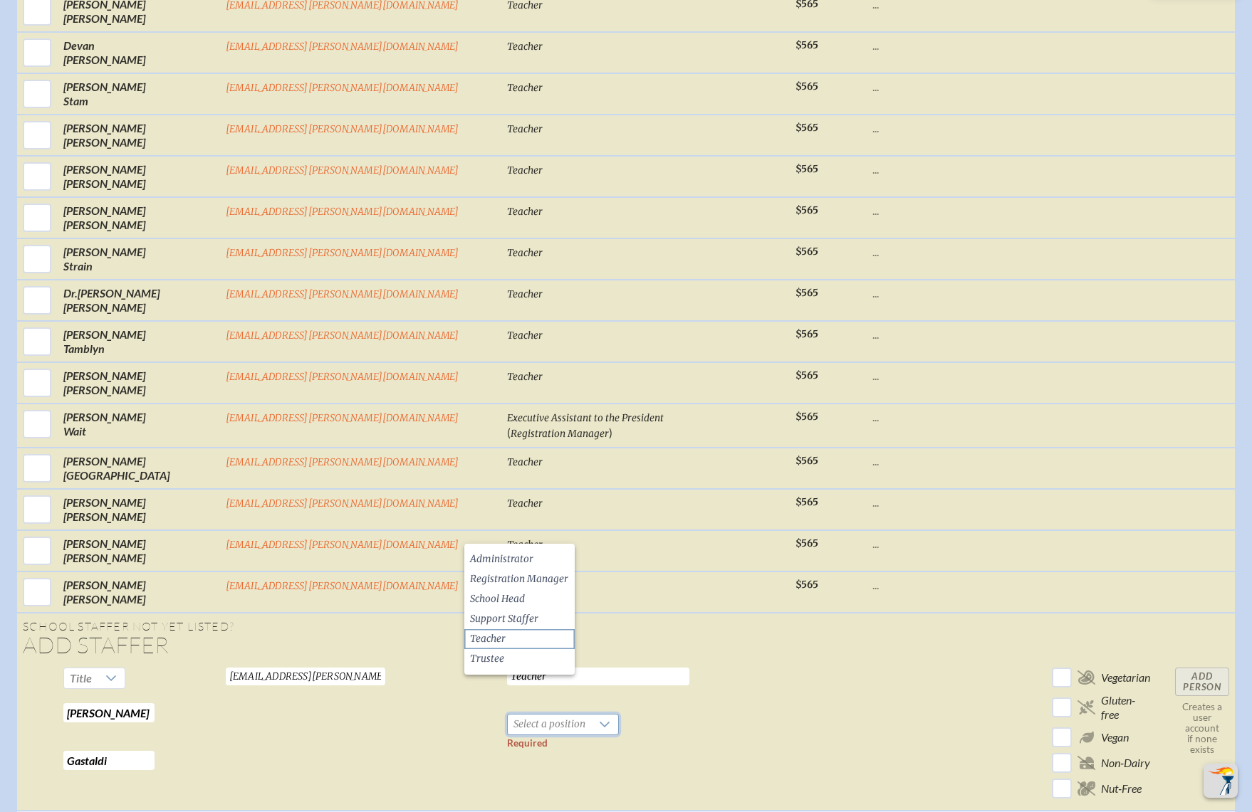
click at [501, 635] on span "Teacher" at bounding box center [488, 639] width 36 height 14
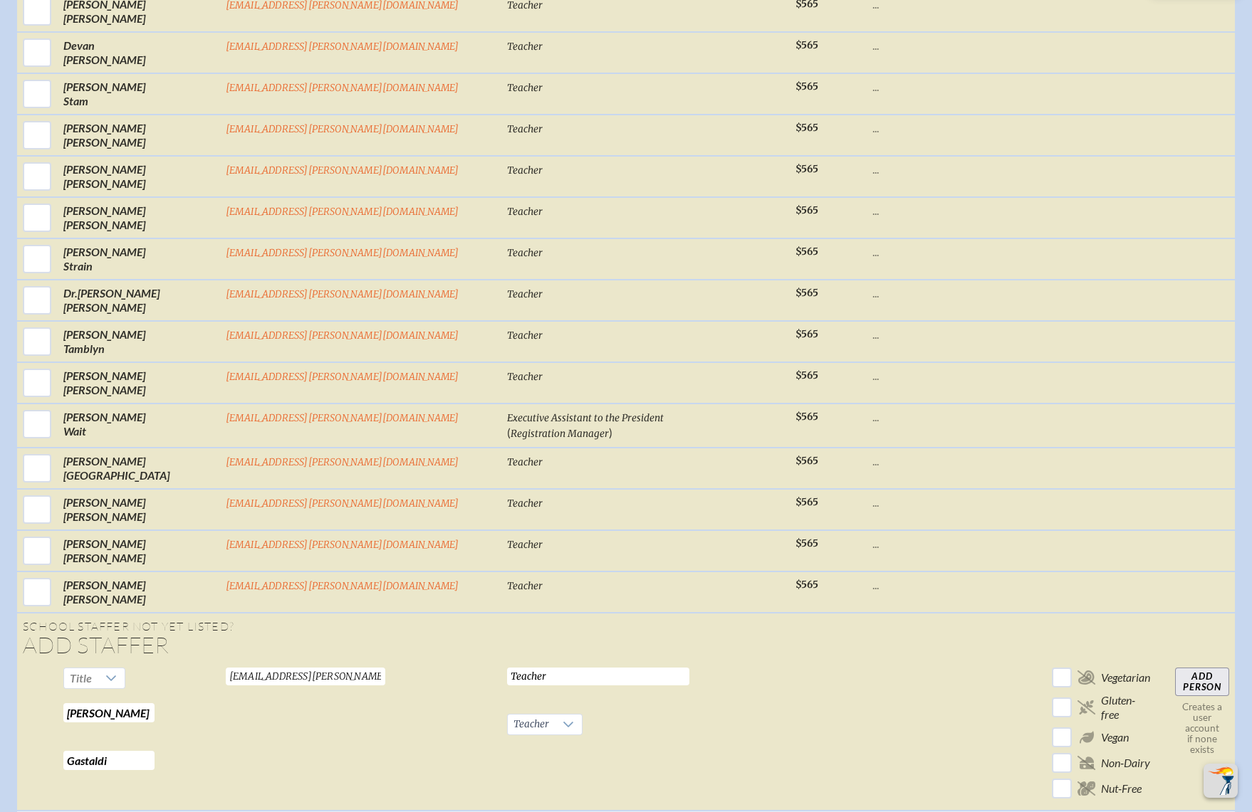
click at [867, 662] on td at bounding box center [924, 736] width 114 height 149
click at [1175, 668] on input "Add Person" at bounding box center [1202, 682] width 54 height 28
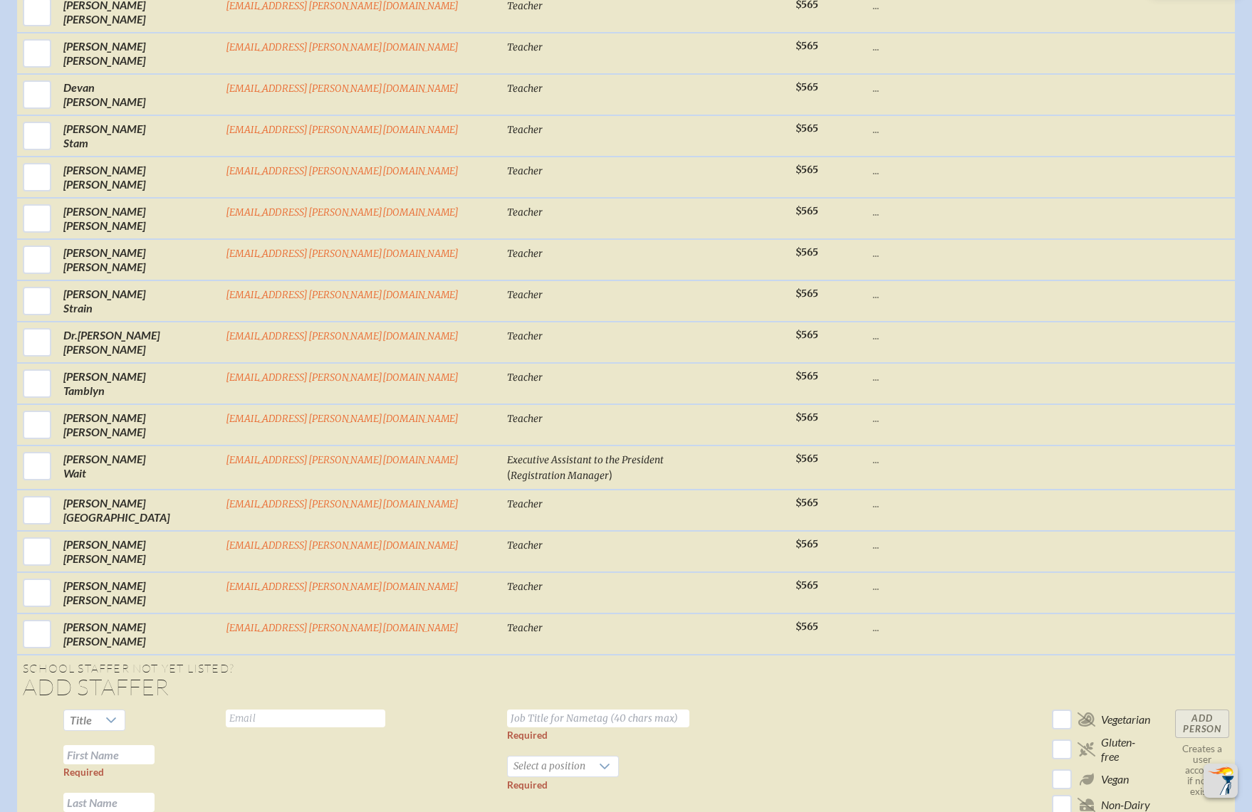
drag, startPoint x: 785, startPoint y: 540, endPoint x: 766, endPoint y: 540, distance: 19.2
click at [867, 704] on td at bounding box center [924, 778] width 114 height 149
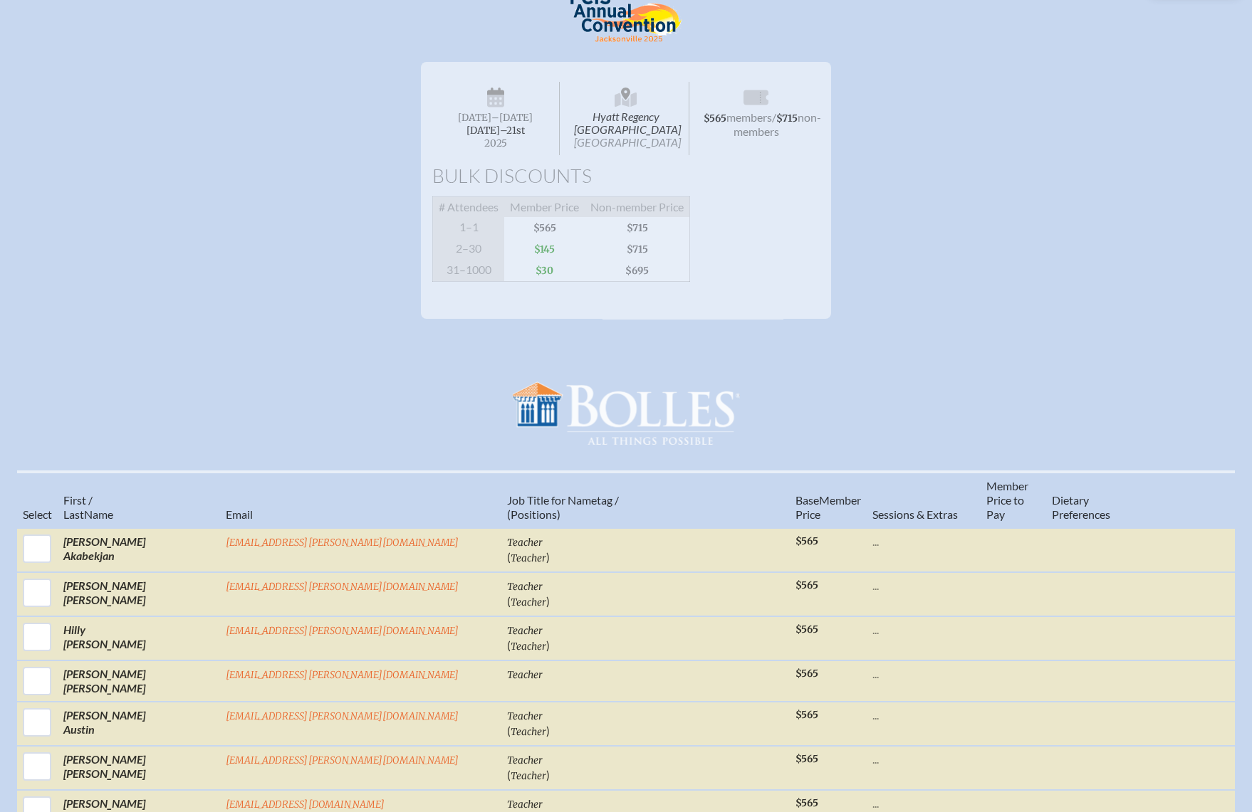
scroll to position [0, 0]
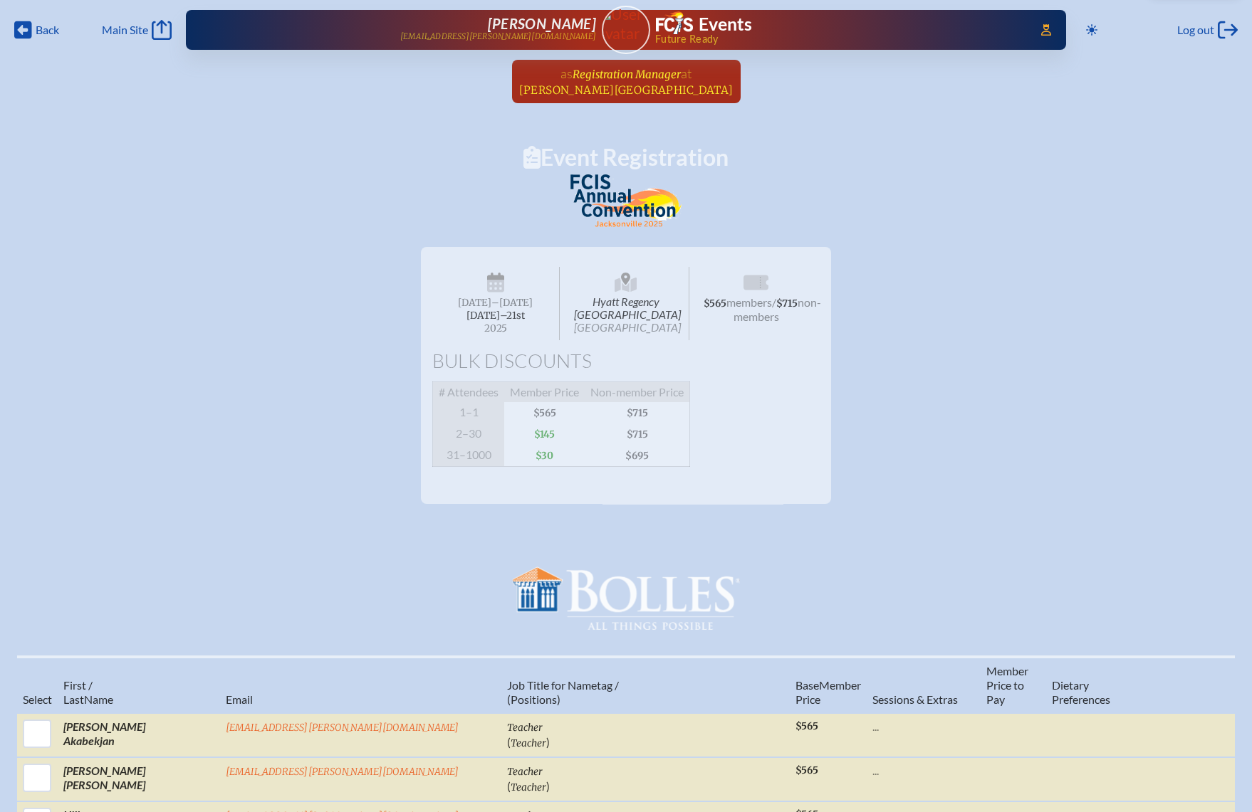
click at [616, 90] on span "[PERSON_NAME][GEOGRAPHIC_DATA]" at bounding box center [626, 90] width 214 height 14
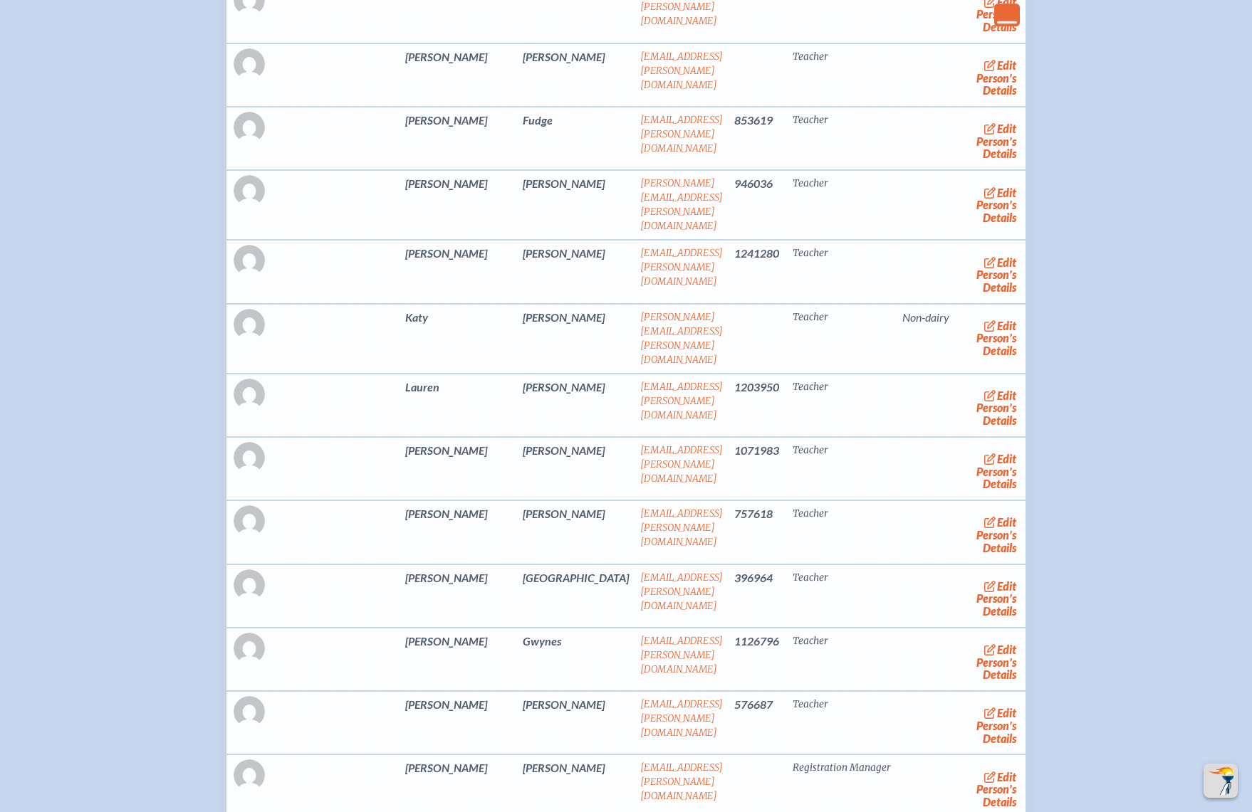
scroll to position [6088, 0]
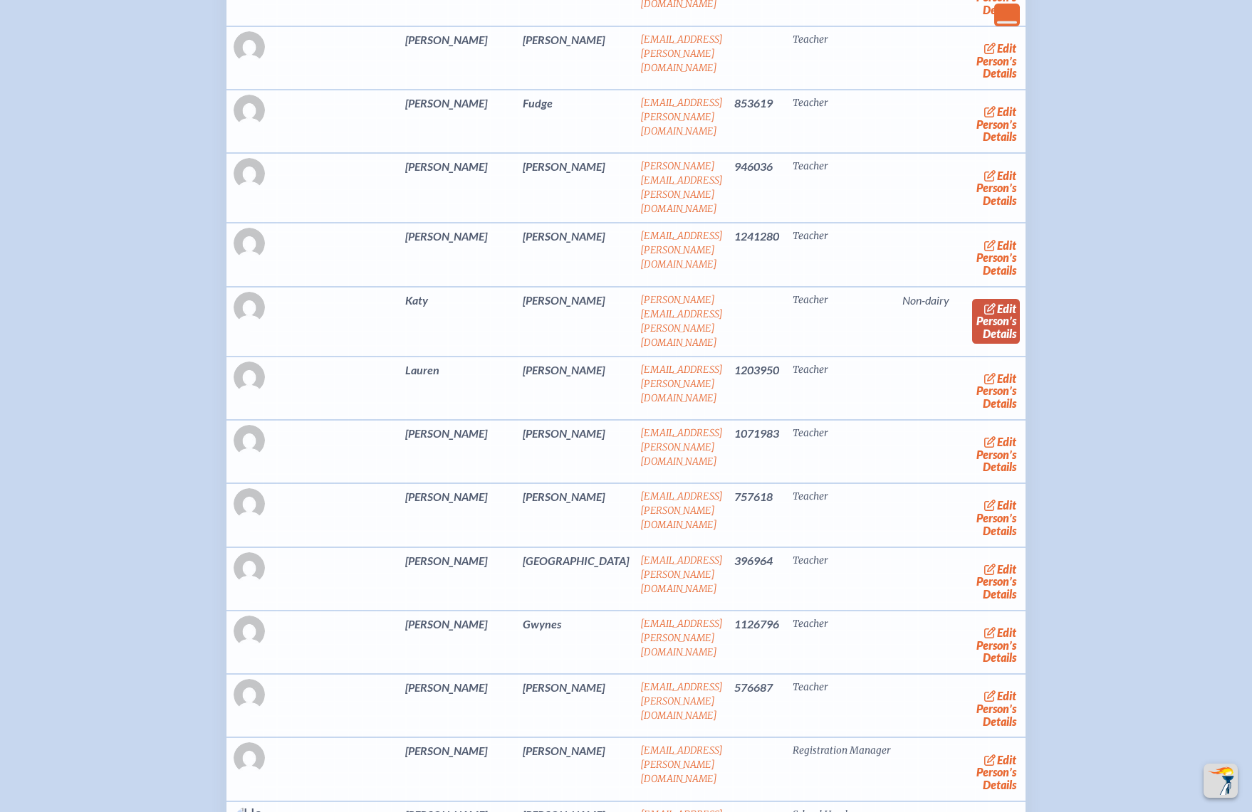
click at [972, 326] on link "edit Person’s Details" at bounding box center [996, 321] width 48 height 45
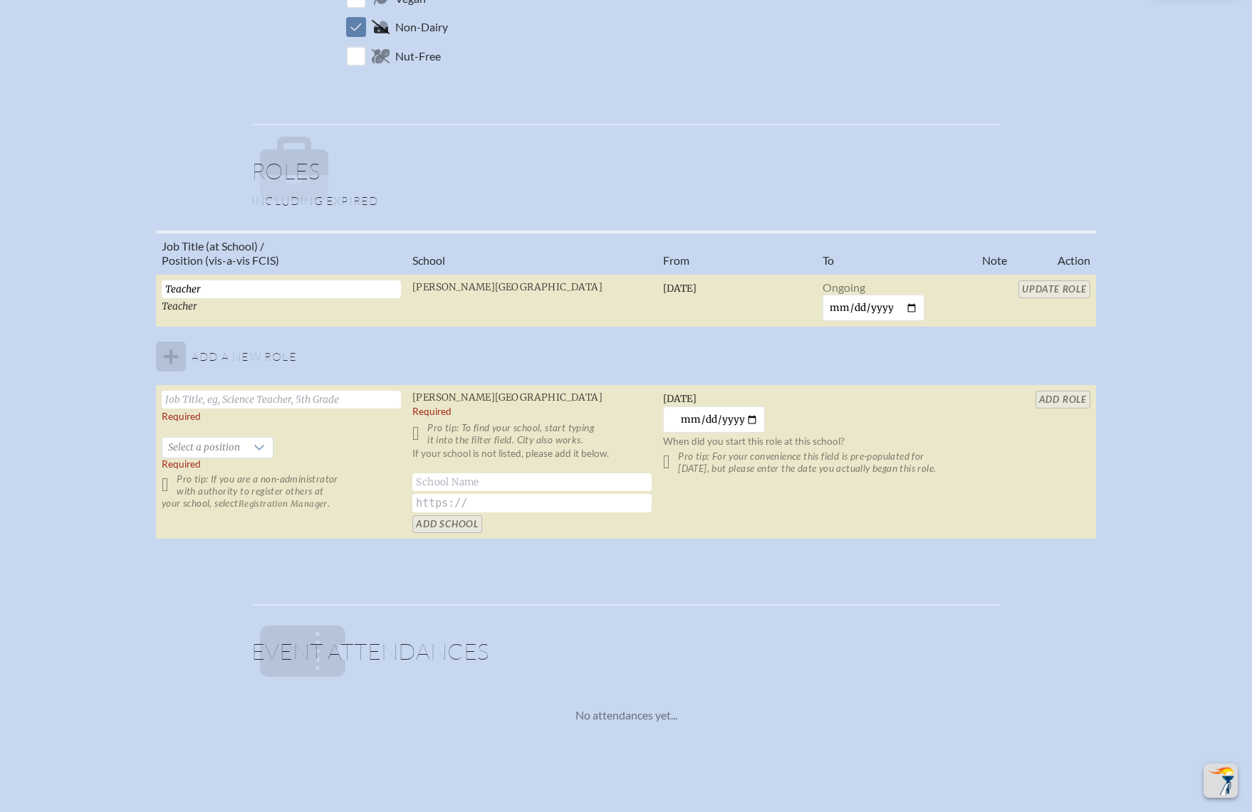
scroll to position [854, 0]
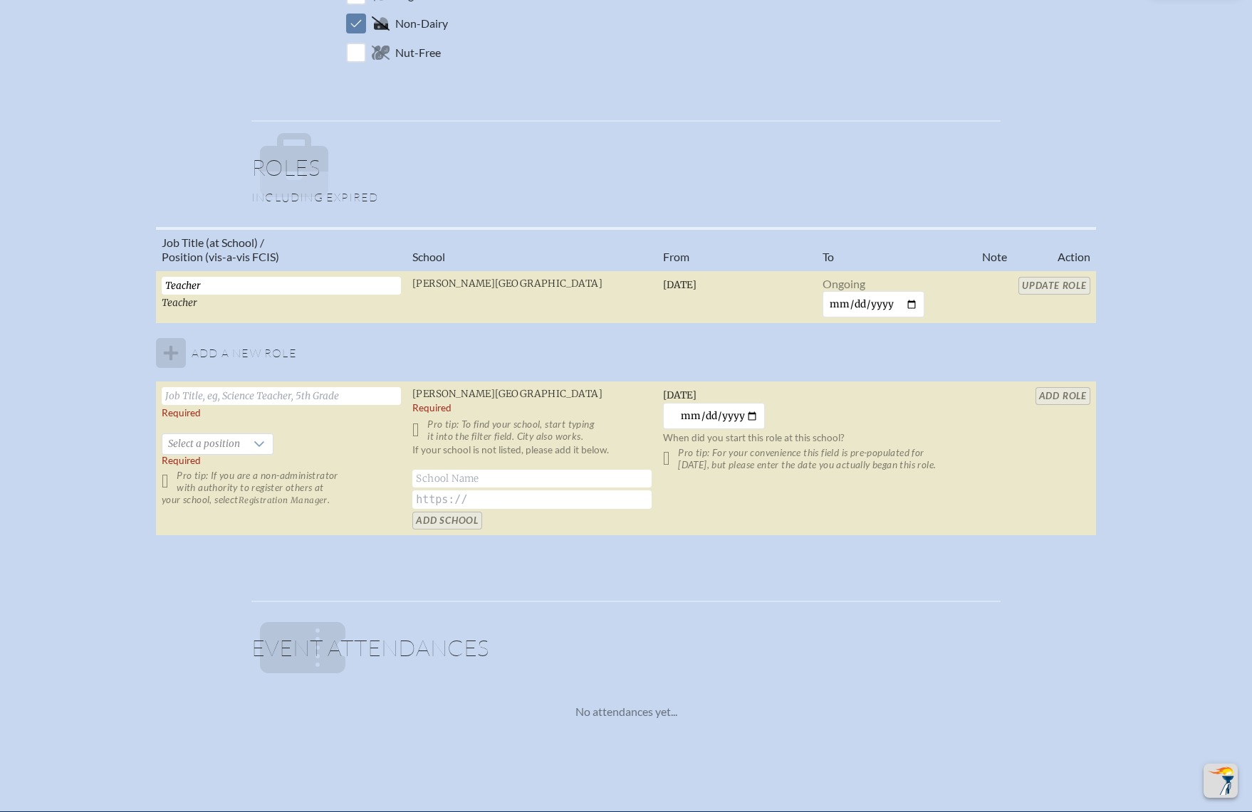
drag, startPoint x: 287, startPoint y: 281, endPoint x: 109, endPoint y: 252, distance: 180.4
click at [109, 252] on div "Job Title (at School) / Position (vis-a-vis FCIS) School From To Note Action Te…" at bounding box center [626, 387] width 1226 height 321
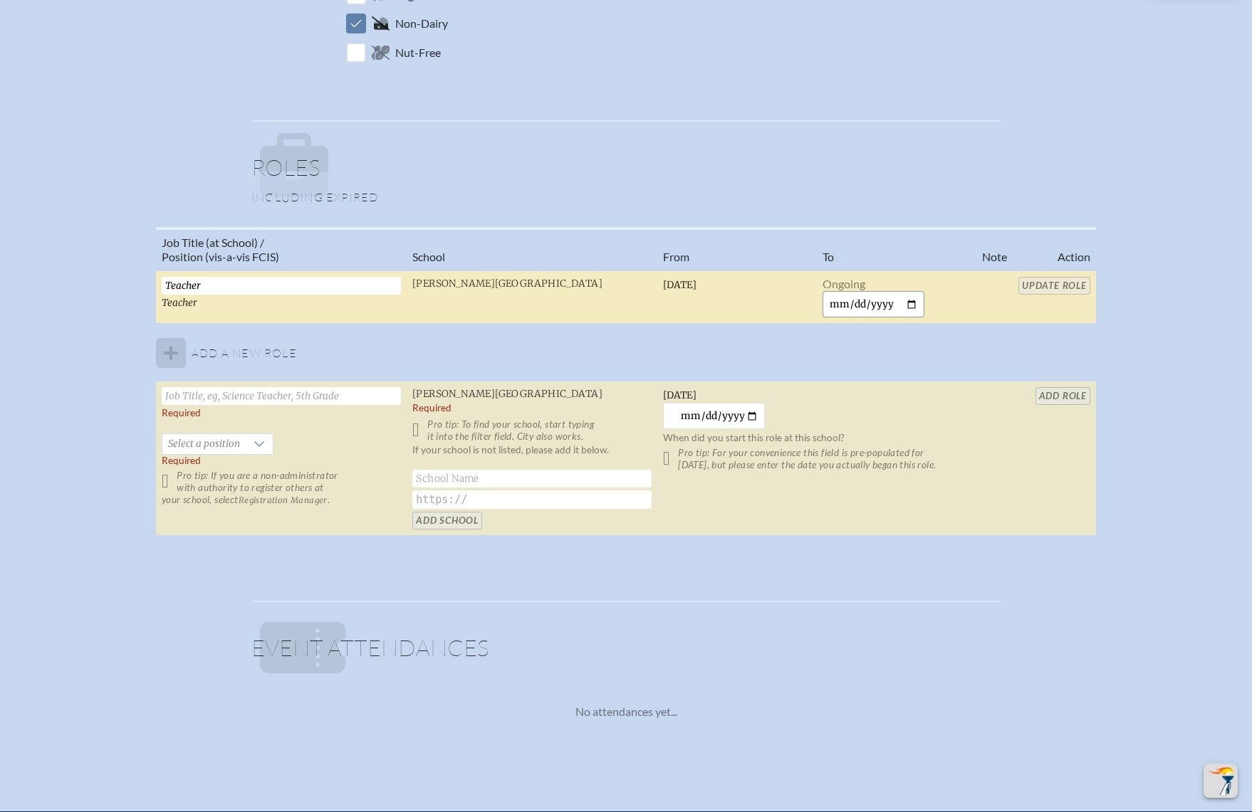
click at [911, 298] on input "date" at bounding box center [873, 304] width 102 height 26
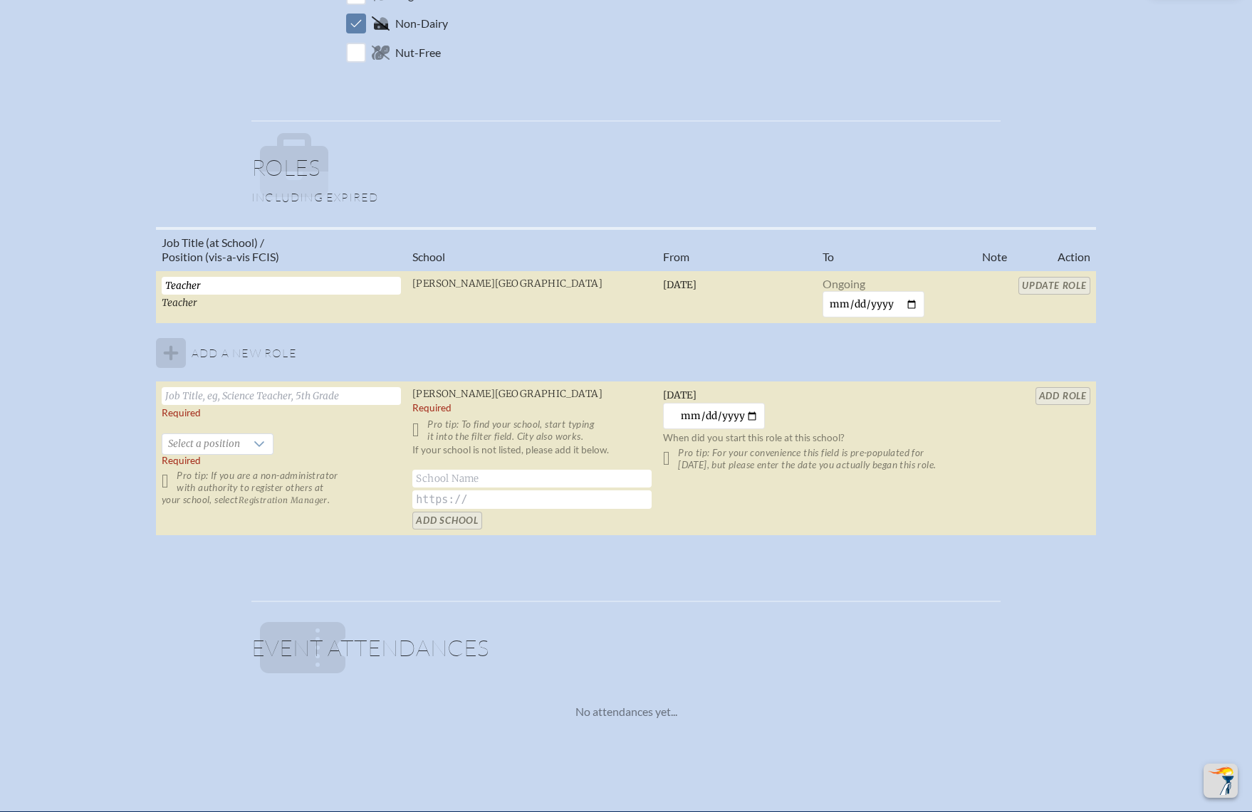
type input "[DATE]"
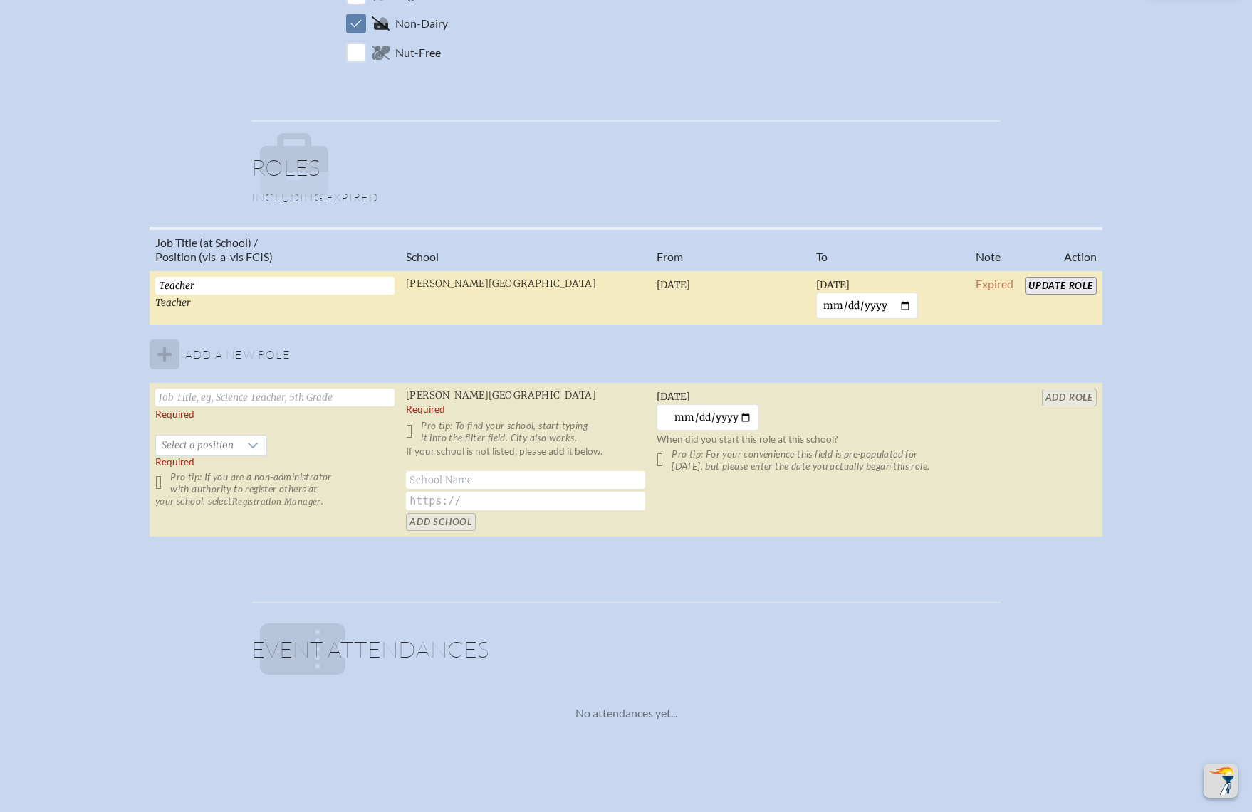
click at [1059, 281] on input "Update Role" at bounding box center [1061, 286] width 72 height 18
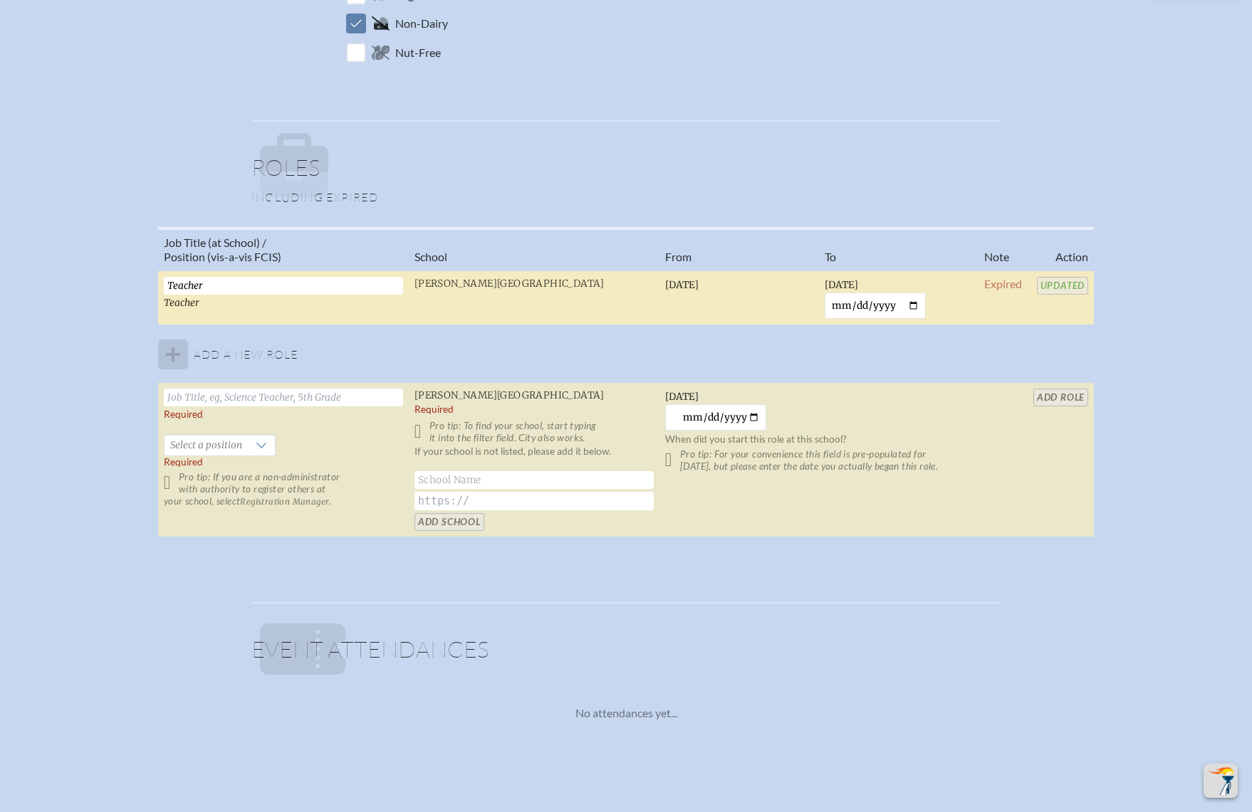
click at [298, 397] on input "text" at bounding box center [283, 398] width 239 height 18
paste input "Upper School Learning Specialist"
type input "Upper School Learning Specialist"
click at [248, 446] on div at bounding box center [261, 446] width 27 height 20
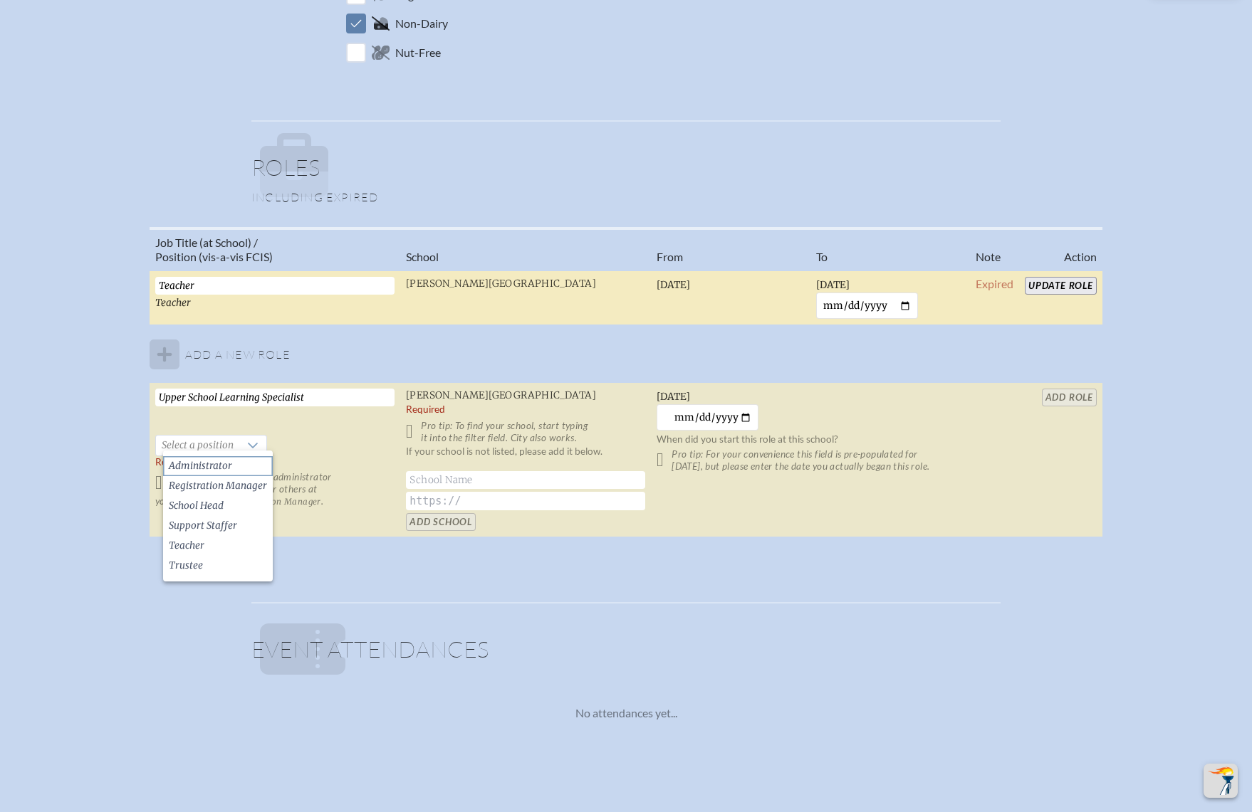
click at [234, 467] on li "Administrator" at bounding box center [218, 466] width 110 height 20
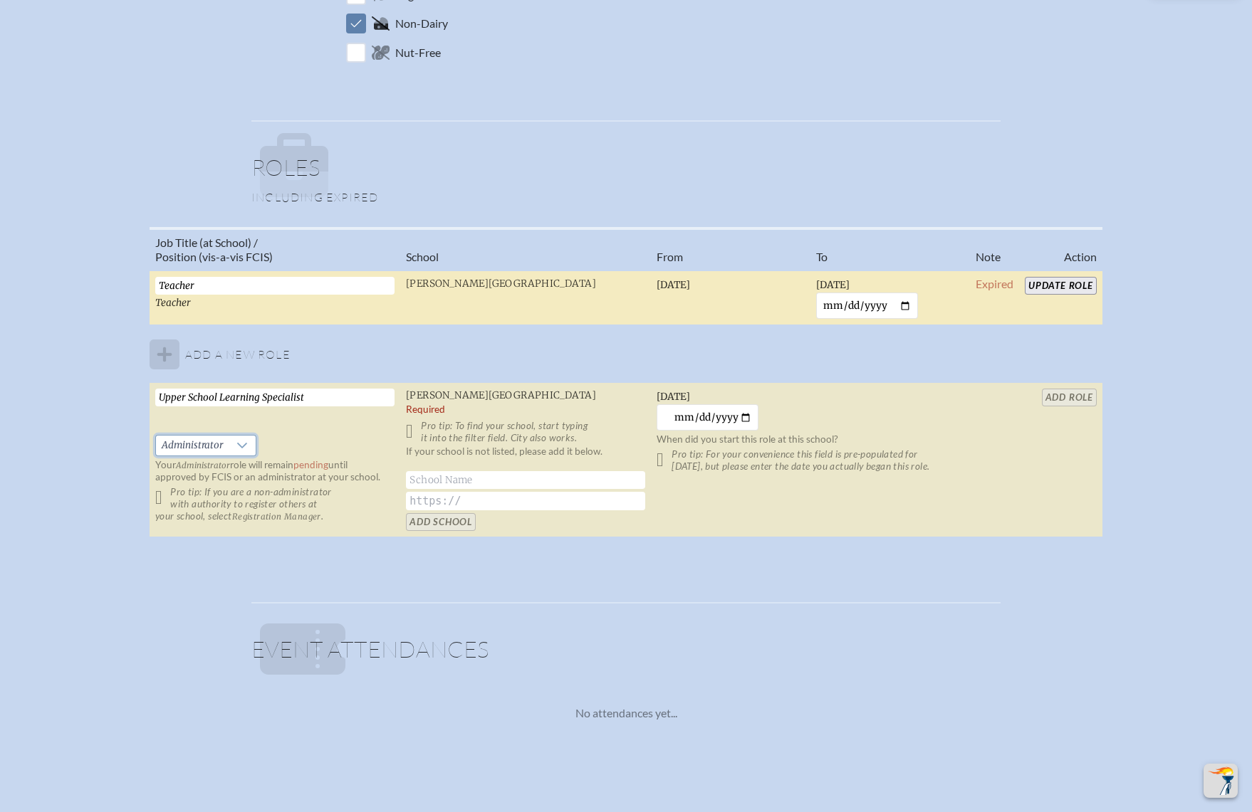
drag, startPoint x: 157, startPoint y: 348, endPoint x: 180, endPoint y: 365, distance: 28.1
click at [159, 350] on tbody "Teacher Teacher [PERSON_NAME][GEOGRAPHIC_DATA] [DATE] [DATE] [DATE] Expired Upd…" at bounding box center [626, 404] width 953 height 267
click at [747, 409] on input "[DATE]" at bounding box center [708, 417] width 102 height 26
type input "[DATE]"
click at [1054, 388] on table "Job Title (at School) / Position (vis-a-vis FCIS) School From To Note Action Te…" at bounding box center [626, 382] width 953 height 311
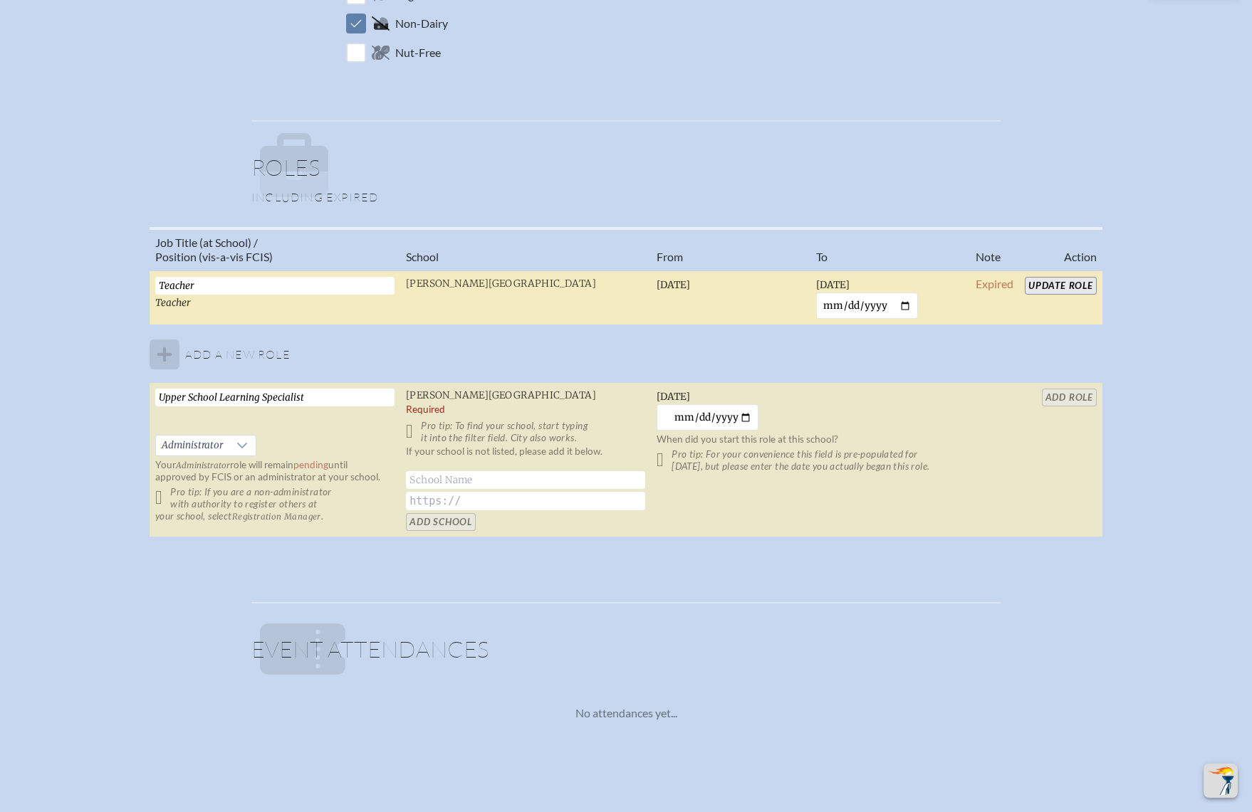
click at [157, 491] on p "Pro tip: If you are a non-administrator with authority to register others at yo…" at bounding box center [274, 504] width 239 height 36
click at [414, 424] on p "Pro tip: To find your school, start typing it into the filter field. City also …" at bounding box center [525, 432] width 239 height 24
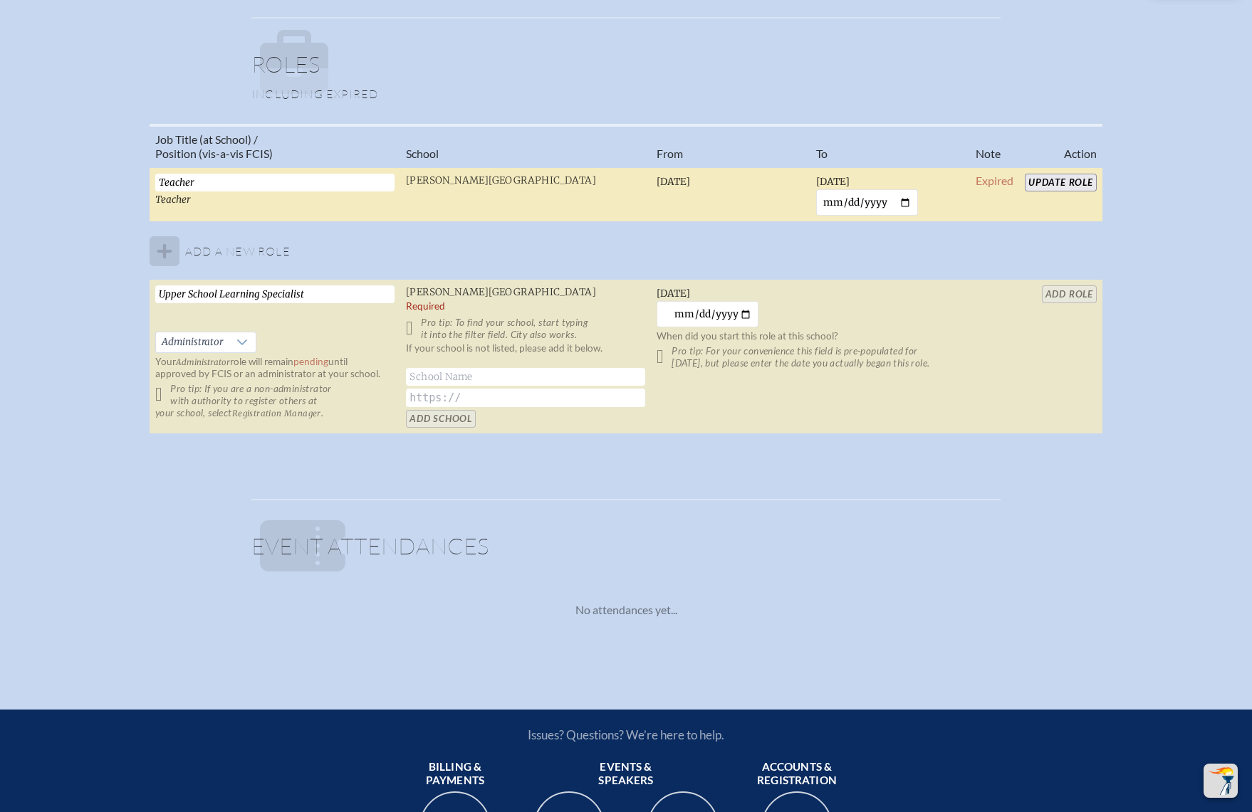
scroll to position [961, 0]
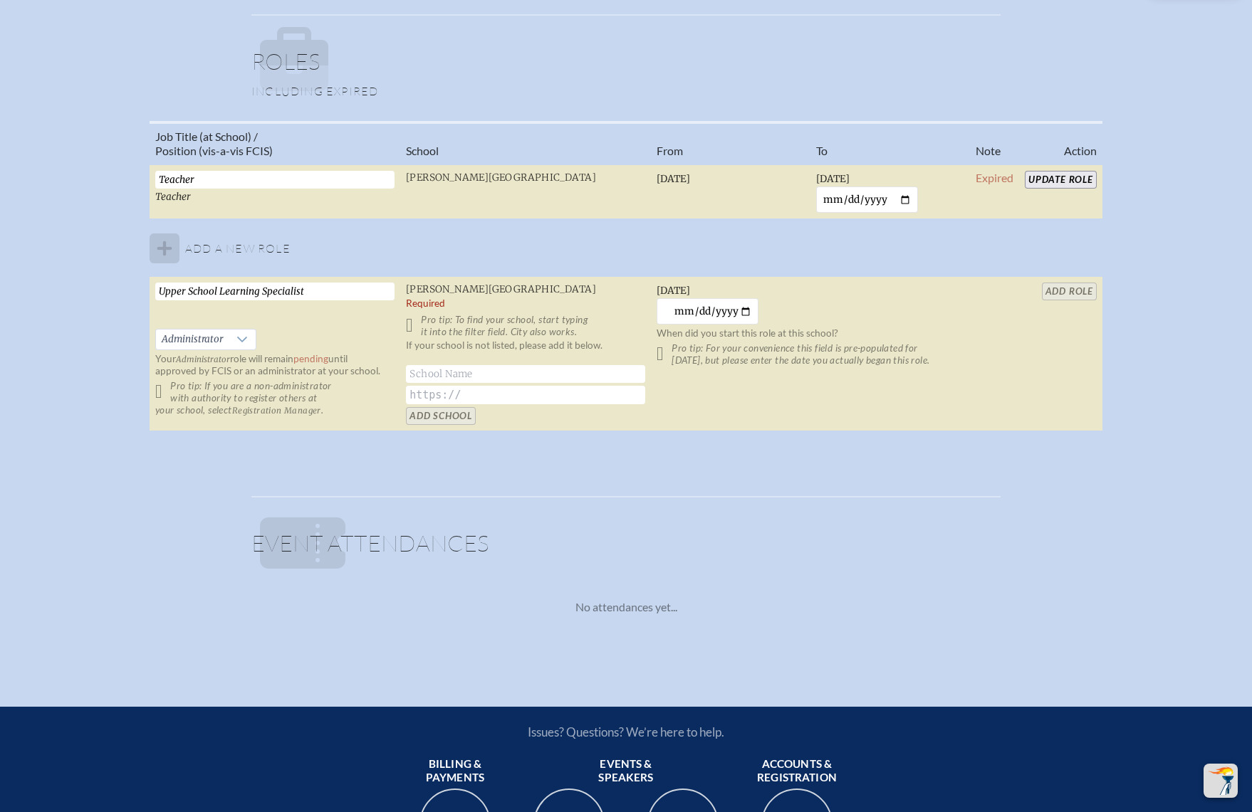
drag, startPoint x: 229, startPoint y: 181, endPoint x: 106, endPoint y: 174, distance: 123.4
click at [106, 174] on div "Job Title (at School) / Position (vis-a-vis FCIS) School From To Note Action Te…" at bounding box center [626, 282] width 1226 height 323
paste input "Upper School Learning Specialist"
type input "Upper School Learning Specialist"
click at [1042, 172] on input "Update Role" at bounding box center [1061, 180] width 72 height 18
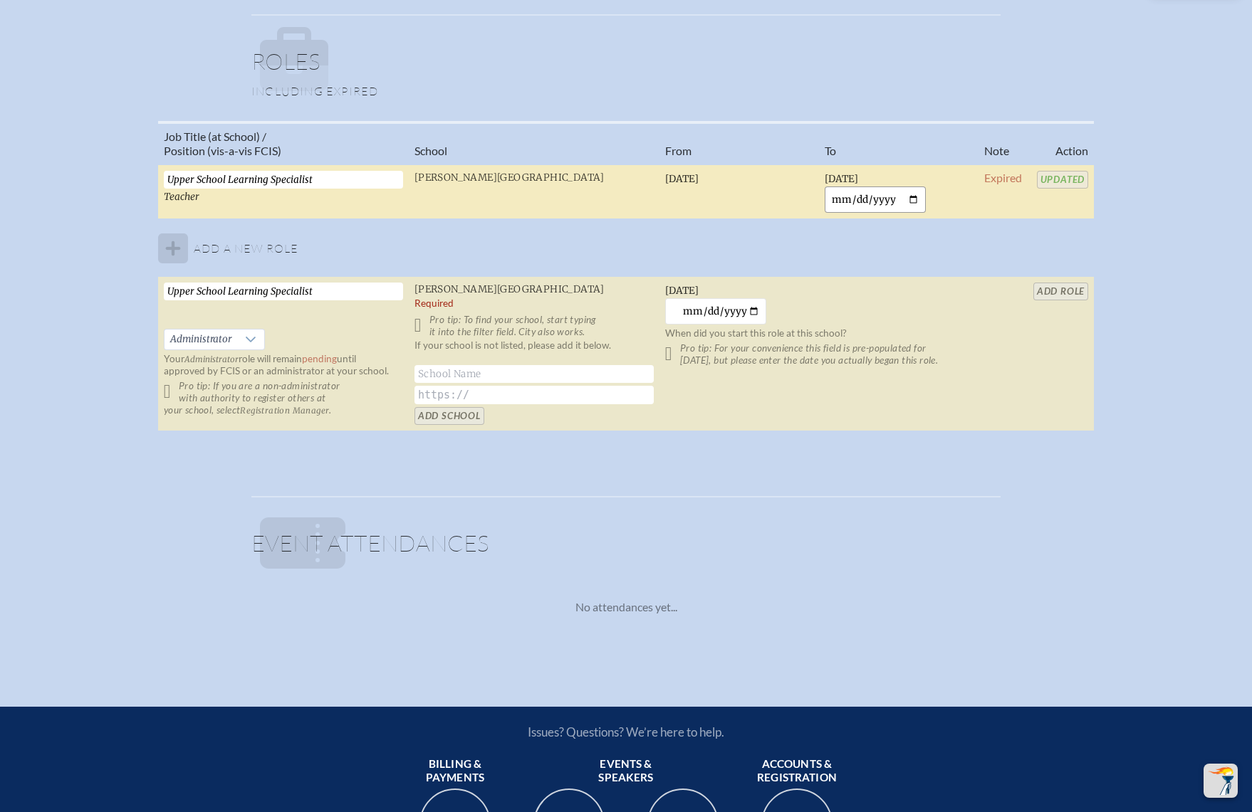
click at [916, 190] on input "[DATE]" at bounding box center [876, 200] width 102 height 26
type input "[DATE]"
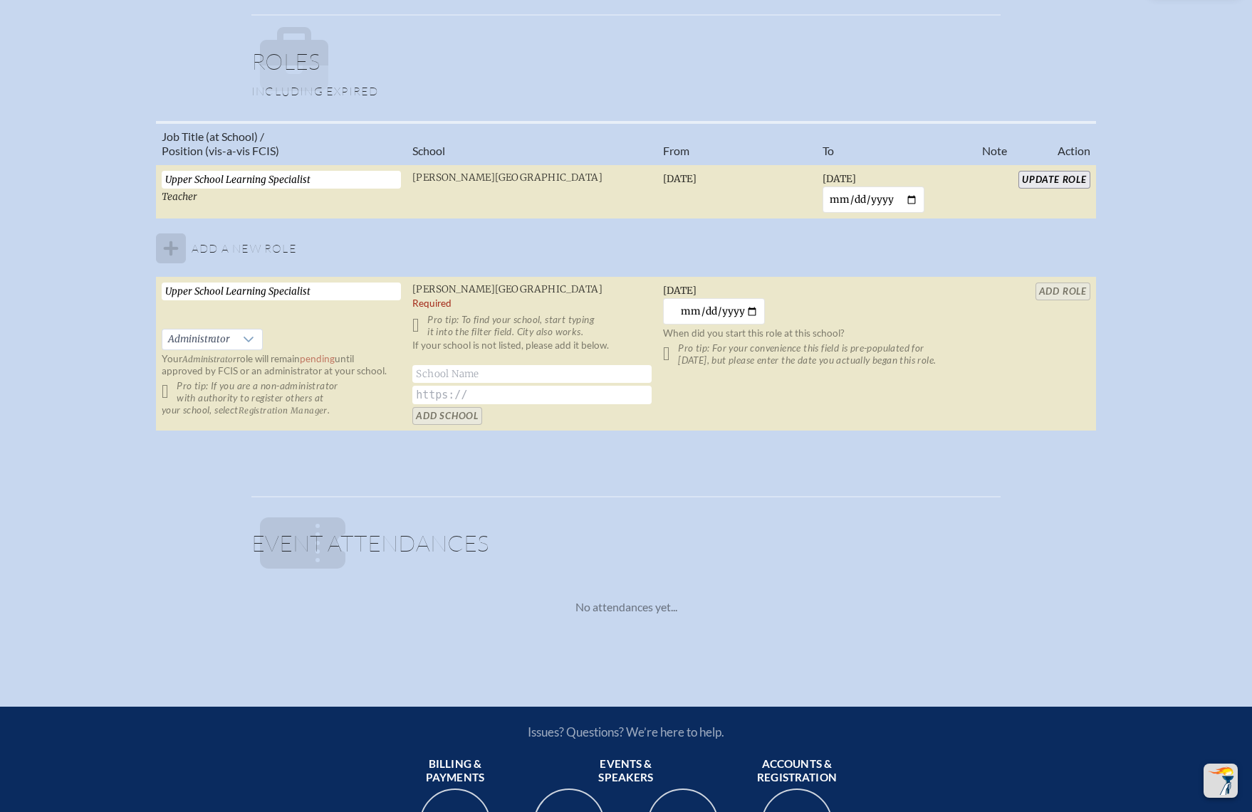
click at [1042, 178] on input "Update Role" at bounding box center [1054, 180] width 72 height 18
click at [256, 331] on div at bounding box center [248, 340] width 27 height 20
click at [233, 362] on li "Administrator" at bounding box center [217, 360] width 110 height 20
click at [372, 289] on input "Upper School Learning Specialist" at bounding box center [281, 292] width 239 height 18
click at [447, 404] on div "If your school is not listed, please add it below. Add School" at bounding box center [531, 382] width 239 height 85
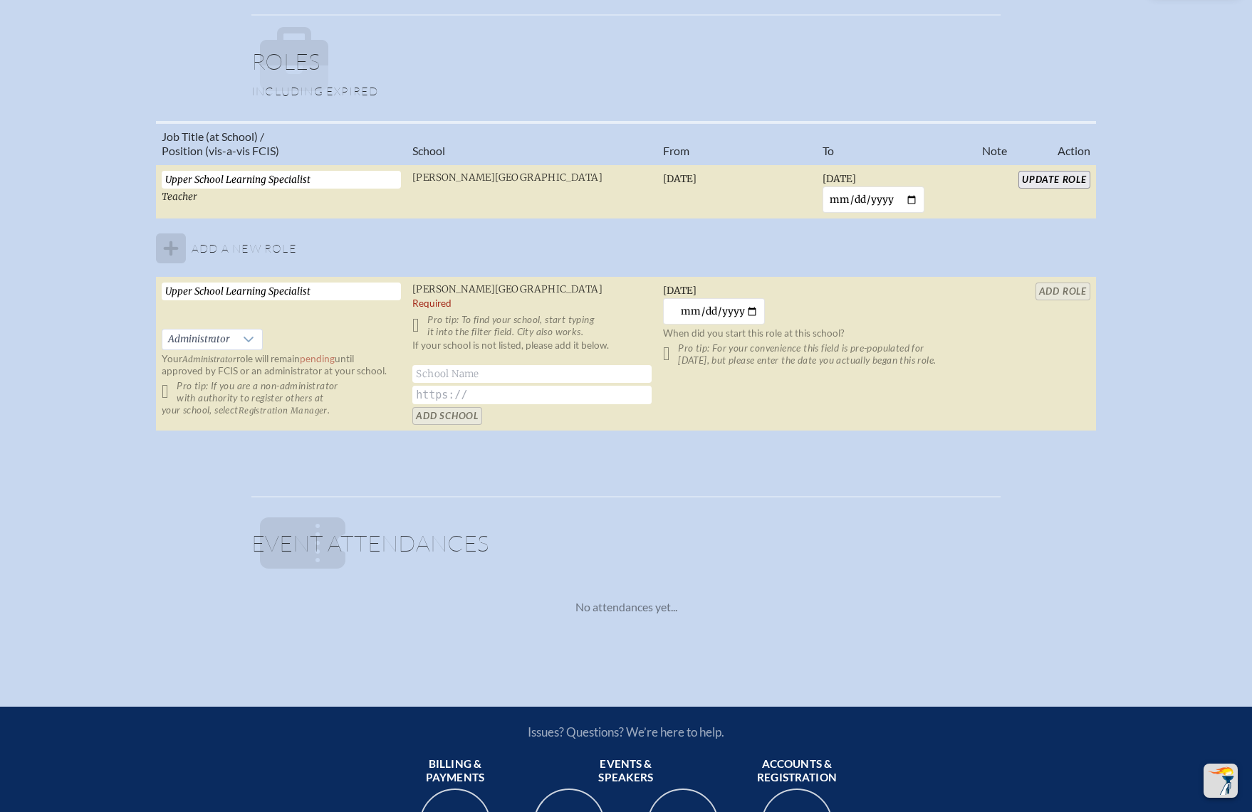
click at [332, 322] on td "Upper School Learning Specialist   Administrator Your Administrator role will r…" at bounding box center [281, 354] width 251 height 155
click at [458, 283] on span "[PERSON_NAME][GEOGRAPHIC_DATA]" at bounding box center [507, 289] width 190 height 12
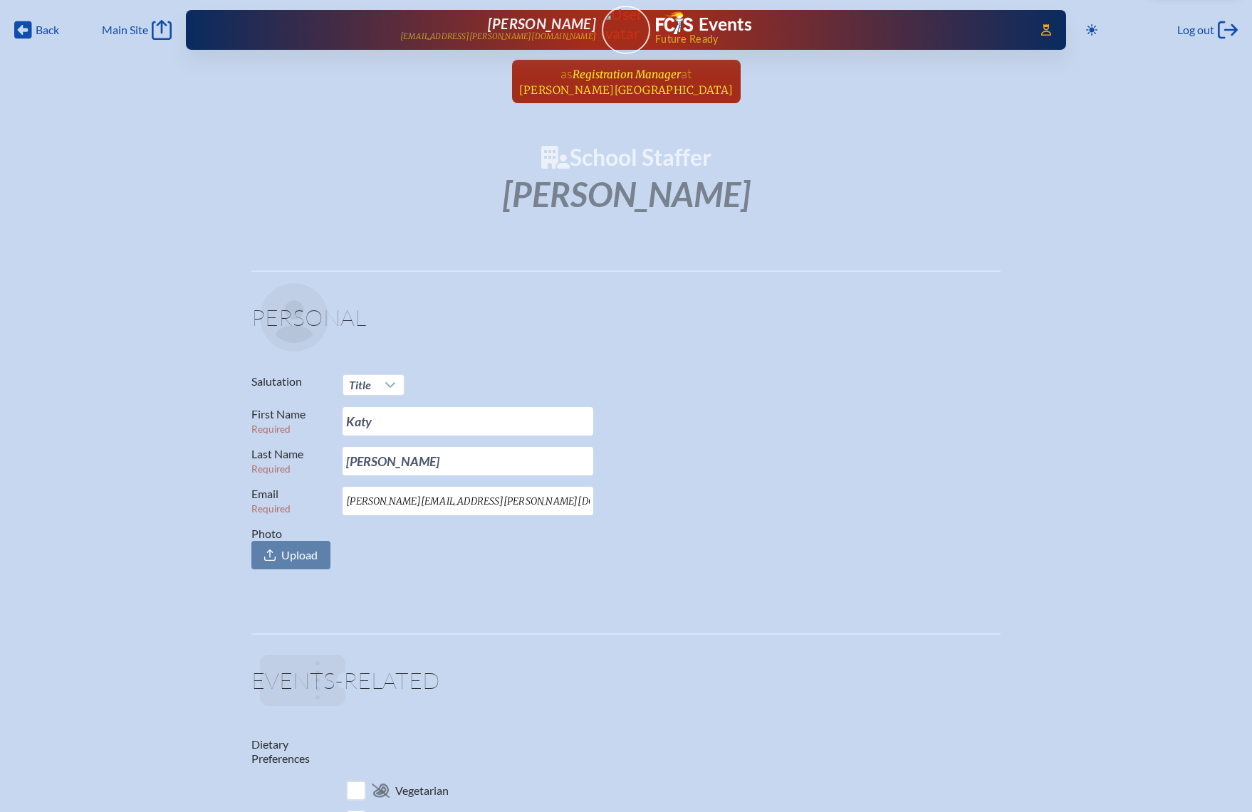
click at [619, 85] on span "[PERSON_NAME][GEOGRAPHIC_DATA]" at bounding box center [626, 90] width 214 height 14
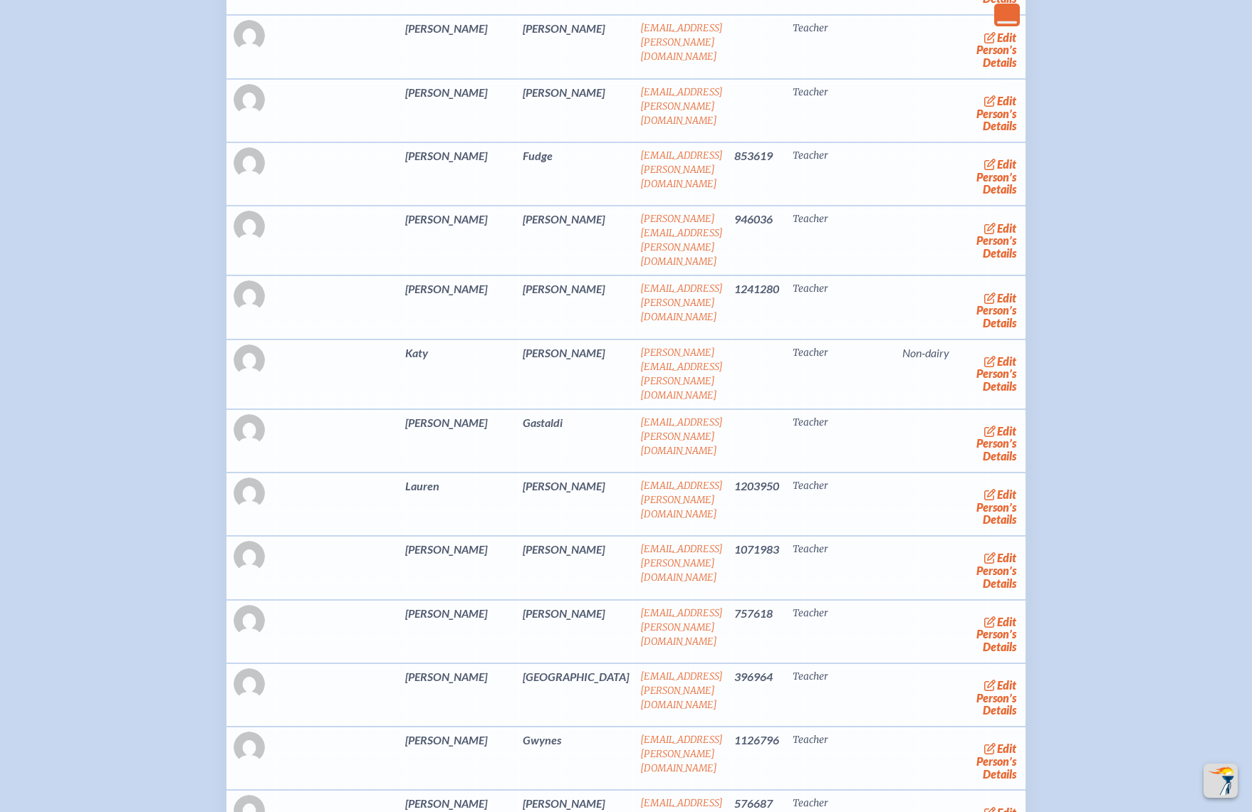
scroll to position [6088, 0]
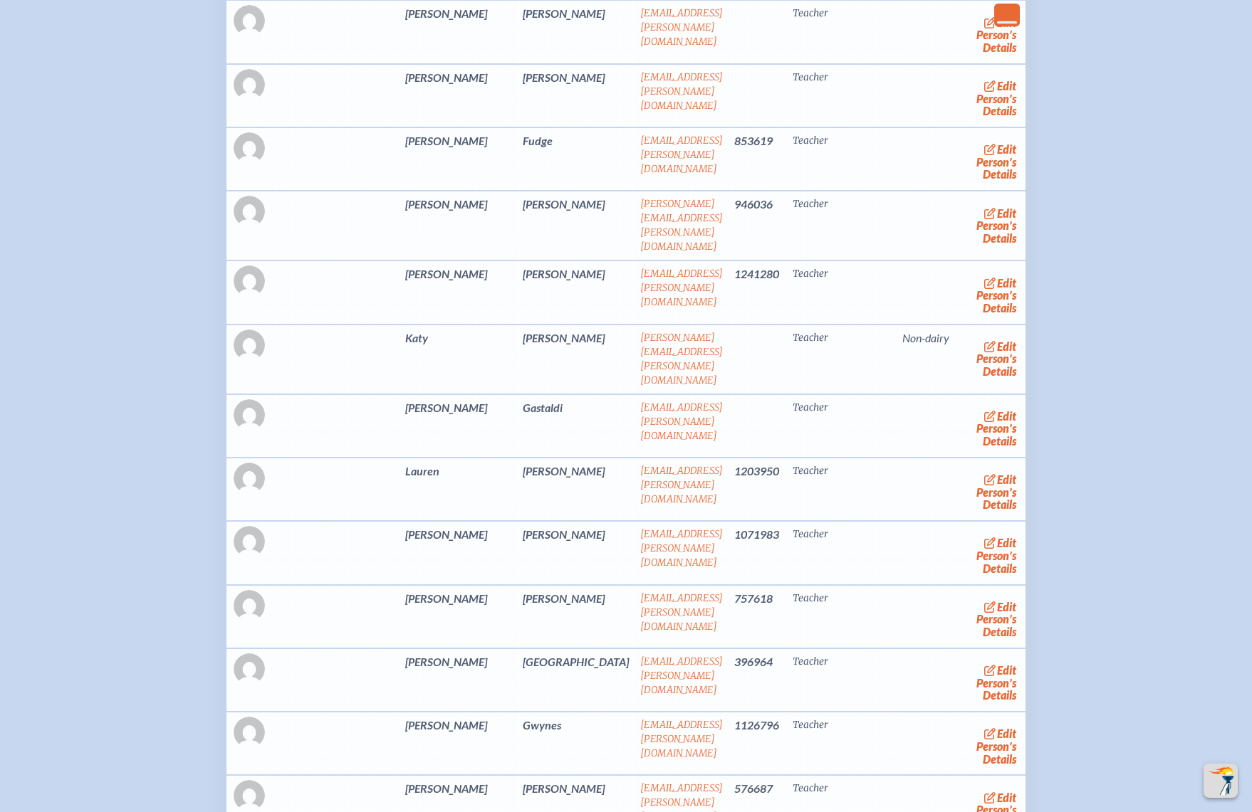
drag, startPoint x: 1079, startPoint y: 402, endPoint x: 1025, endPoint y: 405, distance: 54.9
click at [972, 357] on link "edit Person’s Details" at bounding box center [996, 359] width 48 height 45
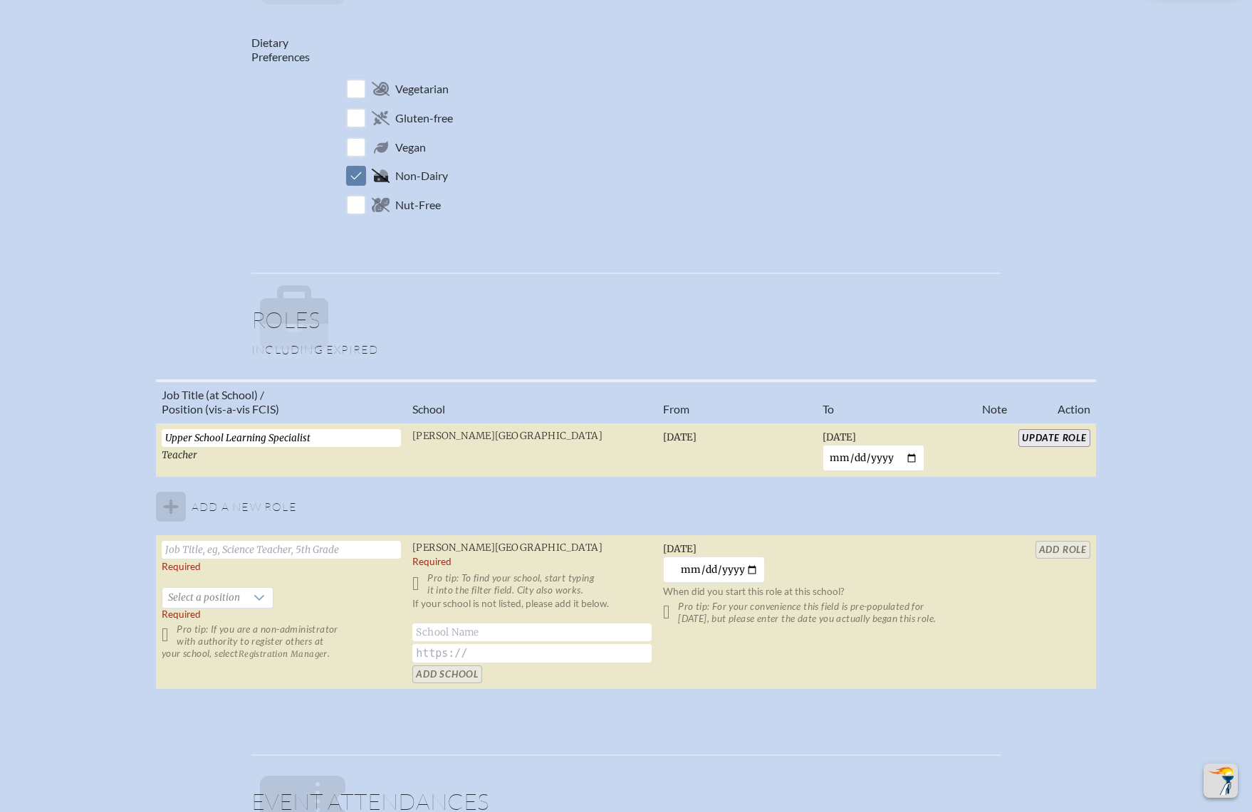
scroll to position [748, 0]
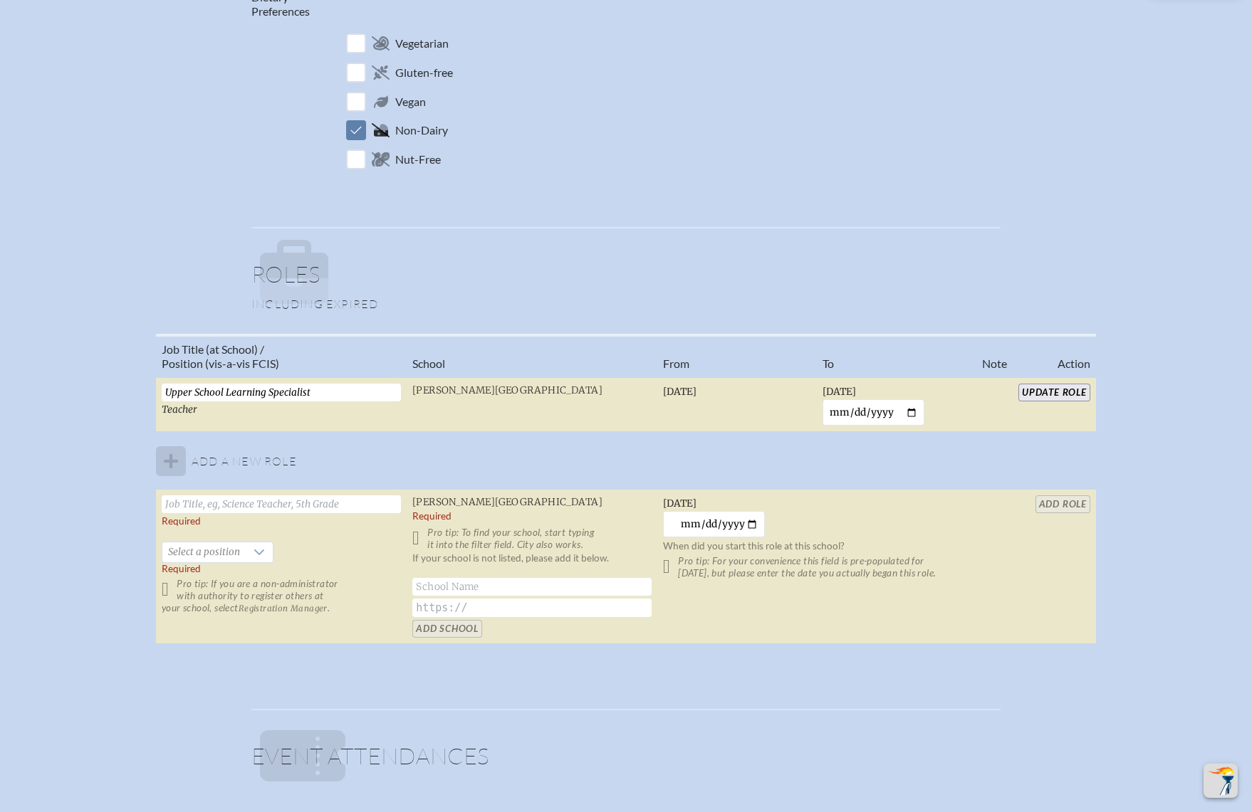
drag, startPoint x: 343, startPoint y: 386, endPoint x: 92, endPoint y: 376, distance: 251.5
click at [92, 376] on div "Job Title (at School) / Position (vis-a-vis FCIS) School From To Note Action Up…" at bounding box center [626, 495] width 1226 height 323
click at [901, 263] on p at bounding box center [630, 274] width 741 height 68
click at [240, 503] on input "text" at bounding box center [281, 505] width 239 height 18
paste input "Upper School Learning Specialist"
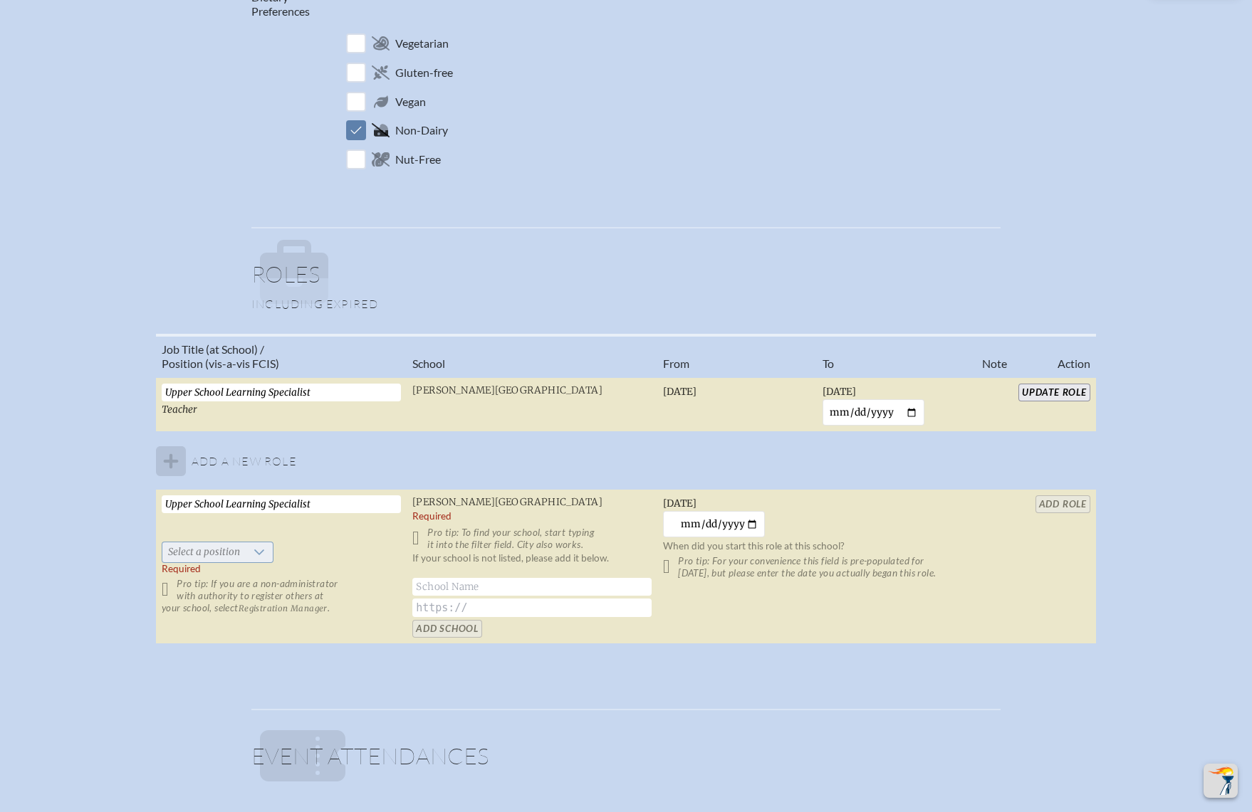
type input "Upper School Learning Specialist"
click at [217, 543] on span "Select a position" at bounding box center [203, 553] width 83 height 20
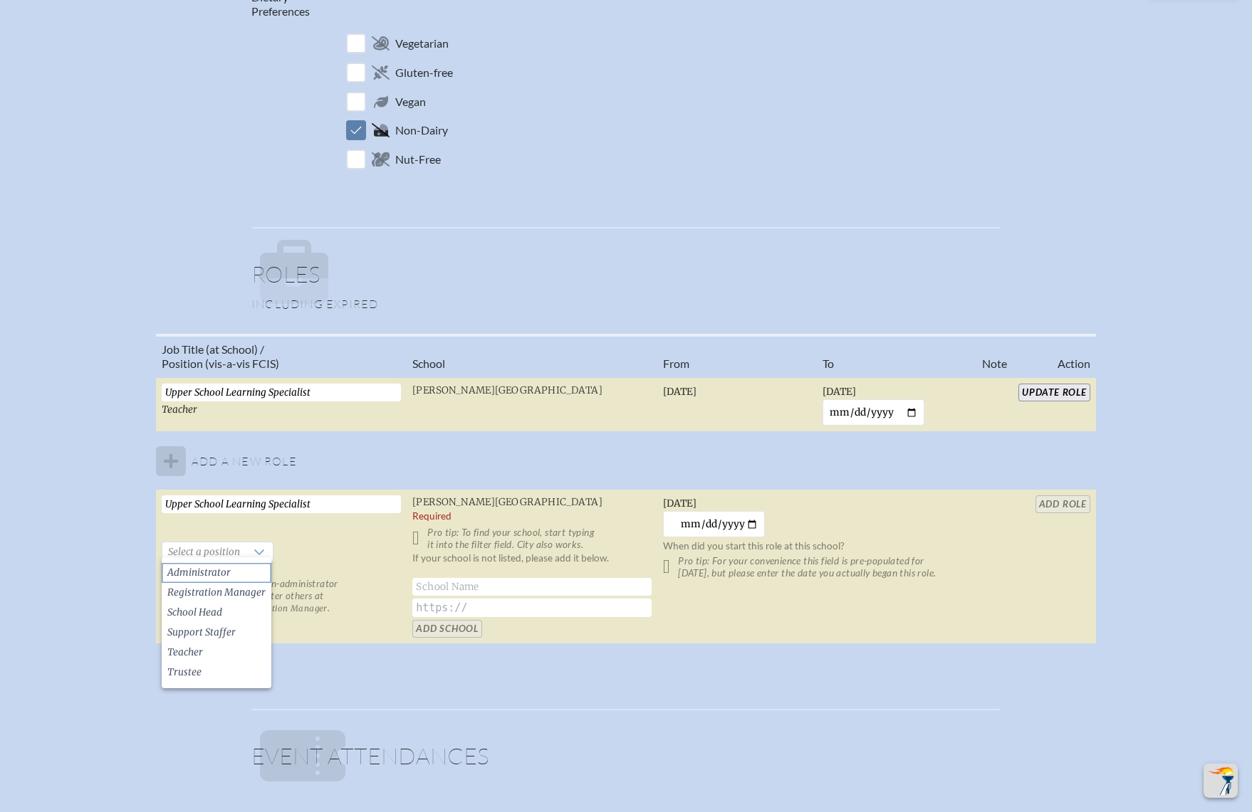
click at [229, 567] on li "Administrator" at bounding box center [217, 573] width 110 height 20
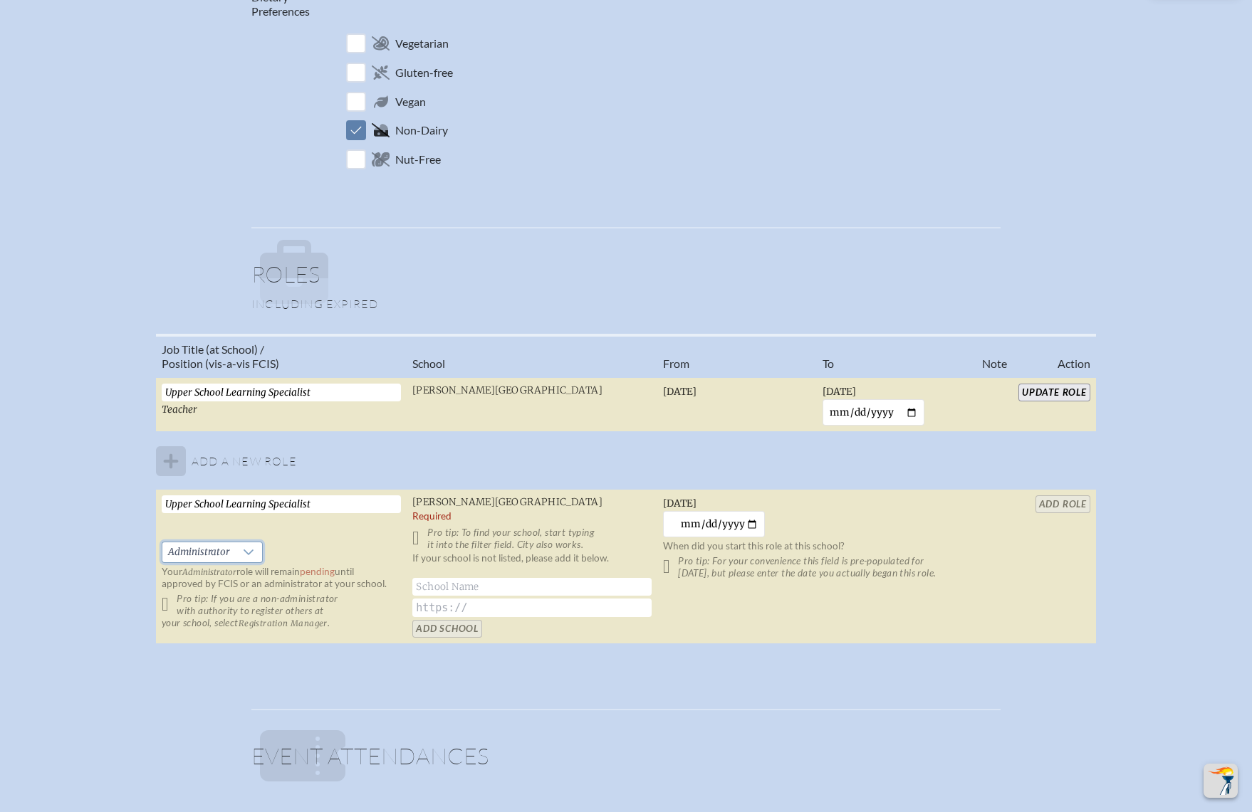
click at [446, 619] on div "If your school is not listed, please add it below. Add School" at bounding box center [531, 595] width 239 height 85
click at [753, 520] on input "[DATE]" at bounding box center [714, 524] width 102 height 26
type input "[DATE]"
click at [1056, 500] on table "Job Title (at School) / Position (vis-a-vis FCIS) School From To Note Action Up…" at bounding box center [626, 489] width 940 height 311
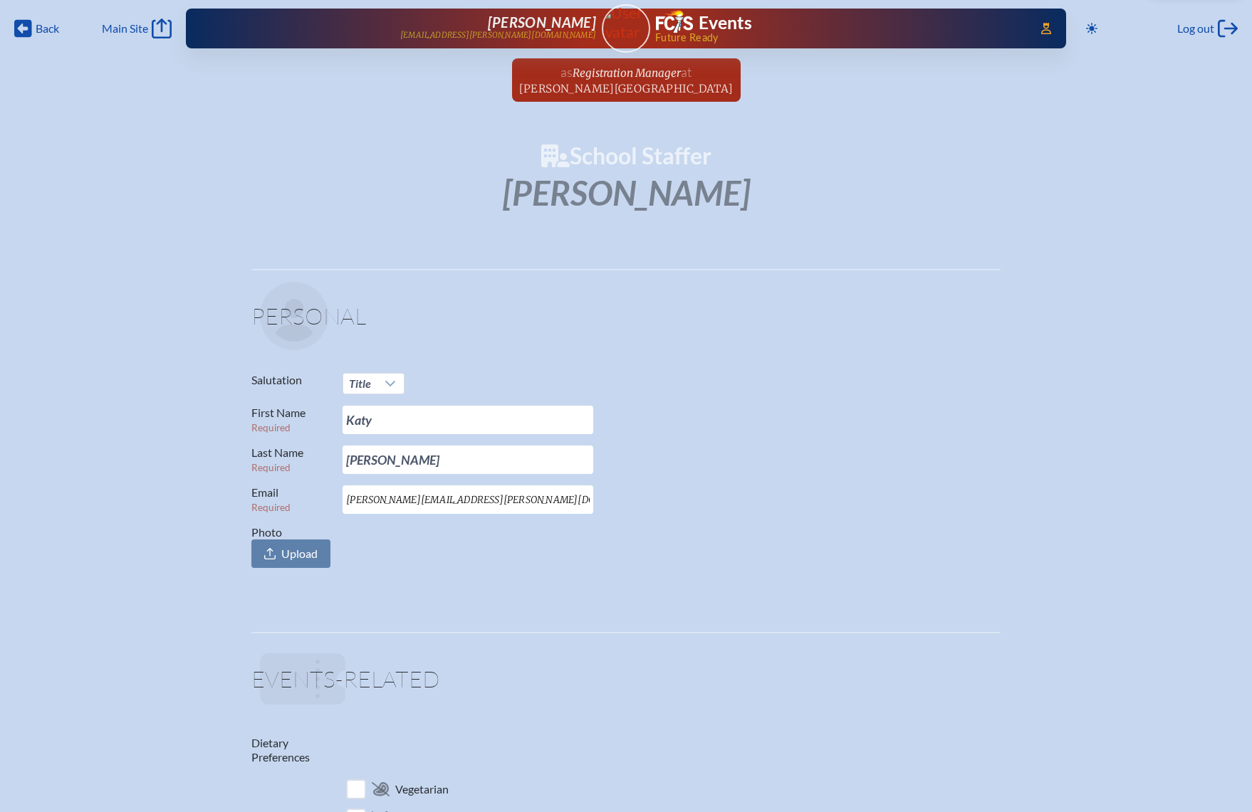
scroll to position [0, 0]
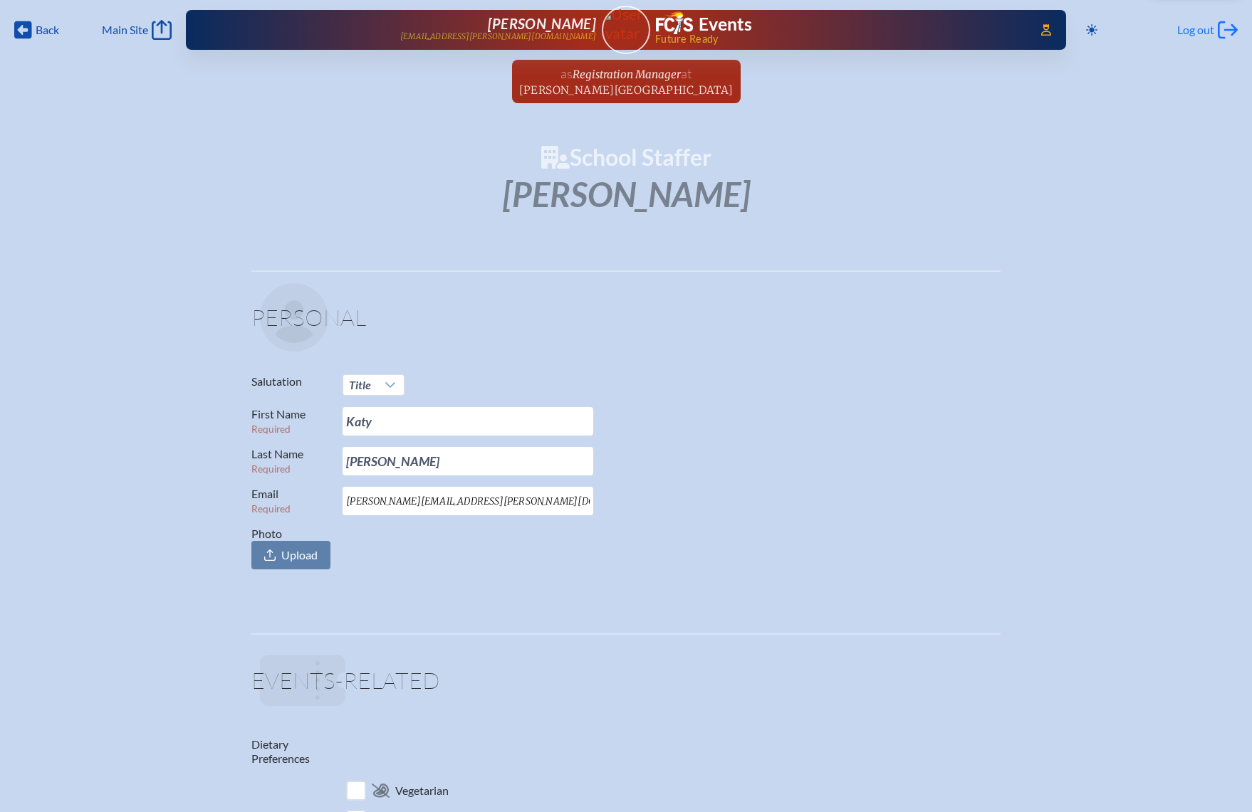
click at [1196, 29] on span "Log out" at bounding box center [1195, 30] width 37 height 14
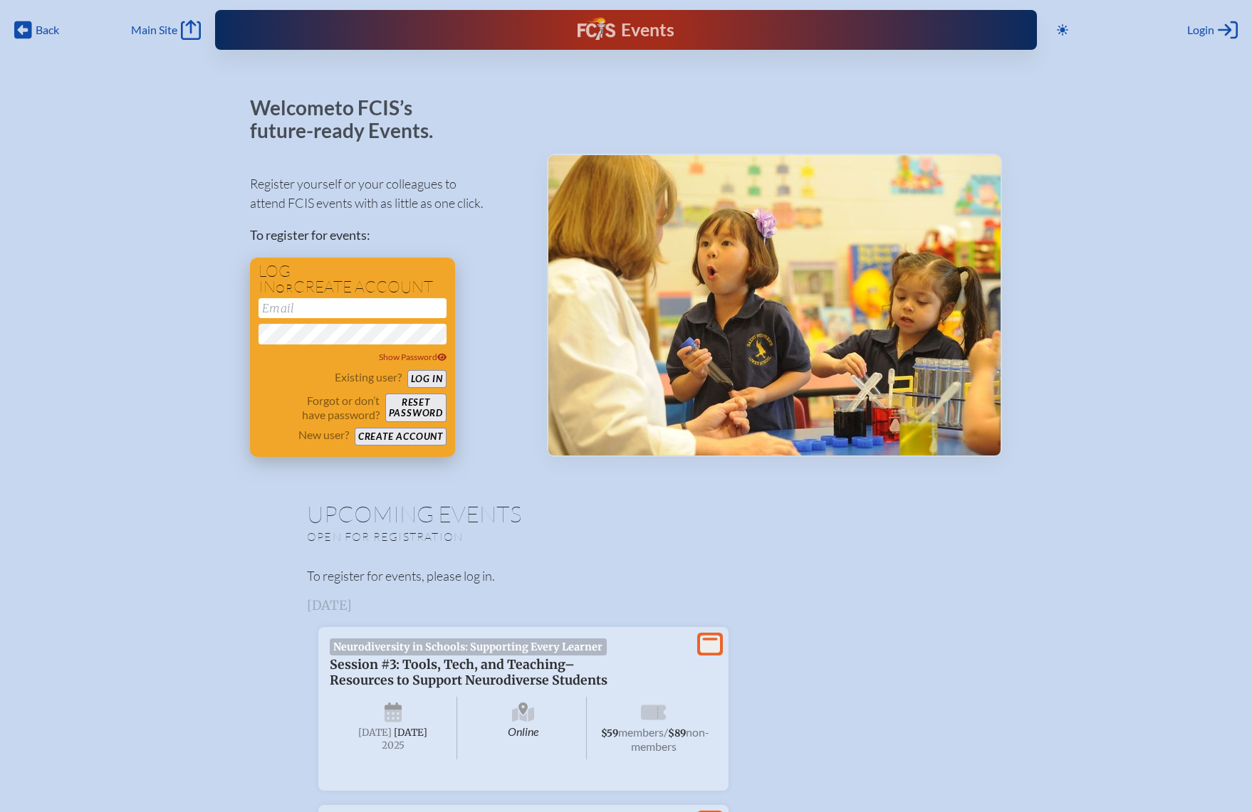
type input "[EMAIL_ADDRESS][DOMAIN_NAME]"
click at [426, 378] on button "Log in" at bounding box center [426, 379] width 39 height 18
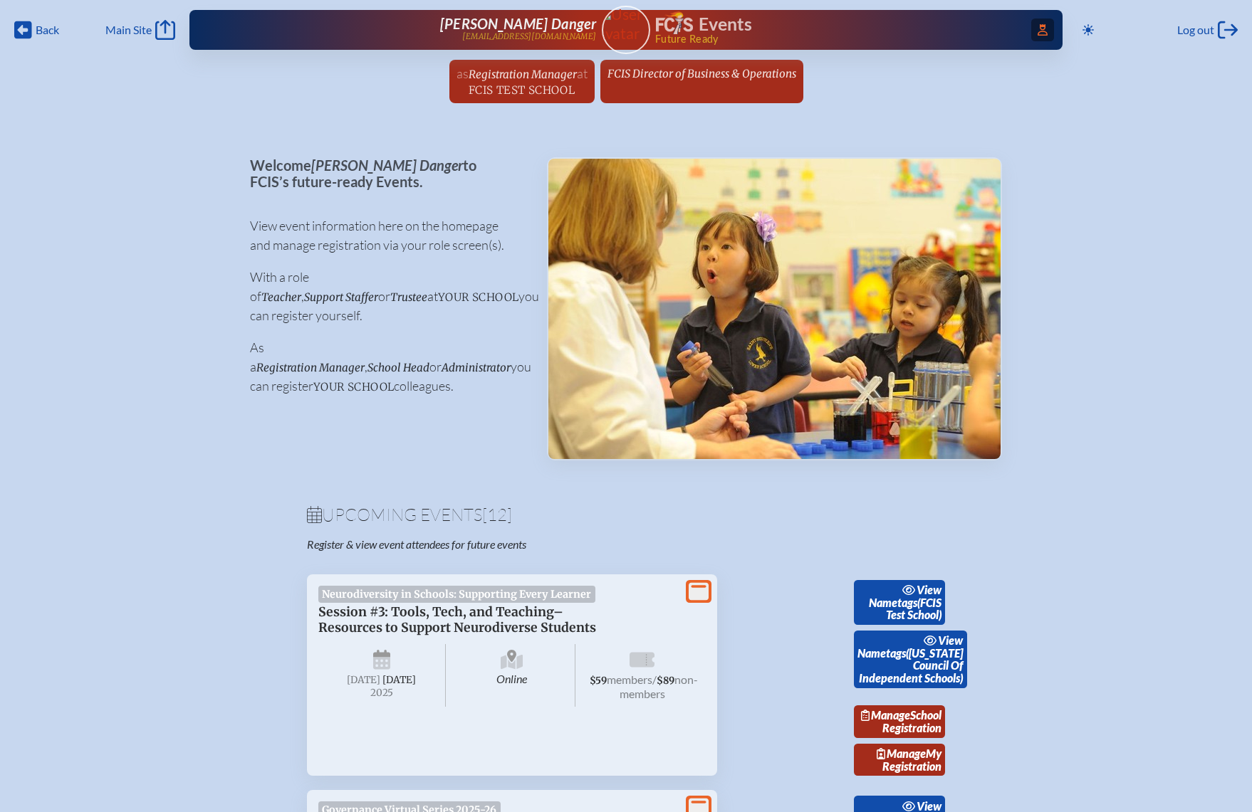
click at [1037, 24] on icon "Access Users..." at bounding box center [1042, 29] width 10 height 11
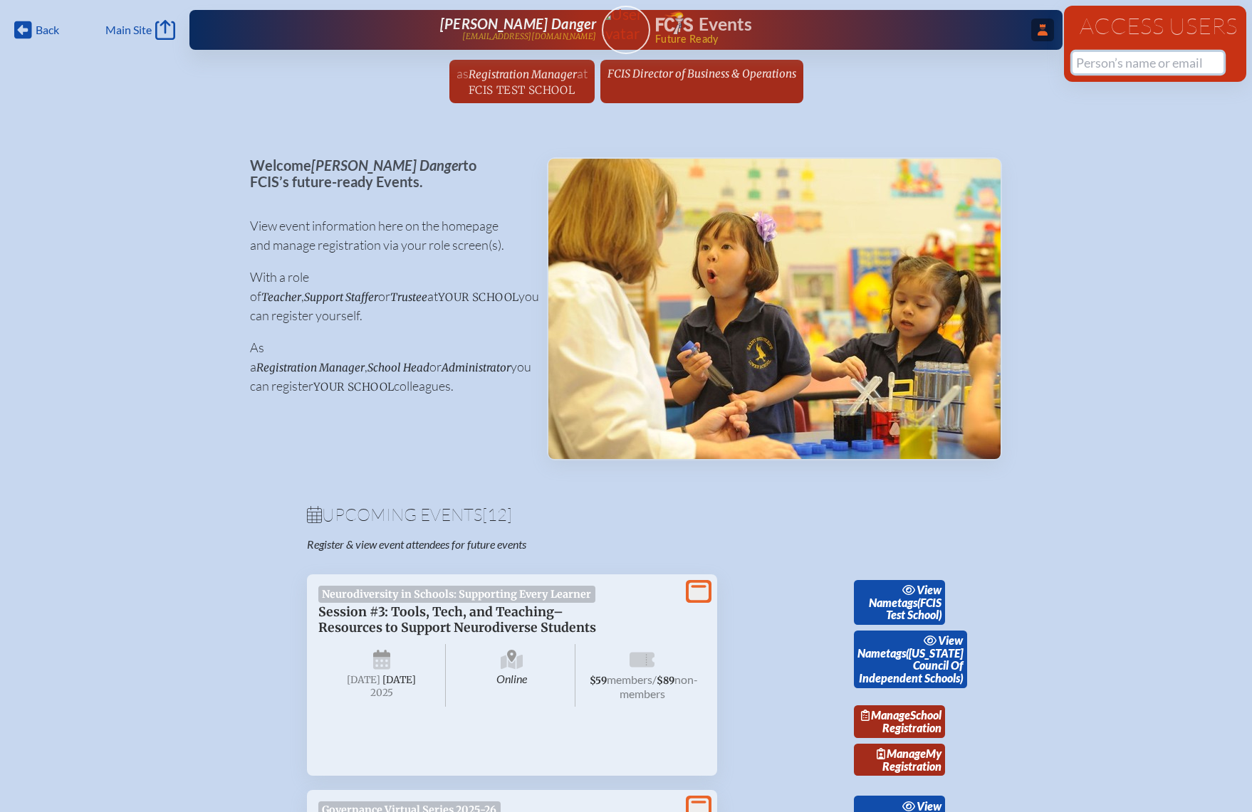
click at [1130, 71] on input "text" at bounding box center [1147, 62] width 151 height 21
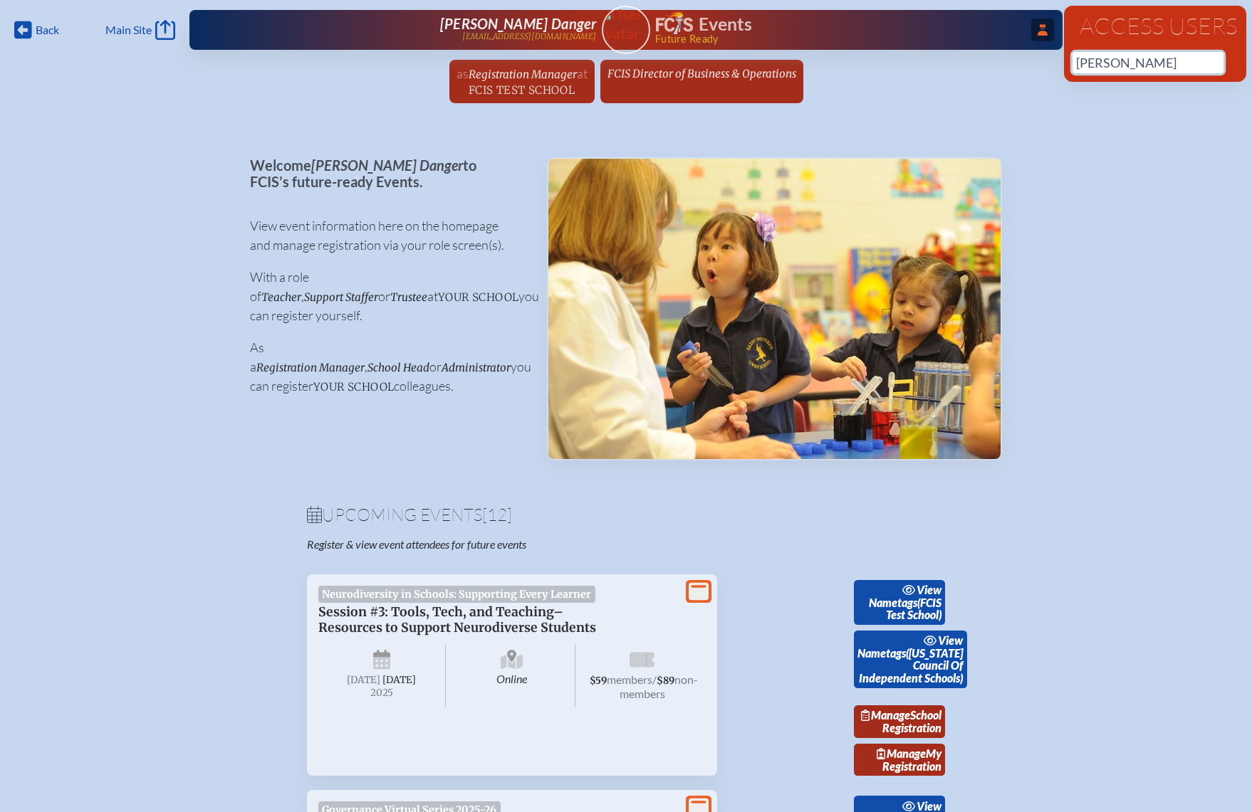
click at [1124, 67] on input "[PERSON_NAME]" at bounding box center [1147, 62] width 151 height 21
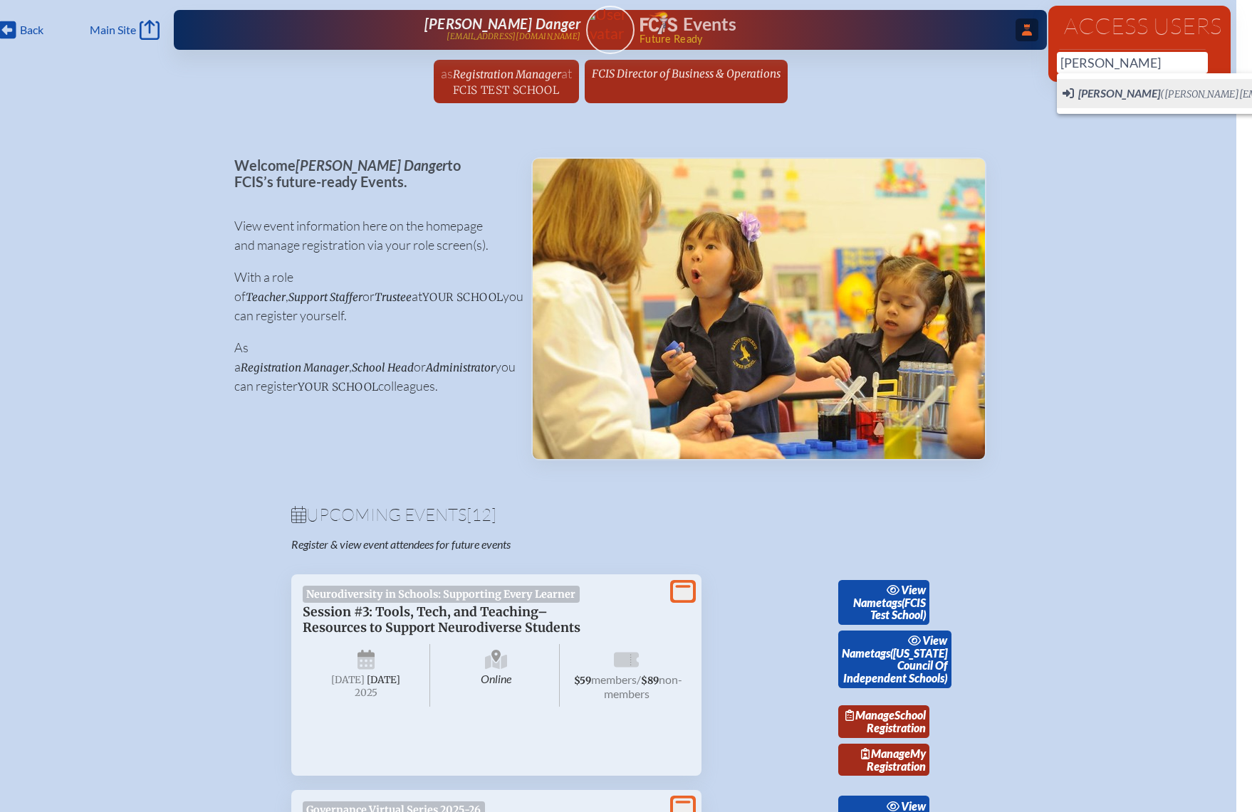
click at [1121, 97] on span "[PERSON_NAME]" at bounding box center [1119, 93] width 82 height 14
type input "[PERSON_NAME][EMAIL_ADDRESS][PERSON_NAME][DOMAIN_NAME]"
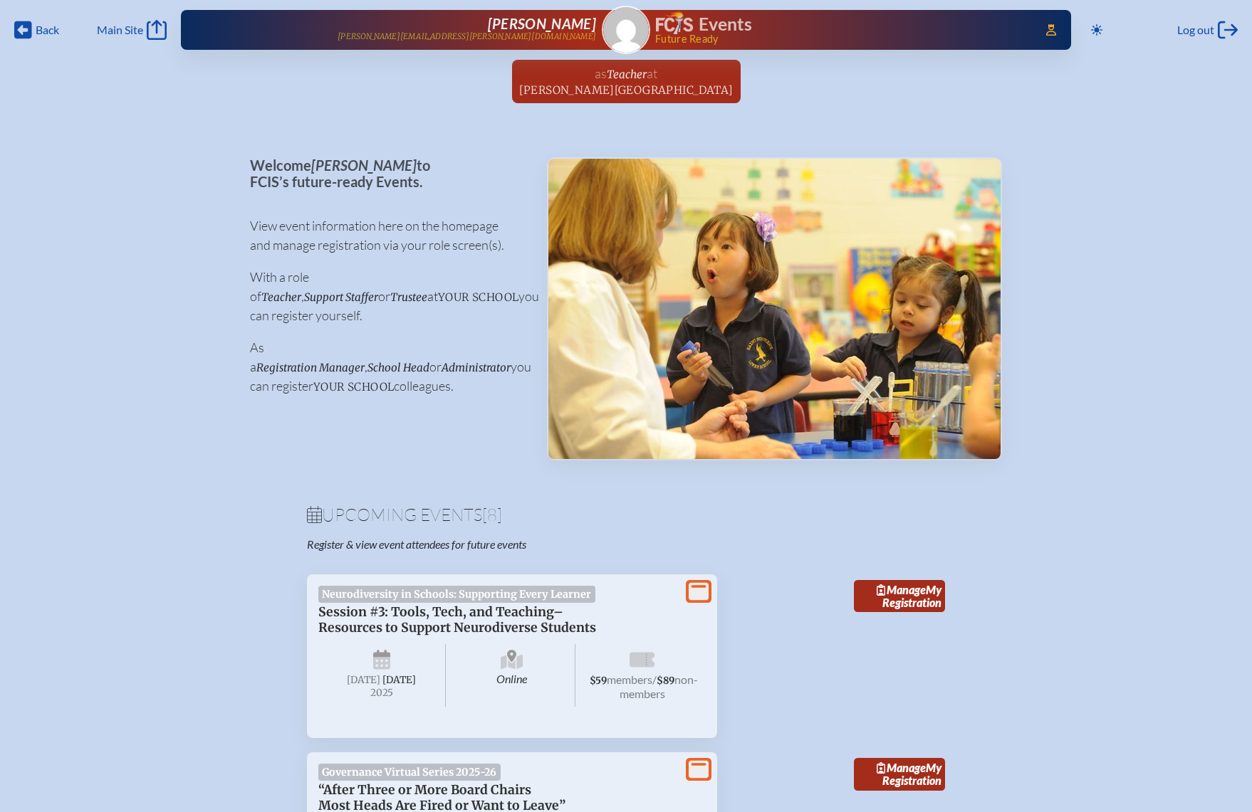
click at [605, 68] on span "as" at bounding box center [601, 74] width 12 height 16
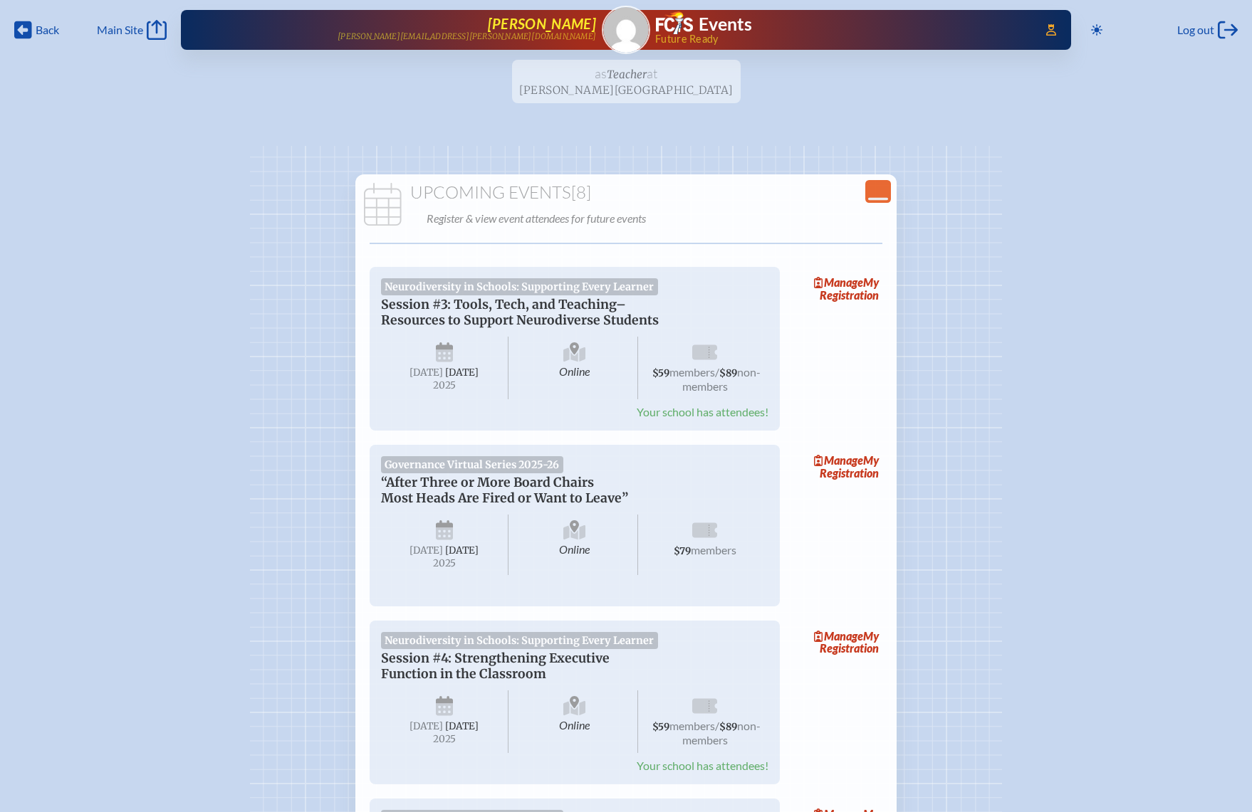
click at [544, 20] on span "[PERSON_NAME]" at bounding box center [542, 23] width 108 height 17
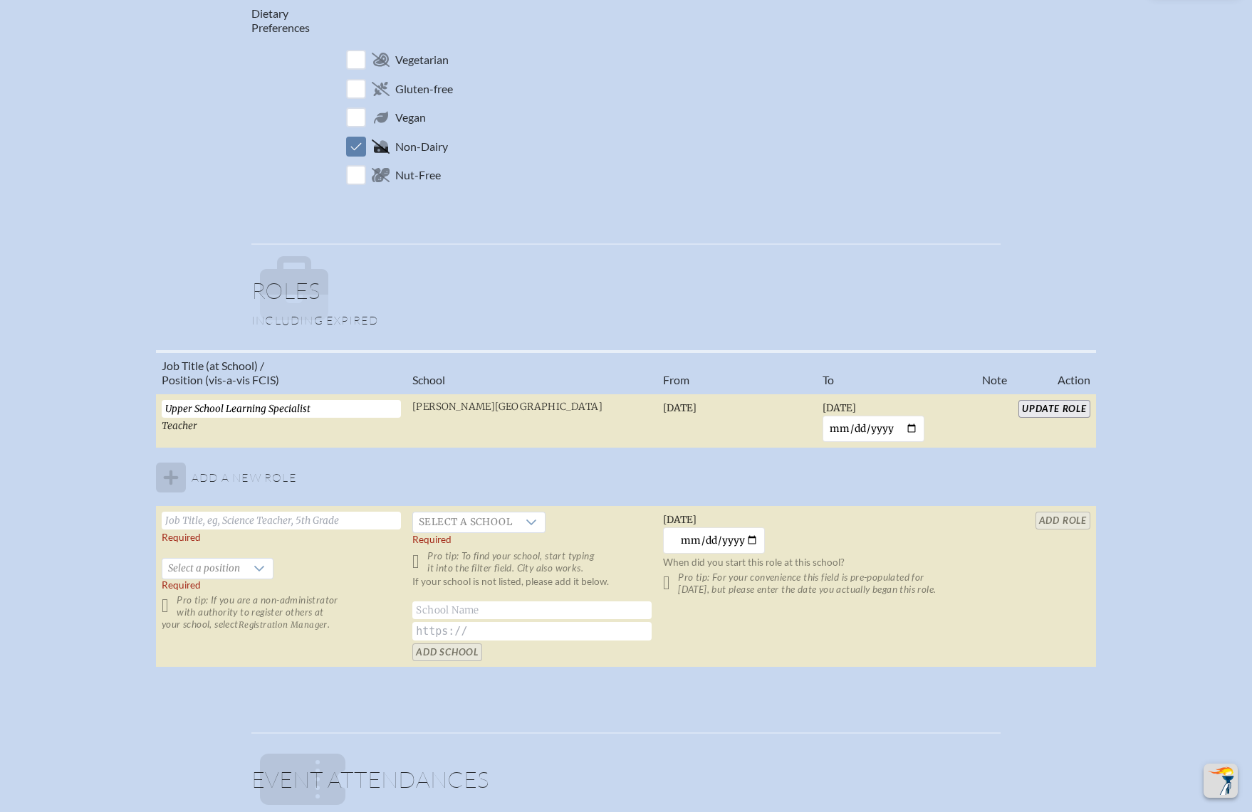
scroll to position [640, 0]
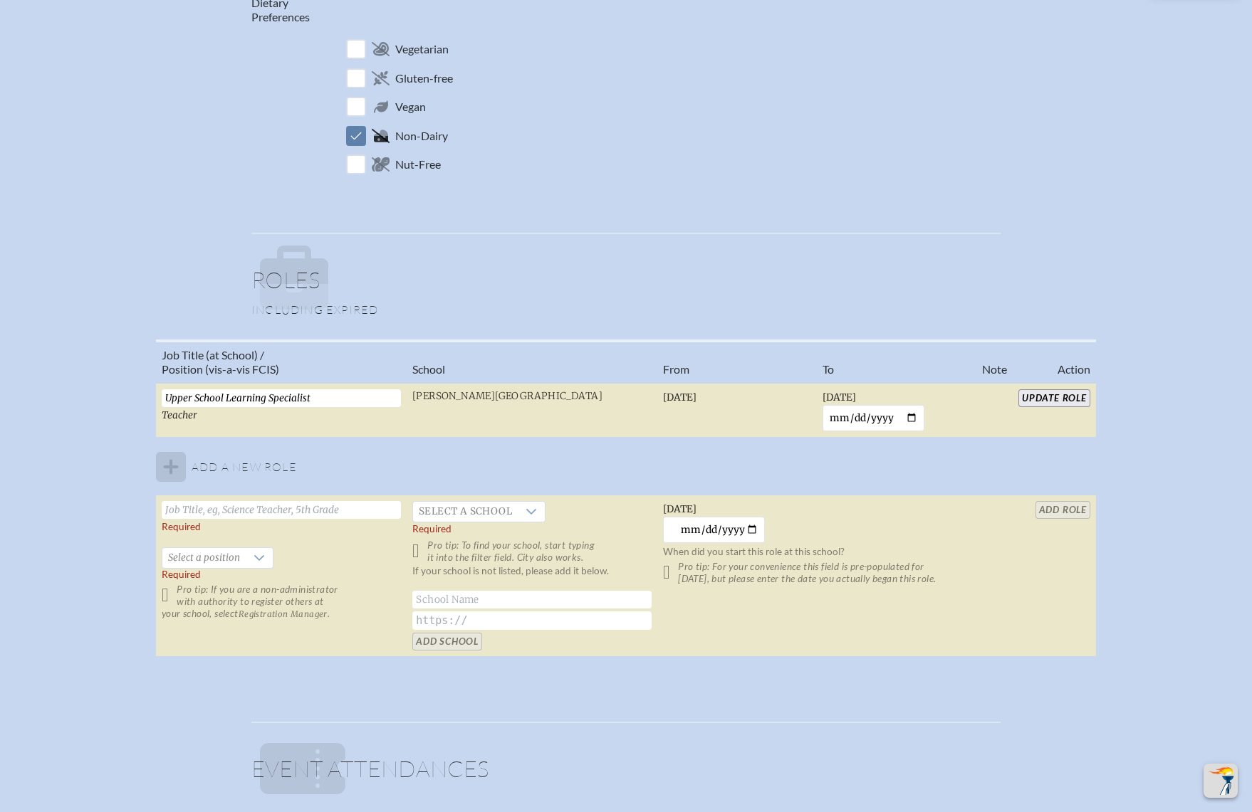
click at [170, 464] on tbody "Upper School Learning Specialist Teacher [PERSON_NAME][GEOGRAPHIC_DATA] [DATE] …" at bounding box center [626, 520] width 940 height 274
click at [246, 551] on div at bounding box center [259, 558] width 27 height 20
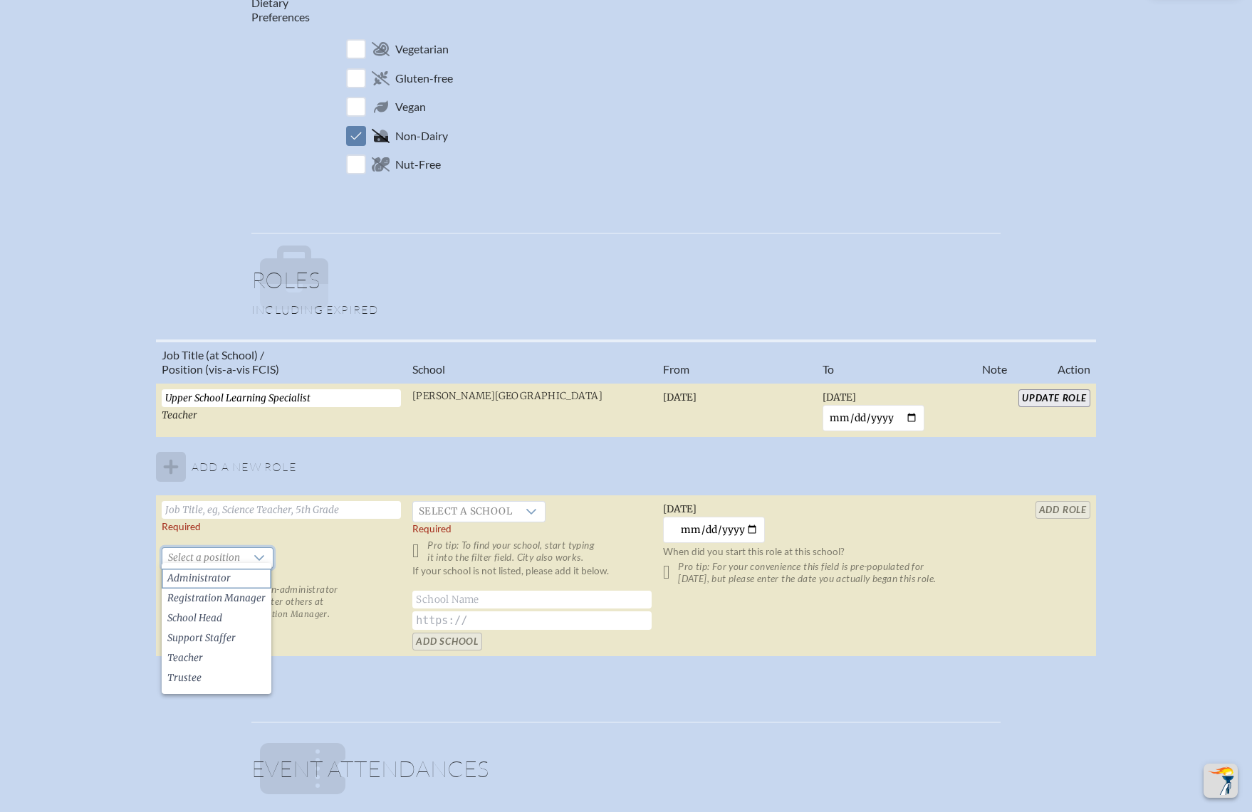
click at [238, 580] on li "Administrator" at bounding box center [217, 579] width 110 height 20
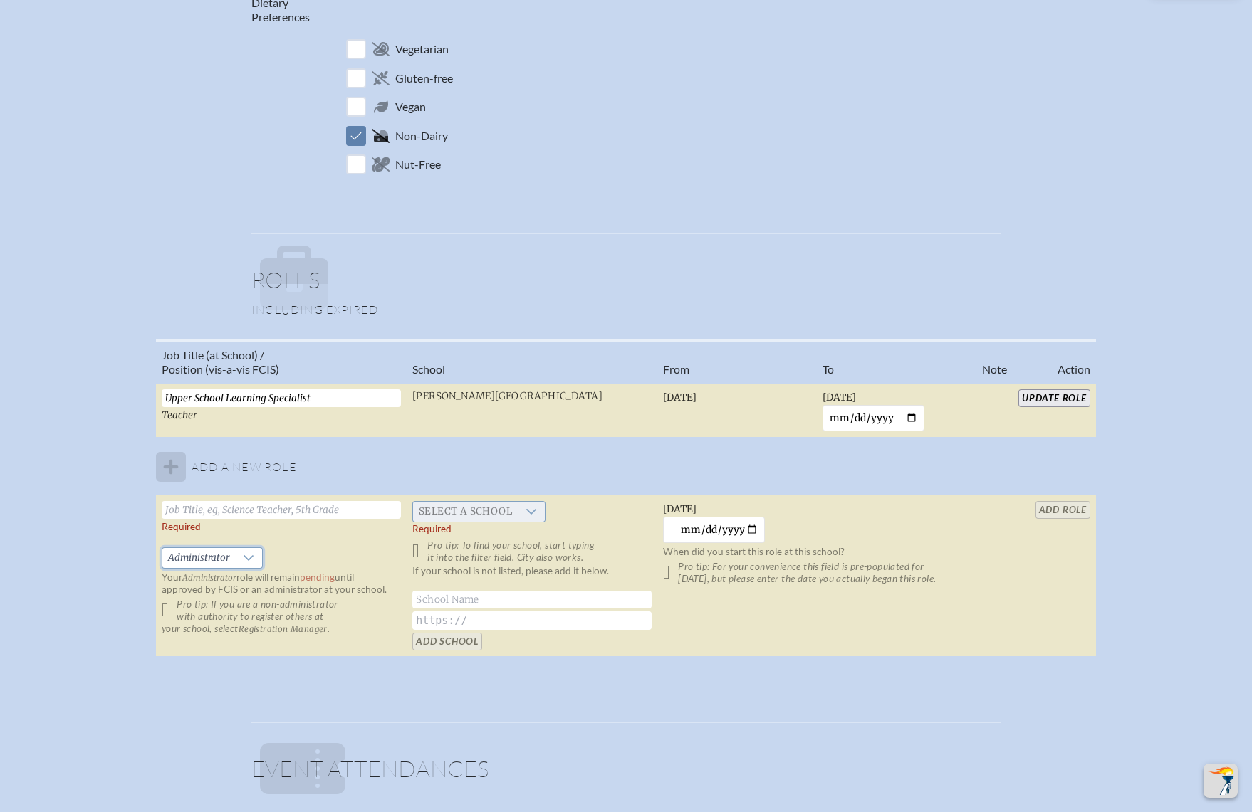
click at [467, 507] on span "Select a school" at bounding box center [465, 512] width 105 height 20
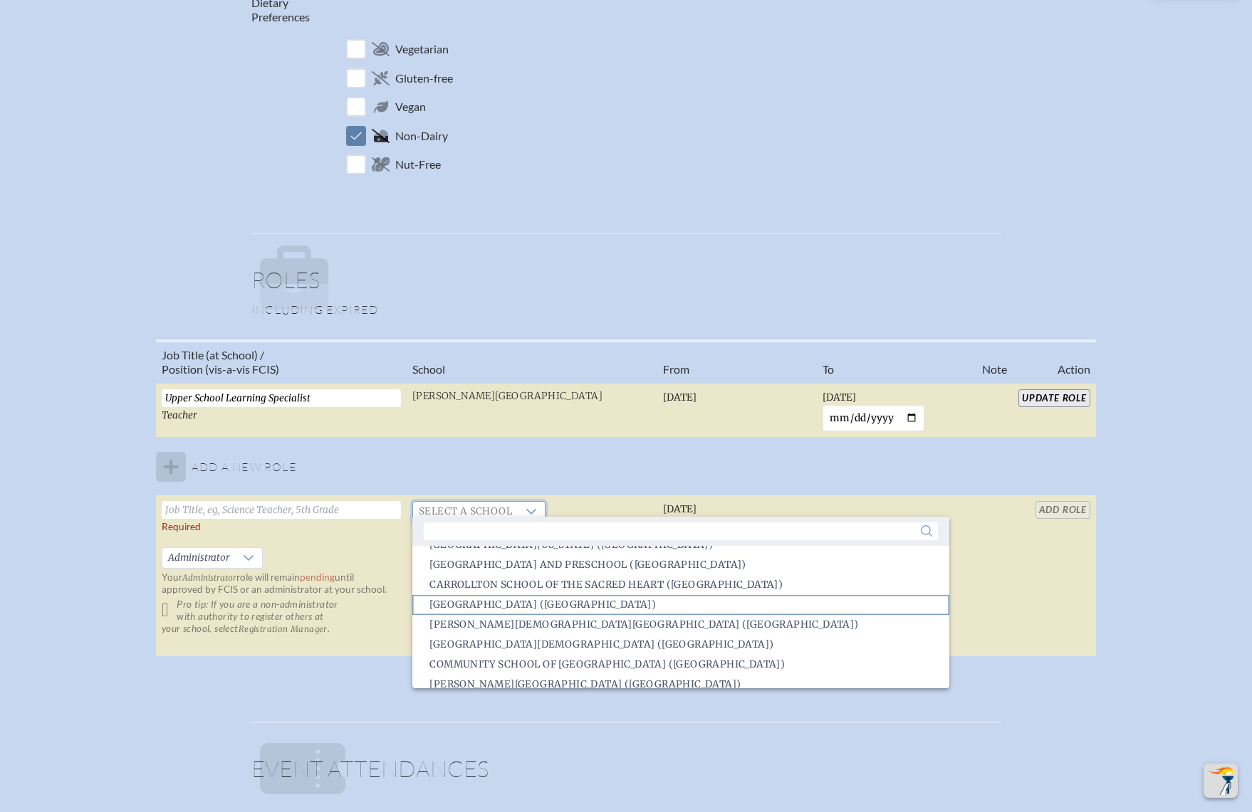
scroll to position [468, 0]
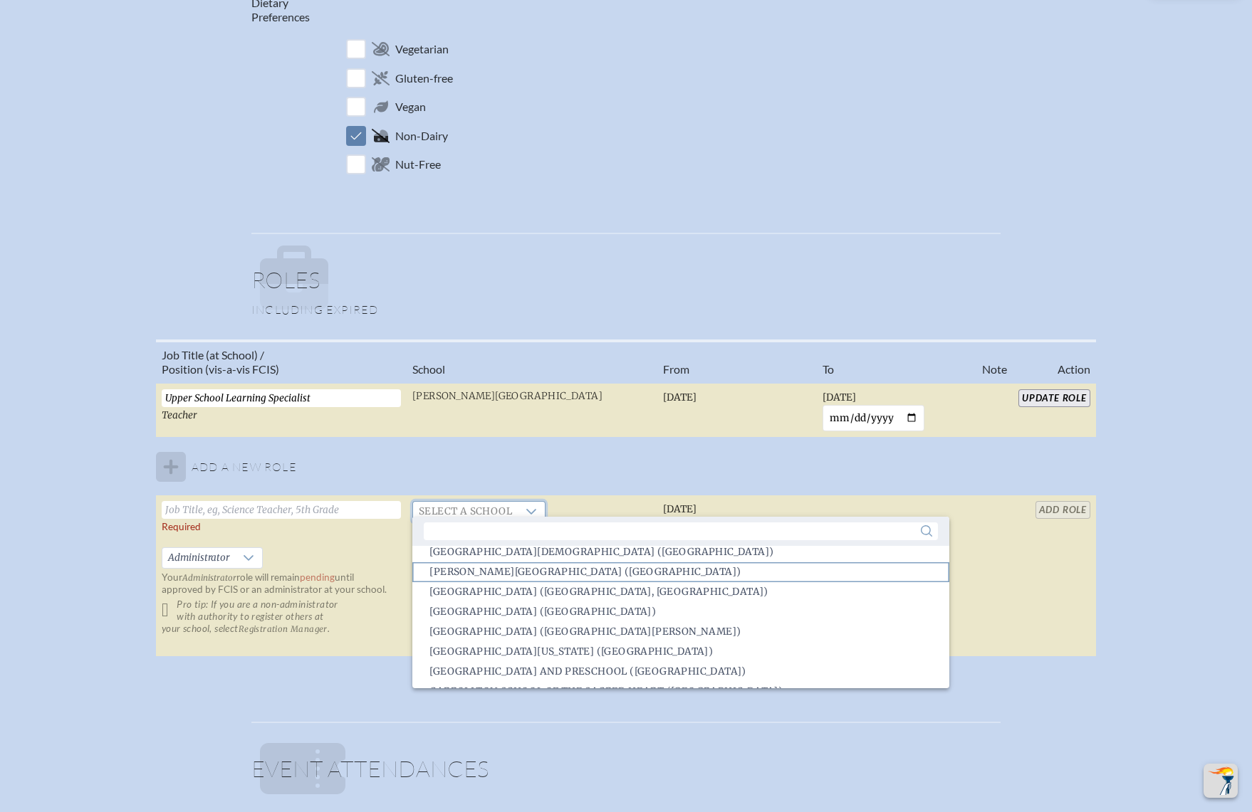
click at [501, 572] on span "[PERSON_NAME][GEOGRAPHIC_DATA] ([GEOGRAPHIC_DATA])" at bounding box center [584, 572] width 311 height 14
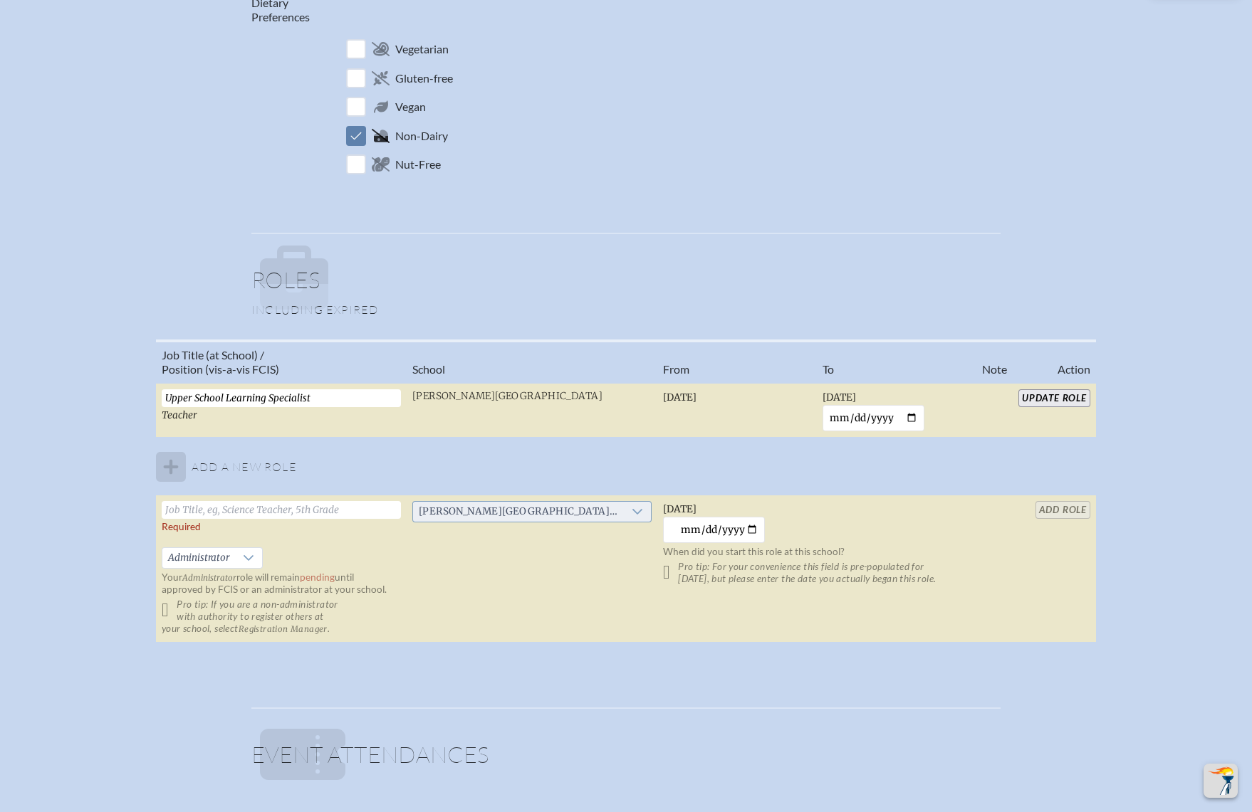
click at [632, 506] on icon at bounding box center [637, 511] width 11 height 11
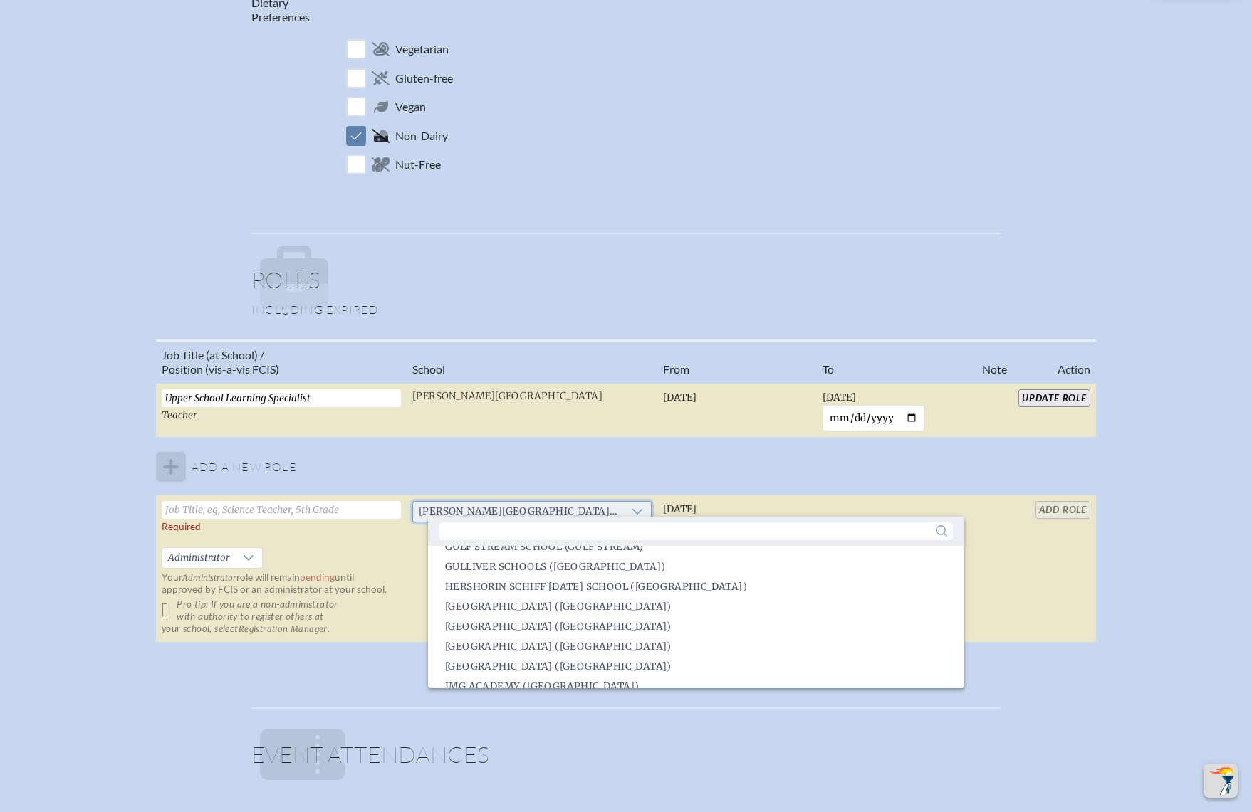
scroll to position [1109, 0]
click at [528, 439] on table "Job Title (at School) / Position (vis-a-vis FCIS) School From To Note Action Up…" at bounding box center [626, 492] width 940 height 304
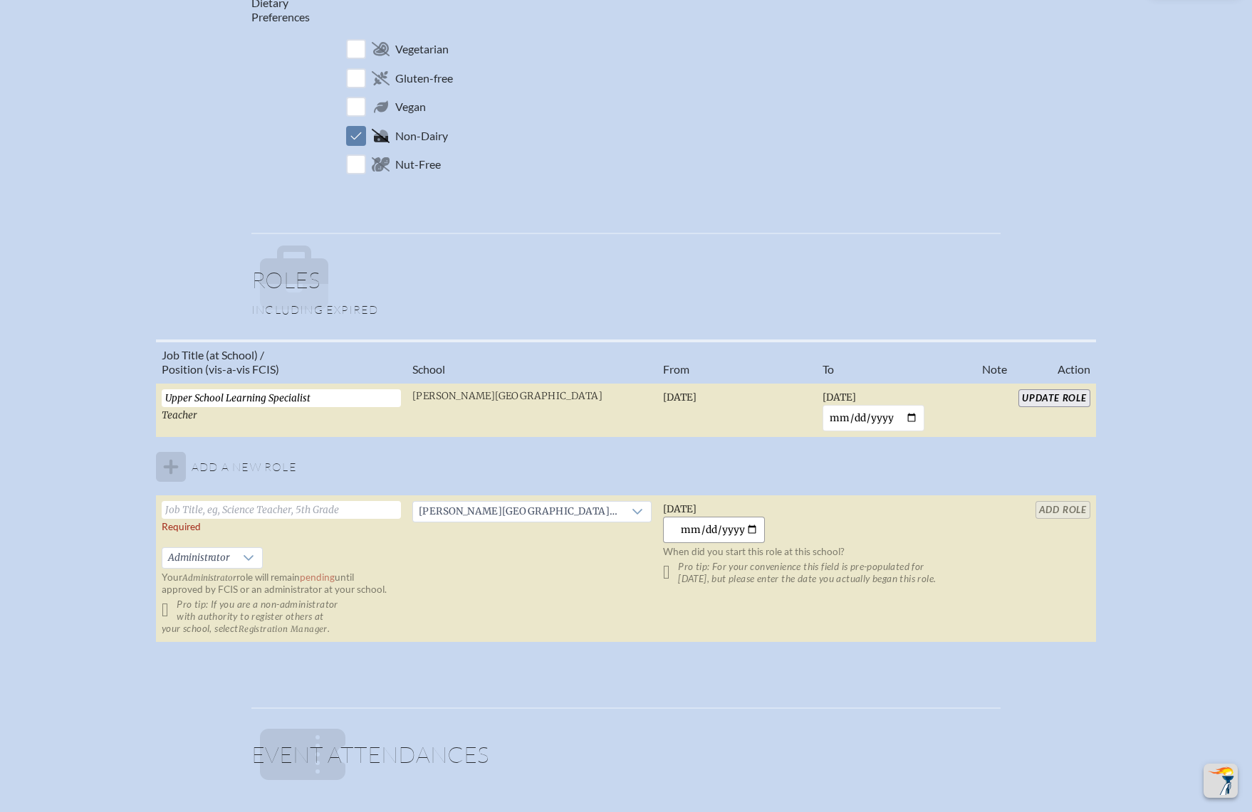
click at [737, 520] on input "[DATE]" at bounding box center [714, 530] width 102 height 26
type input "[DATE]"
drag, startPoint x: 364, startPoint y: 387, endPoint x: 114, endPoint y: 380, distance: 250.0
click at [114, 380] on div "Job Title (at School) / Position (vis-a-vis FCIS) School From To Note Action Up…" at bounding box center [626, 497] width 1226 height 315
click at [261, 501] on input "text" at bounding box center [281, 510] width 239 height 18
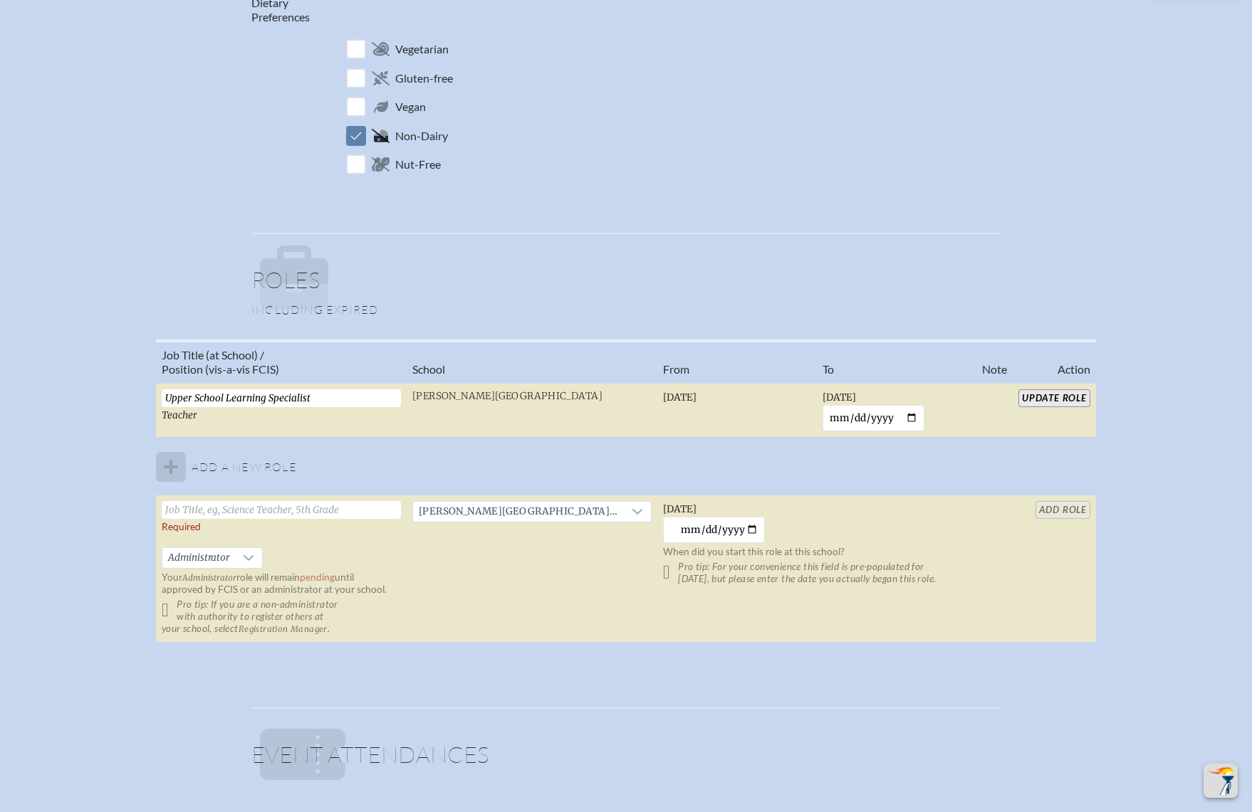
paste input "Upper School Learning Specialist"
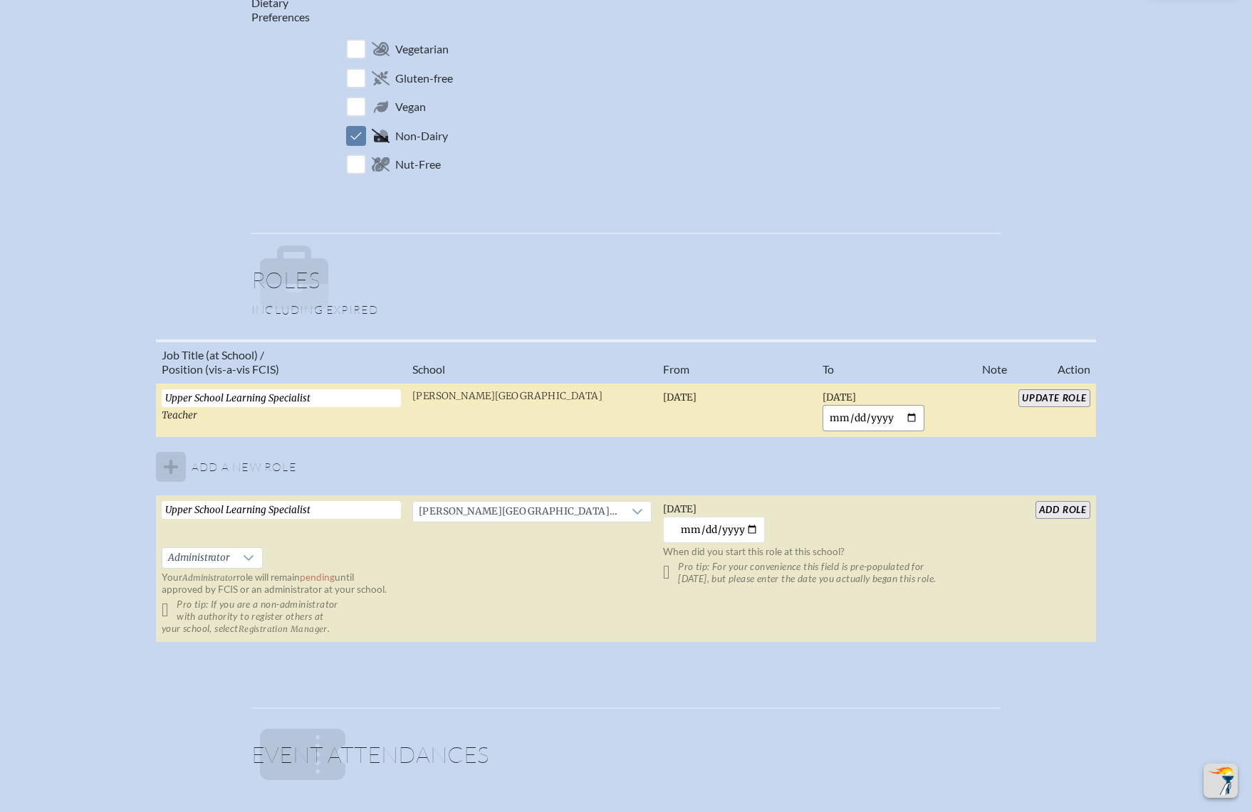
type input "Upper School Learning Specialist"
click at [894, 414] on input "[DATE]" at bounding box center [873, 418] width 102 height 26
click at [881, 412] on input "[DATE]" at bounding box center [873, 418] width 102 height 26
click at [903, 410] on input "[DATE]" at bounding box center [873, 418] width 102 height 26
click at [896, 408] on input "[DATE]" at bounding box center [873, 418] width 102 height 26
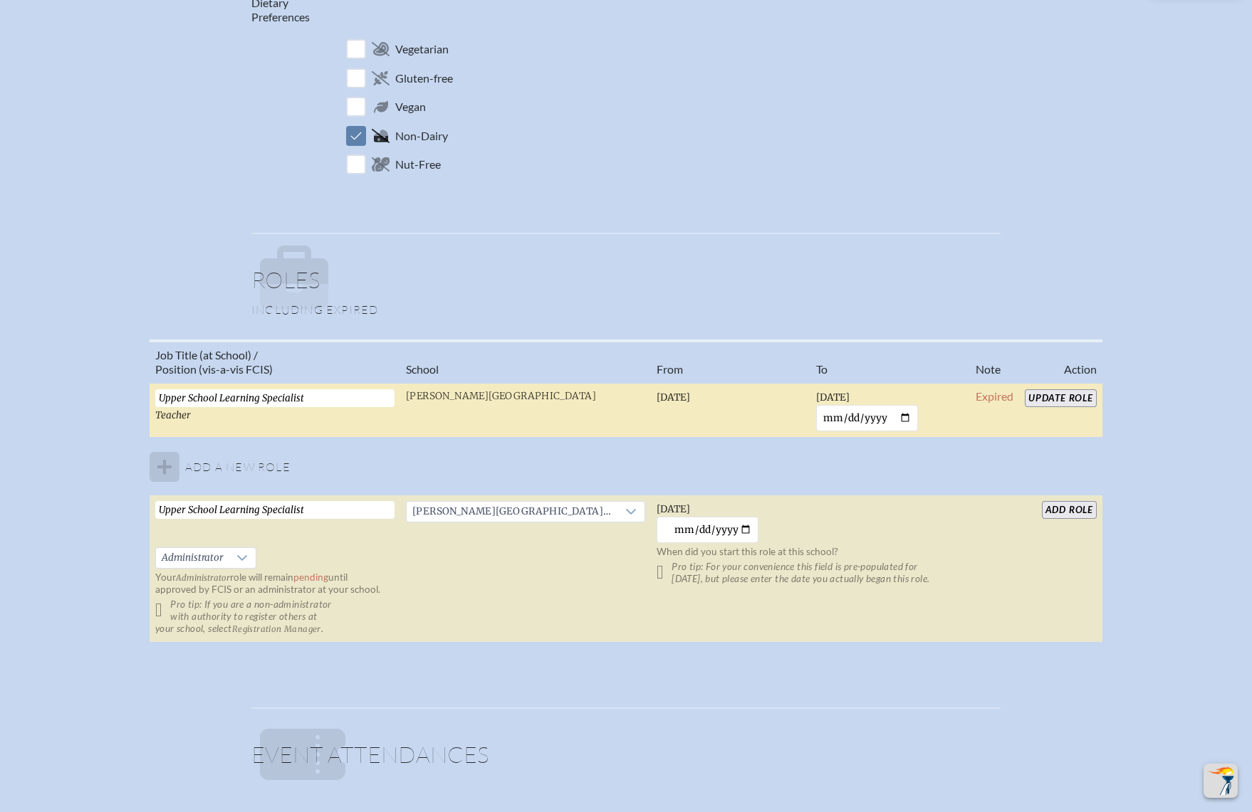
type input "[DATE]"
click at [1028, 394] on input "Update Role" at bounding box center [1061, 398] width 72 height 18
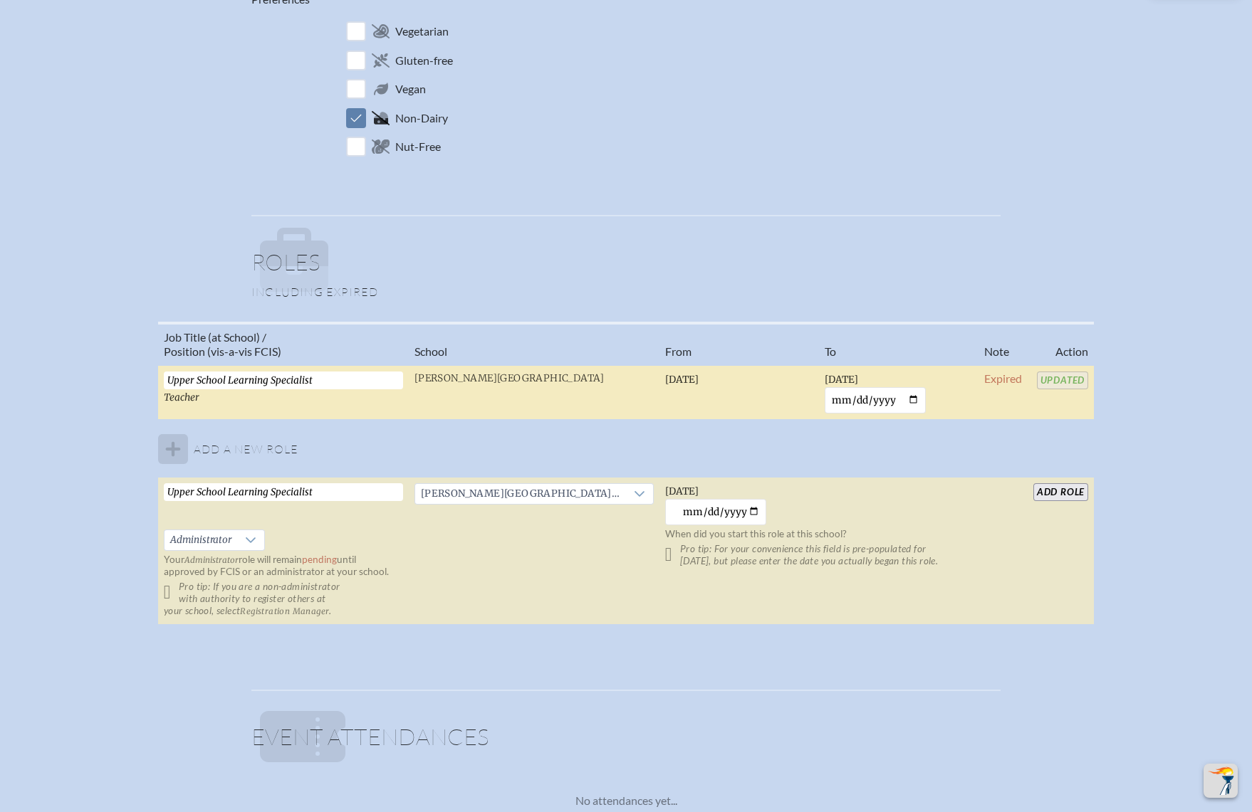
scroll to position [623, 0]
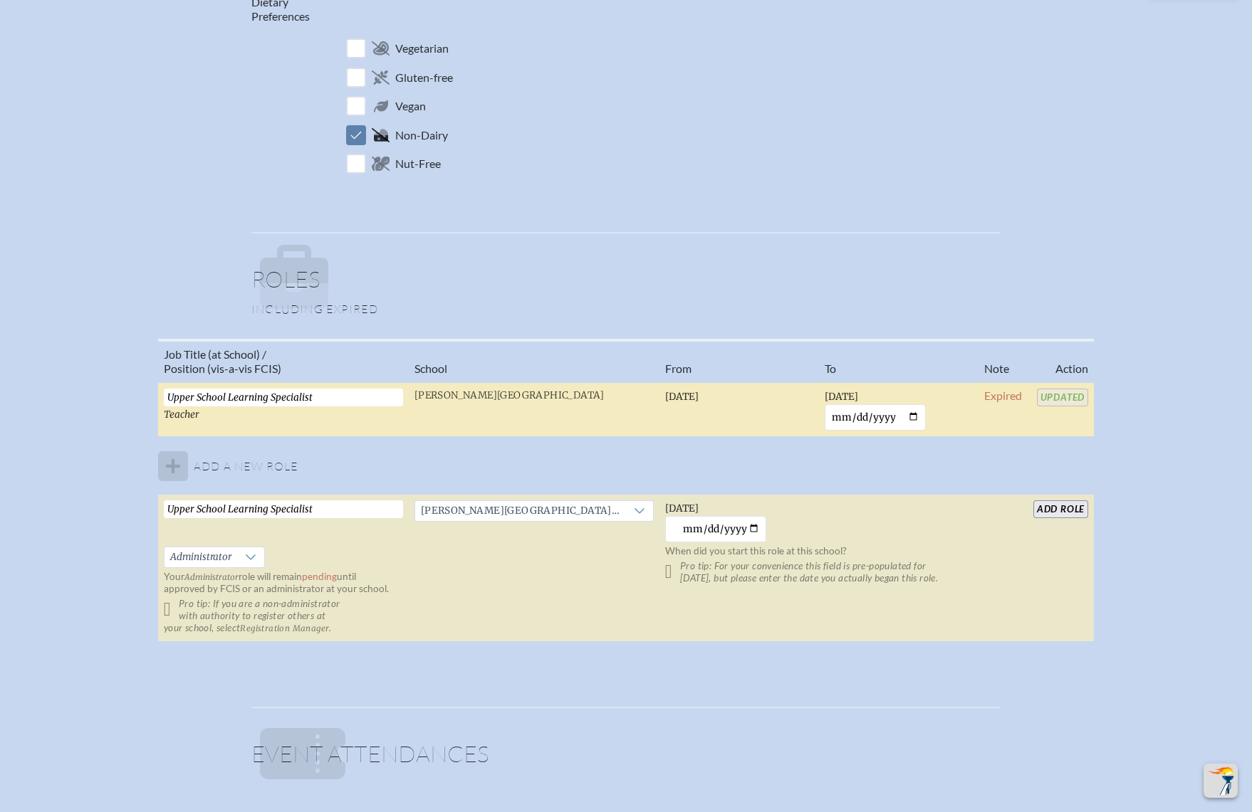
click at [1052, 503] on input "add Role" at bounding box center [1060, 510] width 55 height 18
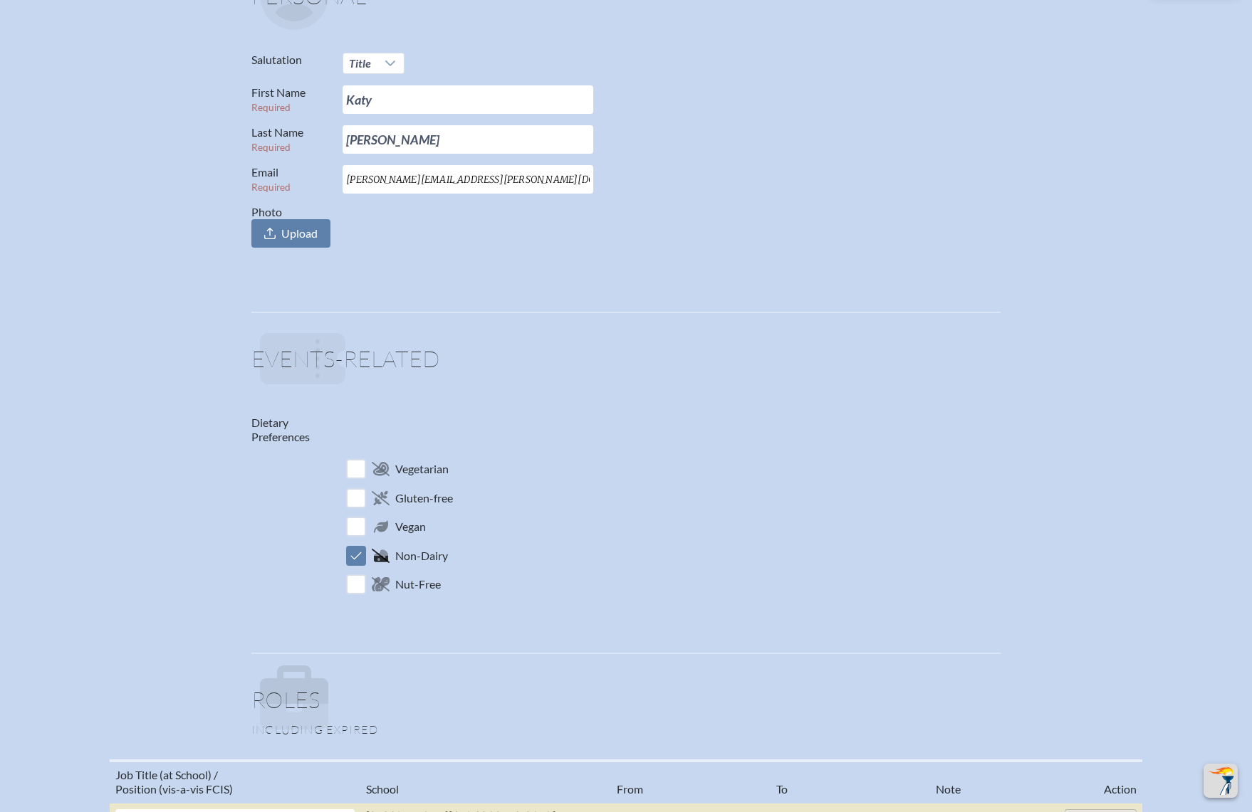
scroll to position [0, 0]
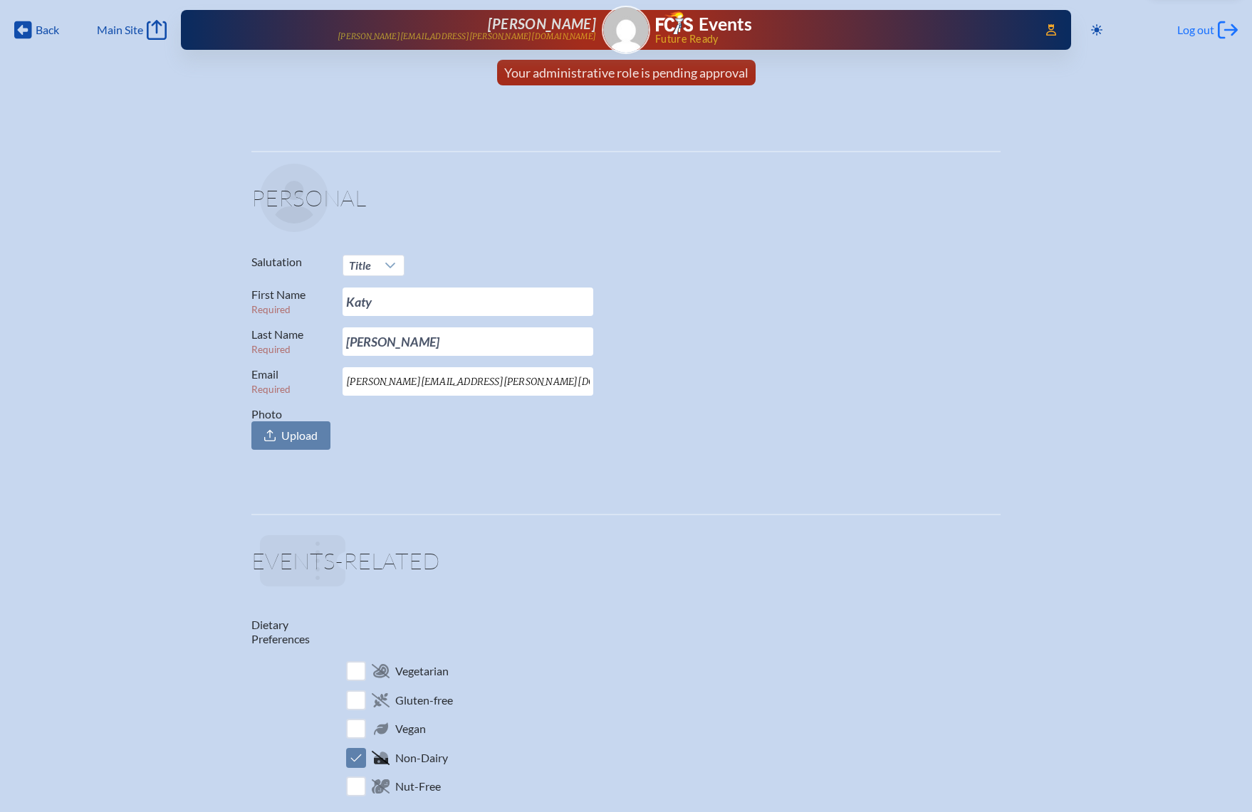
click at [1196, 30] on span "Log out" at bounding box center [1195, 30] width 37 height 14
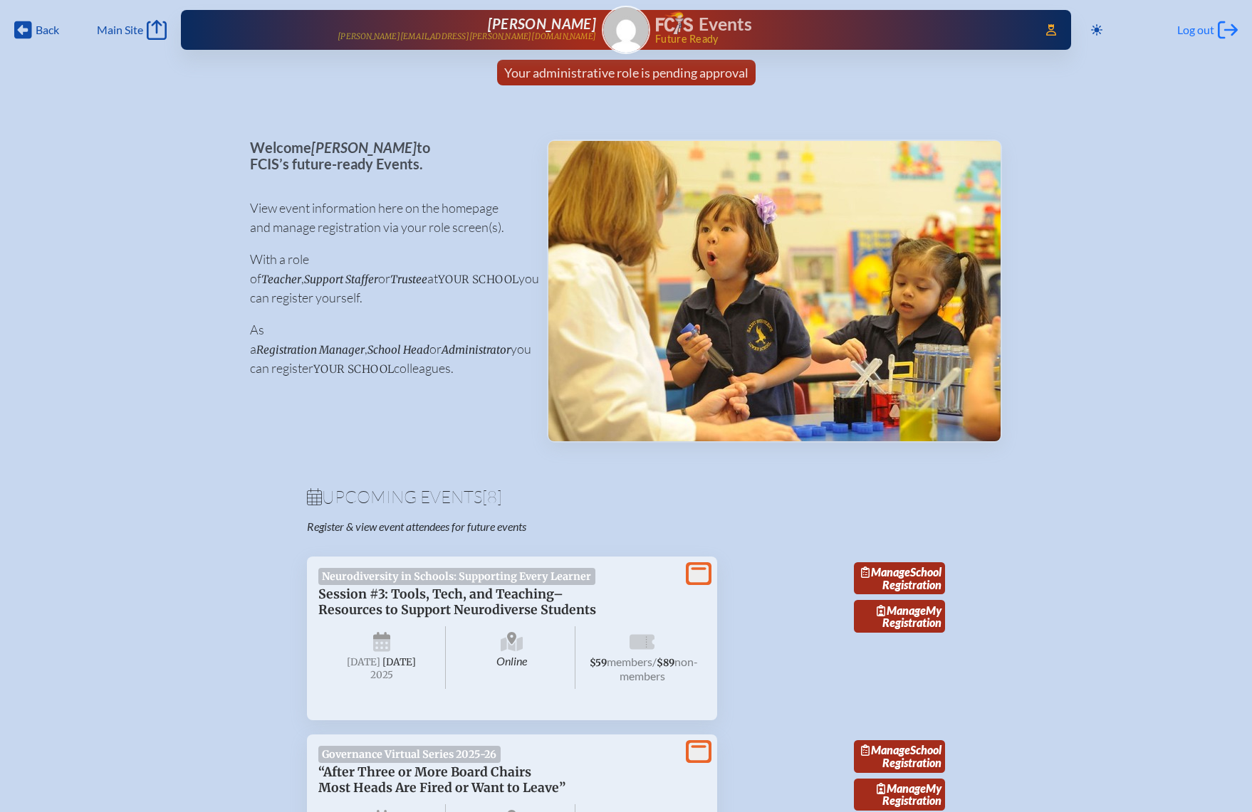
click at [1203, 30] on span "Log out" at bounding box center [1195, 30] width 37 height 14
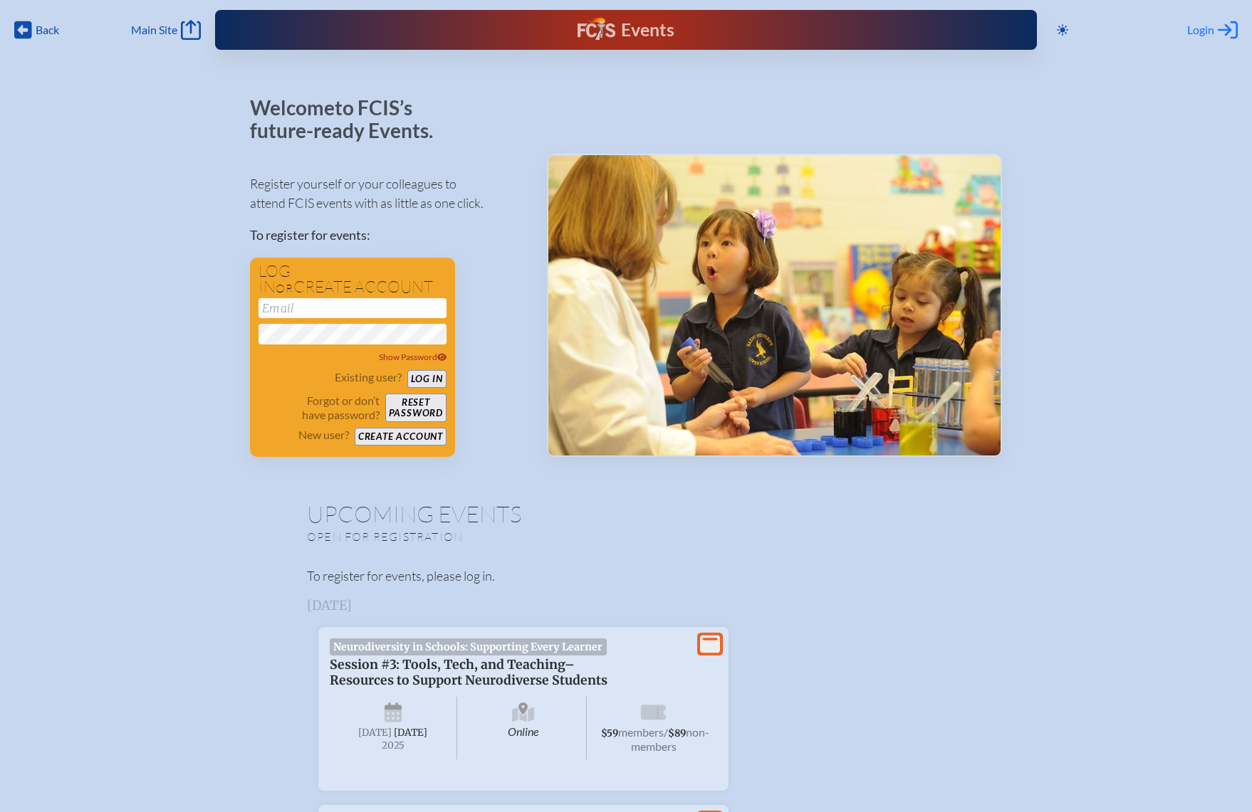
type input "[EMAIL_ADDRESS][DOMAIN_NAME]"
click at [1203, 28] on span "Login" at bounding box center [1200, 30] width 27 height 14
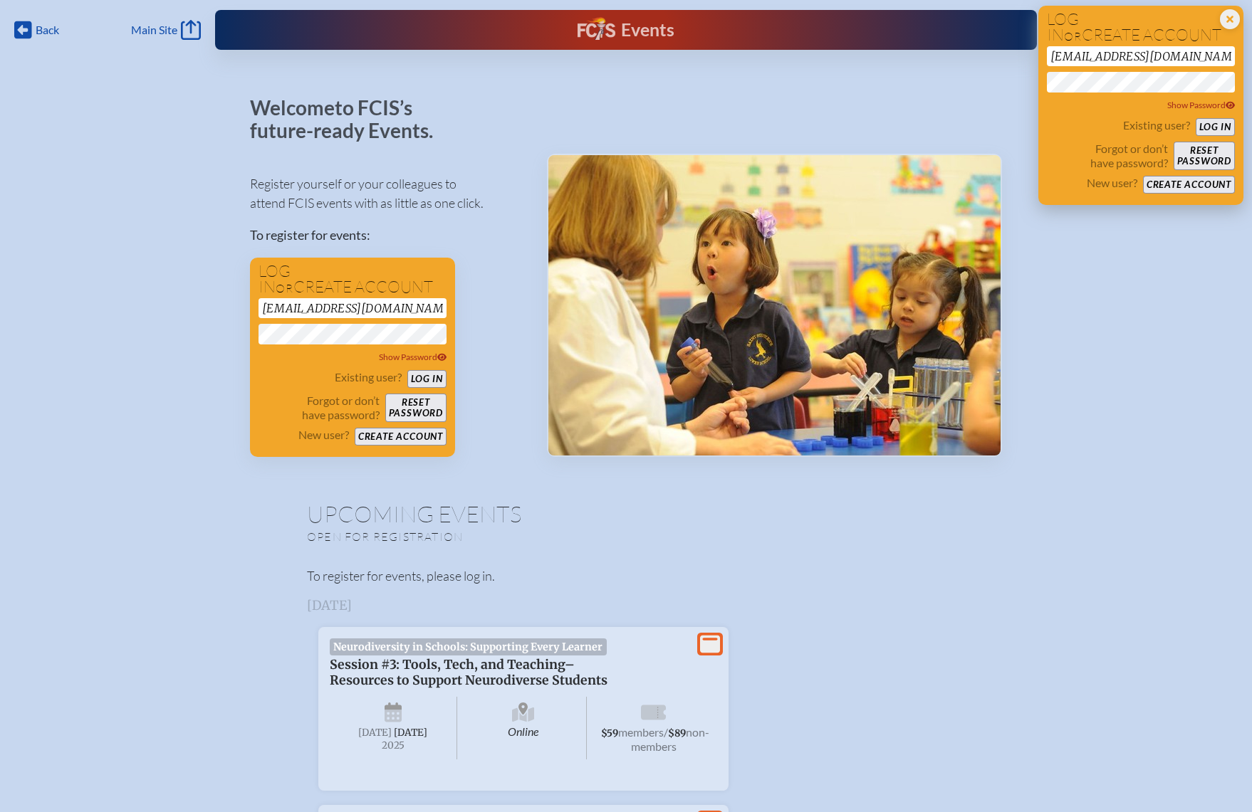
click at [1198, 117] on form "[EMAIL_ADDRESS][DOMAIN_NAME] Show Password Existing user? Log in Forgot or don’…" at bounding box center [1141, 119] width 188 height 147
click at [1205, 127] on button "Log in" at bounding box center [1215, 127] width 39 height 18
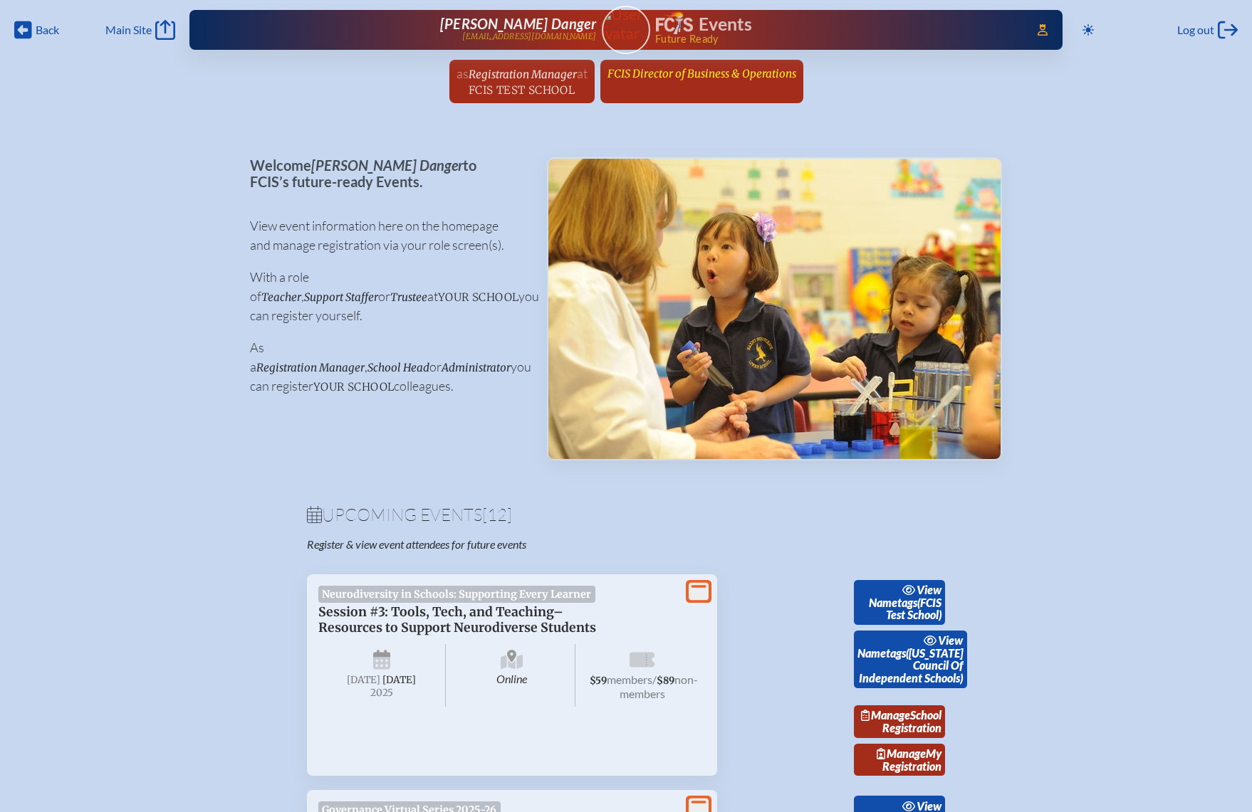
click at [659, 72] on span "FCIS Director of Business & Operations" at bounding box center [701, 74] width 189 height 14
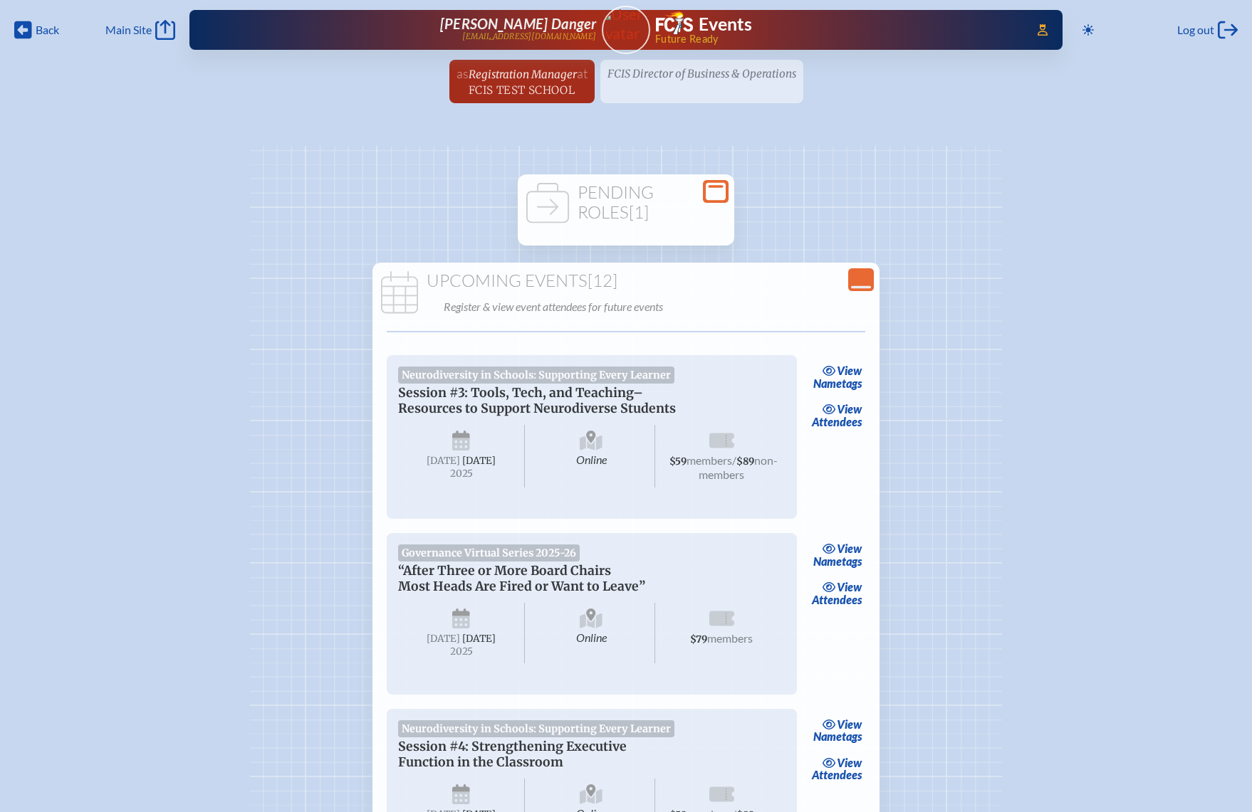
click at [714, 194] on icon at bounding box center [716, 192] width 20 height 18
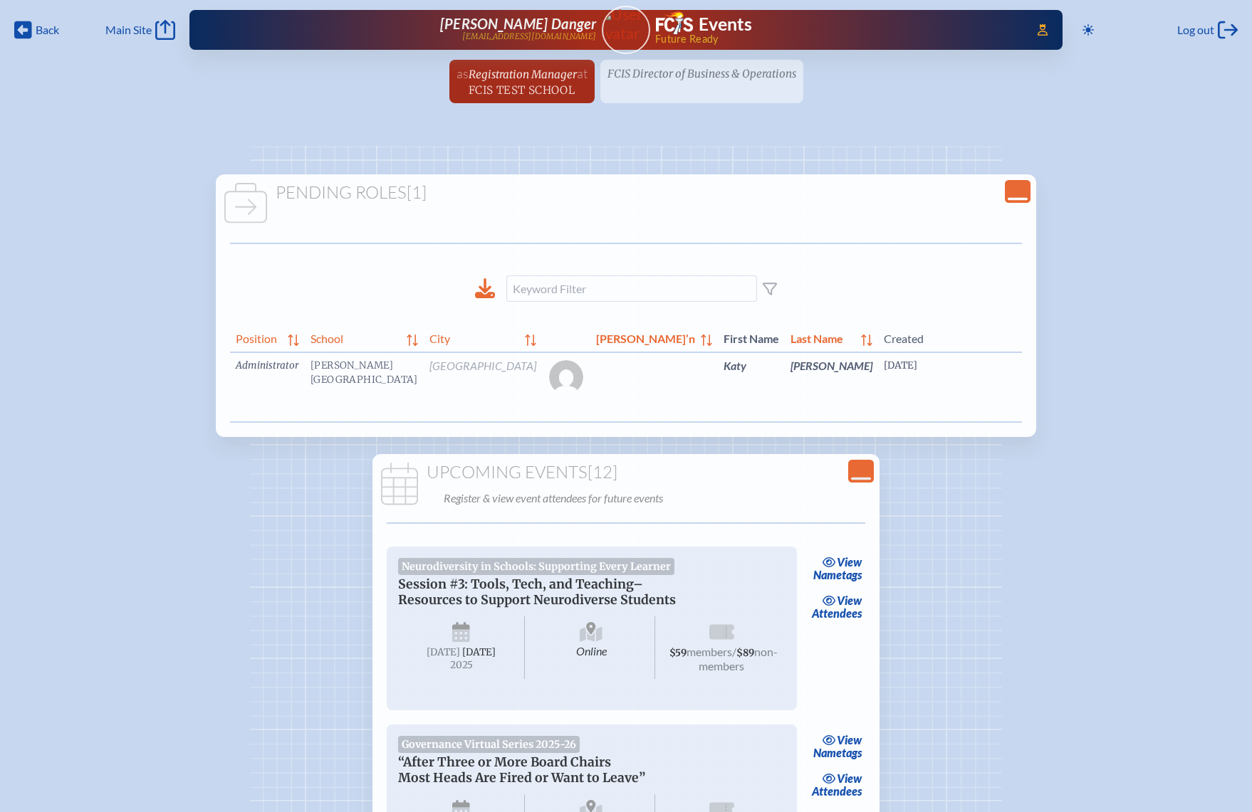
click at [1149, 390] on link "edit Person’s Details" at bounding box center [1173, 387] width 48 height 45
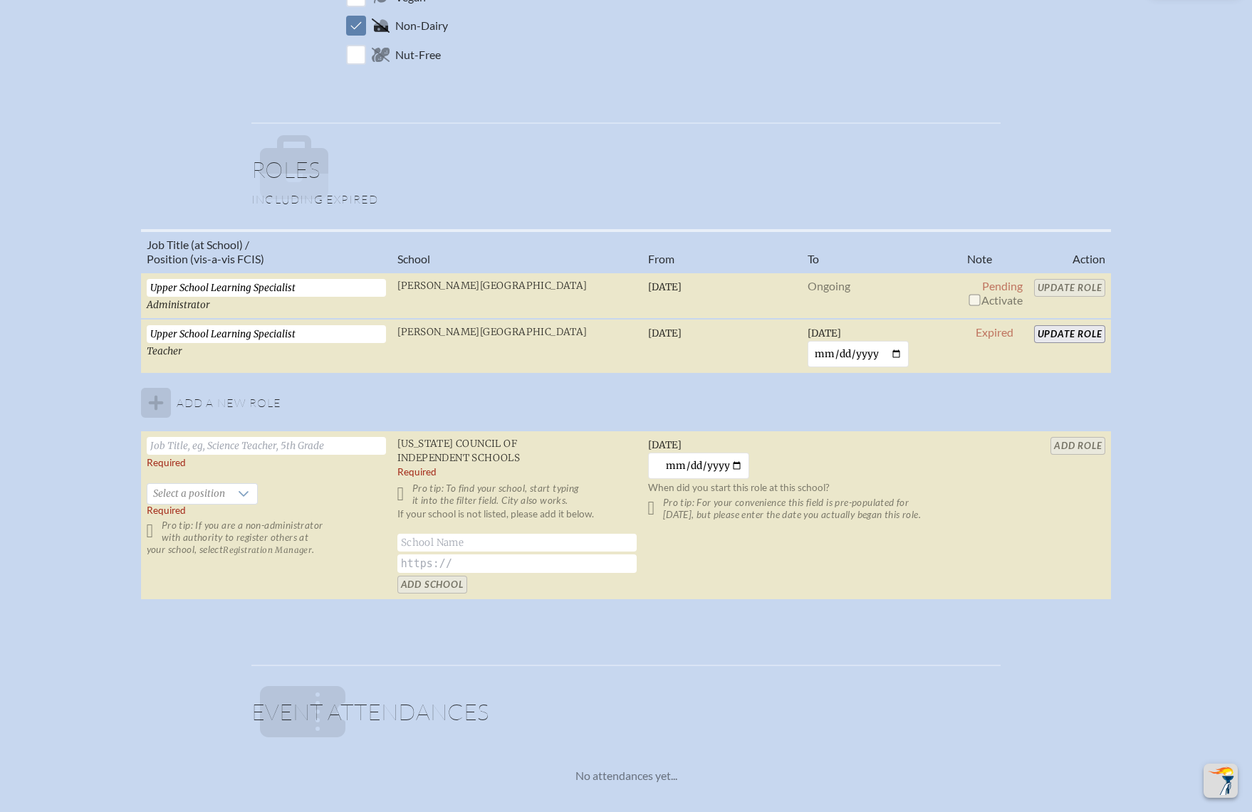
scroll to position [854, 0]
click at [975, 293] on input "checkbox" at bounding box center [973, 297] width 11 height 11
checkbox input "true"
click at [1060, 282] on input "Update Role" at bounding box center [1070, 286] width 72 height 18
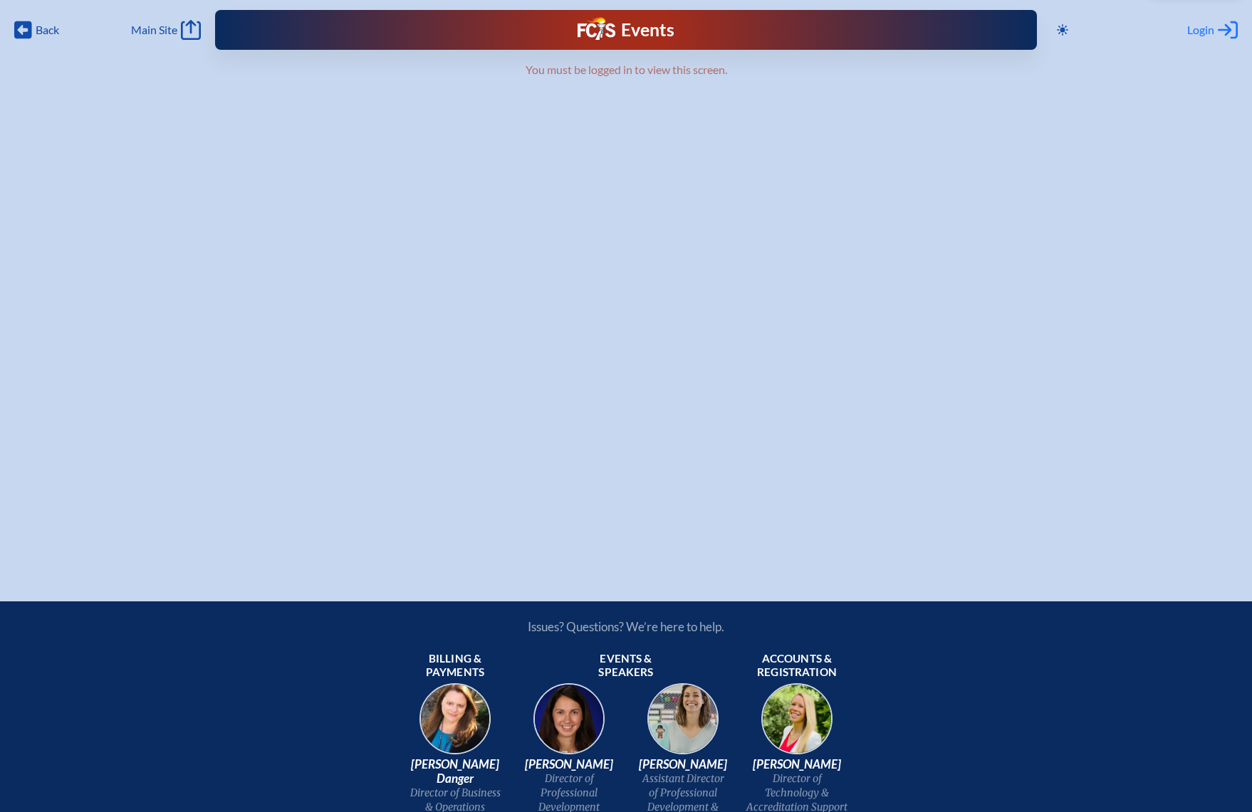
click at [1203, 38] on div "Login Log in or Create Account" at bounding box center [1212, 30] width 51 height 20
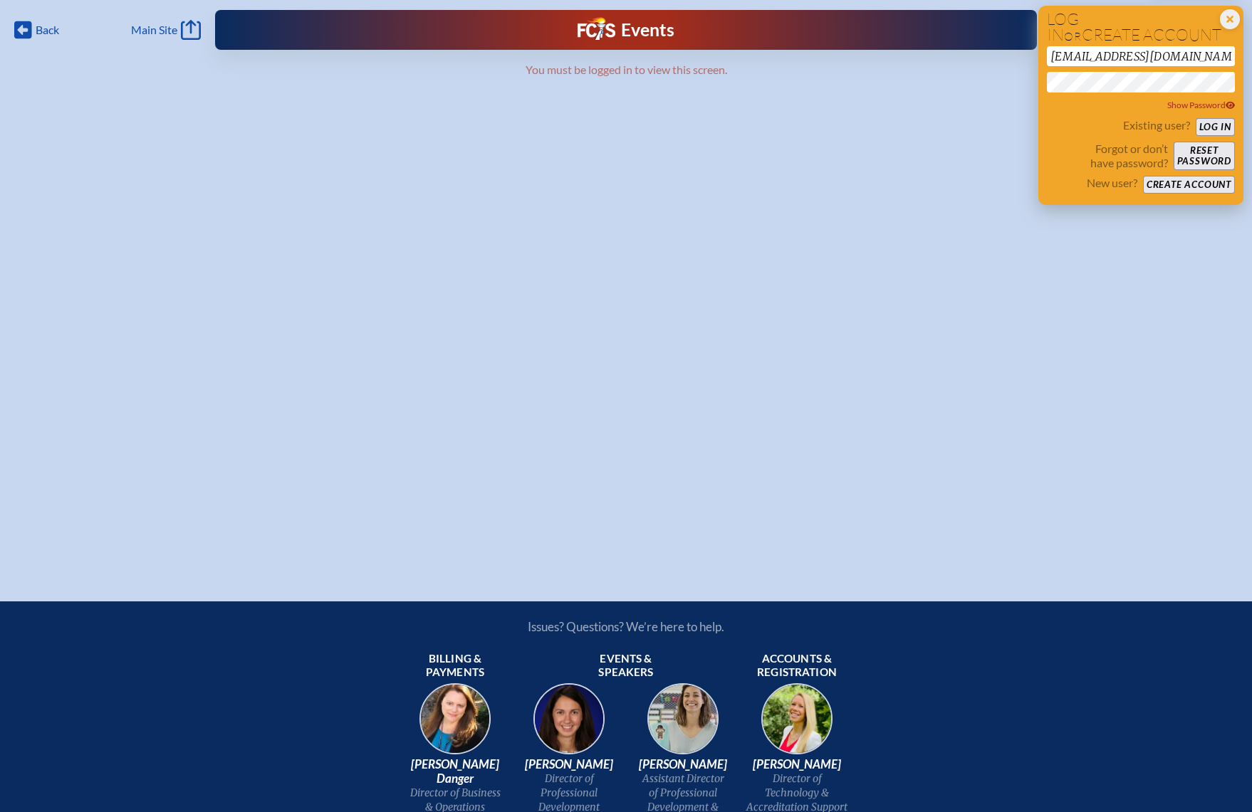
click at [1213, 120] on button "Log in" at bounding box center [1215, 127] width 39 height 18
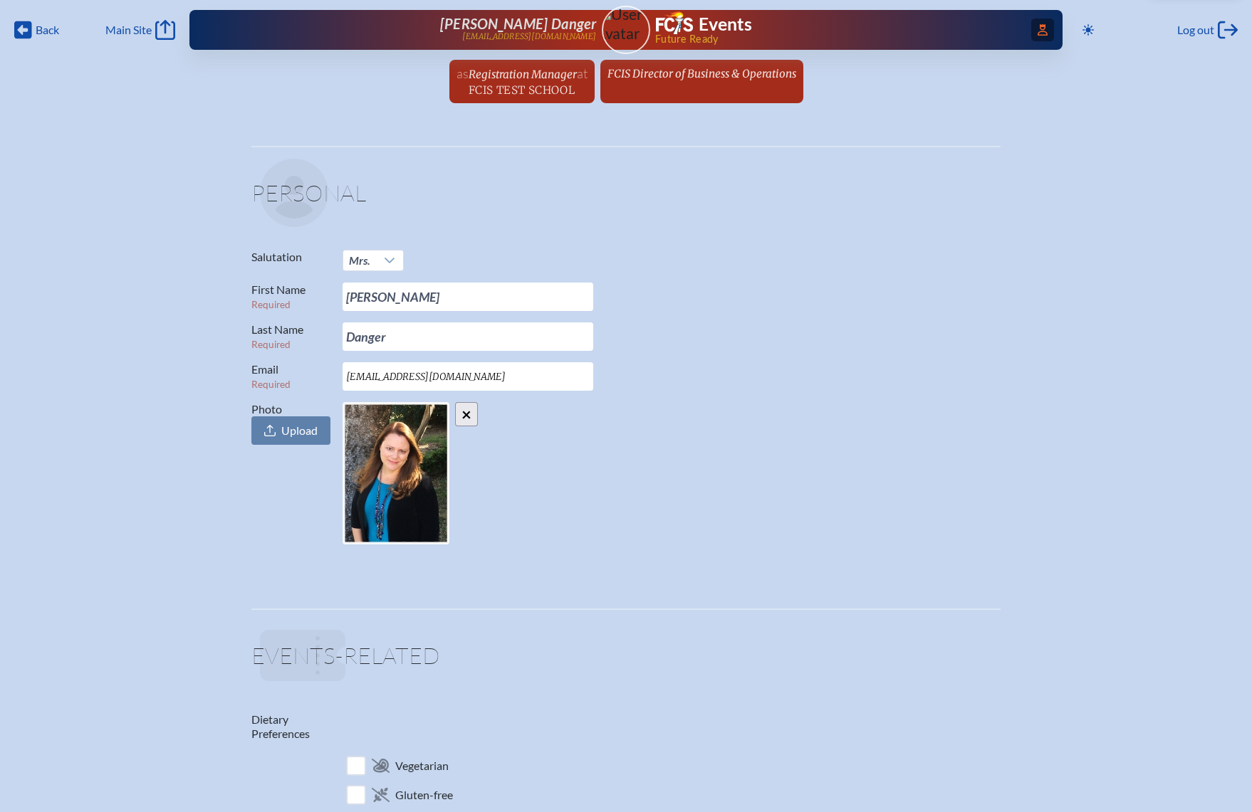
click at [1040, 26] on icon "Access Users..." at bounding box center [1042, 29] width 10 height 11
